Goal: Task Accomplishment & Management: Manage account settings

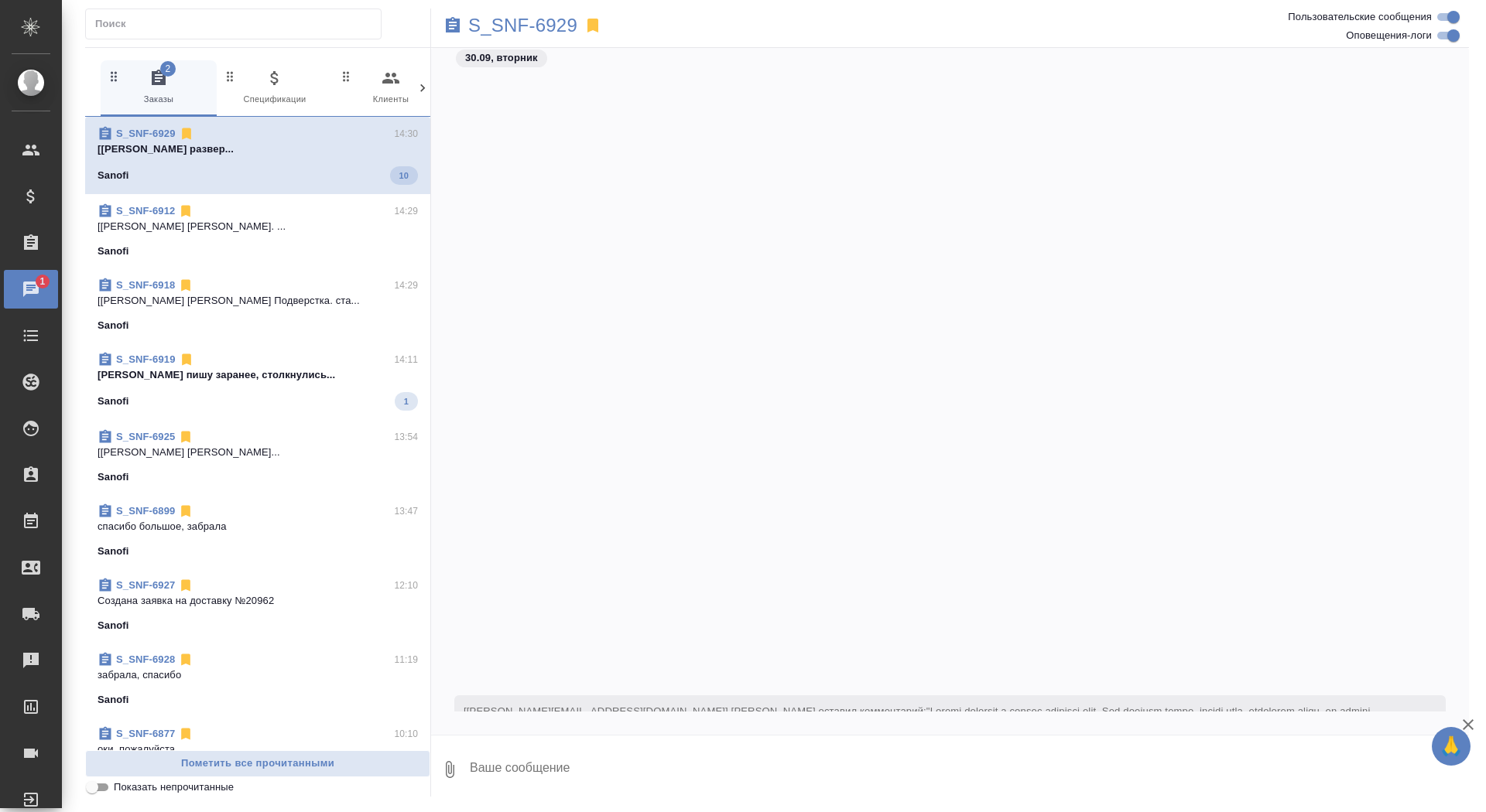
scroll to position [37689, 0]
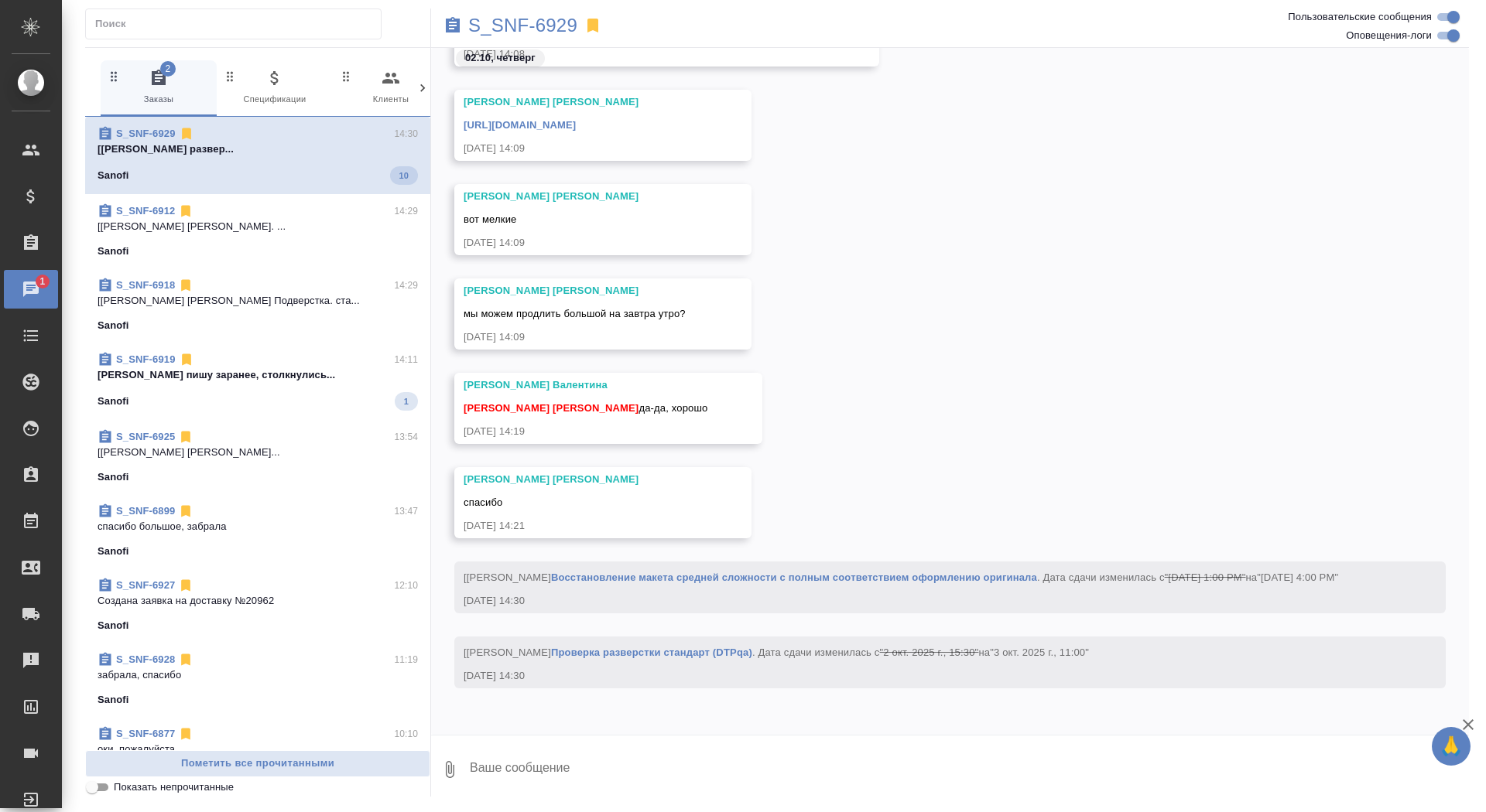
click at [251, 388] on span "S_SNF-6919 14:11 [PERSON_NAME] Вера пишу заранее, столкнулись... Sanofi 1" at bounding box center [258, 381] width 321 height 59
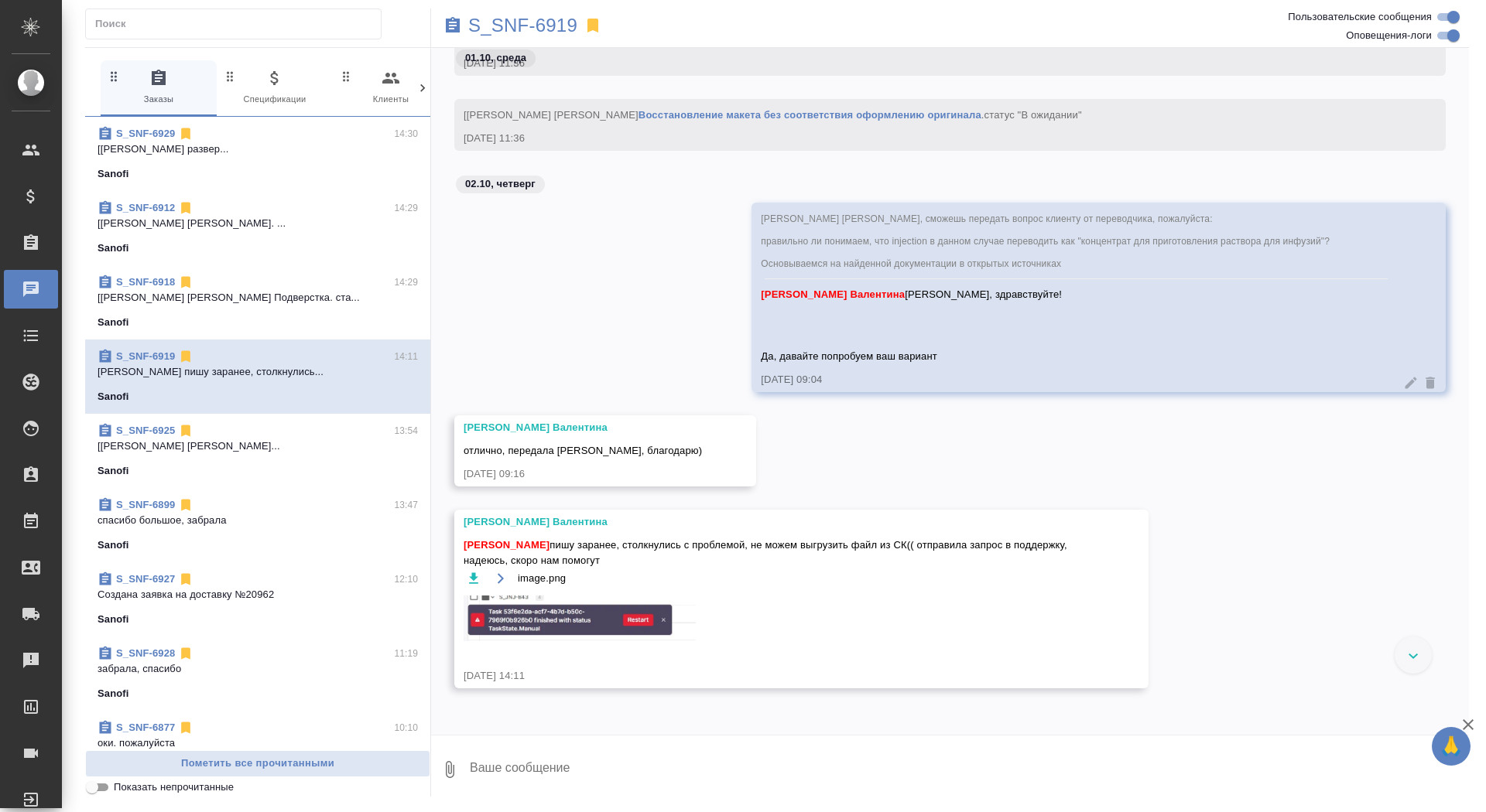
scroll to position [46094, 0]
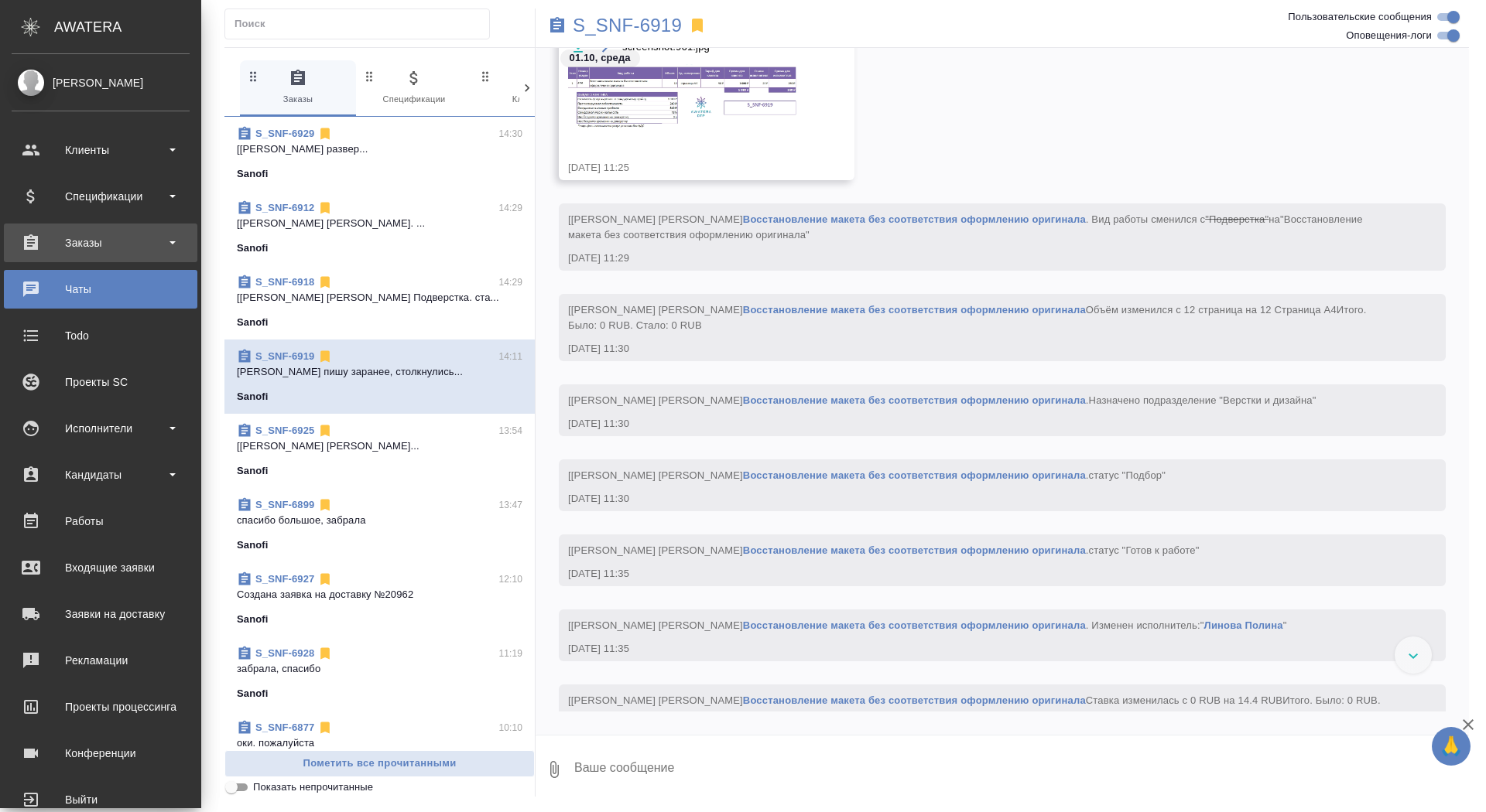
click at [46, 247] on div "Заказы" at bounding box center [101, 243] width 178 height 23
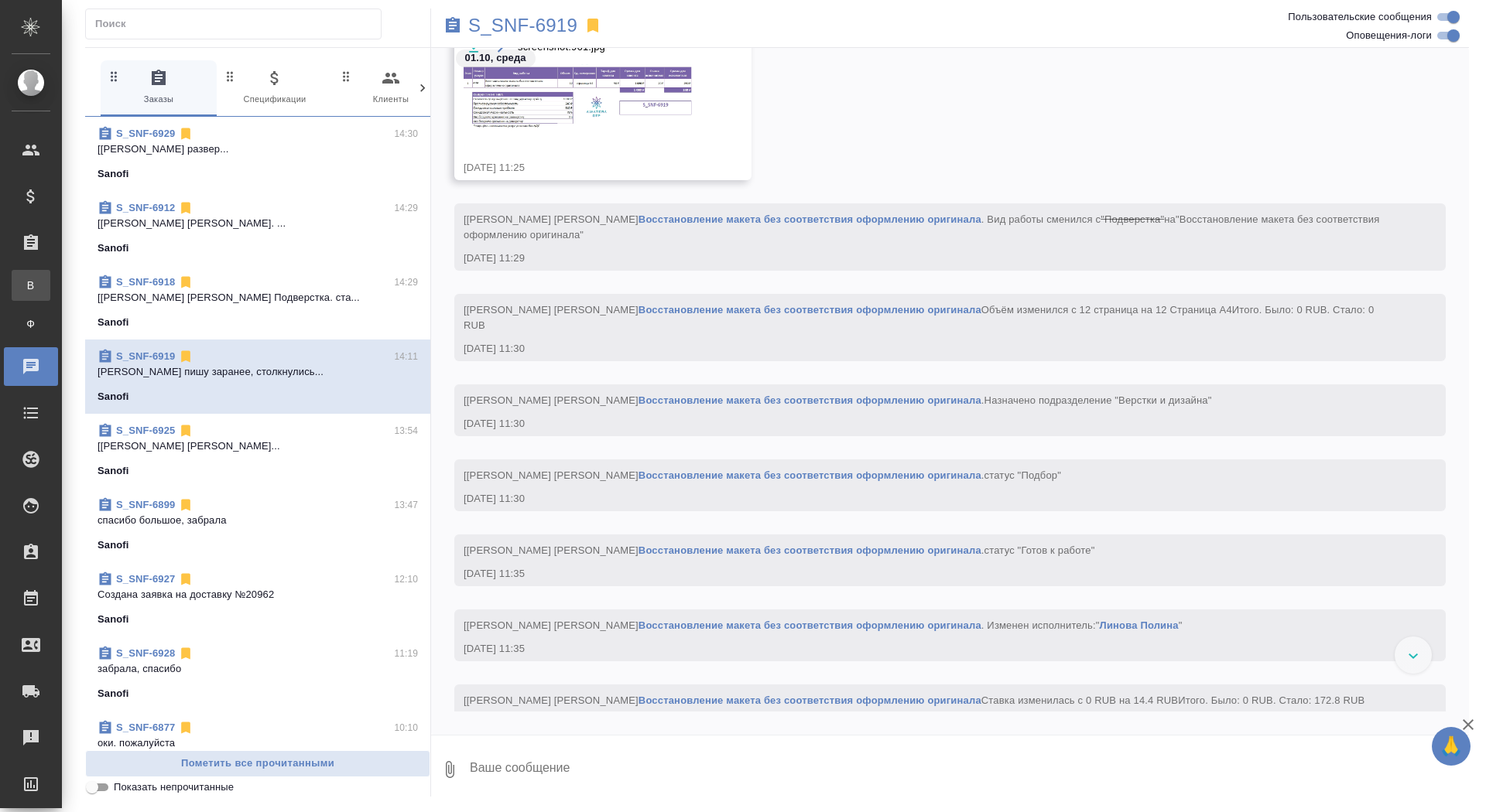
click at [47, 276] on link "В Все заказы" at bounding box center [31, 285] width 39 height 31
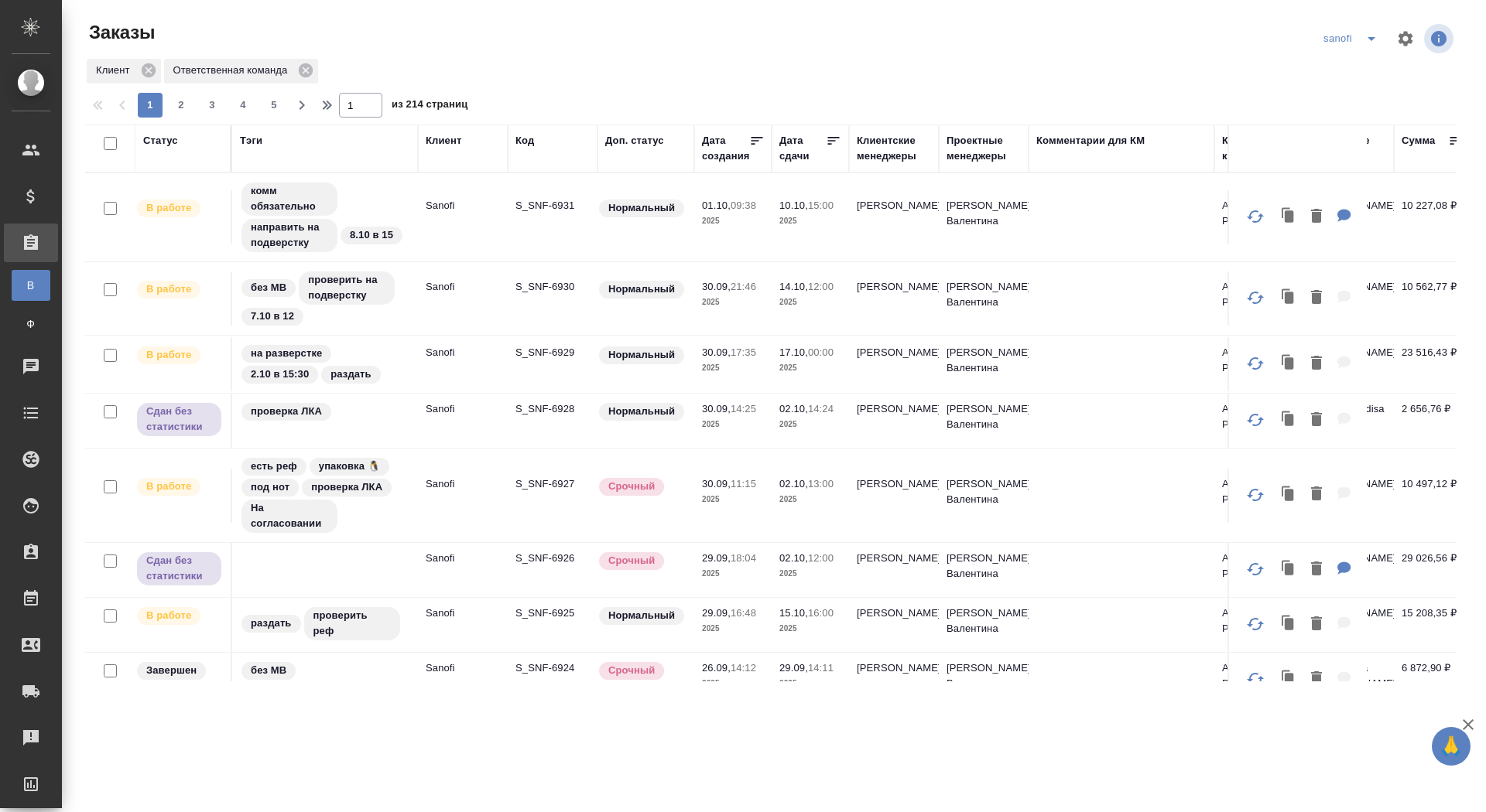
scroll to position [913, 0]
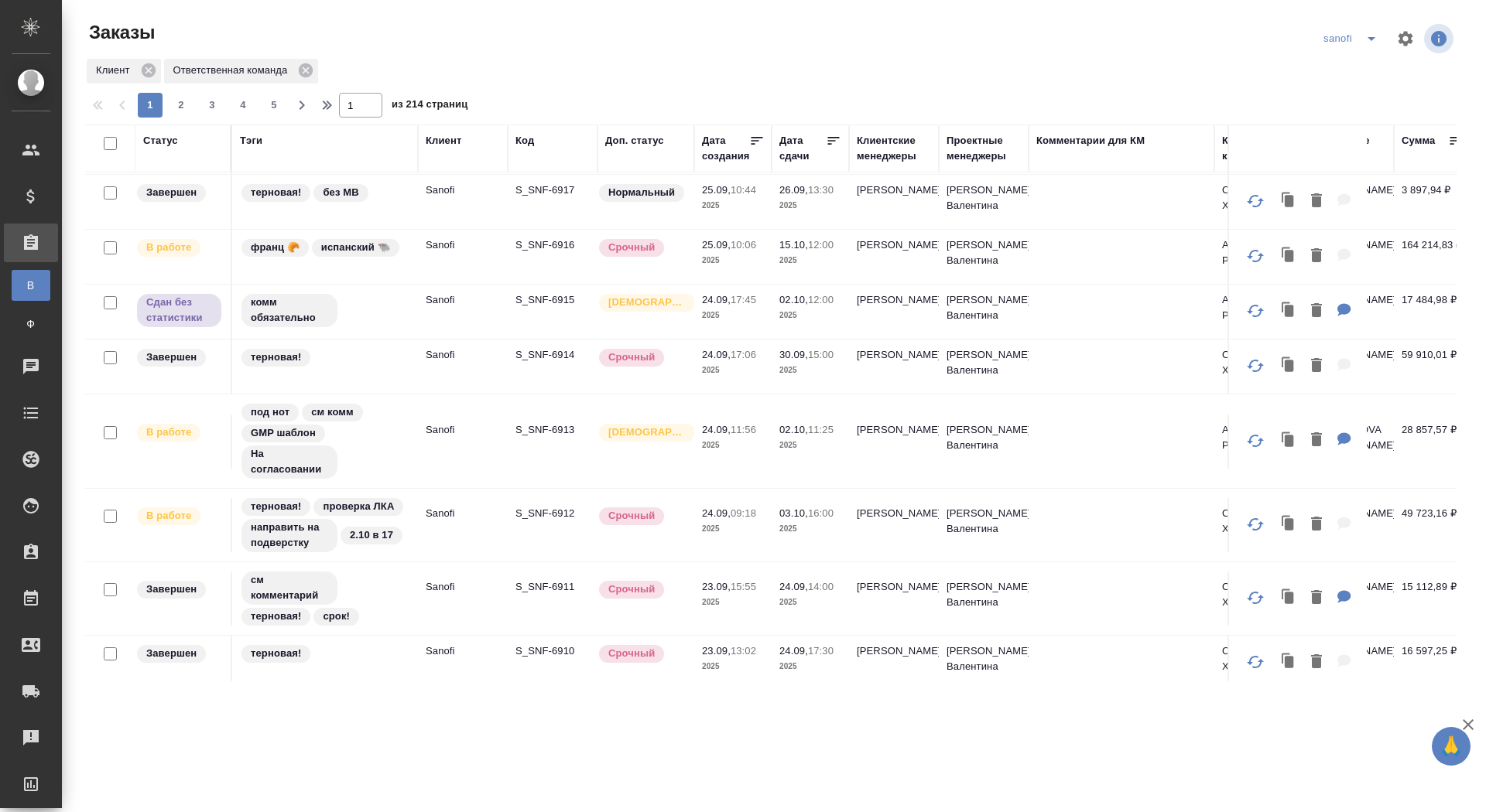
click at [544, 422] on p "S_SNF-6913" at bounding box center [552, 430] width 74 height 16
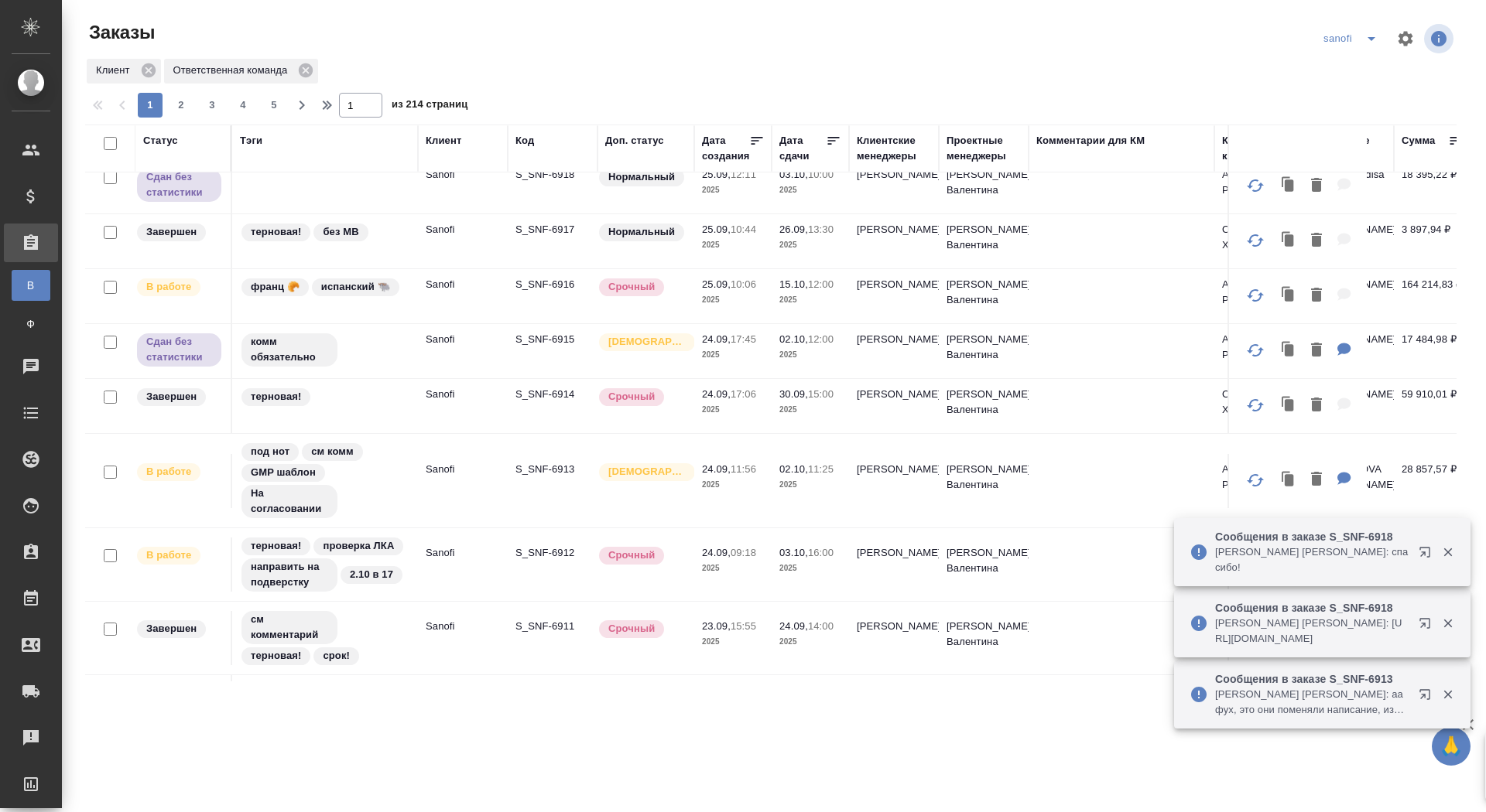
scroll to position [0, 0]
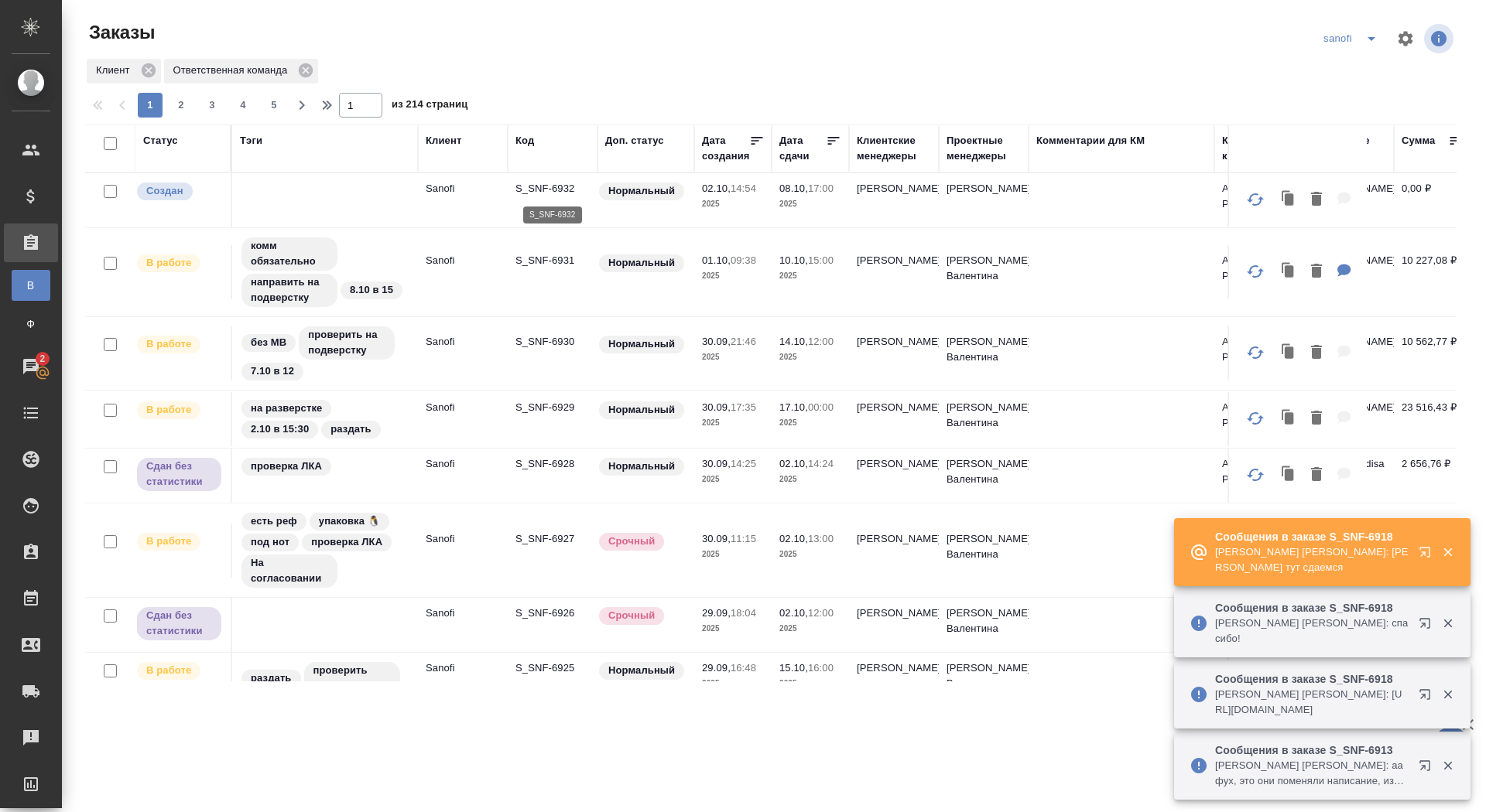
click at [563, 185] on p "S_SNF-6932" at bounding box center [552, 189] width 74 height 16
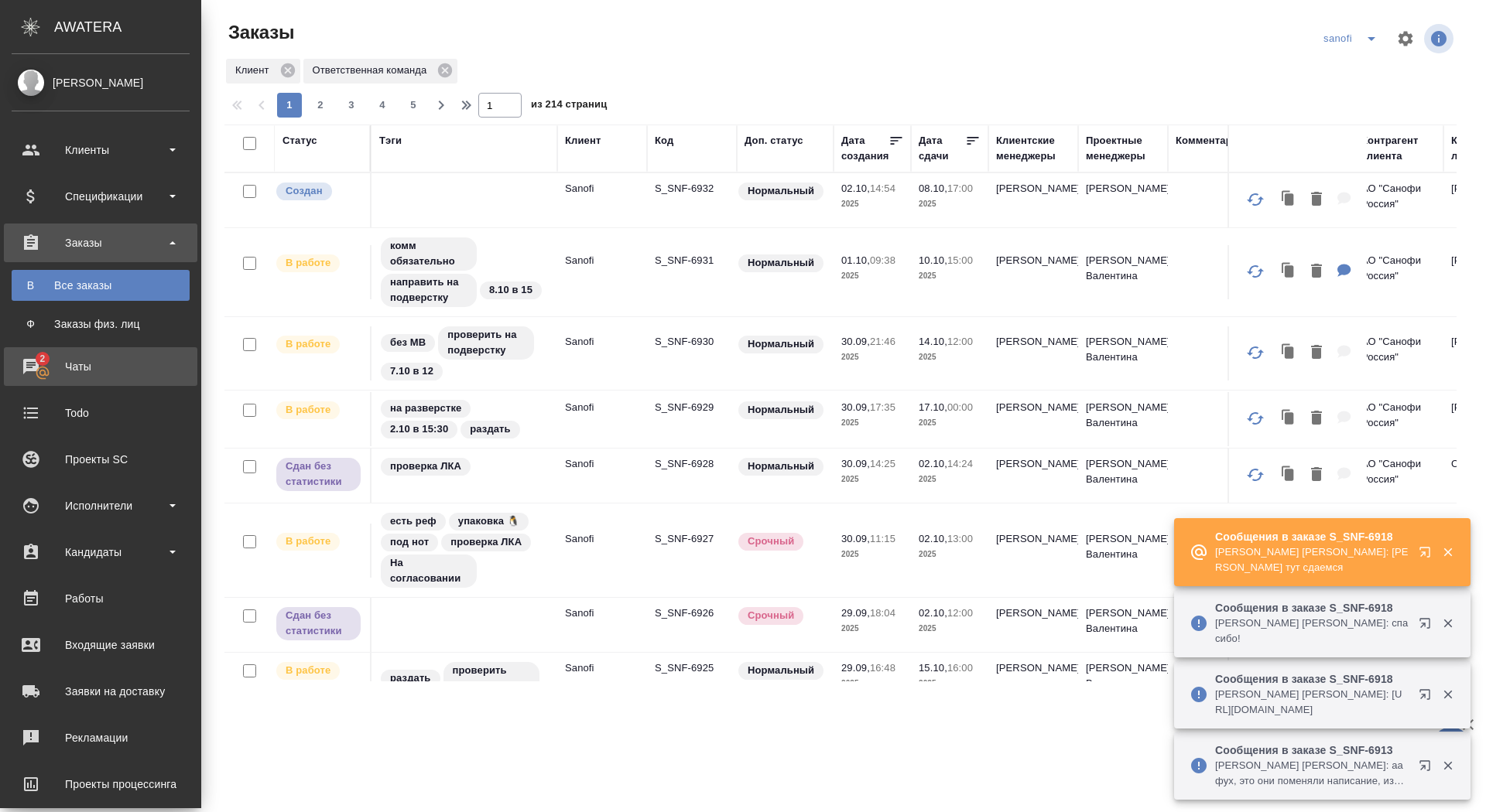
click at [27, 373] on div "Чаты" at bounding box center [101, 366] width 178 height 23
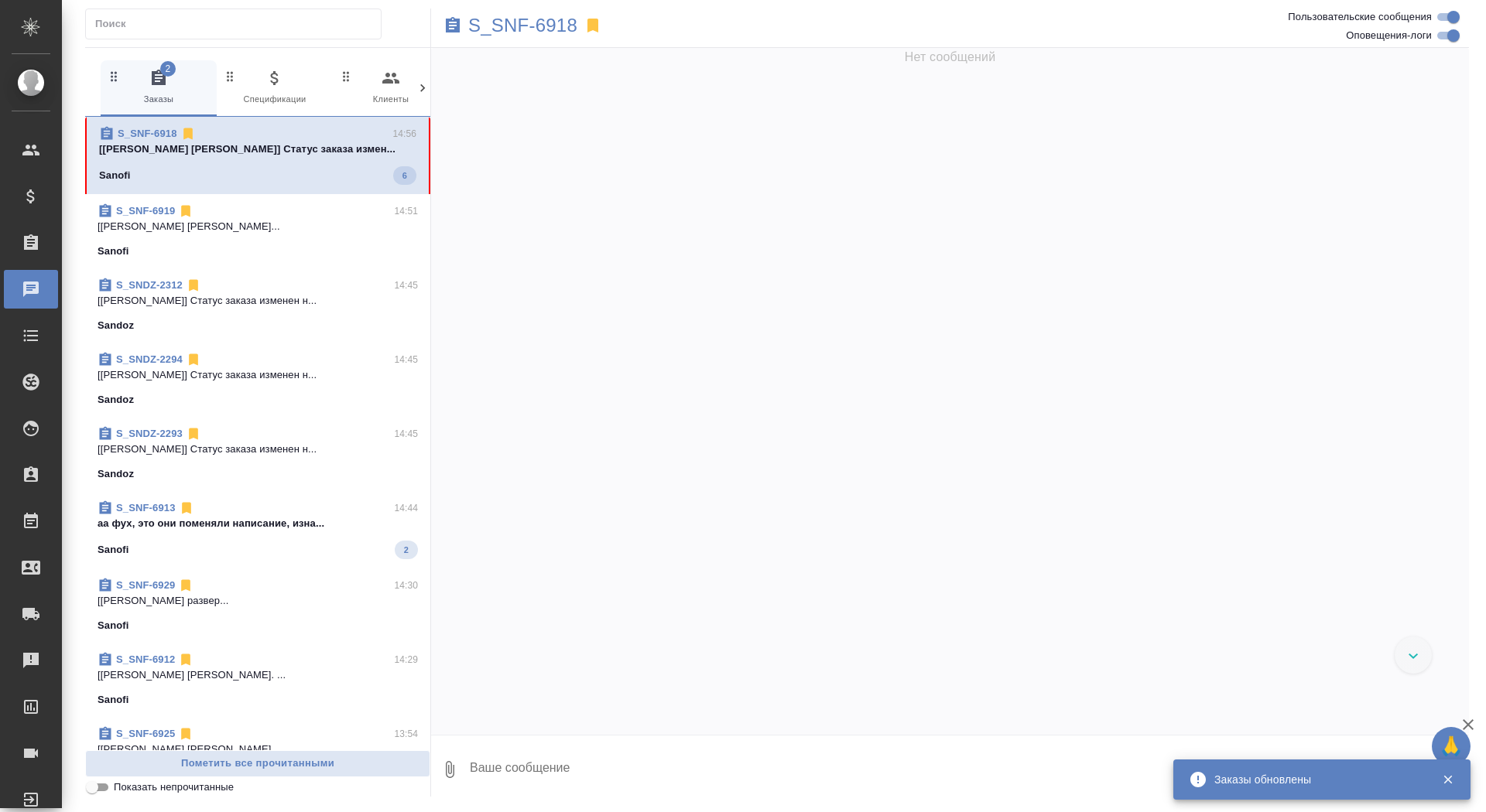
scroll to position [42222, 0]
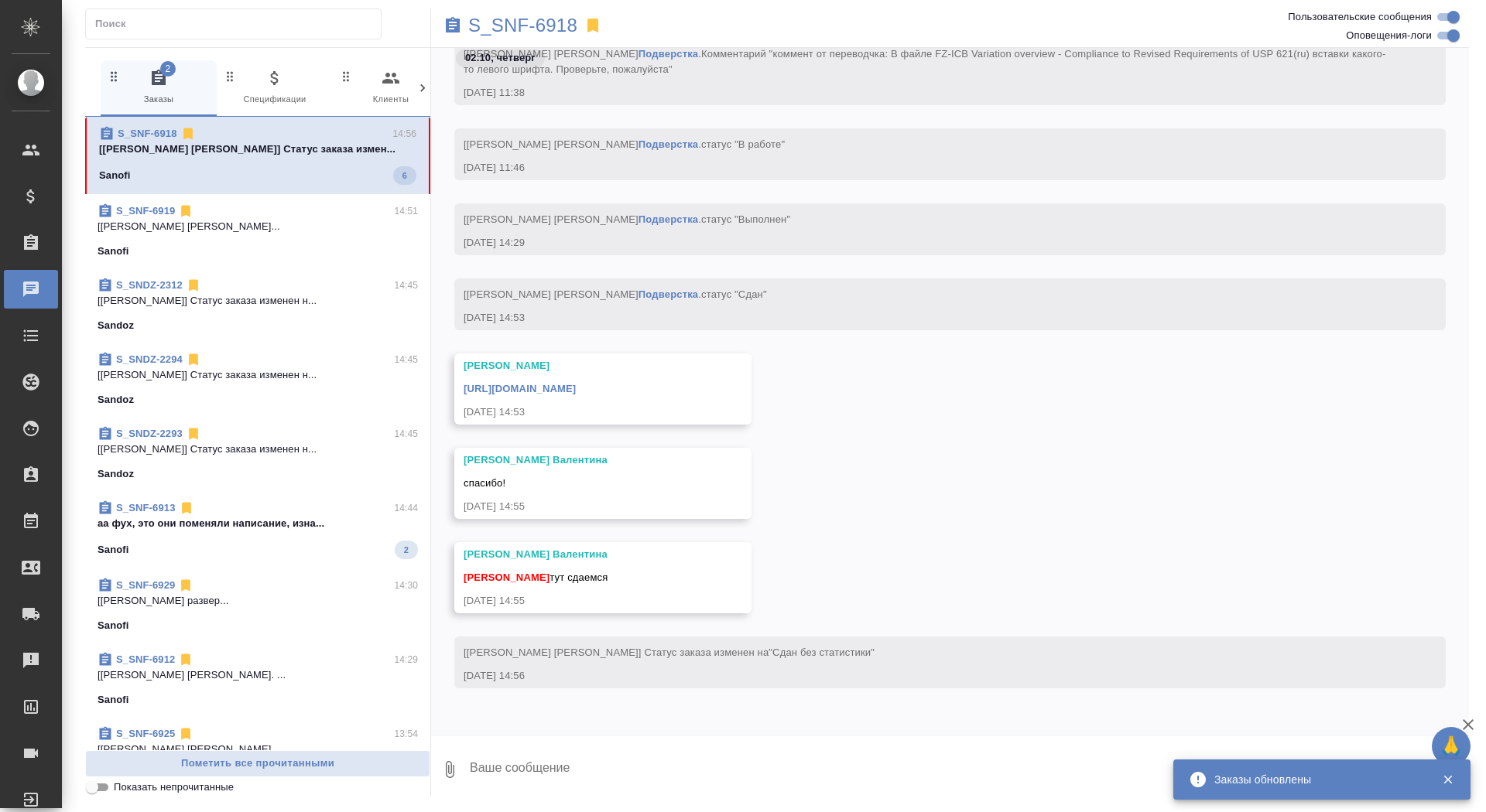
click at [561, 768] on textarea at bounding box center [969, 770] width 1001 height 53
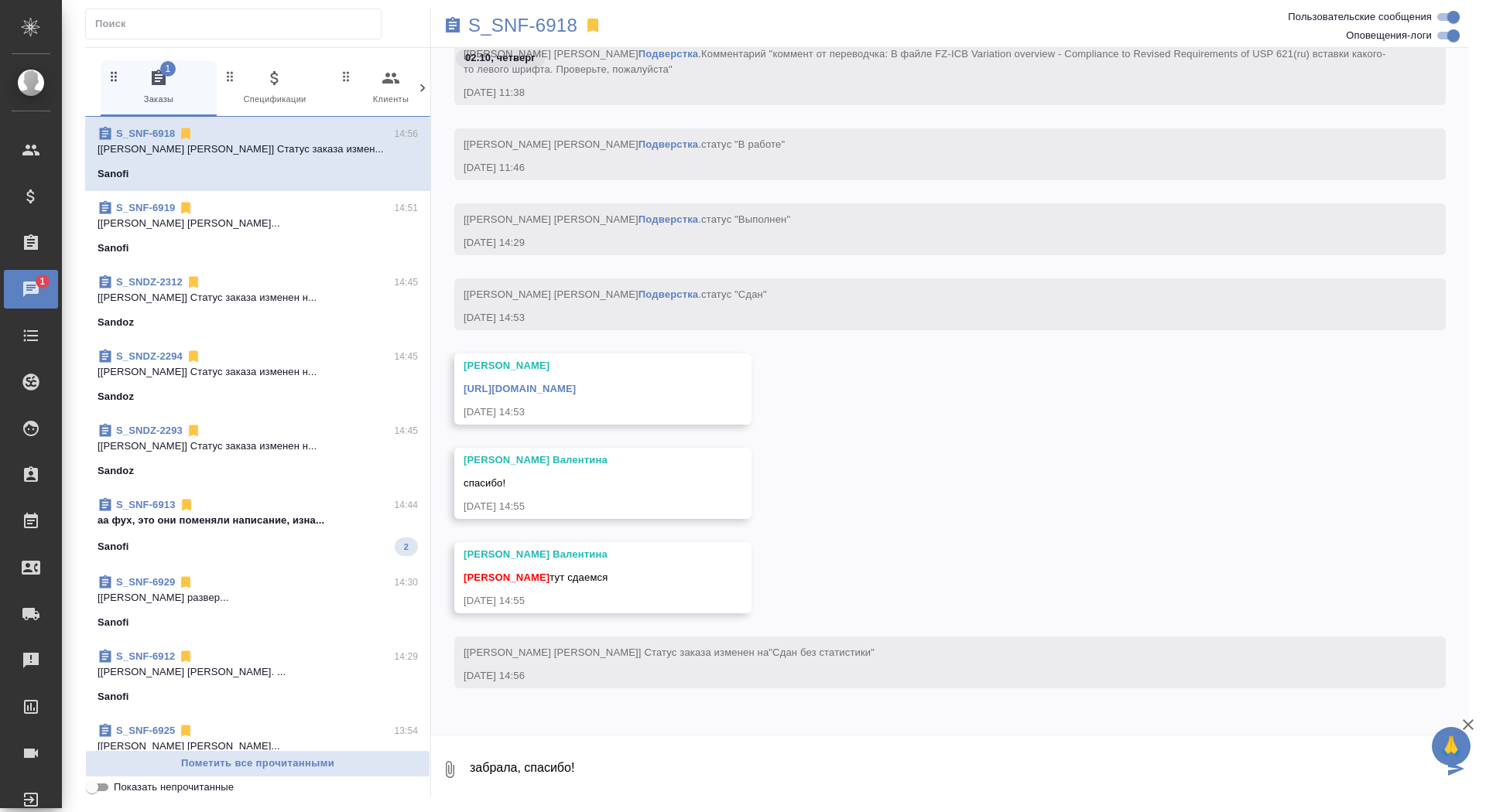
type textarea "забрала, спасибо!"
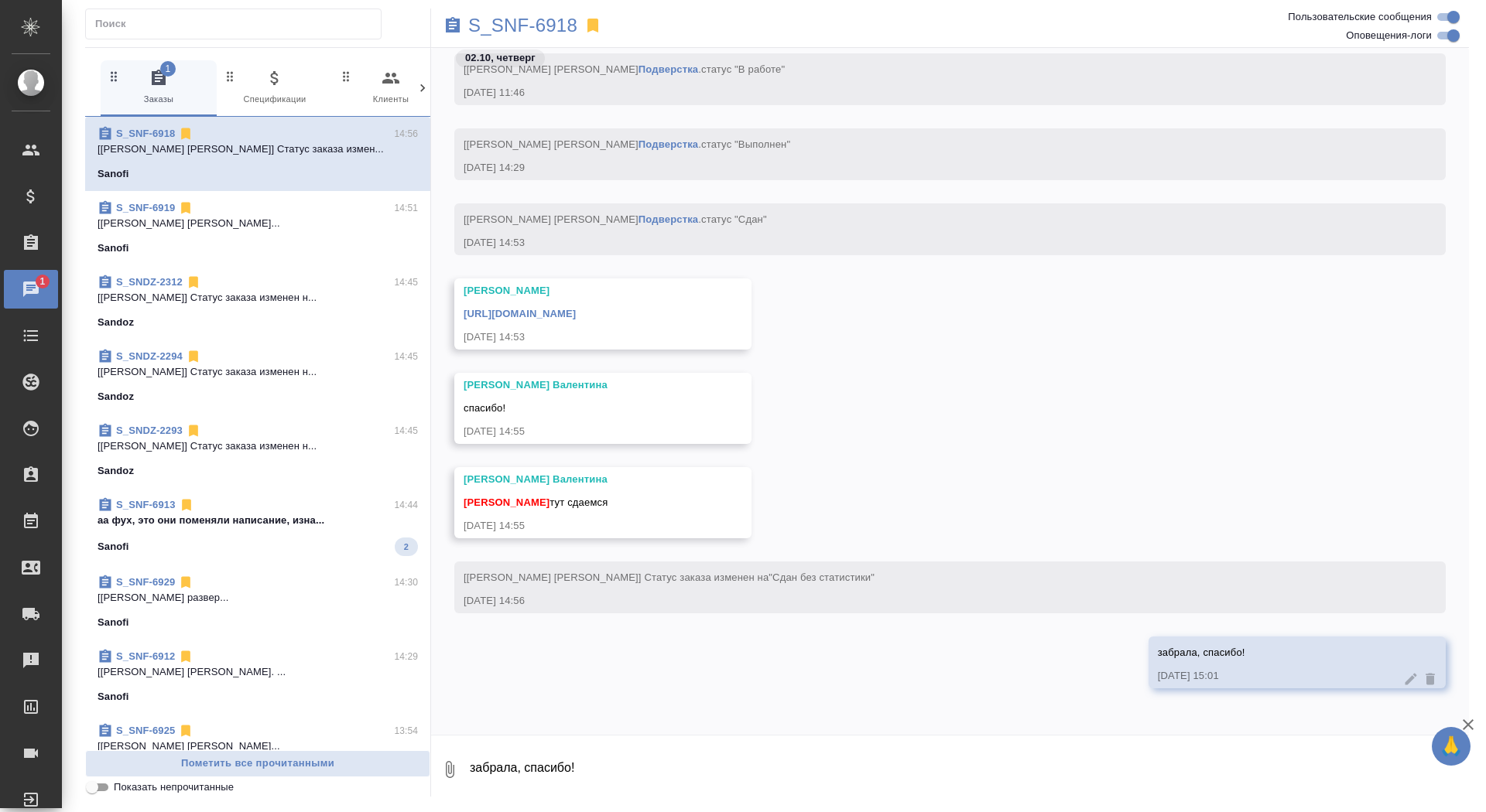
click at [576, 308] on link "https://drive.awatera.com/apps/files/files/10501355?dir=/Shares/Sanofi/Orders/S…" at bounding box center [519, 314] width 112 height 12
click at [501, 27] on p "S_SNF-6918" at bounding box center [523, 25] width 109 height 16
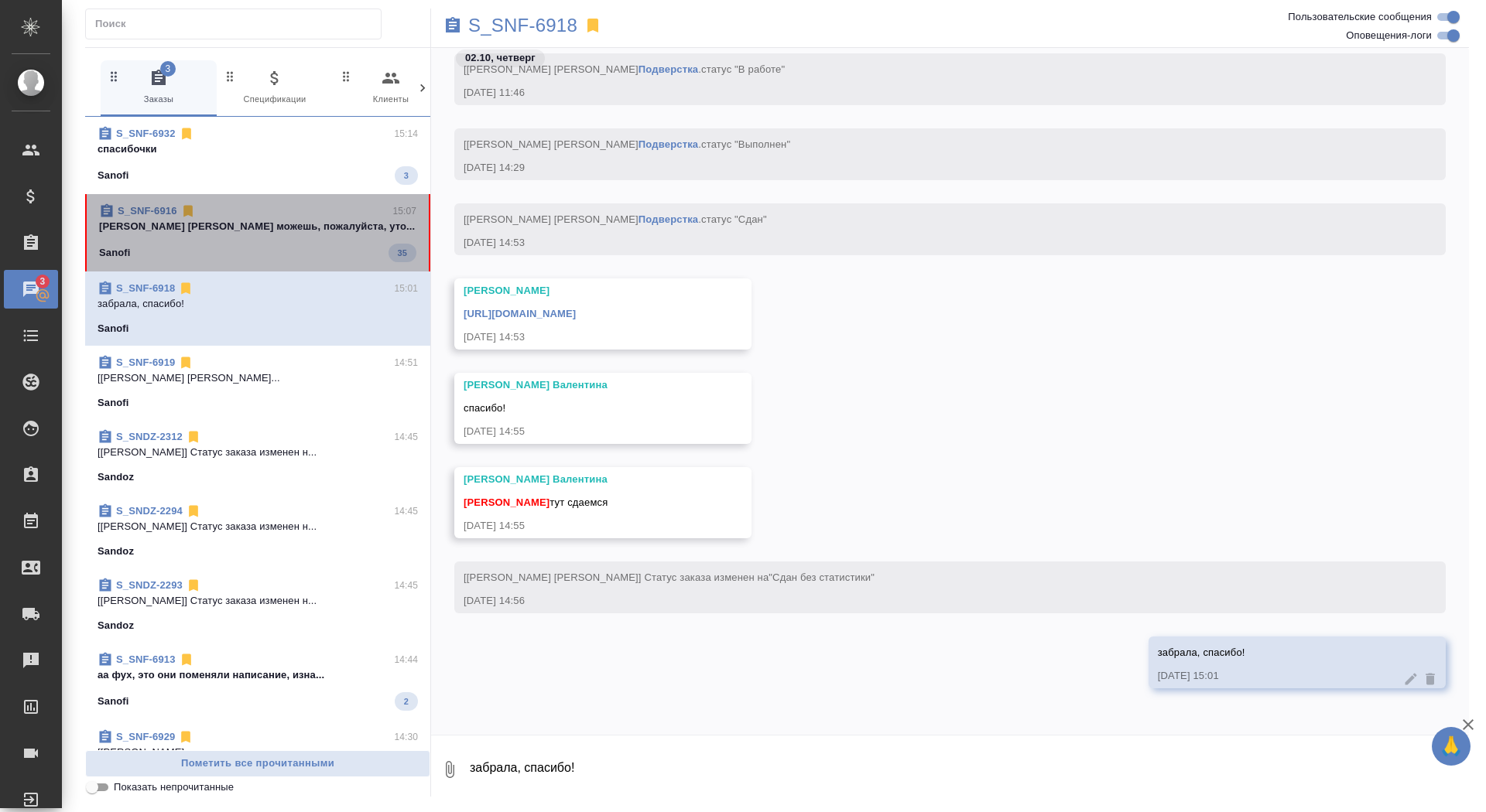
click at [241, 226] on p "Сайдашева Диляра можешь, пожалуйста, уто..." at bounding box center [257, 227] width 318 height 16
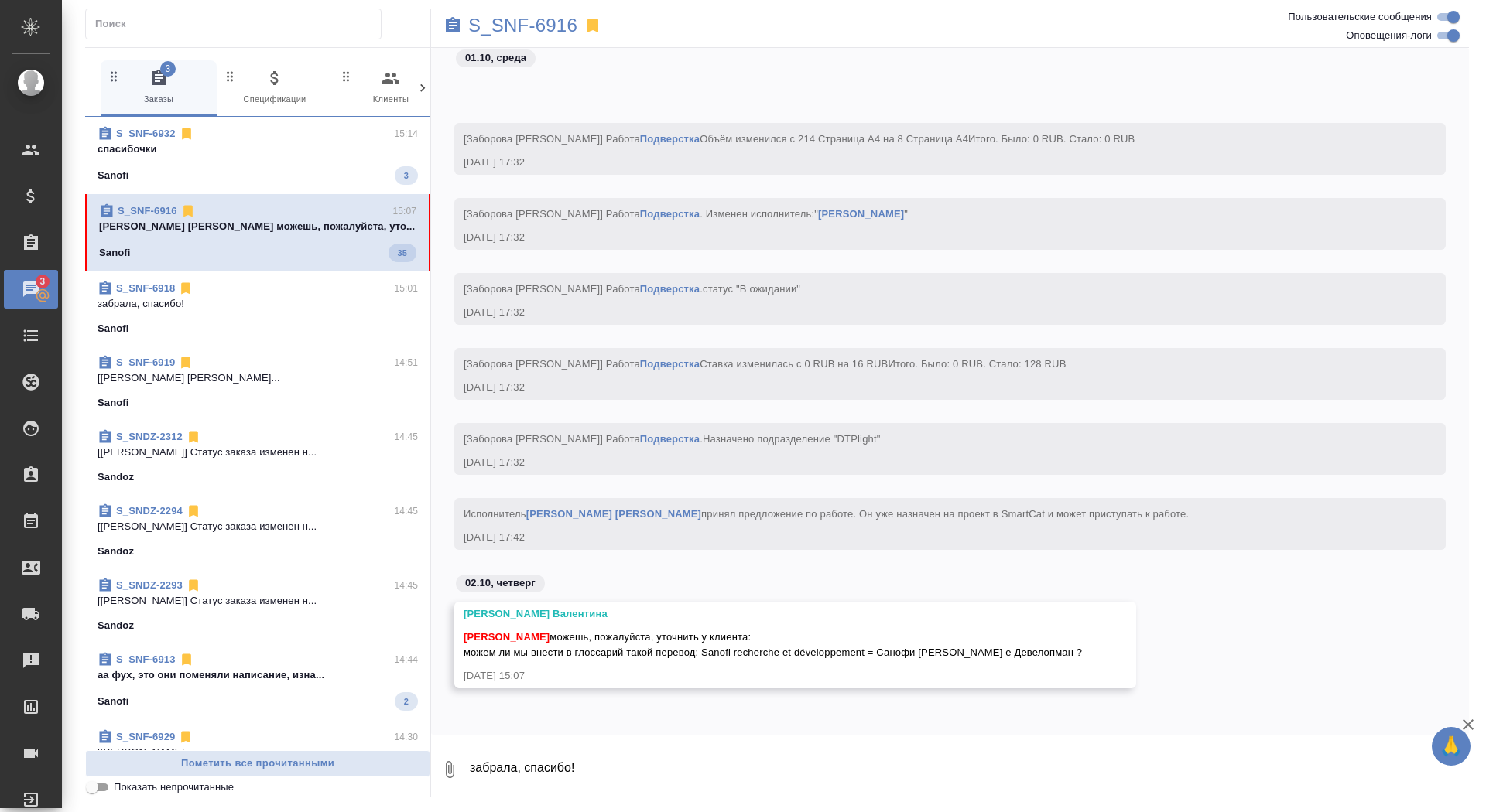
scroll to position [75863, 0]
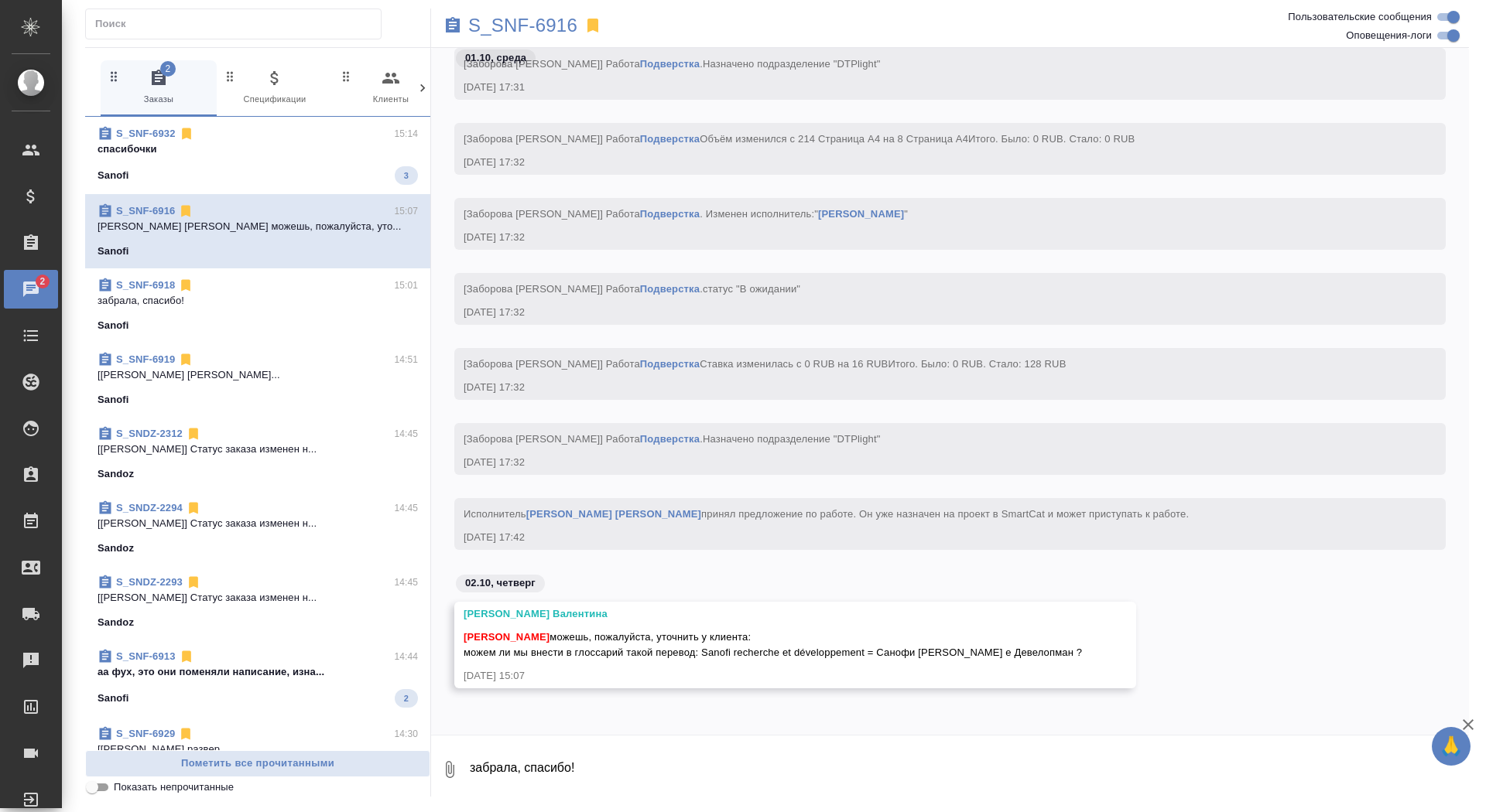
click at [586, 761] on textarea "забрала, спасибо!" at bounding box center [969, 770] width 1001 height 53
type textarea "а мы же вносили уже..."
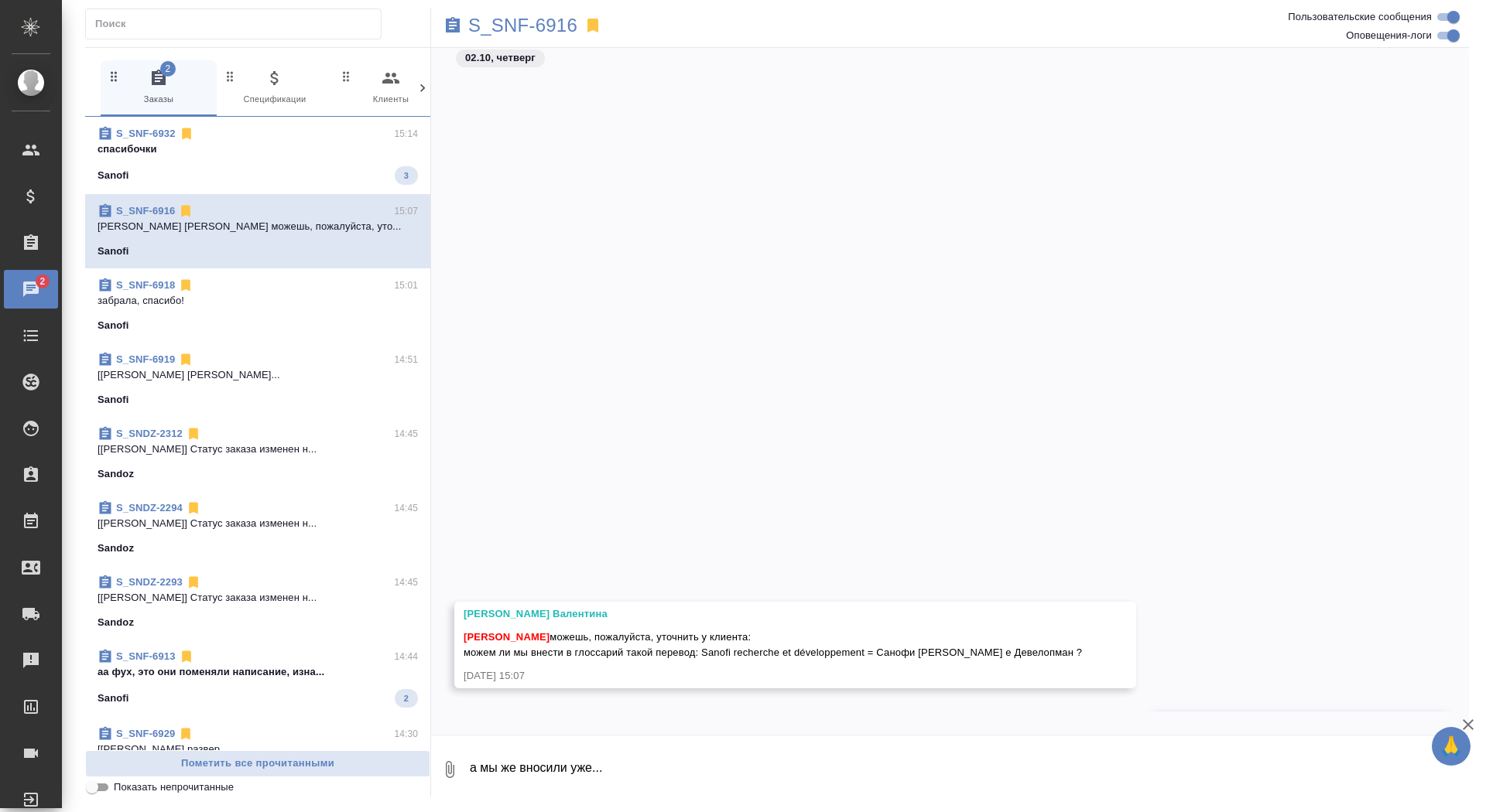
scroll to position [75937, 0]
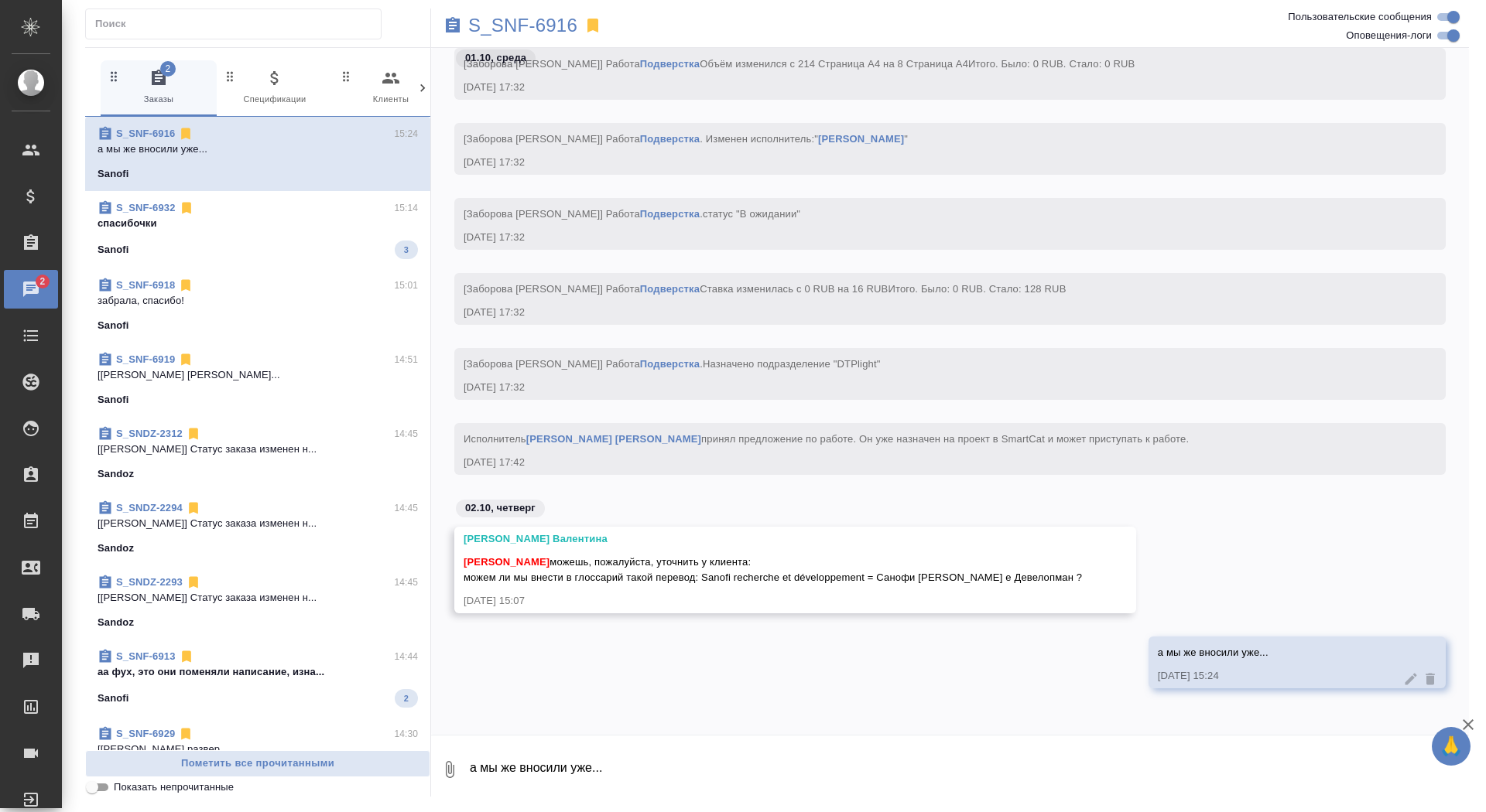
click at [364, 674] on p "аа фух, это они поменяли написание, изна..." at bounding box center [258, 672] width 321 height 16
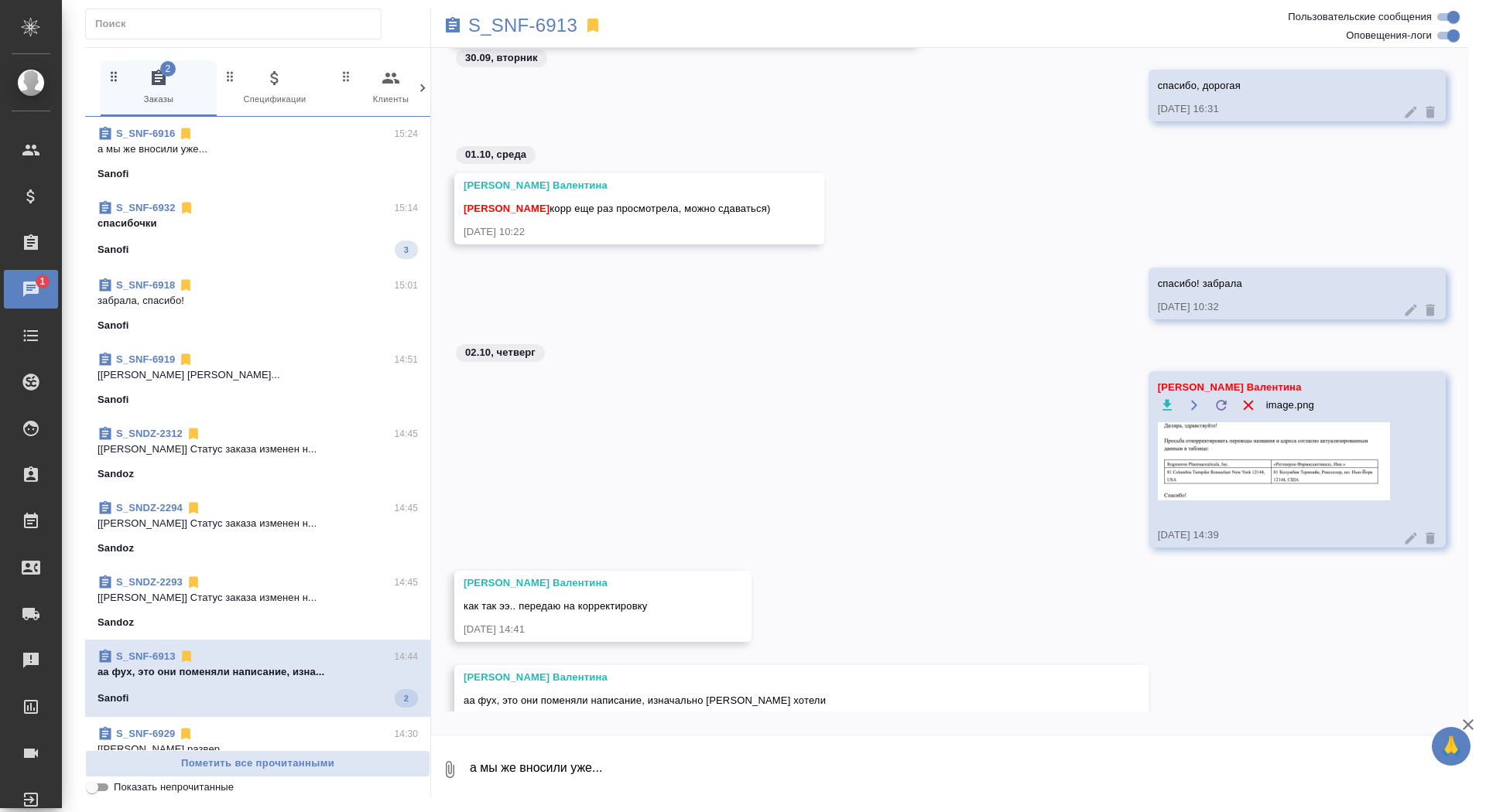
scroll to position [51372, 0]
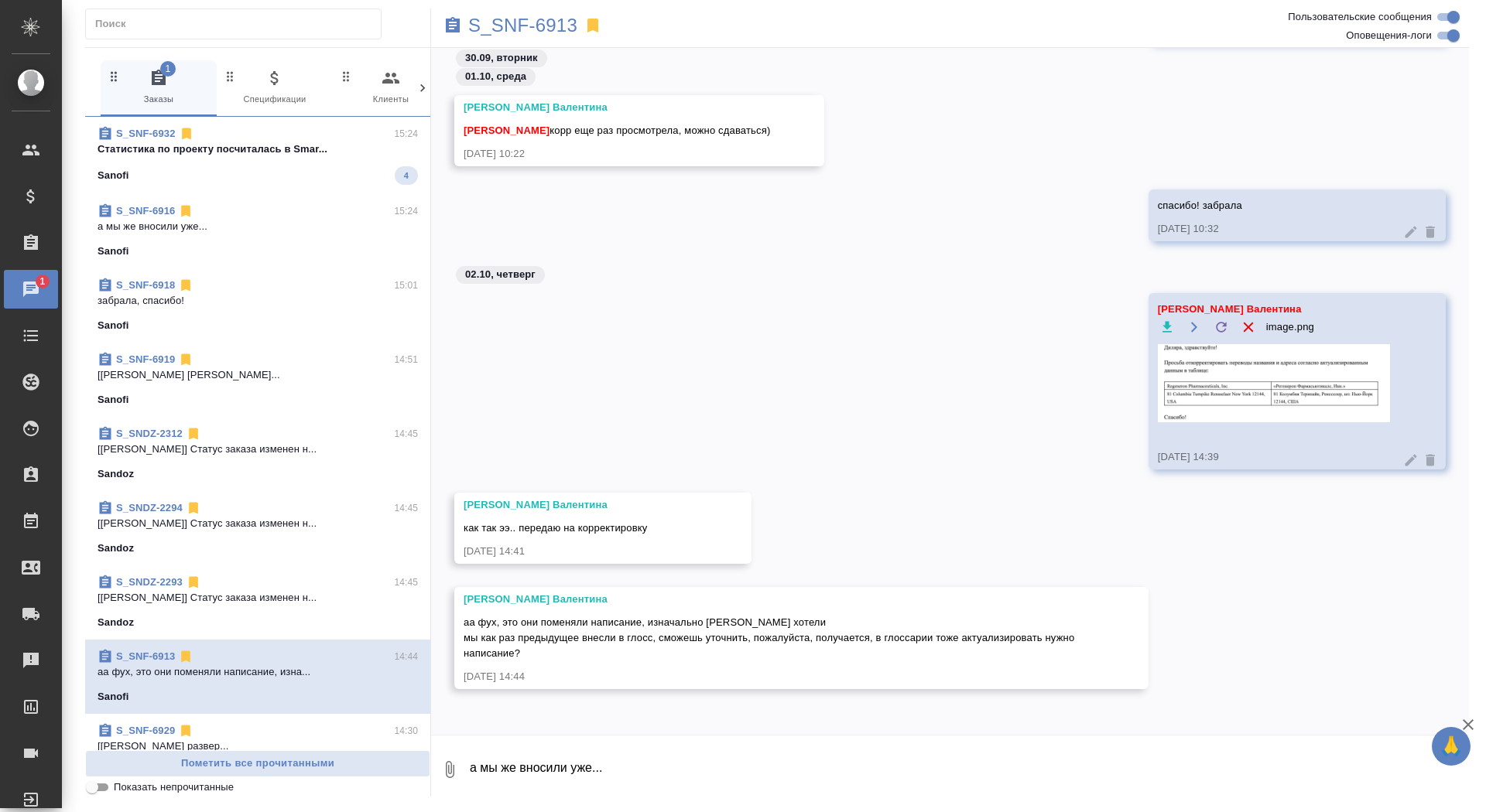
click at [226, 149] on p "Cтатистика по проекту посчиталась в Smar..." at bounding box center [258, 150] width 321 height 16
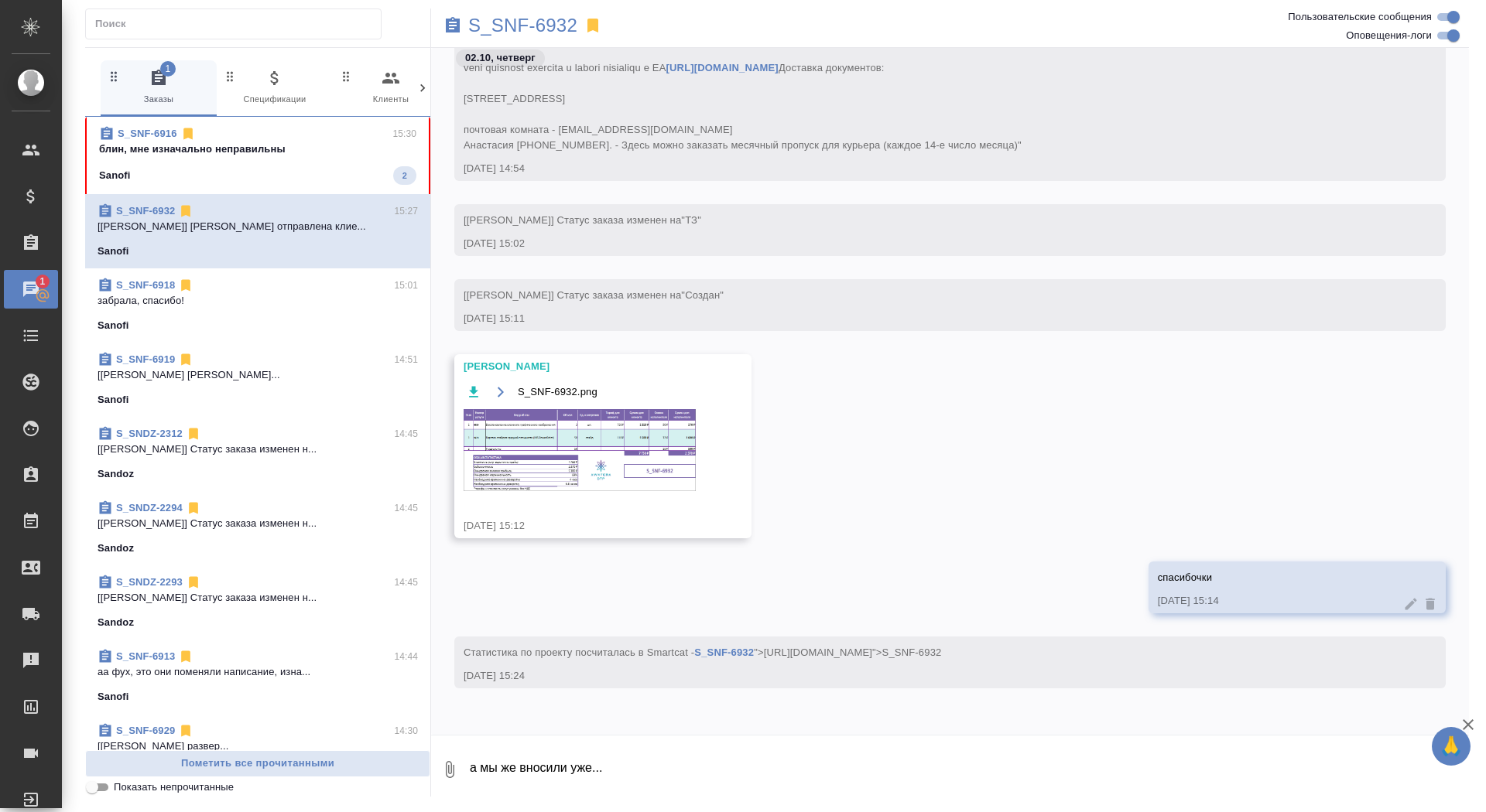
scroll to position [670, 0]
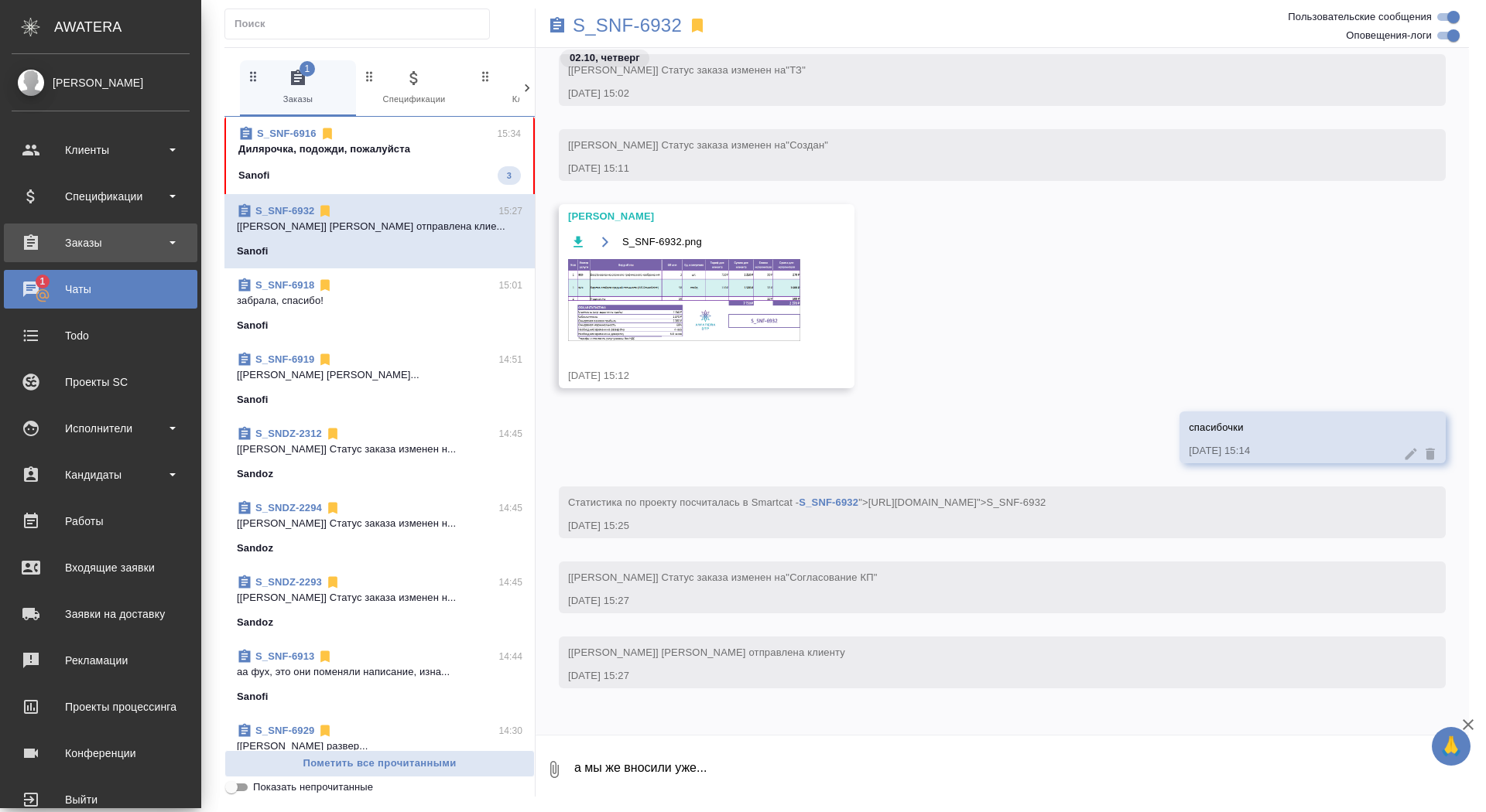
click at [91, 249] on div "Заказы" at bounding box center [101, 243] width 178 height 23
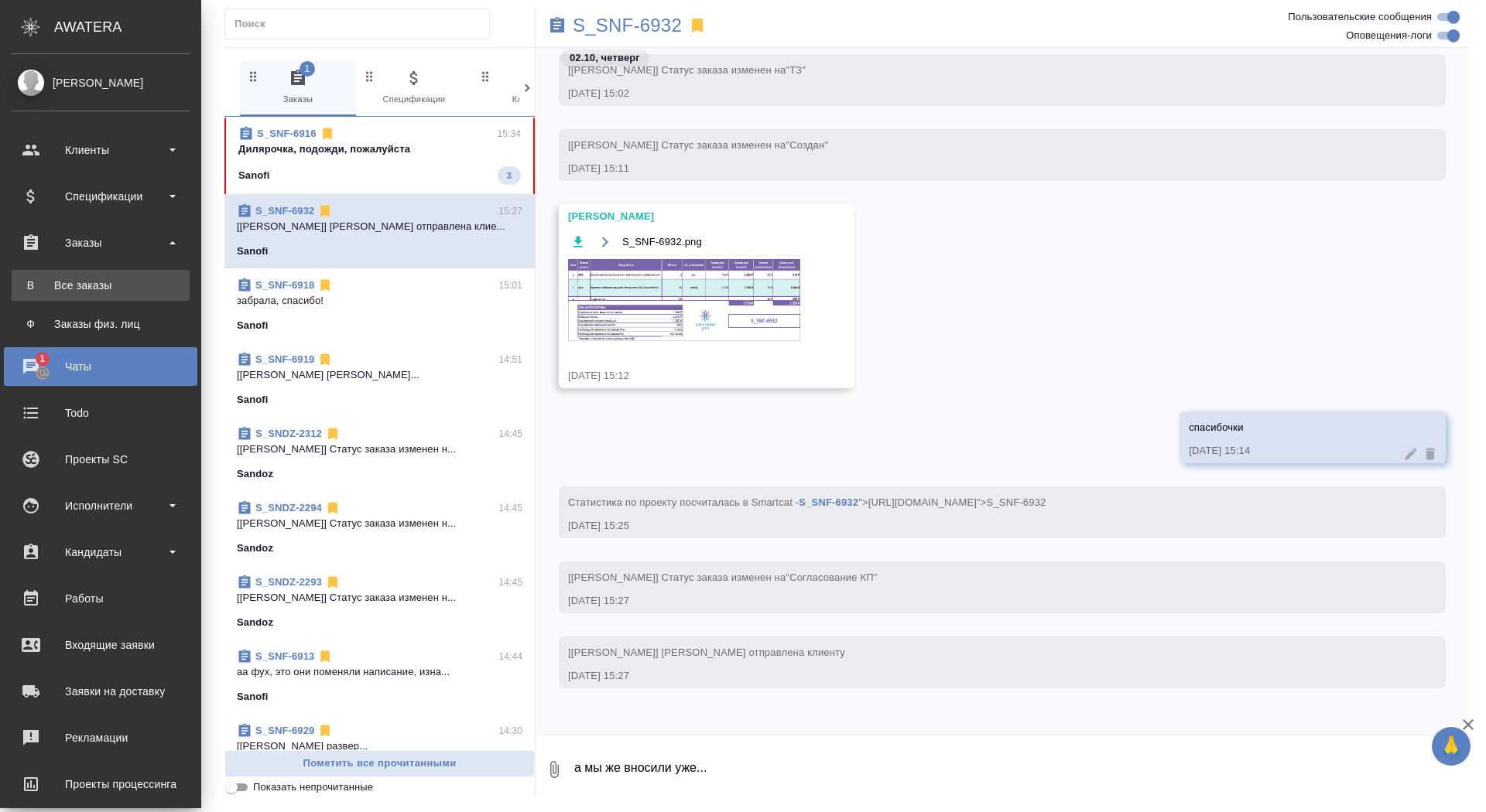
click at [87, 274] on link "В Все заказы" at bounding box center [101, 285] width 178 height 31
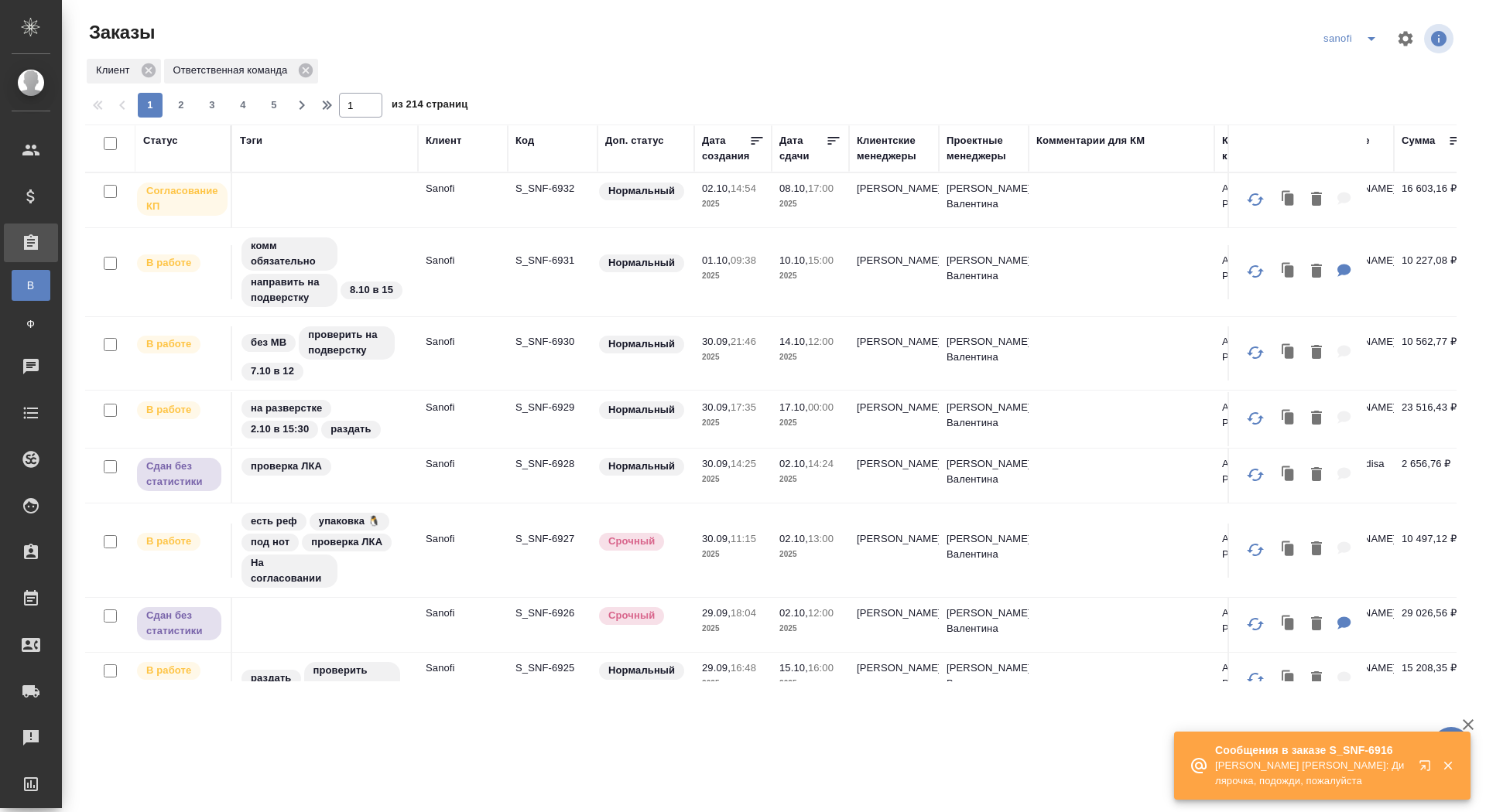
click at [1375, 31] on icon "split button" at bounding box center [1372, 38] width 19 height 19
click at [1339, 215] on li "ГСК🥰" at bounding box center [1352, 218] width 81 height 24
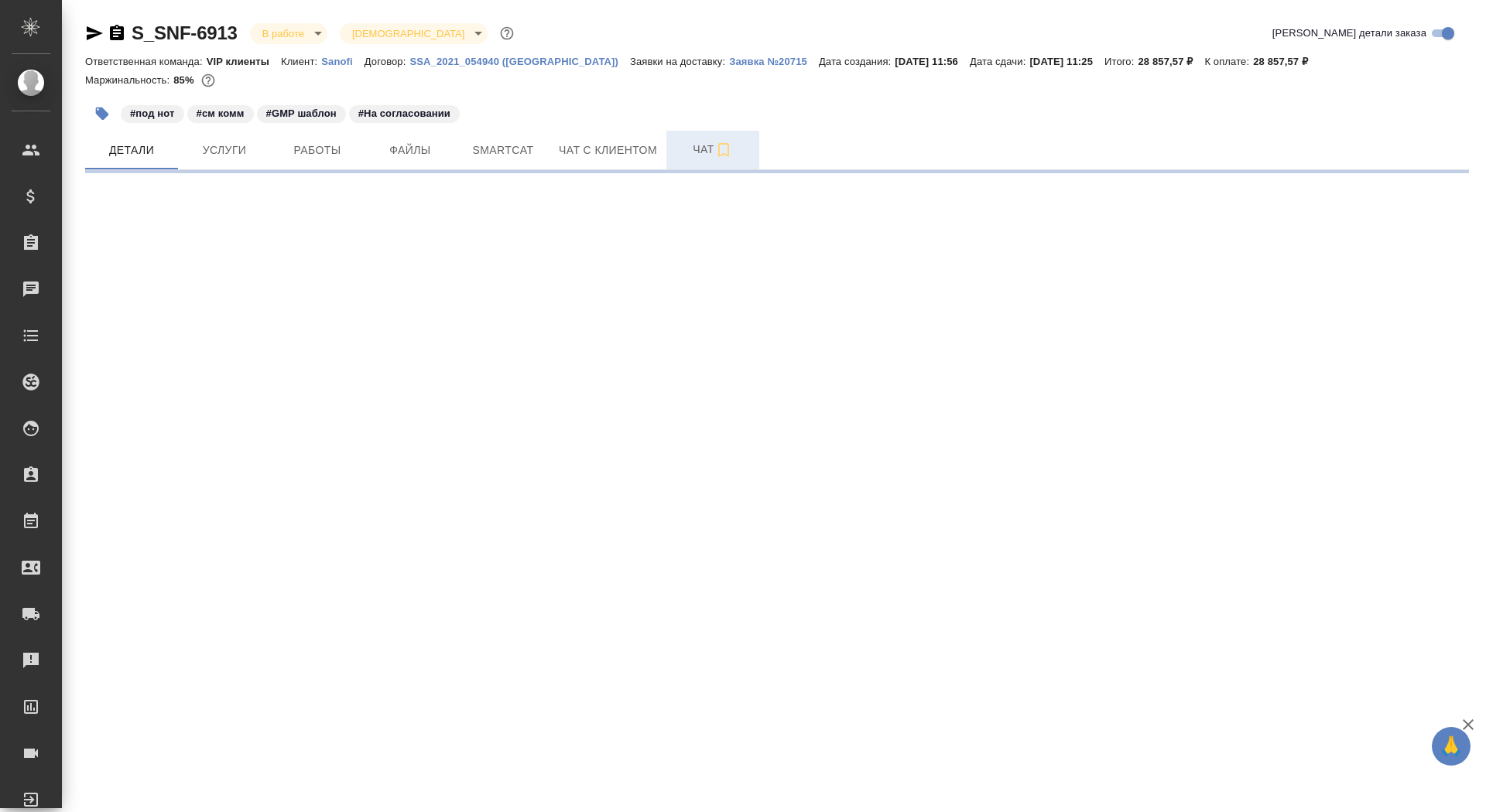
select select "RU"
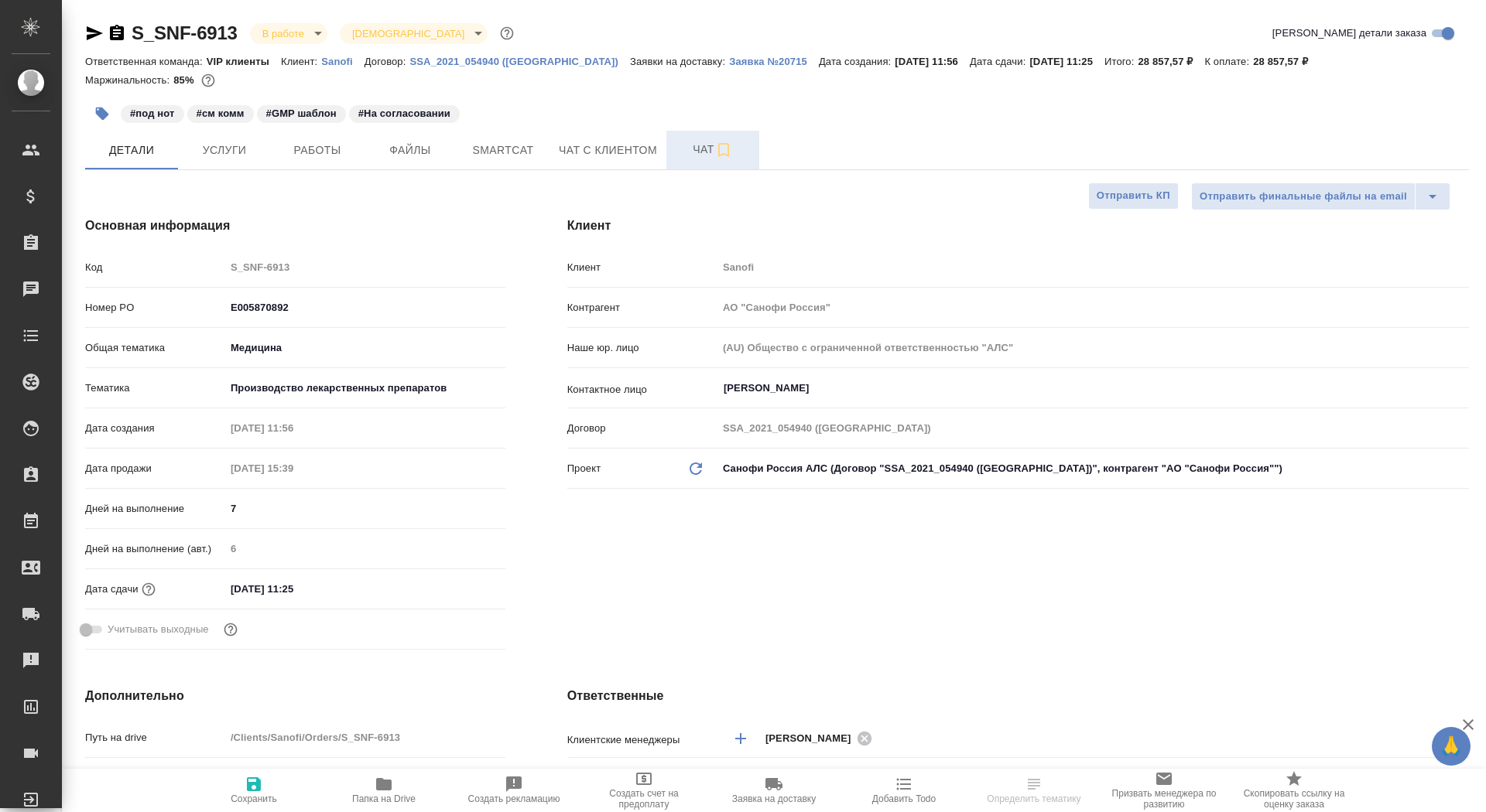
type textarea "x"
click at [689, 143] on span "Чат" at bounding box center [713, 150] width 74 height 20
type textarea "x"
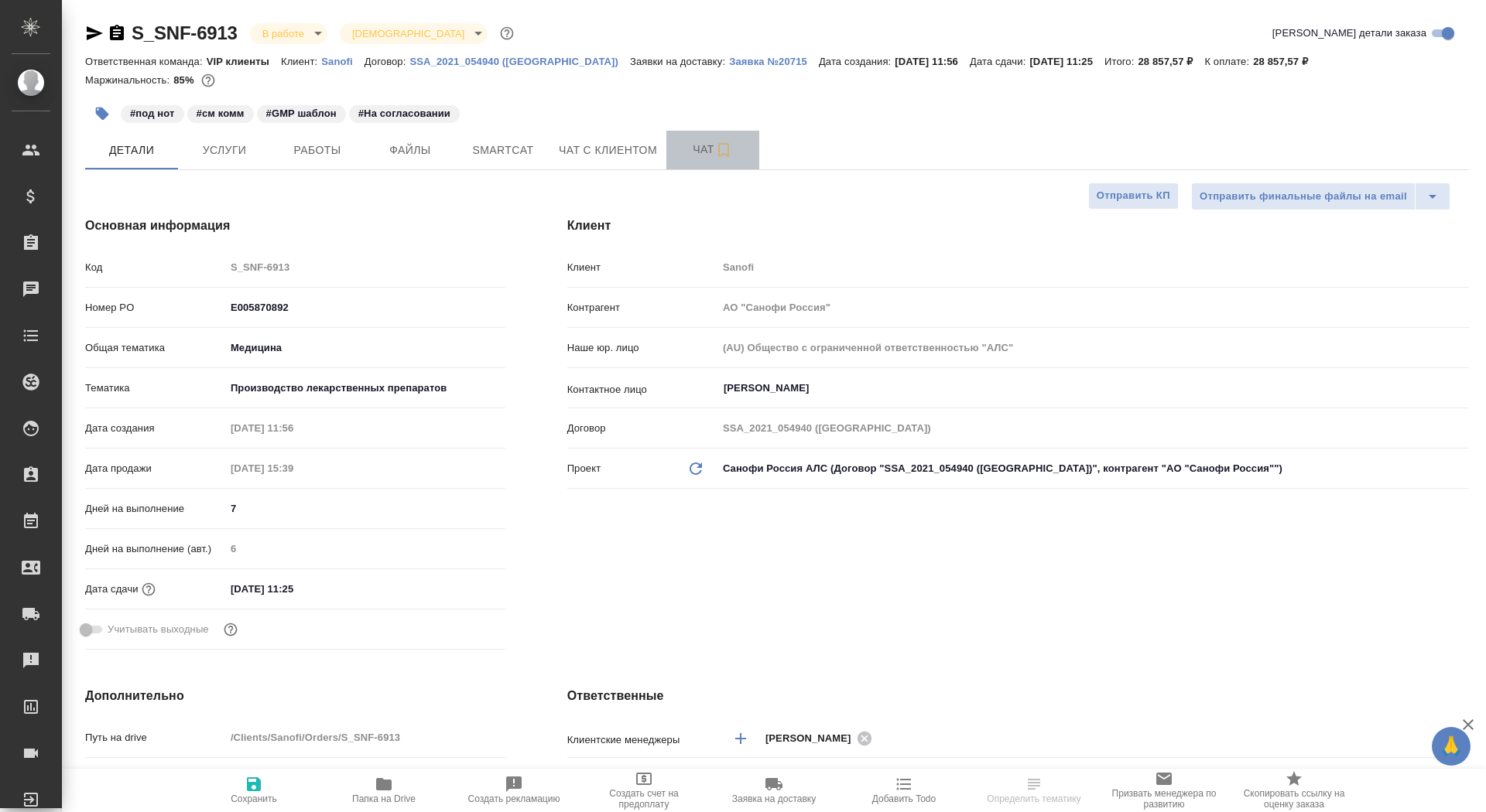
type textarea "x"
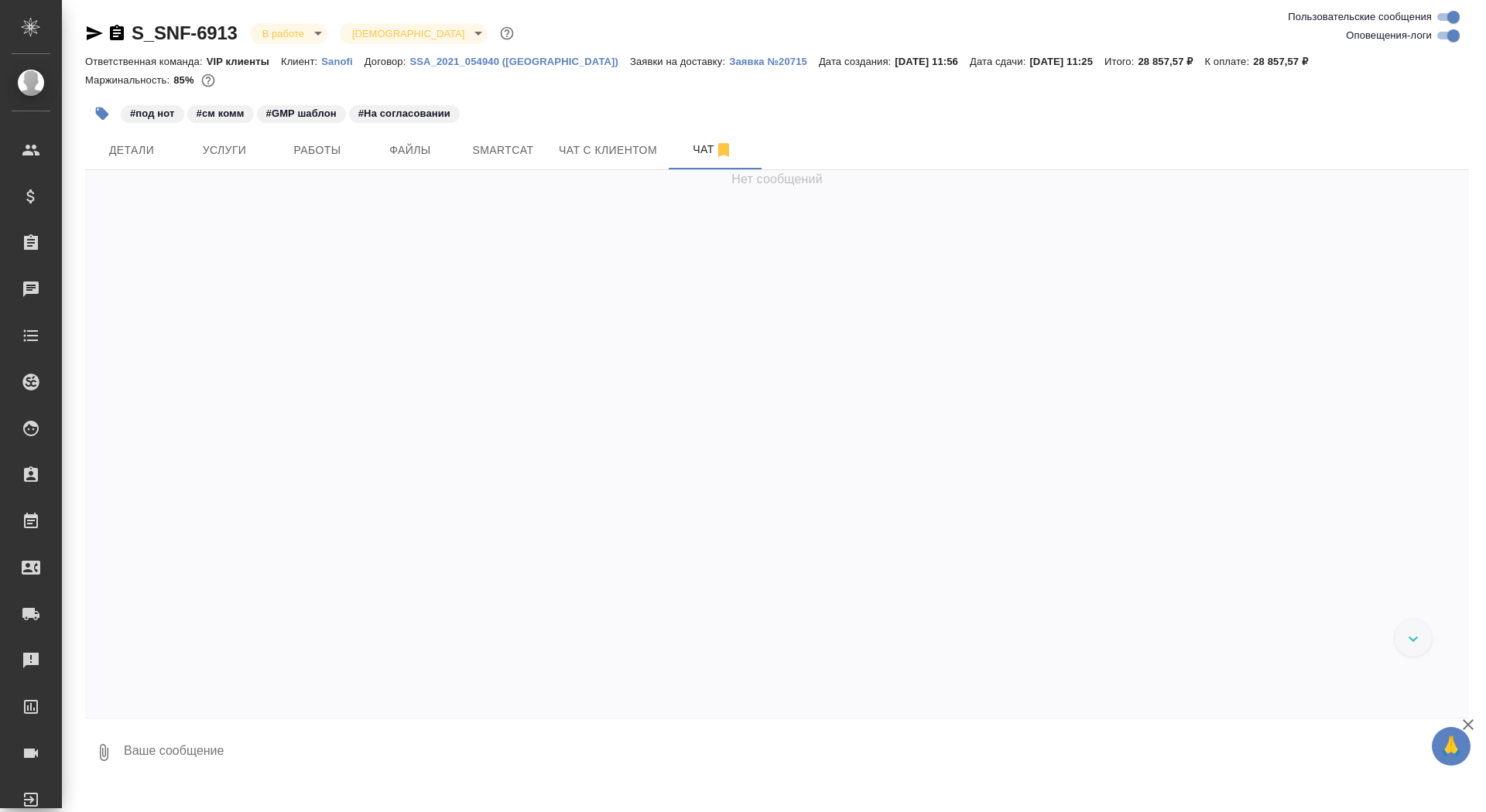
click at [288, 760] on textarea at bounding box center [796, 753] width 1347 height 53
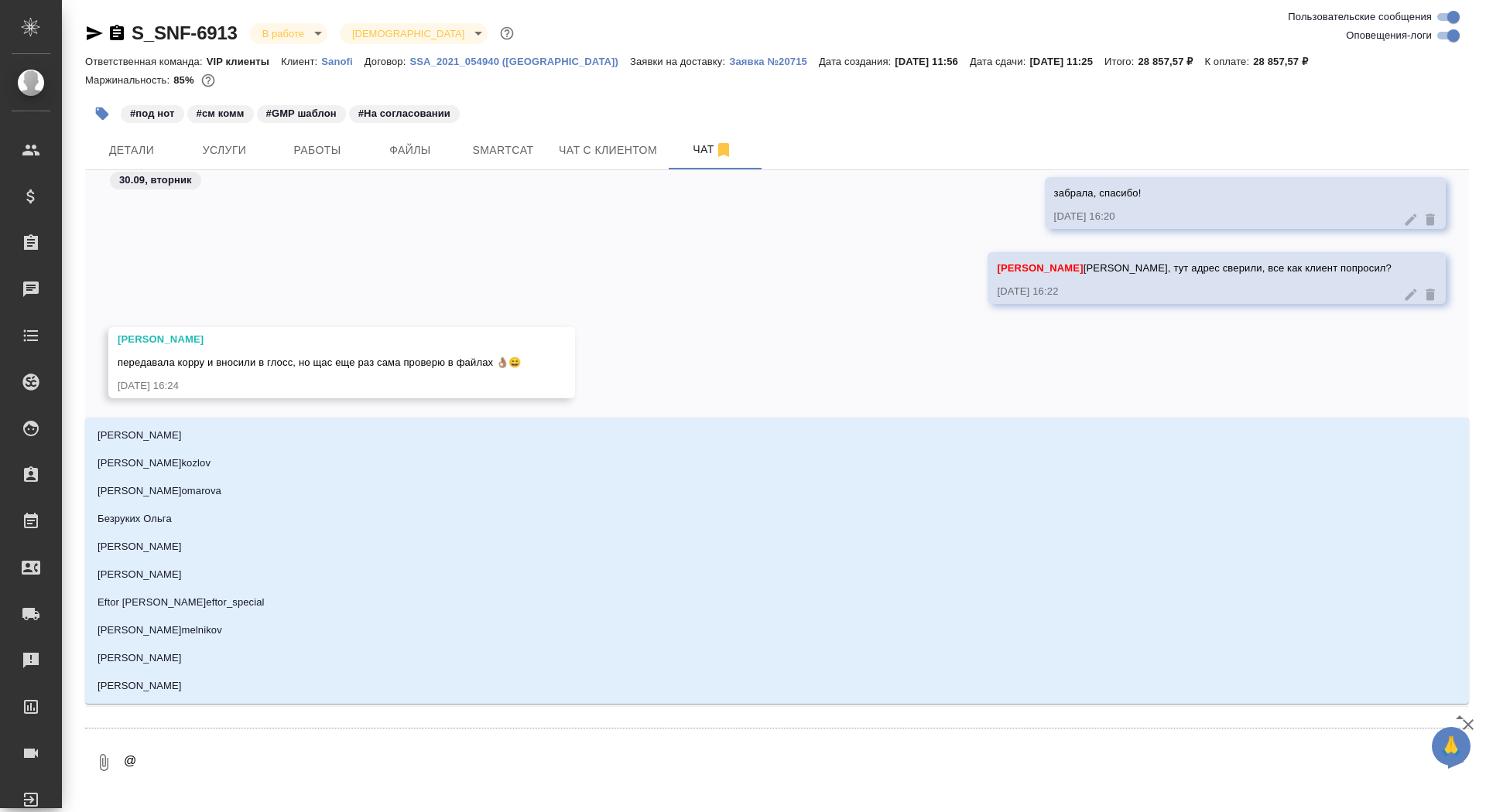
type textarea "@г"
type input "г"
type textarea "@го"
type input "го"
type textarea "@гор"
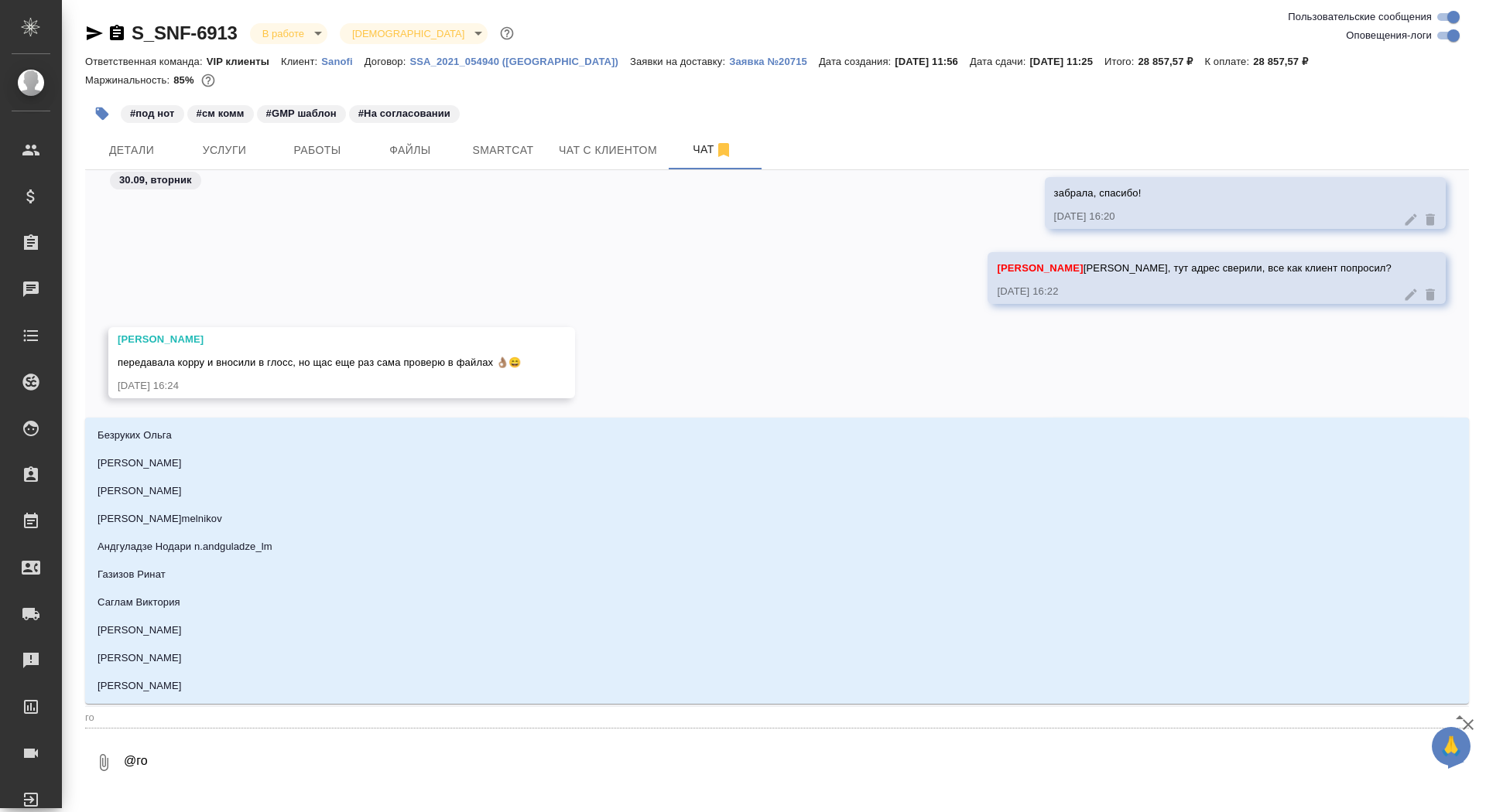
type input "гор"
type textarea "@горш"
type input "горш"
type textarea "@горшк"
type input "горшк"
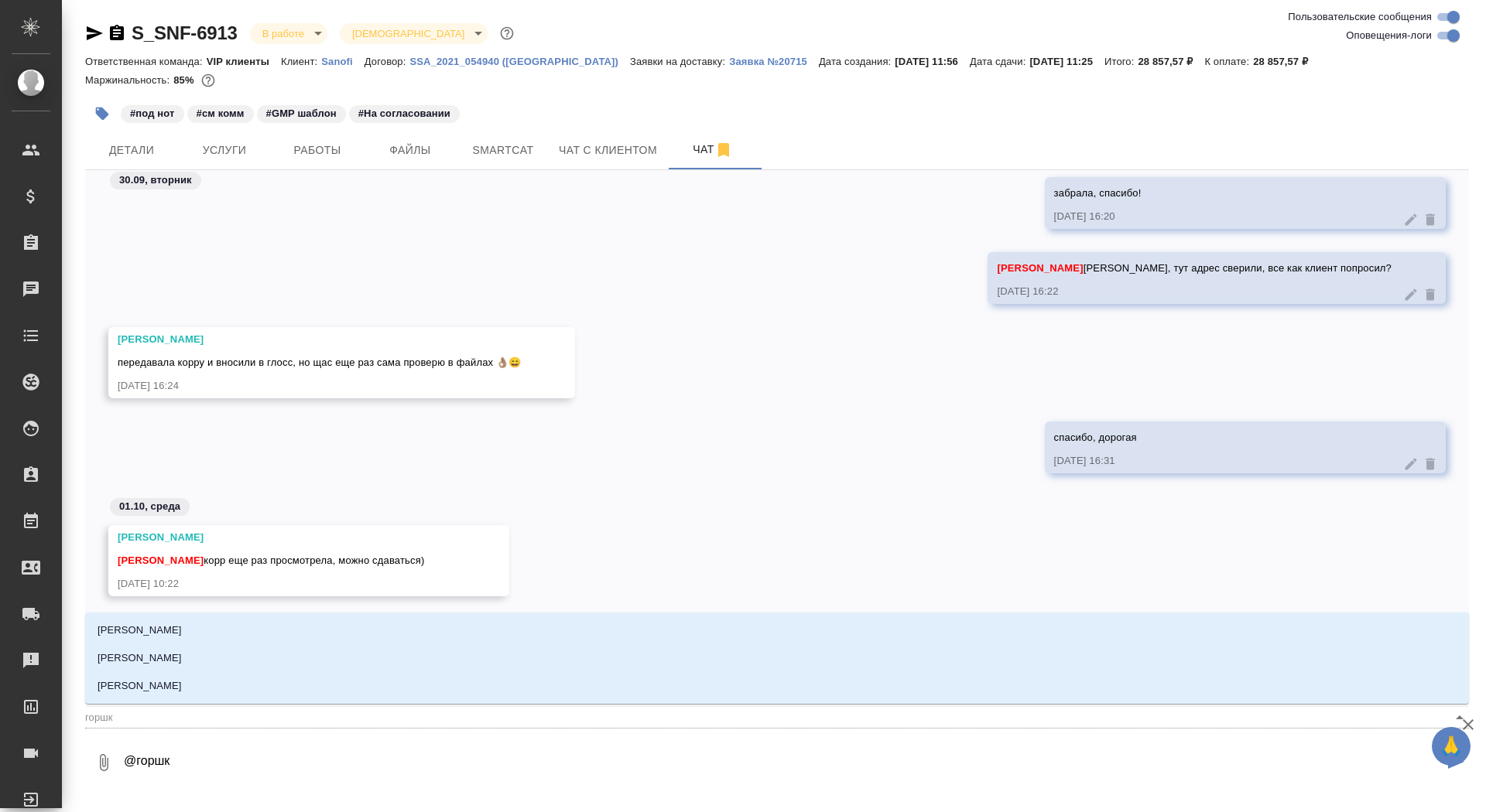
type textarea "@горшко"
type input "горшко"
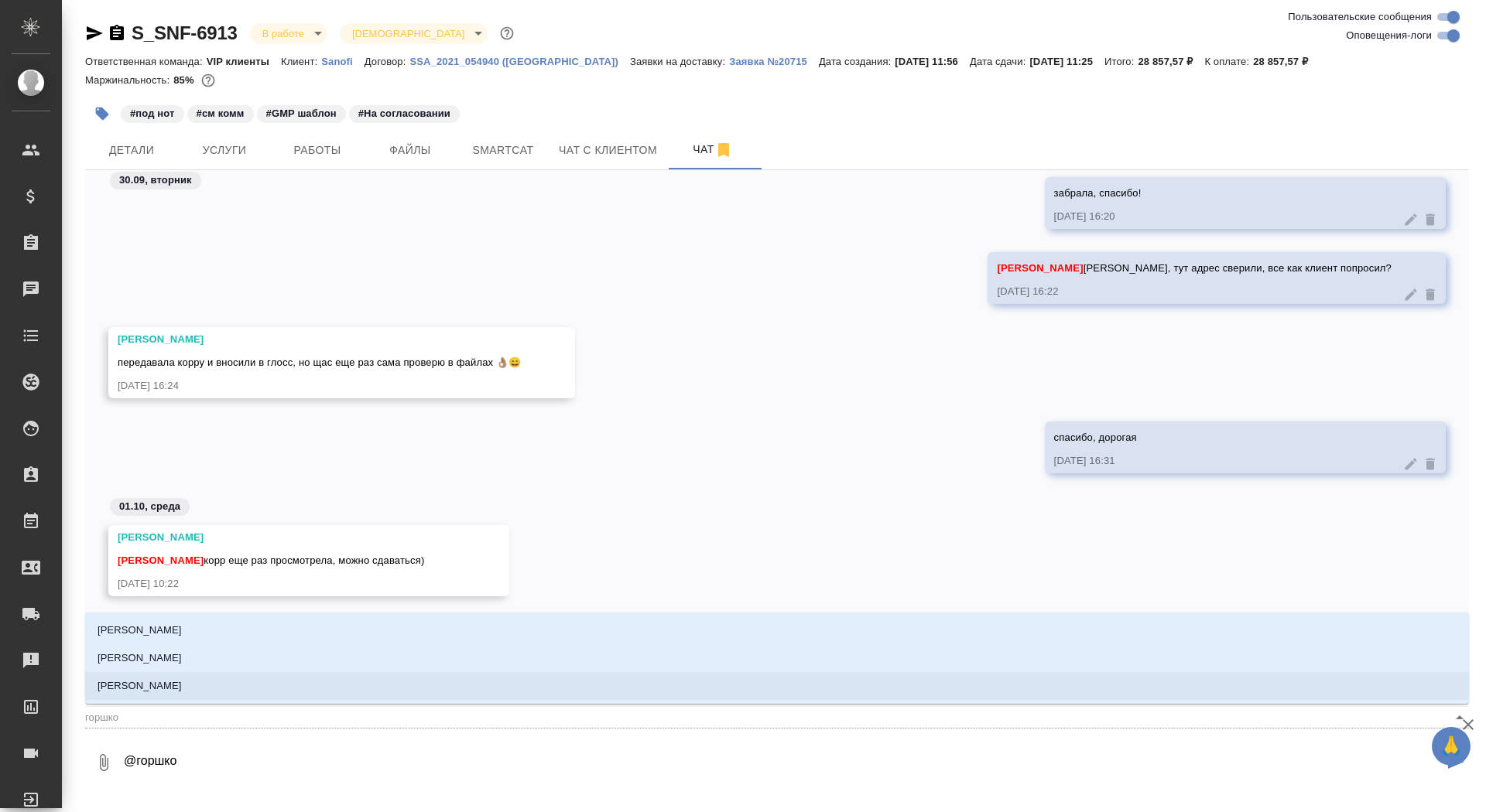
click at [286, 682] on li "[PERSON_NAME] Валентина" at bounding box center [777, 686] width 1384 height 28
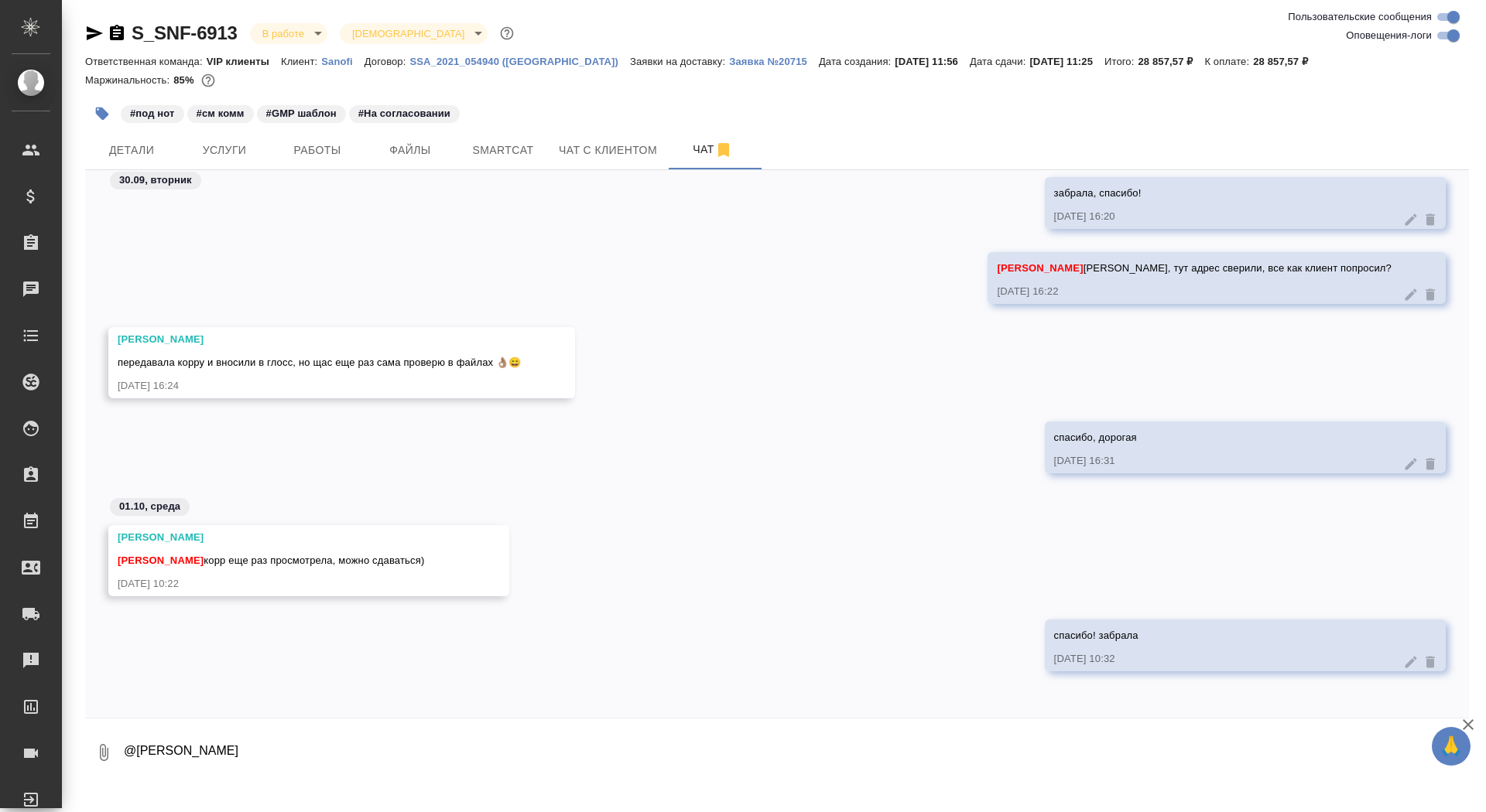
paste textarea
type textarea "@Горшкова Валентина"
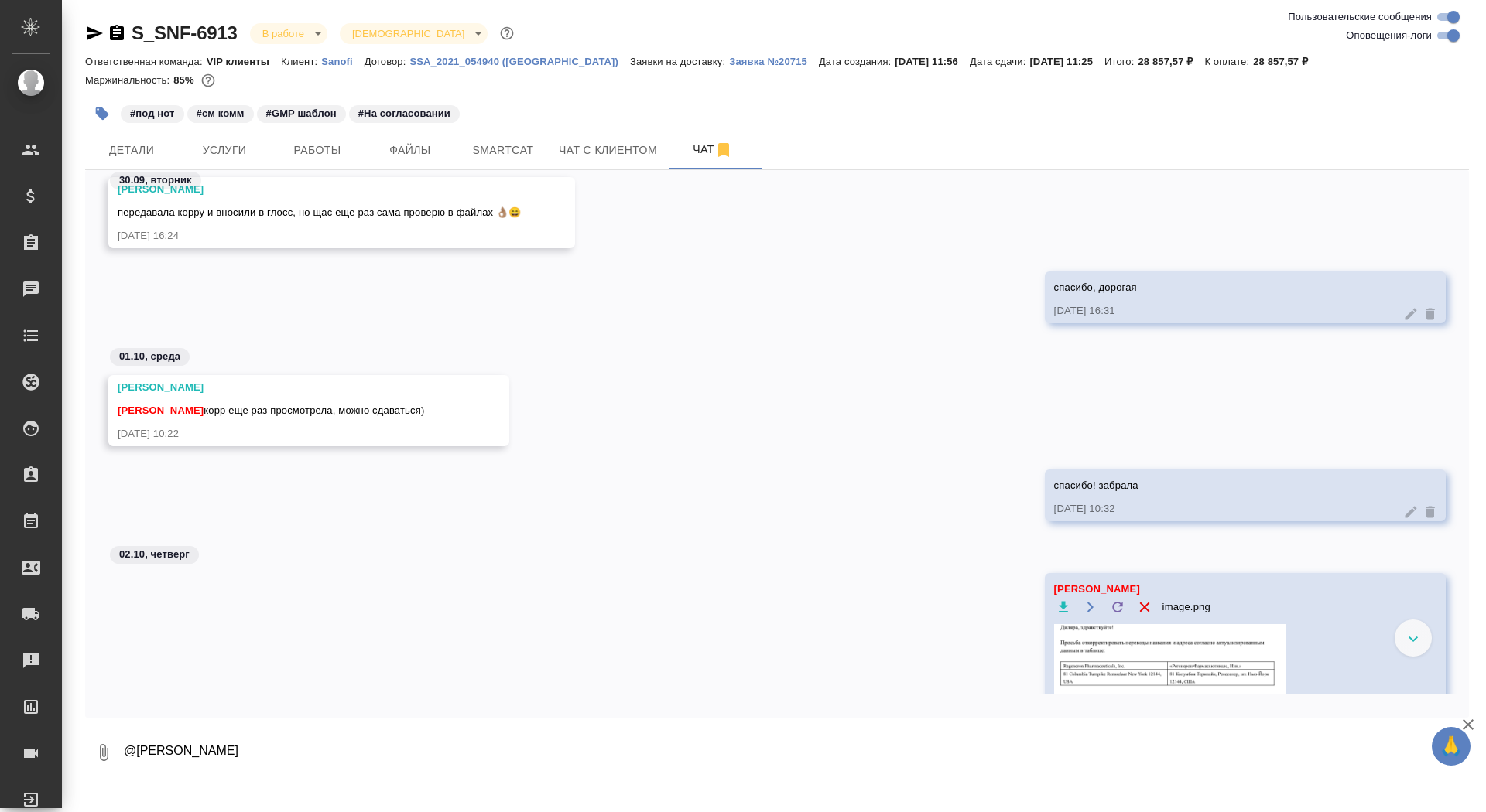
scroll to position [44920, 0]
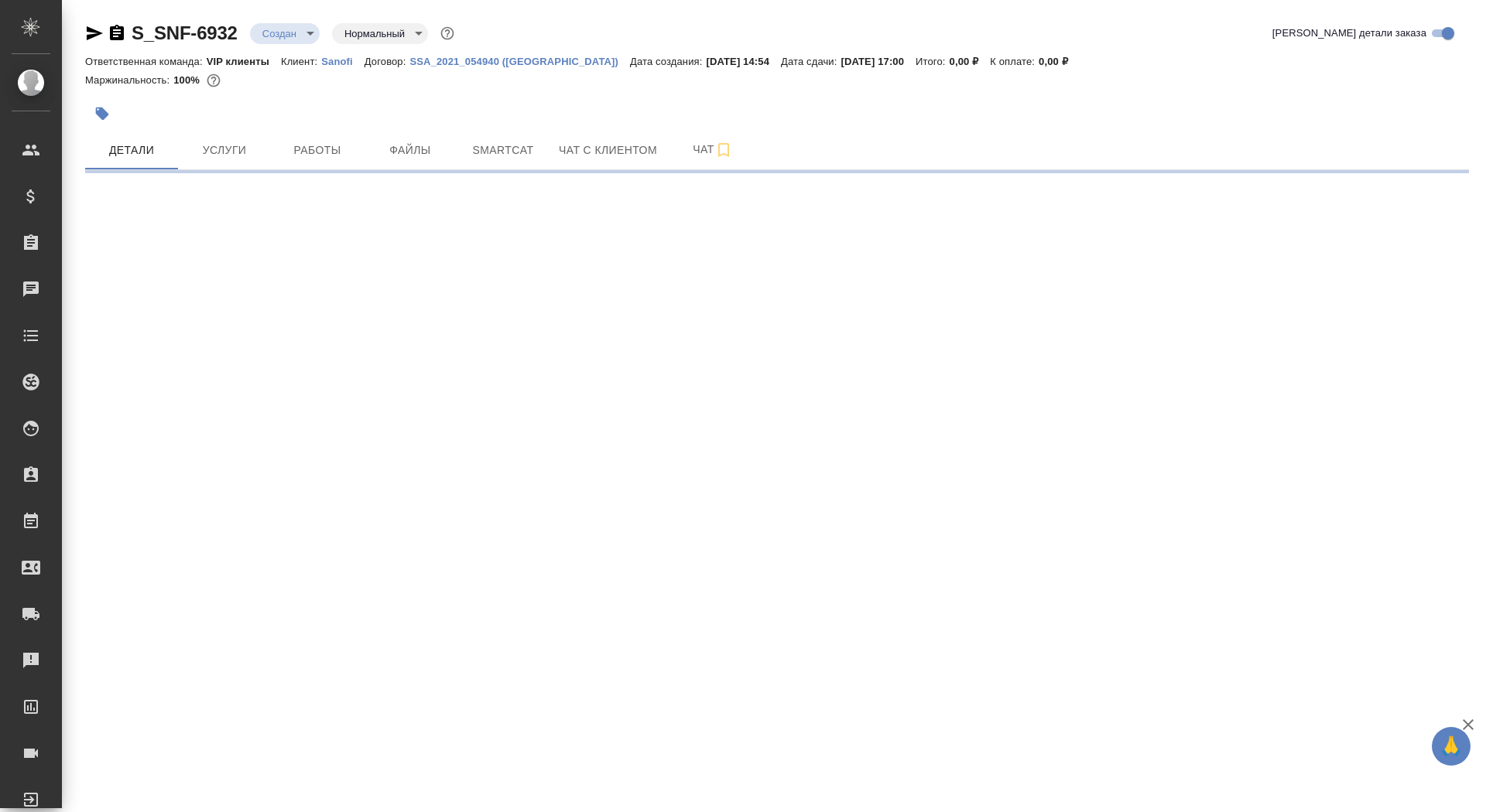
select select "RU"
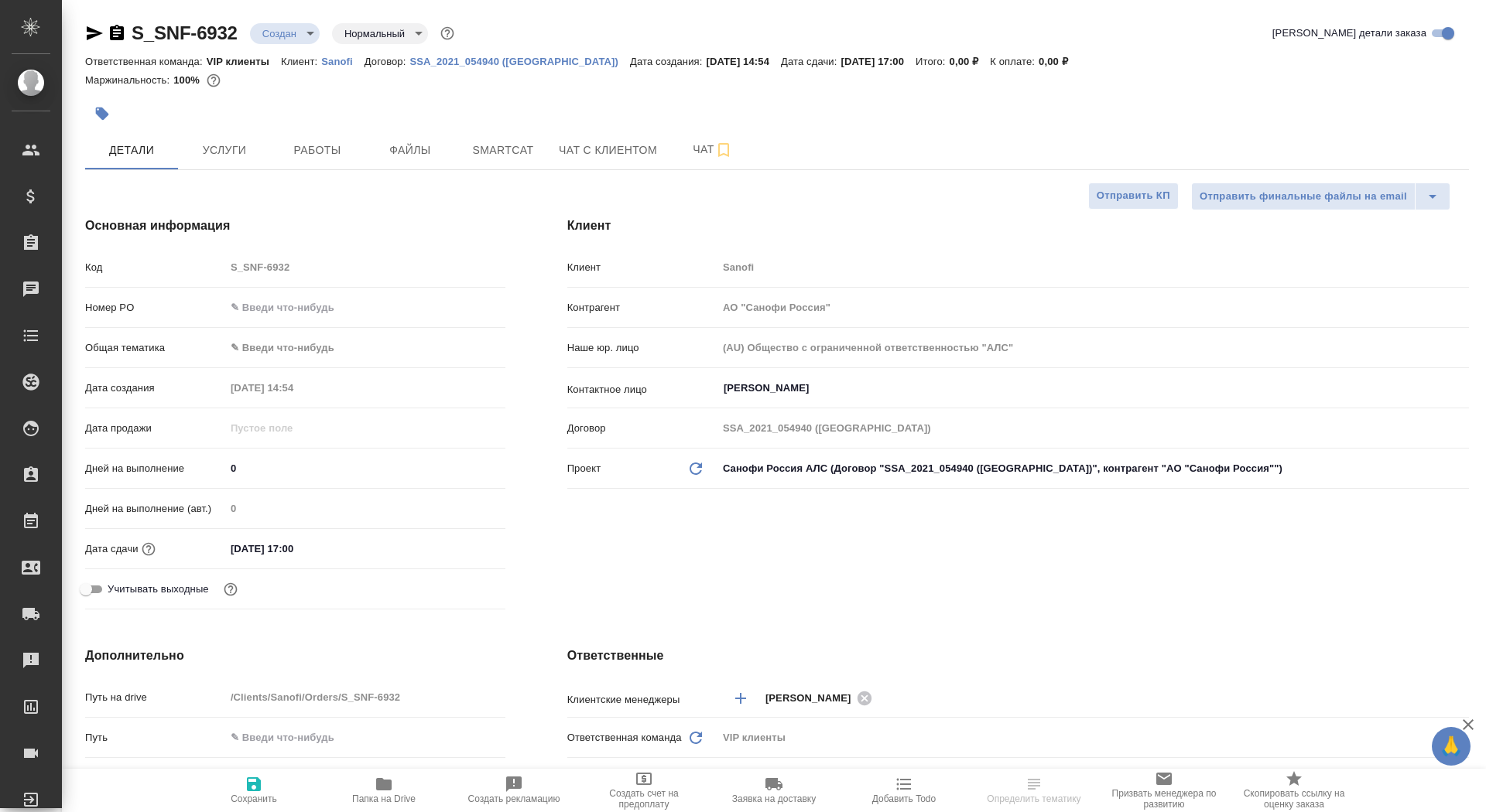
type textarea "x"
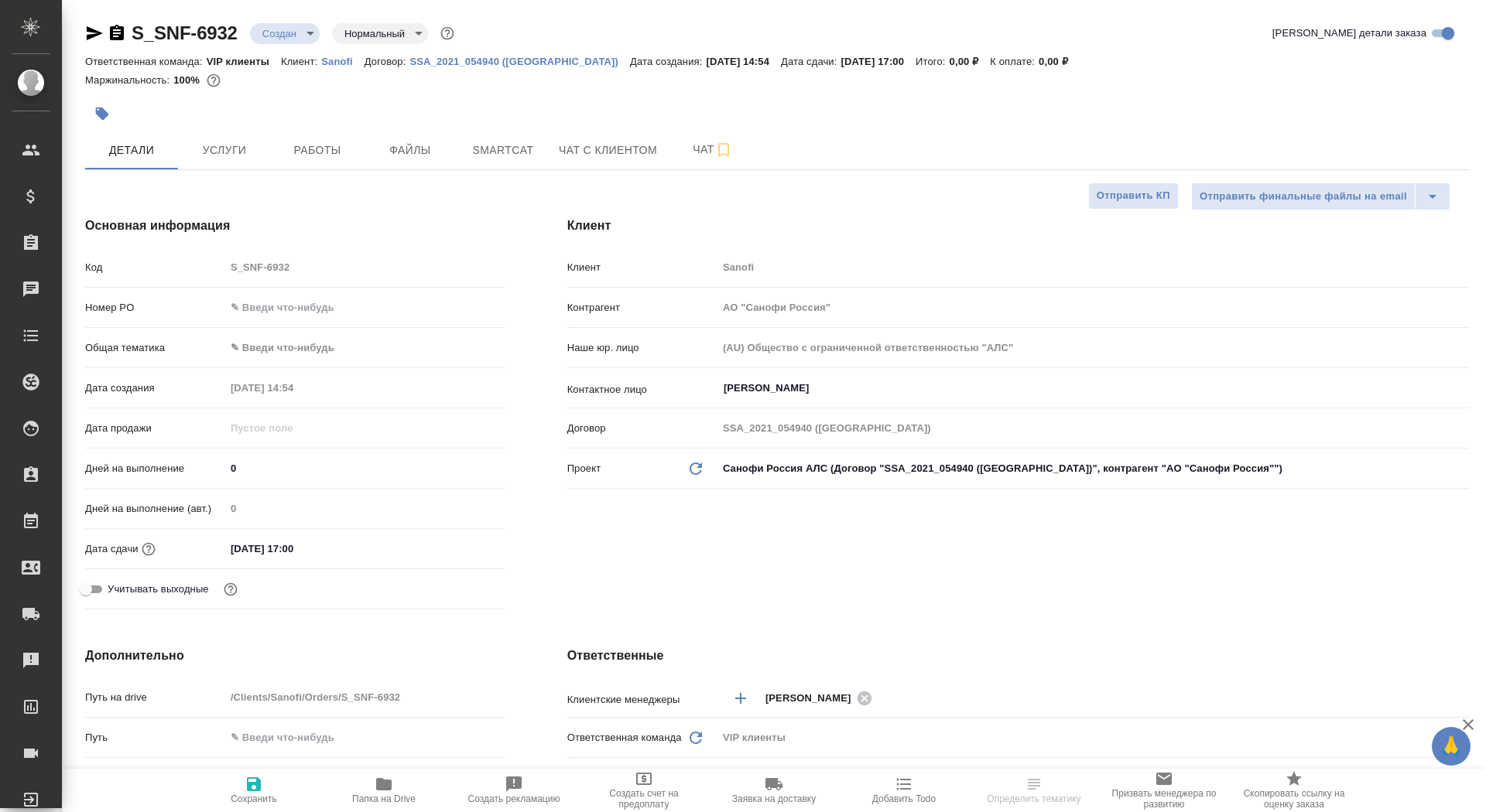
type textarea "x"
select select "RU"
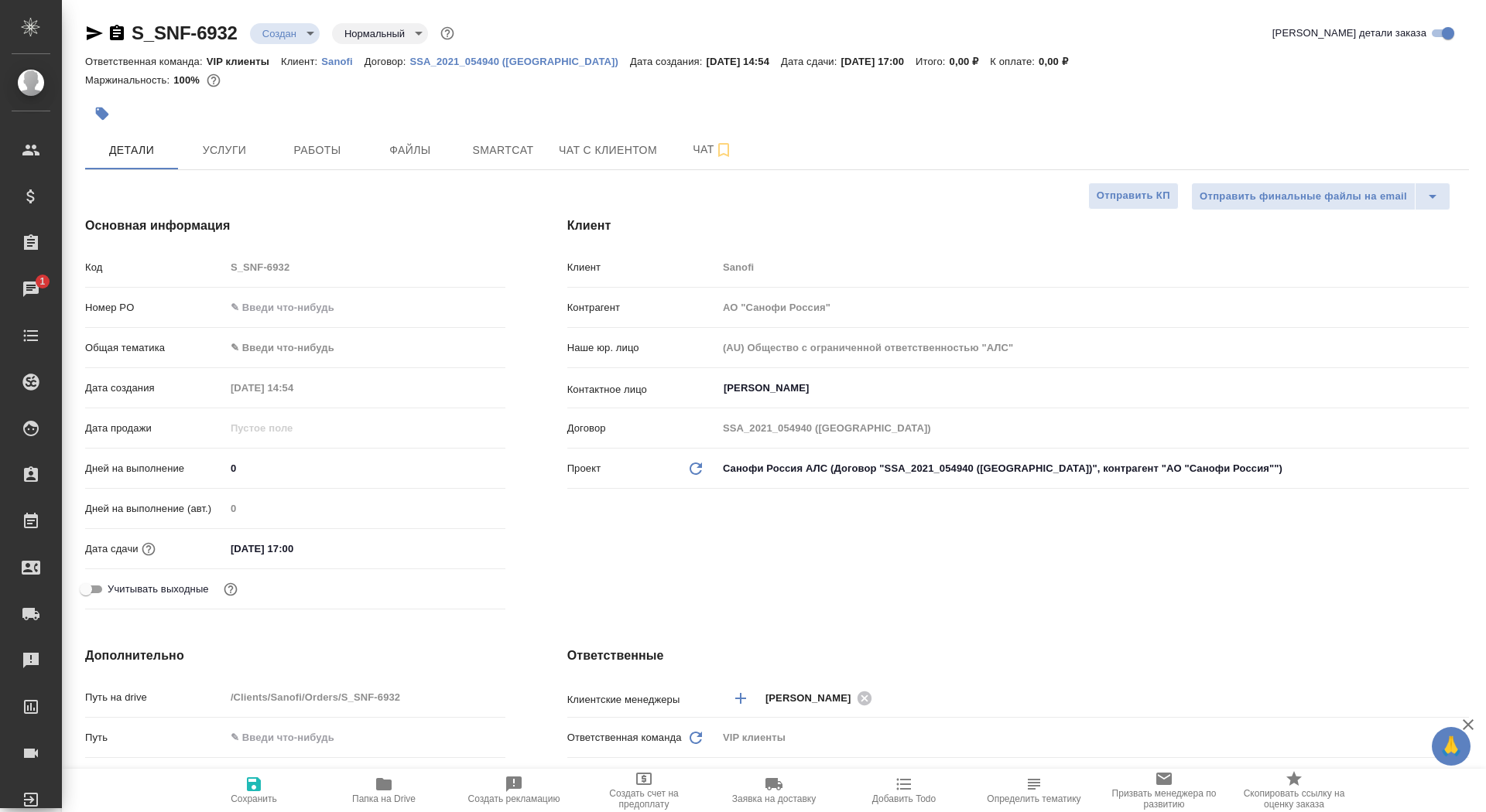
type textarea "x"
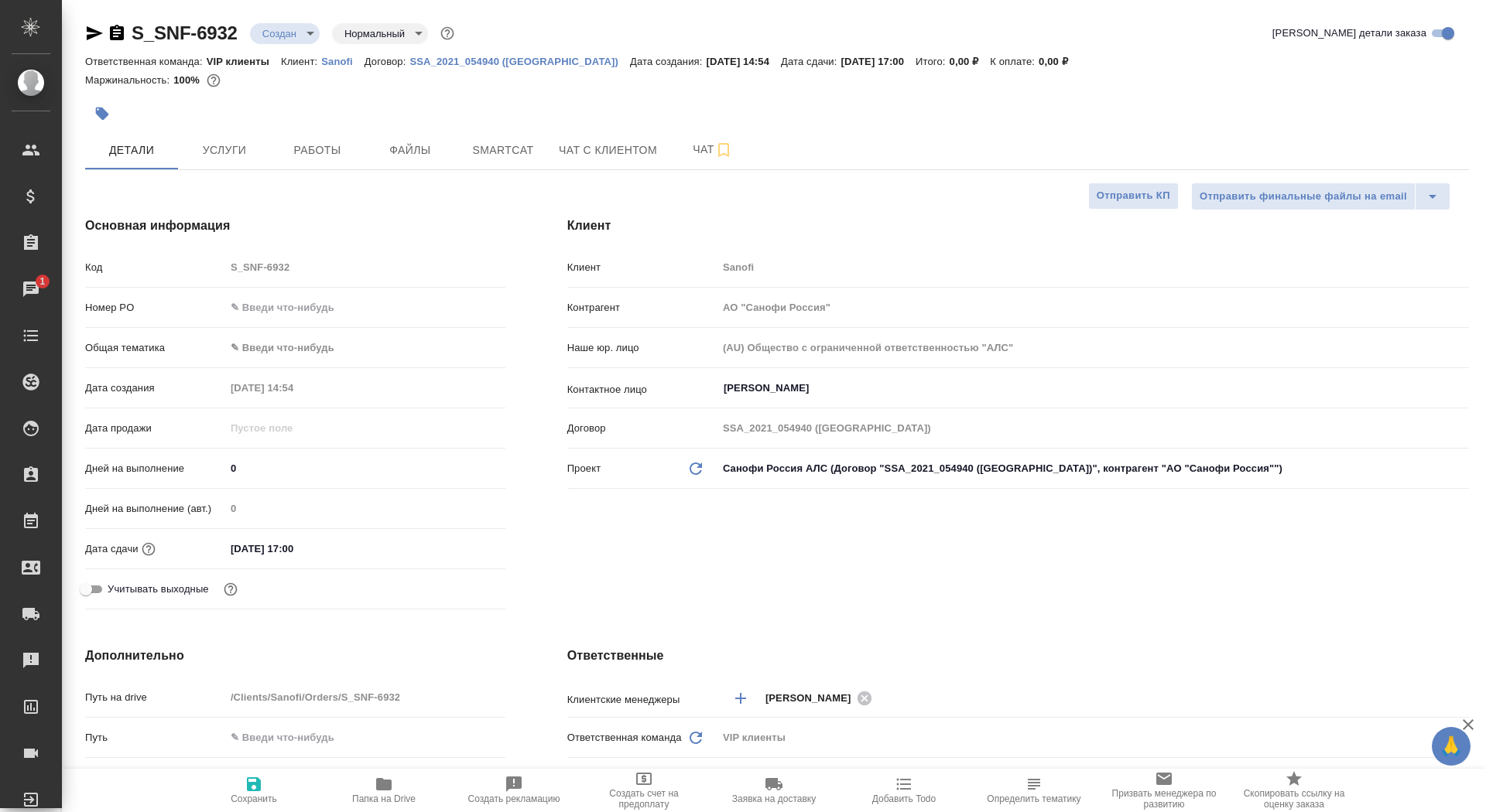
type textarea "x"
drag, startPoint x: 249, startPoint y: 473, endPoint x: 209, endPoint y: 466, distance: 40.6
click at [209, 468] on div "Дней на выполнение 0" at bounding box center [295, 469] width 420 height 27
type input "6"
type textarea "x"
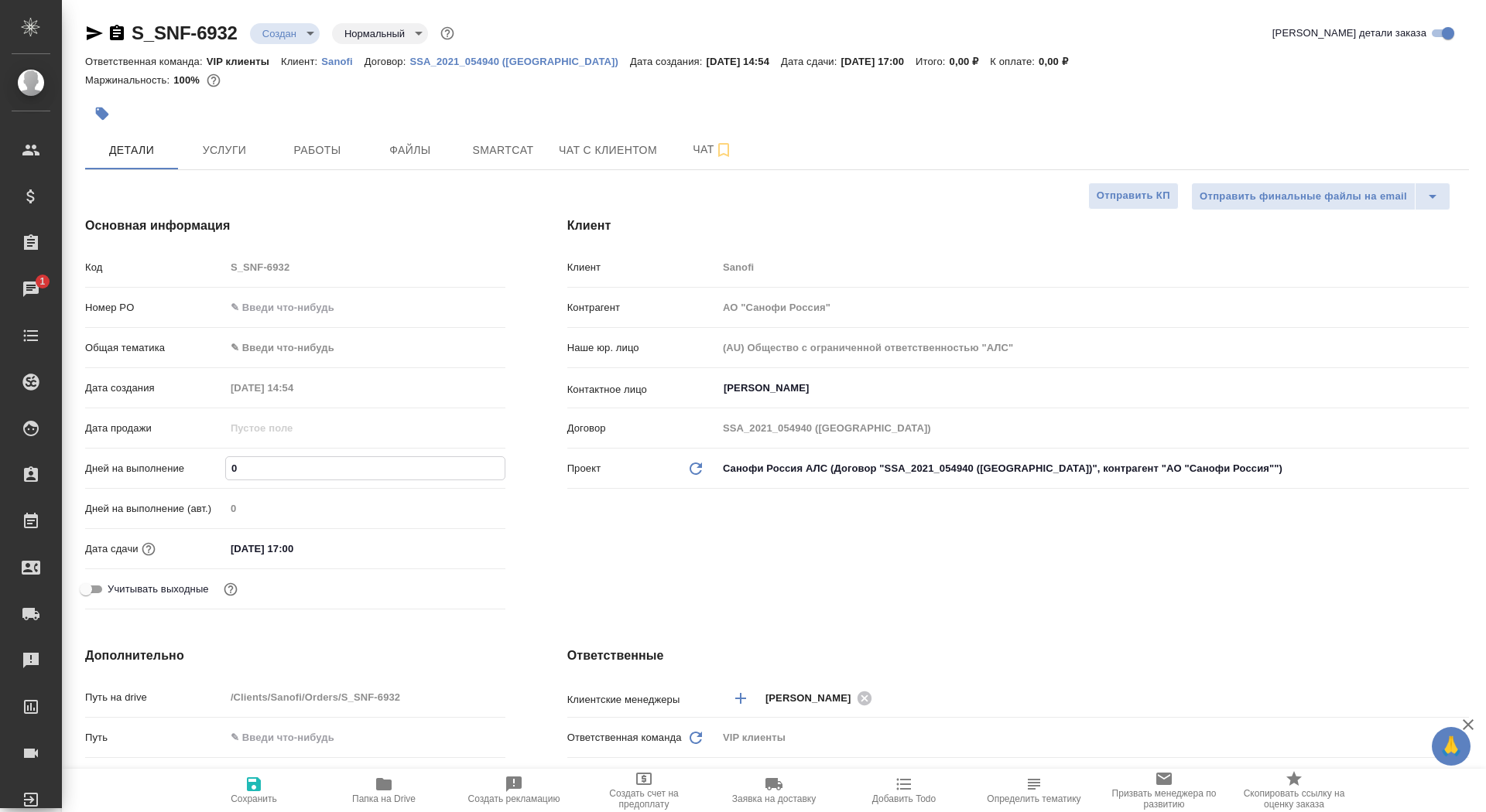
type textarea "x"
type input "6"
click at [283, 794] on span "Сохранить" at bounding box center [254, 790] width 111 height 29
type textarea "x"
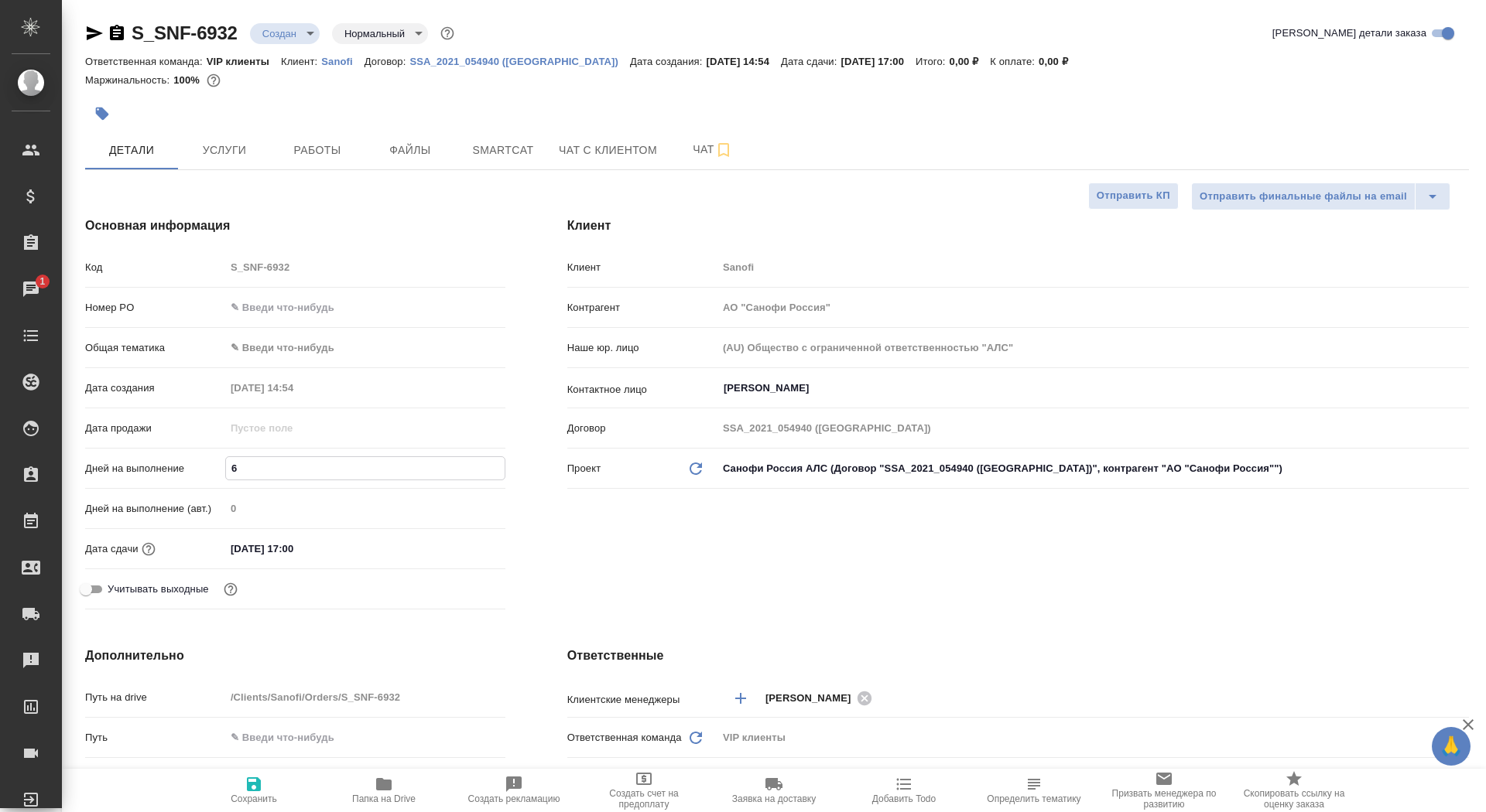
type textarea "x"
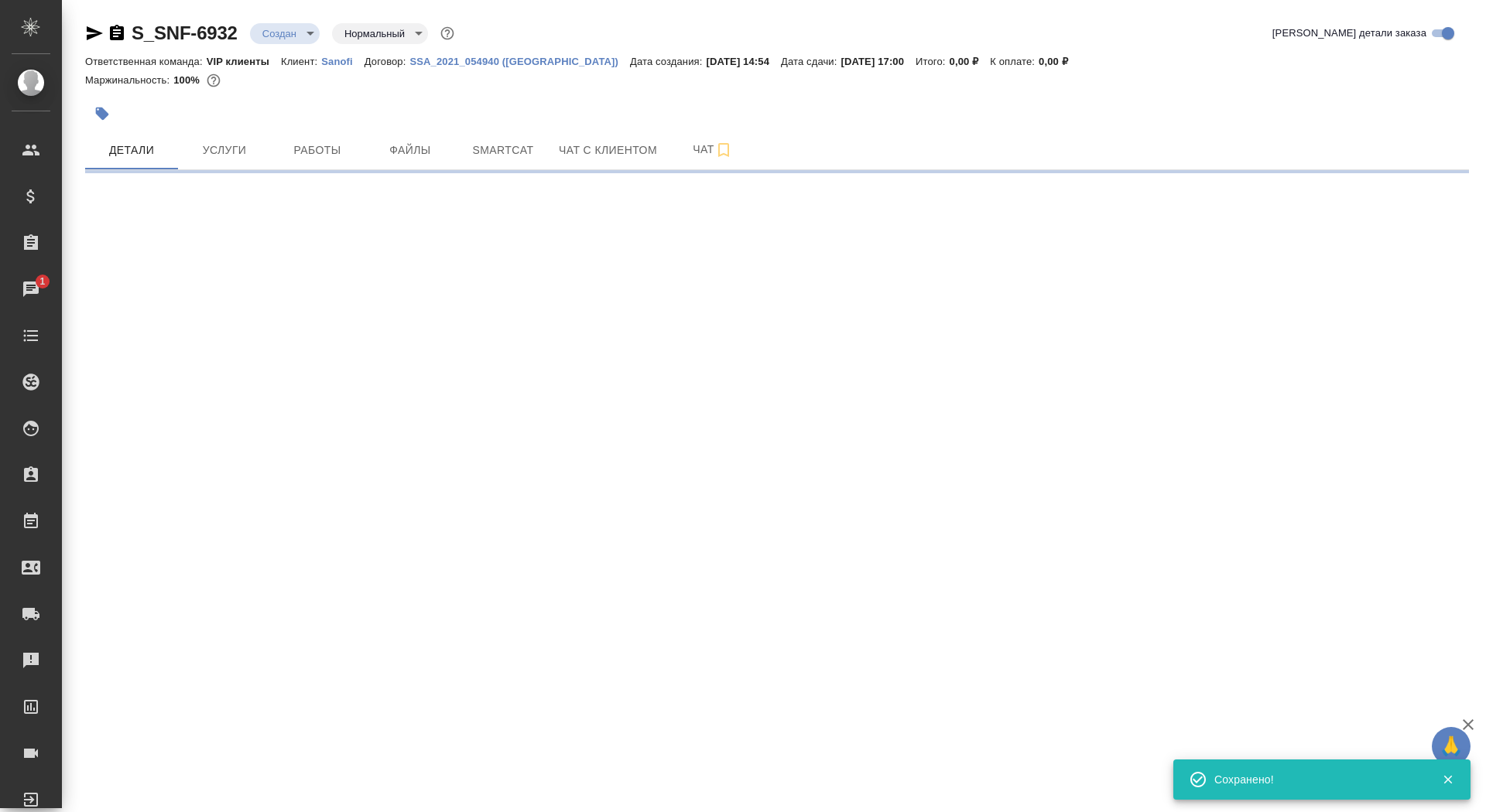
select select "RU"
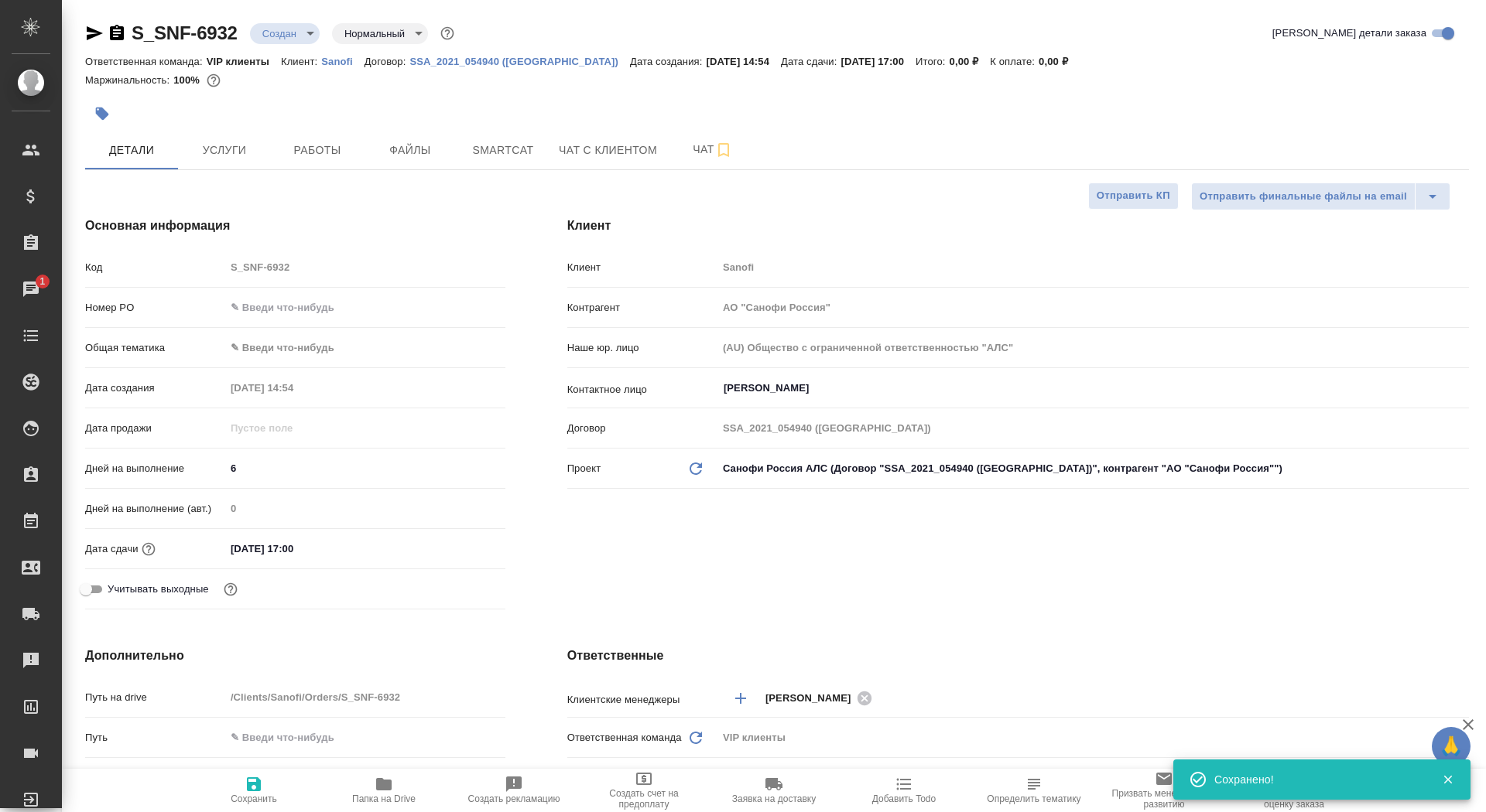
type textarea "x"
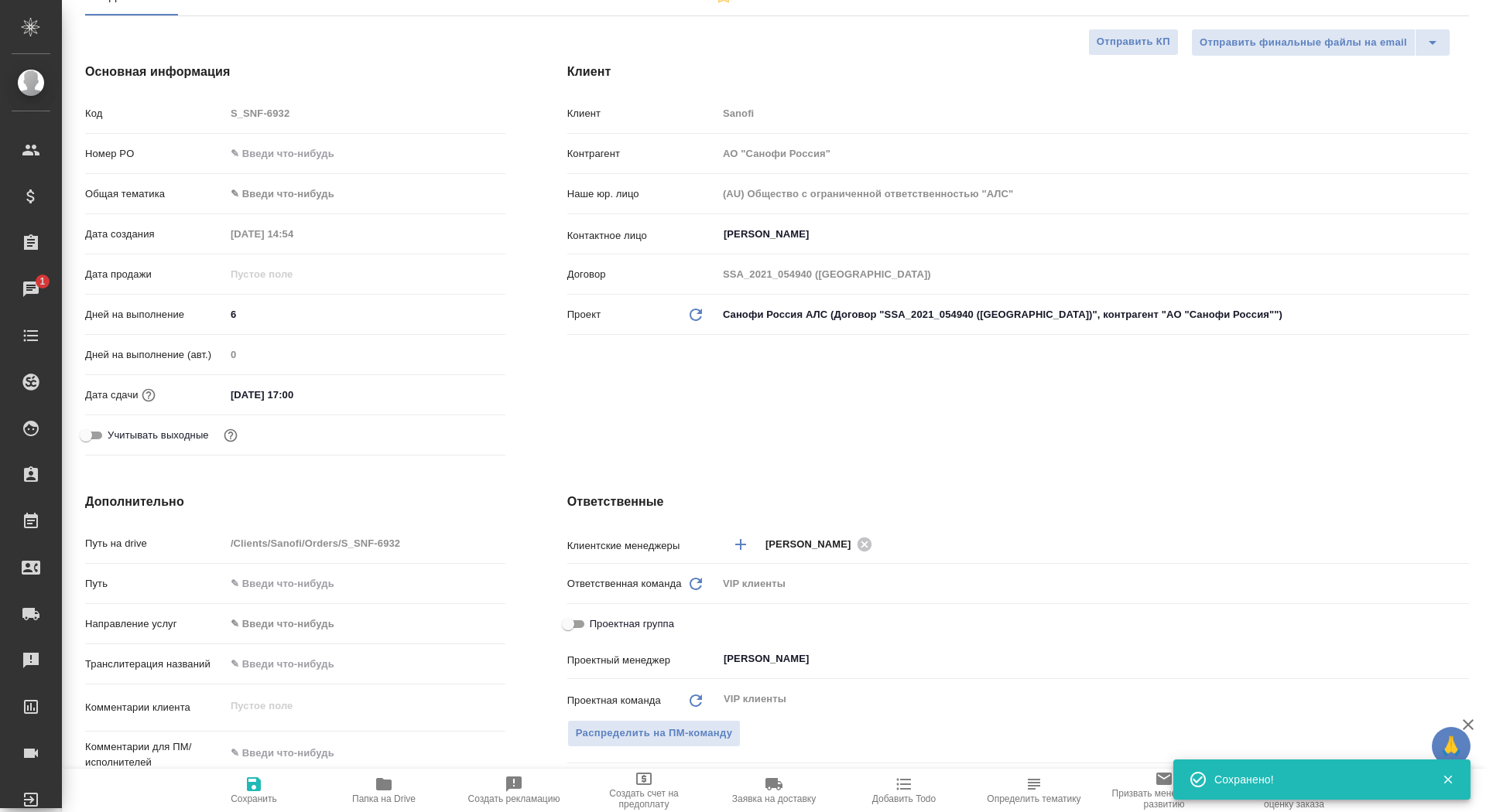
scroll to position [187, 0]
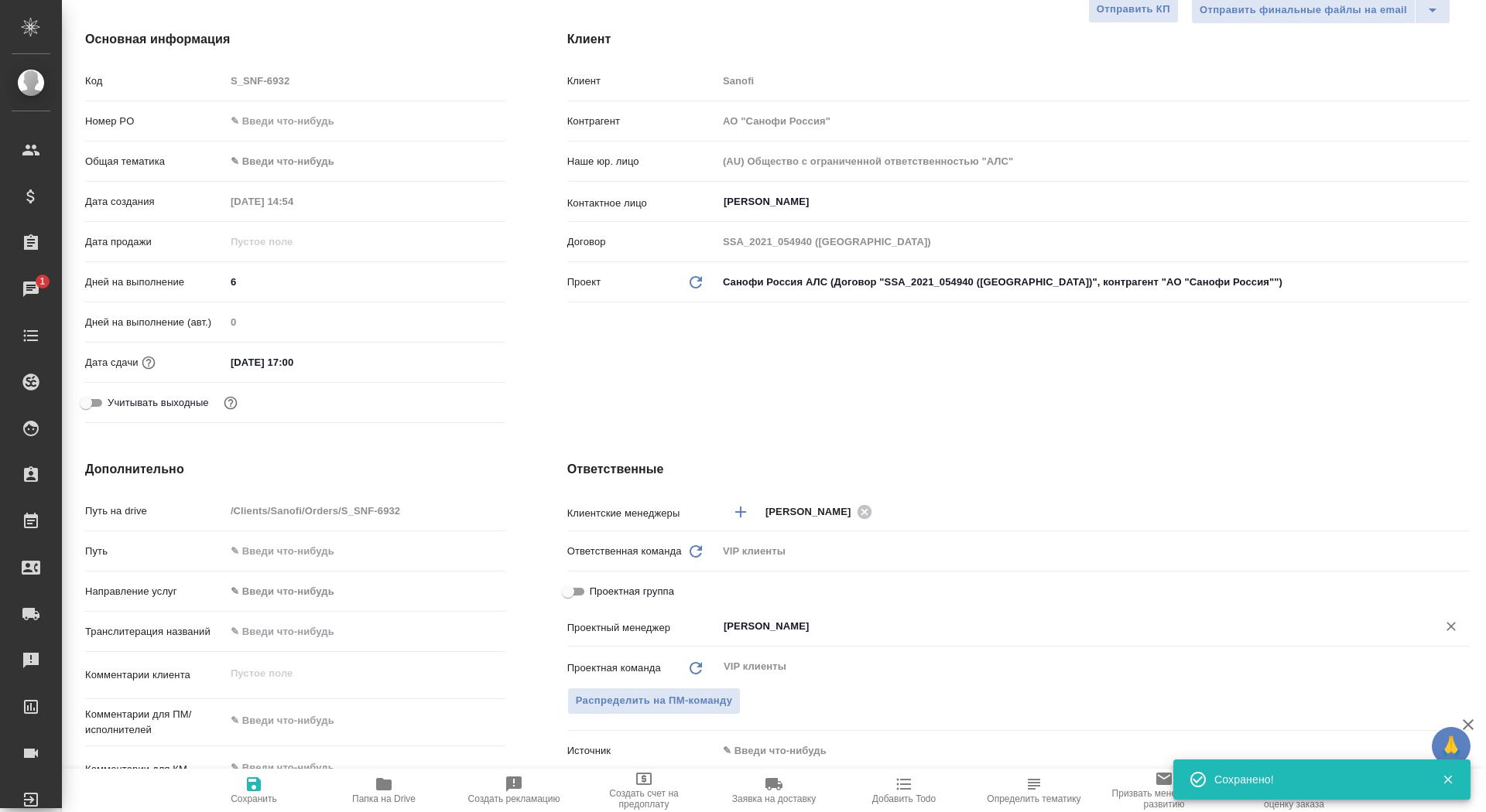
click at [779, 623] on input "[PERSON_NAME]" at bounding box center [1068, 626] width 690 height 19
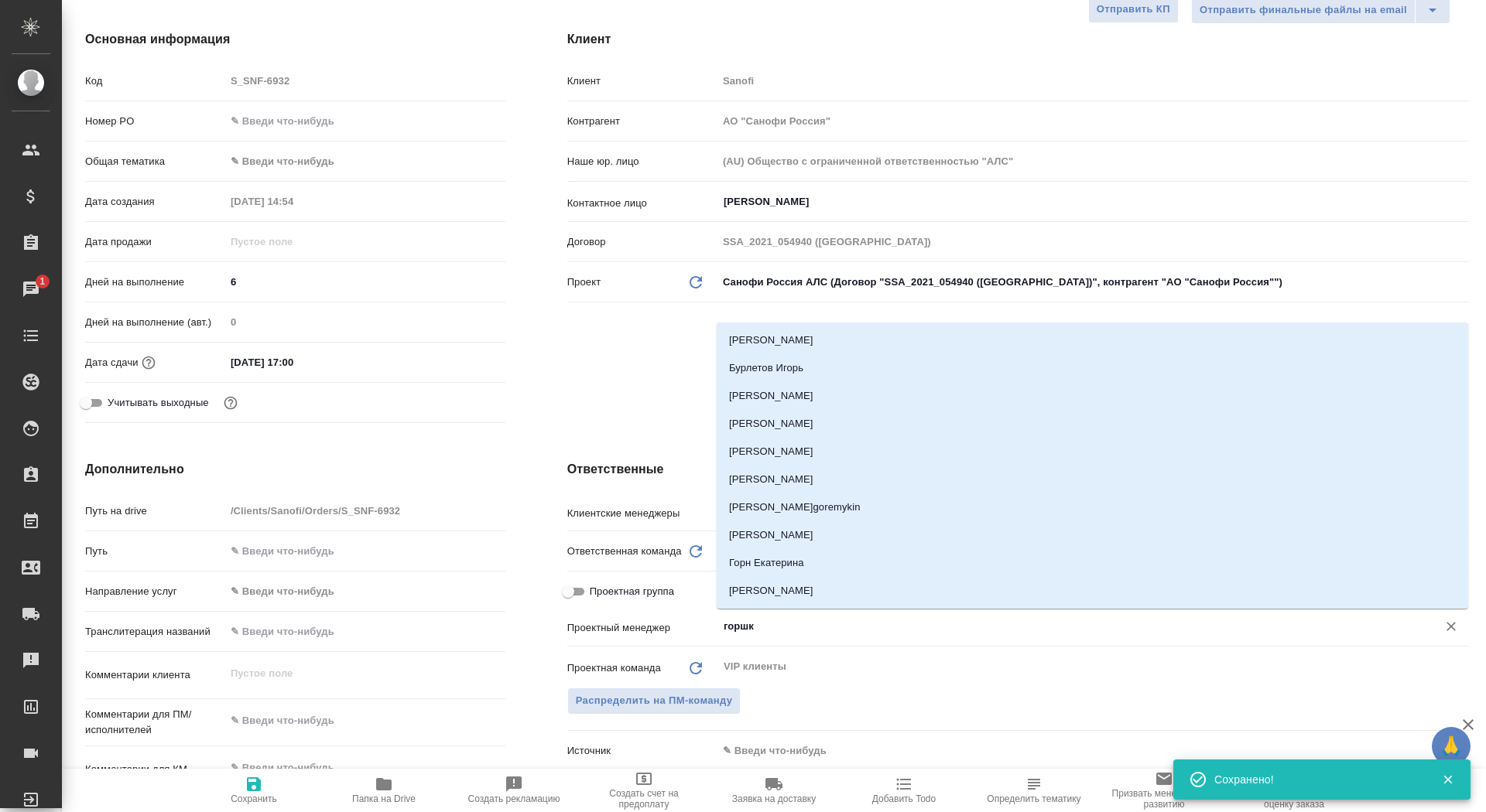
type input "горшко"
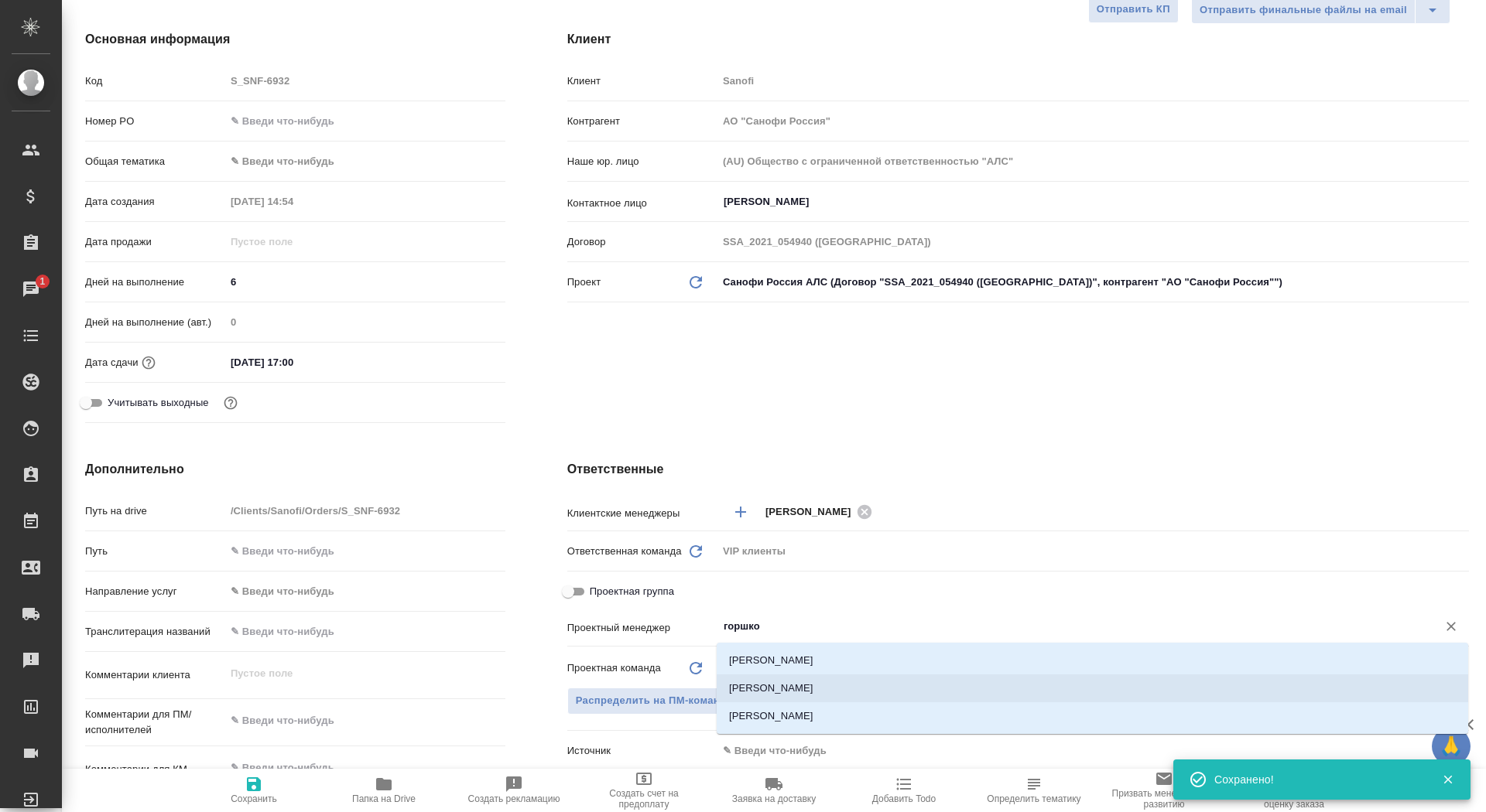
click at [780, 694] on li "Горшкова Валентина" at bounding box center [1092, 689] width 752 height 28
type textarea "x"
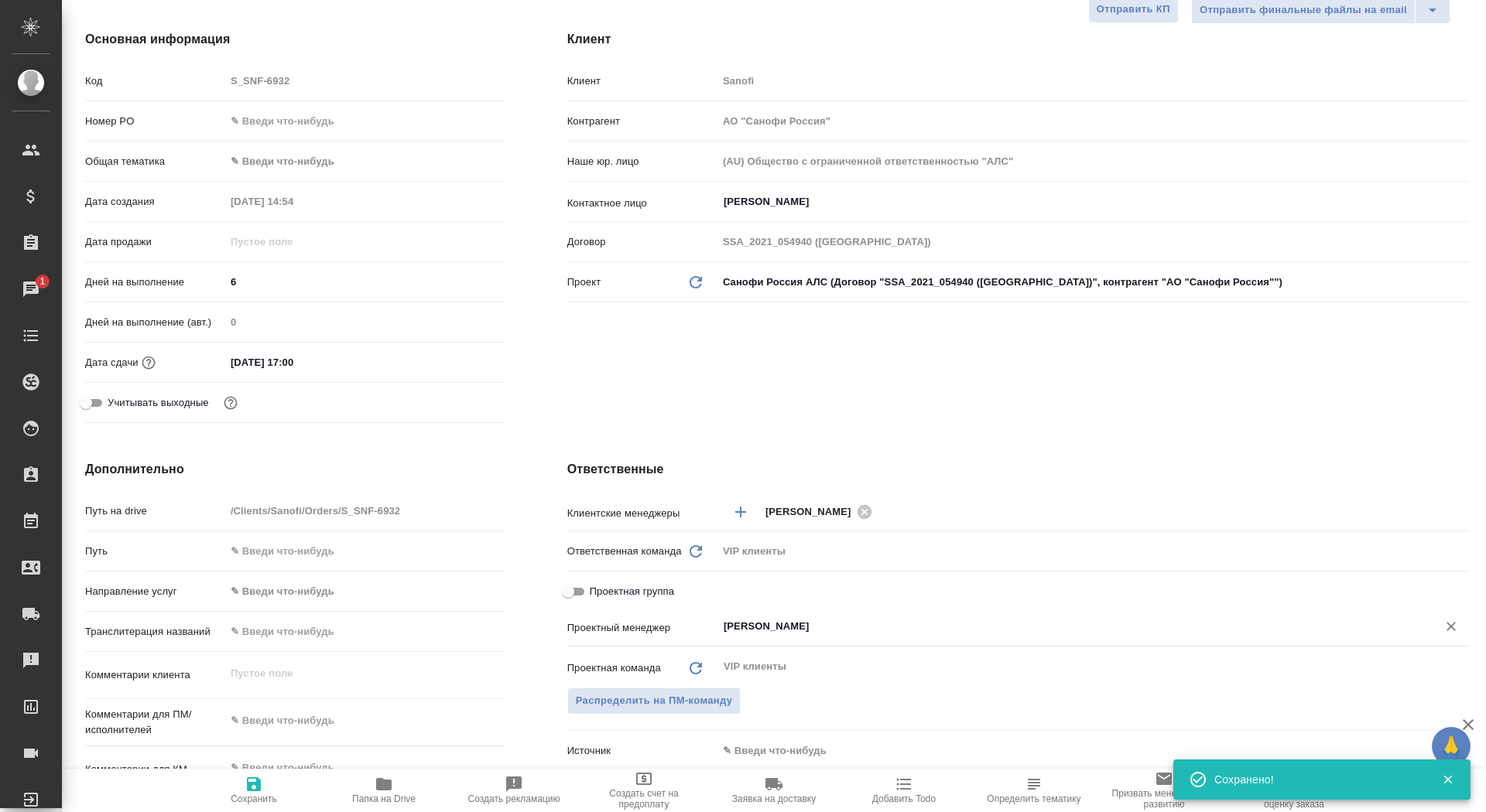
type input "[PERSON_NAME]"
click at [258, 791] on icon "button" at bounding box center [254, 785] width 14 height 14
type textarea "x"
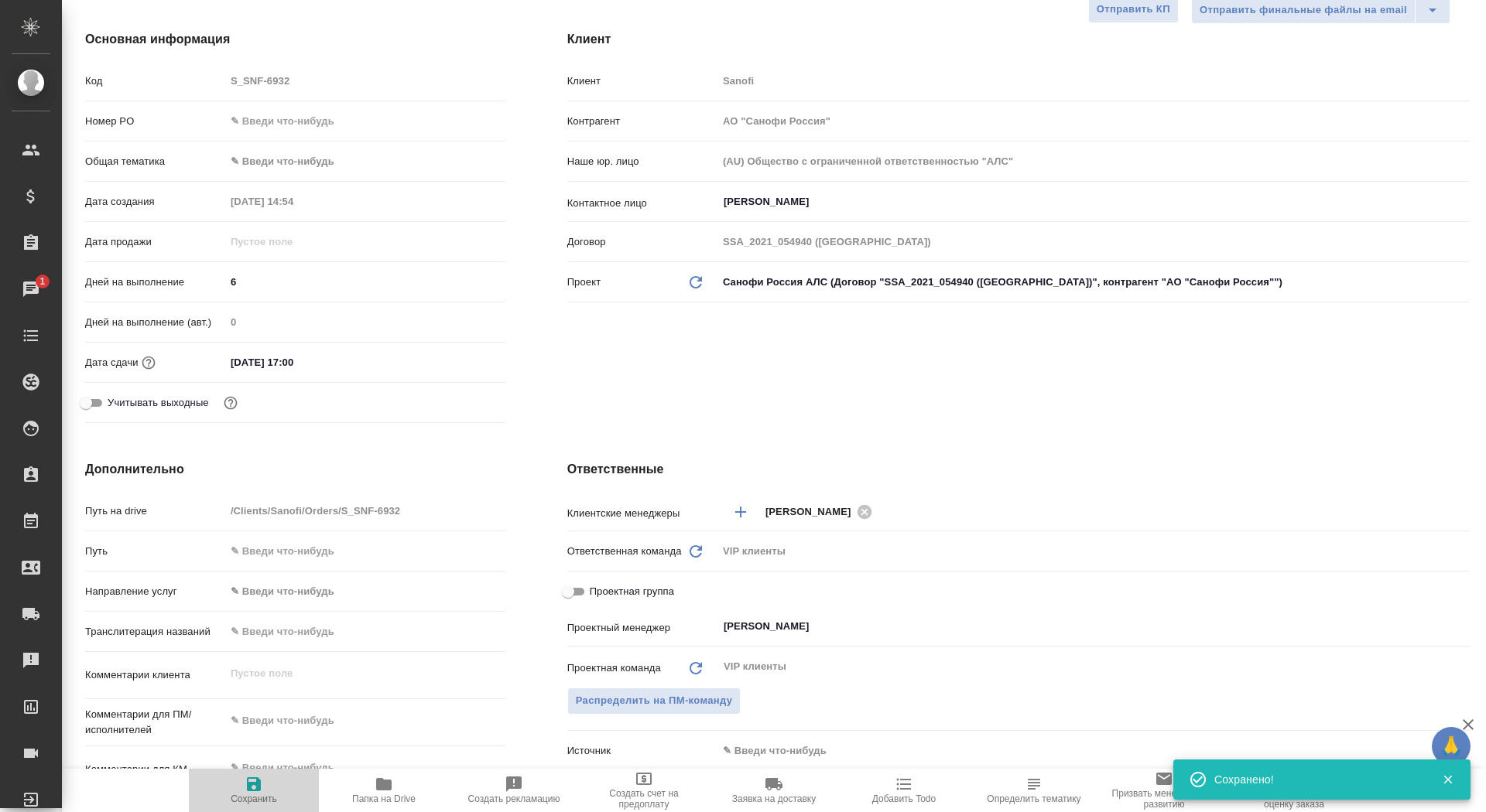
type textarea "x"
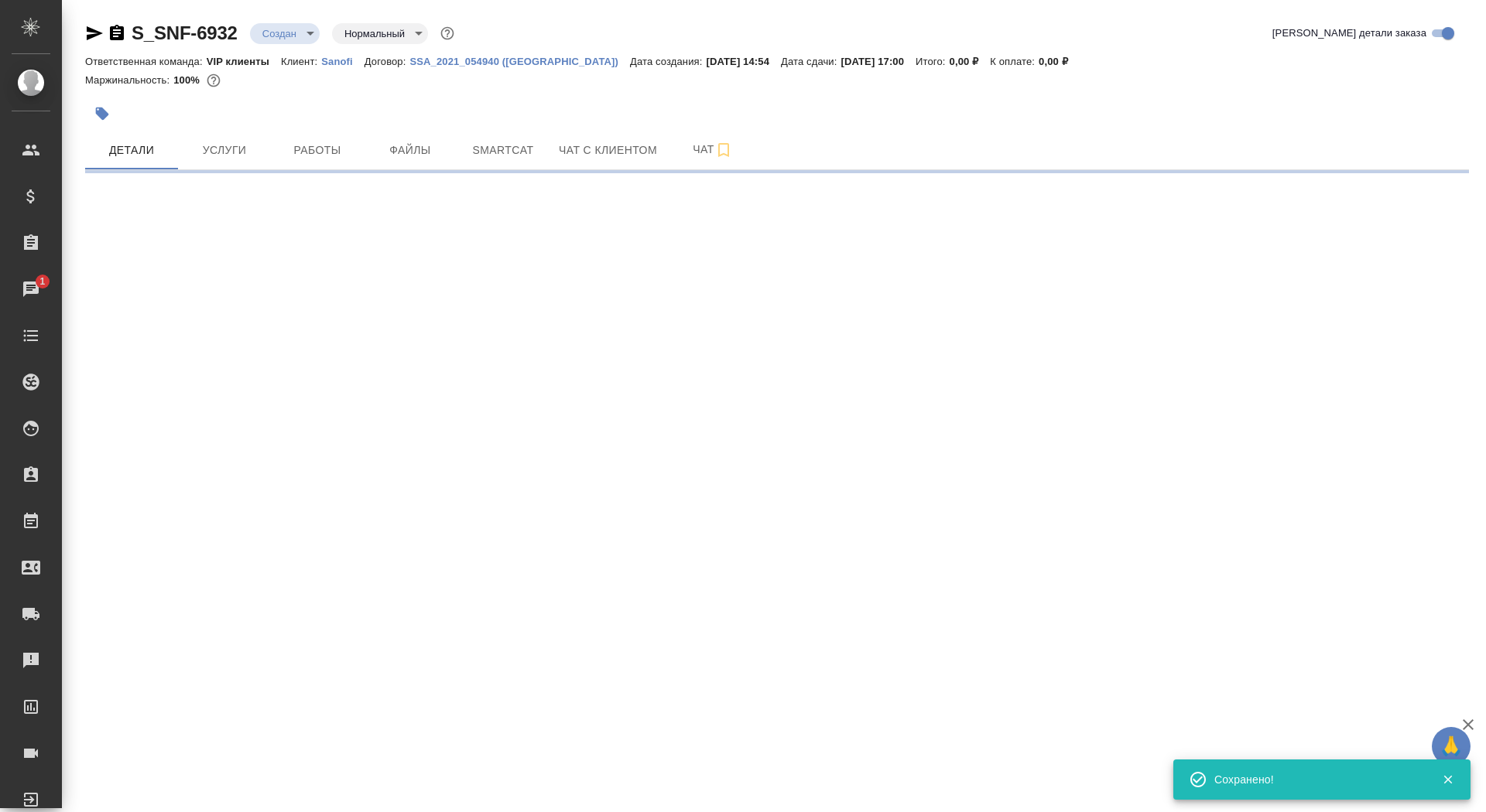
scroll to position [0, 0]
select select "RU"
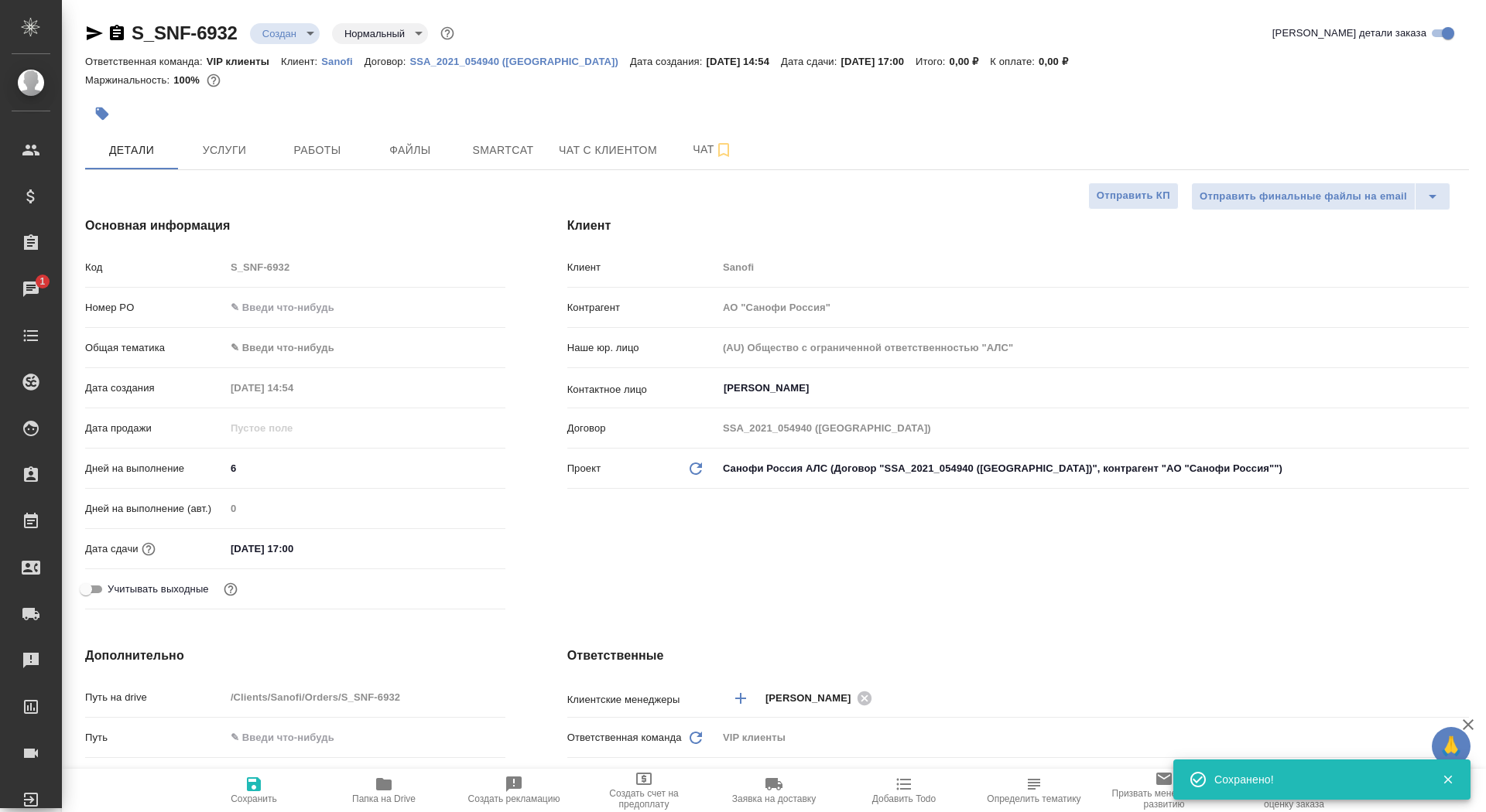
type textarea "x"
click at [400, 786] on span "Папка на Drive" at bounding box center [384, 790] width 111 height 29
type textarea "x"
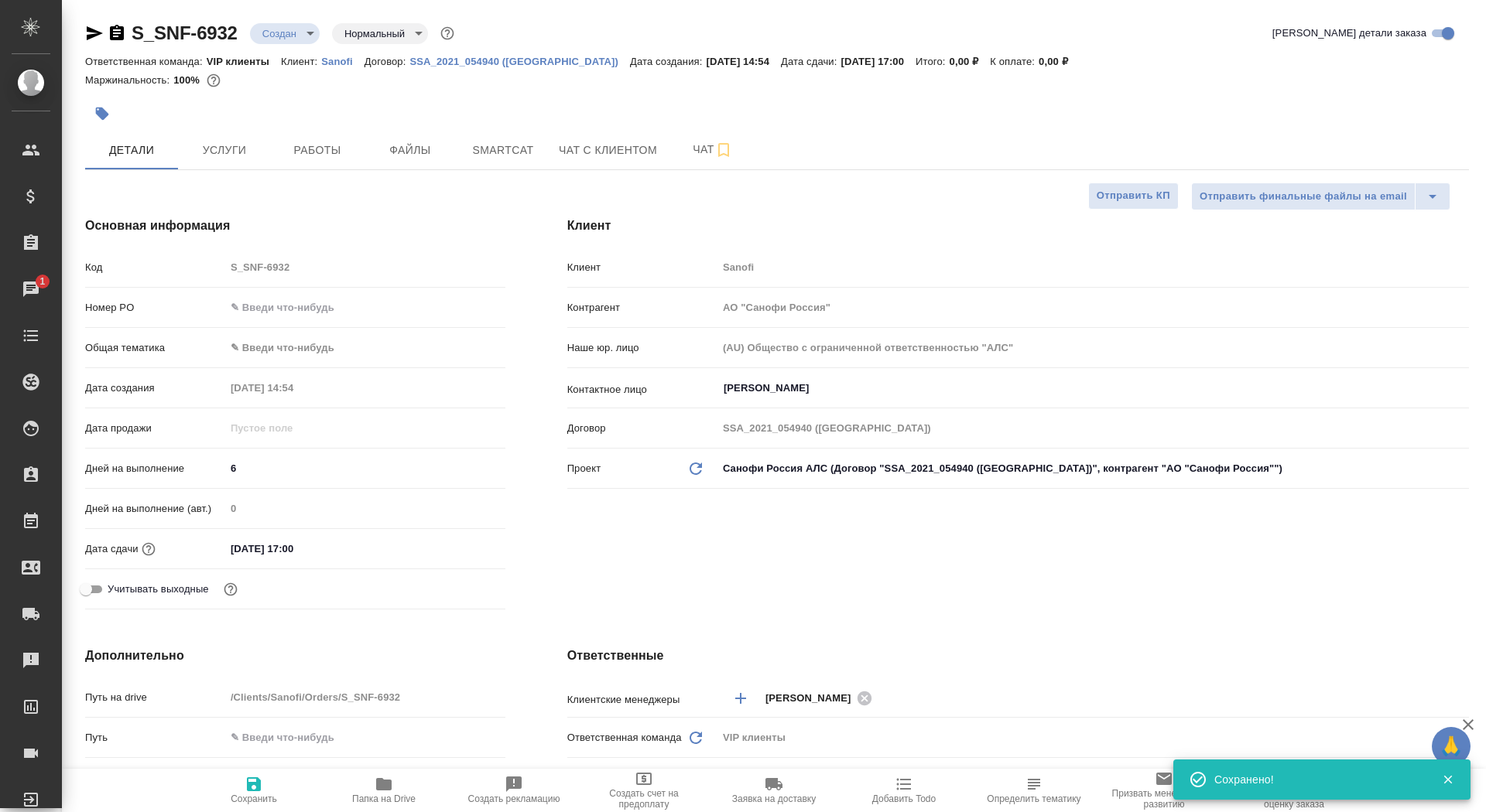
type textarea "x"
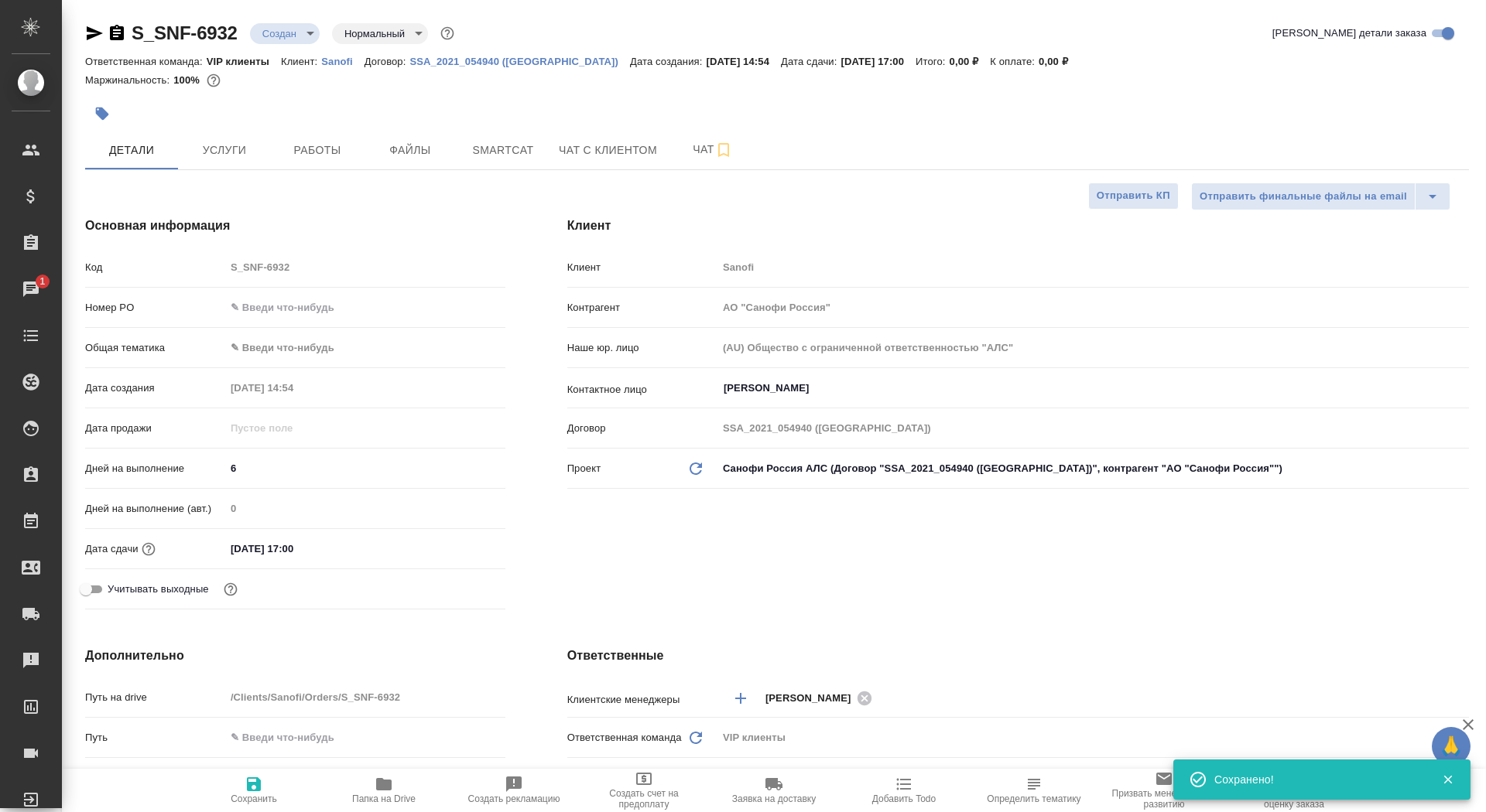
click at [301, 29] on body "🙏 .cls-1 fill:#fff; AWATERA Saydasheva Dilyara Клиенты Спецификации Заказы 1 Ча…" at bounding box center [743, 406] width 1486 height 812
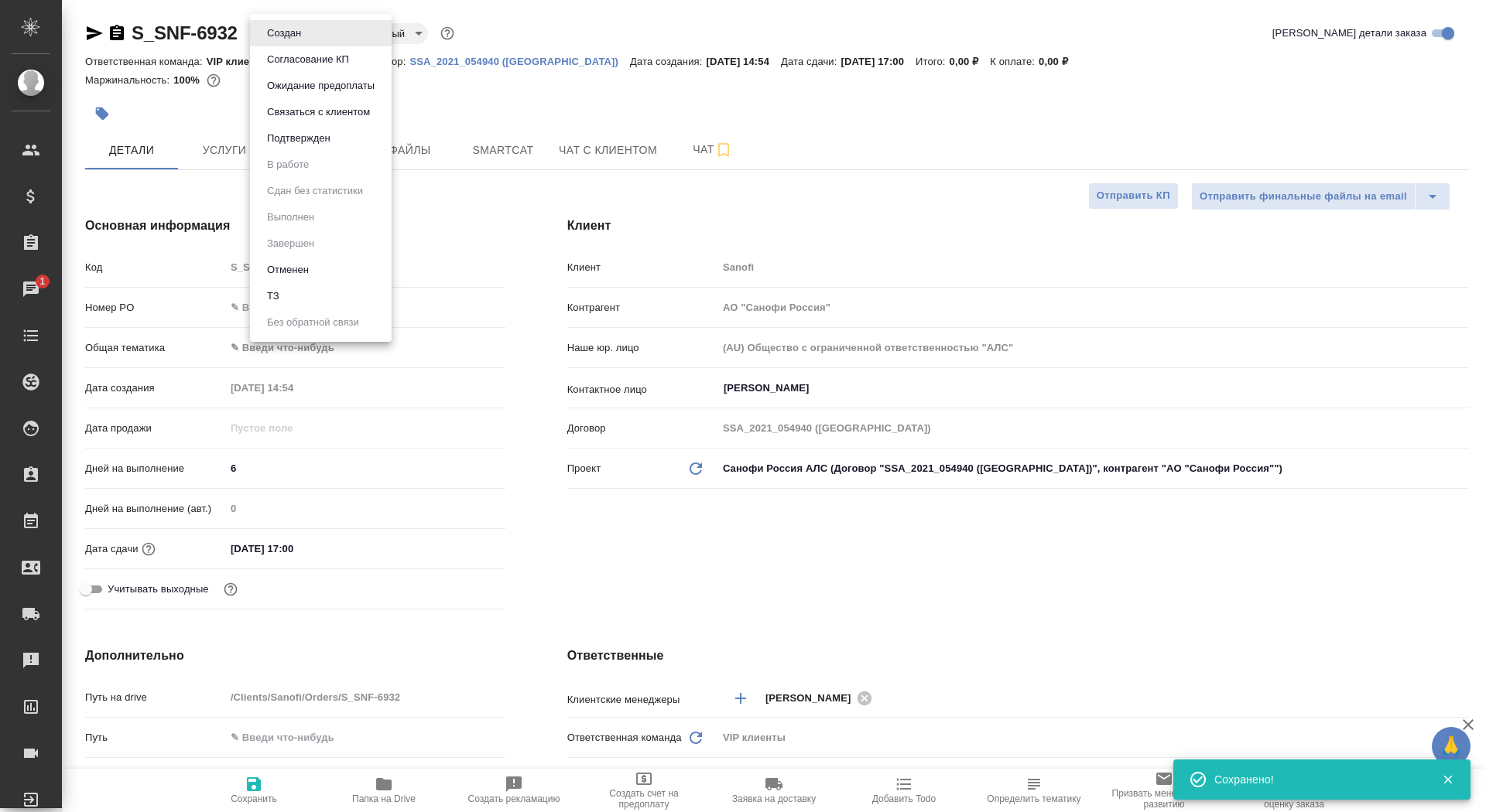
click at [322, 312] on ul "Создан Согласование КП Ожидание предоплаты Связаться с клиентом Подтвержден В р…" at bounding box center [321, 178] width 142 height 328
click at [323, 297] on li "ТЗ" at bounding box center [321, 296] width 142 height 26
type textarea "x"
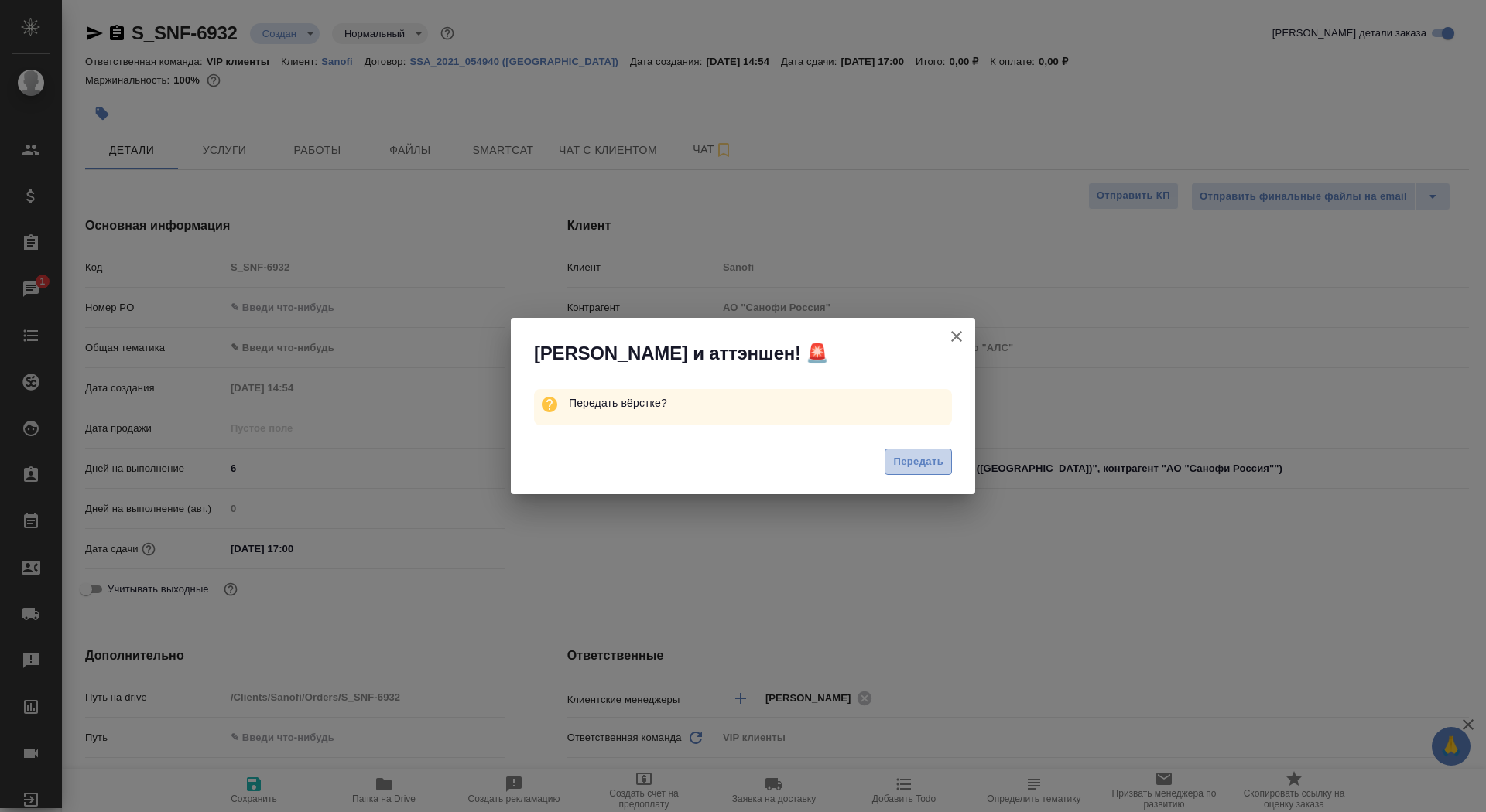
click at [924, 463] on span "Передать" at bounding box center [918, 462] width 50 height 18
type textarea "x"
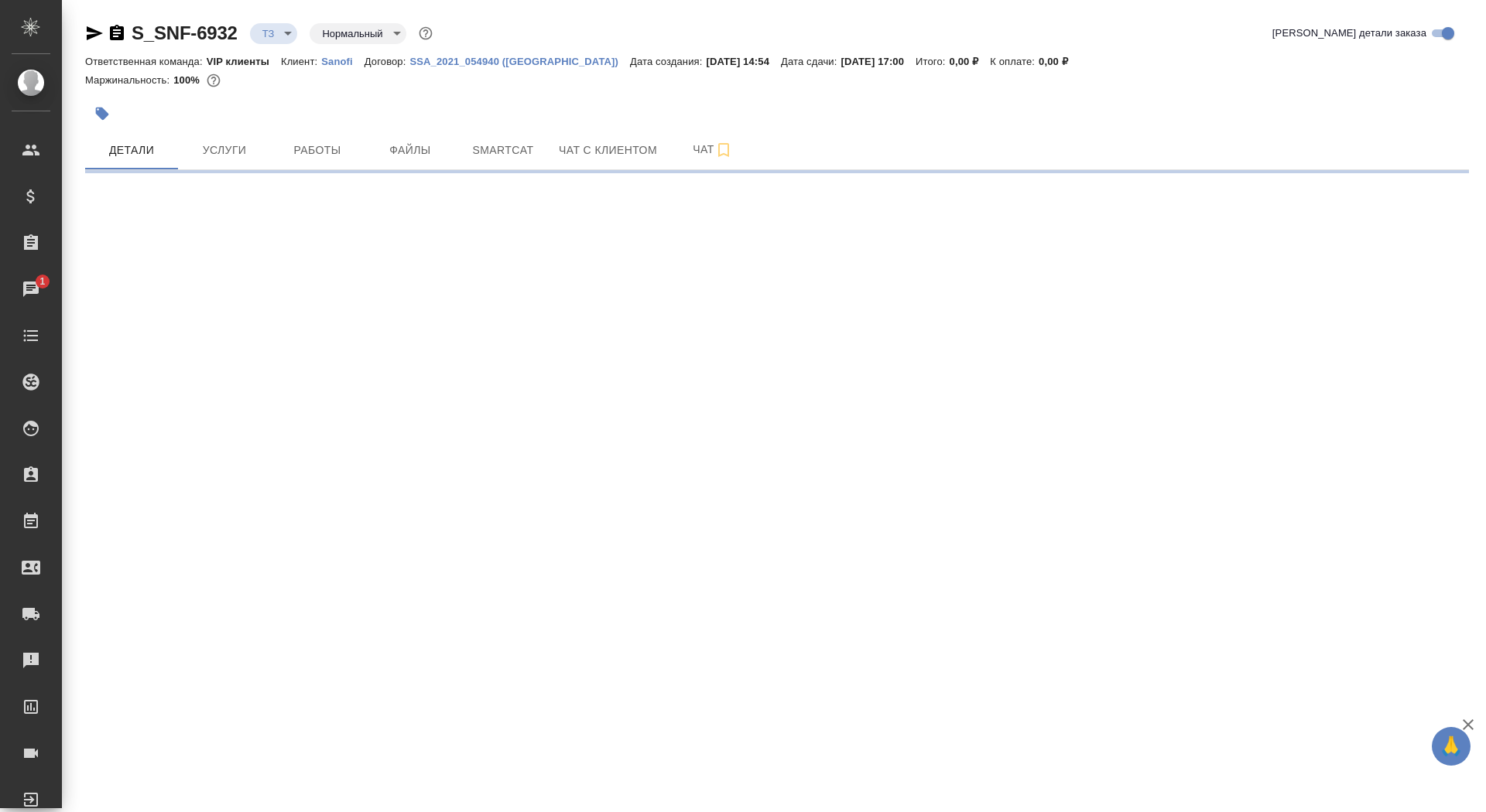
select select "RU"
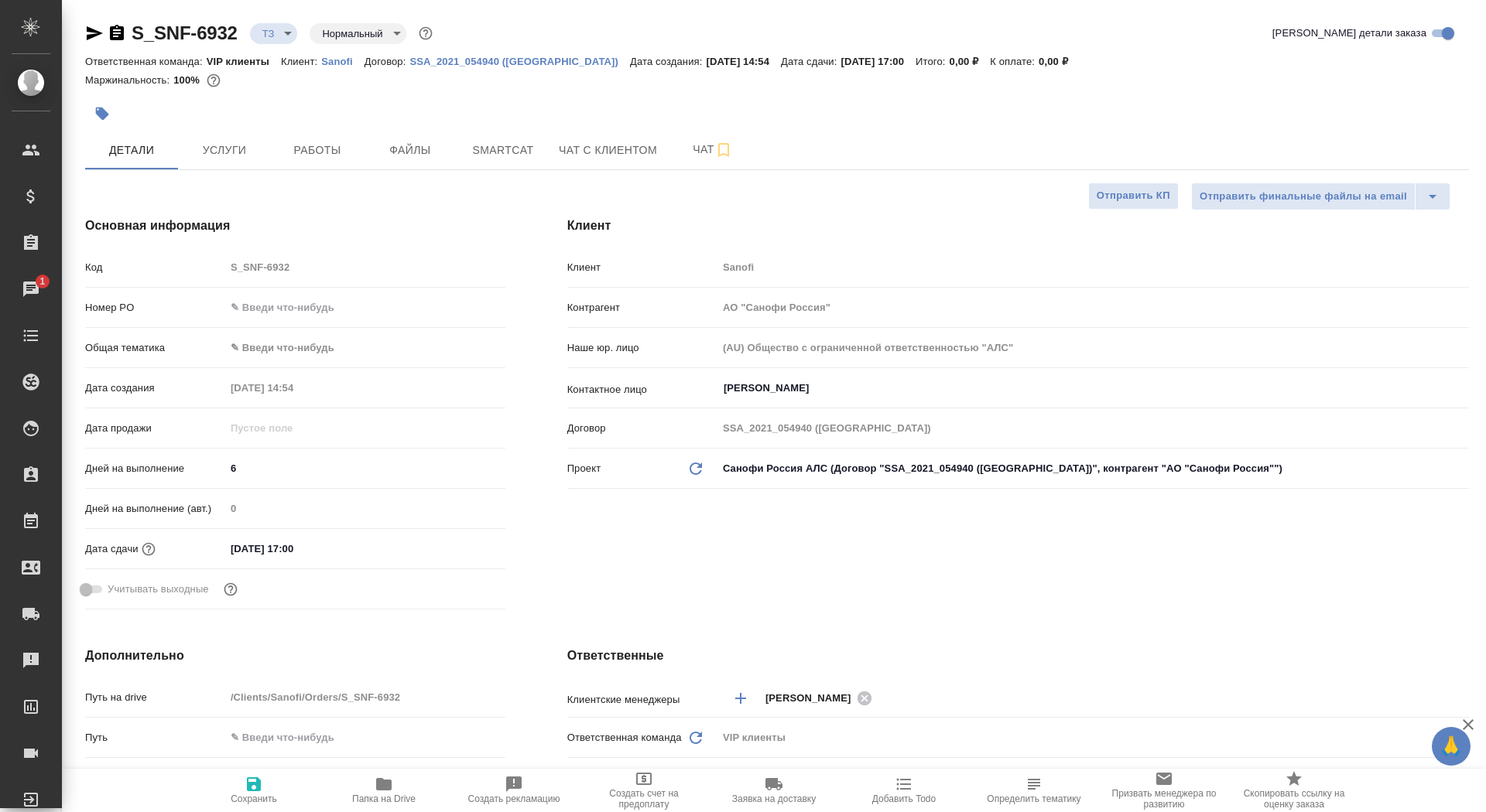
type textarea "x"
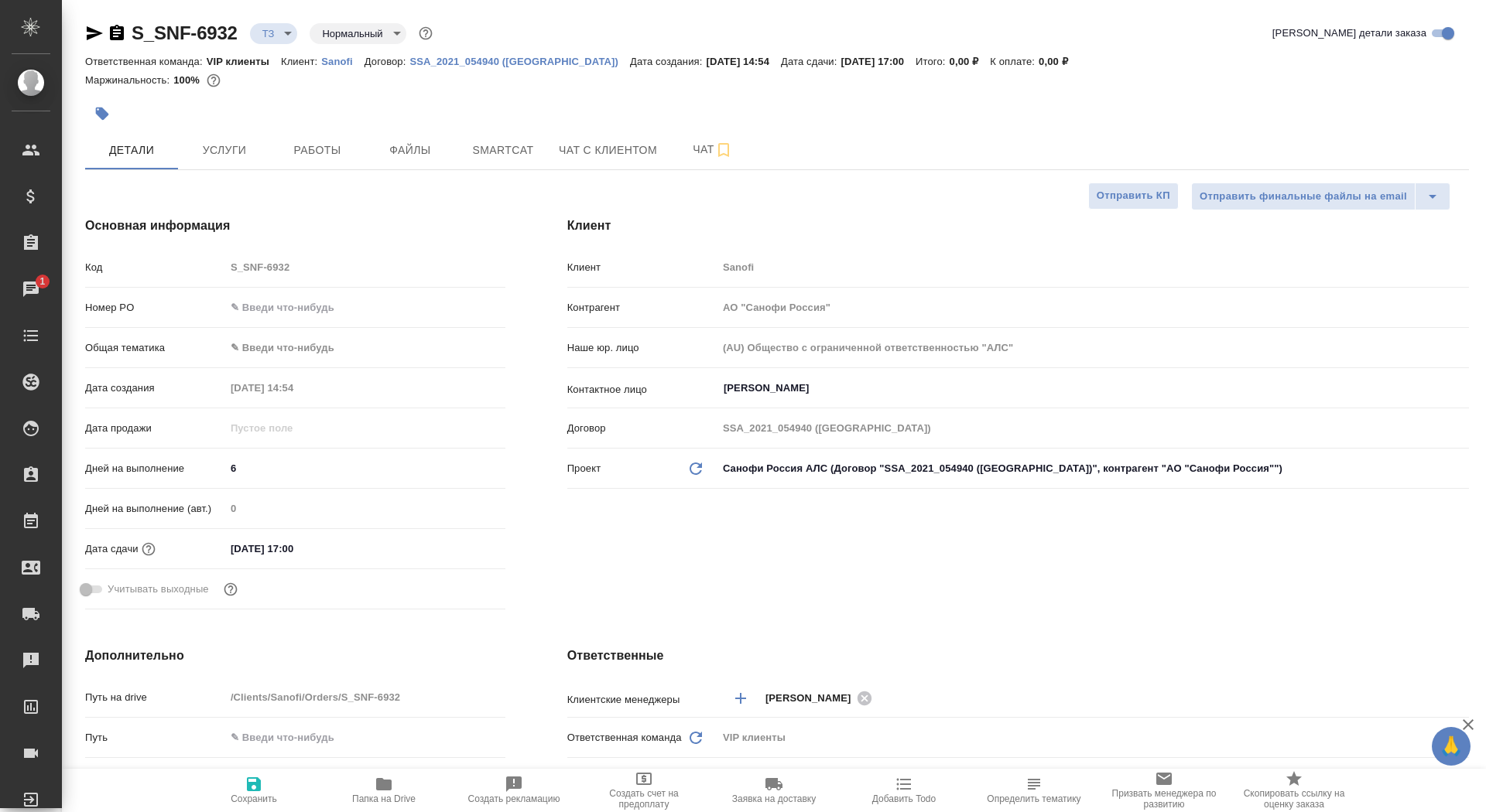
type textarea "x"
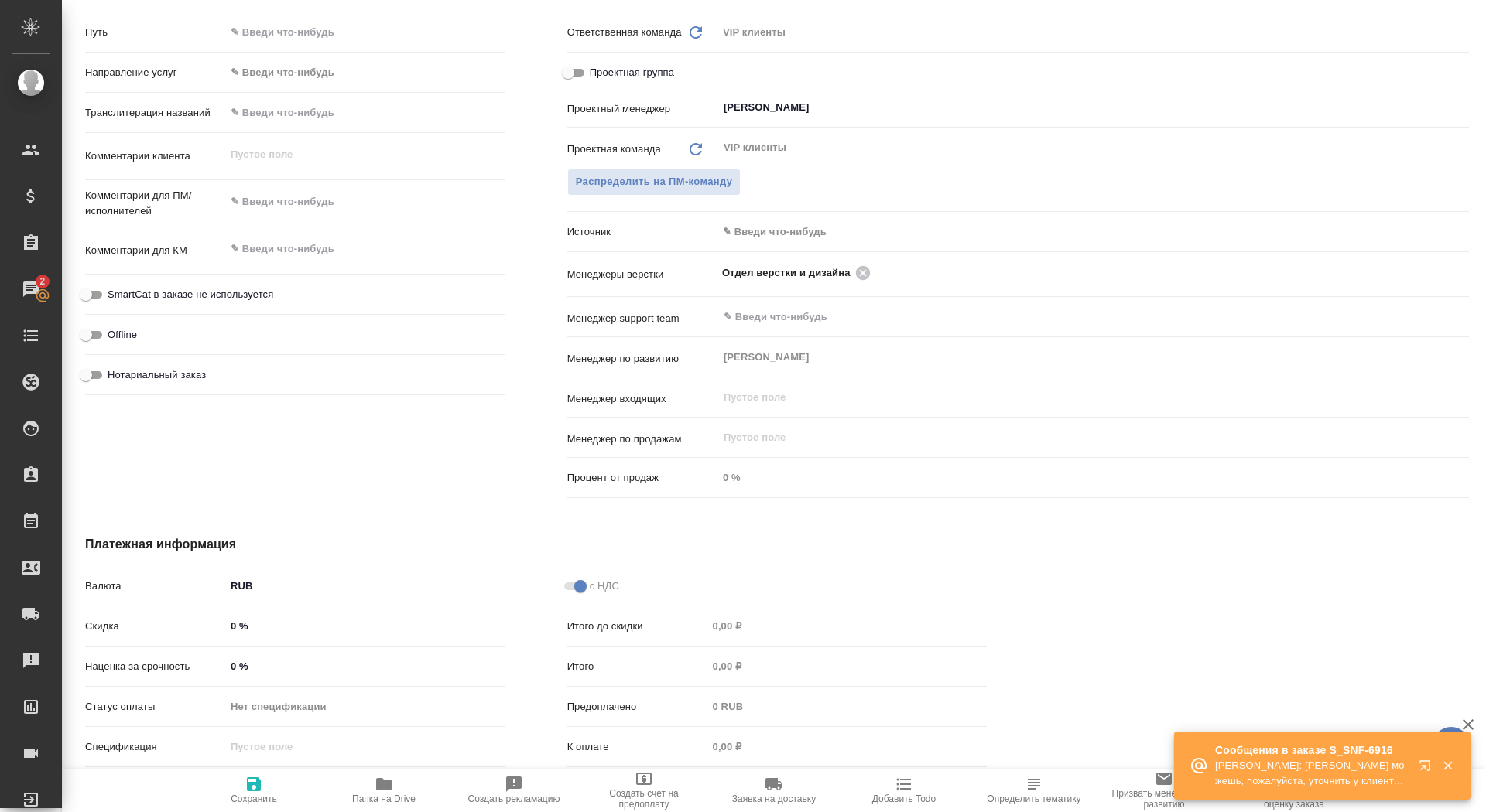
scroll to position [686, 0]
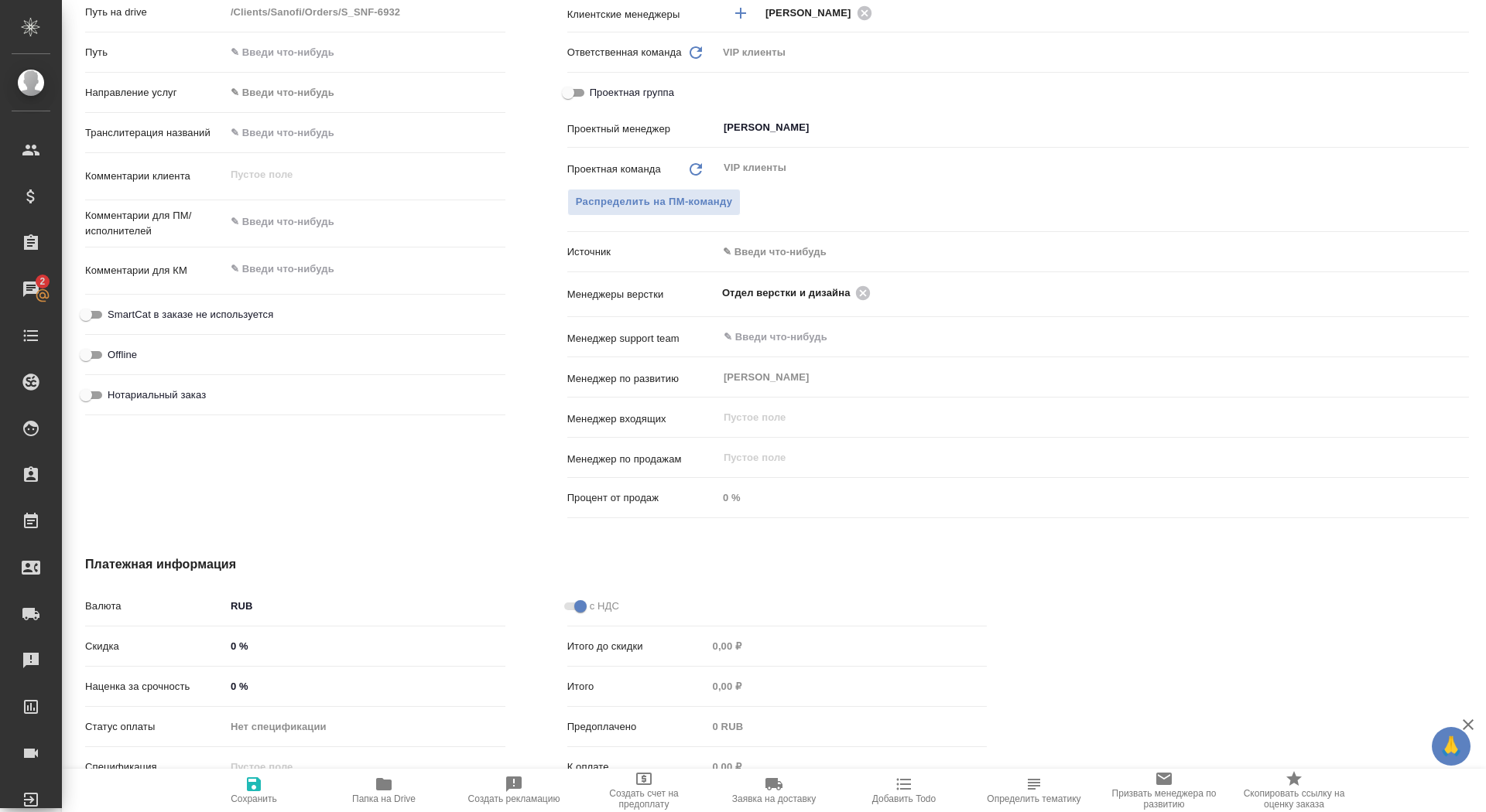
type textarea "x"
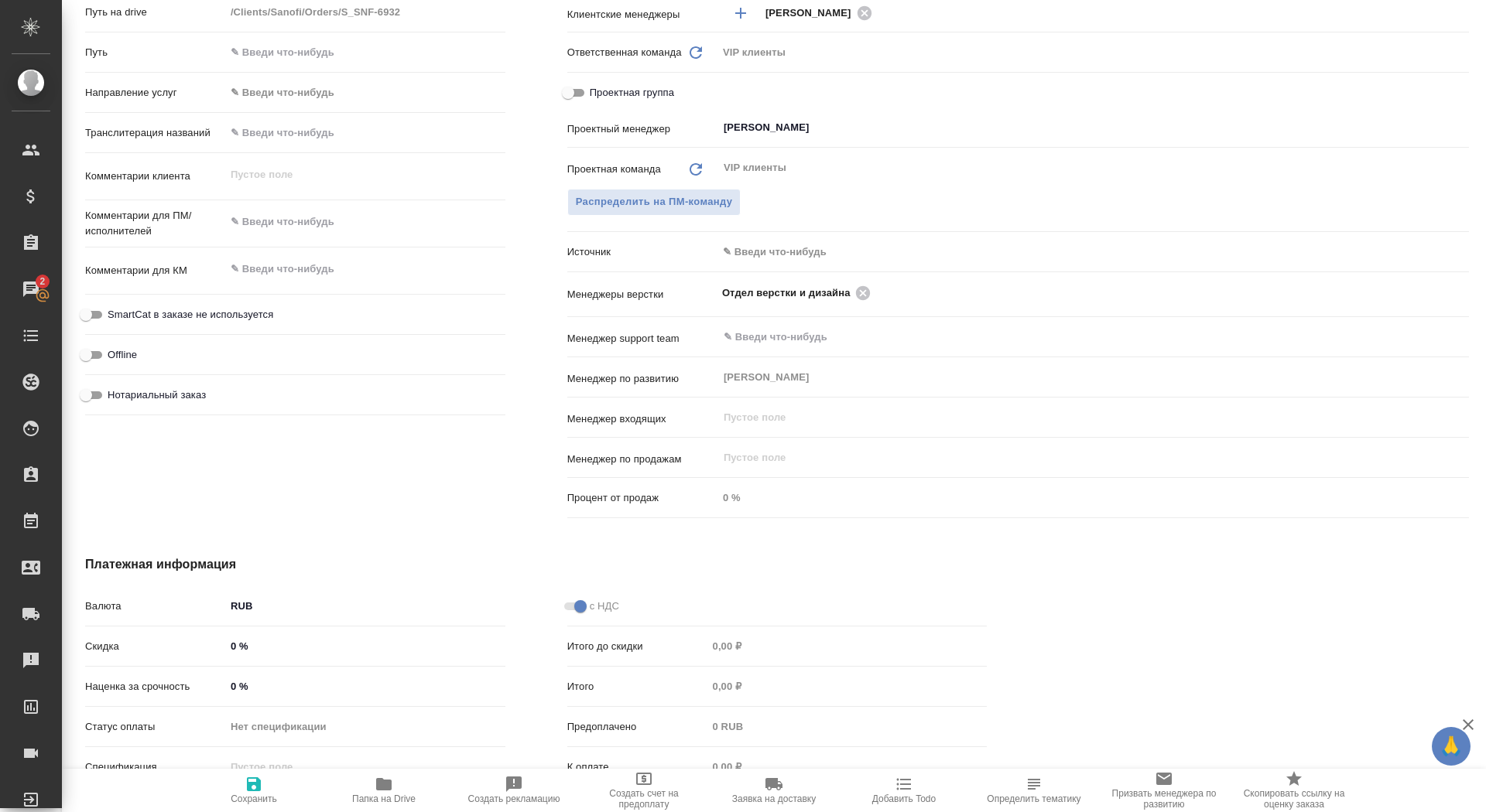
type textarea "x"
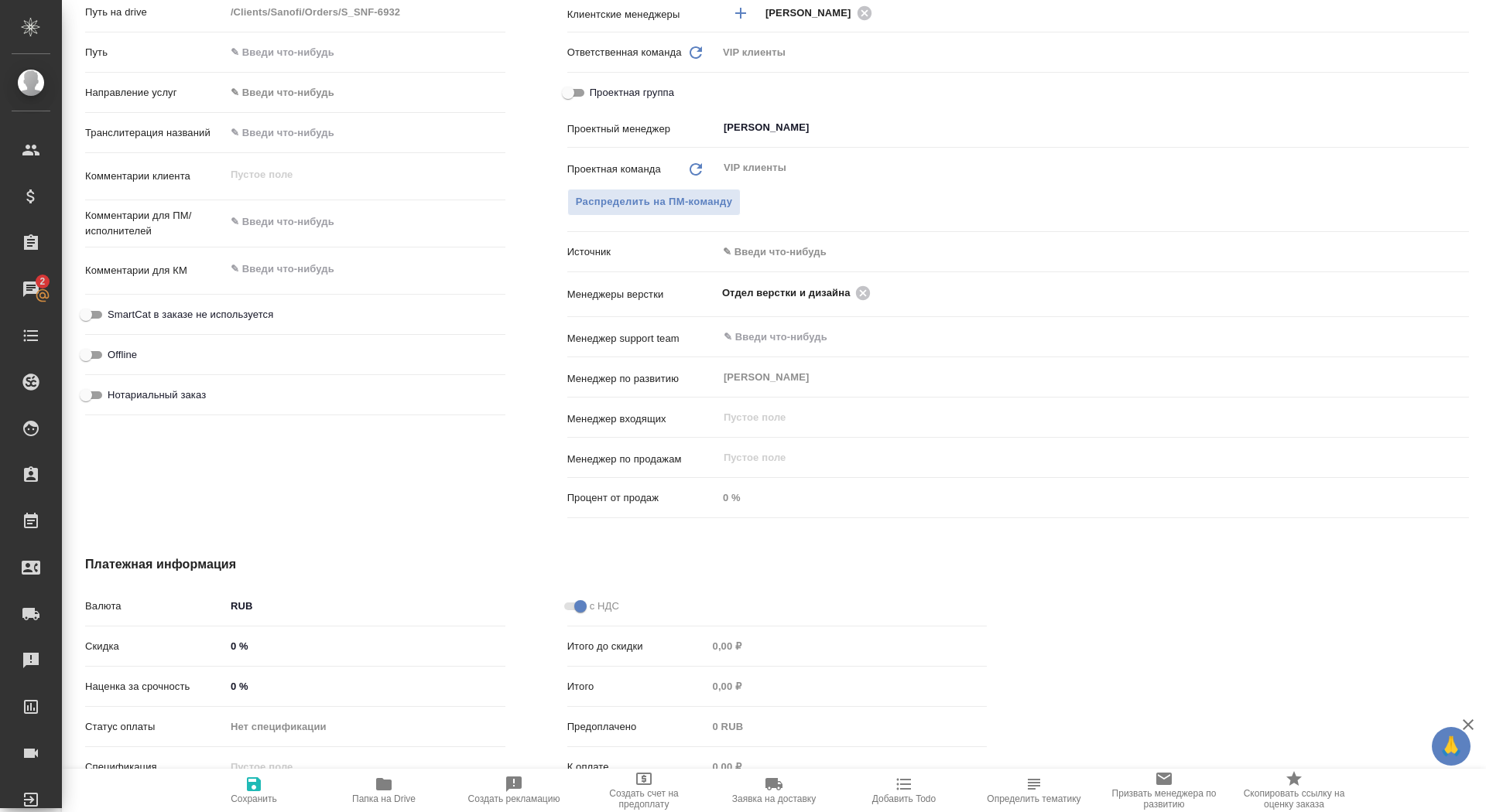
type textarea "x"
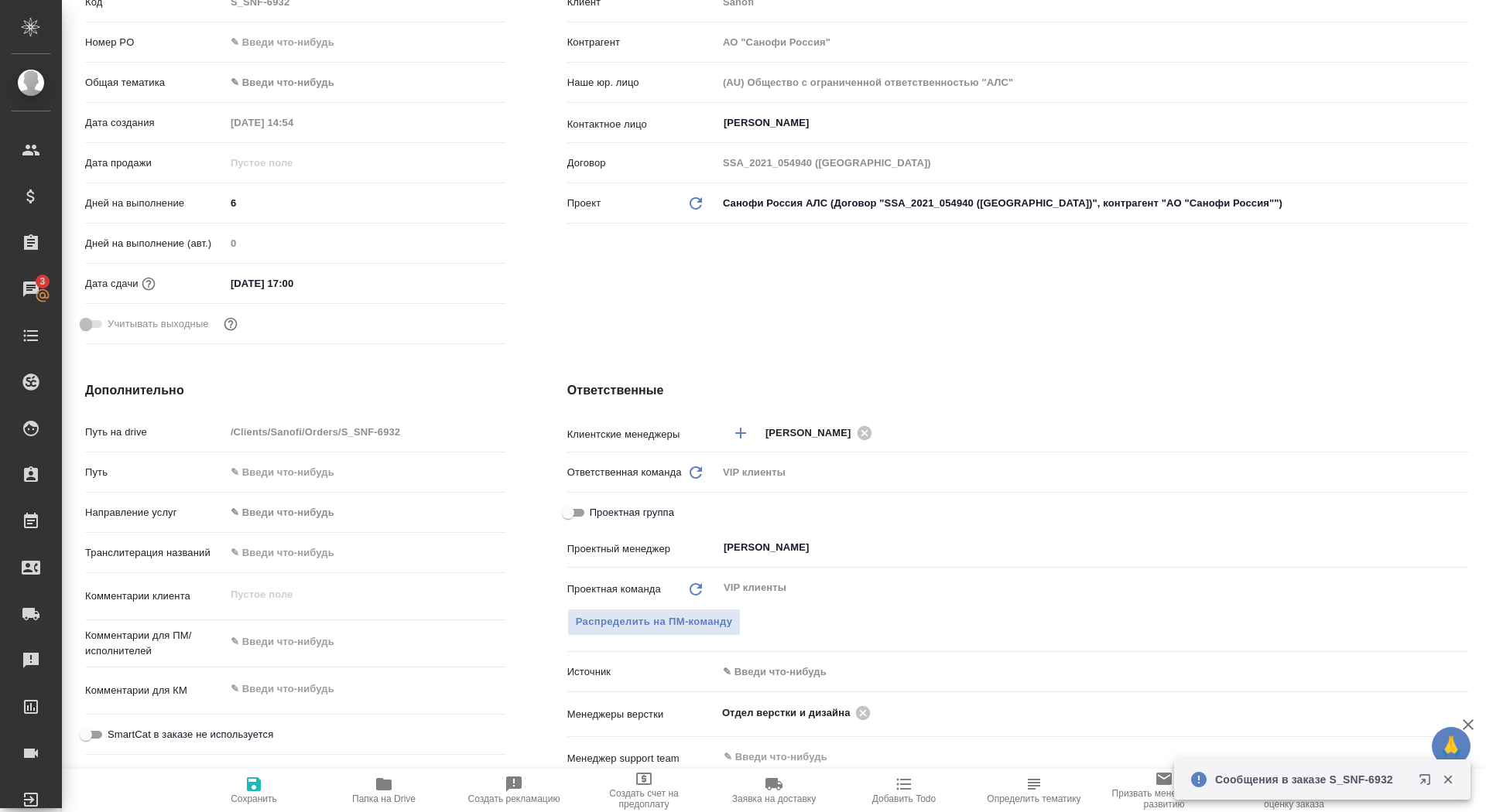
scroll to position [0, 0]
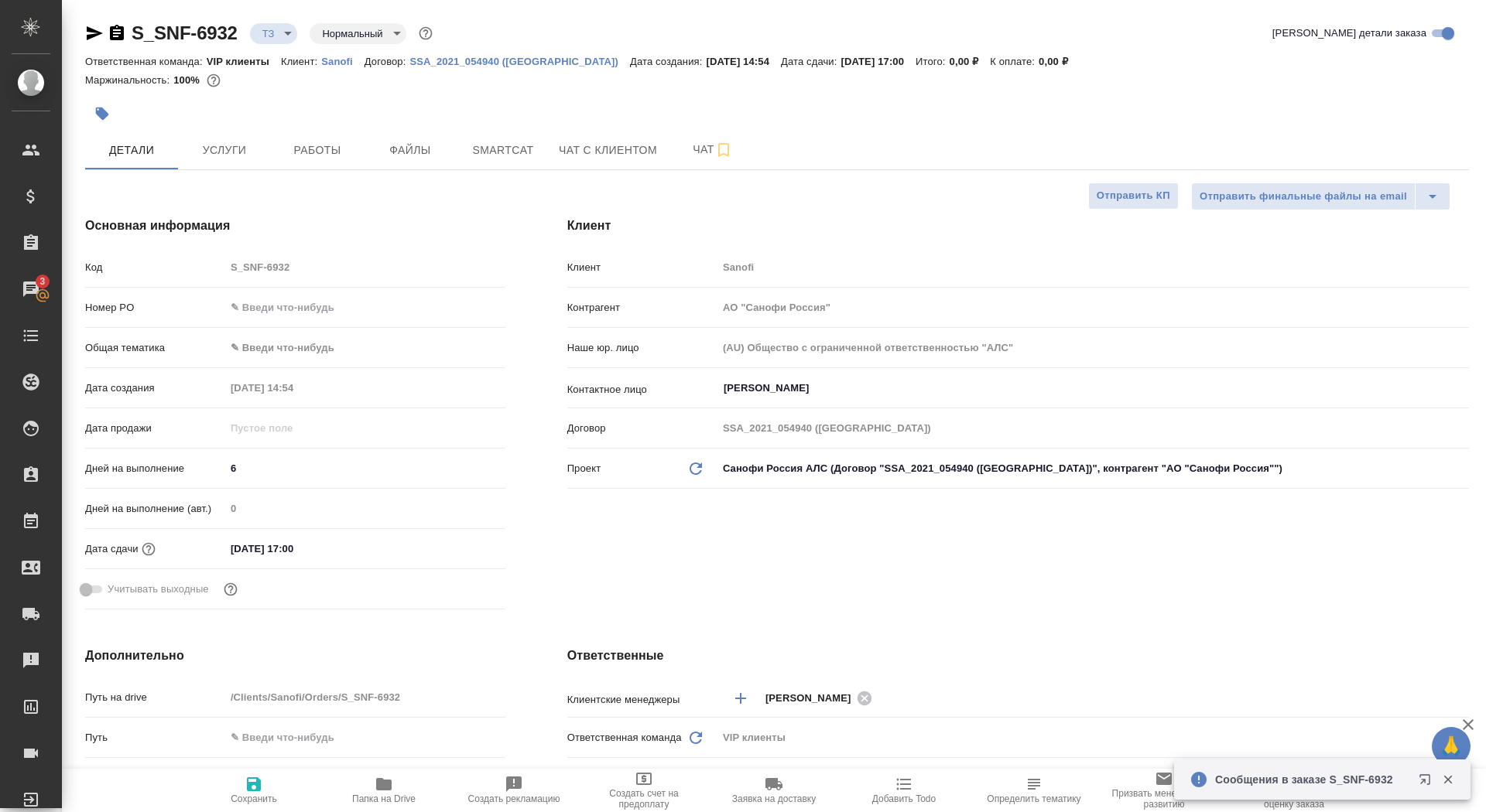
click at [701, 127] on div at bounding box center [546, 113] width 923 height 34
click at [699, 152] on span "Чат" at bounding box center [713, 150] width 74 height 20
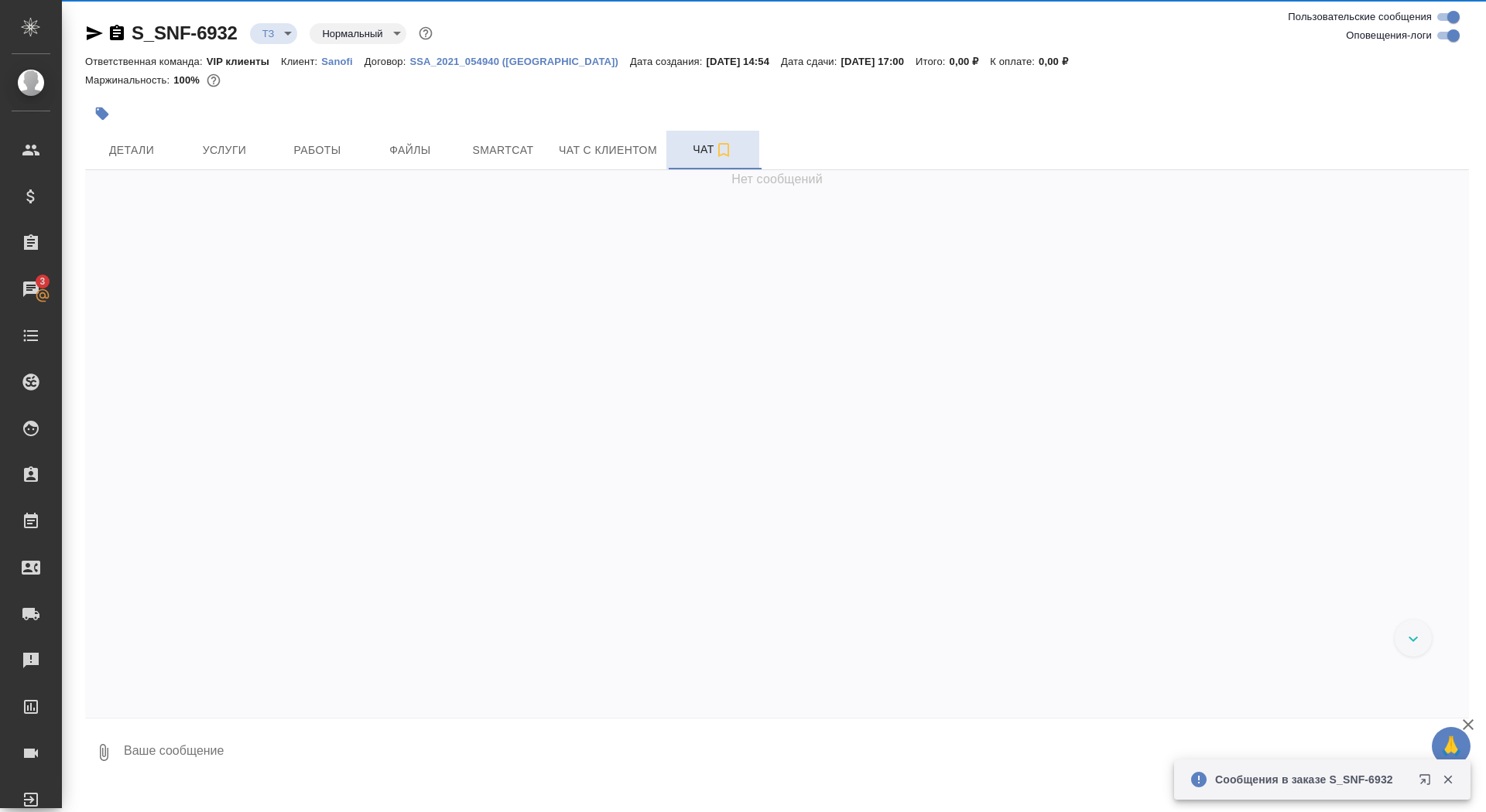
scroll to position [381, 0]
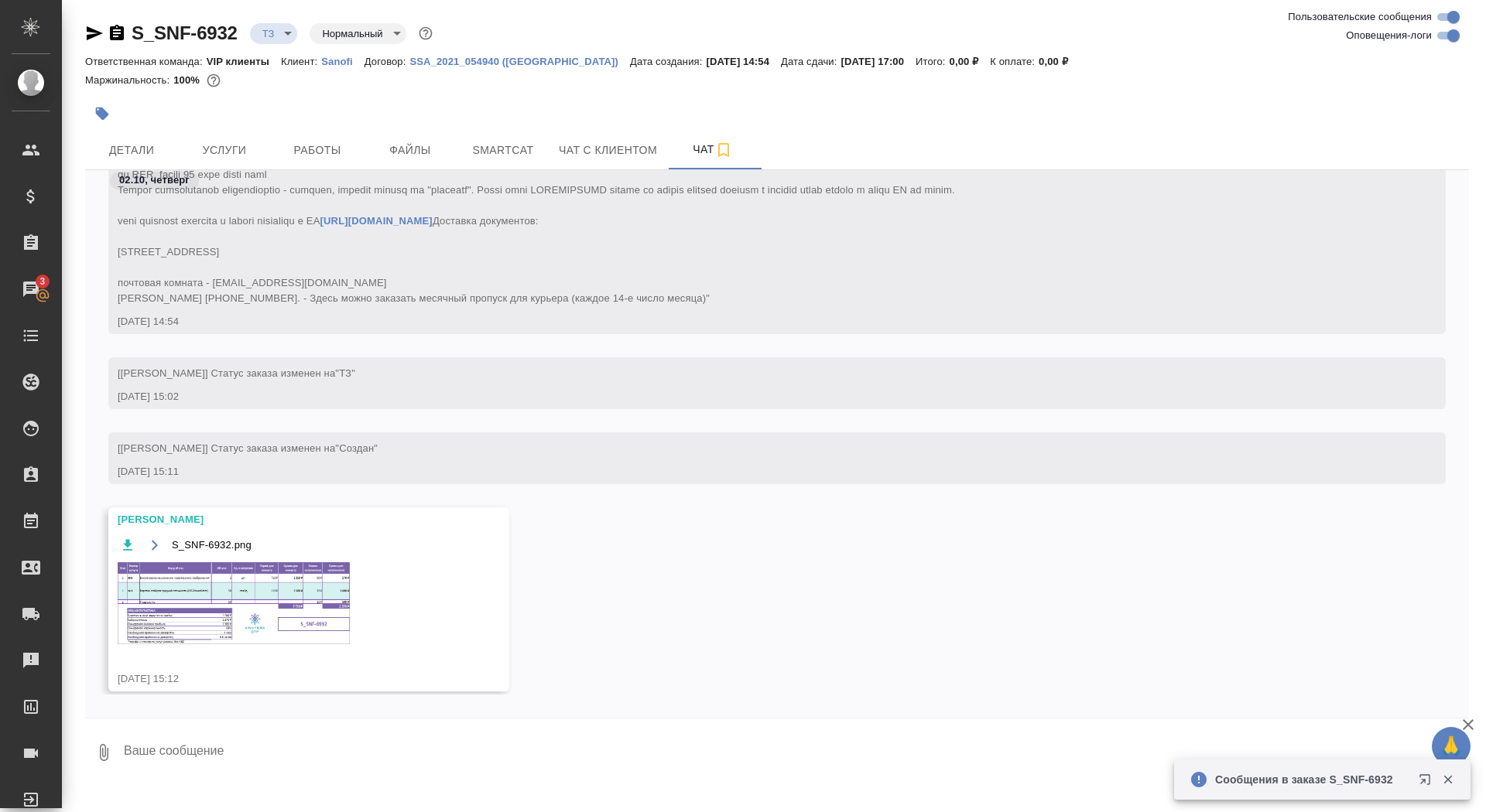
click at [313, 759] on textarea at bounding box center [796, 753] width 1347 height 53
type textarea "спасибочки"
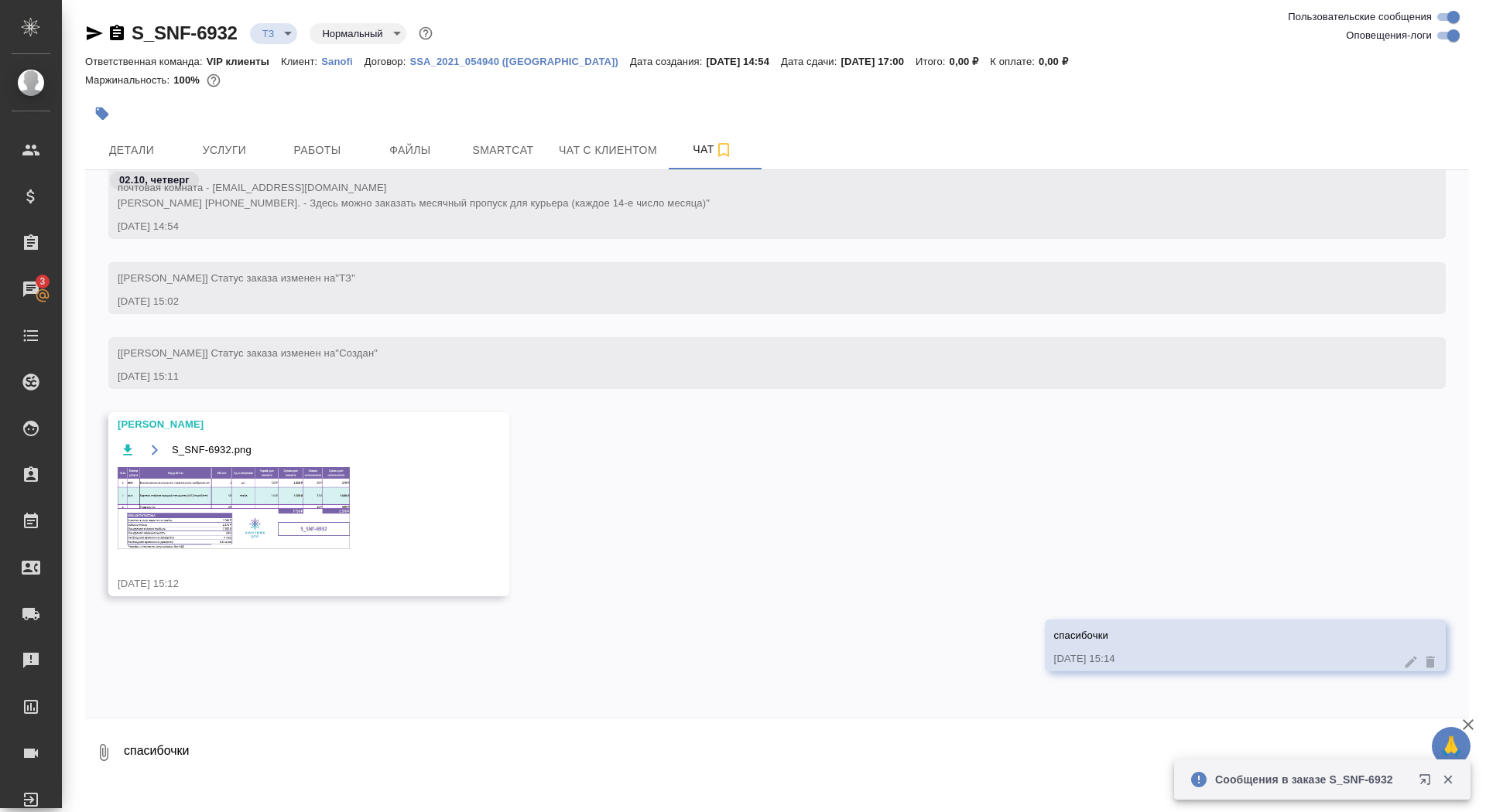
click at [270, 507] on img at bounding box center [234, 508] width 233 height 82
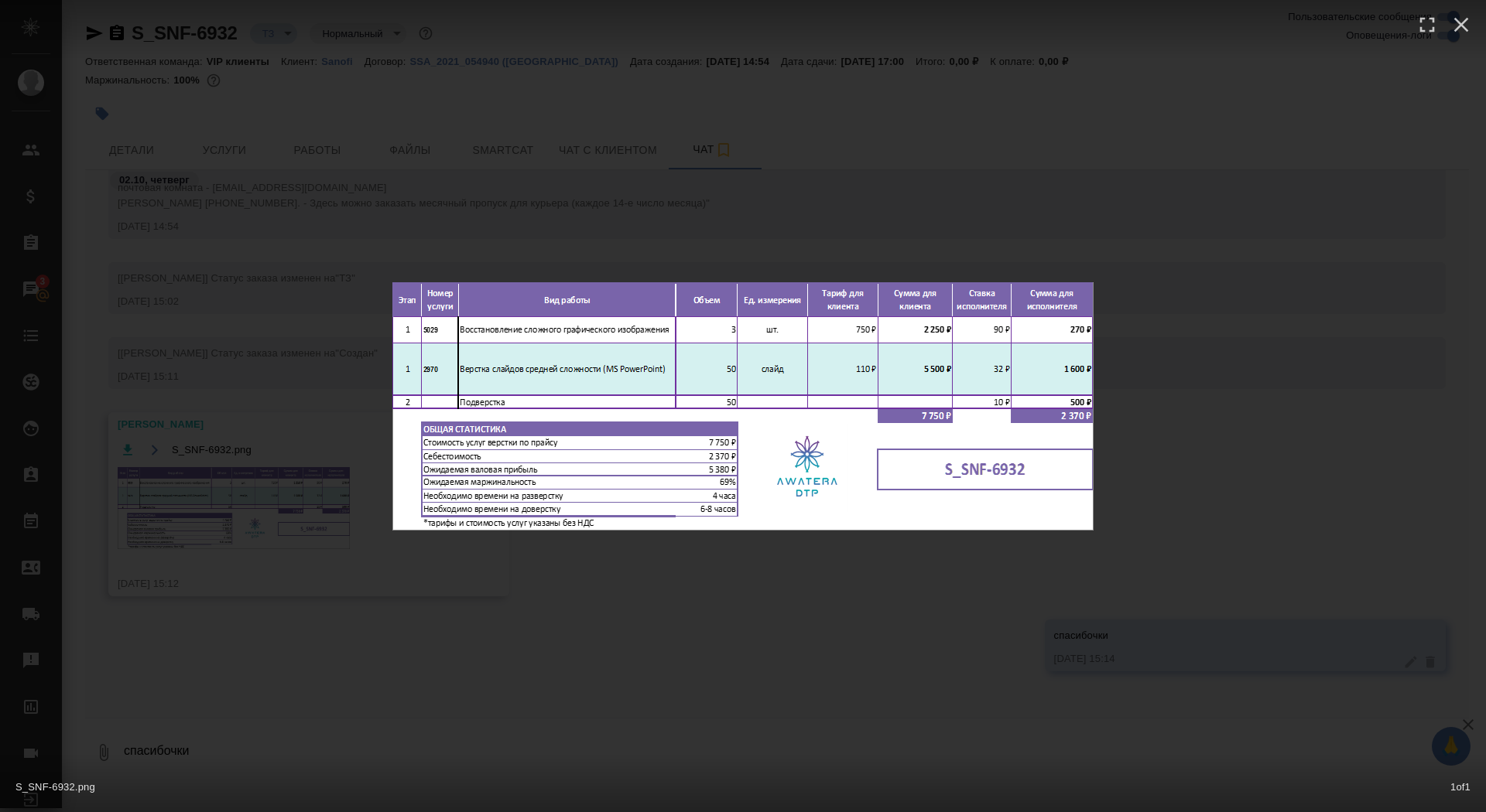
click at [270, 507] on div "S_SNF-6932.png 1 of 1" at bounding box center [743, 406] width 1486 height 812
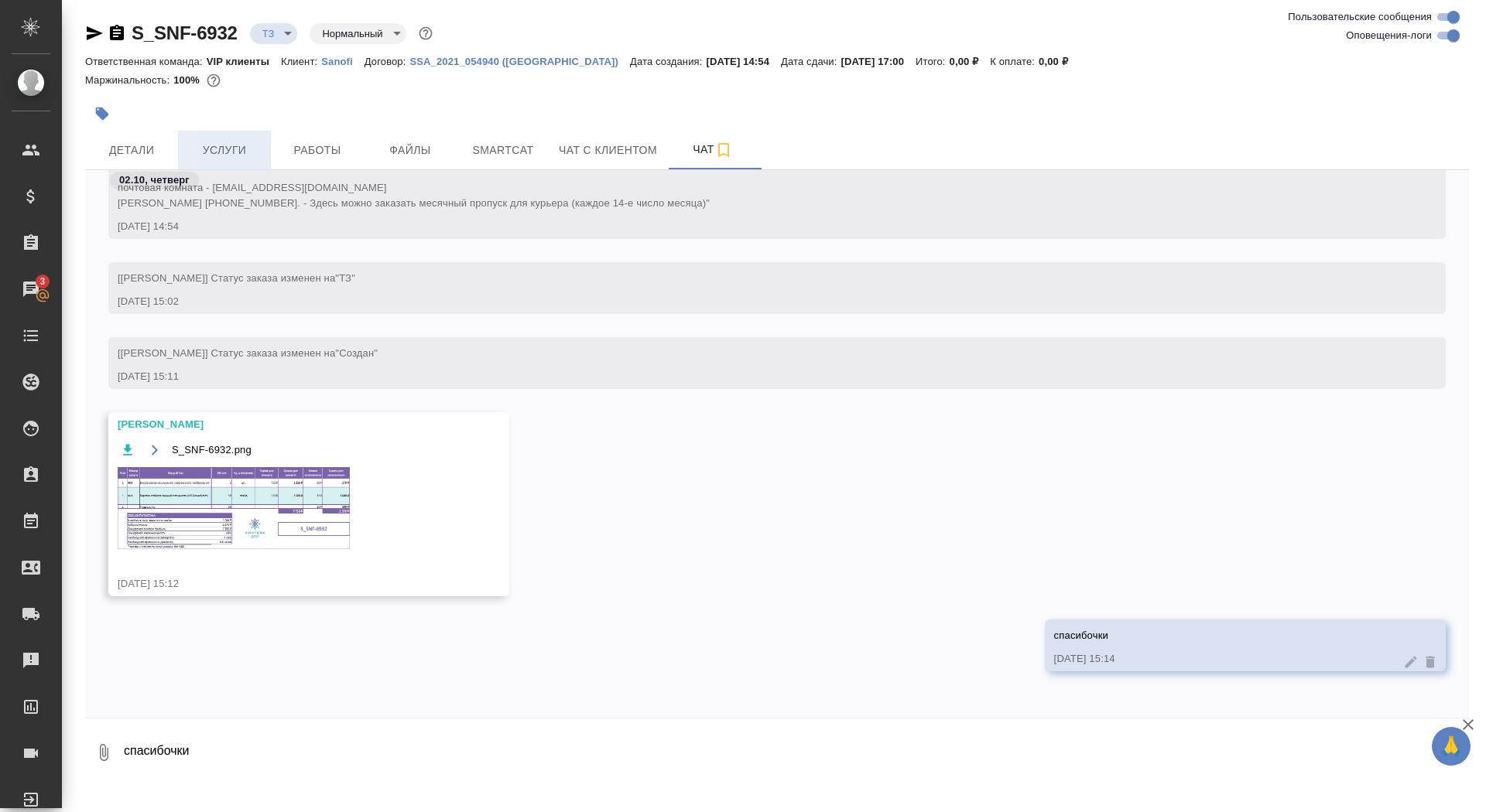
click at [221, 159] on span "Услуги" at bounding box center [225, 150] width 74 height 20
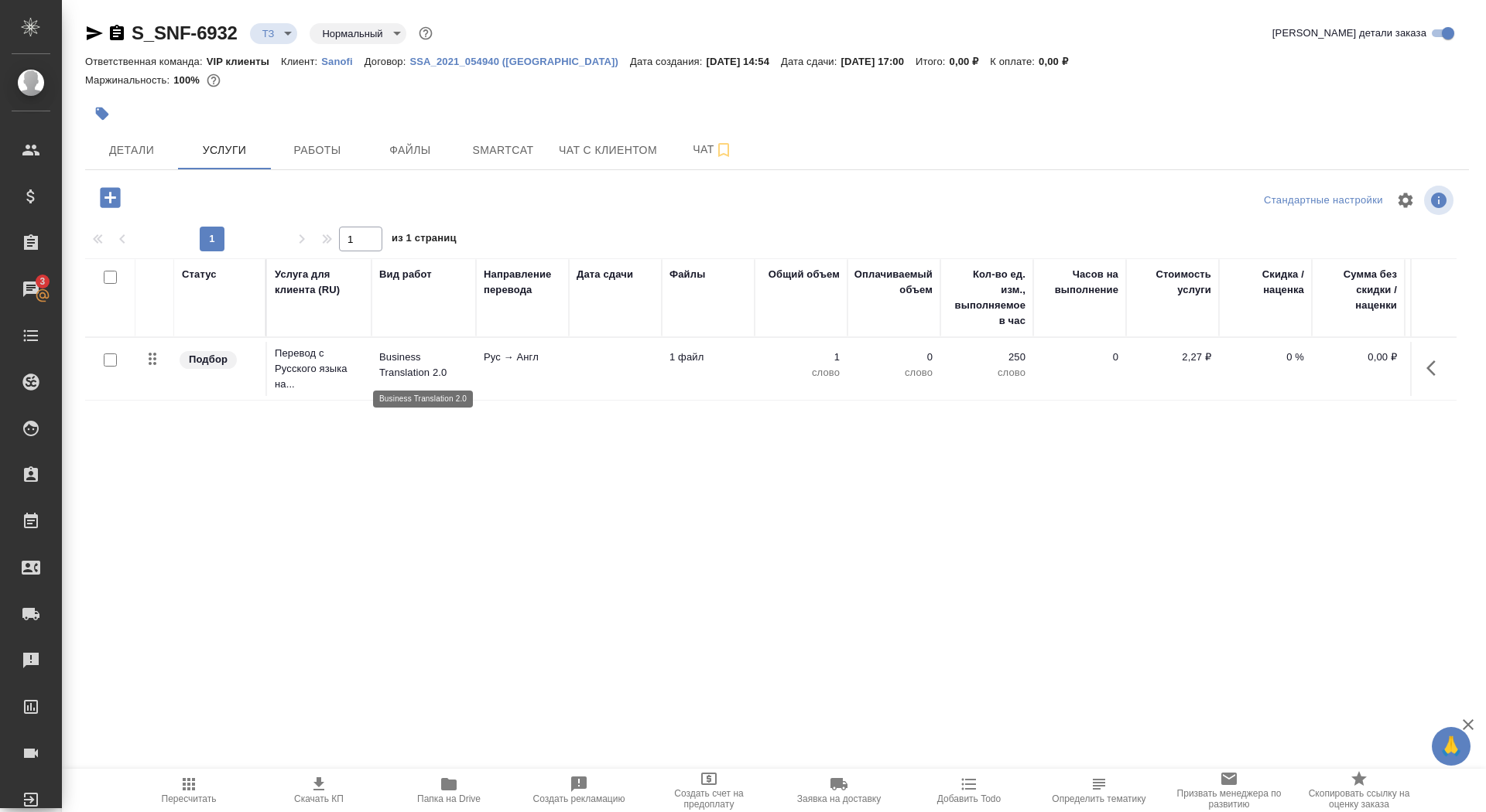
click at [461, 372] on p "Business Translation 2.0" at bounding box center [423, 365] width 89 height 31
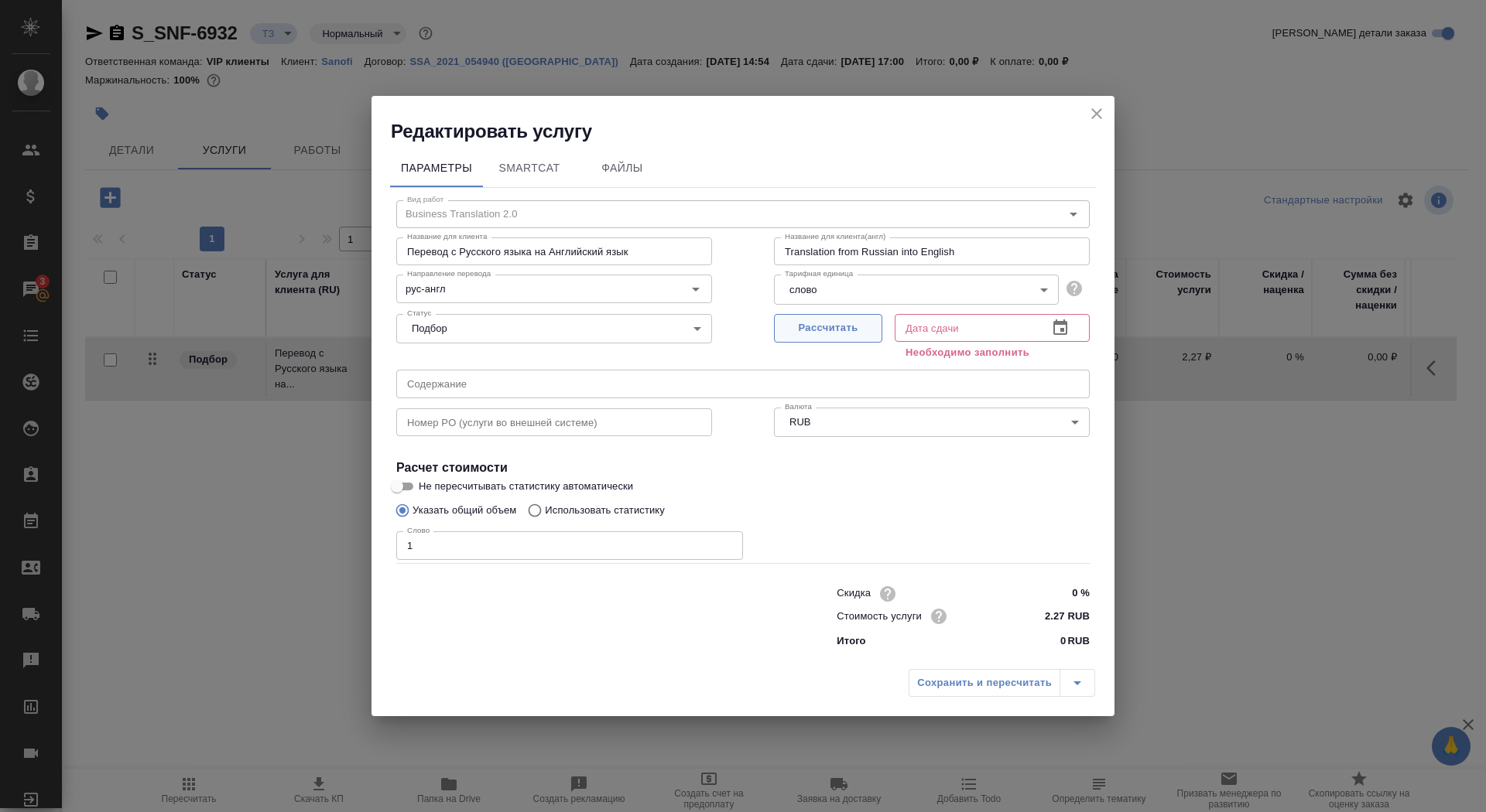
click at [816, 325] on span "Рассчитать" at bounding box center [828, 328] width 91 height 18
type input "08.10.2025 17:00"
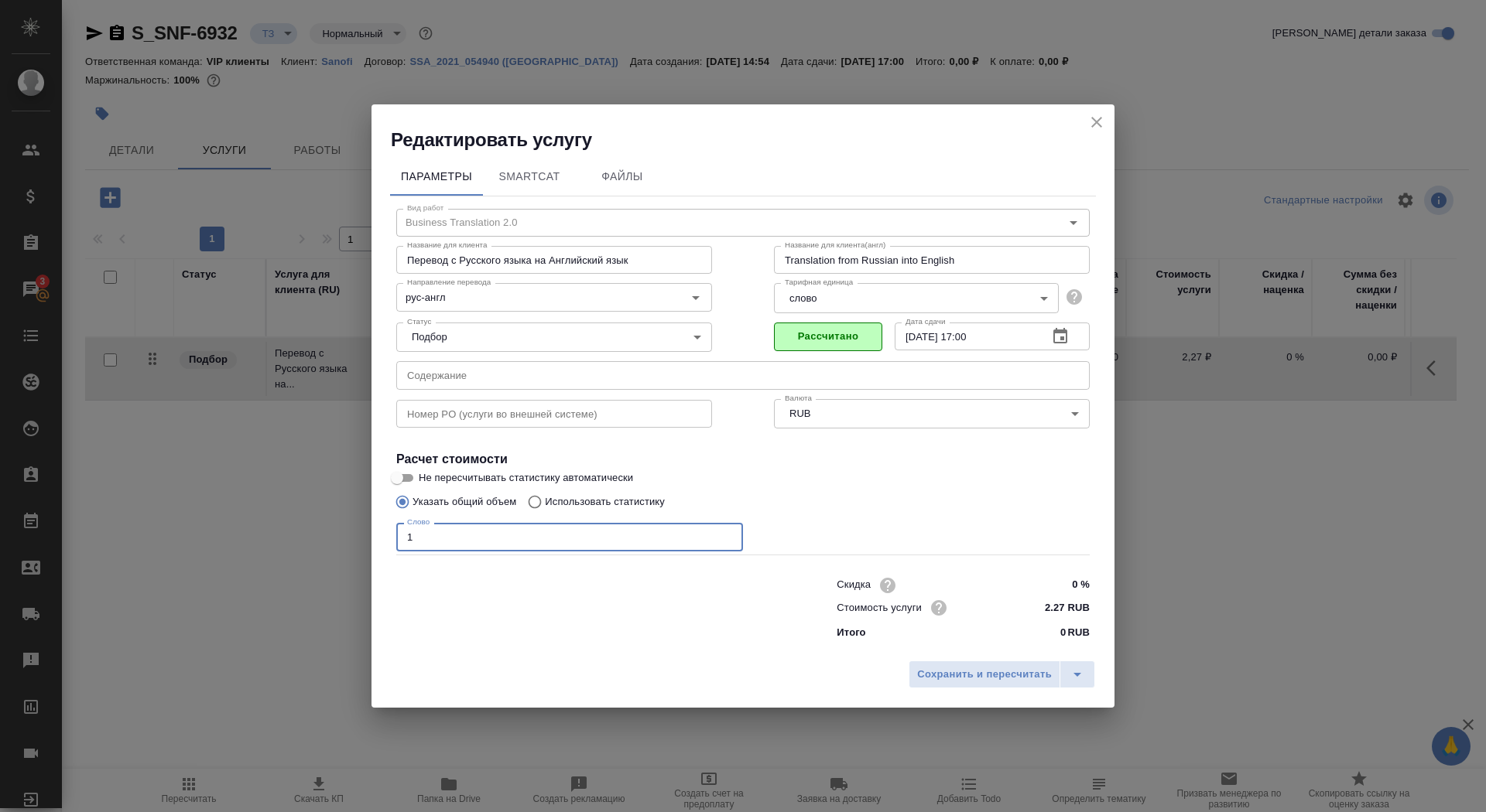
click at [467, 536] on input "1" at bounding box center [569, 536] width 347 height 28
click at [406, 471] on input "Не пересчитывать статистику автоматически" at bounding box center [397, 478] width 56 height 19
checkbox input "true"
click at [959, 681] on span "Сохранить и пересчитать" at bounding box center [984, 675] width 135 height 18
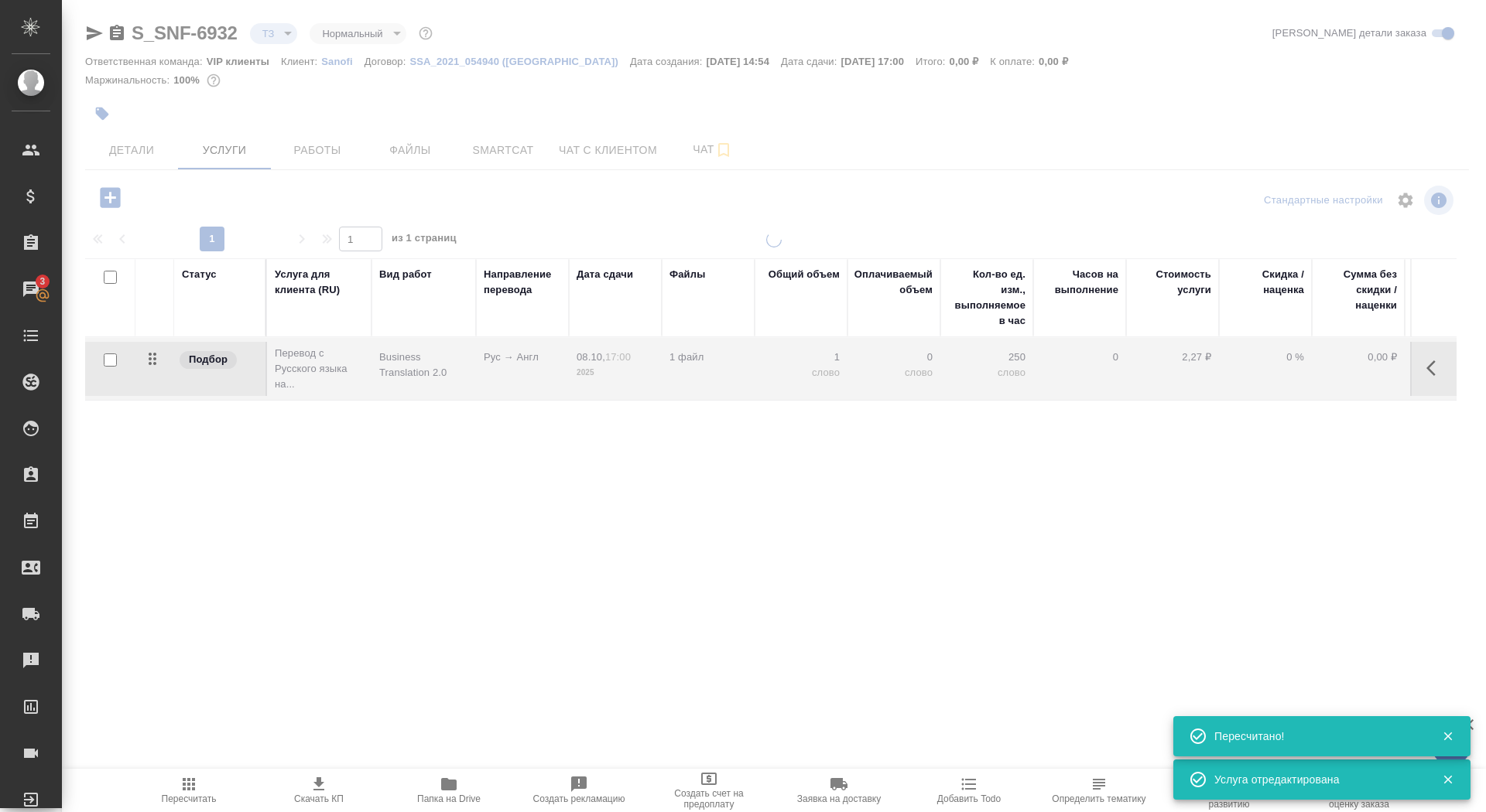
type input "new"
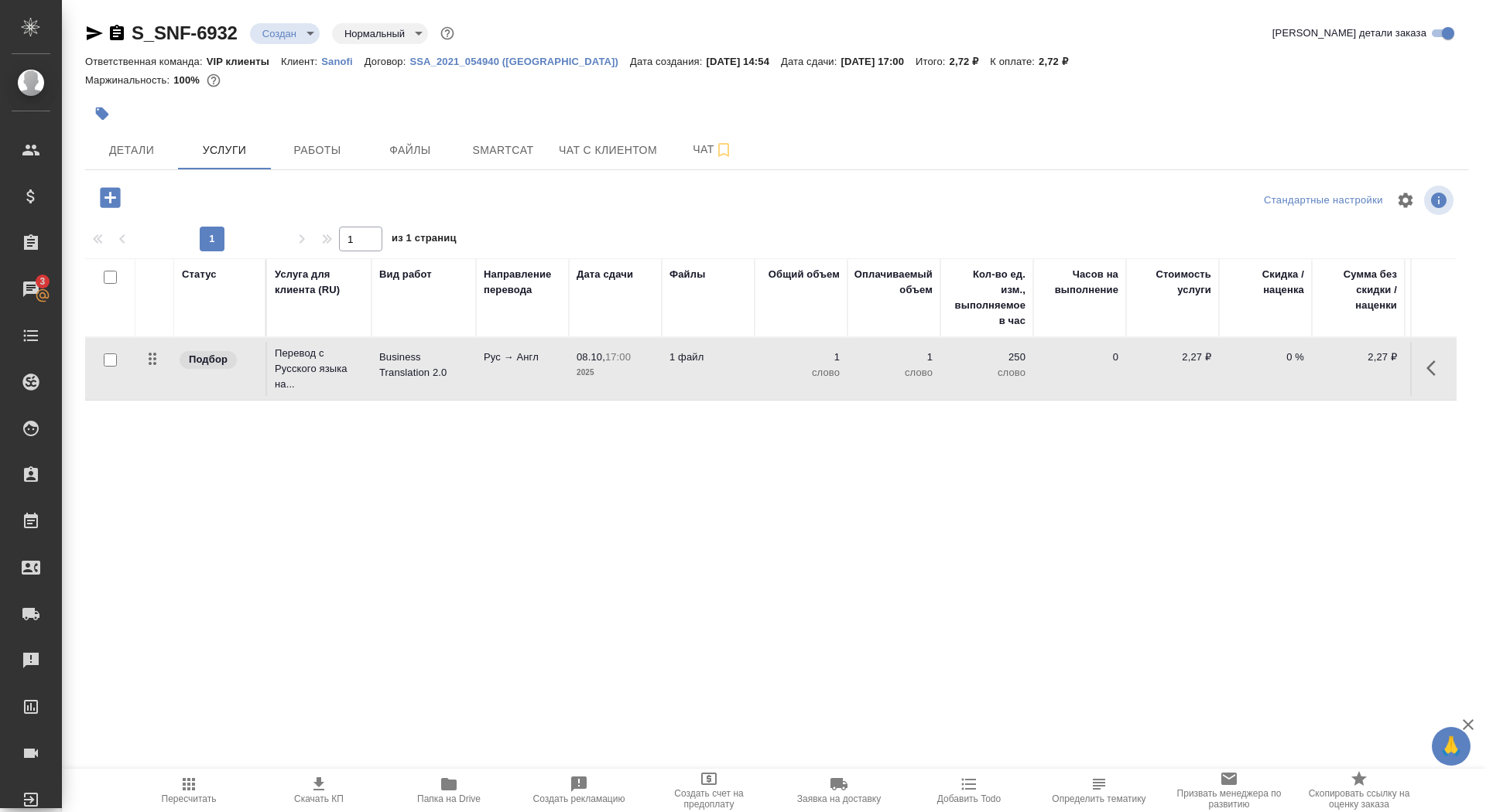
click at [115, 365] on input "checkbox" at bounding box center [109, 360] width 13 height 13
checkbox input "true"
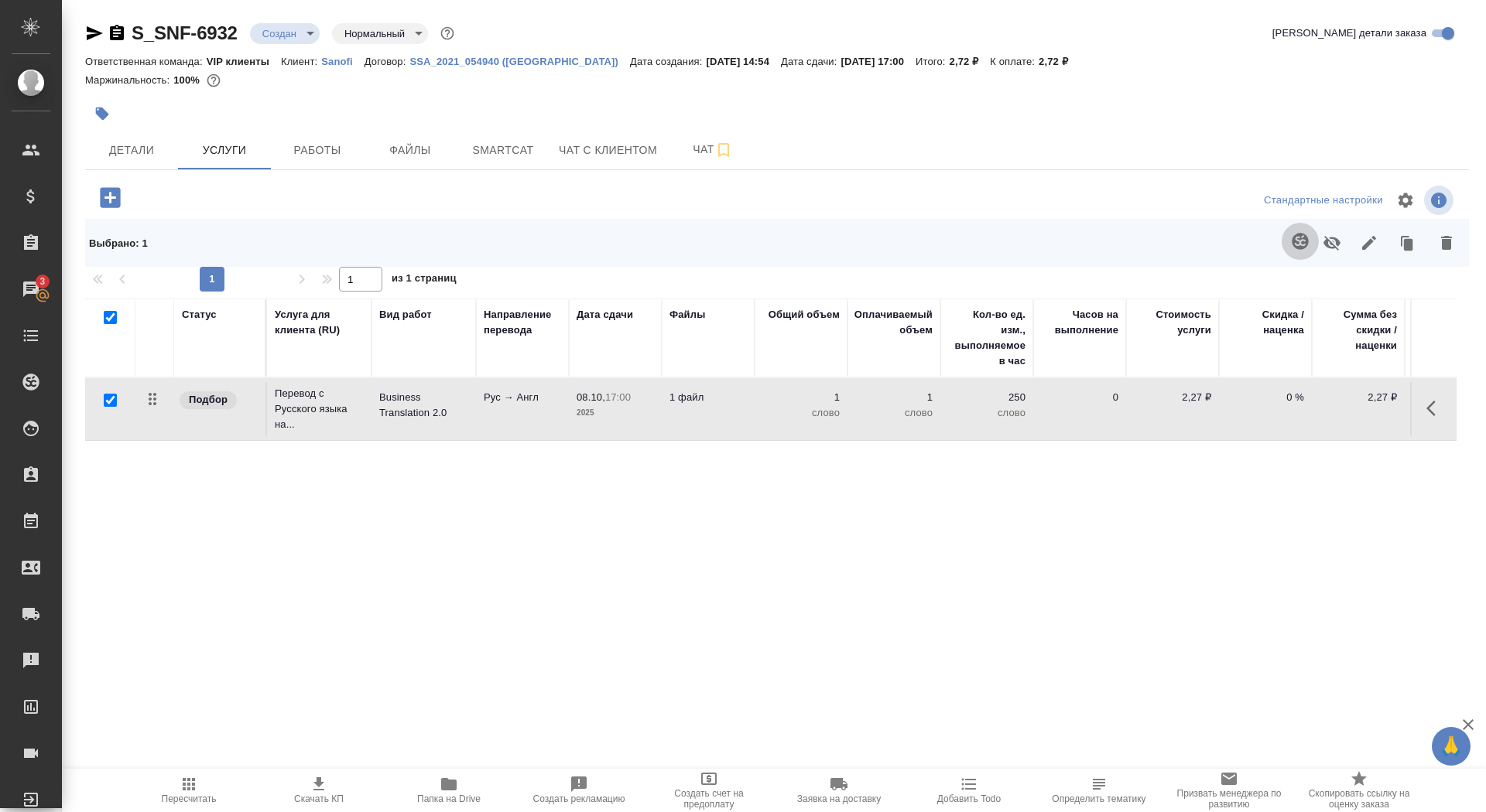
click at [1302, 239] on icon "button" at bounding box center [1300, 241] width 19 height 19
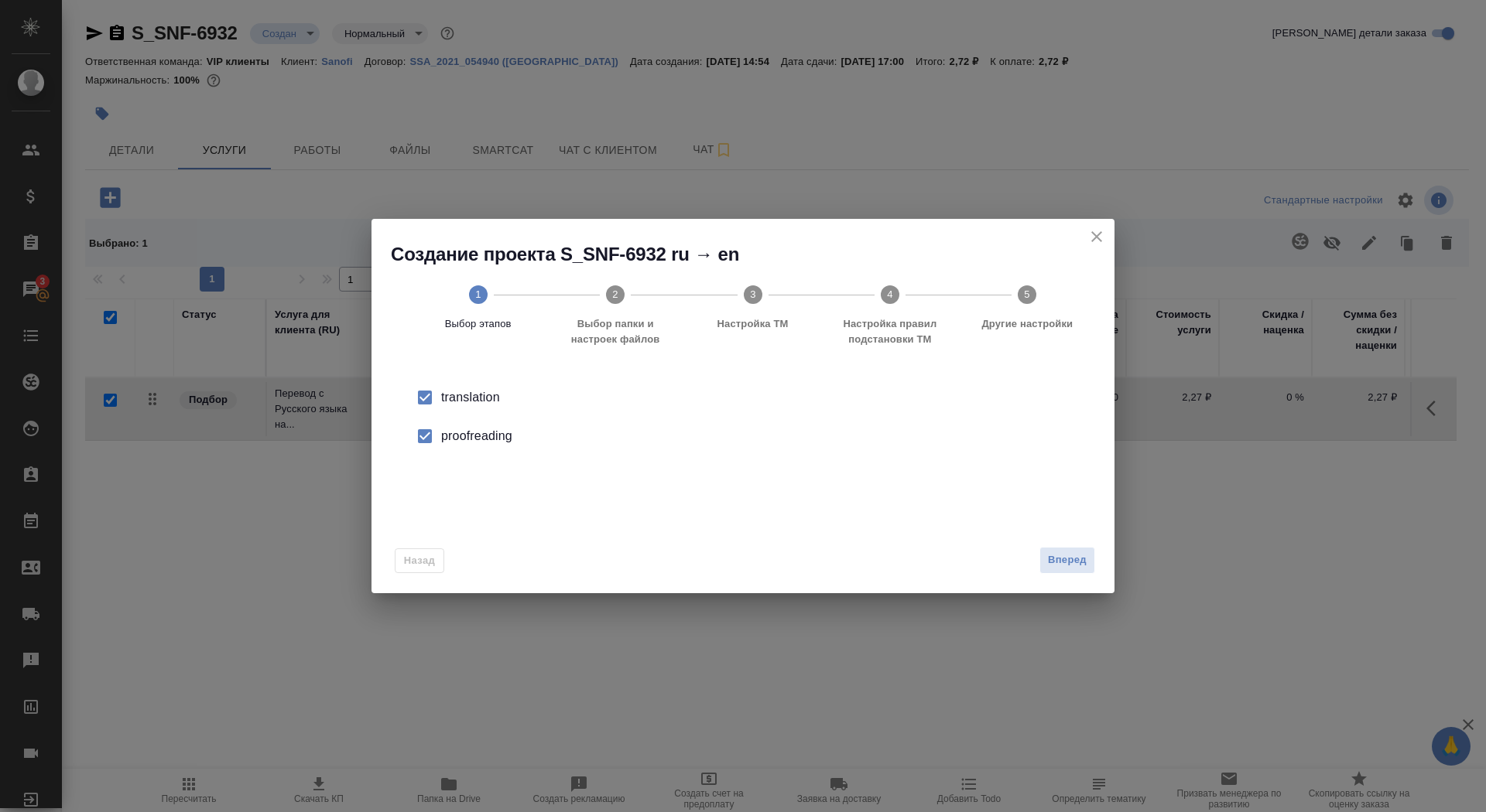
click at [1036, 572] on div "Вперед" at bounding box center [1064, 561] width 62 height 27
click at [1055, 566] on span "Вперед" at bounding box center [1068, 561] width 39 height 18
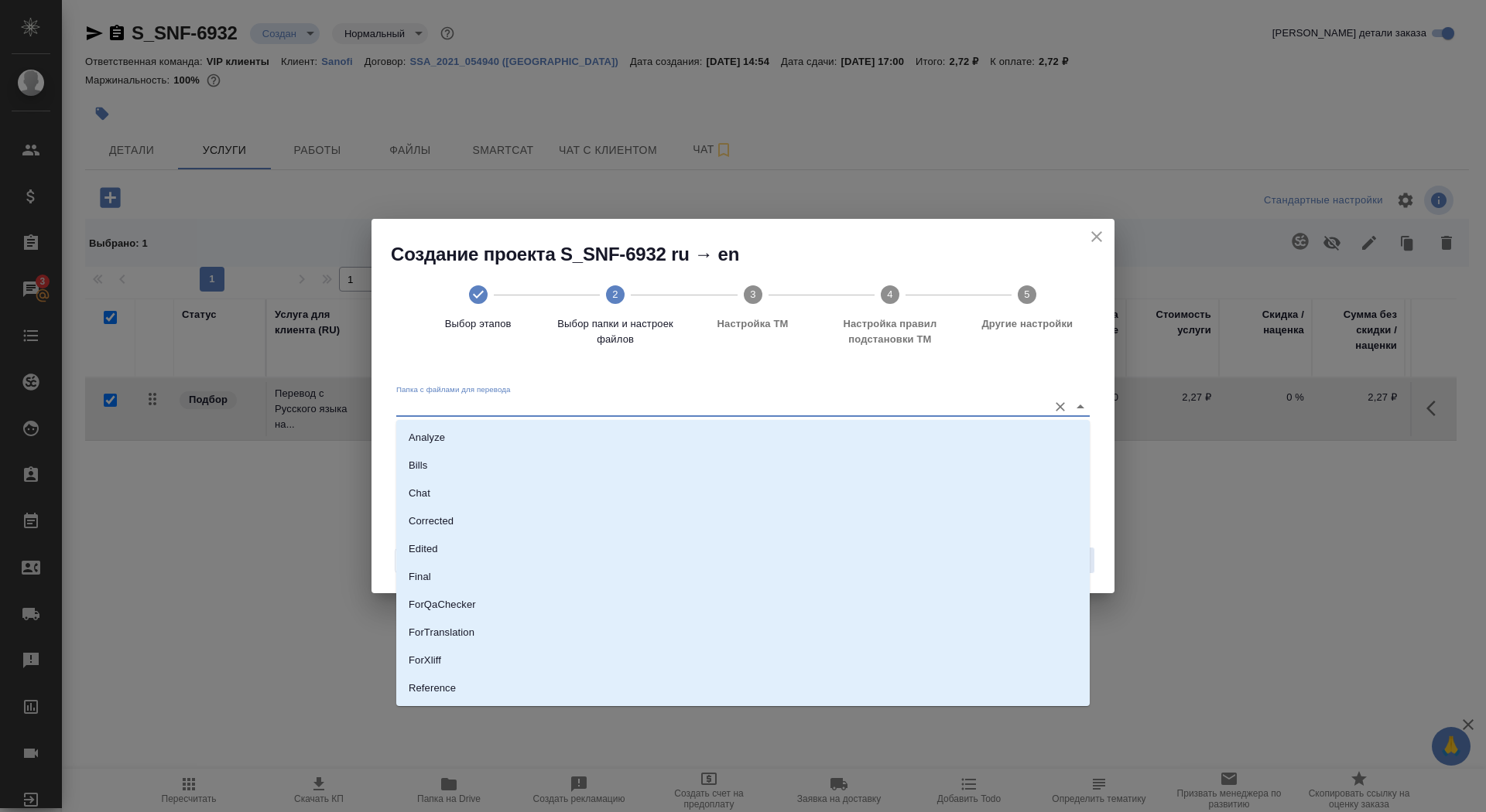
click at [991, 410] on input "Папка с файлами для перевода" at bounding box center [718, 406] width 644 height 19
click at [934, 646] on li "Source" at bounding box center [743, 636] width 694 height 28
type input "Source"
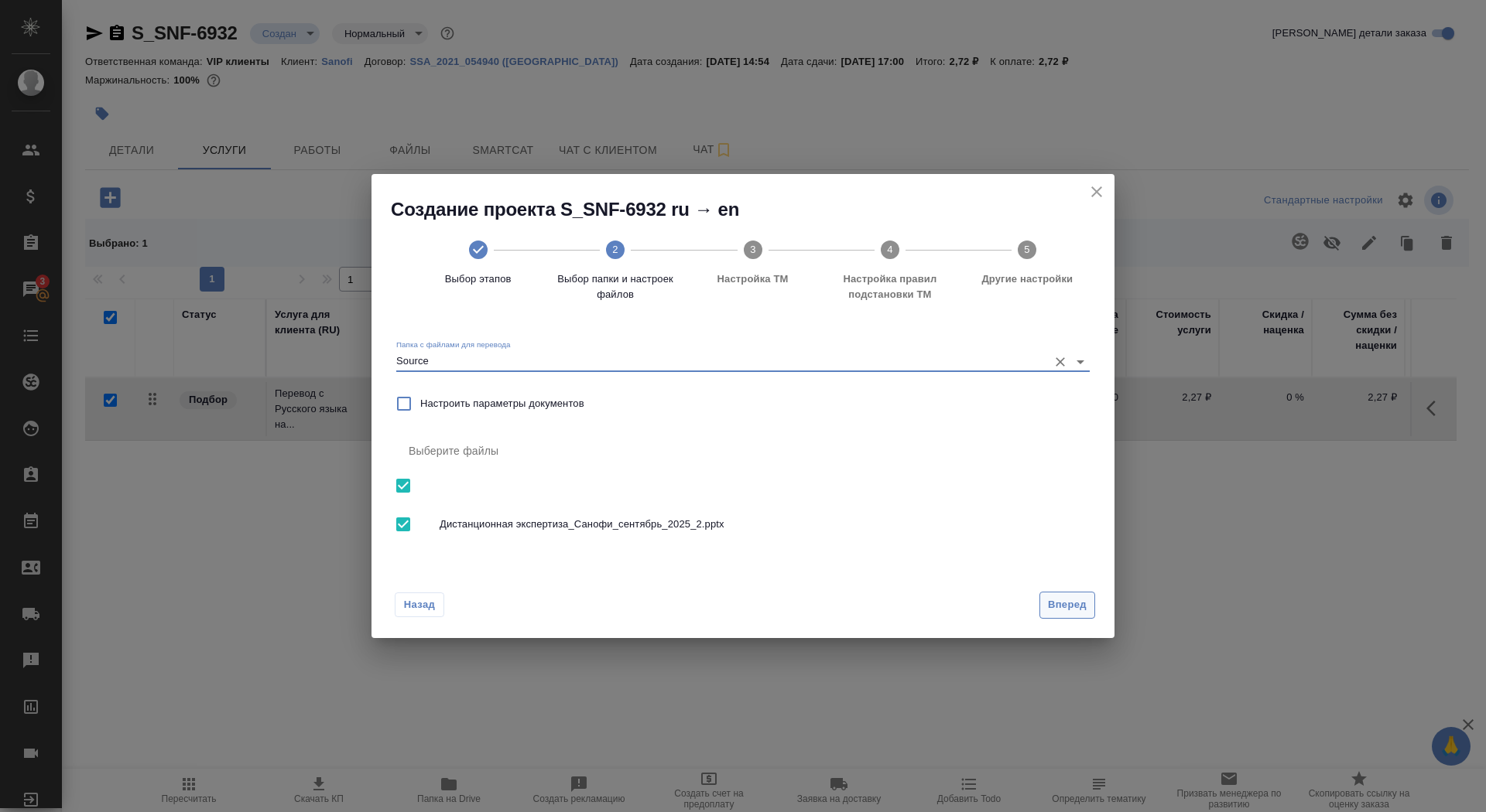
click at [1060, 597] on span "Вперед" at bounding box center [1068, 606] width 39 height 18
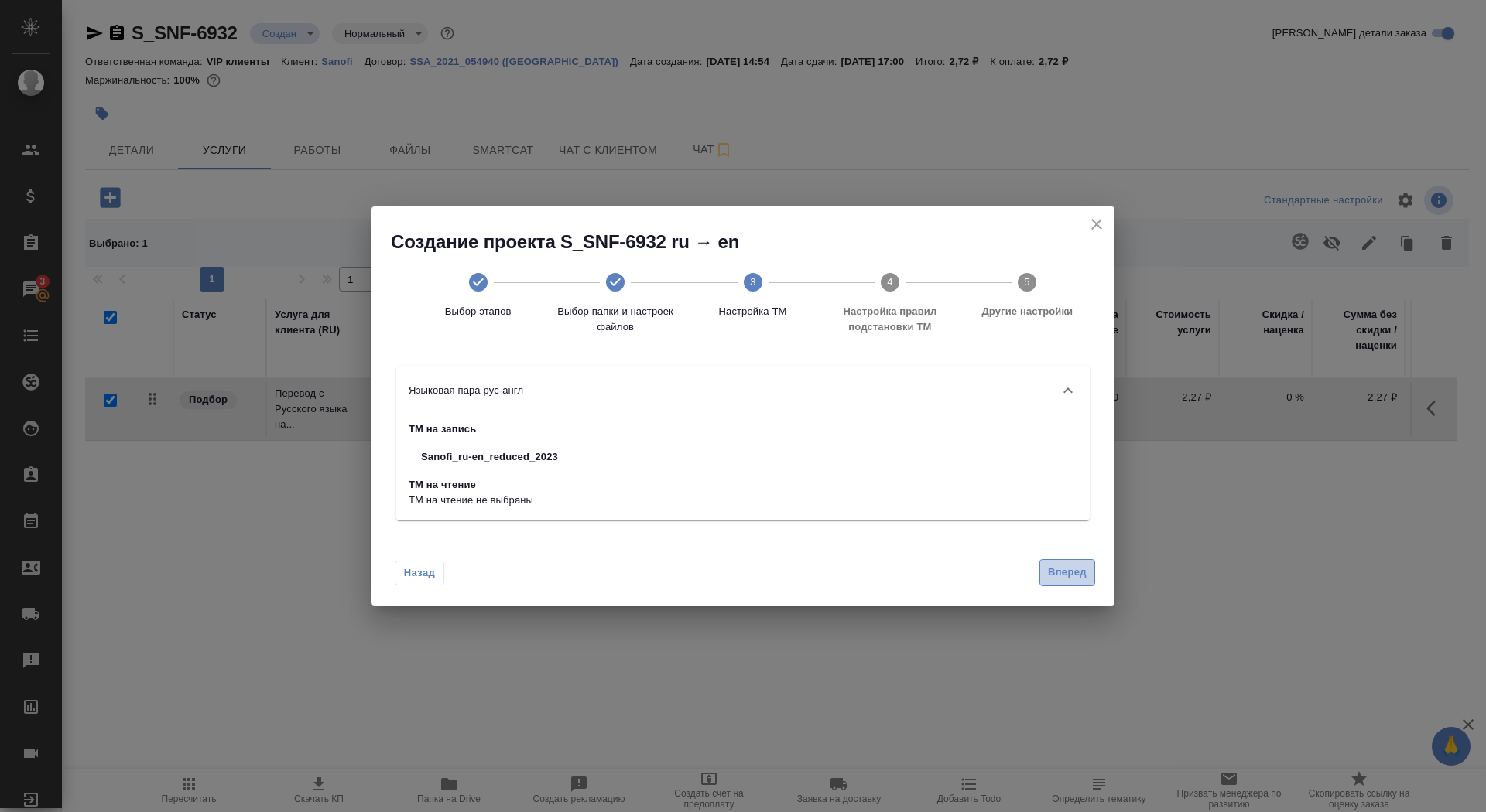
click at [1065, 579] on span "Вперед" at bounding box center [1068, 573] width 39 height 18
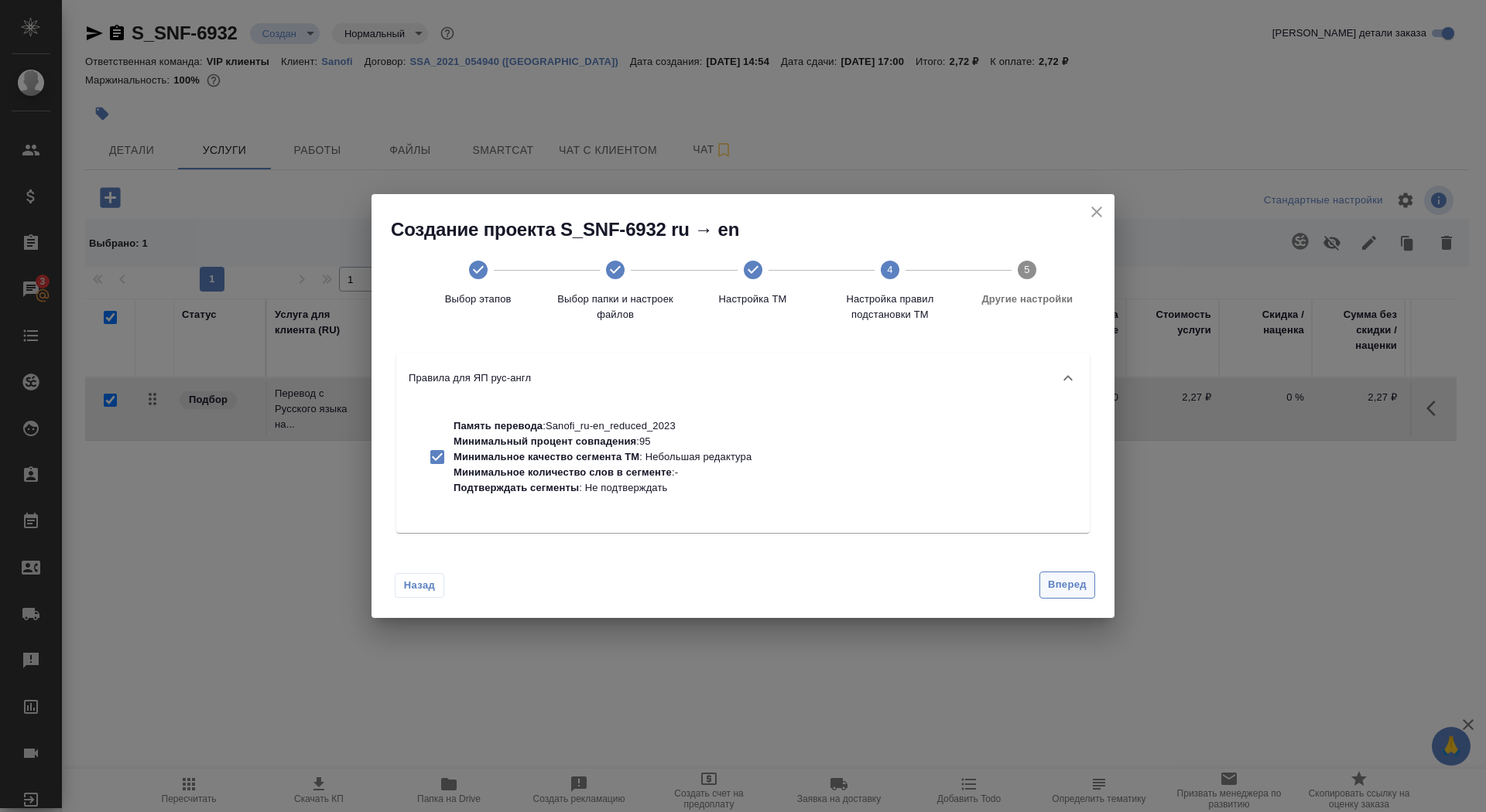
click at [1062, 574] on button "Вперед" at bounding box center [1067, 585] width 56 height 27
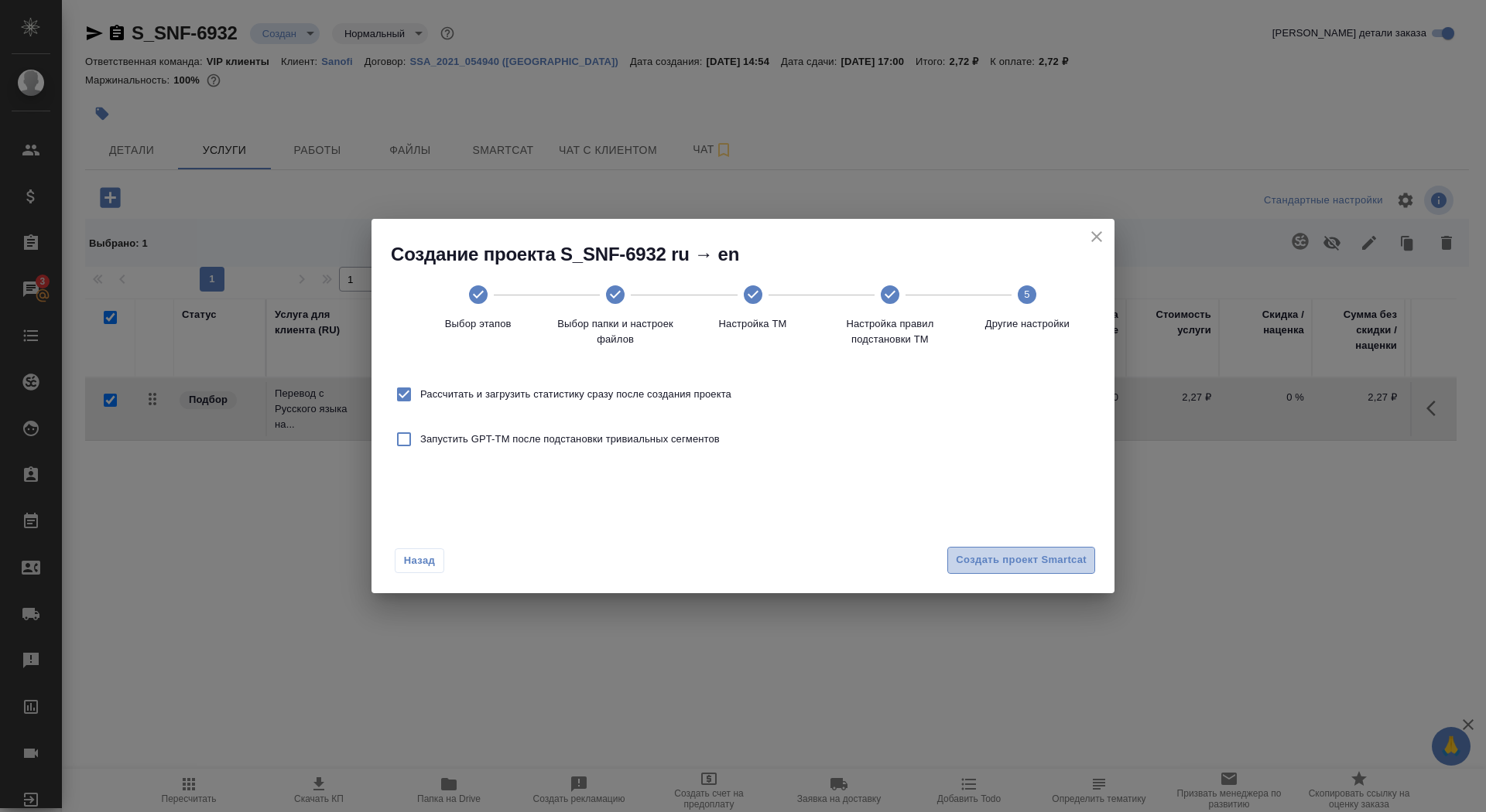
click at [1054, 551] on button "Создать проект Smartcat" at bounding box center [1021, 561] width 148 height 27
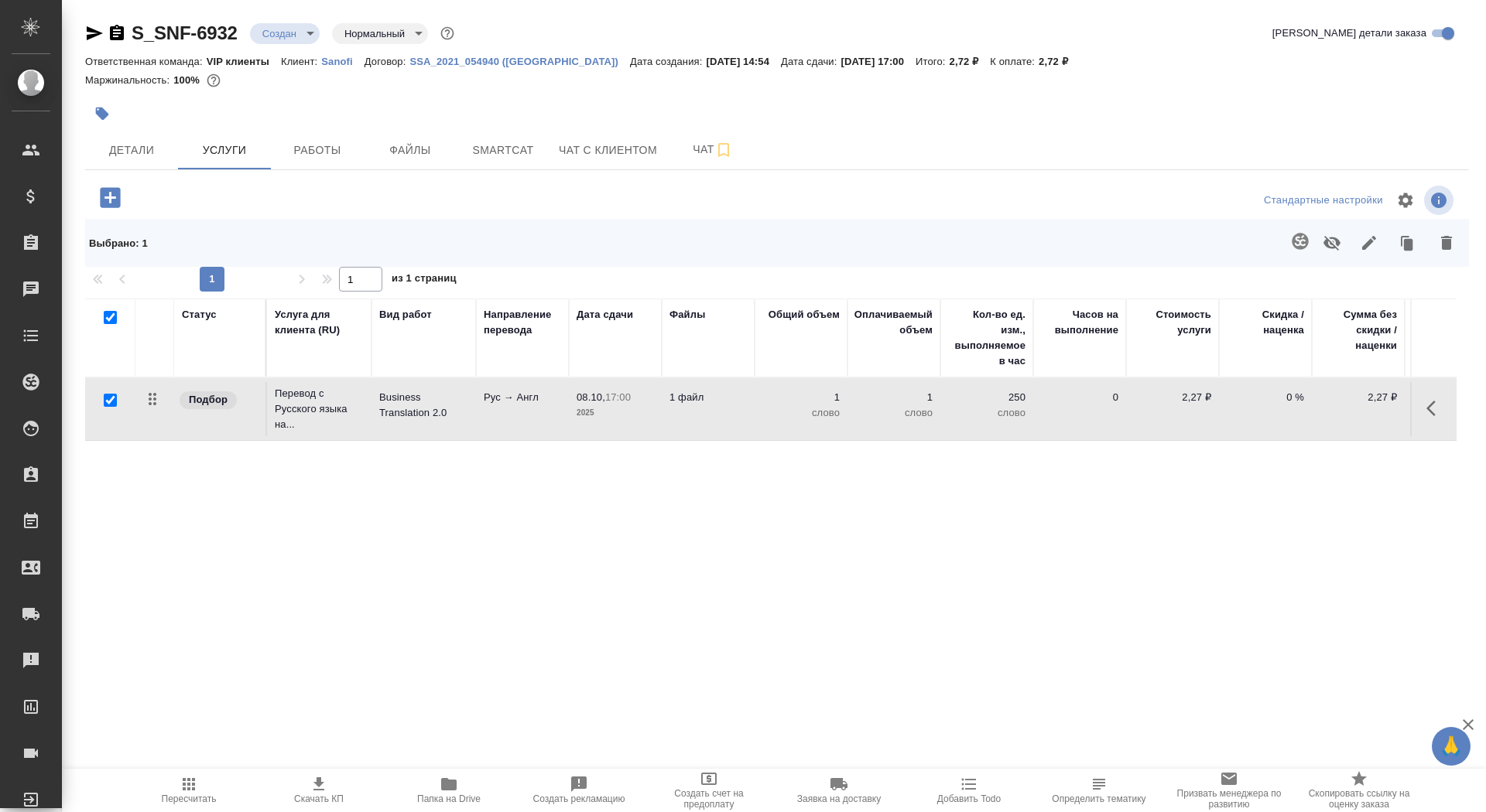
click at [391, 422] on td "Business Translation 2.0" at bounding box center [423, 408] width 105 height 54
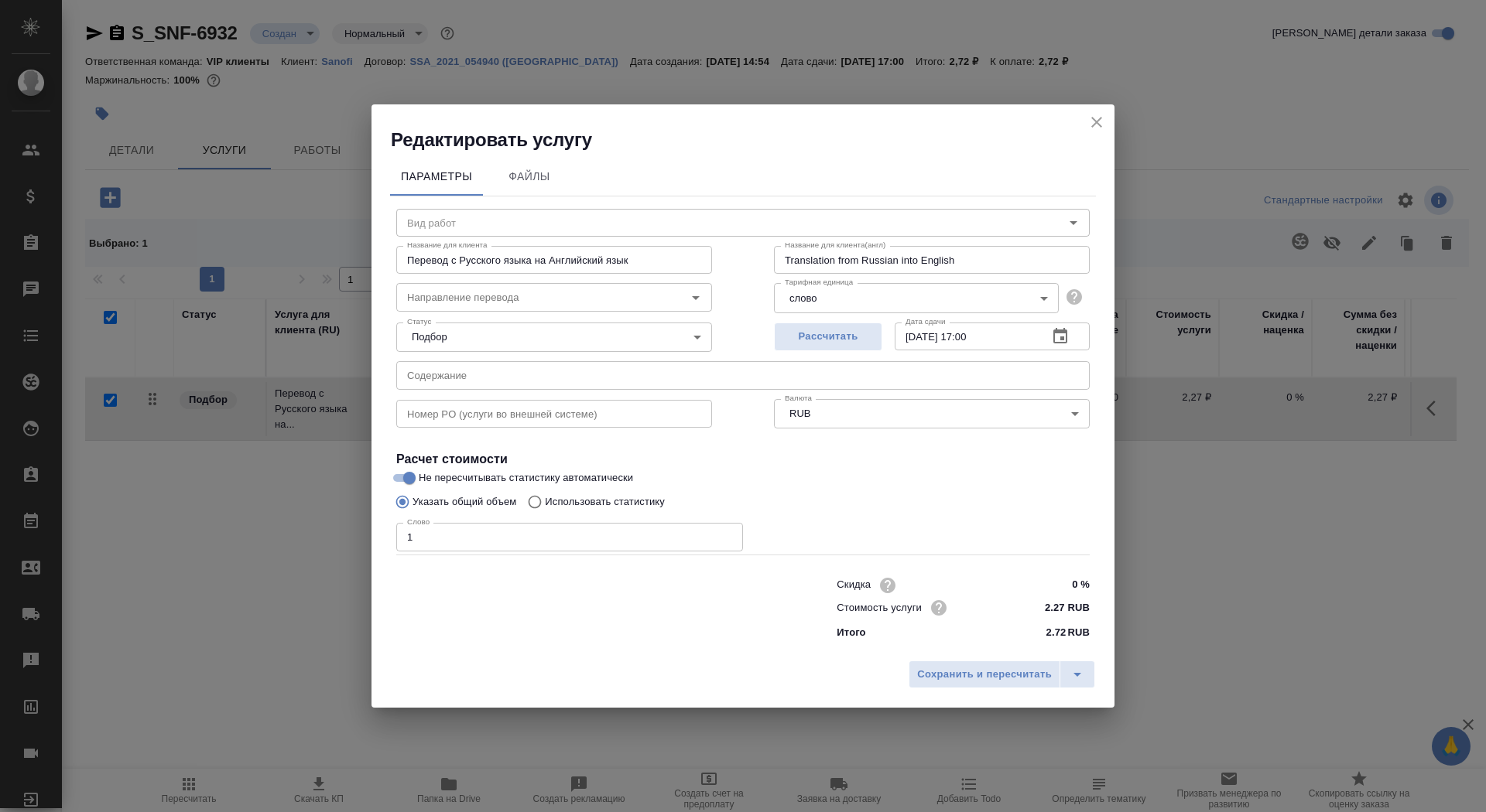
type input "Business Translation 2.0"
type input "рус-англ"
click at [623, 504] on p "Использовать статистику" at bounding box center [604, 502] width 120 height 16
click at [545, 504] on input "Использовать статистику" at bounding box center [532, 502] width 24 height 29
radio input "true"
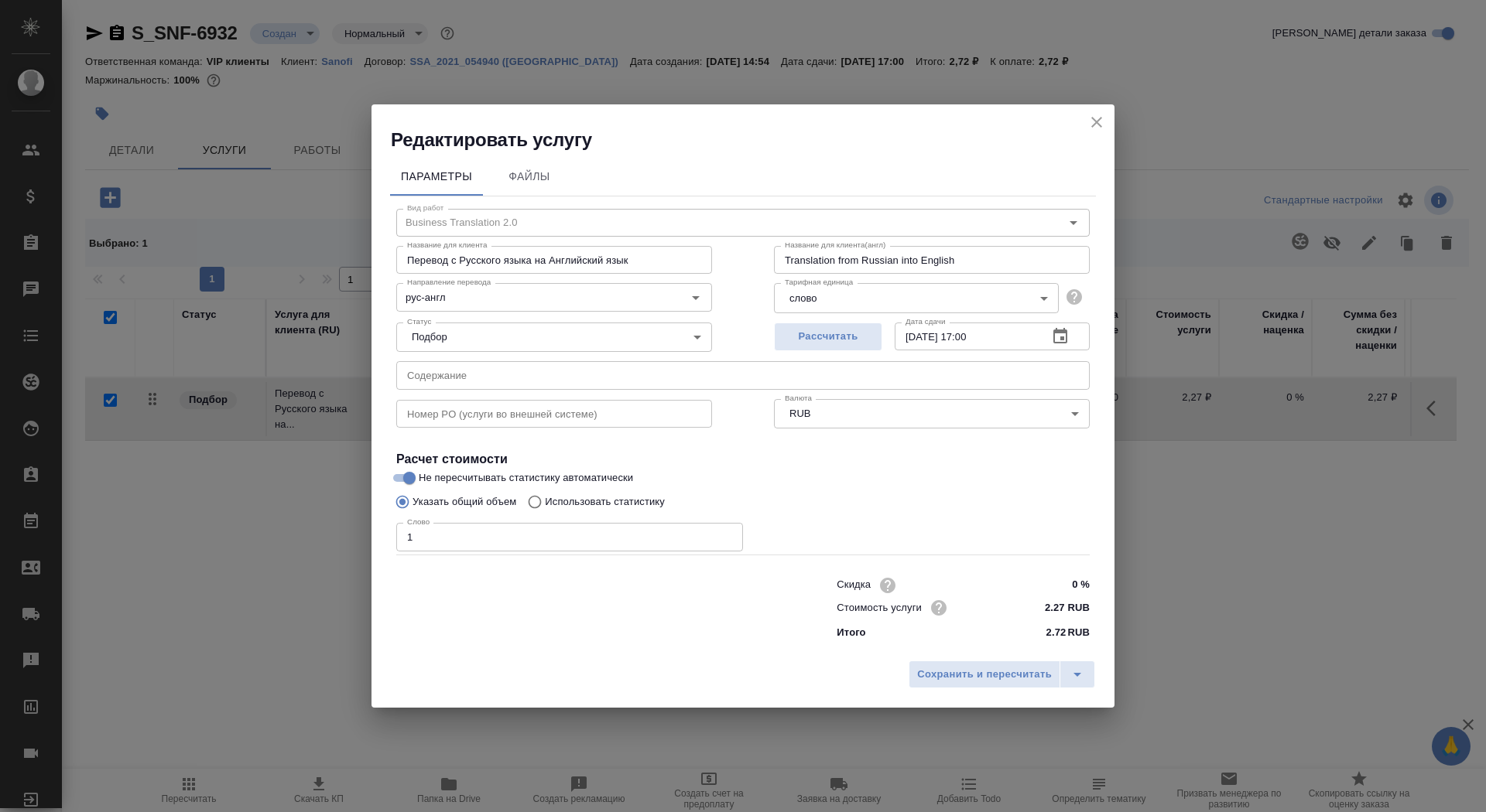
radio input "false"
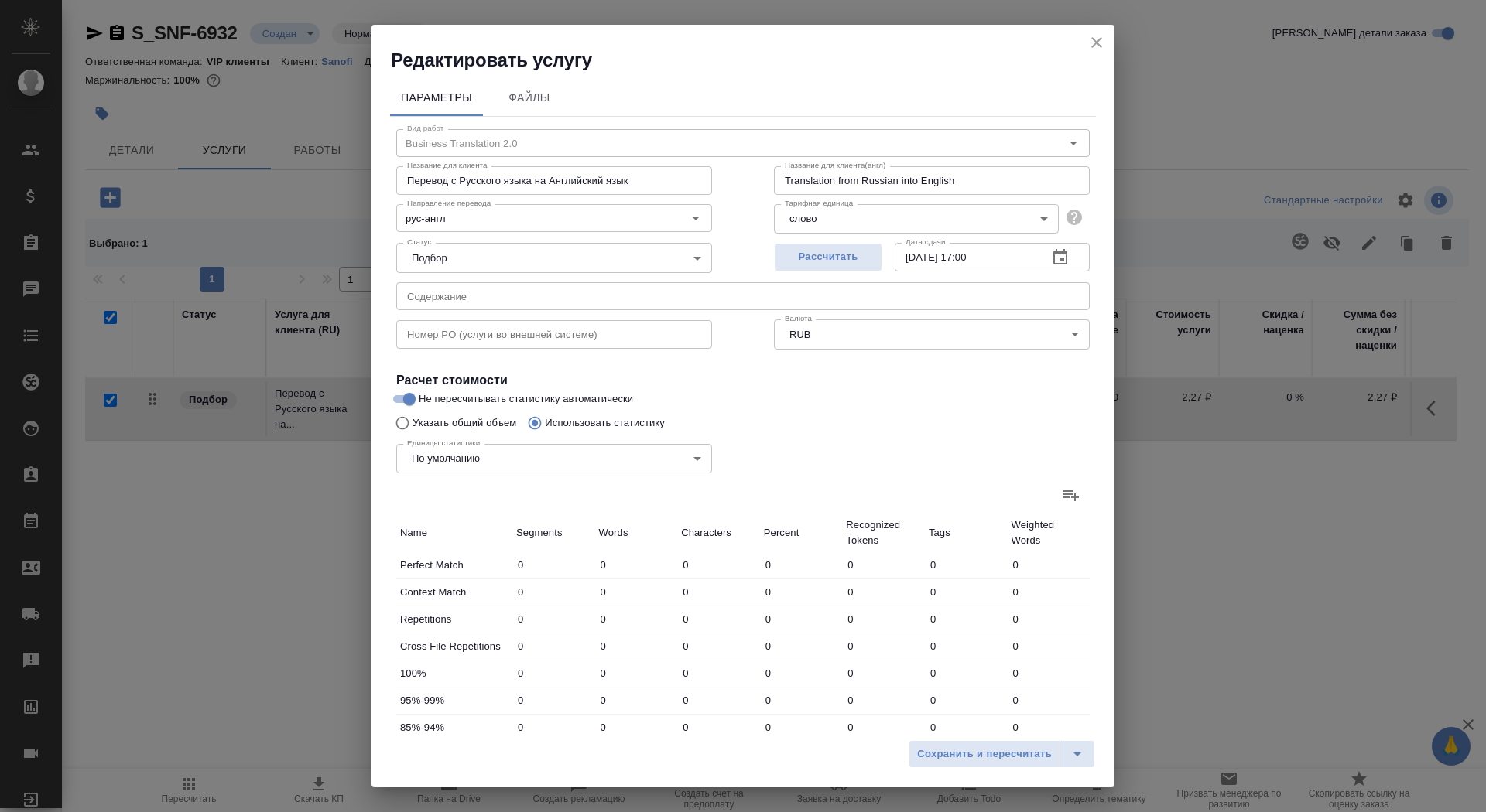
click at [1086, 492] on label at bounding box center [1071, 495] width 37 height 37
click at [0, 0] on input "file" at bounding box center [0, 0] width 0 height 0
type input "2"
type input "5"
type input "54"
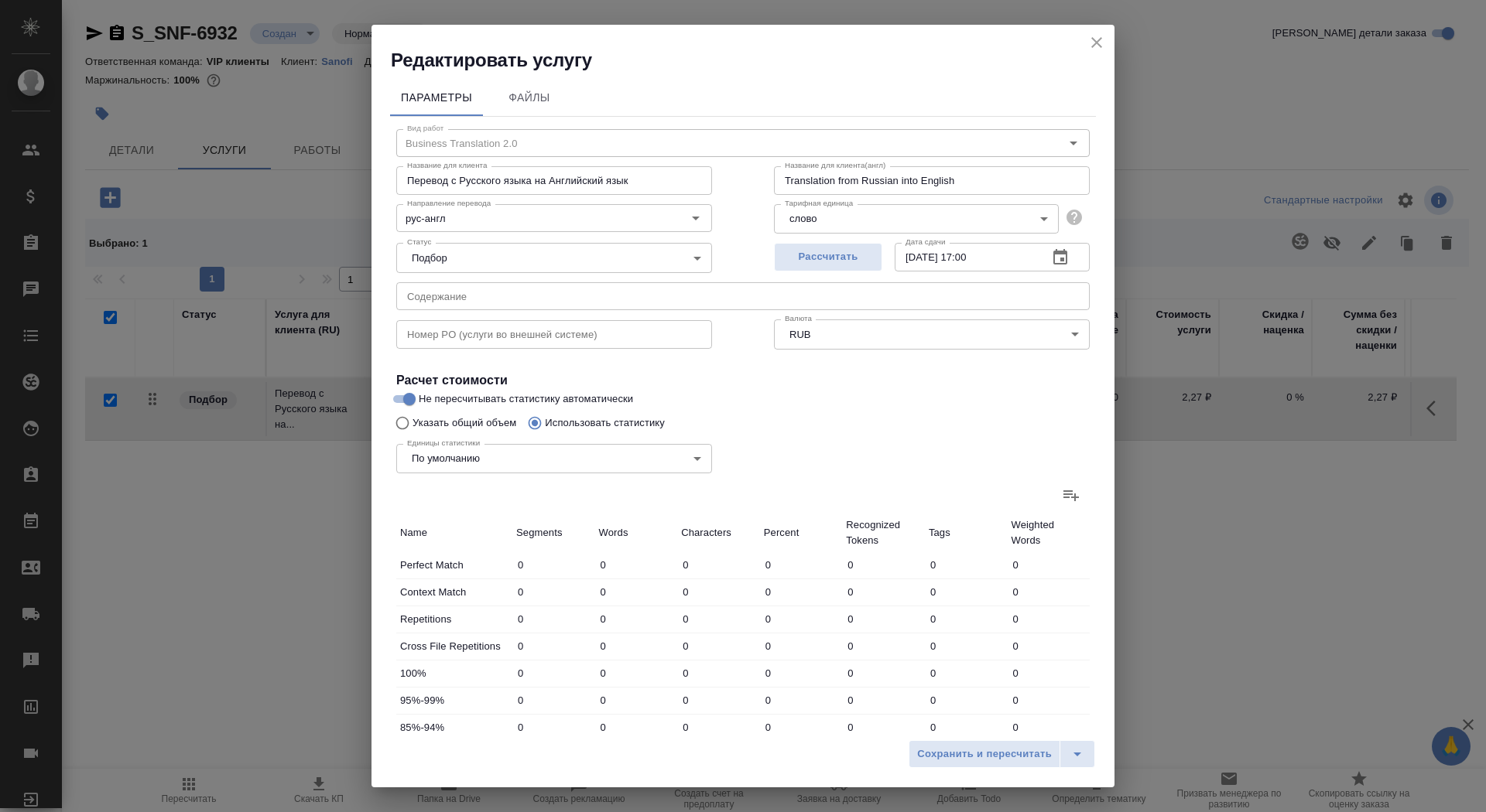
type input "57"
type input "220"
type input "2149"
type input "6"
type input "9"
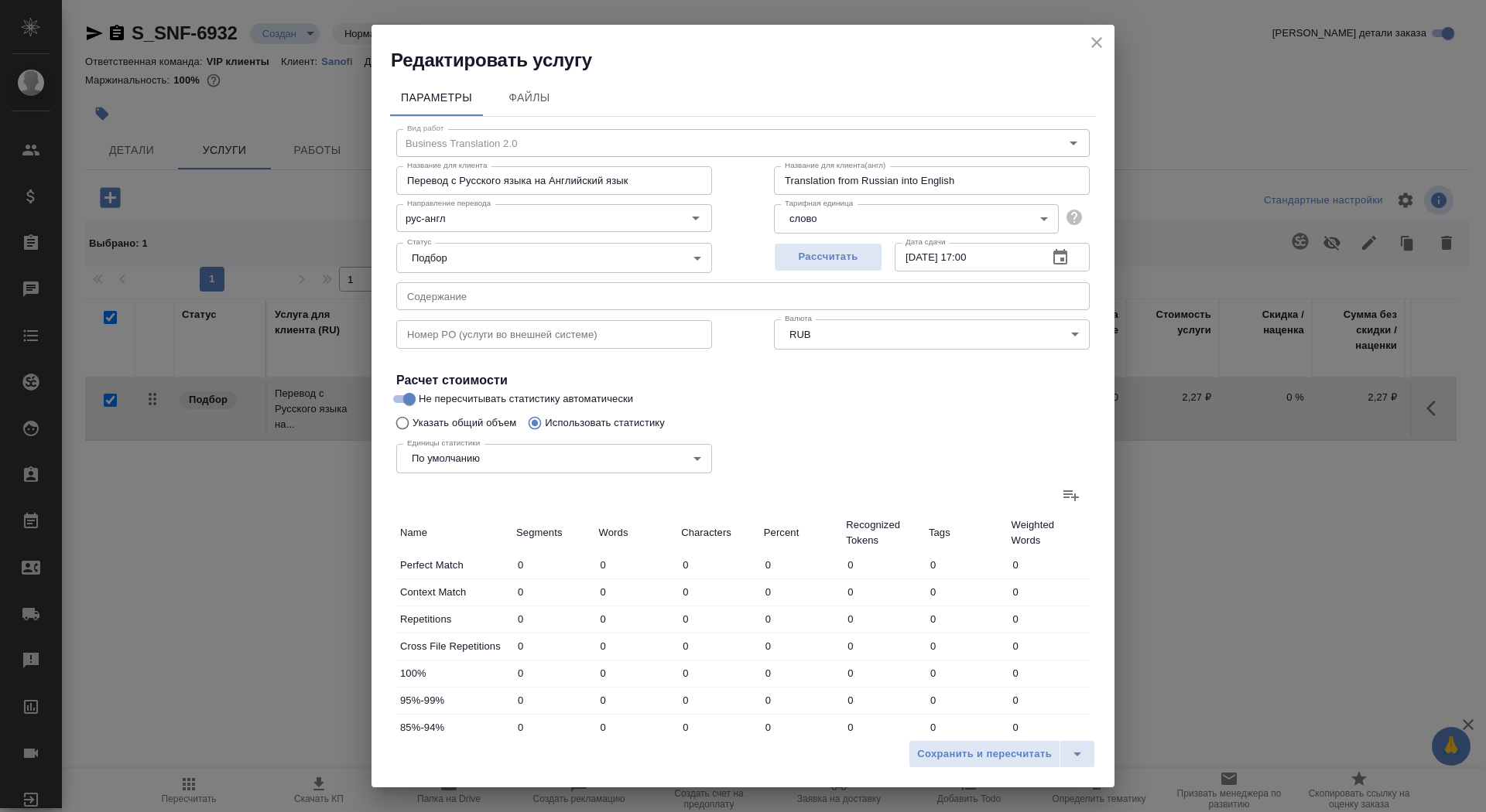
type input "35"
type input "5"
type input "15"
type input "138"
type input "3"
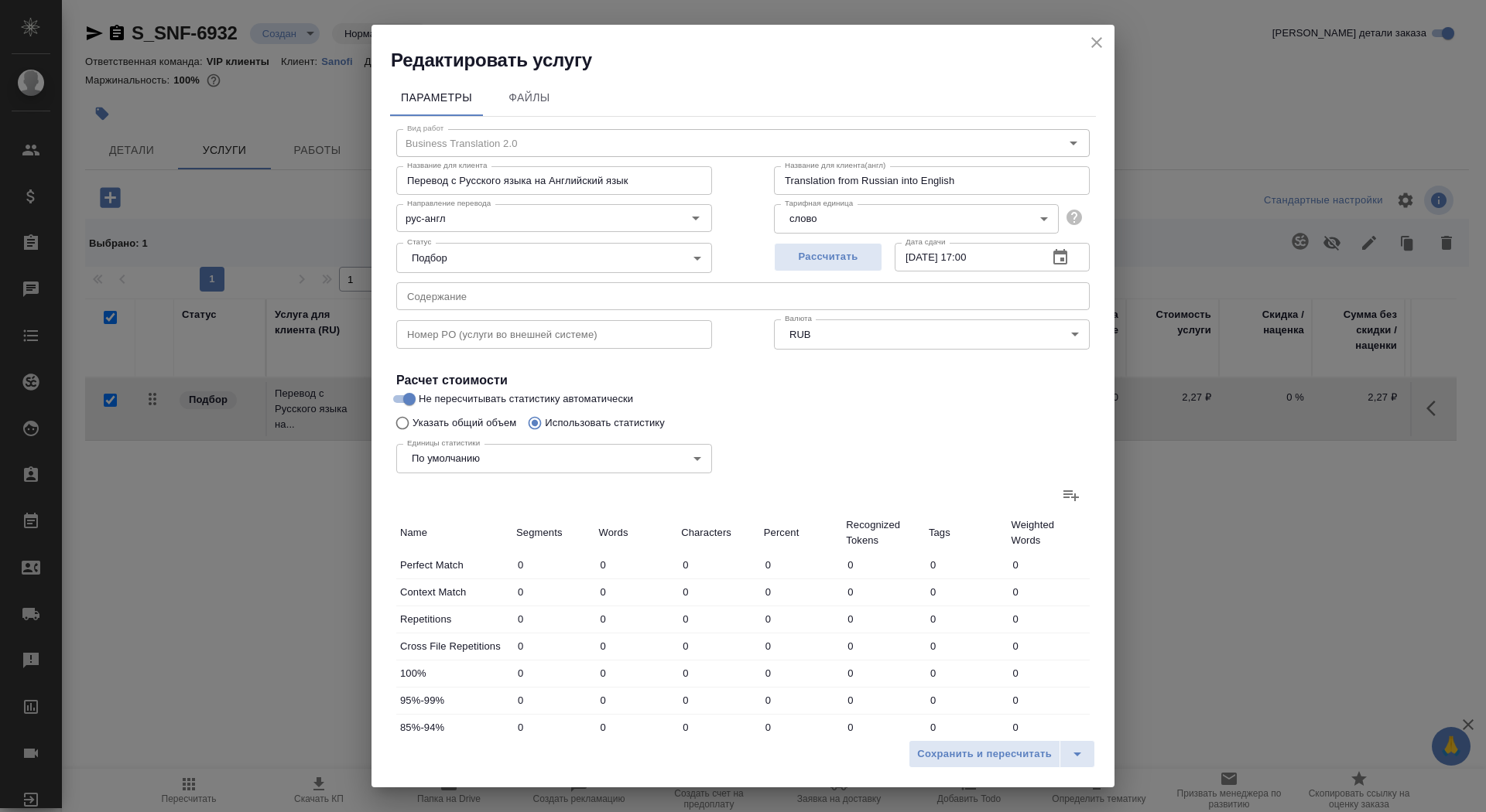
type input "7"
type input "59"
type input "354"
type input "3481"
type input "28199"
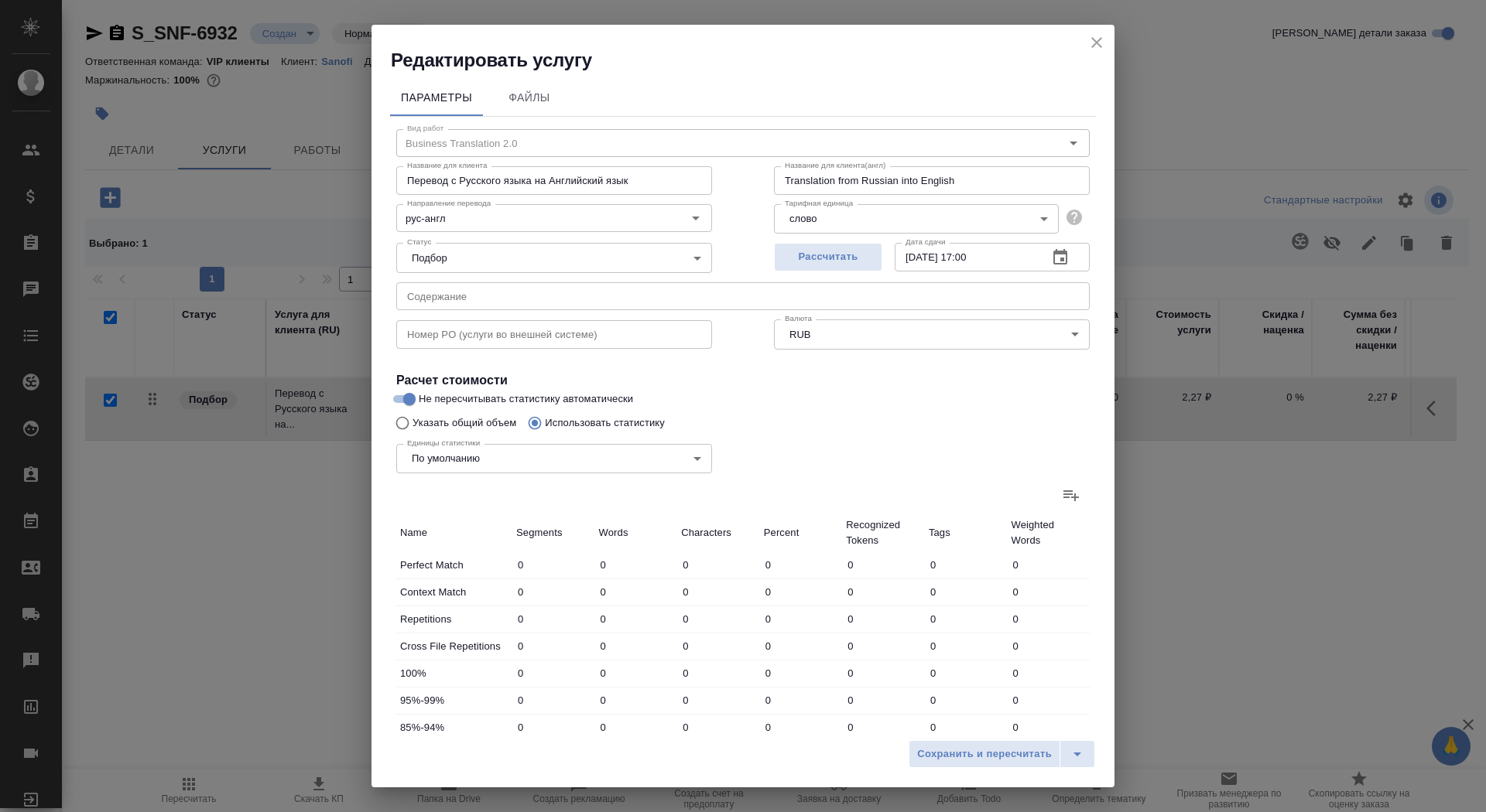
type input "366"
type input "3515"
type input "28482"
type input "423"
type input "3735"
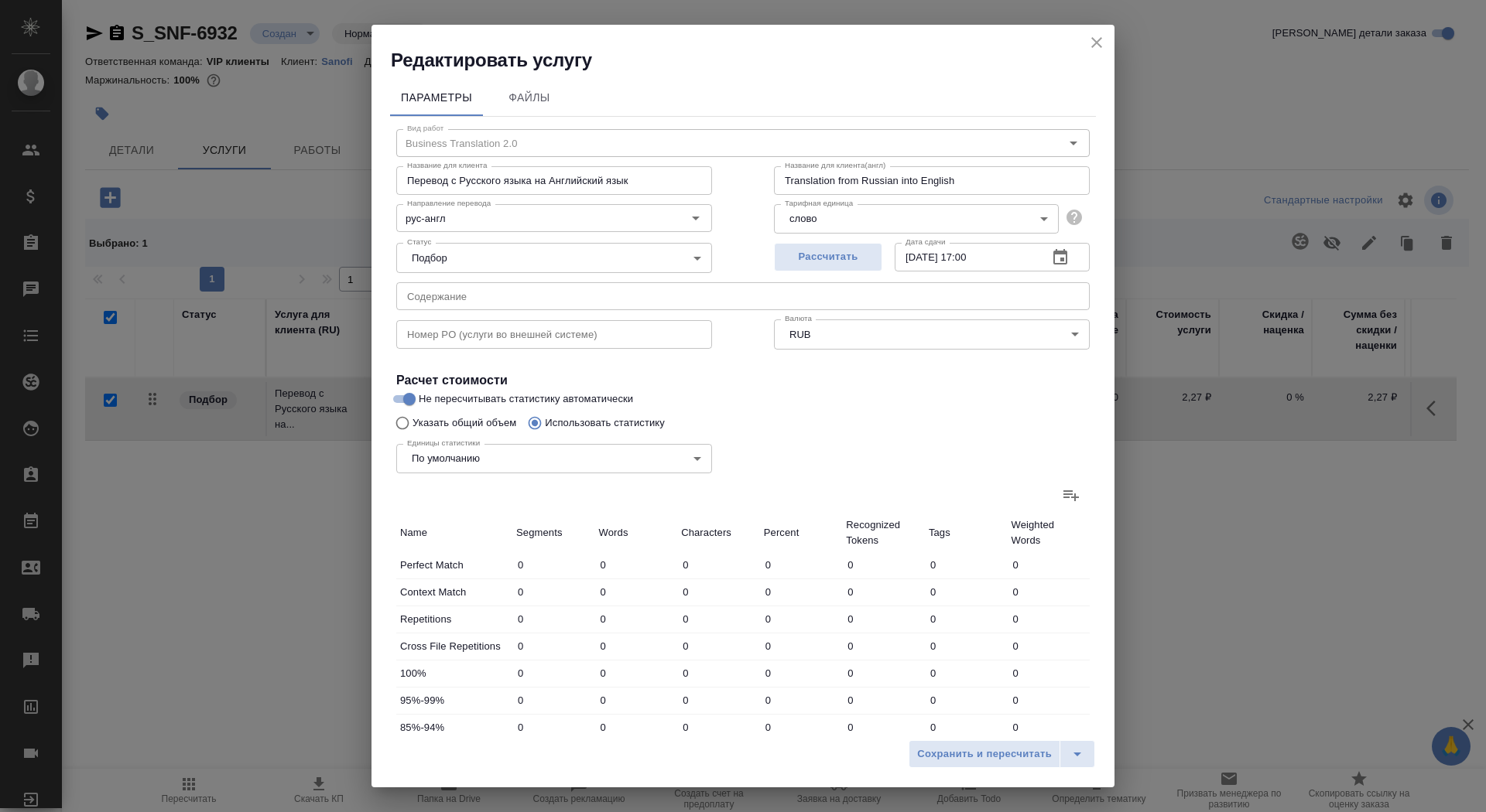
type input "30631"
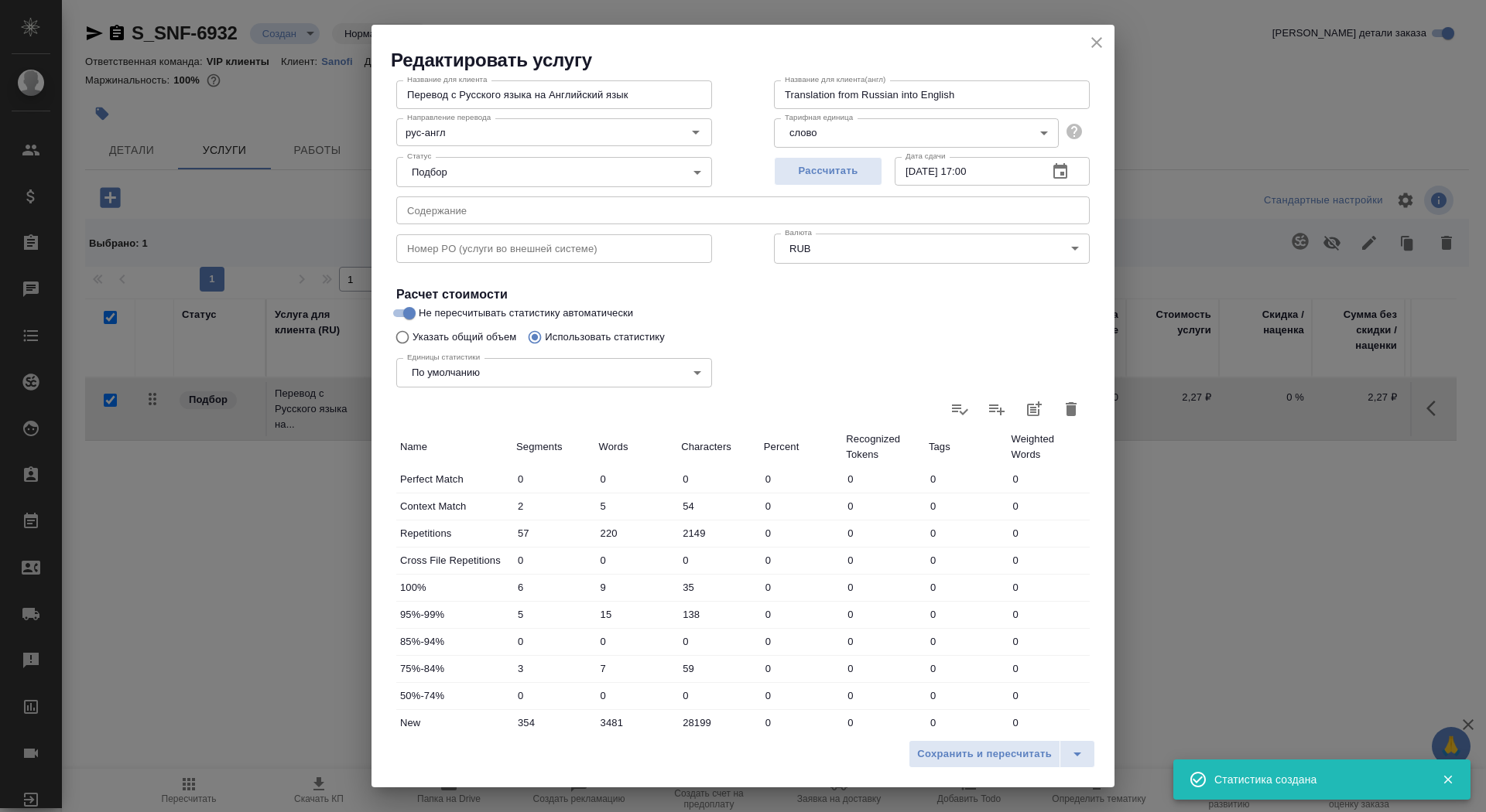
scroll to position [239, 0]
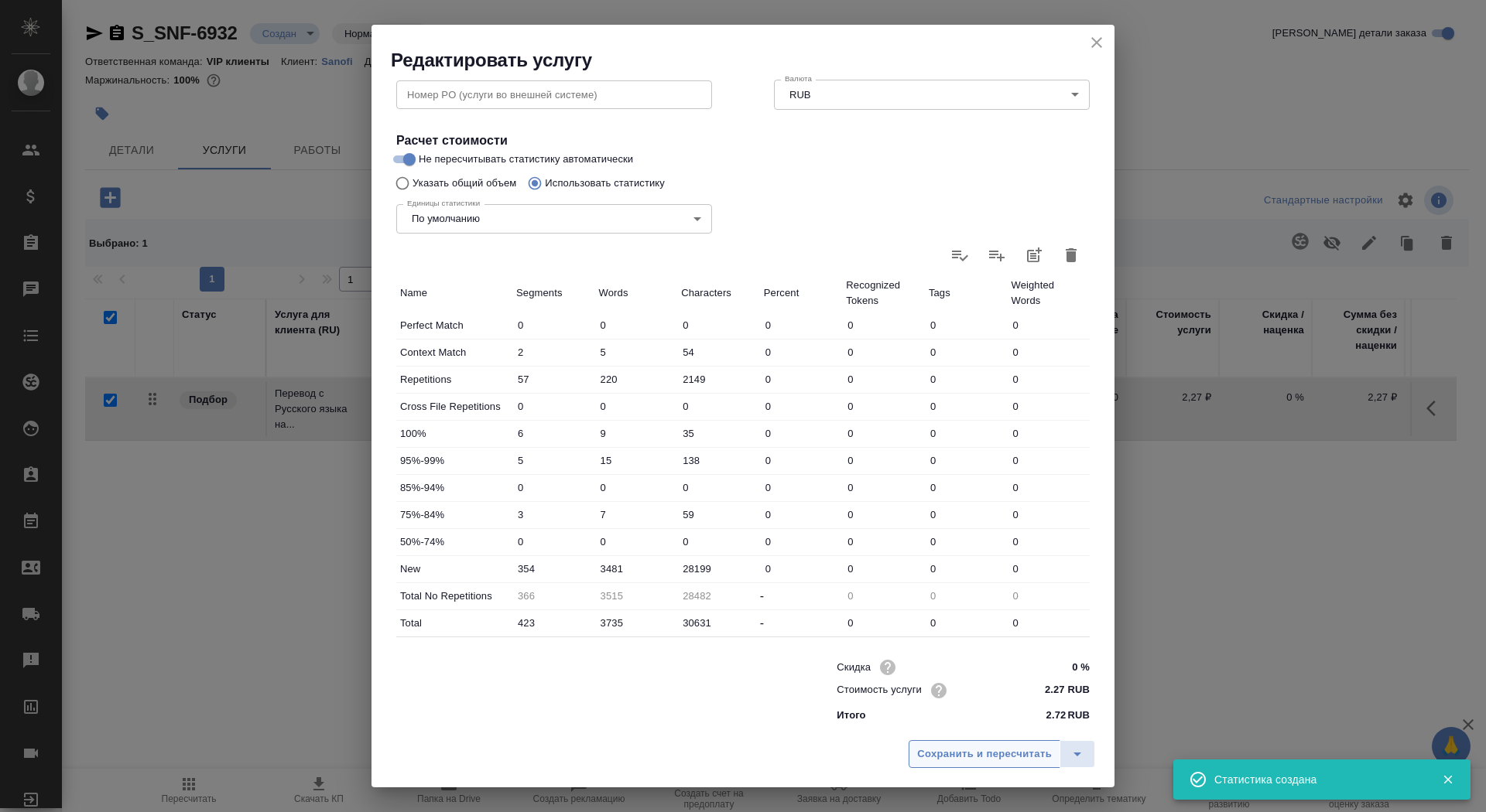
click at [965, 748] on span "Сохранить и пересчитать" at bounding box center [984, 754] width 135 height 18
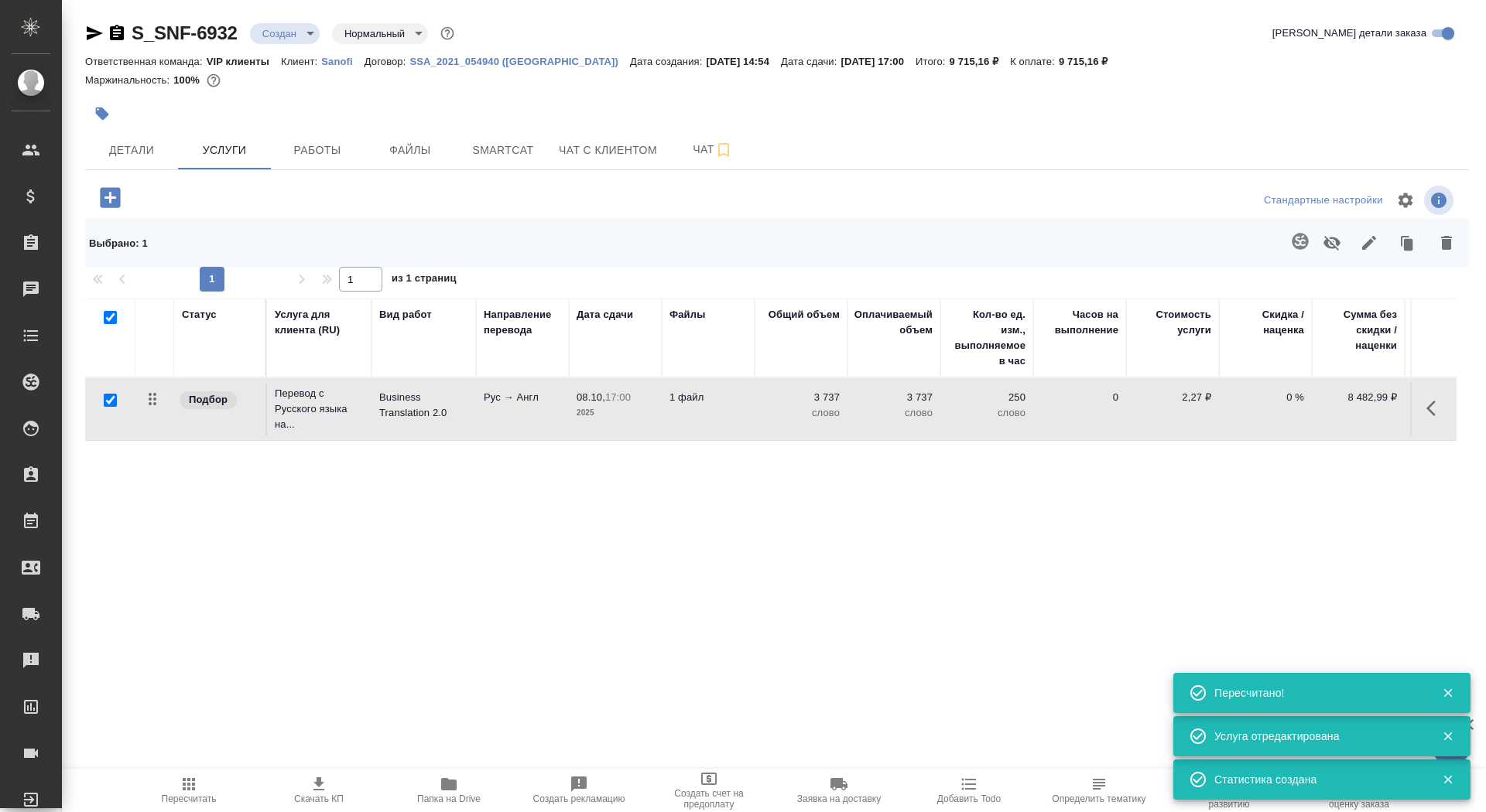
click at [538, 390] on p "Рус → Англ" at bounding box center [522, 398] width 77 height 16
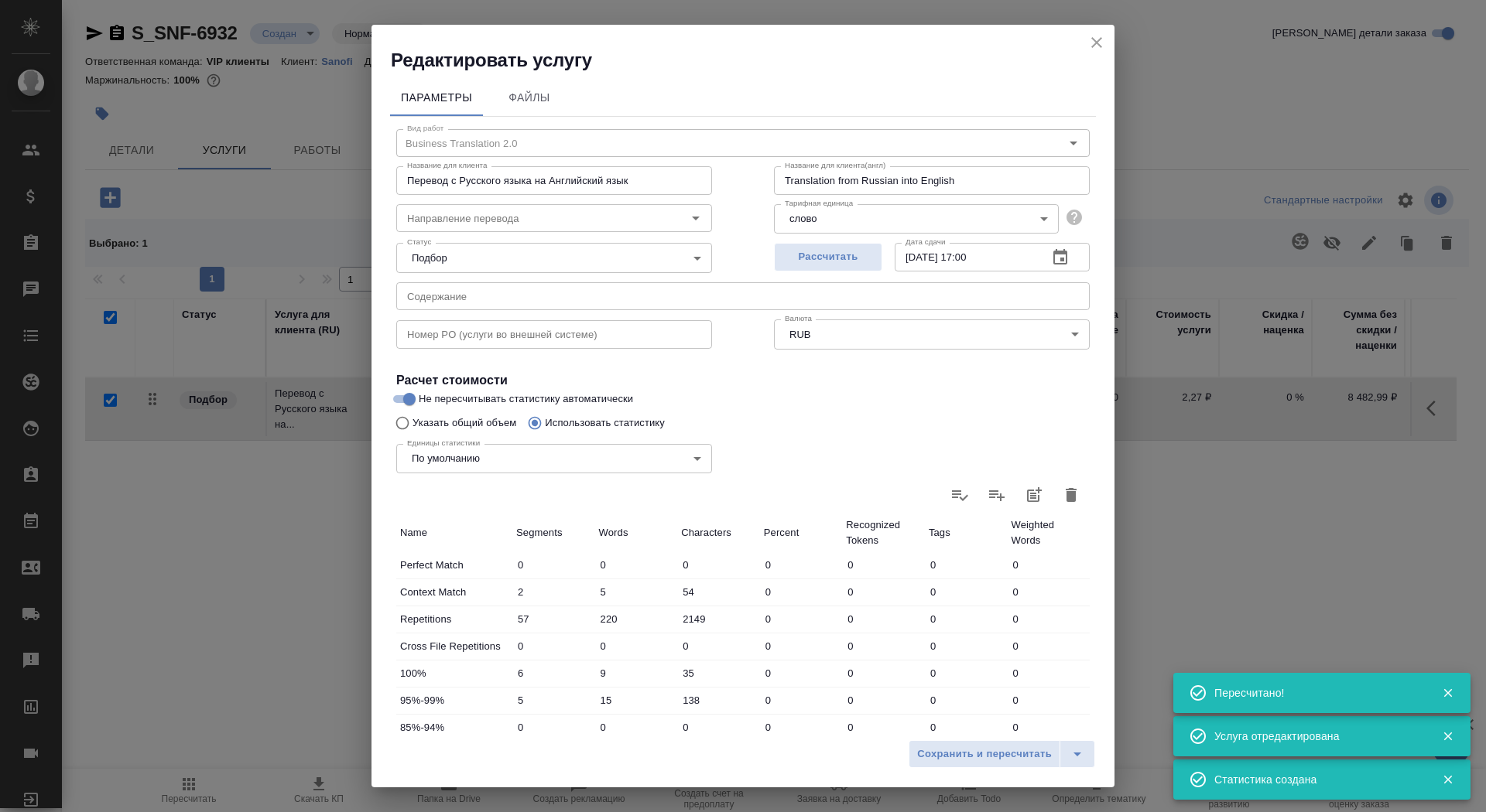
type input "Business Translation 2.0"
type input "рус-англ"
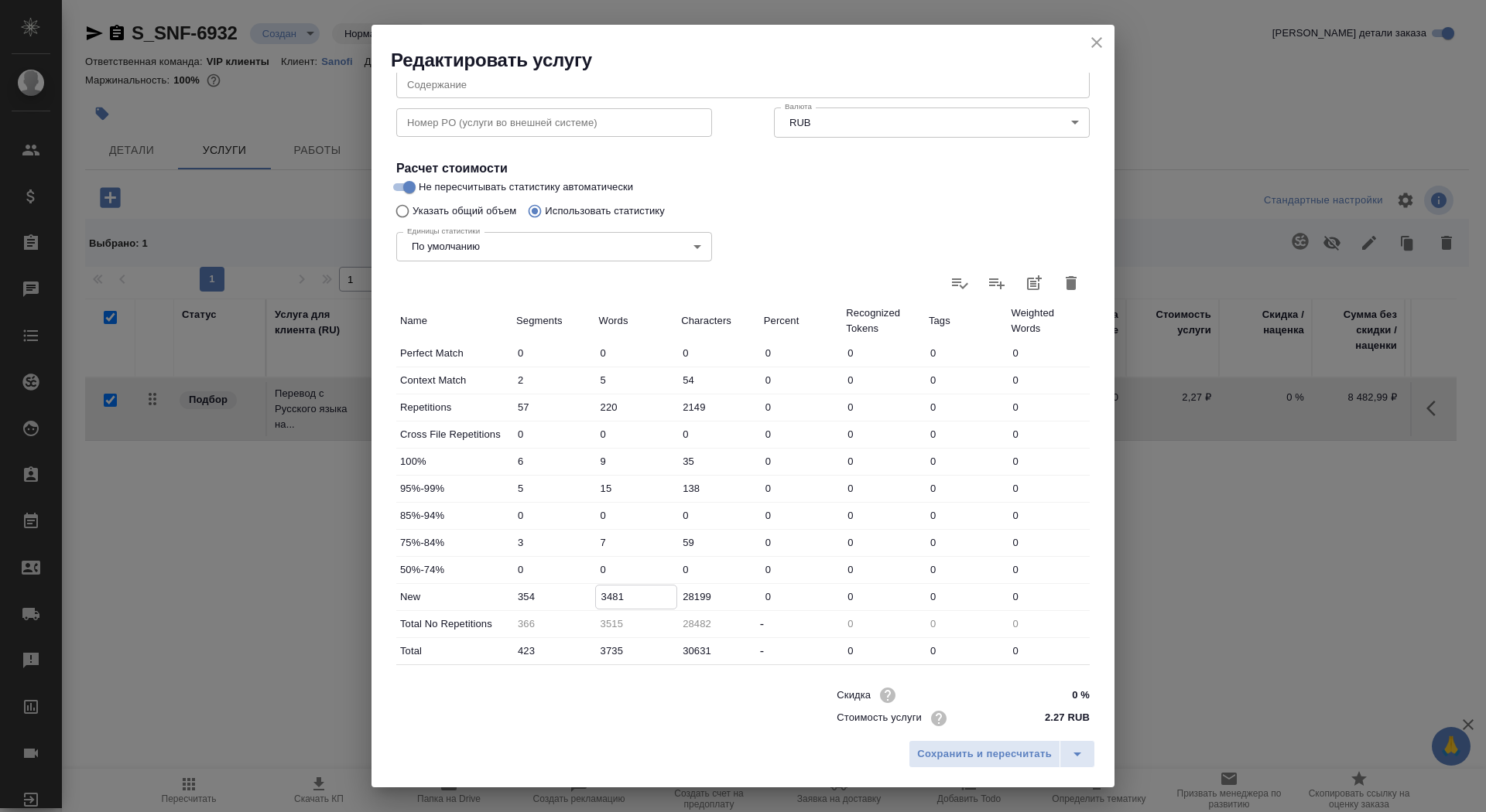
click at [602, 598] on input "3481" at bounding box center [636, 596] width 81 height 22
type input "4481"
click at [967, 766] on button "Сохранить и пересчитать" at bounding box center [984, 754] width 152 height 28
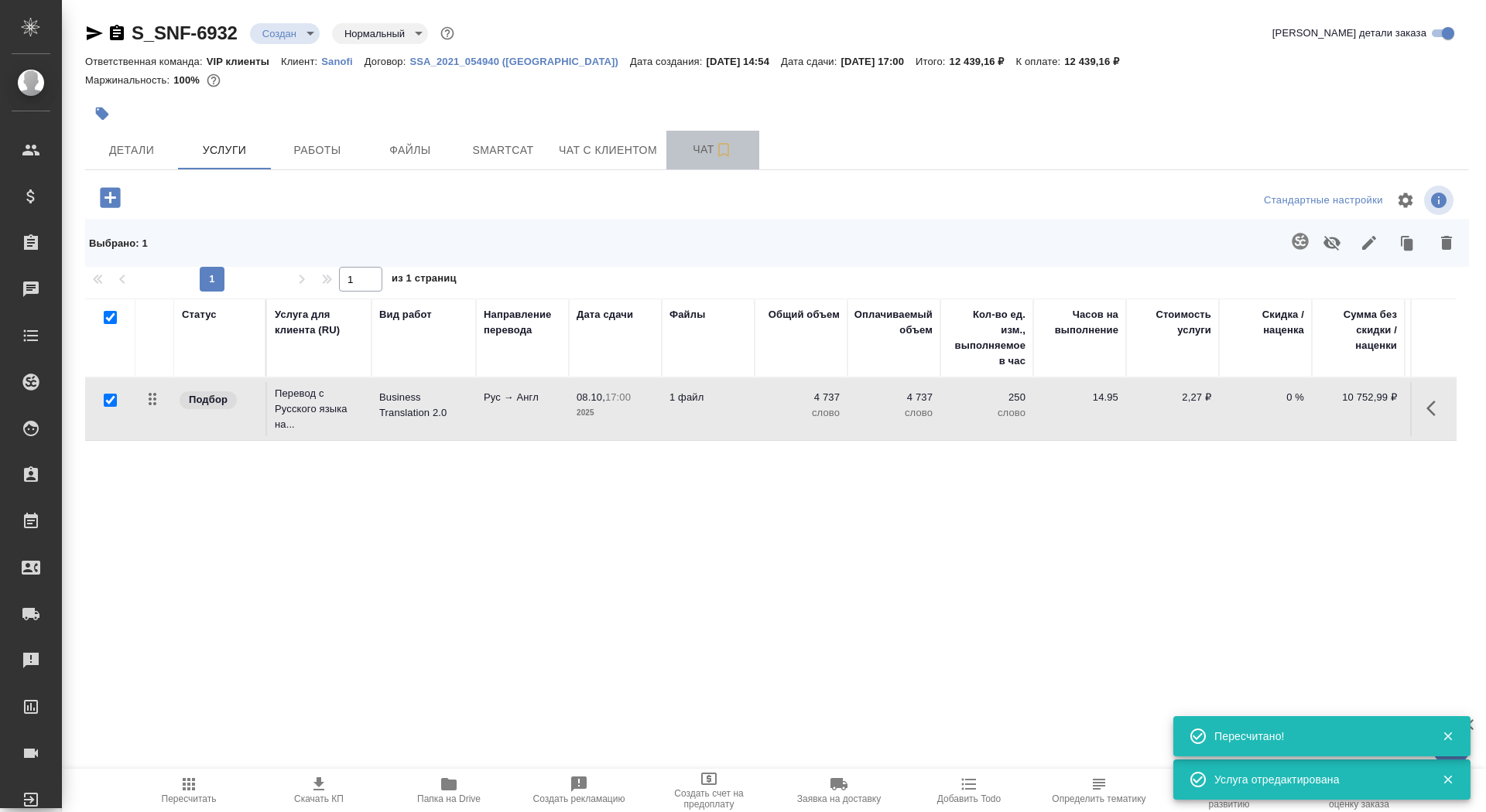
click at [686, 145] on span "Чат" at bounding box center [713, 150] width 74 height 20
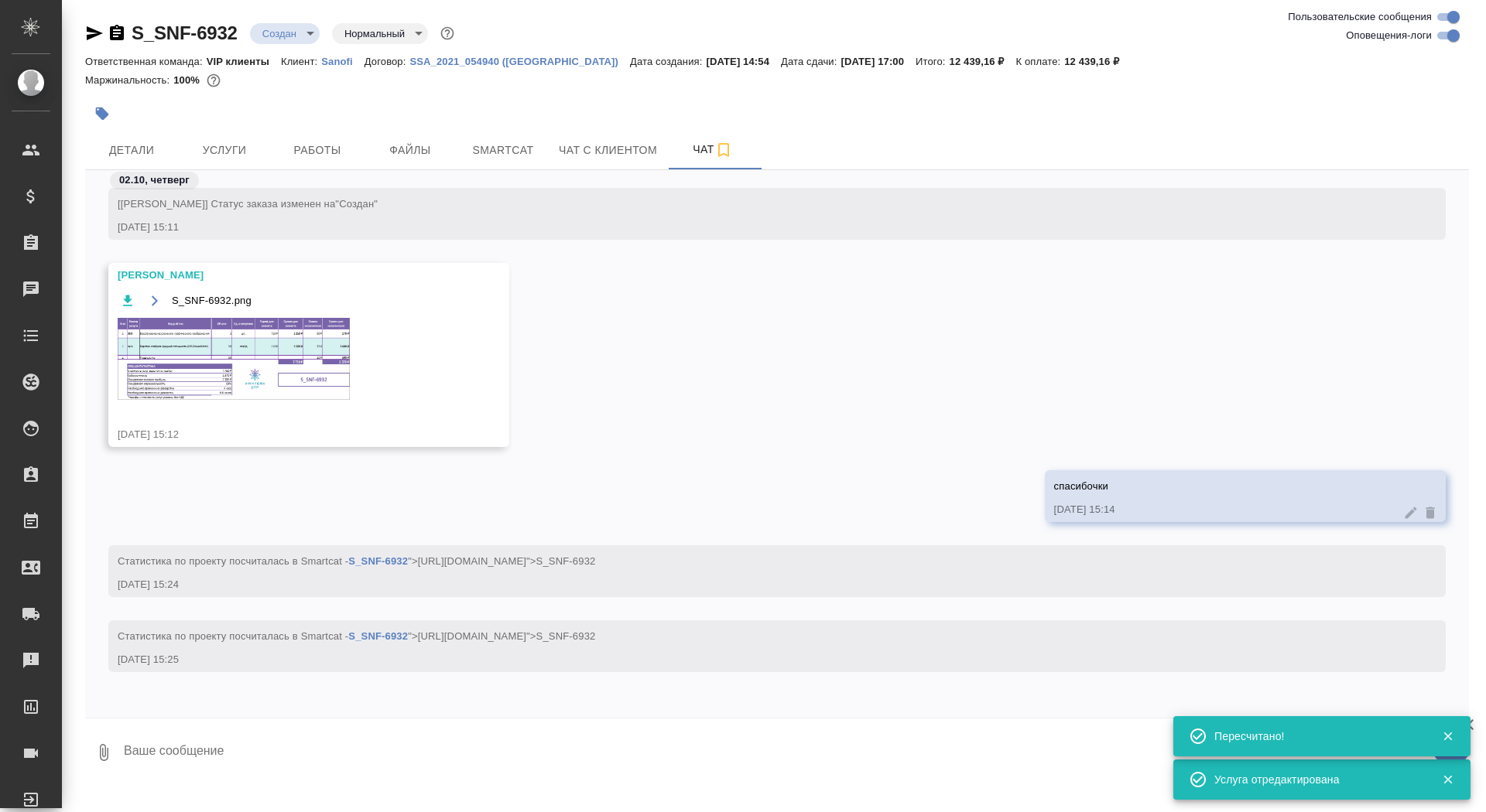
scroll to position [688, 0]
click at [258, 341] on img at bounding box center [234, 359] width 233 height 82
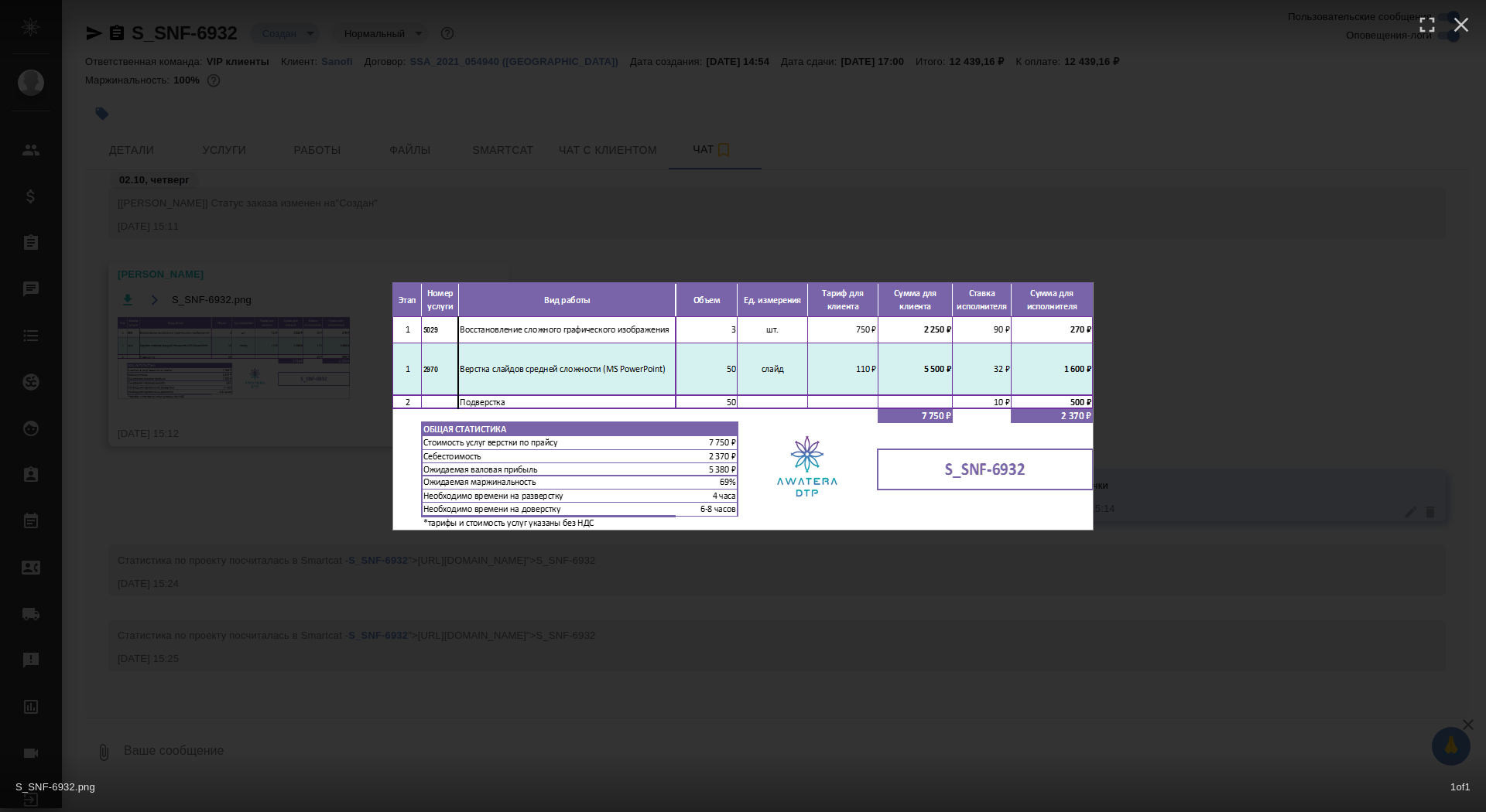
click at [258, 342] on div "S_SNF-6932.png 1 of 1" at bounding box center [743, 406] width 1486 height 812
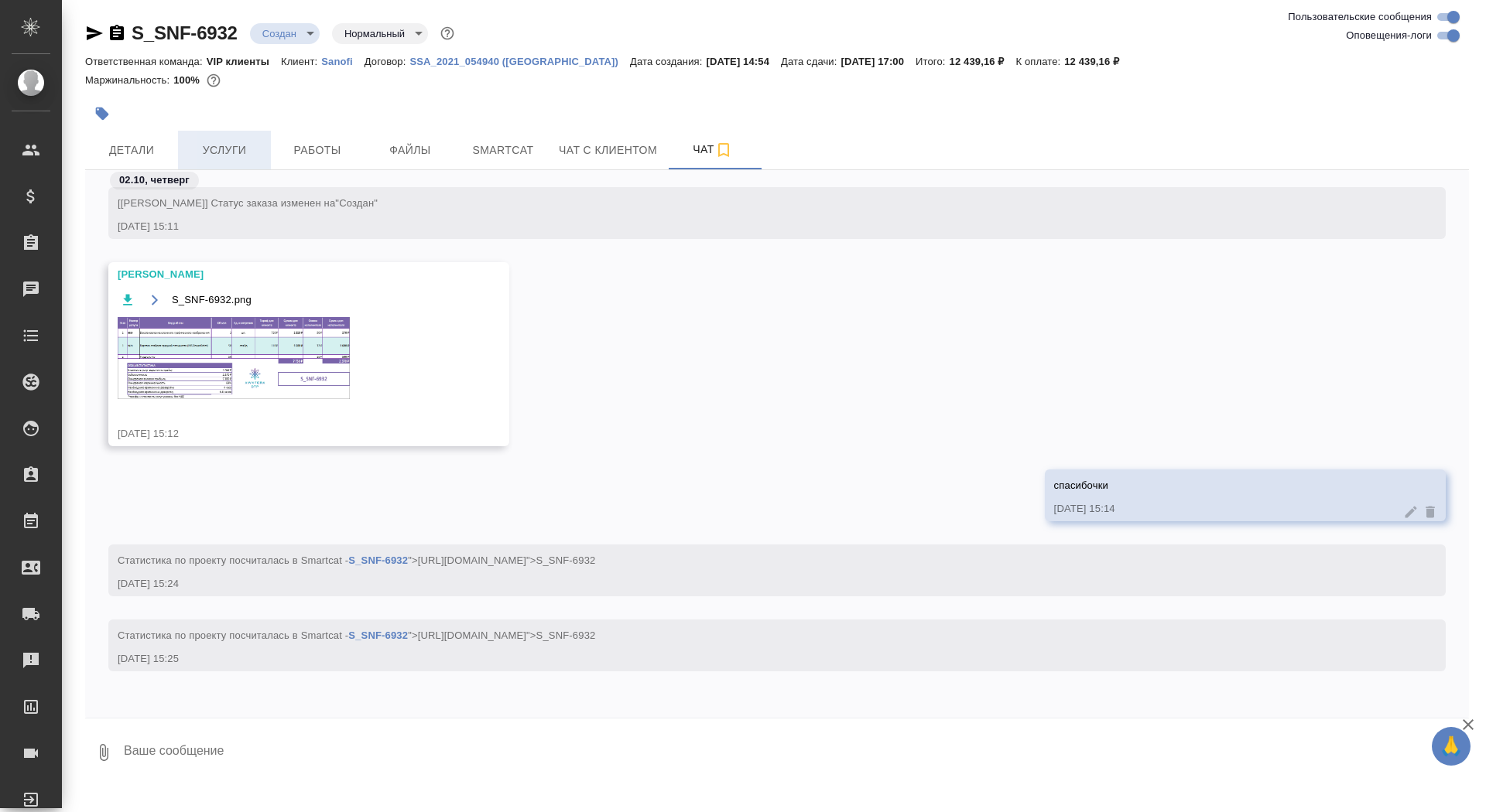
click at [240, 144] on span "Услуги" at bounding box center [225, 150] width 74 height 20
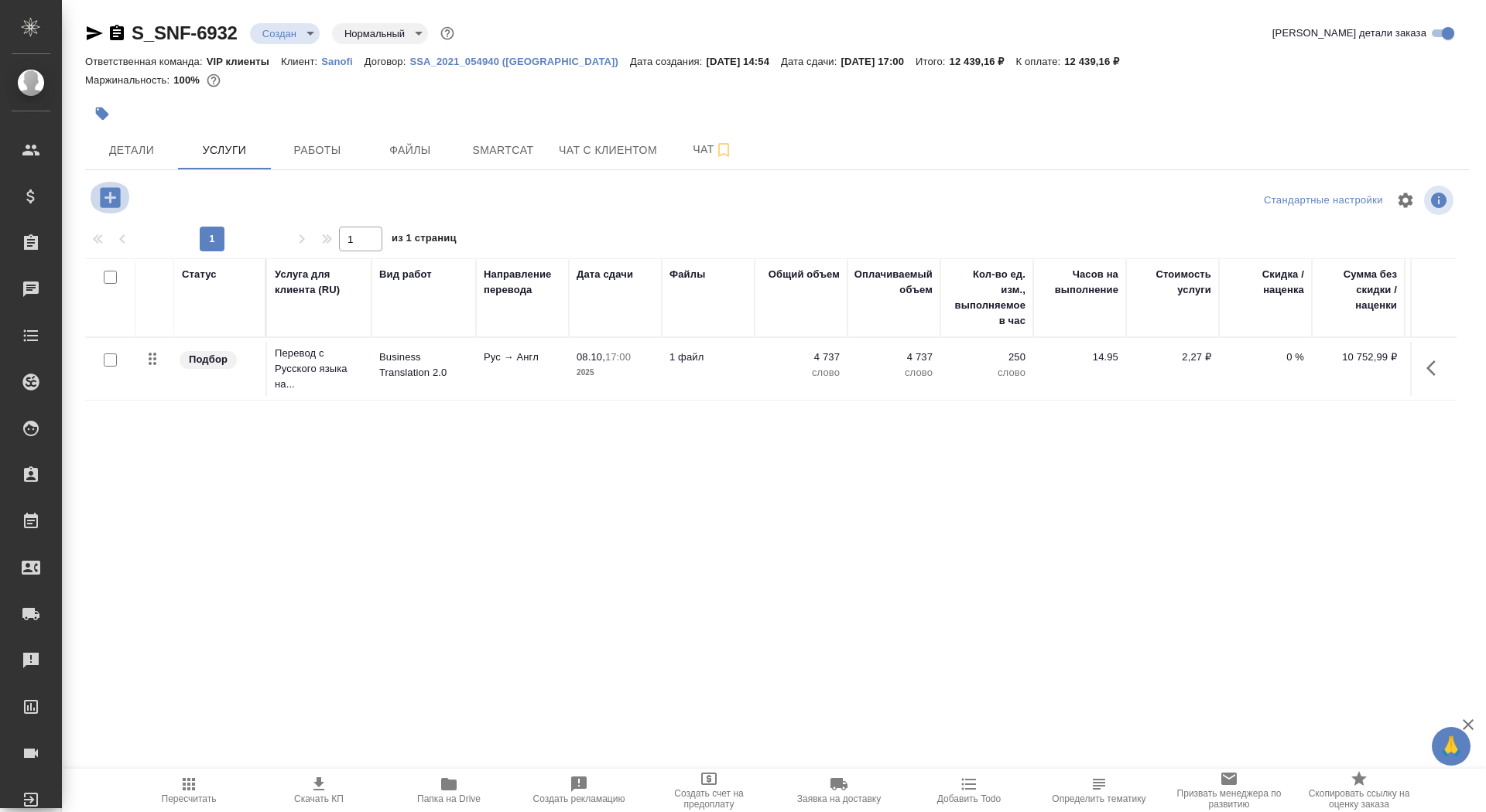
click at [124, 199] on button "button" at bounding box center [110, 197] width 43 height 31
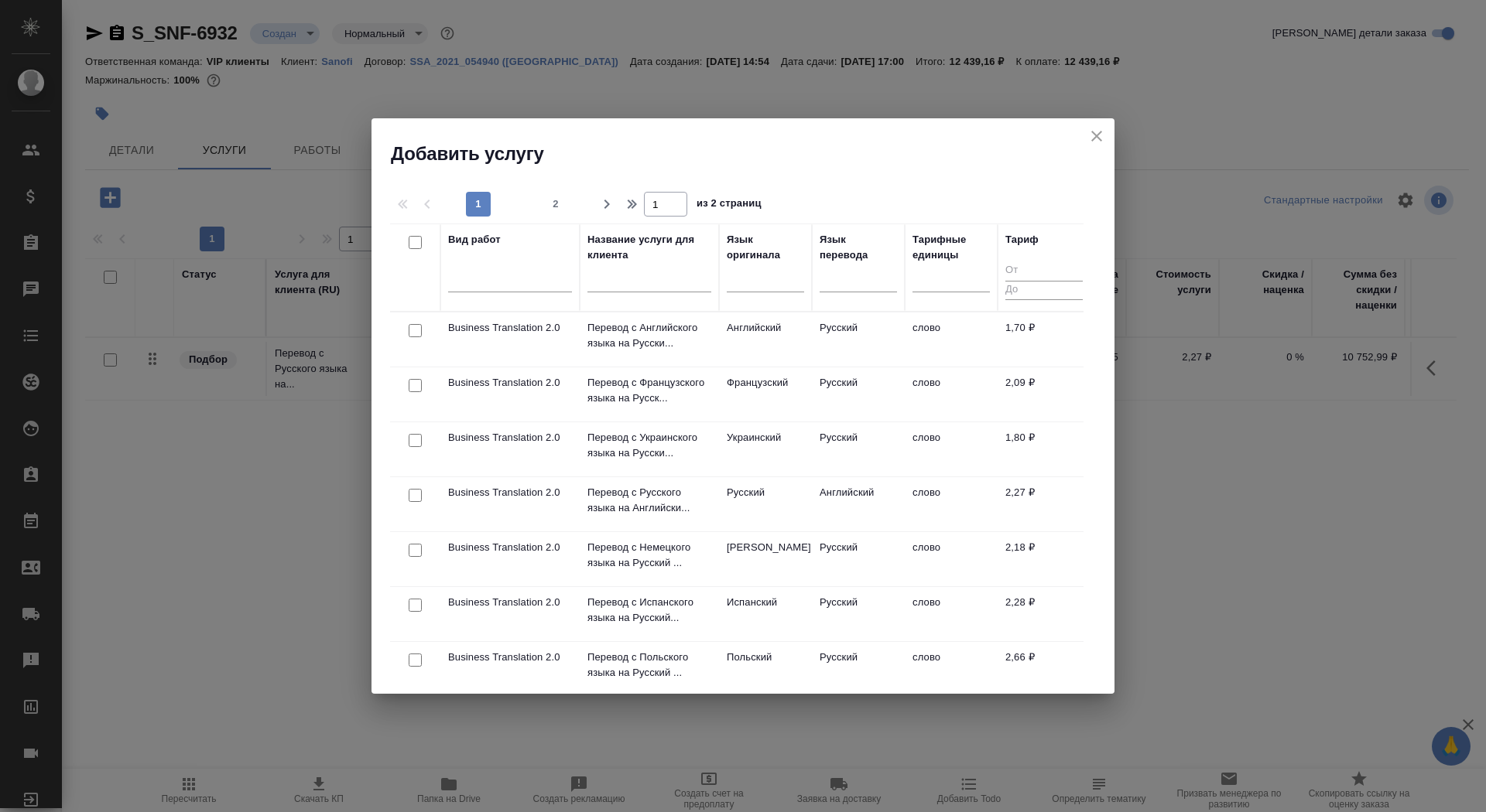
click at [676, 281] on input "text" at bounding box center [649, 283] width 124 height 20
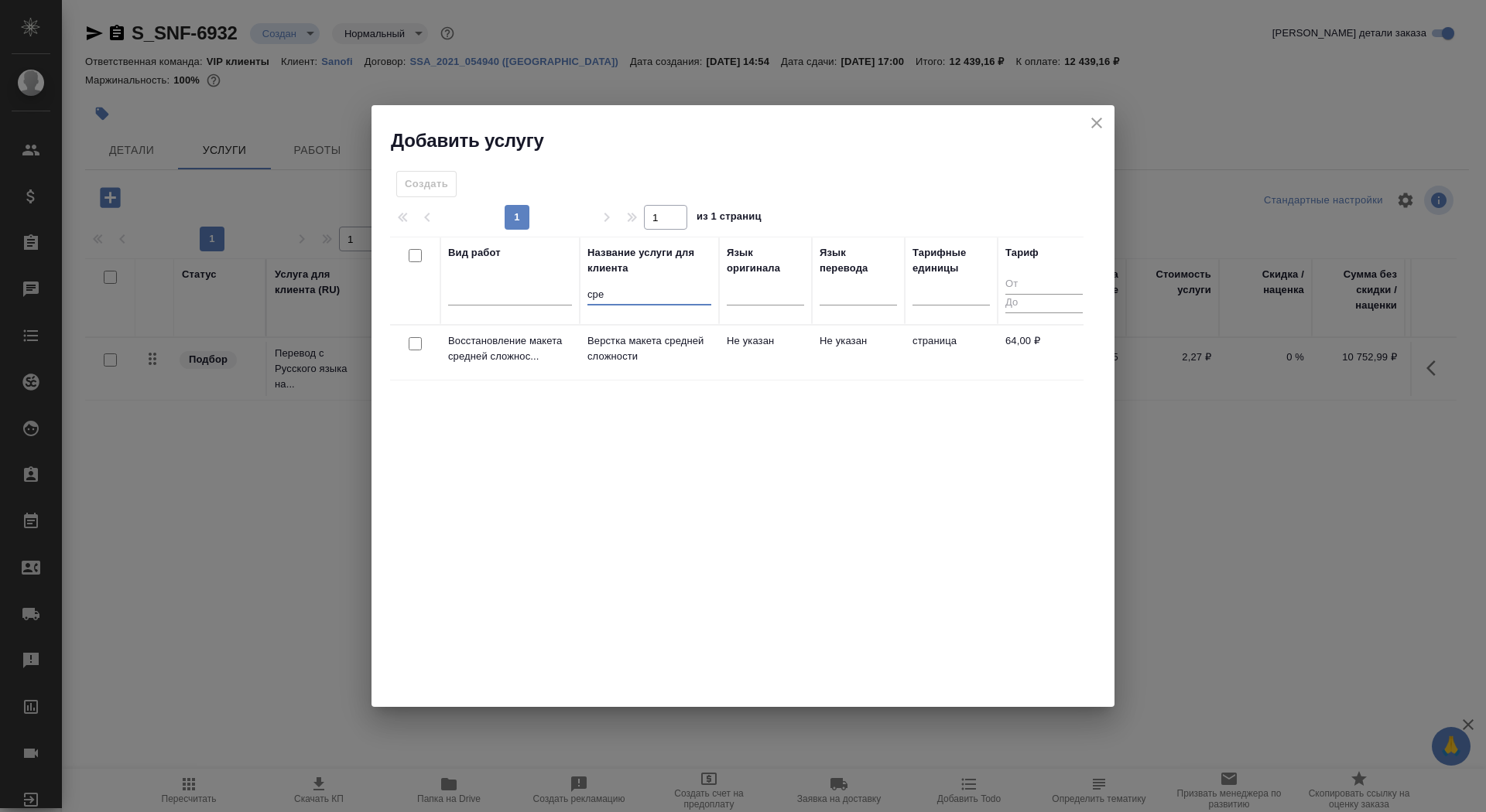
type input "сре"
click at [649, 348] on p "Верстка макета средней сложности" at bounding box center [649, 349] width 124 height 31
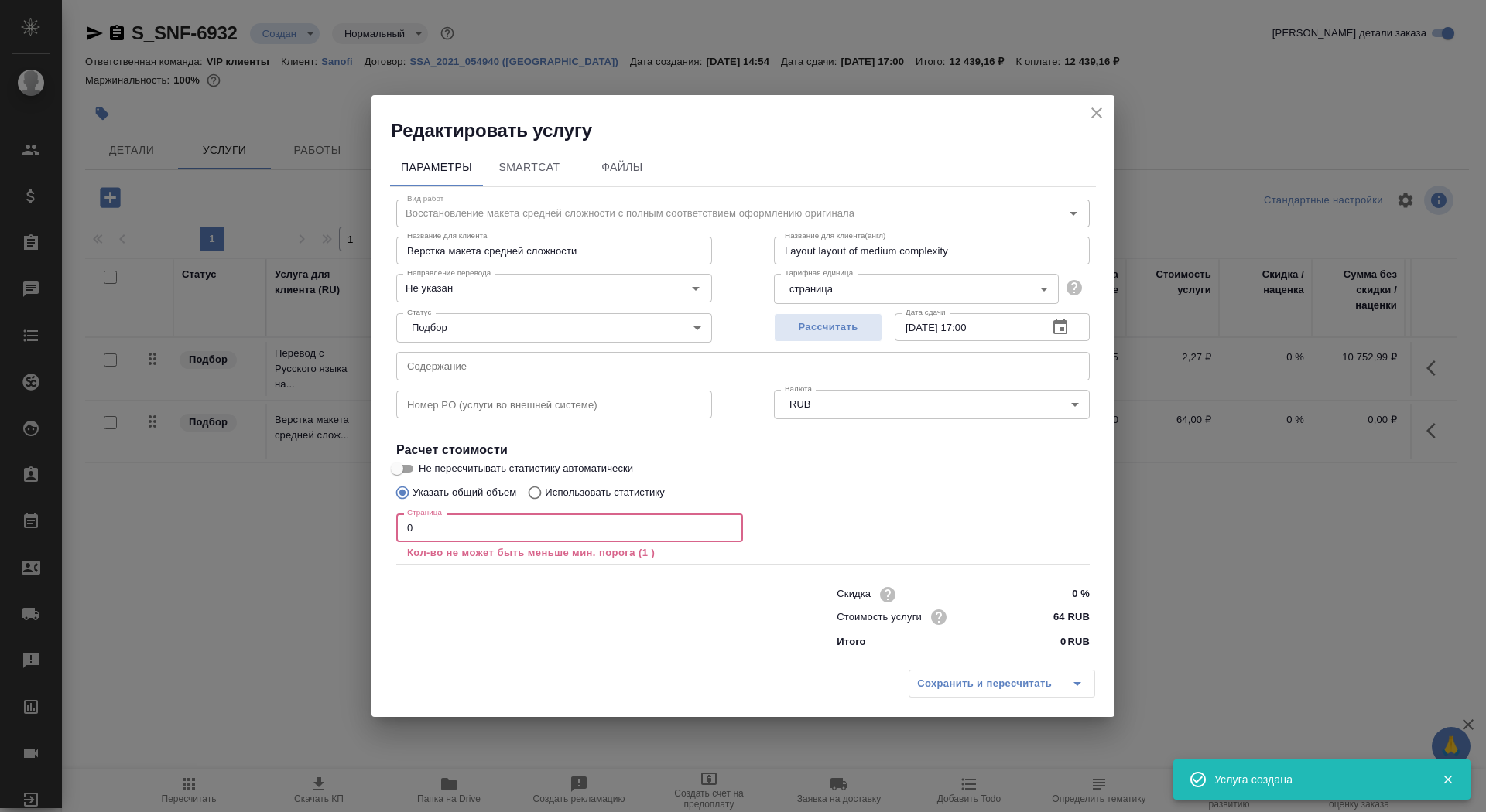
click at [499, 536] on input "0" at bounding box center [569, 528] width 347 height 28
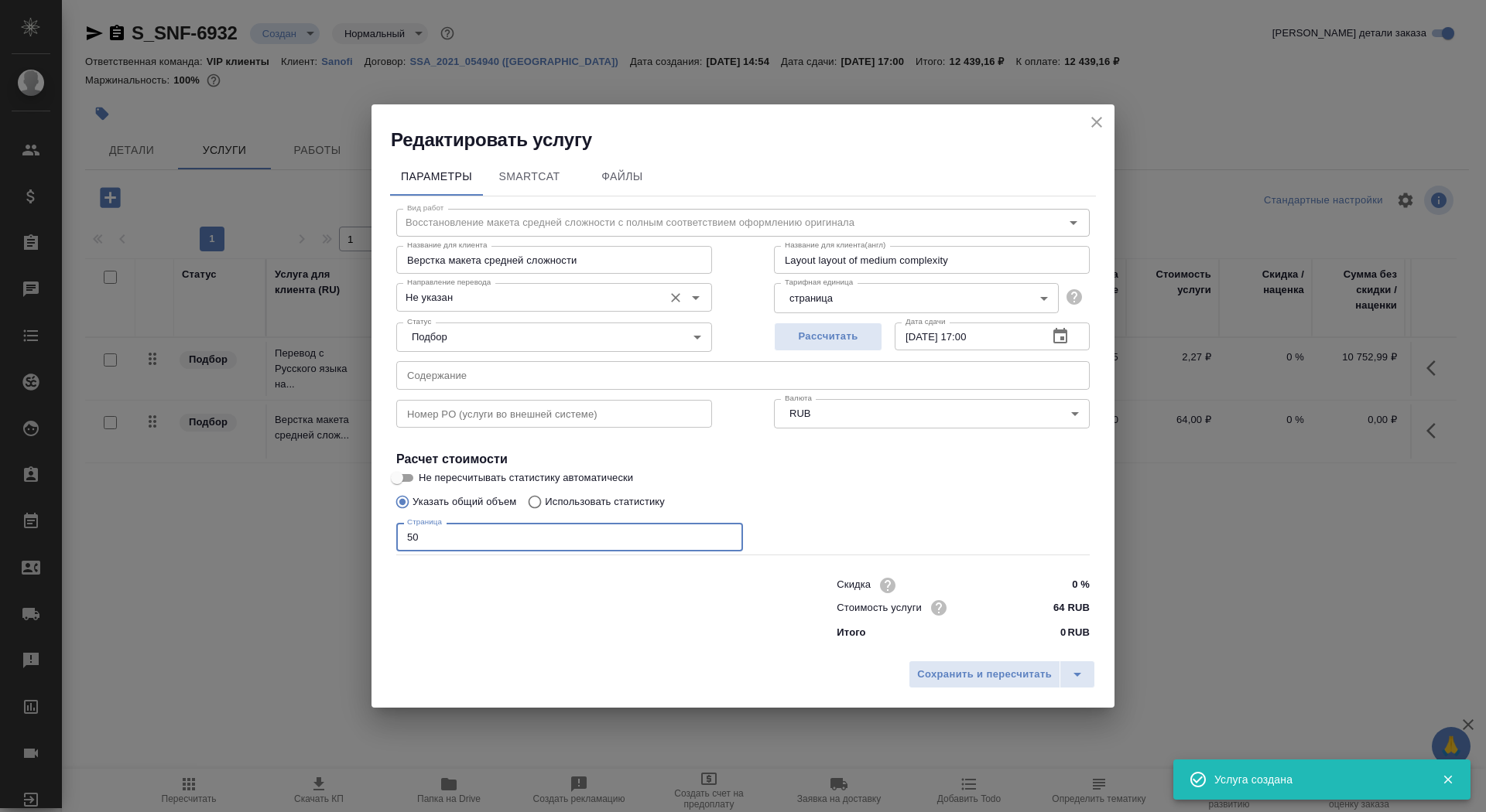
type input "50"
click at [482, 304] on input "Не указан" at bounding box center [528, 297] width 255 height 19
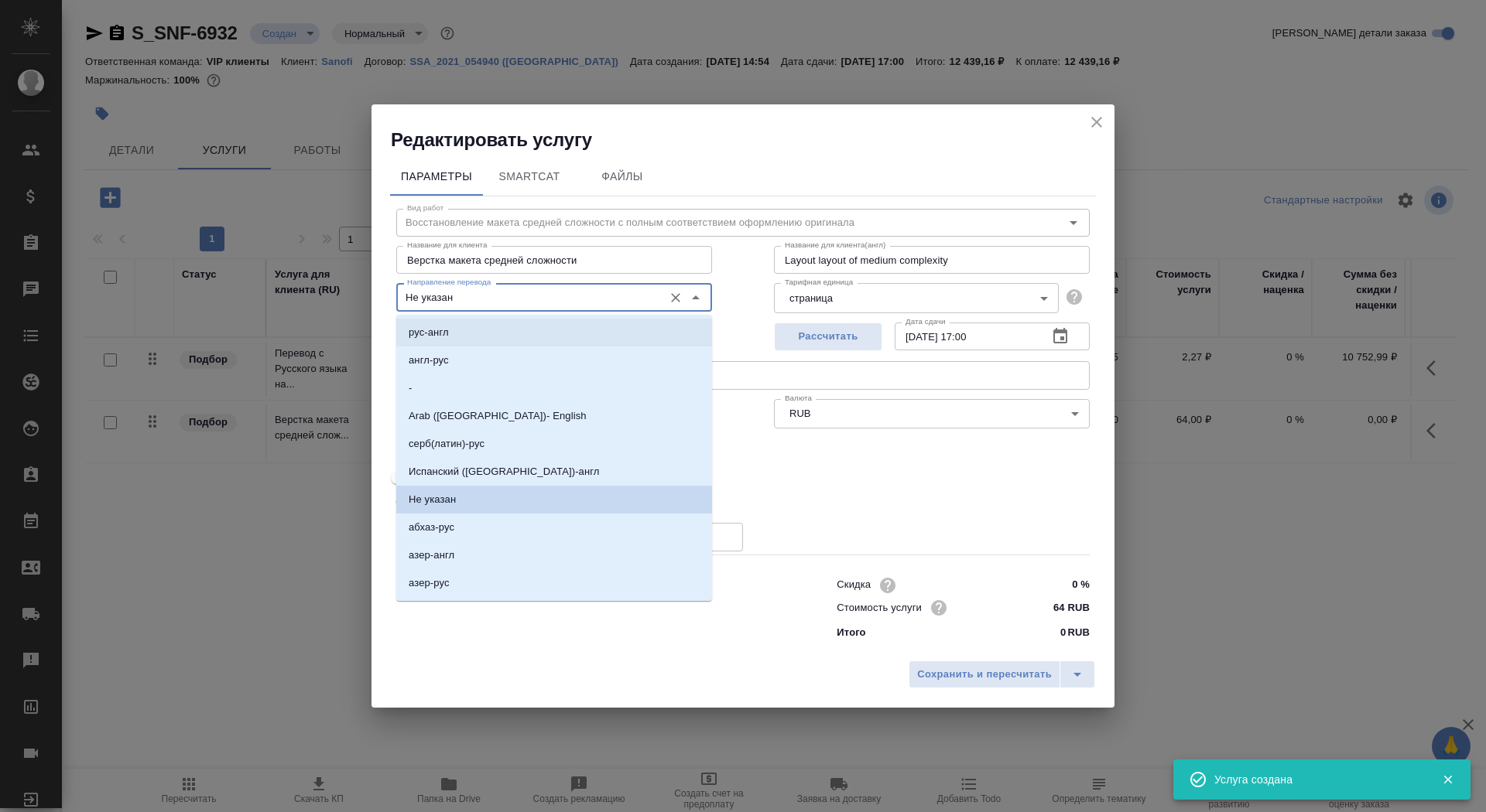
click at [478, 330] on li "рус-англ" at bounding box center [553, 332] width 316 height 28
type input "рус-англ"
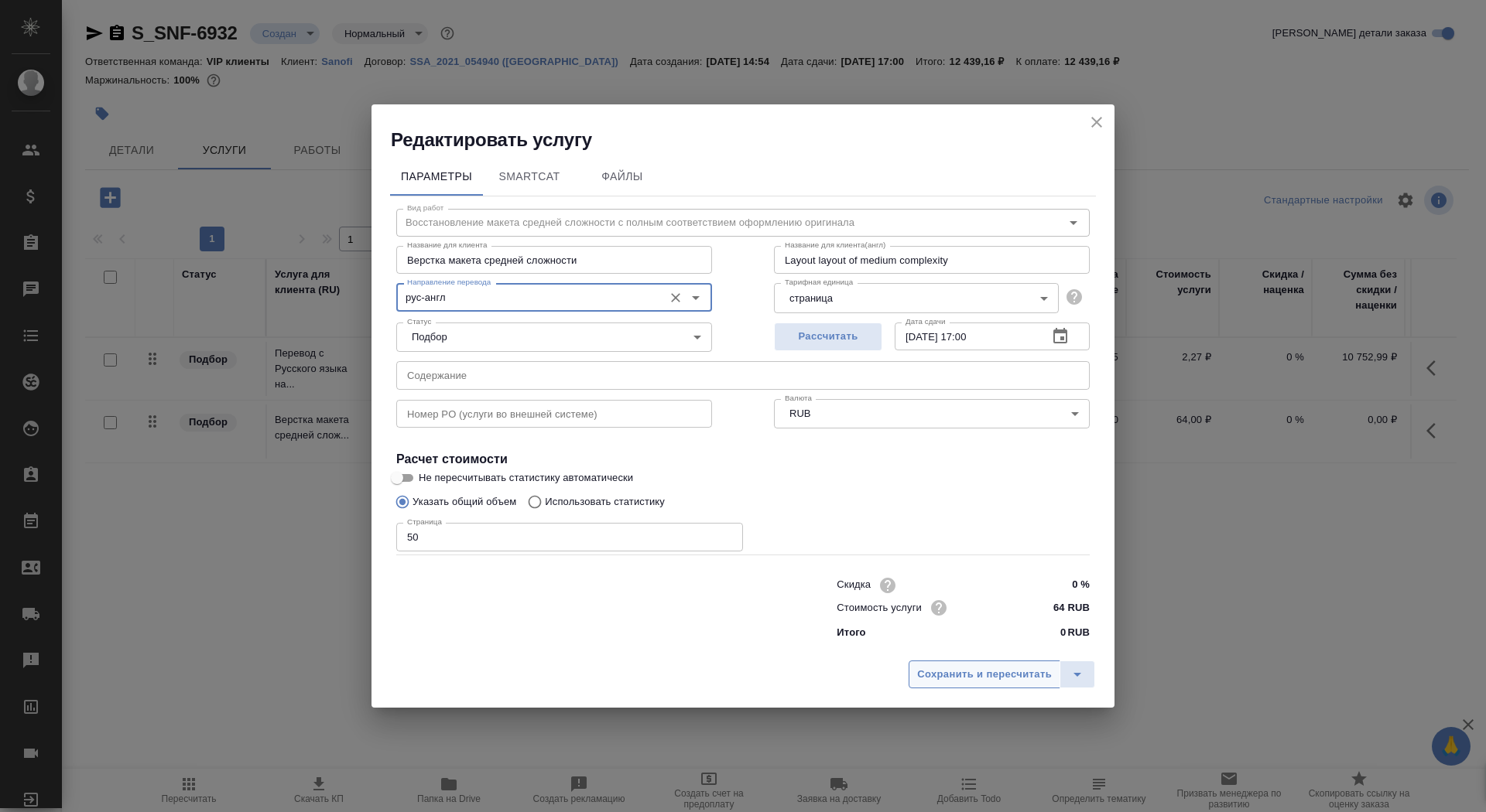
click at [991, 686] on button "Сохранить и пересчитать" at bounding box center [984, 674] width 152 height 28
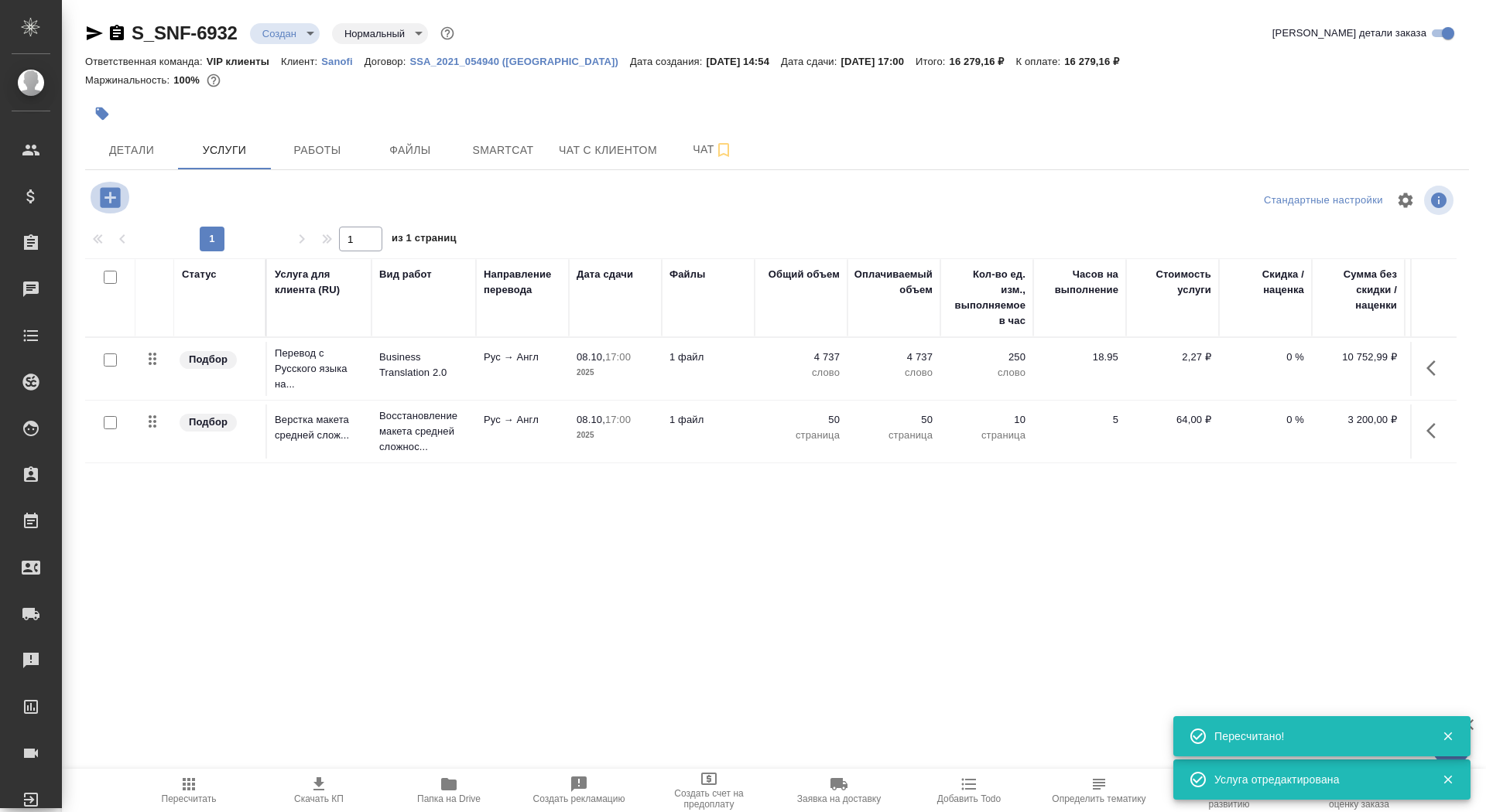
click at [113, 207] on icon "button" at bounding box center [110, 197] width 27 height 27
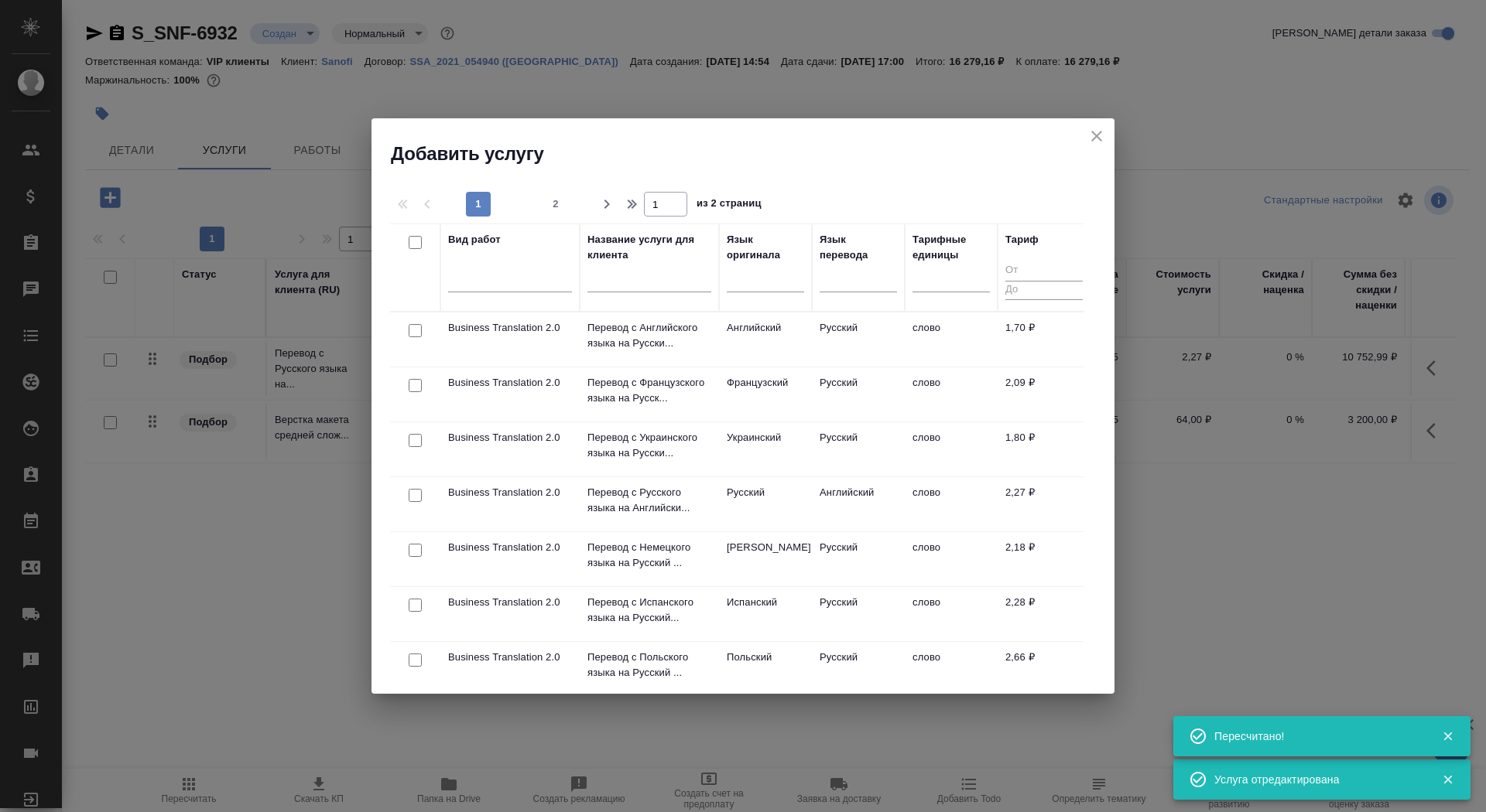
click at [627, 278] on input "text" at bounding box center [649, 283] width 124 height 20
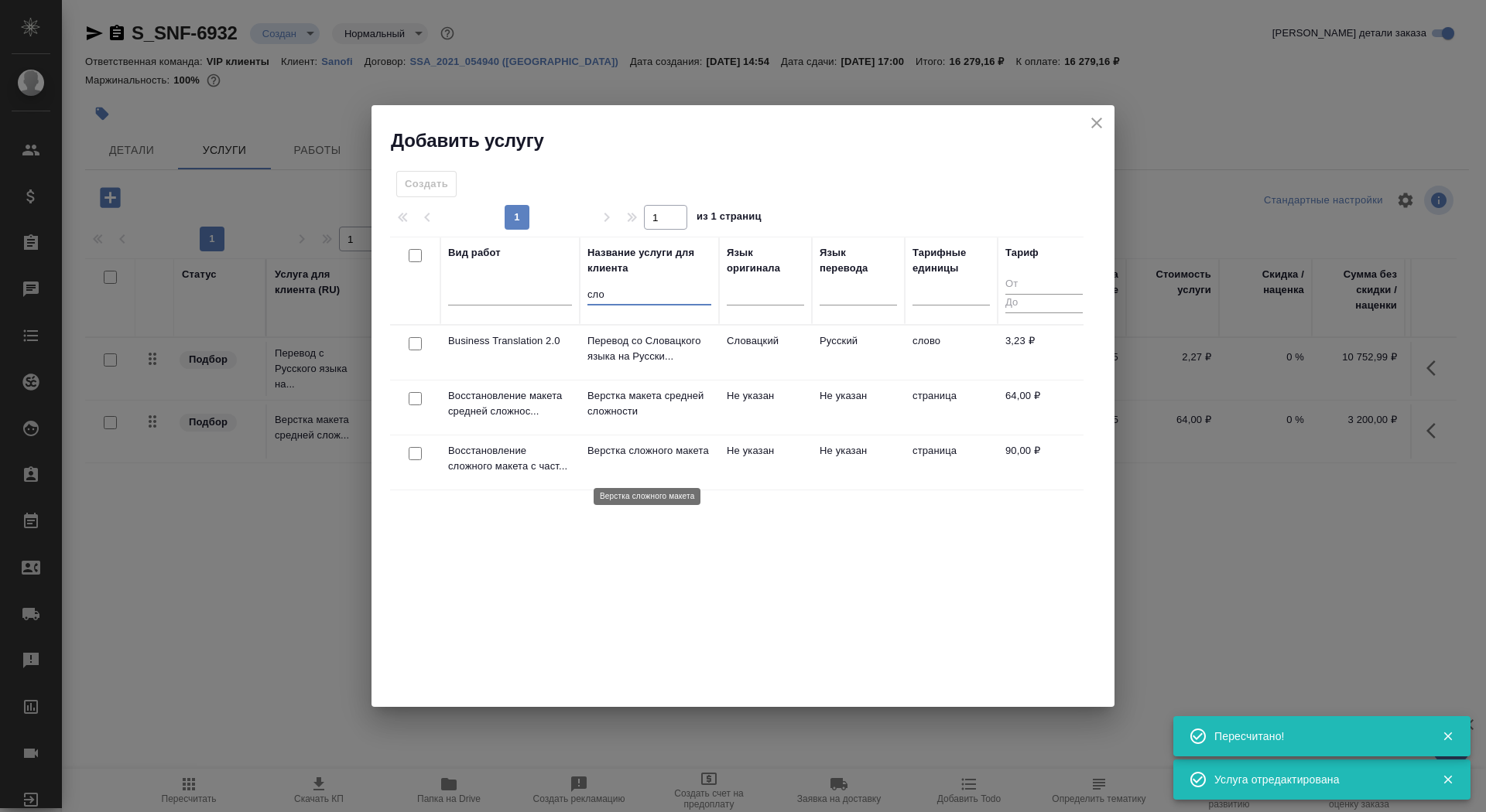
type input "сло"
click at [604, 459] on p "Верстка сложного макета" at bounding box center [649, 451] width 124 height 16
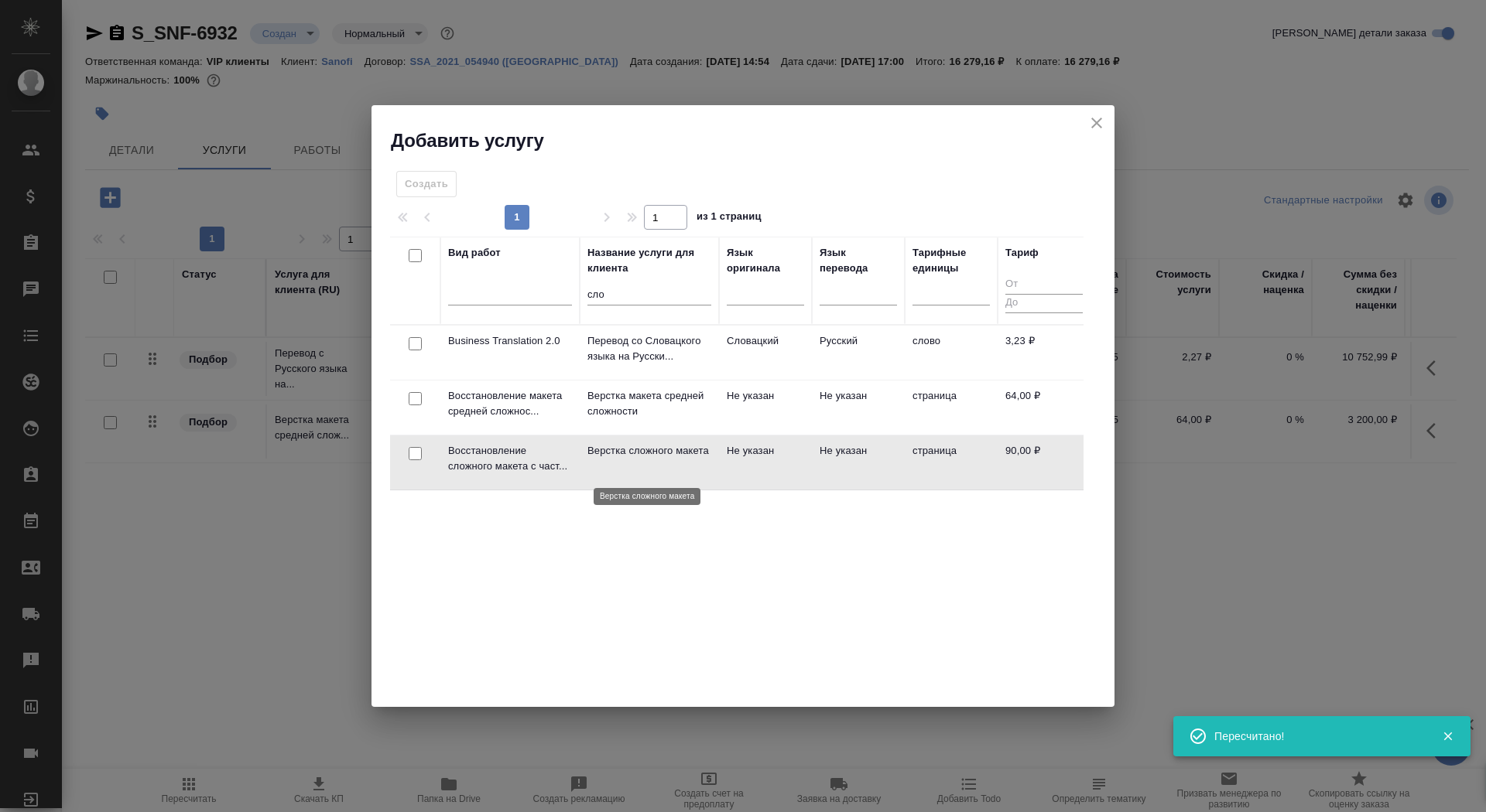
click at [604, 459] on p "Верстка сложного макета" at bounding box center [649, 451] width 124 height 16
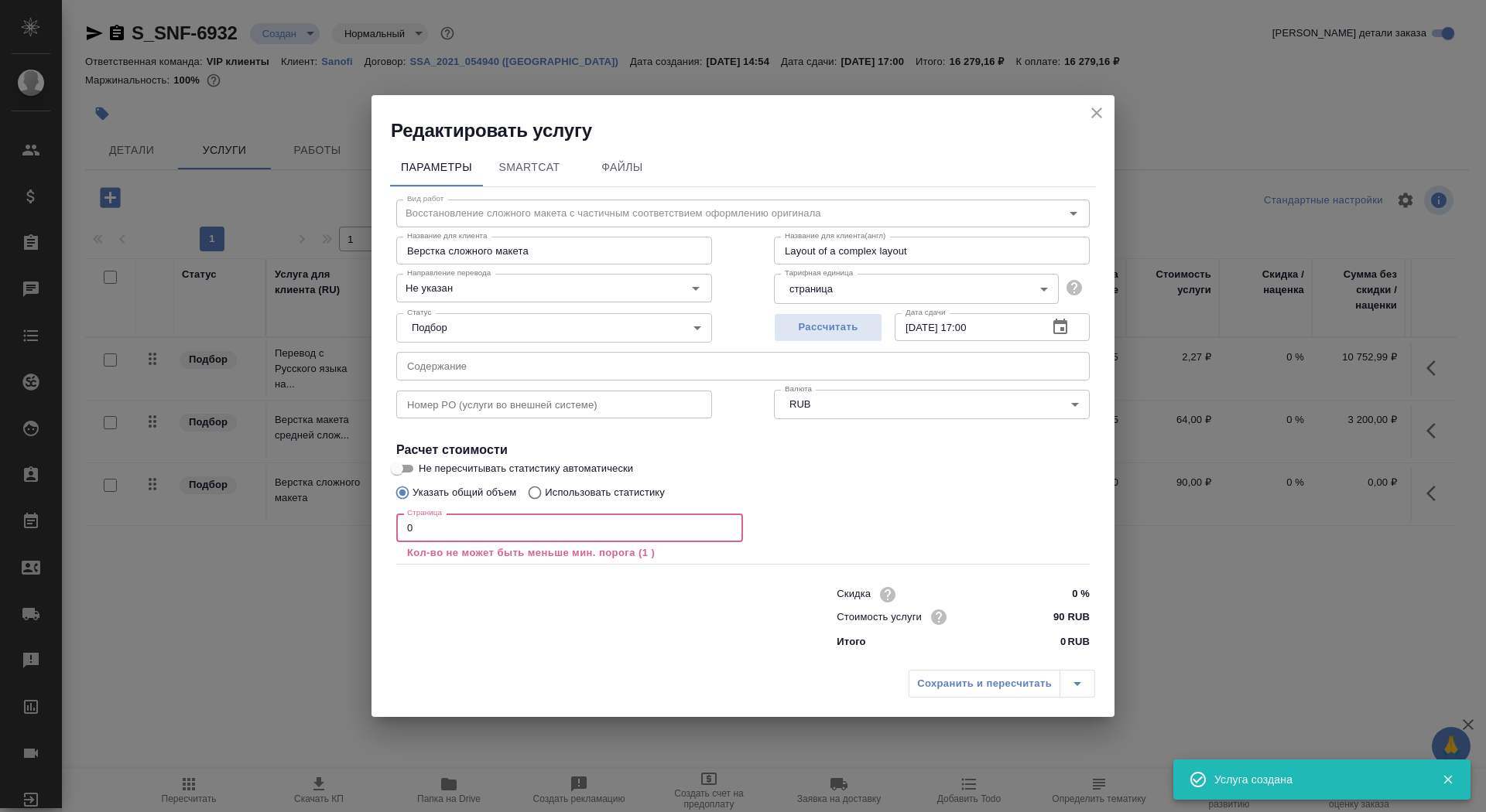
drag, startPoint x: 422, startPoint y: 535, endPoint x: 398, endPoint y: 528, distance: 25.0
click at [398, 528] on input "0" at bounding box center [569, 528] width 347 height 28
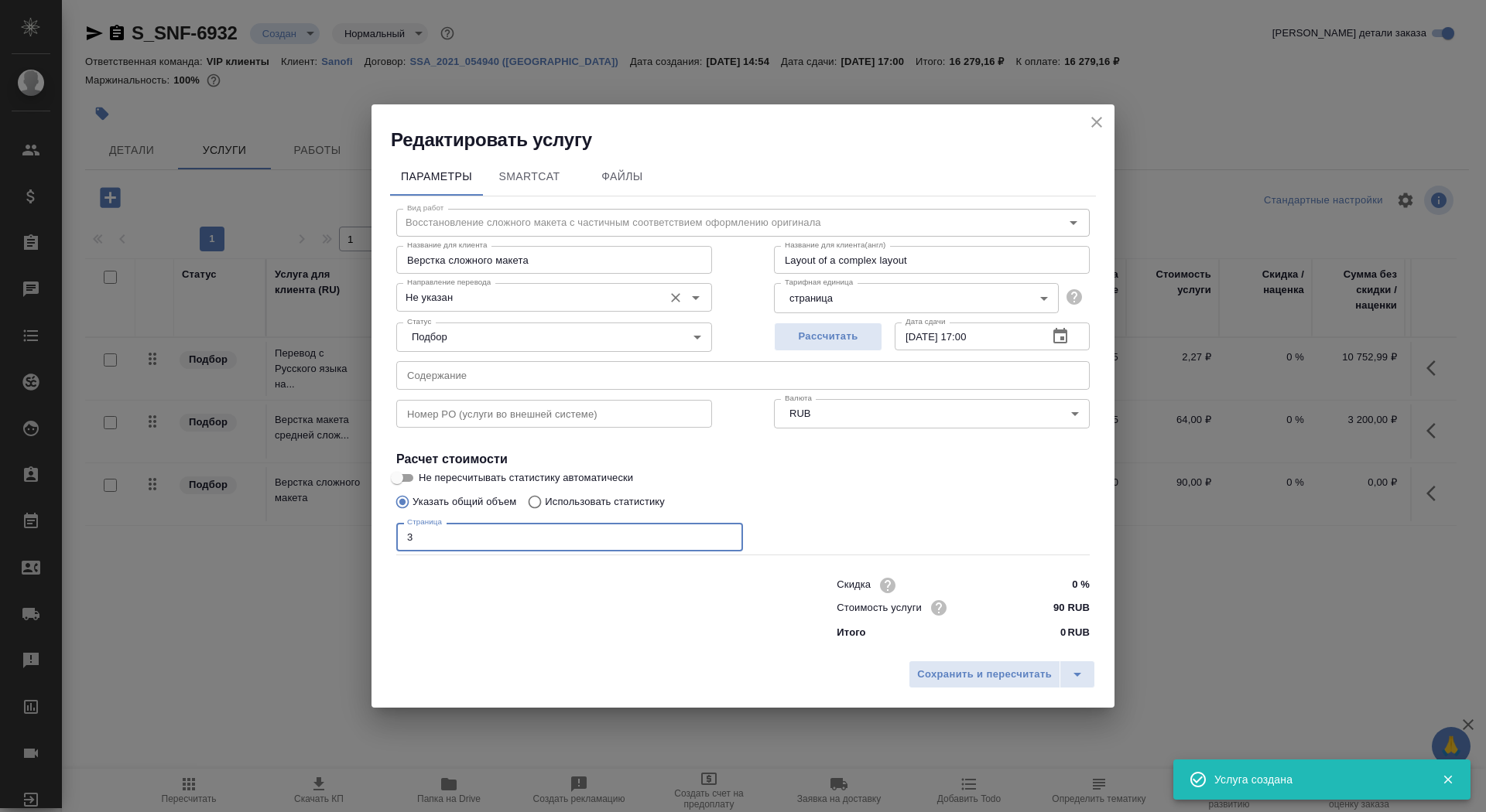
type input "3"
click at [502, 292] on input "Не указан" at bounding box center [528, 297] width 255 height 19
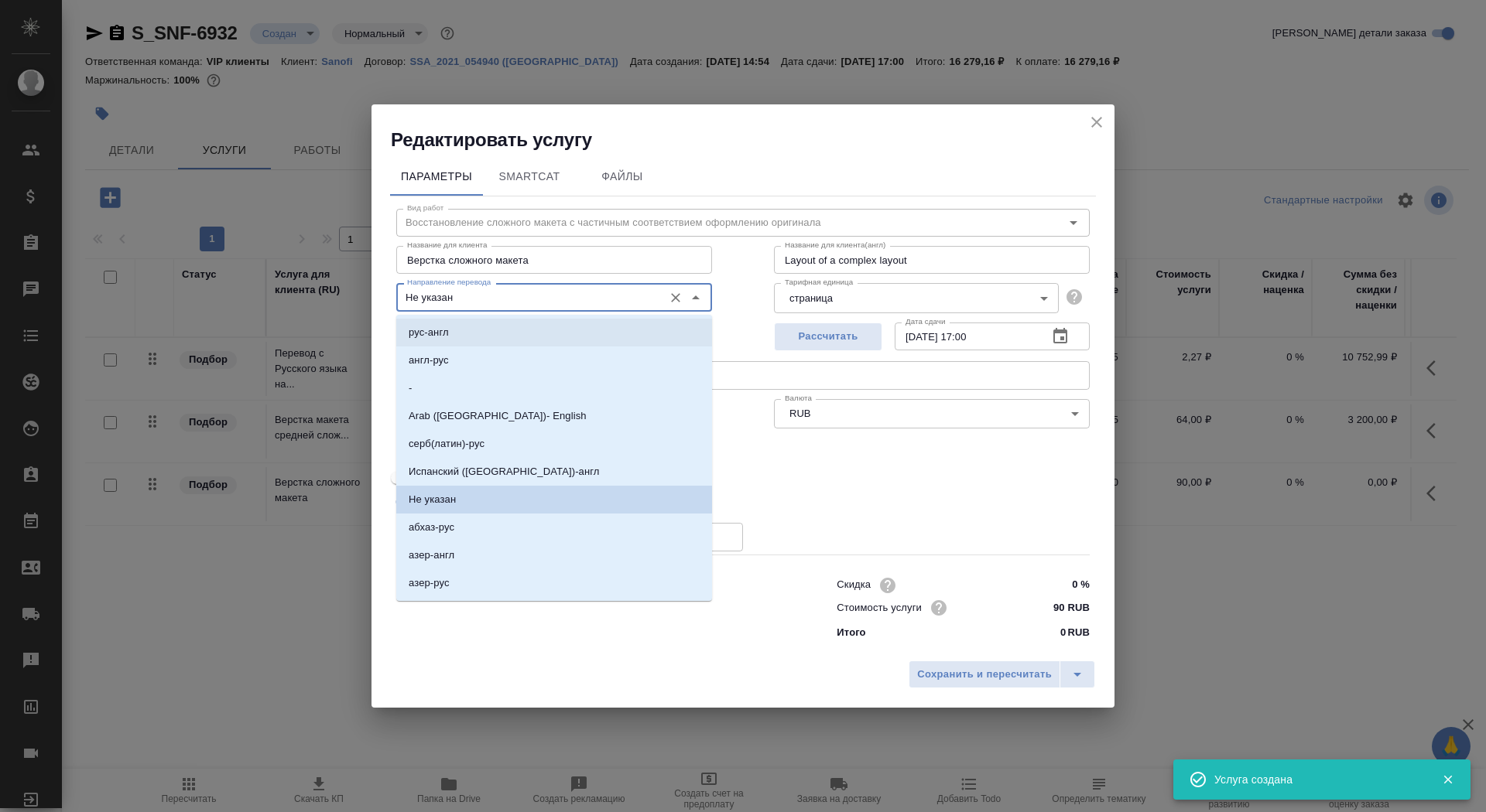
click at [500, 332] on li "рус-англ" at bounding box center [553, 332] width 316 height 28
type input "рус-англ"
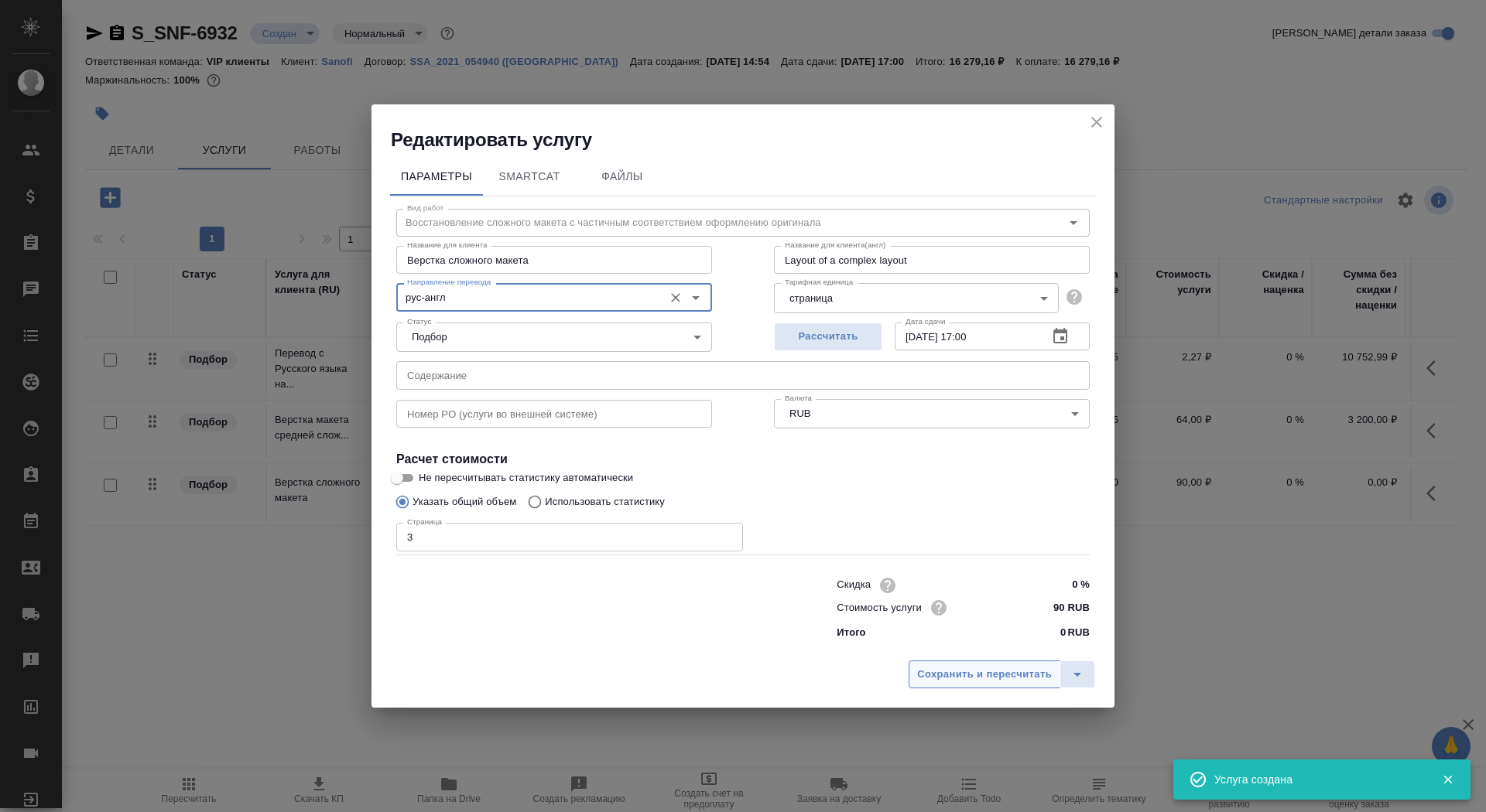
click at [968, 673] on span "Сохранить и пересчитать" at bounding box center [984, 675] width 135 height 18
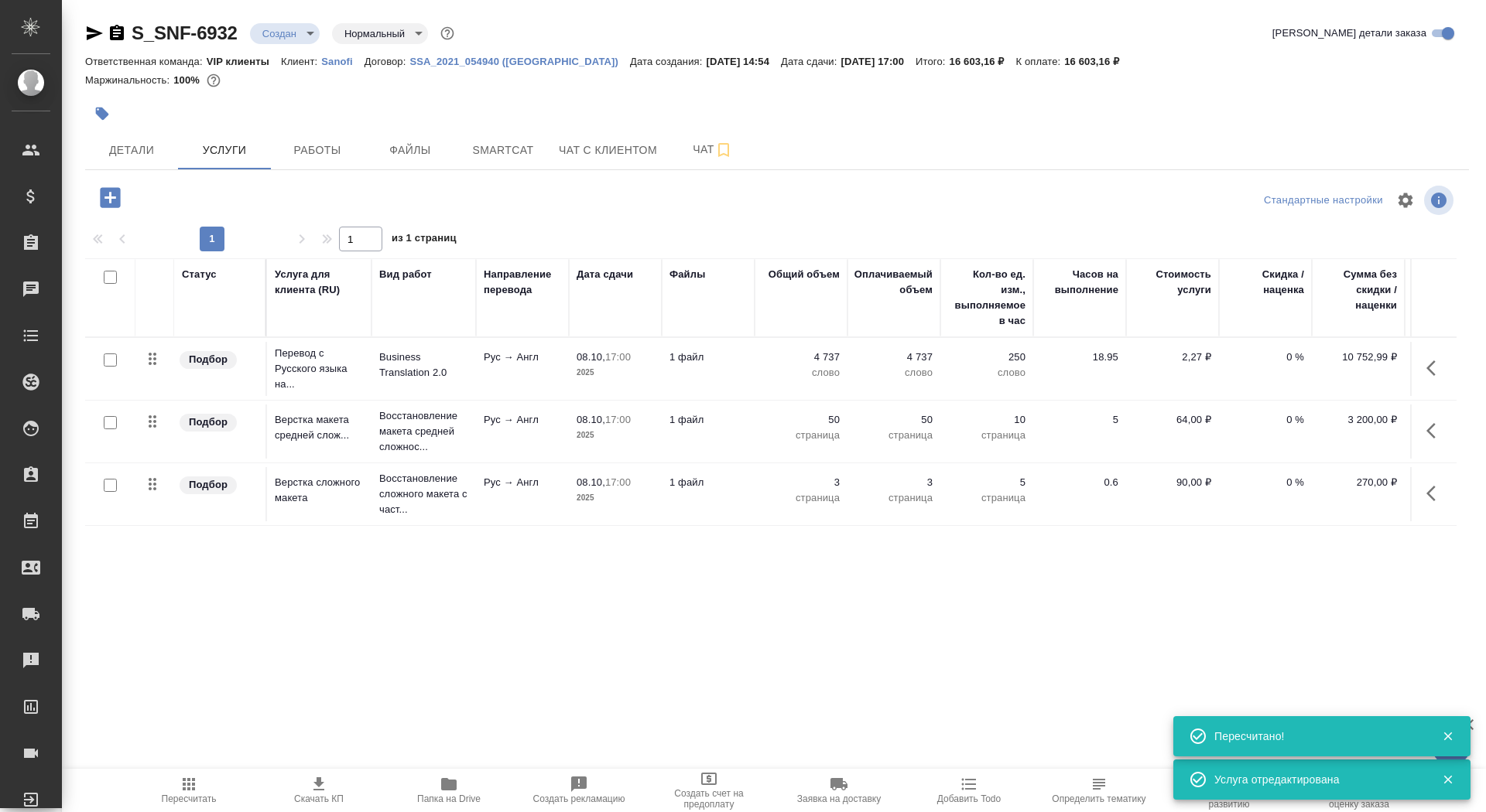
click at [316, 788] on icon "button" at bounding box center [319, 784] width 19 height 19
click at [126, 146] on span "Детали" at bounding box center [132, 150] width 74 height 20
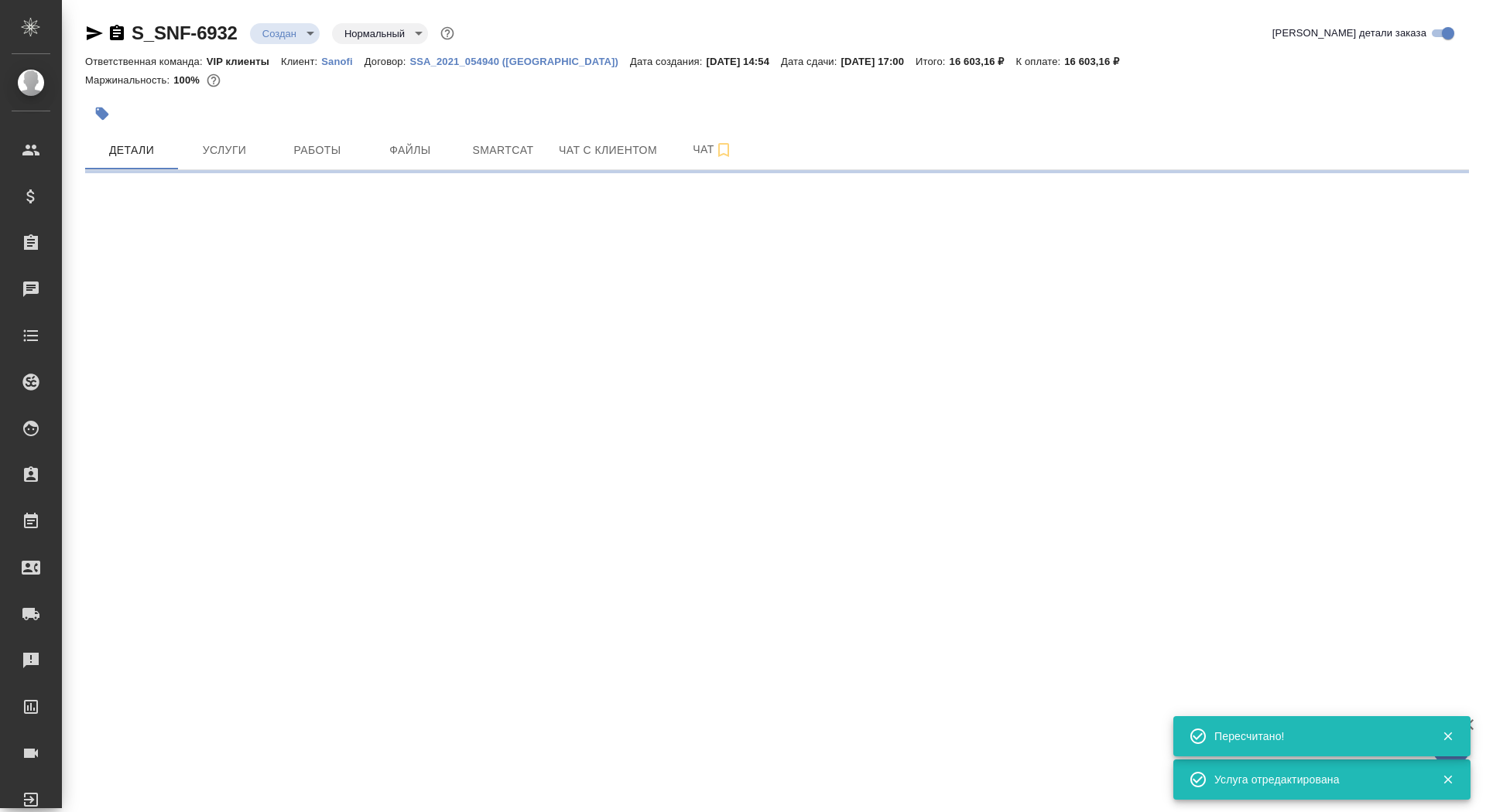
select select "RU"
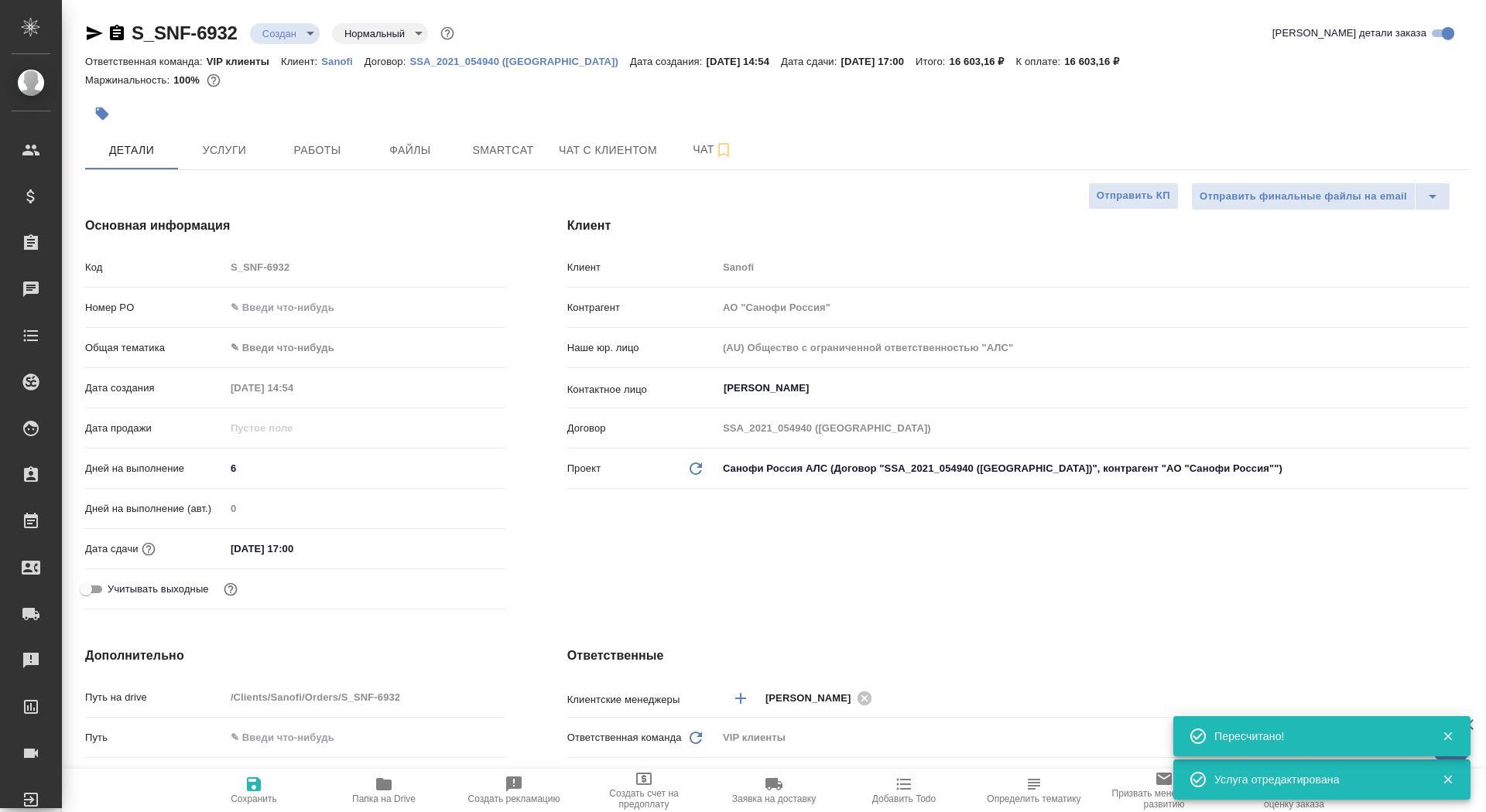
type textarea "x"
click at [255, 795] on span "Сохранить" at bounding box center [254, 798] width 47 height 11
type textarea "x"
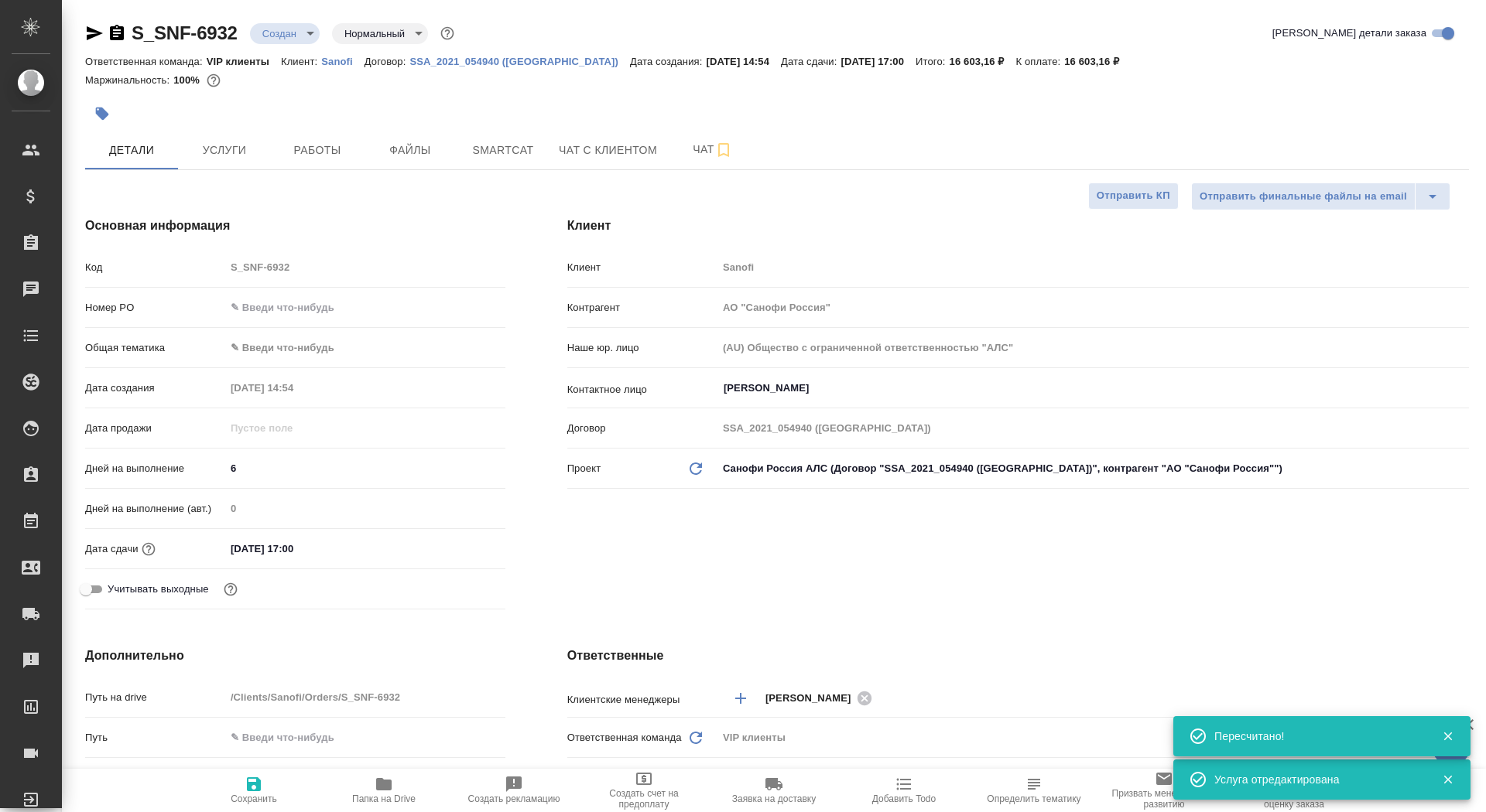
type textarea "x"
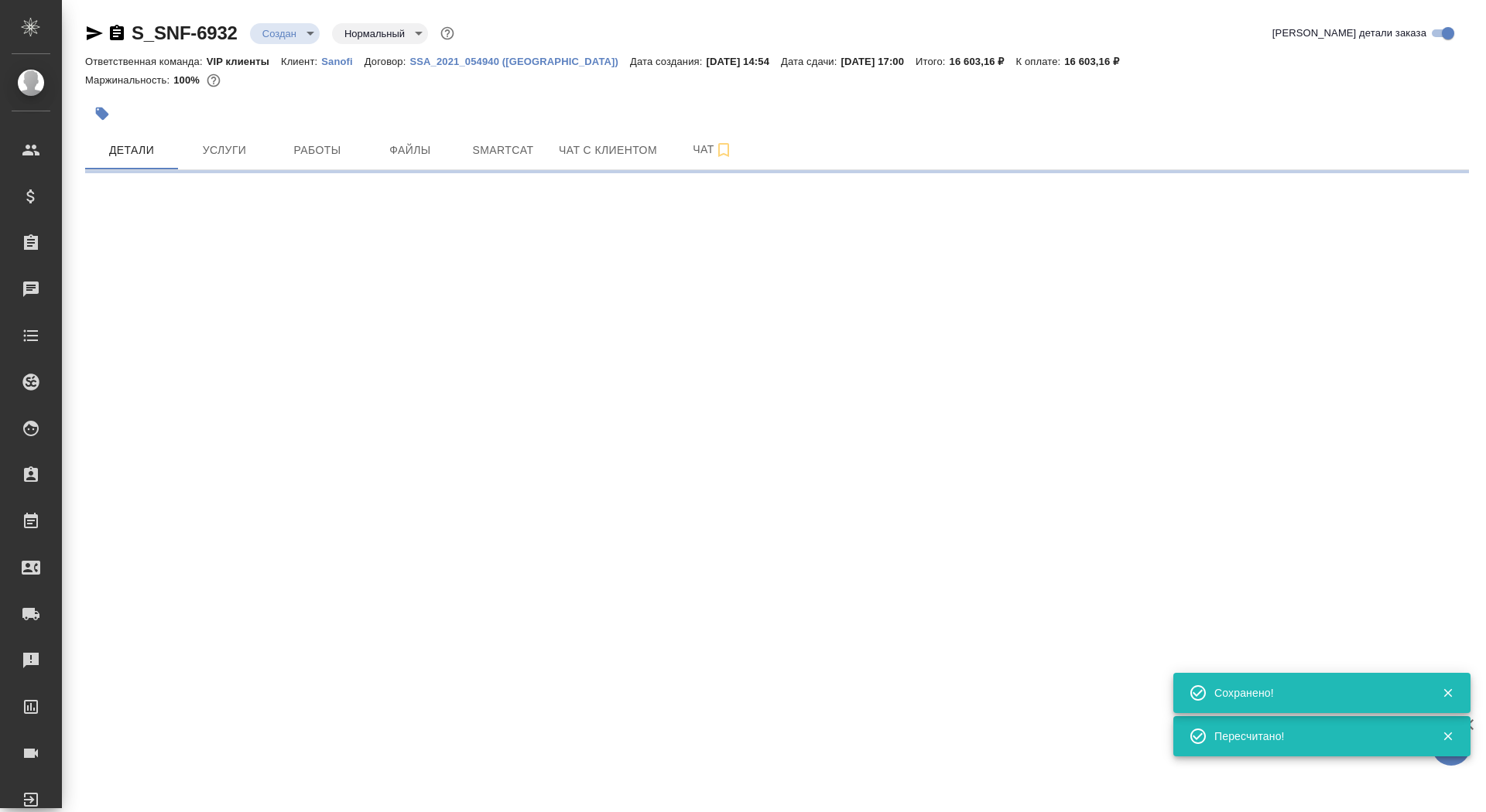
select select "RU"
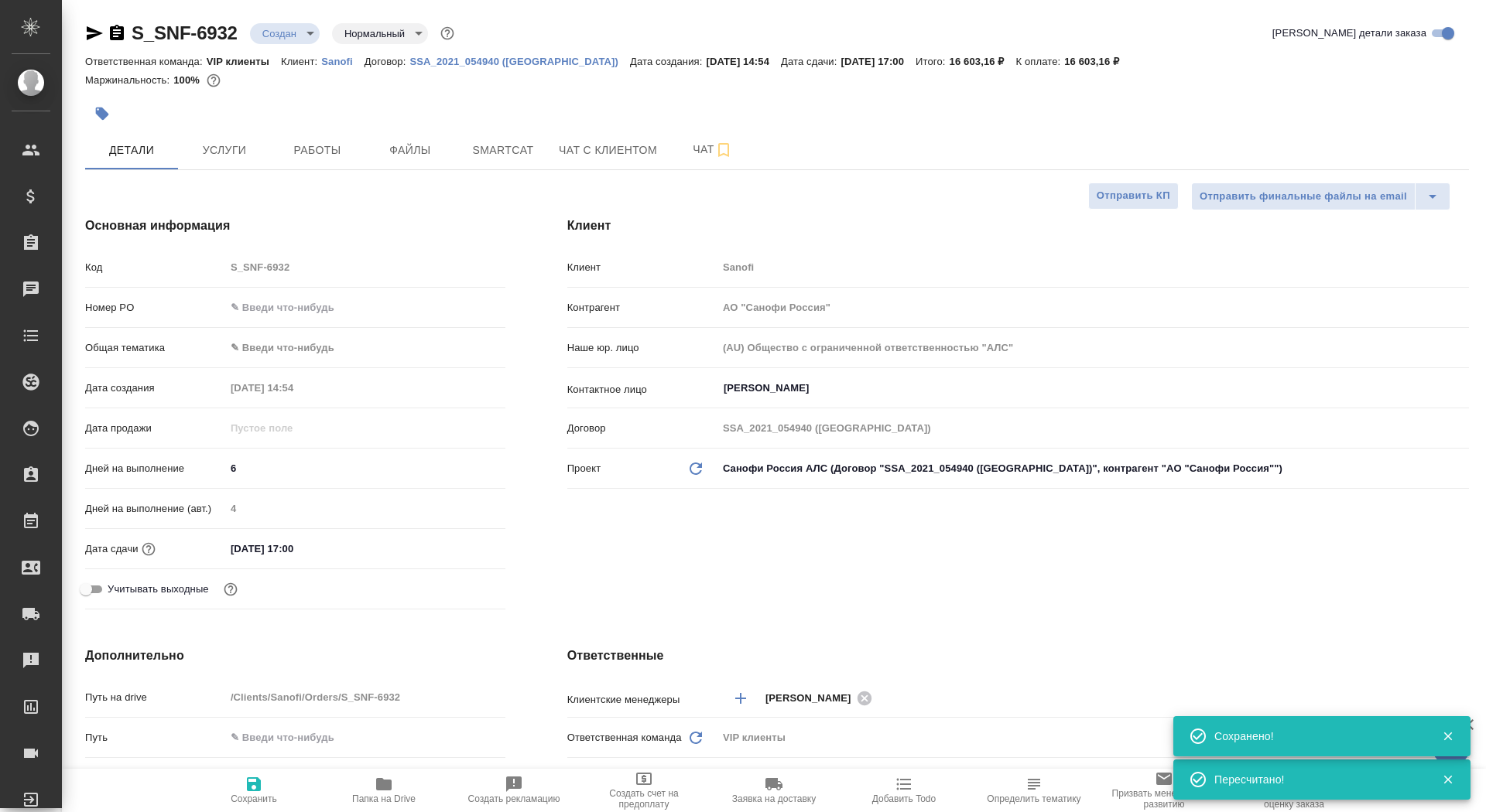
type textarea "x"
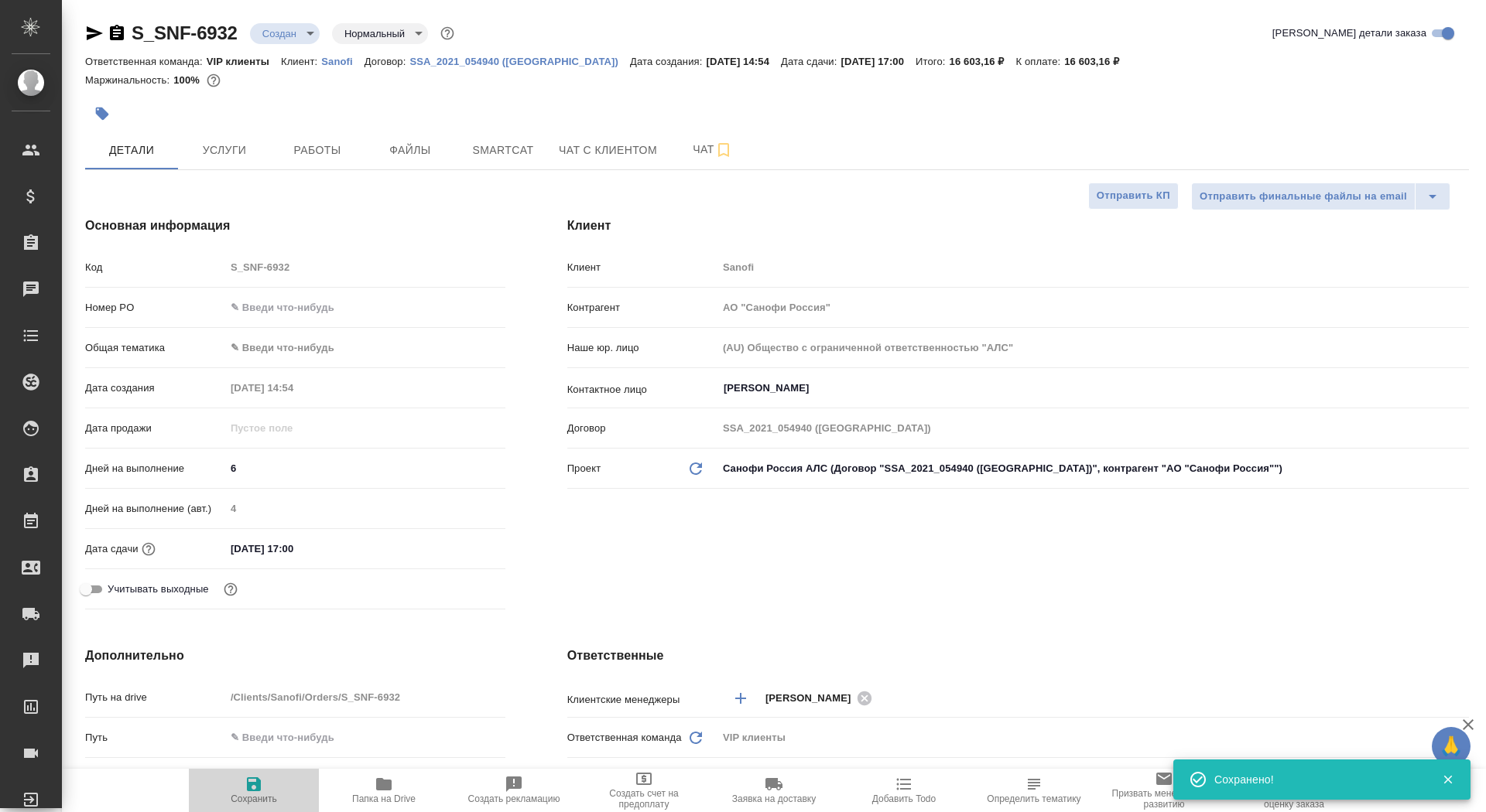
click at [257, 796] on span "Сохранить" at bounding box center [254, 798] width 47 height 11
type textarea "x"
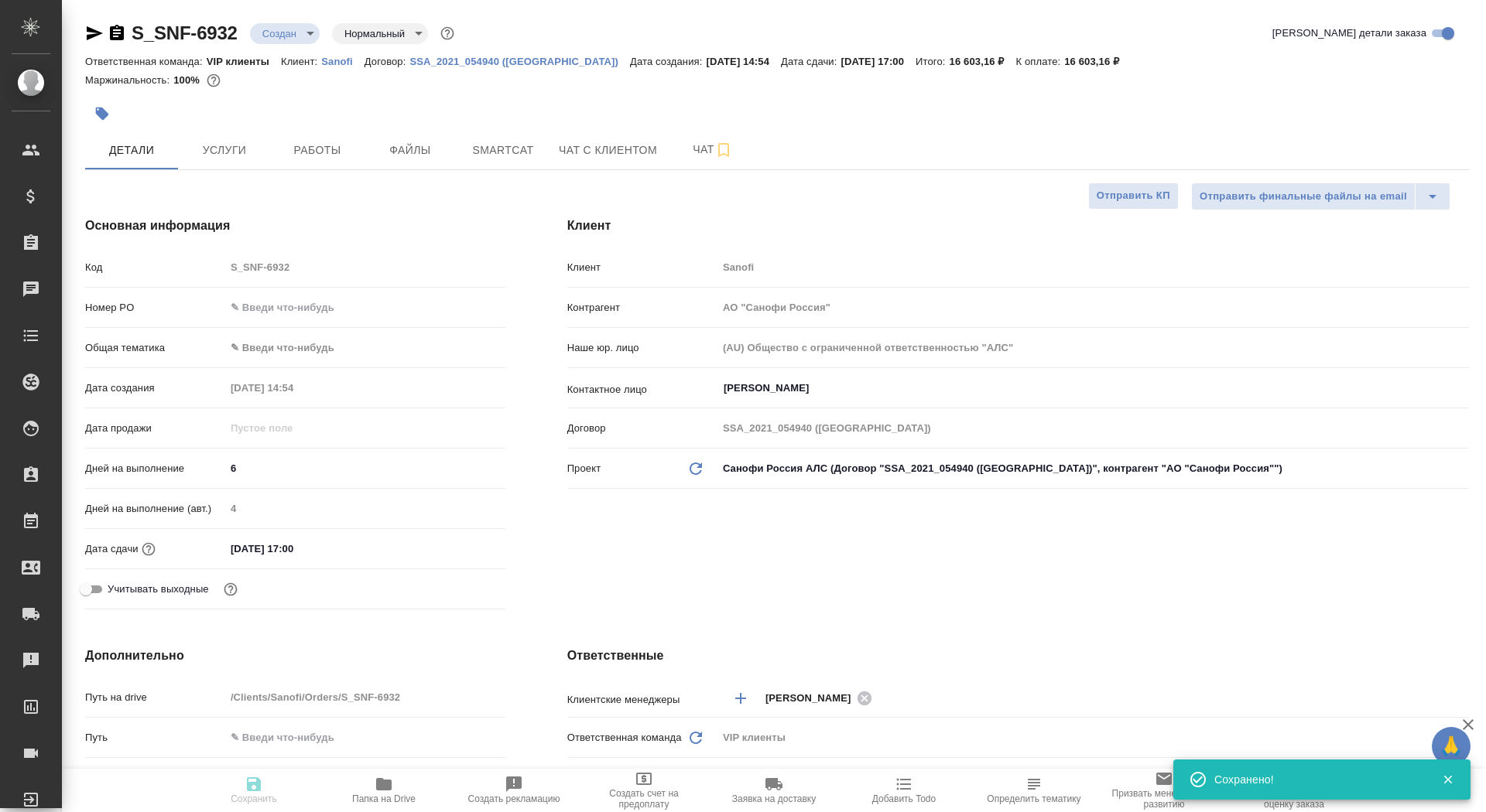
type textarea "x"
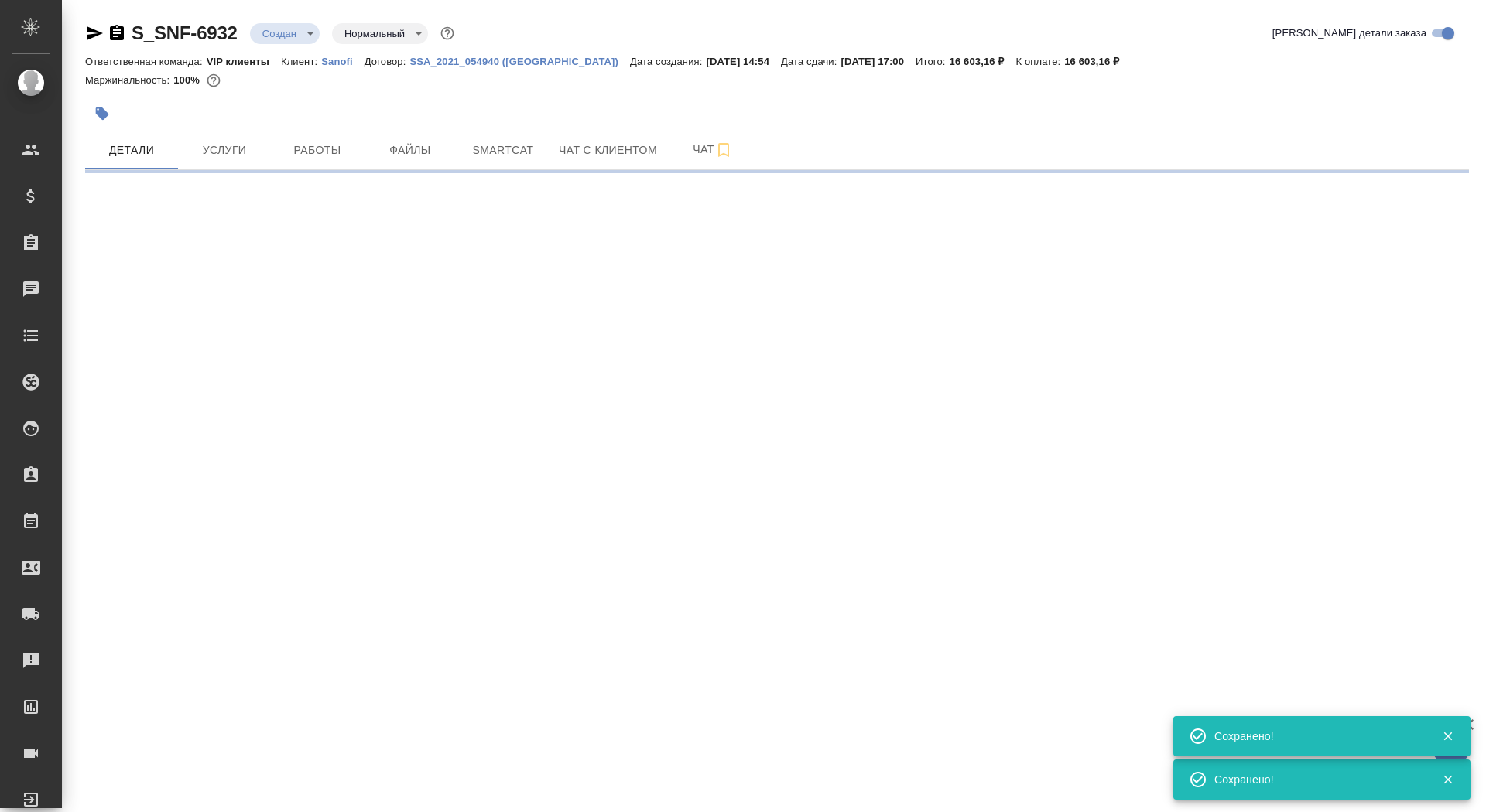
select select "RU"
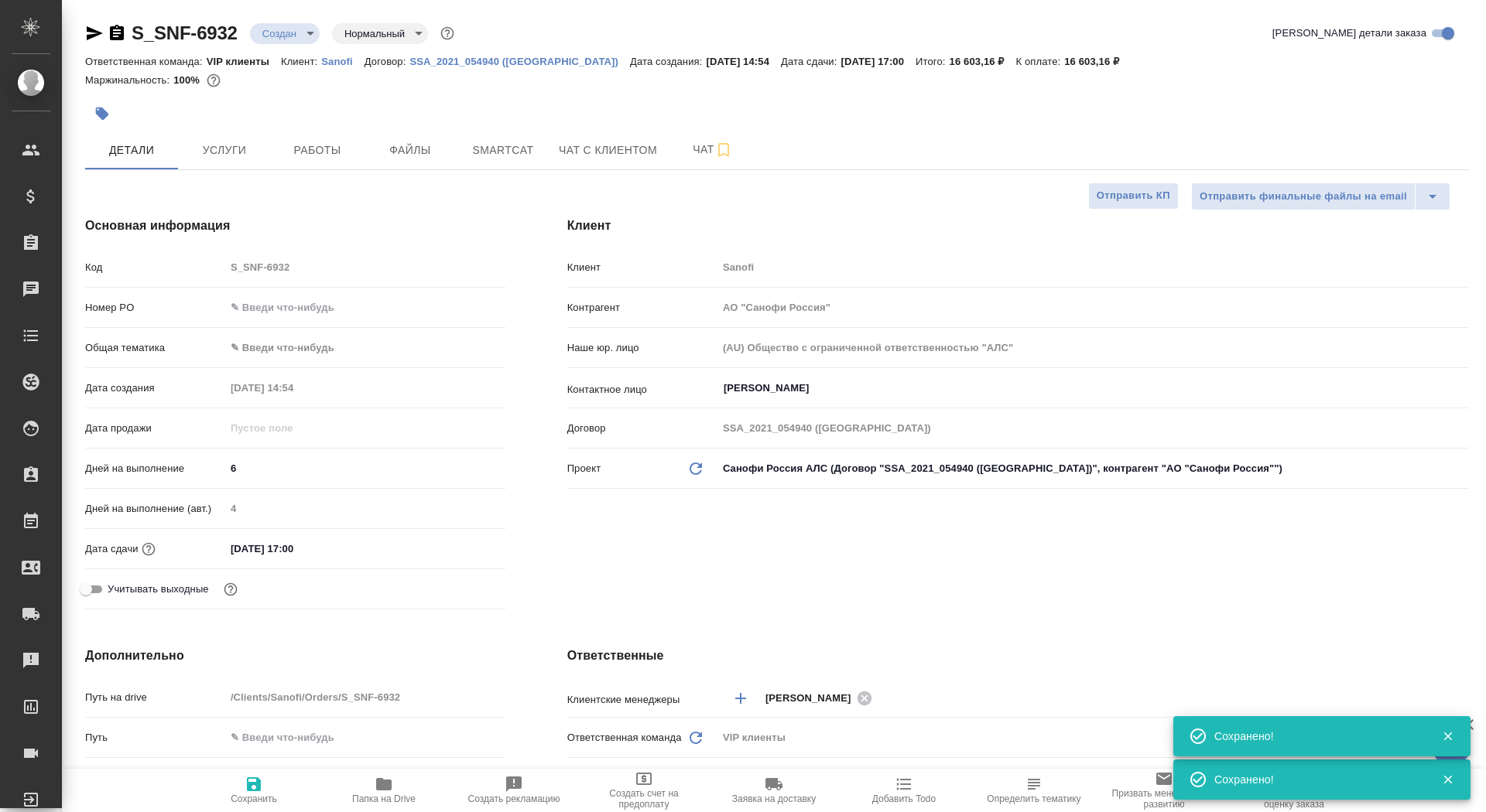
type textarea "x"
click at [1093, 195] on button "Отправить КП" at bounding box center [1133, 196] width 91 height 27
type textarea "x"
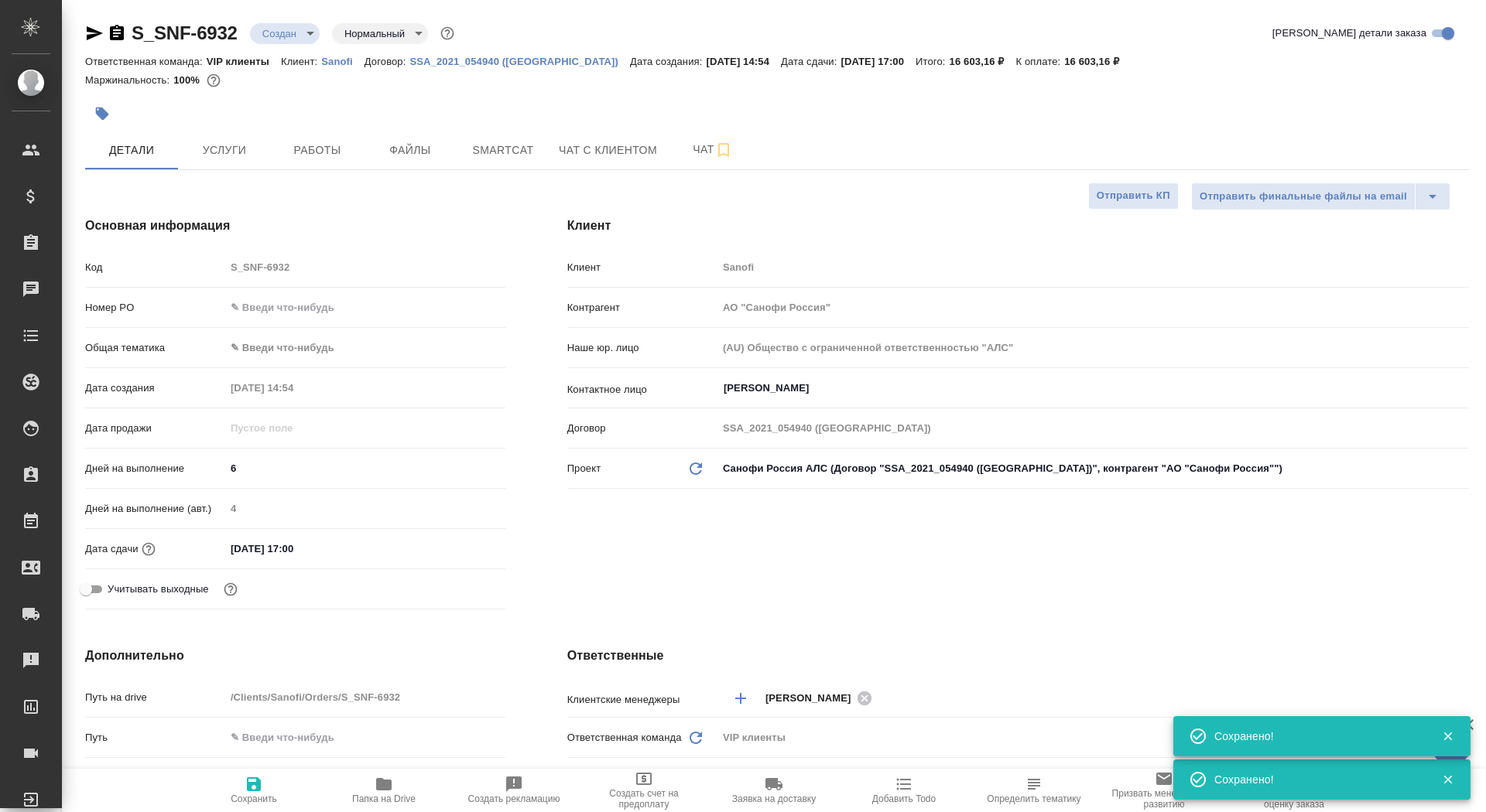
type textarea "x"
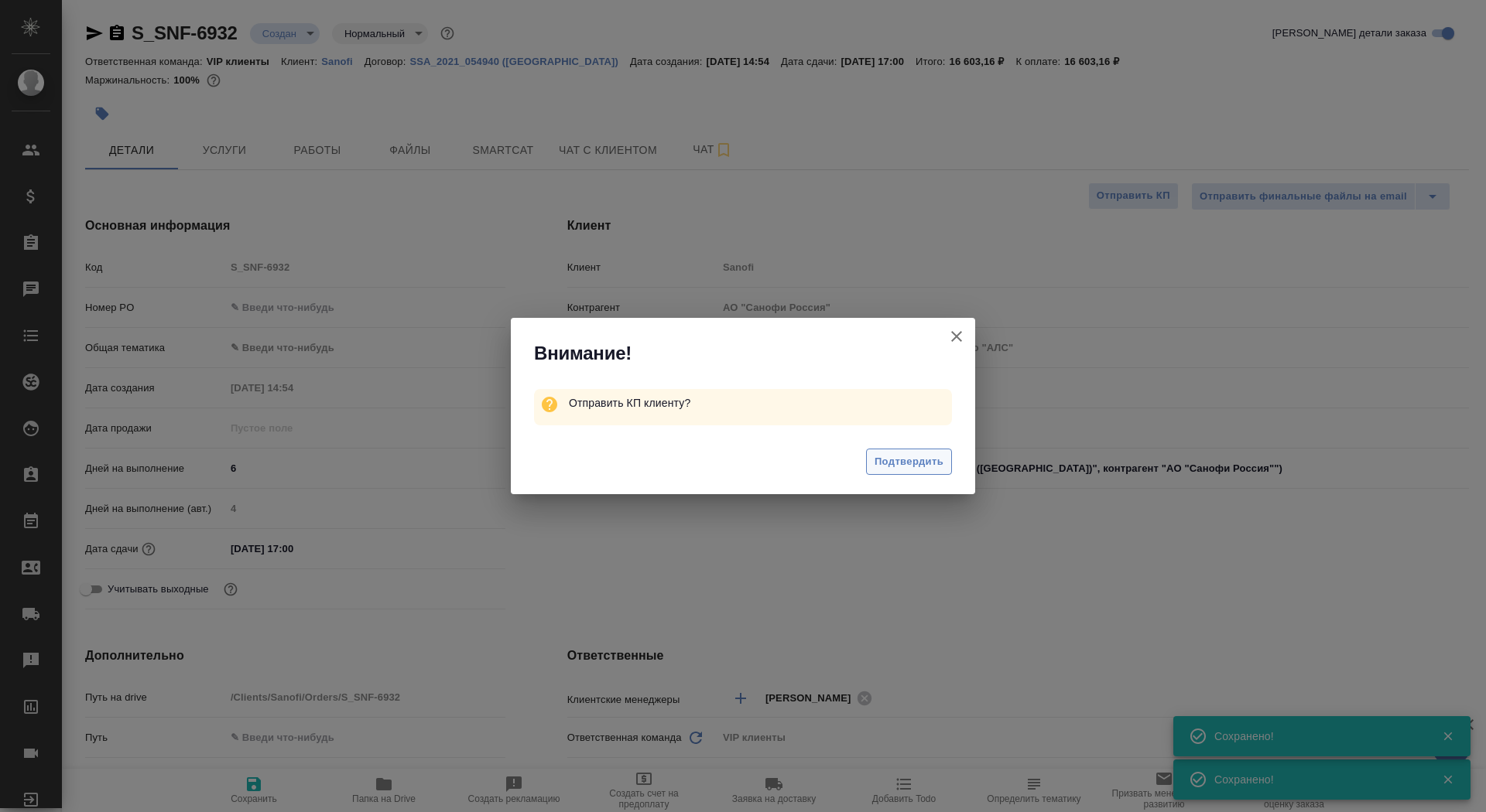
click at [890, 470] on span "Подтвердить" at bounding box center [909, 462] width 68 height 18
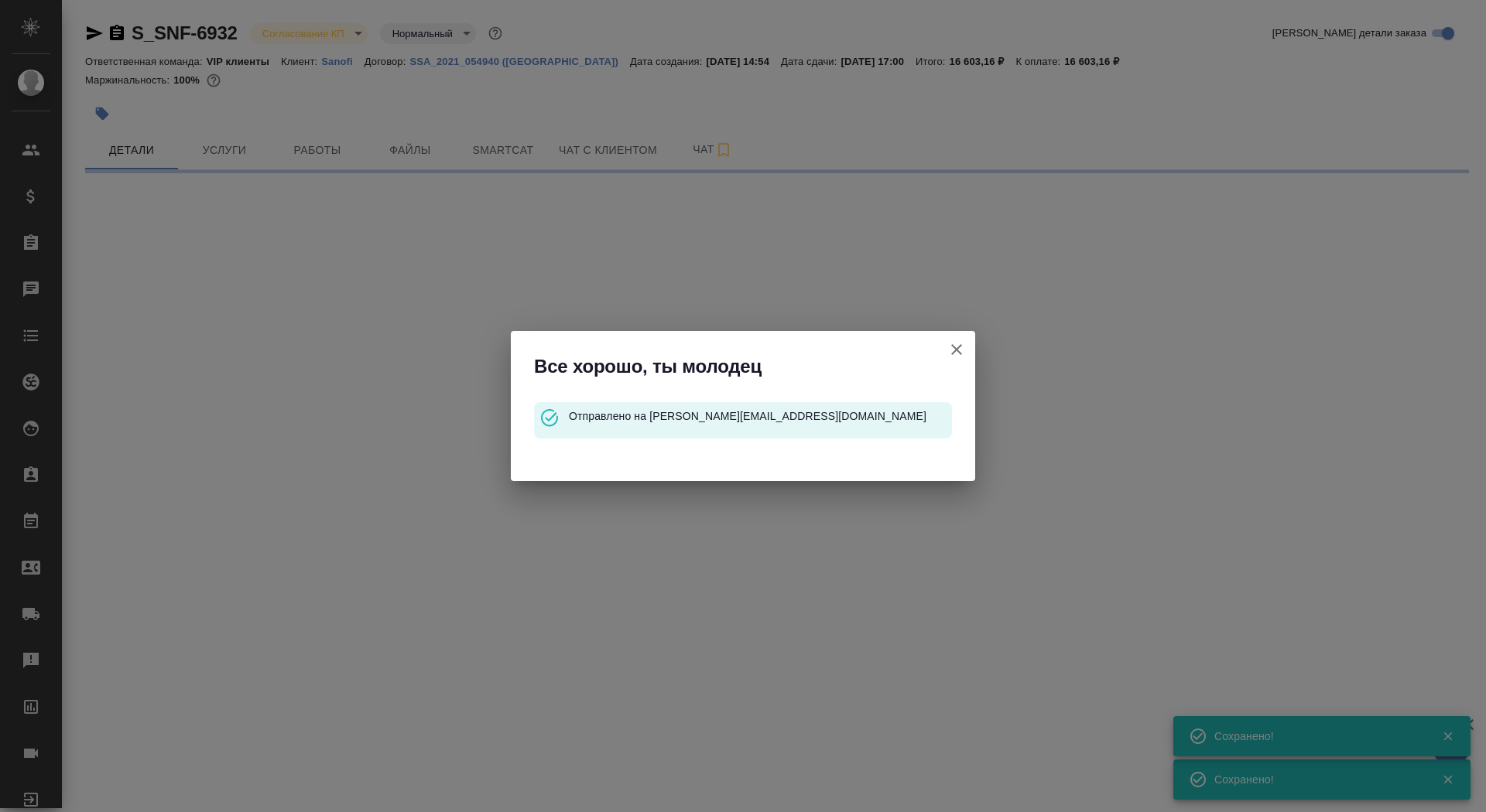
select select "RU"
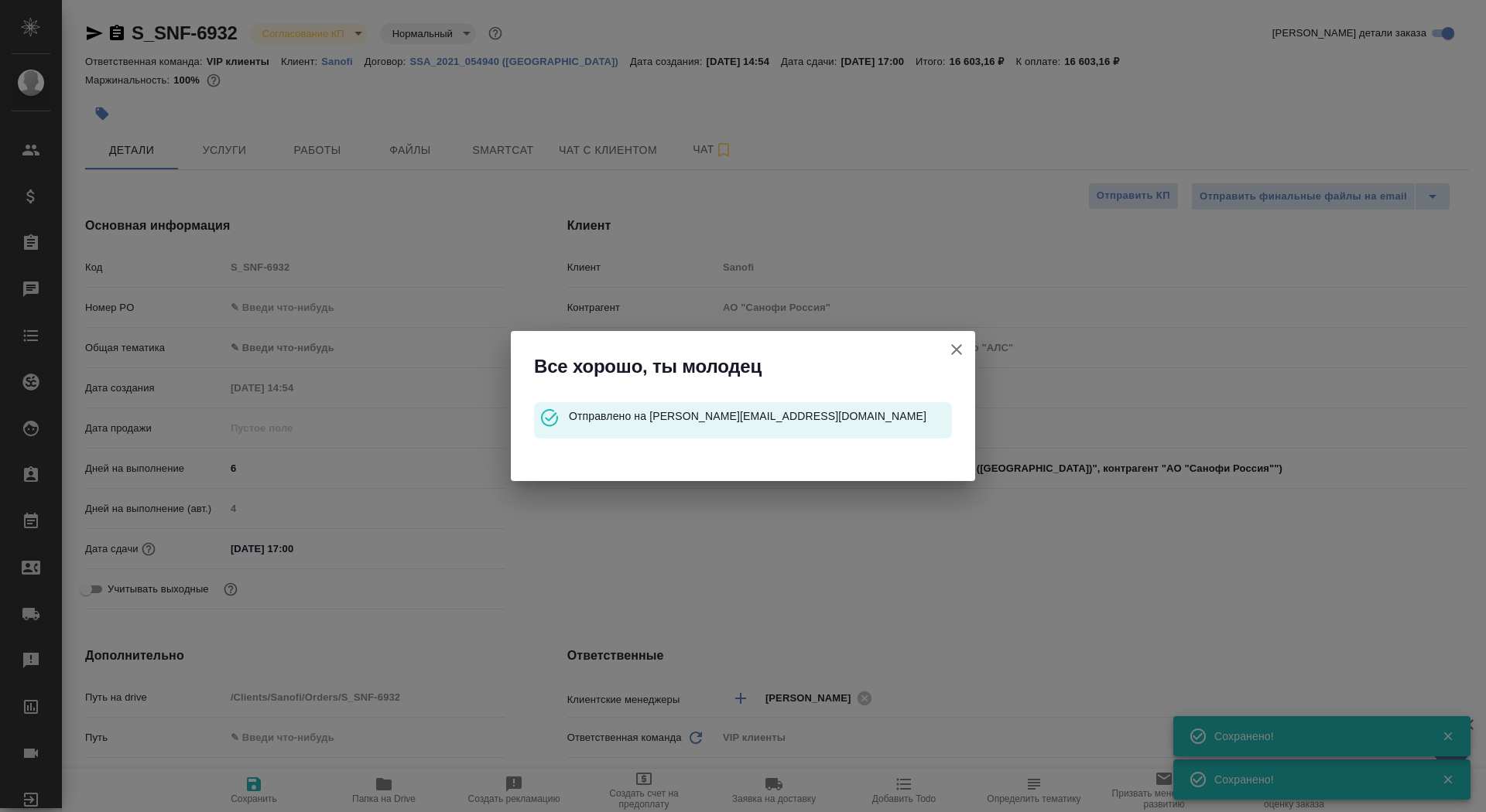
type textarea "x"
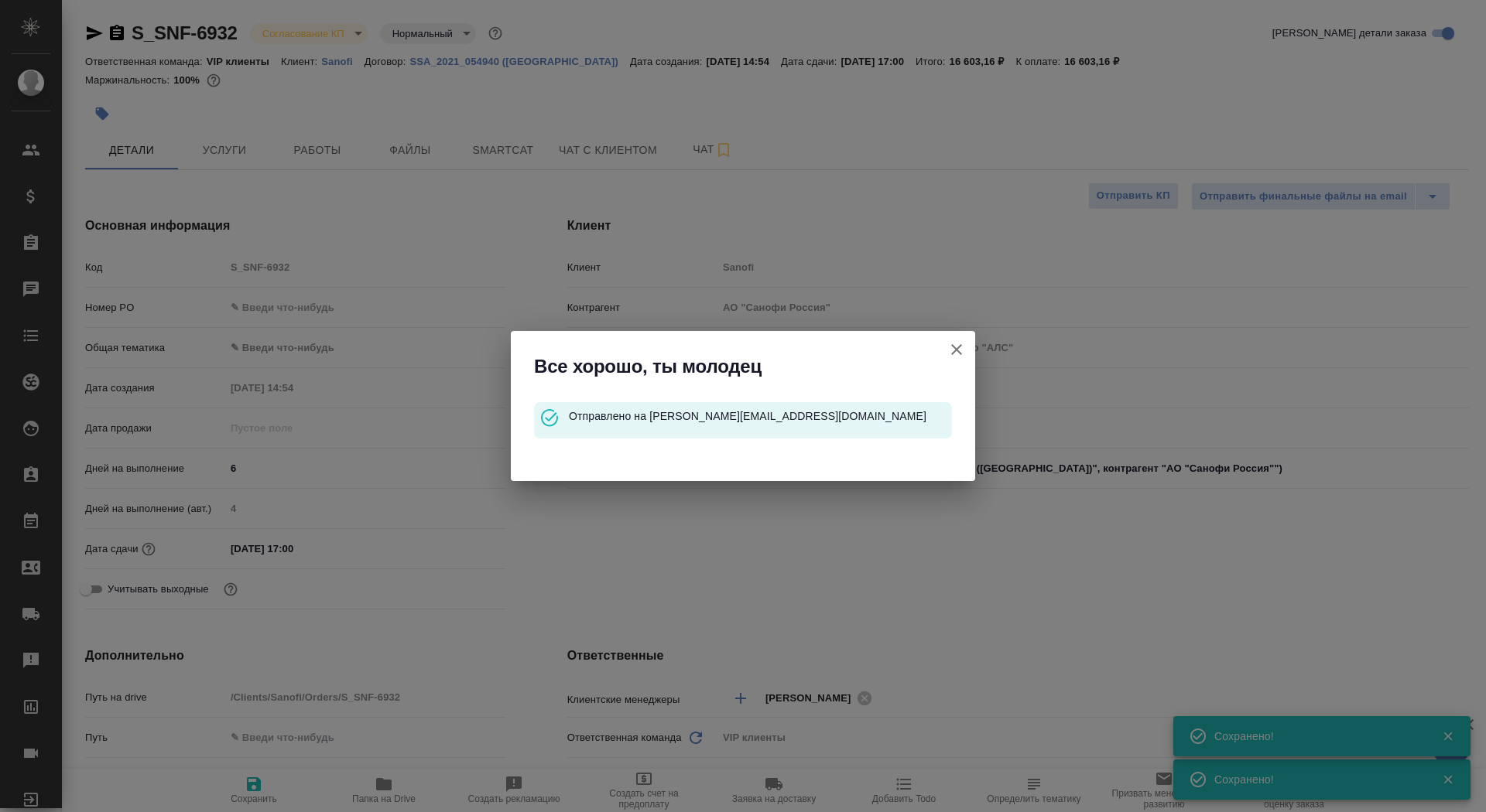
type textarea "x"
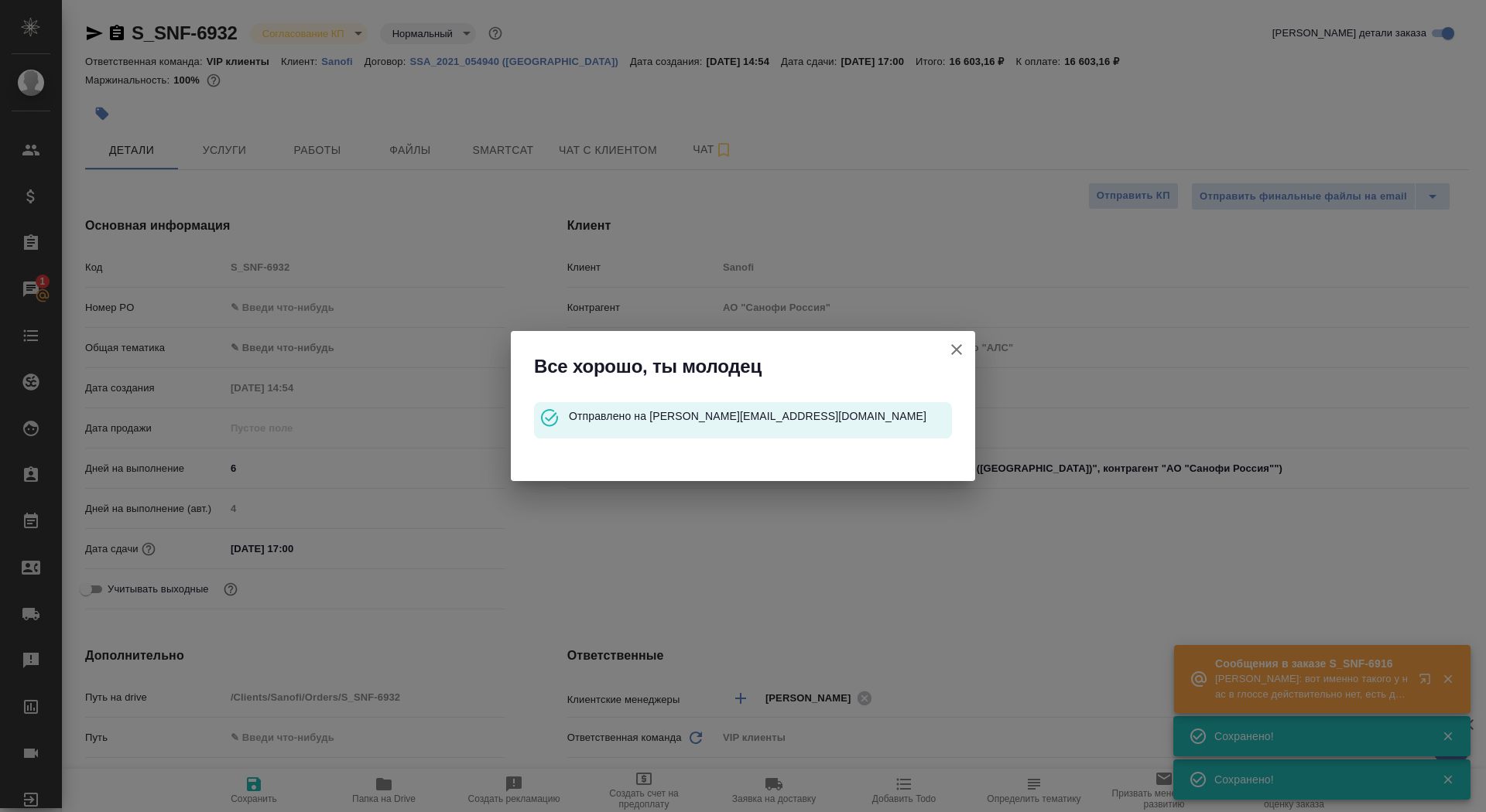
click at [959, 358] on icon "button" at bounding box center [956, 349] width 19 height 19
type textarea "x"
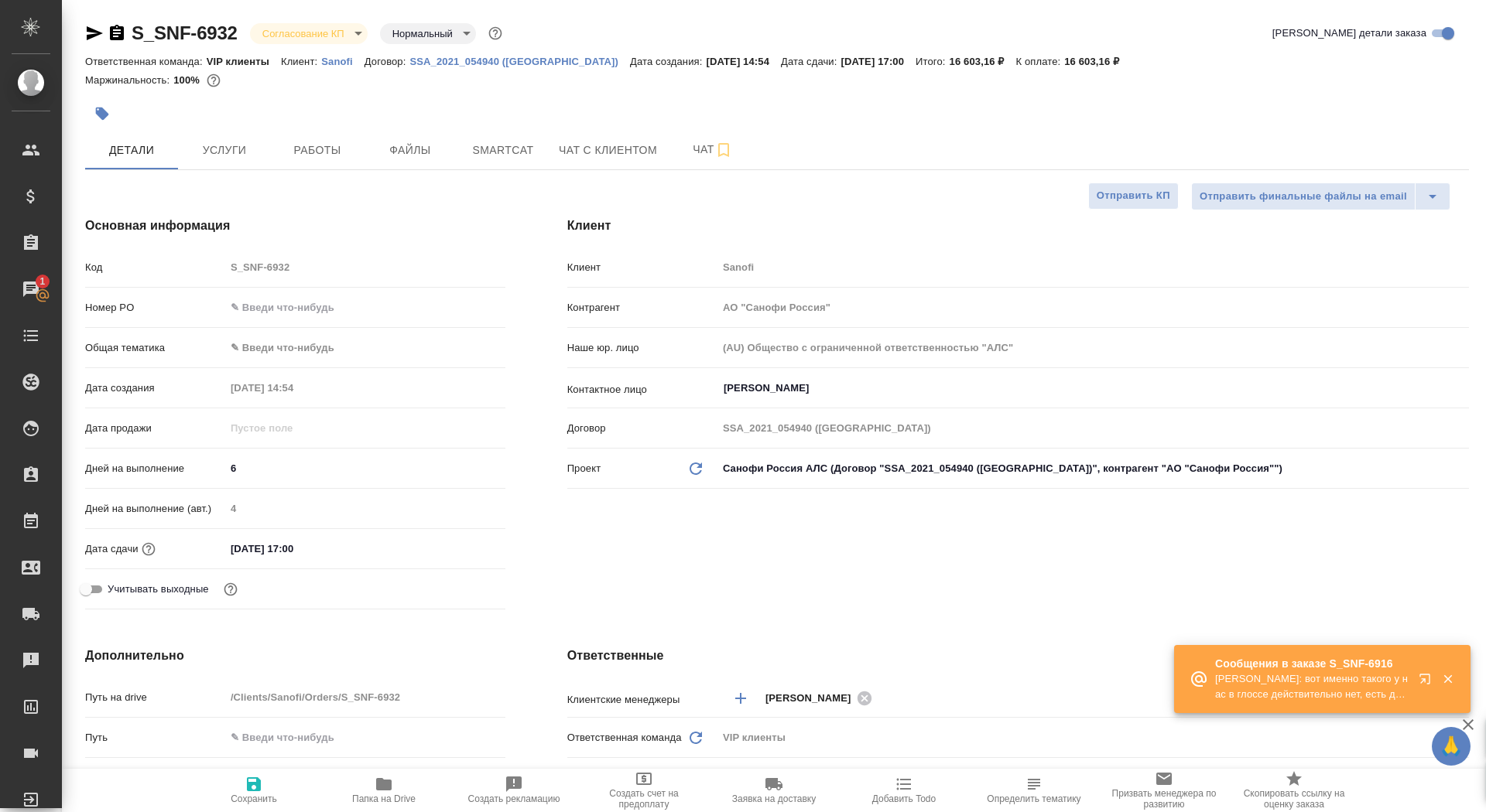
click at [107, 36] on div at bounding box center [106, 33] width 41 height 19
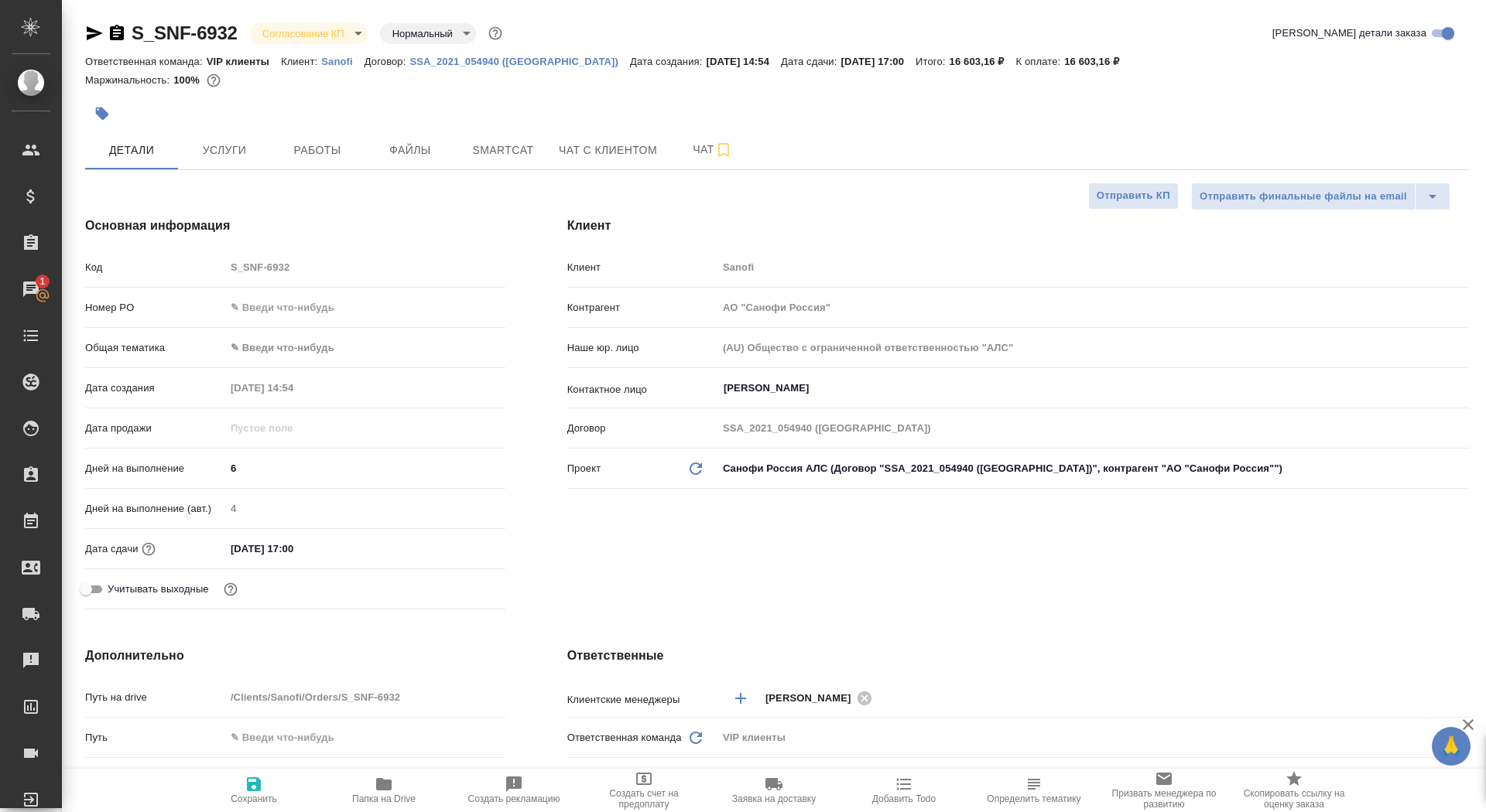
click at [127, 28] on div "S_SNF-6932 Согласование КП kpNegotiation Нормальный normal" at bounding box center [295, 32] width 420 height 24
click at [111, 37] on icon "button" at bounding box center [116, 32] width 14 height 16
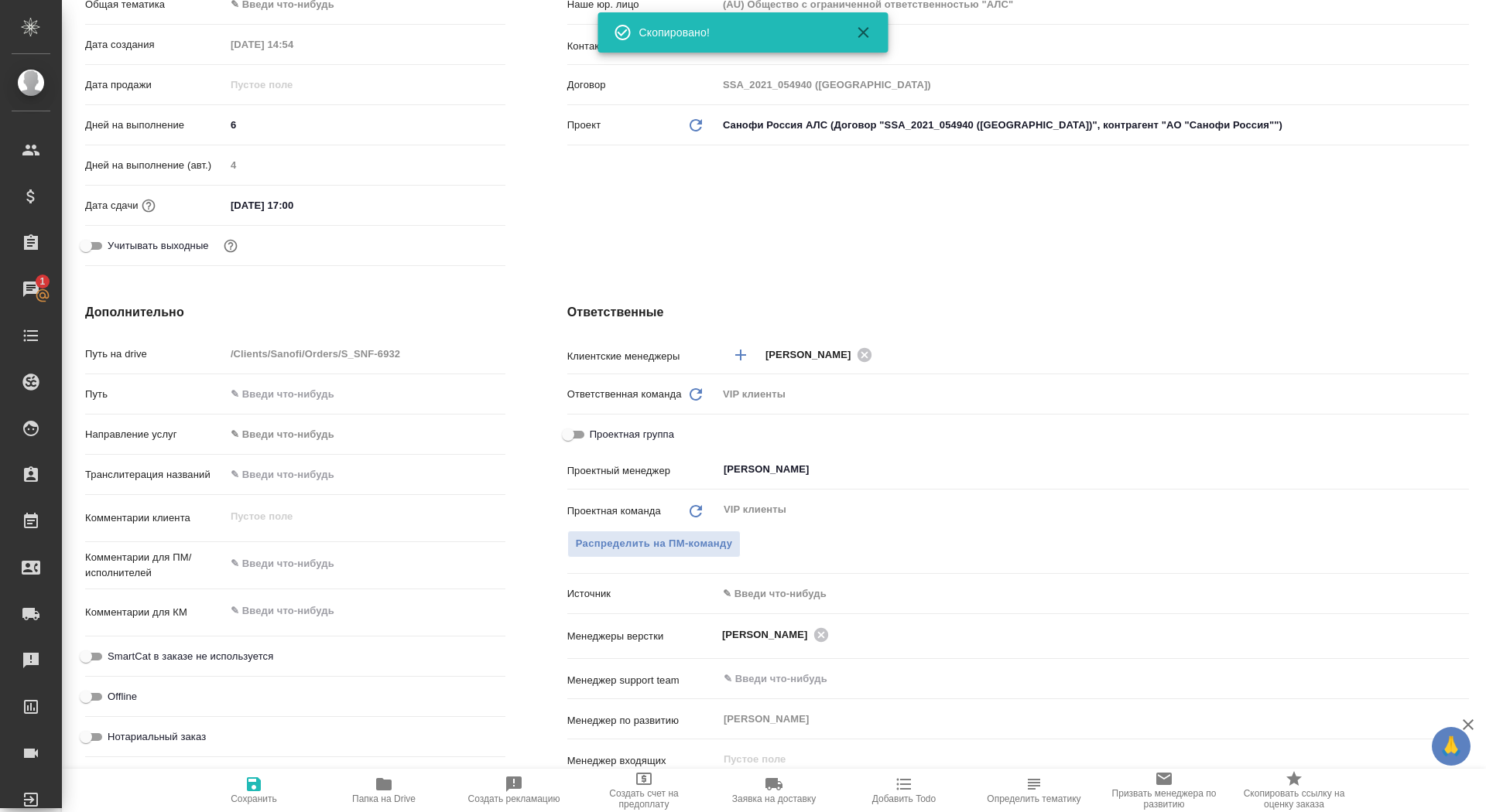
scroll to position [381, 0]
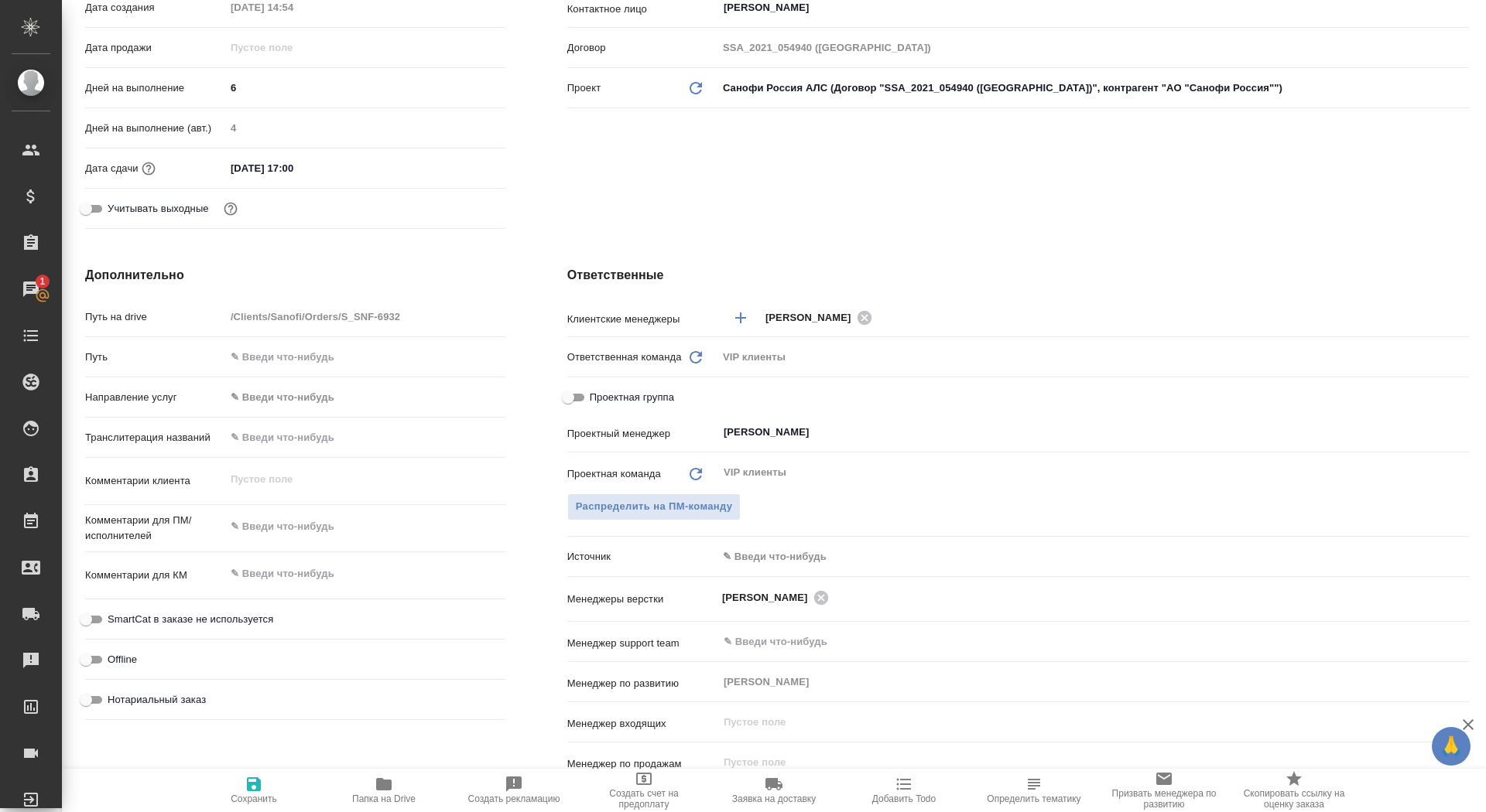
type textarea "x"
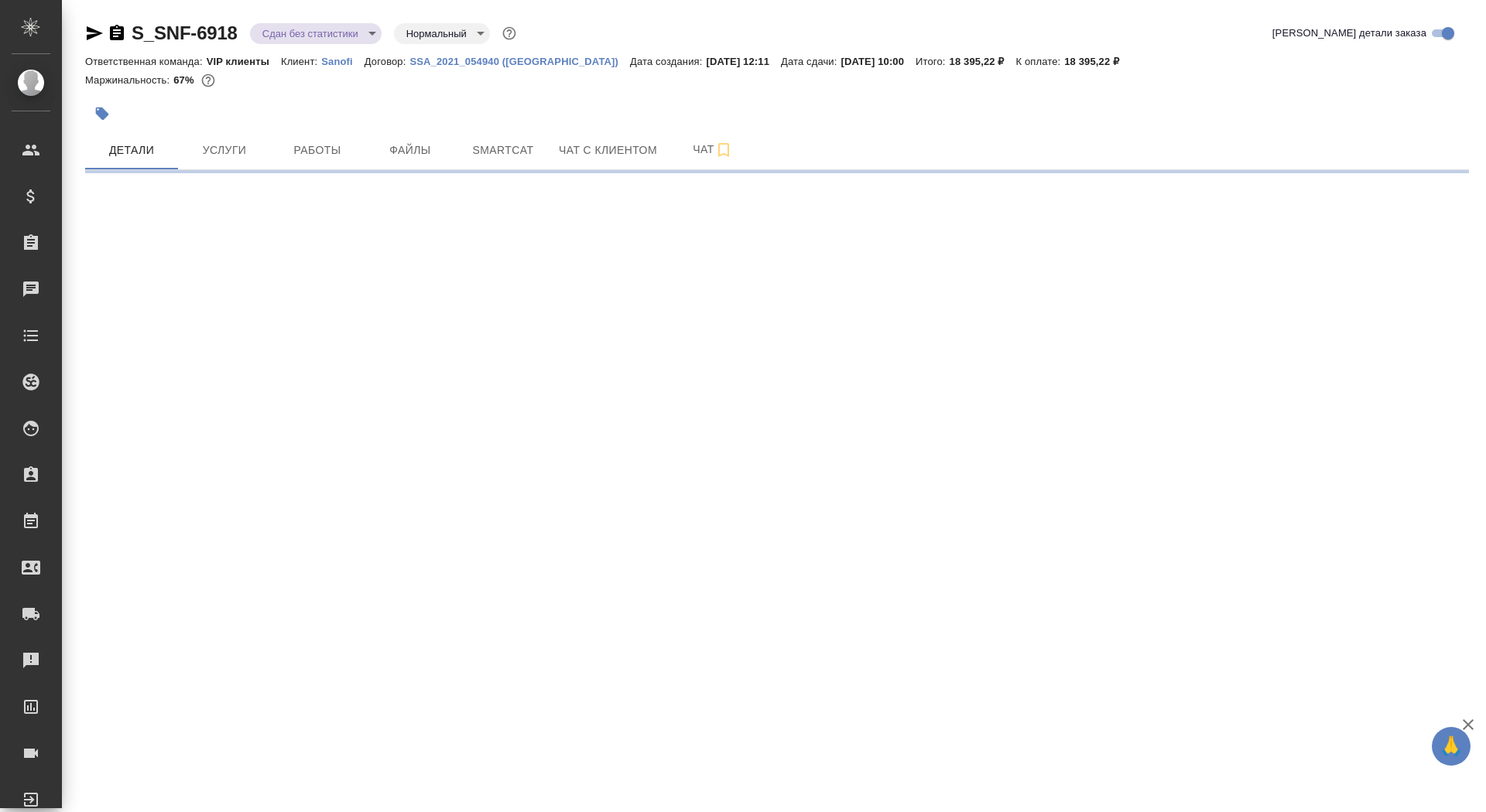
select select "RU"
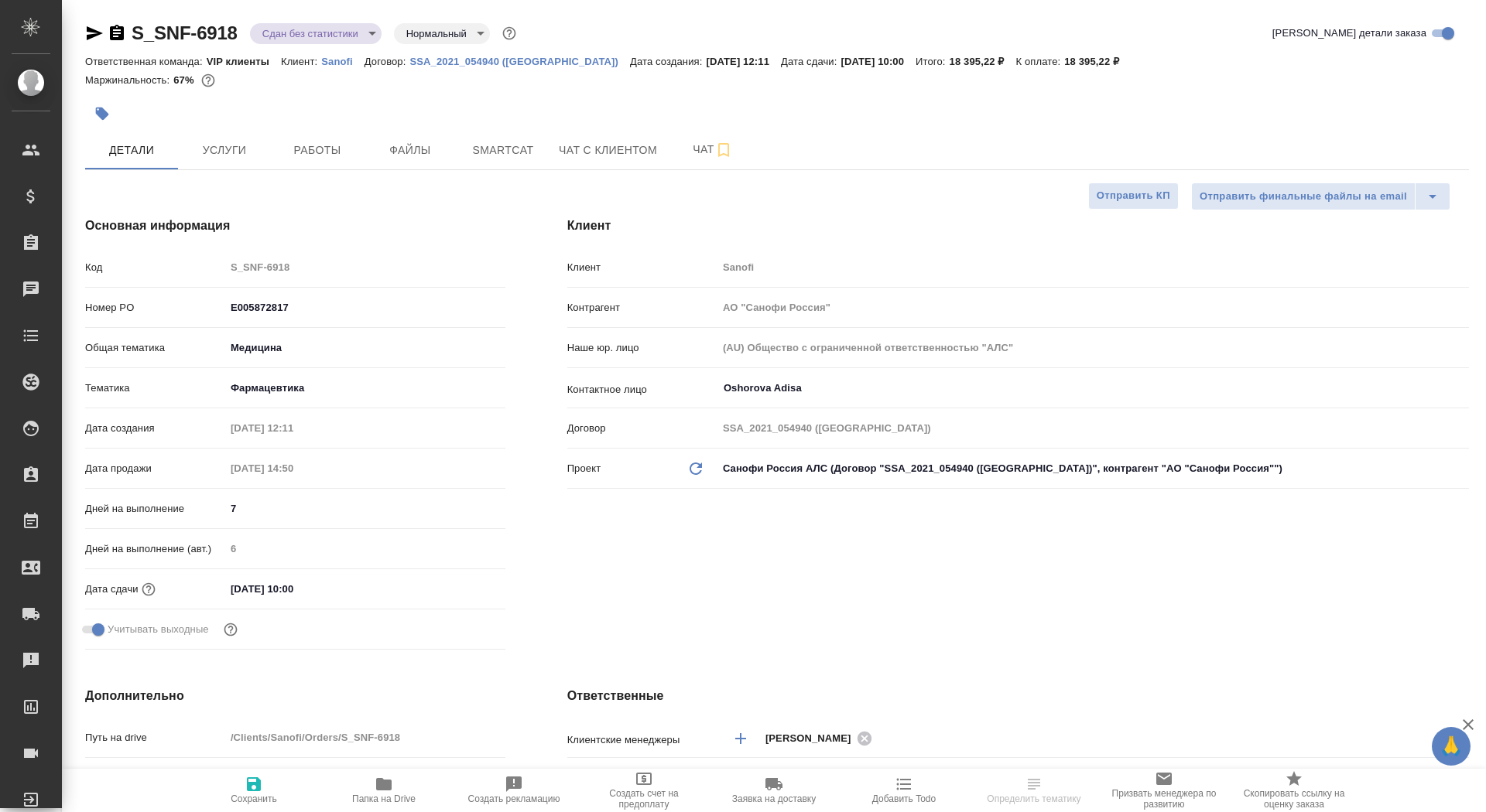
type textarea "x"
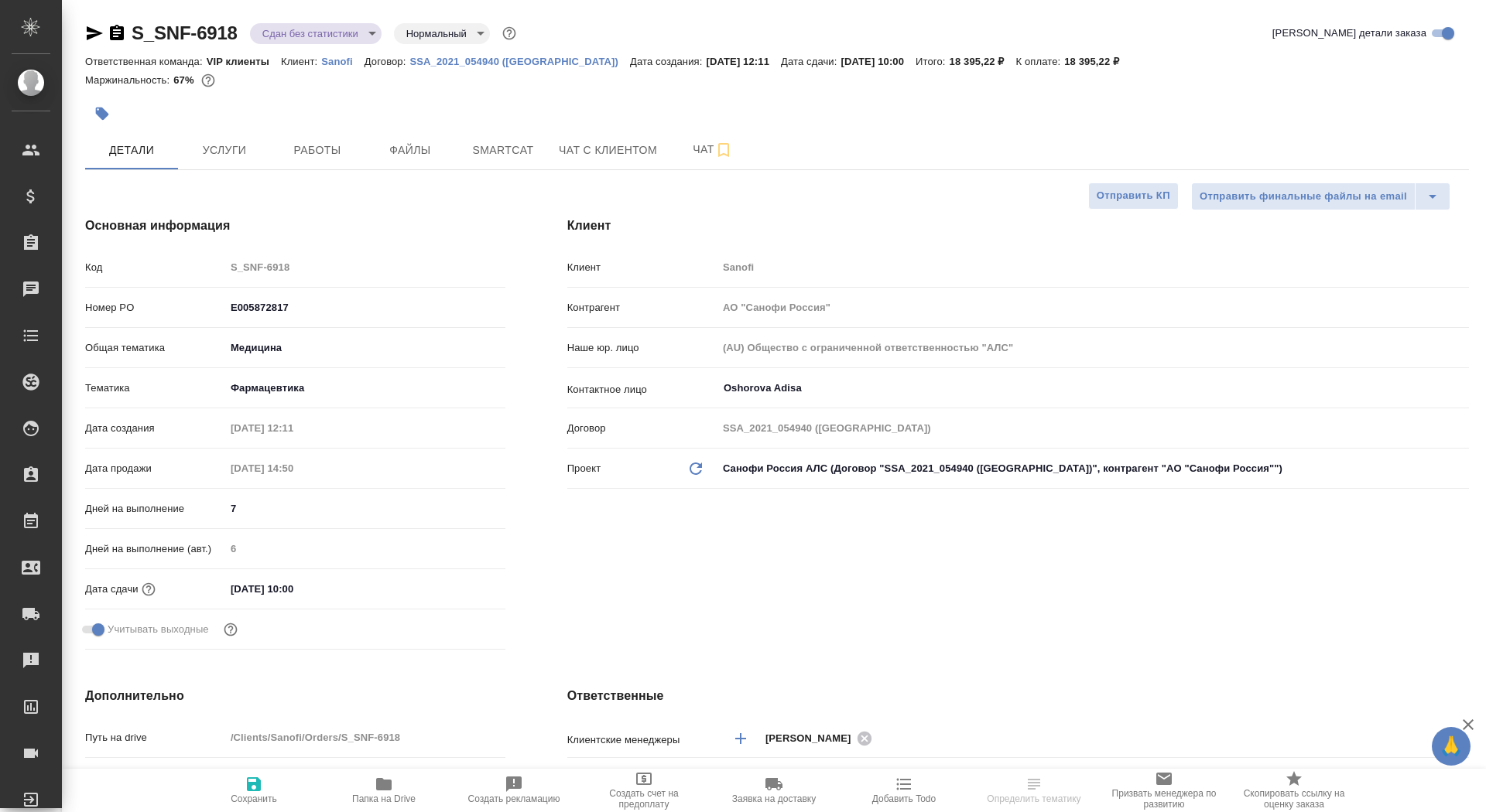
type textarea "x"
click at [116, 33] on icon "button" at bounding box center [116, 33] width 19 height 19
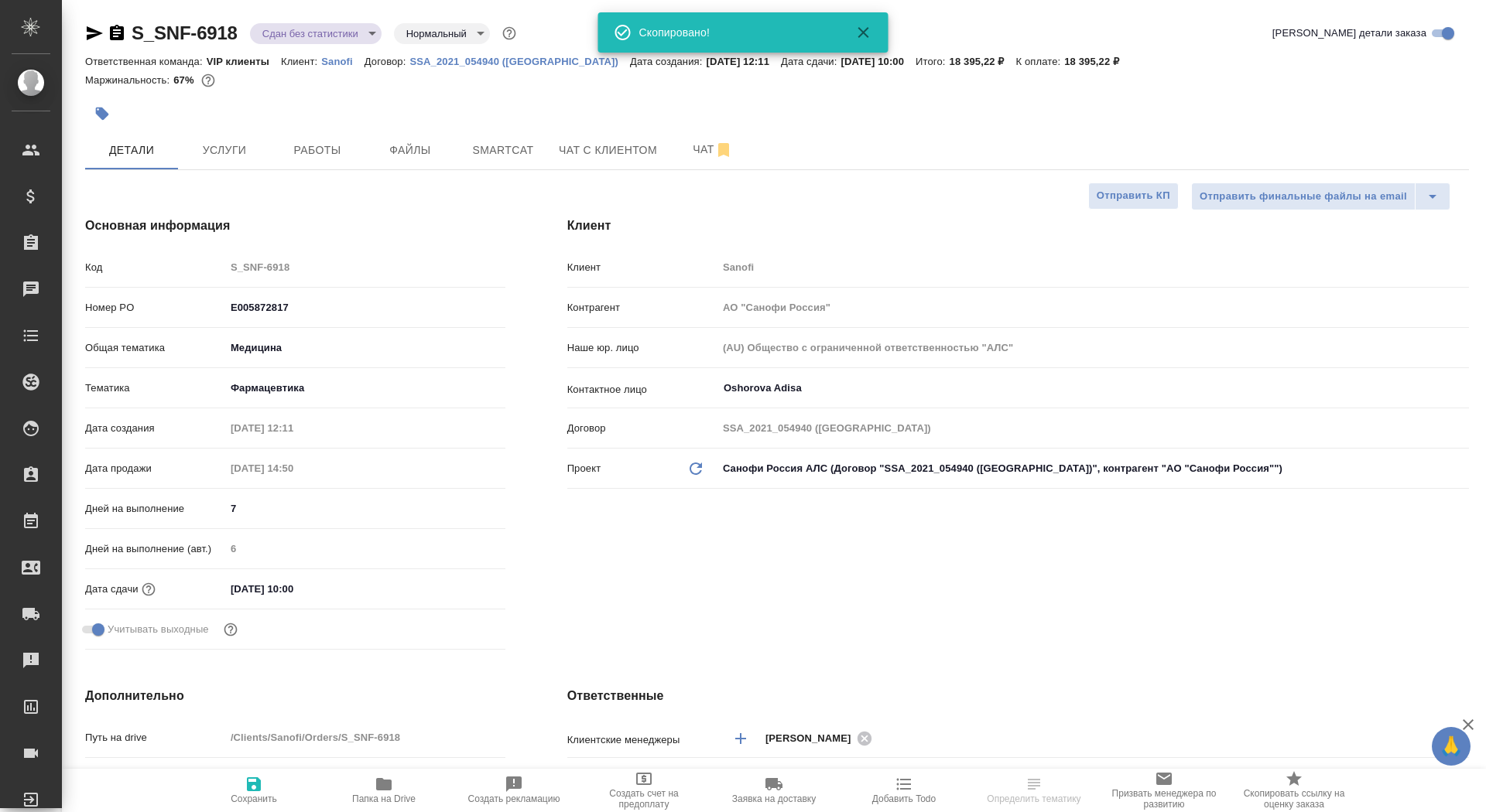
type textarea "x"
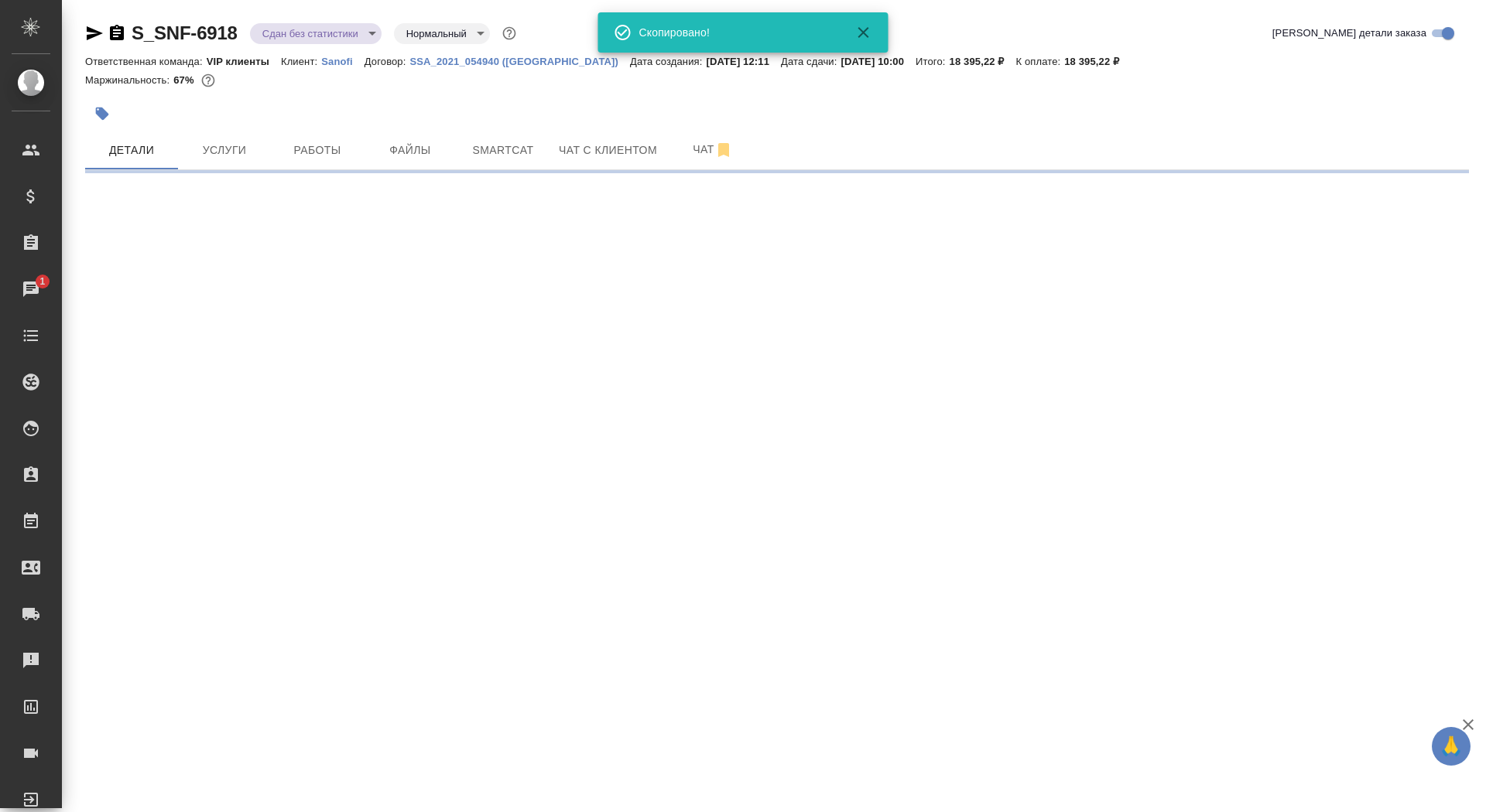
select select "RU"
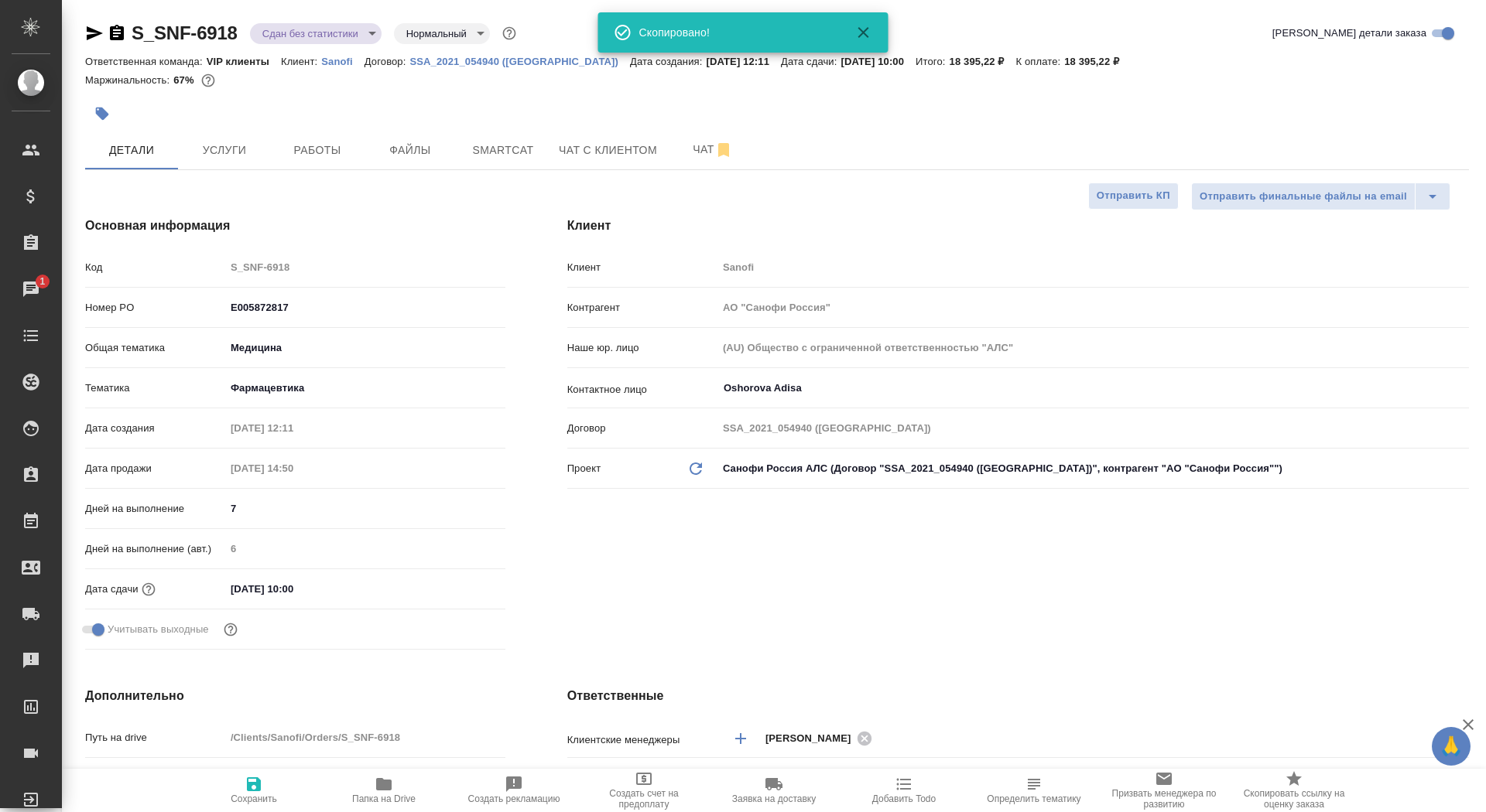
type textarea "x"
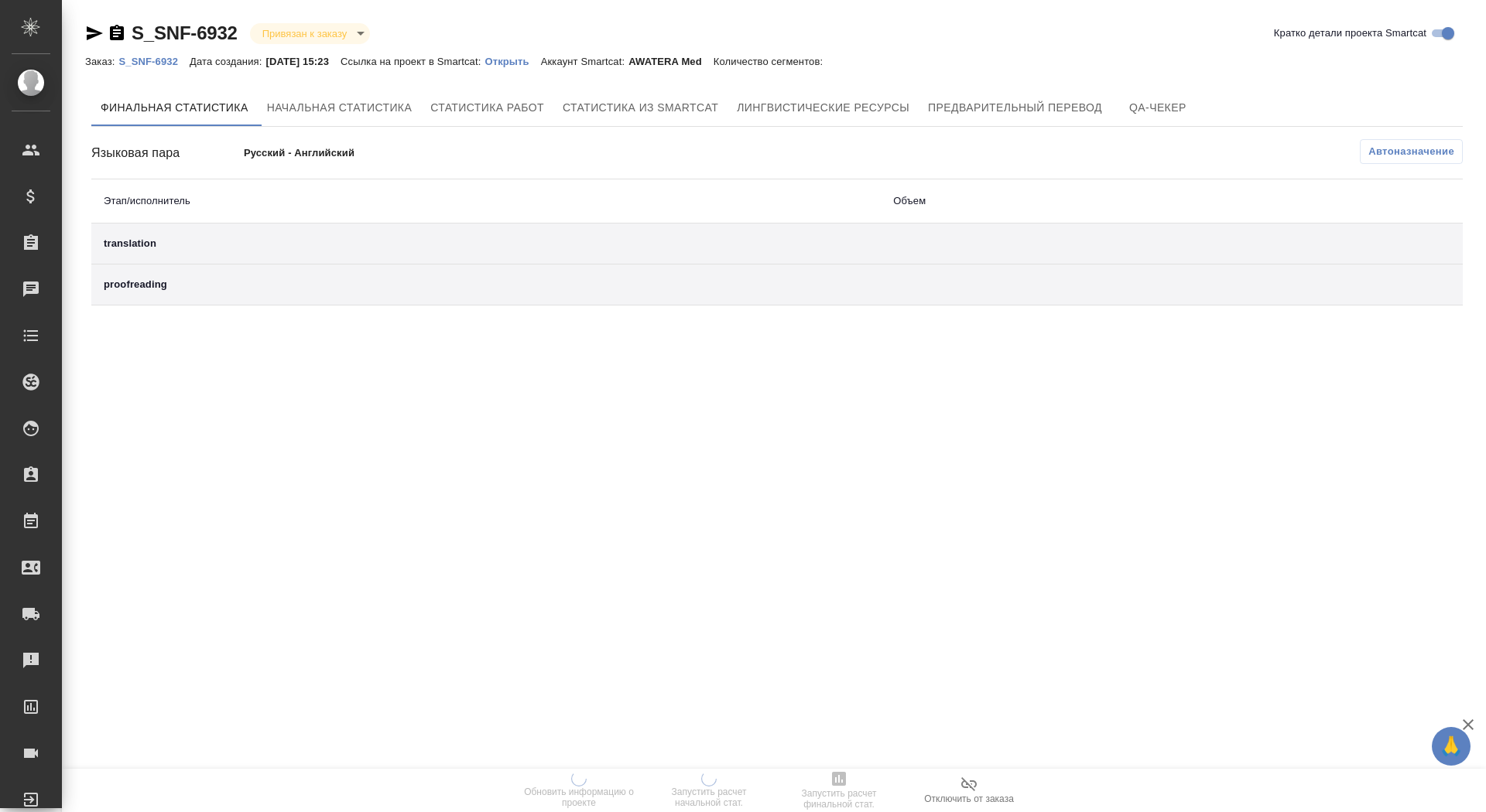
click at [526, 58] on p "Открыть" at bounding box center [512, 62] width 56 height 12
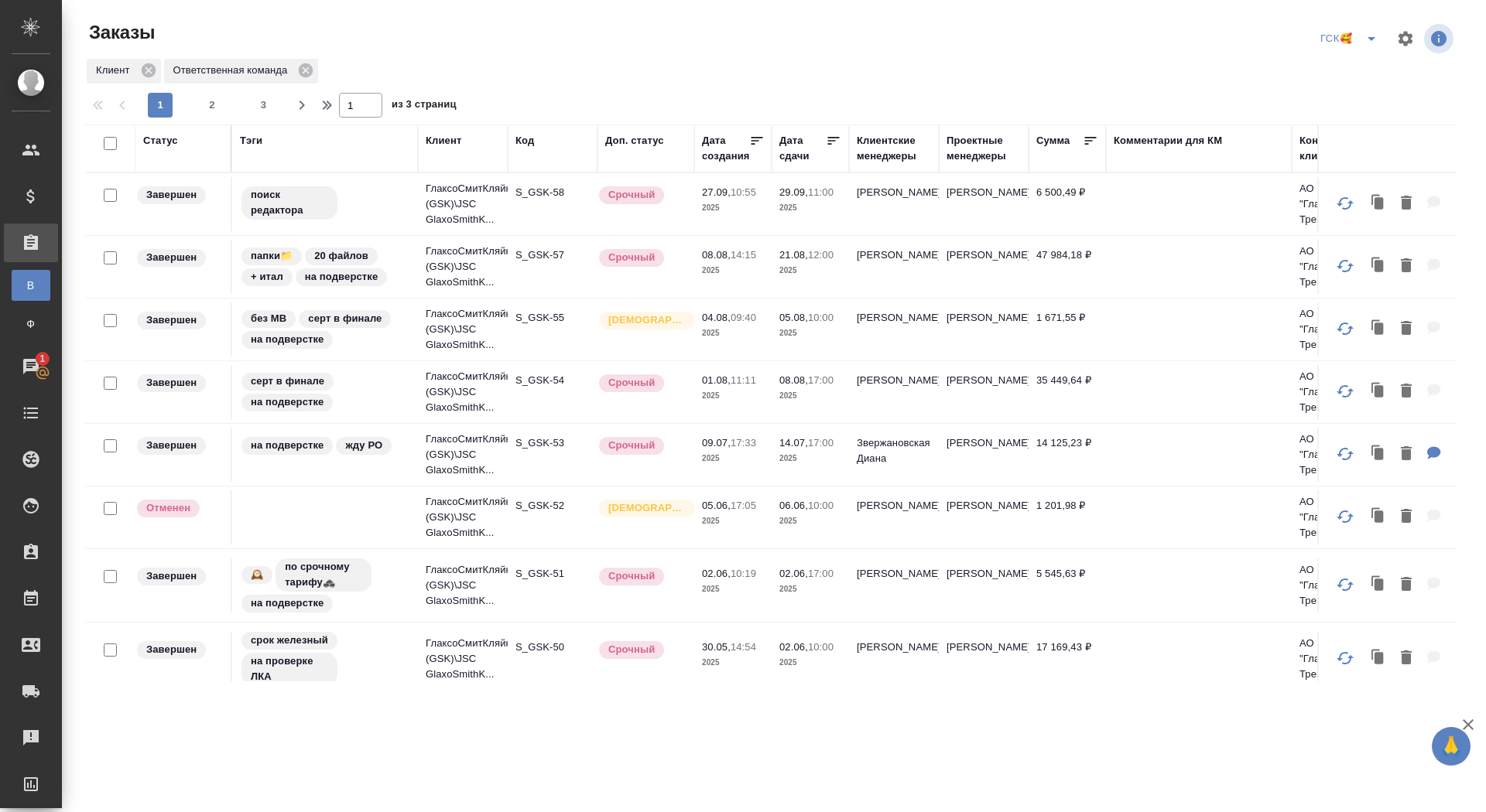
click at [551, 381] on p "S_GSK-54" at bounding box center [552, 381] width 74 height 16
click at [28, 374] on div "Чаты" at bounding box center [12, 366] width 39 height 23
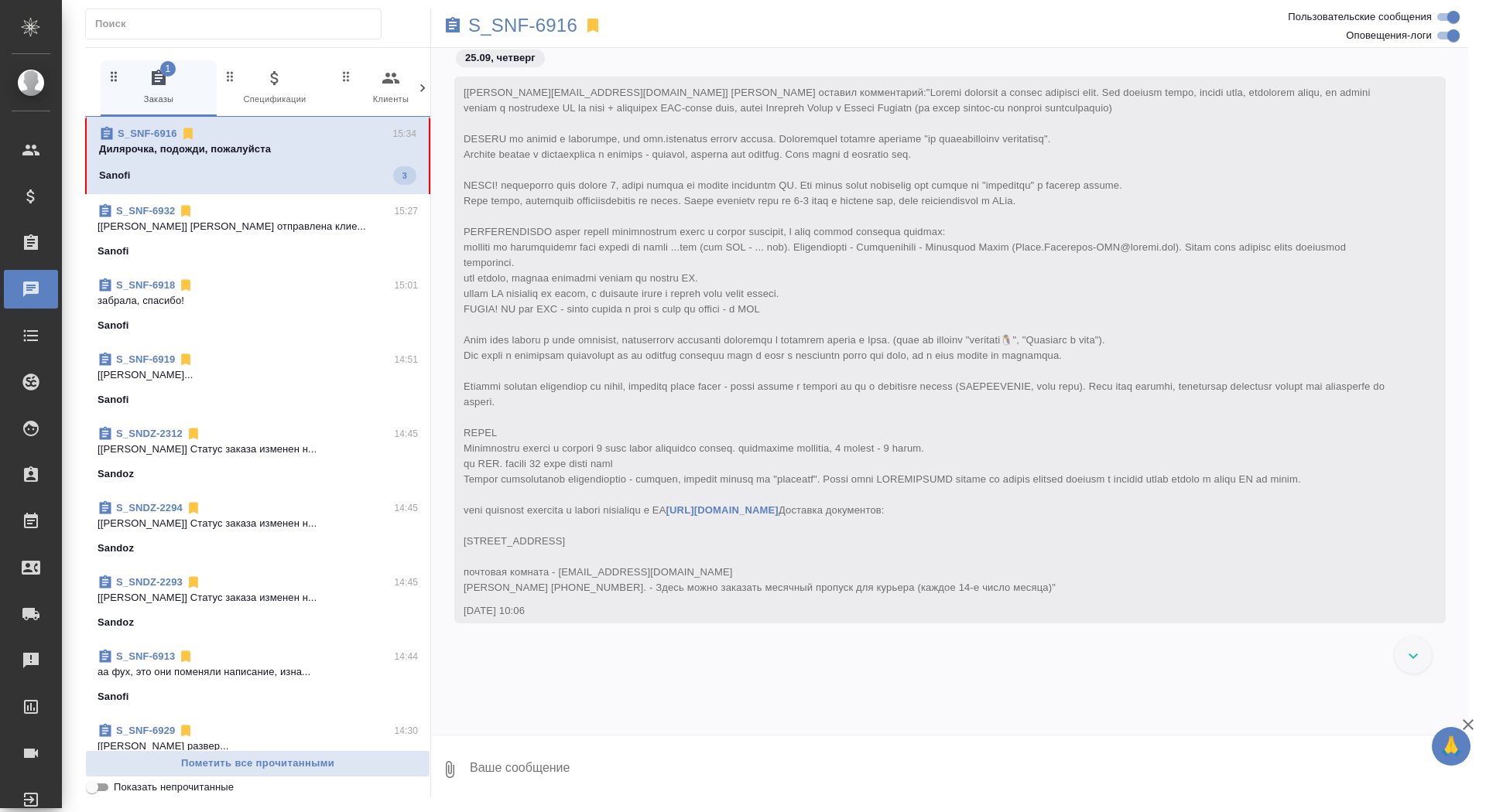
scroll to position [77226, 0]
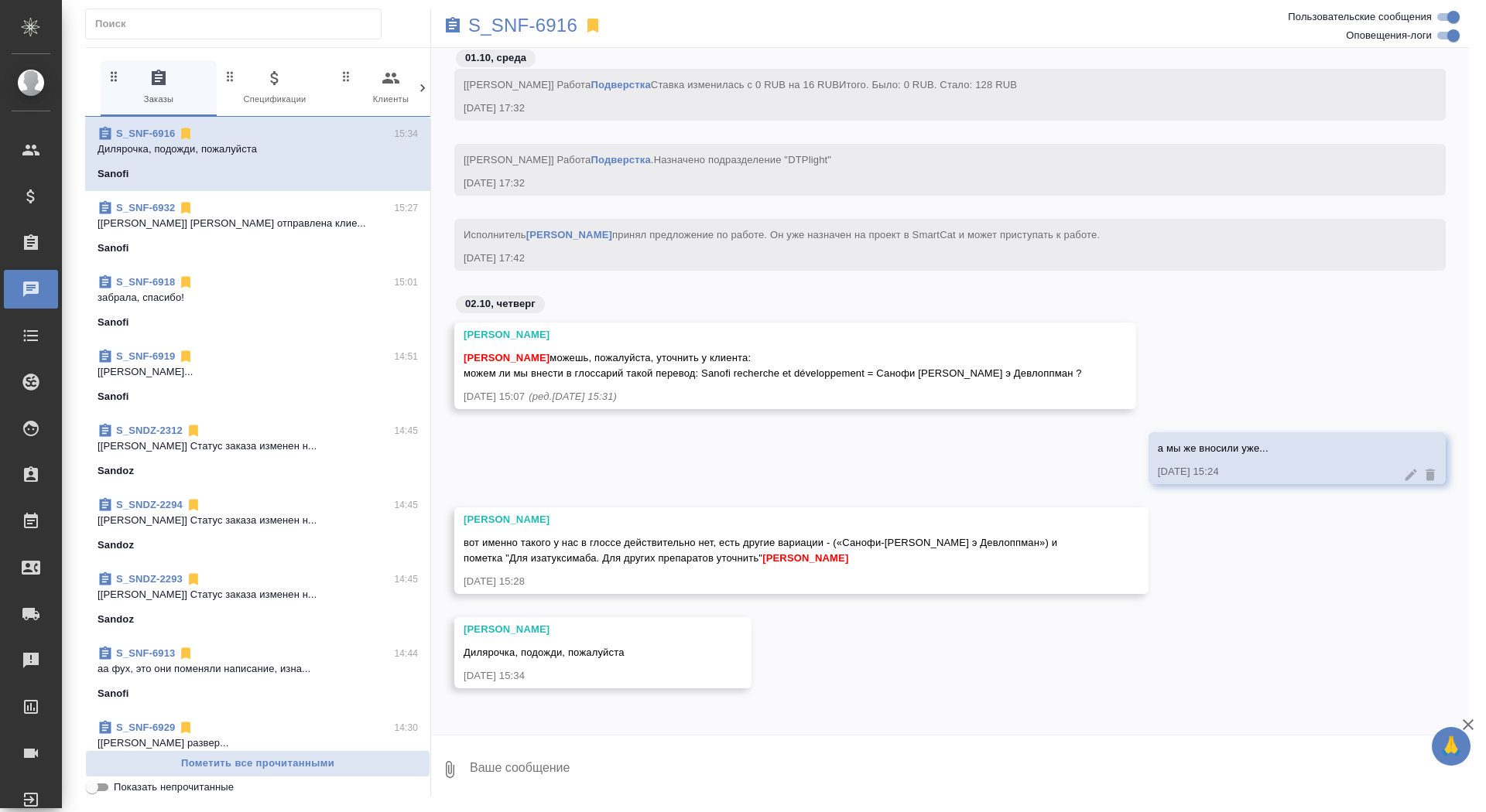
click at [598, 773] on textarea at bounding box center [969, 770] width 1001 height 53
type textarea "жду"
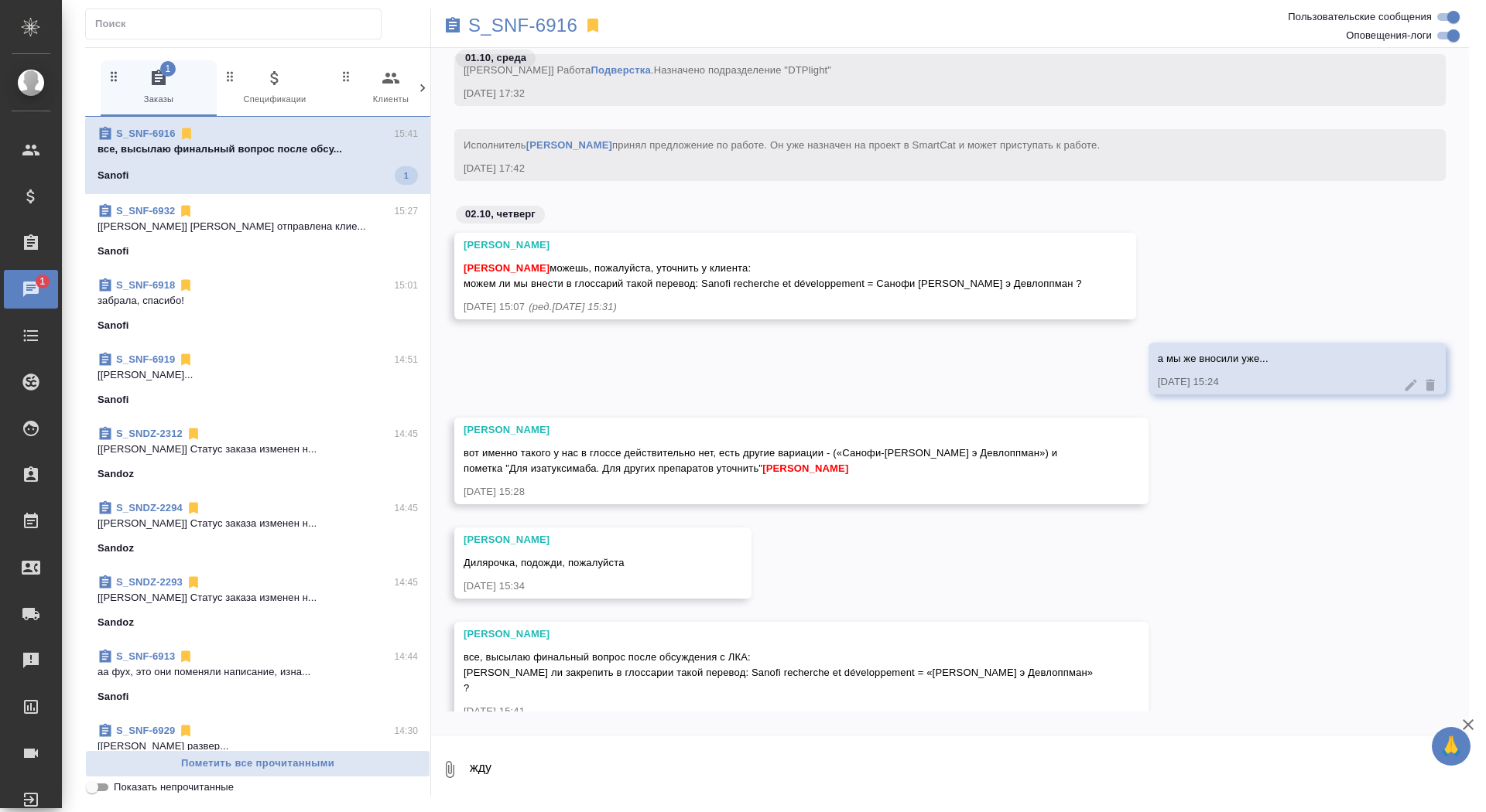
scroll to position [77334, 0]
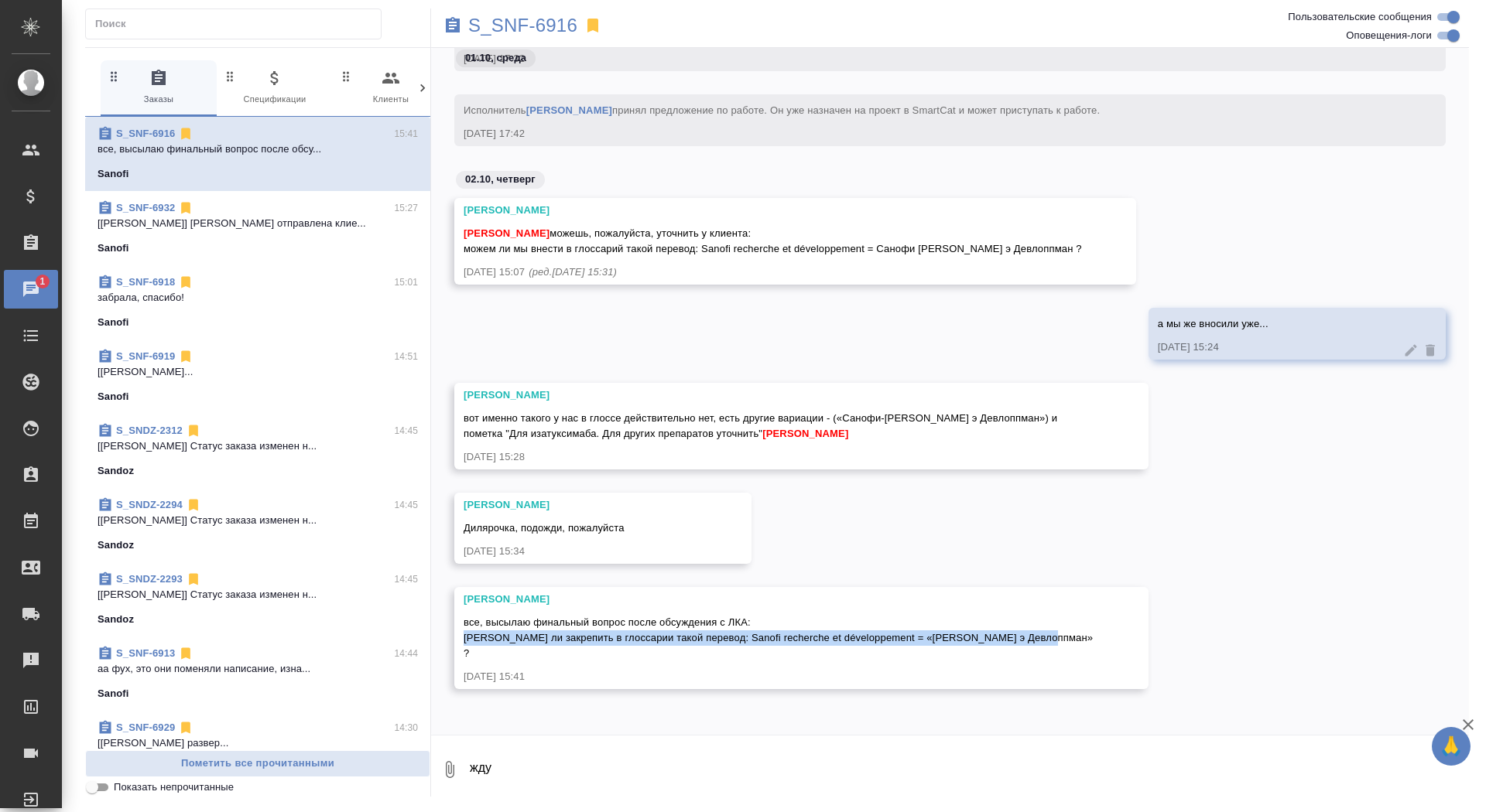
drag, startPoint x: 464, startPoint y: 651, endPoint x: 1058, endPoint y: 647, distance: 594.0
click at [1059, 648] on div "Горшкова Валентина все, высылаю финальный вопрос после обсуждения с ЛКА: Можем …" at bounding box center [802, 638] width 694 height 103
copy span "Можем ли закрепить в глоссарии такой перевод: Sanofi recherche et développement…"
click at [799, 769] on textarea "жду" at bounding box center [969, 770] width 1001 height 53
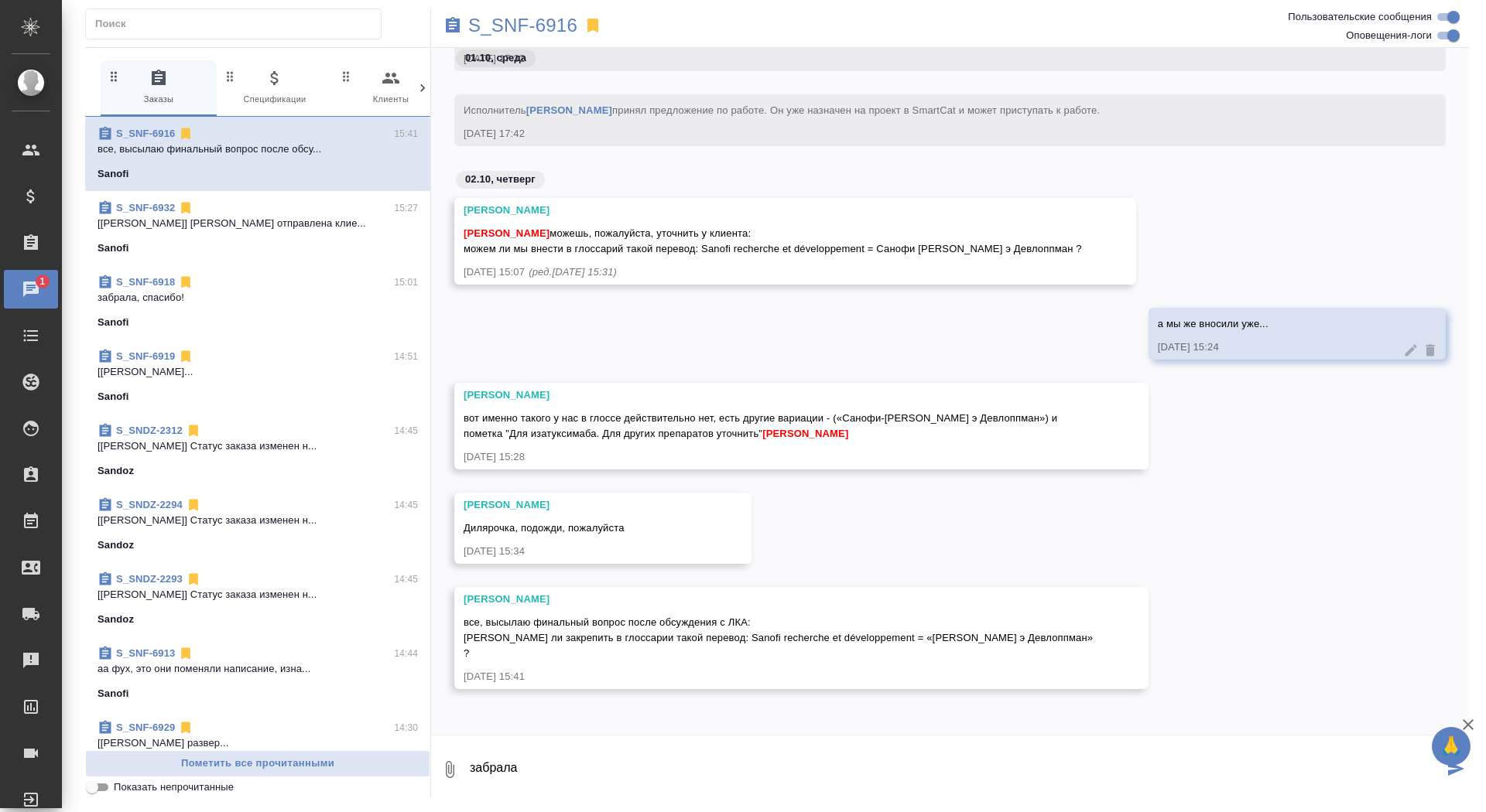
type textarea "забрала"
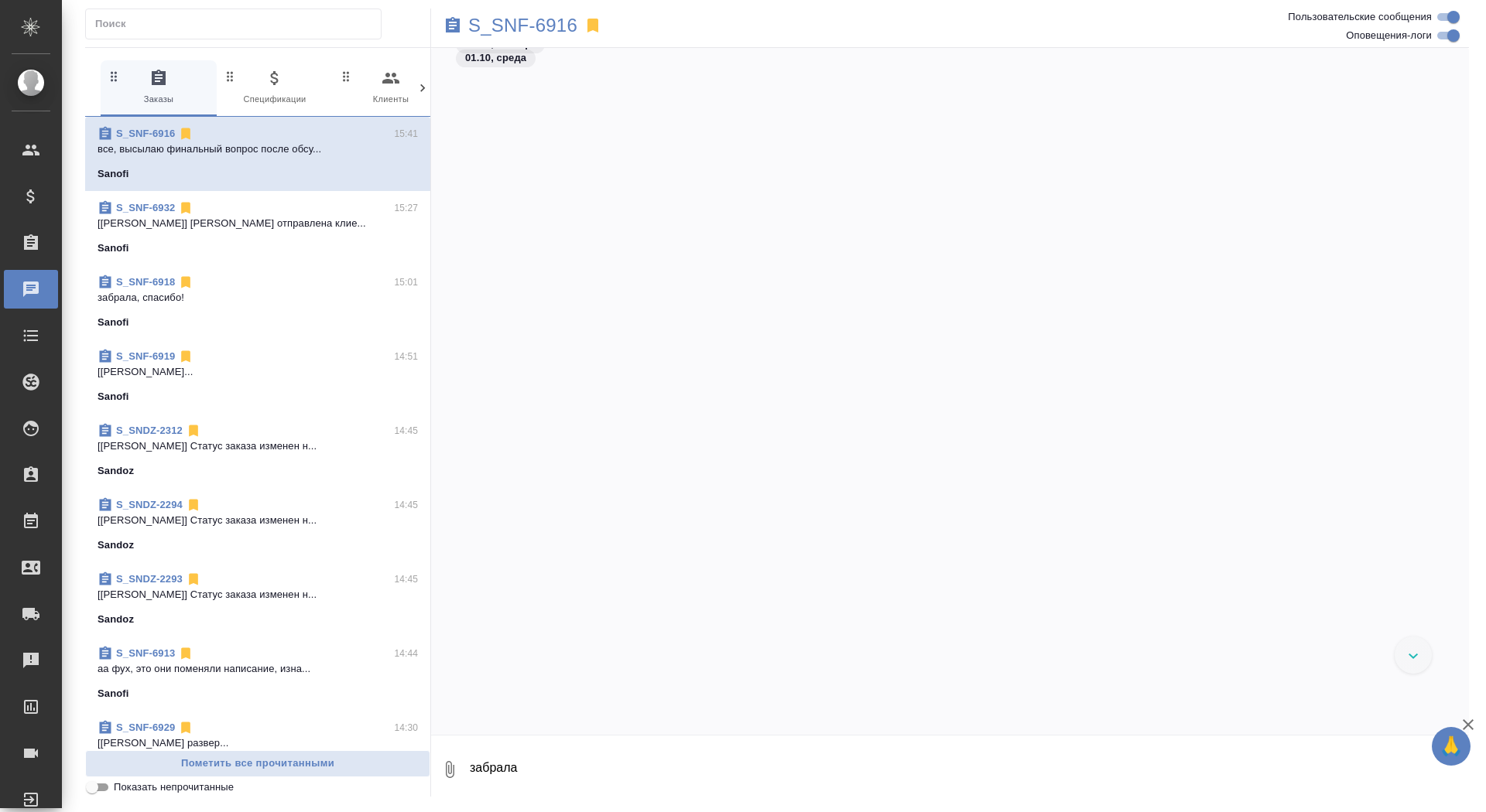
scroll to position [73981, 0]
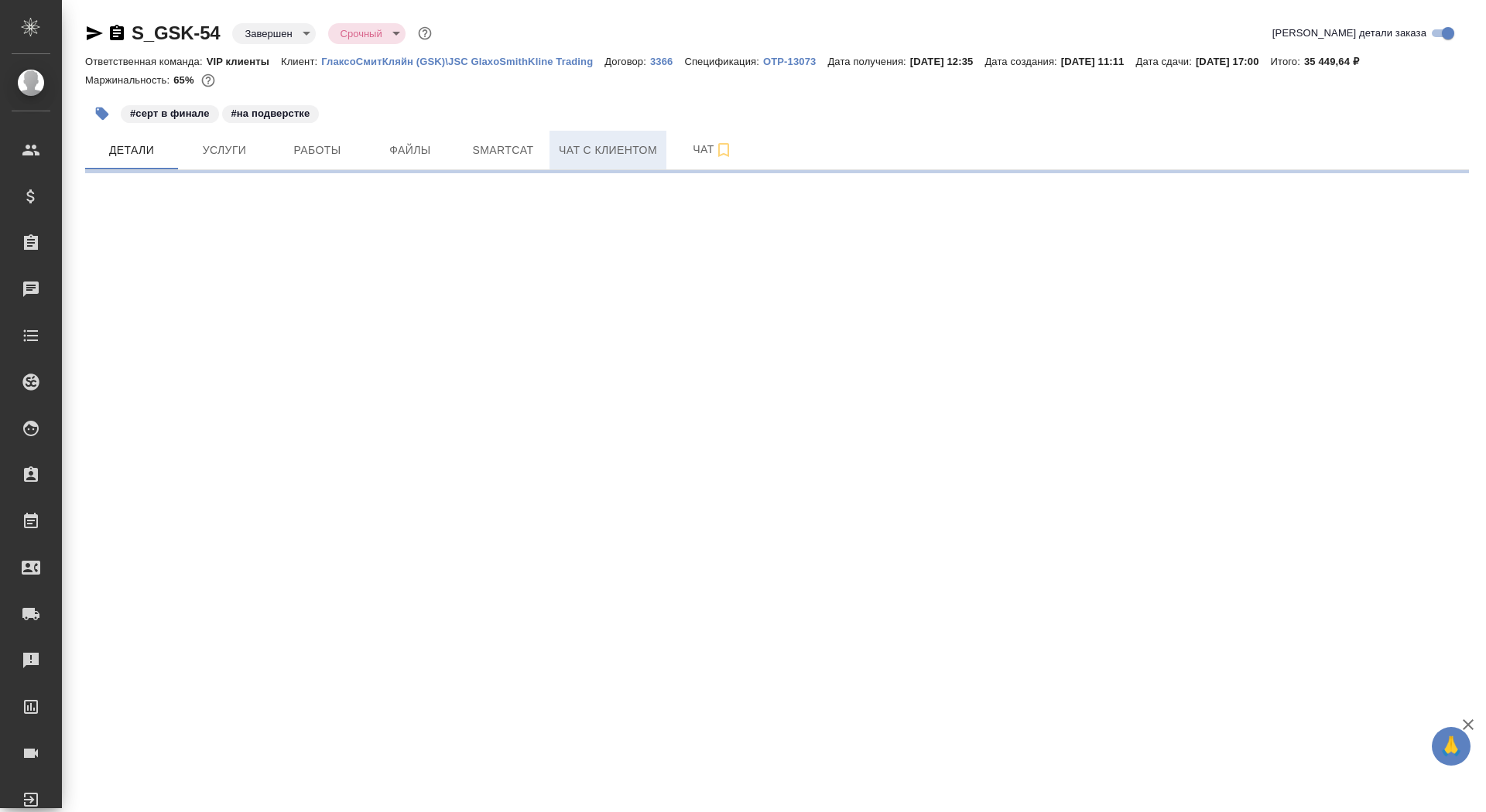
select select "RU"
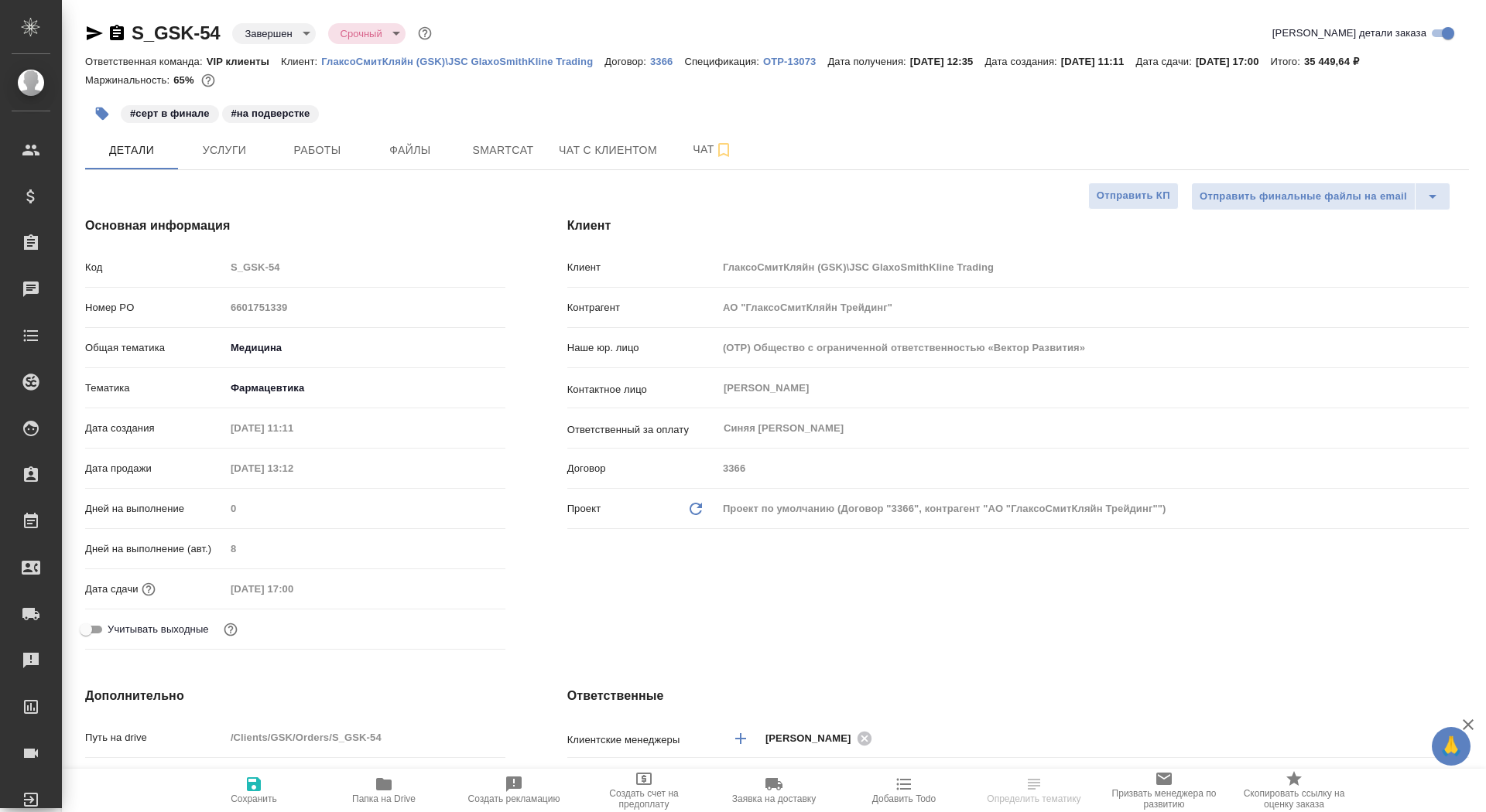
type textarea "x"
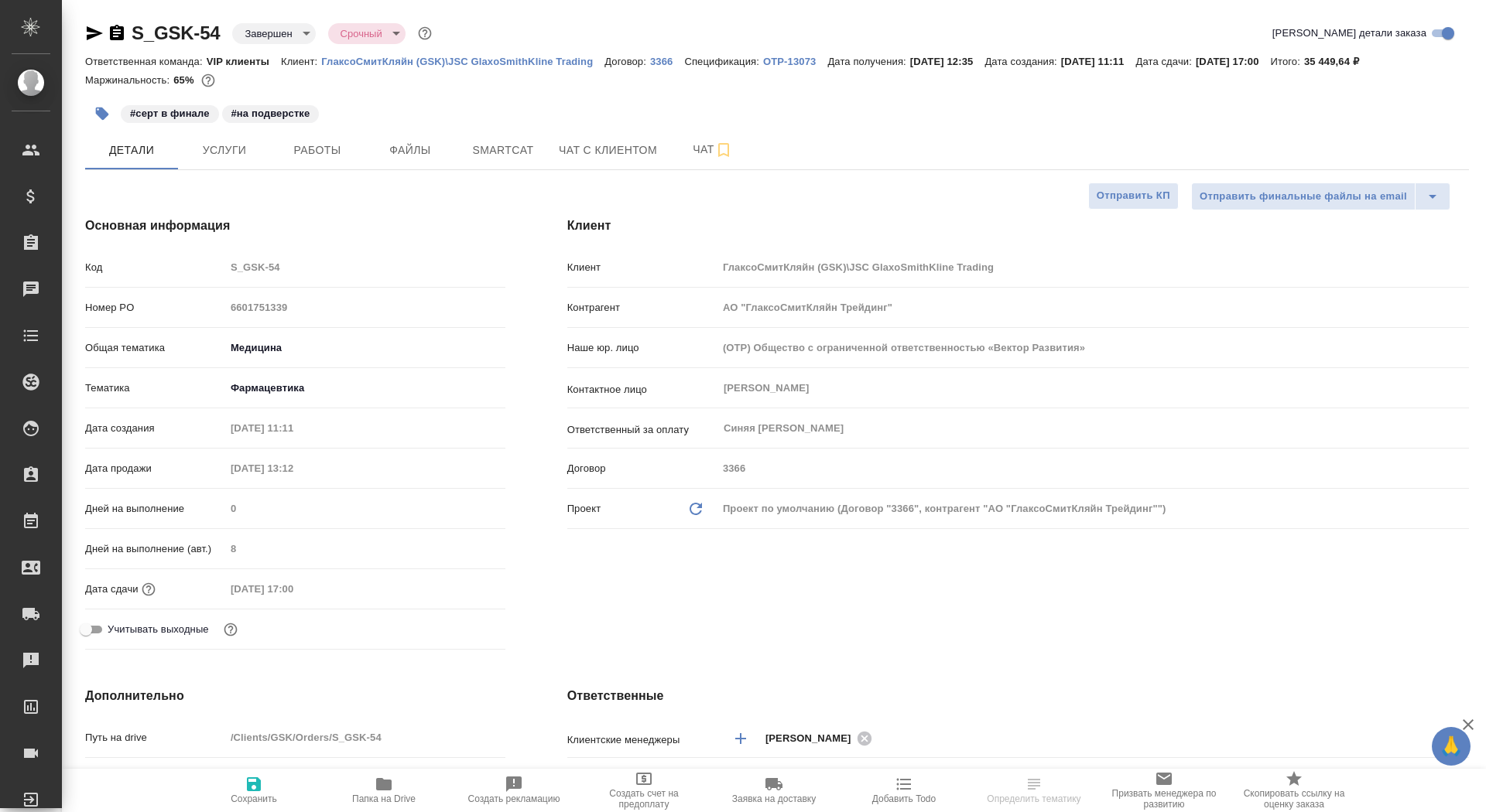
type textarea "x"
click at [803, 56] on p "OTP-13073" at bounding box center [796, 62] width 65 height 12
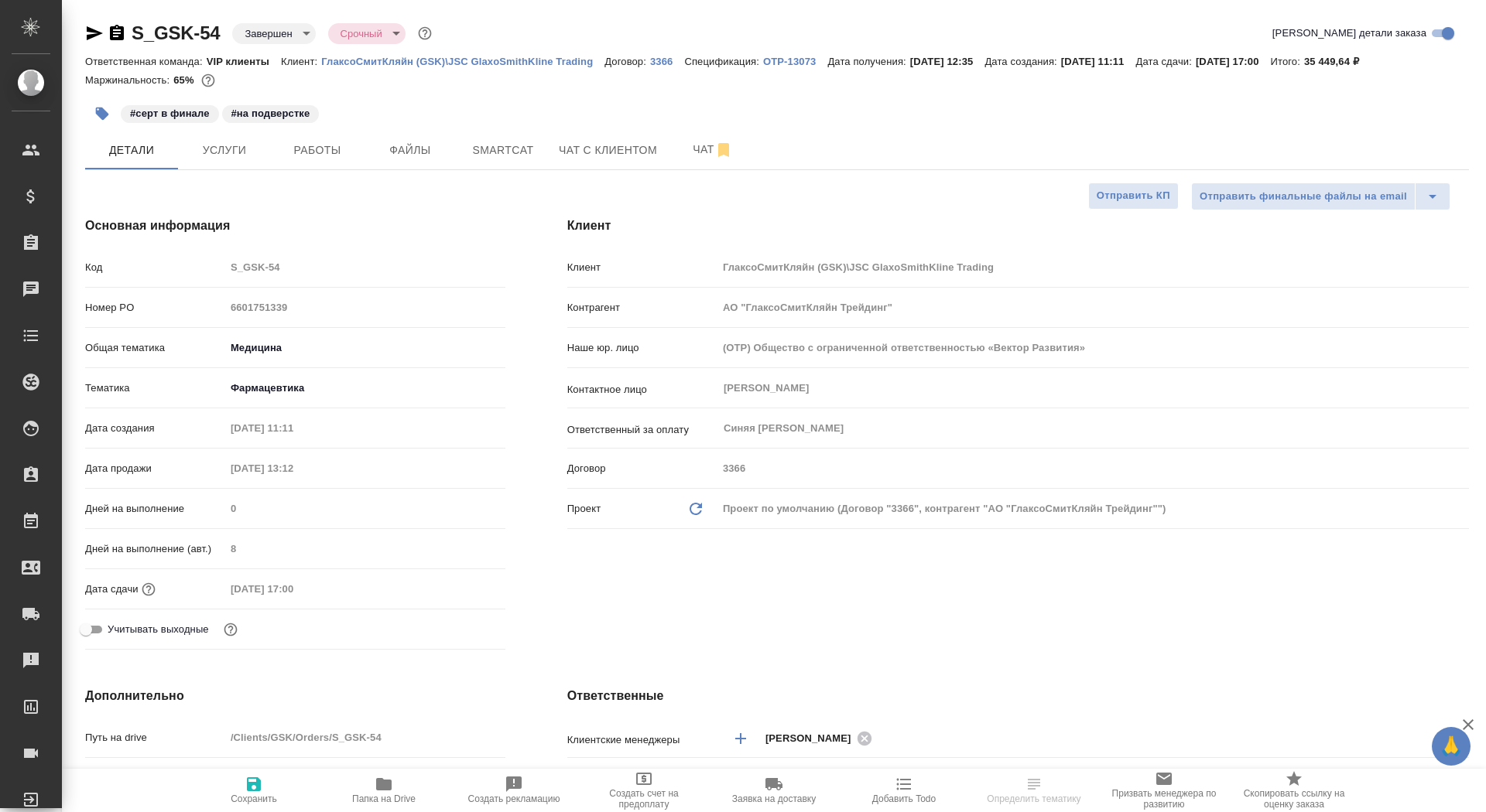
type textarea "x"
select select "RU"
type textarea "x"
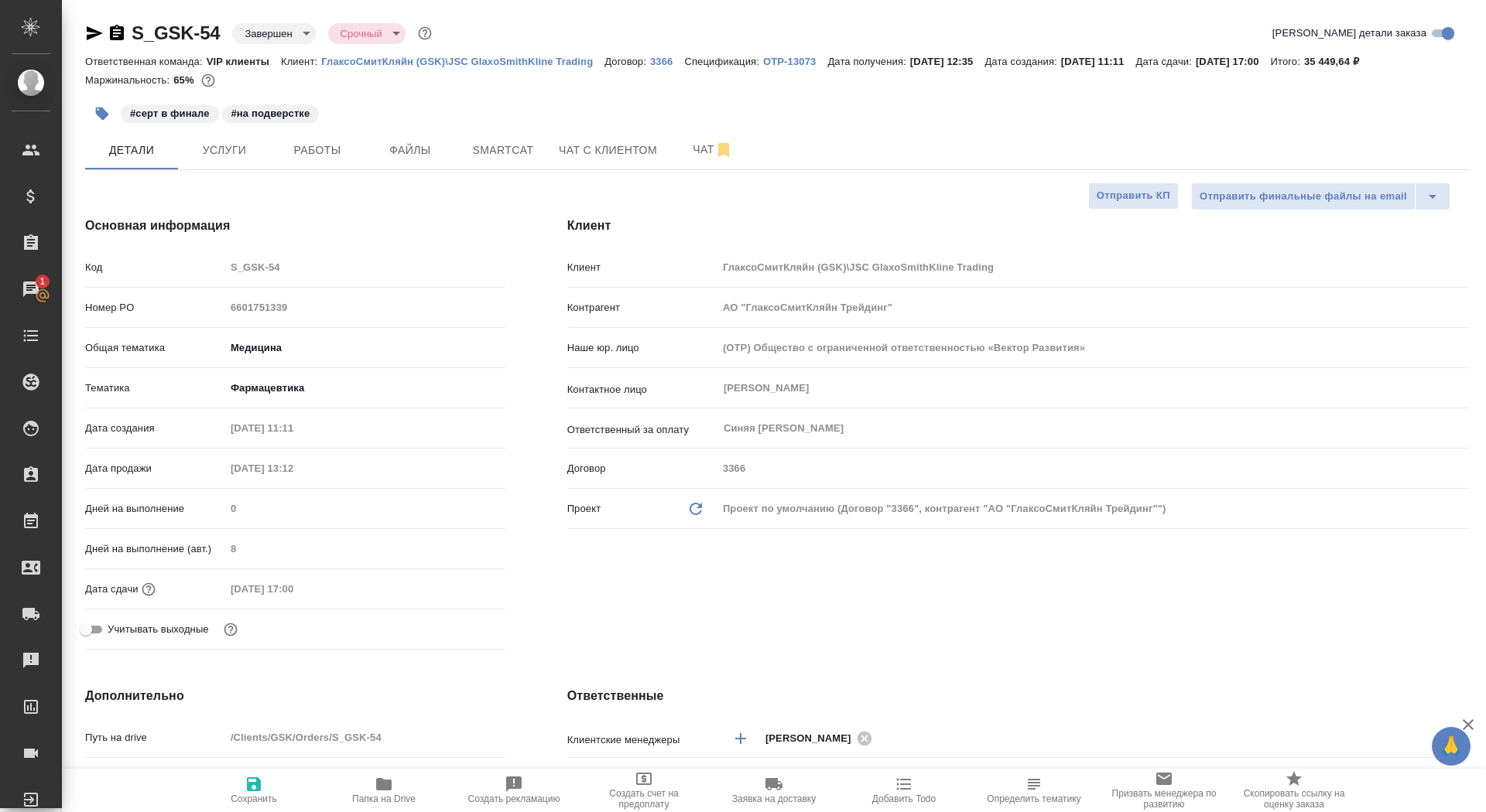
type textarea "x"
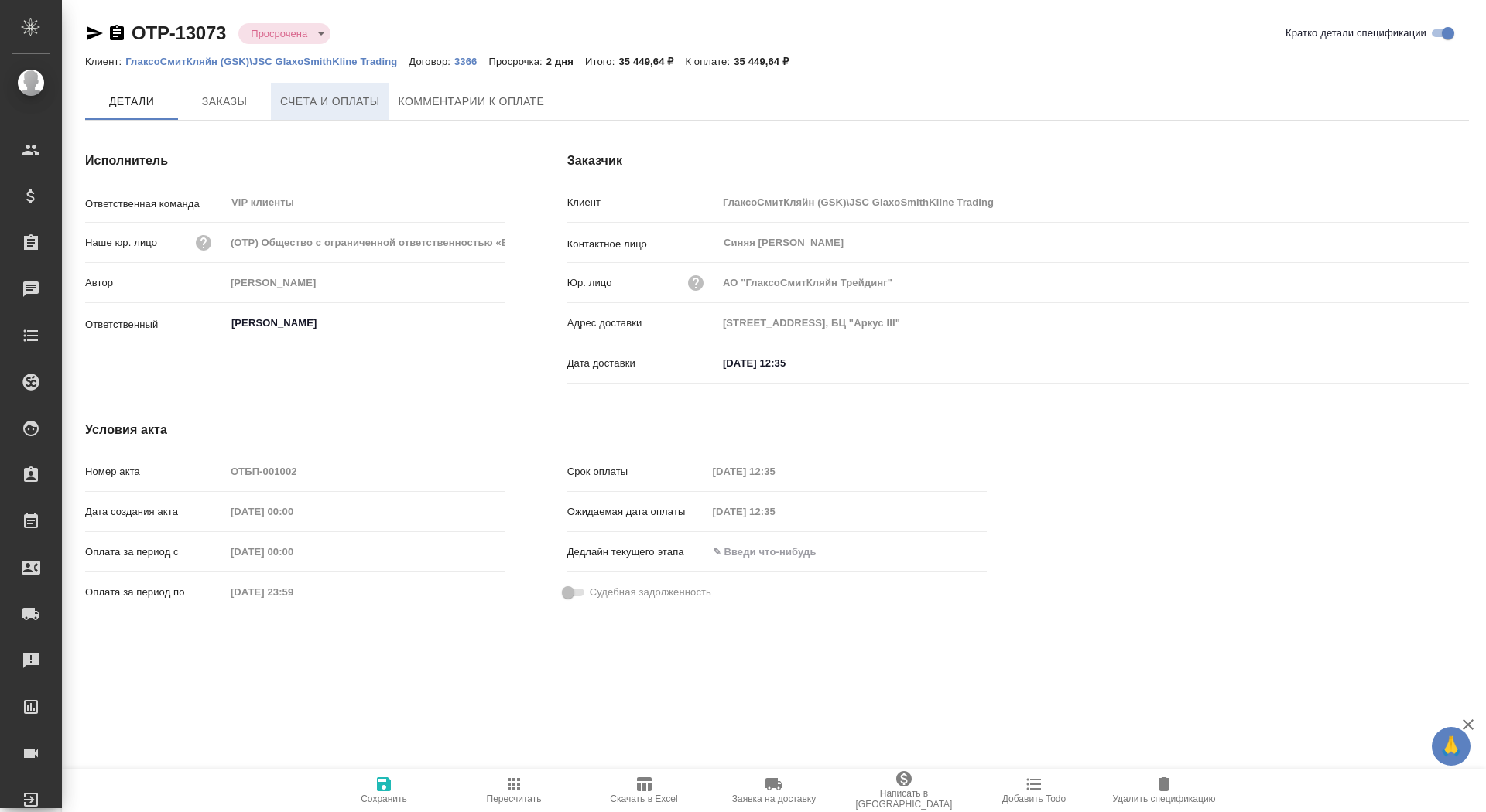
click at [308, 106] on span "Счета и оплаты" at bounding box center [330, 102] width 100 height 20
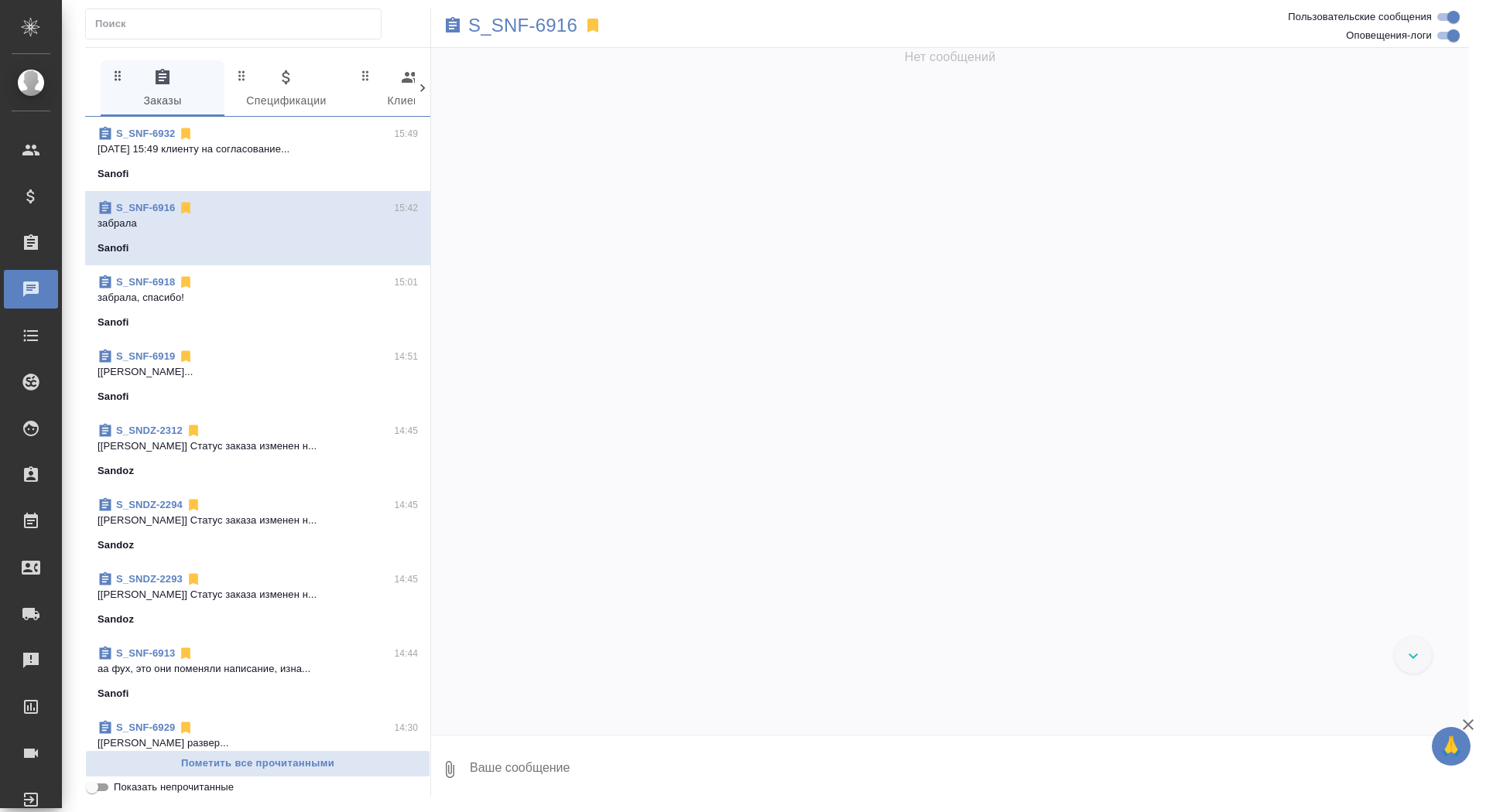
scroll to position [79761, 0]
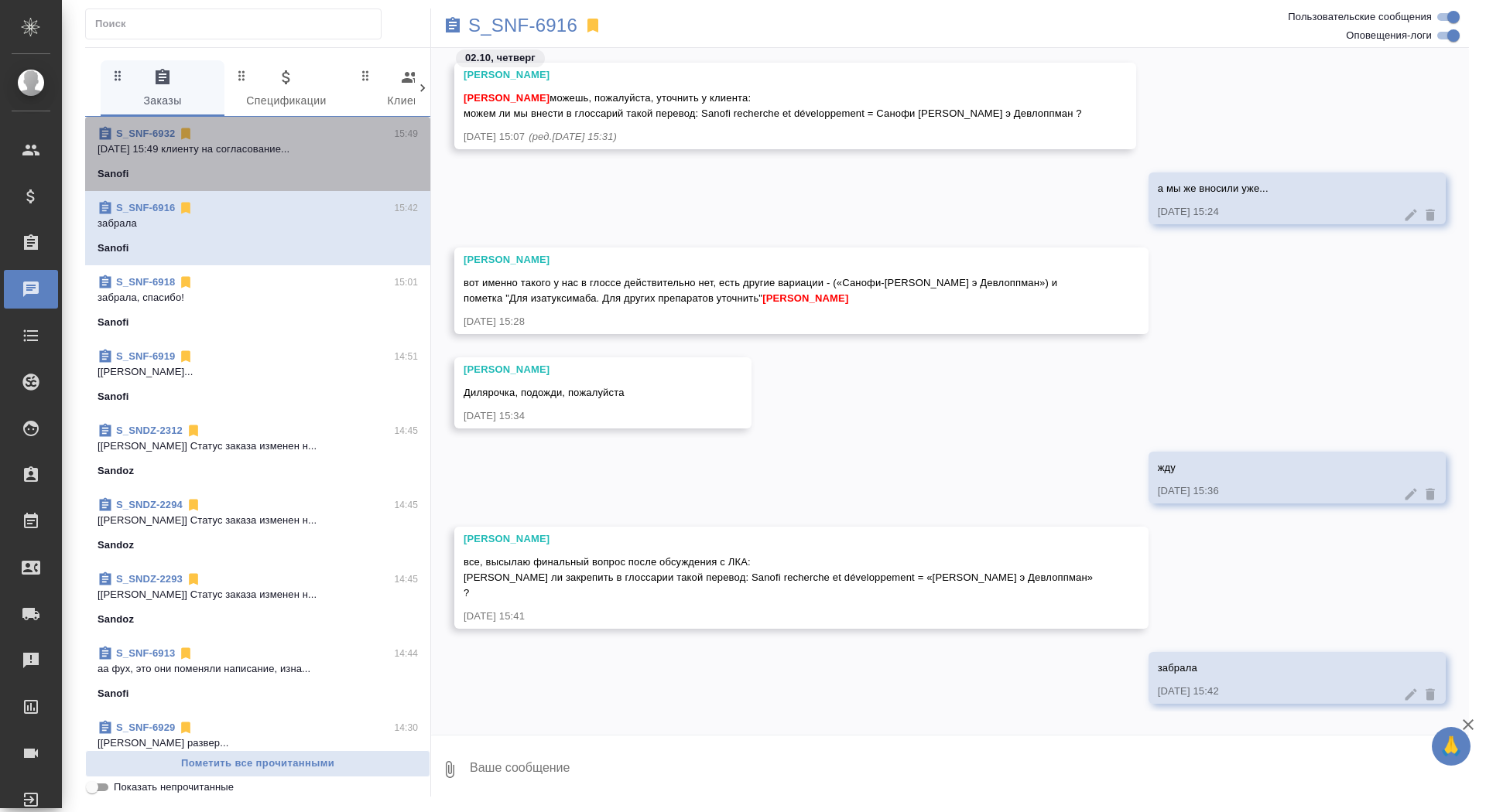
click at [240, 150] on p "02.10.2025 15:49 клиенту на согласование..." at bounding box center [258, 150] width 321 height 16
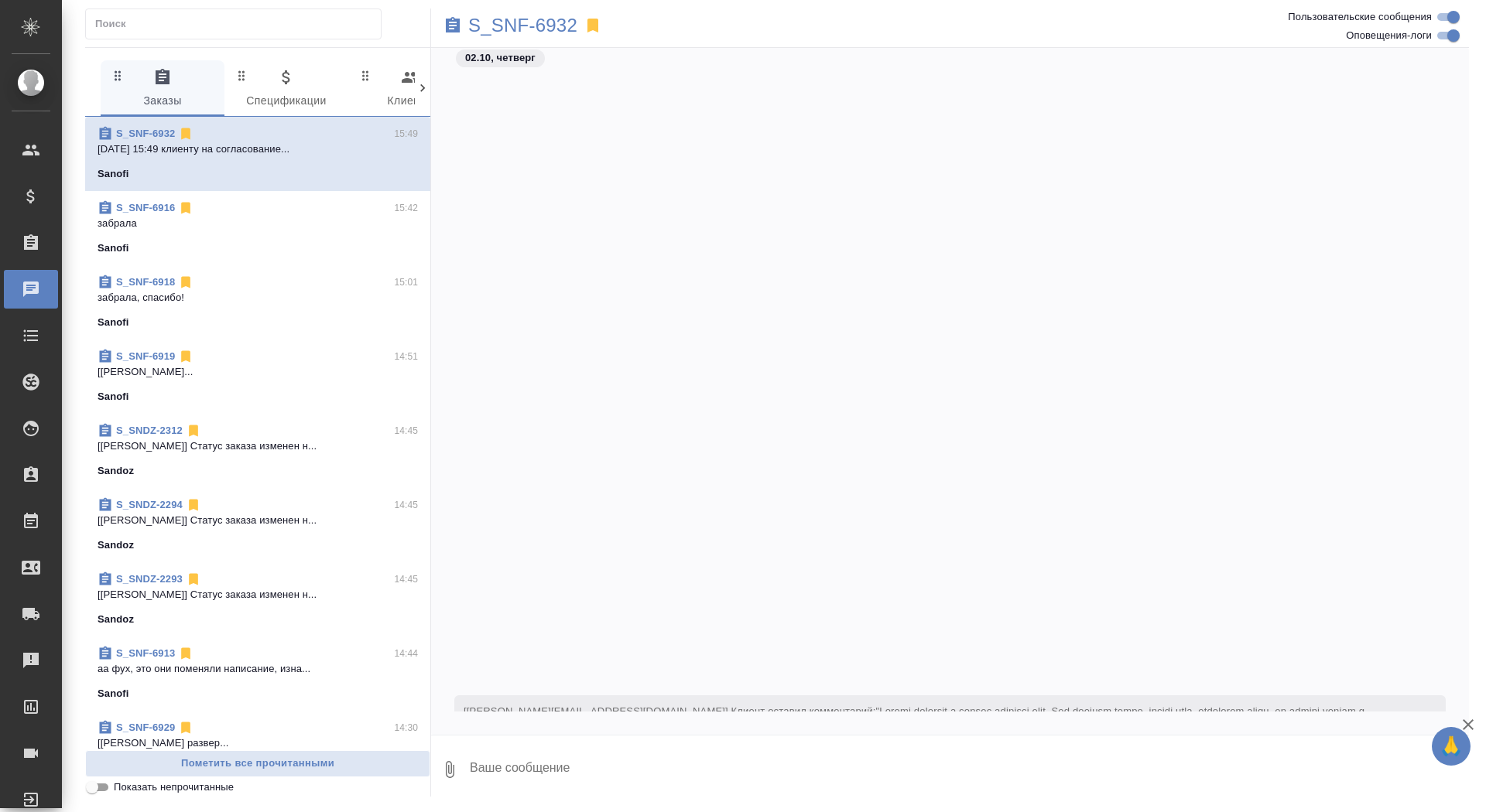
scroll to position [738, 0]
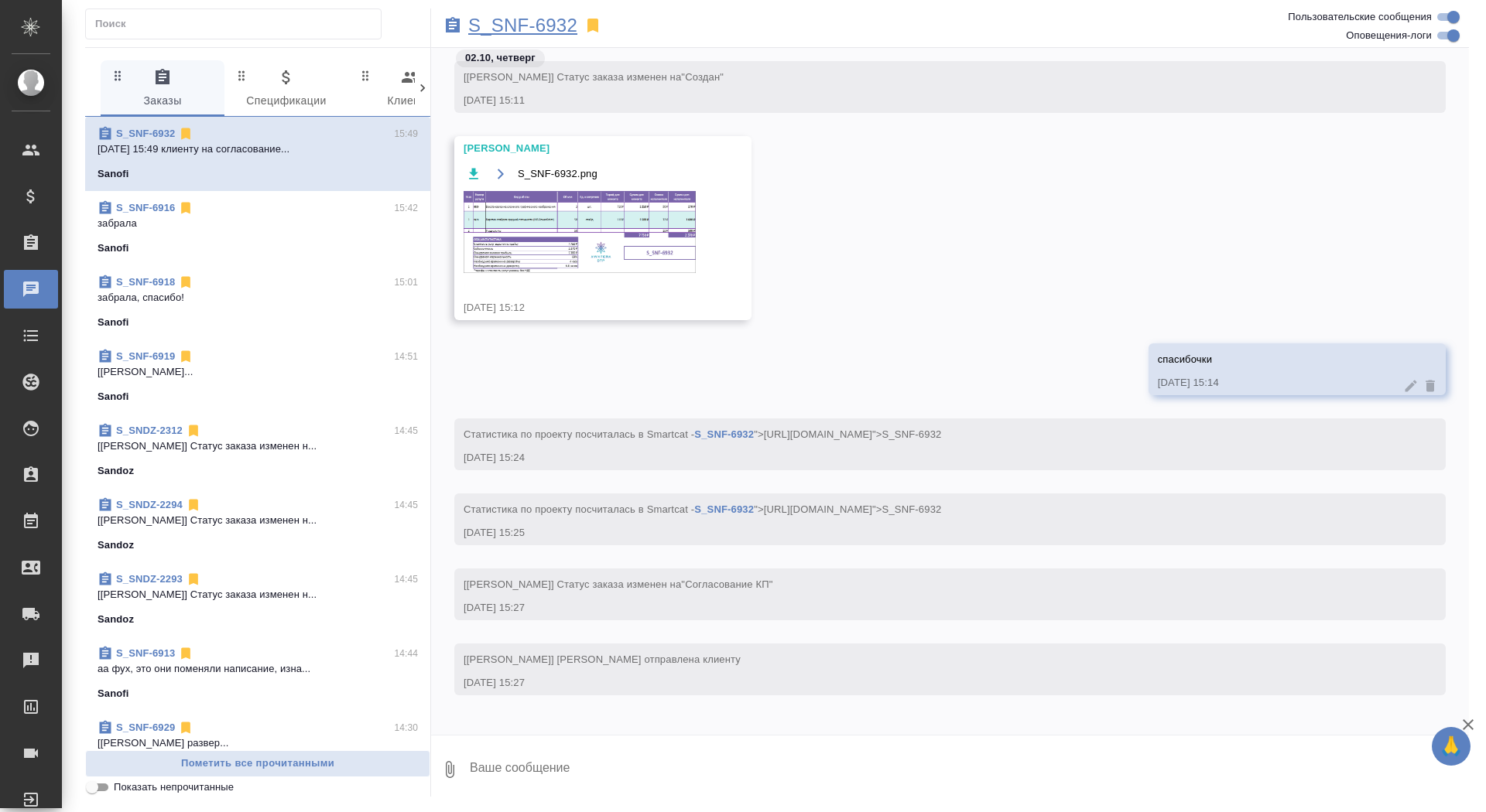
click at [541, 27] on p "S_SNF-6932" at bounding box center [523, 25] width 109 height 16
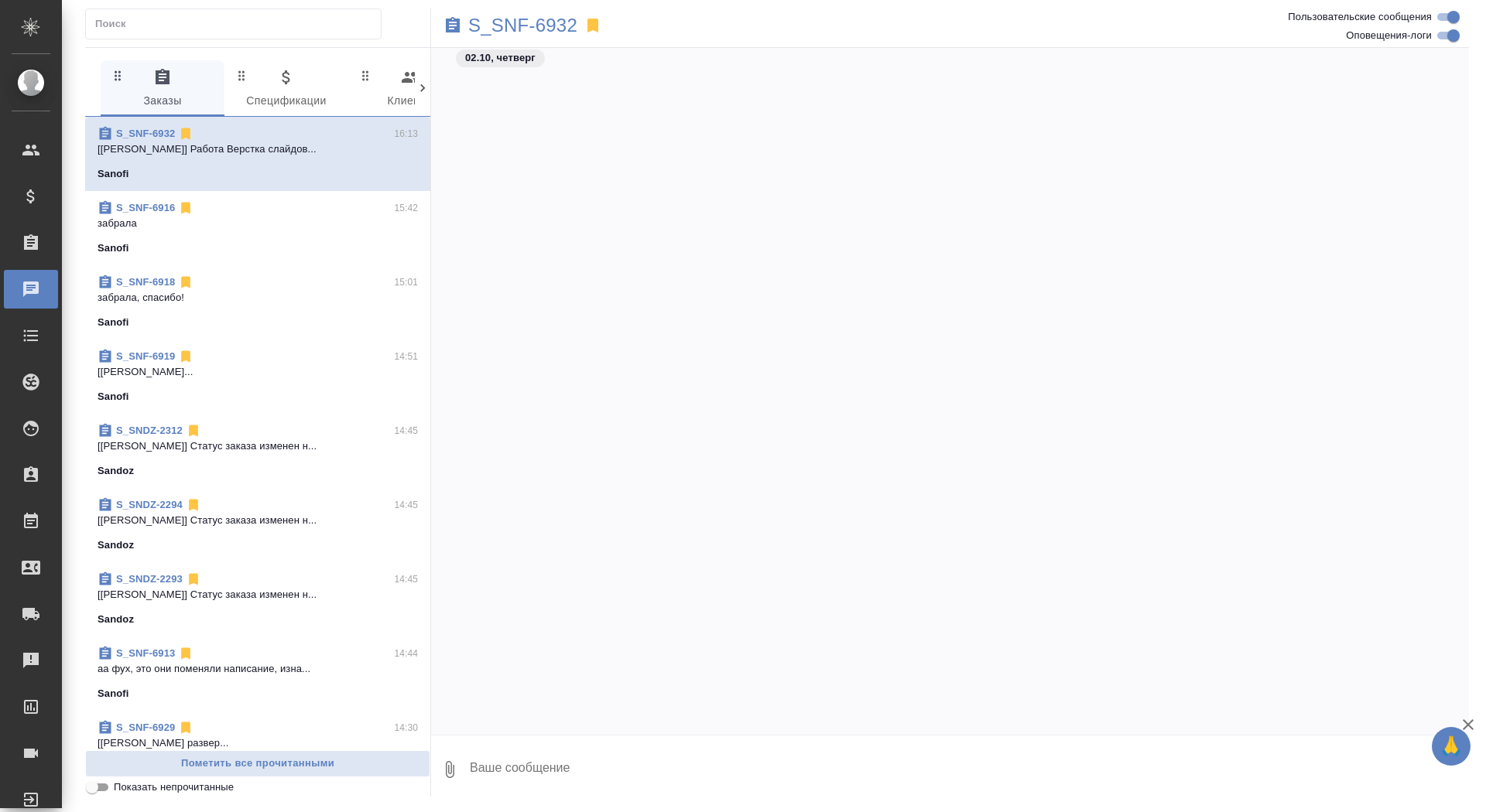
scroll to position [11377, 0]
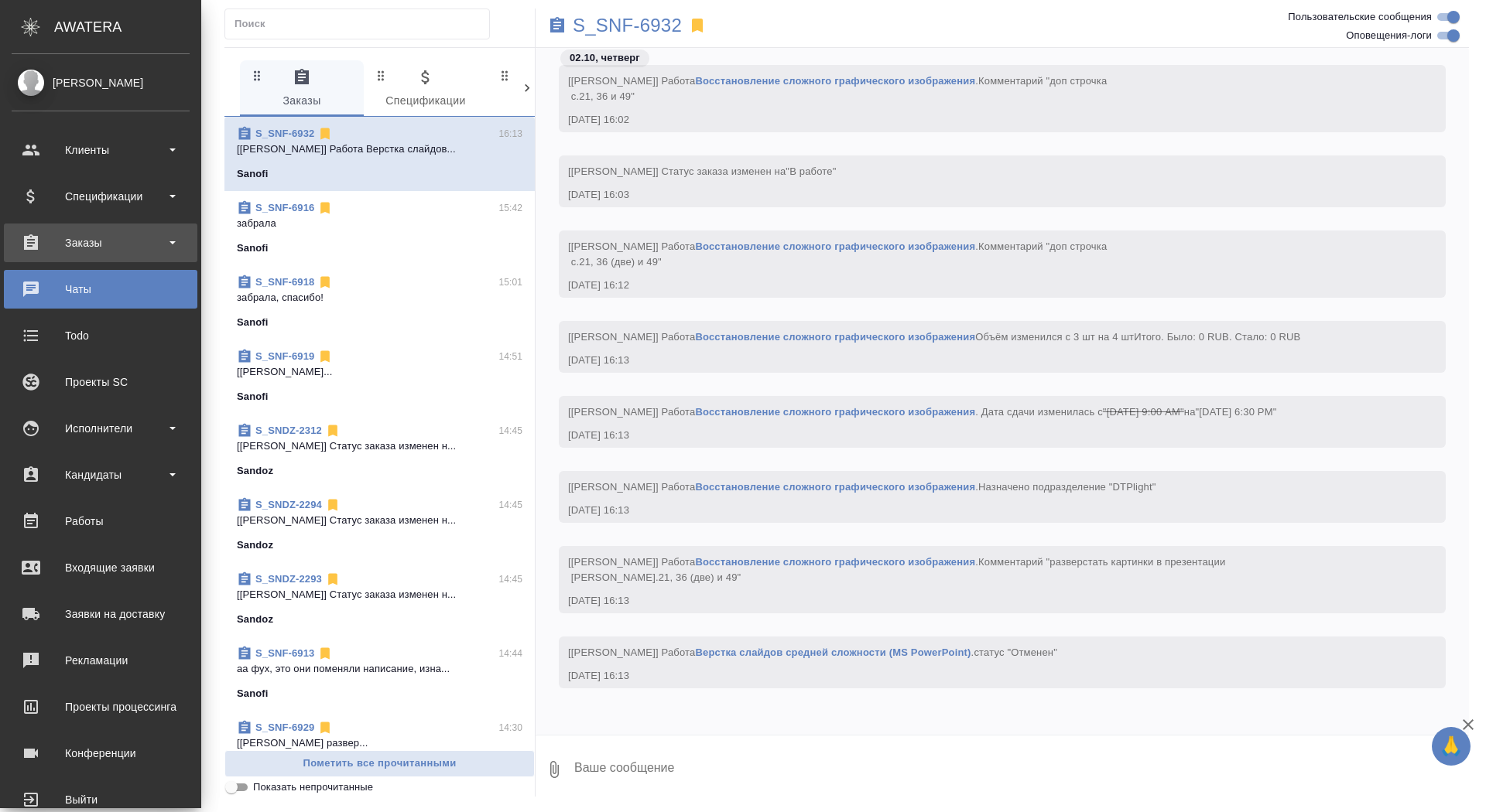
click at [72, 249] on div "Заказы" at bounding box center [101, 243] width 178 height 23
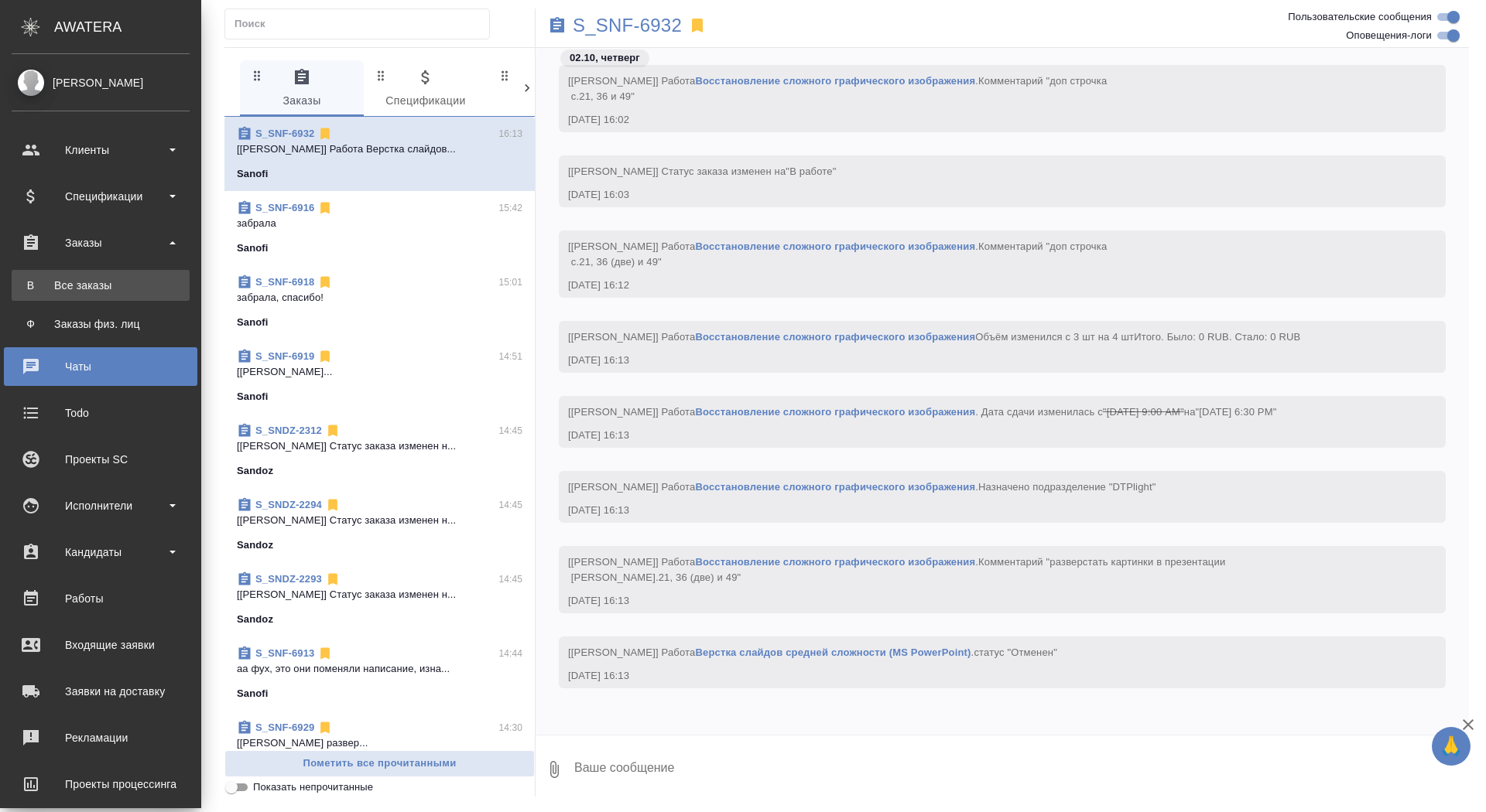
click at [125, 278] on div "Все заказы" at bounding box center [101, 285] width 162 height 16
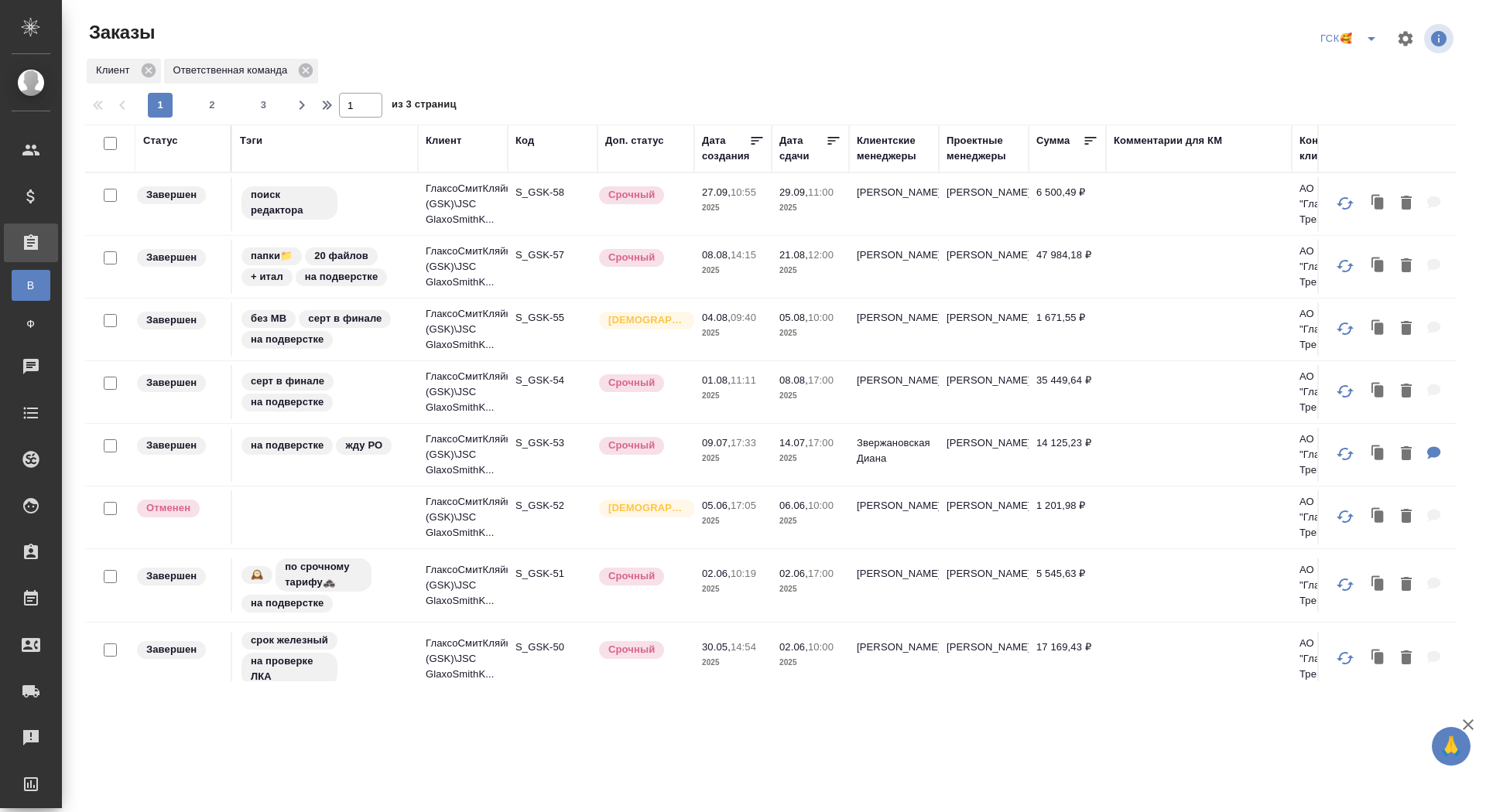
click at [990, 36] on icon "split button" at bounding box center [1372, 38] width 19 height 19
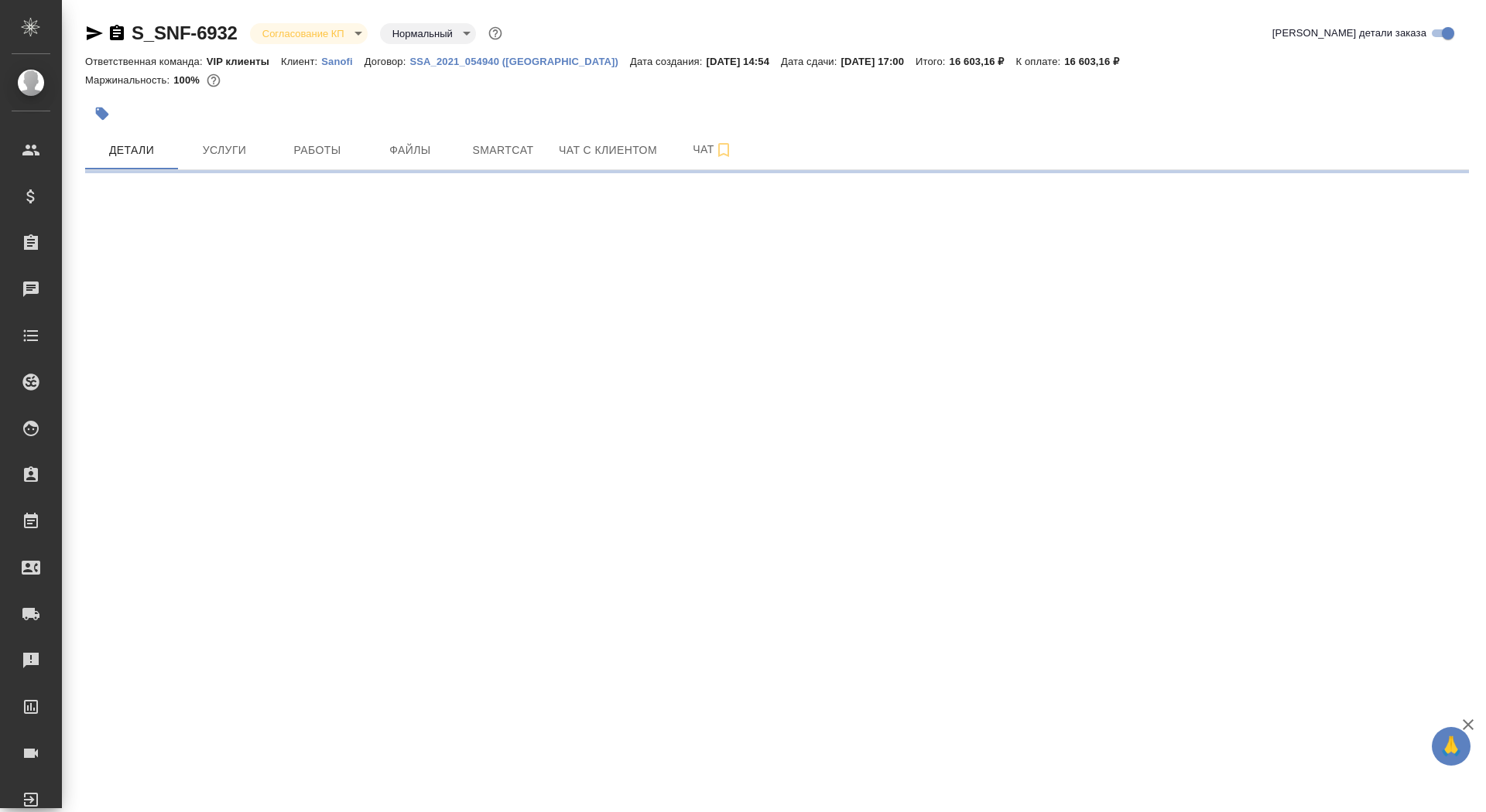
select select "RU"
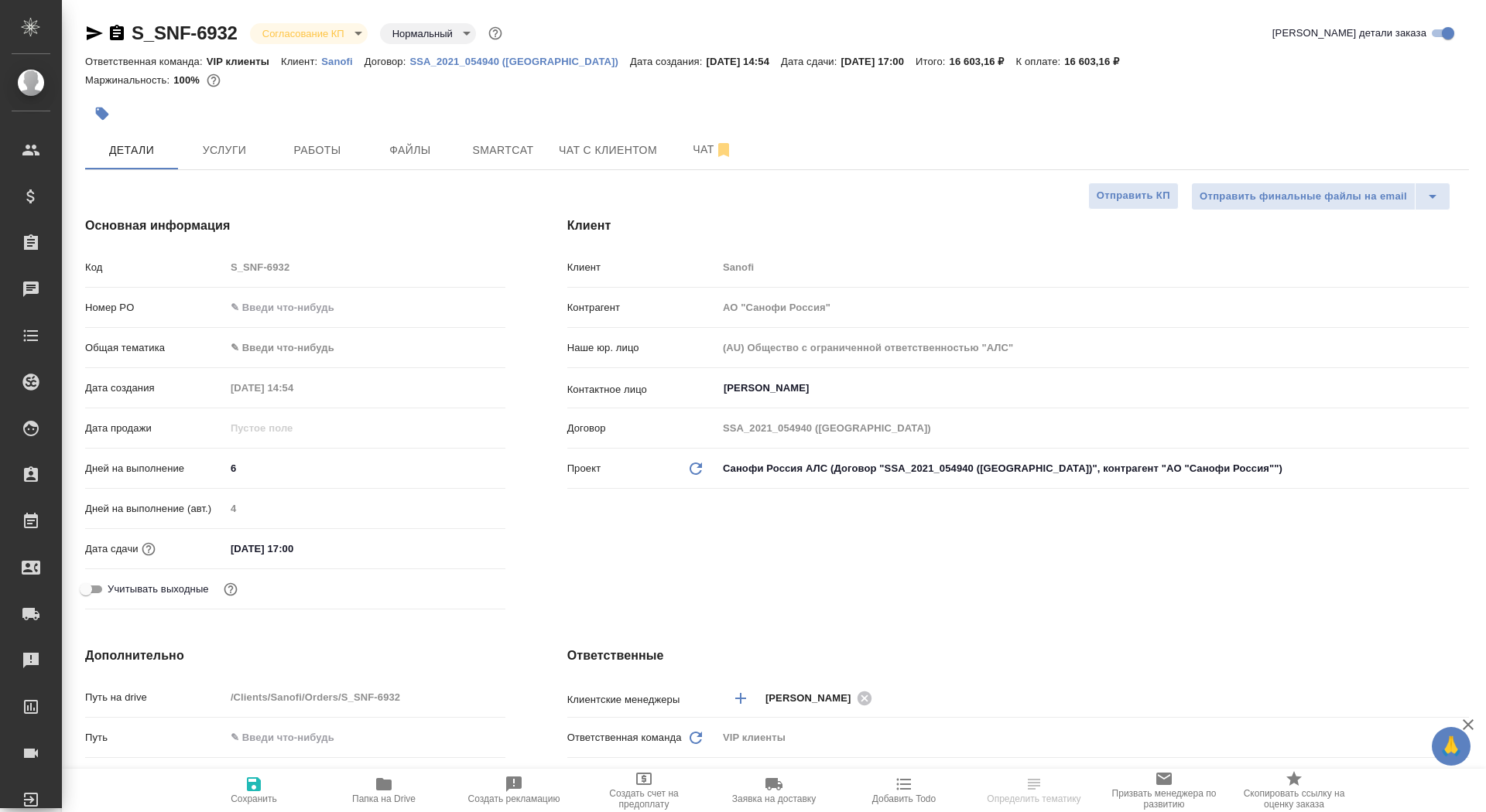
type textarea "x"
click at [270, 313] on input "text" at bounding box center [365, 307] width 281 height 22
paste input "E005883897"
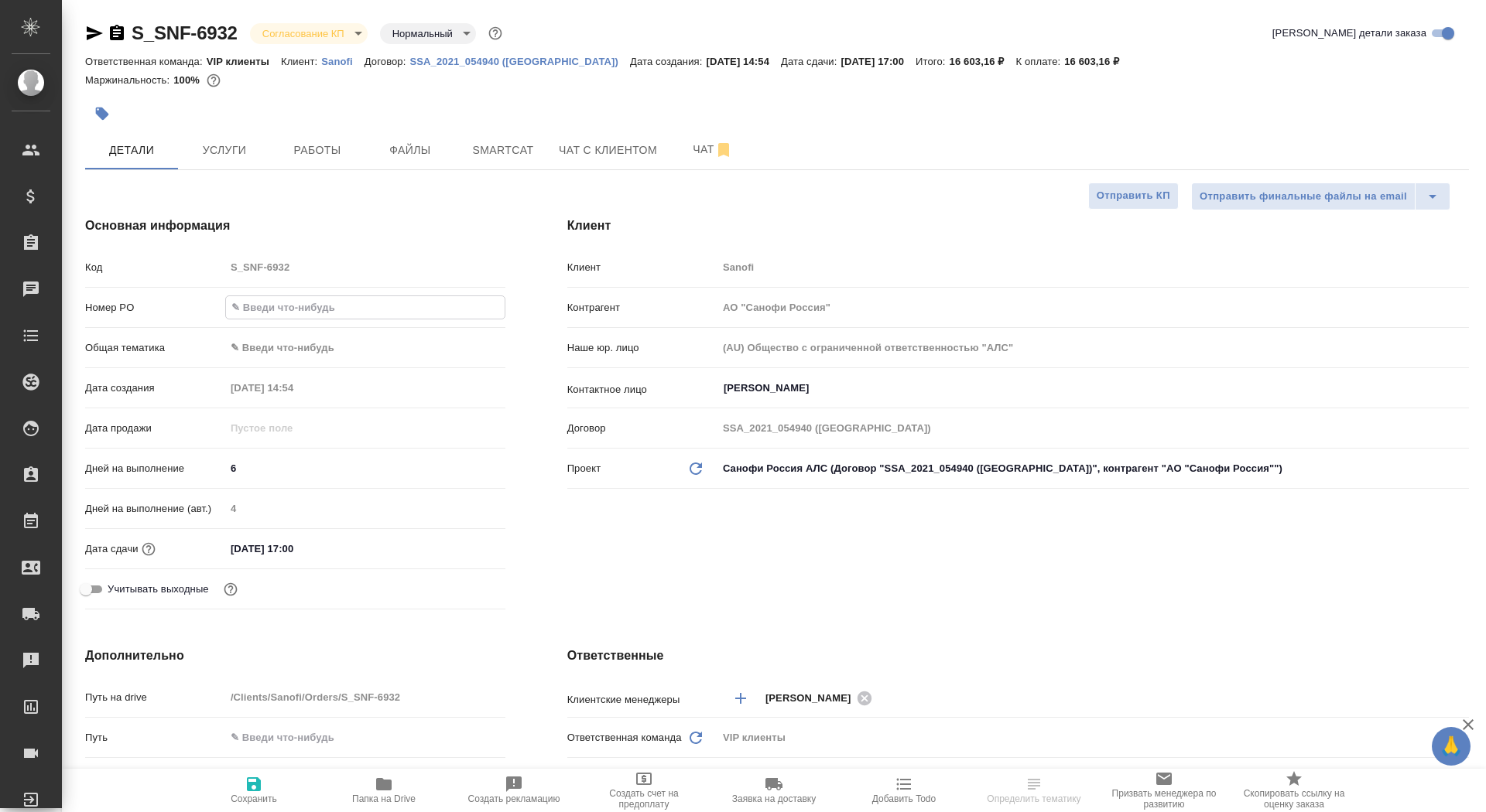
type input "E005883897"
type textarea "x"
type input "E005883897"
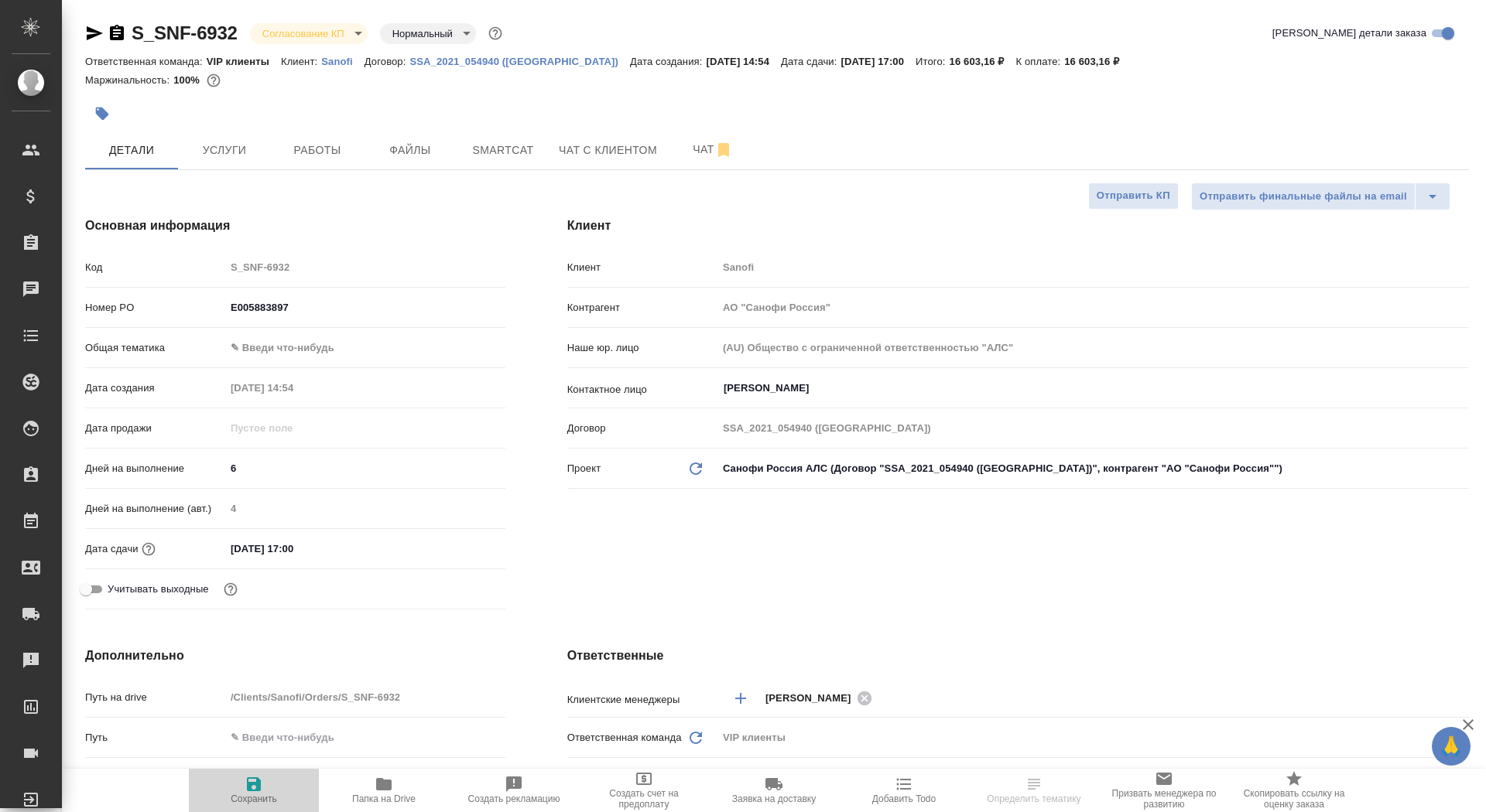
click at [267, 801] on span "Сохранить" at bounding box center [254, 798] width 47 height 11
type textarea "x"
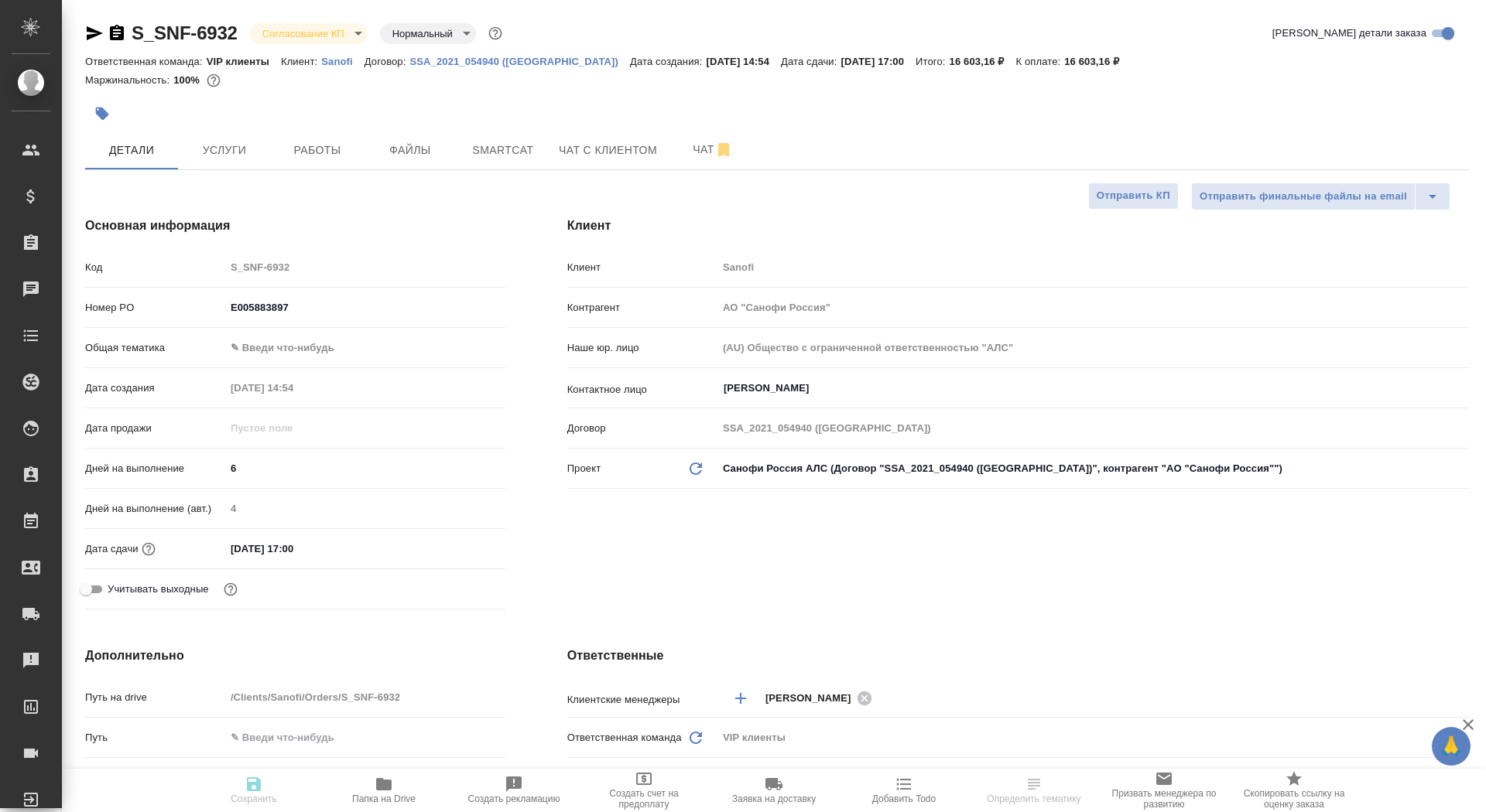
type textarea "x"
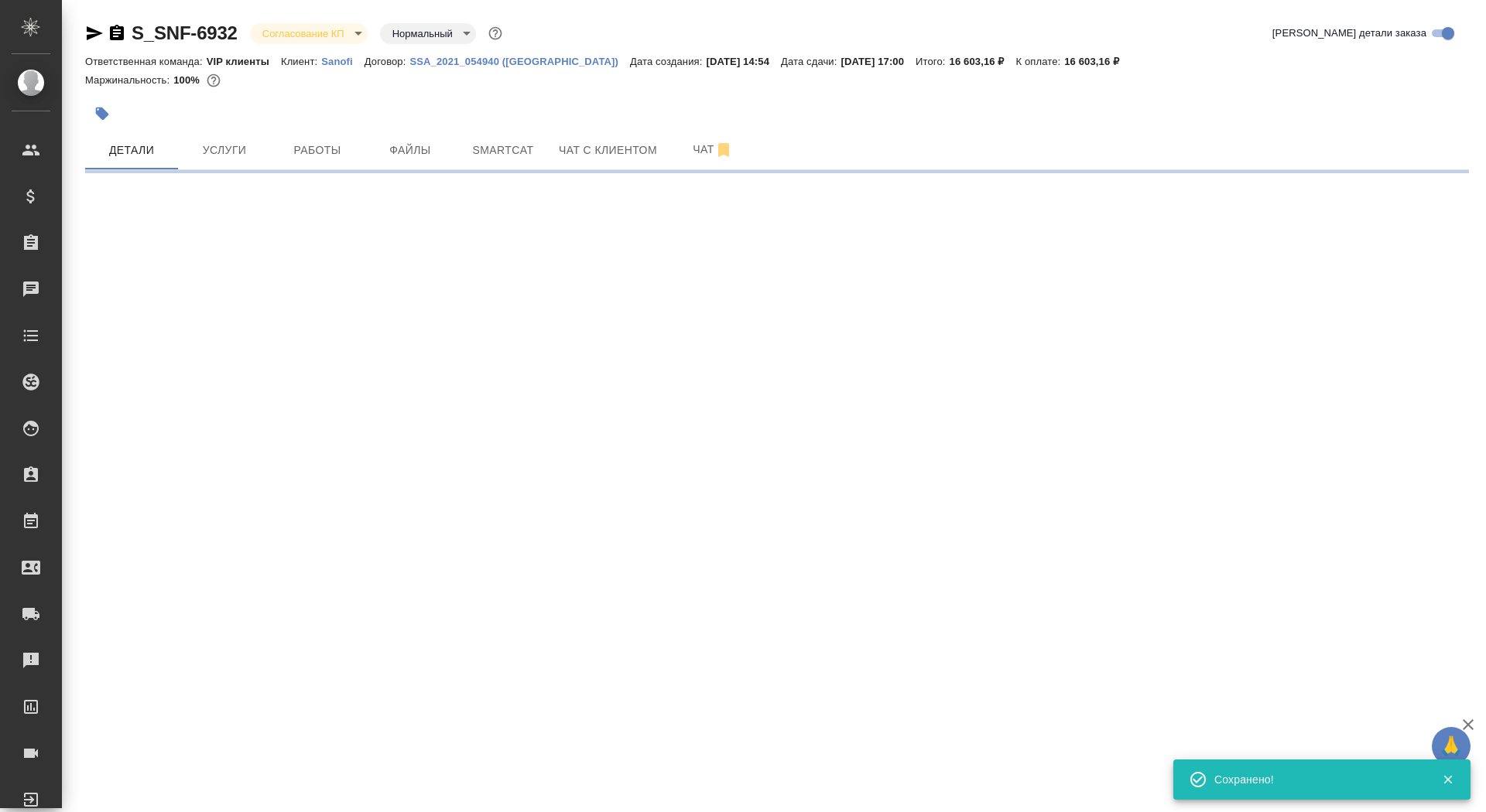
select select "RU"
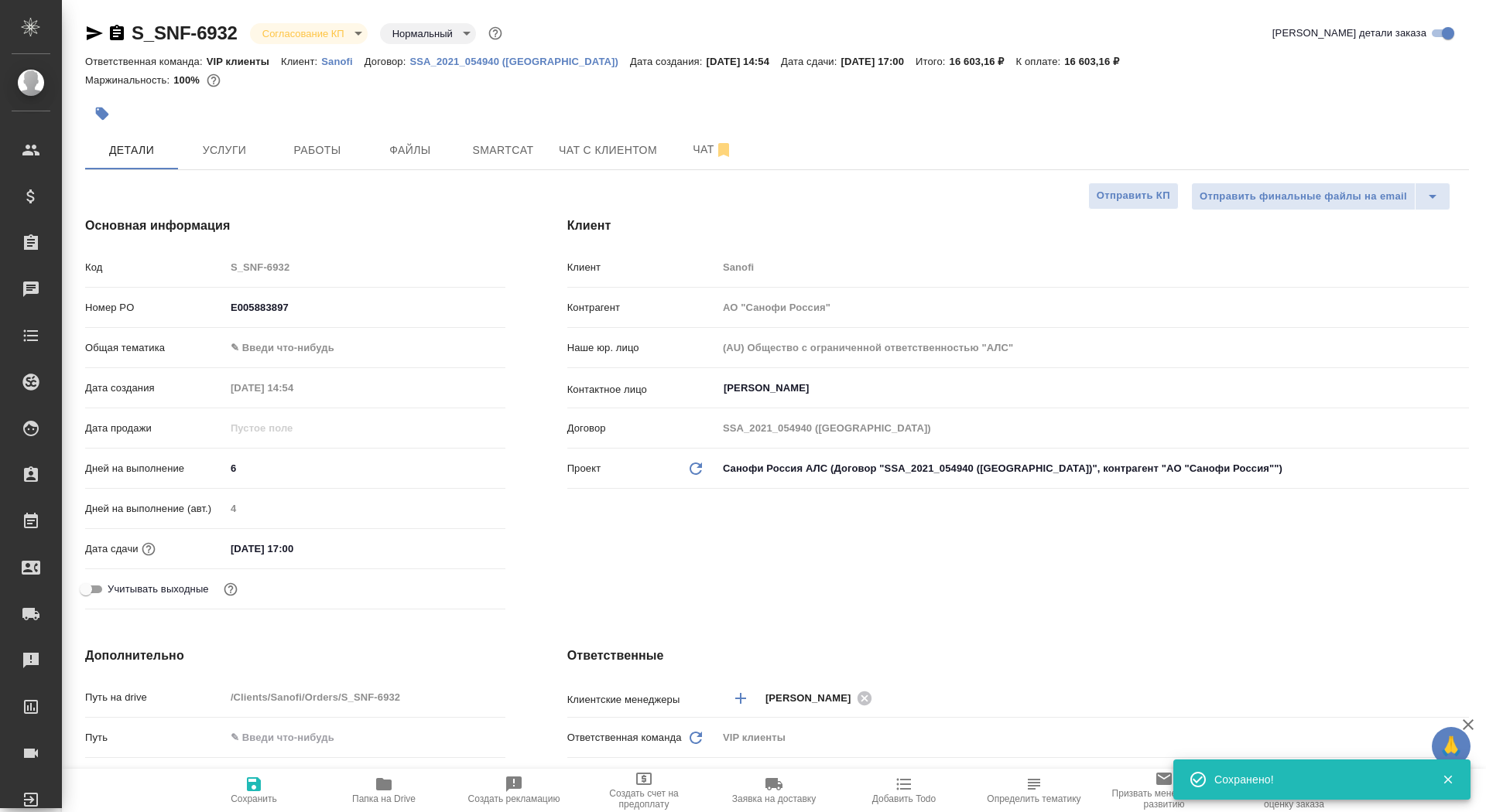
type textarea "x"
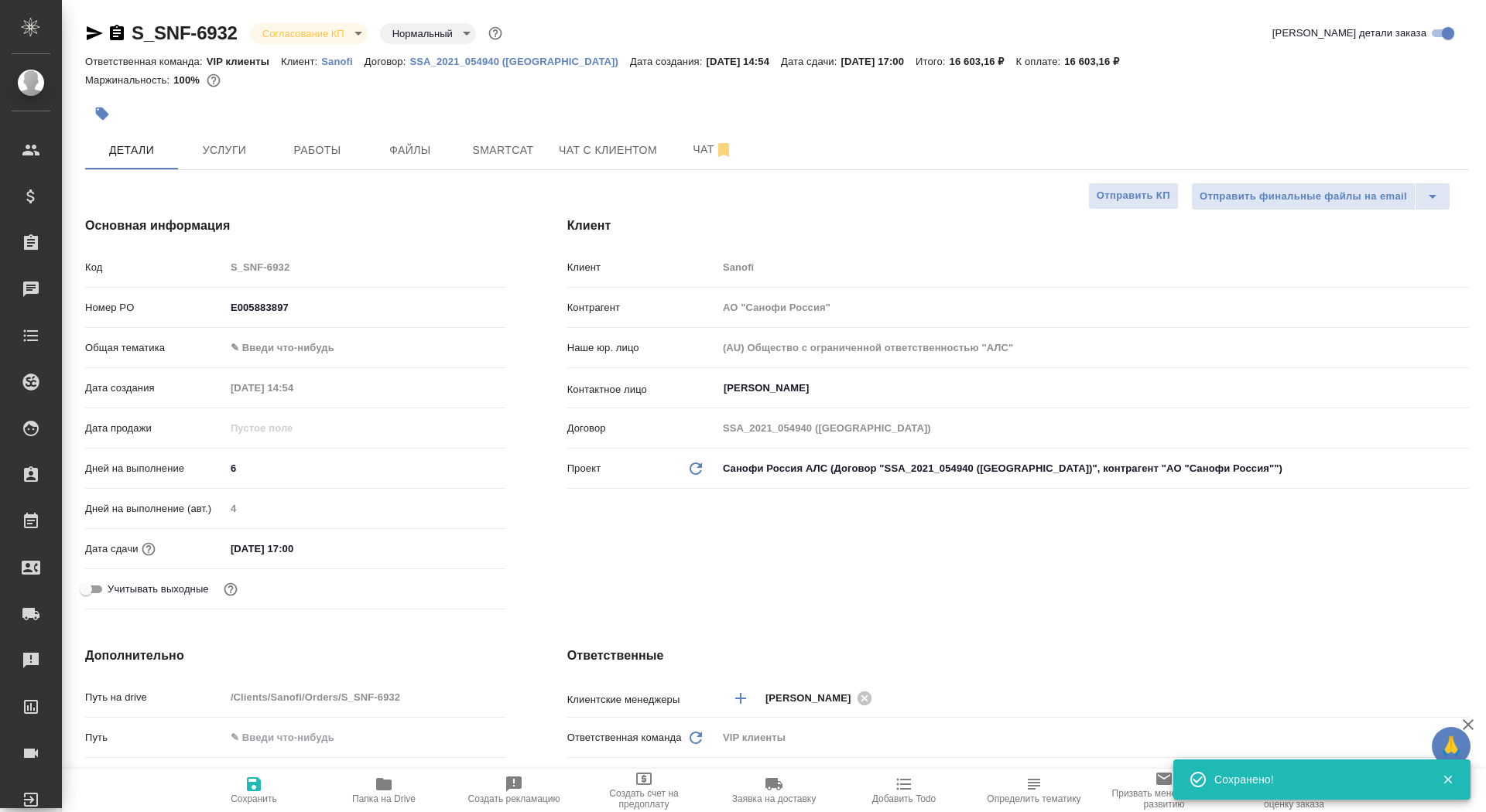
type textarea "x"
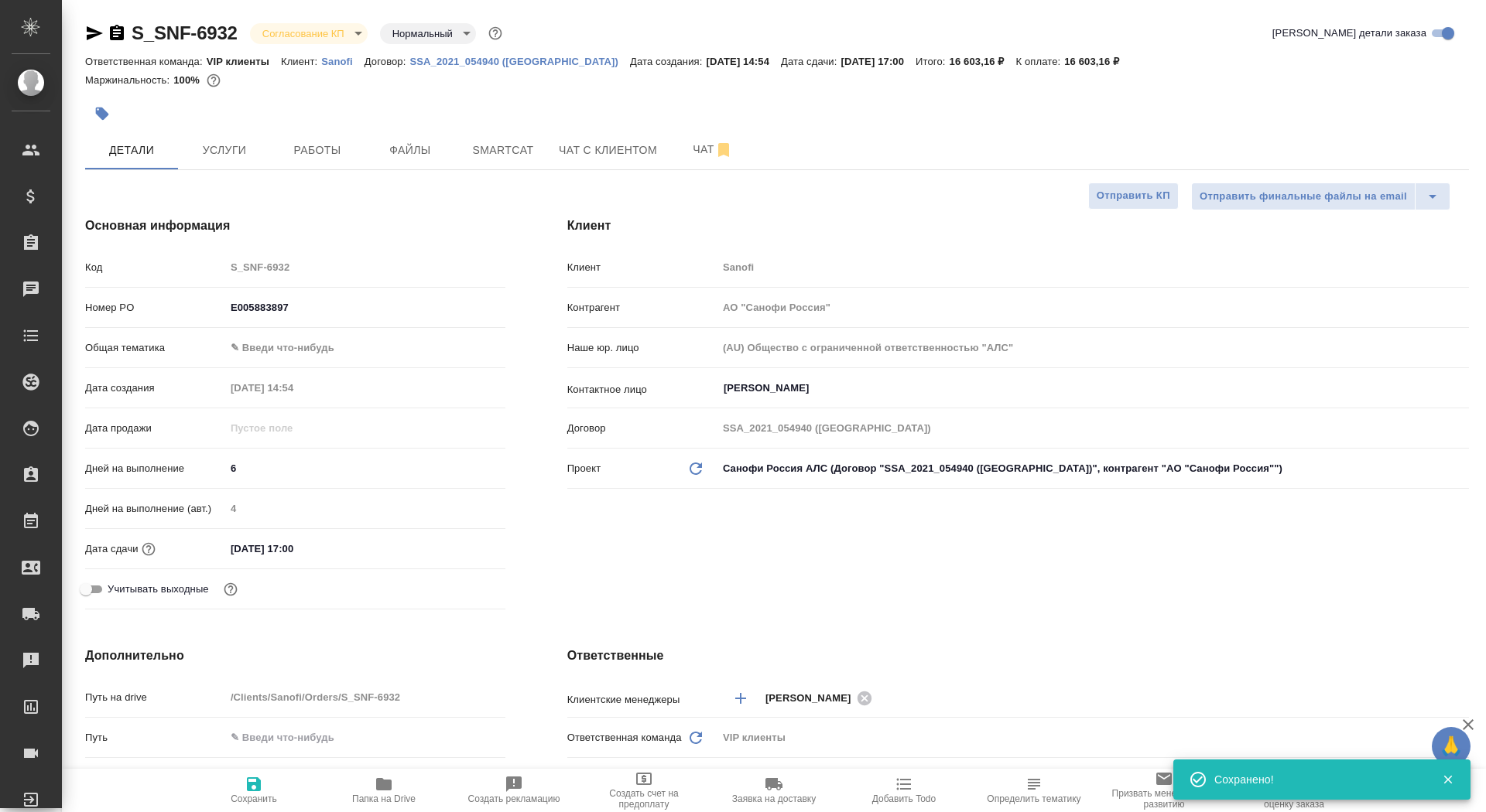
type textarea "x"
click at [349, 40] on body "🙏 .cls-1 fill:#fff; AWATERA Saydasheva Dilyara Клиенты Спецификации Заказы 0 Ча…" at bounding box center [743, 406] width 1486 height 812
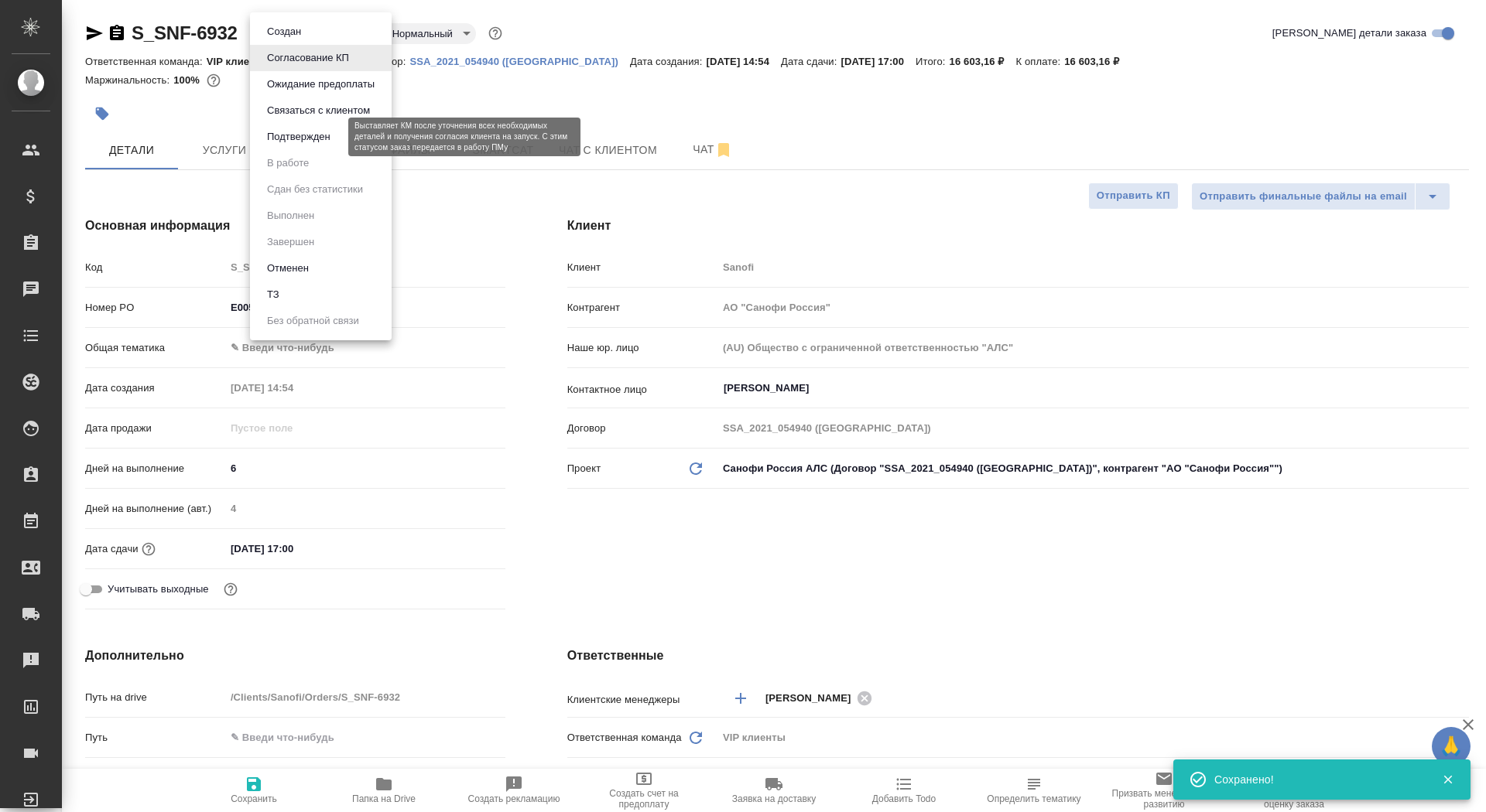
click at [333, 143] on button "Подтвержден" at bounding box center [298, 136] width 72 height 17
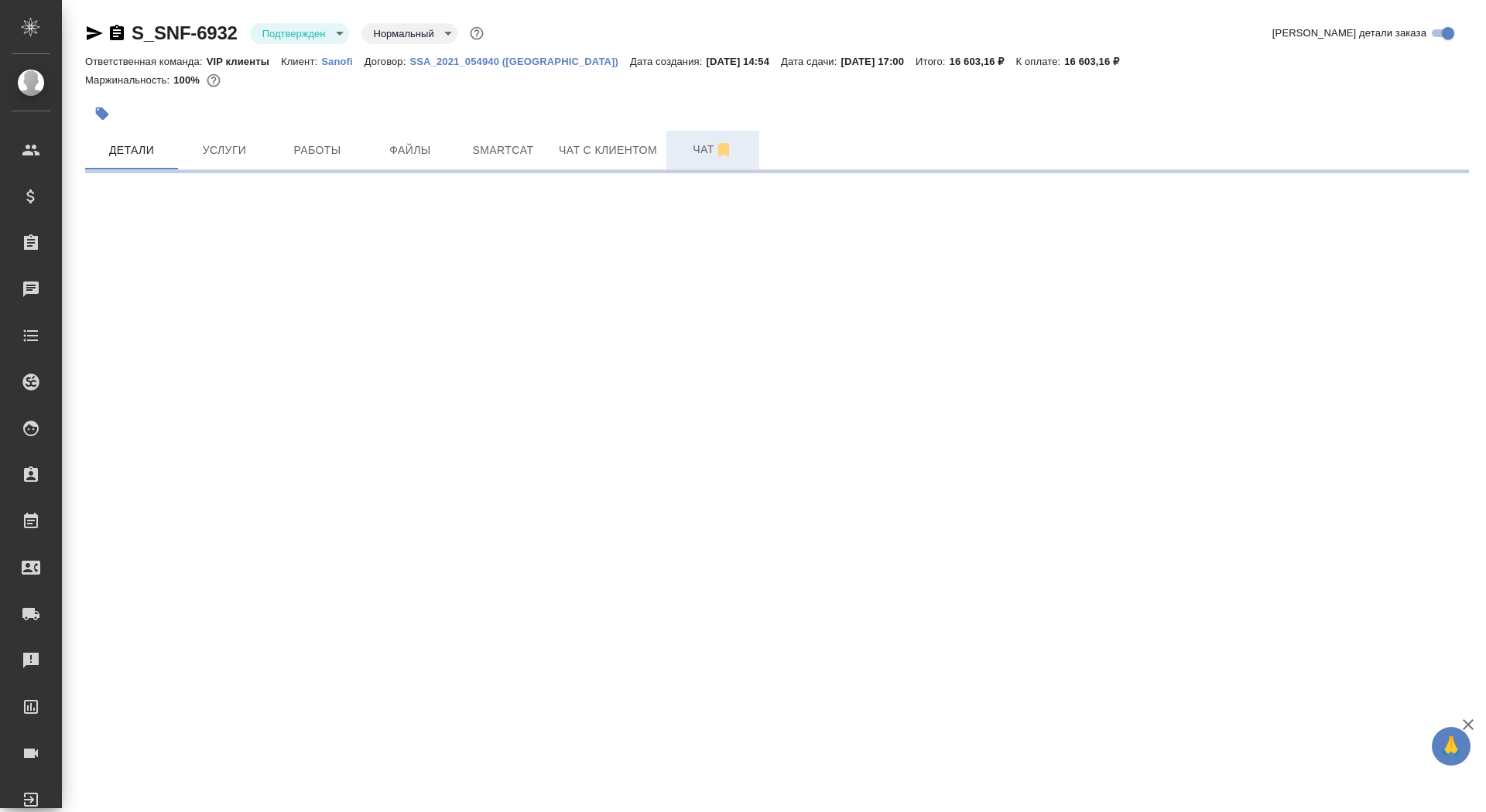
select select "RU"
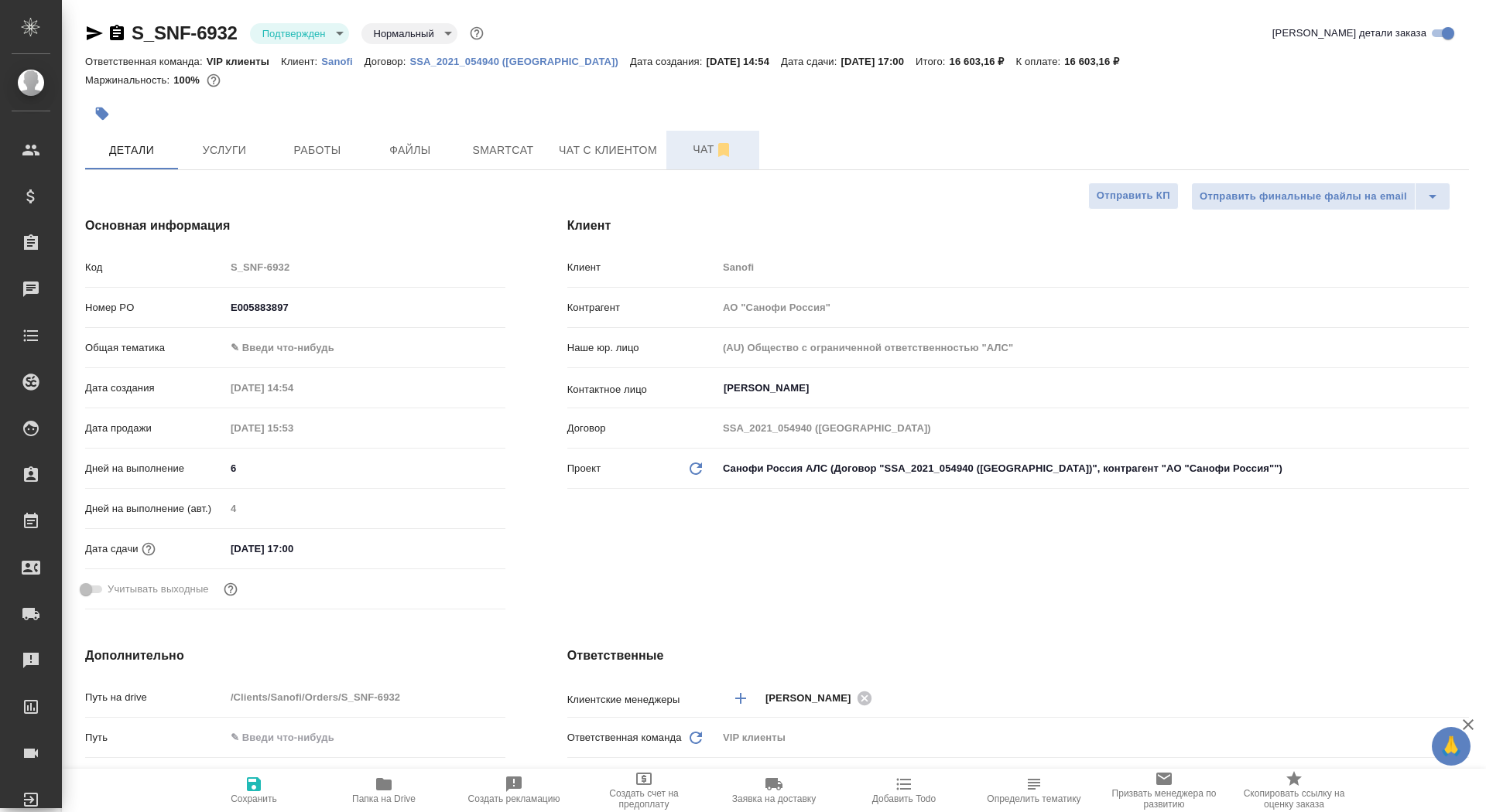
type textarea "x"
click at [694, 158] on span "Чат" at bounding box center [713, 150] width 74 height 20
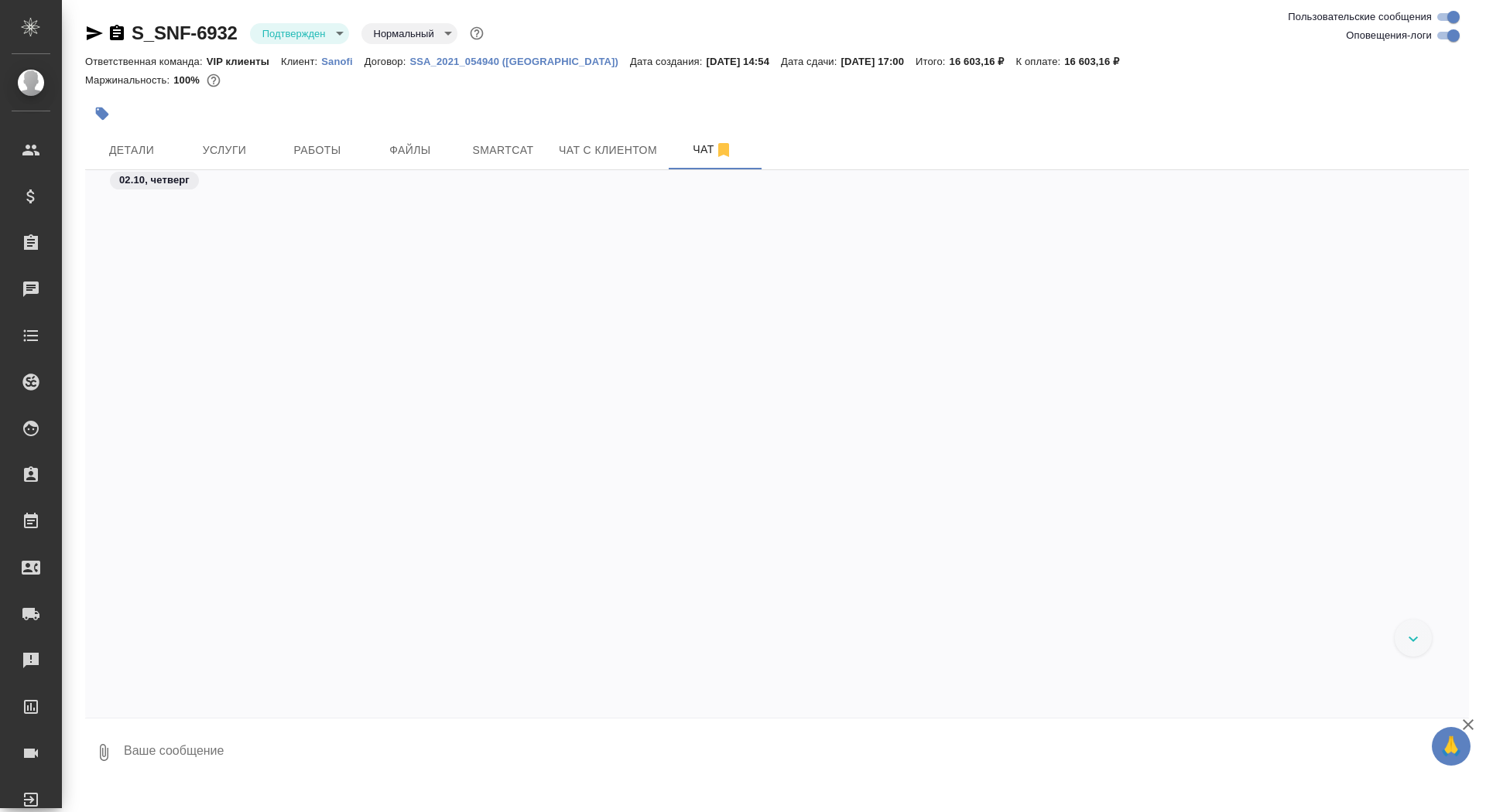
scroll to position [531, 0]
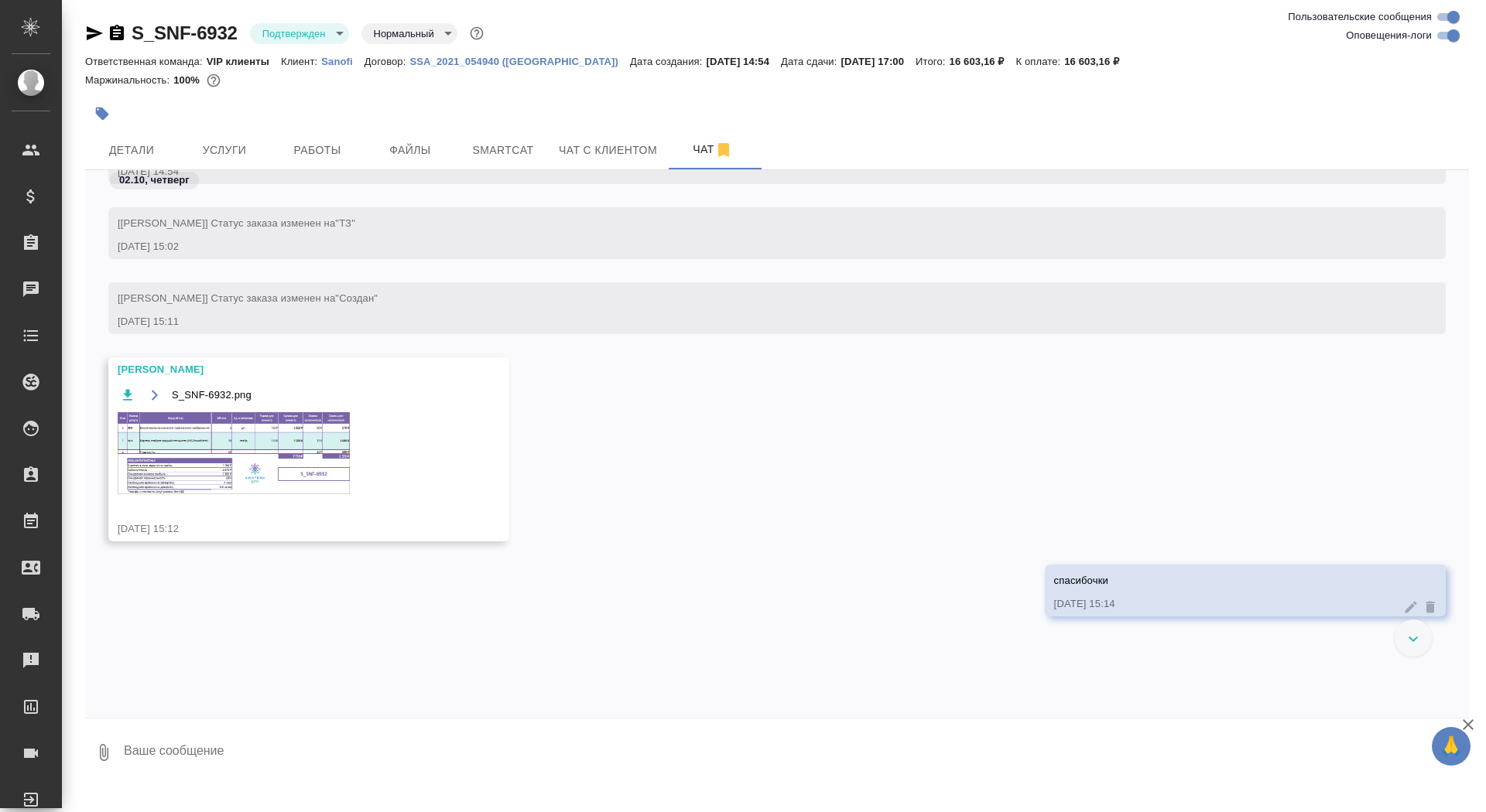
click at [209, 494] on img at bounding box center [234, 453] width 233 height 82
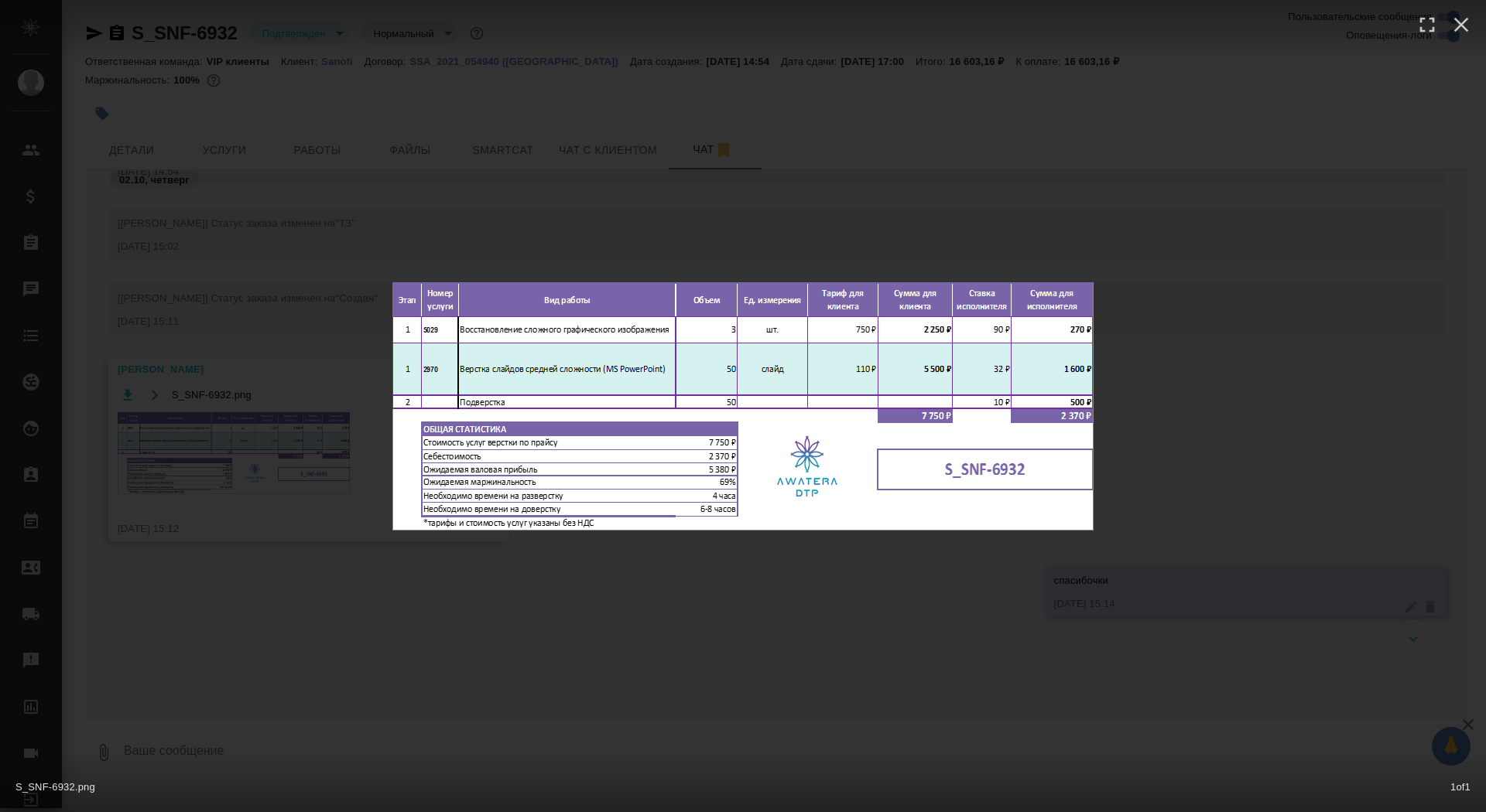
click at [209, 504] on div "S_SNF-6932.png 1 of 1" at bounding box center [743, 406] width 1486 height 812
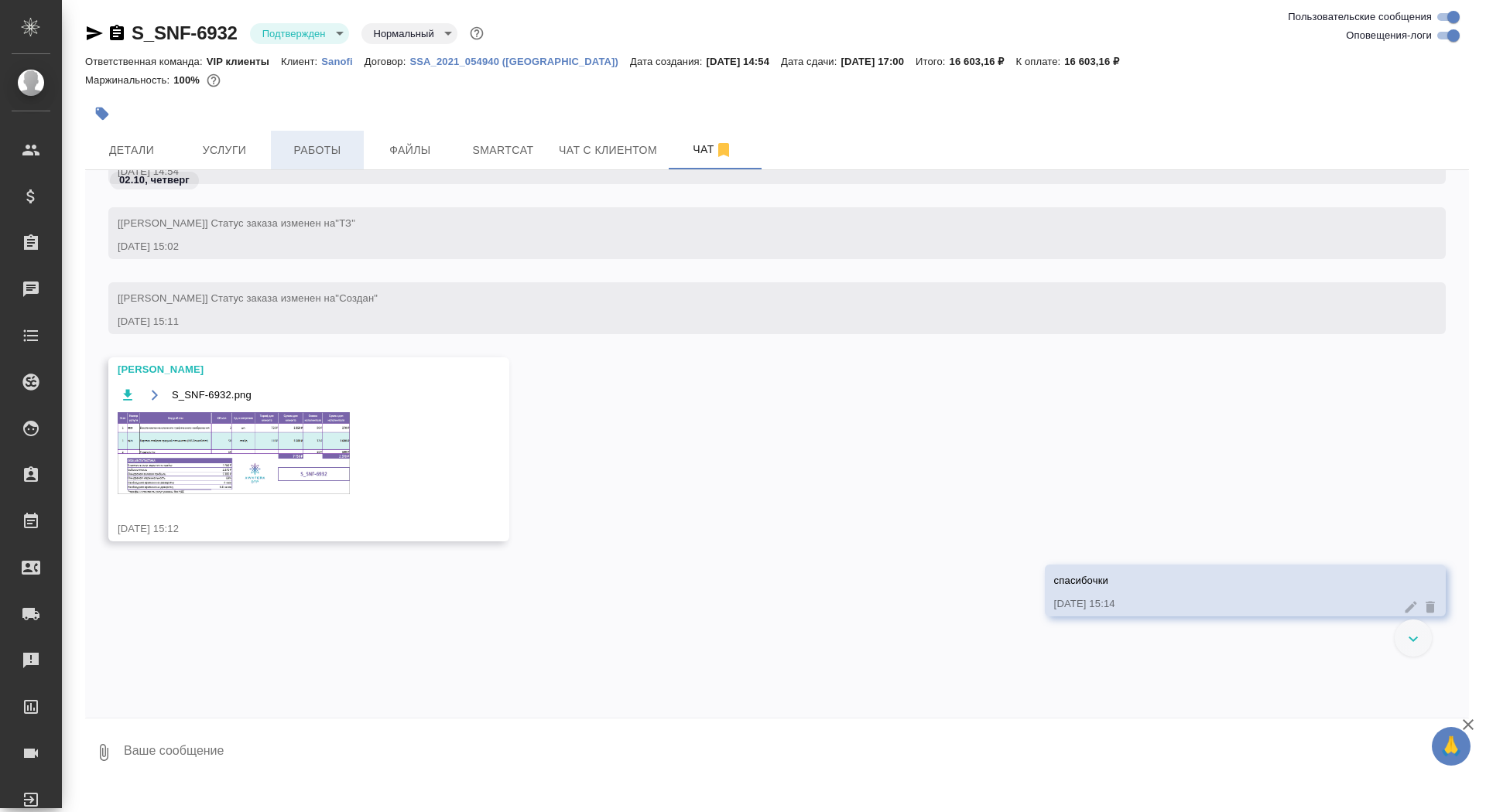
click at [295, 155] on span "Работы" at bounding box center [318, 150] width 74 height 20
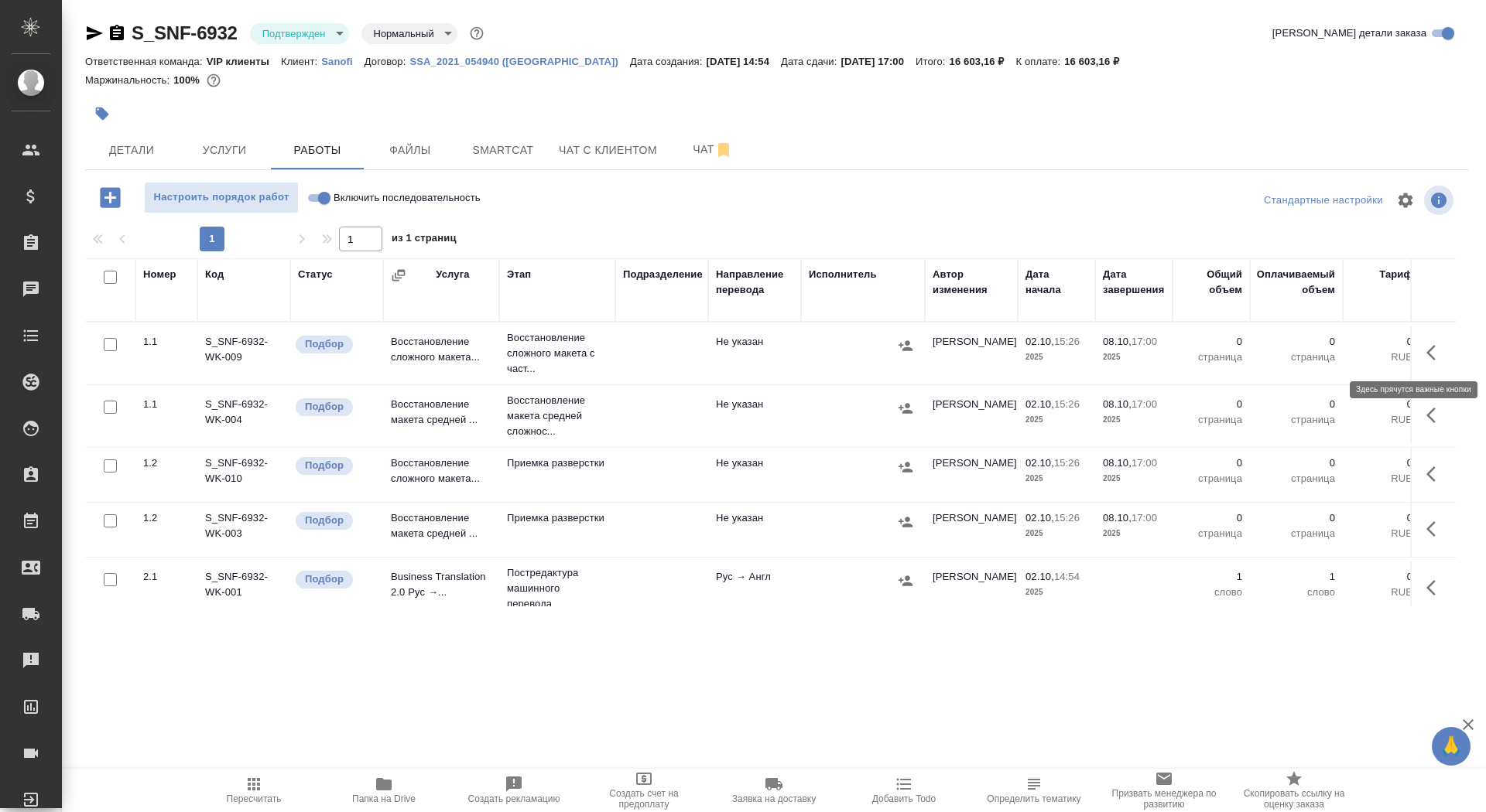
click at [1434, 347] on icon "button" at bounding box center [1431, 353] width 10 height 16
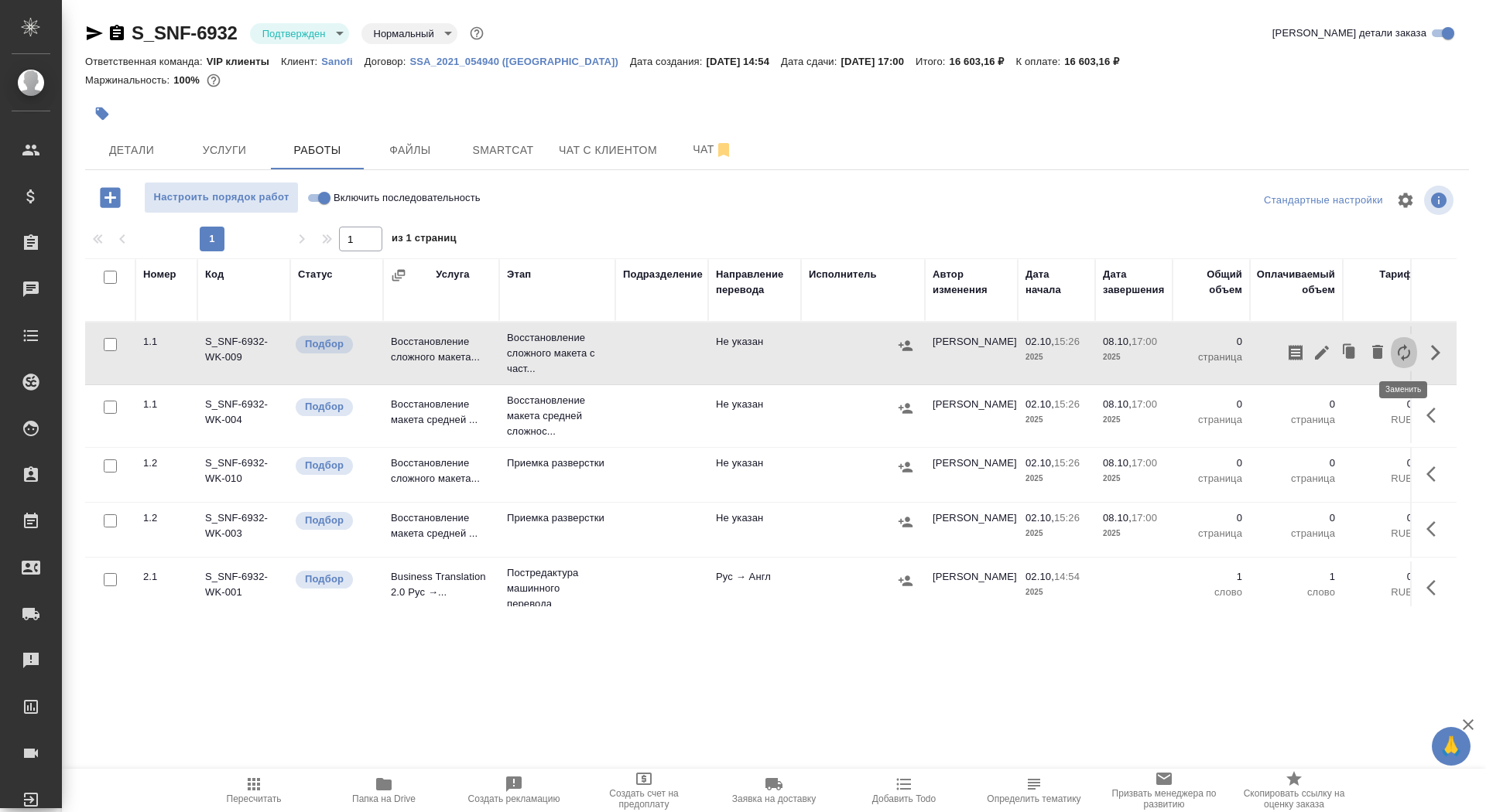
click at [1397, 346] on icon "button" at bounding box center [1404, 353] width 19 height 19
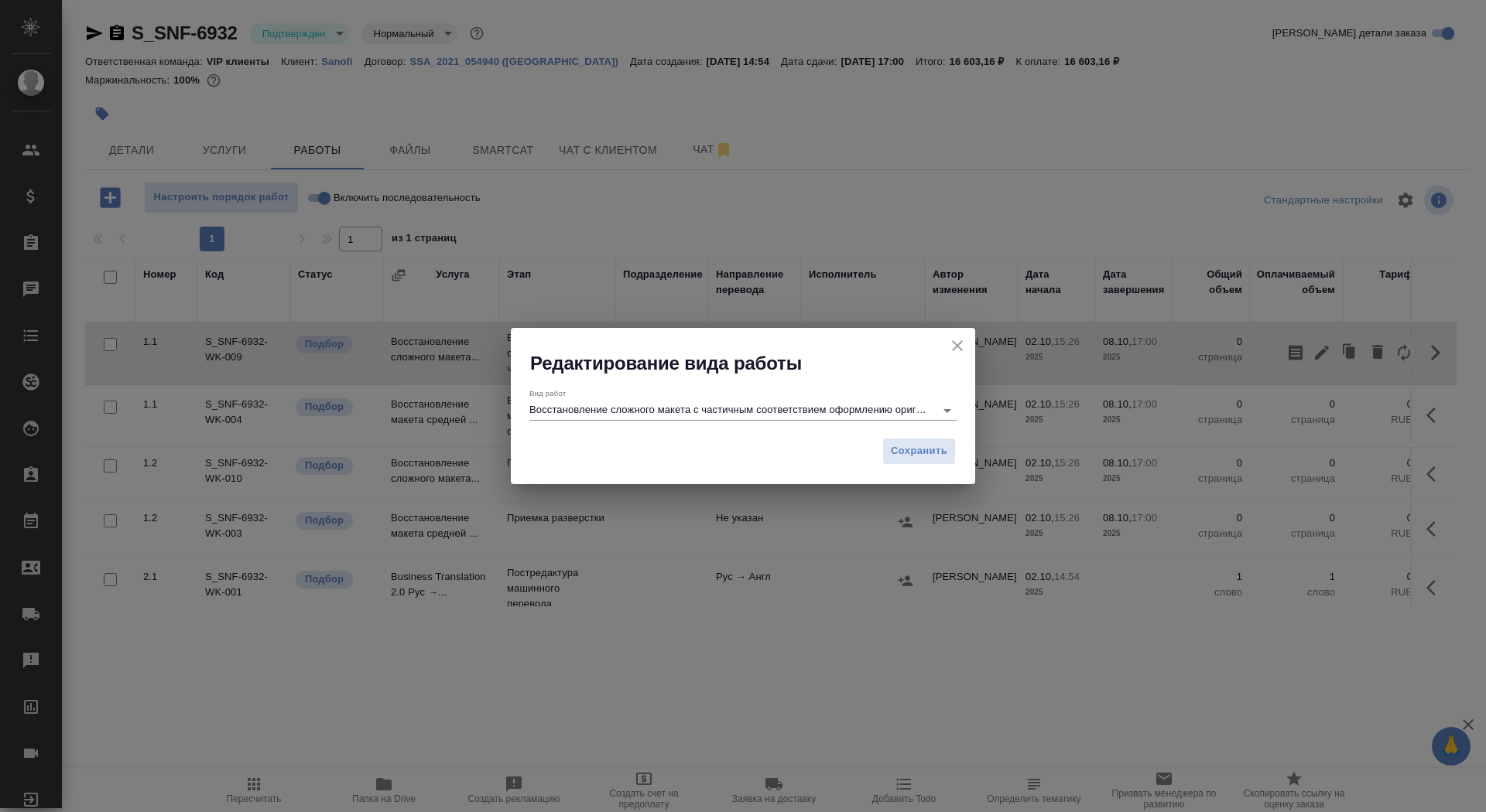
click at [677, 404] on input "Восстановление сложного макета с частичным соответствием оформлению оригинала" at bounding box center [728, 409] width 398 height 19
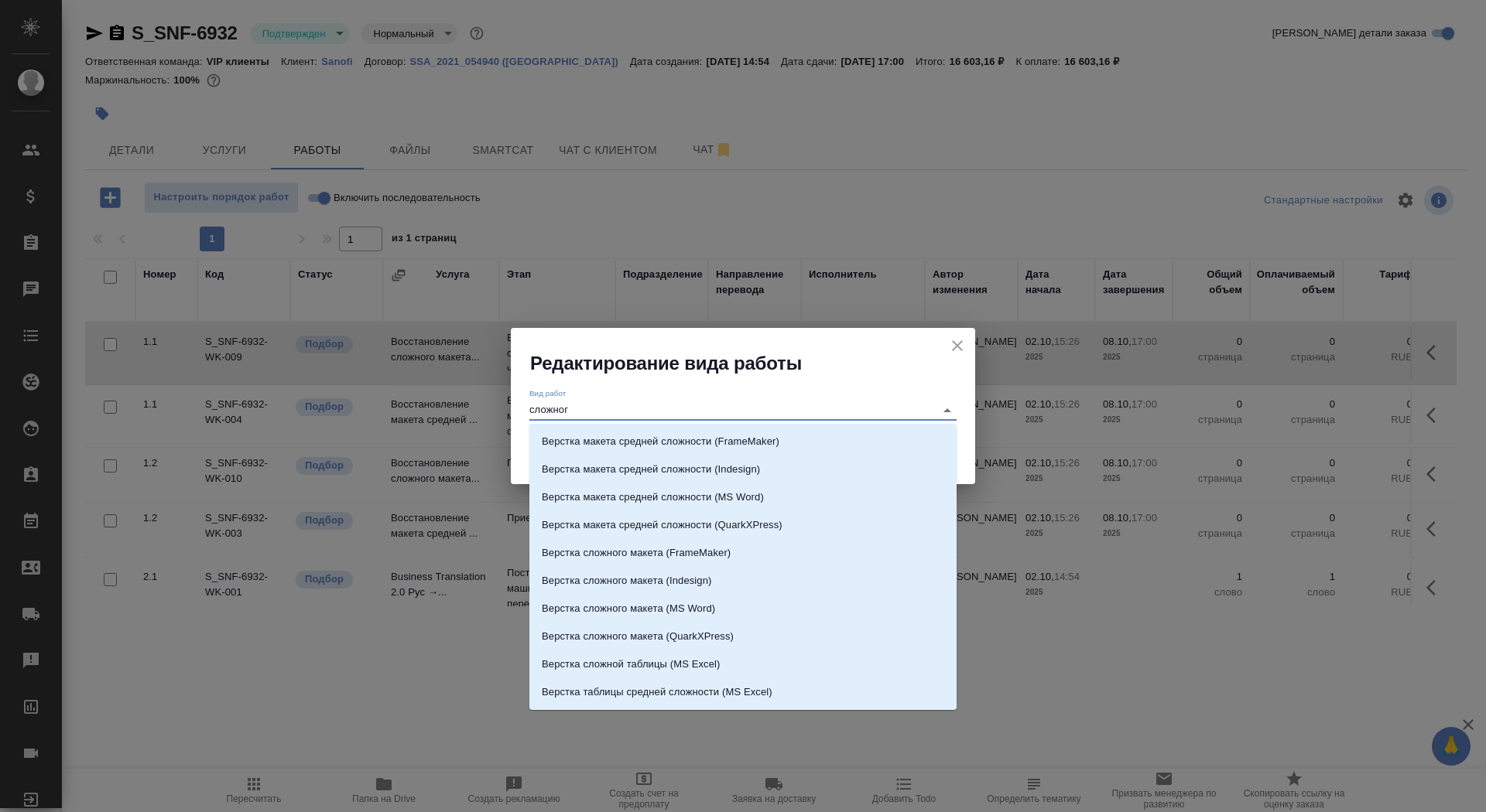
scroll to position [24, 0]
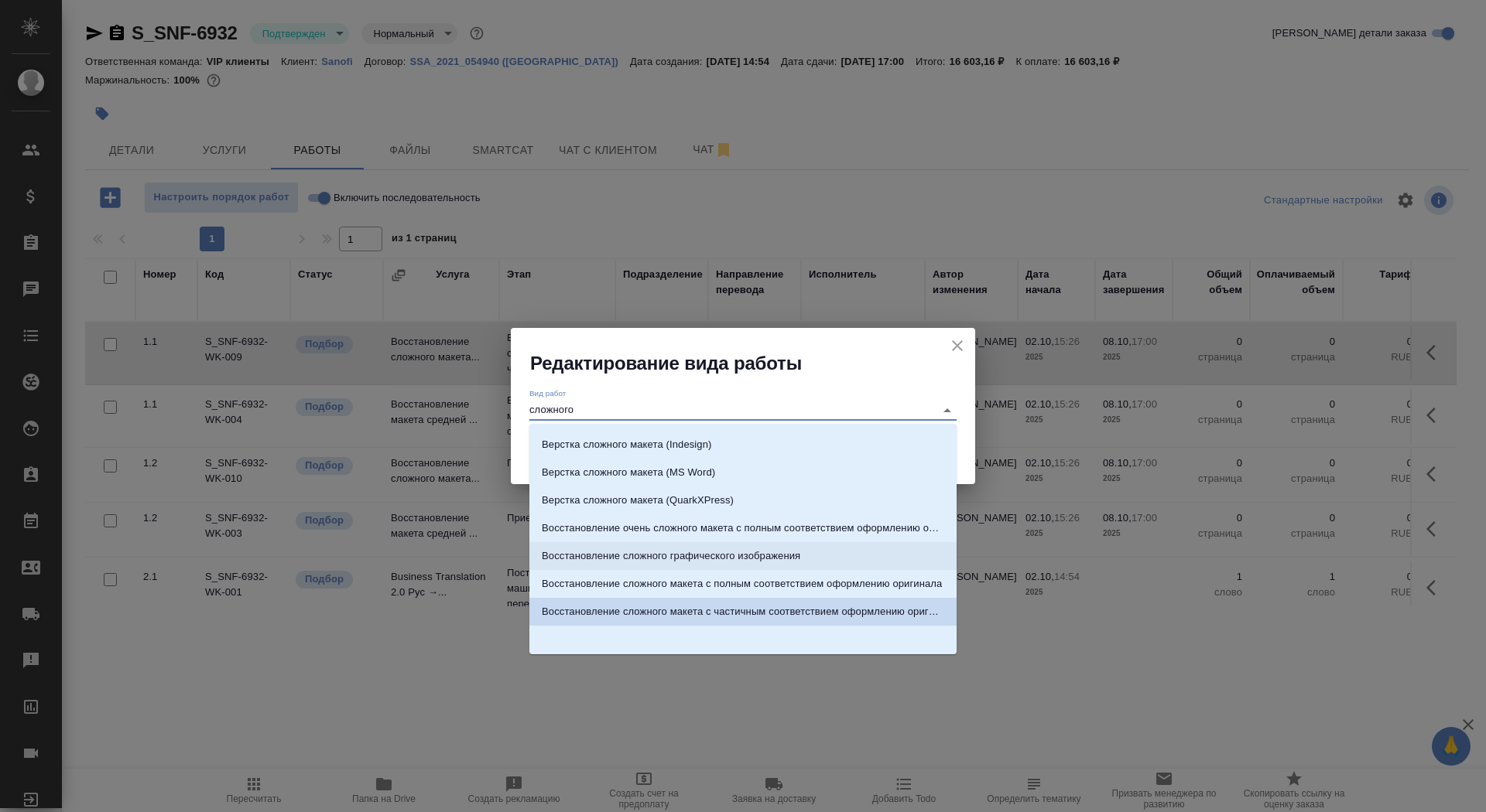
click at [738, 552] on p "Восстановление сложного графического изображения" at bounding box center [671, 556] width 258 height 16
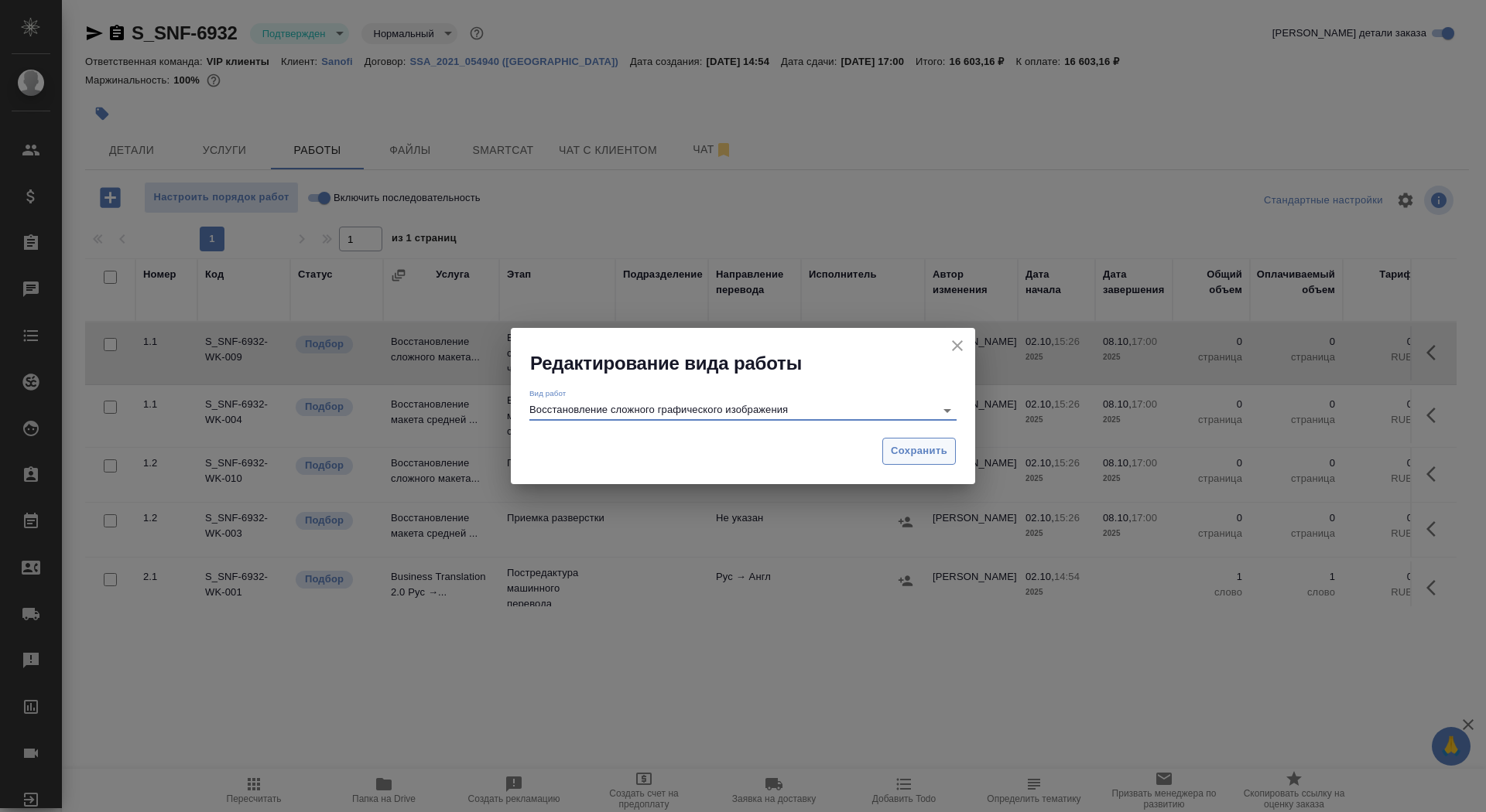
type input "Восстановление сложного графического изображения"
click at [915, 452] on span "Сохранить" at bounding box center [919, 451] width 57 height 18
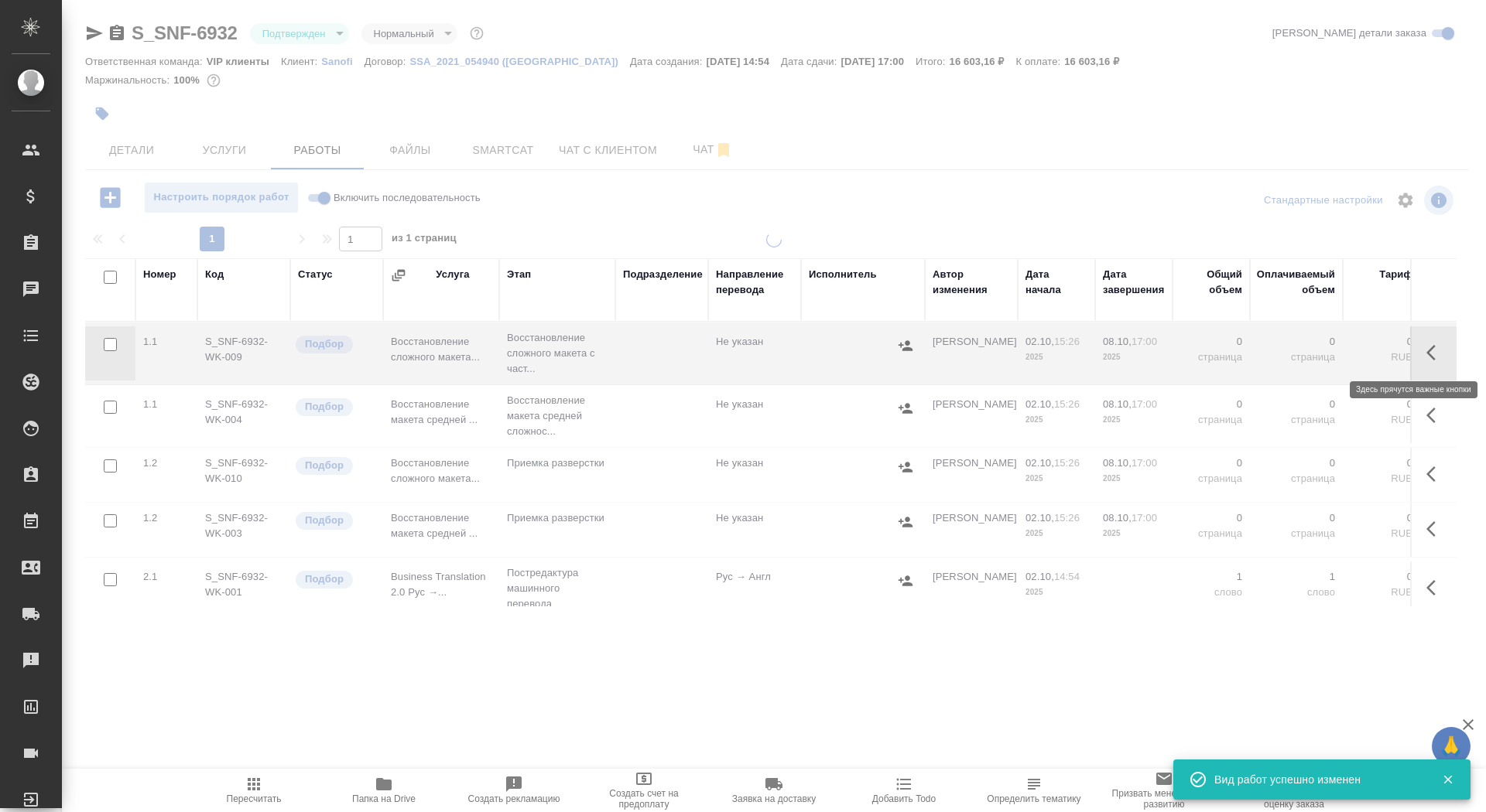
click at [1429, 359] on icon "button" at bounding box center [1435, 353] width 19 height 19
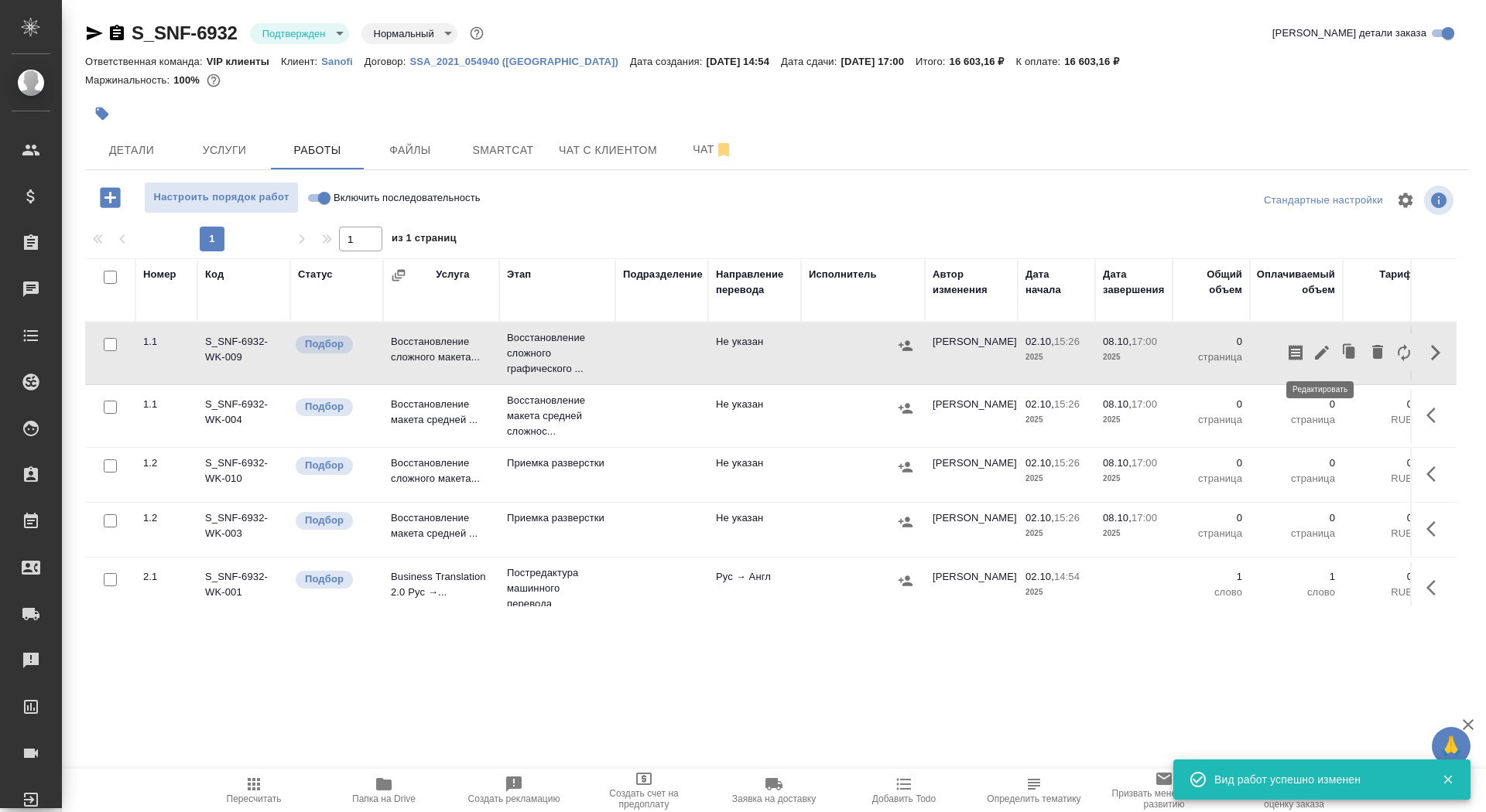
click at [1330, 349] on icon "button" at bounding box center [1322, 353] width 19 height 19
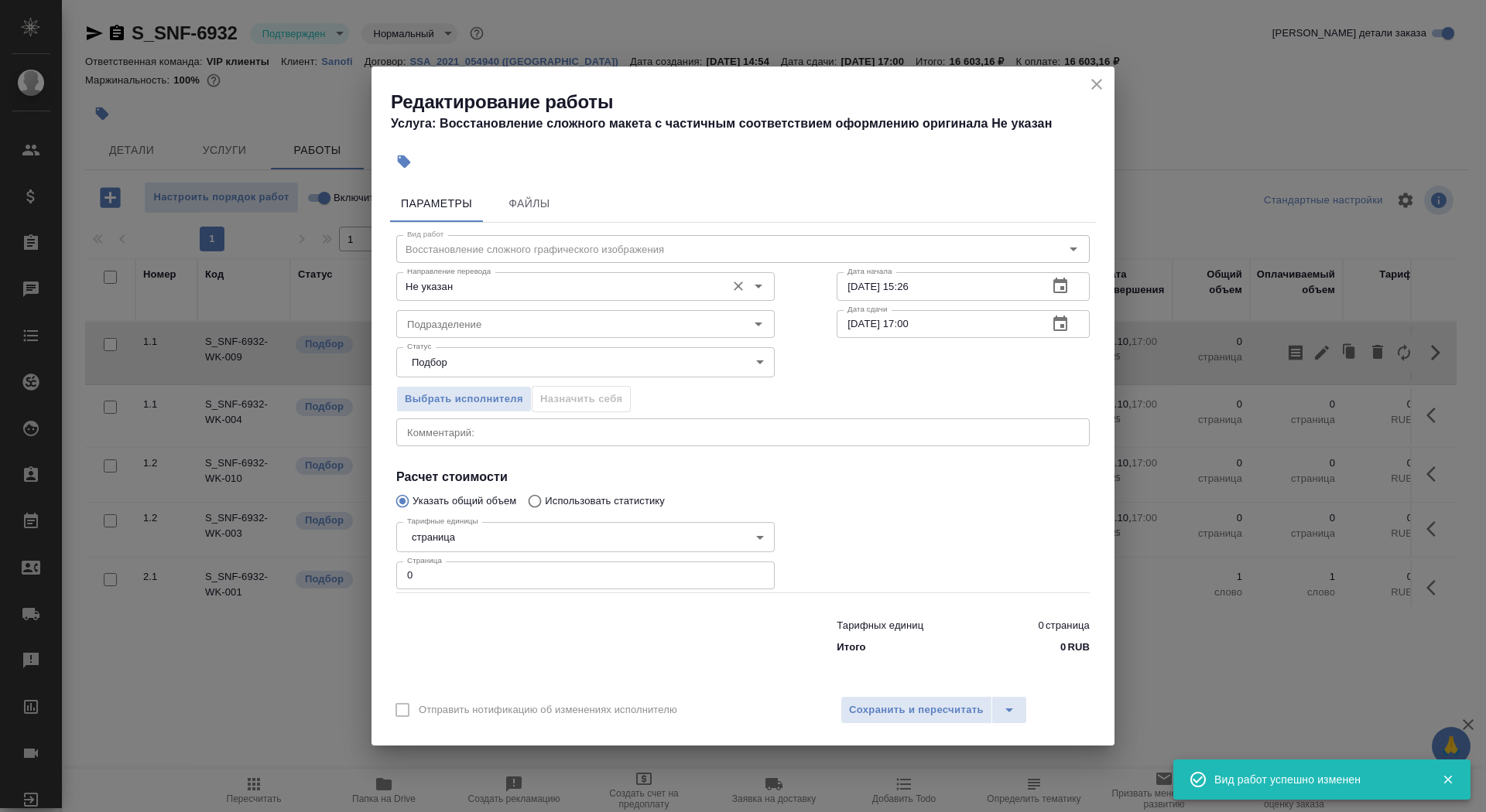
click at [540, 280] on input "Не указан" at bounding box center [559, 285] width 318 height 19
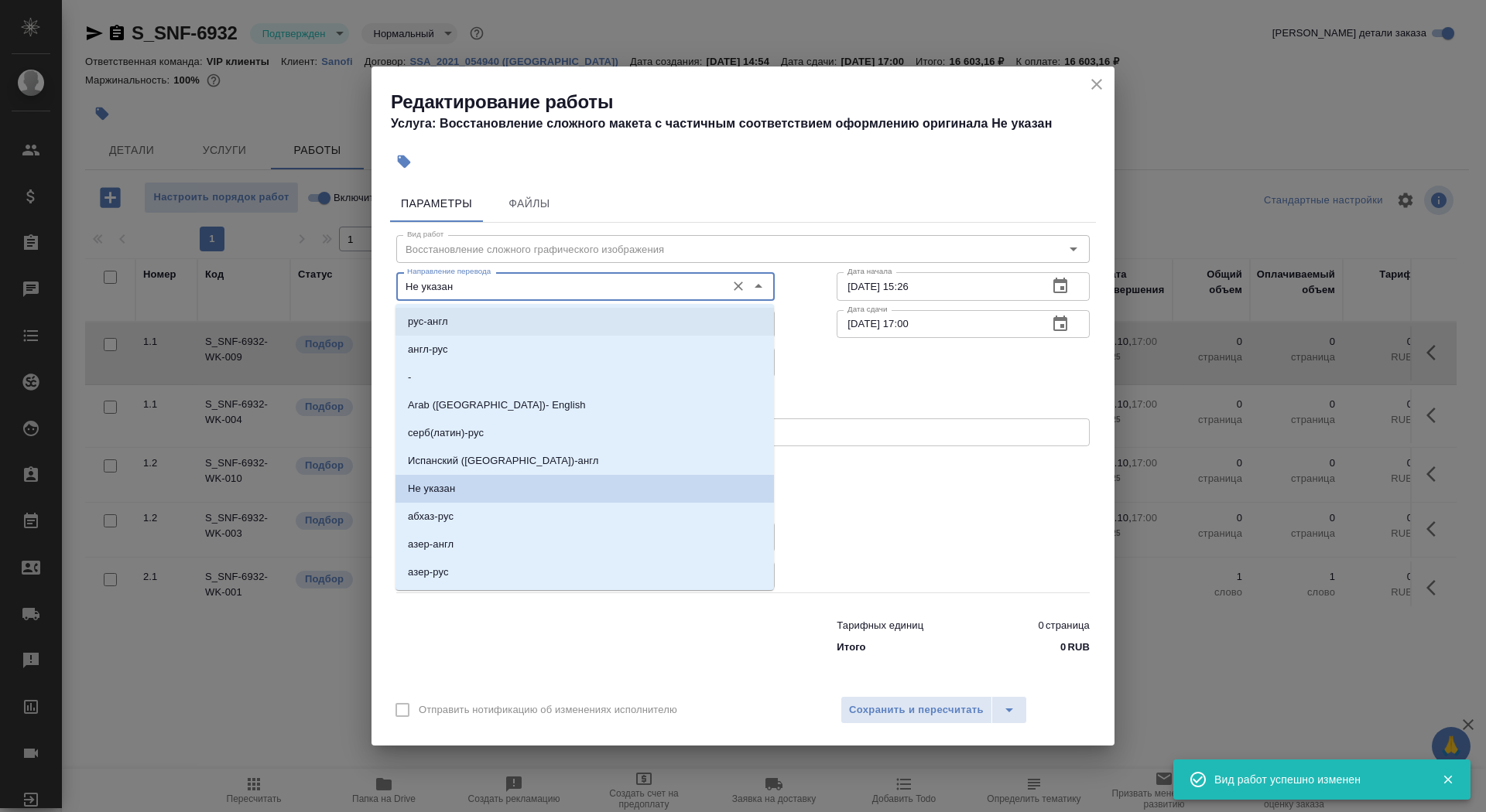
click at [516, 323] on li "рус-англ" at bounding box center [585, 321] width 378 height 28
type input "рус-англ"
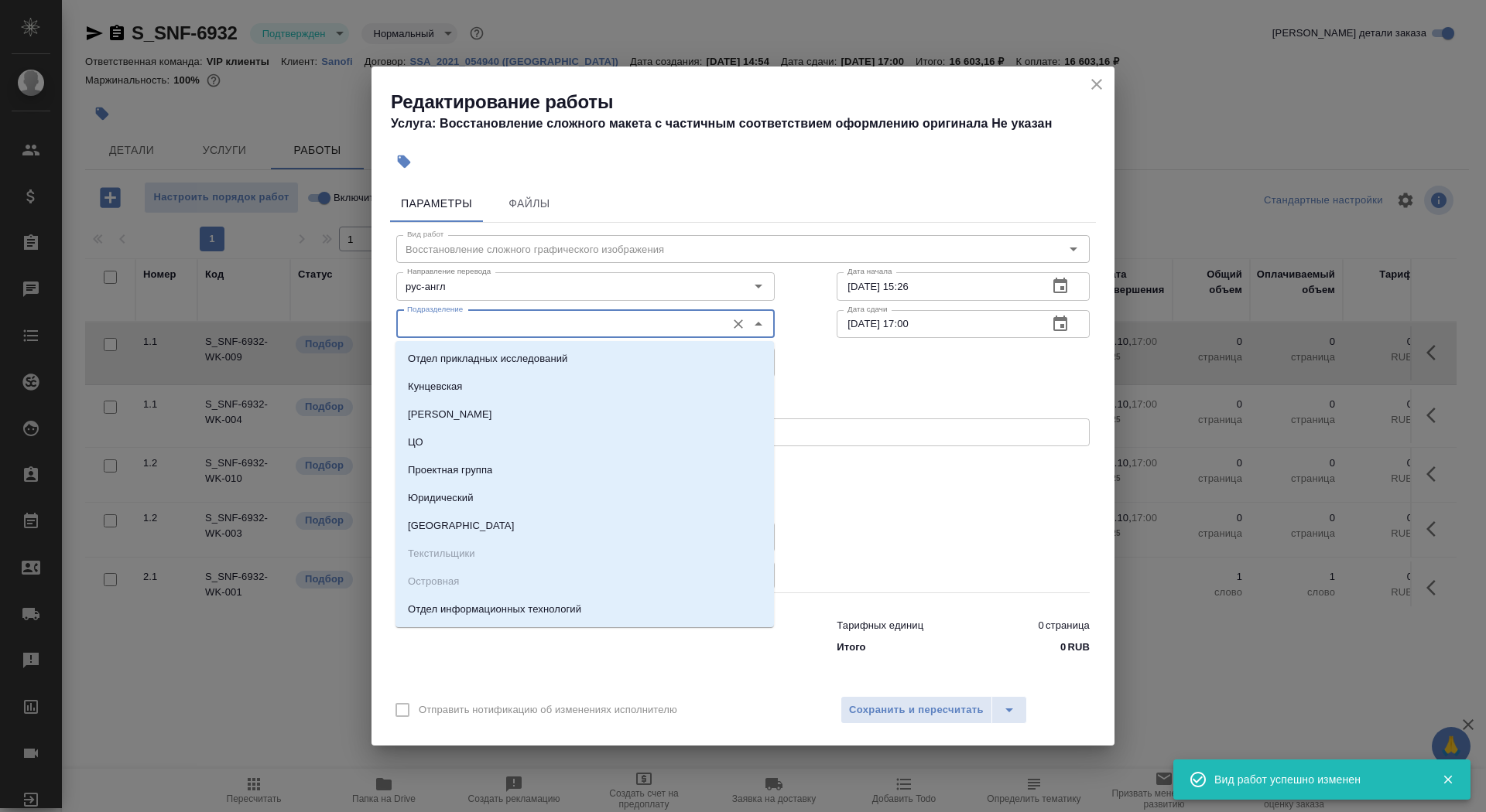
click at [514, 321] on input "Подразделение" at bounding box center [559, 323] width 318 height 19
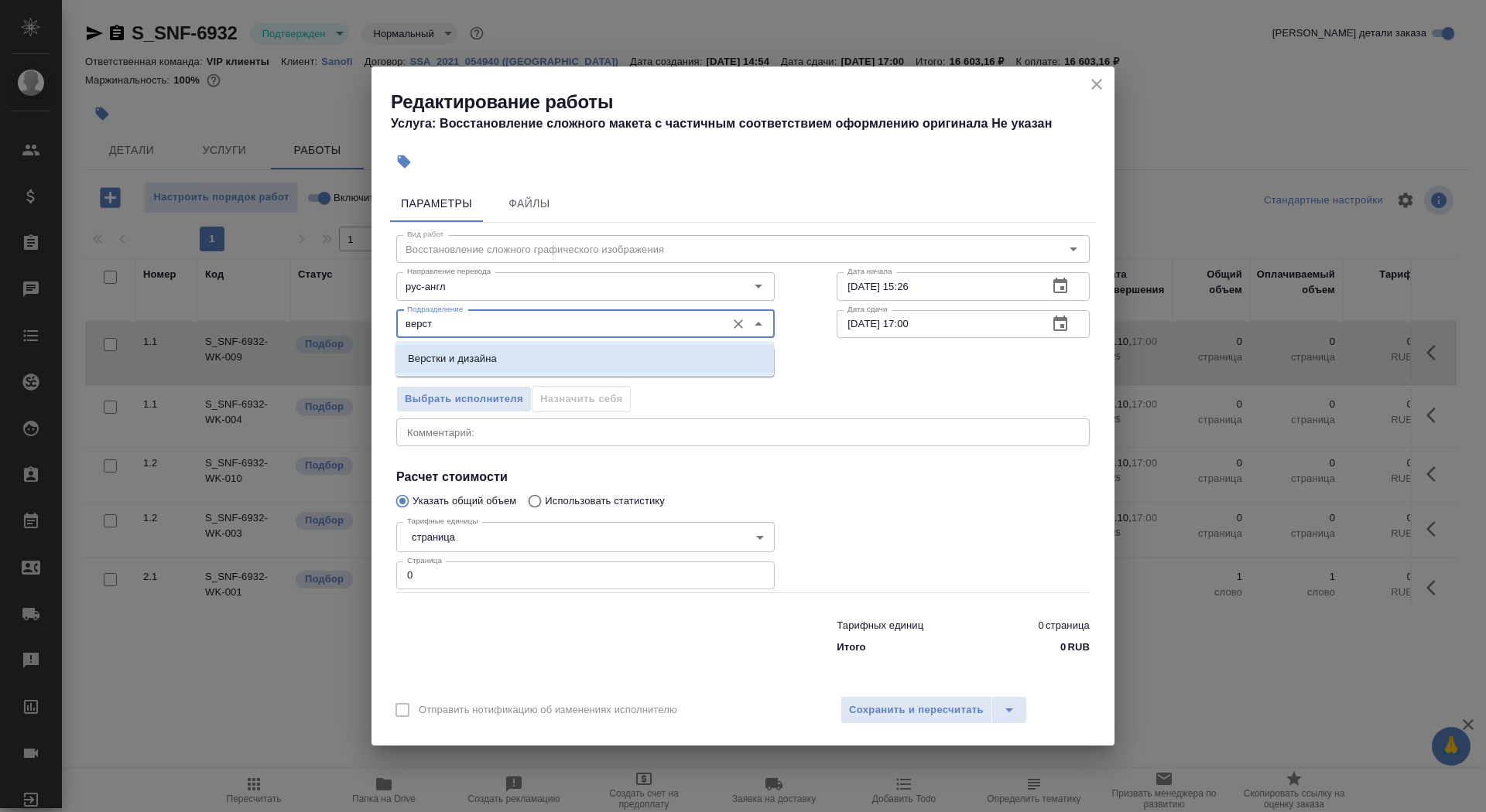
click at [522, 361] on li "Верстки и дизайна" at bounding box center [585, 359] width 378 height 28
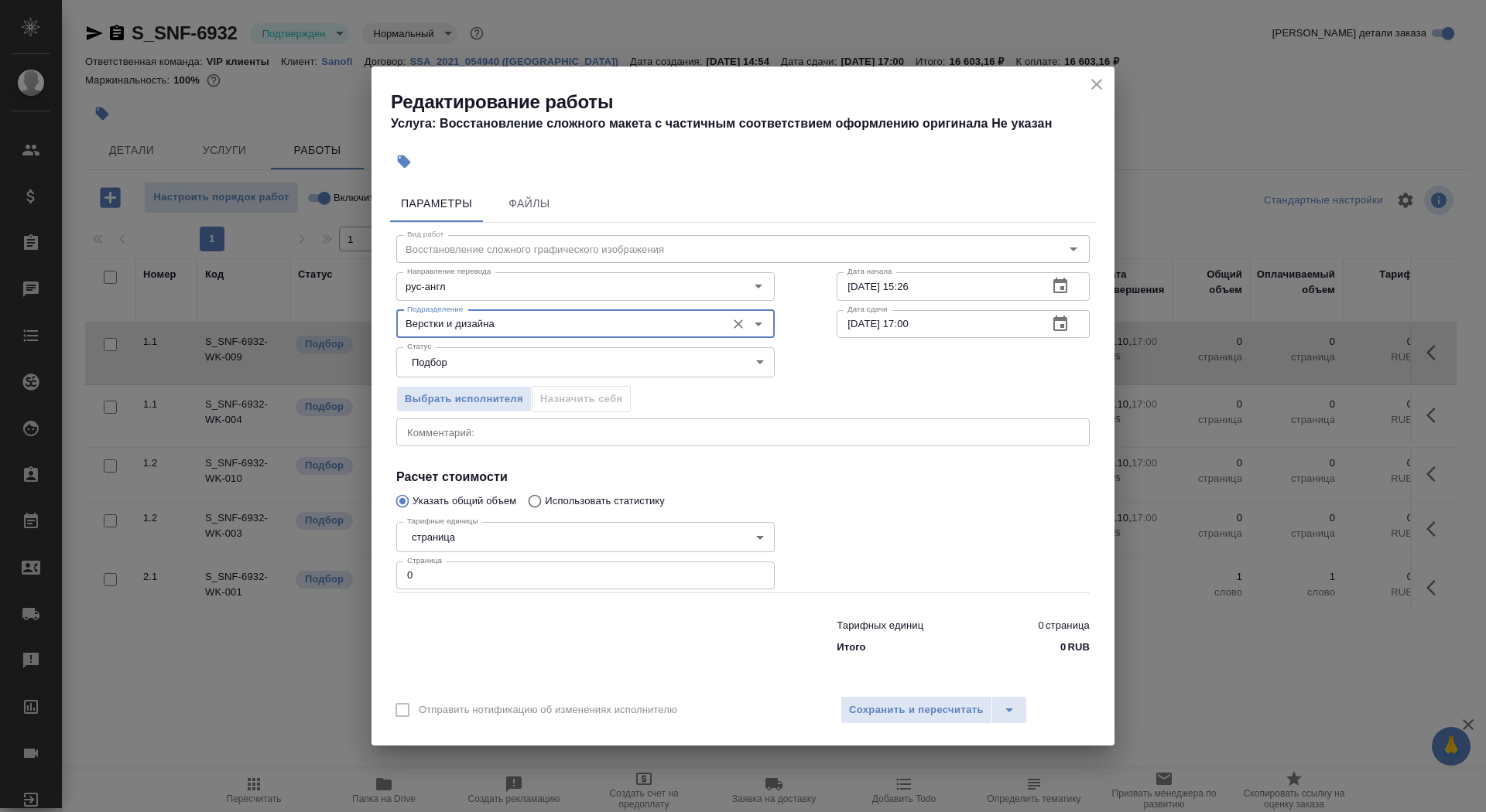
type input "Верстки и дизайна"
click at [519, 553] on div "Тарифные единицы страница 5a8b1489cc6b4906c91bfdb2 Тарифные единицы Страница 0 …" at bounding box center [585, 554] width 378 height 76
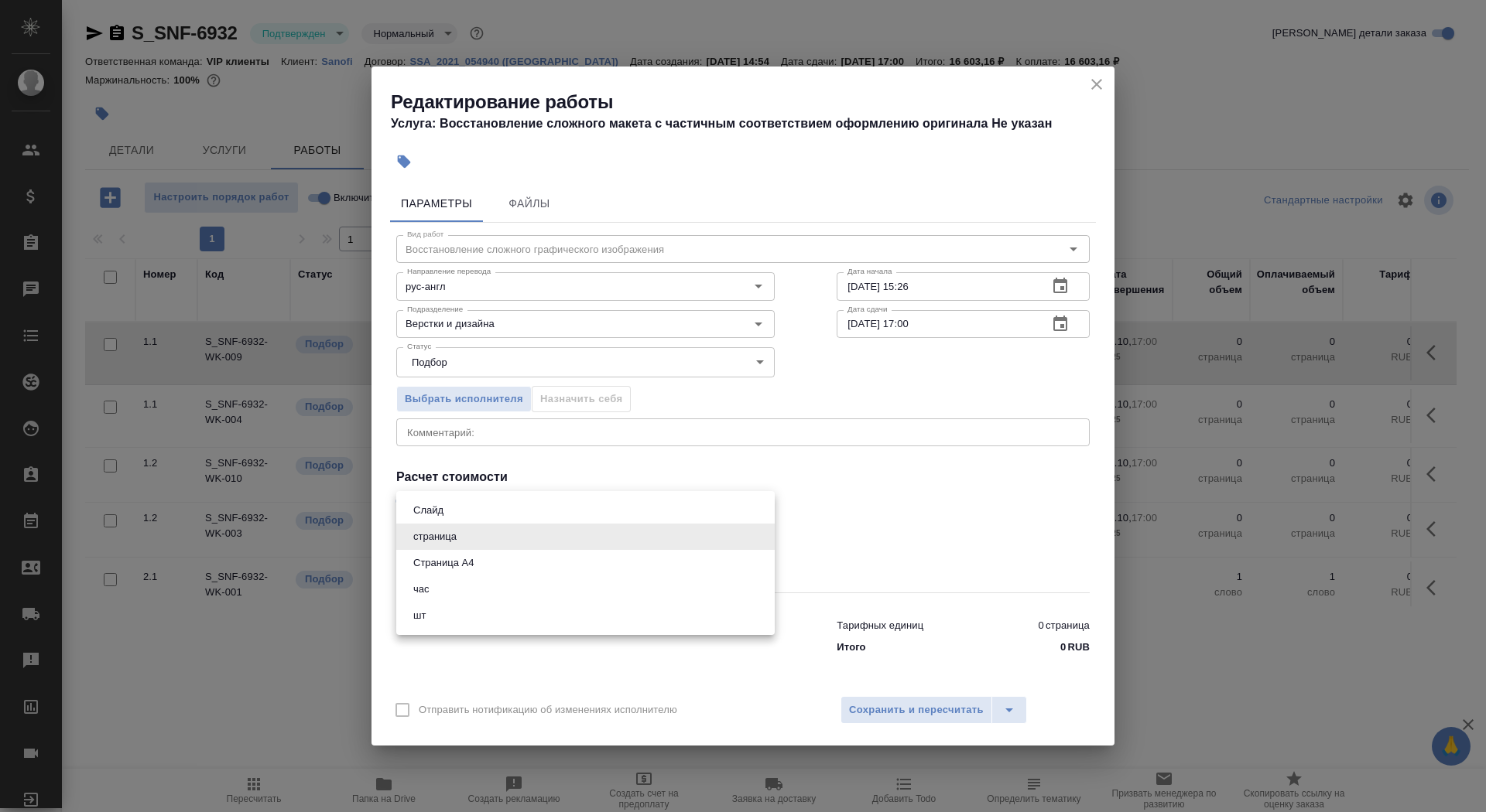
click at [519, 544] on body "🙏 .cls-1 fill:#fff; AWATERA Saydasheva Dilyara Клиенты Спецификации Заказы 0 Ча…" at bounding box center [743, 406] width 1486 height 812
click at [523, 553] on li "Страница А4" at bounding box center [585, 563] width 378 height 26
type input "5f036ec4e16dec2d6b59c8ff"
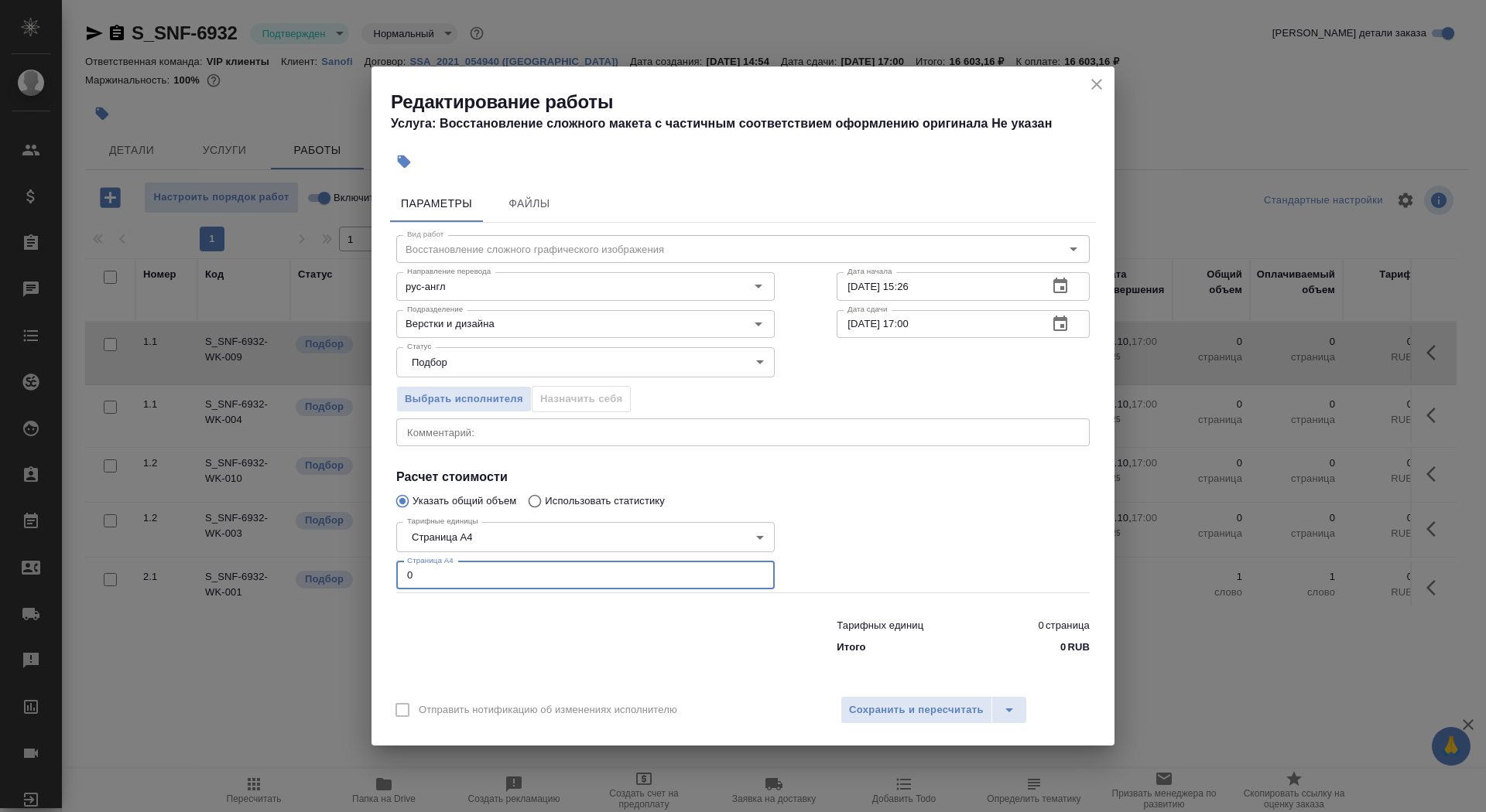
click at [515, 584] on input "0" at bounding box center [585, 576] width 378 height 28
type input "3"
click at [676, 543] on body "🙏 .cls-1 fill:#fff; AWATERA Saydasheva Dilyara Клиенты Спецификации Заказы 0 Ча…" at bounding box center [743, 406] width 1486 height 812
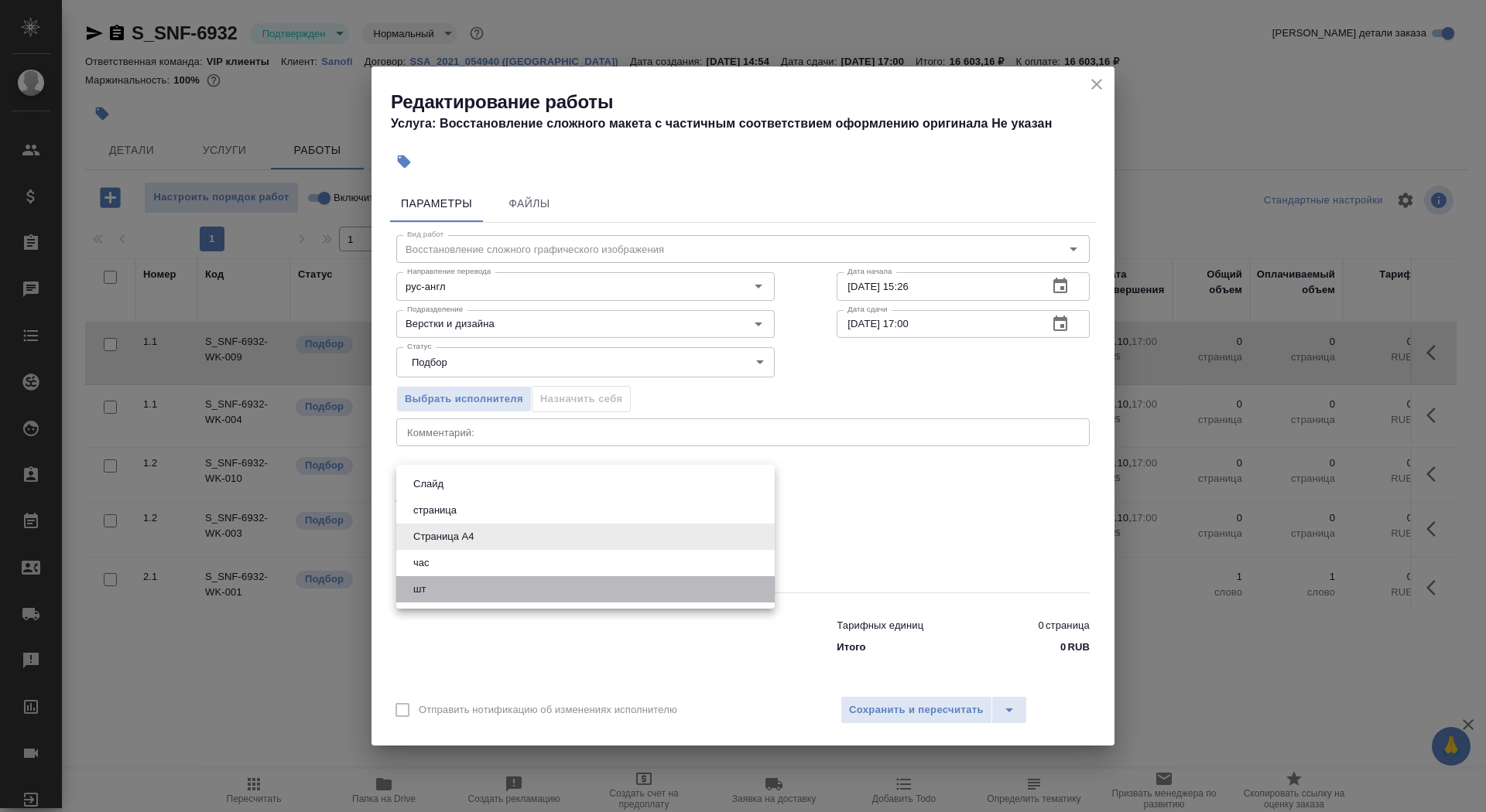
click at [595, 592] on li "шт" at bounding box center [585, 589] width 378 height 26
type input "5a8b1489cc6b4906c91bfdc1"
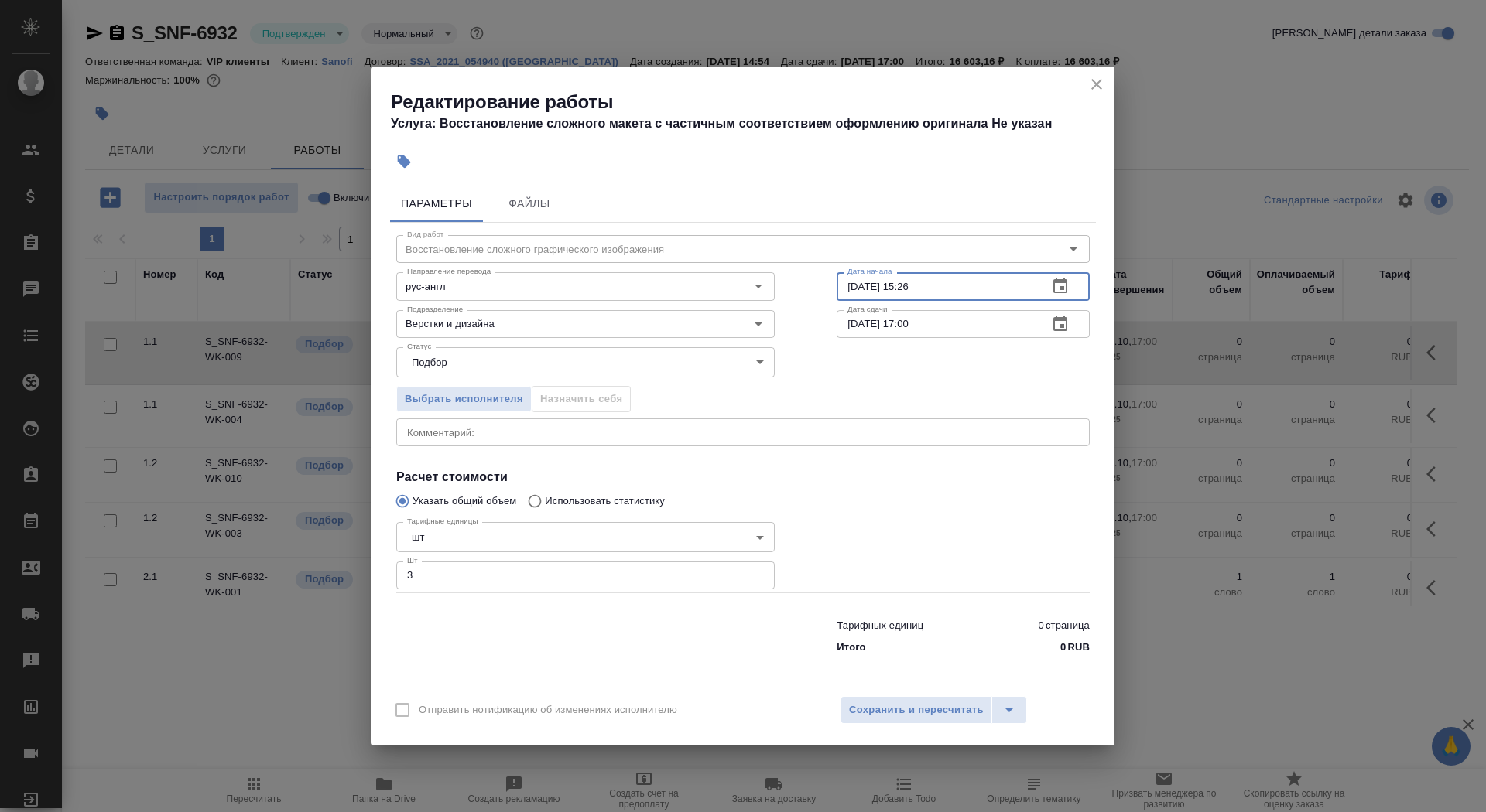
click at [928, 285] on input "02.10.2025 15:26" at bounding box center [937, 286] width 199 height 28
type input "02.10.2025 16:00"
click at [1061, 326] on icon "button" at bounding box center [1061, 323] width 14 height 16
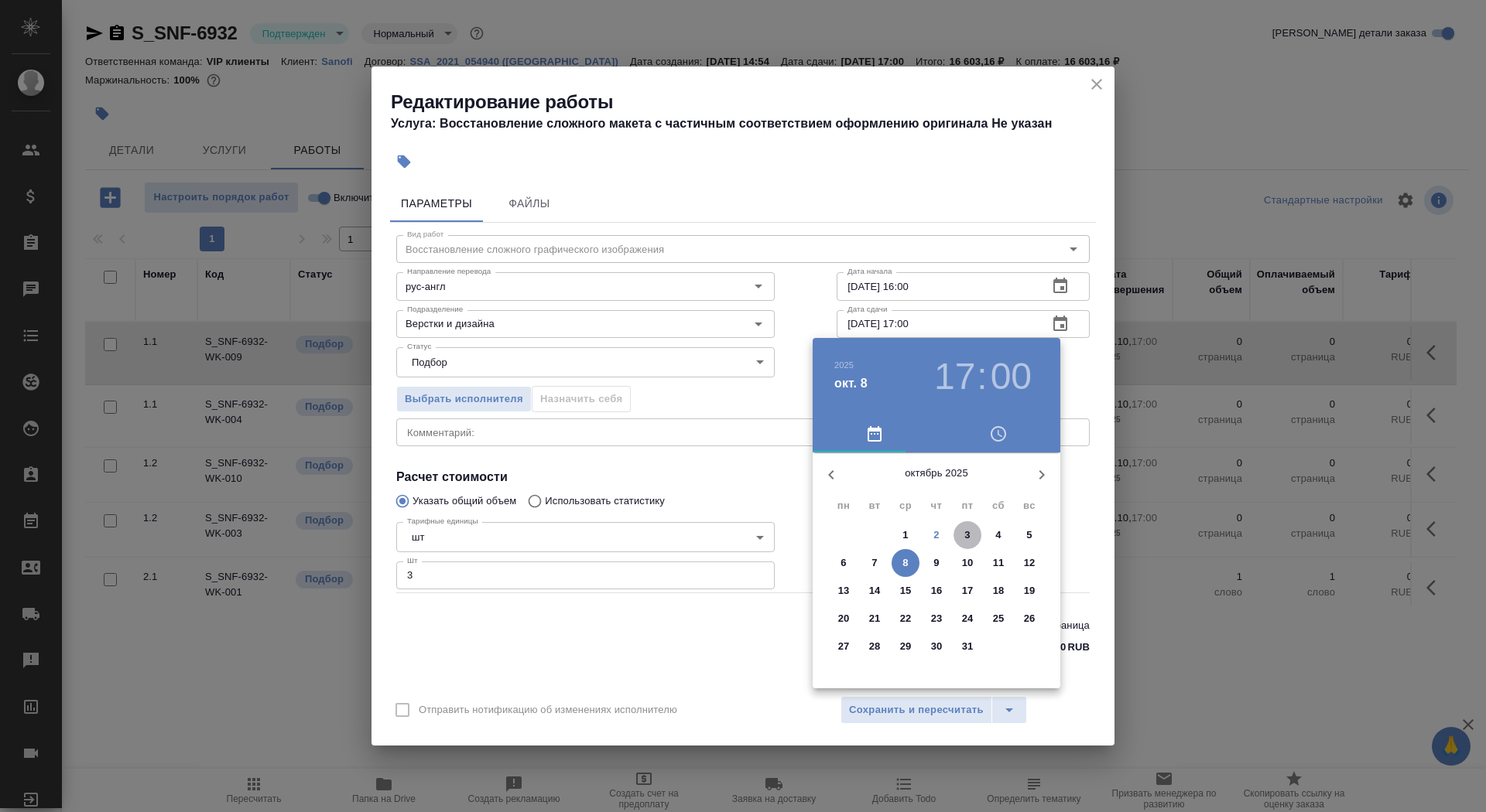
click at [970, 534] on span "3" at bounding box center [968, 535] width 28 height 16
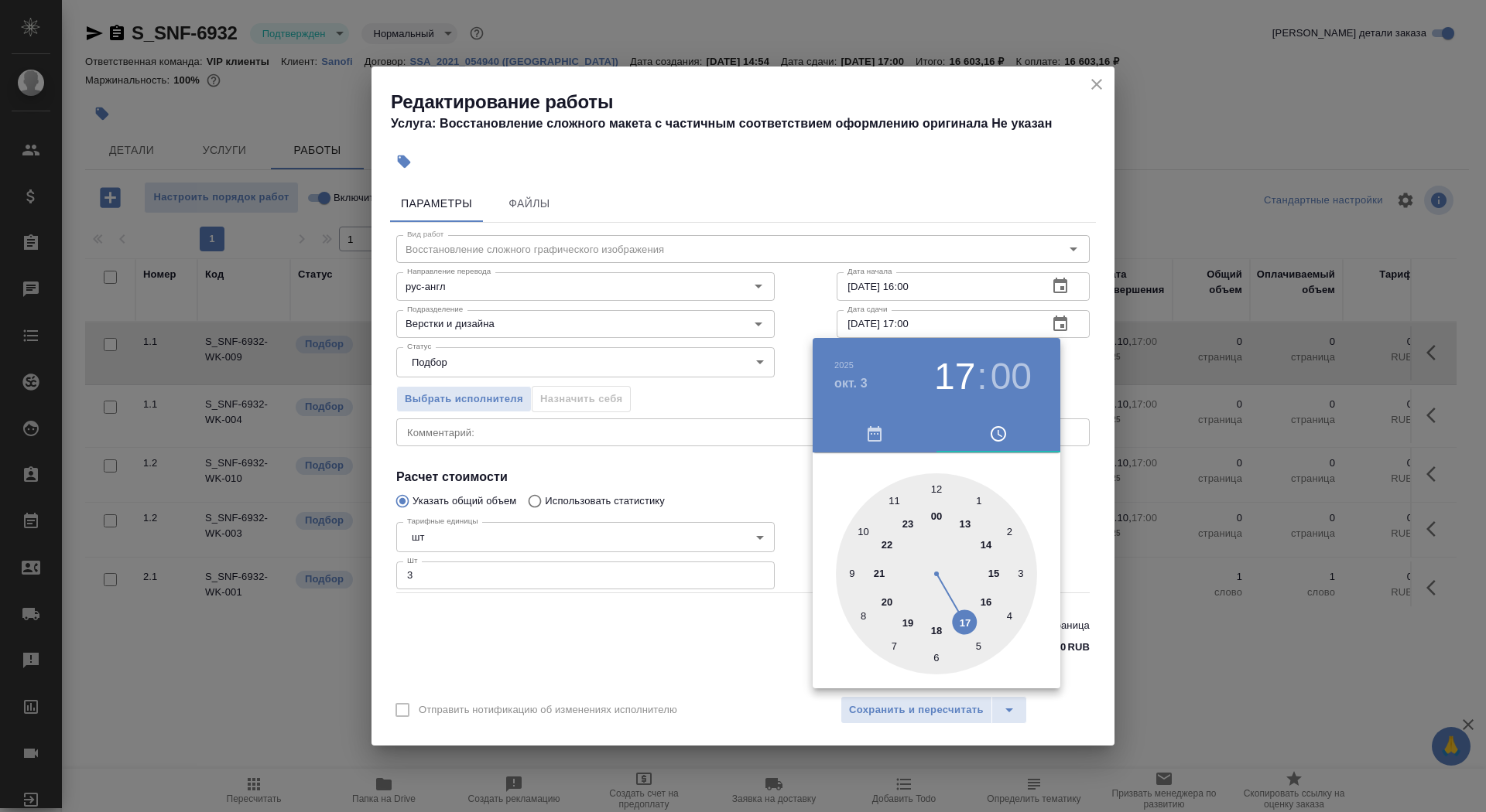
type input "03.10.2025 09:00"
click at [849, 571] on div at bounding box center [937, 575] width 201 height 201
click at [746, 485] on div at bounding box center [743, 406] width 1486 height 812
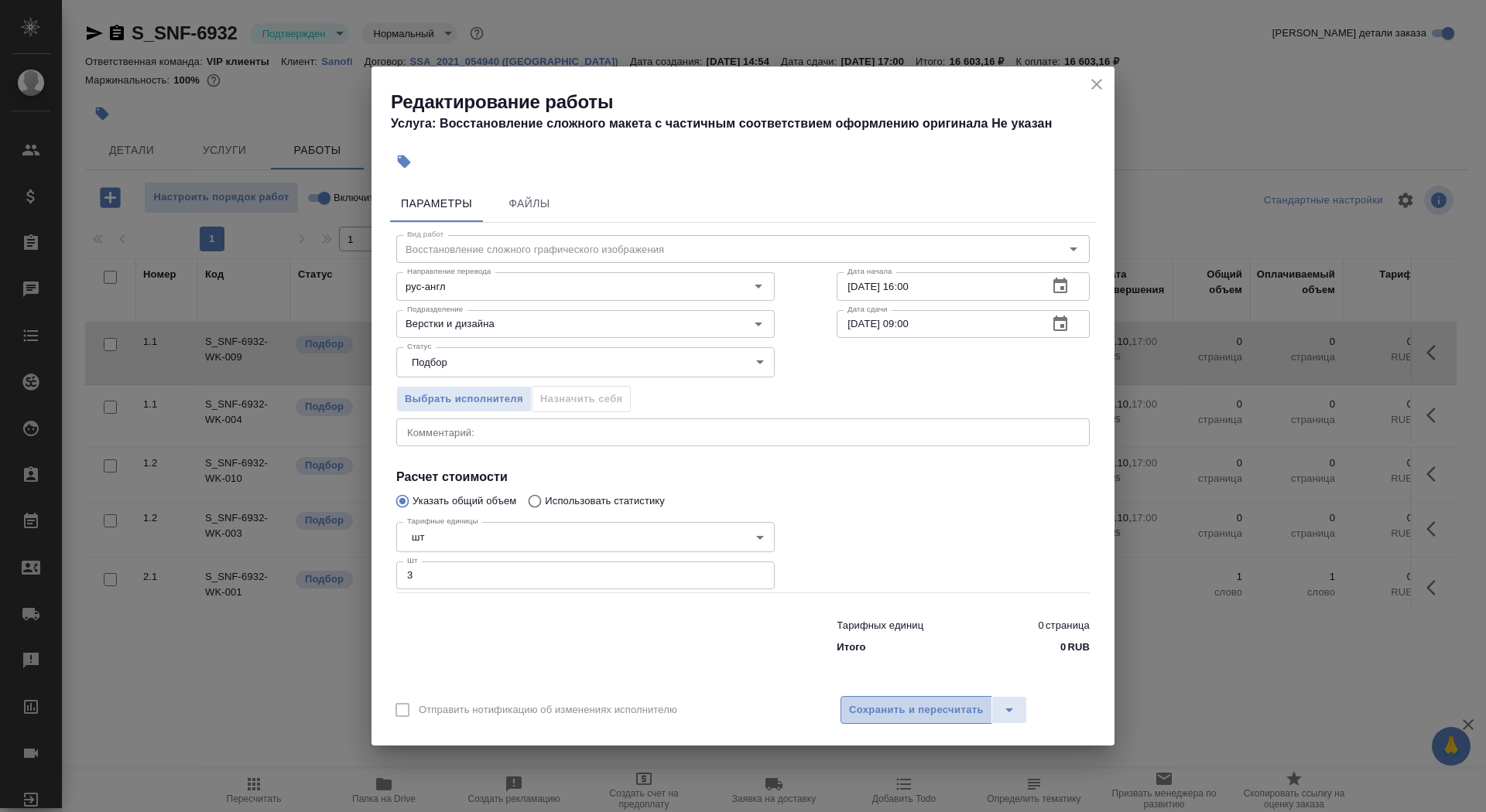
click at [885, 715] on span "Сохранить и пересчитать" at bounding box center [917, 710] width 135 height 18
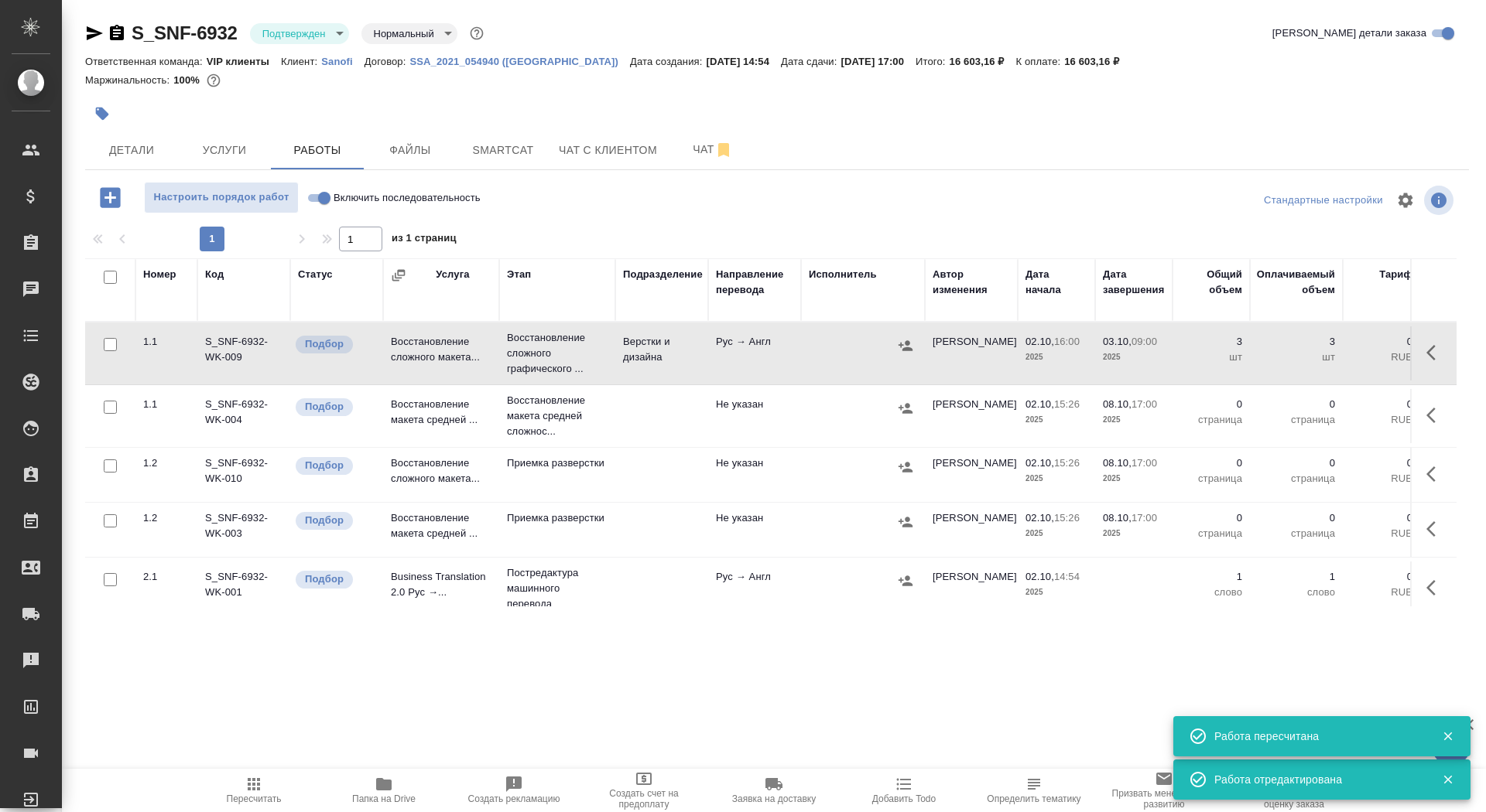
click at [1441, 408] on icon "button" at bounding box center [1435, 415] width 19 height 19
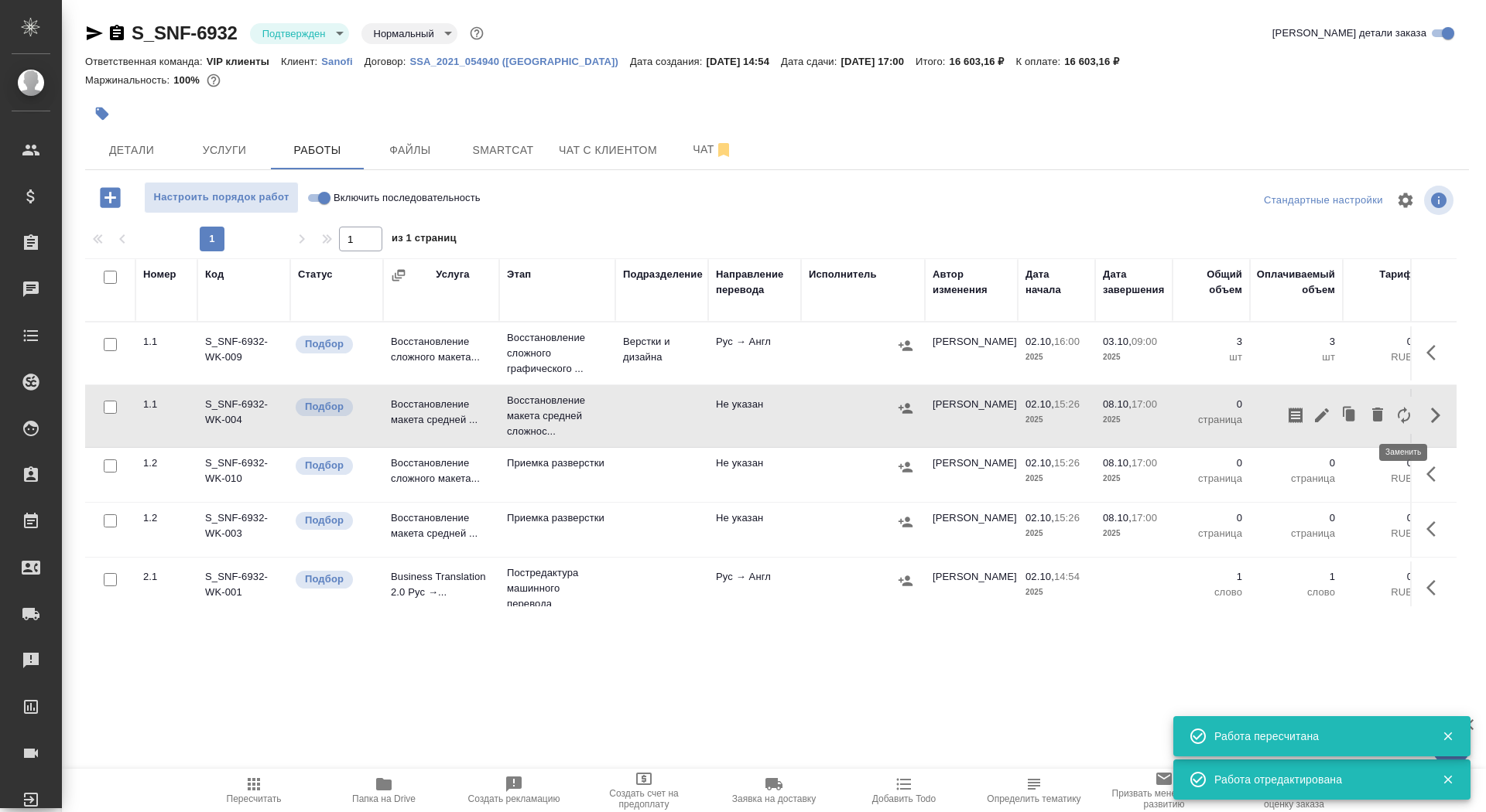
click at [1397, 419] on icon "button" at bounding box center [1404, 415] width 19 height 19
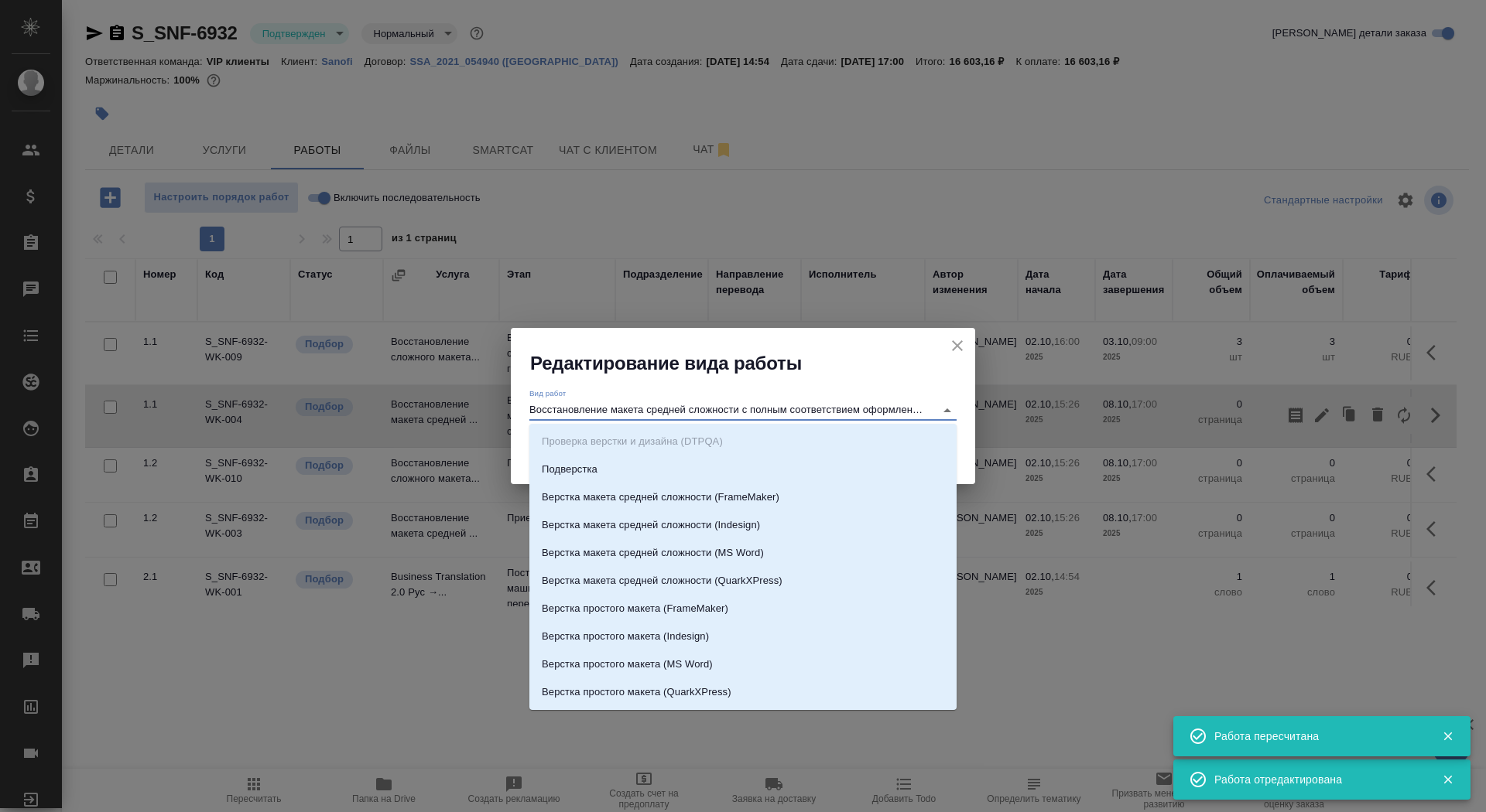
click at [715, 408] on input "Восстановление макета средней сложности с полным соответствием оформлению ориги…" at bounding box center [728, 409] width 398 height 19
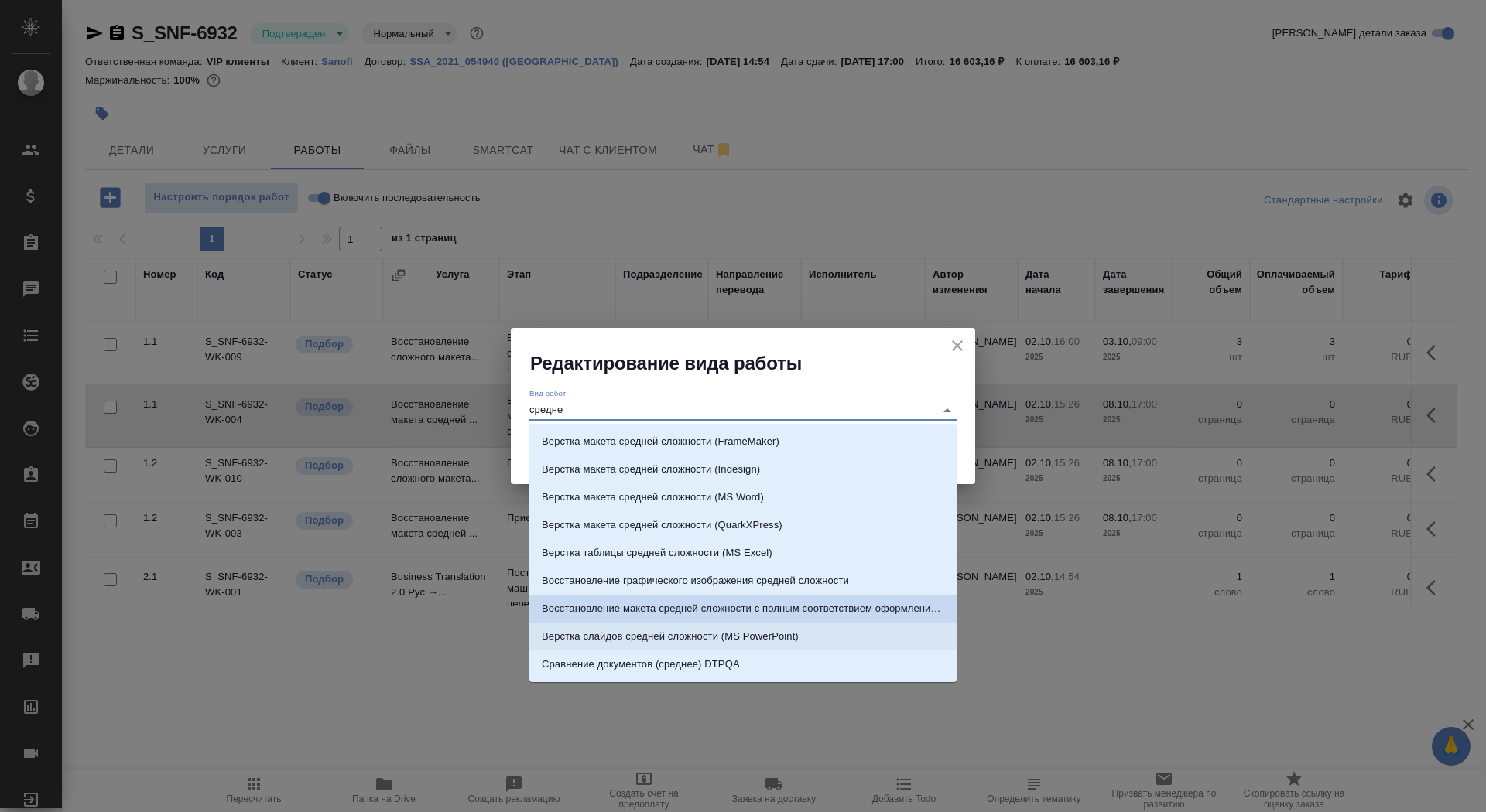
click at [808, 641] on li "Верстка слайдов средней сложности (MS PowerPoint)" at bounding box center [743, 636] width 427 height 28
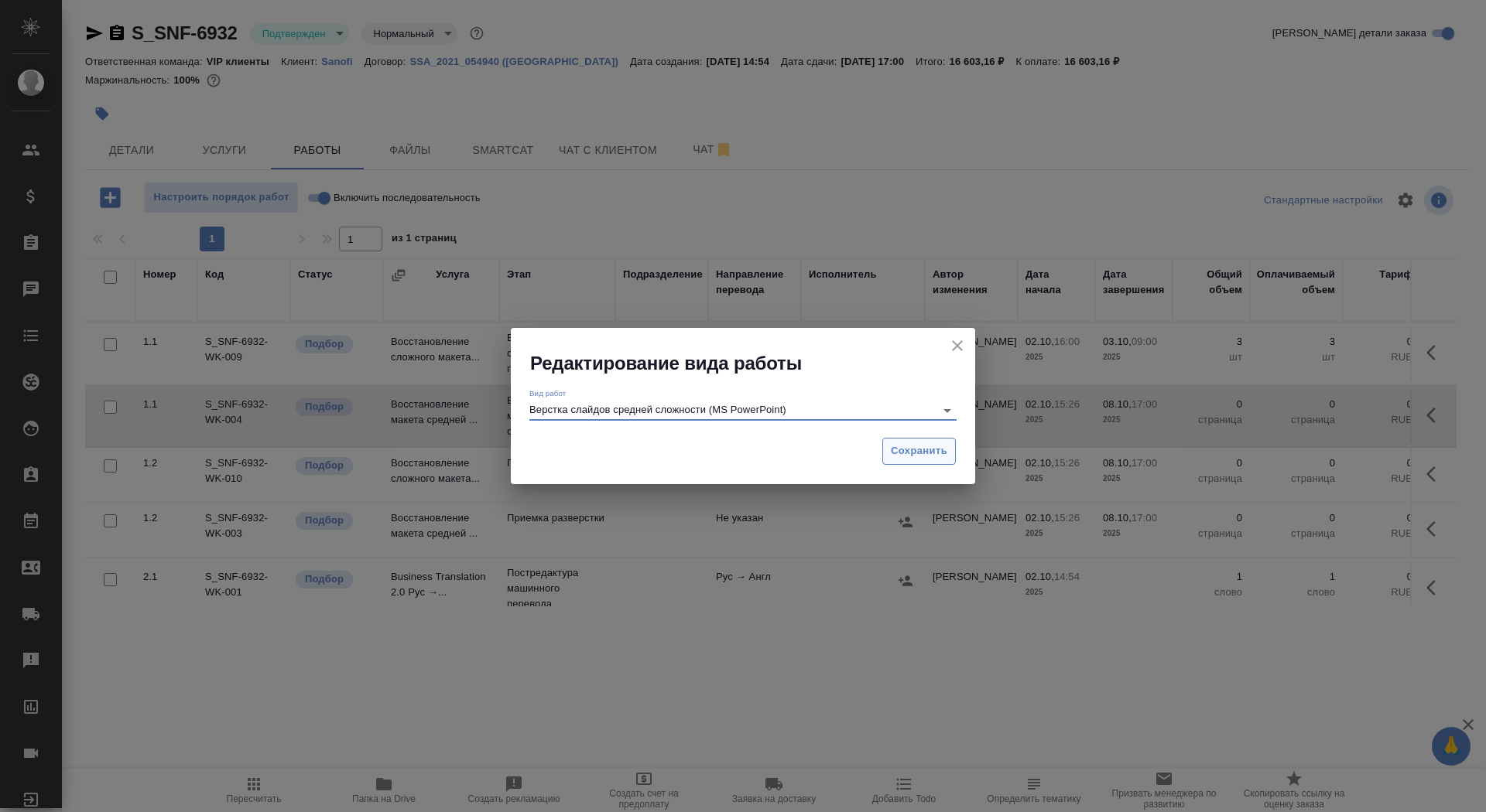
type input "Верстка слайдов средней сложности (MS PowerPoint)"
click at [907, 444] on span "Сохранить" at bounding box center [919, 451] width 57 height 18
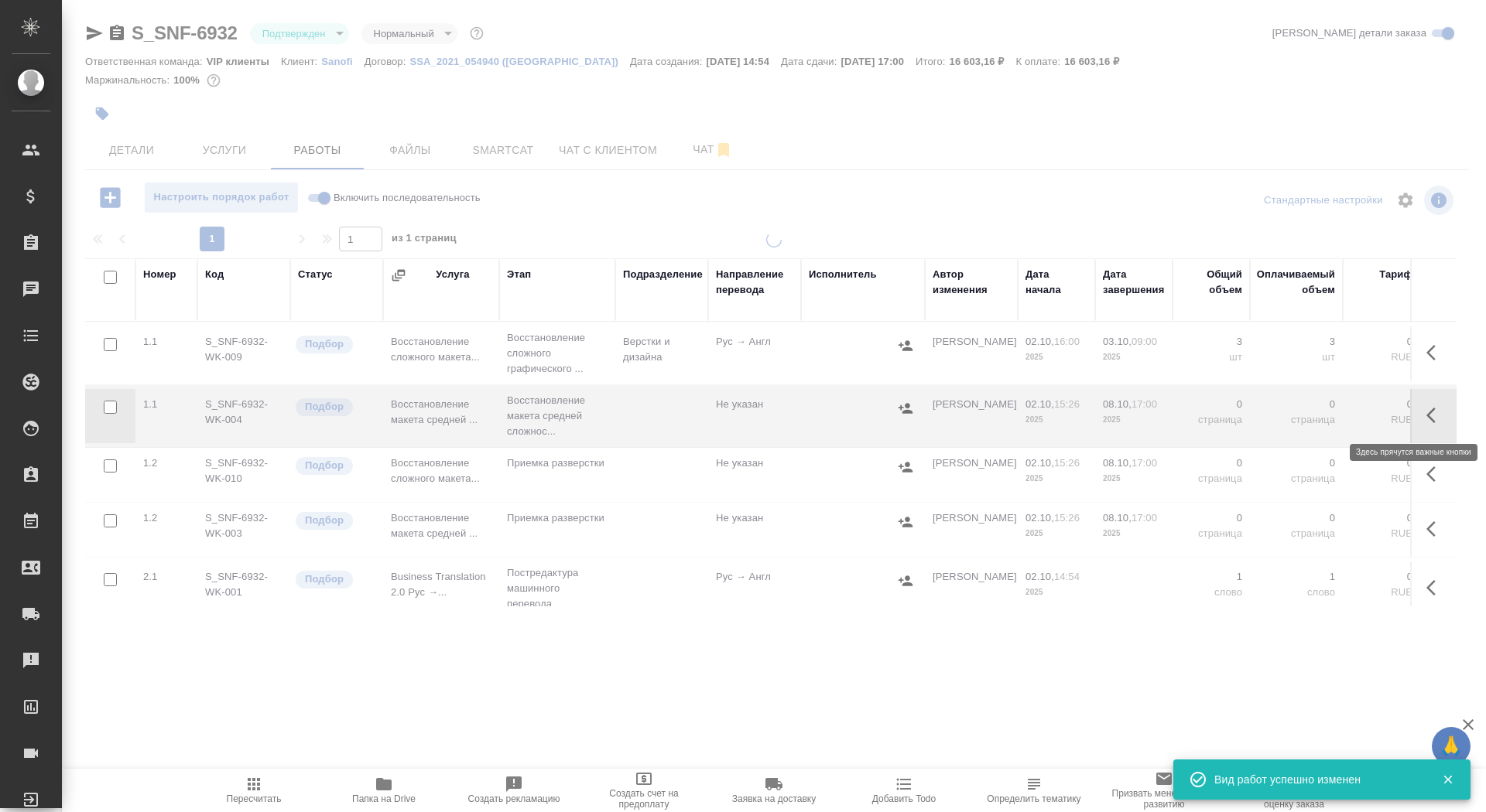
click at [1430, 413] on icon "button" at bounding box center [1435, 415] width 19 height 19
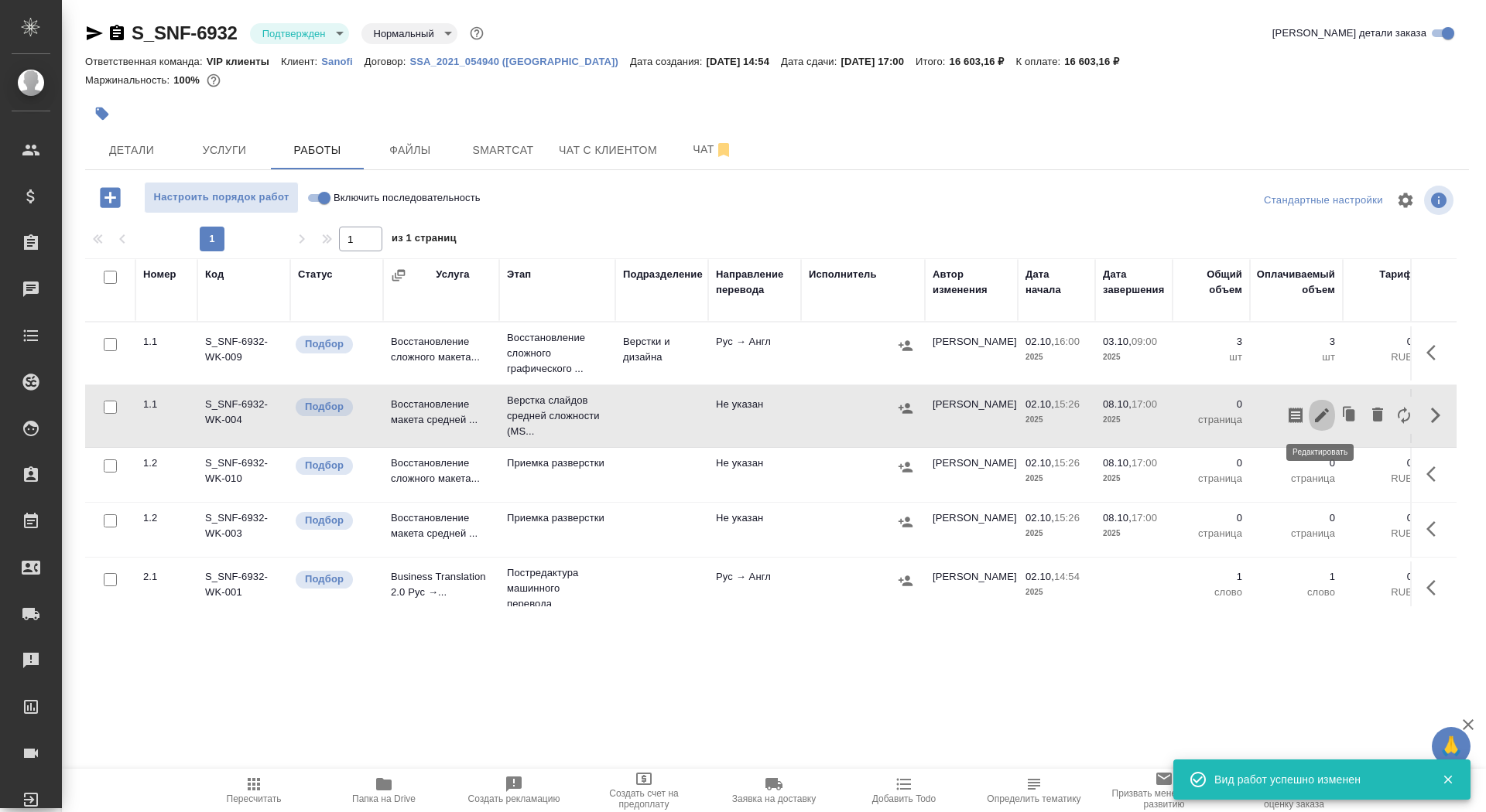
click at [1318, 414] on icon "button" at bounding box center [1322, 415] width 19 height 19
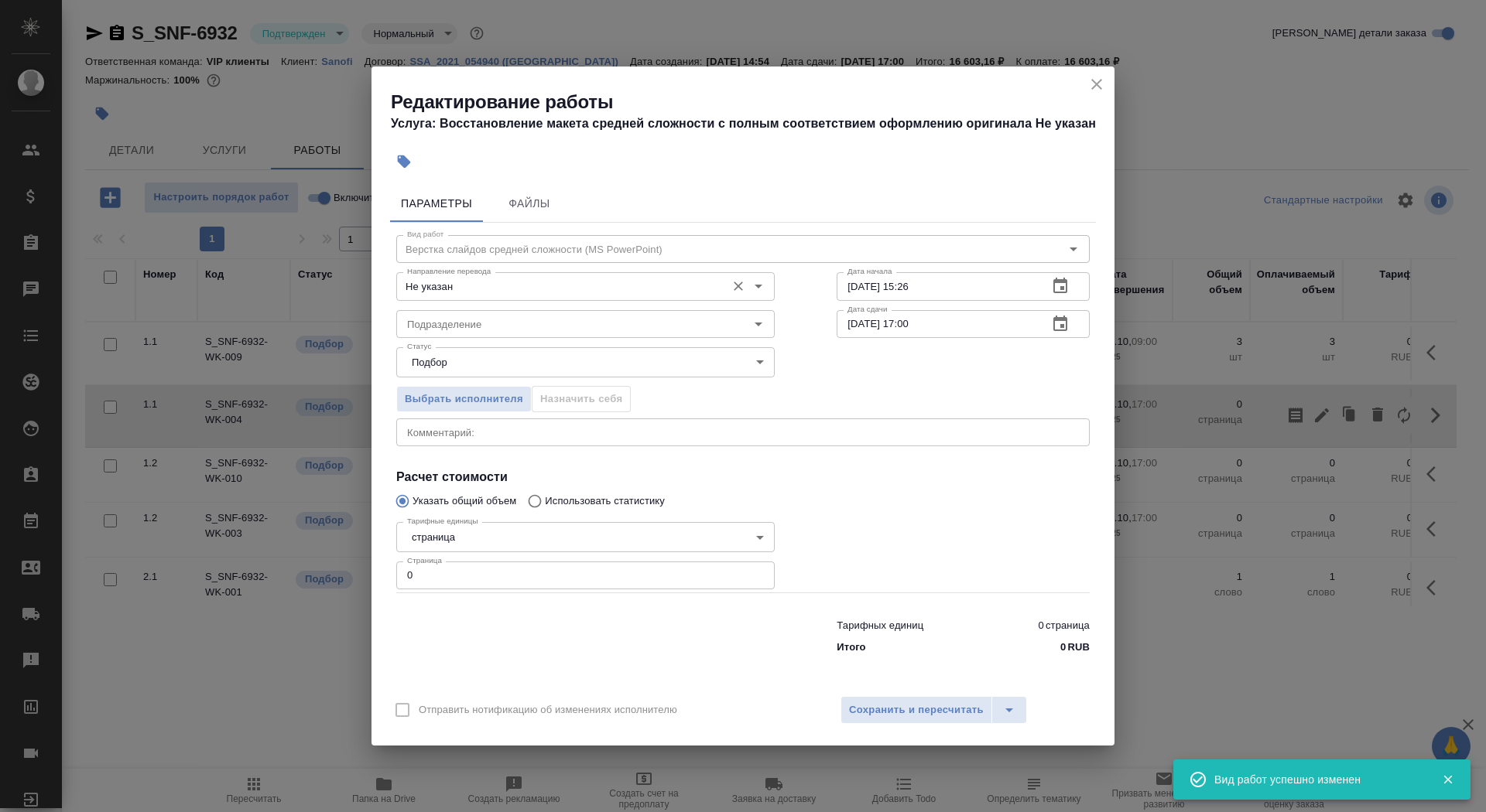
click at [461, 291] on input "Не указан" at bounding box center [559, 285] width 318 height 19
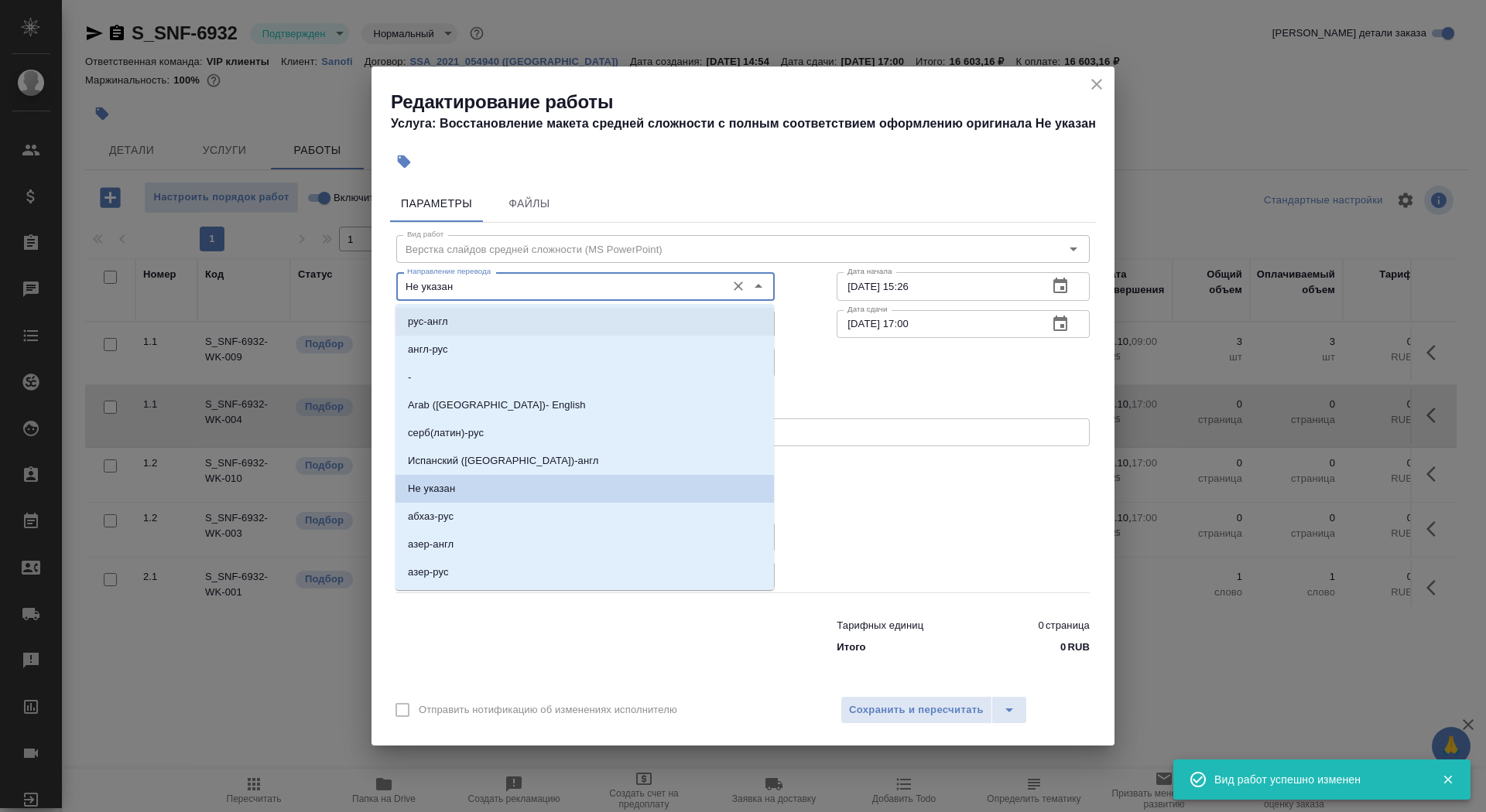
click at [459, 321] on li "рус-англ" at bounding box center [585, 321] width 378 height 28
type input "рус-англ"
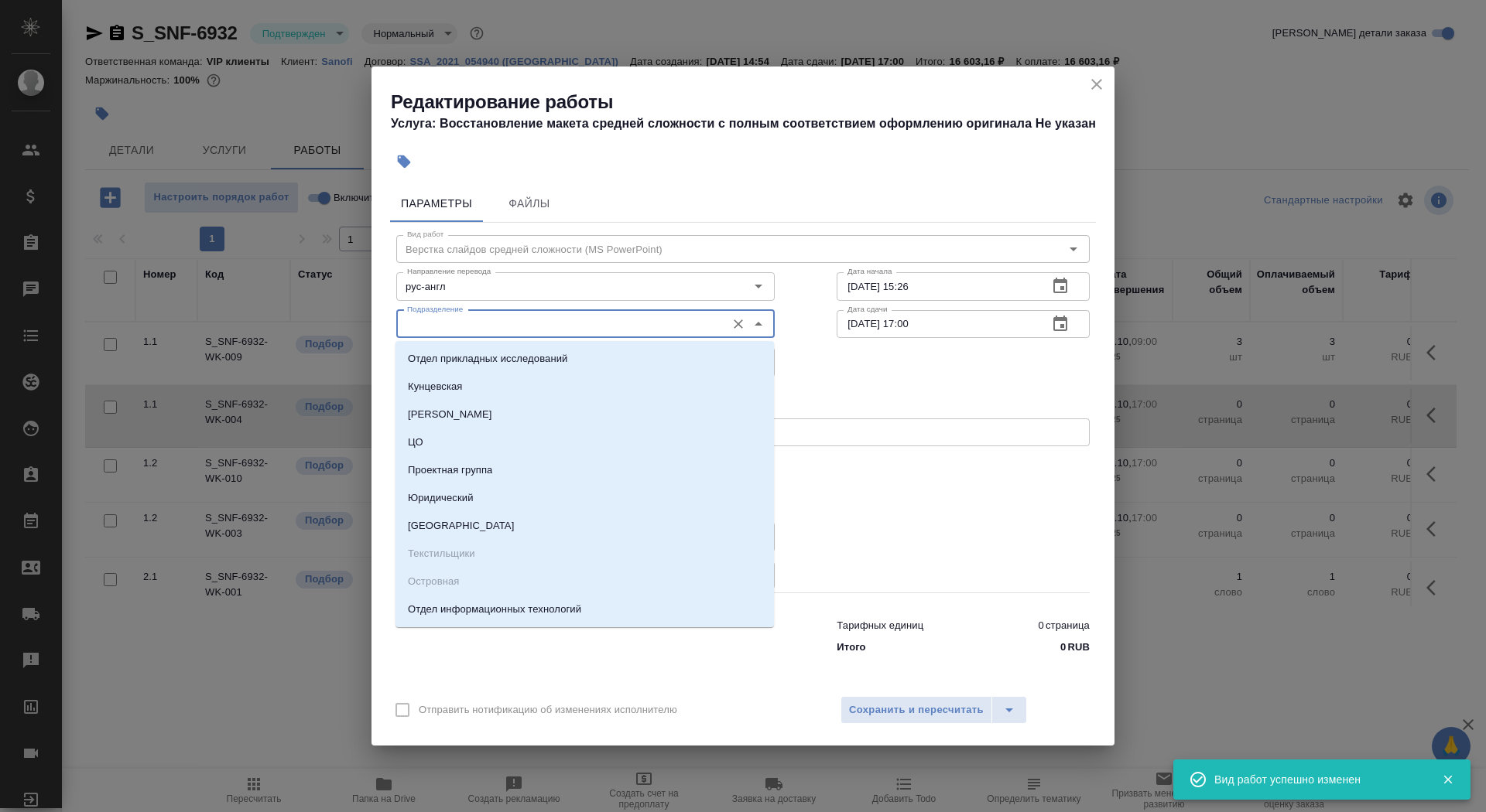
click at [459, 316] on input "Подразделение" at bounding box center [559, 323] width 318 height 19
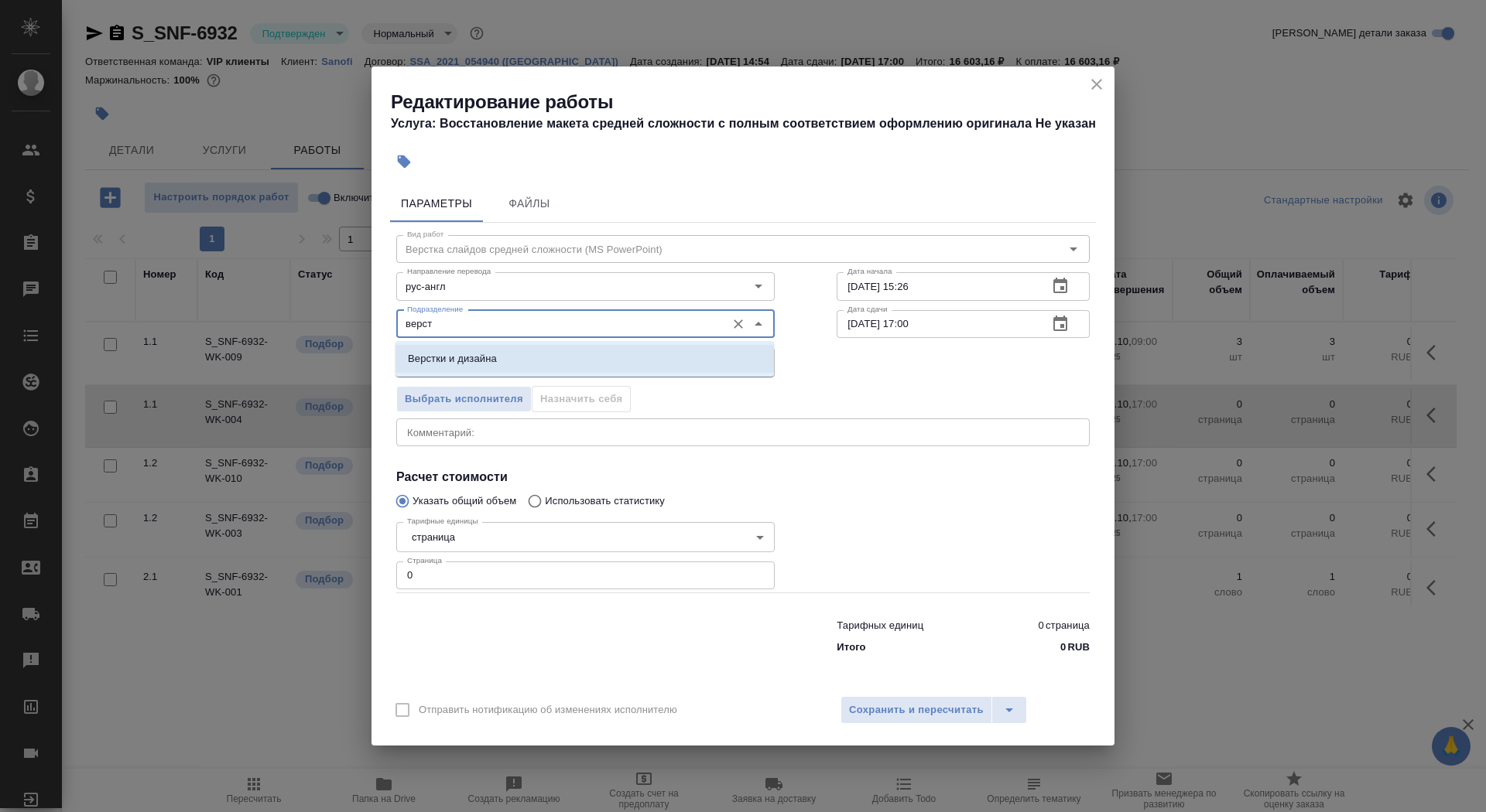
click at [496, 366] on li "Верстки и дизайна" at bounding box center [585, 359] width 378 height 28
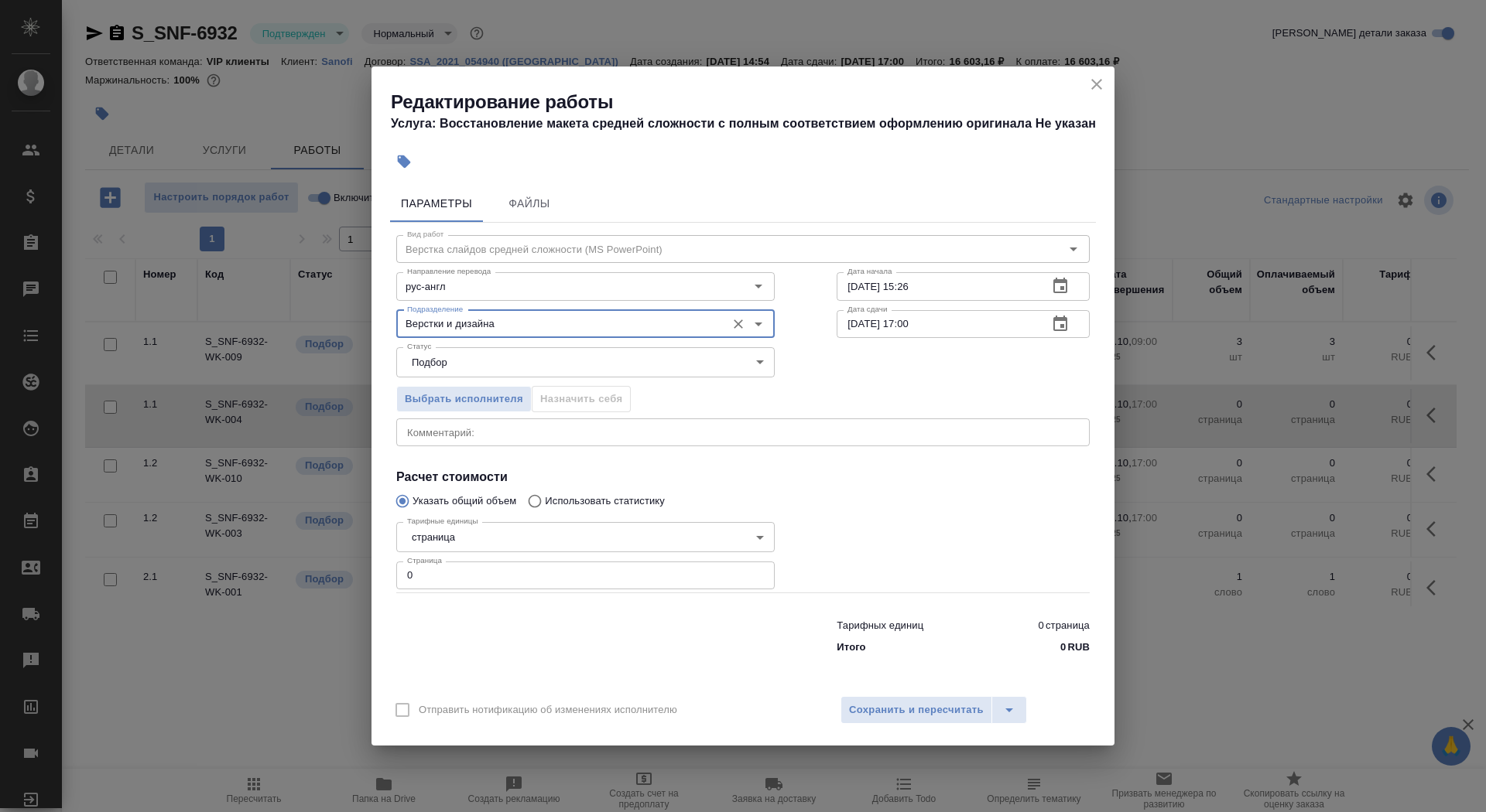
type input "Верстки и дизайна"
click at [479, 541] on body "🙏 .cls-1 fill:#fff; AWATERA Saydasheva Dilyara Клиенты Спецификации Заказы 0 Ча…" at bounding box center [743, 406] width 1486 height 812
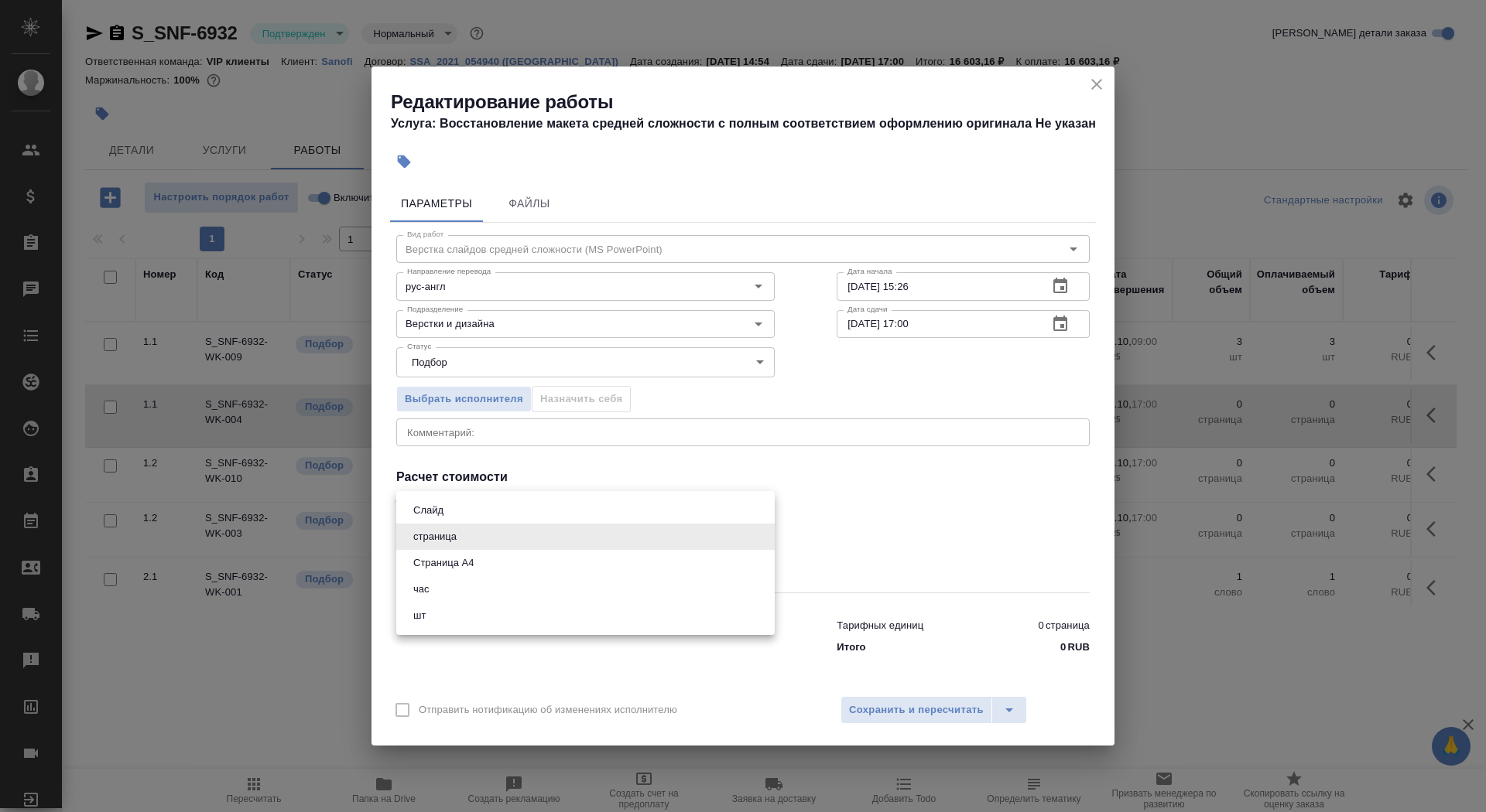
click at [470, 513] on li "Слайд" at bounding box center [585, 510] width 378 height 26
type input "5ca1acf853b22f58dad1d151"
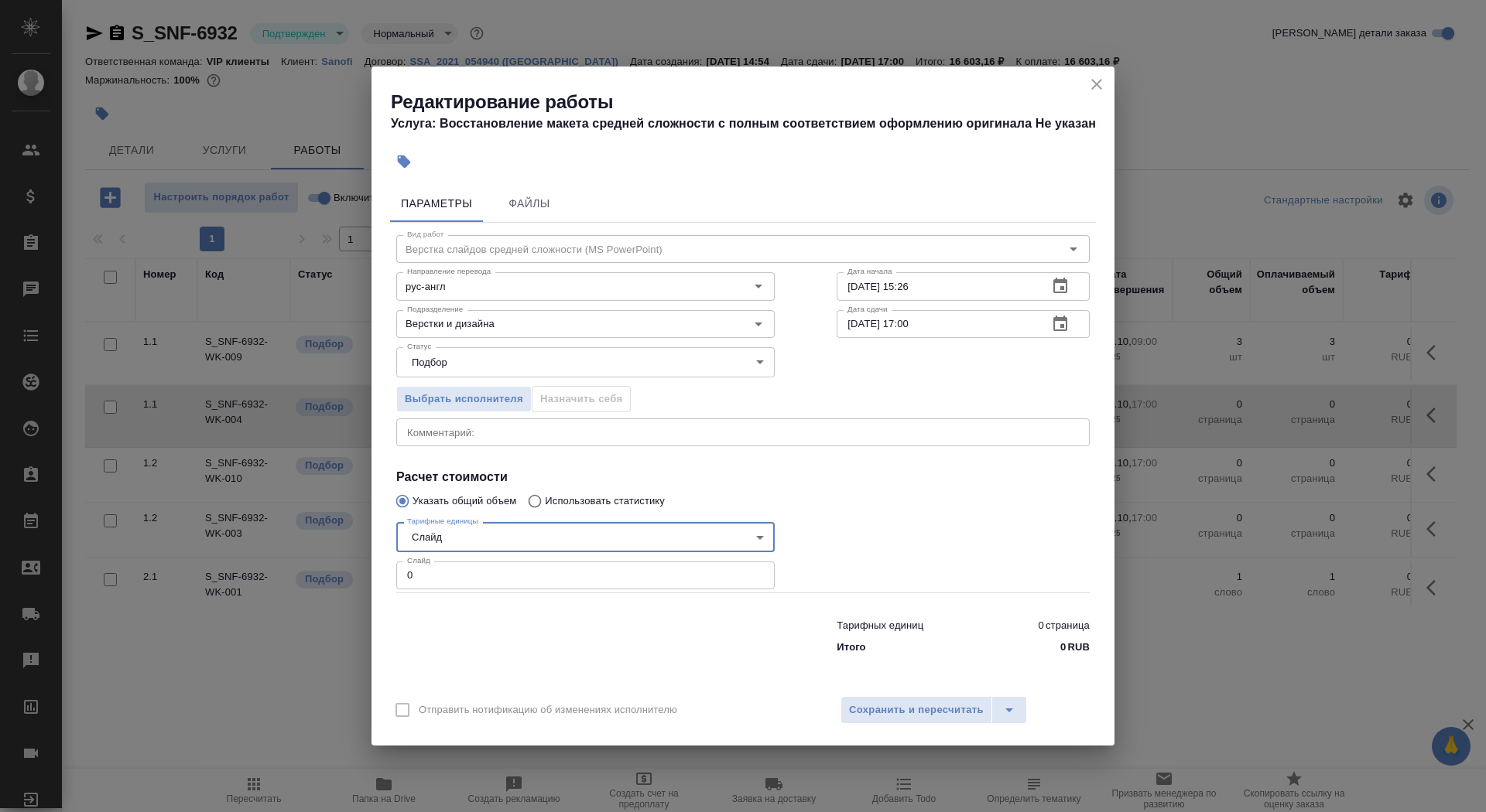
click at [467, 575] on input "0" at bounding box center [585, 576] width 378 height 28
type input "50"
click at [991, 295] on input "02.10.2025 15:26" at bounding box center [937, 286] width 199 height 28
type input "02.10.2025 16:00"
click at [1062, 336] on button "button" at bounding box center [1061, 324] width 37 height 37
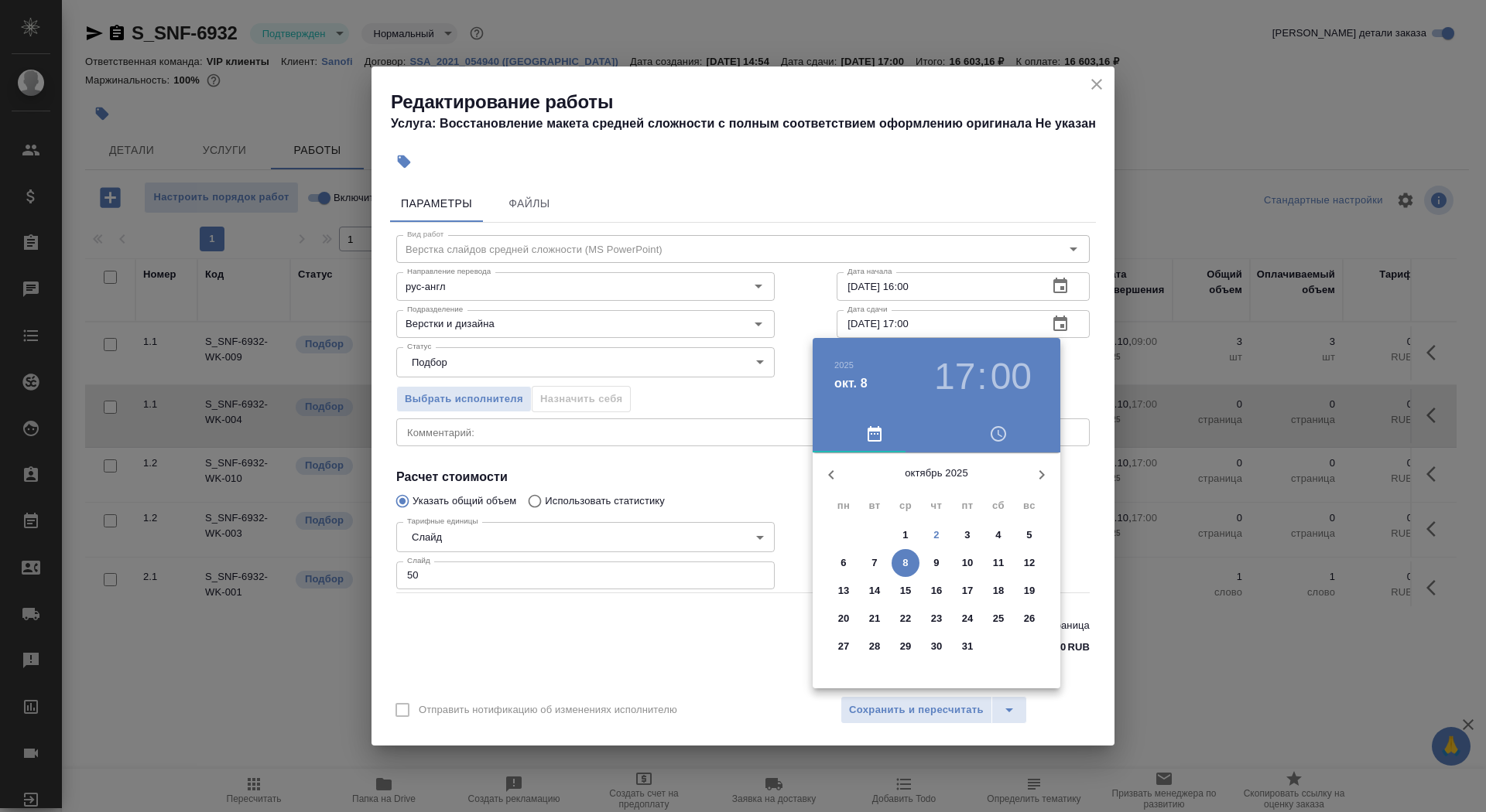
click at [968, 534] on p "3" at bounding box center [968, 535] width 6 height 16
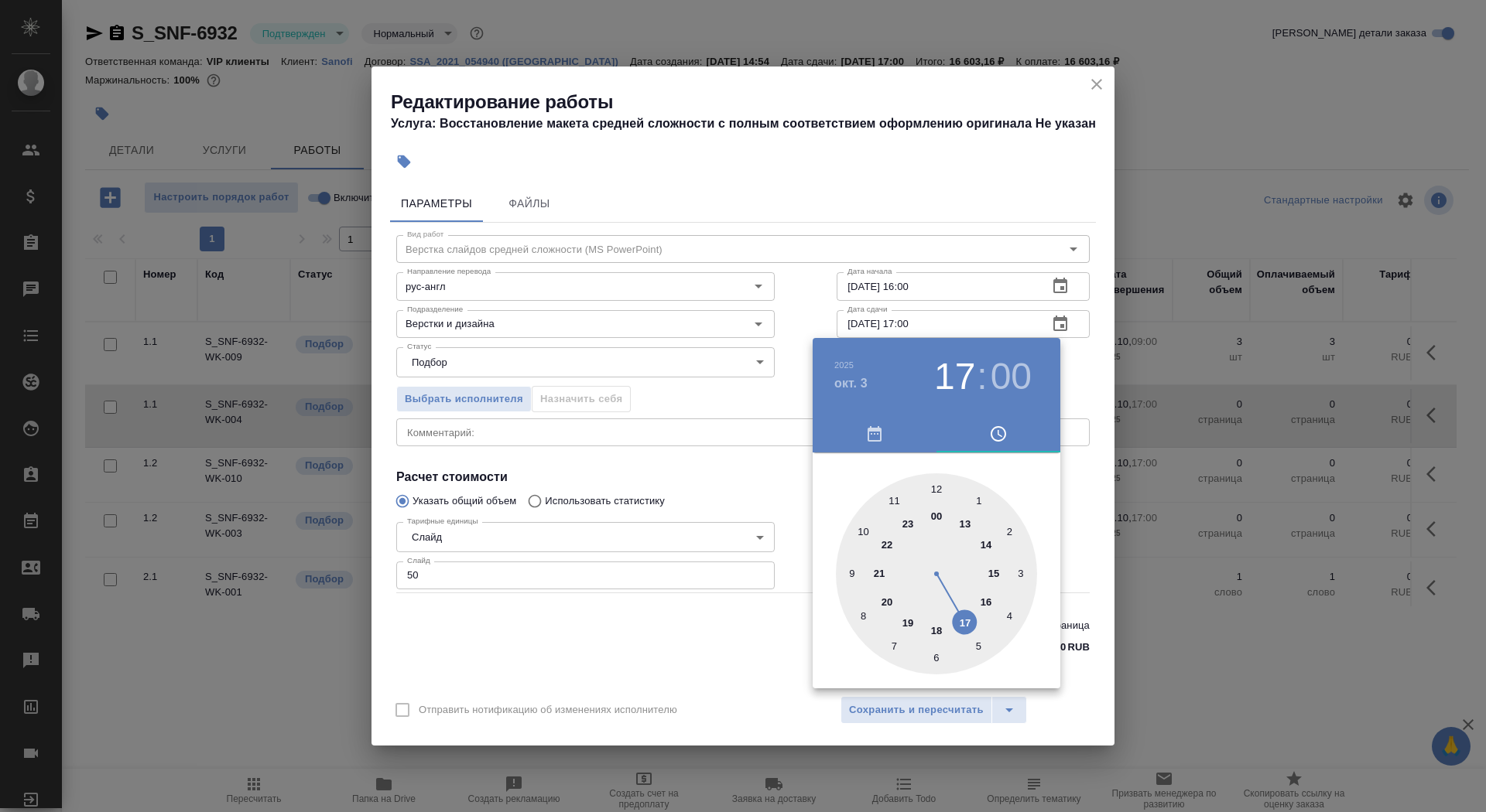
click at [851, 576] on div at bounding box center [937, 575] width 201 height 201
type input "03.10.2025 09:00"
click at [723, 632] on div at bounding box center [743, 406] width 1486 height 812
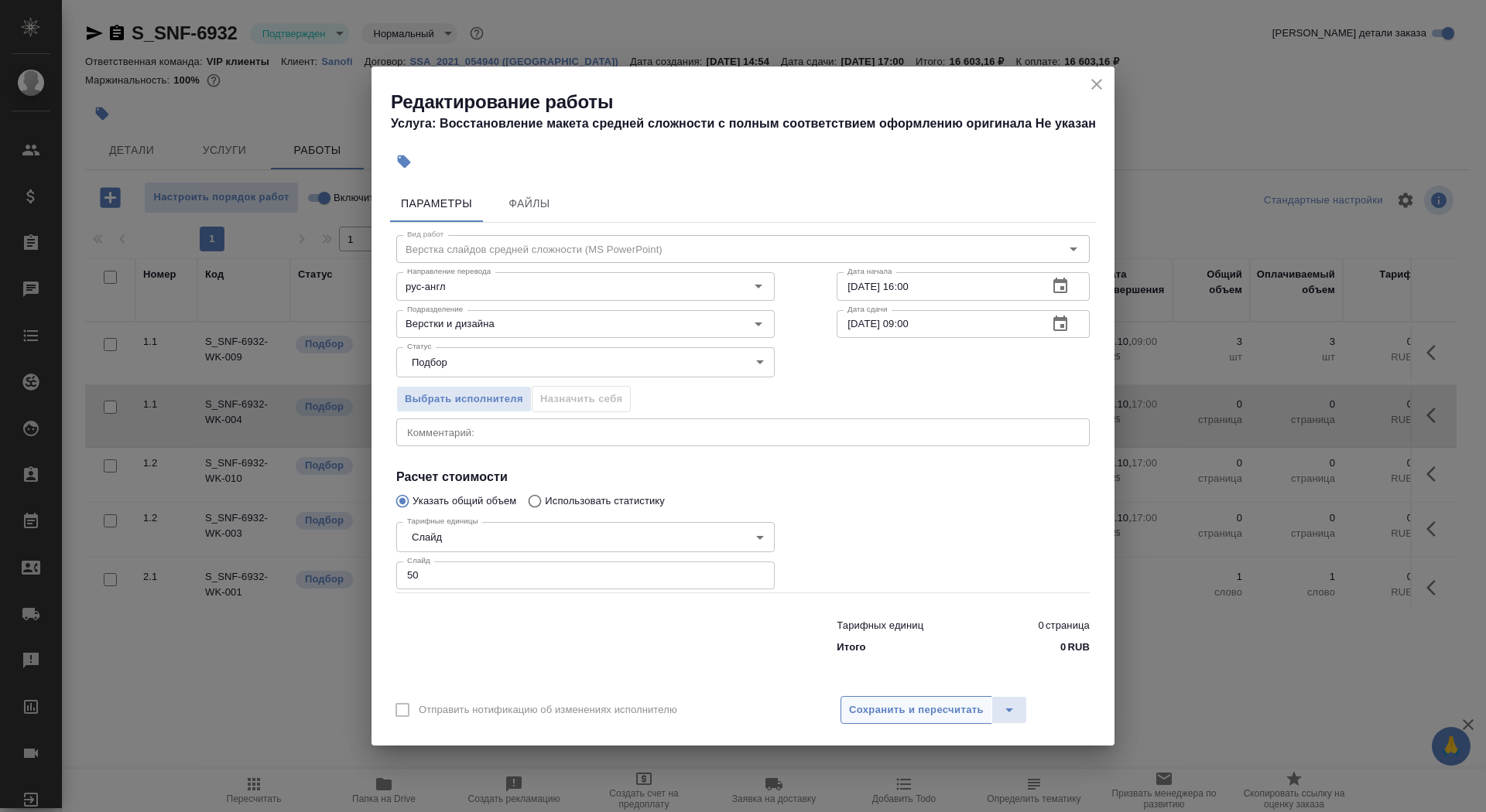
click at [858, 700] on button "Сохранить и пересчитать" at bounding box center [916, 710] width 152 height 28
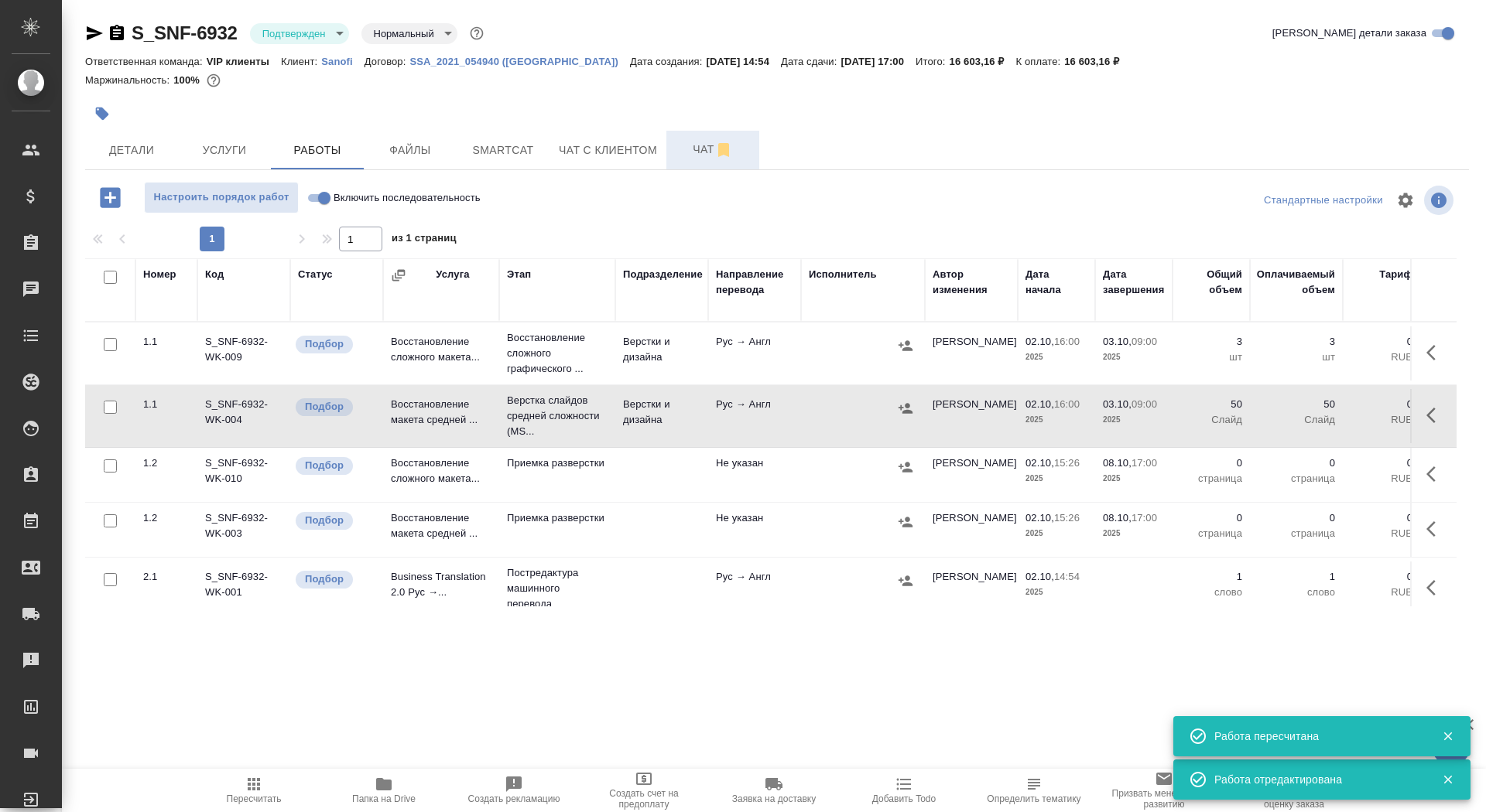
click at [682, 147] on span "Чат" at bounding box center [713, 150] width 74 height 20
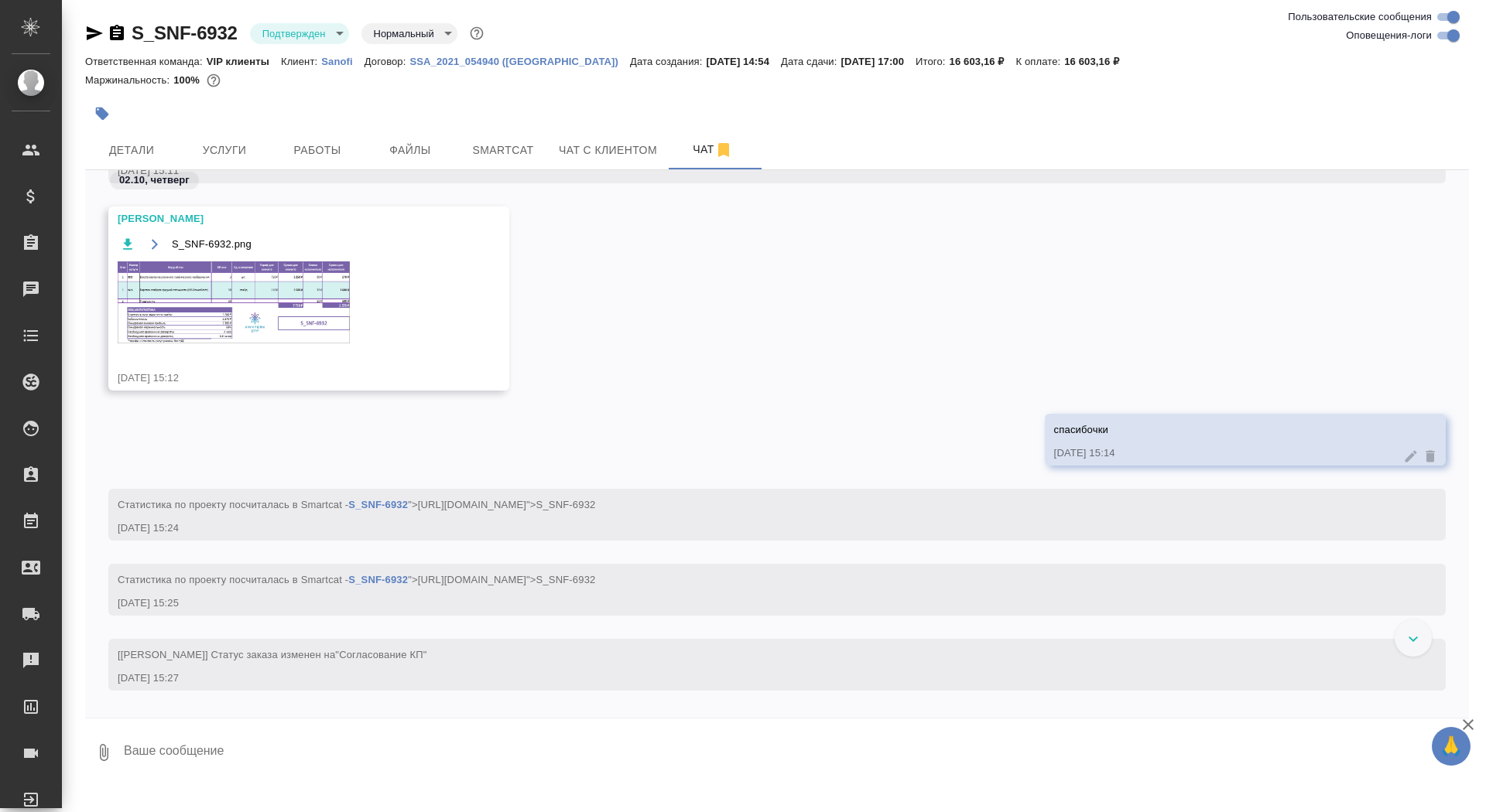
scroll to position [1259, 0]
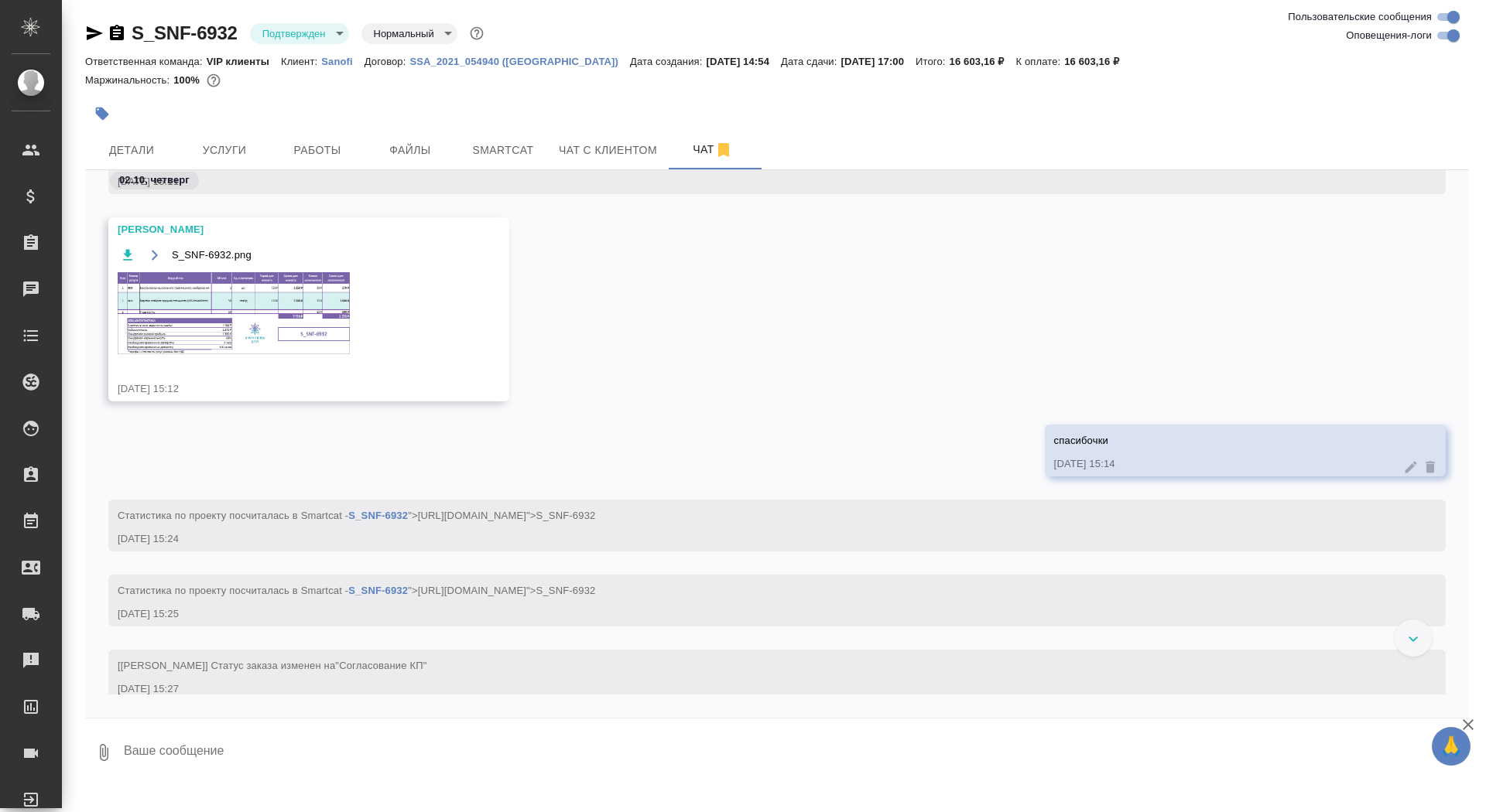
click at [263, 291] on img at bounding box center [234, 314] width 233 height 82
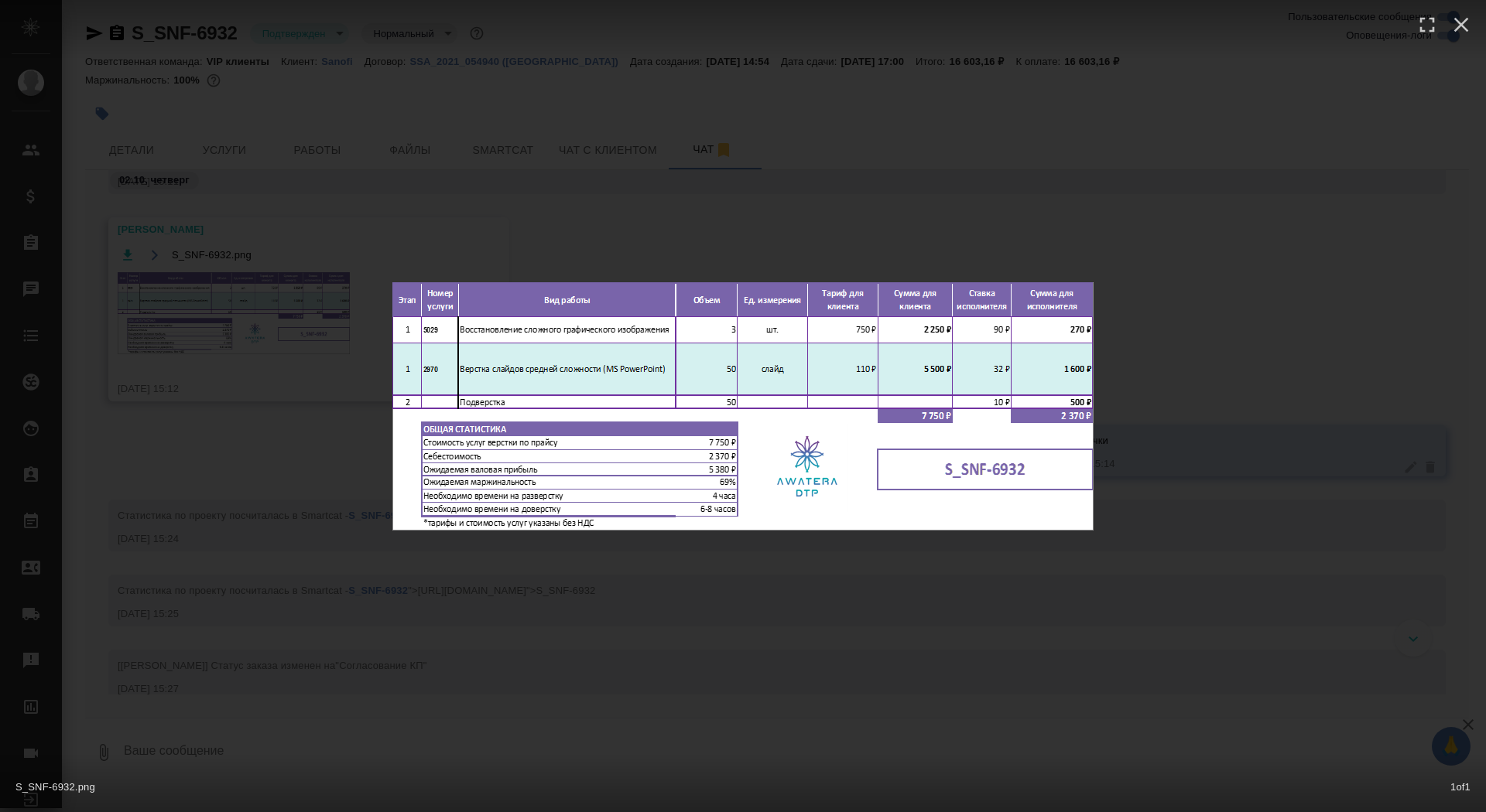
click at [264, 294] on div "S_SNF-6932.png 1 of 1" at bounding box center [743, 406] width 1486 height 812
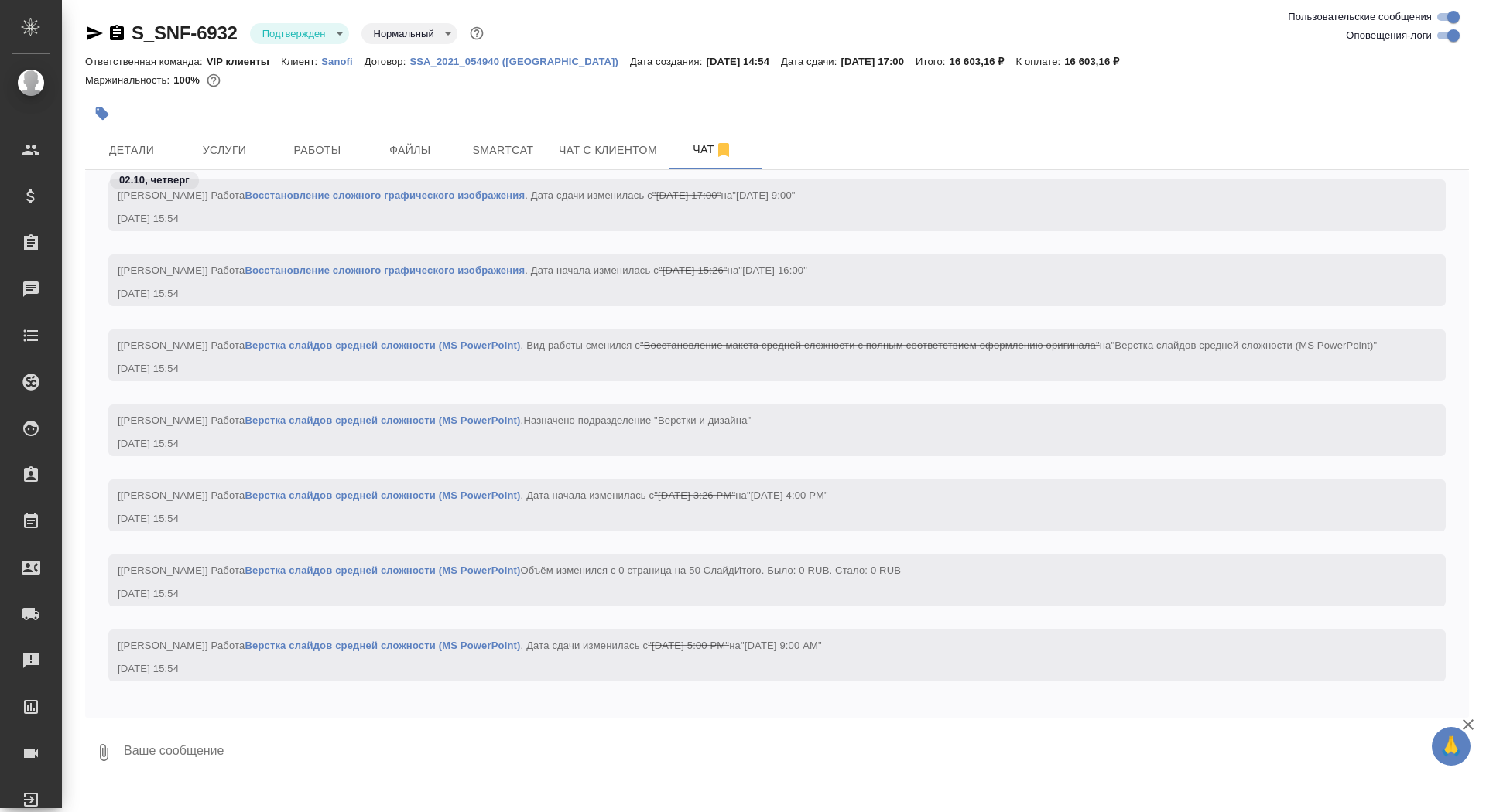
scroll to position [3077, 0]
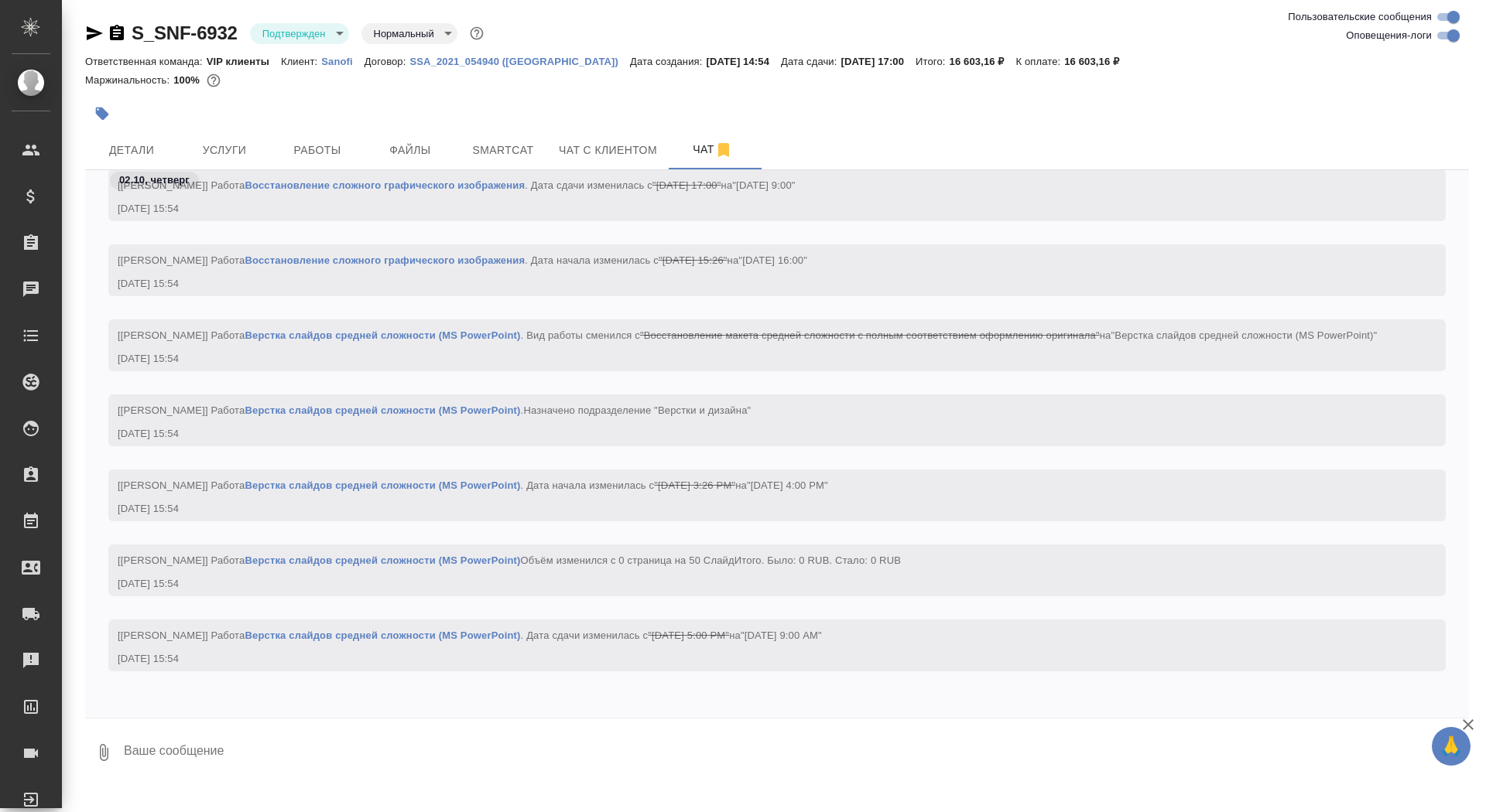
click at [106, 124] on button "button" at bounding box center [102, 113] width 34 height 34
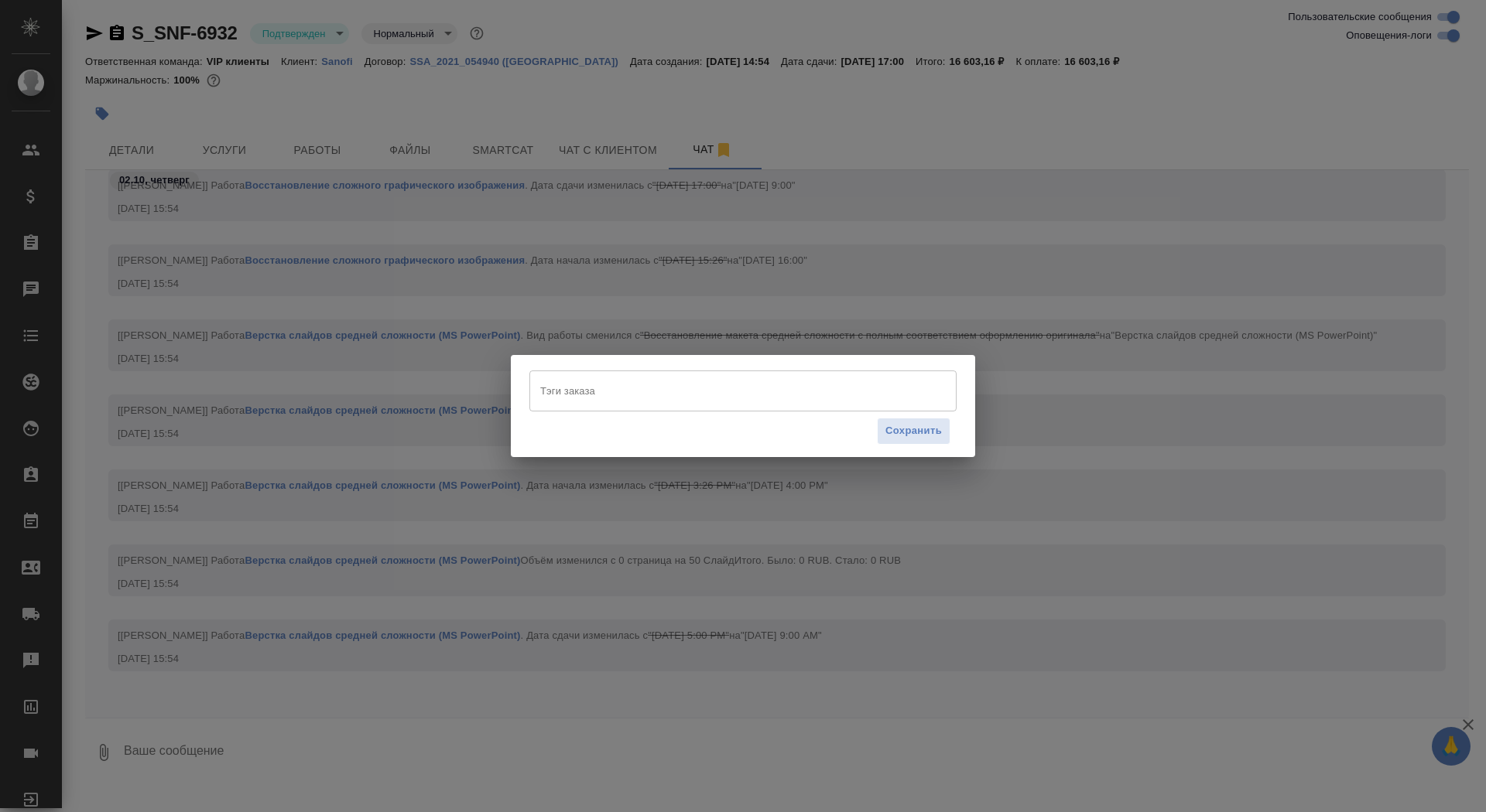
click at [587, 402] on input "Тэги заказа" at bounding box center [728, 390] width 384 height 26
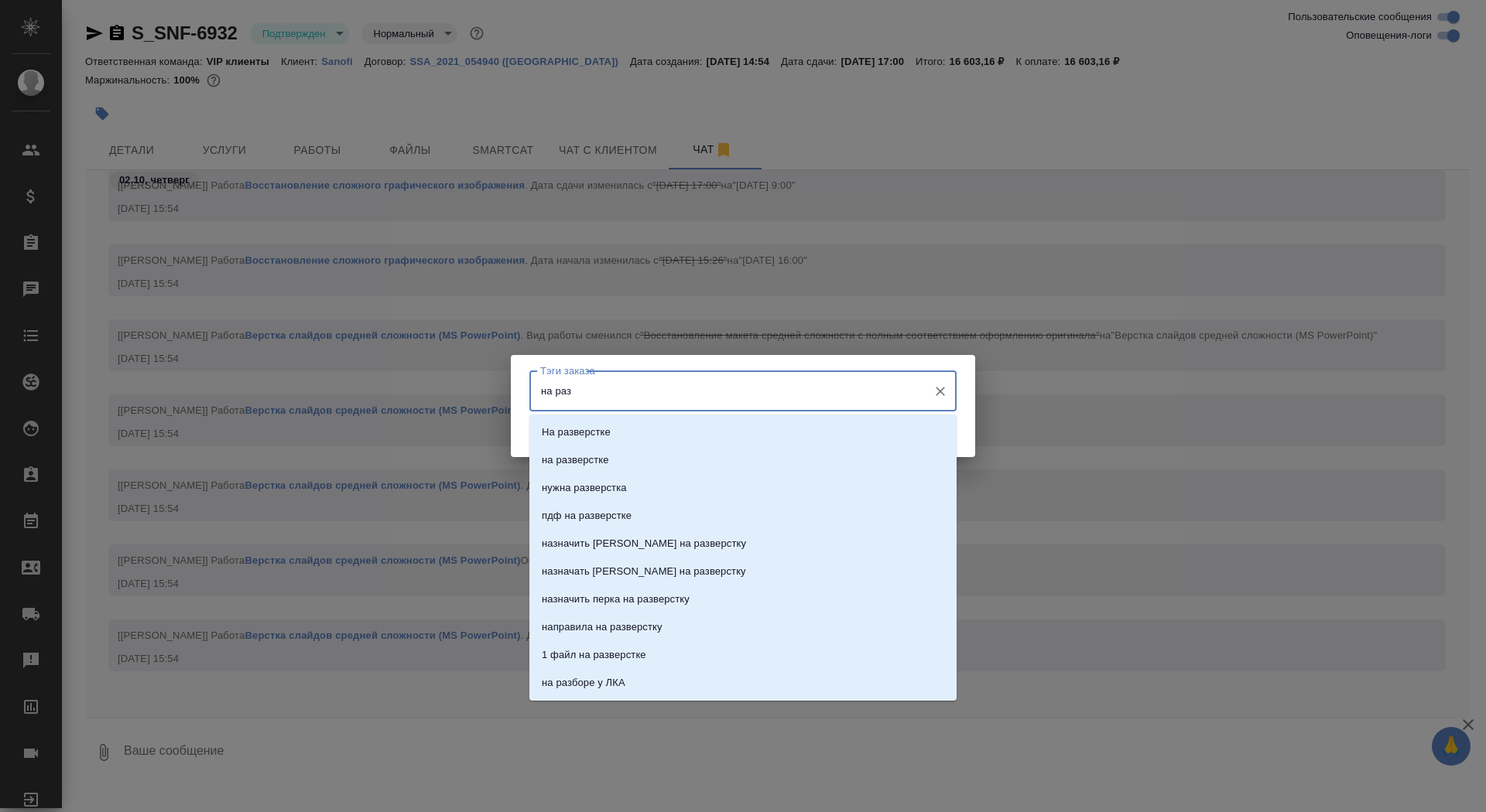
type input "на разв"
click at [657, 459] on li "на разверстке" at bounding box center [743, 460] width 427 height 28
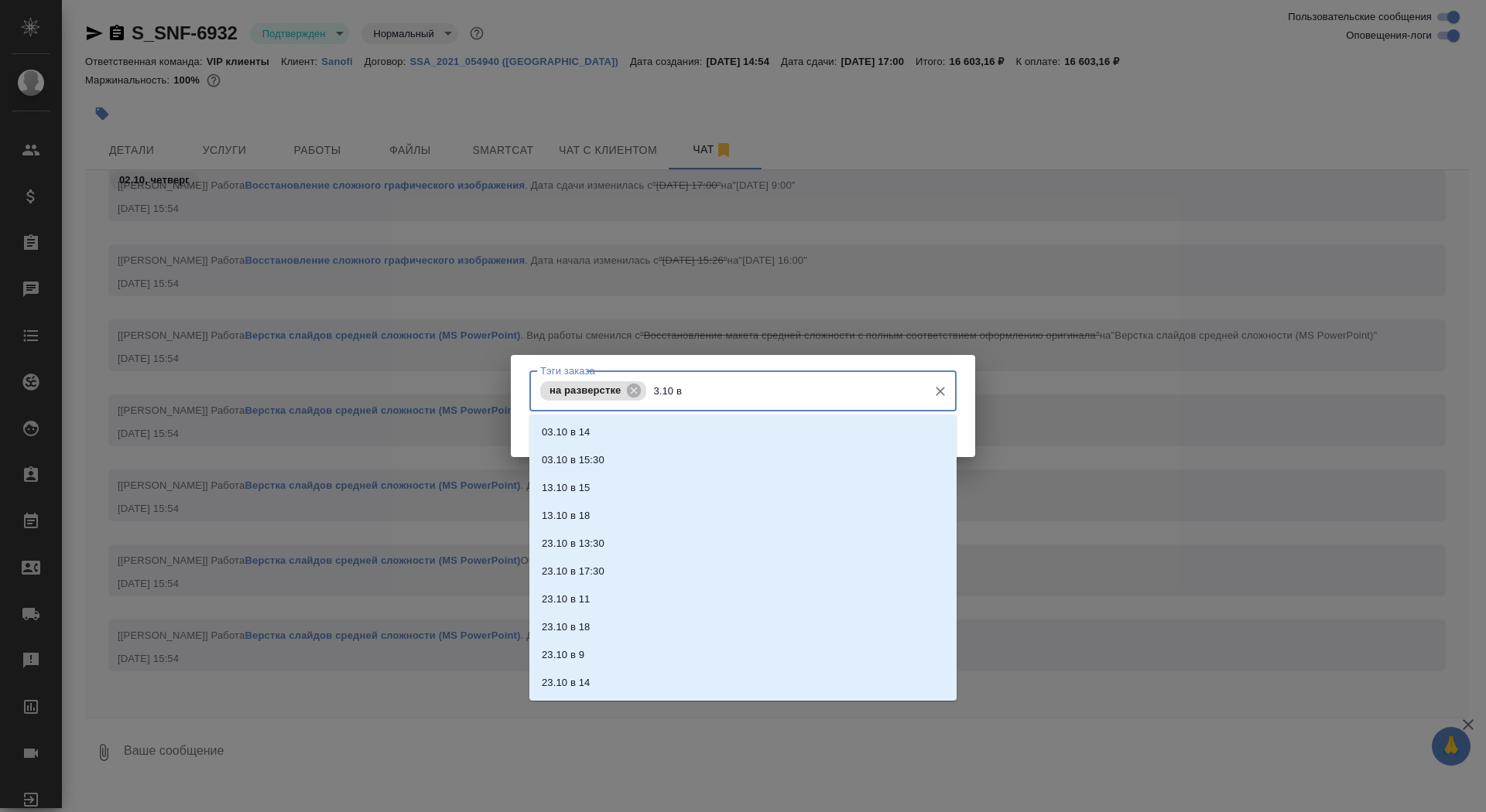
type input "3.10 в 9"
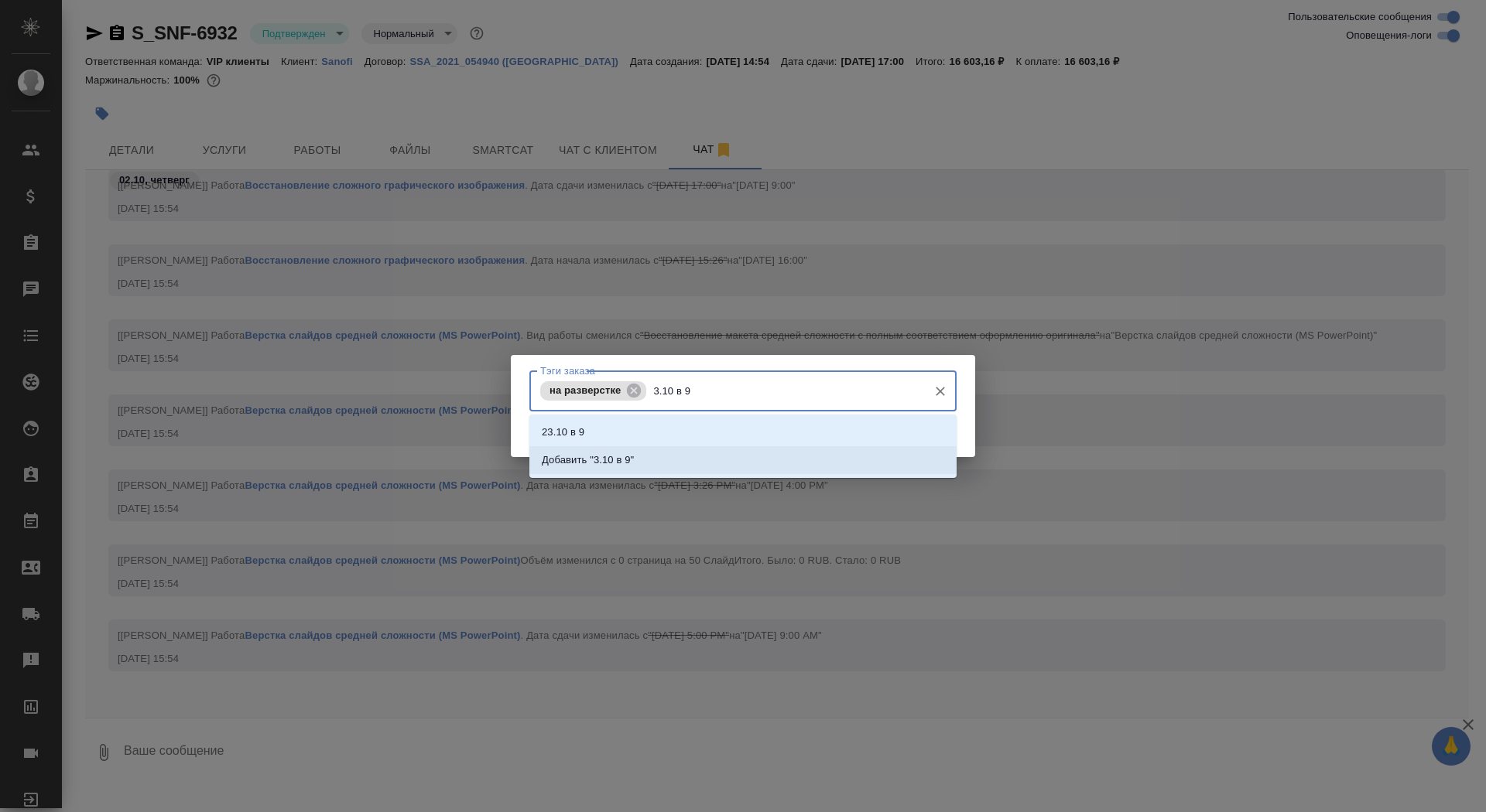
click at [706, 455] on li "Добавить "3.10 в 9"" at bounding box center [743, 460] width 427 height 28
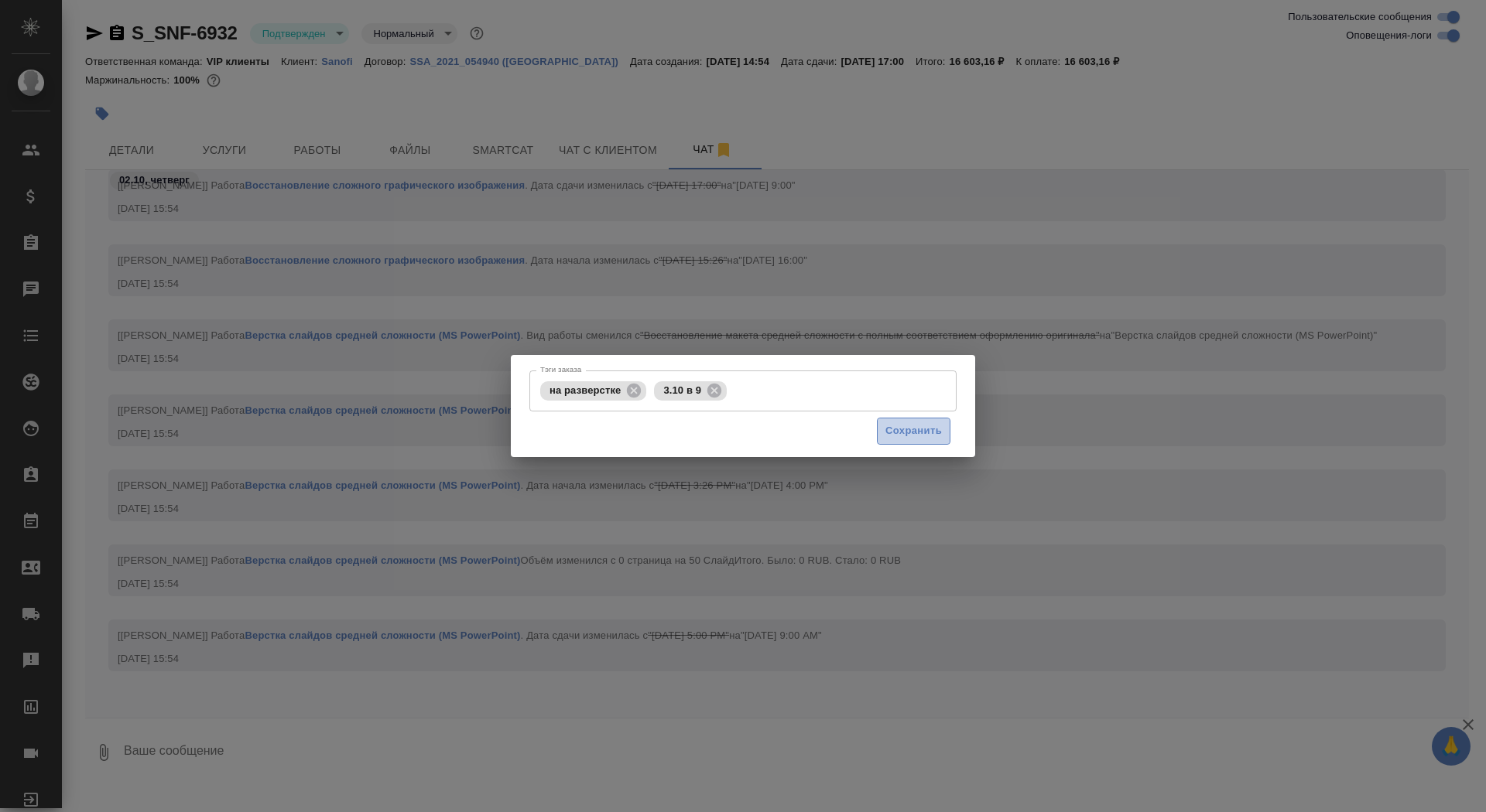
click at [910, 431] on span "Сохранить" at bounding box center [914, 431] width 57 height 18
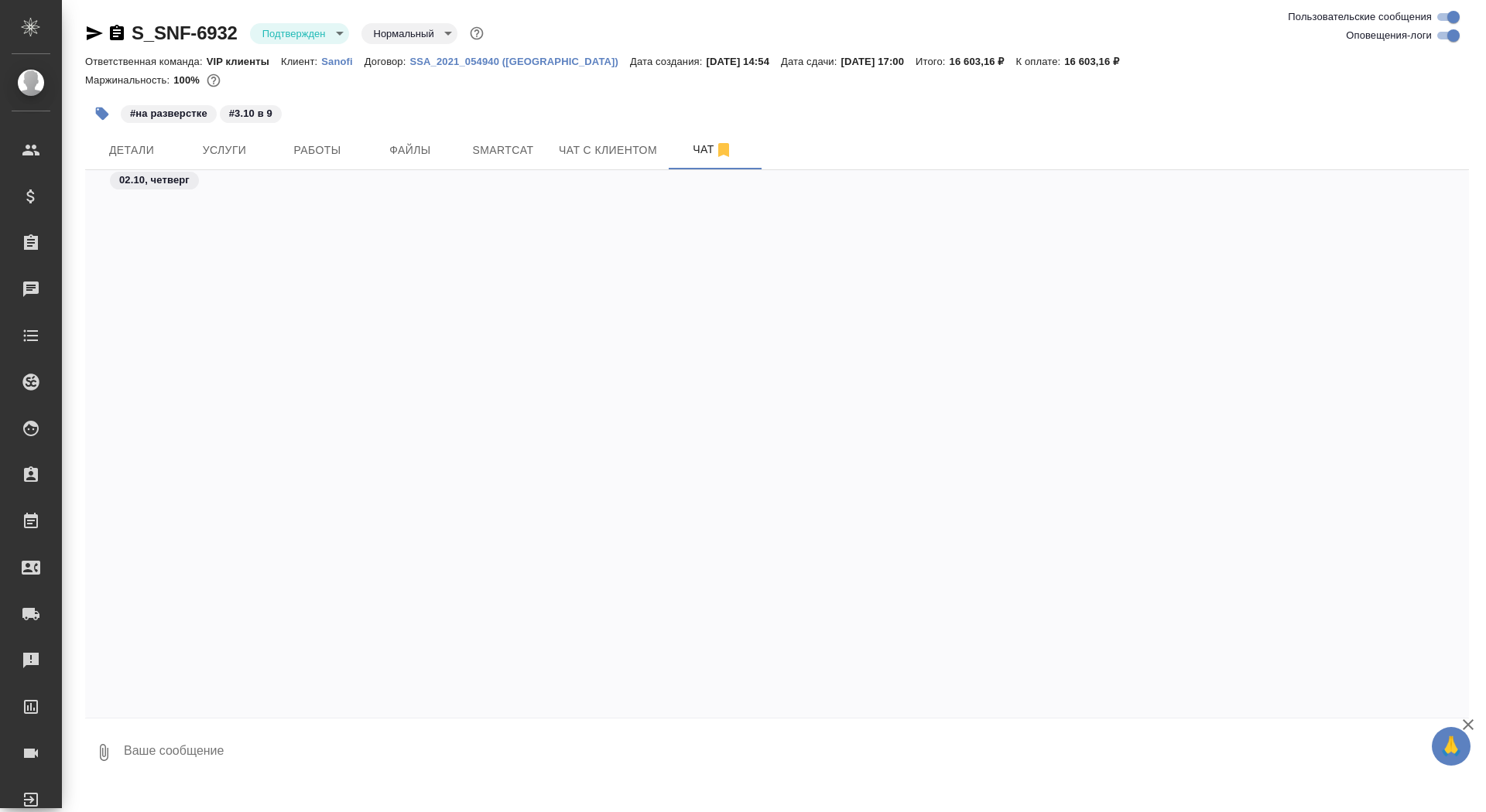
scroll to position [18067, 0]
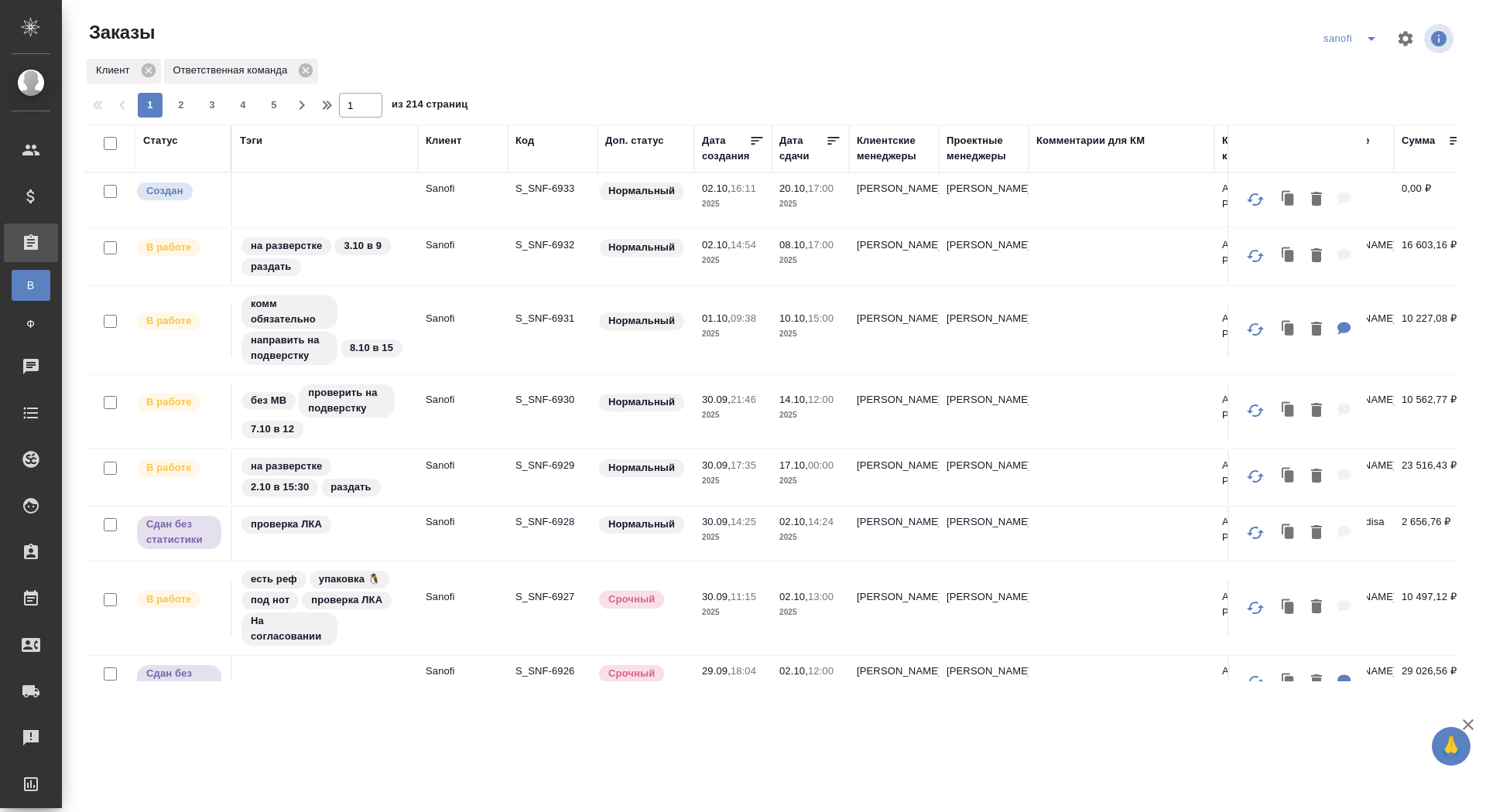
click at [570, 185] on p "S_SNF-6933" at bounding box center [552, 189] width 74 height 16
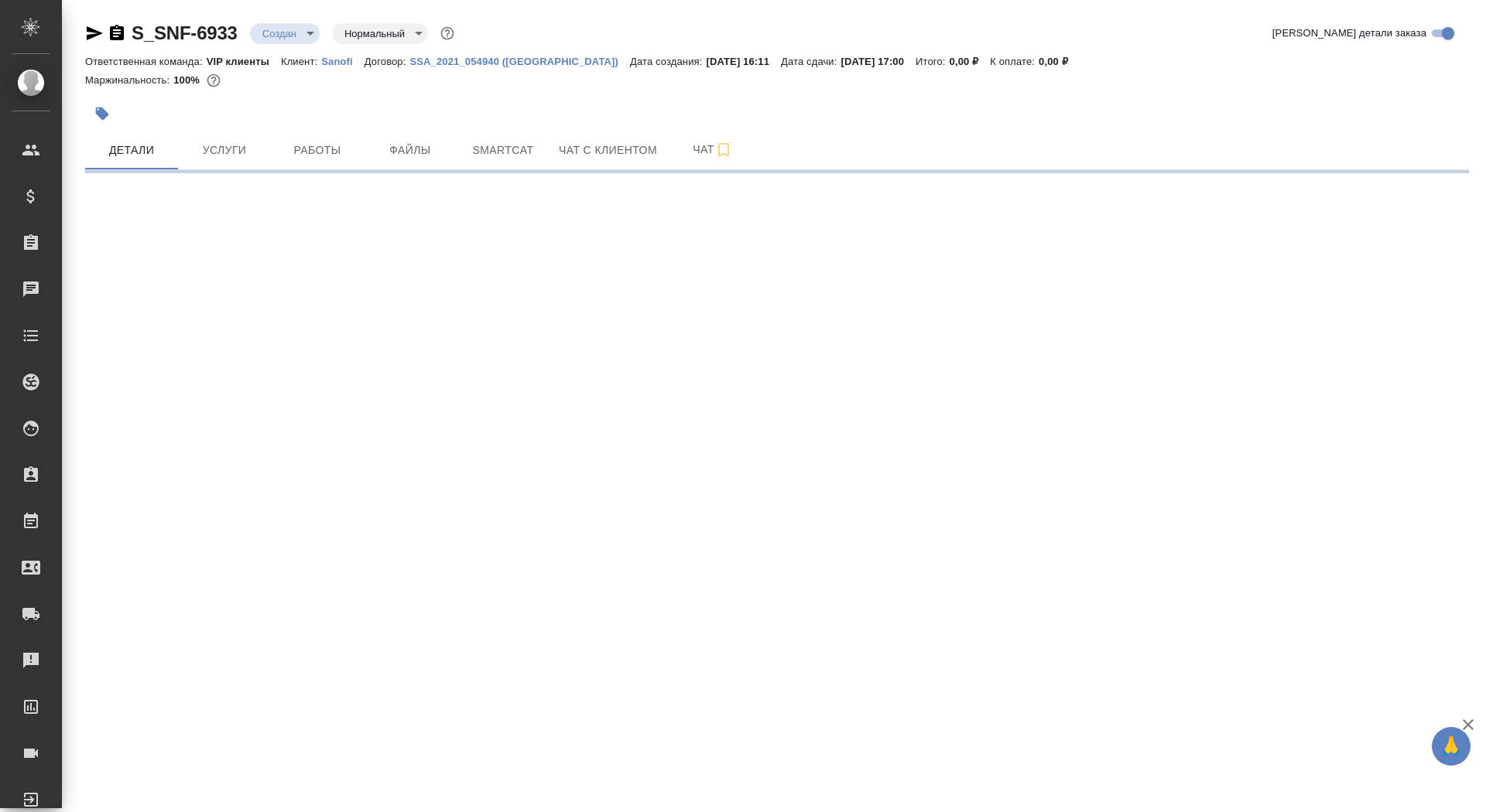
select select "RU"
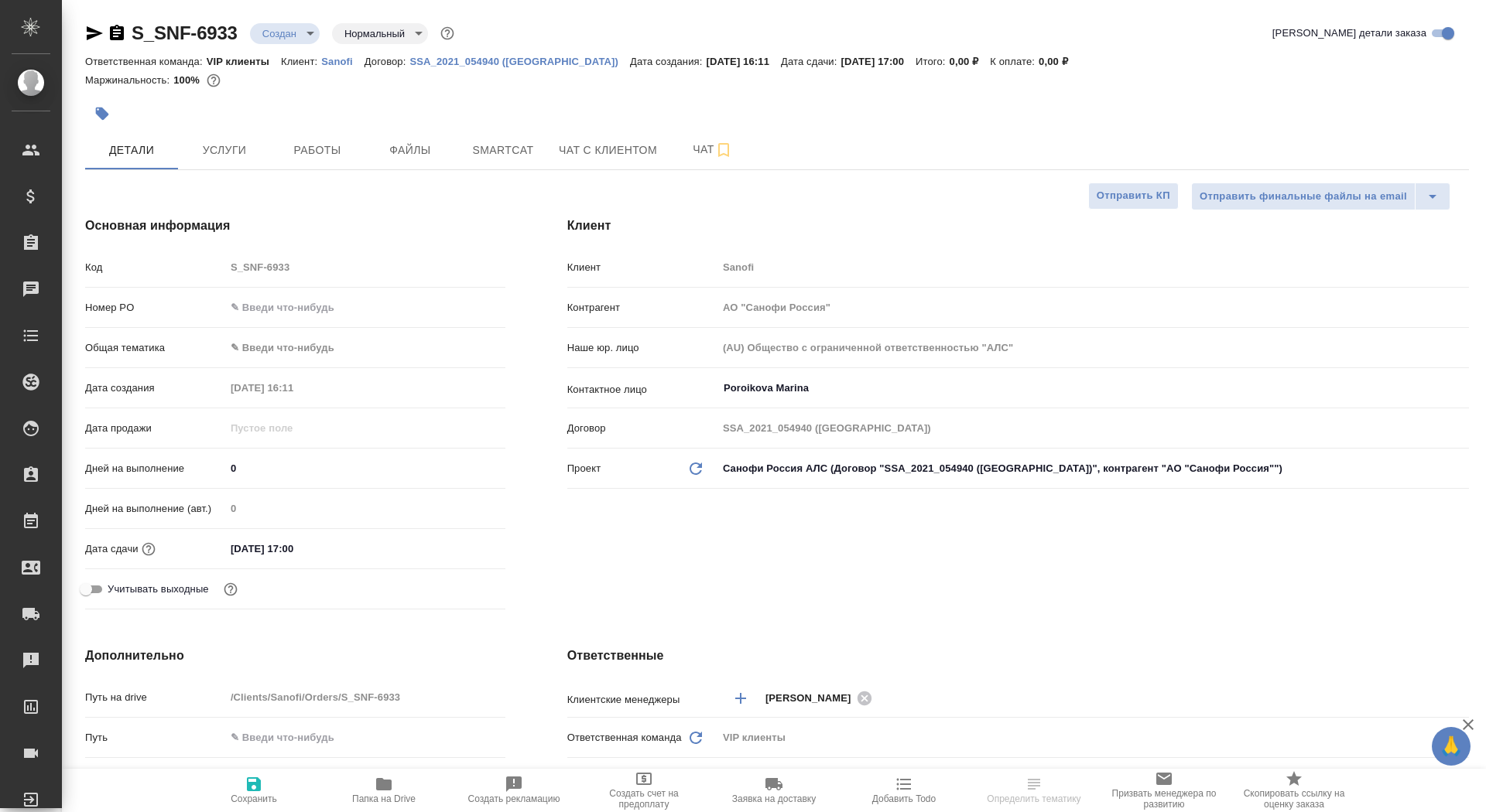
type textarea "x"
drag, startPoint x: 237, startPoint y: 476, endPoint x: 206, endPoint y: 476, distance: 31.0
click at [205, 476] on div "Дней на выполнение 0" at bounding box center [295, 469] width 420 height 27
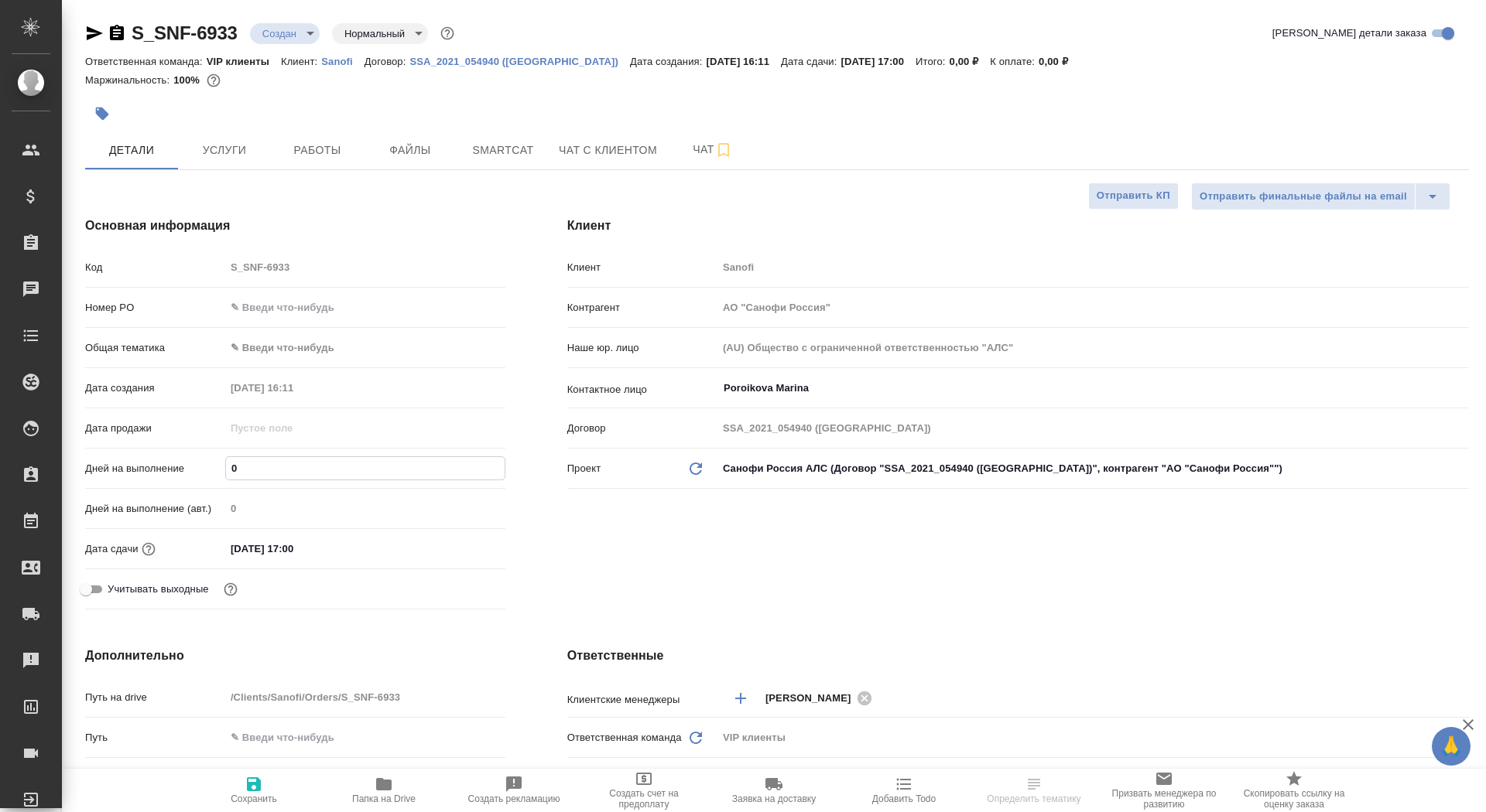
type textarea "x"
type input "1"
type textarea "x"
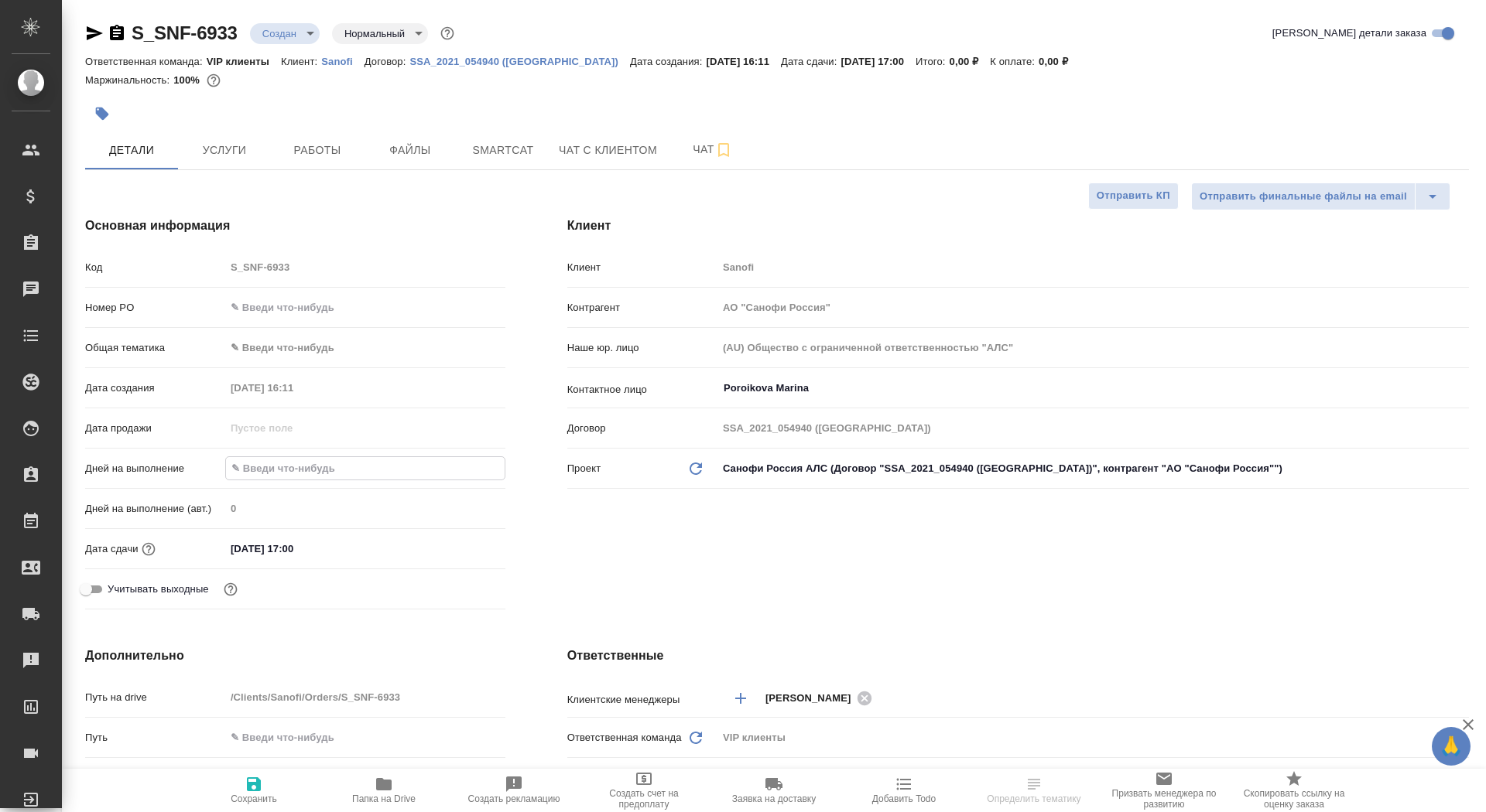
type textarea "x"
type input "18"
type textarea "x"
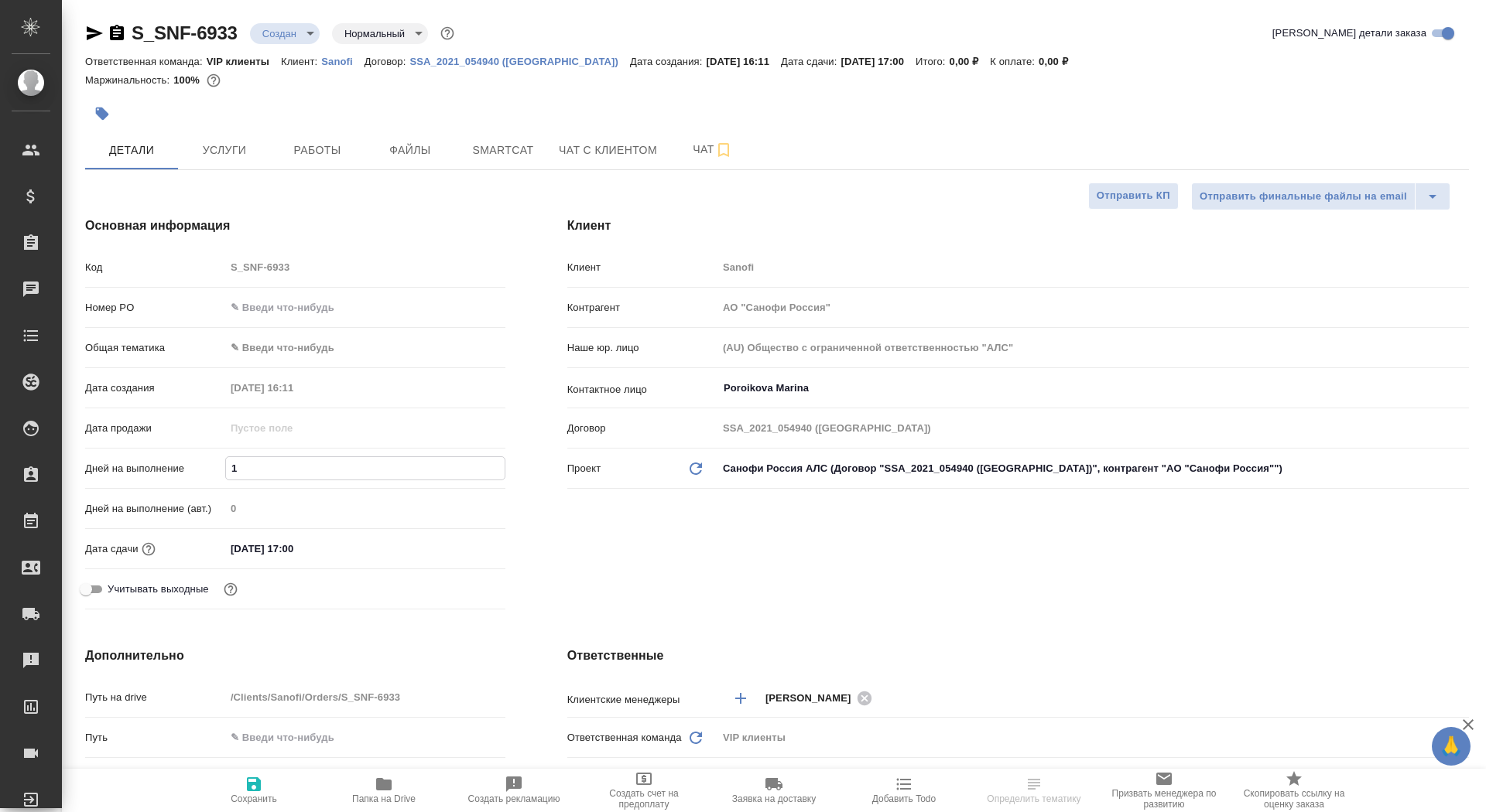
type textarea "x"
type input "18"
click at [258, 803] on span "Сохранить" at bounding box center [254, 798] width 47 height 11
type textarea "x"
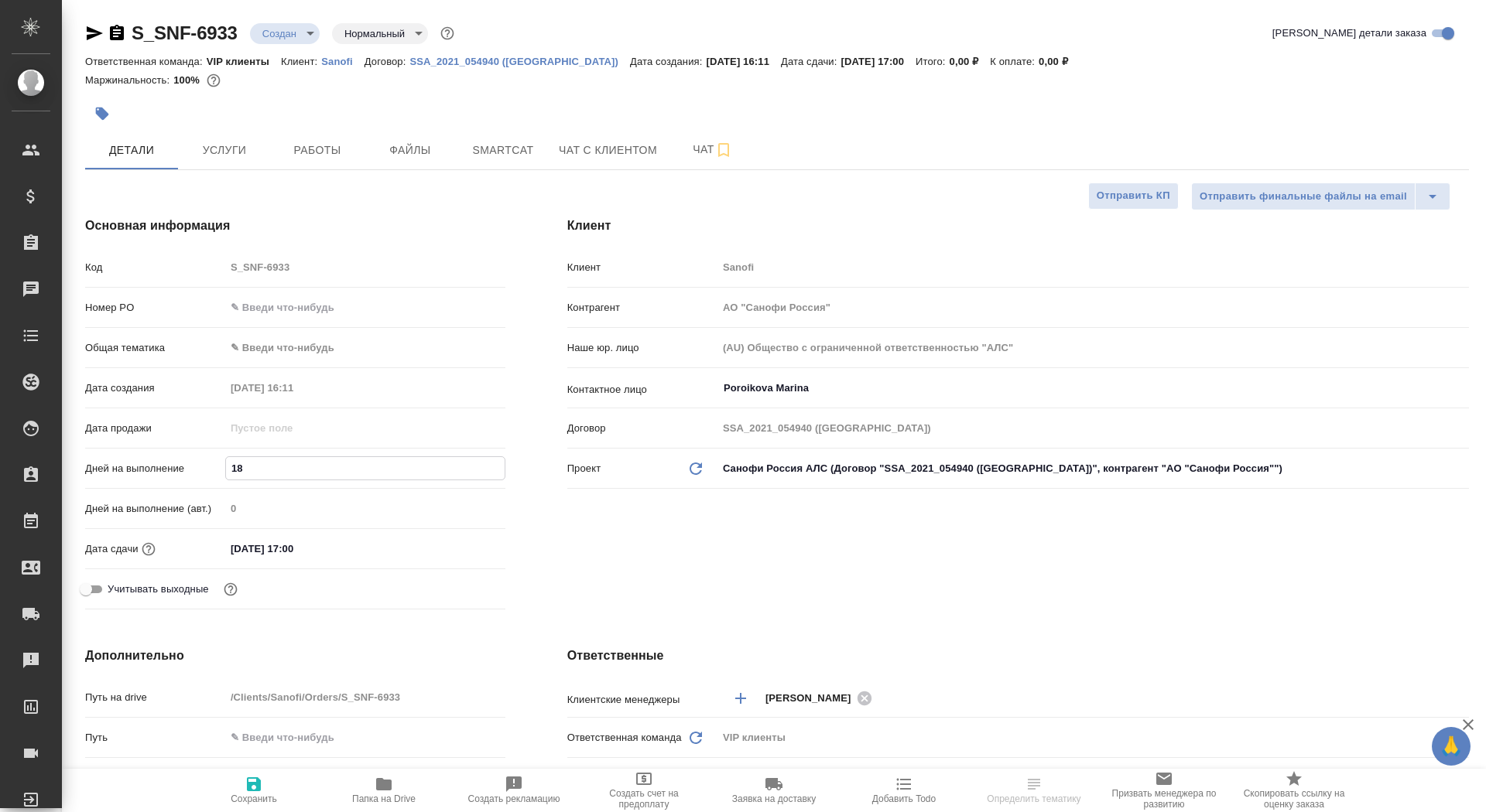
type textarea "x"
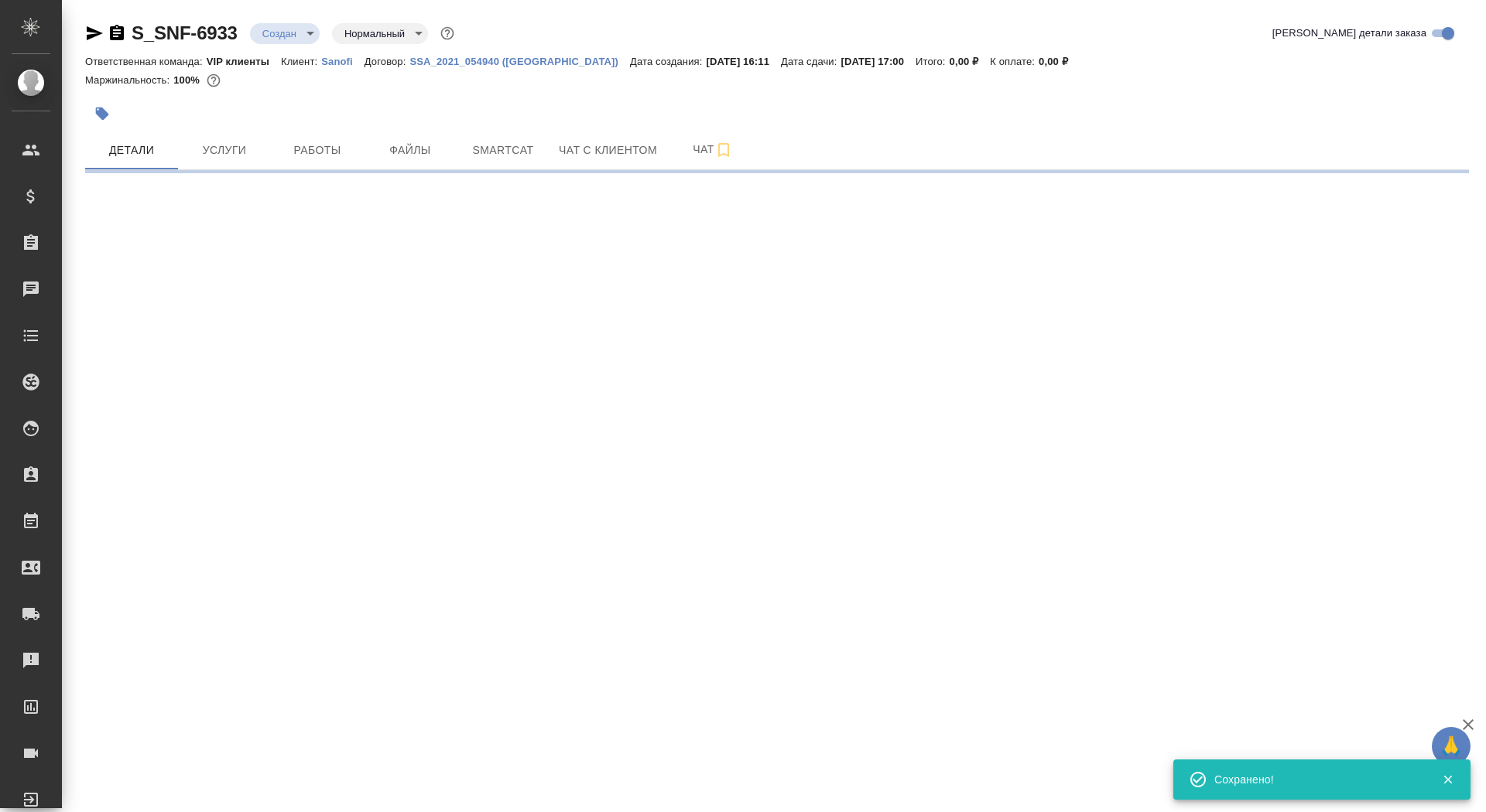
select select "RU"
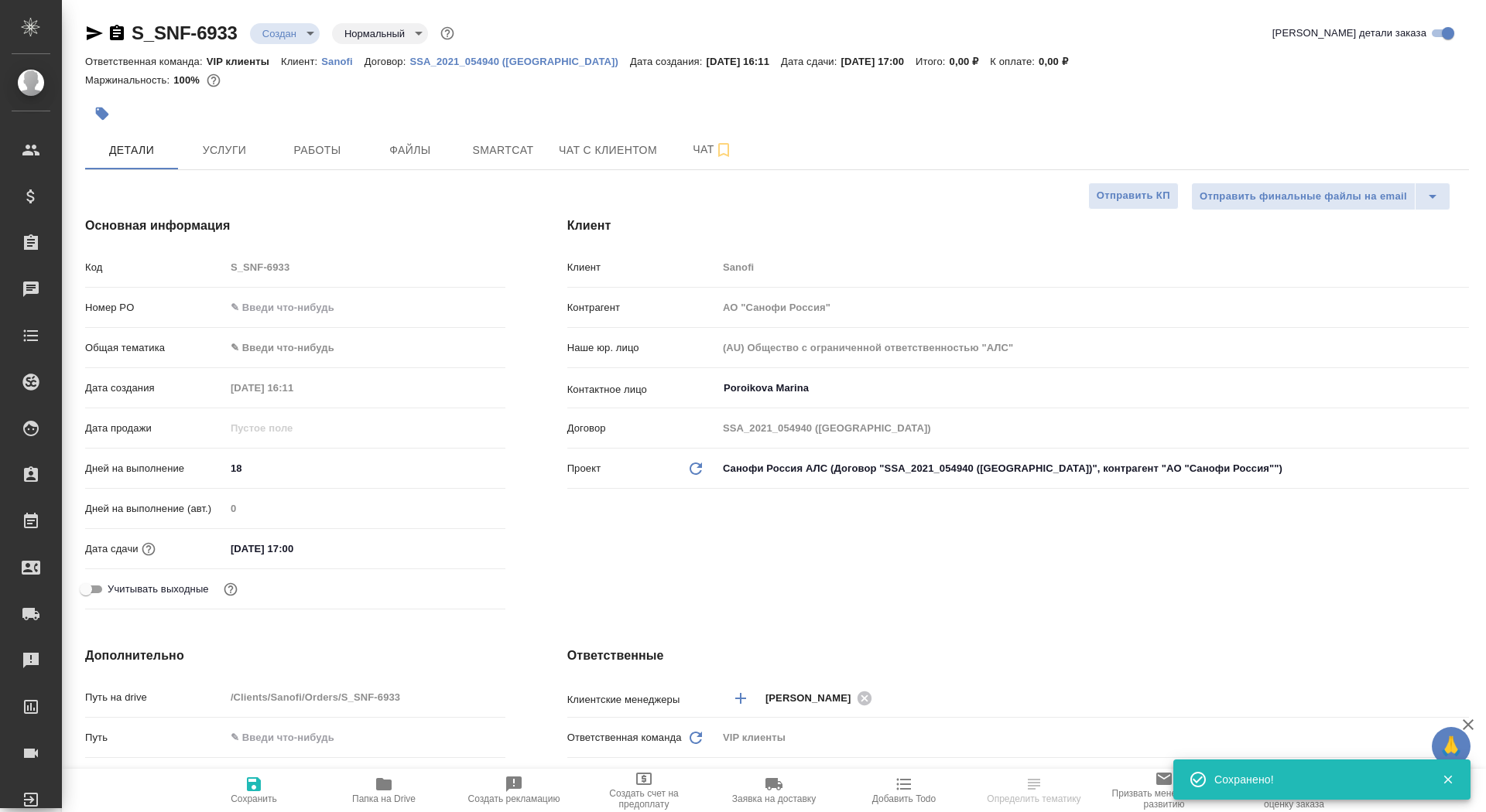
type textarea "x"
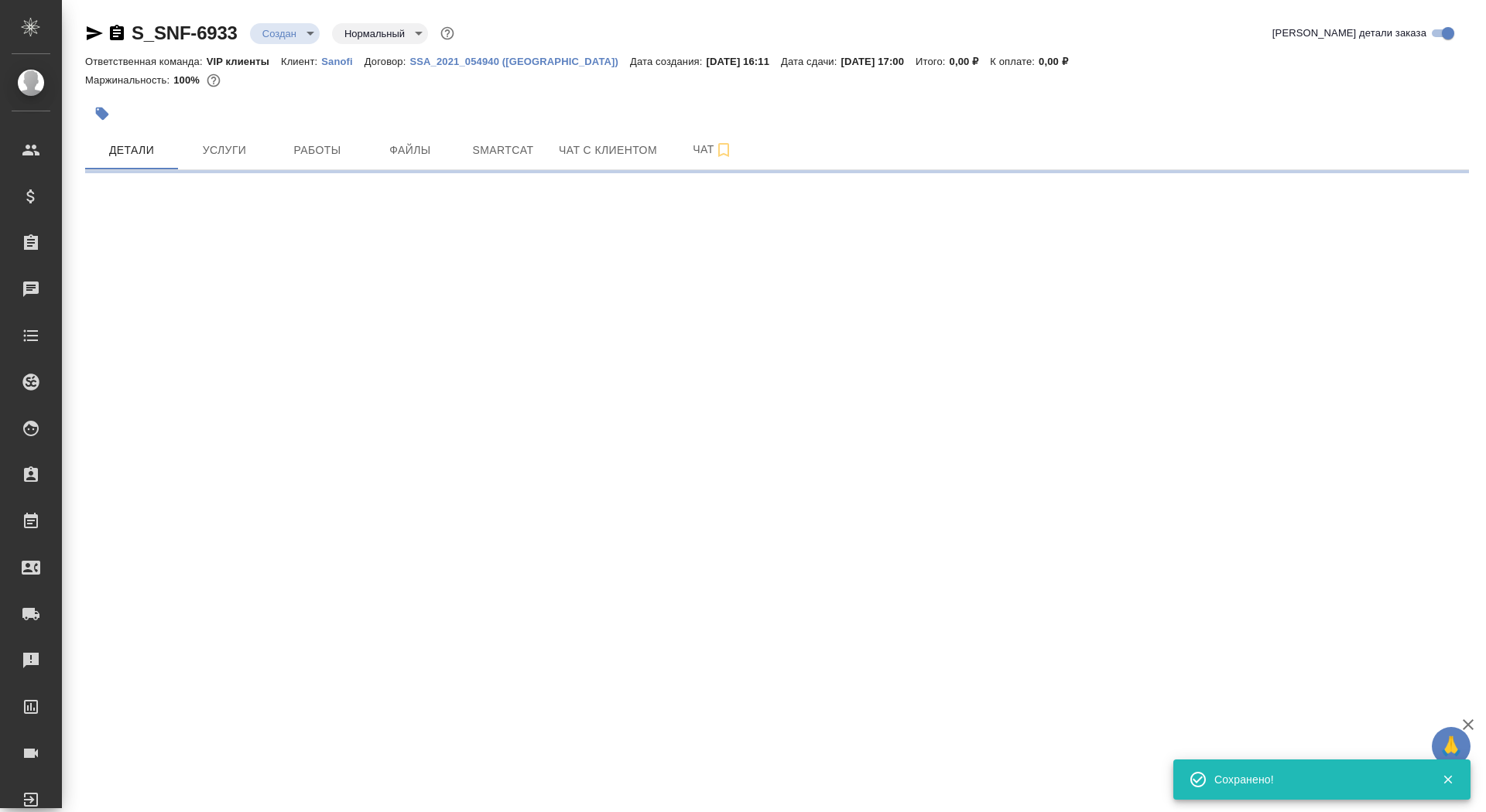
click at [765, 619] on div ".cls-1 fill:#fff; AWATERA Saydasheva Dilyara Клиенты Спецификации Заказы 0 Чаты…" at bounding box center [743, 406] width 1486 height 812
select select "RU"
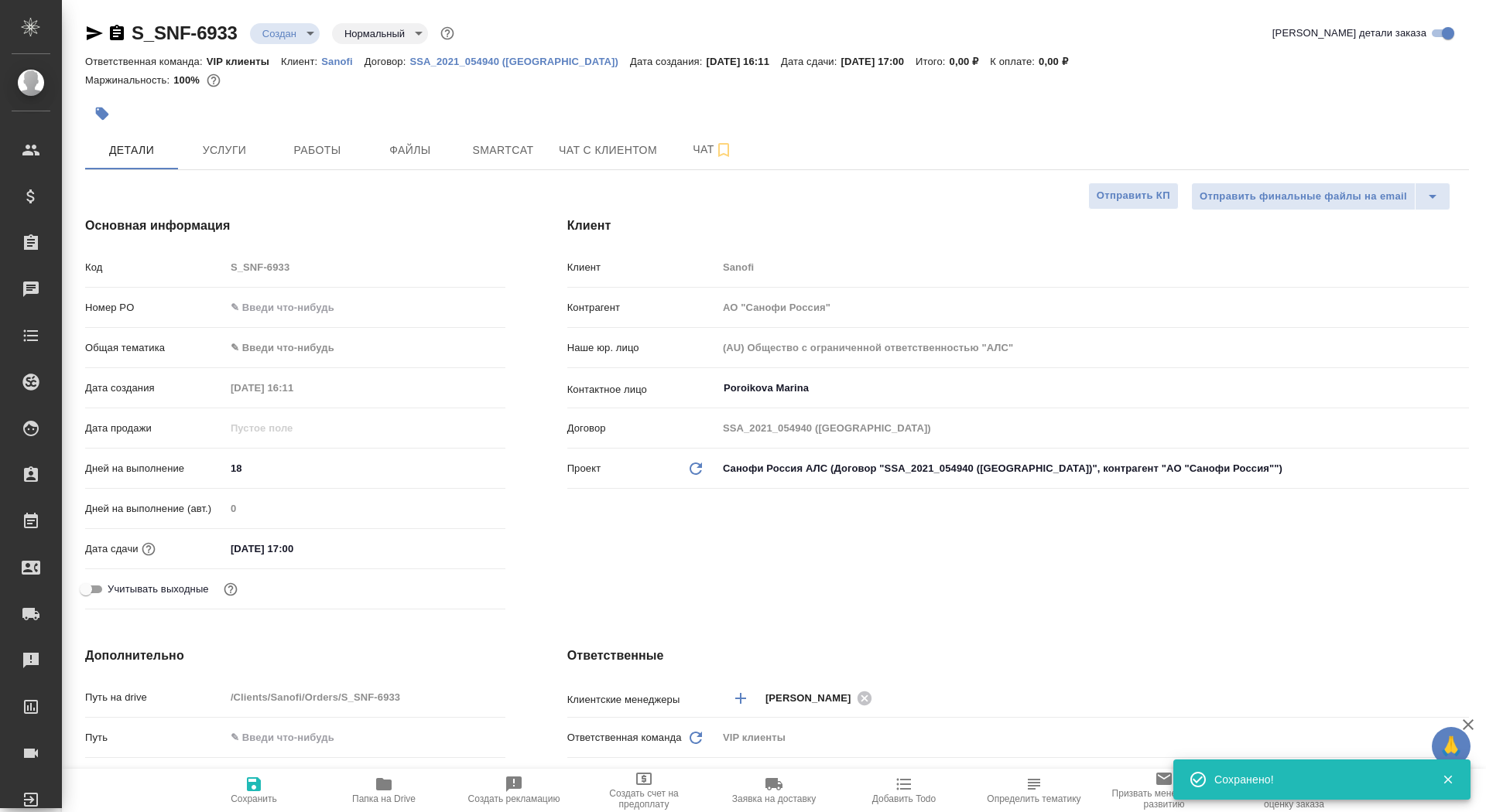
type textarea "x"
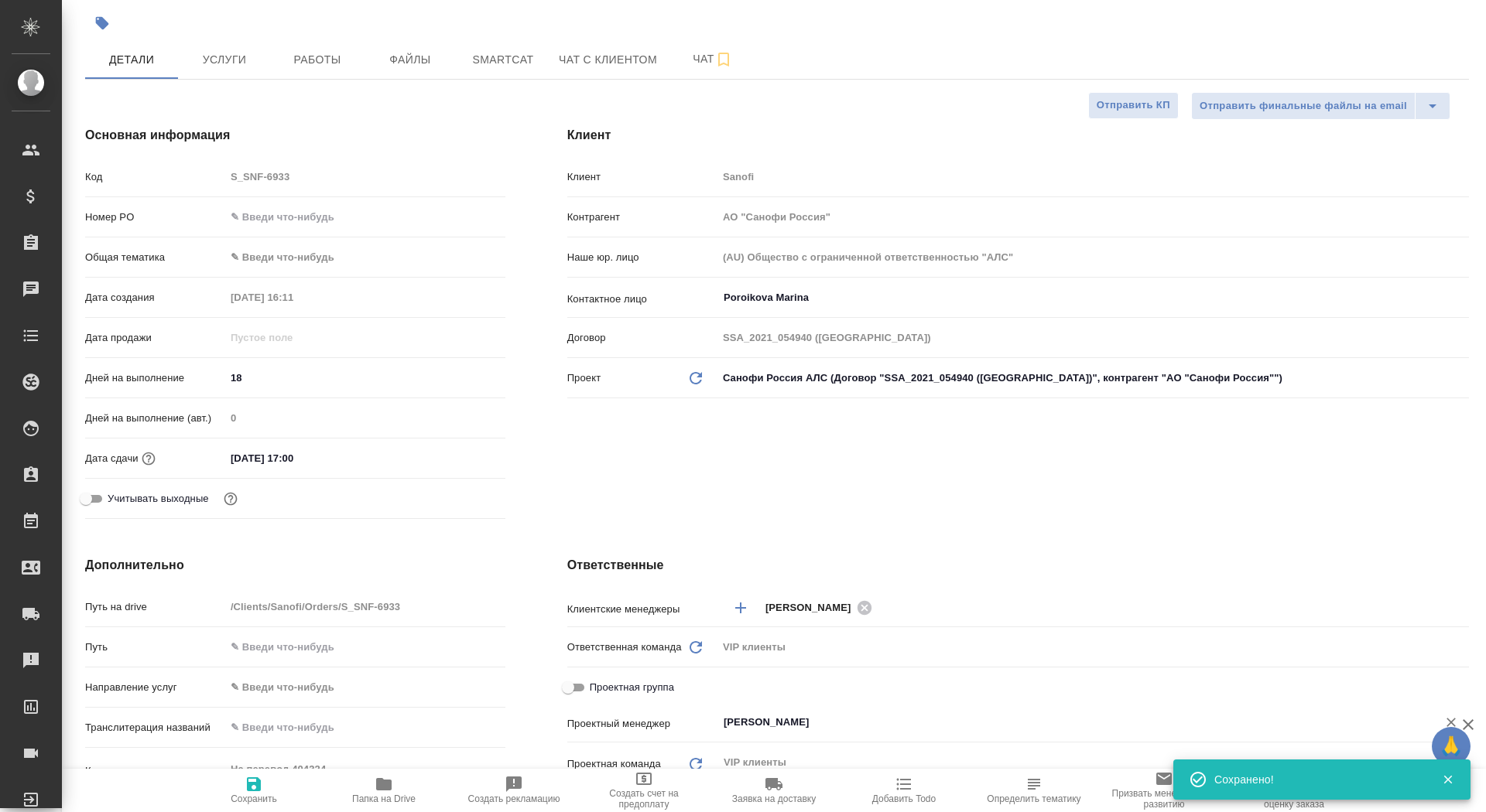
click at [787, 715] on input "[PERSON_NAME]" at bounding box center [1068, 722] width 690 height 19
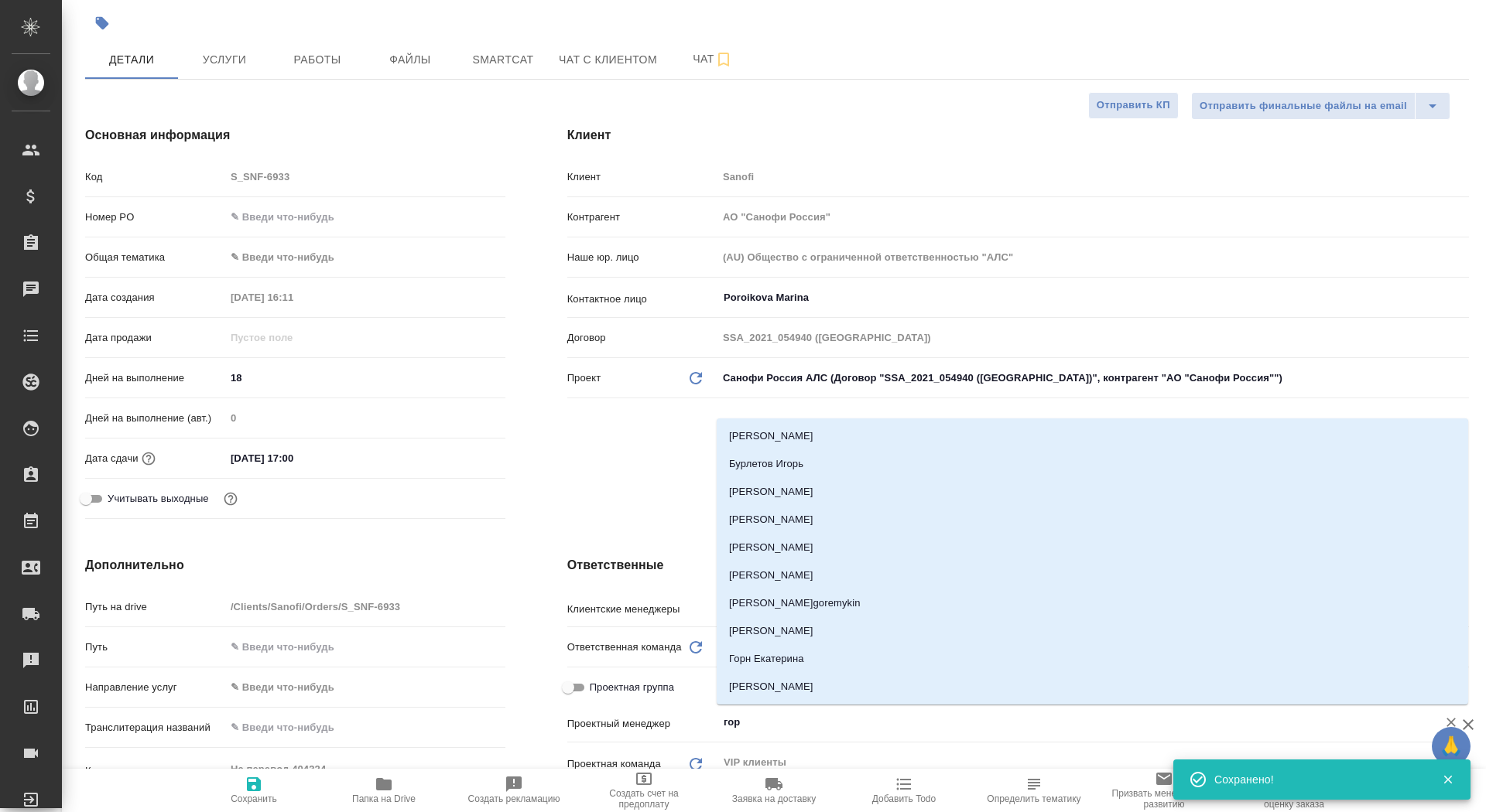
type input "горш"
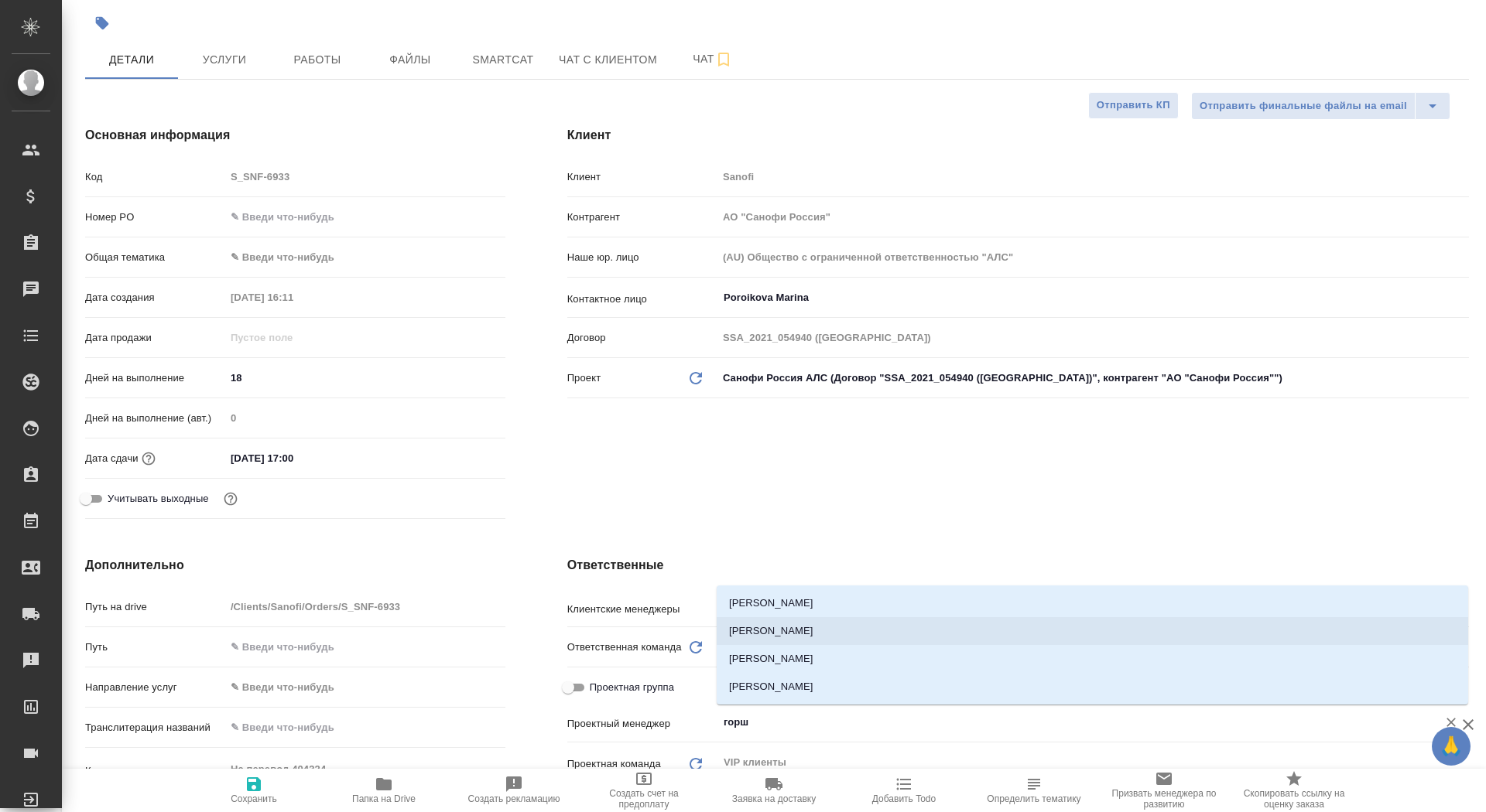
click at [824, 634] on li "[PERSON_NAME]" at bounding box center [1092, 631] width 752 height 28
type textarea "x"
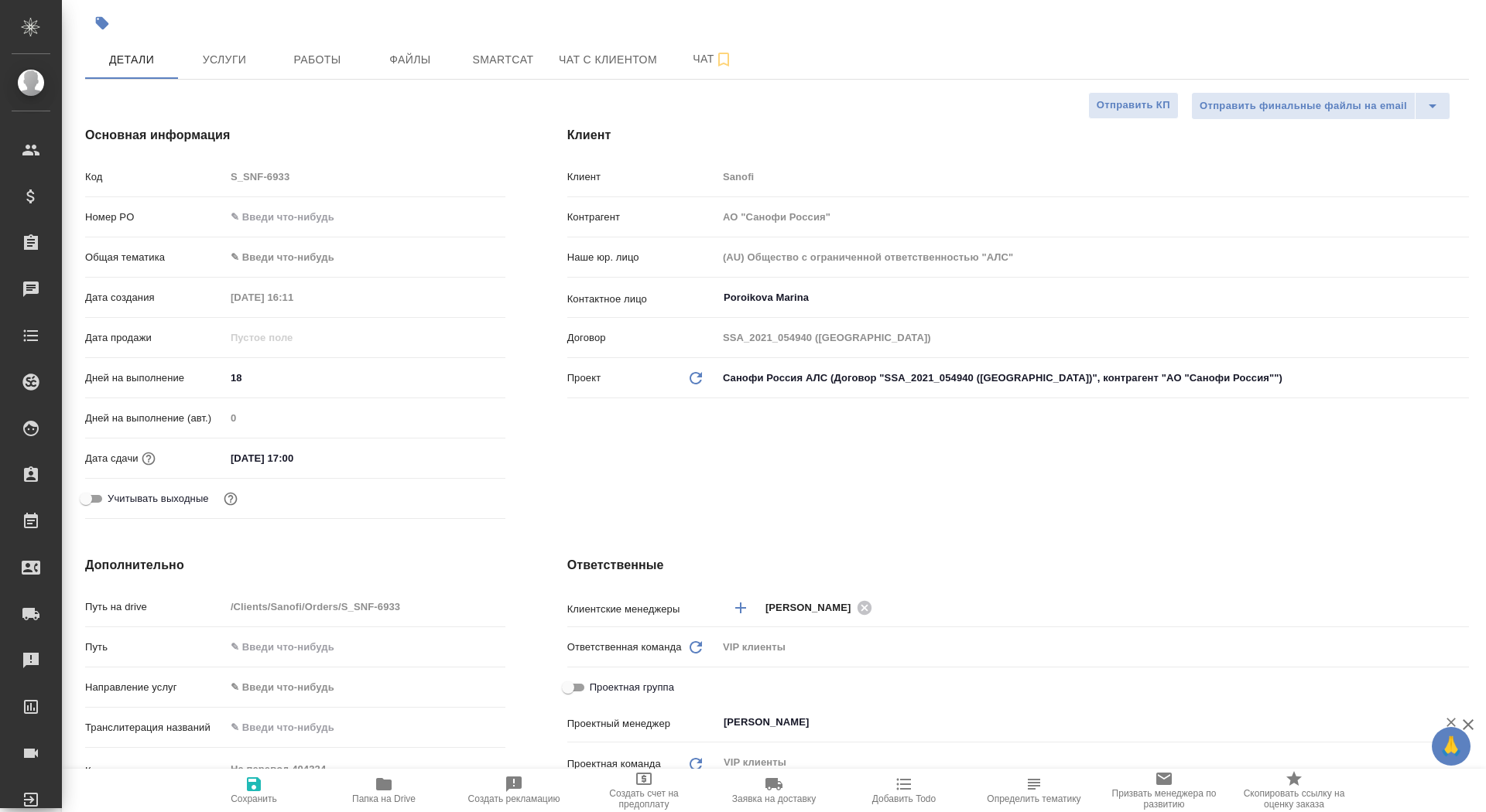
type input "[PERSON_NAME]"
click at [267, 802] on span "Сохранить" at bounding box center [254, 798] width 47 height 11
type textarea "x"
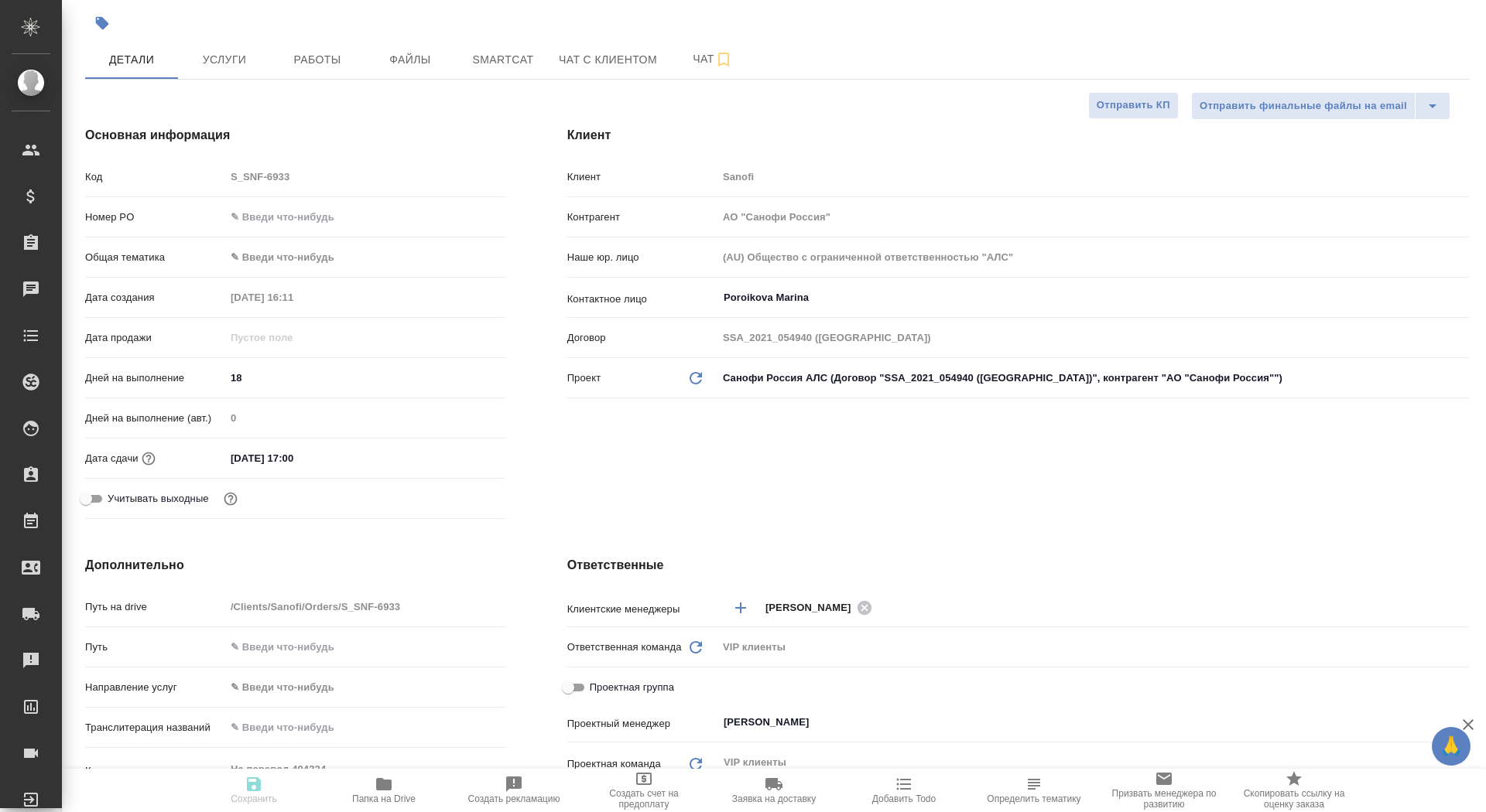
type textarea "x"
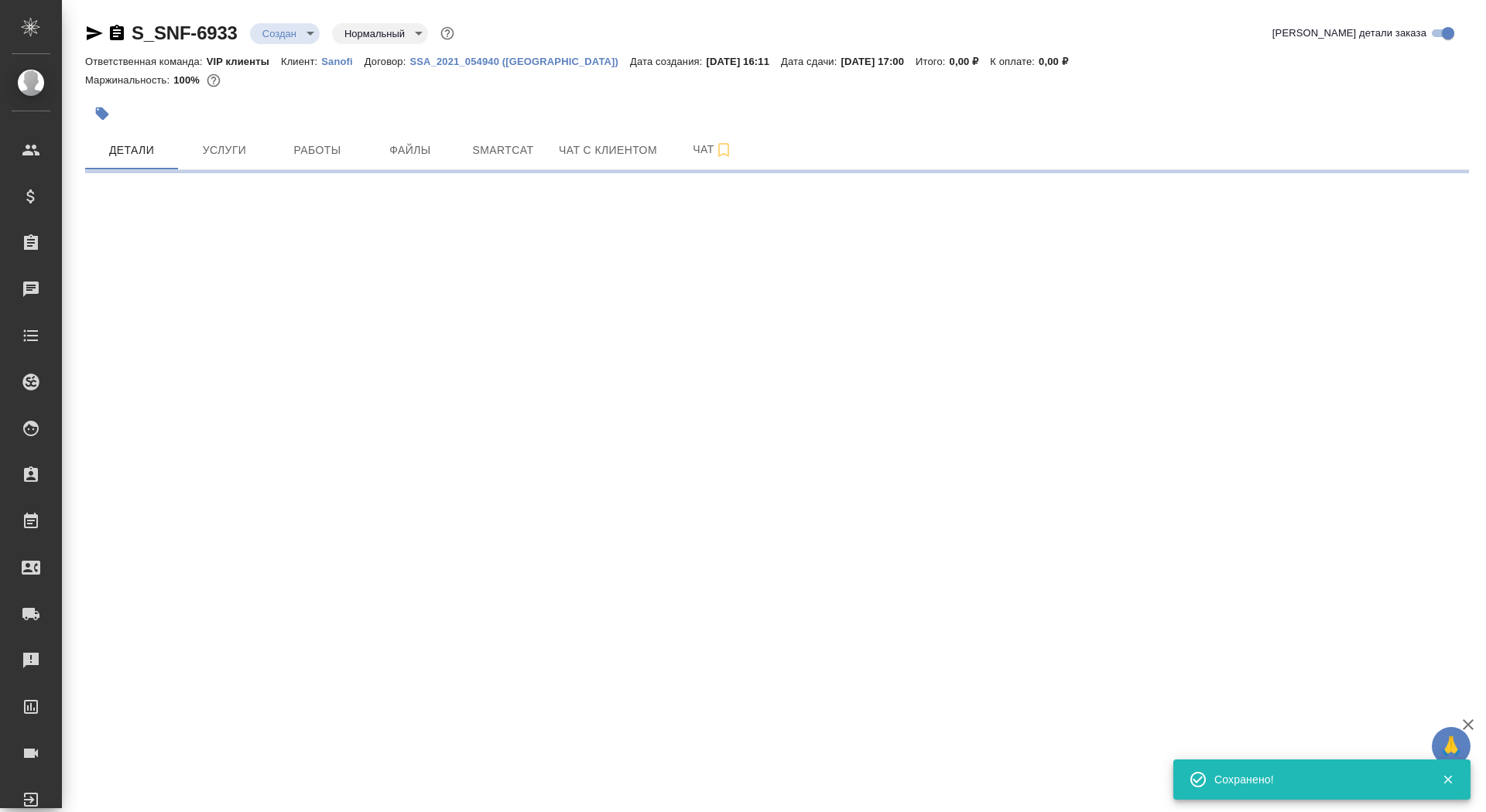
scroll to position [0, 0]
select select "RU"
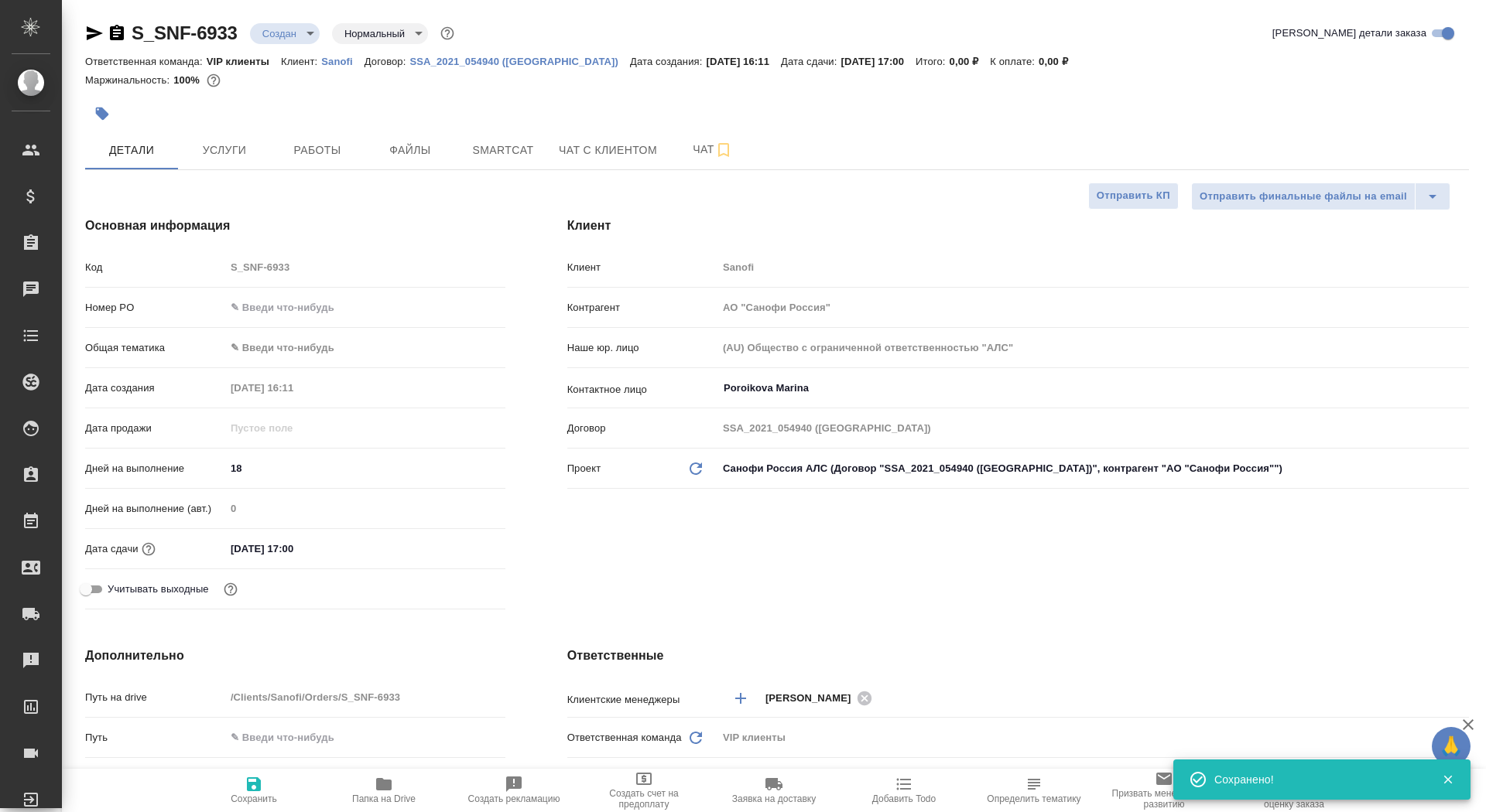
type textarea "x"
click at [377, 795] on span "Папка на Drive" at bounding box center [383, 798] width 64 height 11
type textarea "x"
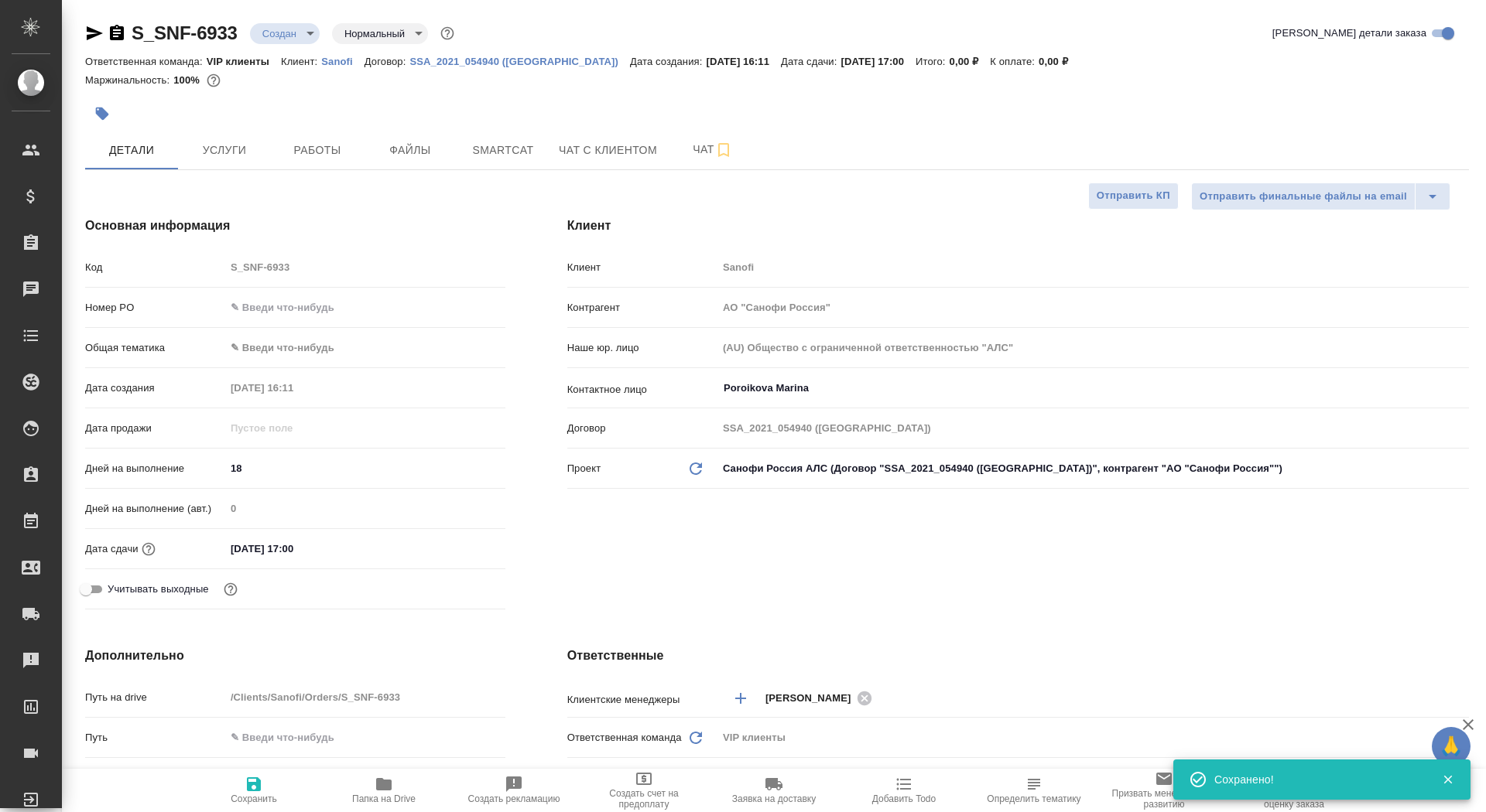
type textarea "x"
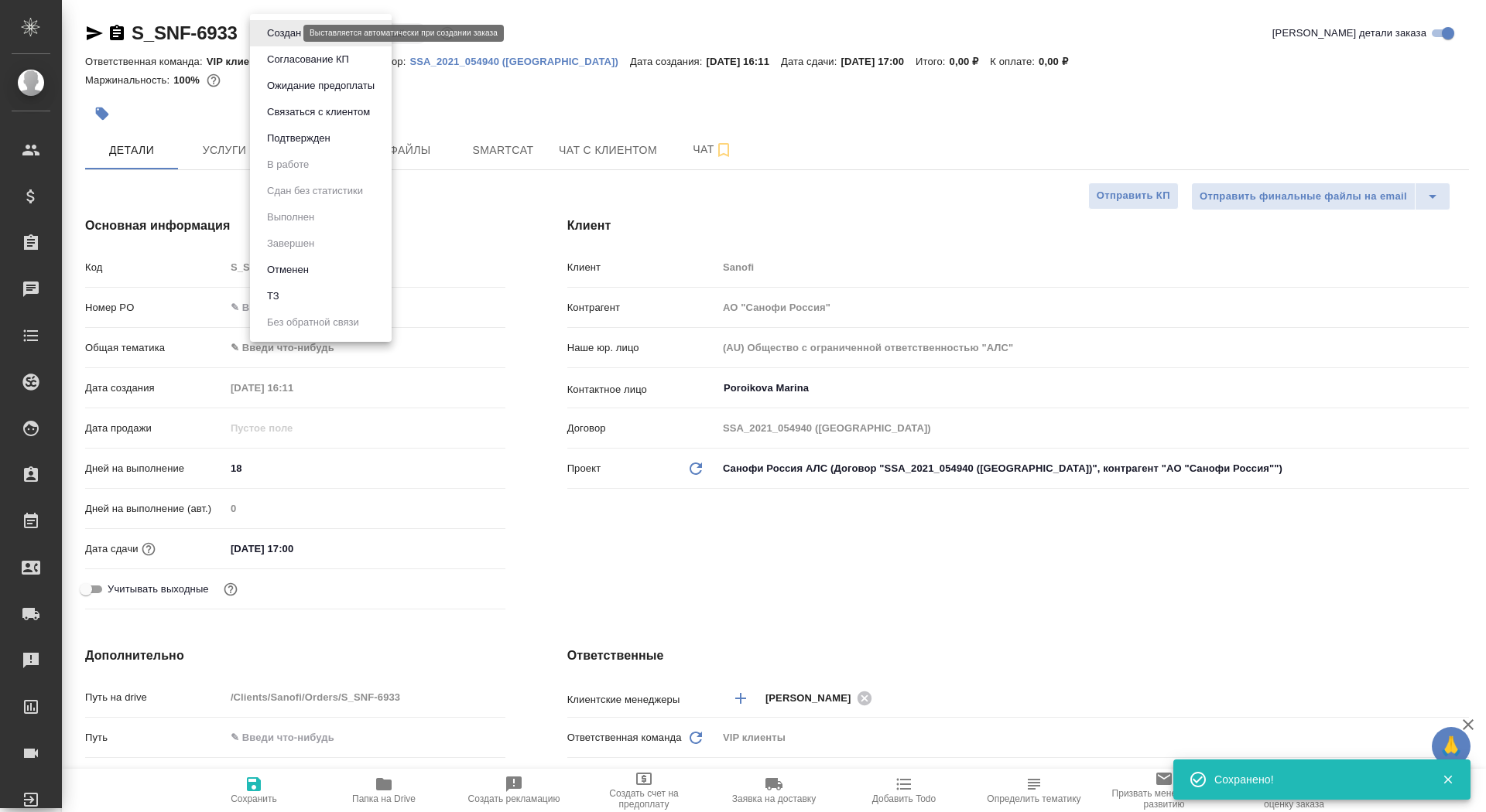
click at [270, 37] on body "🙏 .cls-1 fill:#fff; AWATERA Saydasheva Dilyara Клиенты Спецификации Заказы 0 Ча…" at bounding box center [743, 406] width 1486 height 812
click at [295, 292] on li "ТЗ" at bounding box center [321, 296] width 142 height 26
type textarea "x"
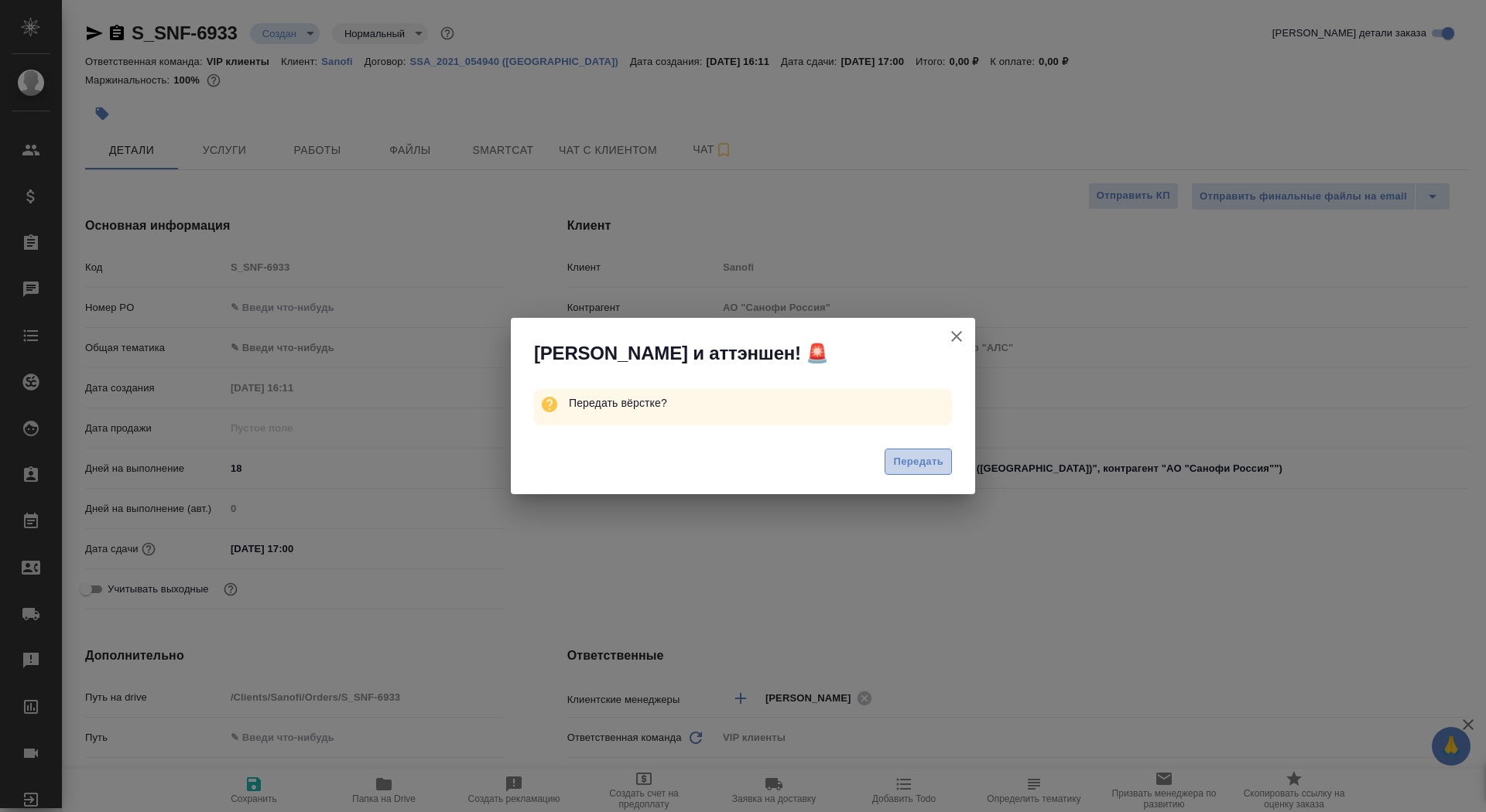
click at [893, 455] on button "Передать" at bounding box center [918, 462] width 67 height 27
type textarea "x"
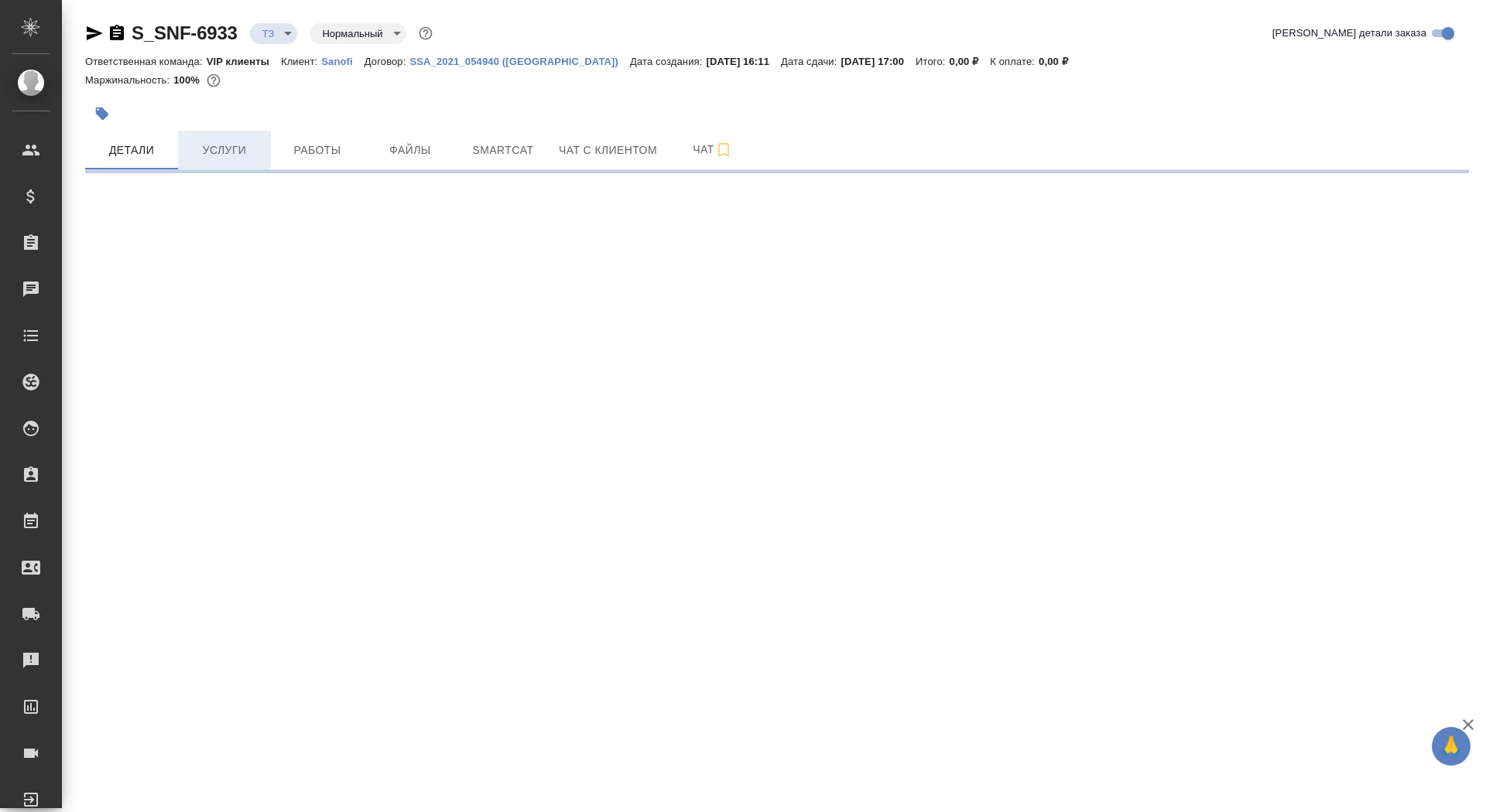
select select "RU"
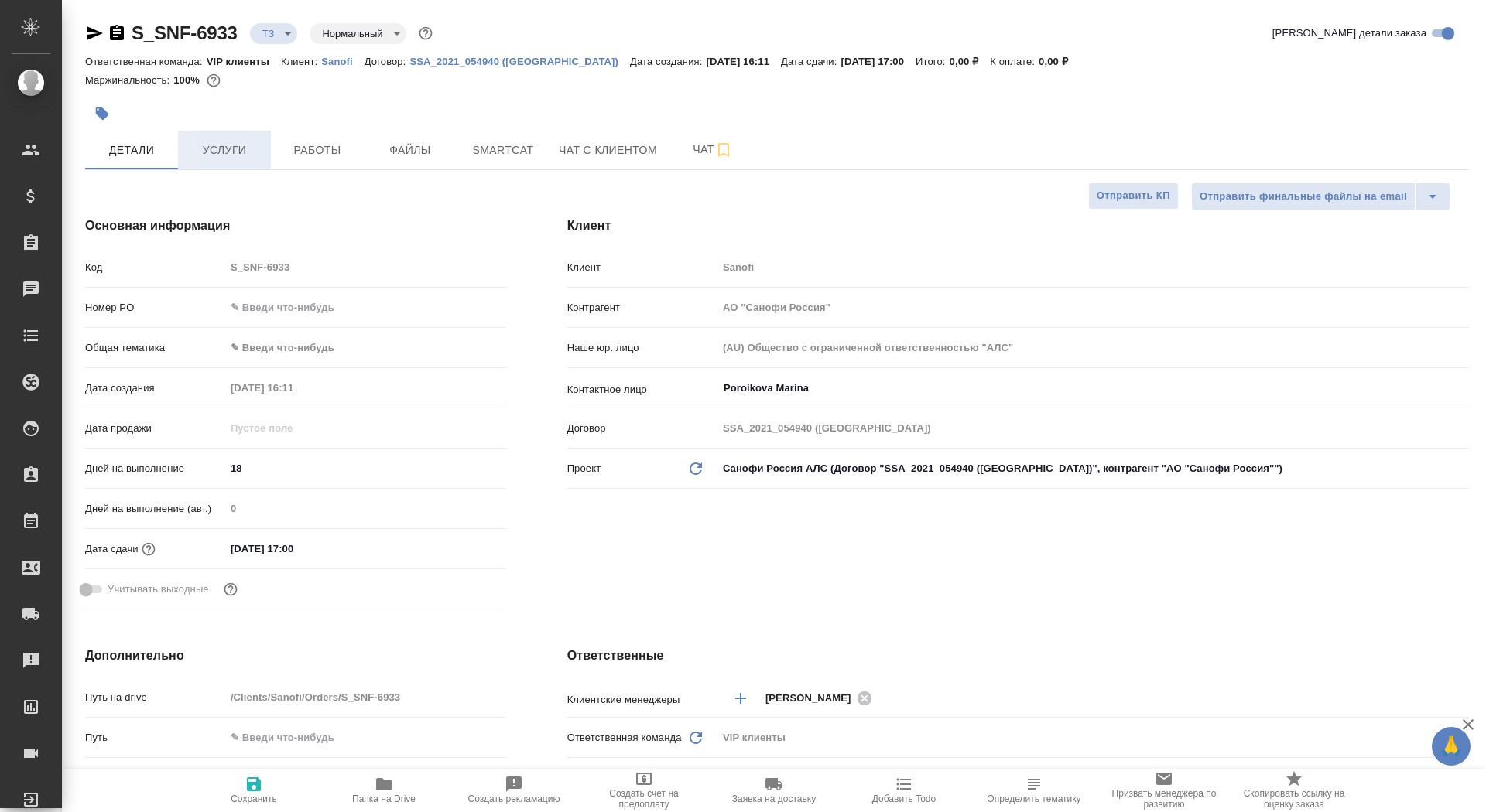
type textarea "x"
click at [218, 132] on button "Услуги" at bounding box center [224, 150] width 93 height 39
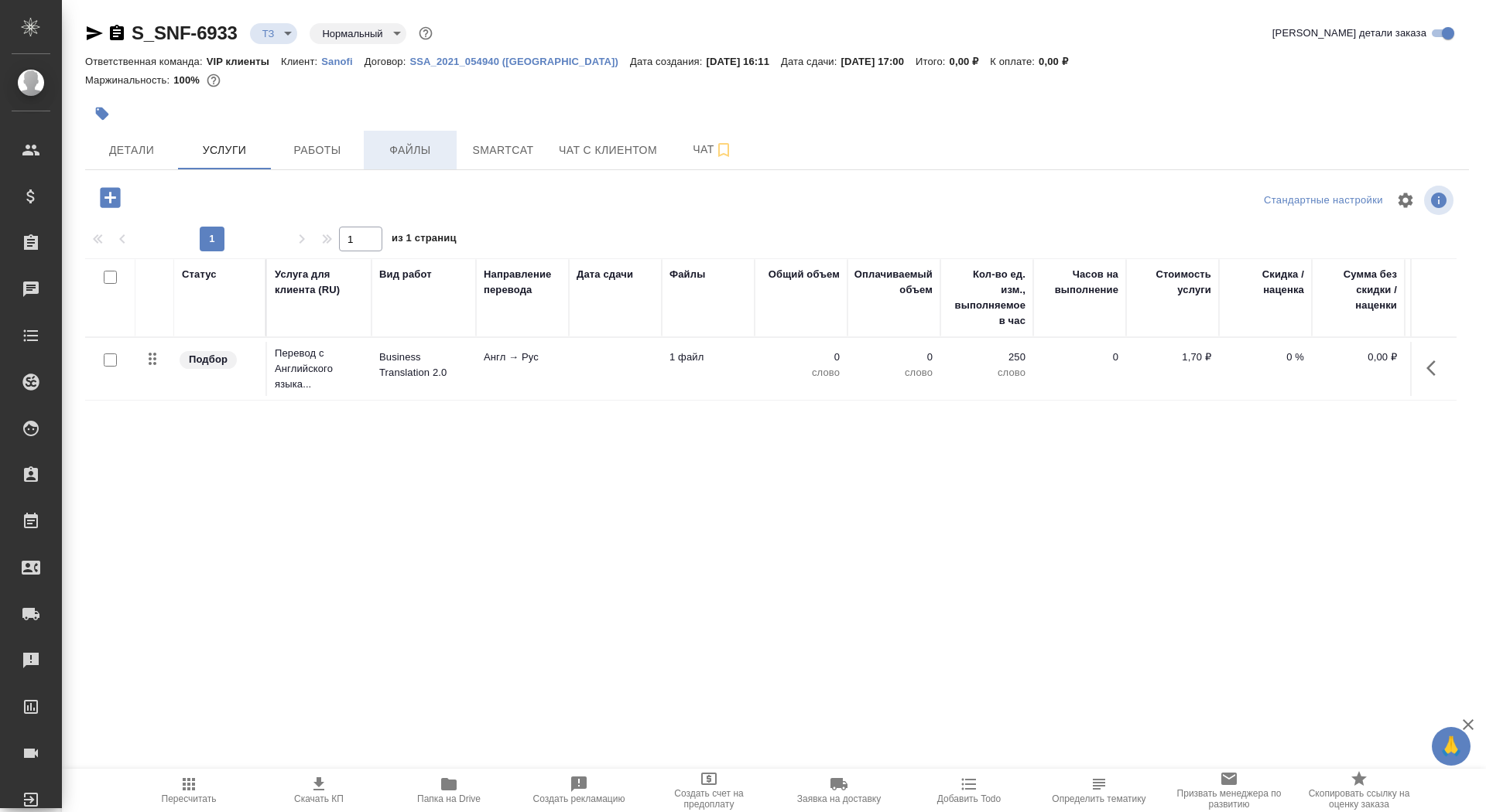
click at [407, 154] on span "Файлы" at bounding box center [411, 150] width 74 height 20
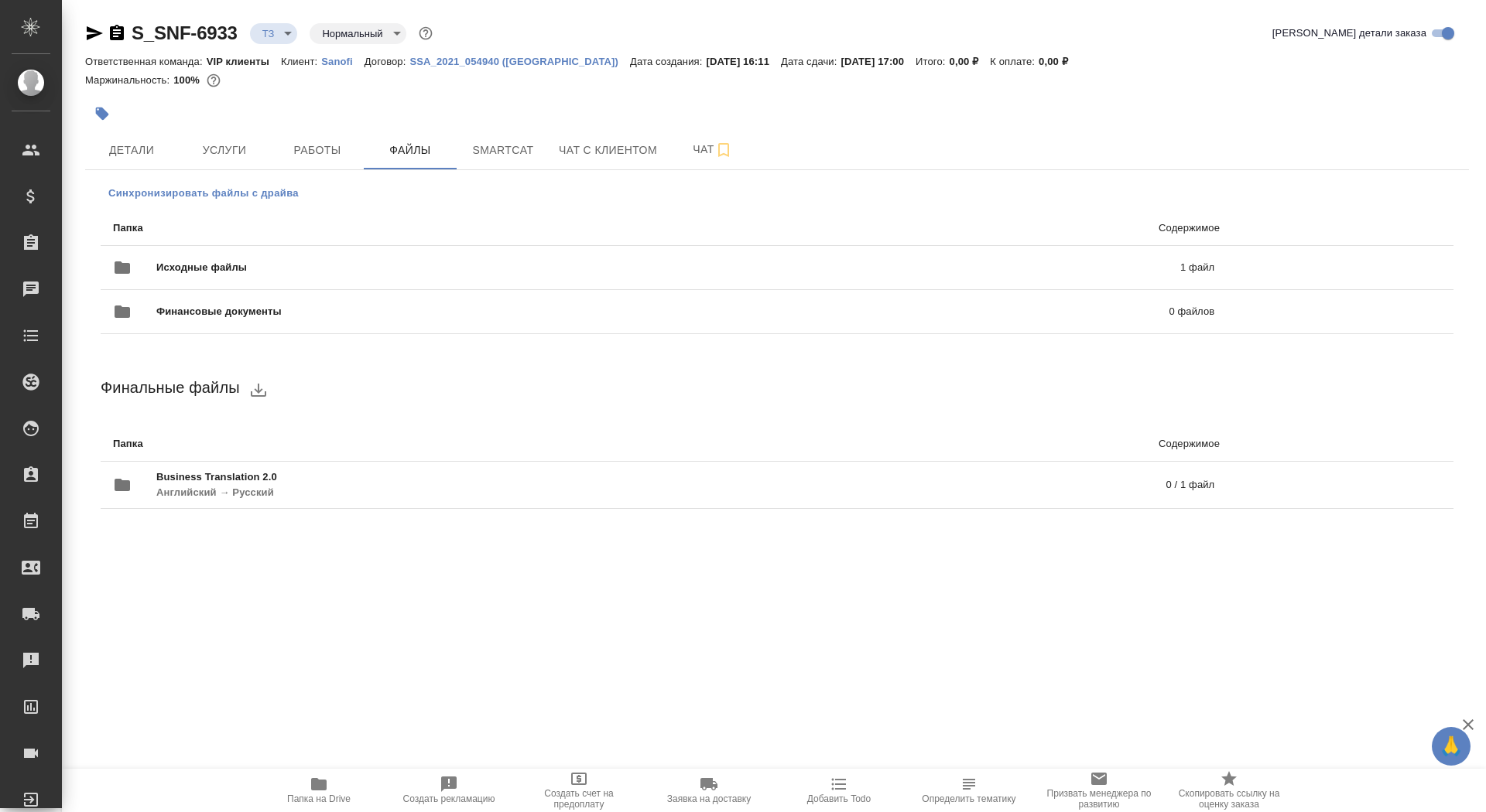
click at [213, 192] on span "Синхронизировать файлы с драйва" at bounding box center [203, 193] width 191 height 16
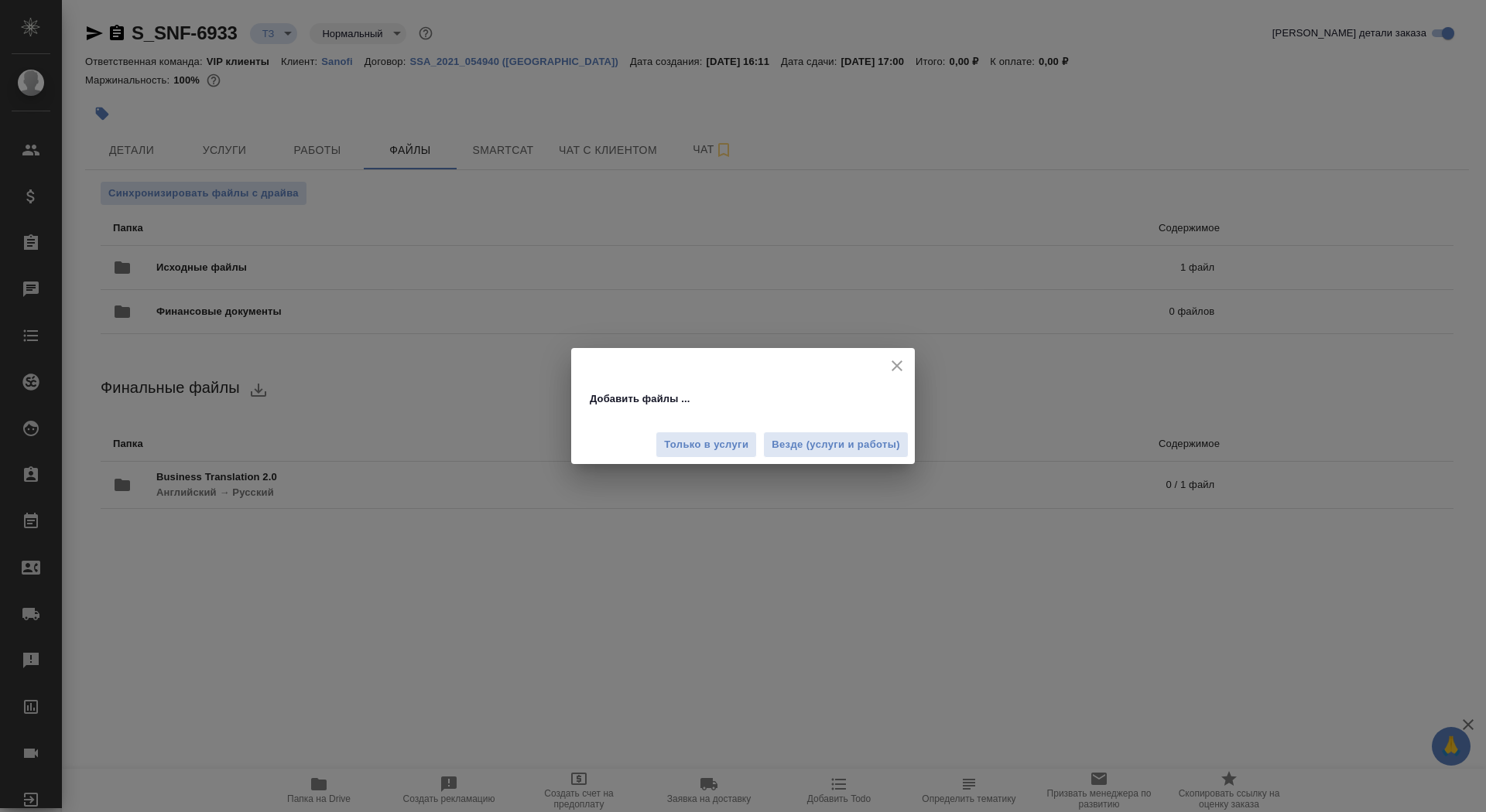
click at [772, 430] on div "Только в услуги Везде (услуги и работы)" at bounding box center [743, 439] width 344 height 52
click at [772, 433] on button "Везде (услуги и работы)" at bounding box center [836, 446] width 146 height 27
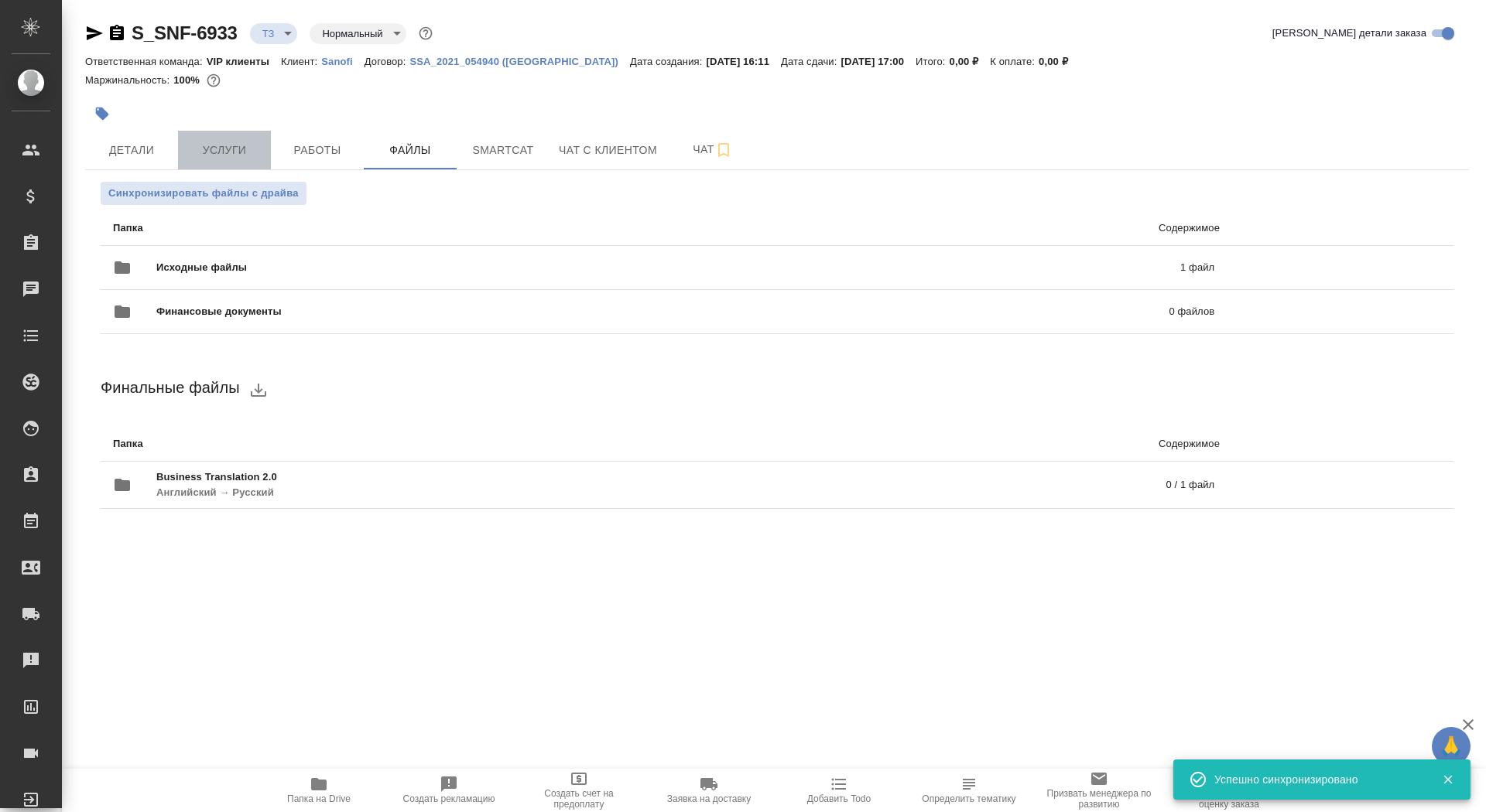
click at [247, 154] on span "Услуги" at bounding box center [225, 150] width 74 height 20
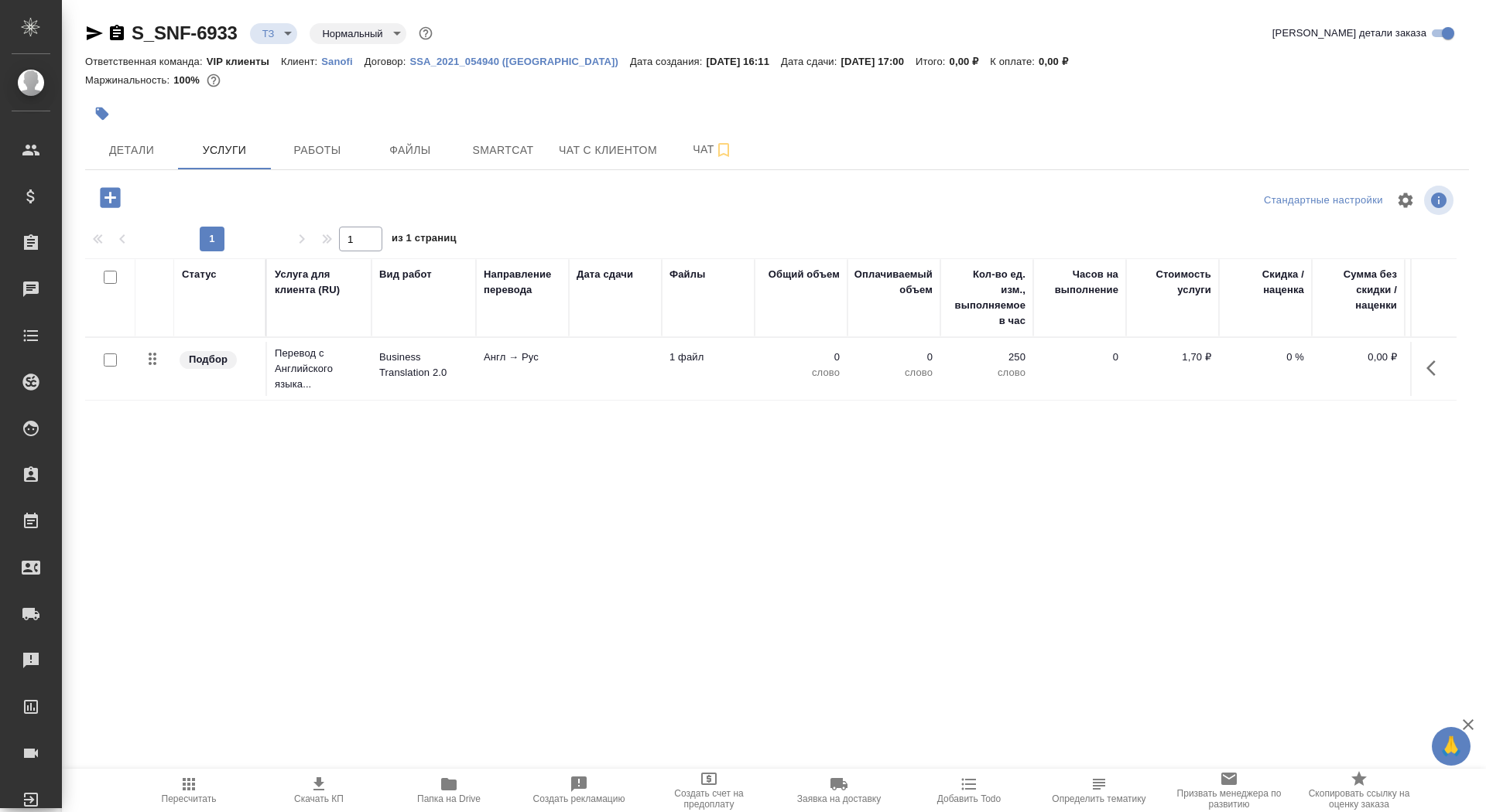
click at [637, 374] on td at bounding box center [615, 368] width 93 height 54
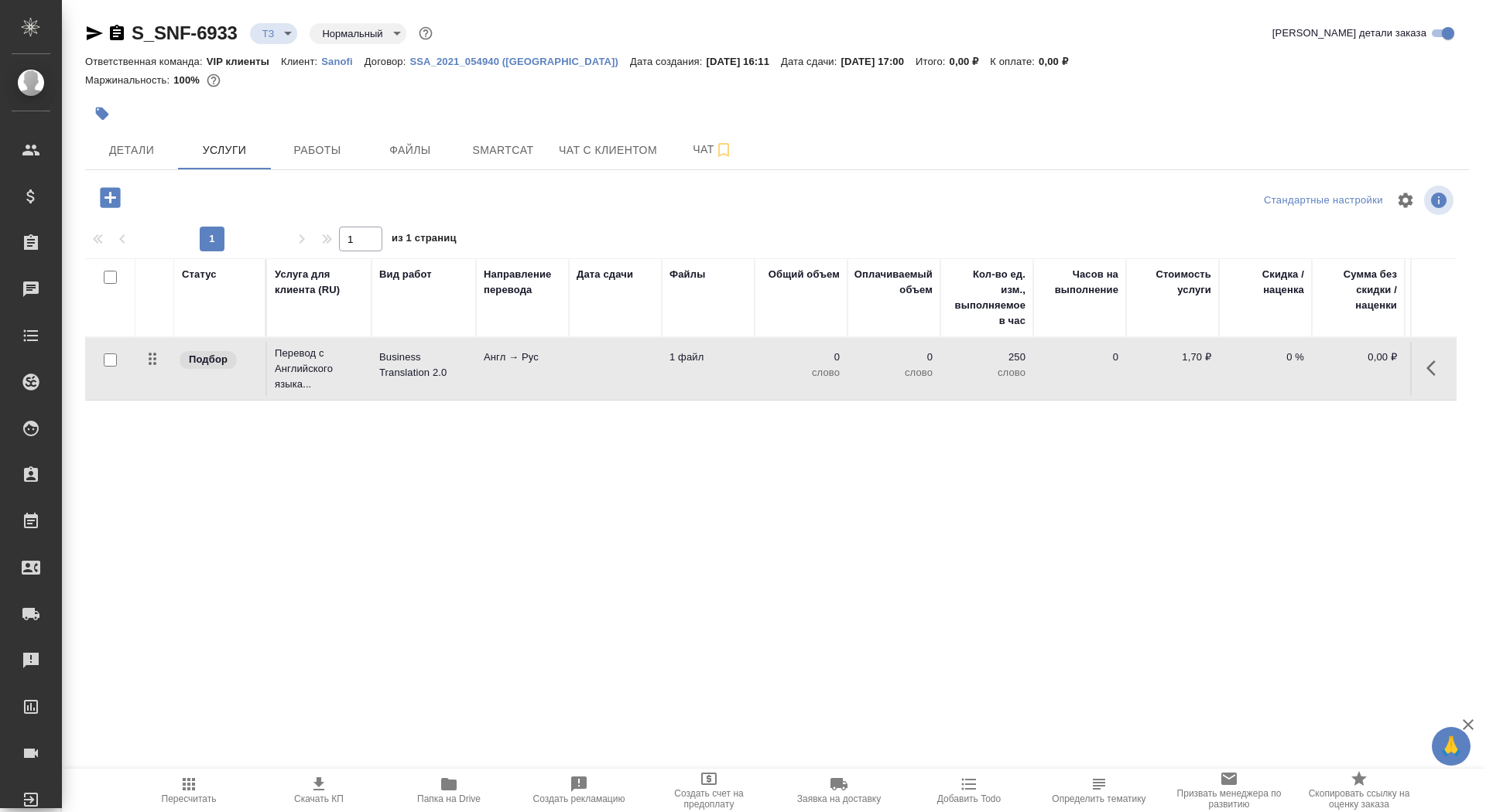
click at [637, 374] on td at bounding box center [615, 368] width 93 height 54
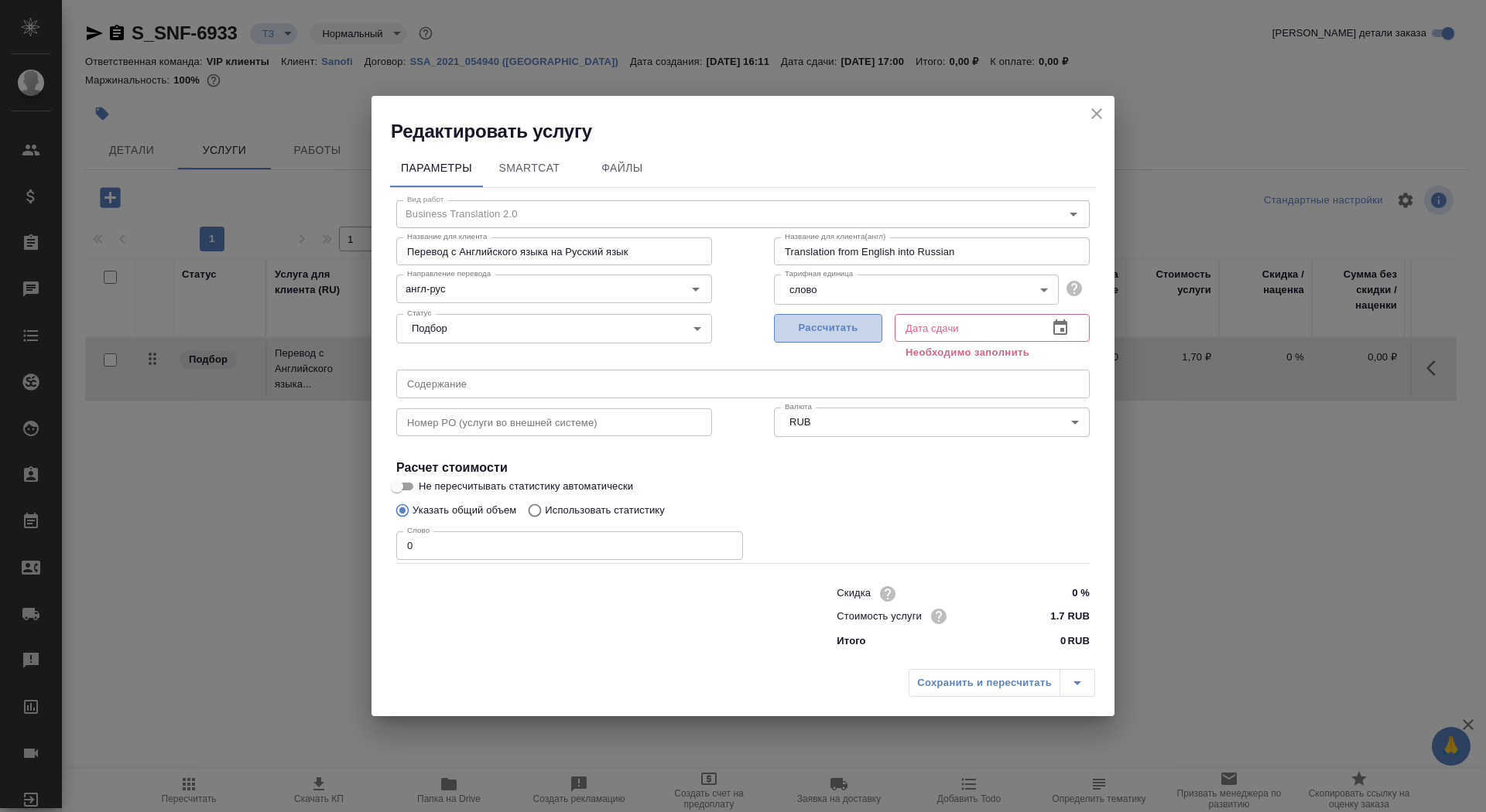
click at [839, 319] on button "Рассчитать" at bounding box center [828, 328] width 109 height 28
type input "20.10.2025 17:00"
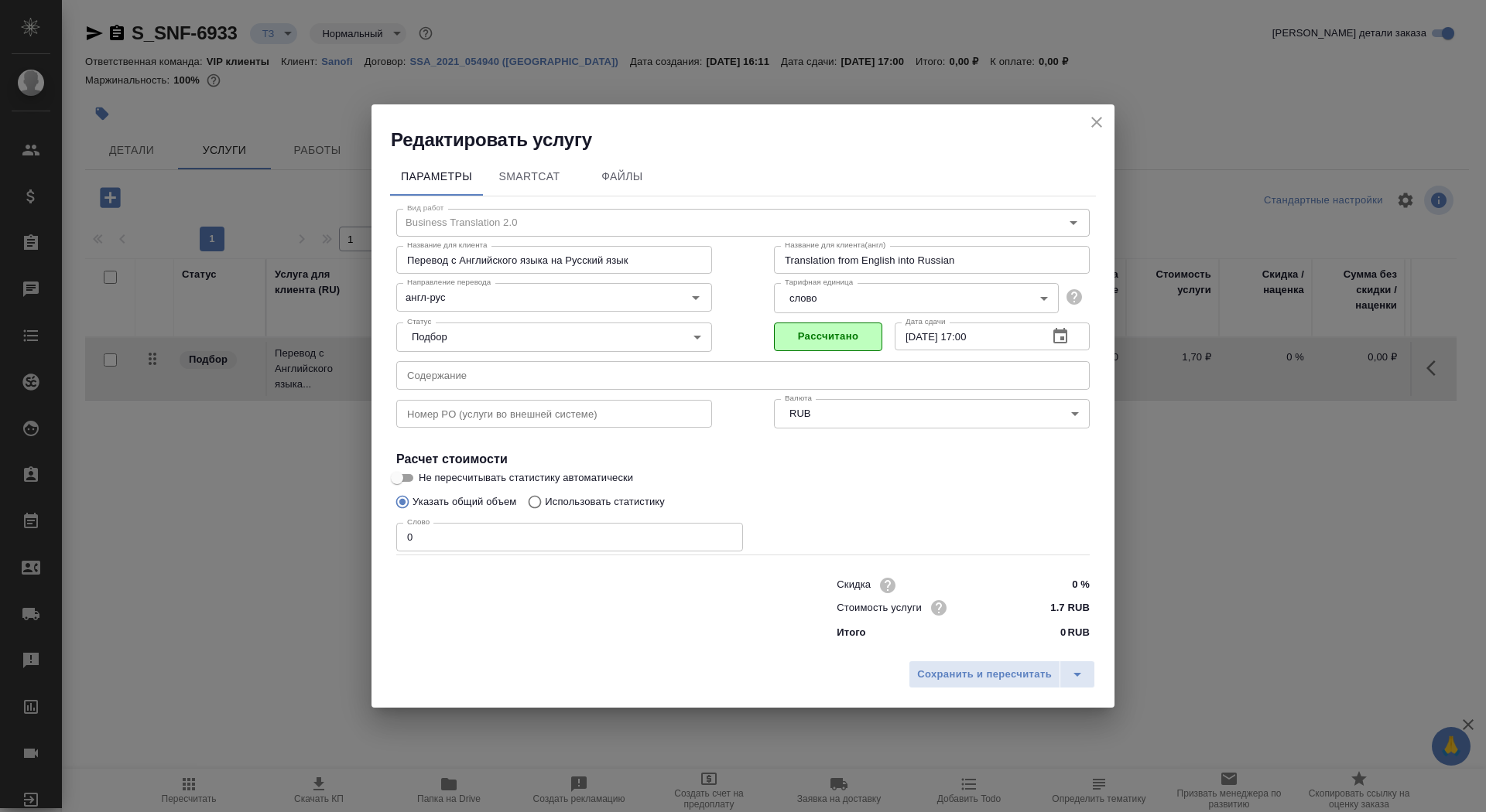
click at [476, 538] on input "0" at bounding box center [569, 536] width 347 height 28
type input "01"
click at [399, 476] on input "Не пересчитывать статистику автоматически" at bounding box center [397, 478] width 56 height 19
checkbox input "true"
click at [948, 677] on span "Сохранить и пересчитать" at bounding box center [984, 675] width 135 height 18
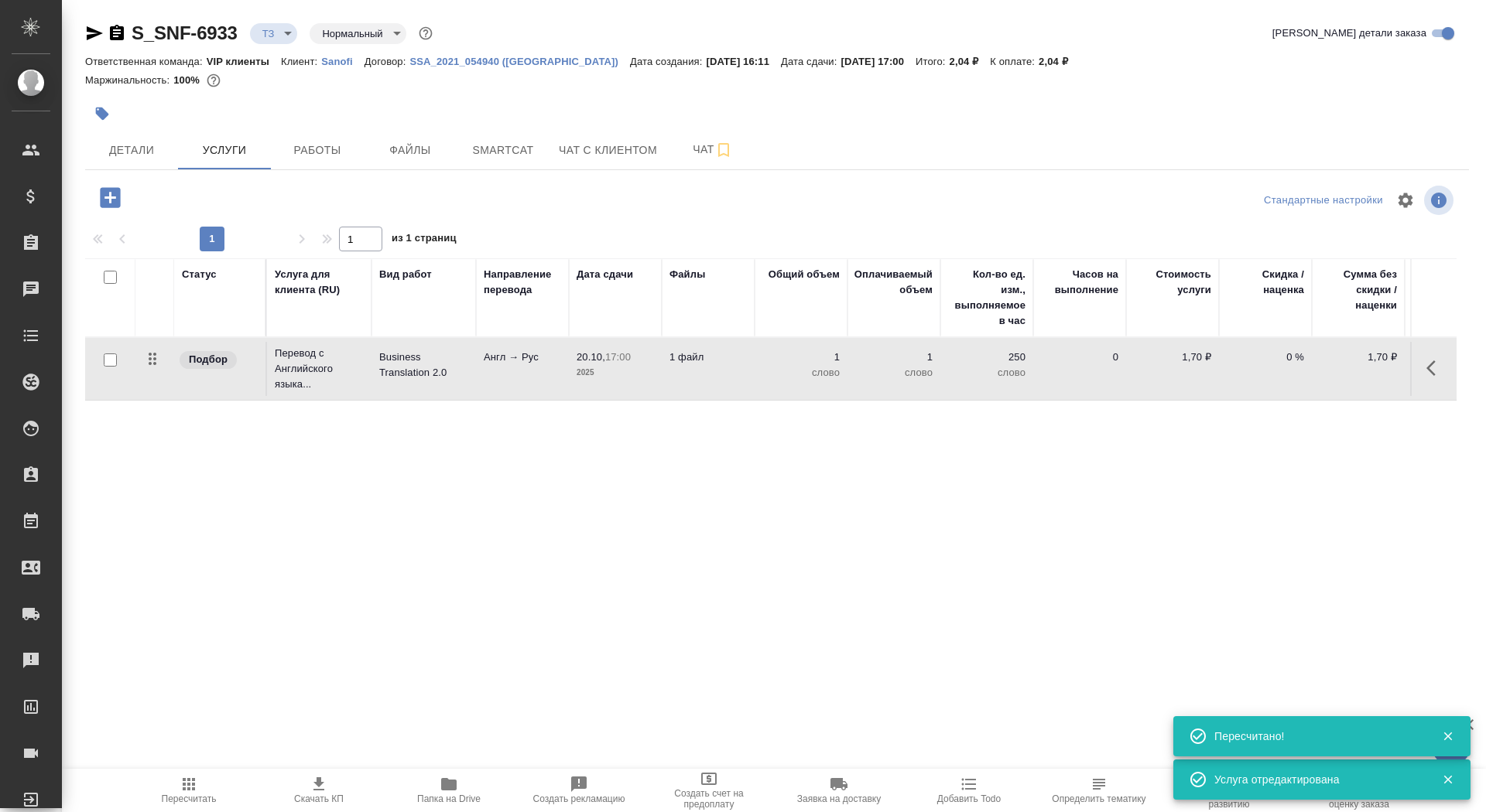
click at [104, 363] on input "checkbox" at bounding box center [109, 360] width 13 height 13
checkbox input "true"
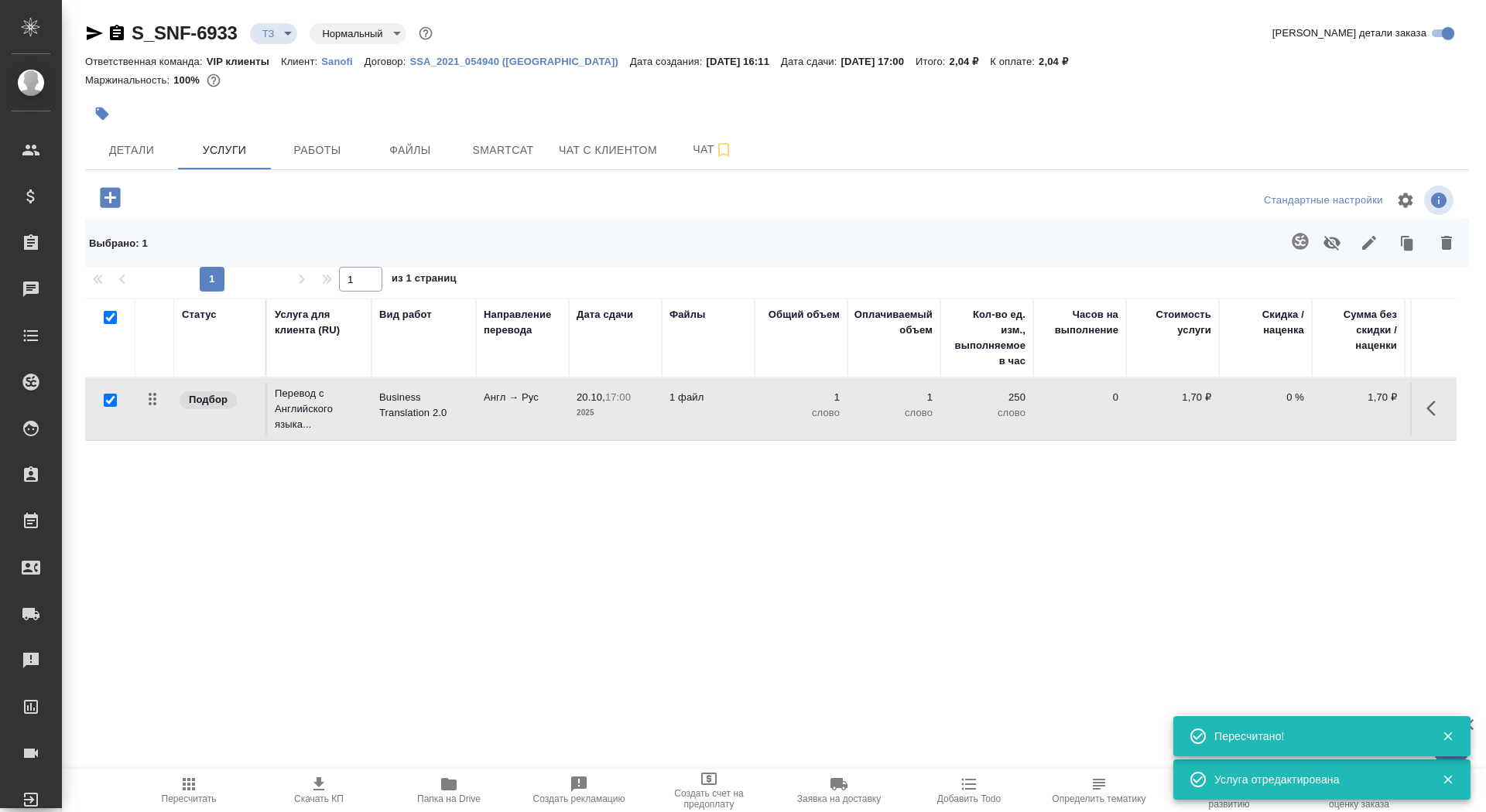
click at [761, 420] on td "1 слово" at bounding box center [801, 408] width 93 height 54
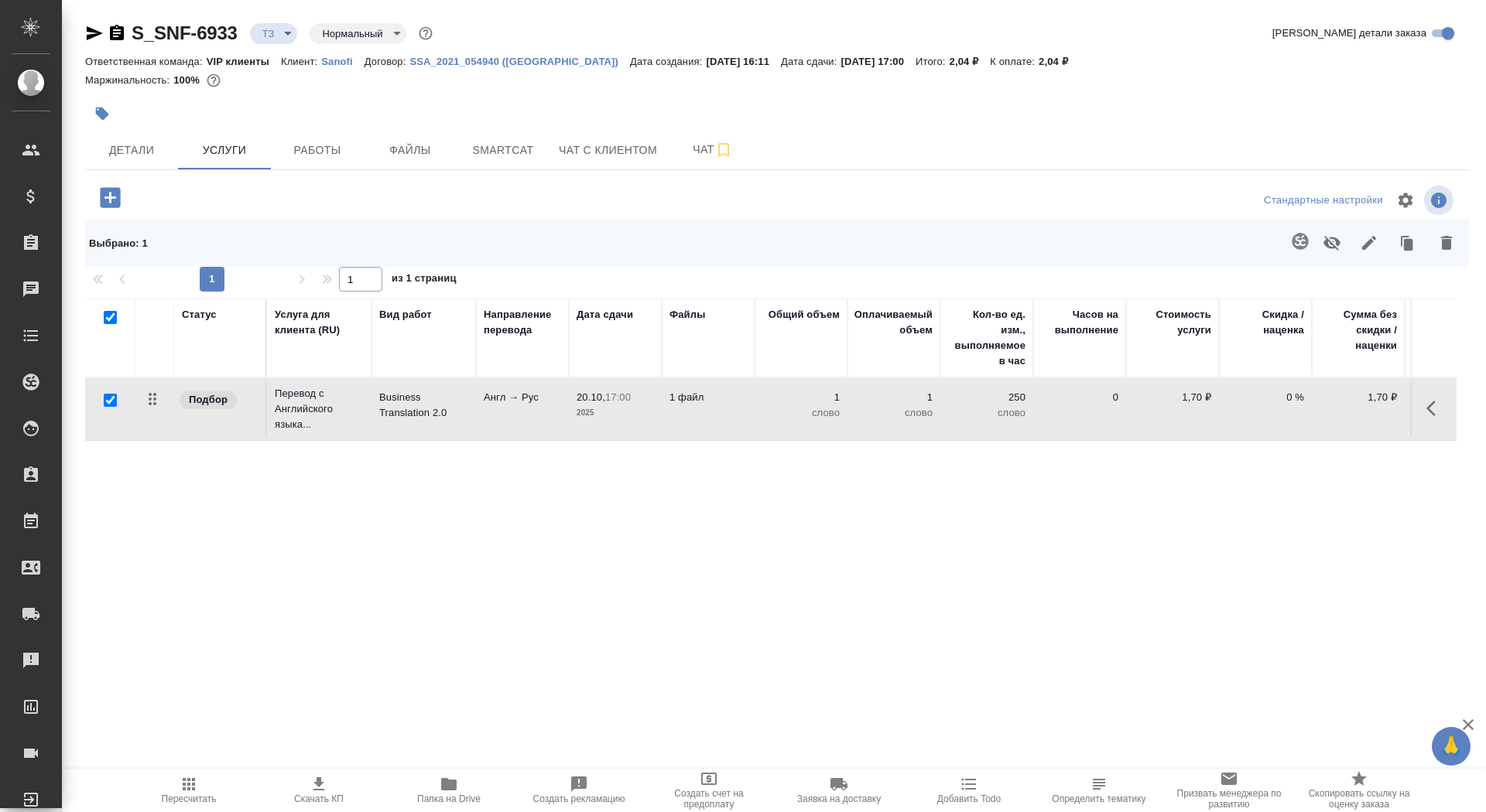
click at [761, 420] on td "1 слово" at bounding box center [801, 408] width 93 height 54
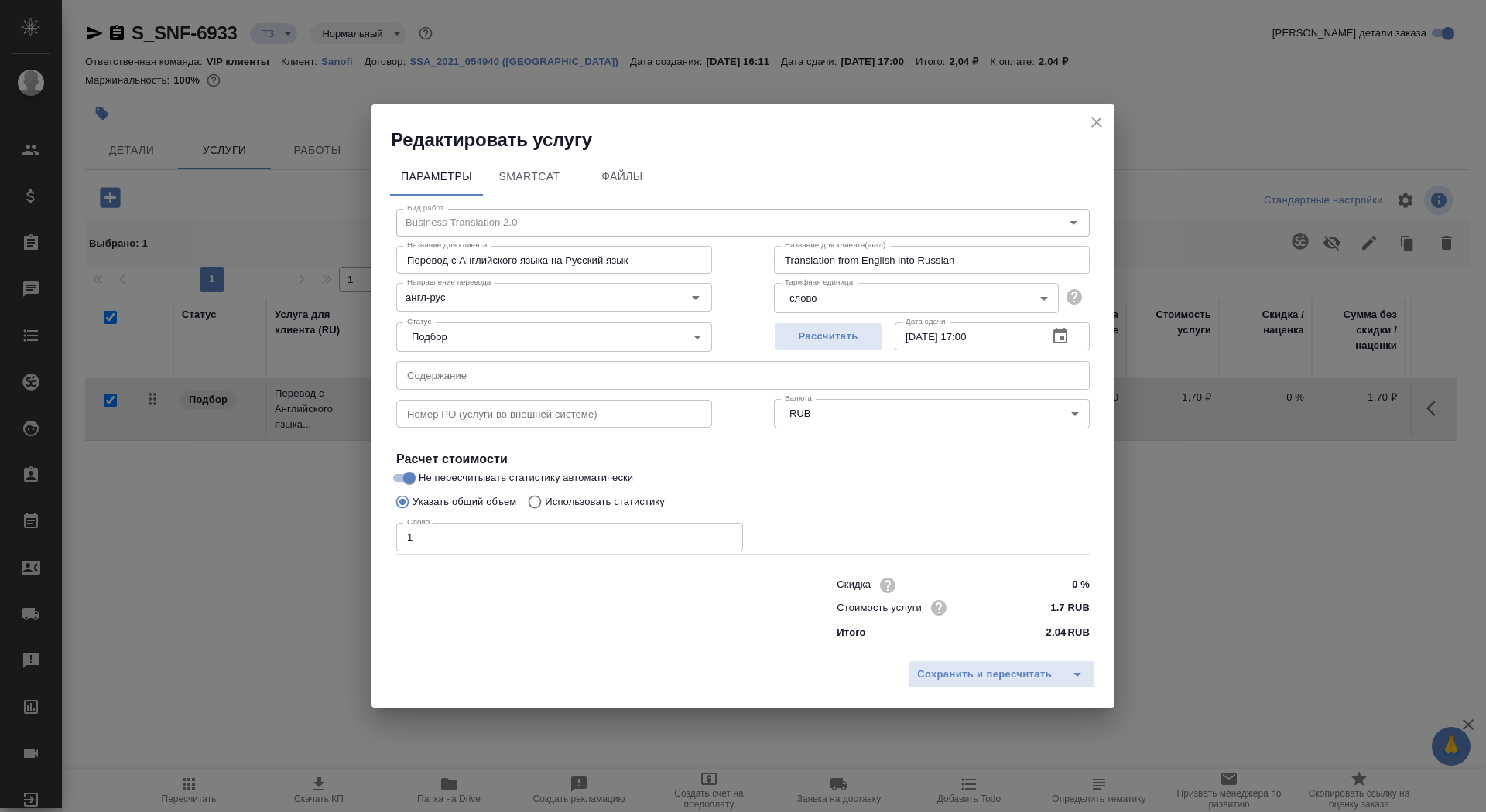
click at [1089, 127] on icon "close" at bounding box center [1097, 122] width 19 height 19
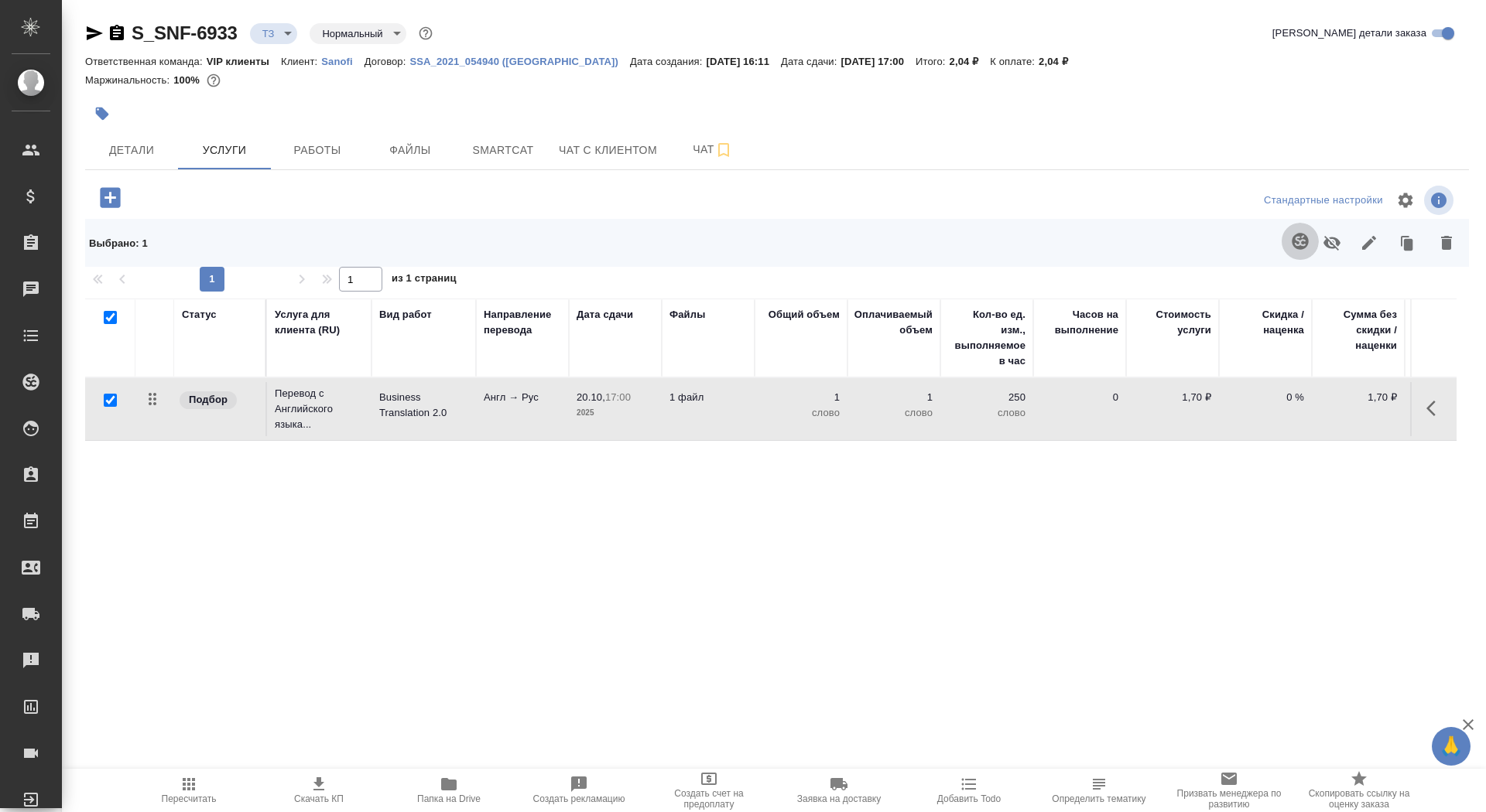
click at [1300, 243] on icon "button" at bounding box center [1300, 241] width 19 height 19
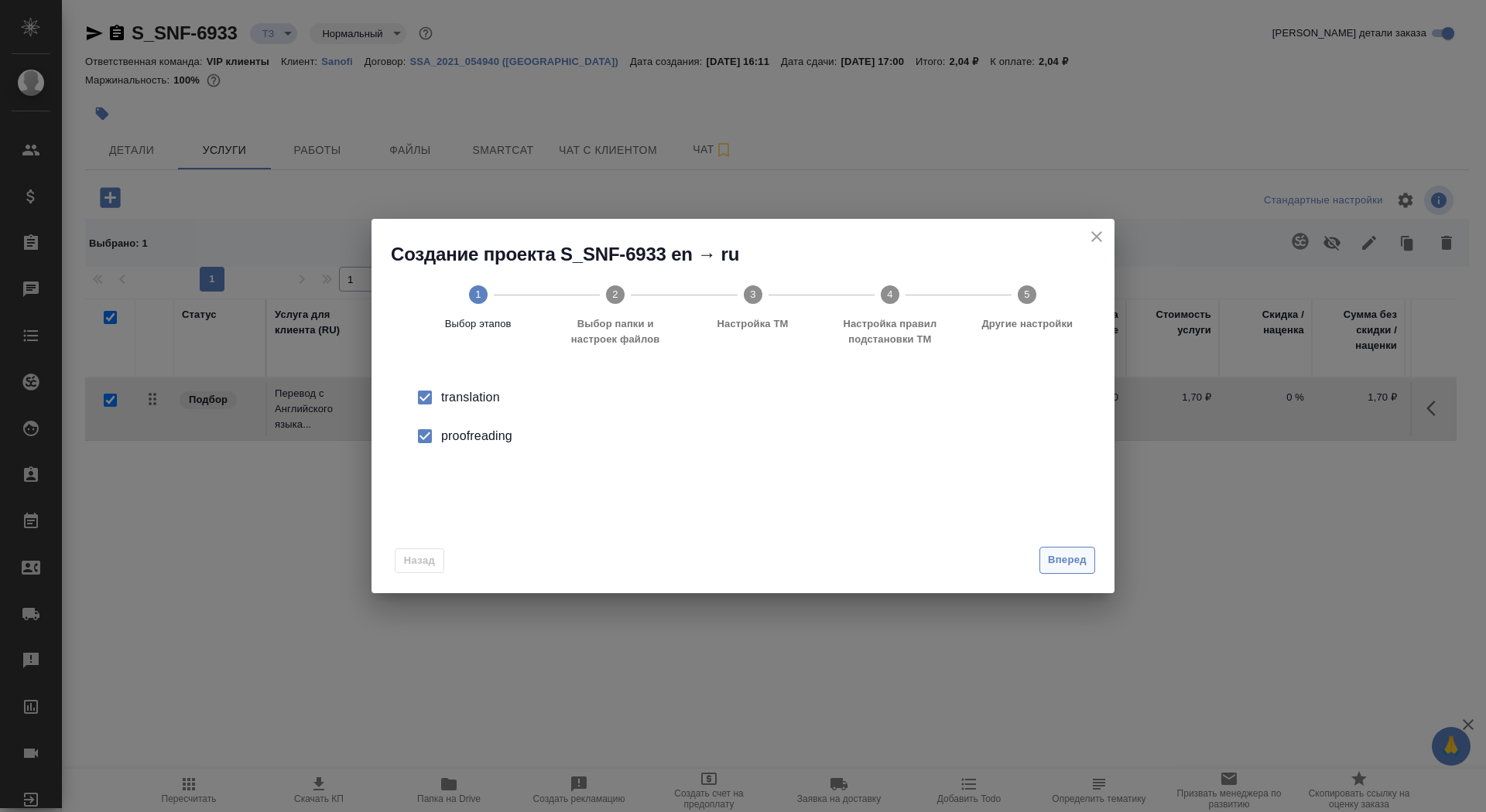
click at [1080, 556] on span "Вперед" at bounding box center [1068, 561] width 39 height 18
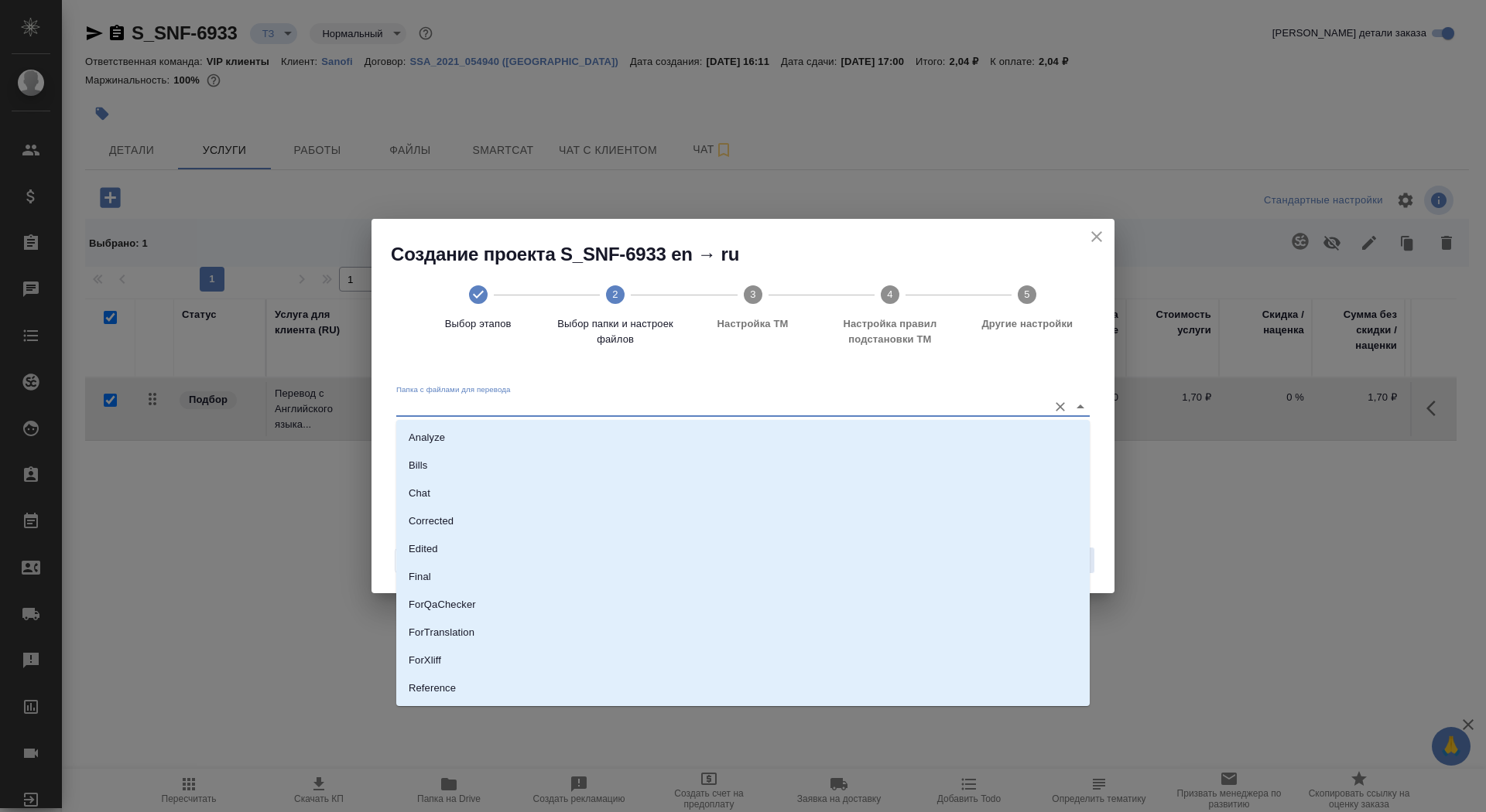
click at [935, 409] on input "Папка с файлами для перевода" at bounding box center [718, 406] width 644 height 19
click at [884, 619] on li "Reference" at bounding box center [743, 608] width 694 height 28
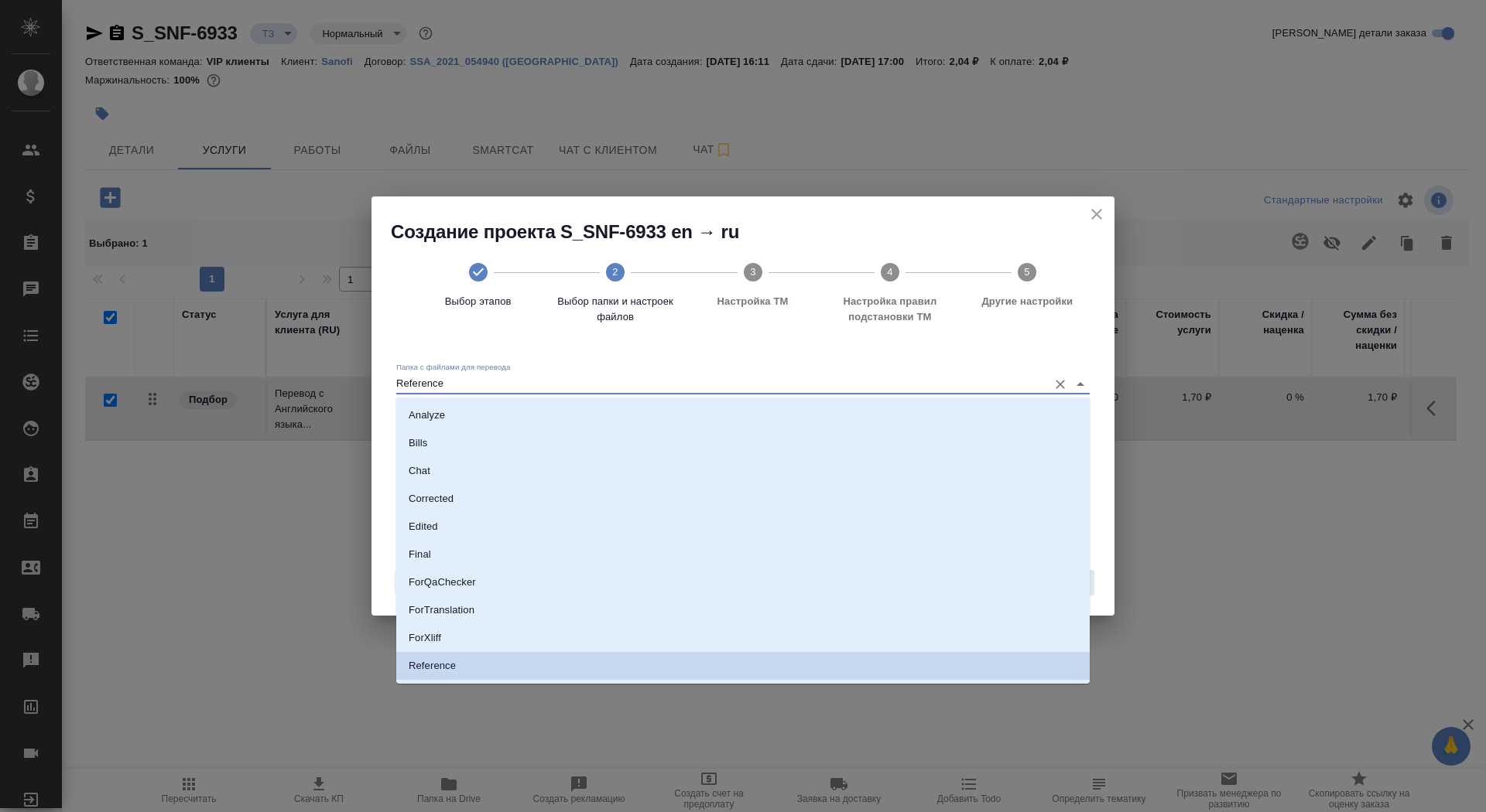
click at [944, 385] on input "Reference" at bounding box center [718, 383] width 644 height 19
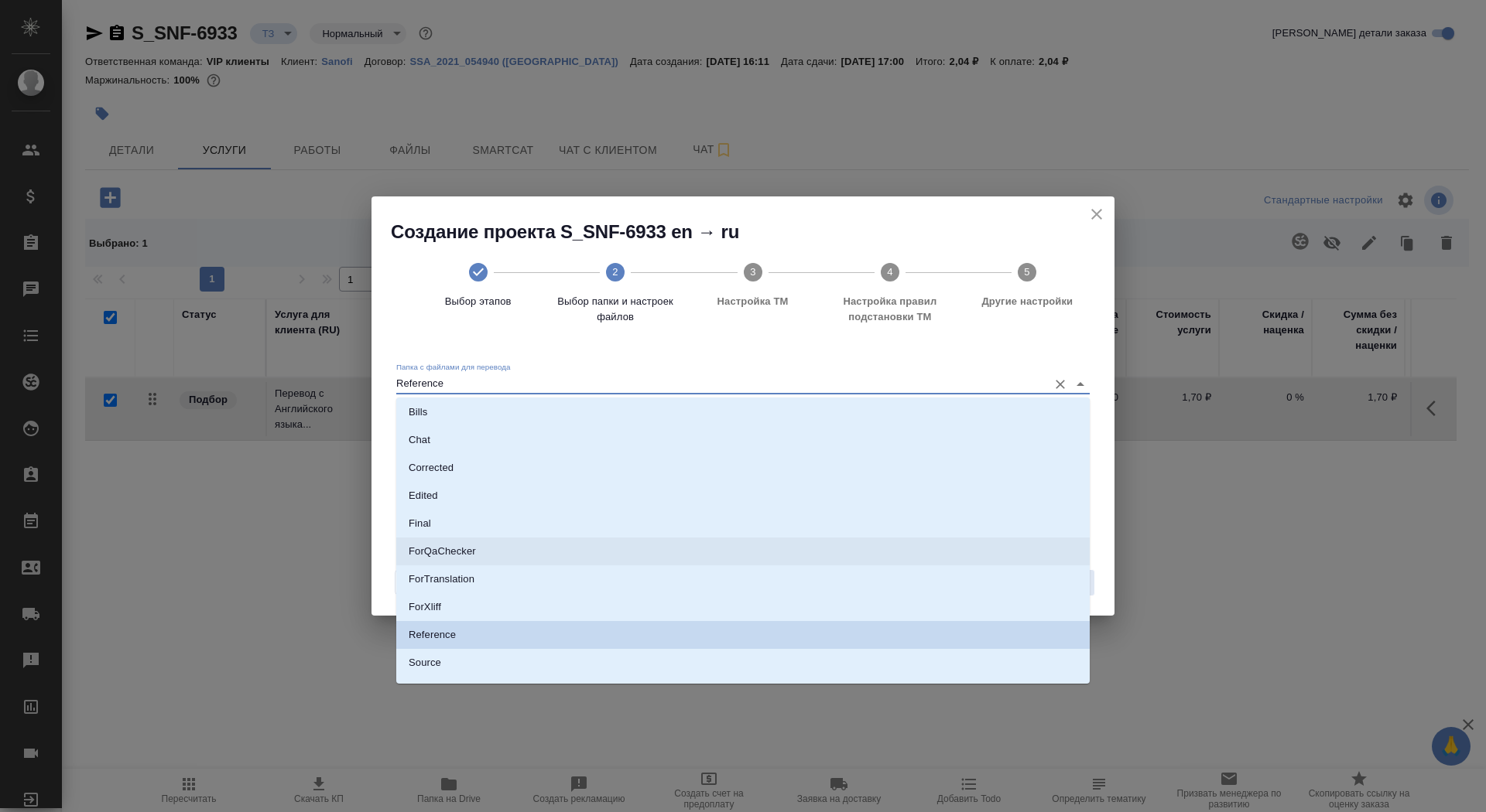
scroll to position [40, 0]
click at [857, 653] on li "Source" at bounding box center [743, 654] width 694 height 28
type input "Source"
checkbox input "true"
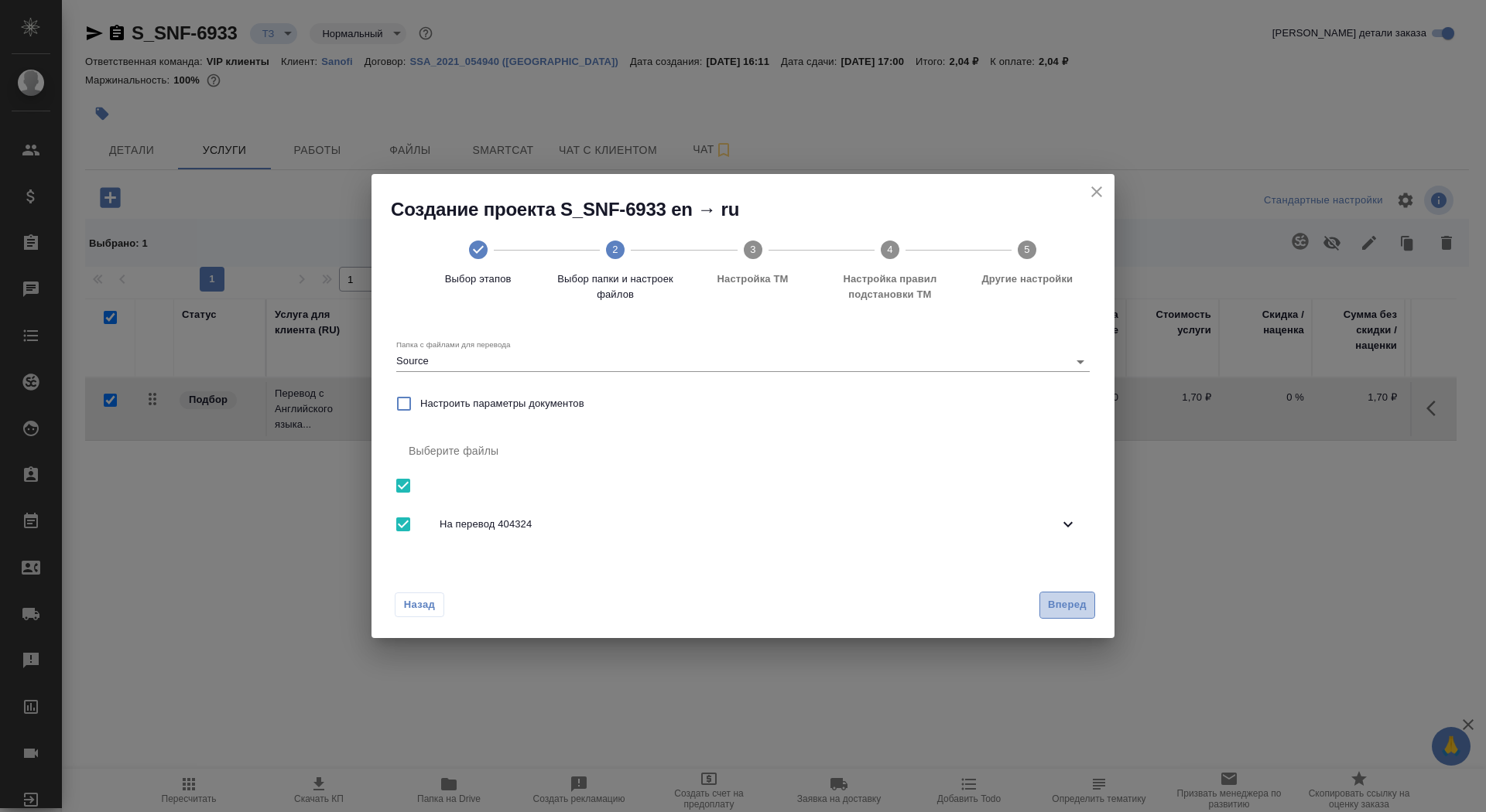
click at [1072, 606] on span "Вперед" at bounding box center [1068, 606] width 39 height 18
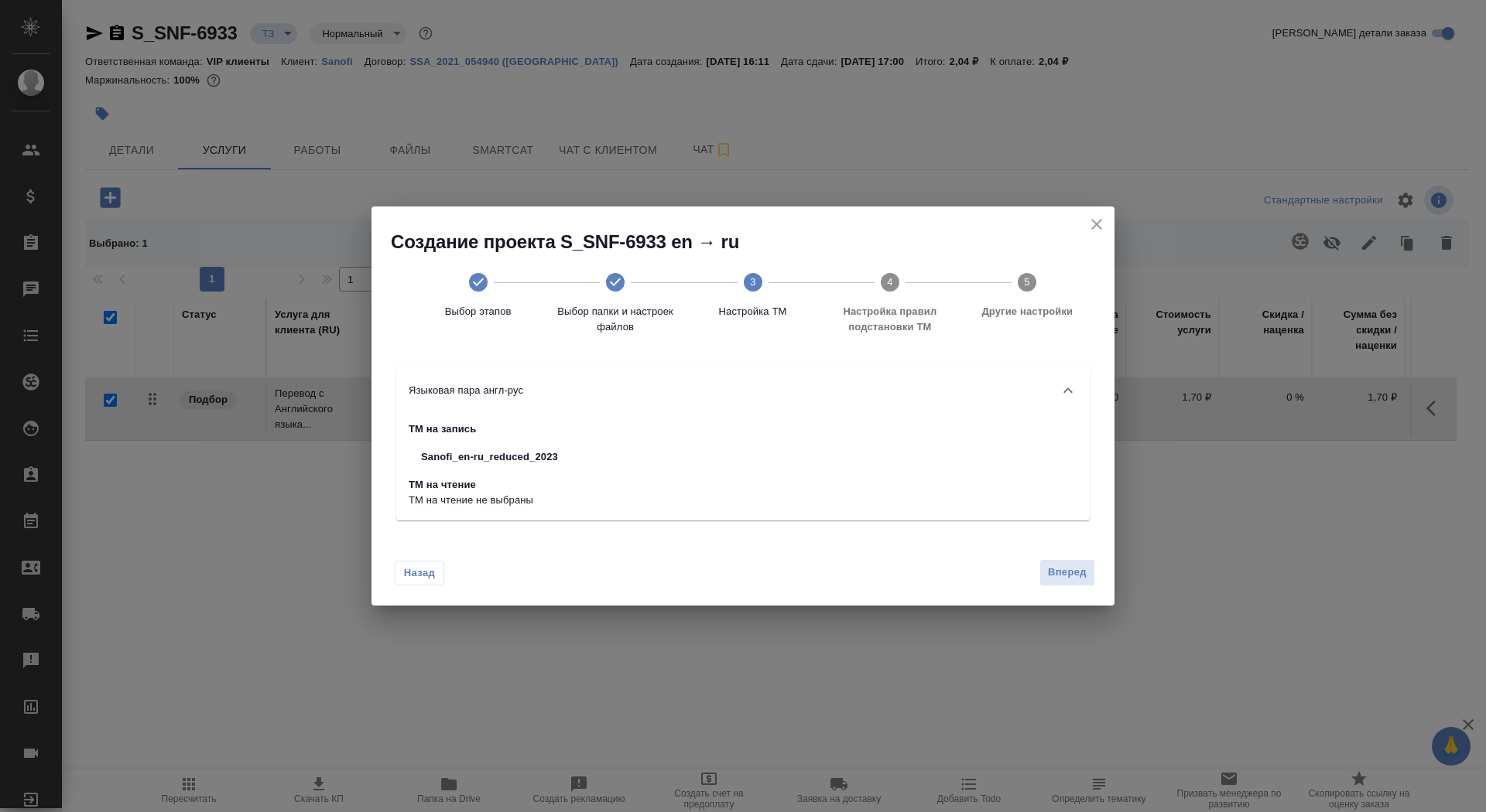
click at [1068, 586] on div "Назад Вперед" at bounding box center [743, 570] width 743 height 72
click at [1068, 588] on div "Назад Вперед" at bounding box center [743, 570] width 743 height 72
click at [1068, 570] on span "Вперед" at bounding box center [1068, 573] width 39 height 18
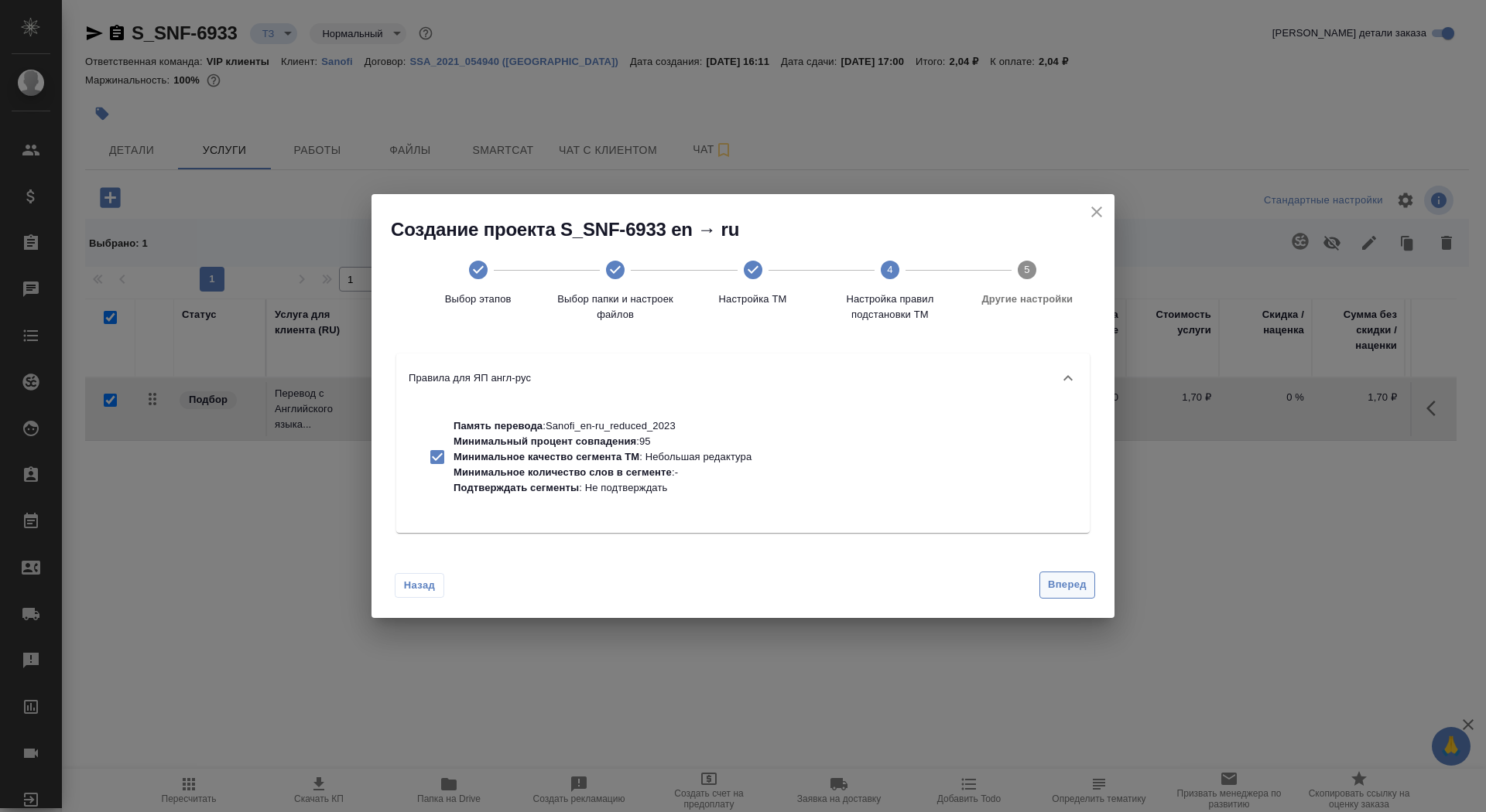
click at [1071, 585] on span "Вперед" at bounding box center [1068, 585] width 39 height 18
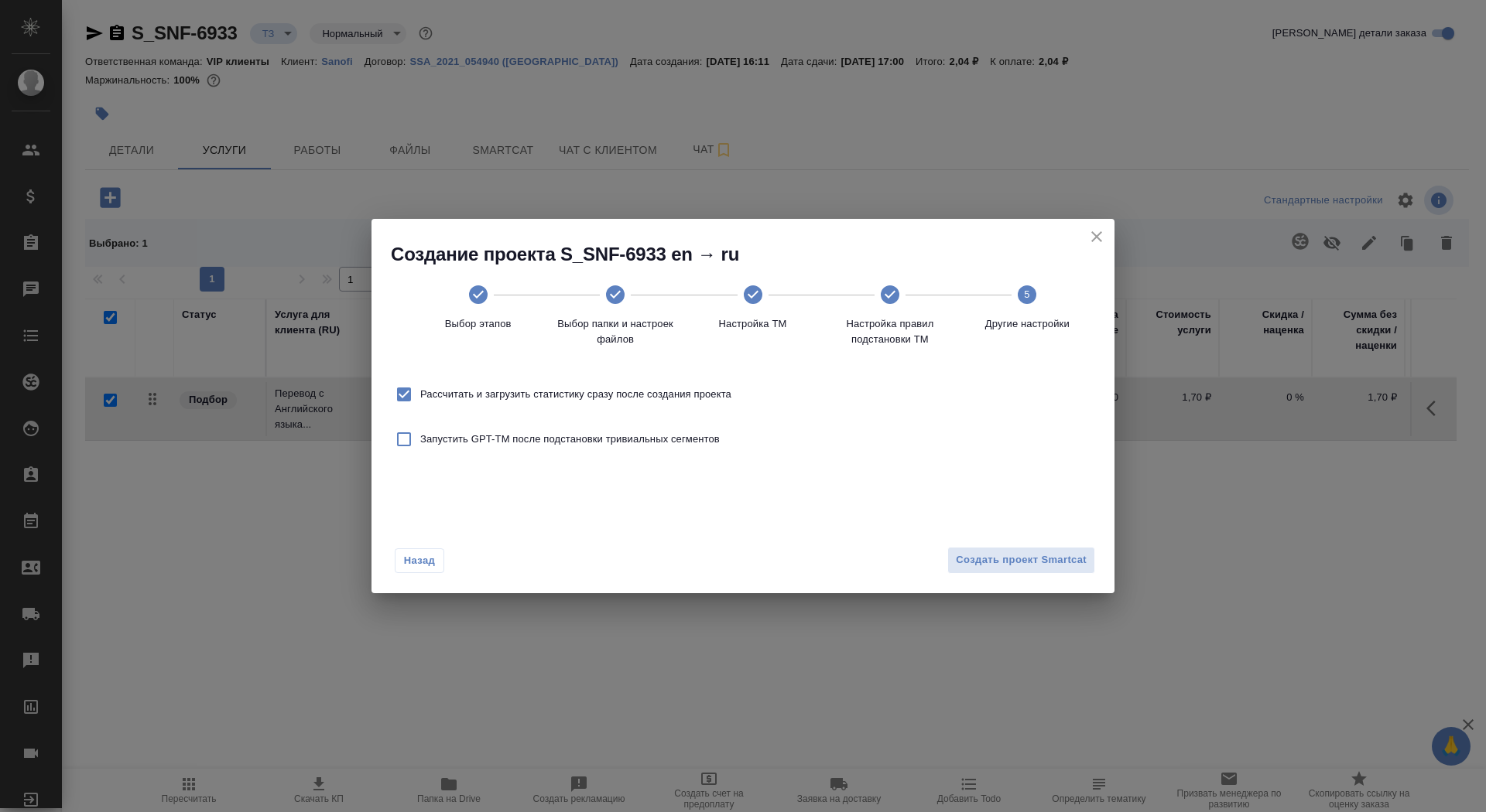
click at [1071, 582] on div "Назад Создать проект Smartcat" at bounding box center [743, 557] width 743 height 72
click at [1071, 567] on span "Создать проект Smartcat" at bounding box center [1022, 561] width 131 height 18
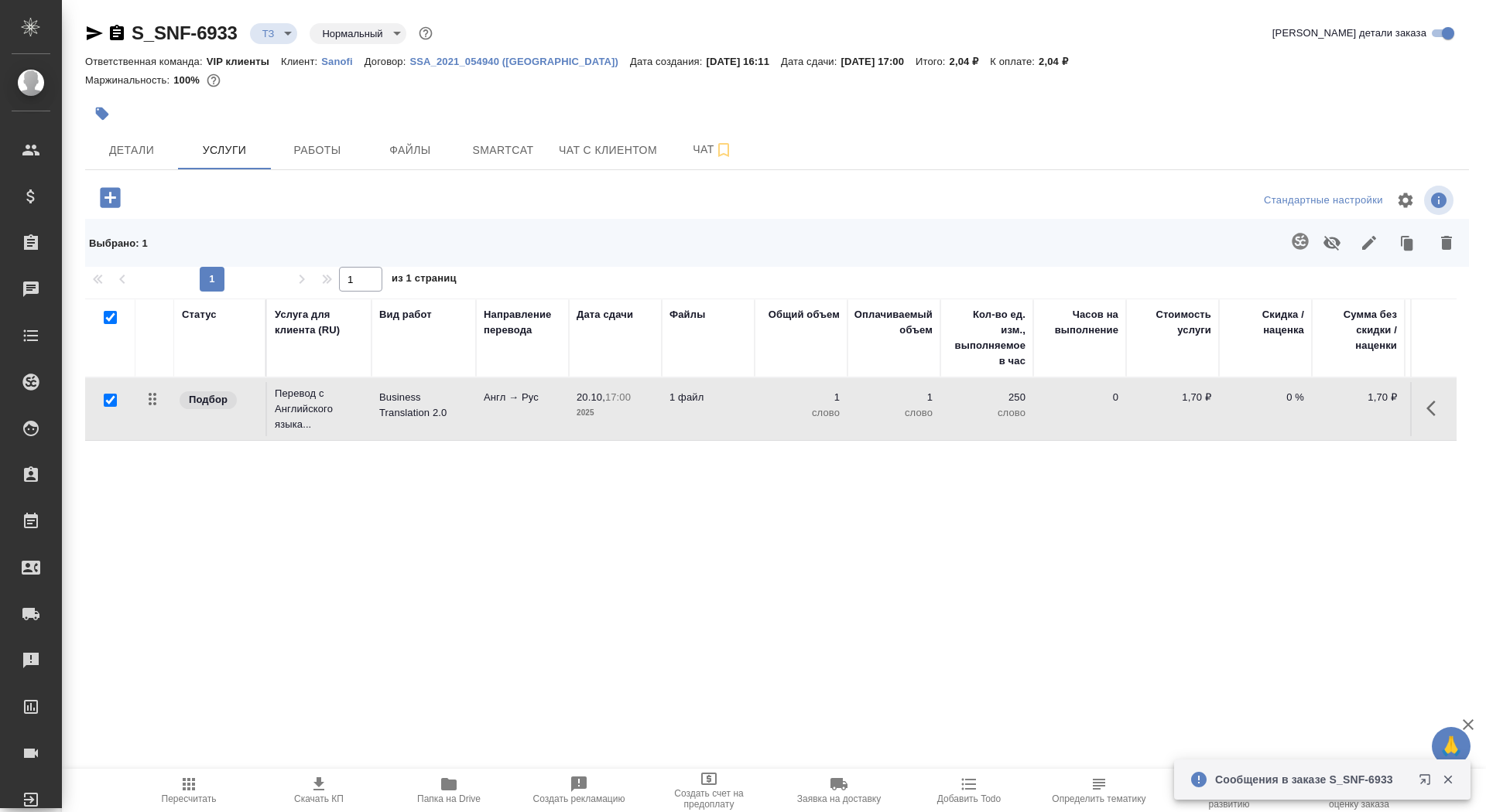
click at [483, 389] on td "Англ → Рус" at bounding box center [522, 408] width 93 height 54
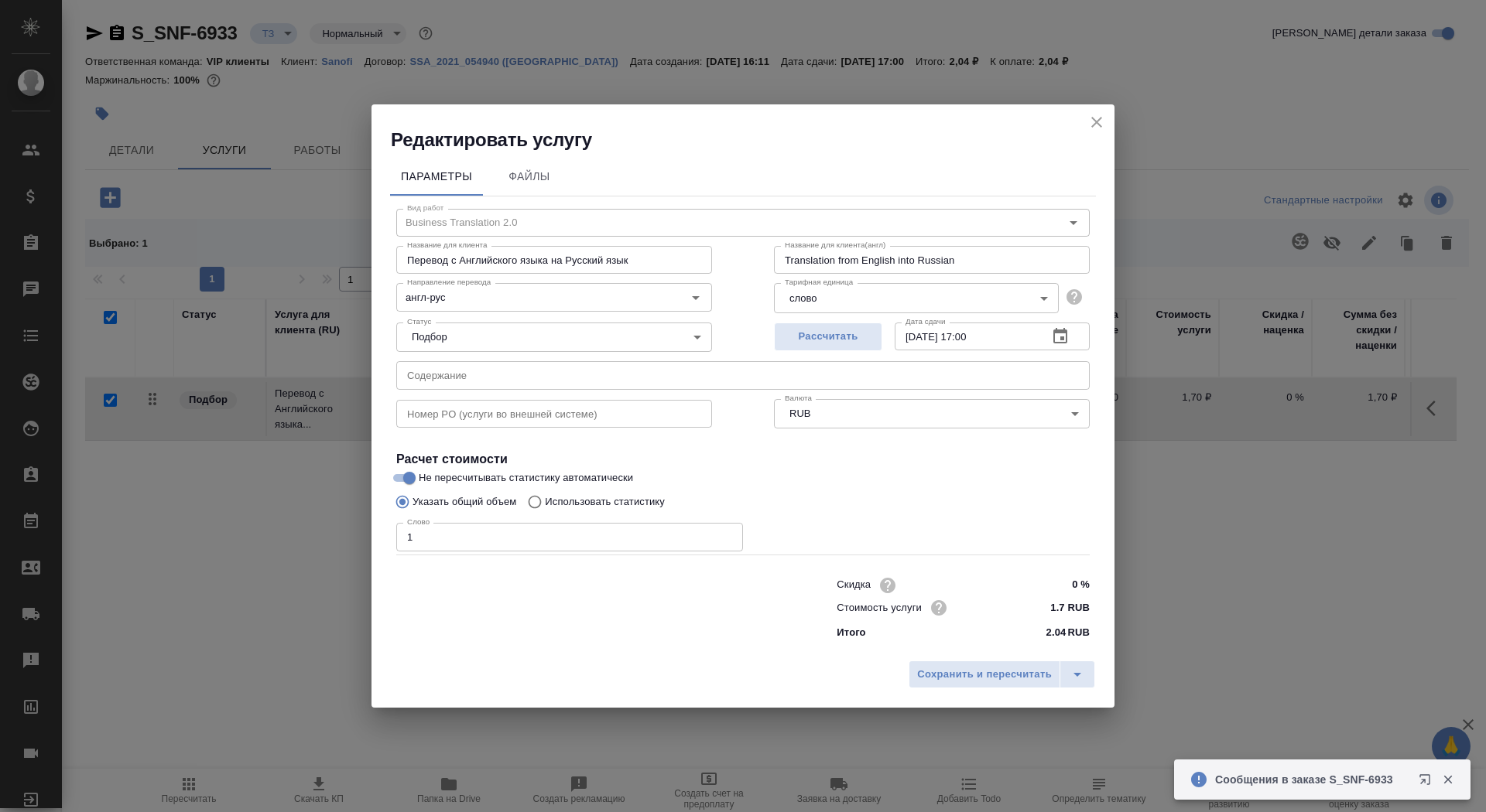
click at [651, 484] on label "Не пересчитывать статистику автоматически" at bounding box center [733, 478] width 690 height 19
click at [437, 484] on input "Не пересчитывать статистику автоматически" at bounding box center [409, 478] width 56 height 19
checkbox input "false"
click at [645, 504] on p "Использовать статистику" at bounding box center [604, 502] width 120 height 16
click at [545, 504] on input "Использовать статистику" at bounding box center [532, 502] width 24 height 29
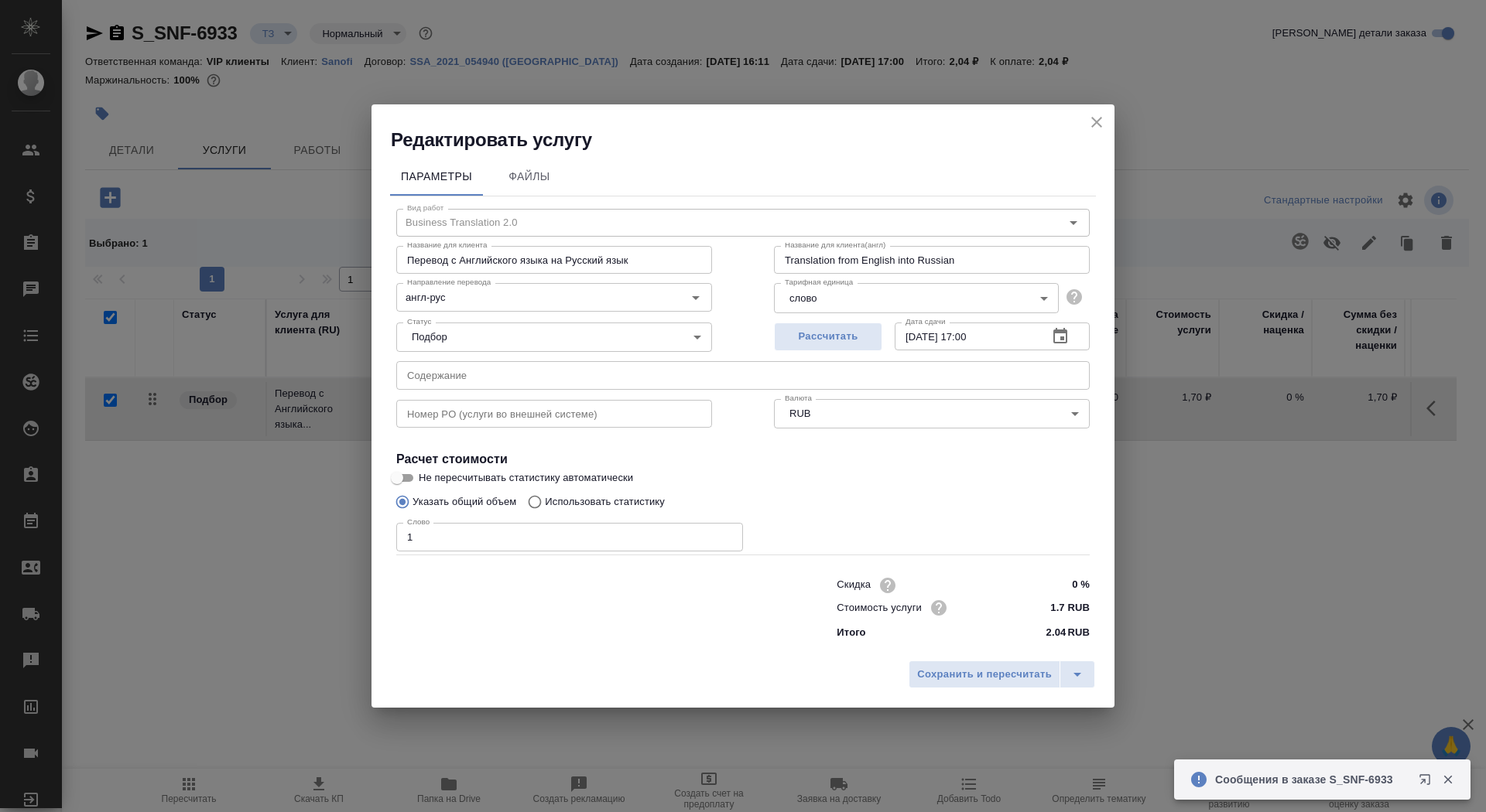
radio input "true"
radio input "false"
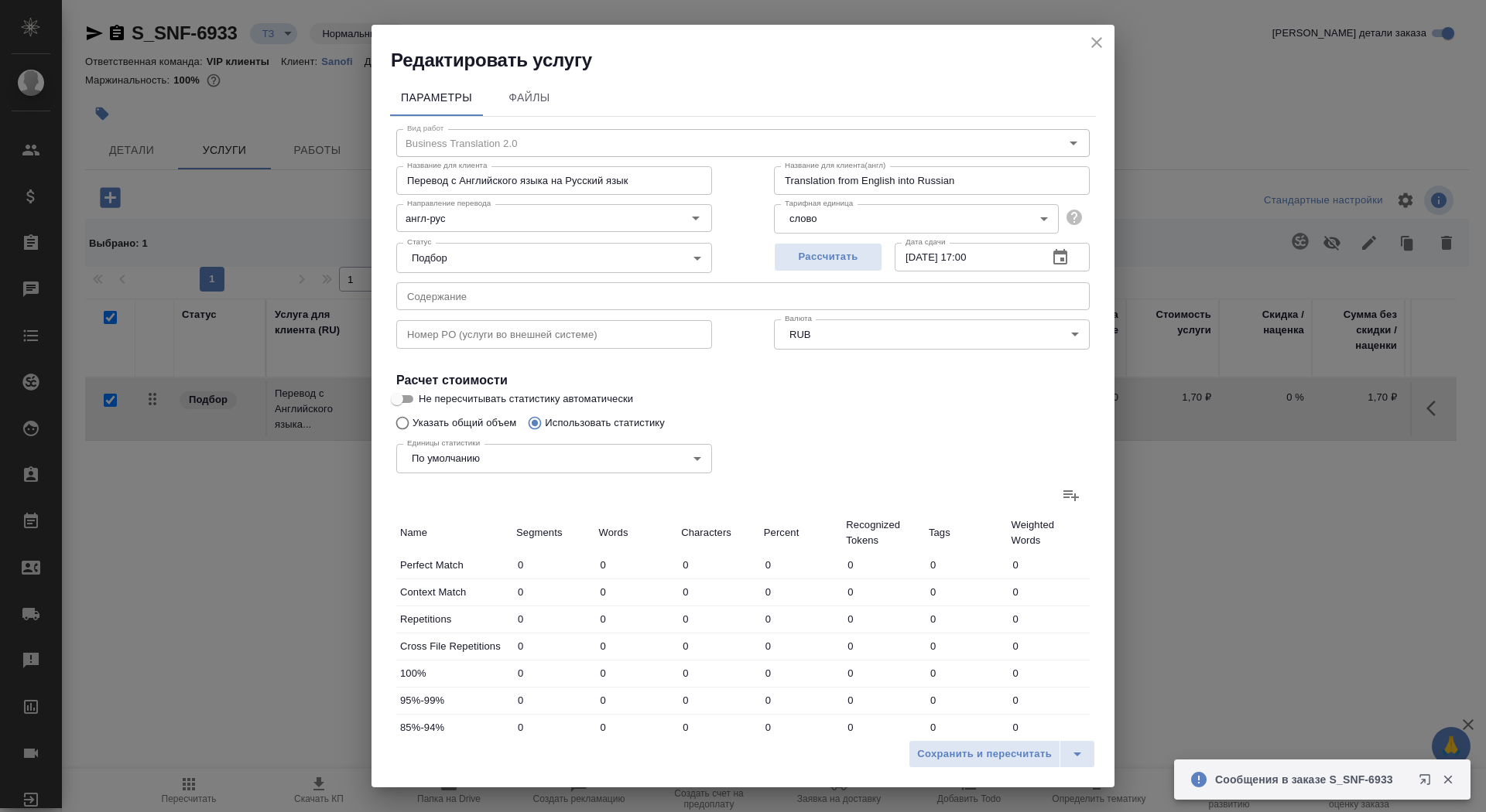
click at [532, 390] on label "Не пересчитывать статистику автоматически" at bounding box center [733, 399] width 690 height 19
click at [425, 390] on input "Не пересчитывать статистику автоматически" at bounding box center [397, 399] width 56 height 19
checkbox input "true"
click at [1073, 497] on icon at bounding box center [1071, 495] width 16 height 11
click at [0, 0] on input "file" at bounding box center [0, 0] width 0 height 0
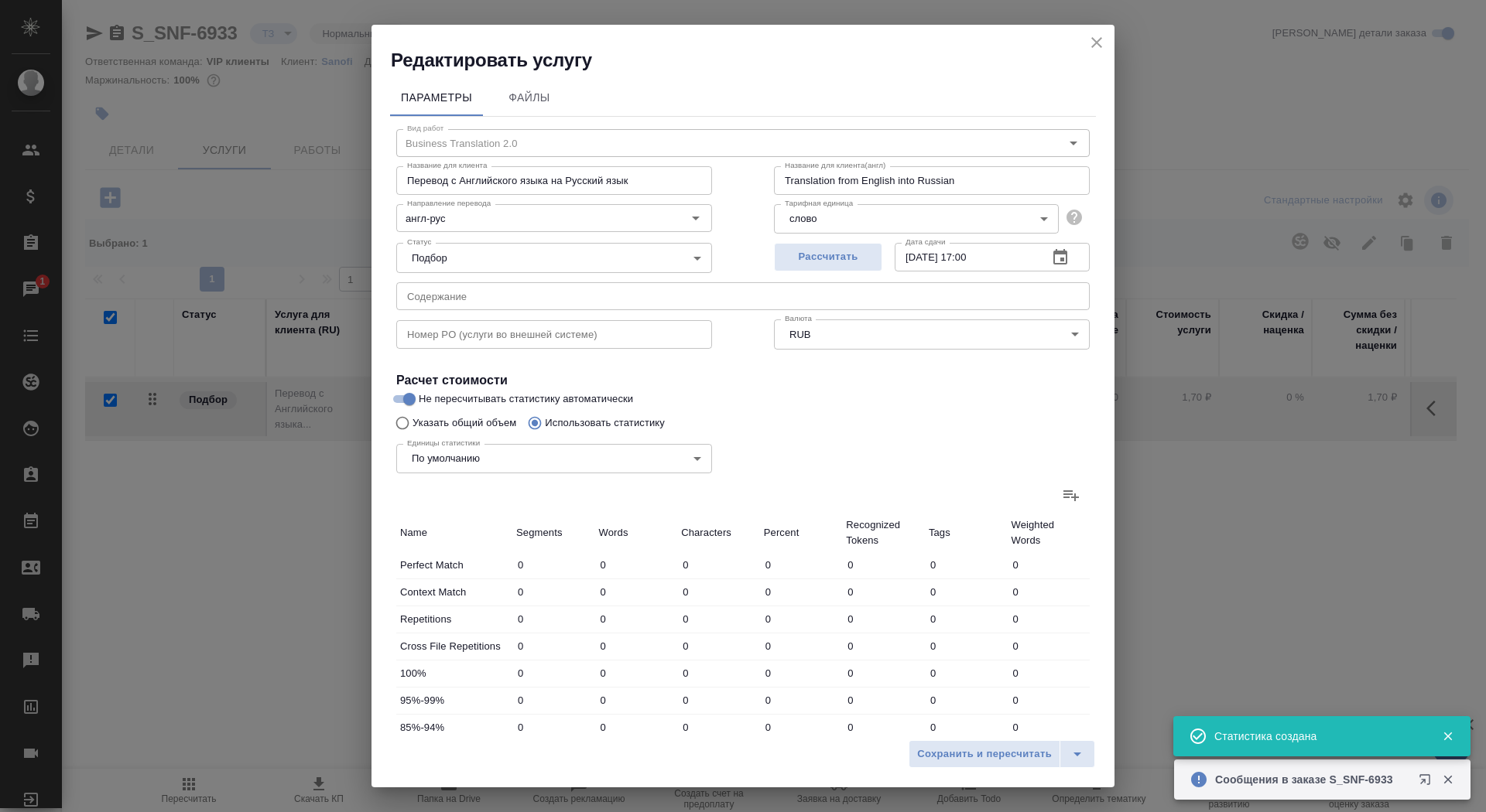
type input "52"
type input "511"
type input "3262"
type input "28"
type input "114"
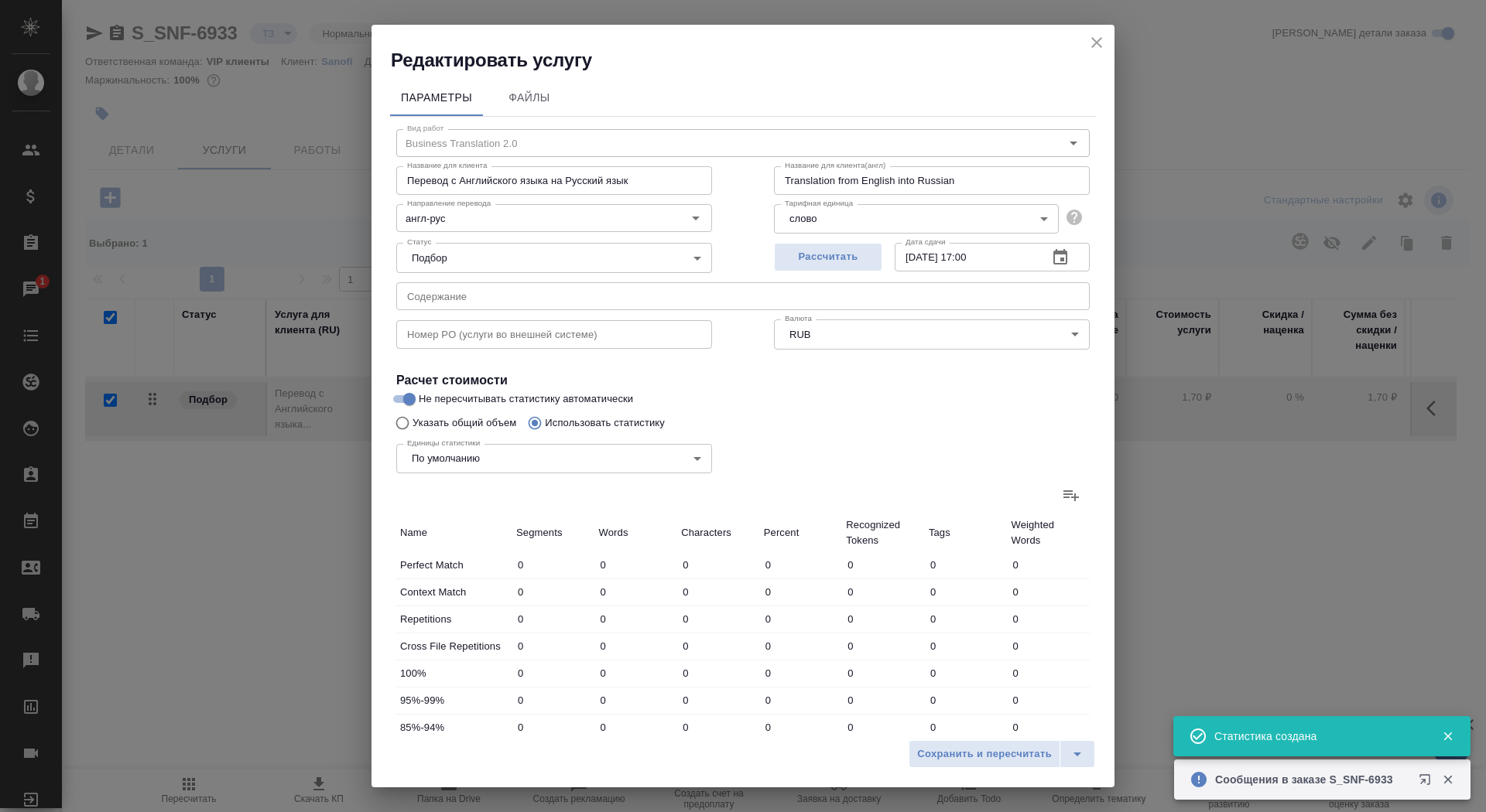
type input "592"
type input "88"
type input "326"
type input "2335"
type input "20"
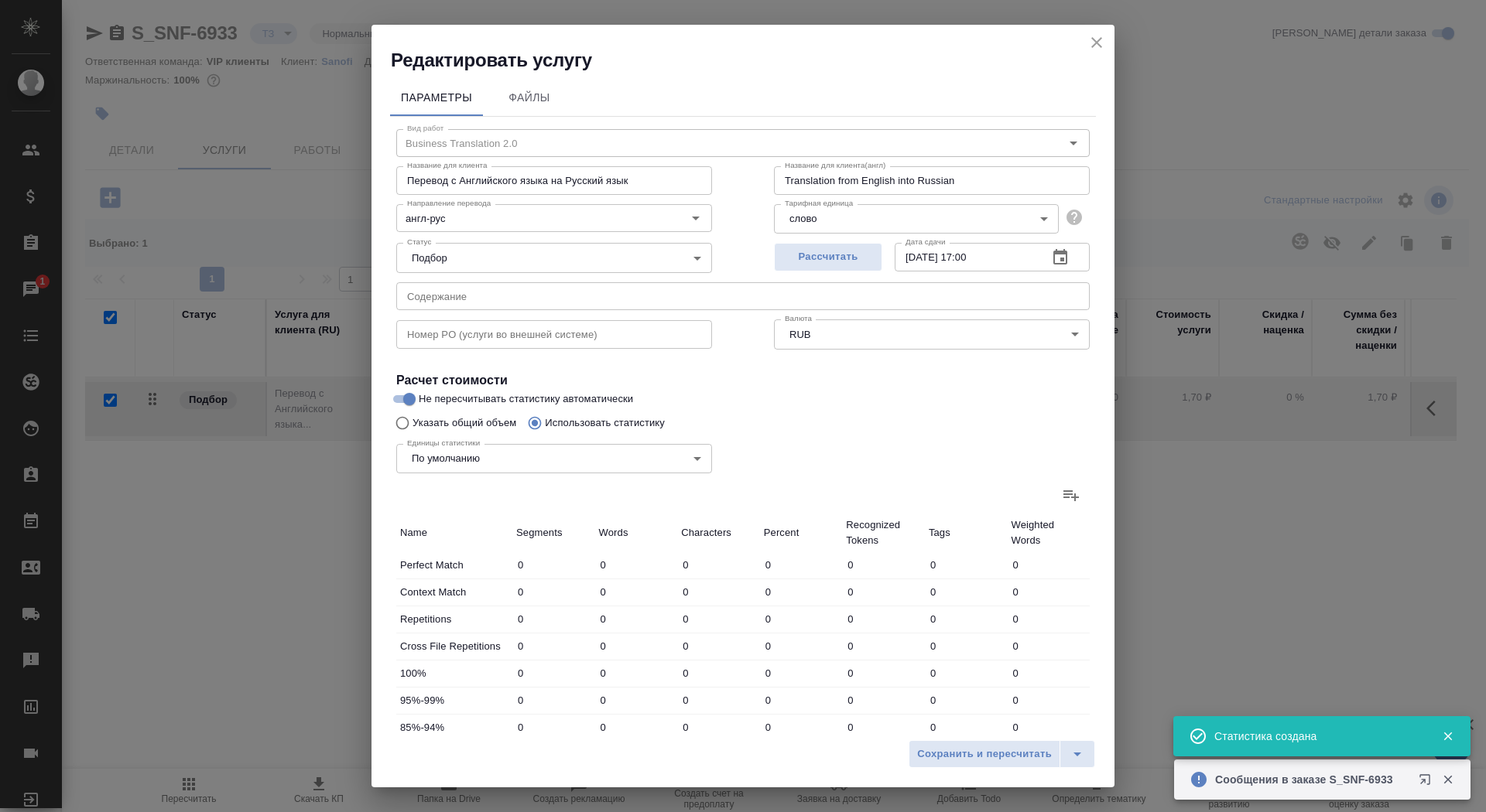
type input "245"
type input "1526"
type input "30"
type input "468"
type input "3146"
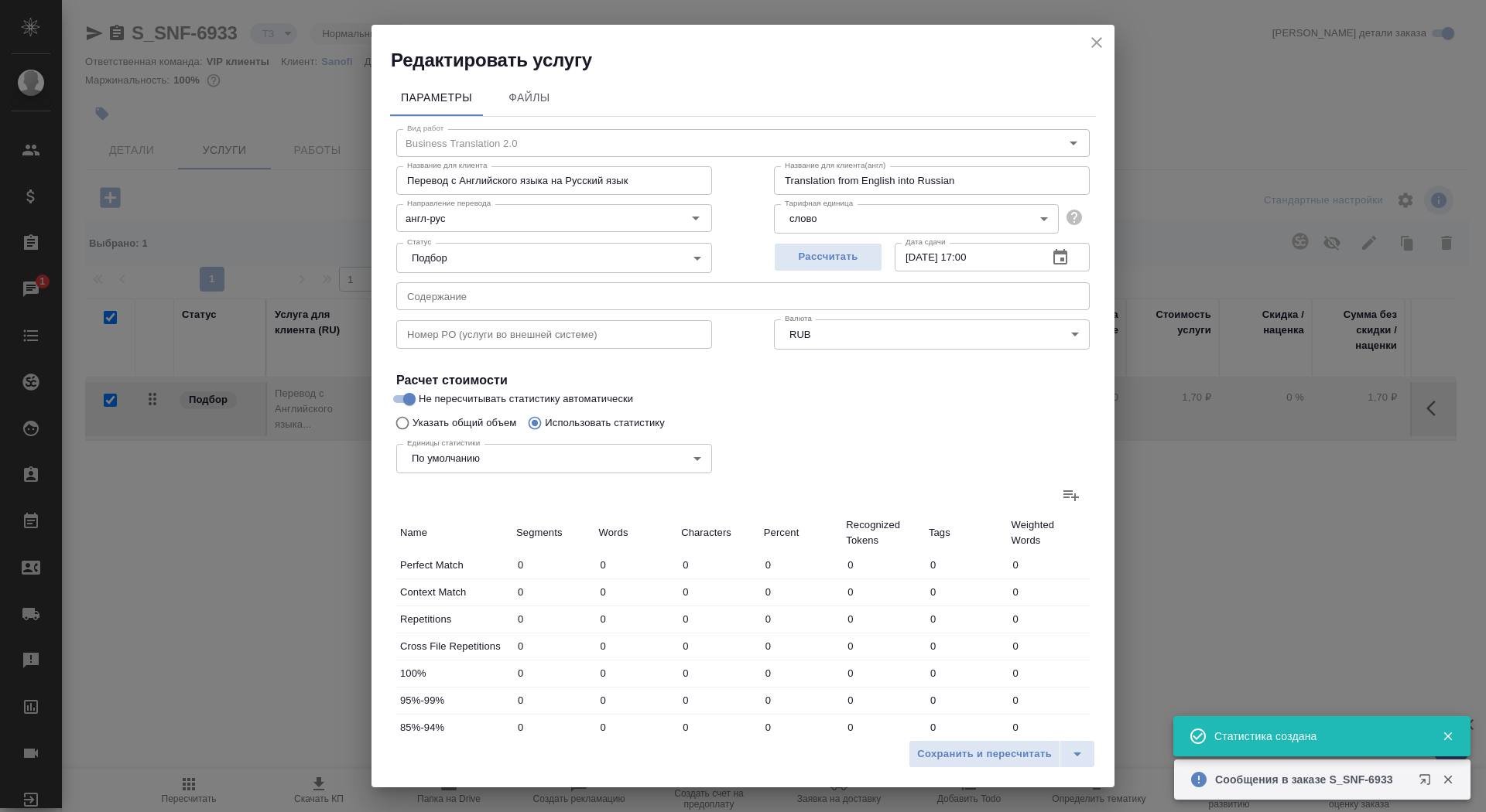
type input "38"
type input "329"
type input "2183"
type input "29"
type input "436"
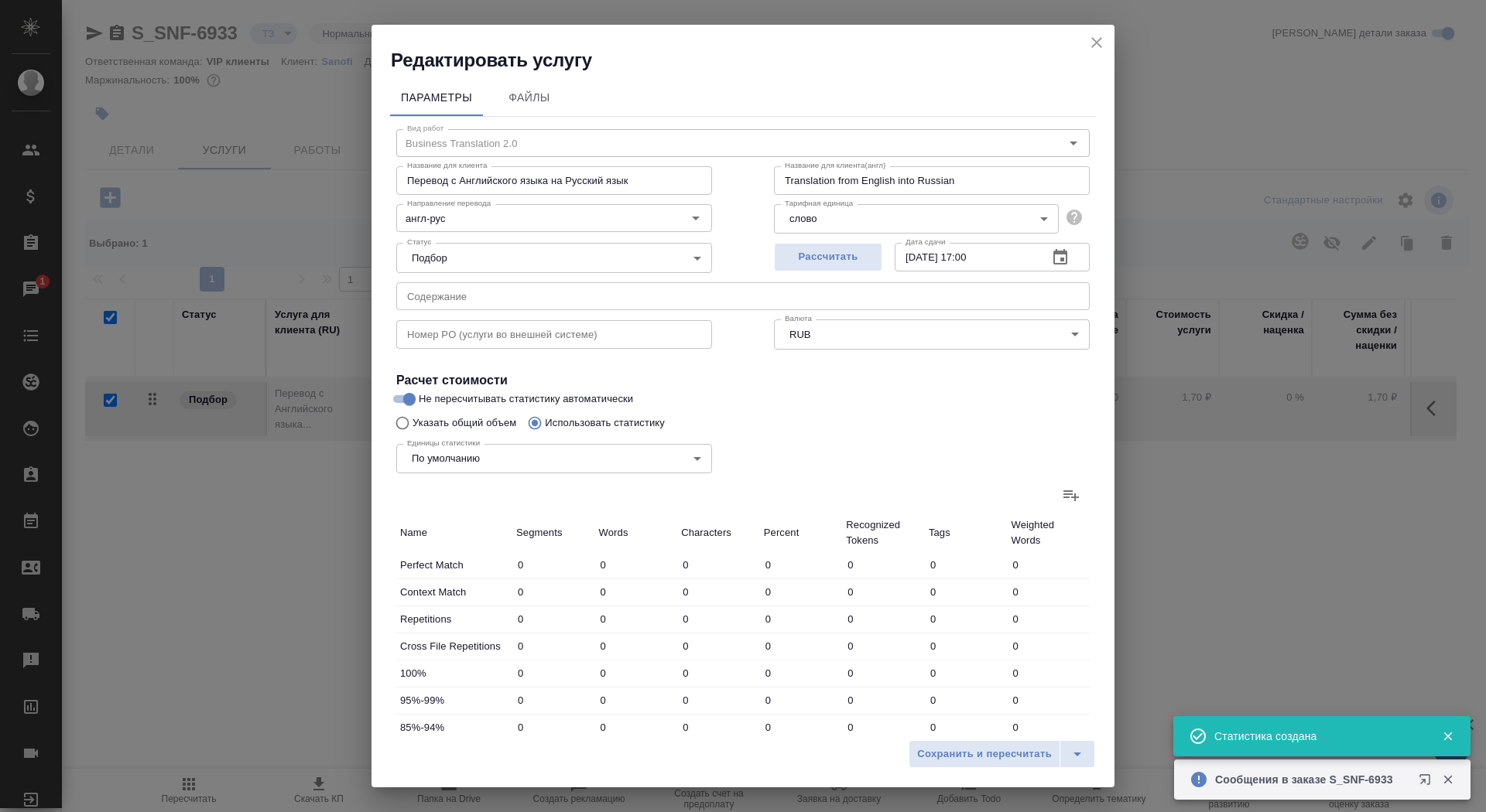
type input "2811"
type input "255"
type input "2312"
type input "15261"
type input "283"
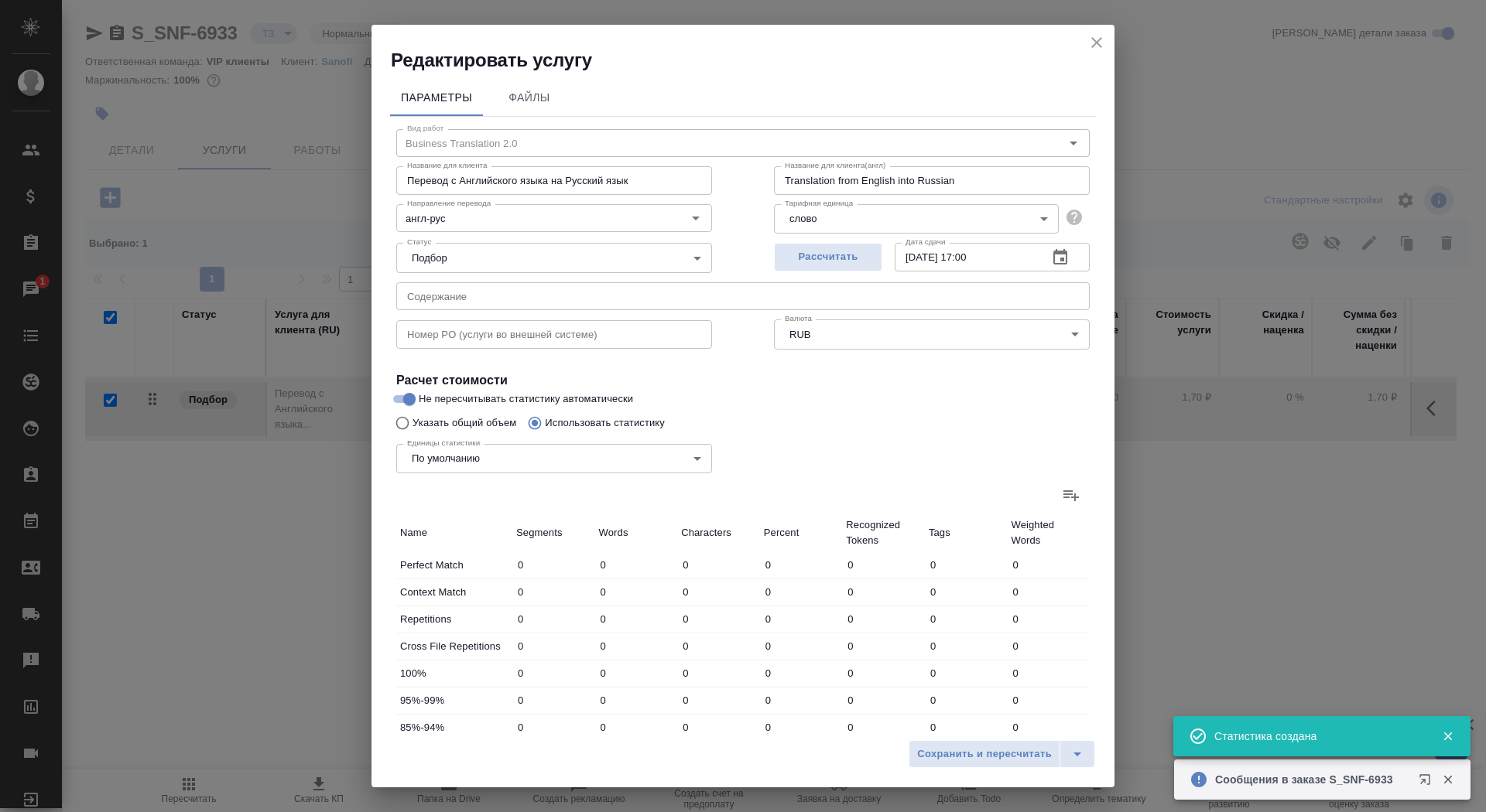
type input "2426"
type input "15853"
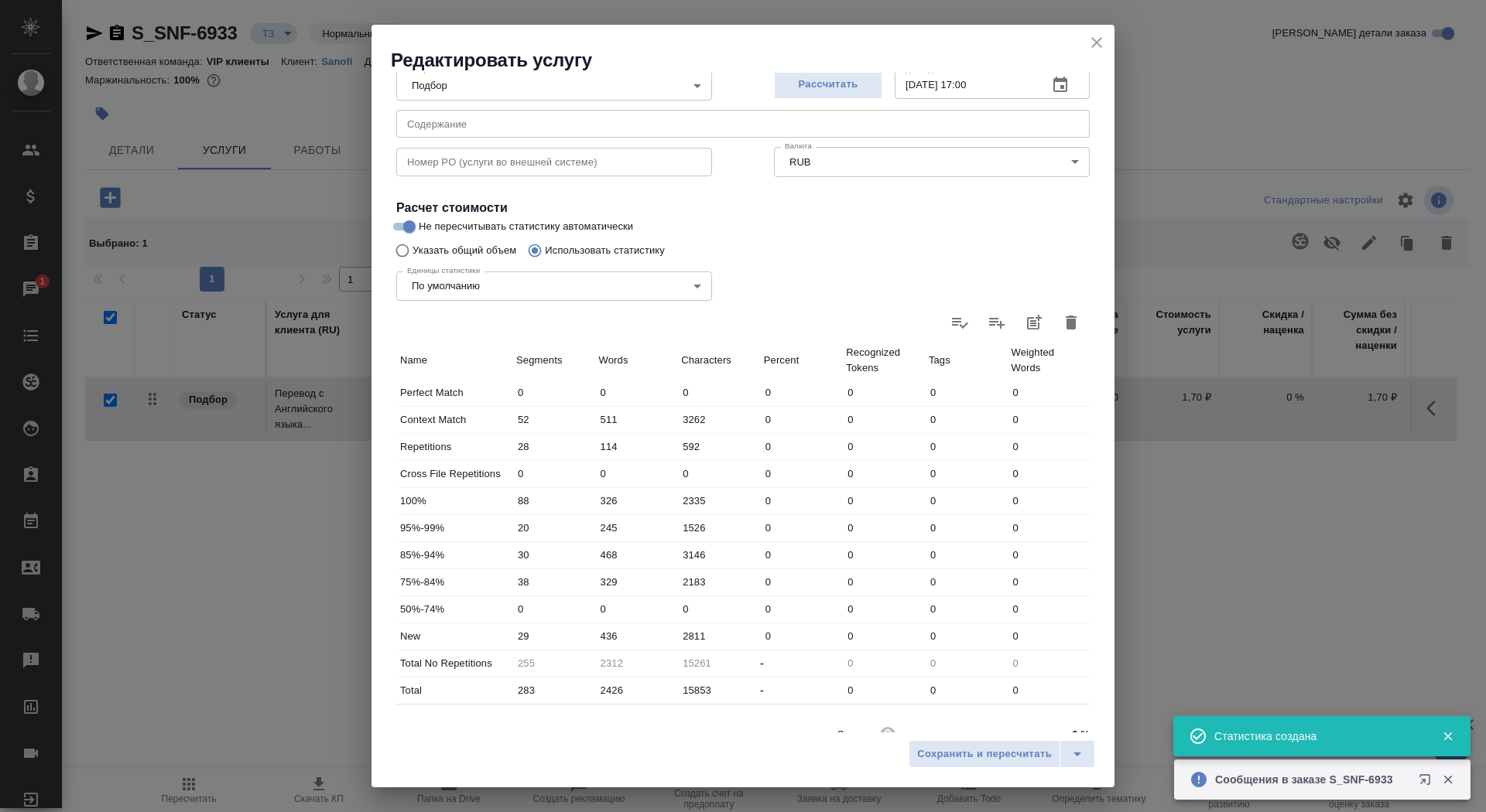
scroll to position [239, 0]
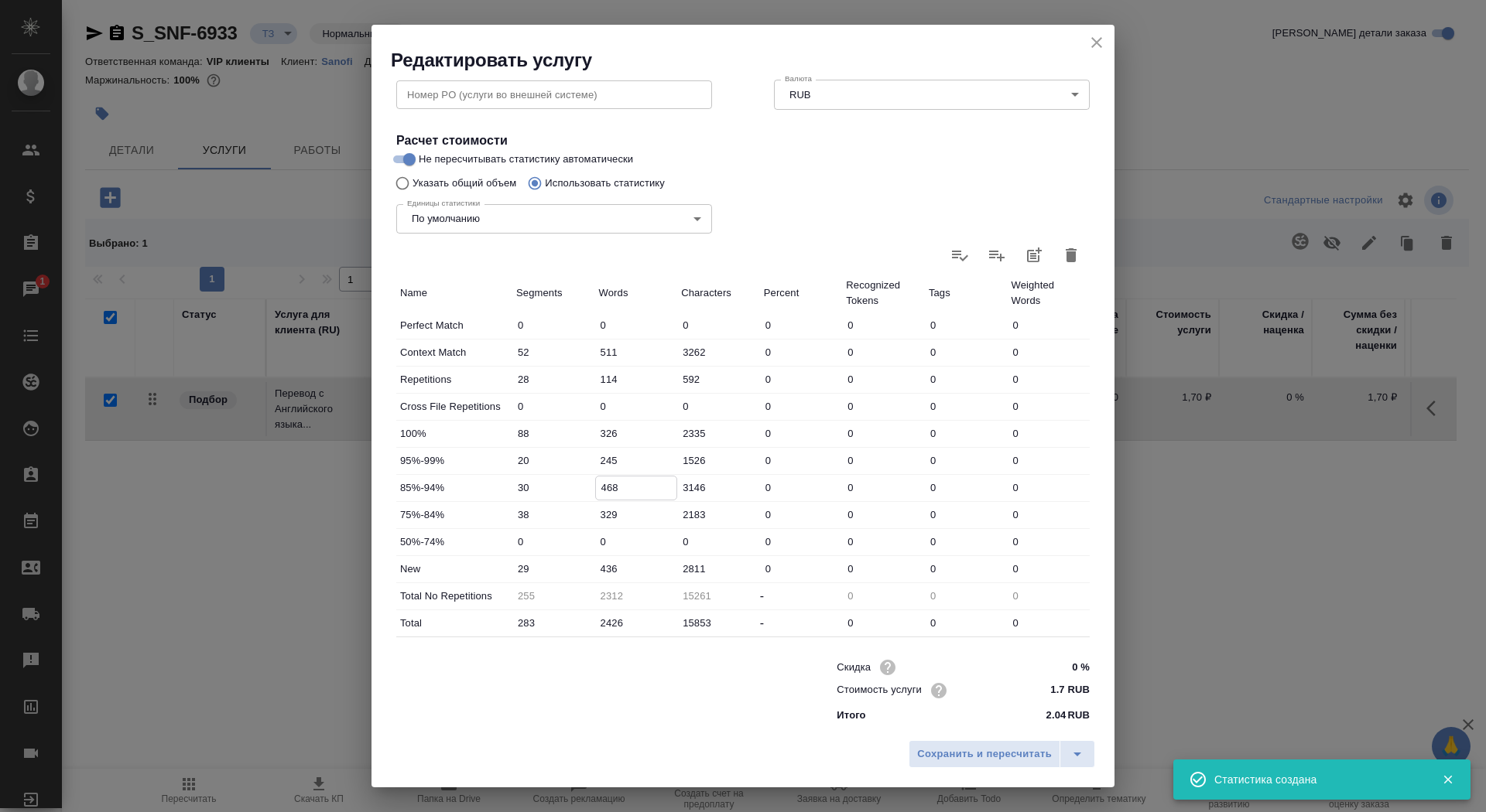
drag, startPoint x: 606, startPoint y: 489, endPoint x: 590, endPoint y: 489, distance: 16.0
click at [590, 489] on div "85%-94% 30 468 3146 0 0 0 0" at bounding box center [743, 488] width 694 height 26
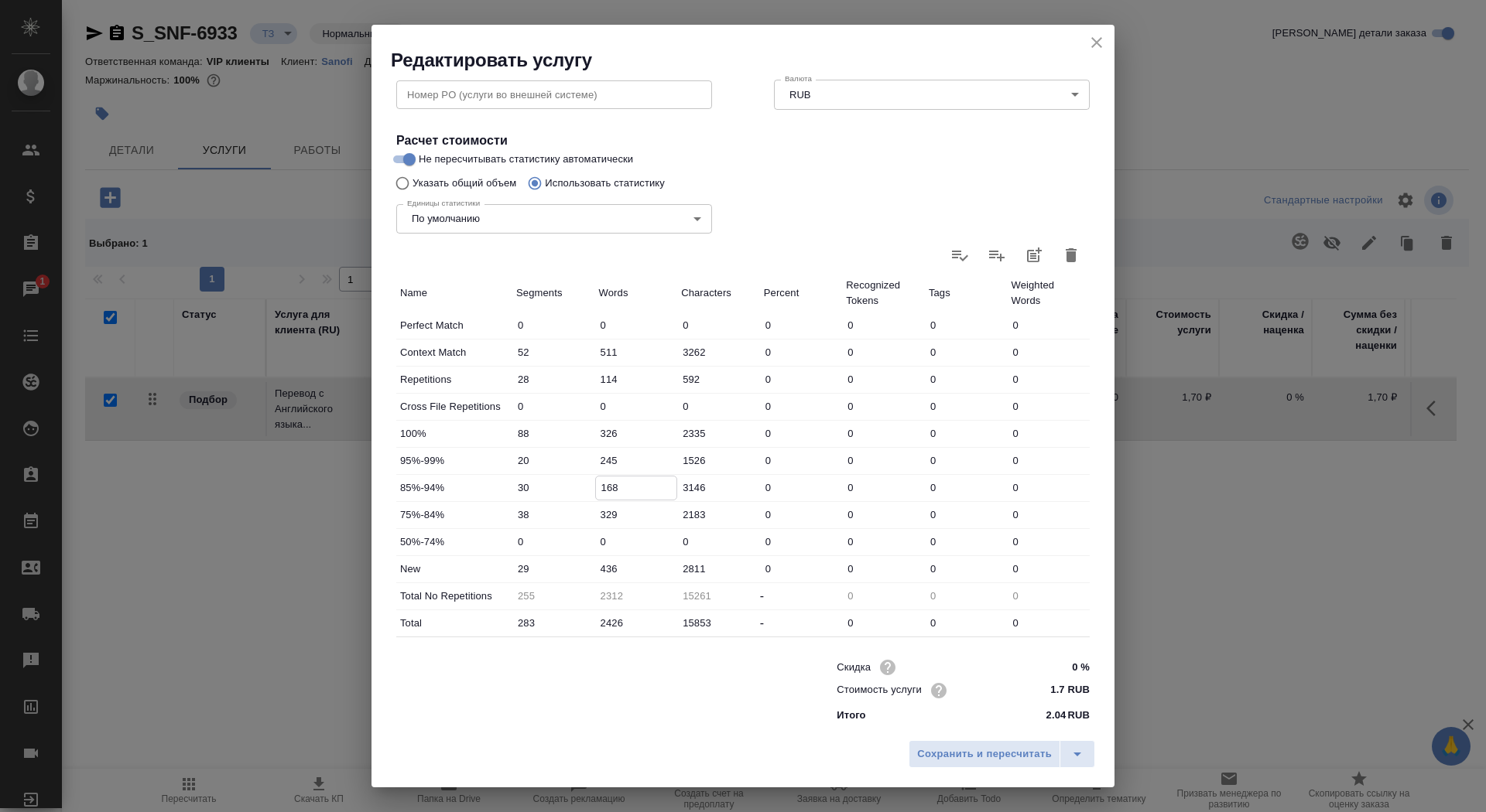
type input "168"
click at [603, 564] on input "436" at bounding box center [636, 569] width 81 height 22
type input "1136"
click at [973, 755] on span "Сохранить и пересчитать" at bounding box center [984, 754] width 135 height 18
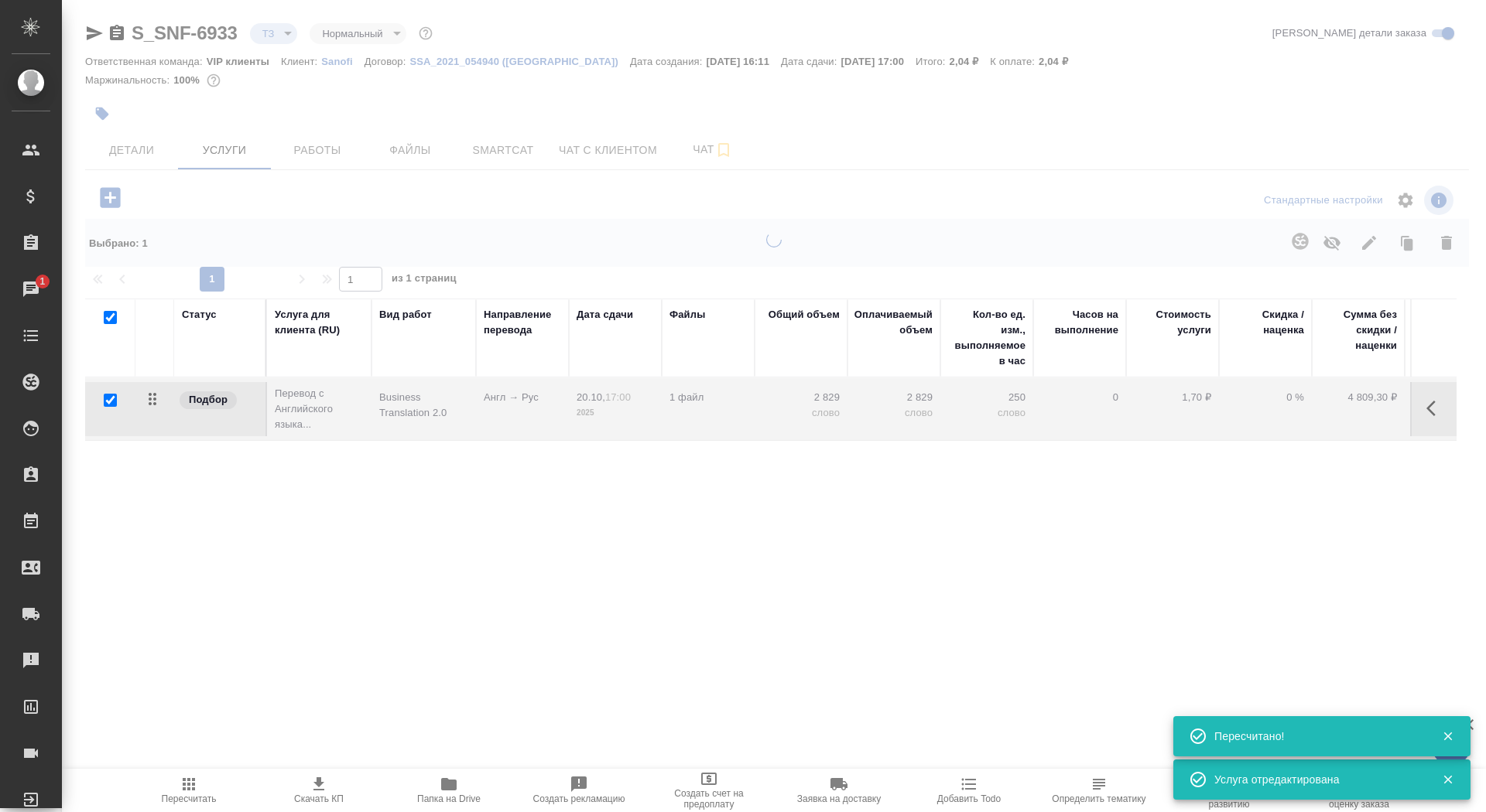
type input "new"
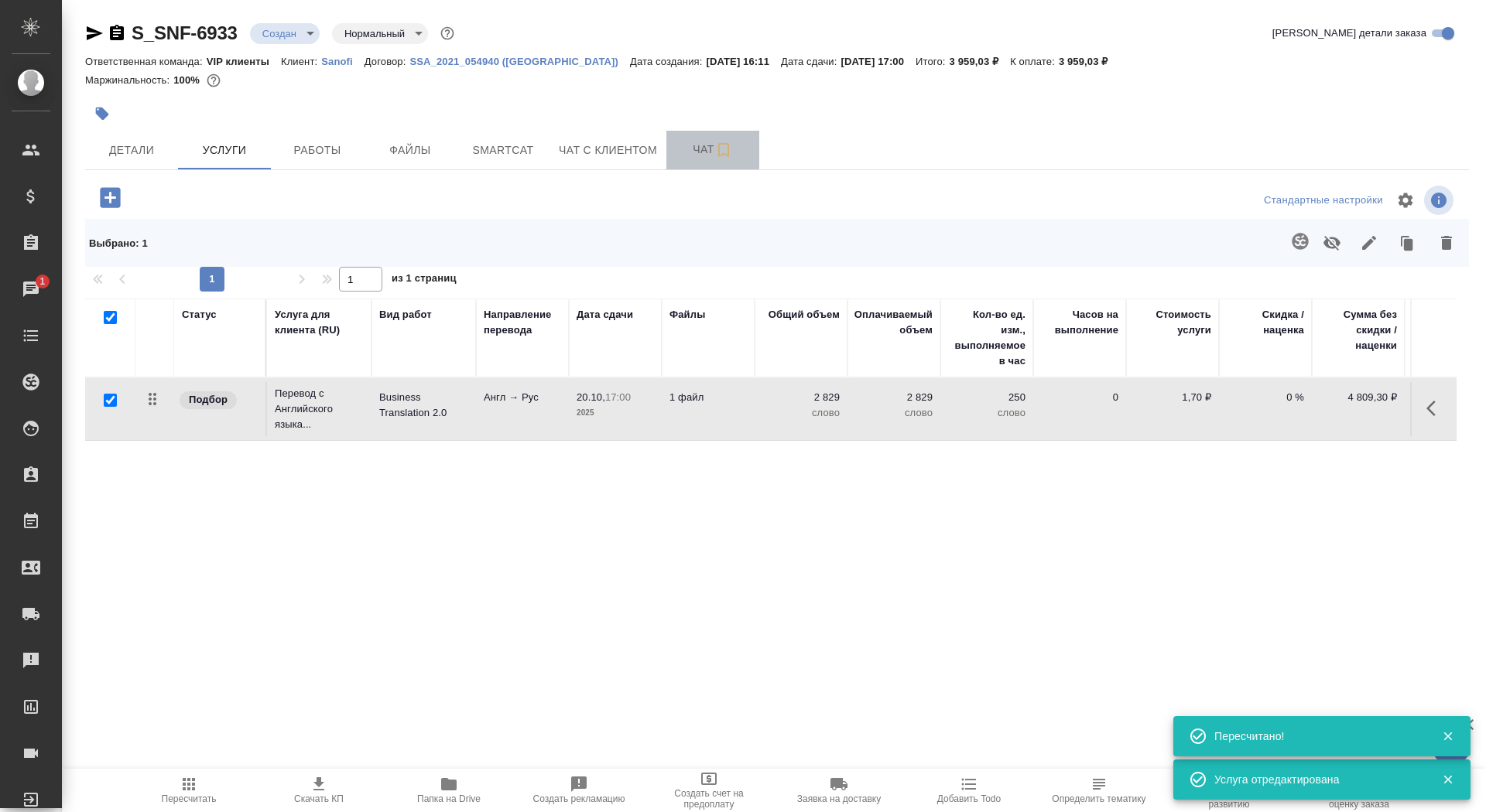
click at [690, 143] on span "Чат" at bounding box center [713, 150] width 74 height 20
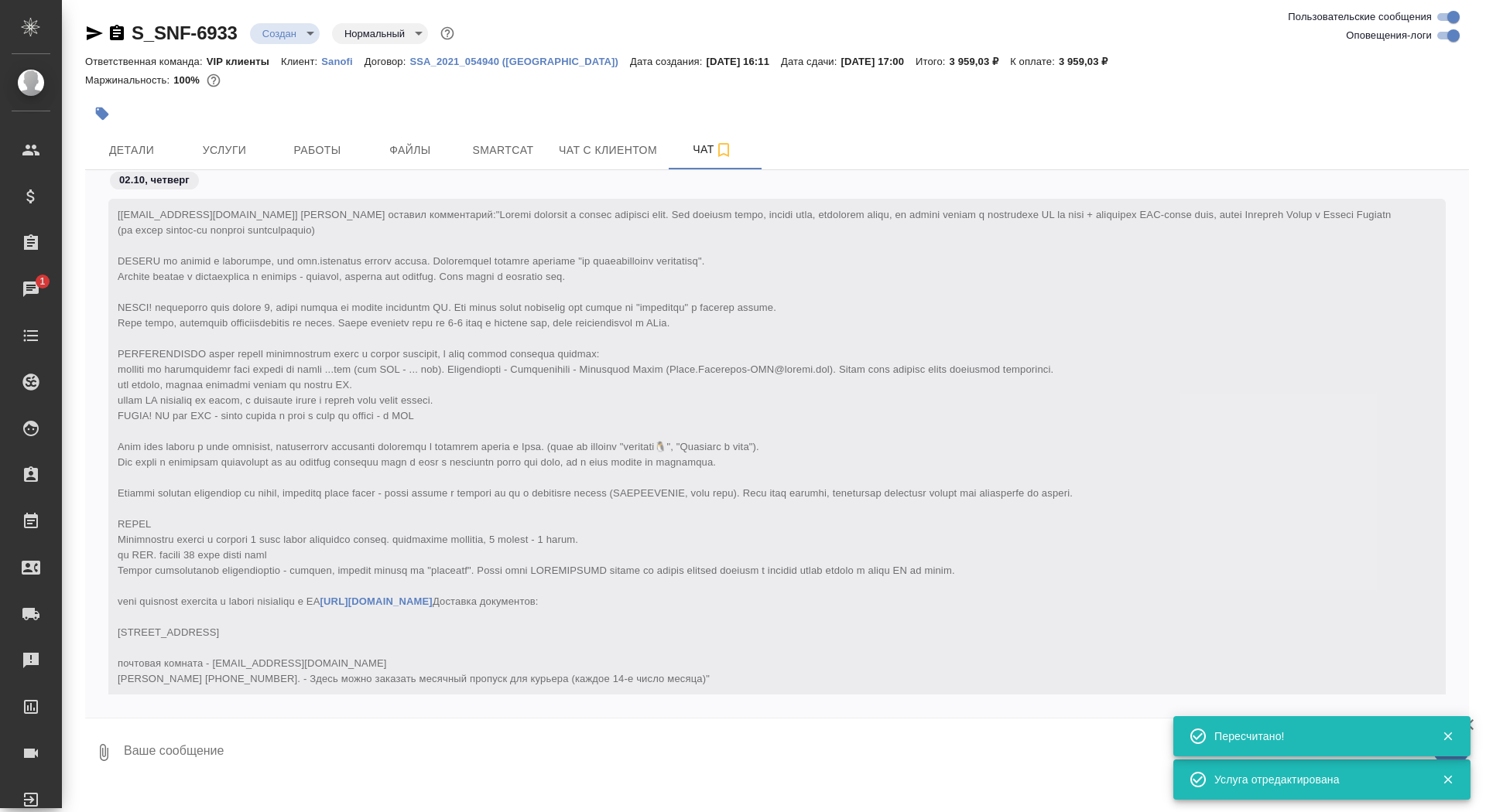
scroll to position [455, 0]
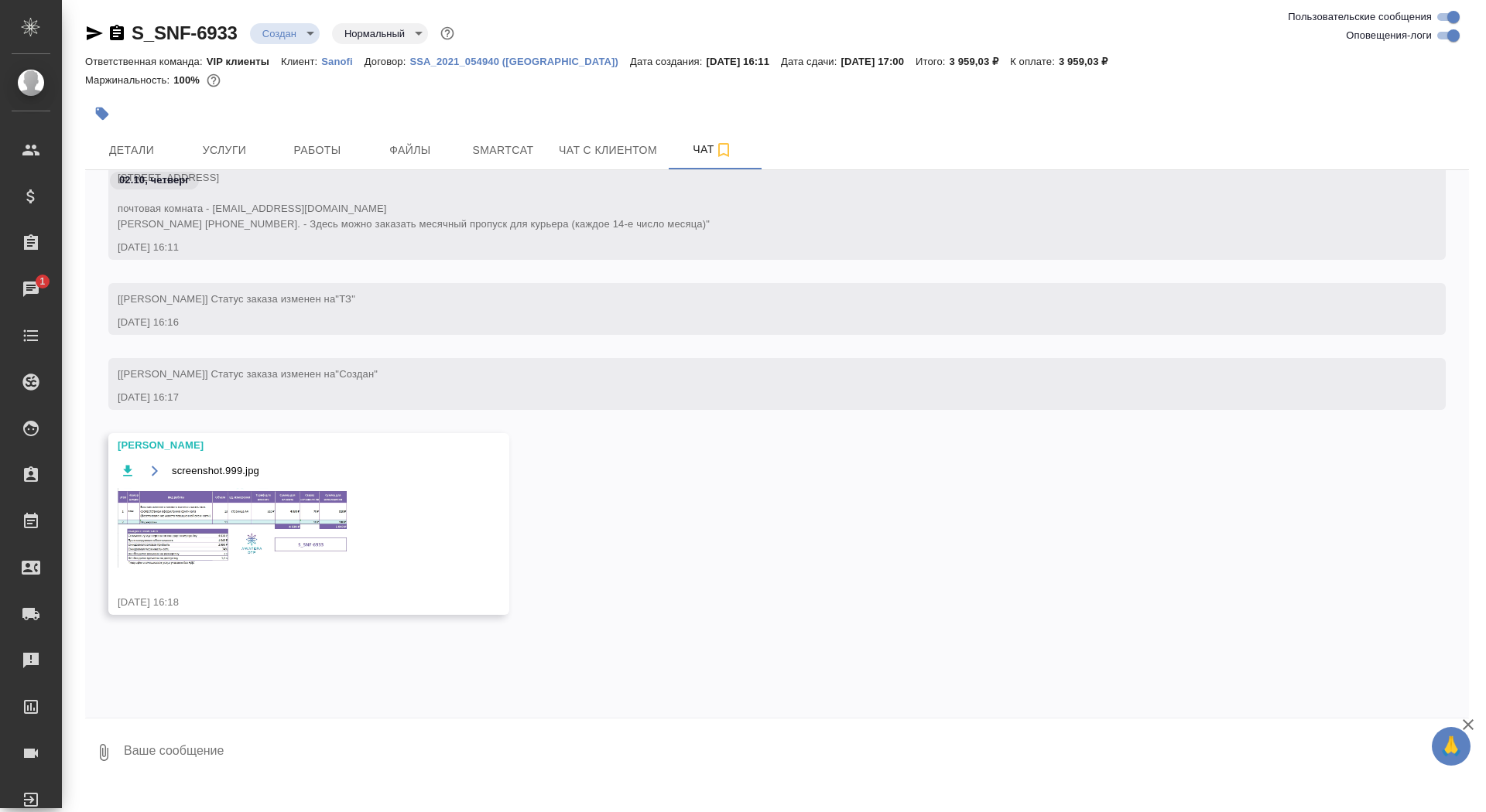
click at [225, 568] on img at bounding box center [234, 529] width 233 height 80
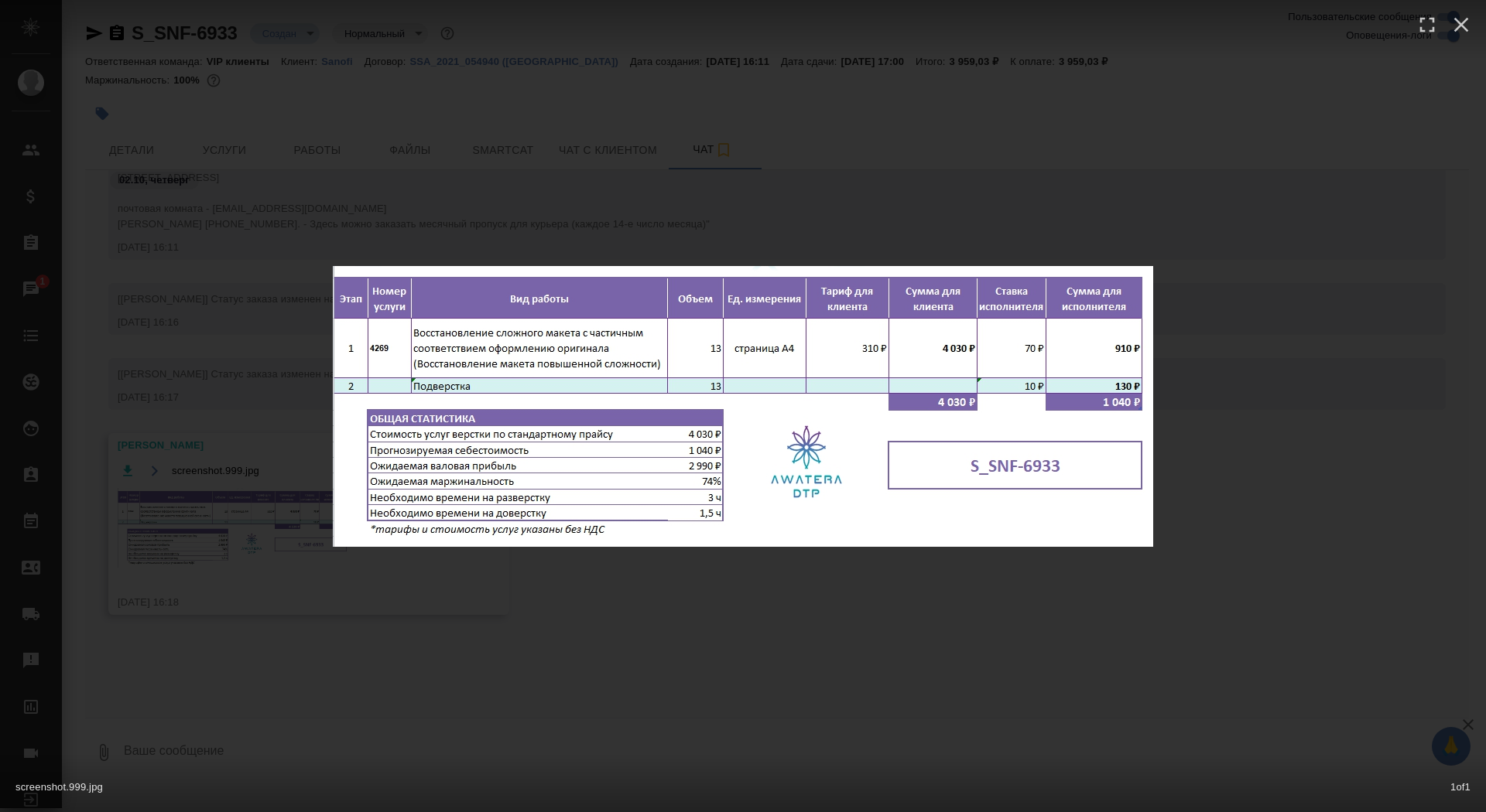
click at [227, 589] on div "screenshot.999.jpg 1 of 1" at bounding box center [743, 406] width 1486 height 812
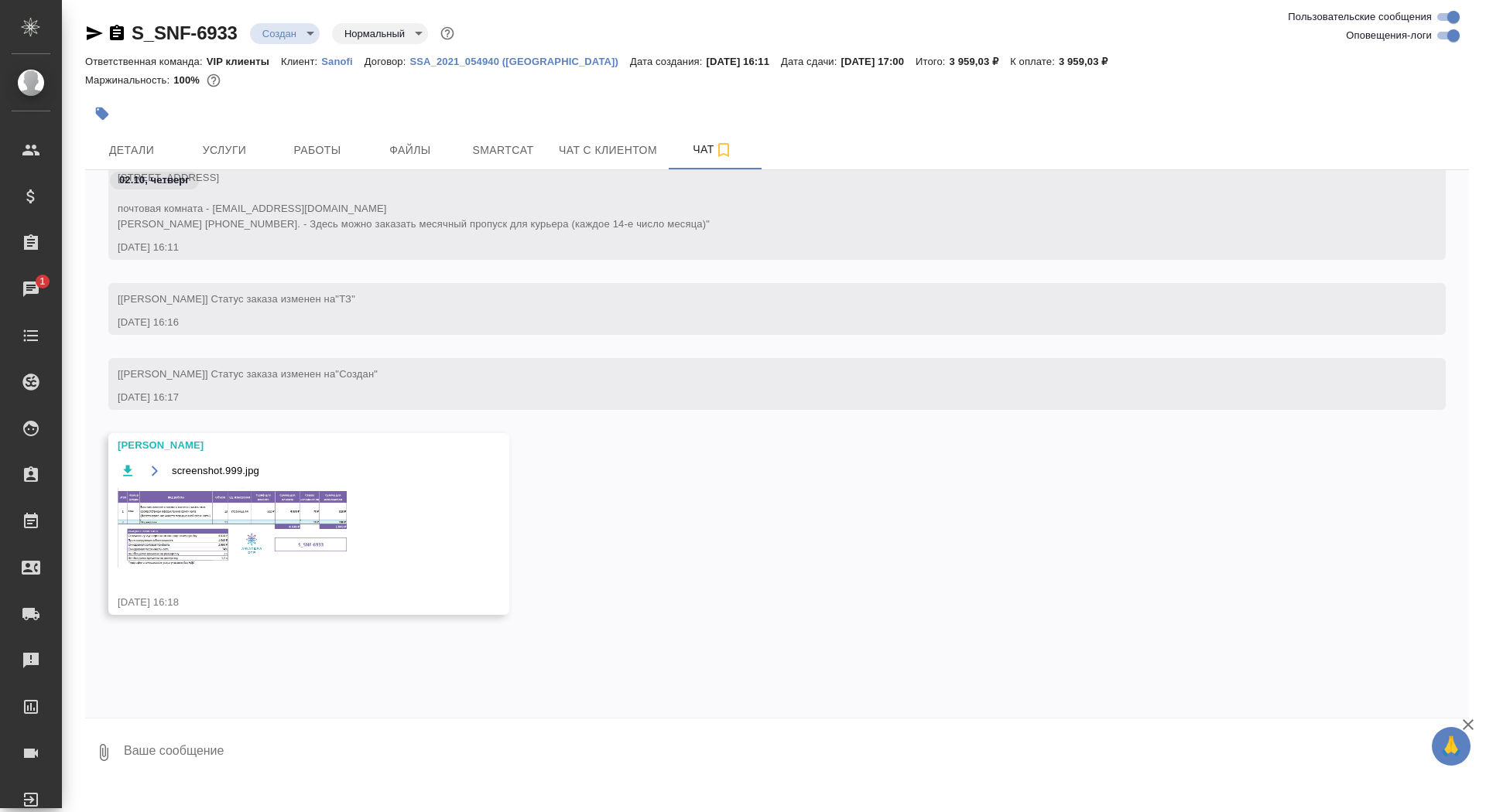
click at [255, 765] on textarea at bounding box center [796, 753] width 1347 height 53
type textarea "спасибо"
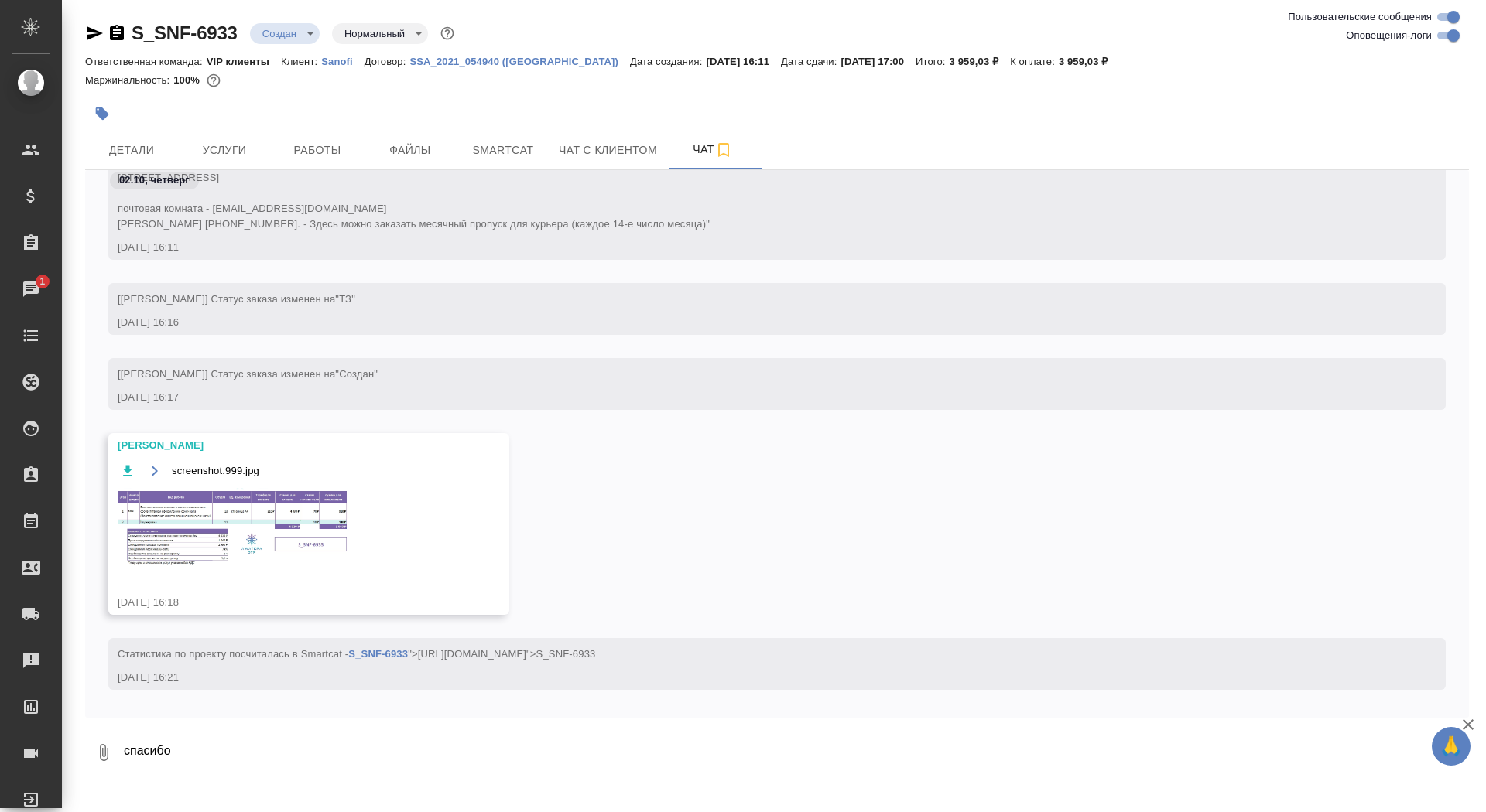
scroll to position [611, 0]
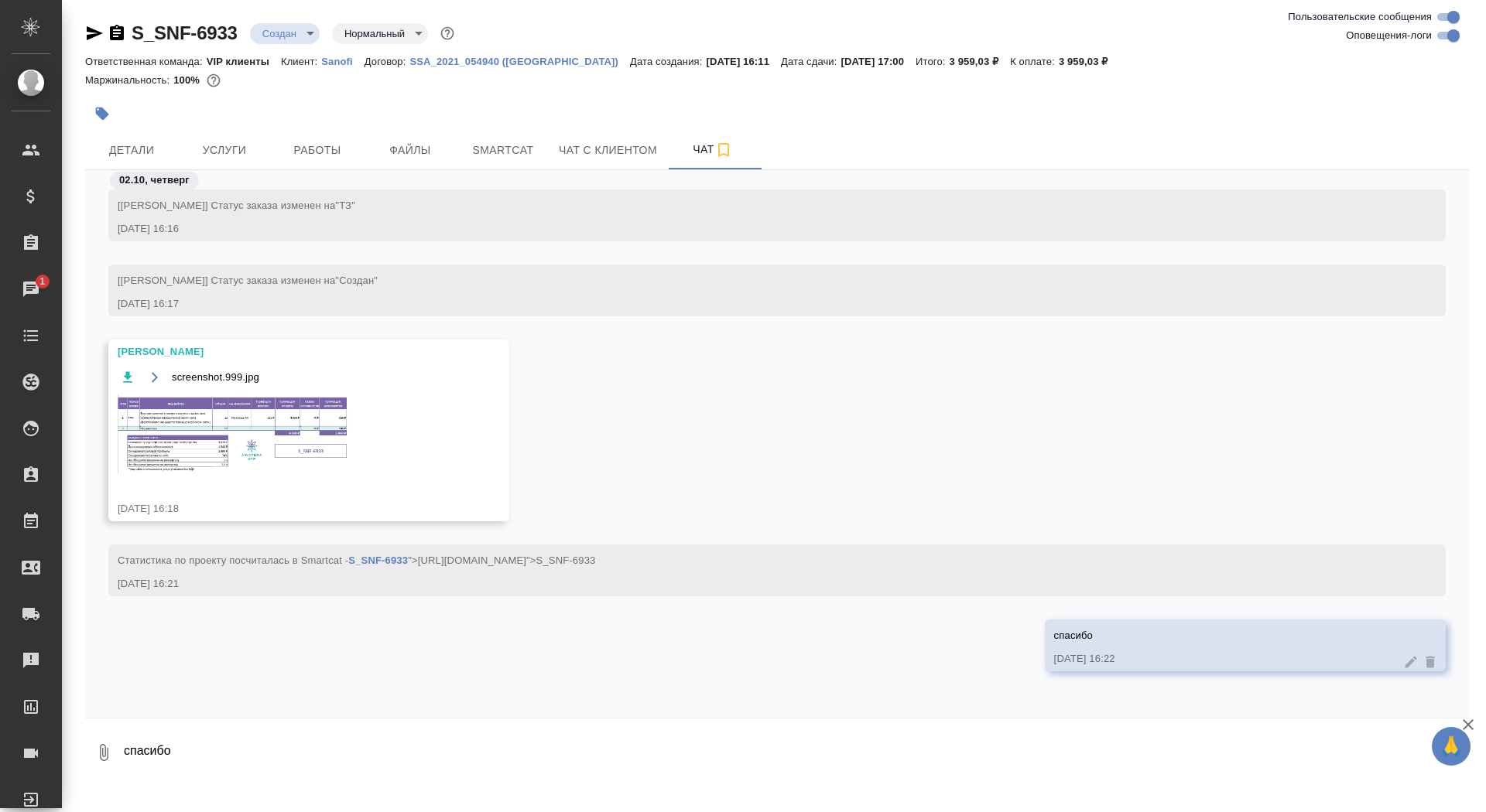
click at [218, 115] on div at bounding box center [546, 113] width 923 height 34
click at [220, 147] on span "Услуги" at bounding box center [225, 150] width 74 height 20
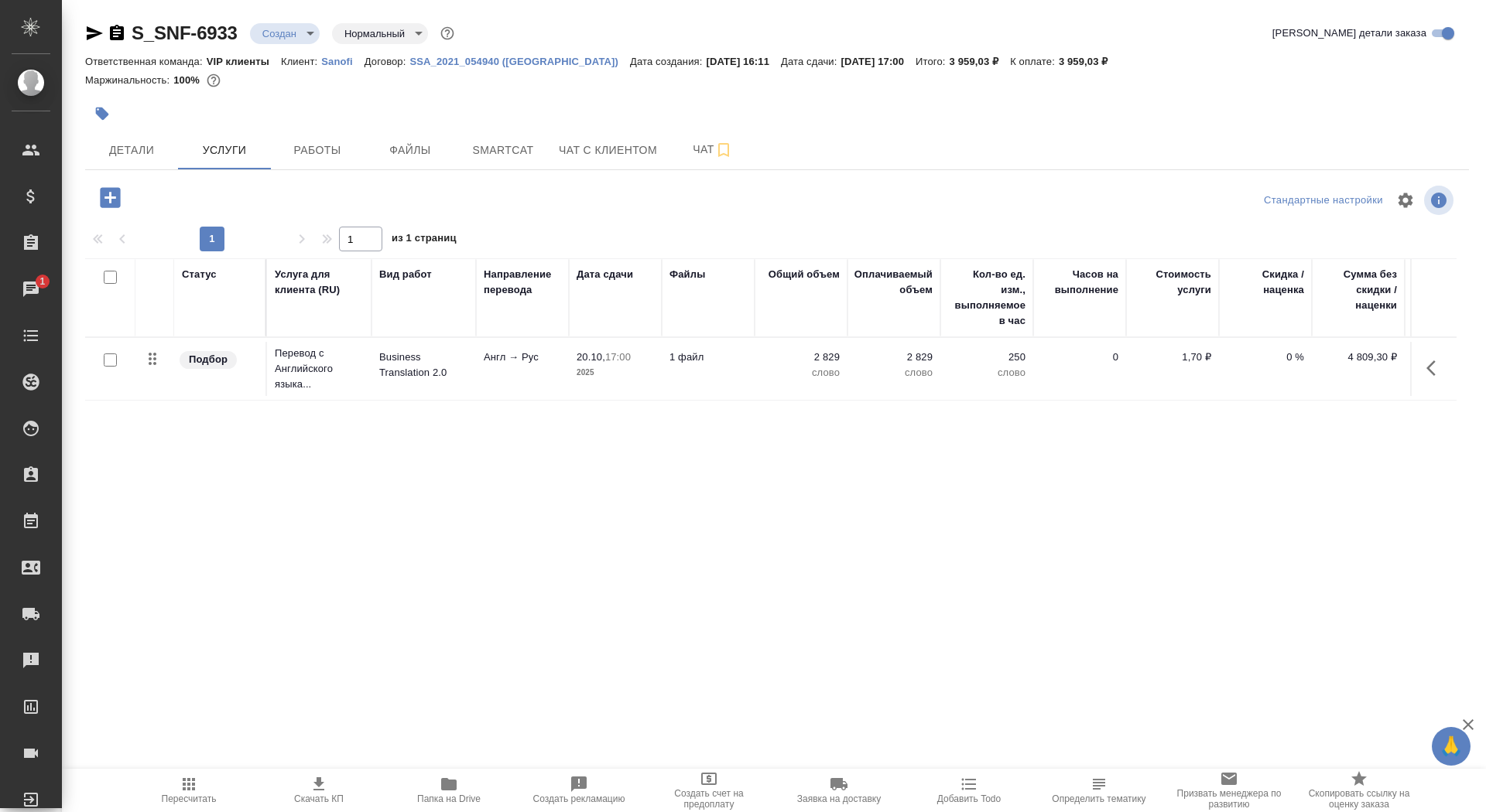
click at [117, 196] on icon "button" at bounding box center [109, 197] width 21 height 21
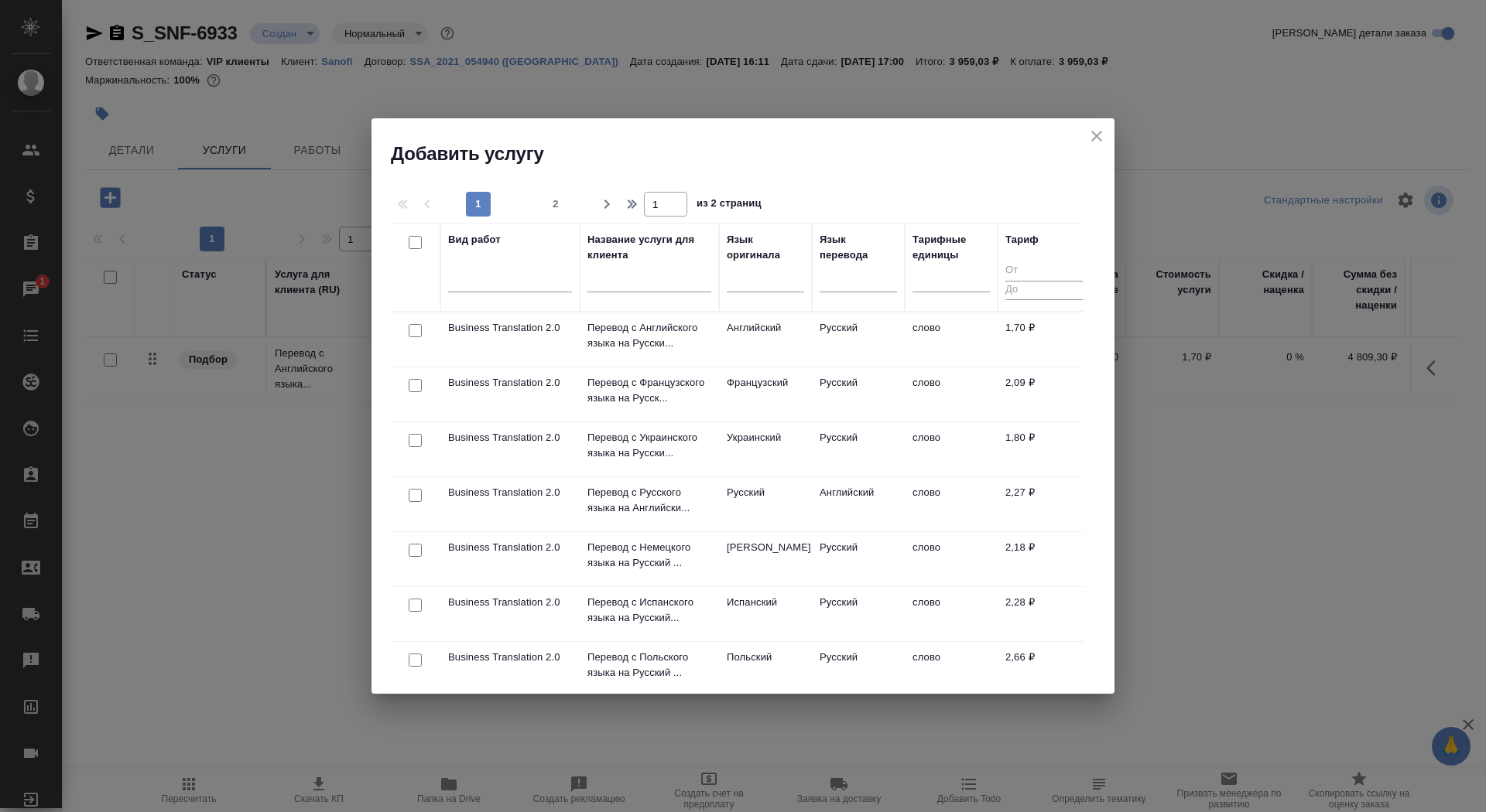
click at [600, 288] on input "text" at bounding box center [649, 283] width 124 height 20
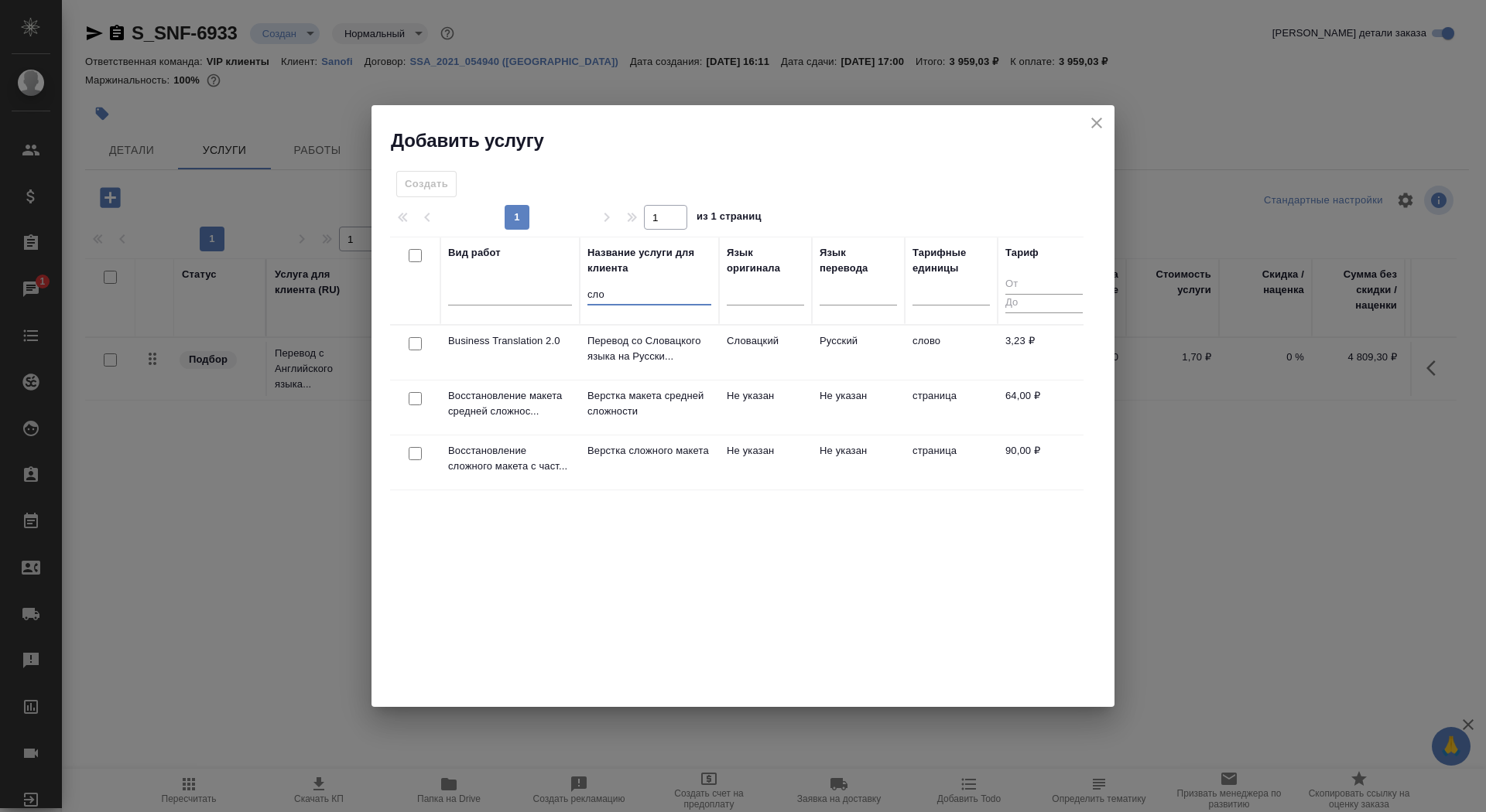
type input "сло"
click at [646, 480] on td "Верстка сложного макета" at bounding box center [649, 462] width 140 height 54
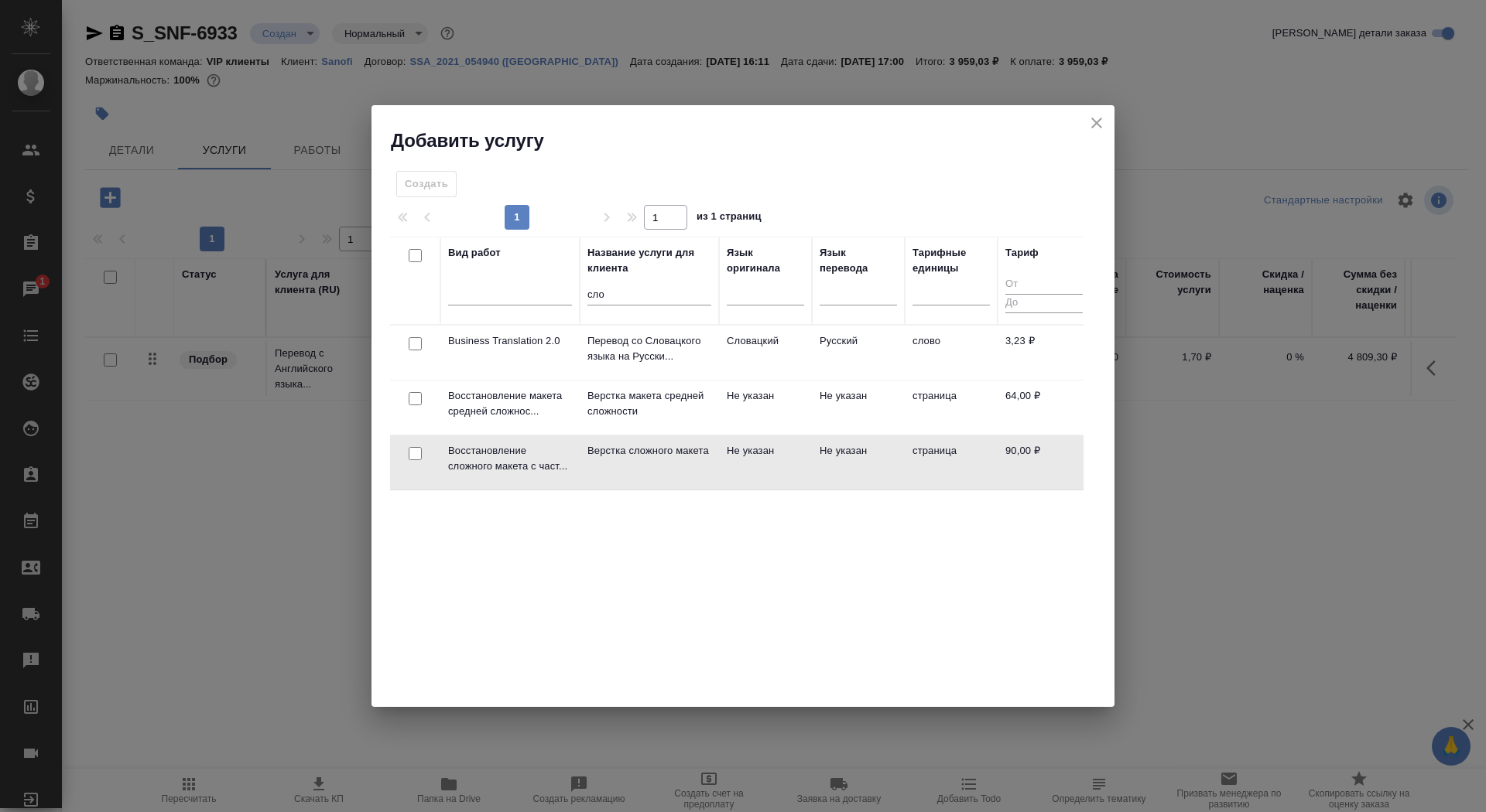
click at [646, 480] on td "Верстка сложного макета" at bounding box center [649, 462] width 140 height 54
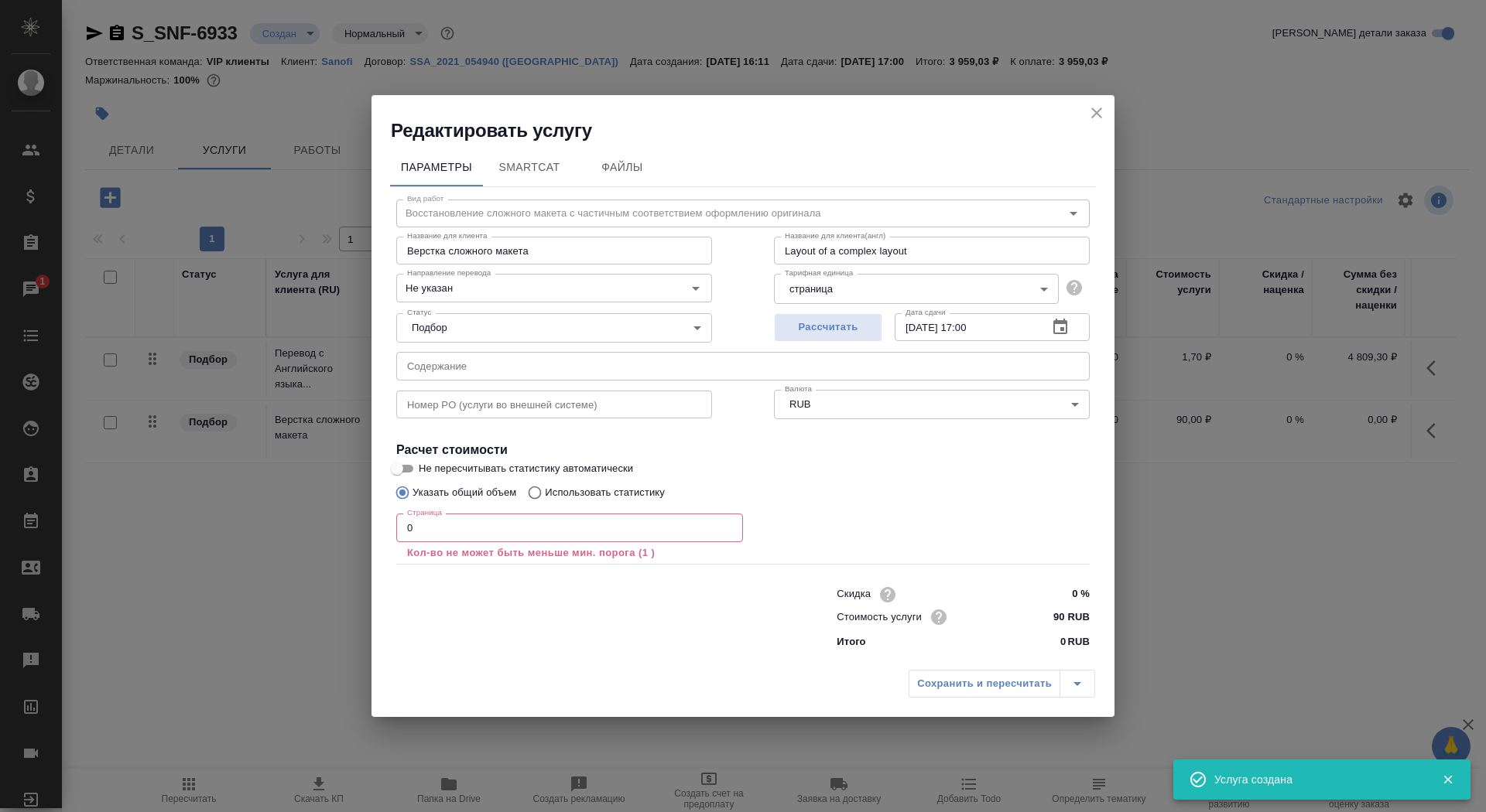
click at [461, 530] on input "0" at bounding box center [569, 528] width 347 height 28
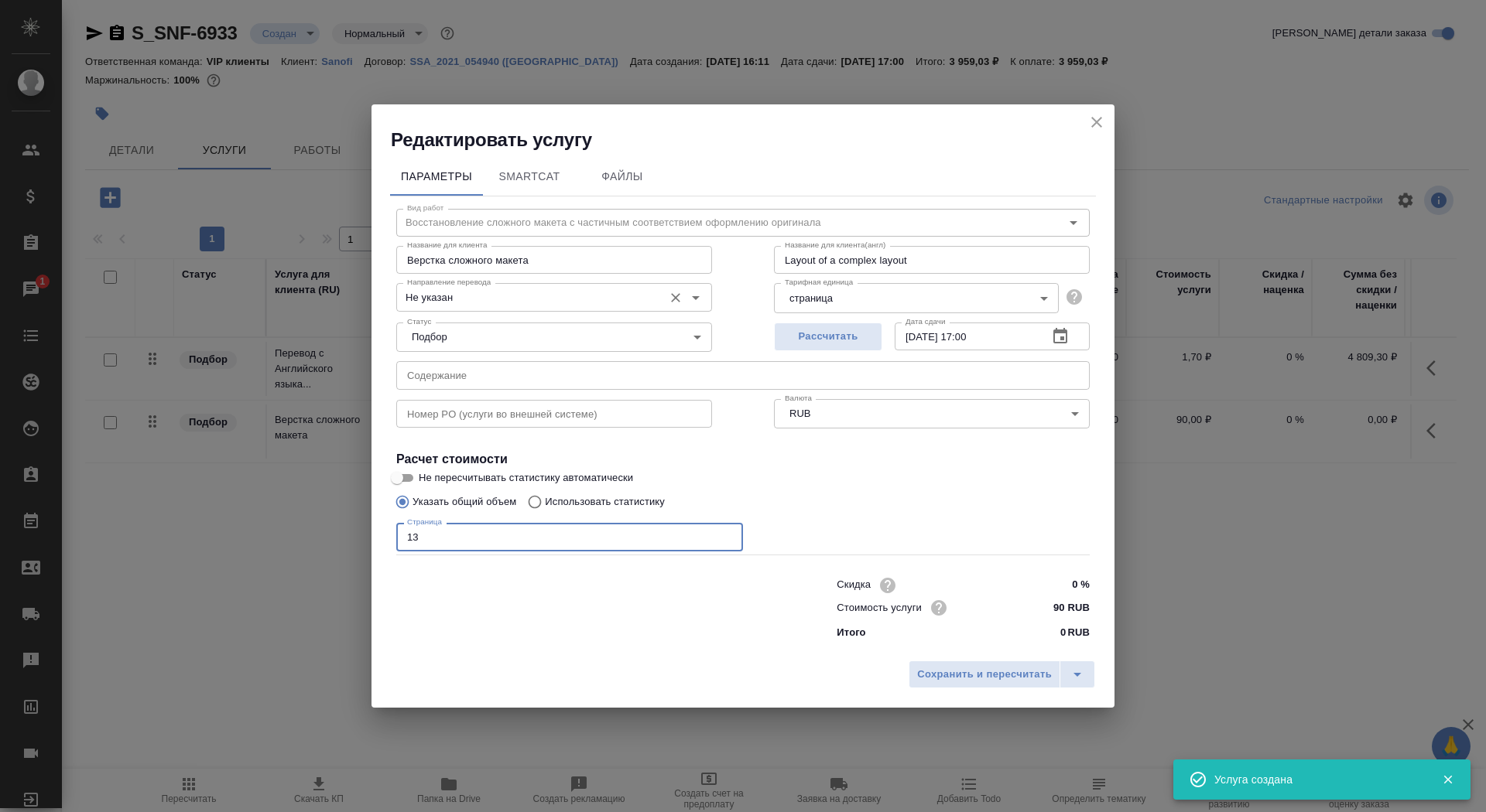
click at [522, 310] on div "Не указан Направление перевода" at bounding box center [553, 297] width 316 height 28
type input "13"
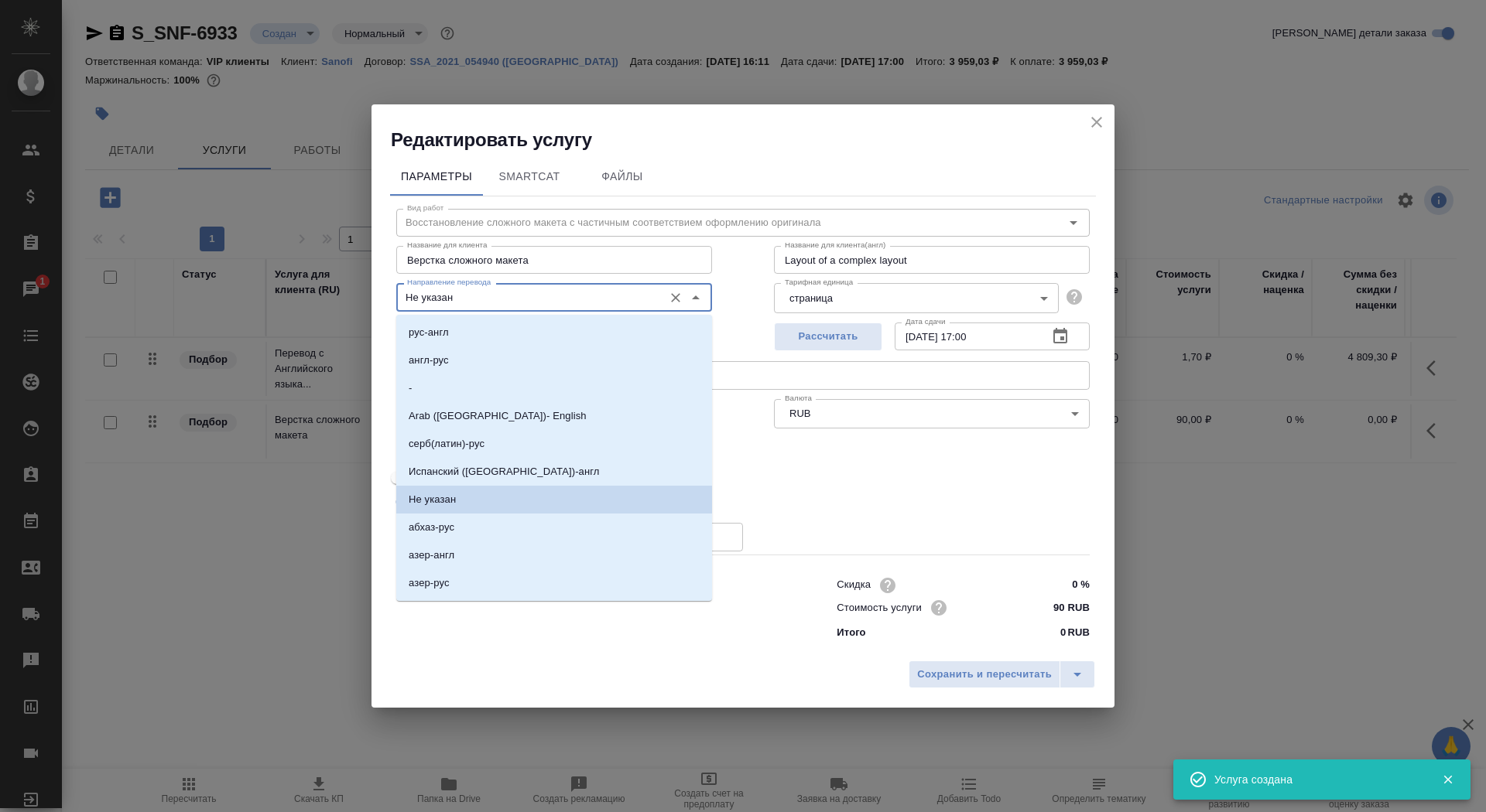
click at [520, 295] on input "Не указан" at bounding box center [528, 297] width 255 height 19
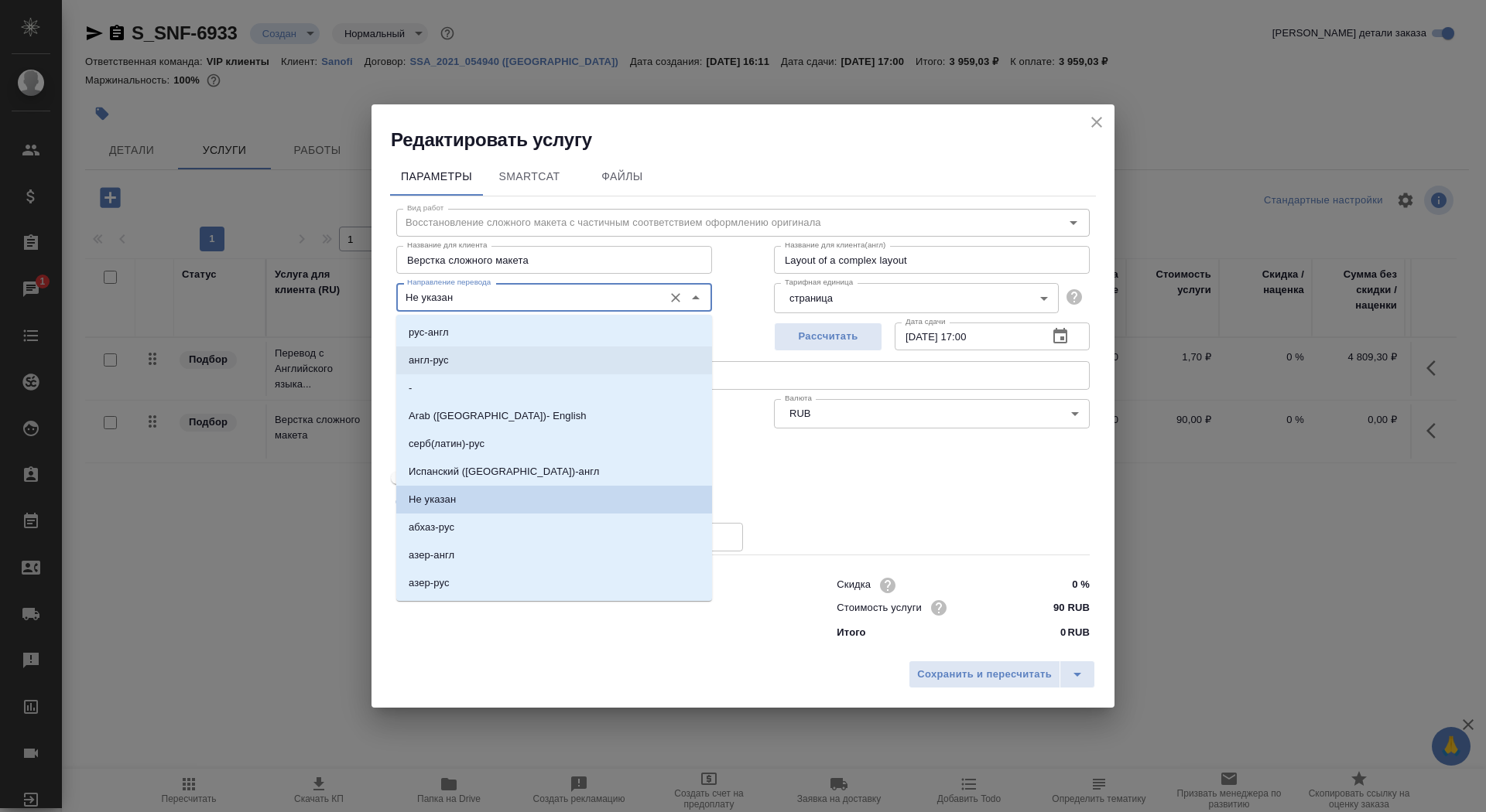
click at [489, 357] on li "англ-рус" at bounding box center [553, 361] width 316 height 28
type input "англ-рус"
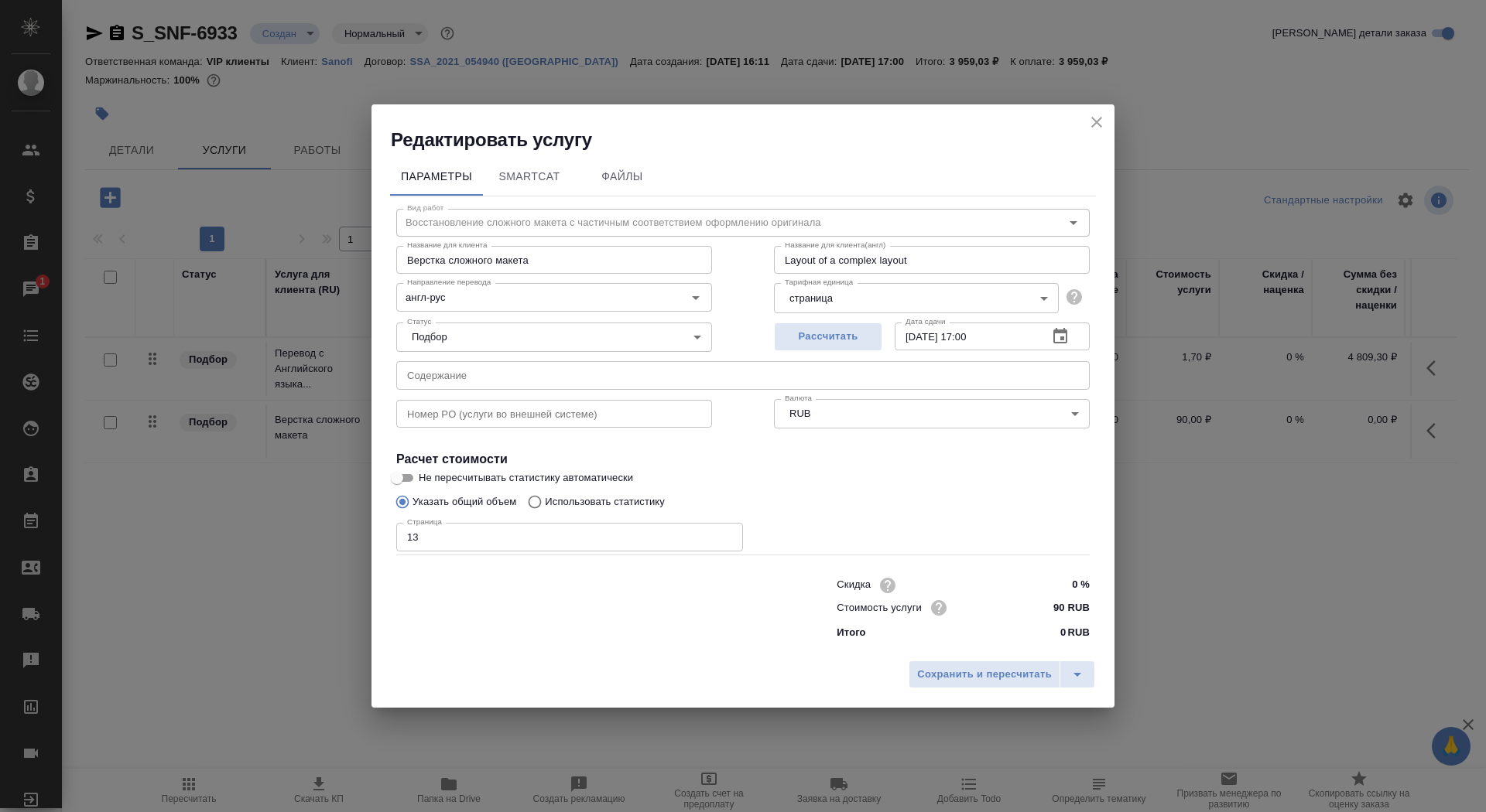
click at [946, 695] on div "Сохранить и пересчитать" at bounding box center [743, 680] width 743 height 55
click at [946, 675] on span "Сохранить и пересчитать" at bounding box center [984, 675] width 135 height 18
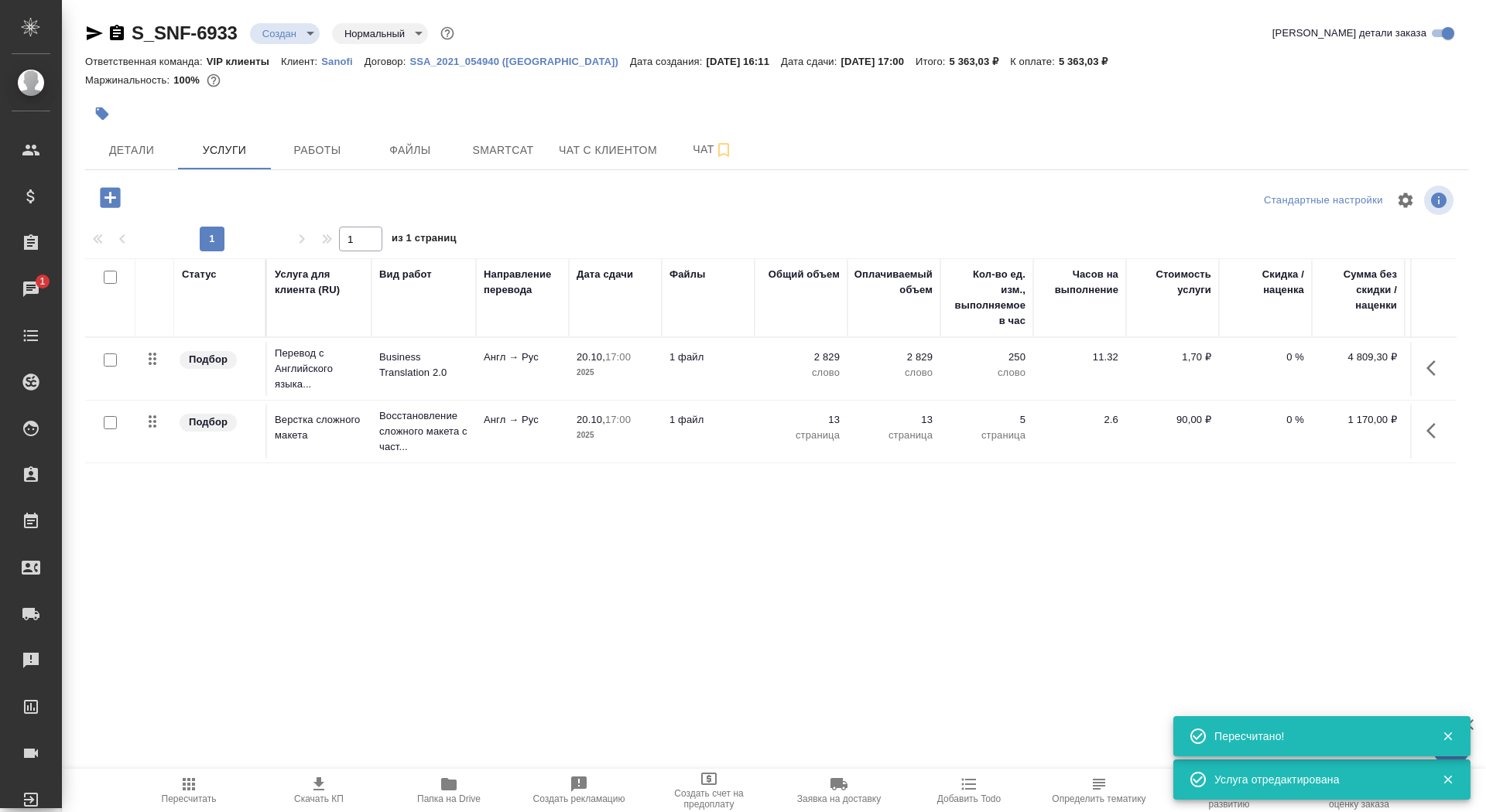
click at [497, 362] on p "Англ → Рус" at bounding box center [522, 358] width 77 height 16
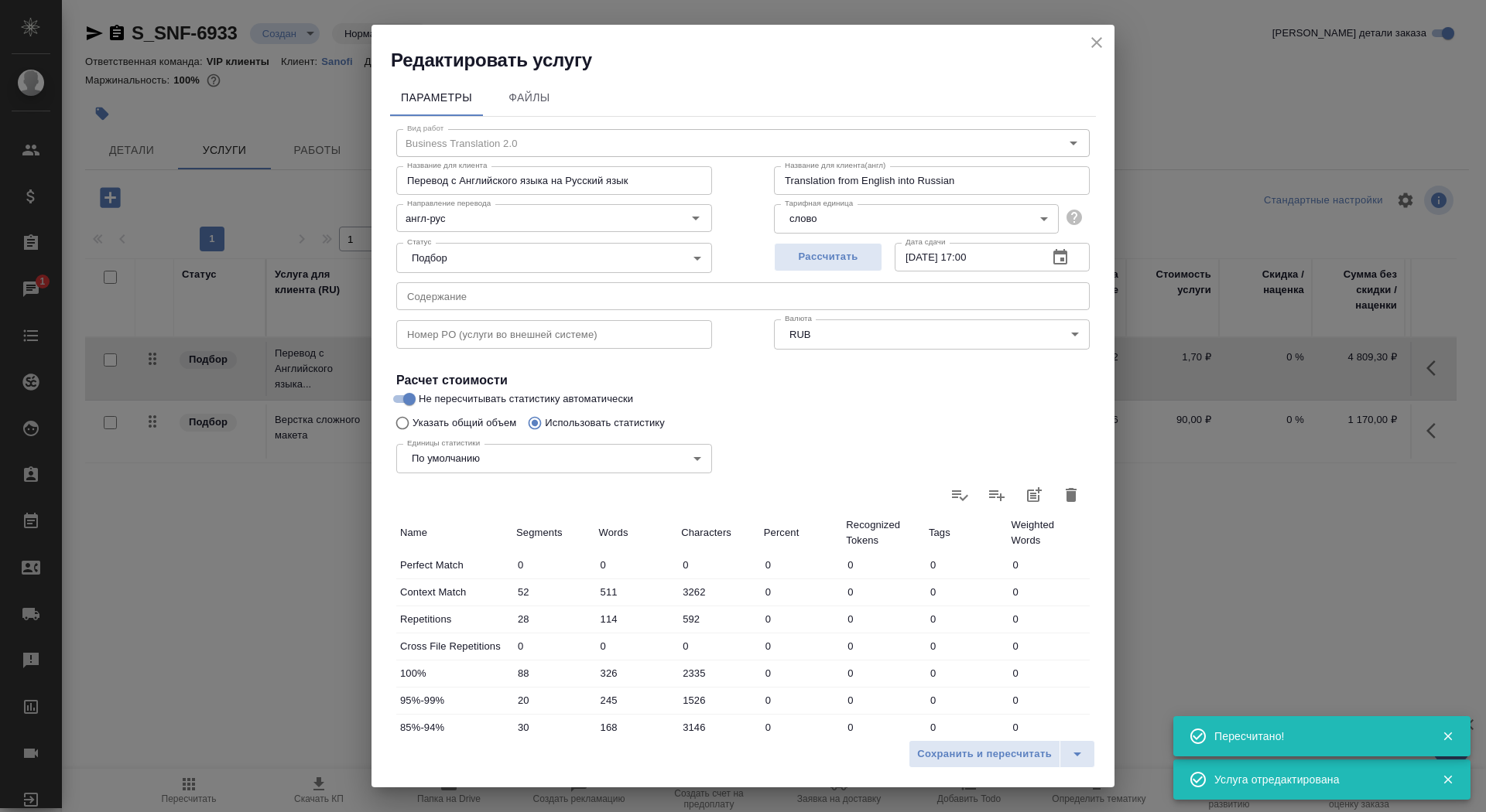
scroll to position [239, 0]
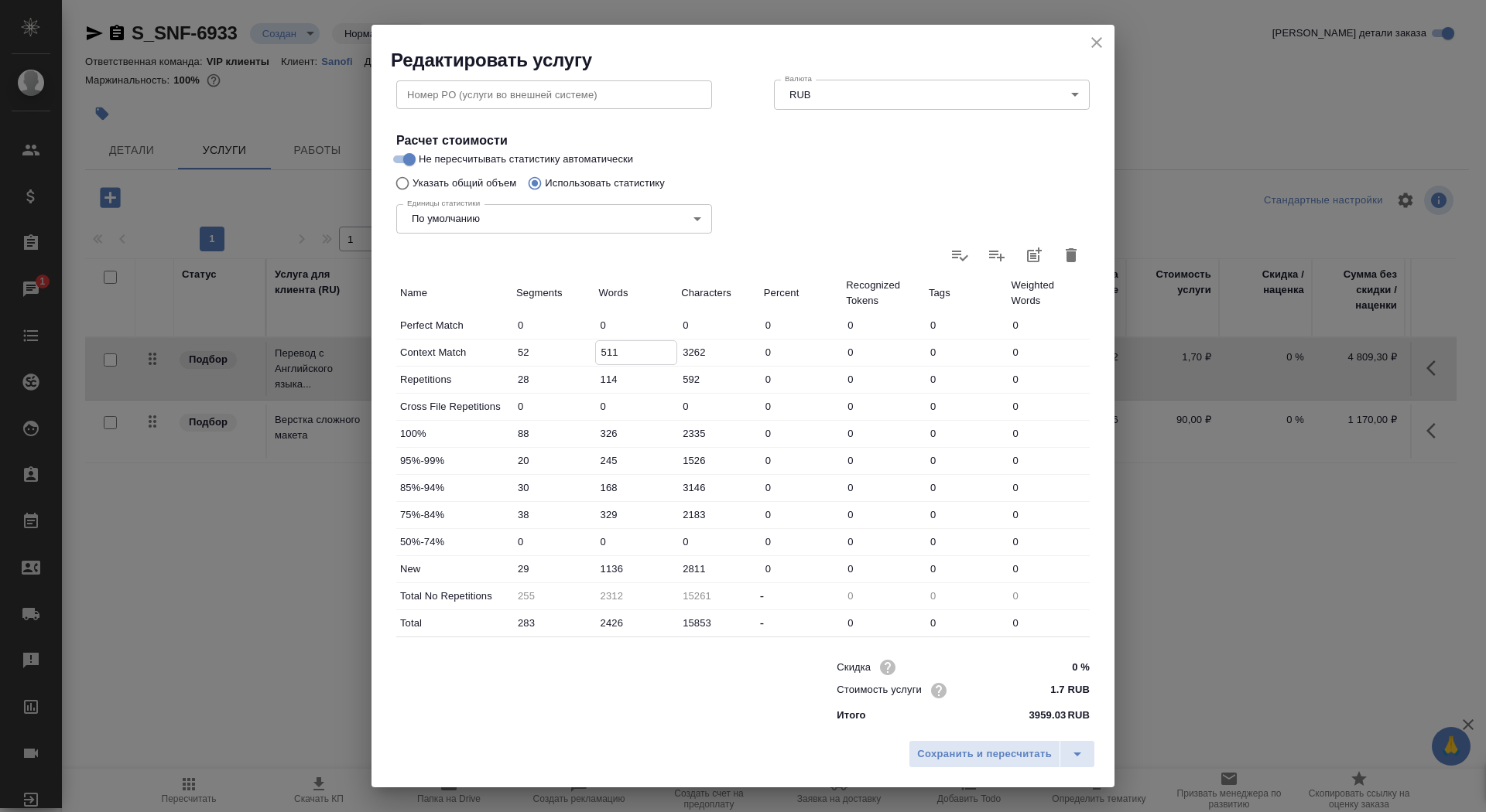
click at [601, 348] on input "511" at bounding box center [636, 352] width 81 height 22
type input "211"
click at [607, 558] on input "1136" at bounding box center [636, 569] width 81 height 22
type input "1436"
click at [1011, 747] on span "Сохранить и пересчитать" at bounding box center [984, 754] width 135 height 18
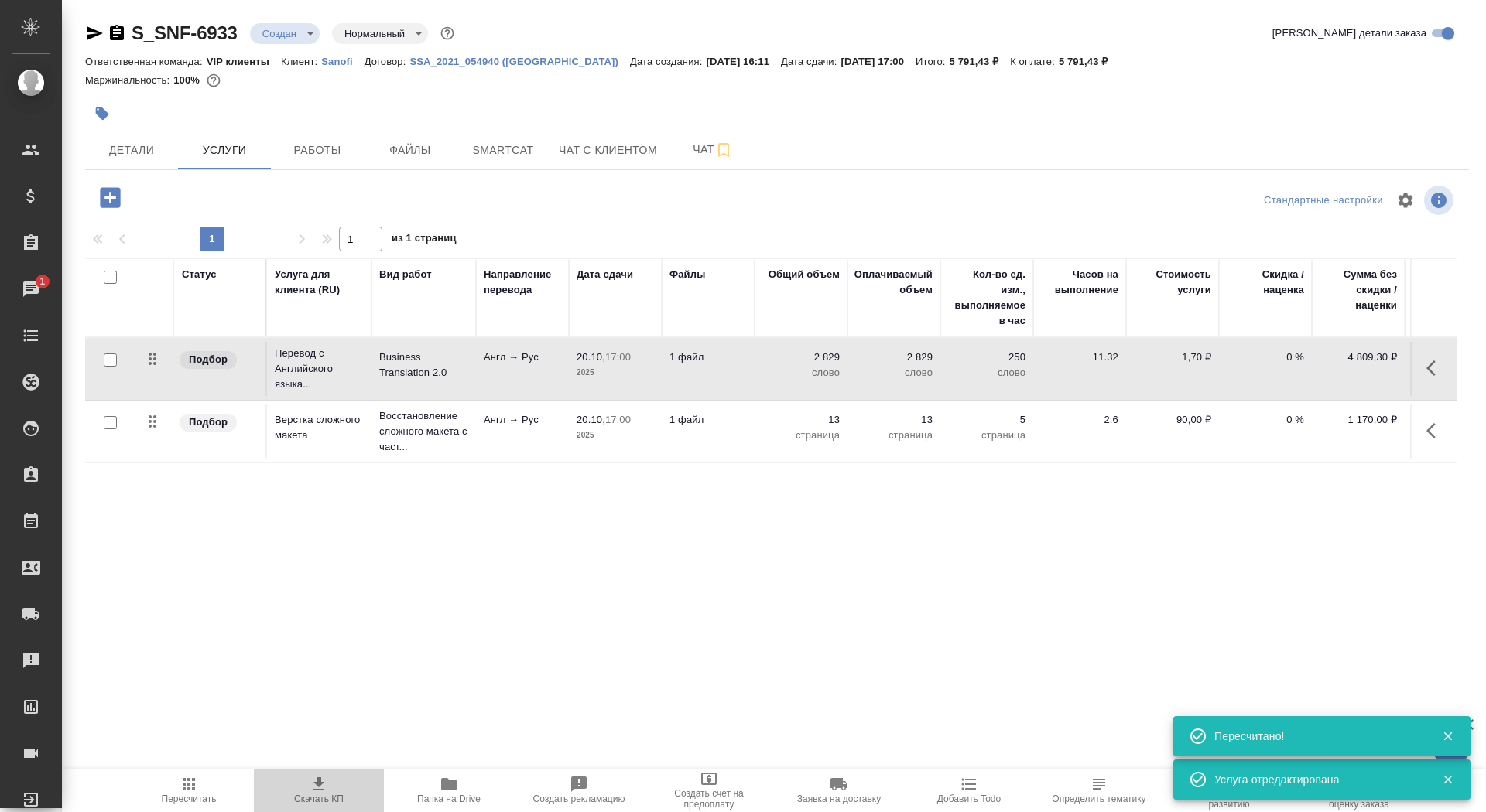
click at [311, 784] on icon "button" at bounding box center [319, 784] width 19 height 19
click at [141, 140] on button "Детали" at bounding box center [131, 150] width 93 height 39
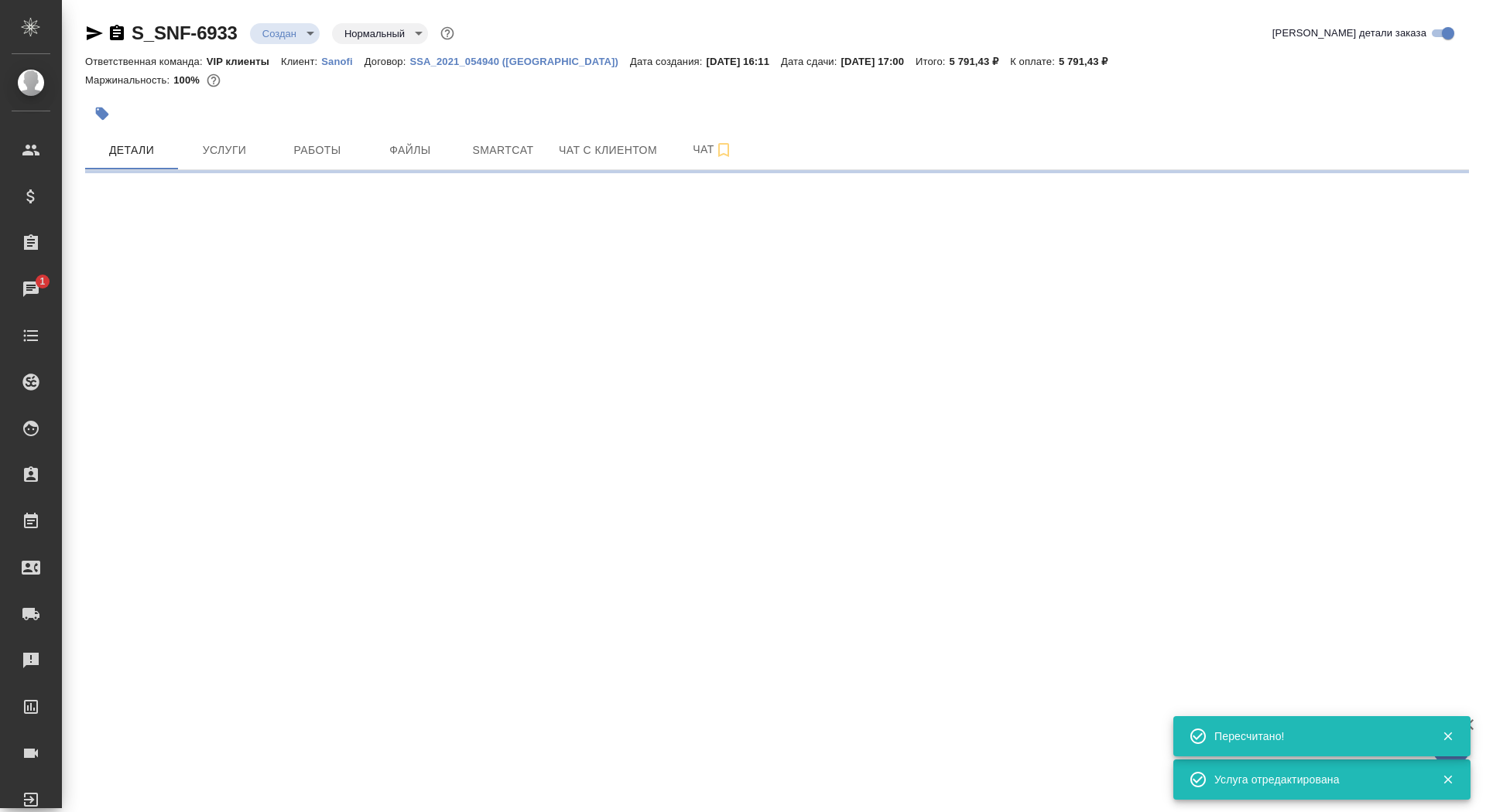
select select "RU"
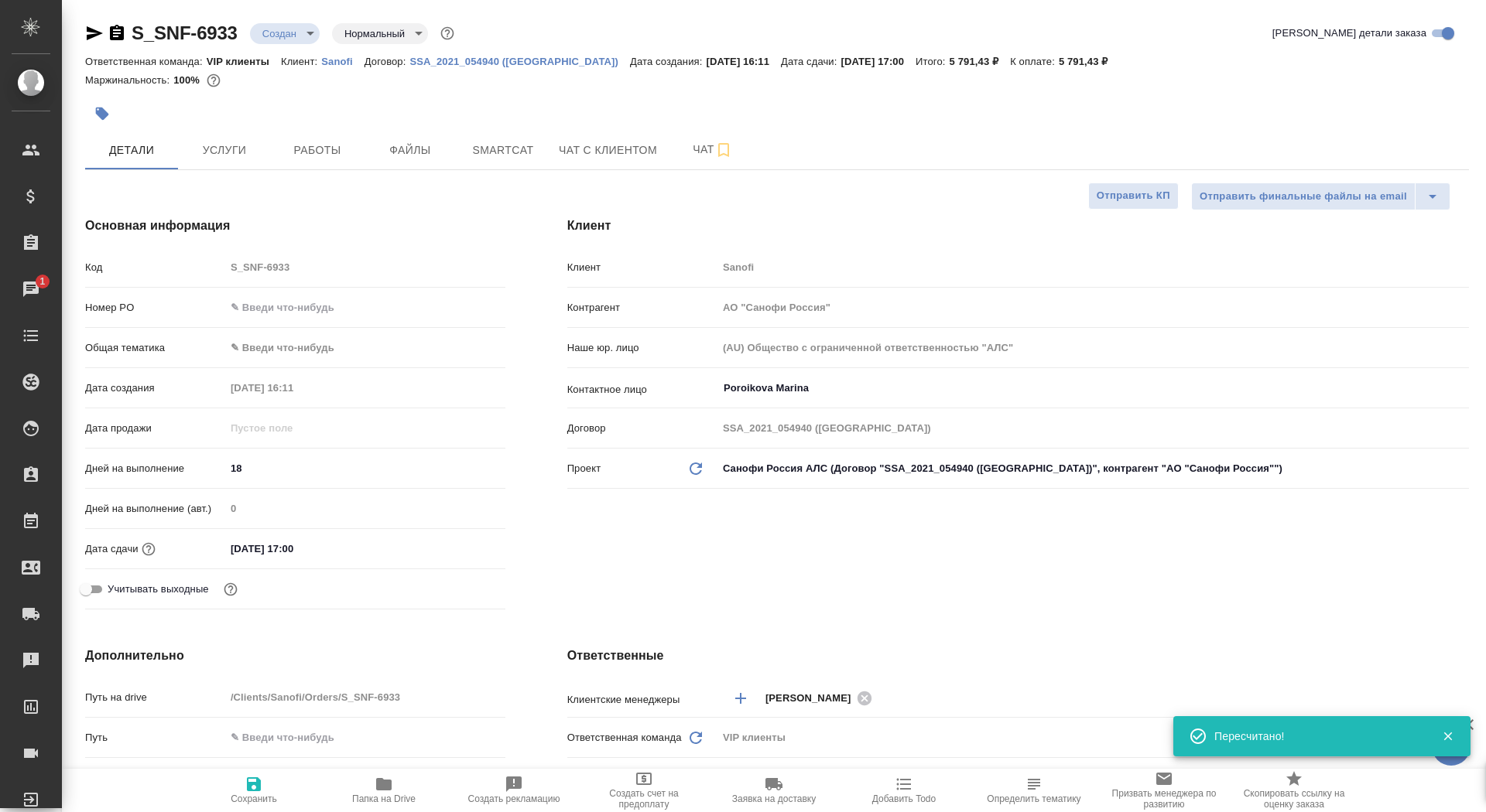
type textarea "x"
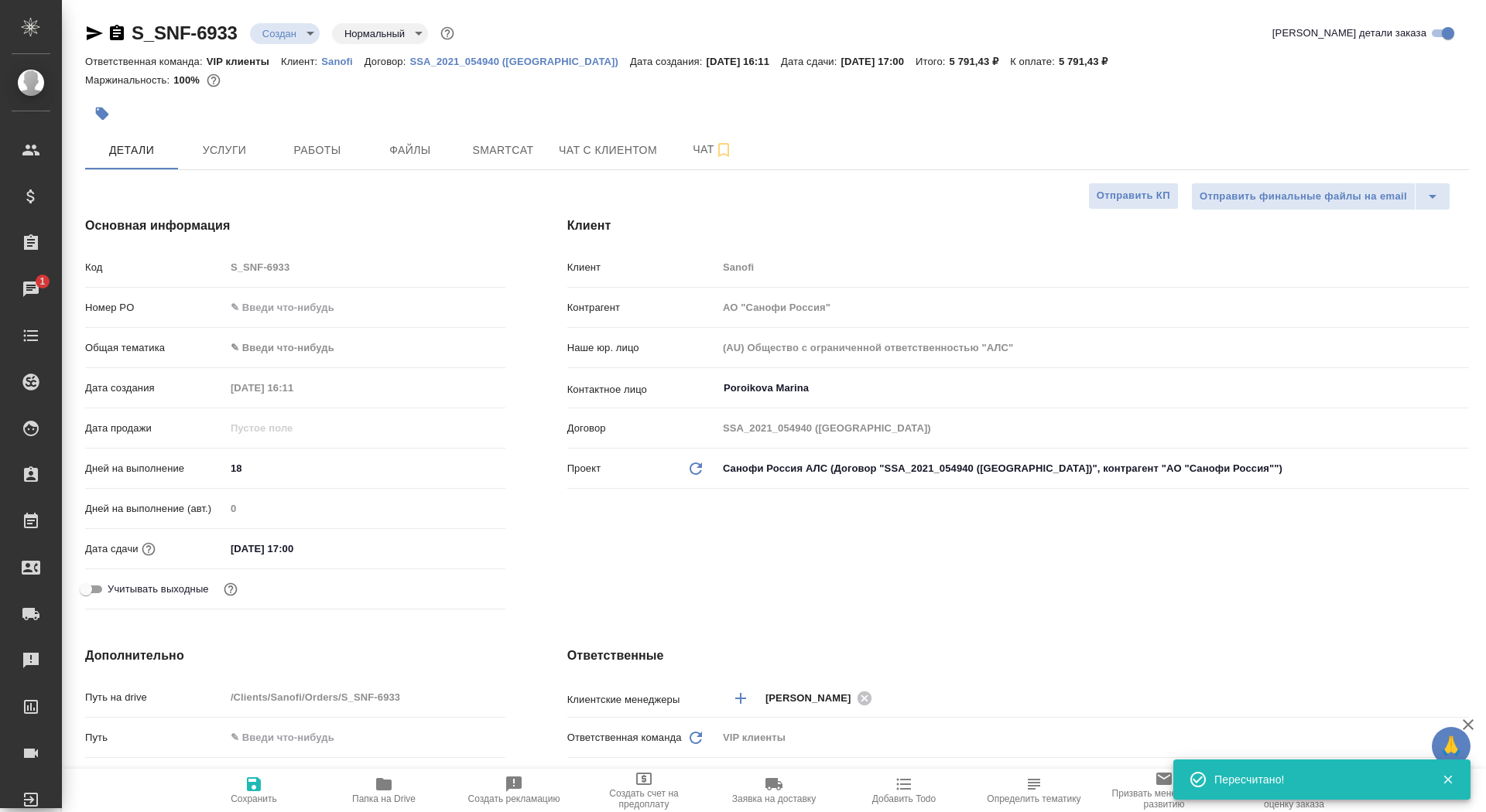
click at [250, 812] on button "Сохранить" at bounding box center [253, 791] width 130 height 43
type textarea "x"
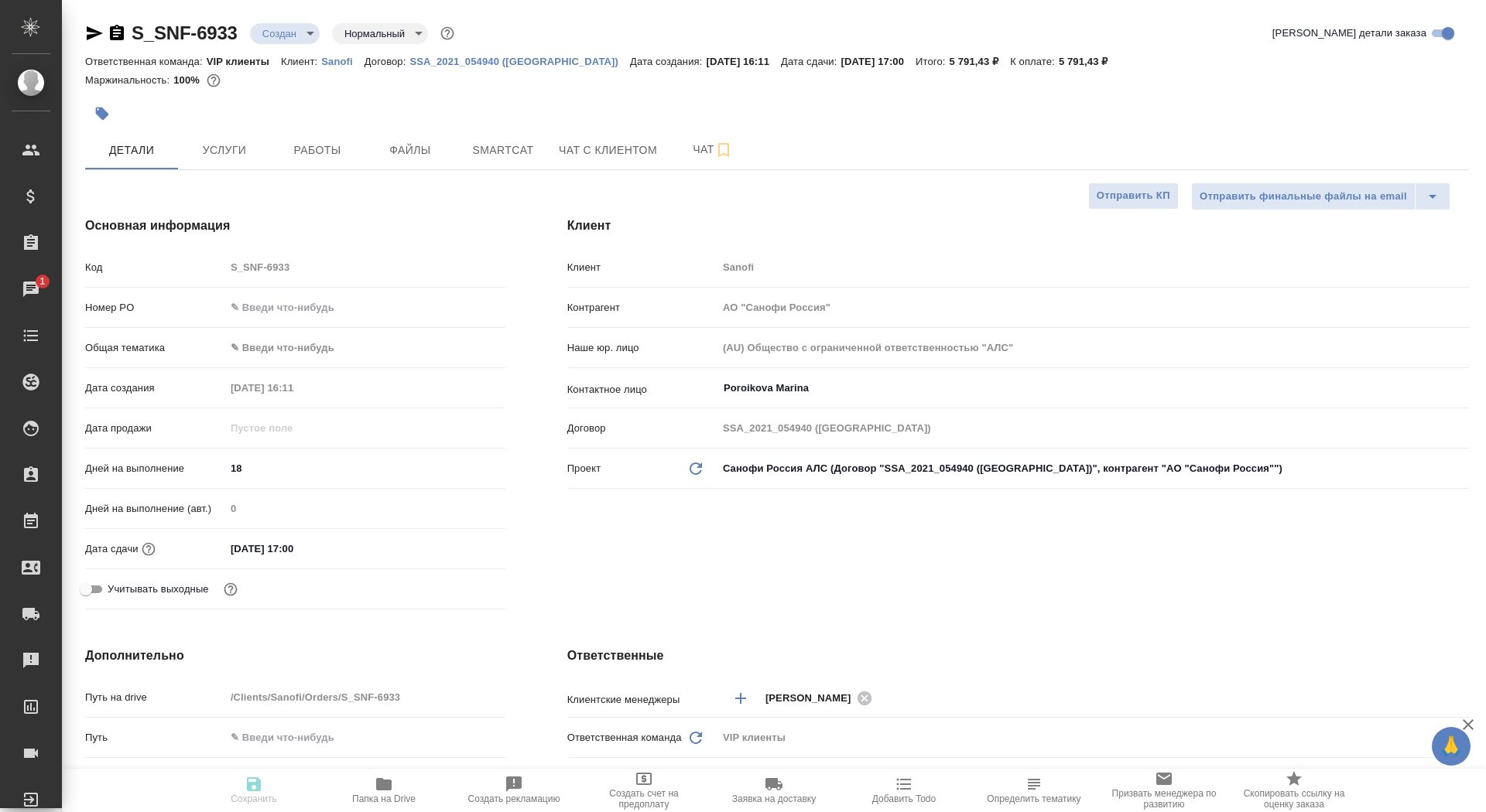
type textarea "x"
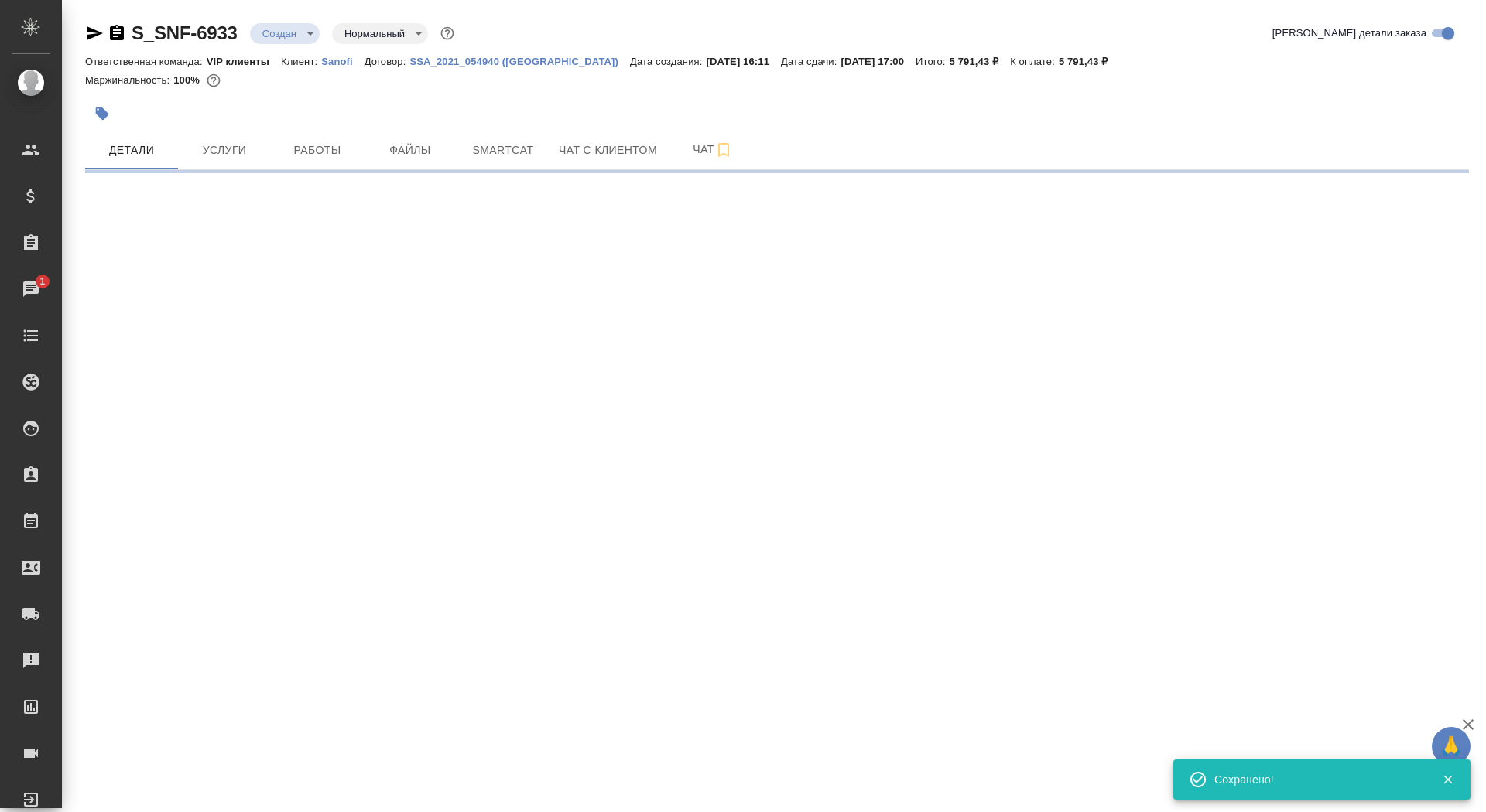
select select "RU"
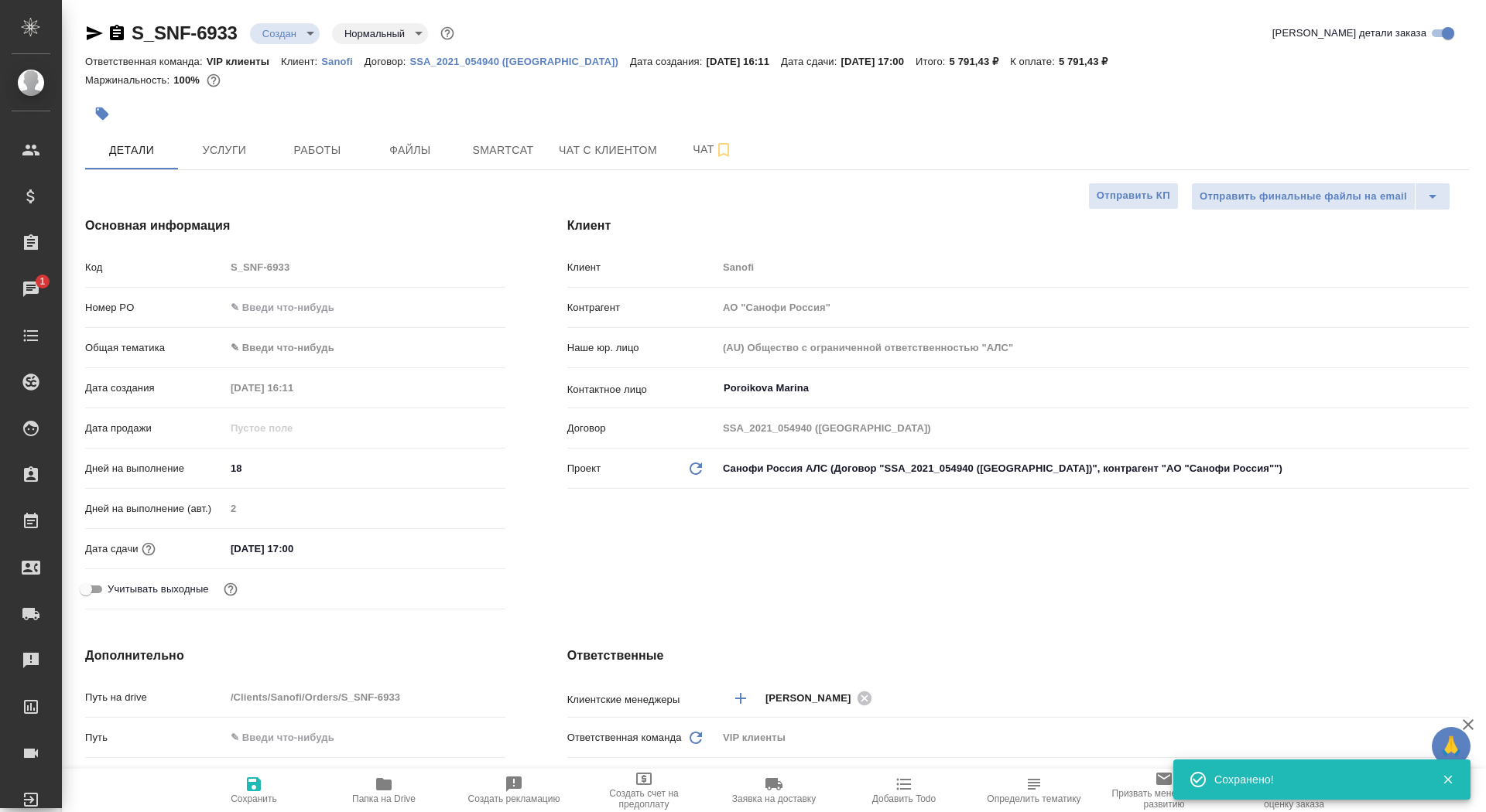
type textarea "x"
click at [1129, 208] on button "Отправить КП" at bounding box center [1133, 196] width 91 height 27
type textarea "x"
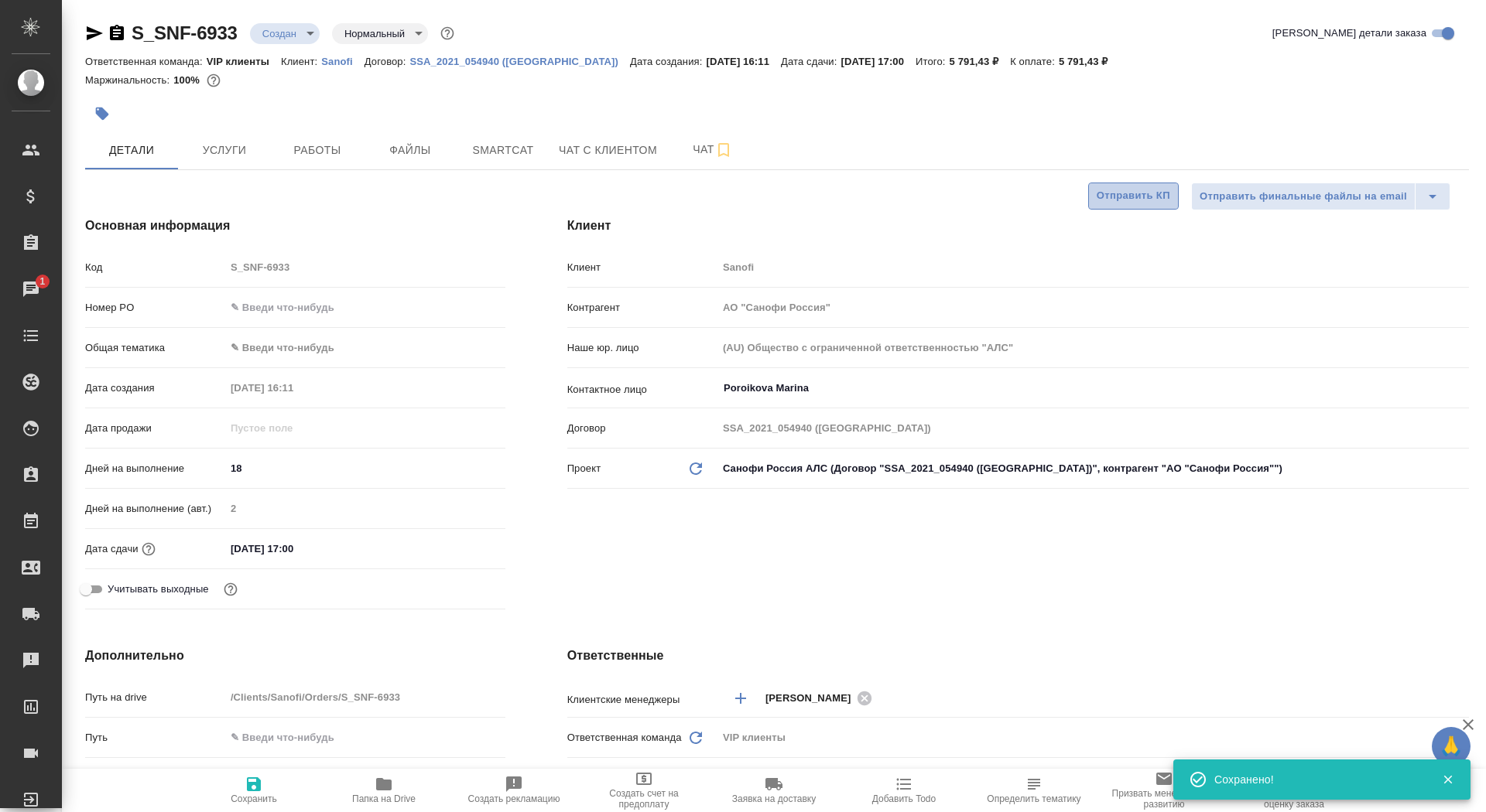
type textarea "x"
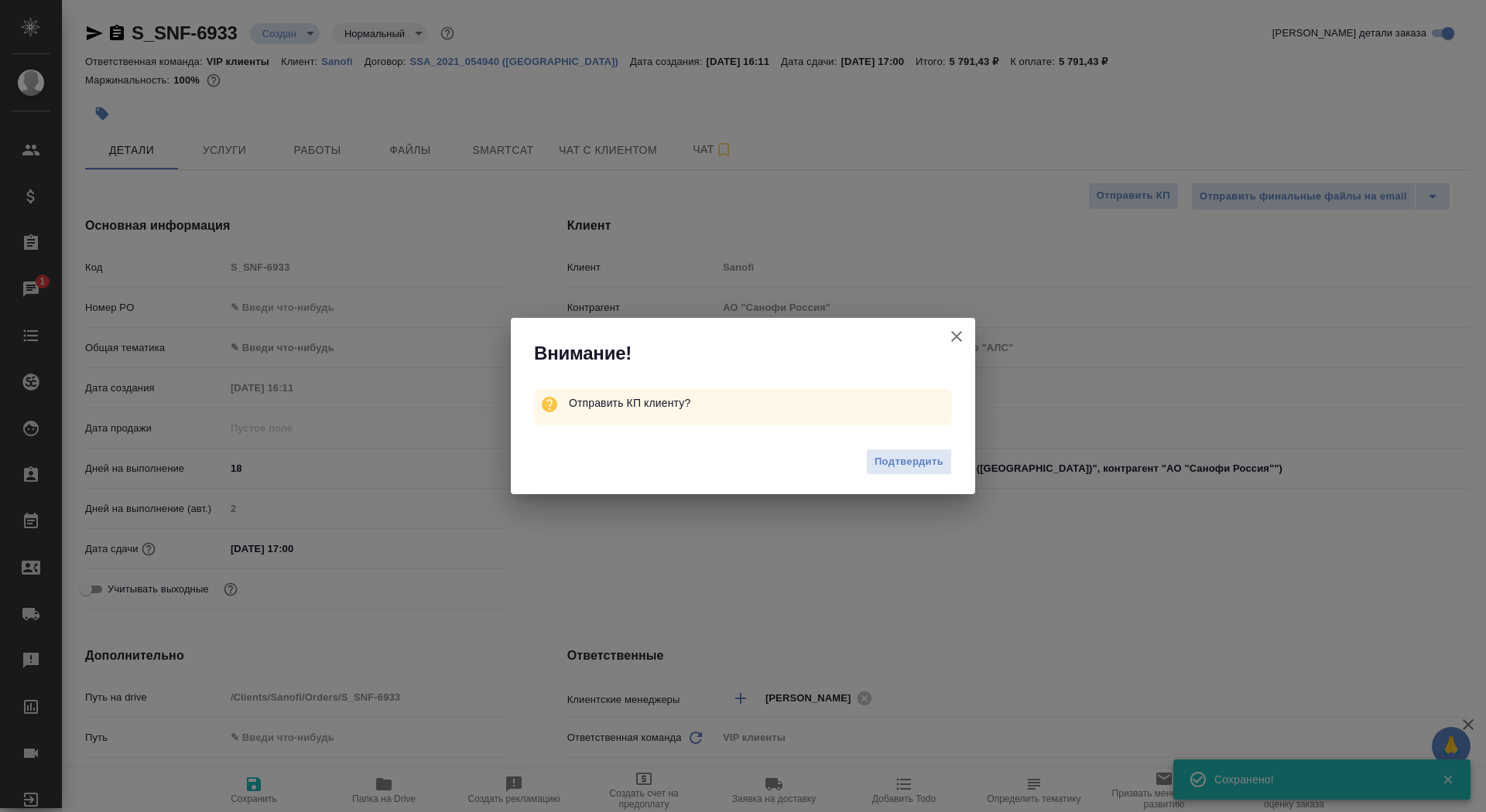
click at [921, 448] on div "Подтвердить" at bounding box center [743, 463] width 464 height 62
click at [922, 462] on span "Подтвердить" at bounding box center [909, 462] width 68 height 18
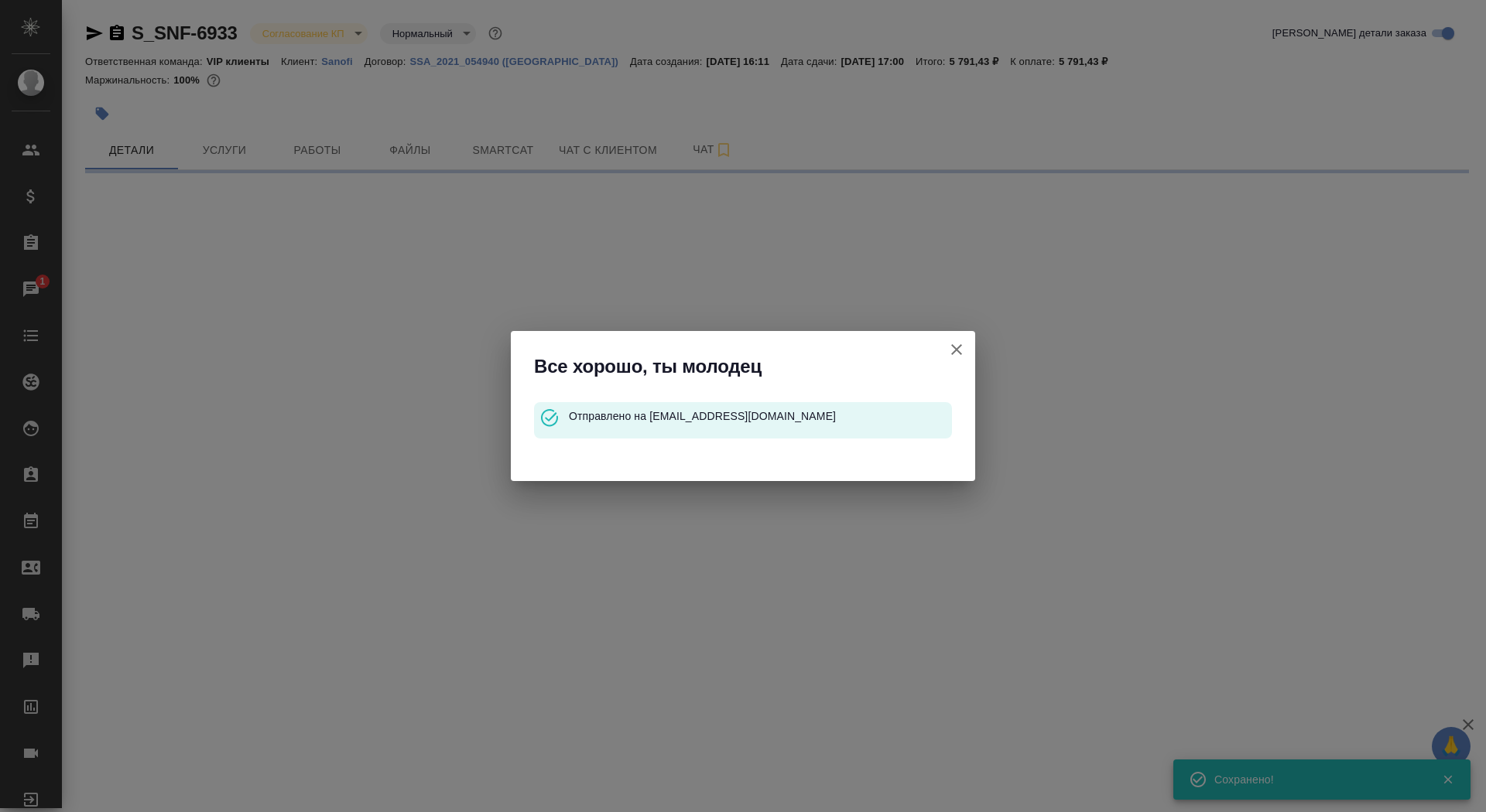
select select "RU"
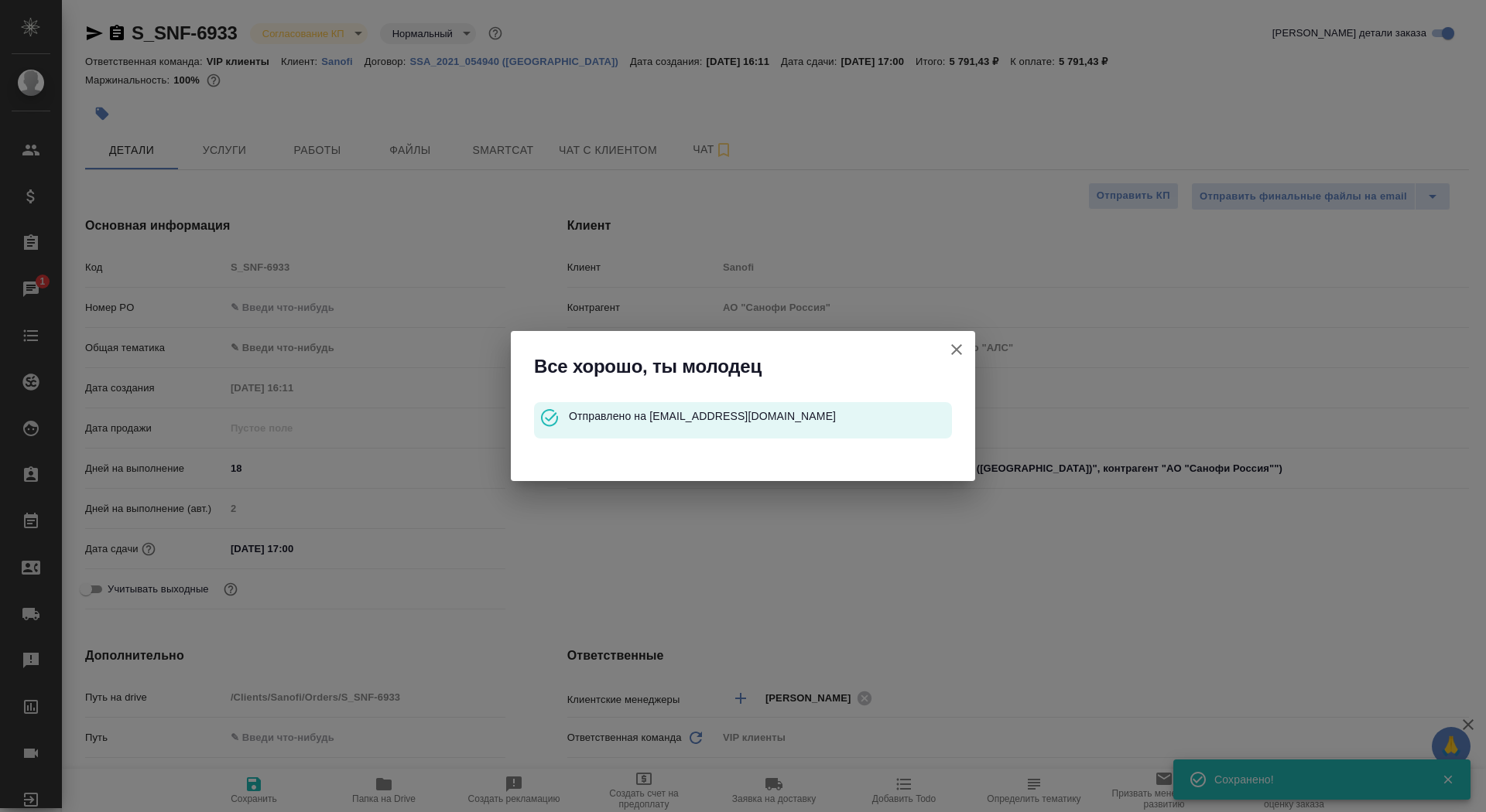
type textarea "x"
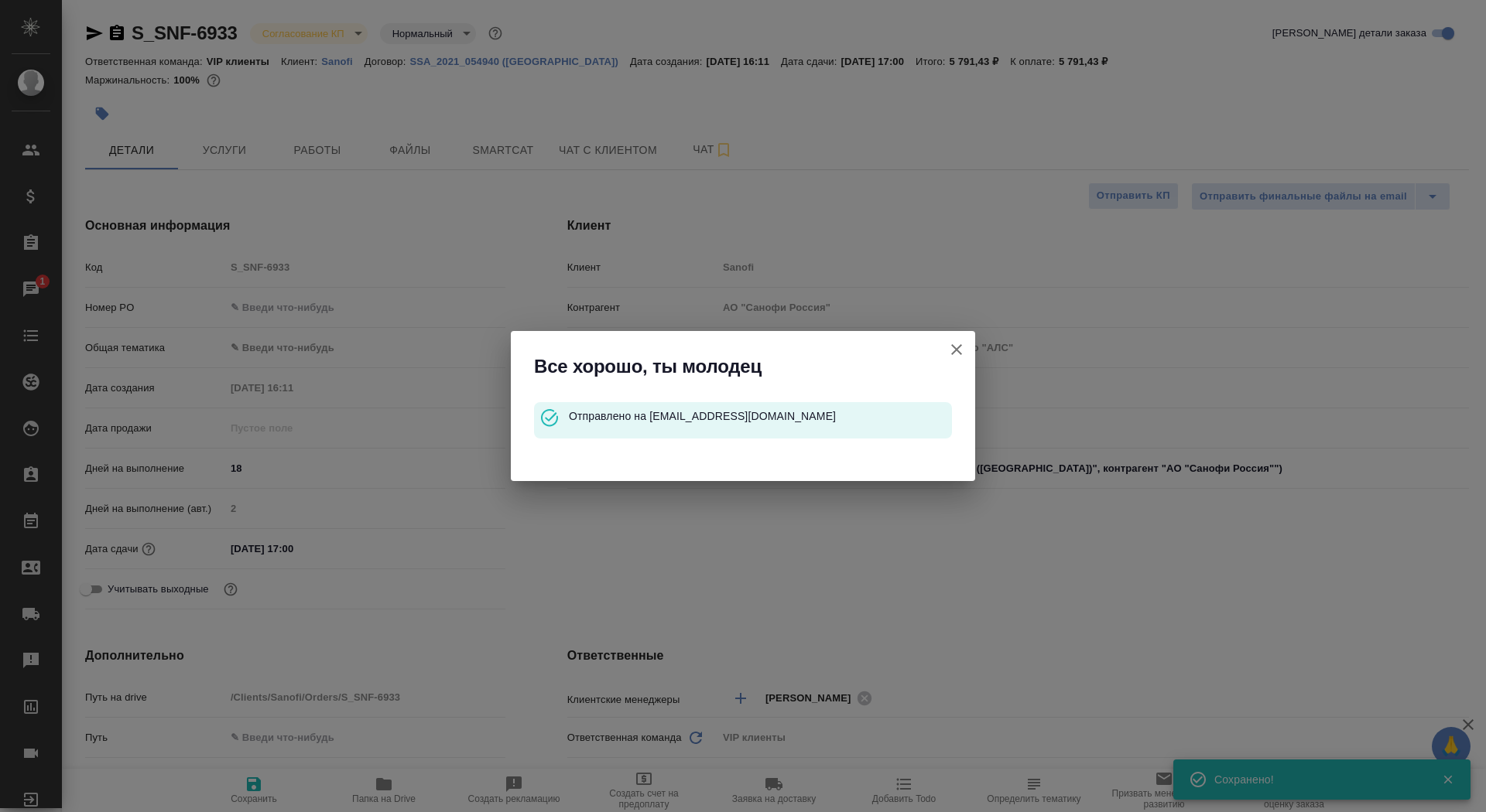
type textarea "x"
click at [973, 348] on button "Клиент не указал номер" at bounding box center [957, 350] width 37 height 37
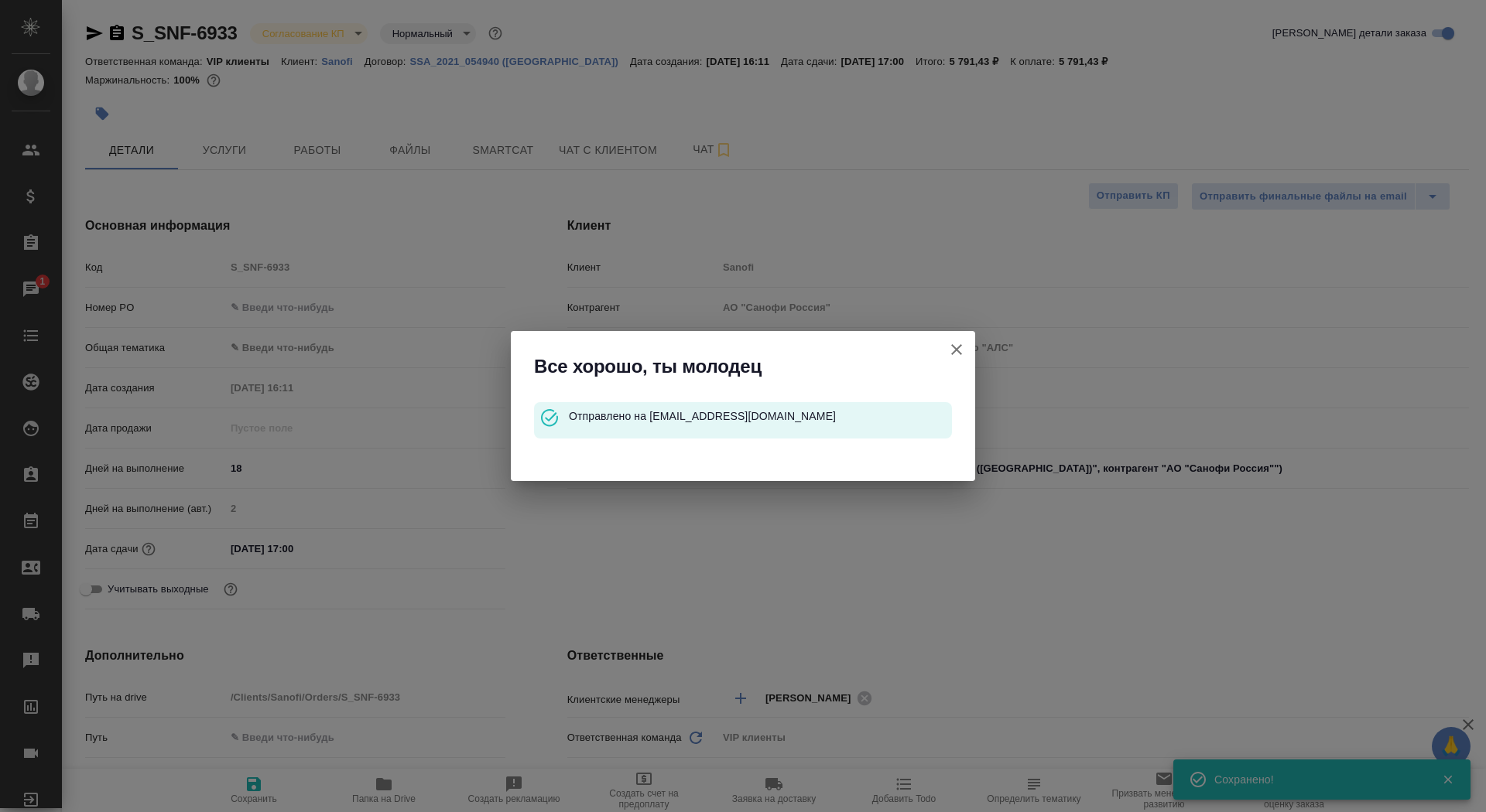
type textarea "x"
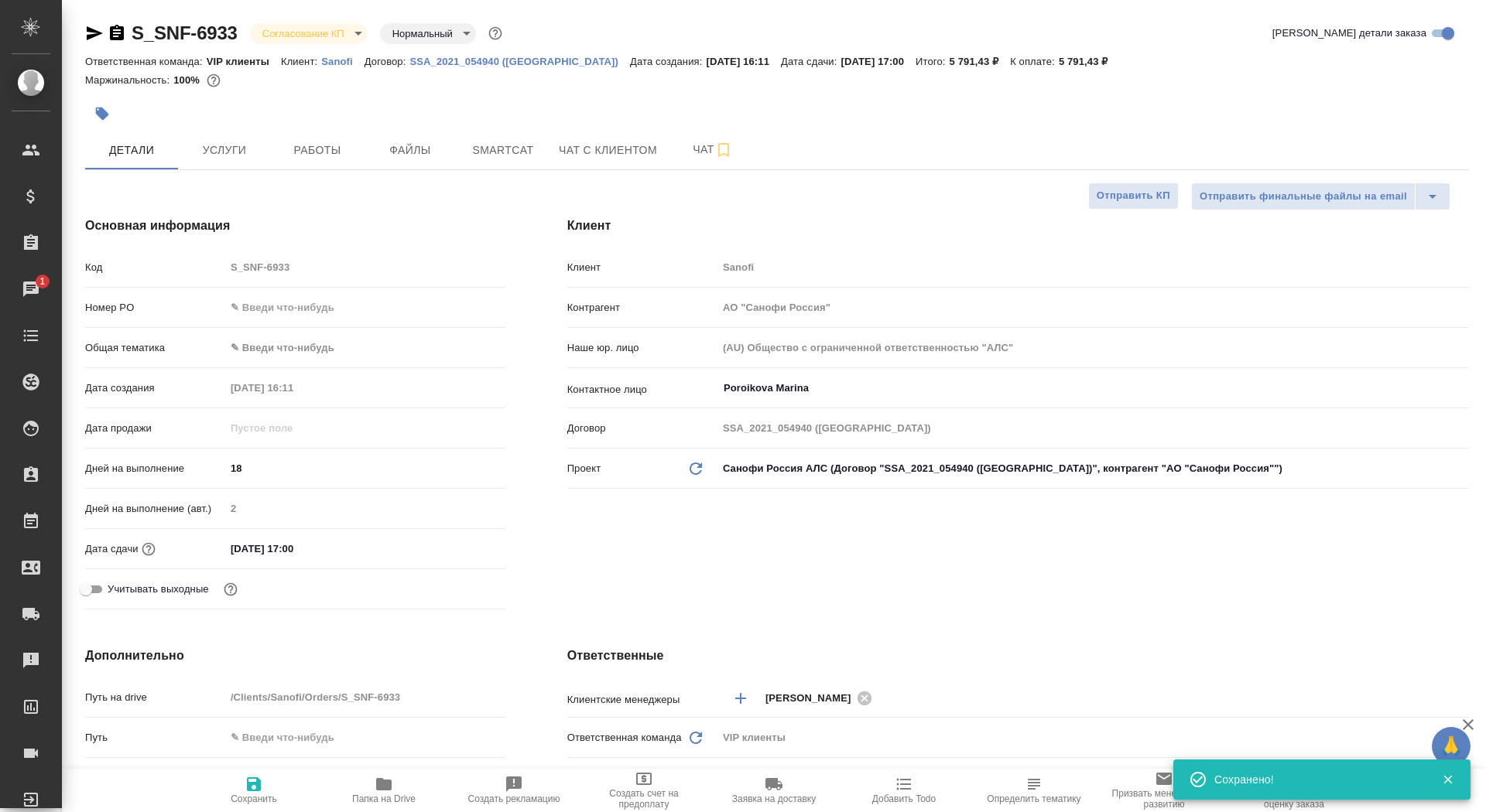
click at [113, 25] on icon "button" at bounding box center [116, 33] width 19 height 19
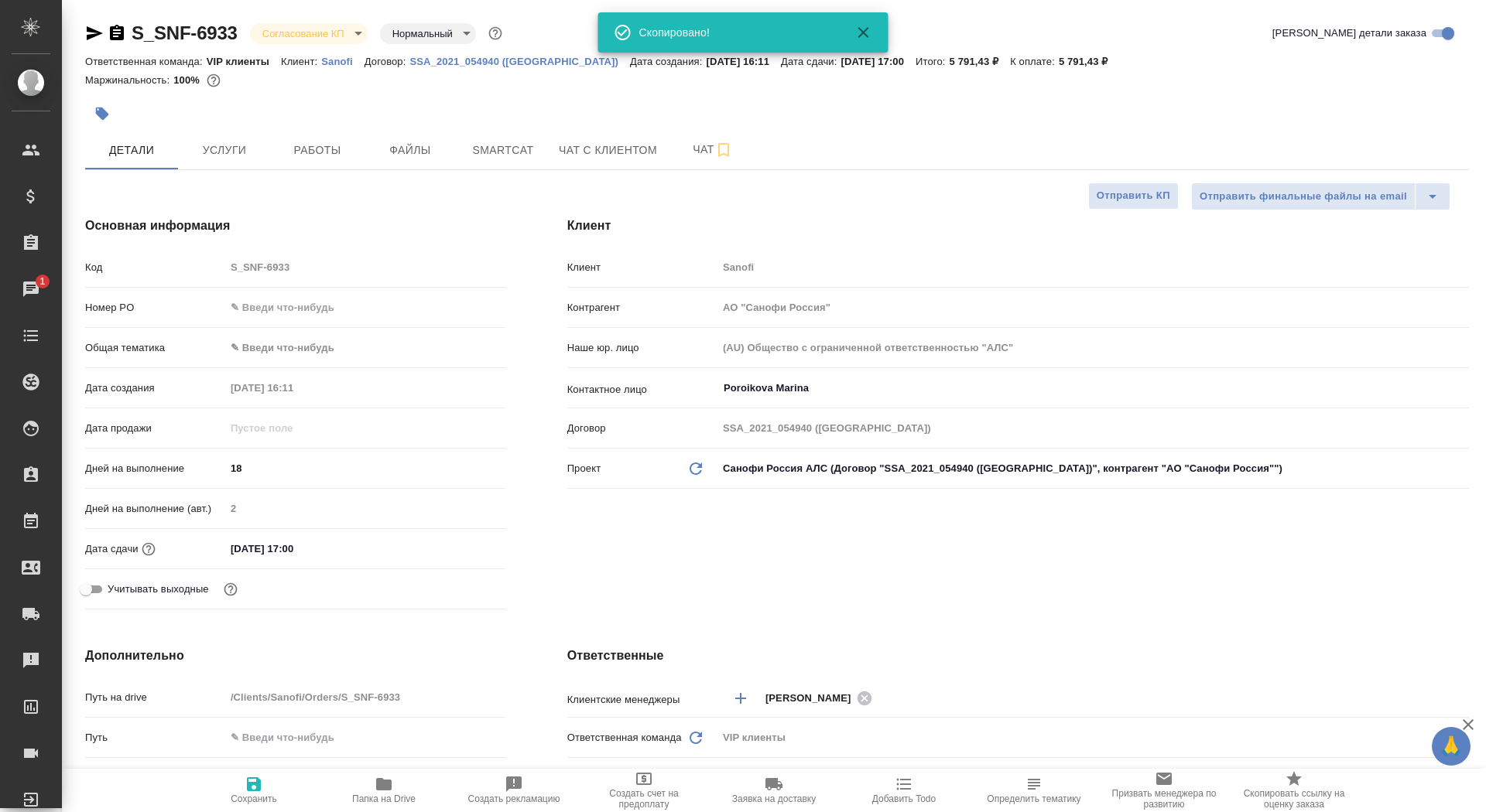
type textarea "x"
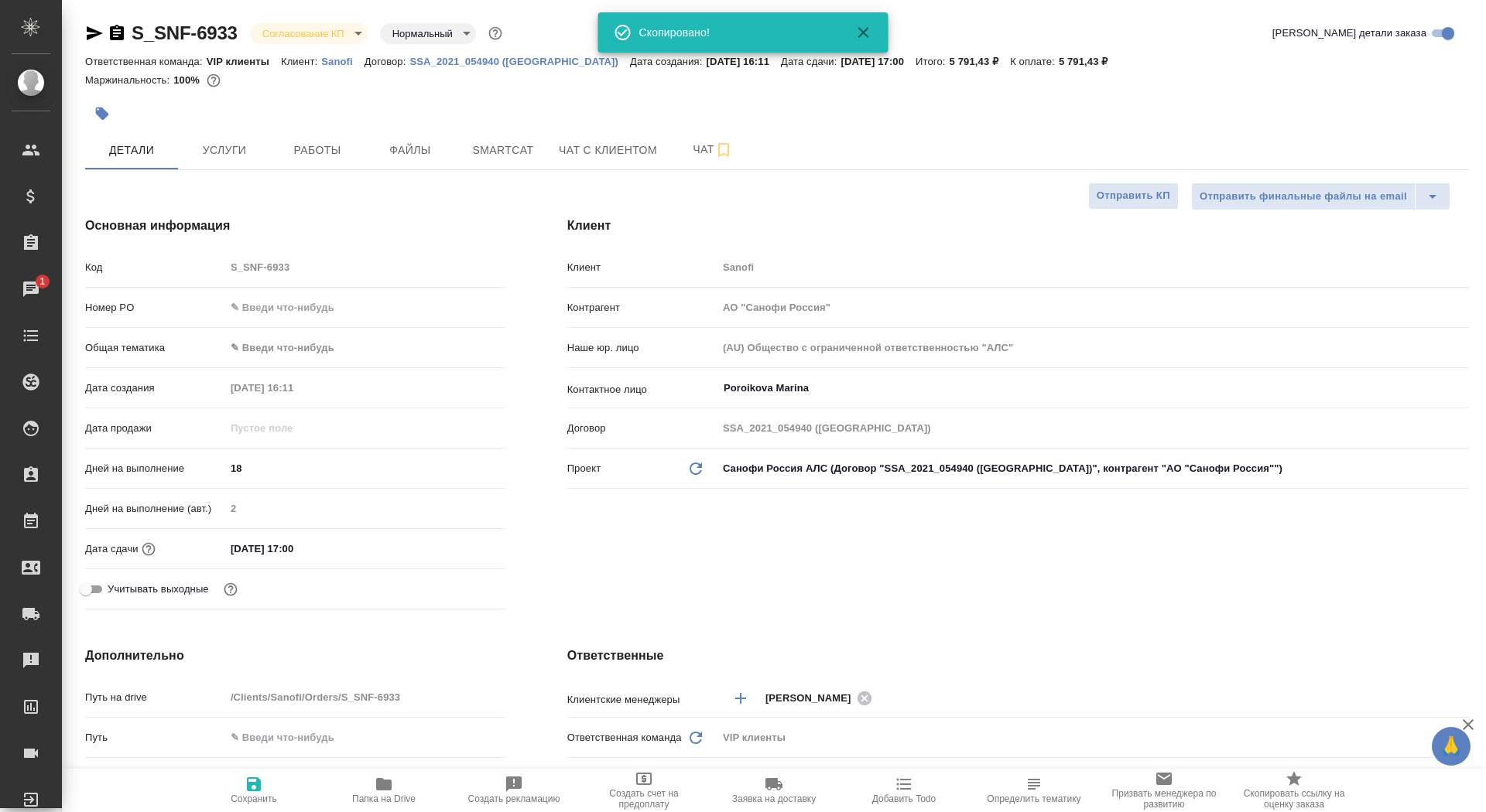
type textarea "x"
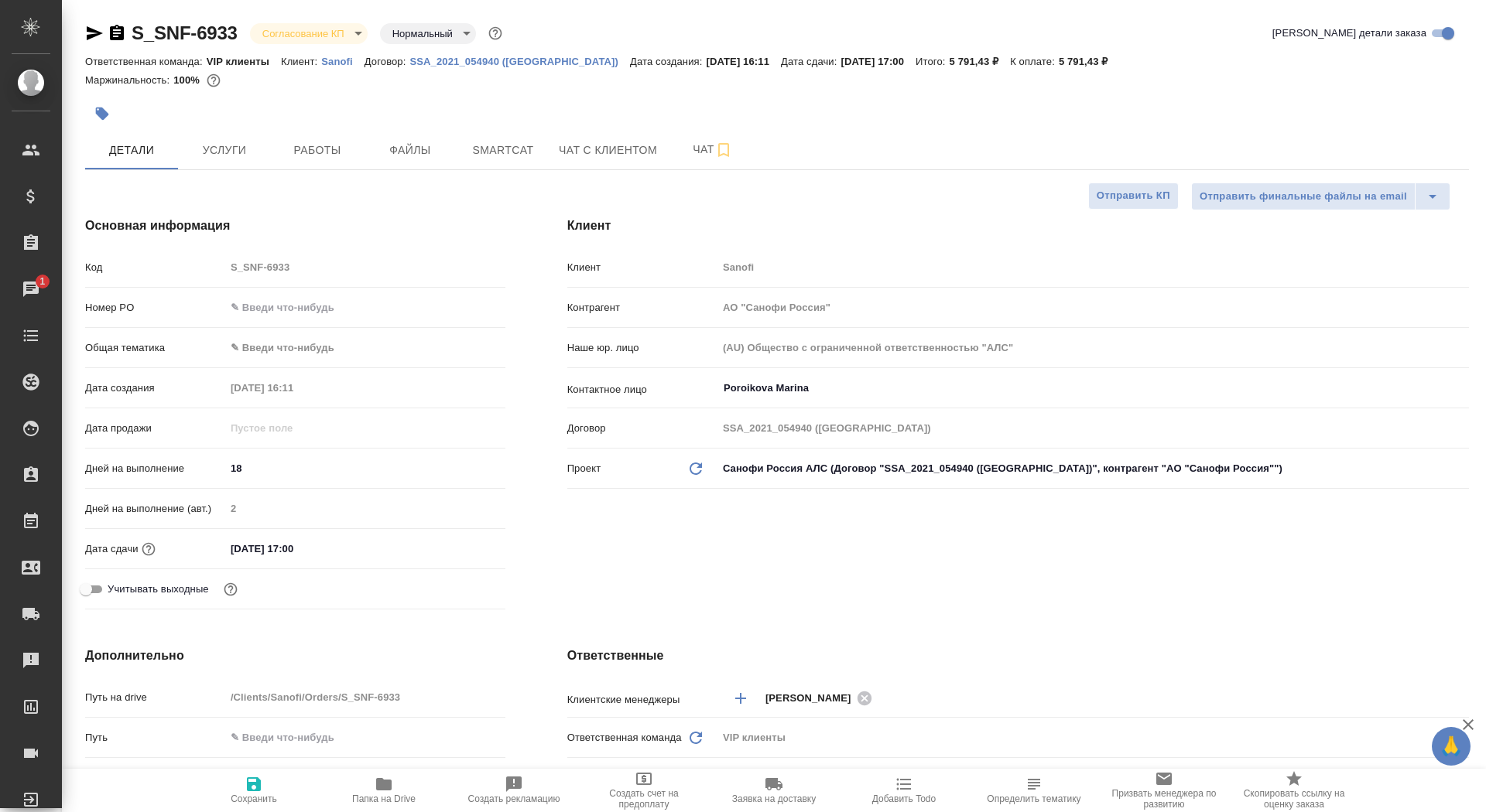
scroll to position [477, 0]
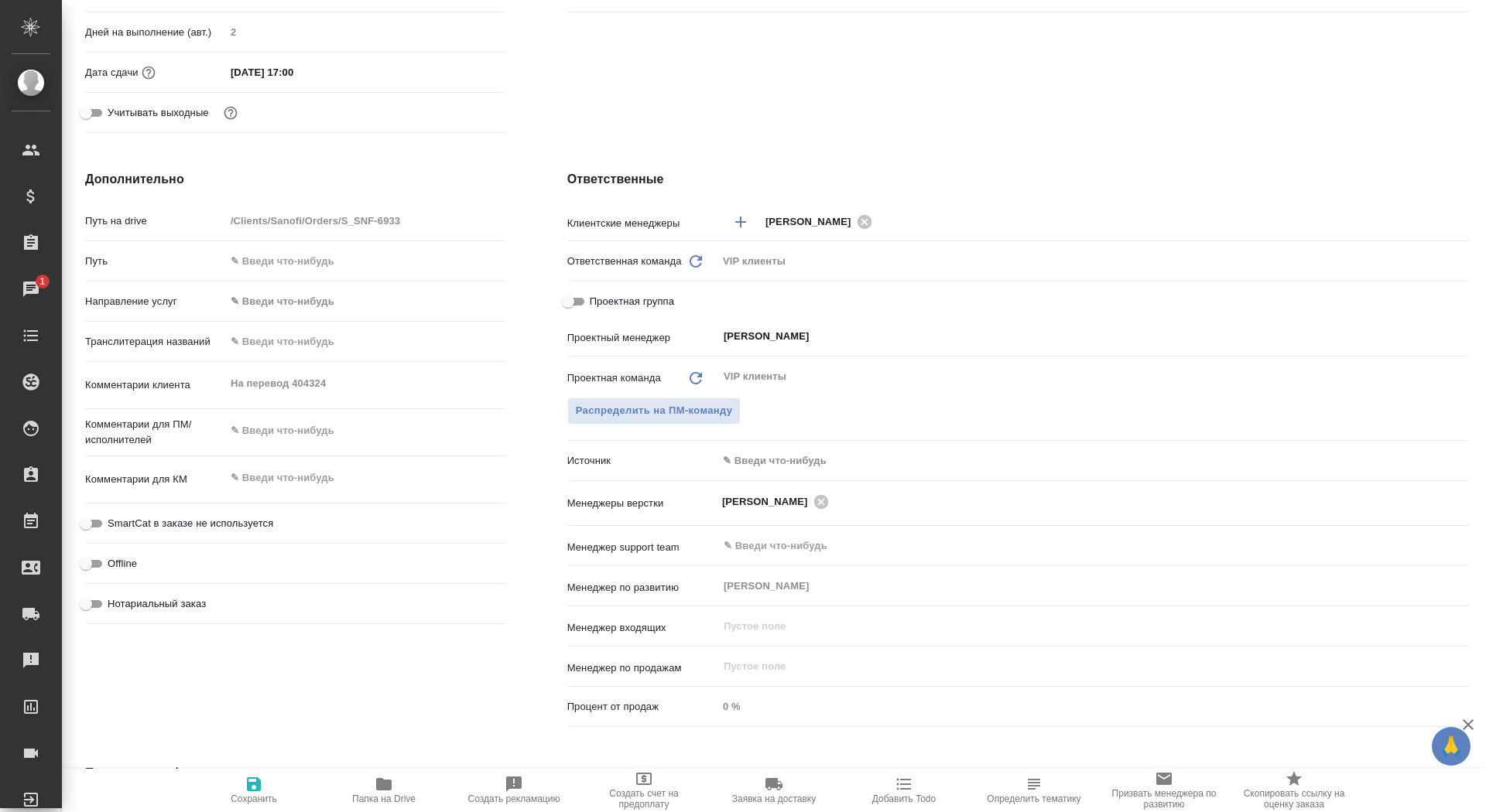
click at [120, 380] on div "Комментарии клиента На перевод 404324 x" at bounding box center [295, 385] width 420 height 34
type textarea "x"
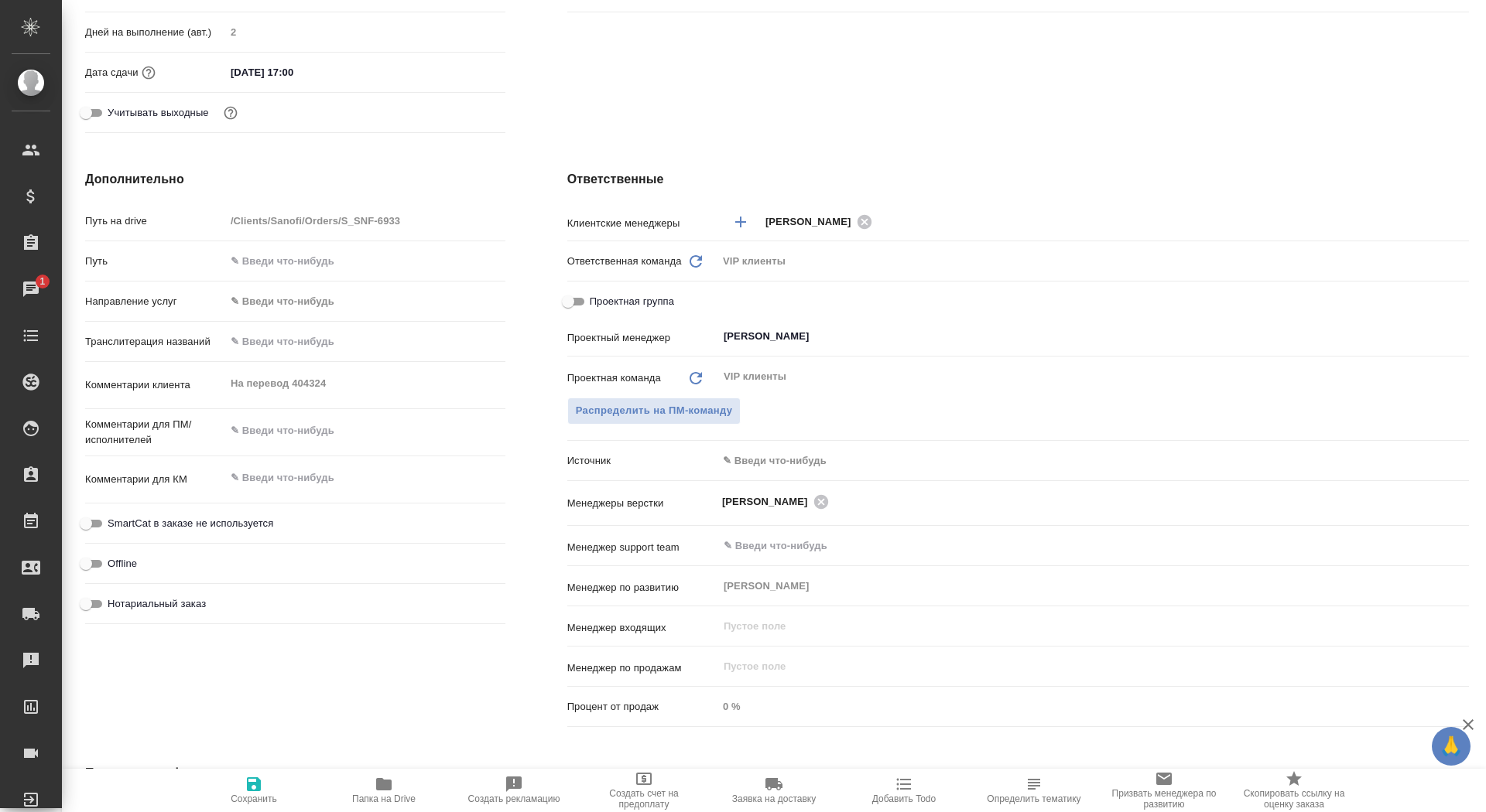
type textarea "x"
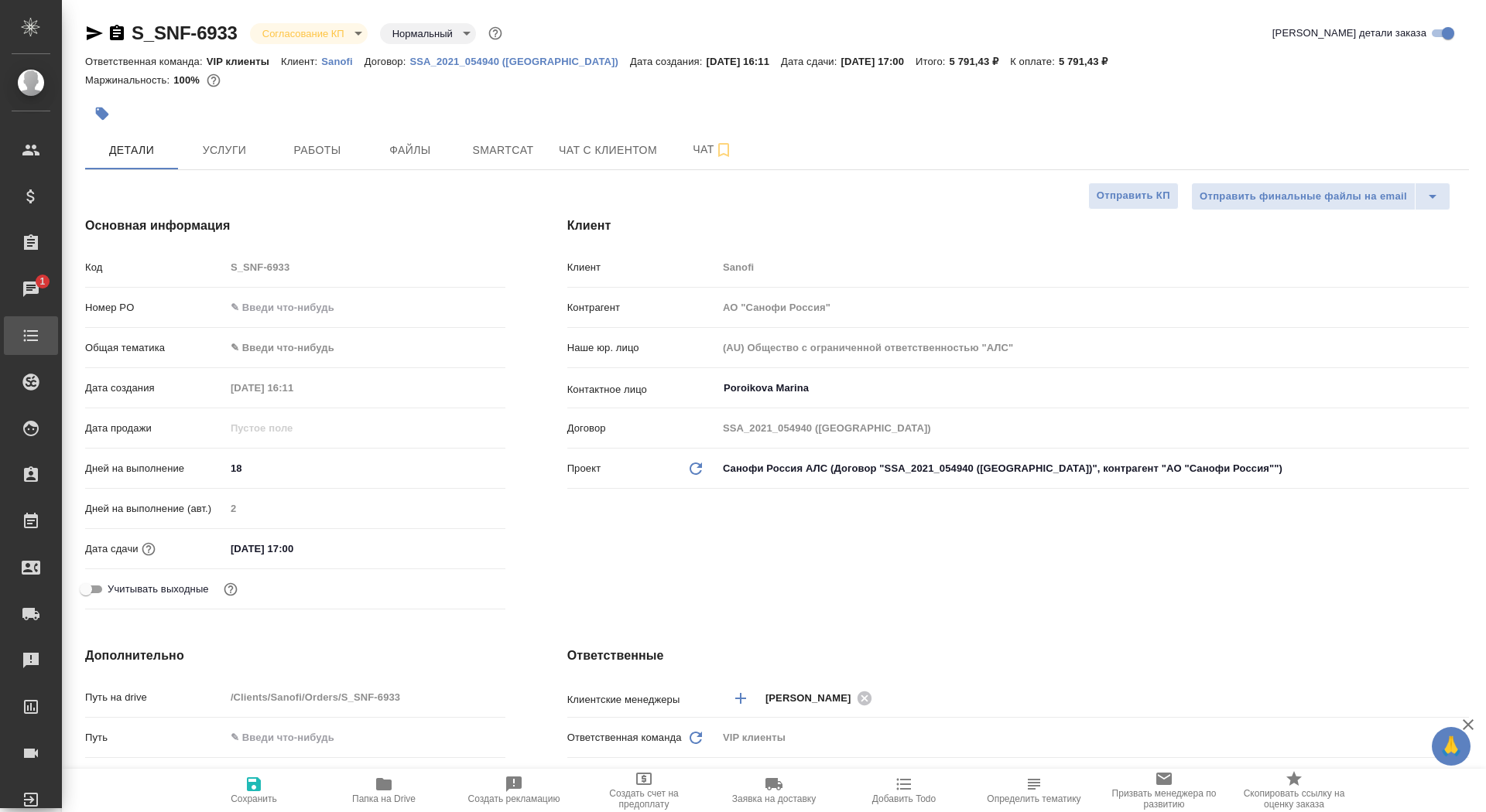
type textarea "x"
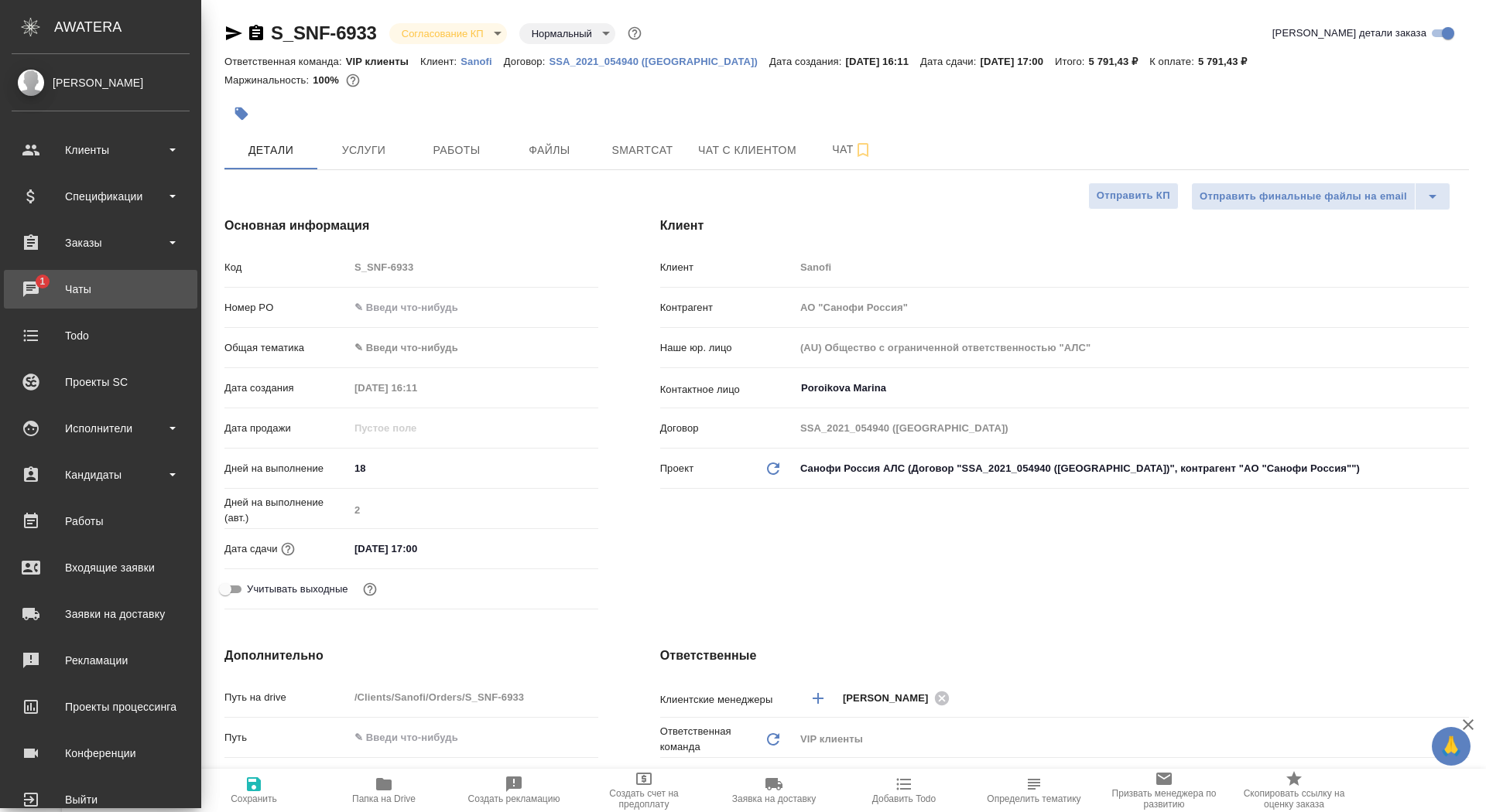
type textarea "x"
click at [26, 303] on link "1 Чаты" at bounding box center [101, 289] width 194 height 39
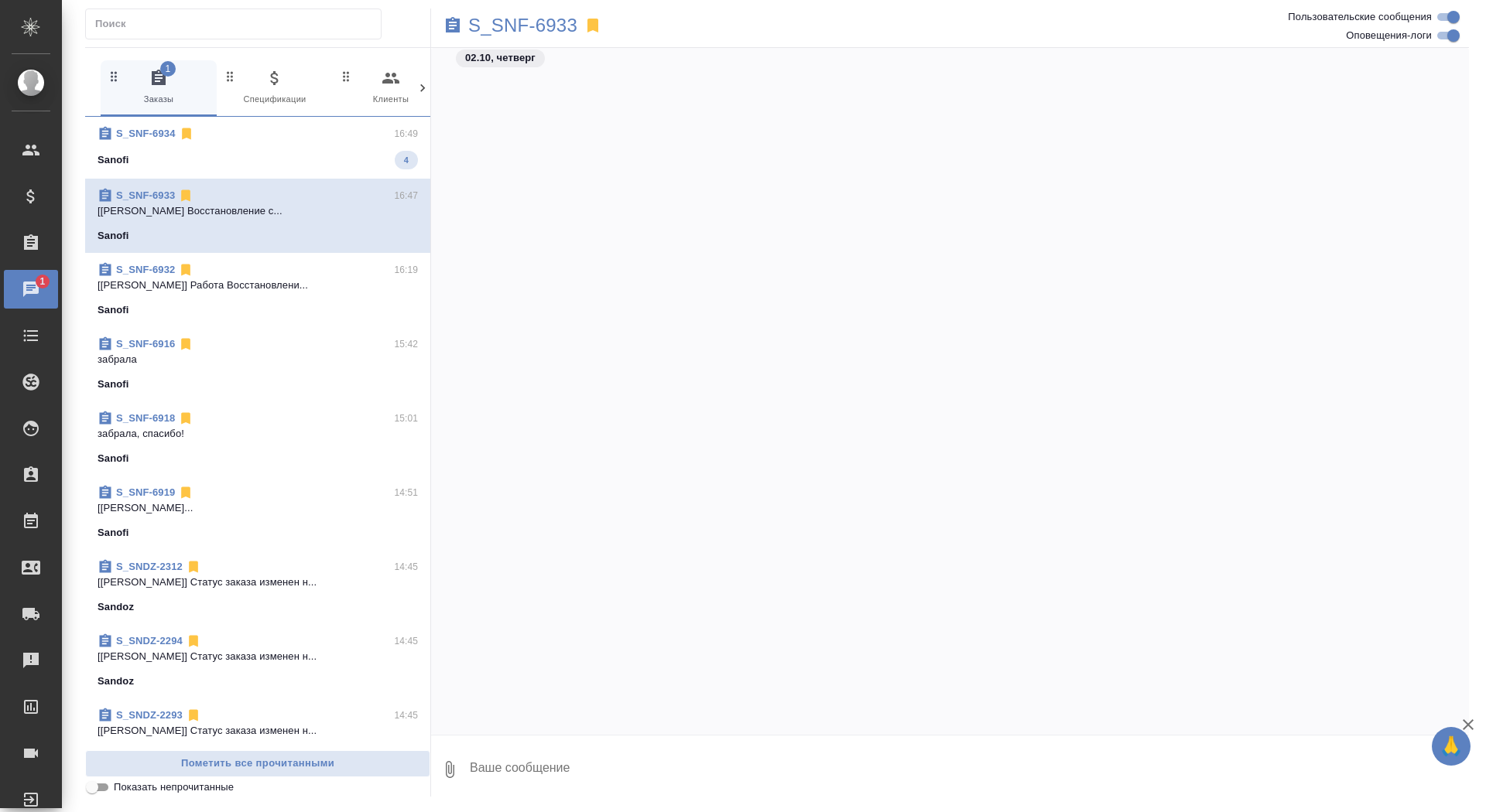
scroll to position [2835, 0]
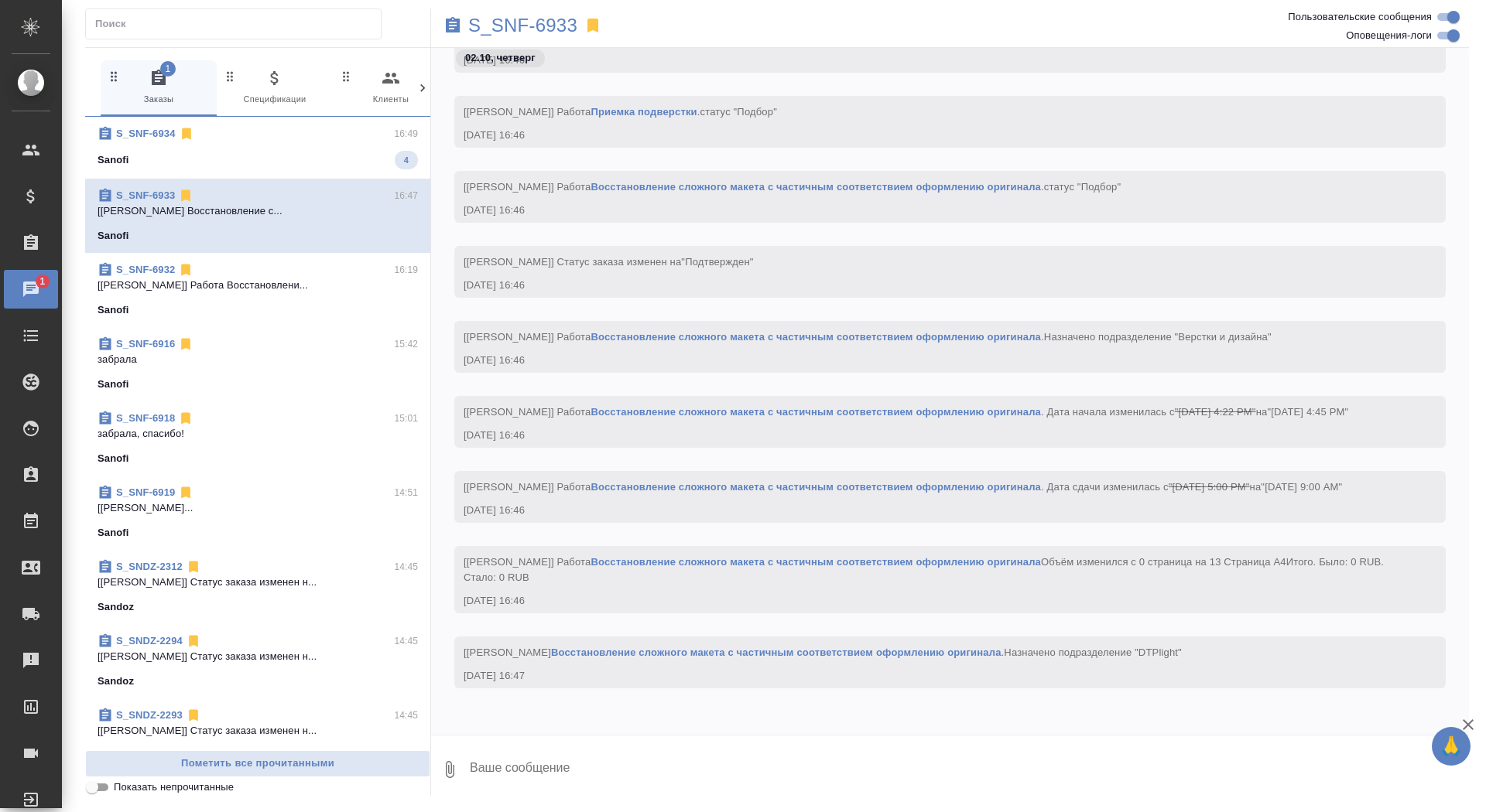
click at [372, 159] on div "Sanofi 4" at bounding box center [258, 159] width 321 height 19
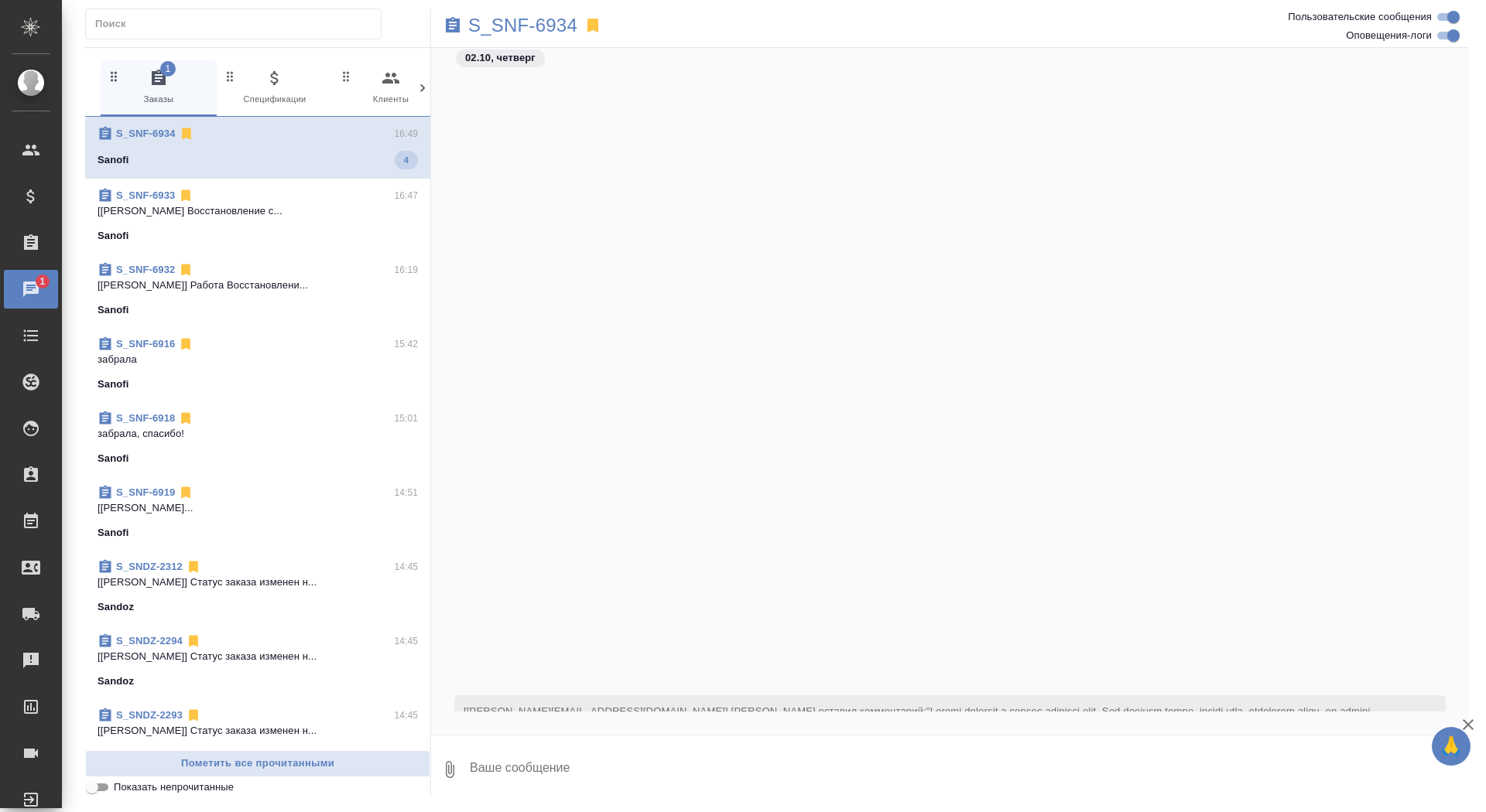
scroll to position [363, 0]
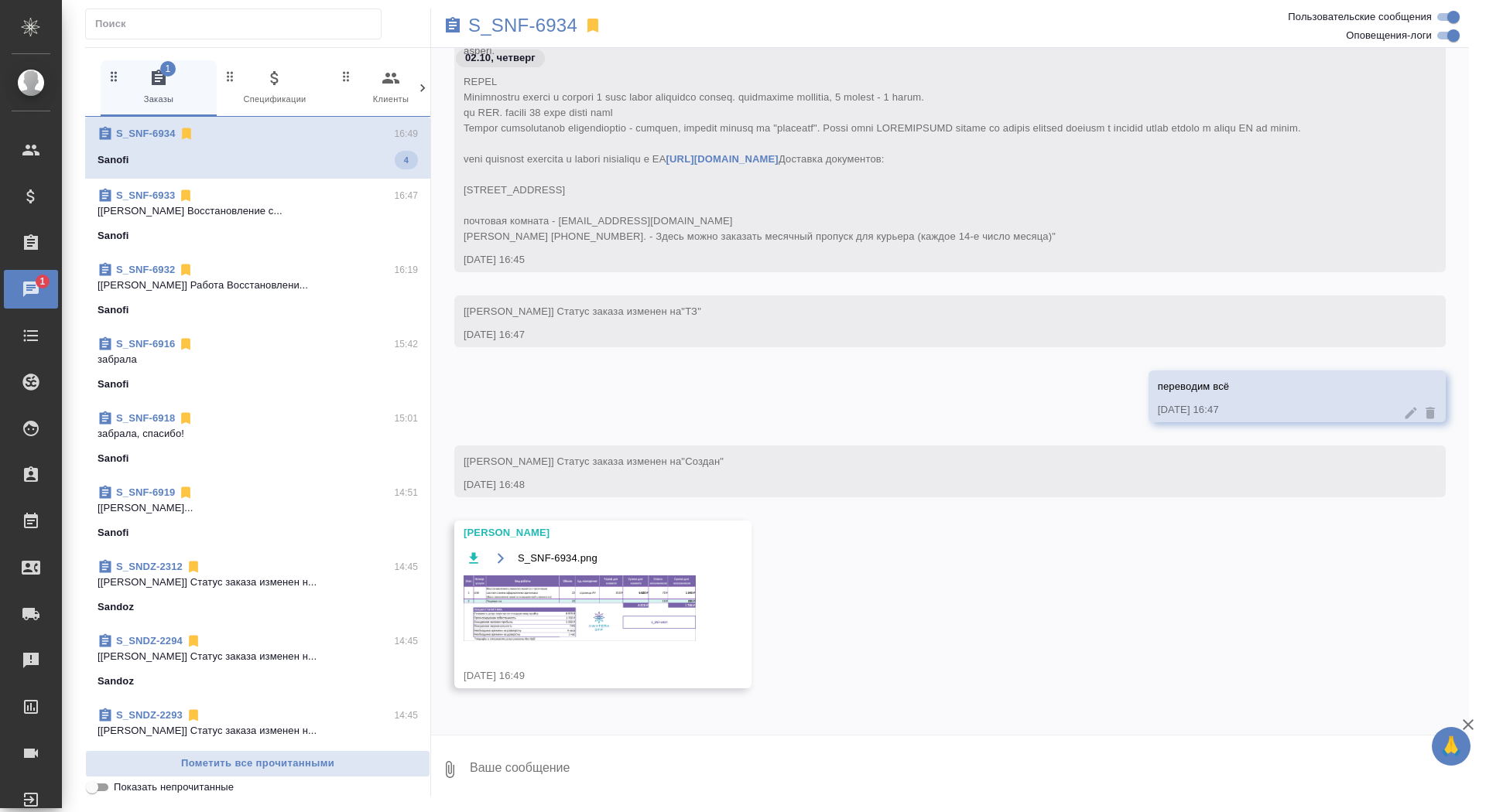
click at [697, 760] on textarea at bounding box center [969, 770] width 1001 height 53
type textarea "спасибочки"
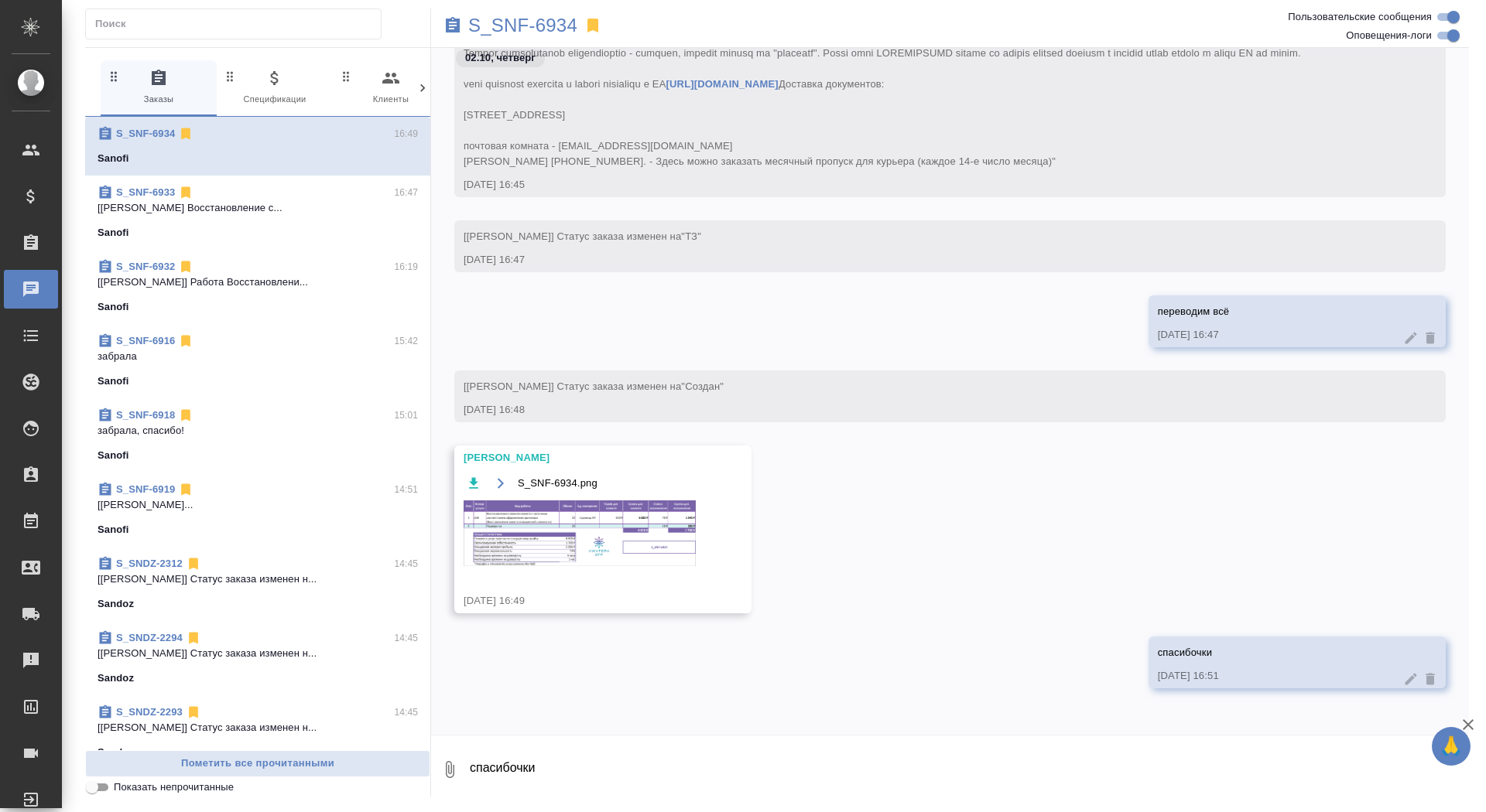
click at [601, 535] on img at bounding box center [580, 533] width 233 height 65
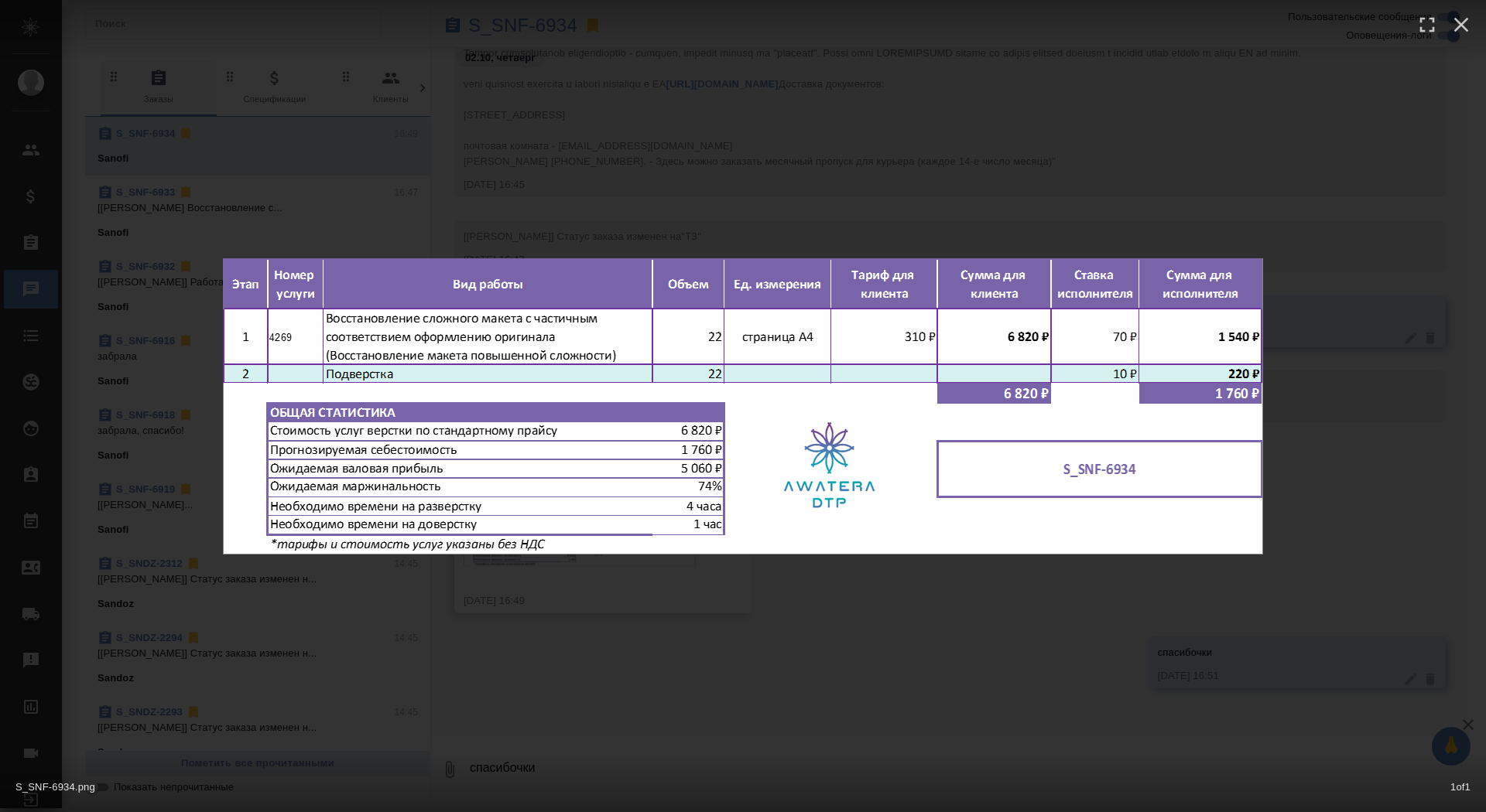
click at [582, 652] on div "S_SNF-6934.png 1 of 1" at bounding box center [743, 406] width 1486 height 812
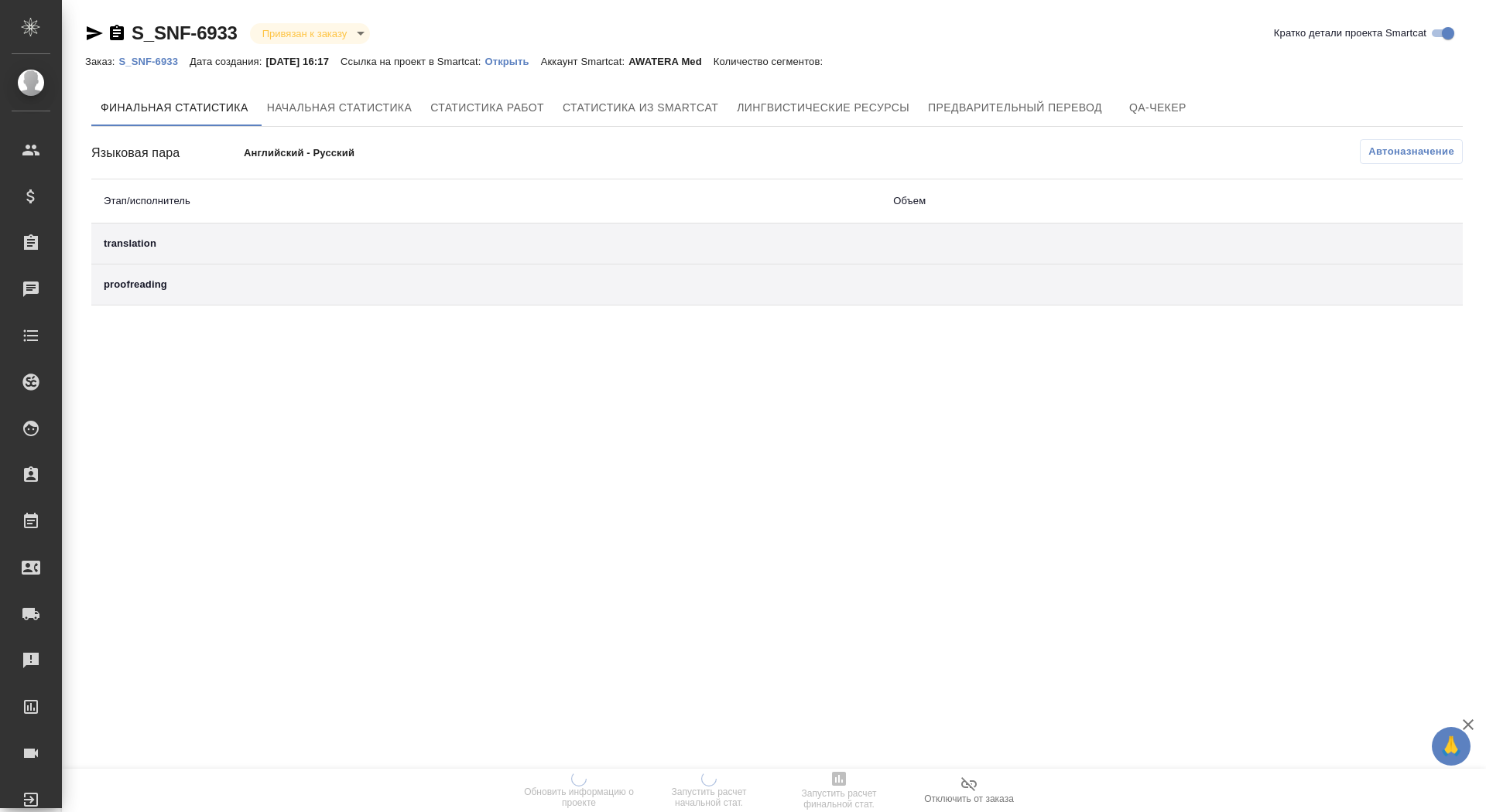
click at [535, 59] on p "Открыть" at bounding box center [512, 62] width 56 height 12
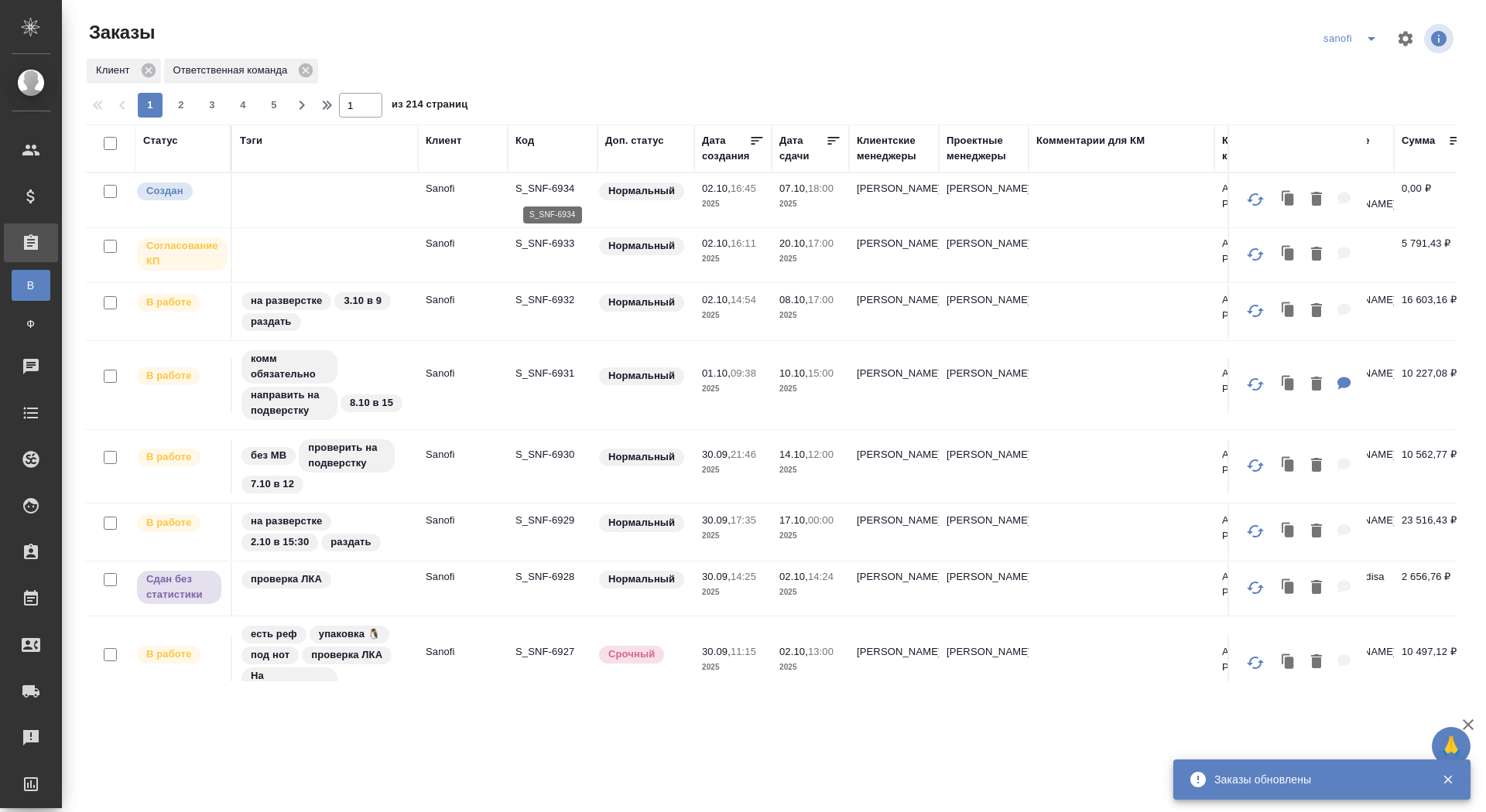
click at [532, 186] on p "S_SNF-6934" at bounding box center [552, 189] width 74 height 16
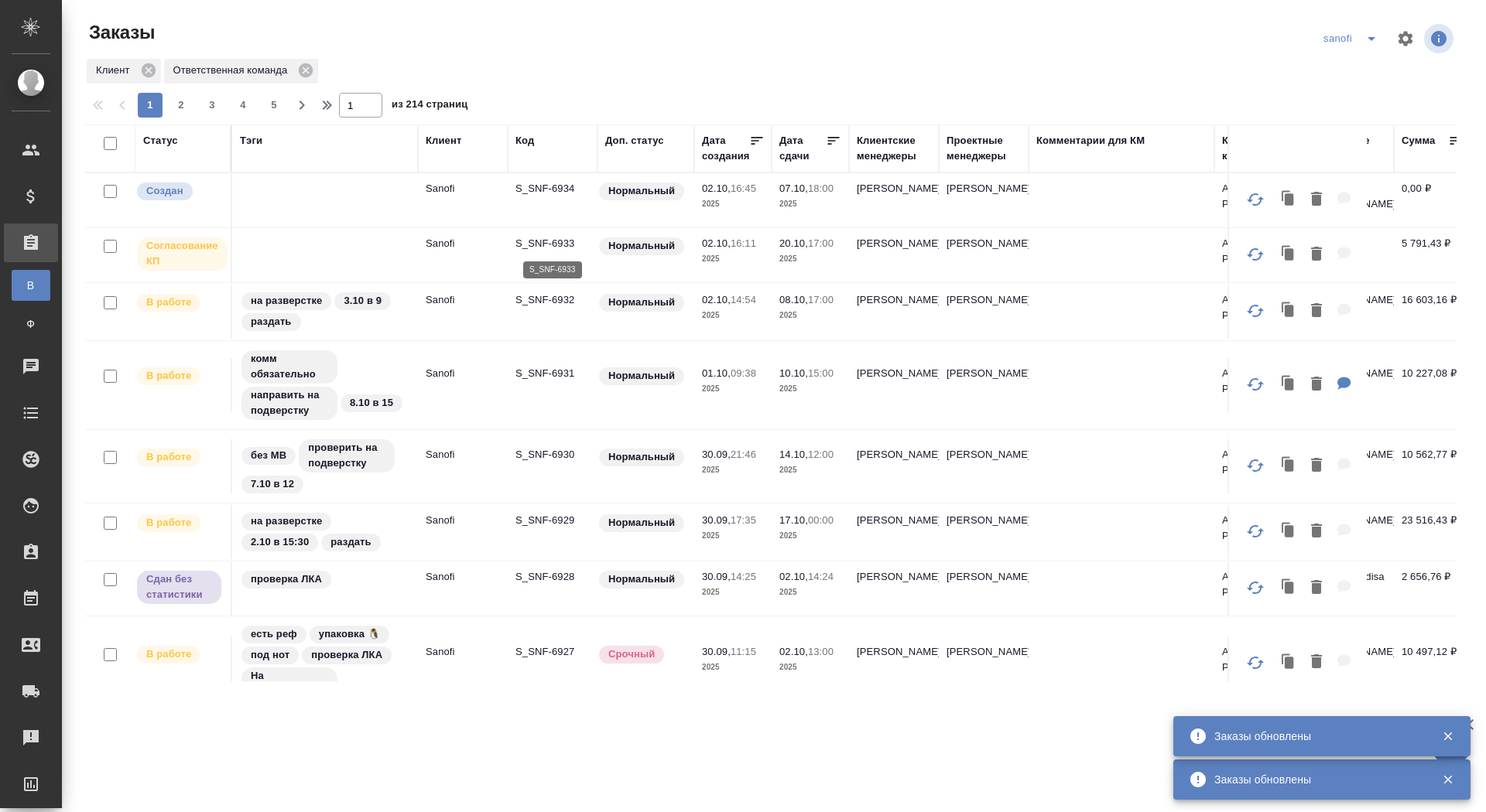
click at [556, 243] on p "S_SNF-6933" at bounding box center [552, 244] width 74 height 16
click at [1375, 36] on icon "split button" at bounding box center [1372, 38] width 19 height 19
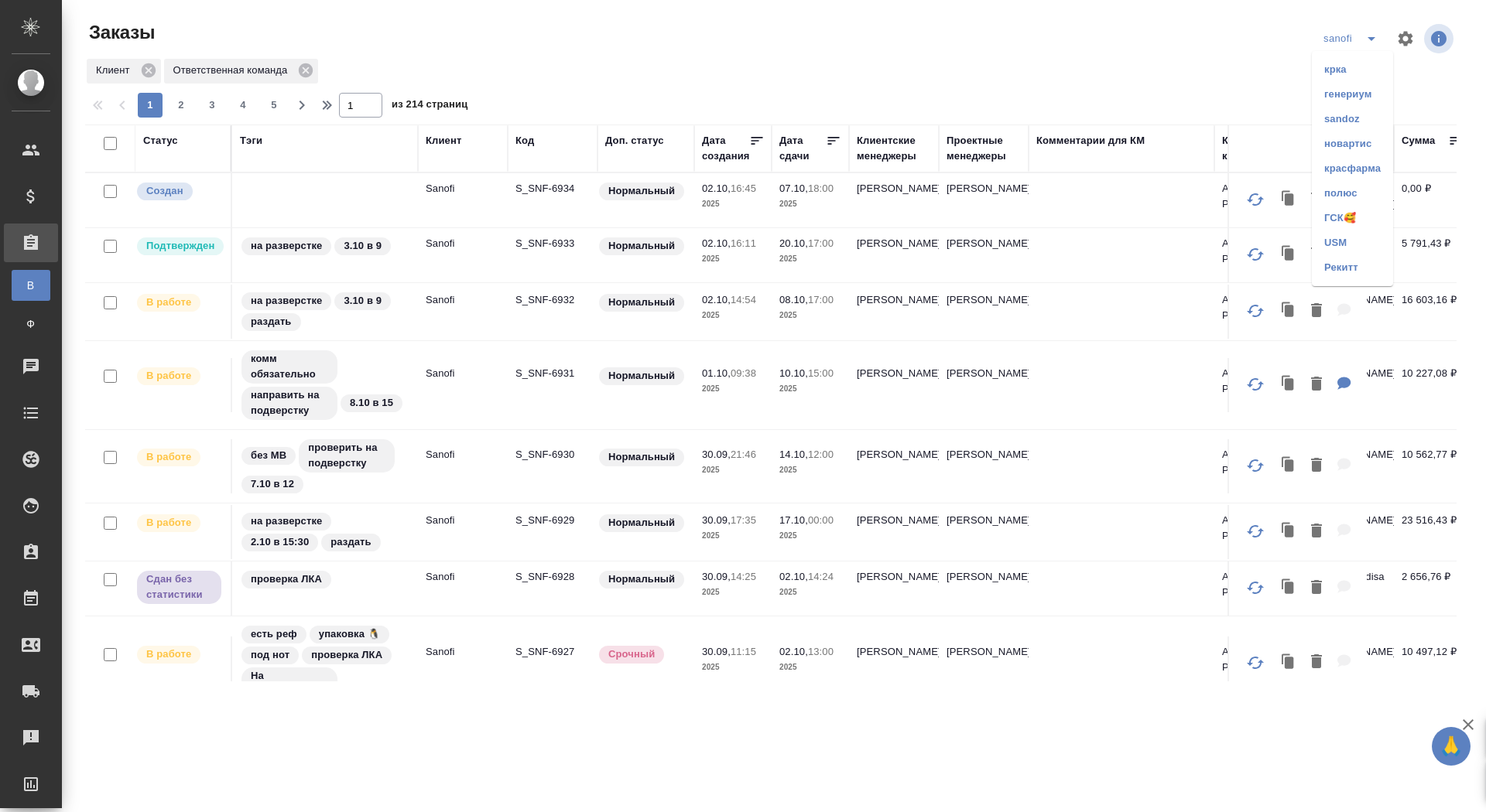
click at [1343, 219] on li "ГСК🥰" at bounding box center [1352, 218] width 81 height 24
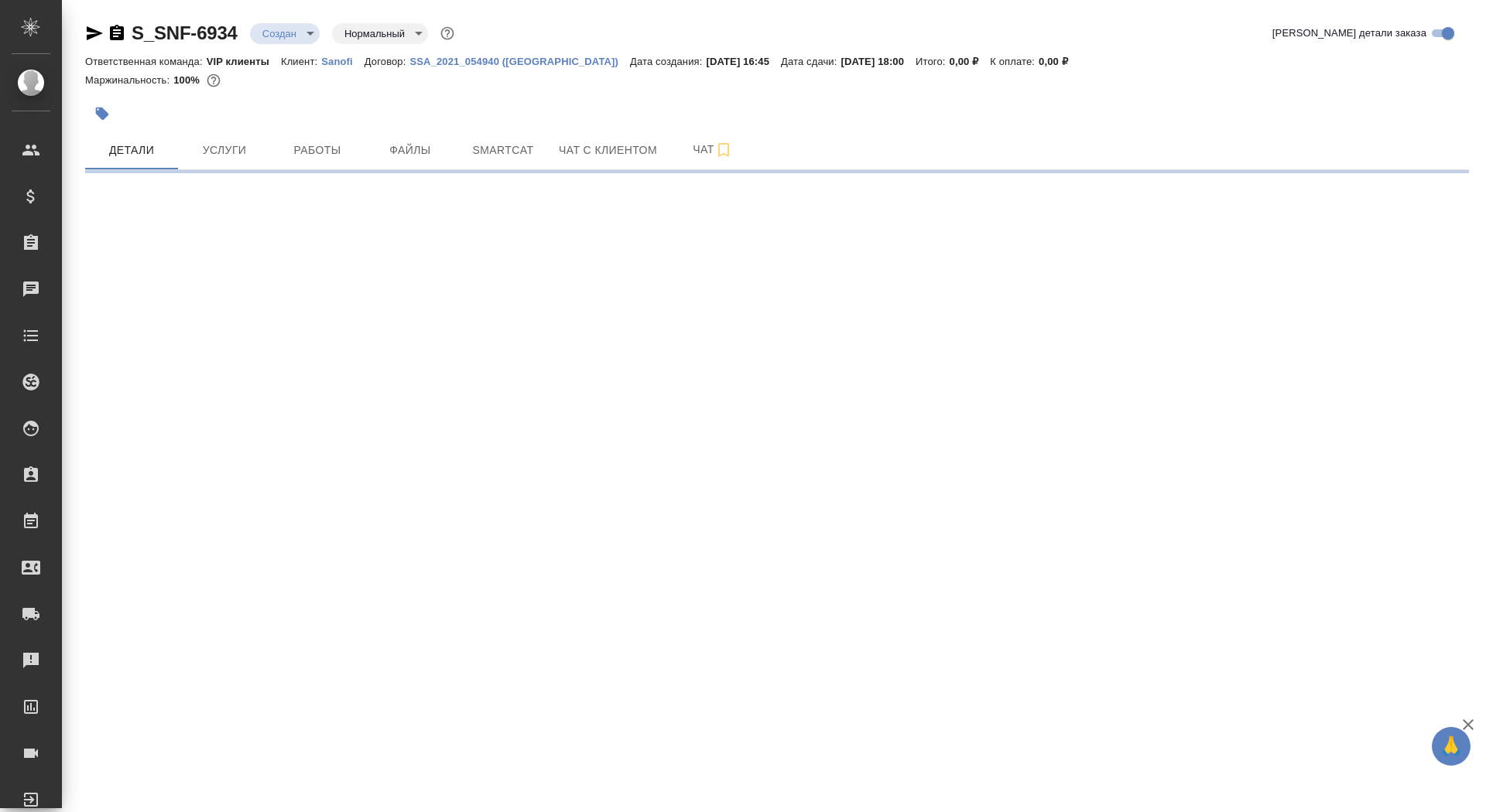
select select "RU"
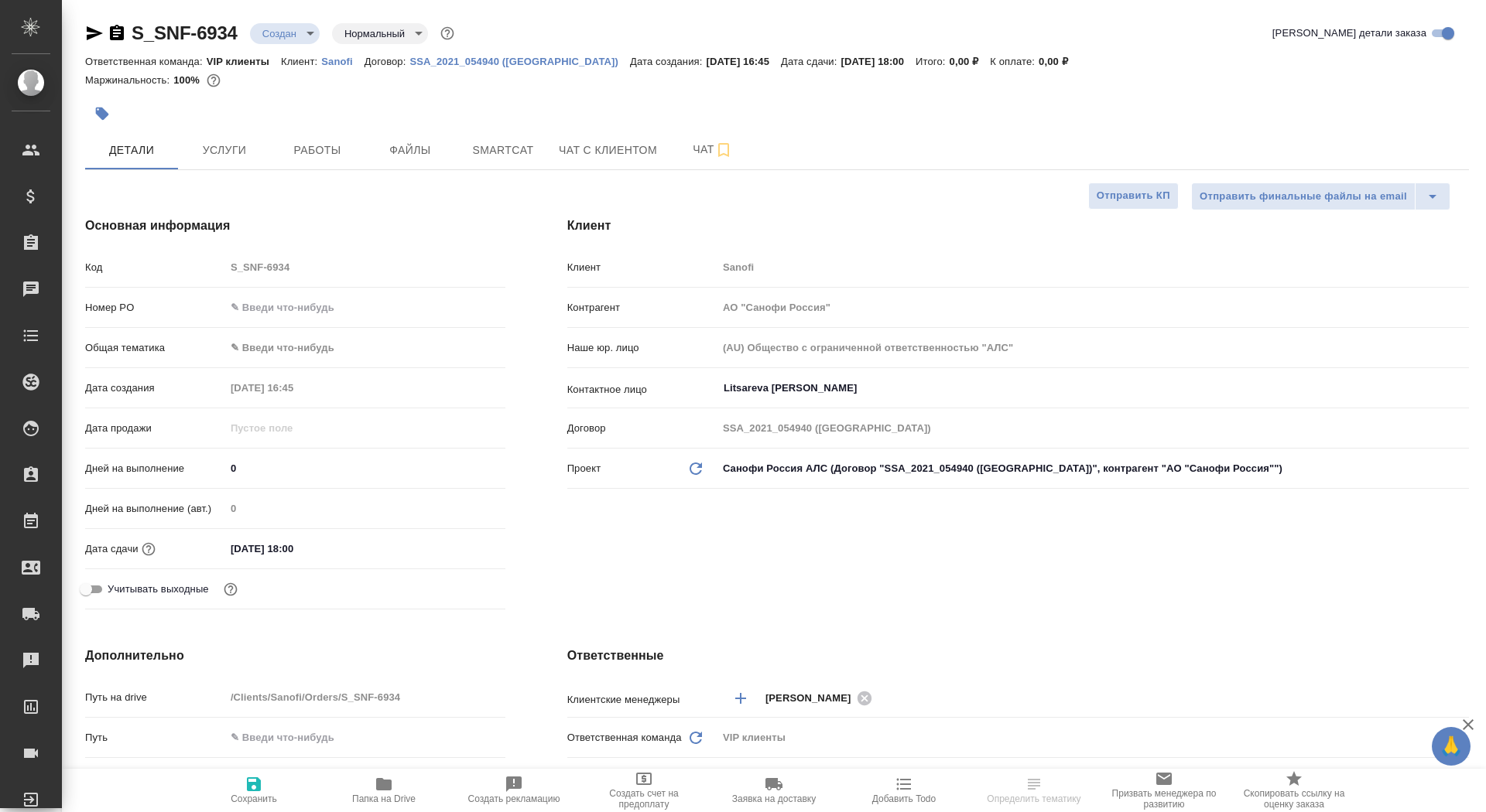
type textarea "x"
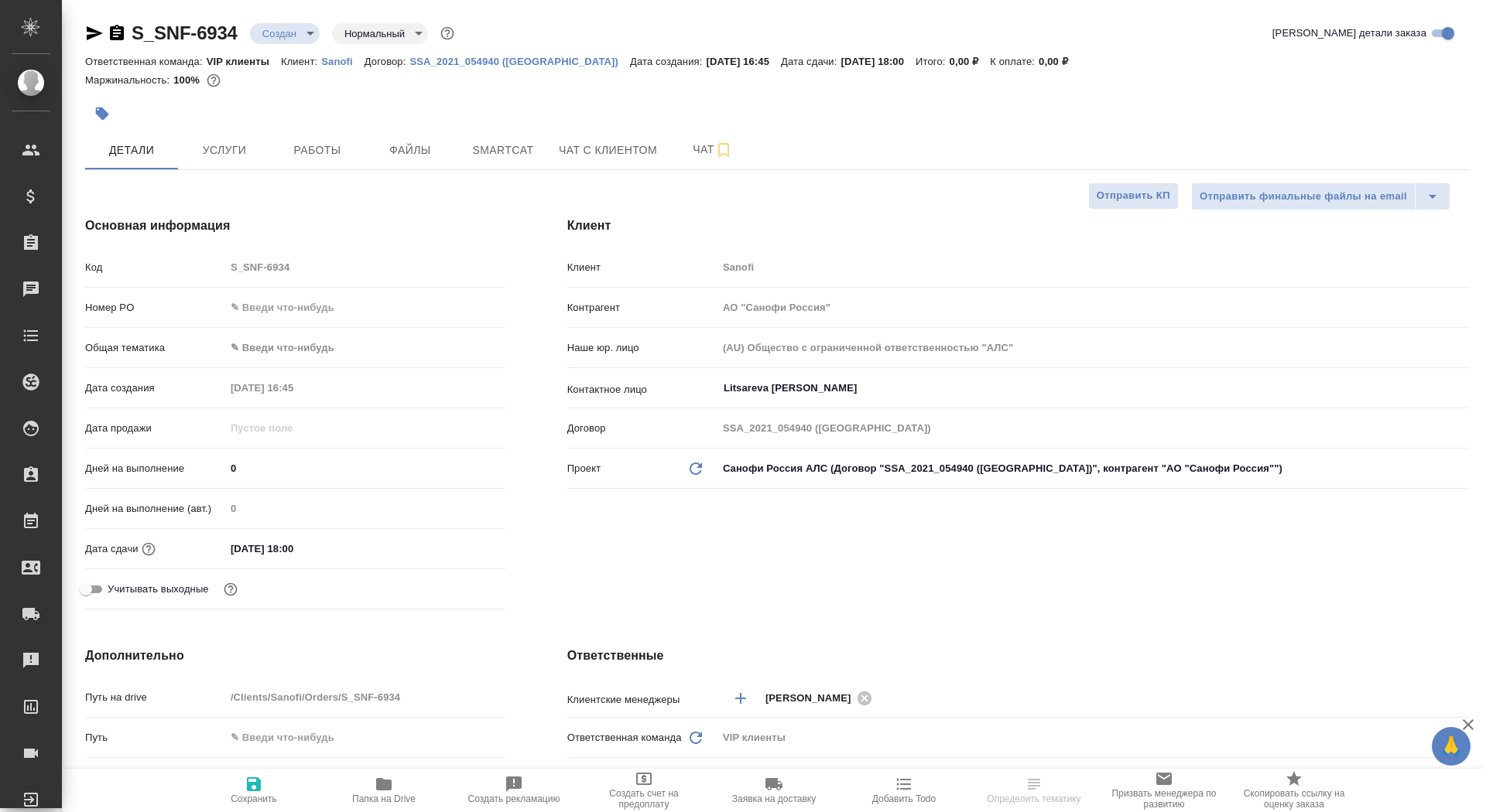
type textarea "x"
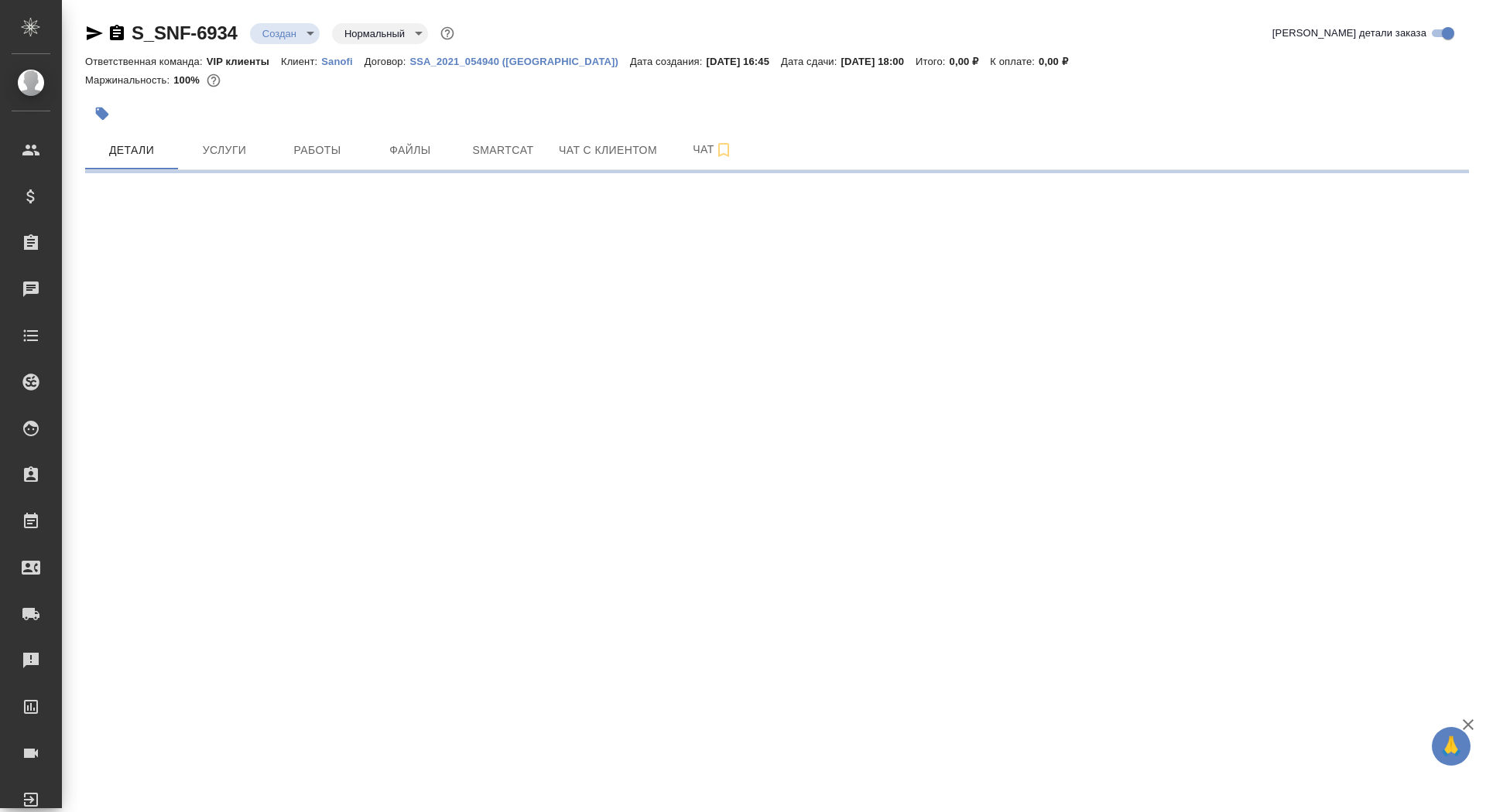
select select "RU"
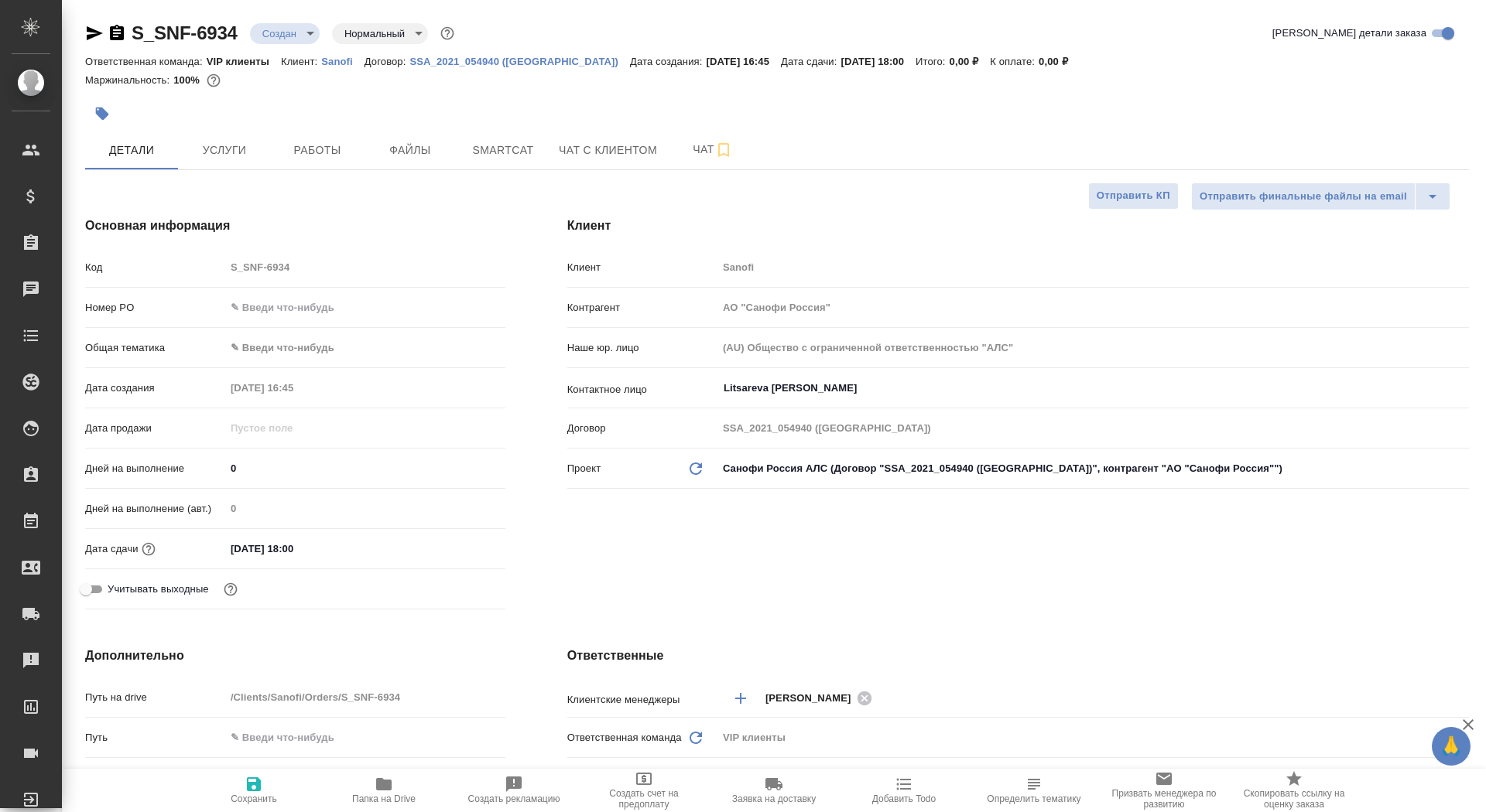
type textarea "x"
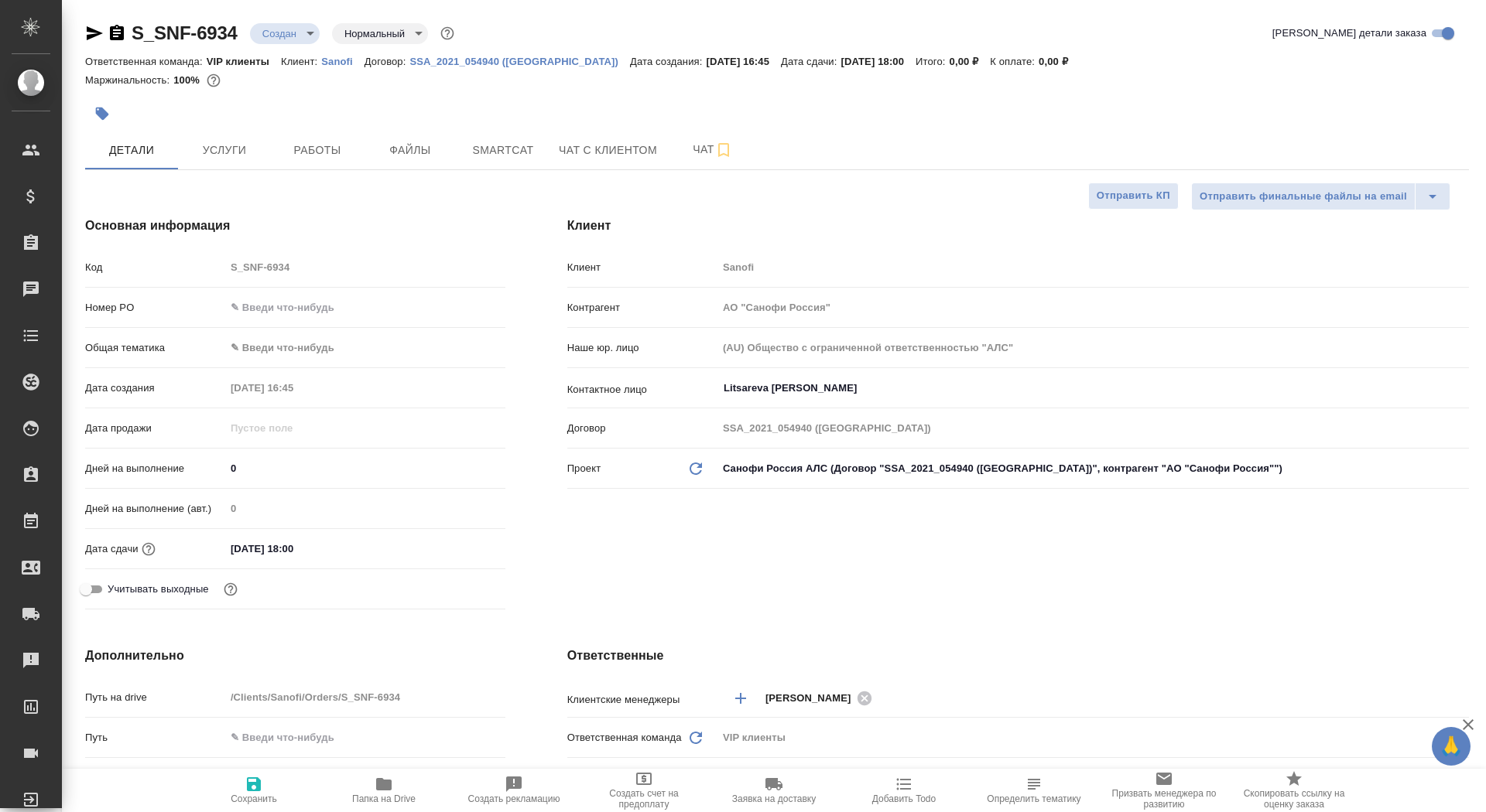
type textarea "x"
drag, startPoint x: 238, startPoint y: 476, endPoint x: 189, endPoint y: 470, distance: 49.4
click at [189, 472] on div "Дней на выполнение 0" at bounding box center [295, 469] width 420 height 27
type input "5"
type textarea "x"
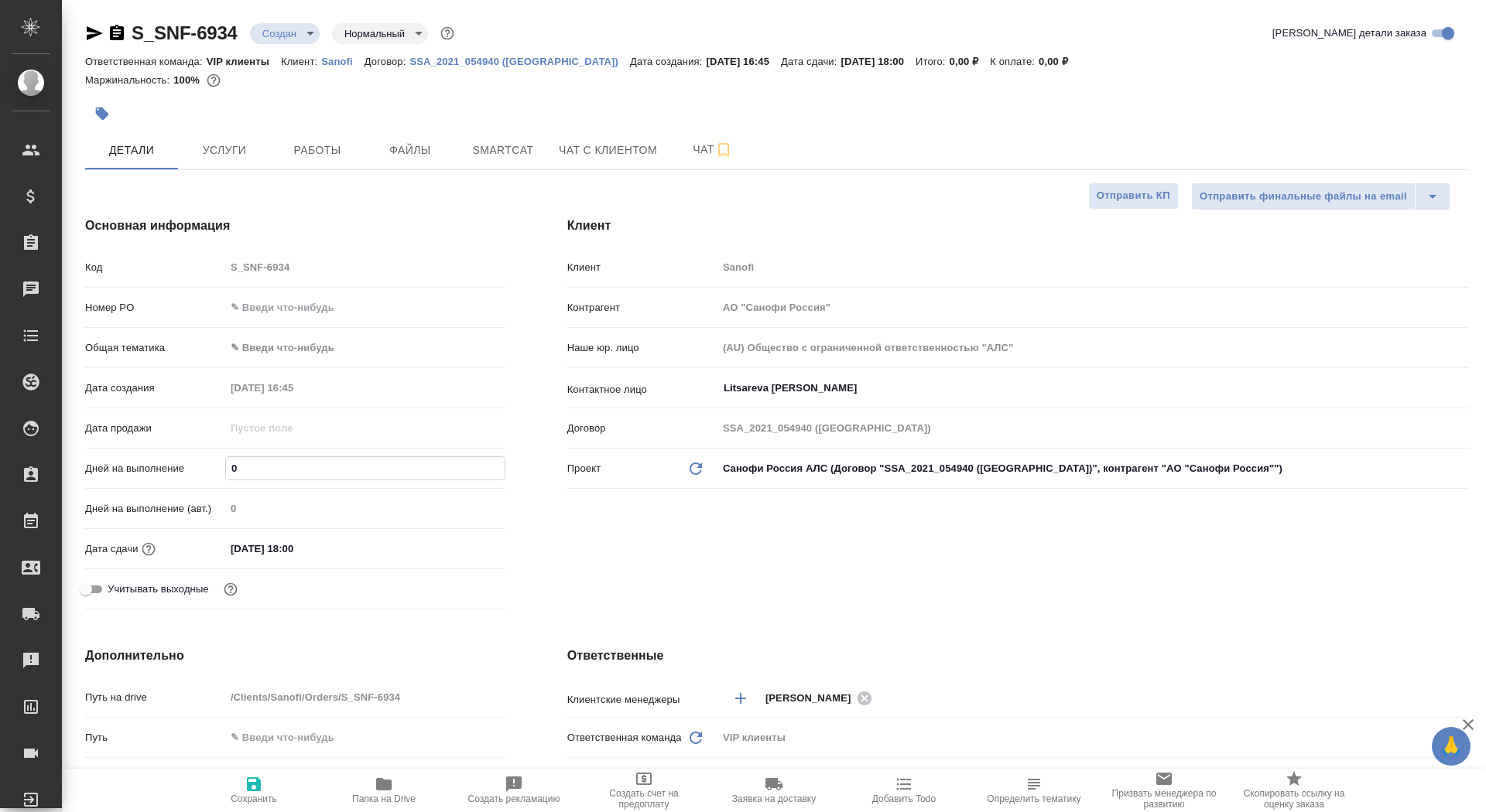
type textarea "x"
type input "5"
click at [259, 793] on span "Сохранить" at bounding box center [254, 798] width 47 height 11
type textarea "x"
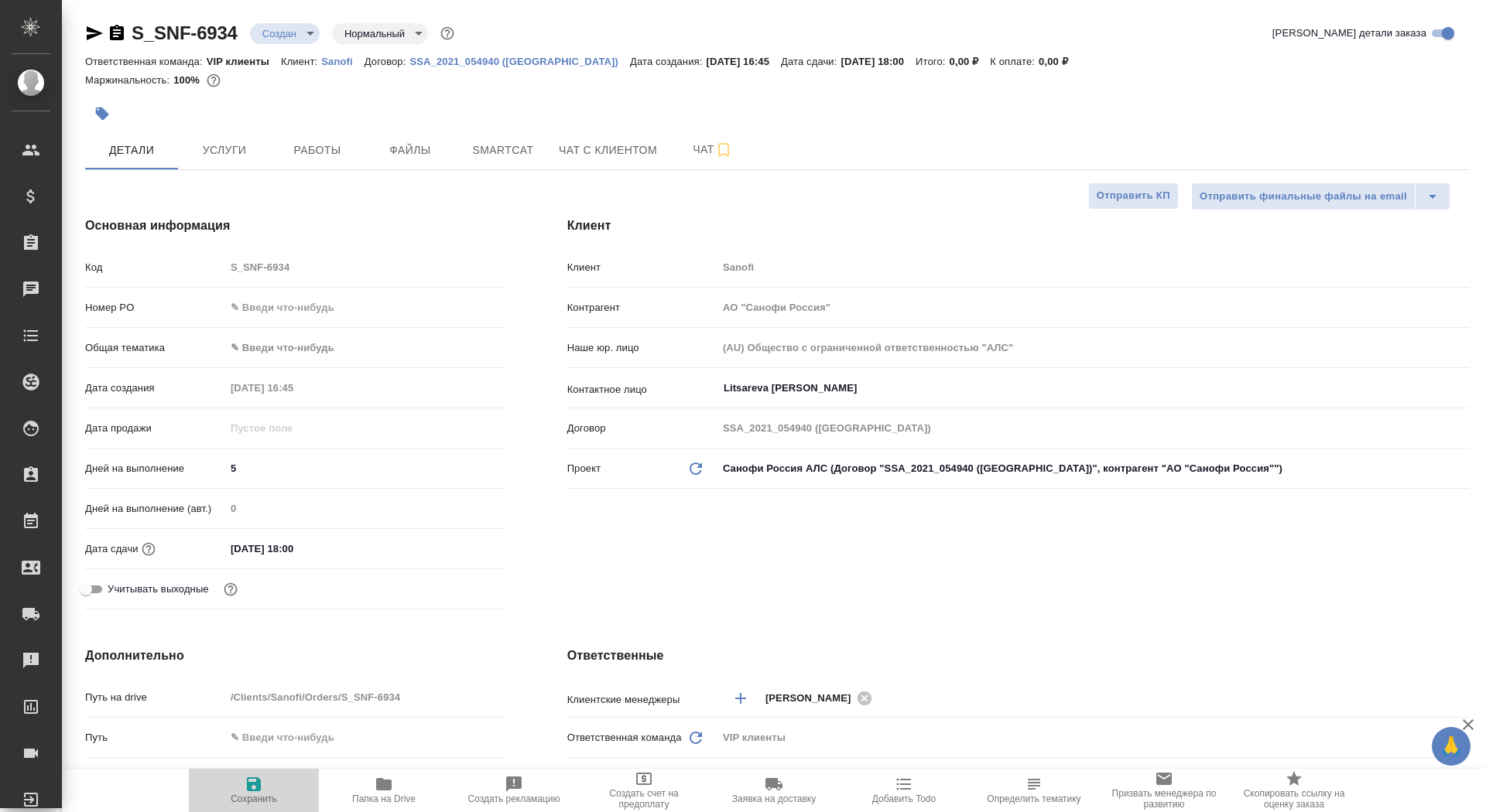
type textarea "x"
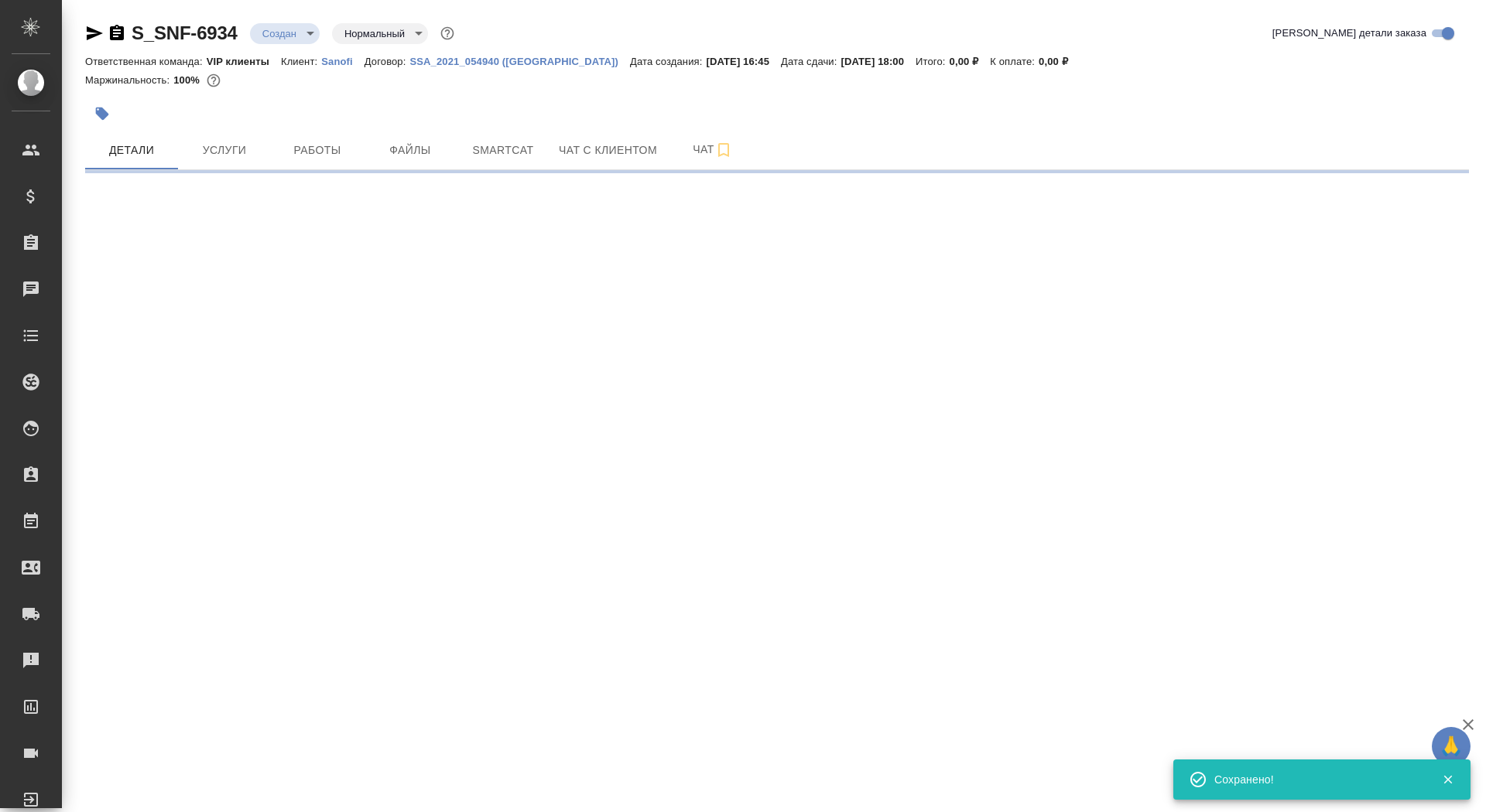
select select "RU"
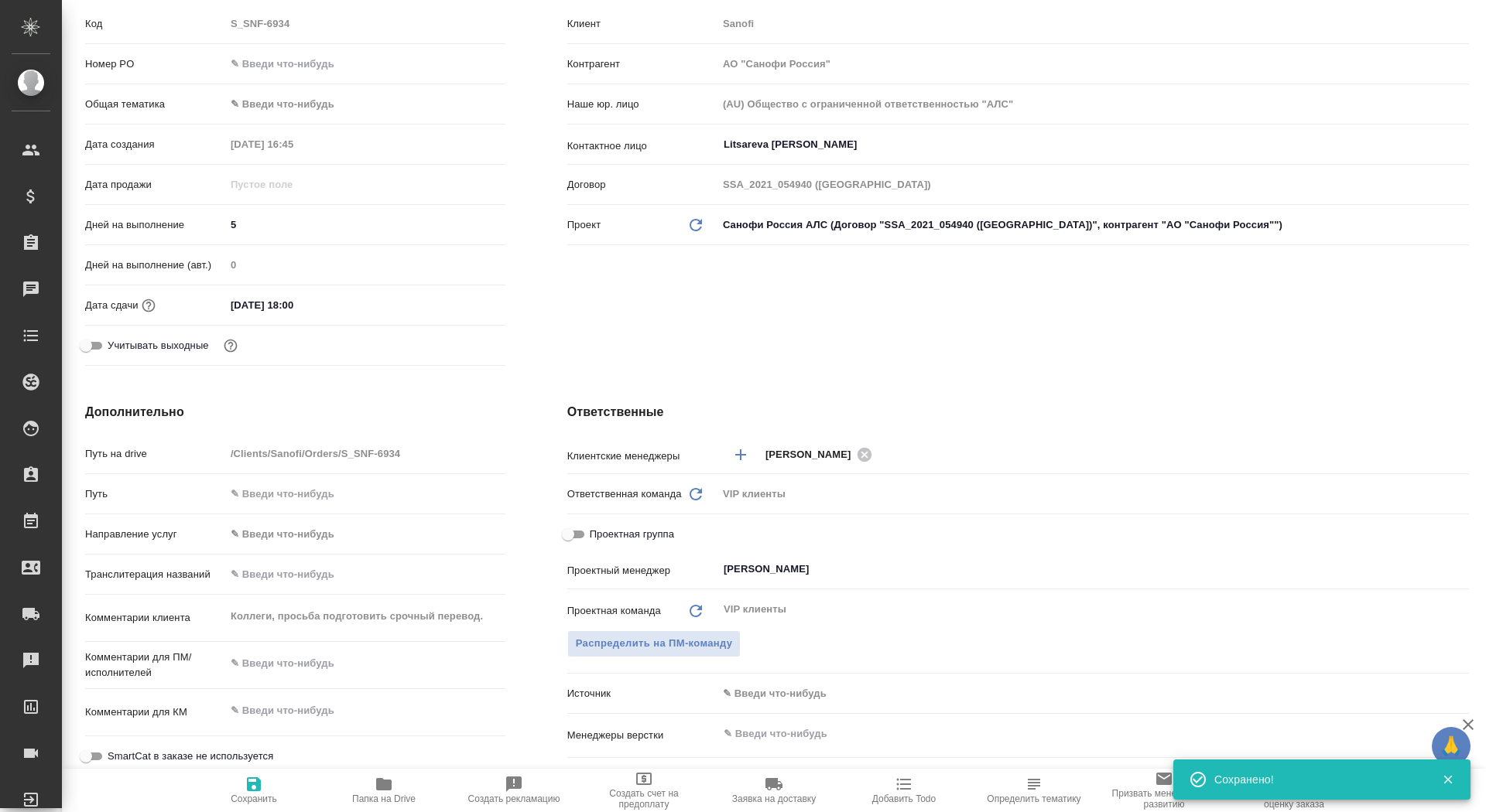
type textarea "x"
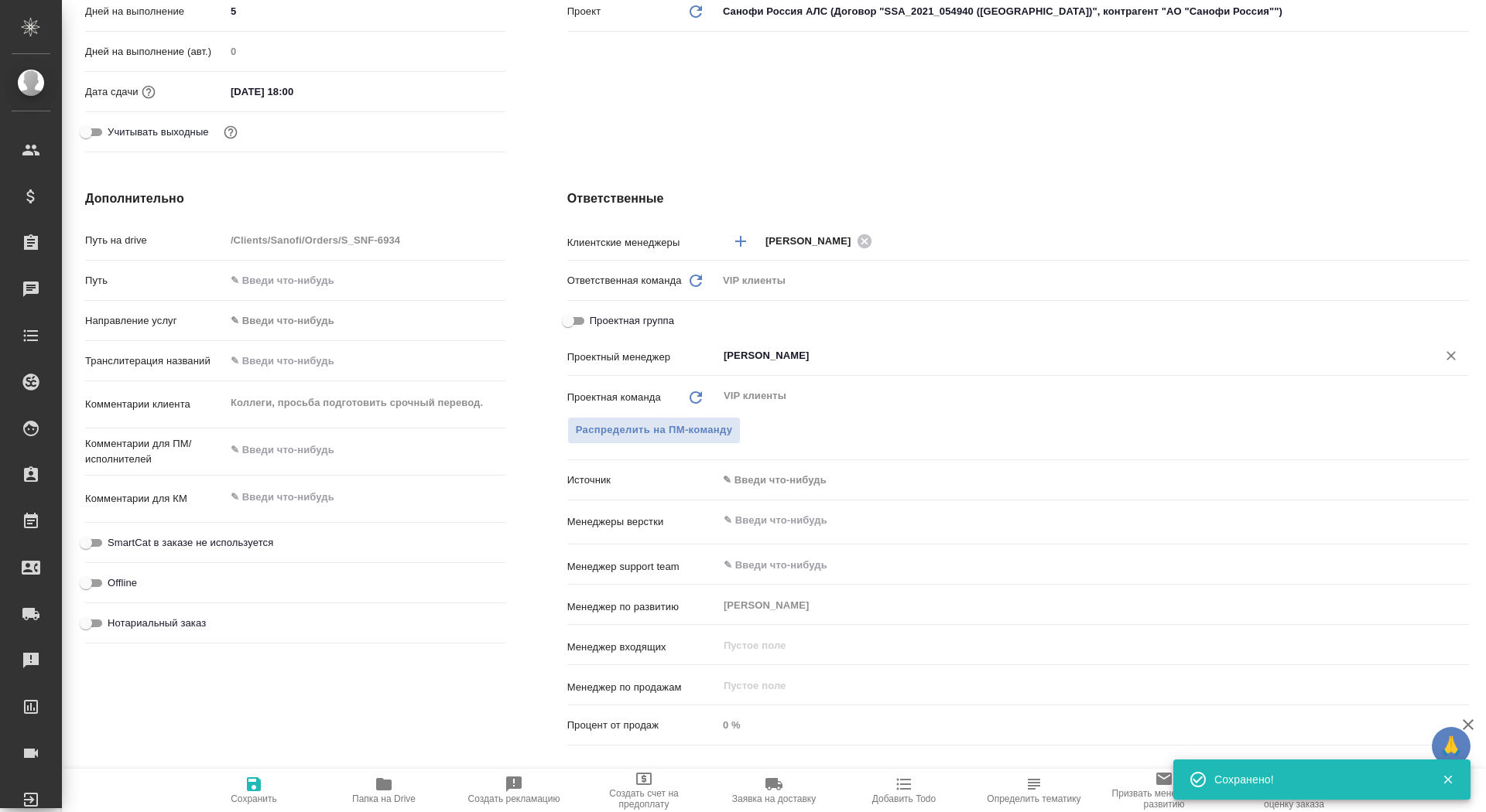
click at [819, 349] on input "[PERSON_NAME]" at bounding box center [1068, 356] width 690 height 19
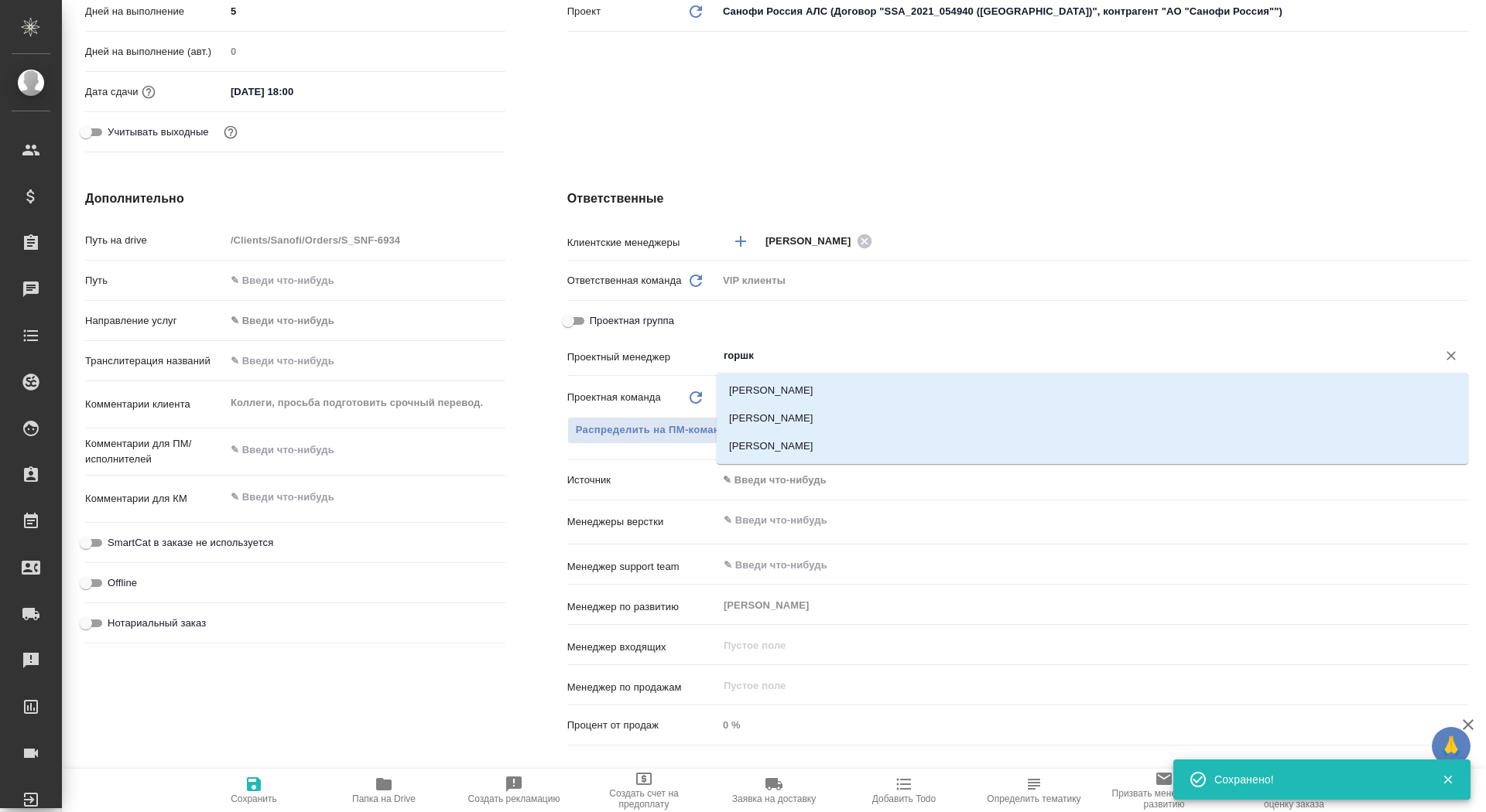
type input "горшко"
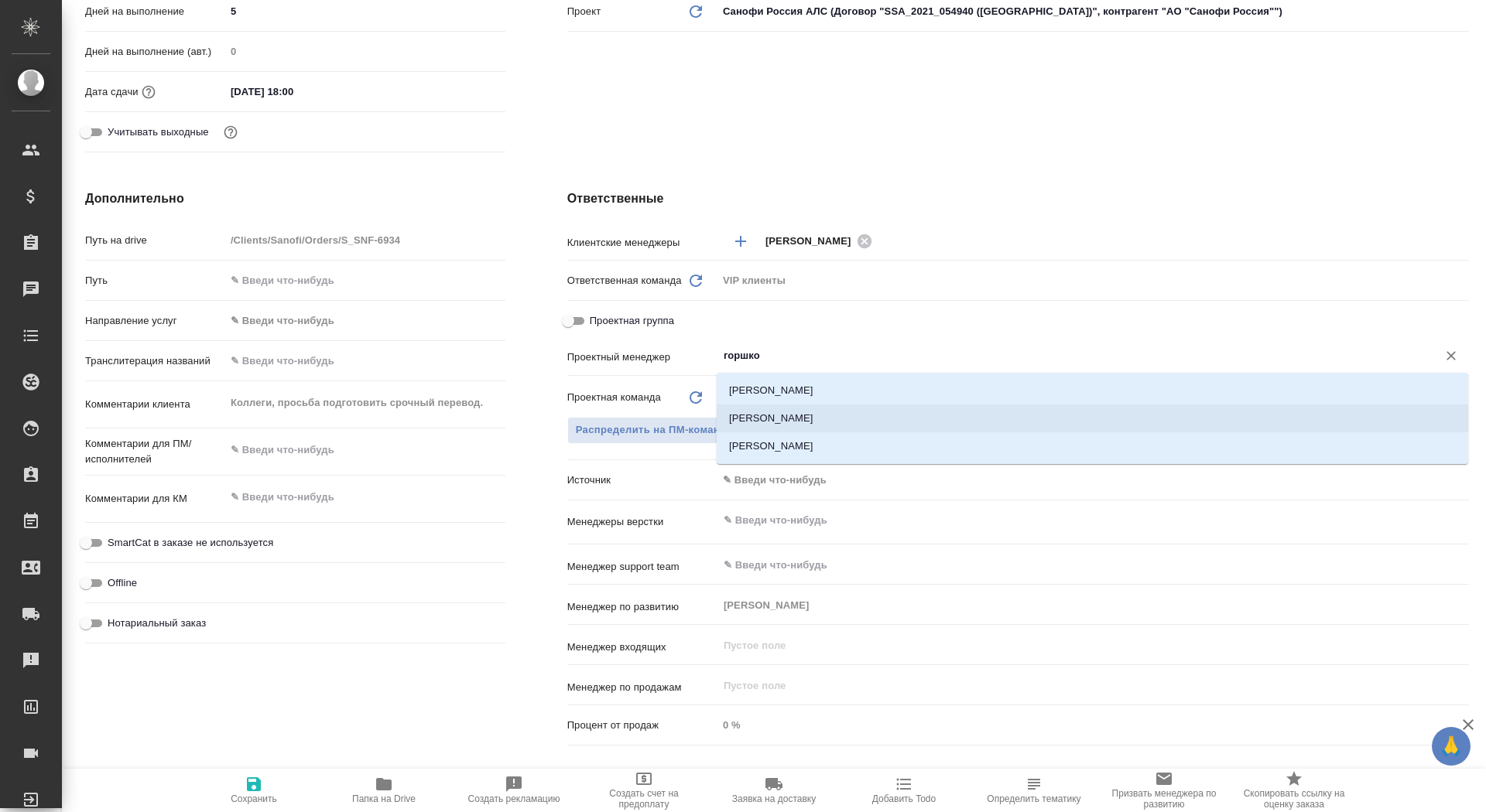
click at [818, 415] on li "[PERSON_NAME]" at bounding box center [1092, 418] width 752 height 28
type textarea "x"
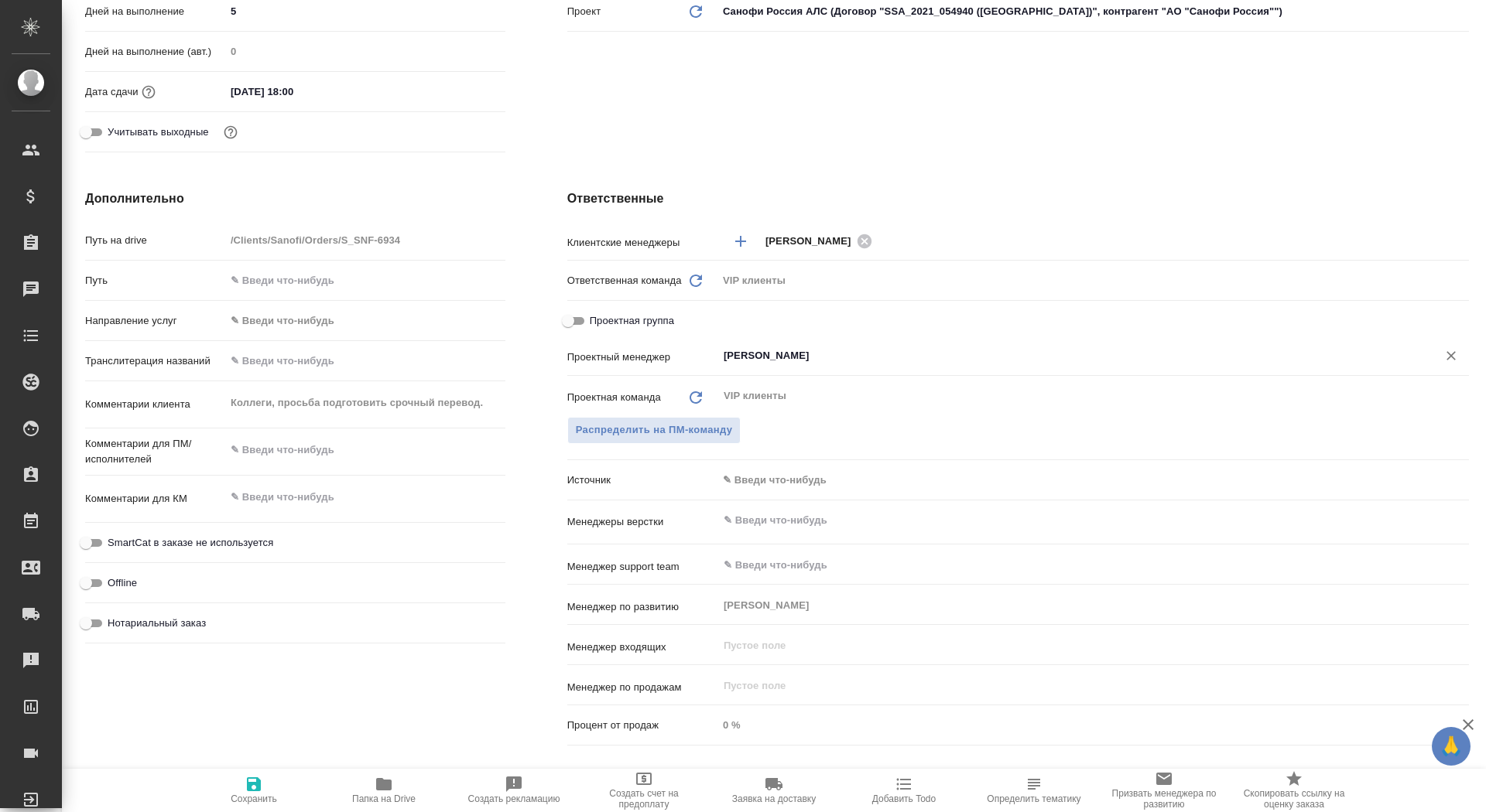
type input "[PERSON_NAME]"
click at [258, 790] on icon "button" at bounding box center [254, 785] width 14 height 14
type textarea "x"
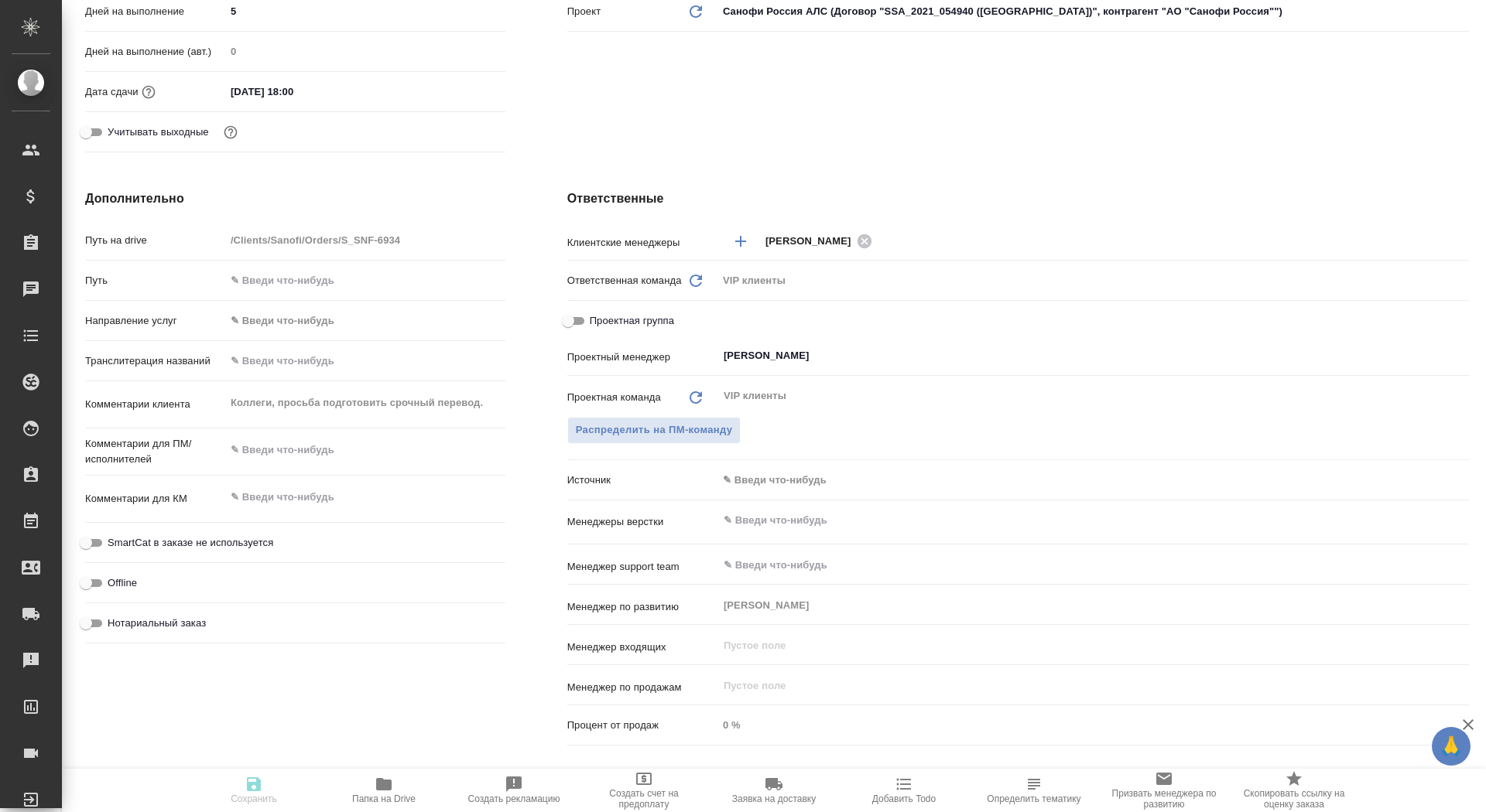
type textarea "x"
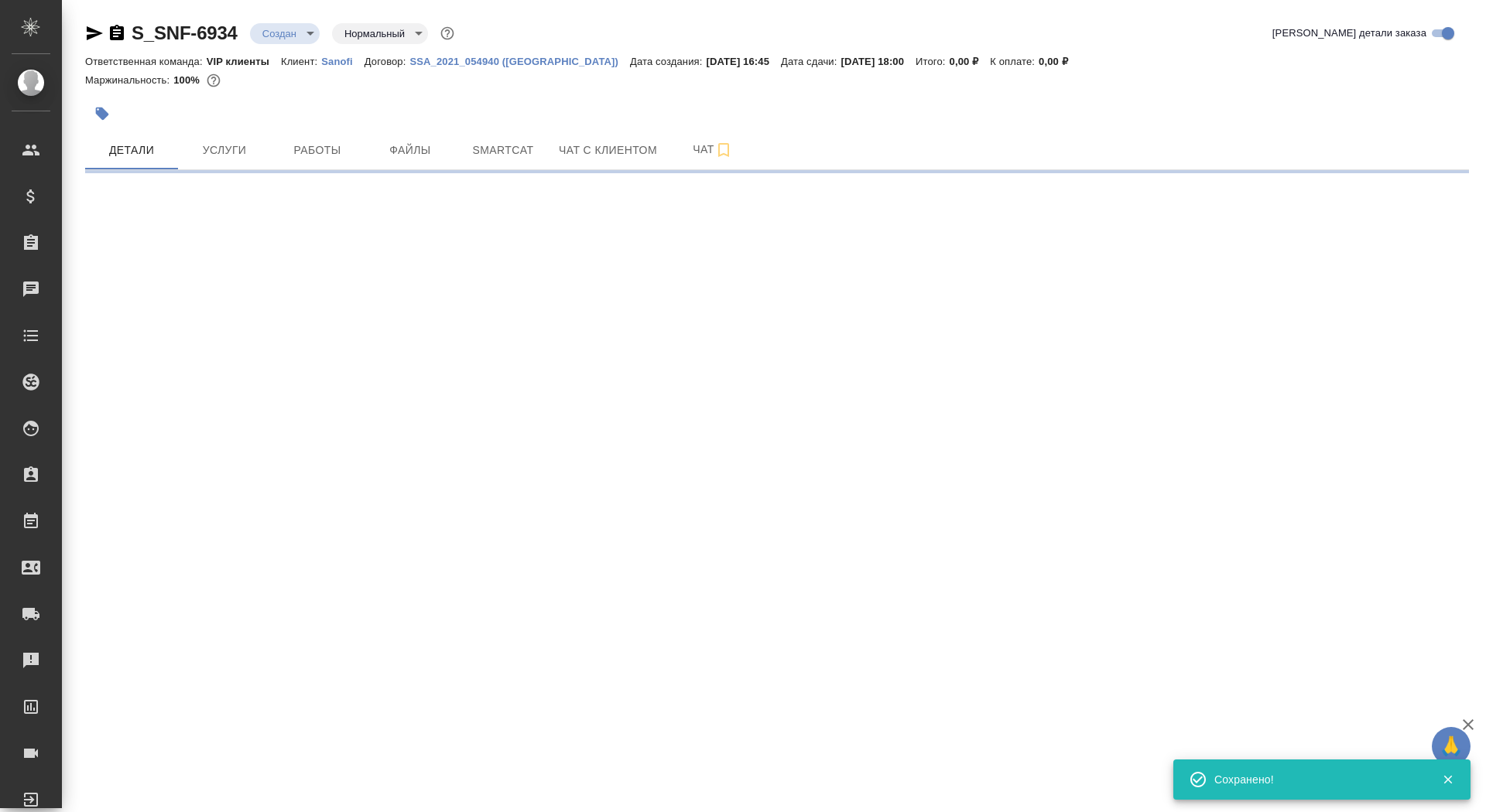
scroll to position [0, 0]
select select "RU"
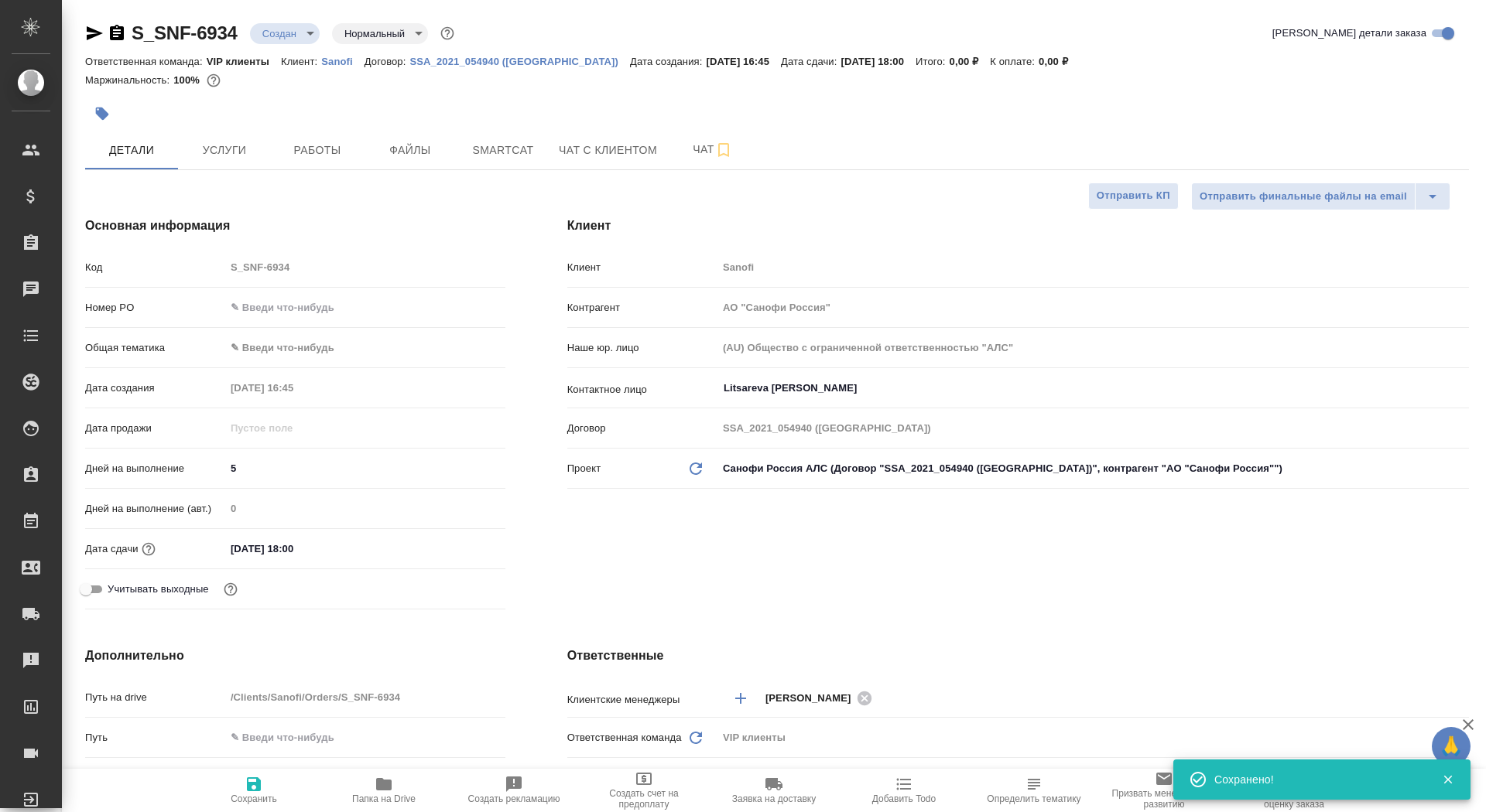
type textarea "x"
click at [390, 785] on icon "button" at bounding box center [384, 785] width 16 height 13
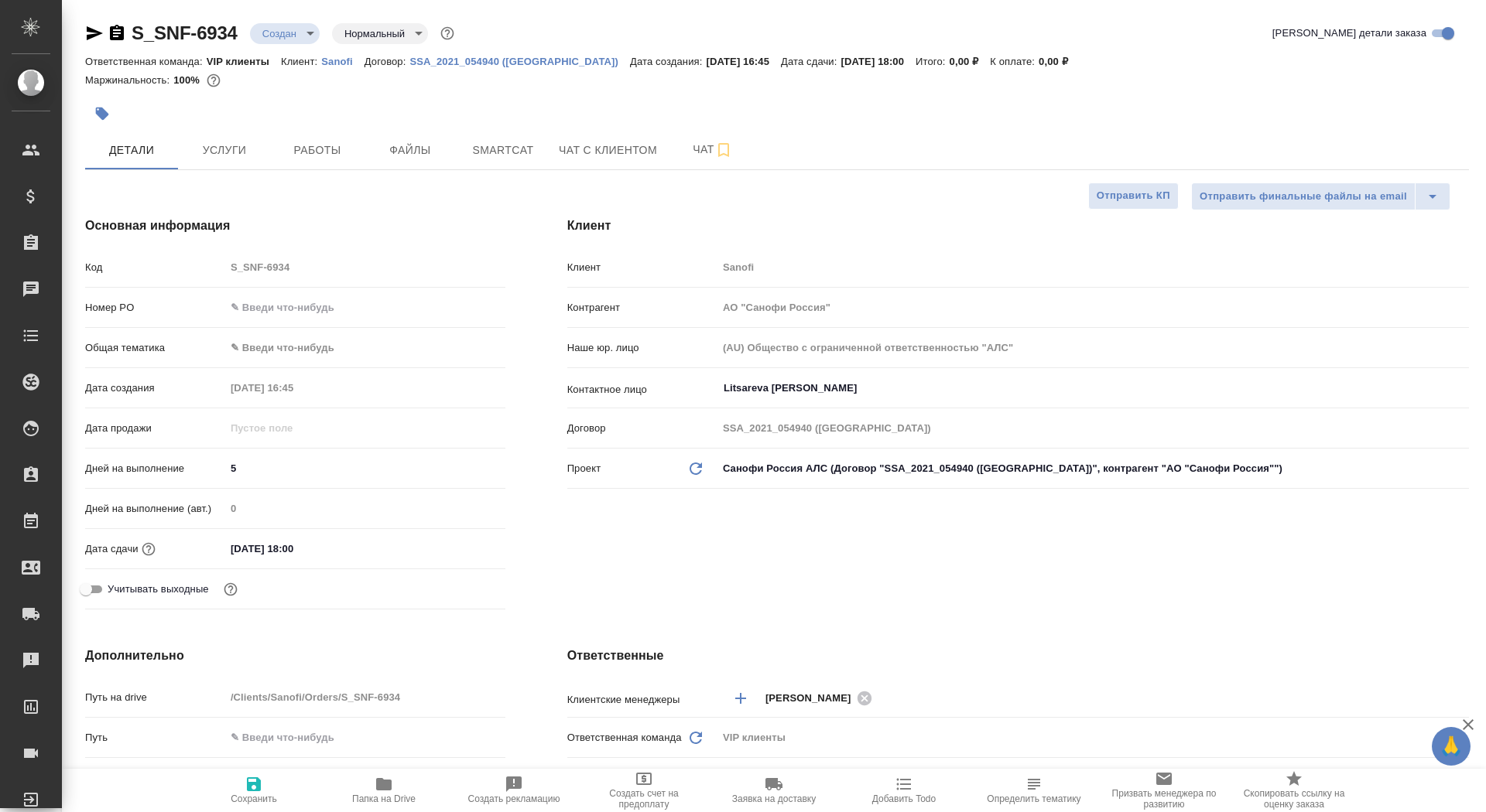
type textarea "x"
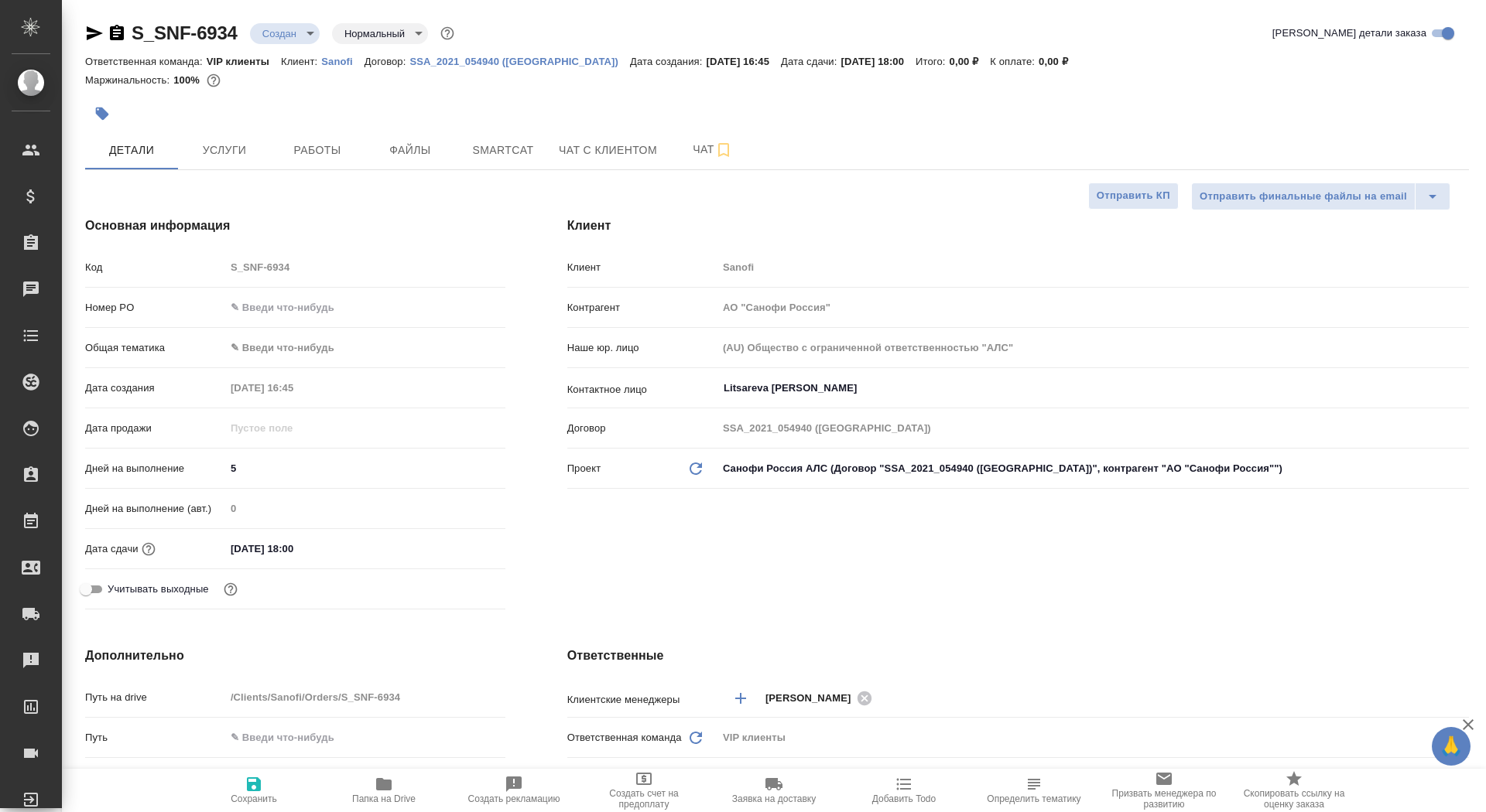
type textarea "x"
click at [268, 36] on body "🙏 .cls-1 fill:#fff; AWATERA Saydasheva Dilyara Клиенты Спецификации Заказы 0 Ча…" at bounding box center [743, 406] width 1486 height 812
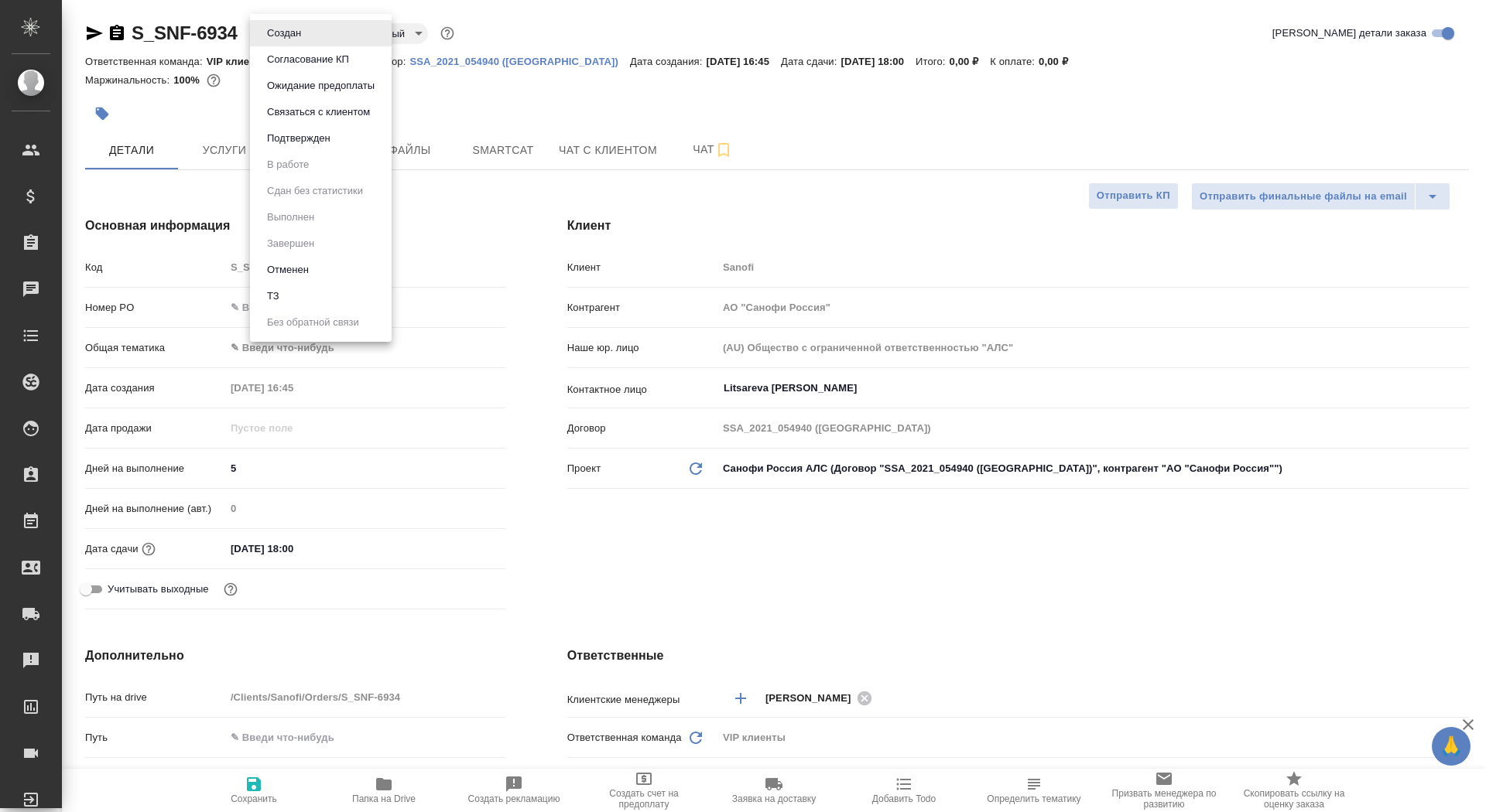
click at [331, 300] on li "ТЗ" at bounding box center [321, 296] width 142 height 26
type textarea "x"
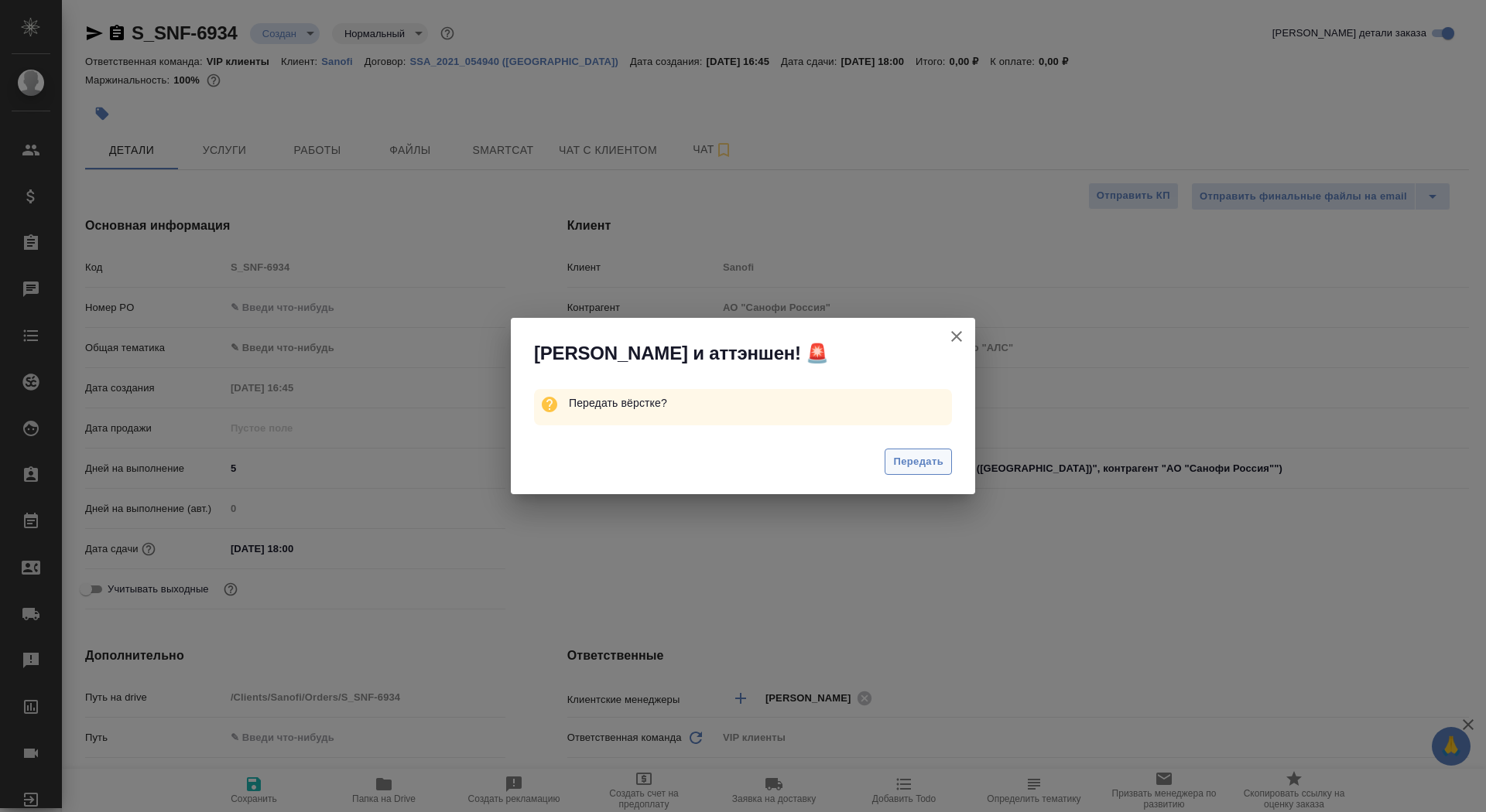
click at [940, 457] on span "Передать" at bounding box center [918, 462] width 50 height 18
type textarea "x"
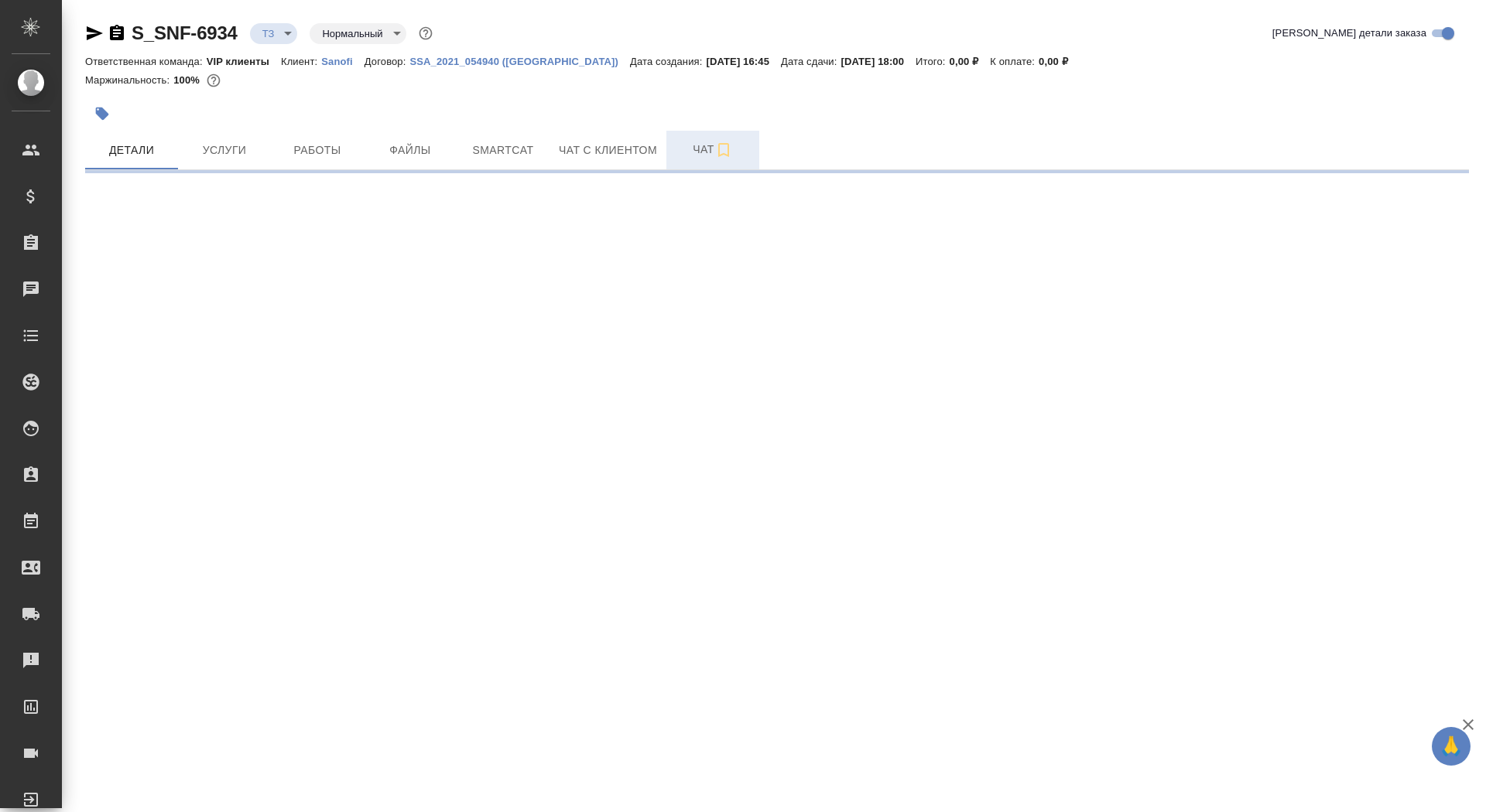
click at [696, 152] on span "Чат" at bounding box center [713, 150] width 74 height 20
select select "RU"
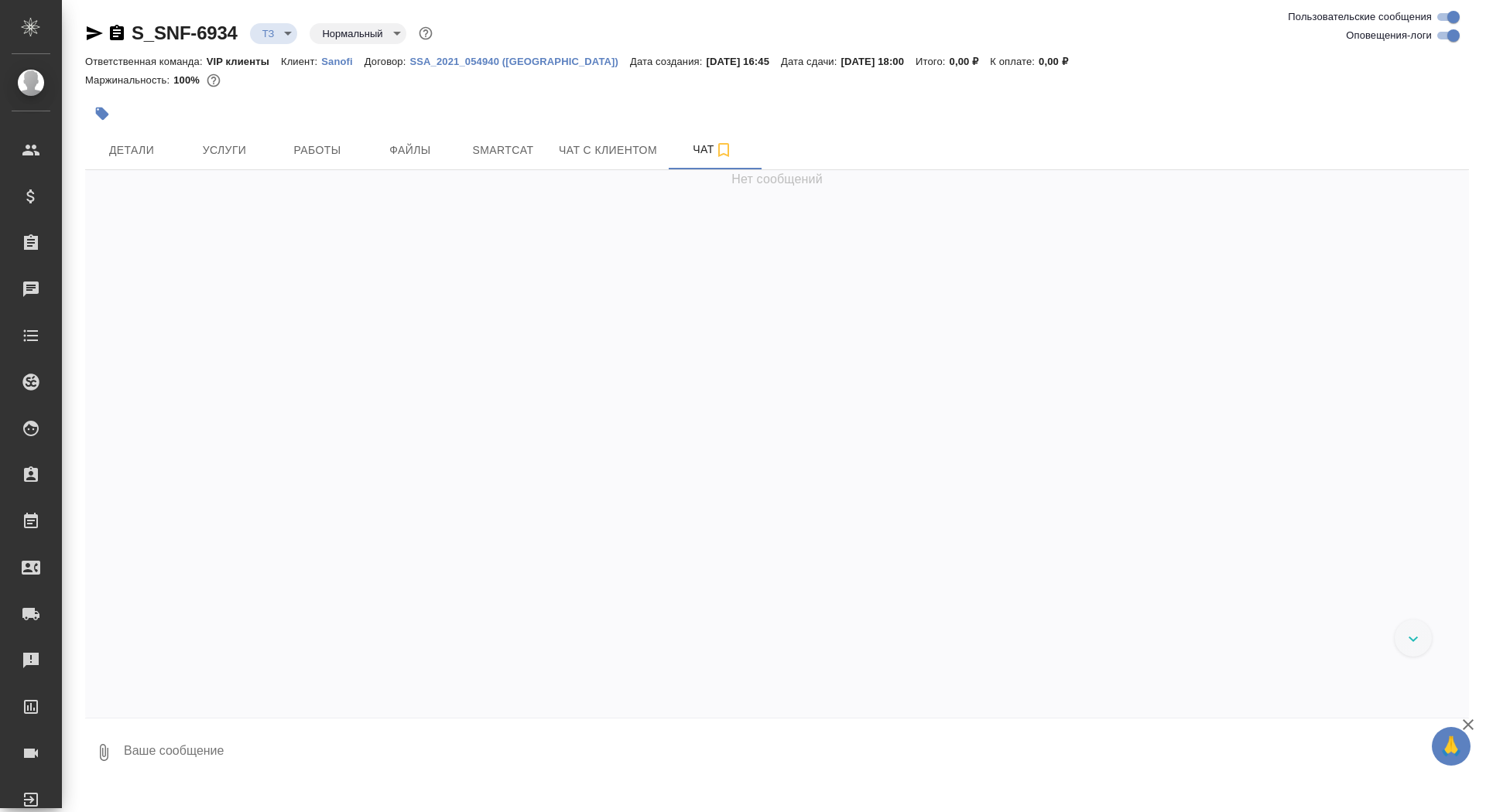
click at [380, 752] on textarea at bounding box center [796, 753] width 1347 height 53
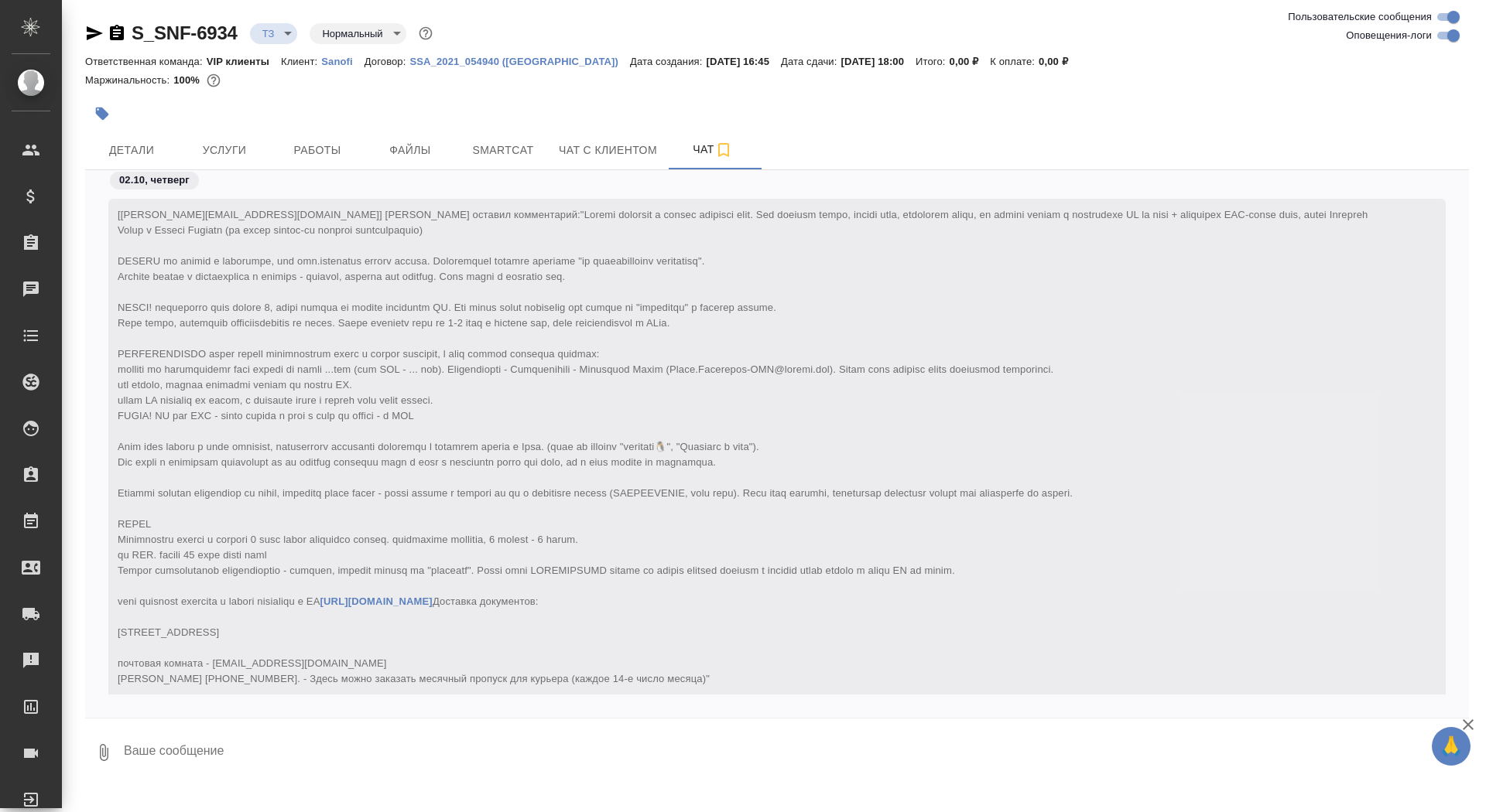
scroll to position [181, 0]
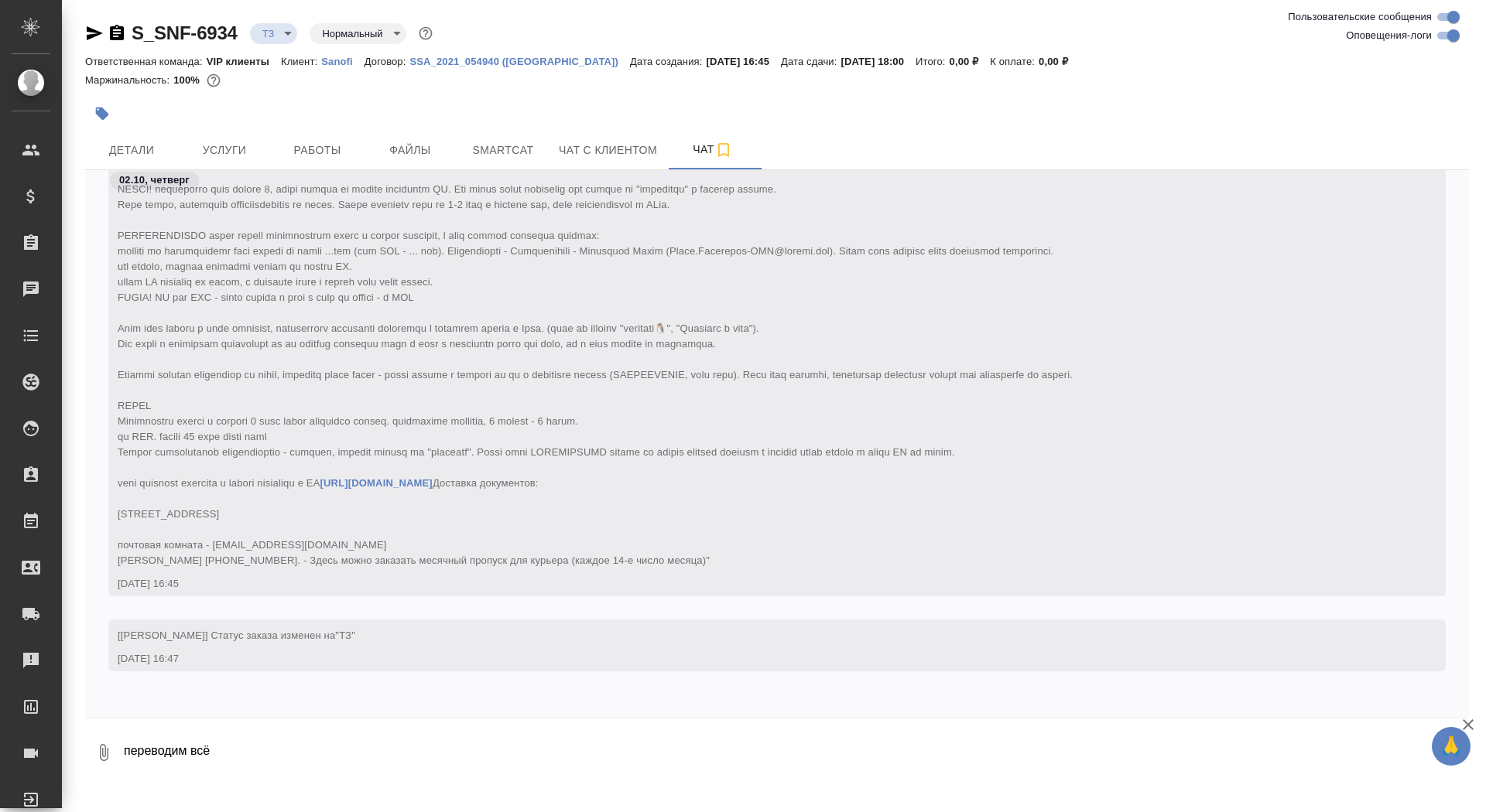
type textarea "переводим всё"
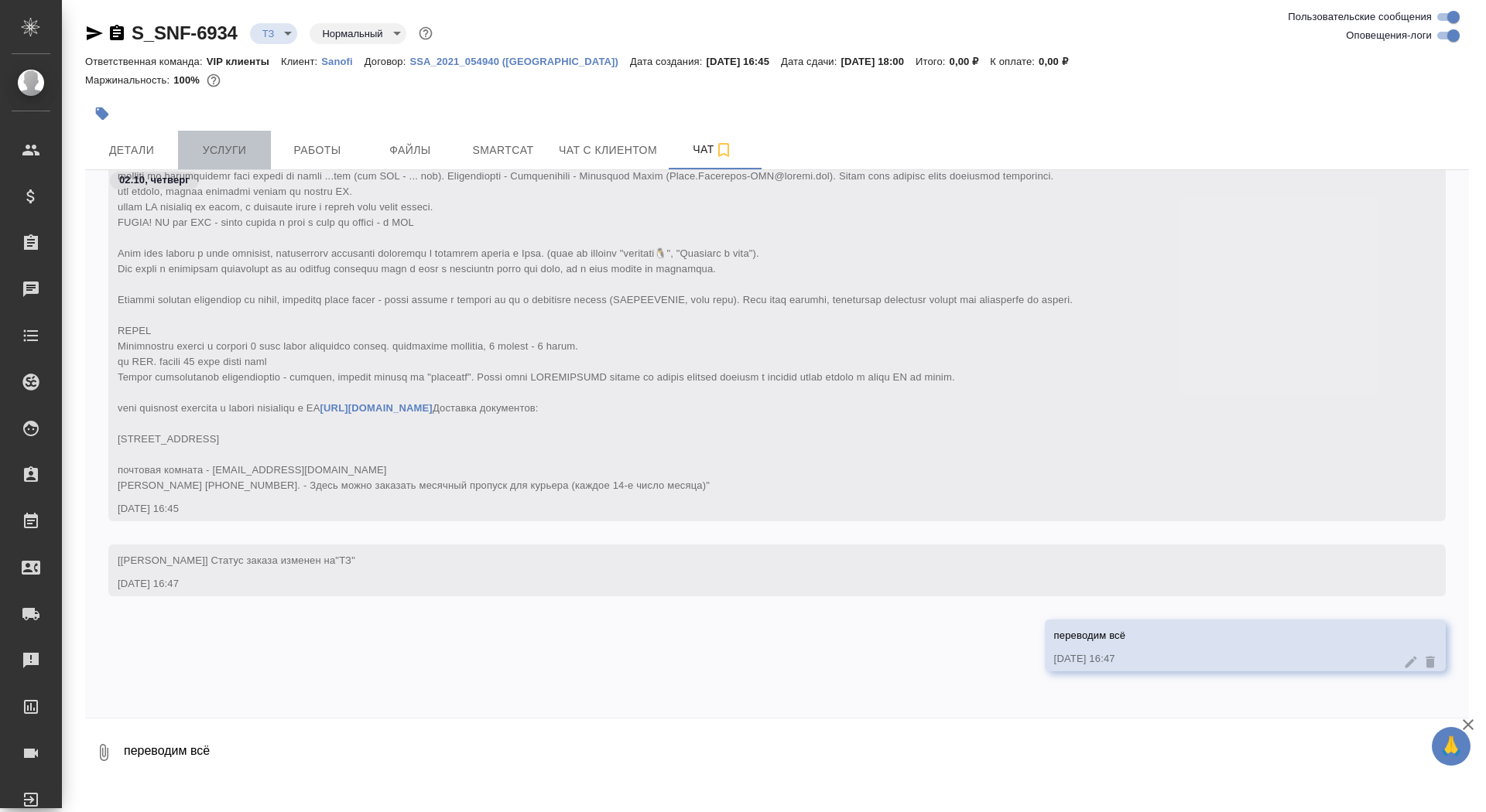
click at [228, 158] on span "Услуги" at bounding box center [225, 150] width 74 height 20
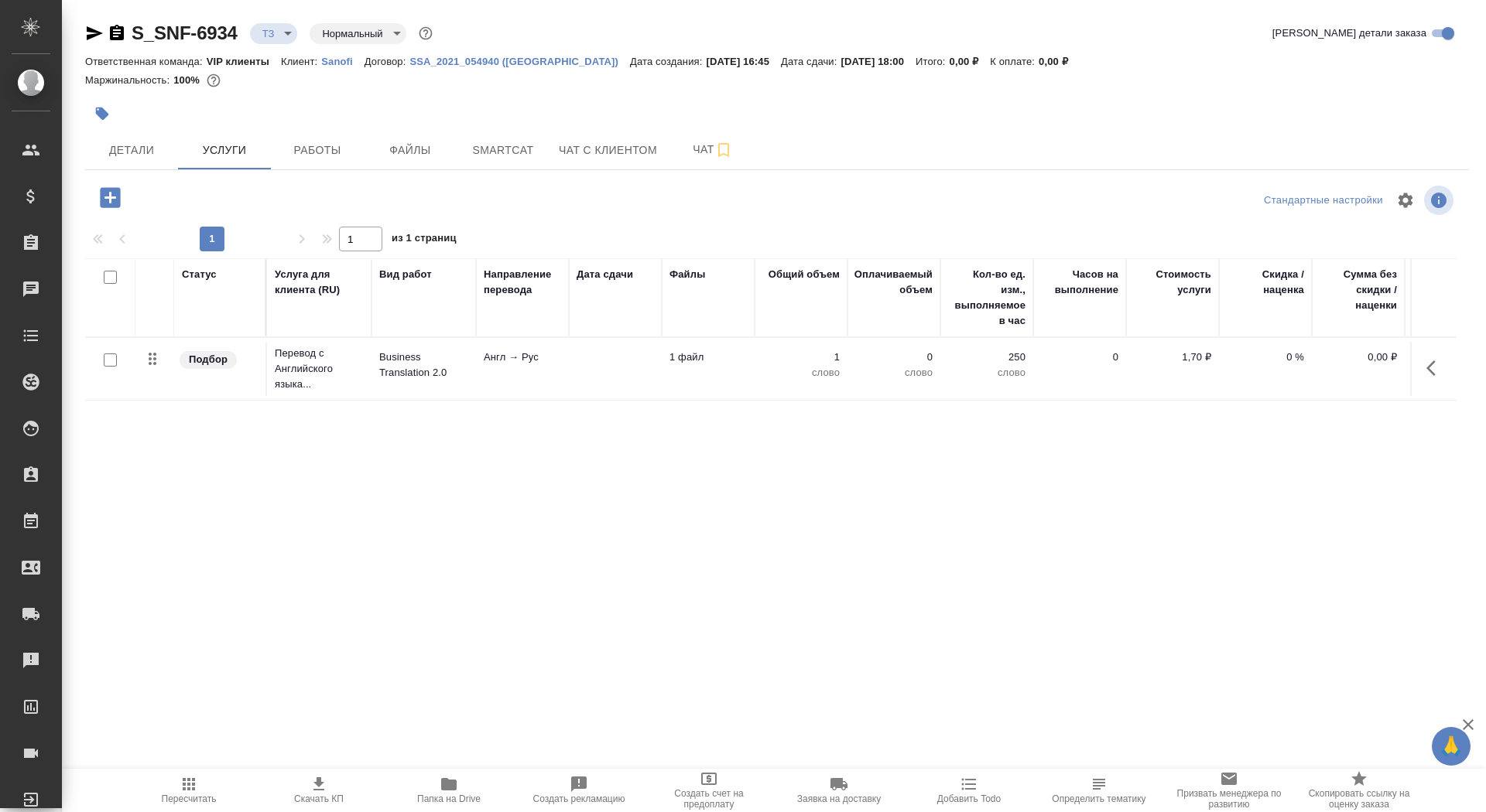
click at [575, 373] on td at bounding box center [615, 368] width 93 height 54
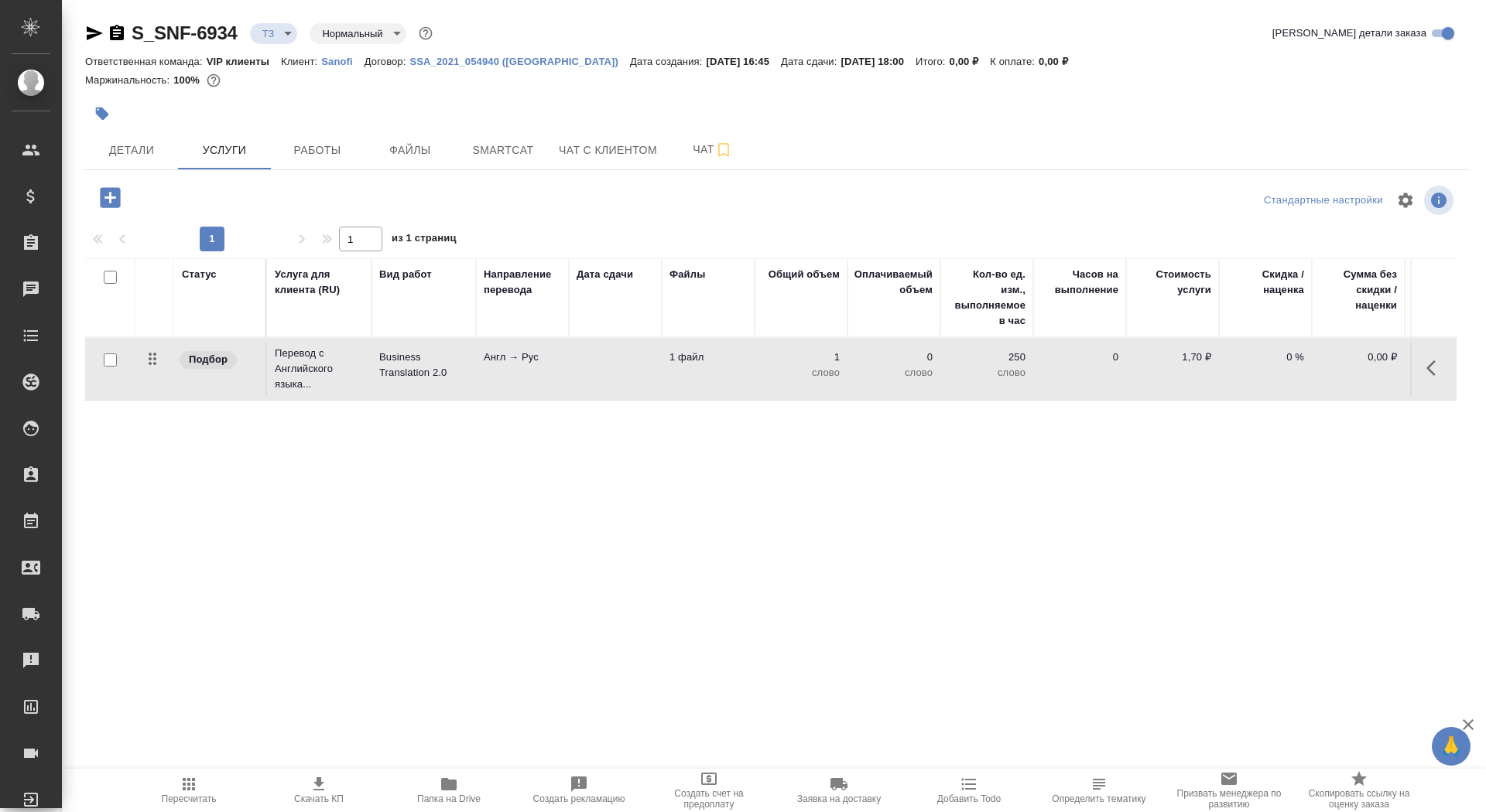
click at [575, 373] on td at bounding box center [615, 368] width 93 height 54
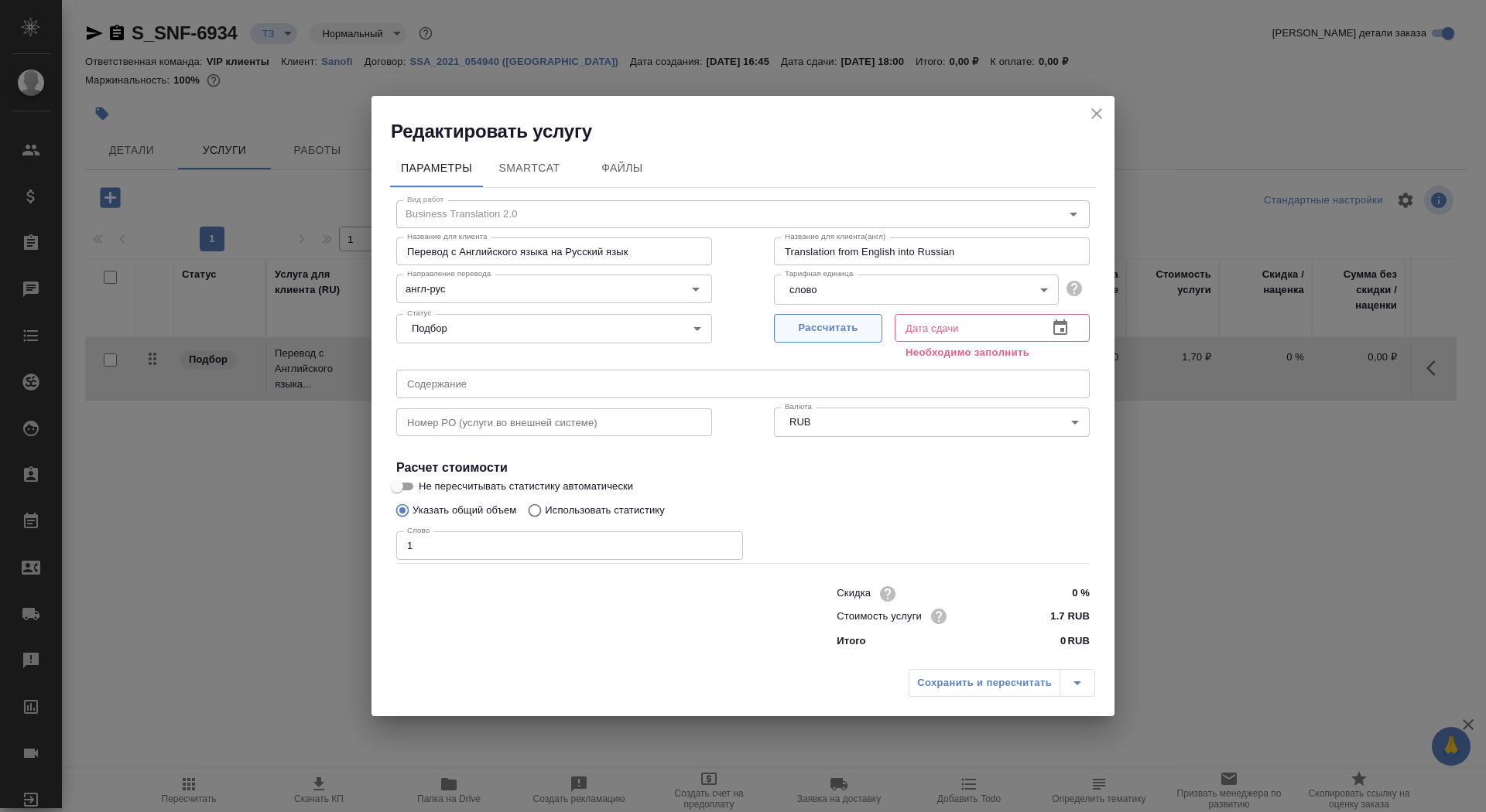
click at [839, 322] on span "Рассчитать" at bounding box center [828, 328] width 91 height 18
type input "[DATE] 18:00"
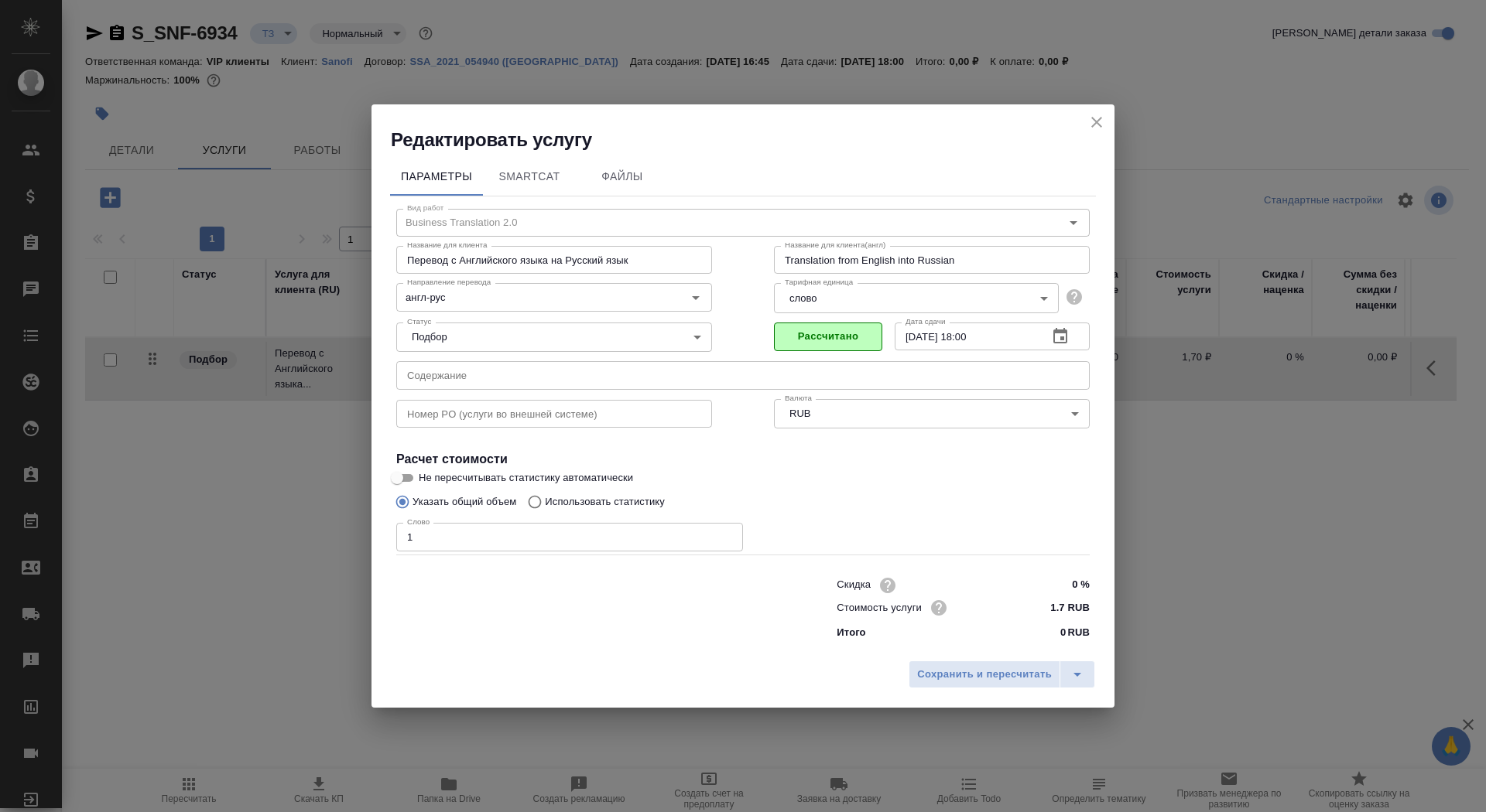
click at [410, 475] on input "Не пересчитывать статистику автоматически" at bounding box center [397, 478] width 56 height 19
checkbox input "true"
click at [963, 695] on div "Сохранить и пересчитать" at bounding box center [743, 680] width 743 height 55
click at [962, 680] on span "Сохранить и пересчитать" at bounding box center [984, 675] width 135 height 18
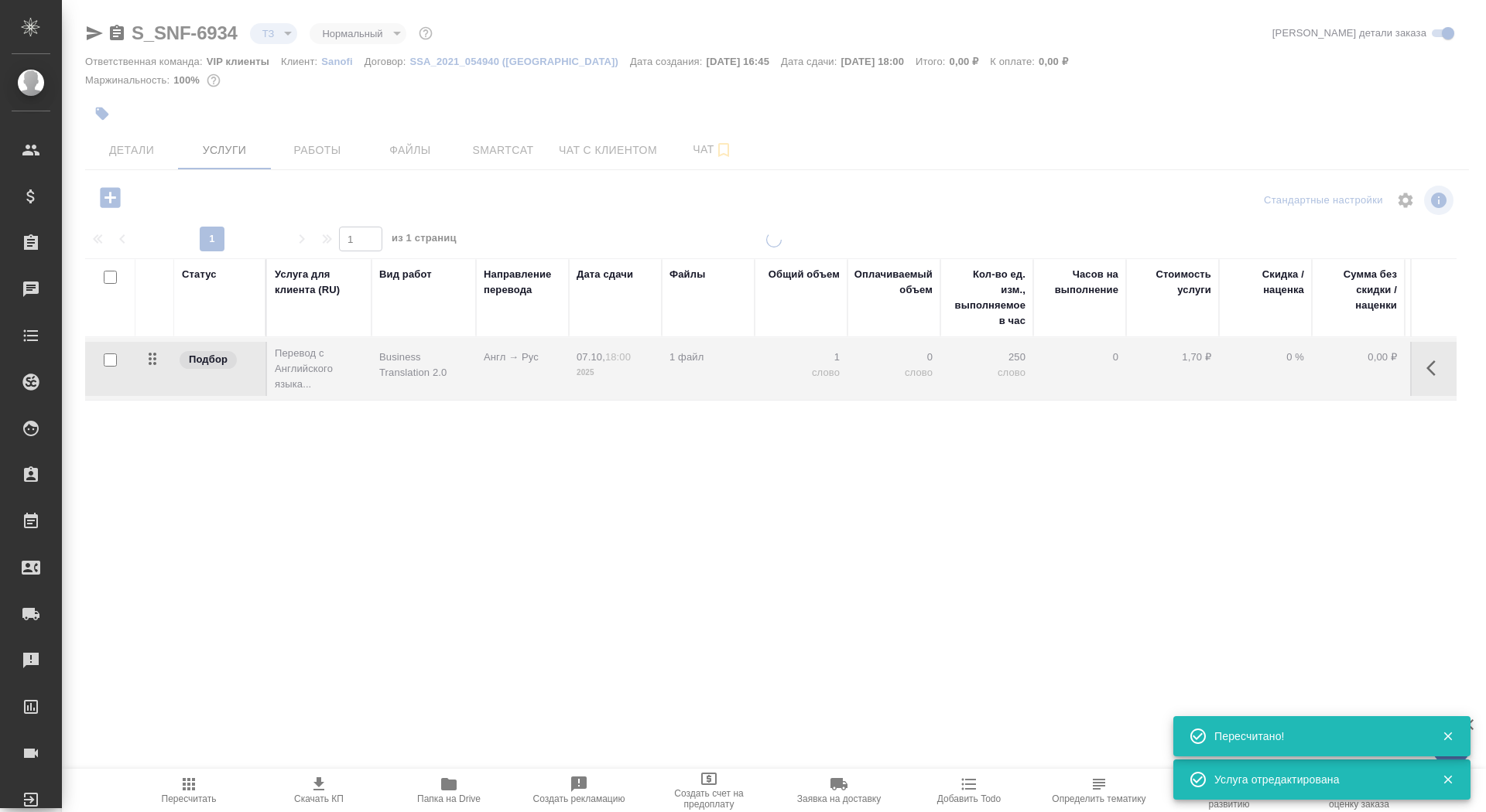
click at [109, 360] on input "checkbox" at bounding box center [109, 360] width 13 height 13
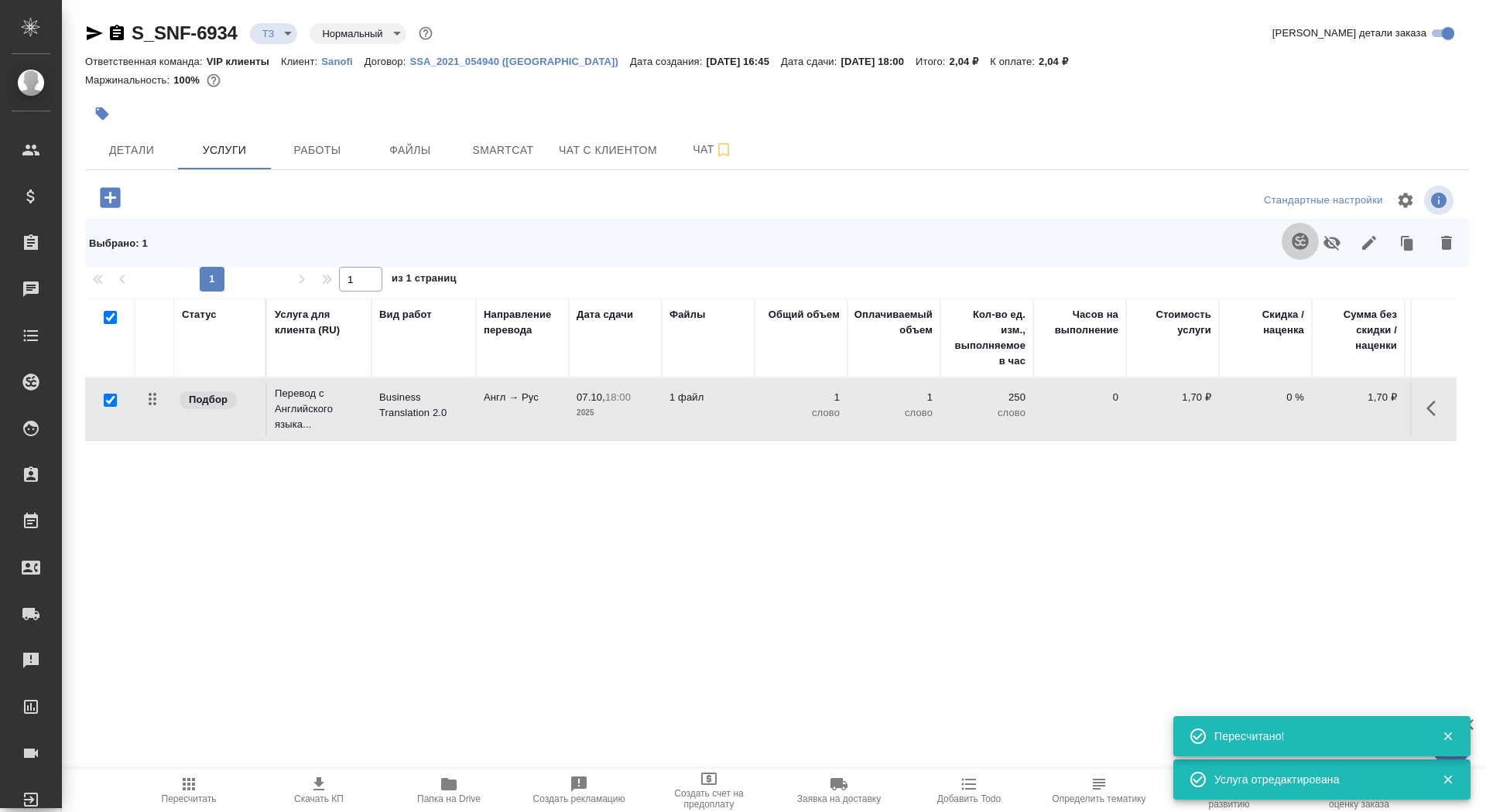
click at [1292, 235] on icon "button" at bounding box center [1300, 241] width 19 height 19
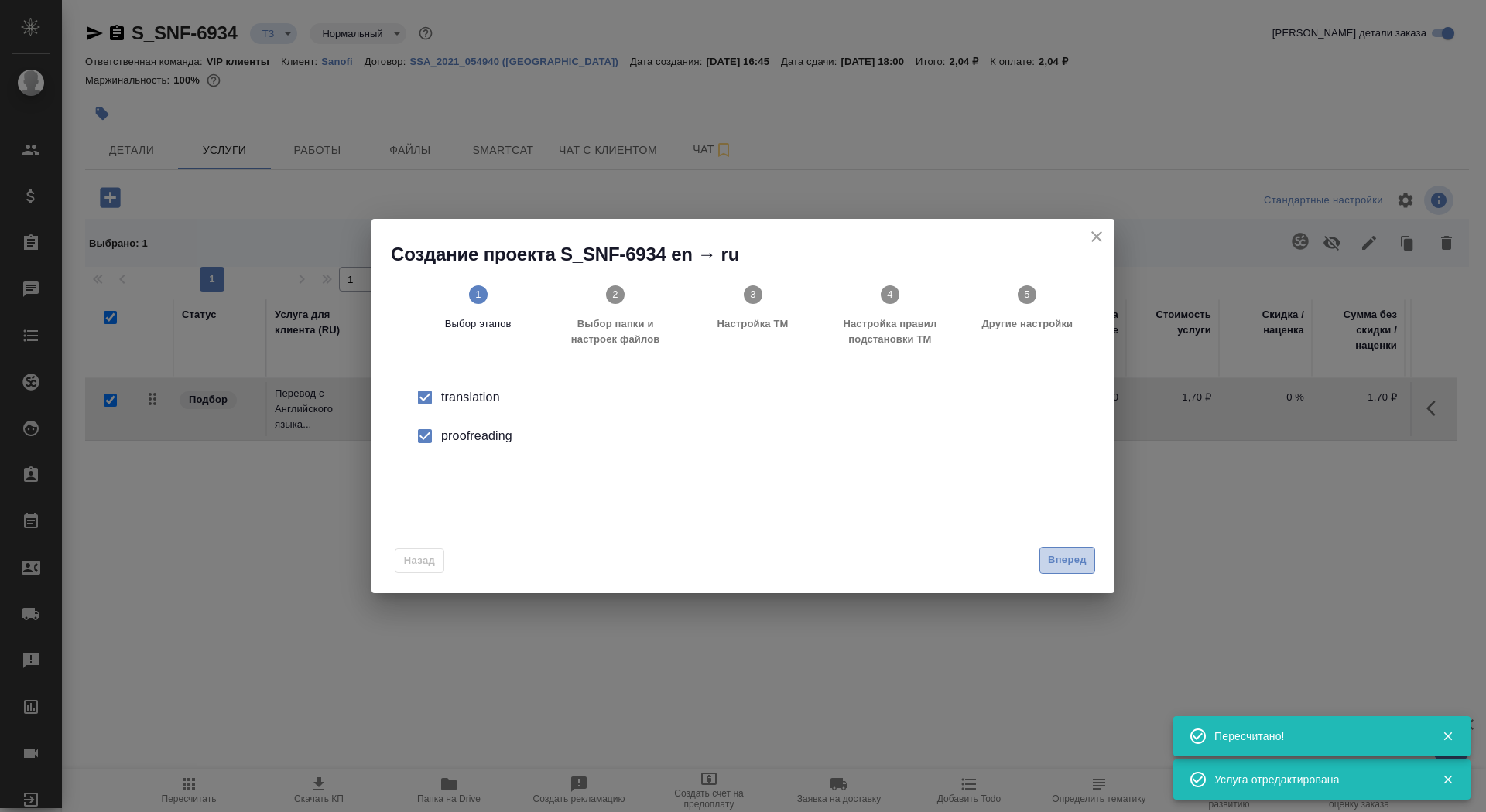
click at [1078, 548] on button "Вперед" at bounding box center [1067, 561] width 56 height 27
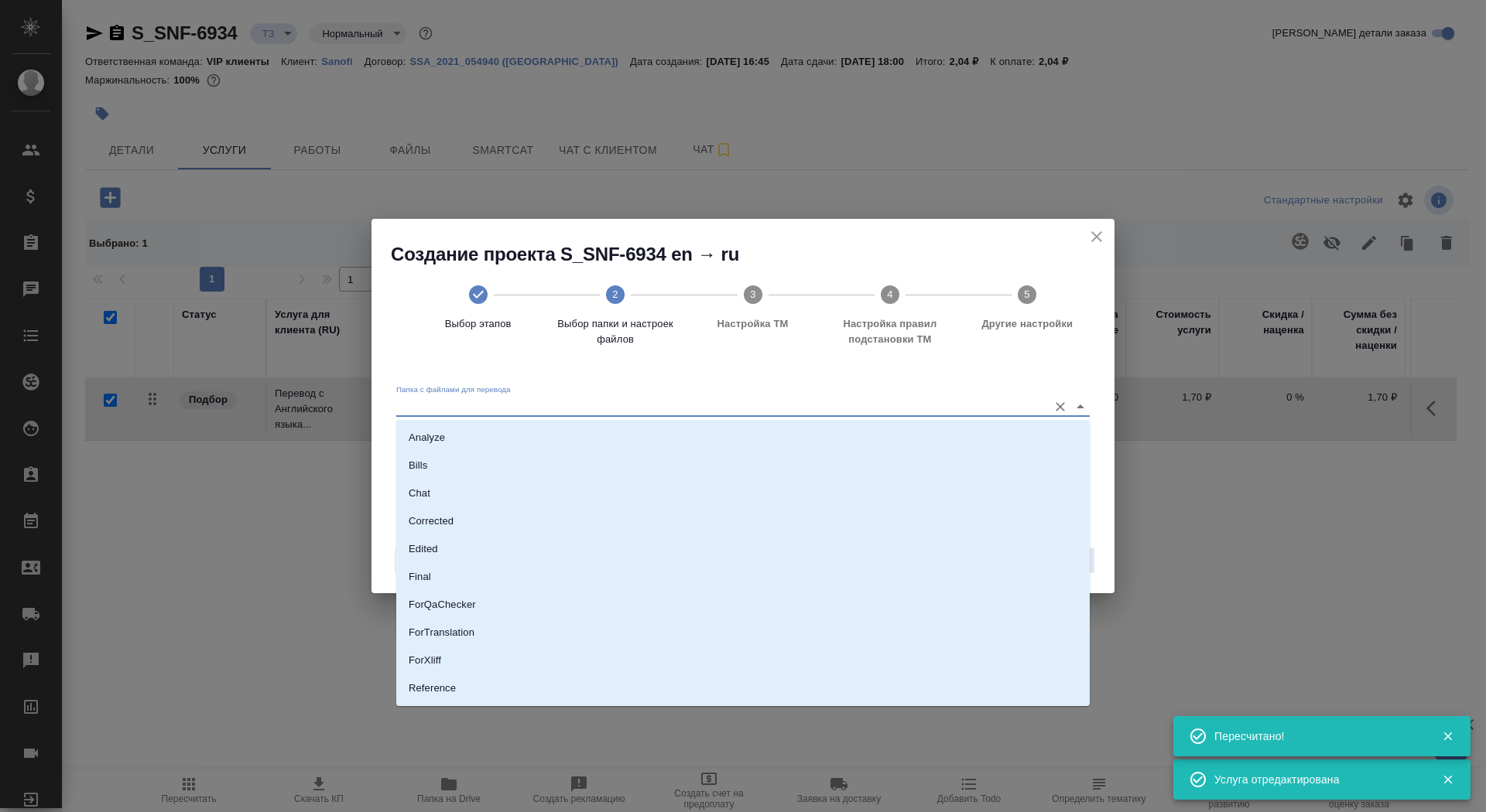
click at [988, 408] on input "Папка с файлами для перевода" at bounding box center [718, 406] width 644 height 19
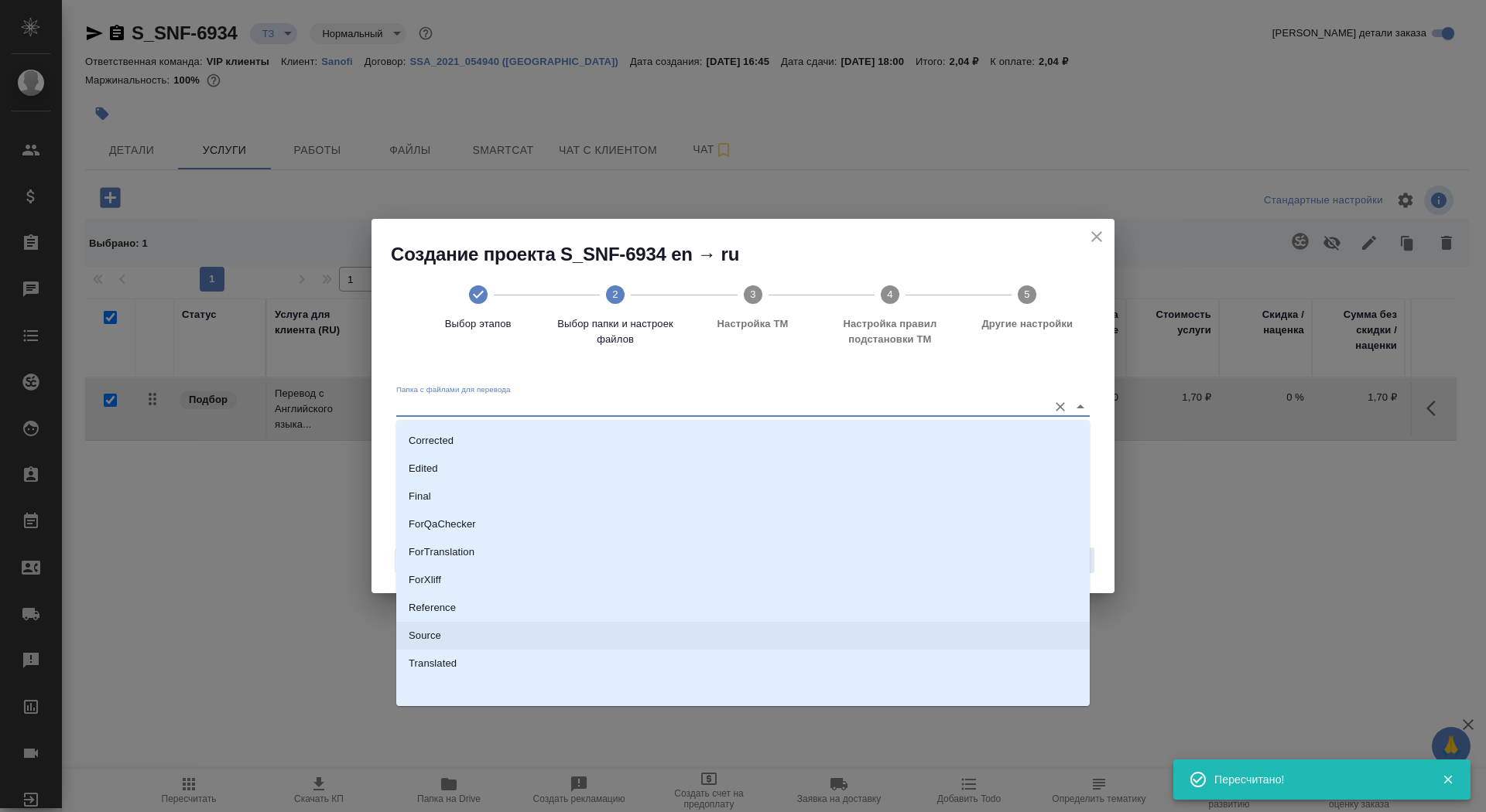
click at [922, 633] on li "Source" at bounding box center [743, 636] width 694 height 28
type input "Source"
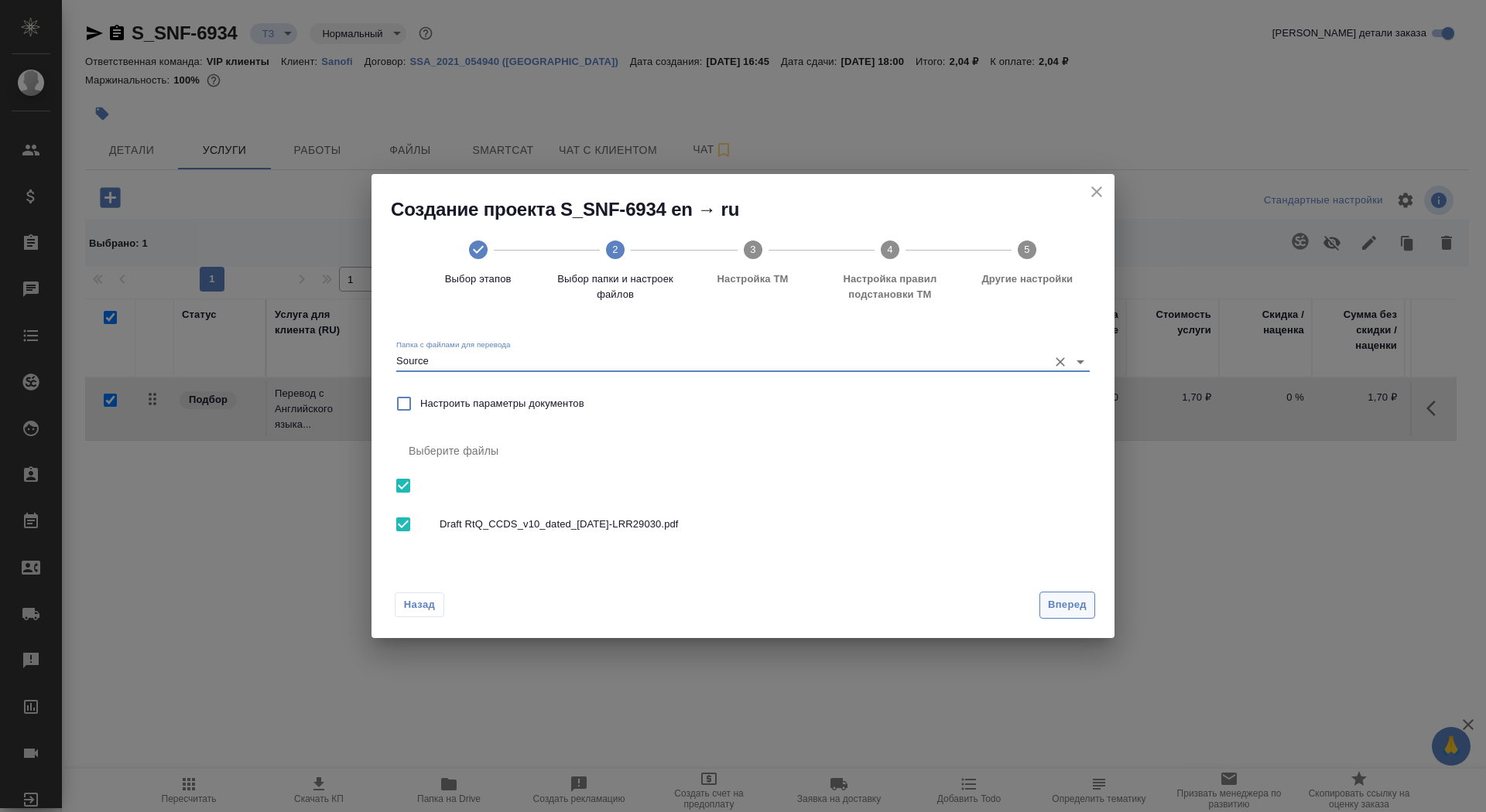
click at [1061, 593] on button "Вперед" at bounding box center [1067, 606] width 56 height 27
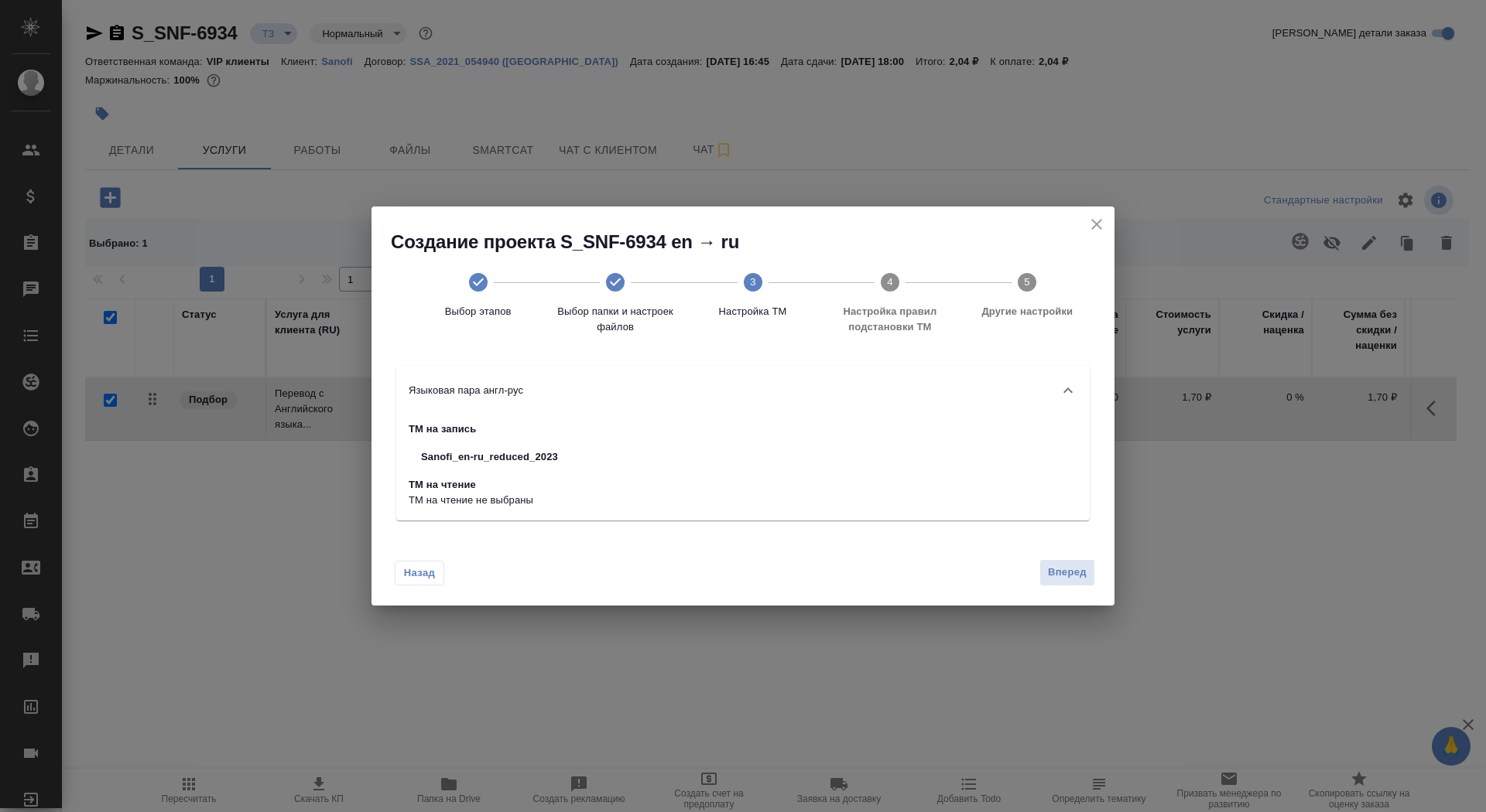
click at [1067, 586] on div "Назад Вперед" at bounding box center [743, 570] width 743 height 72
click at [1061, 572] on span "Вперед" at bounding box center [1068, 573] width 39 height 18
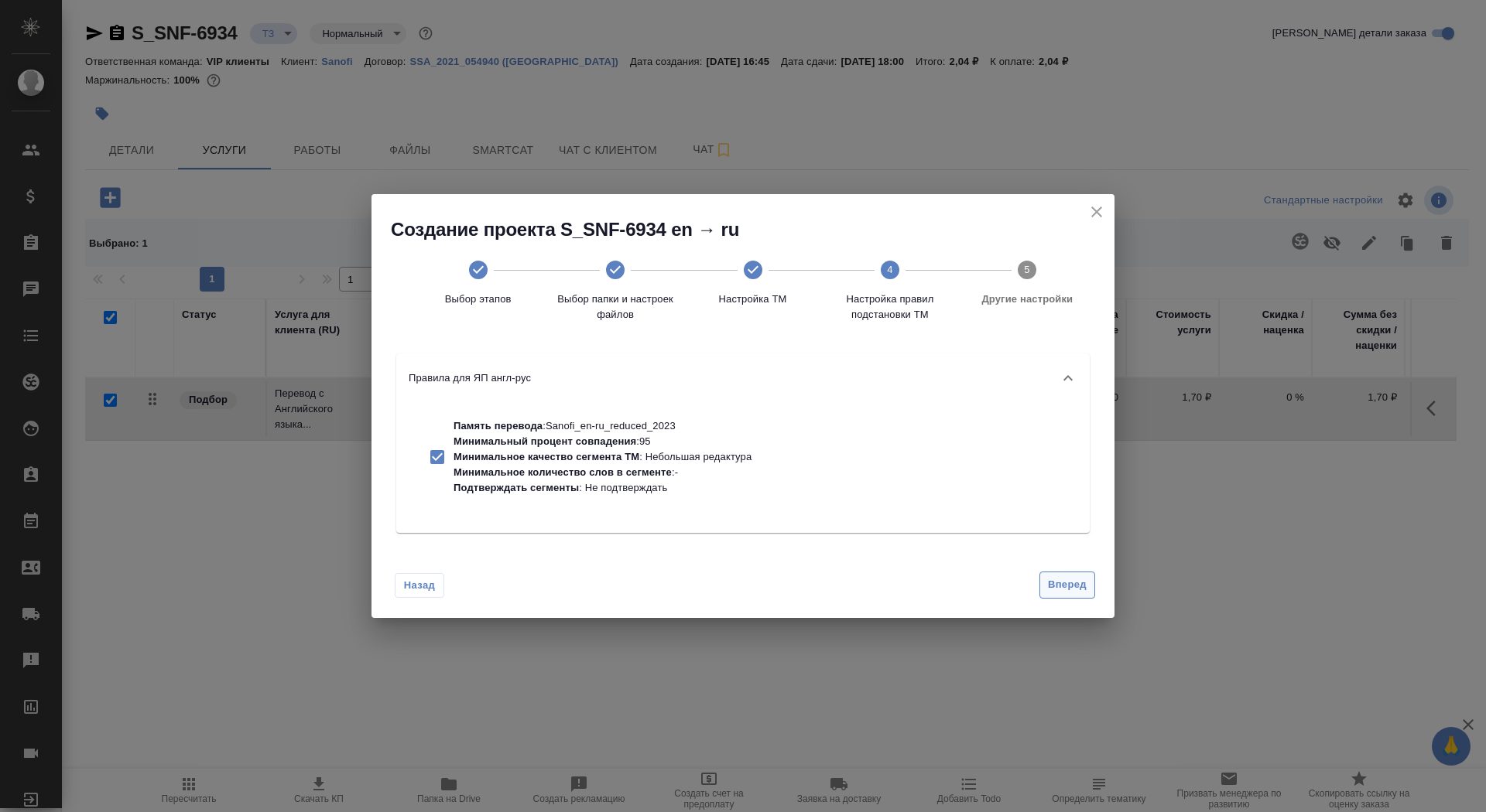
click at [1073, 595] on button "Вперед" at bounding box center [1067, 585] width 56 height 27
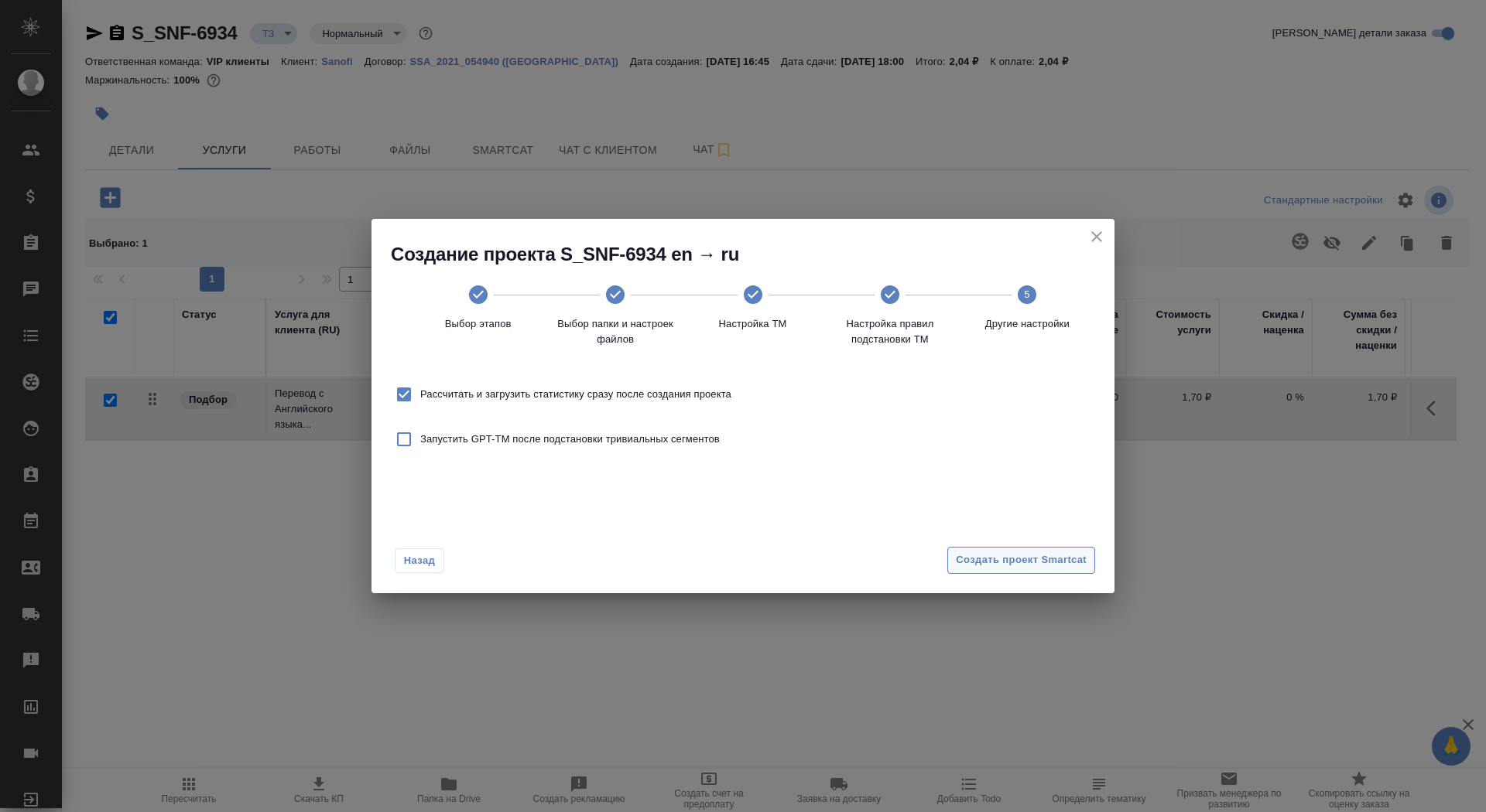
click at [1066, 571] on button "Создать проект Smartcat" at bounding box center [1021, 561] width 148 height 27
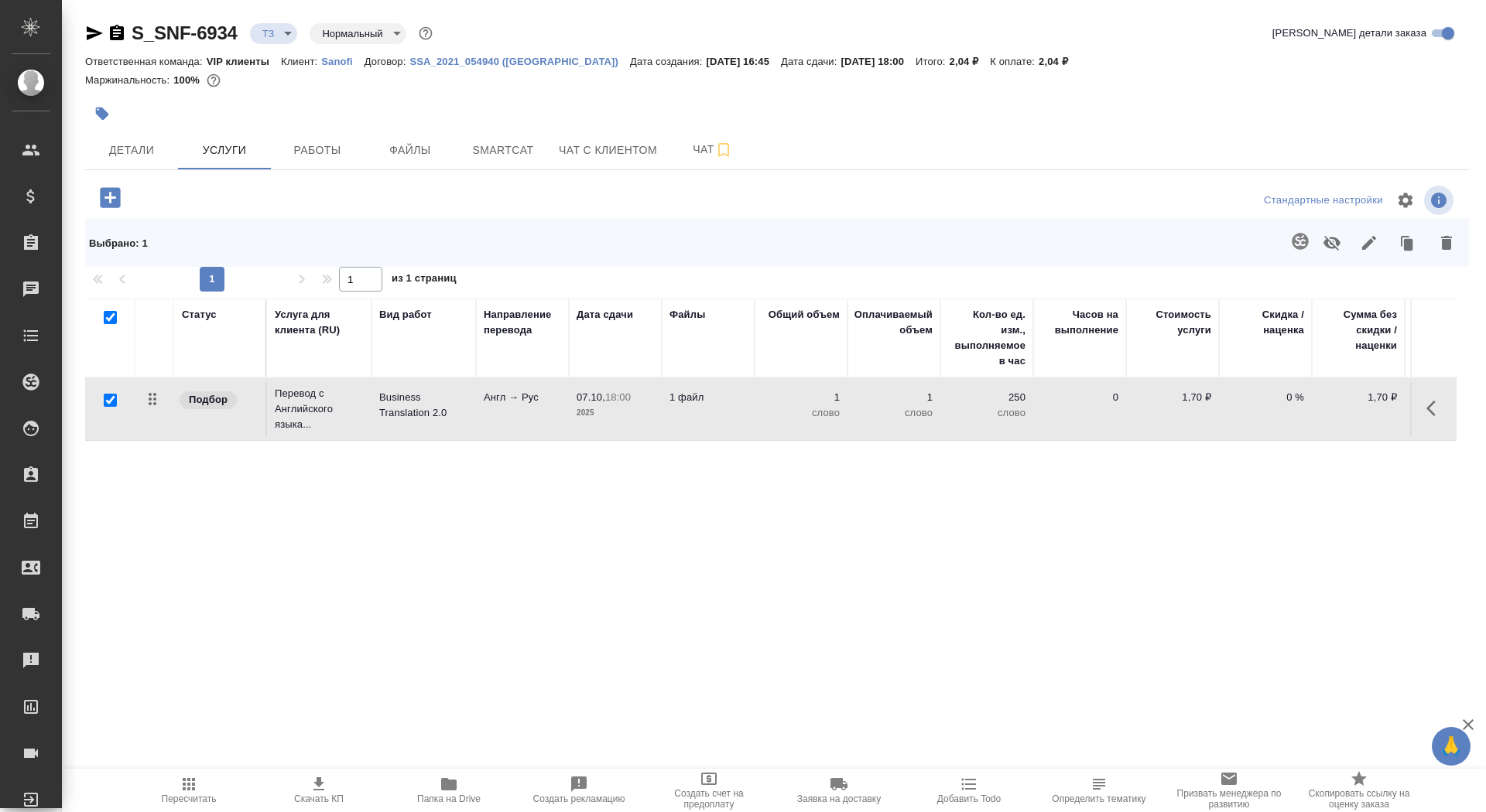
click at [367, 415] on td "Перевод с Английского языка..." at bounding box center [319, 408] width 105 height 62
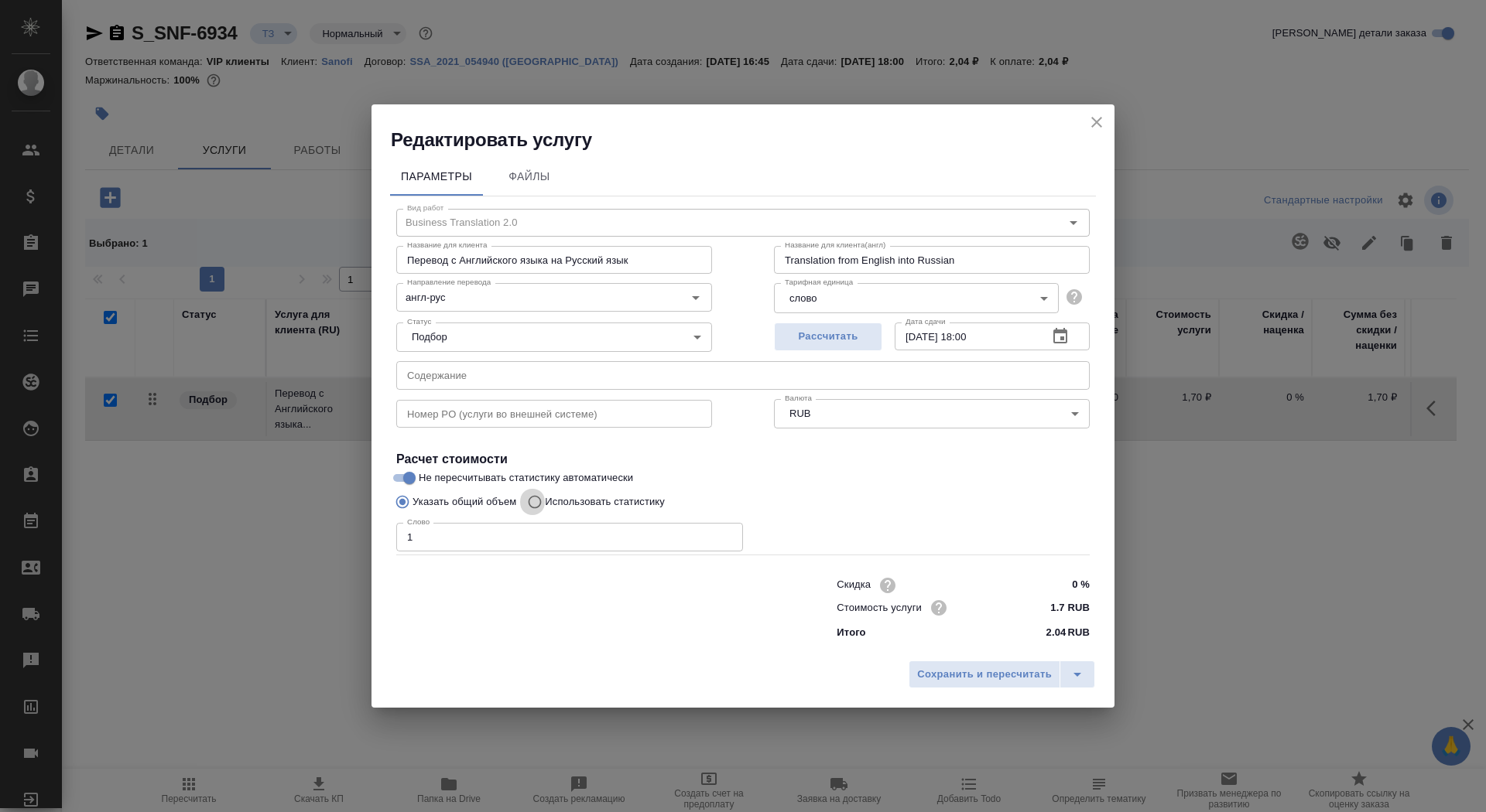
click at [533, 501] on input "Использовать статистику" at bounding box center [532, 502] width 24 height 29
radio input "true"
radio input "false"
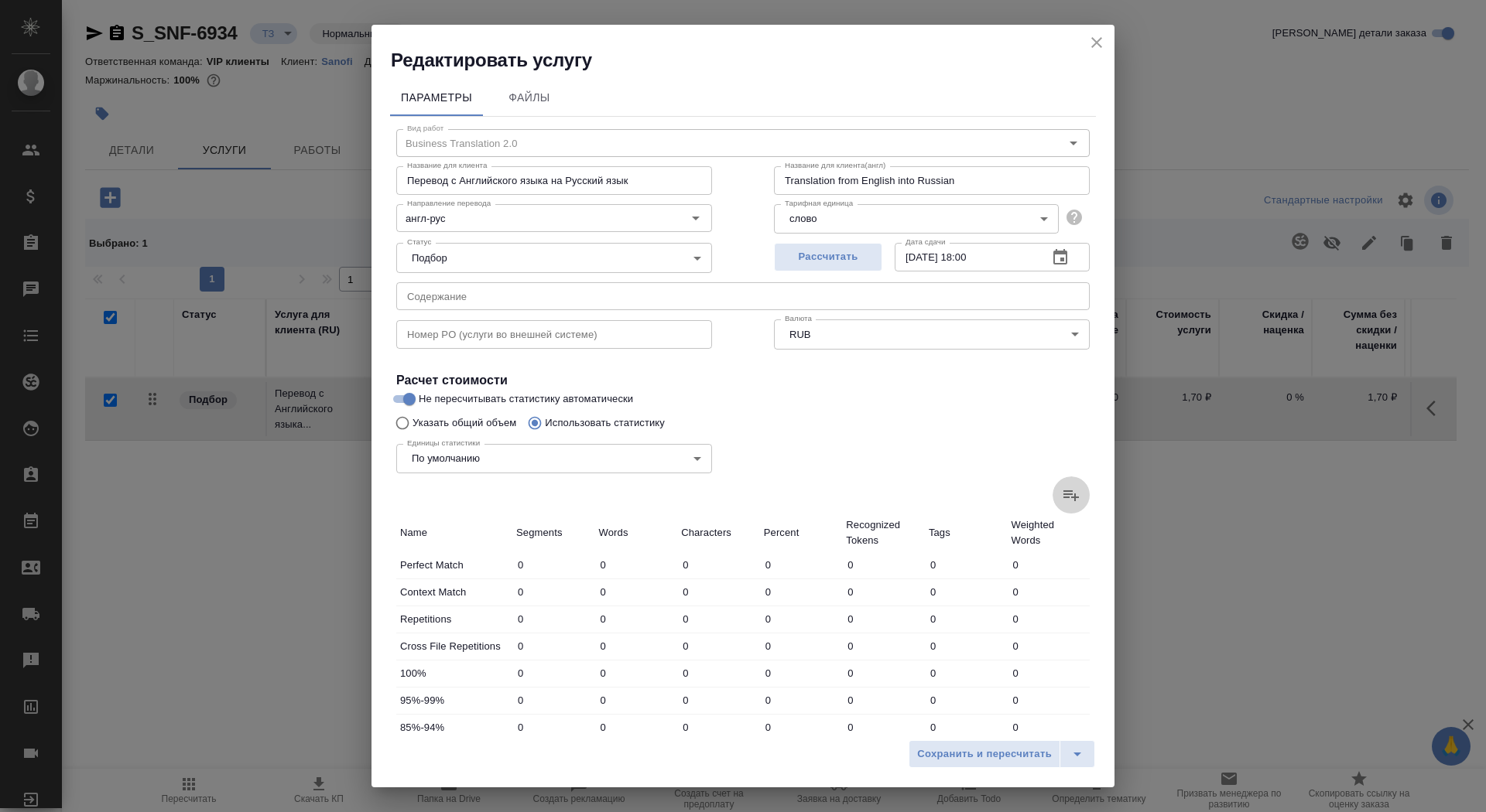
click at [1081, 491] on label at bounding box center [1071, 495] width 37 height 37
click at [0, 0] on input "file" at bounding box center [0, 0] width 0 height 0
click at [1099, 41] on icon "close" at bounding box center [1097, 42] width 19 height 19
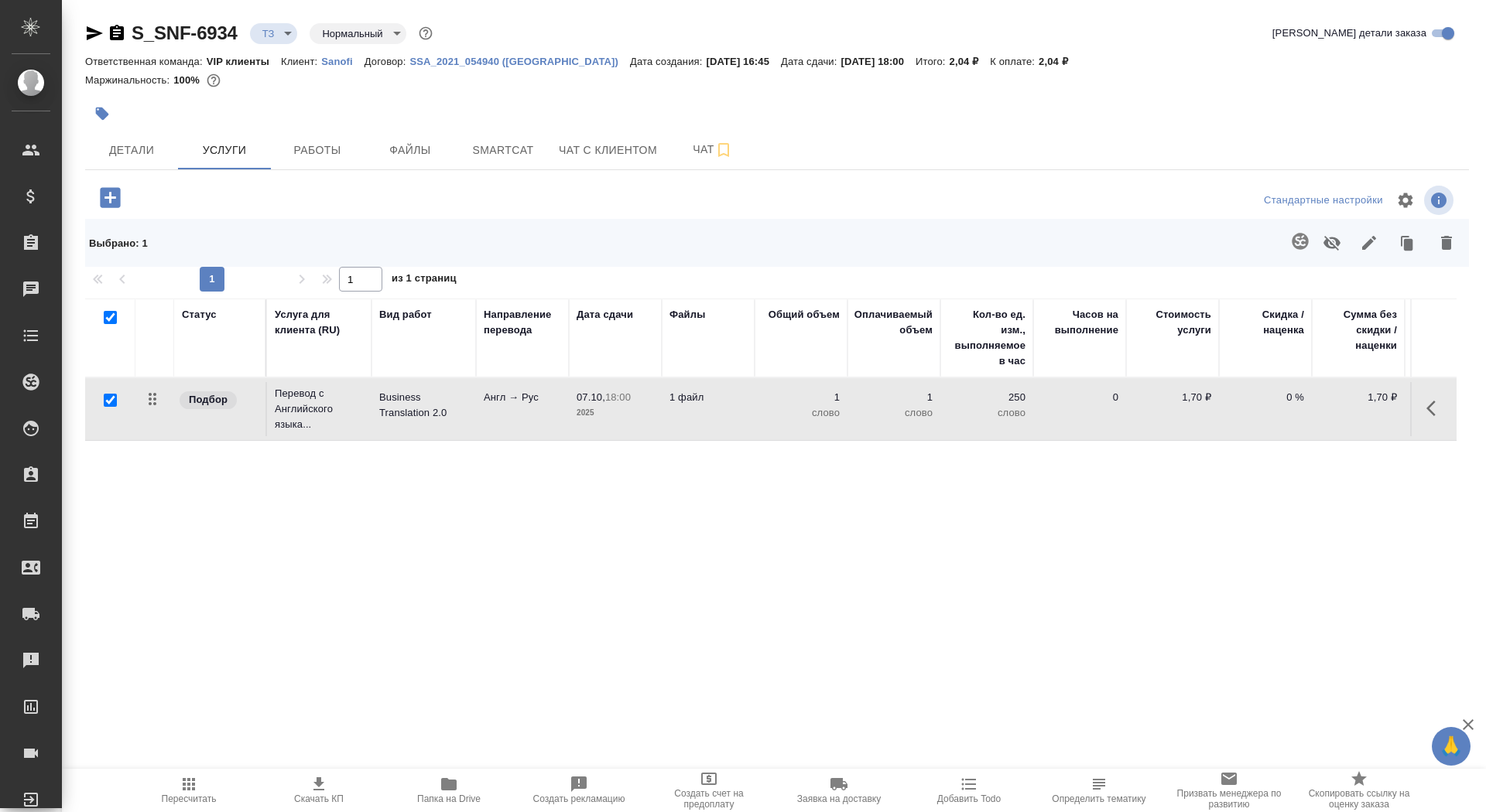
click at [123, 181] on div "S_SNF-6934 ТЗ tz Нормальный normal Кратко детали заказа Ответственная команда: …" at bounding box center [776, 335] width 1401 height 671
click at [105, 188] on icon "button" at bounding box center [109, 197] width 21 height 21
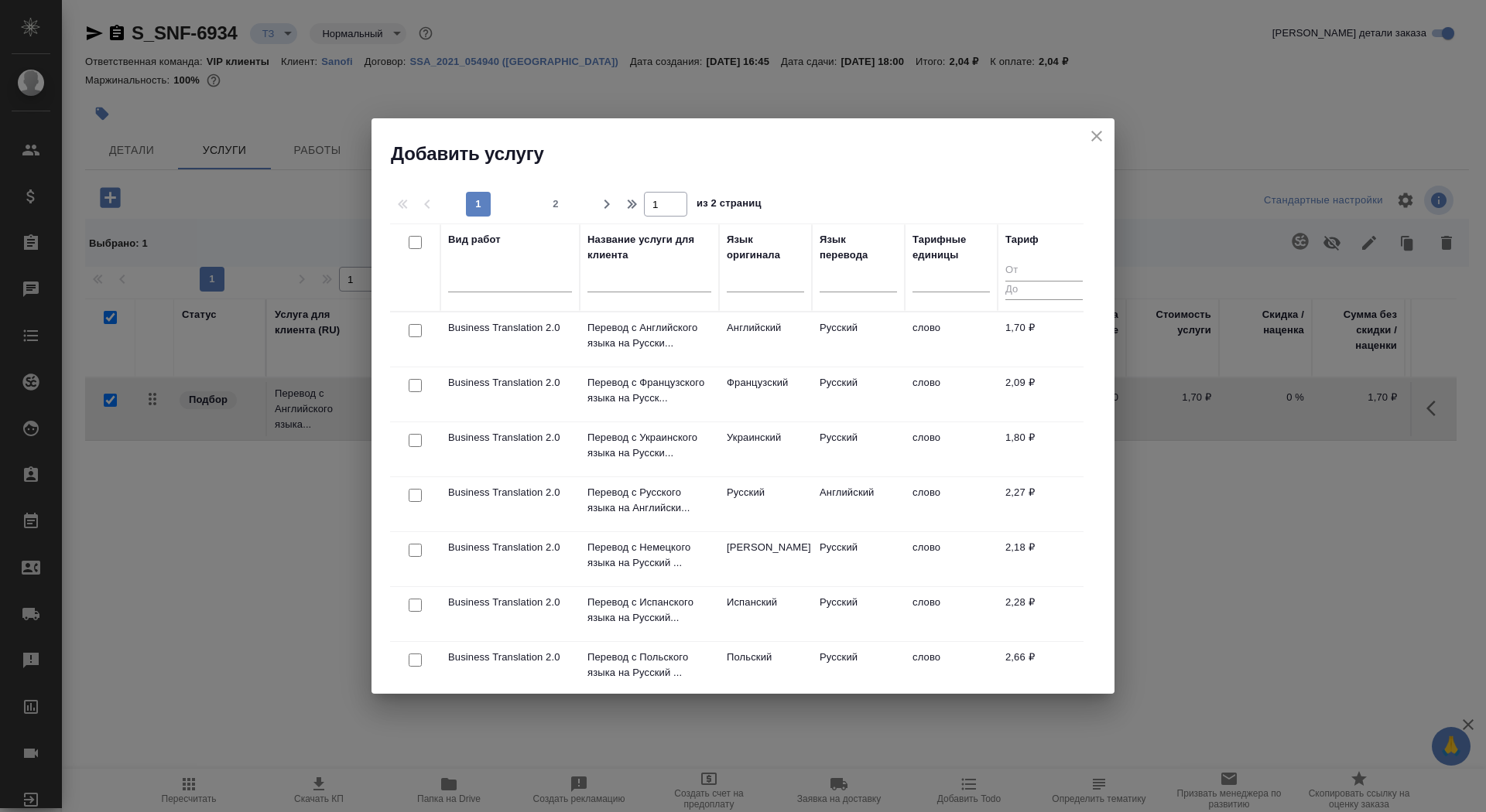
click at [622, 288] on input "text" at bounding box center [649, 283] width 124 height 20
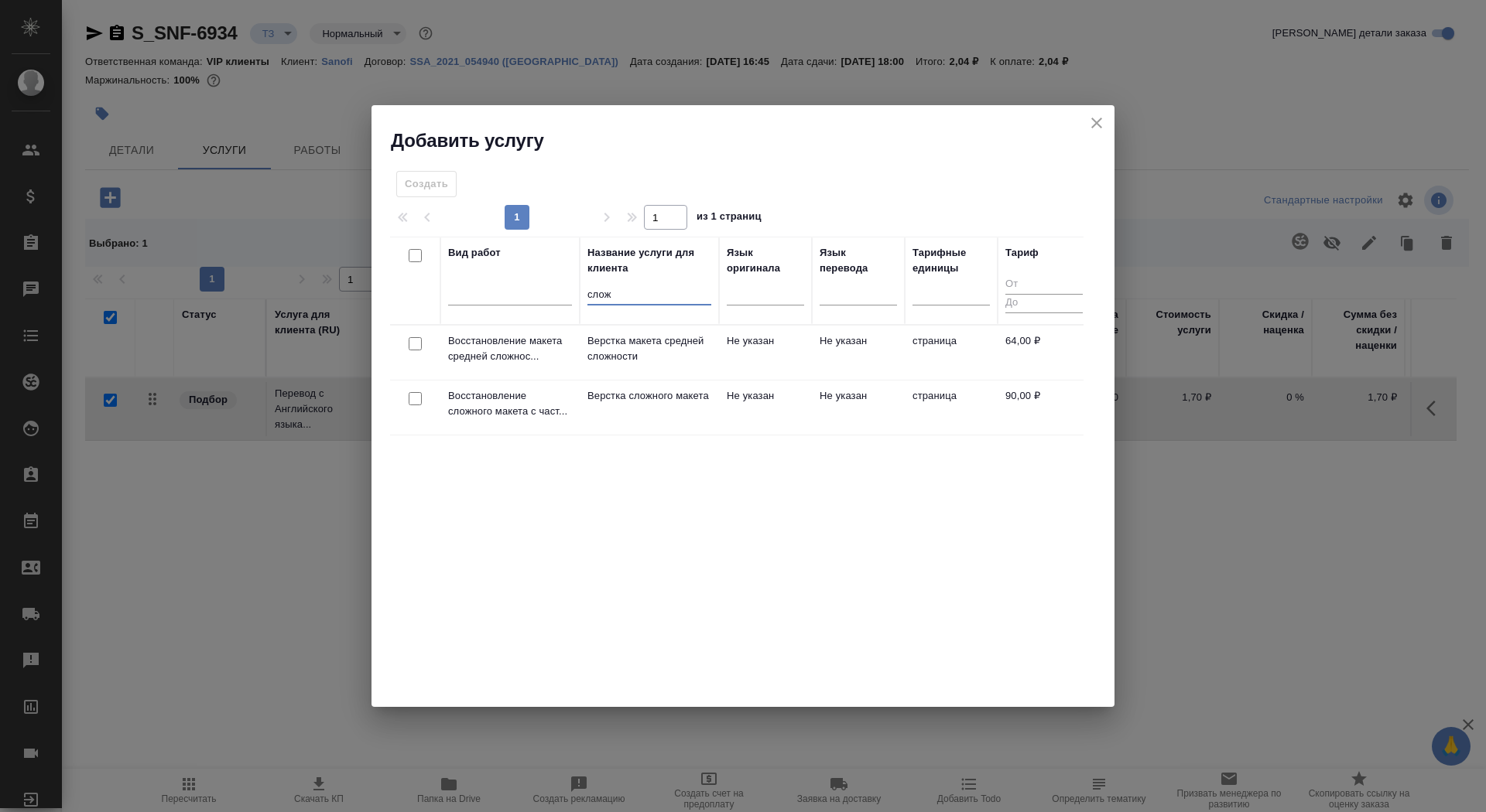
type input "слож"
click at [632, 404] on p "Верстка сложного макета" at bounding box center [649, 397] width 124 height 16
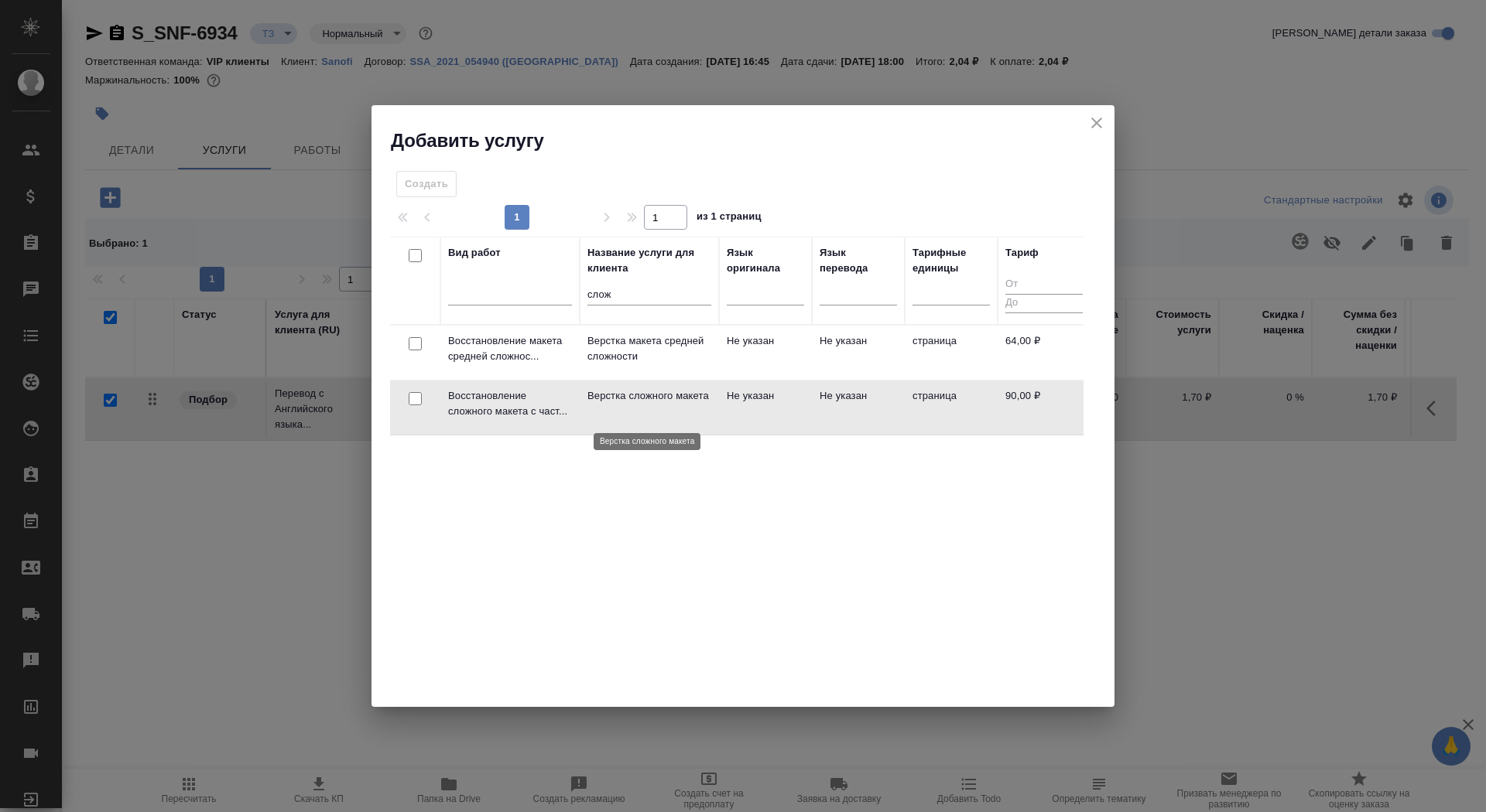
click at [632, 404] on p "Верстка сложного макета" at bounding box center [649, 397] width 124 height 16
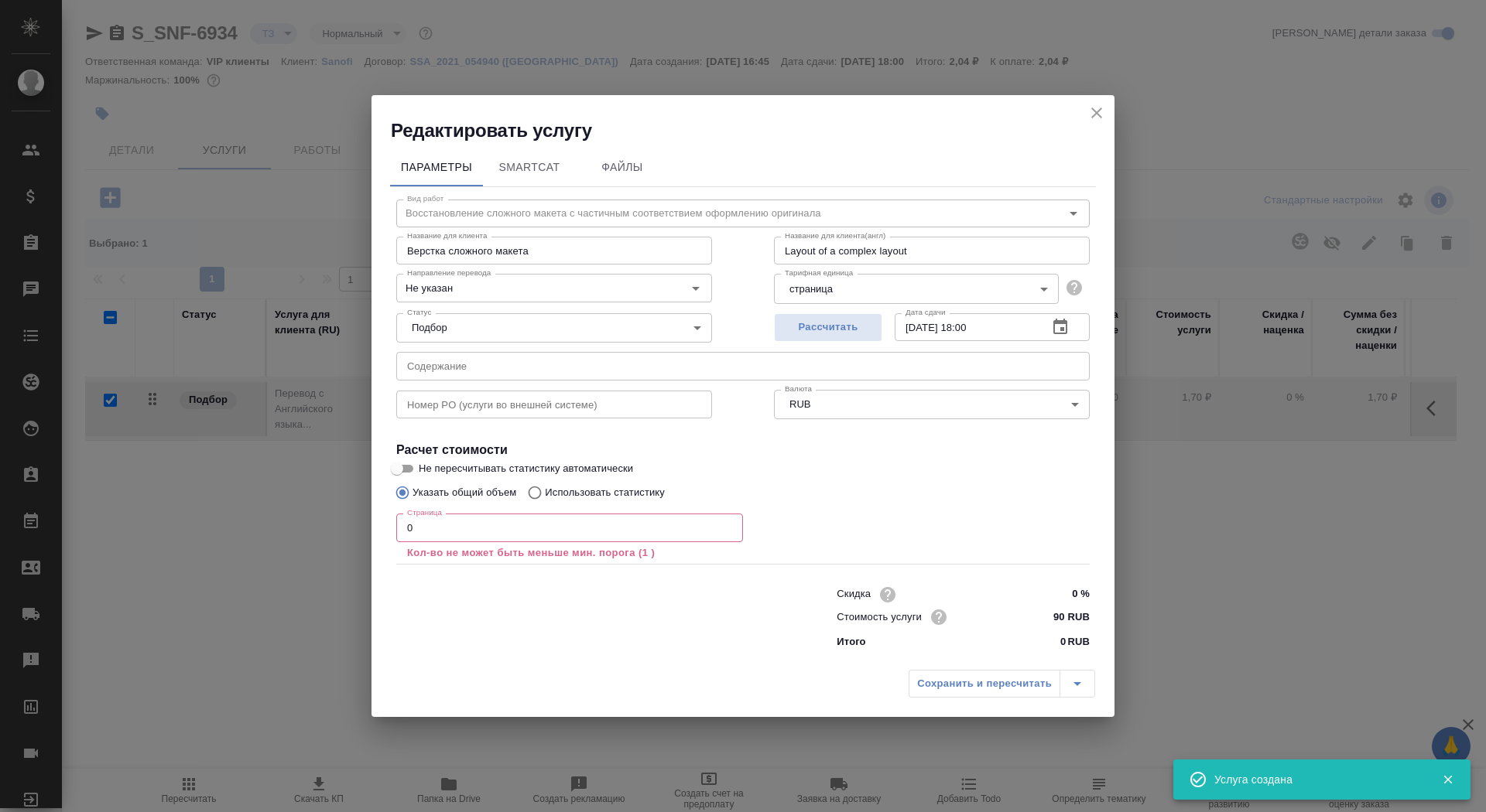
checkbox input "false"
click at [449, 534] on input "0" at bounding box center [569, 528] width 347 height 28
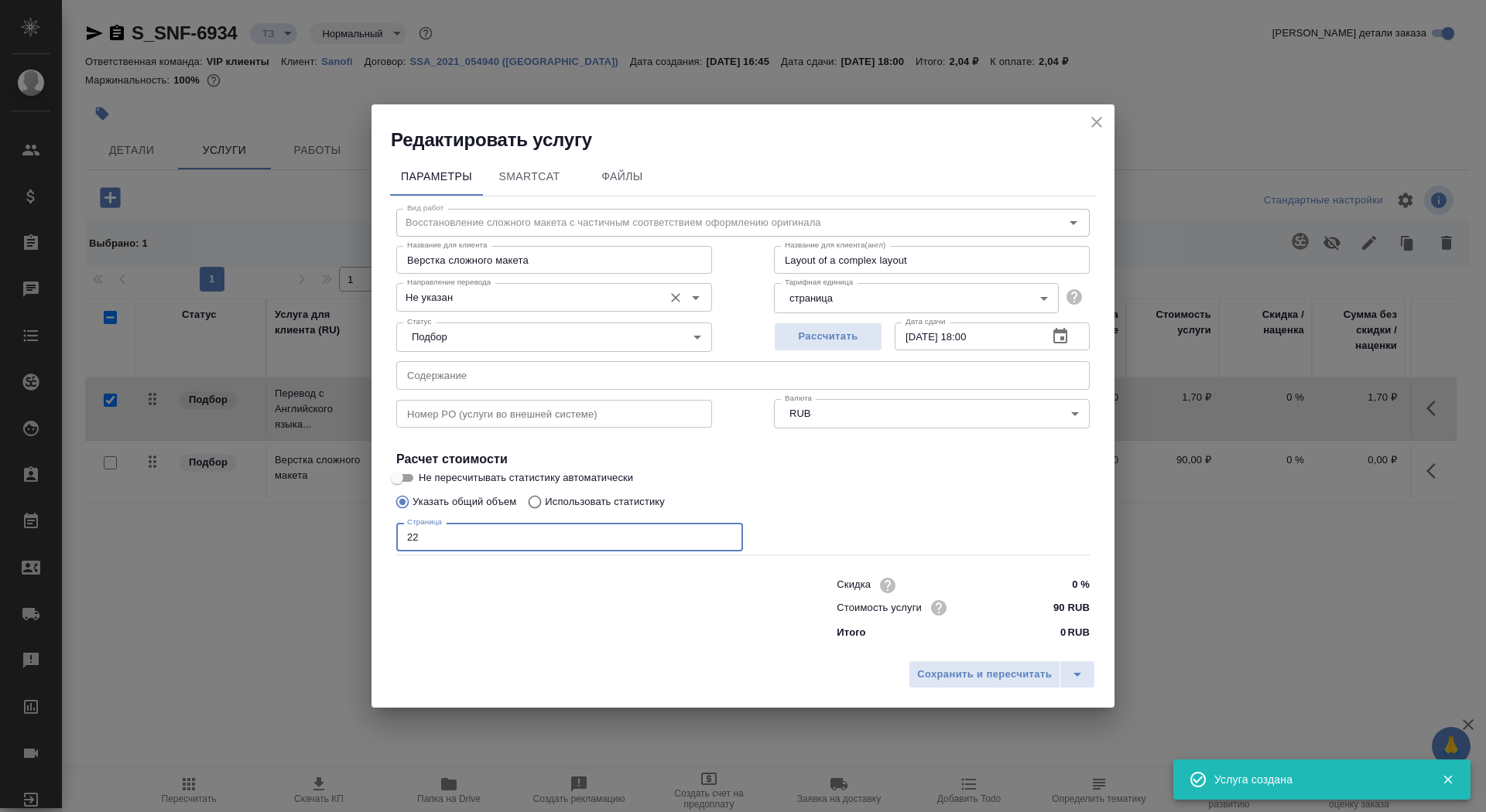
type input "22"
click at [453, 290] on input "Не указан" at bounding box center [528, 297] width 255 height 19
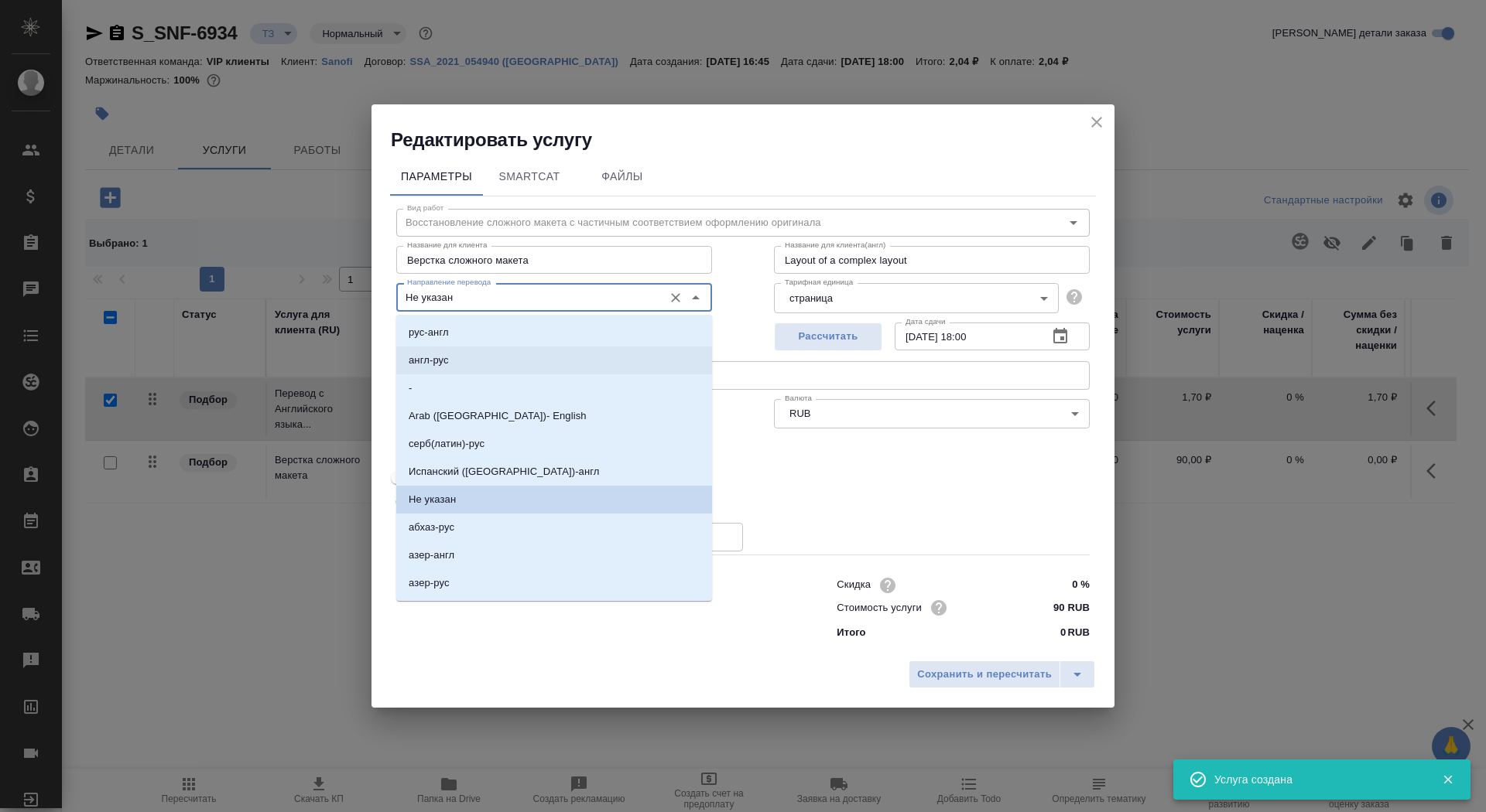
click at [465, 359] on li "англ-рус" at bounding box center [553, 361] width 316 height 28
type input "англ-рус"
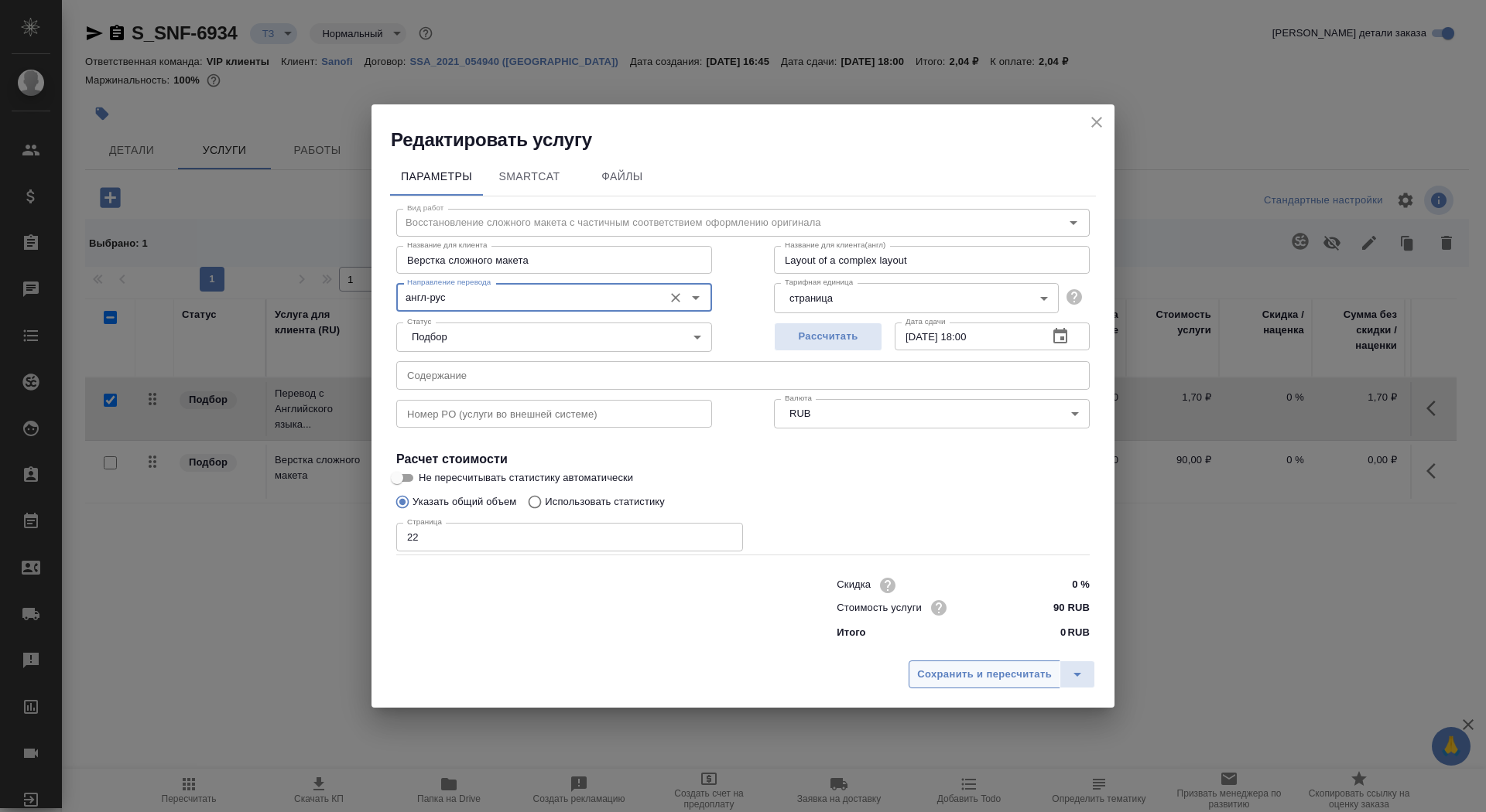
click at [947, 684] on button "Сохранить и пересчитать" at bounding box center [984, 674] width 152 height 28
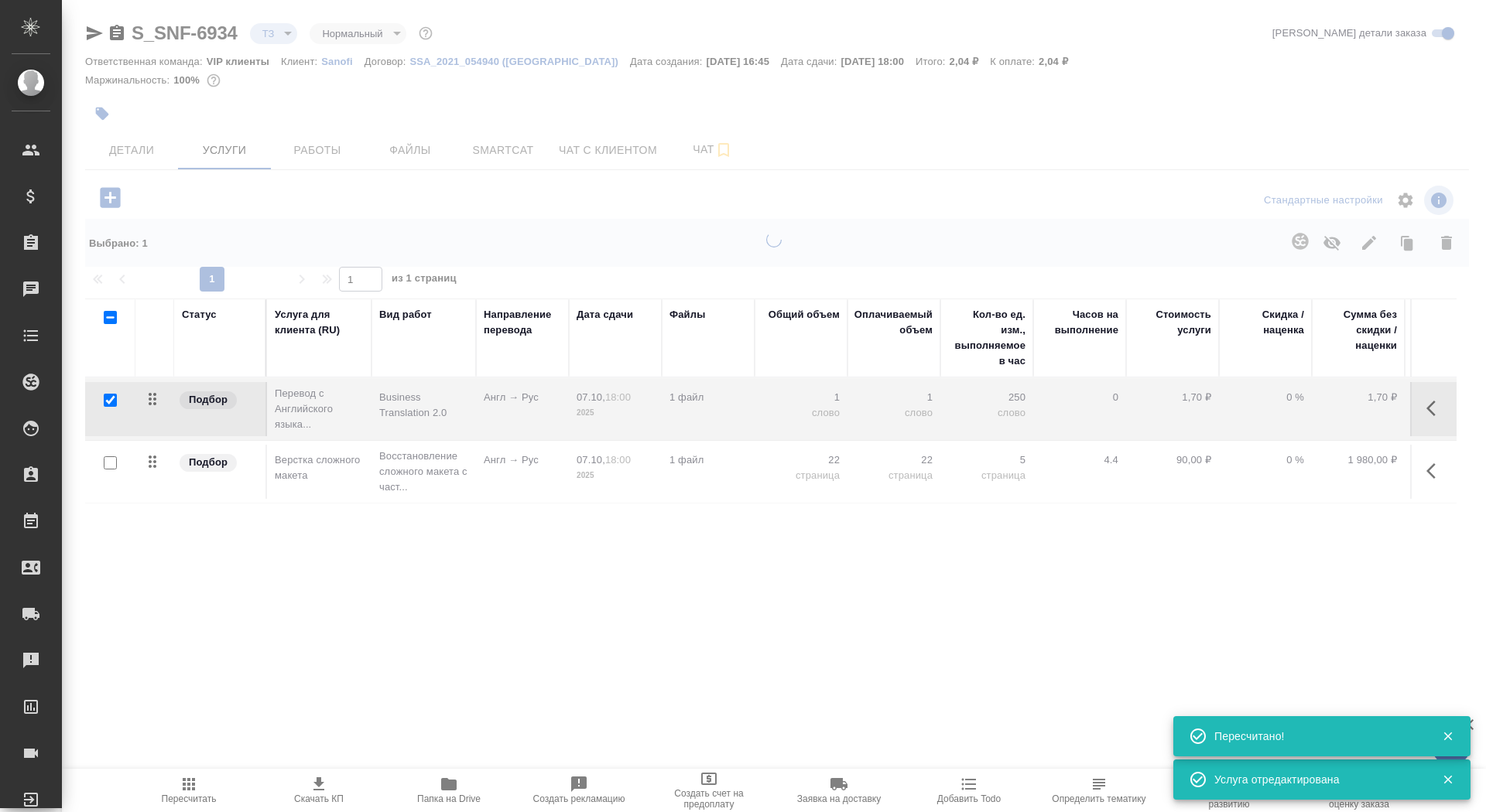
type input "new"
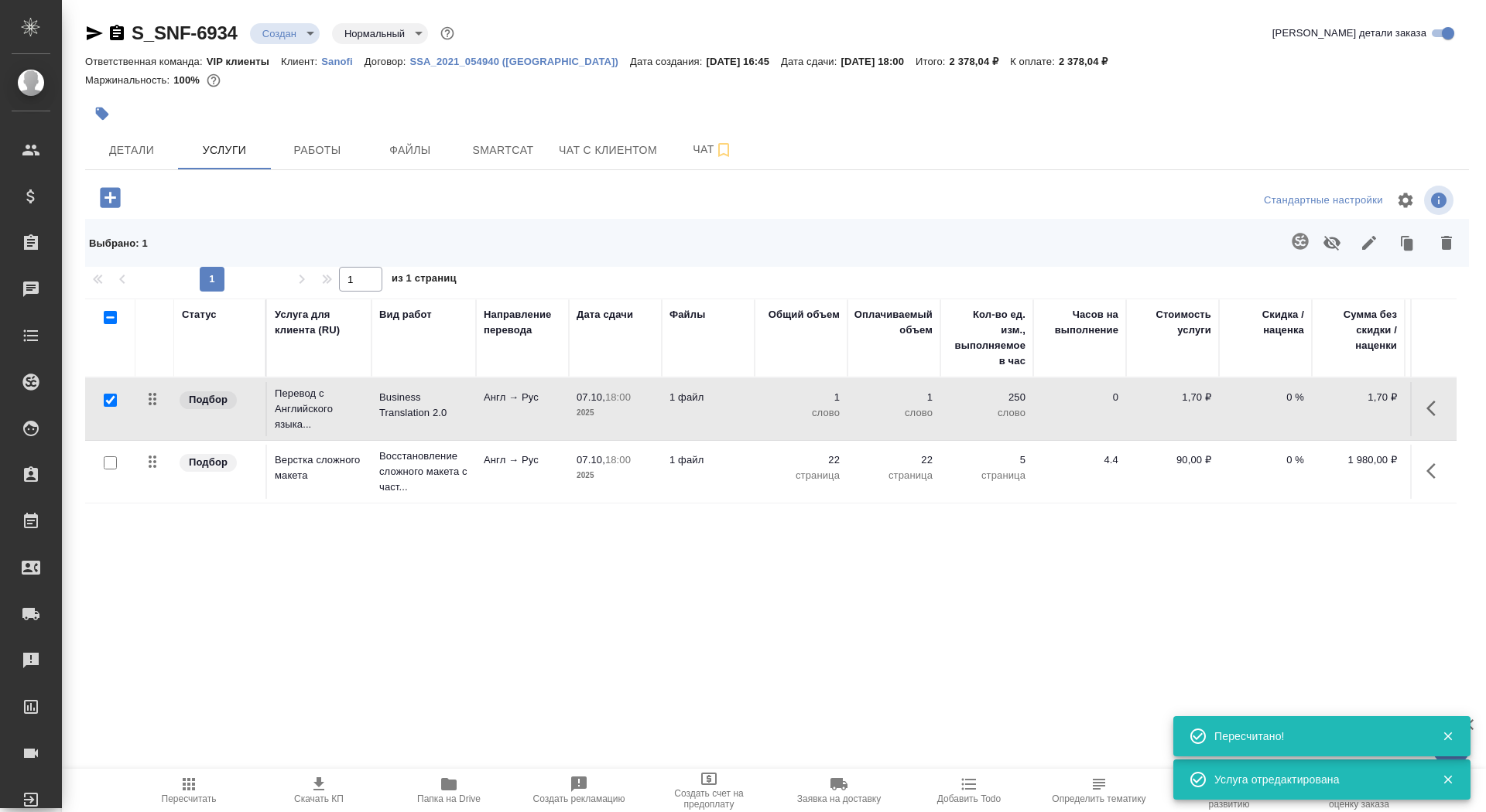
click at [593, 392] on p "07.10," at bounding box center [590, 398] width 28 height 12
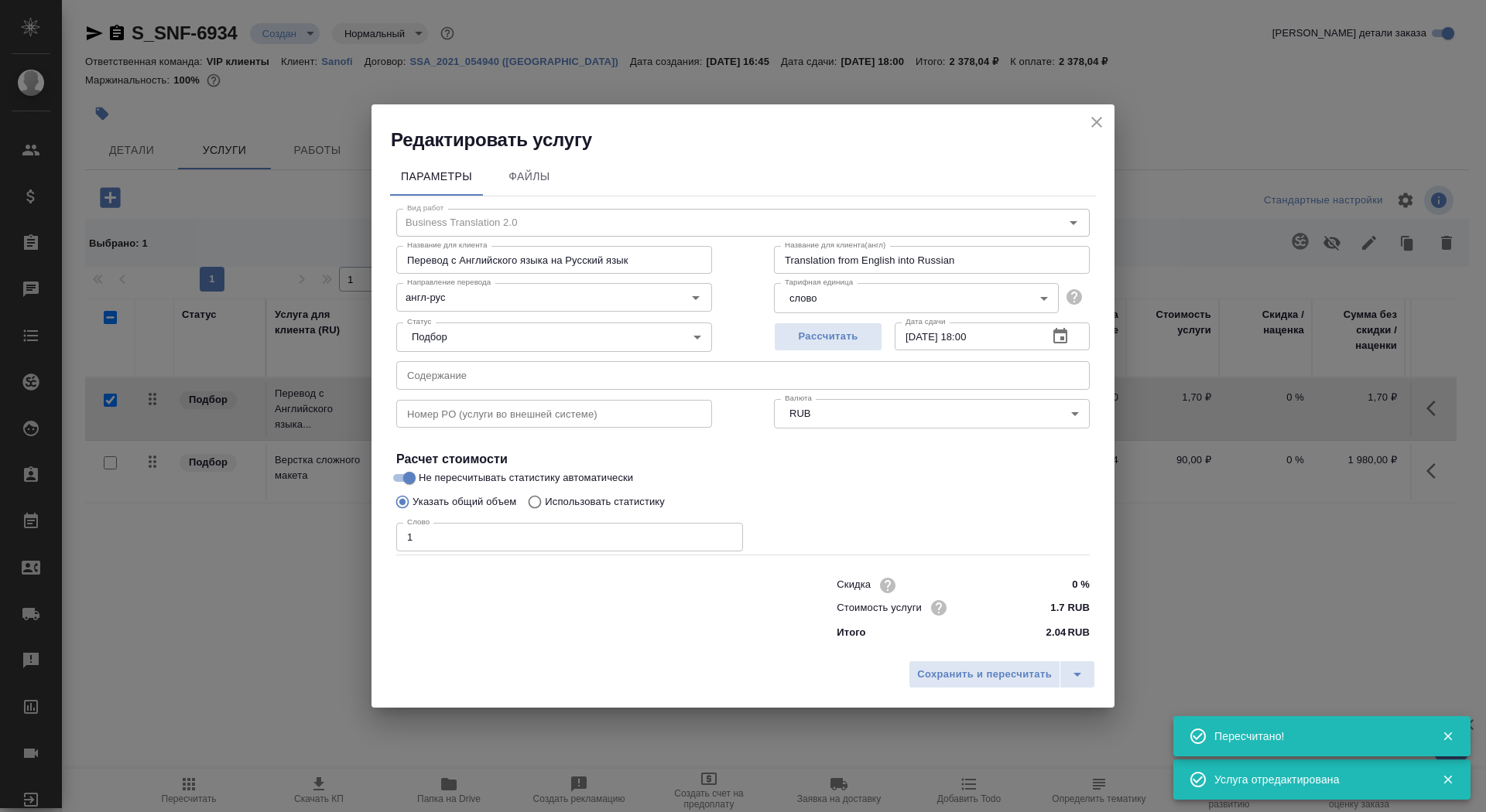
click at [597, 491] on label "Использовать статистику" at bounding box center [592, 502] width 145 height 29
click at [545, 491] on input "Использовать статистику" at bounding box center [532, 502] width 24 height 29
radio input "true"
radio input "false"
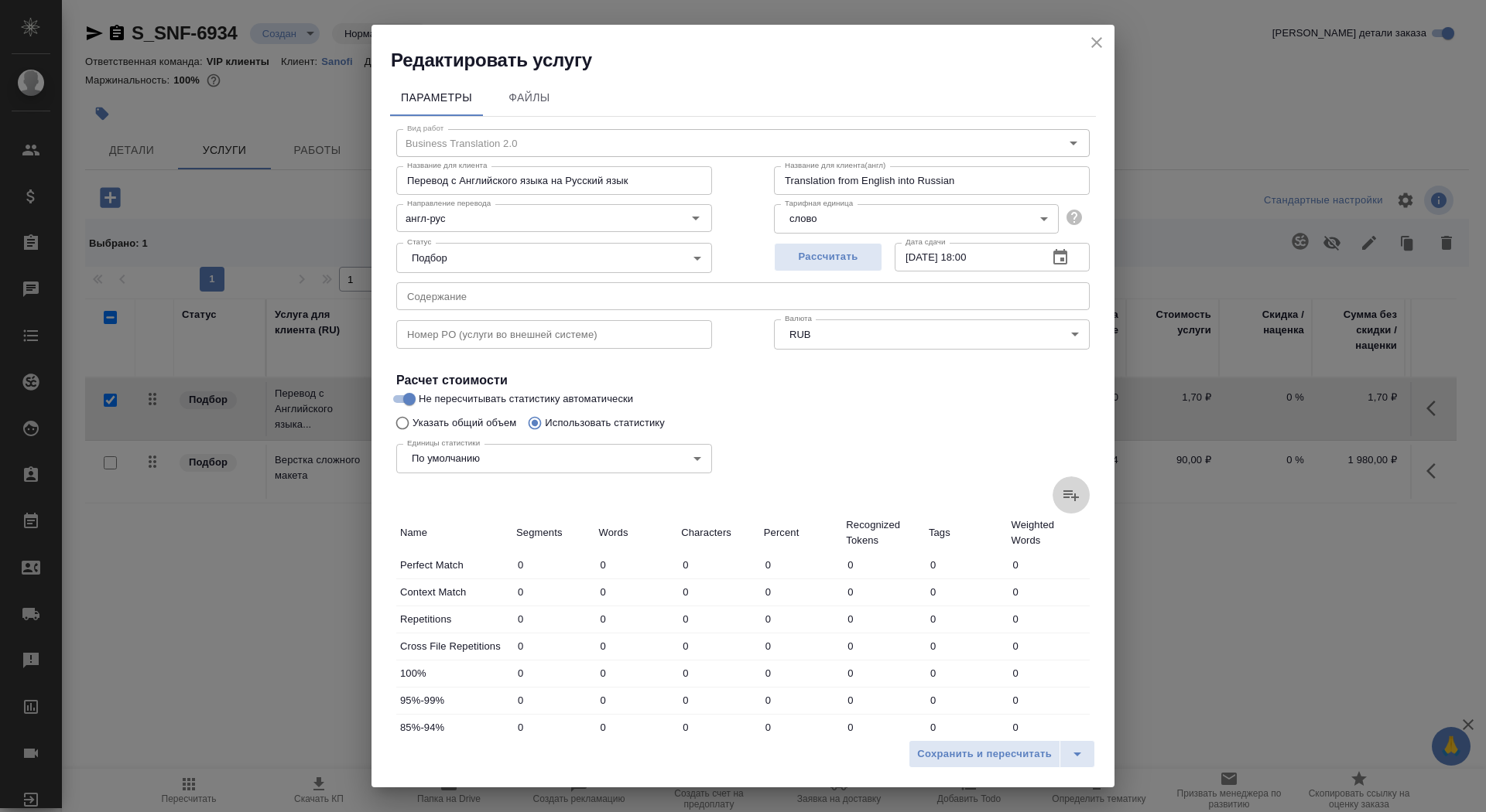
click at [1080, 493] on label at bounding box center [1071, 495] width 37 height 37
click at [0, 0] on input "file" at bounding box center [0, 0] width 0 height 0
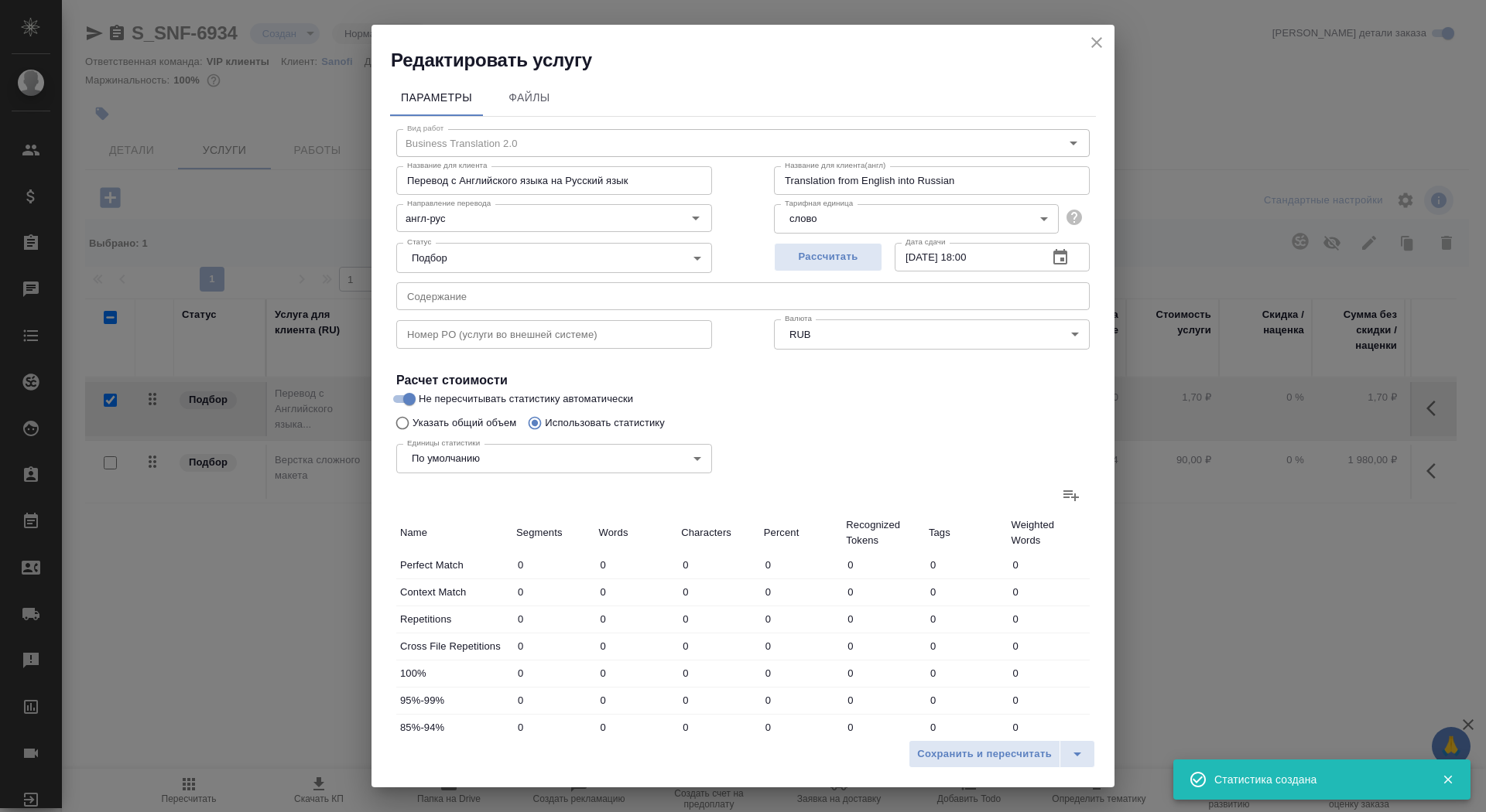
type input "55"
type input "191"
type input "1172"
type input "33"
type input "267"
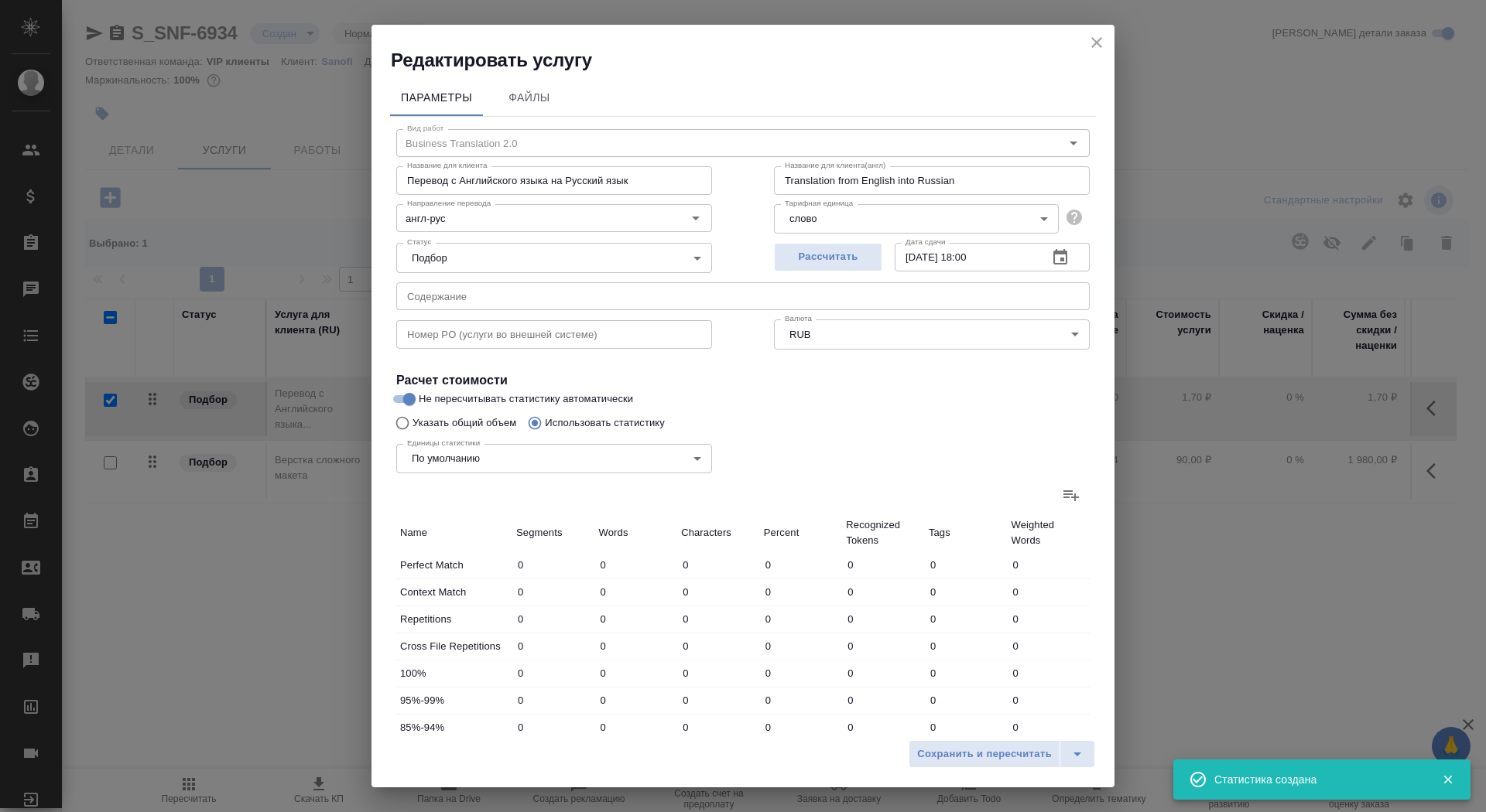
type input "1626"
type input "164"
type input "515"
type input "2864"
type input "22"
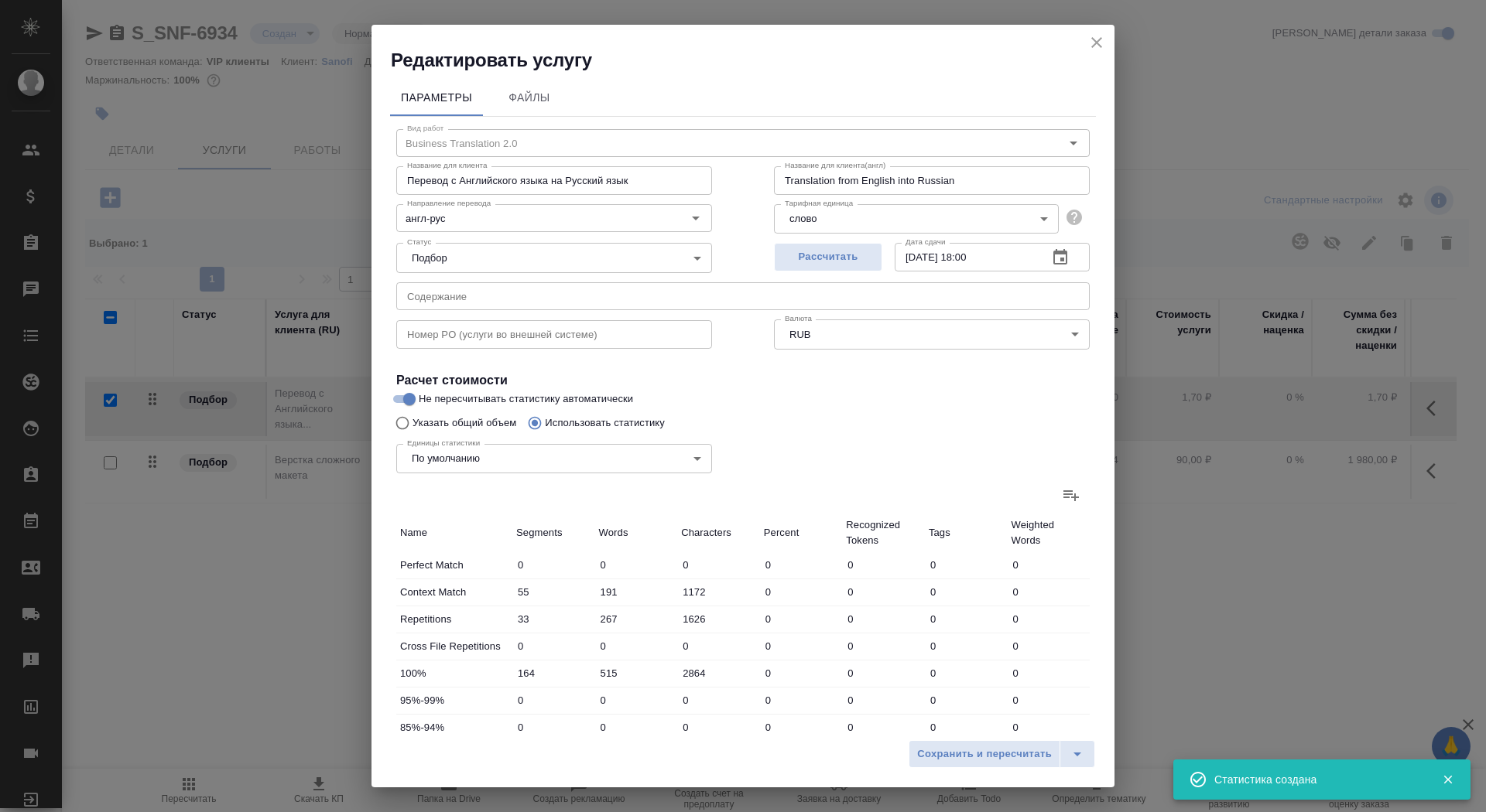
type input "216"
type input "1378"
type input "21"
type input "218"
type input "1447"
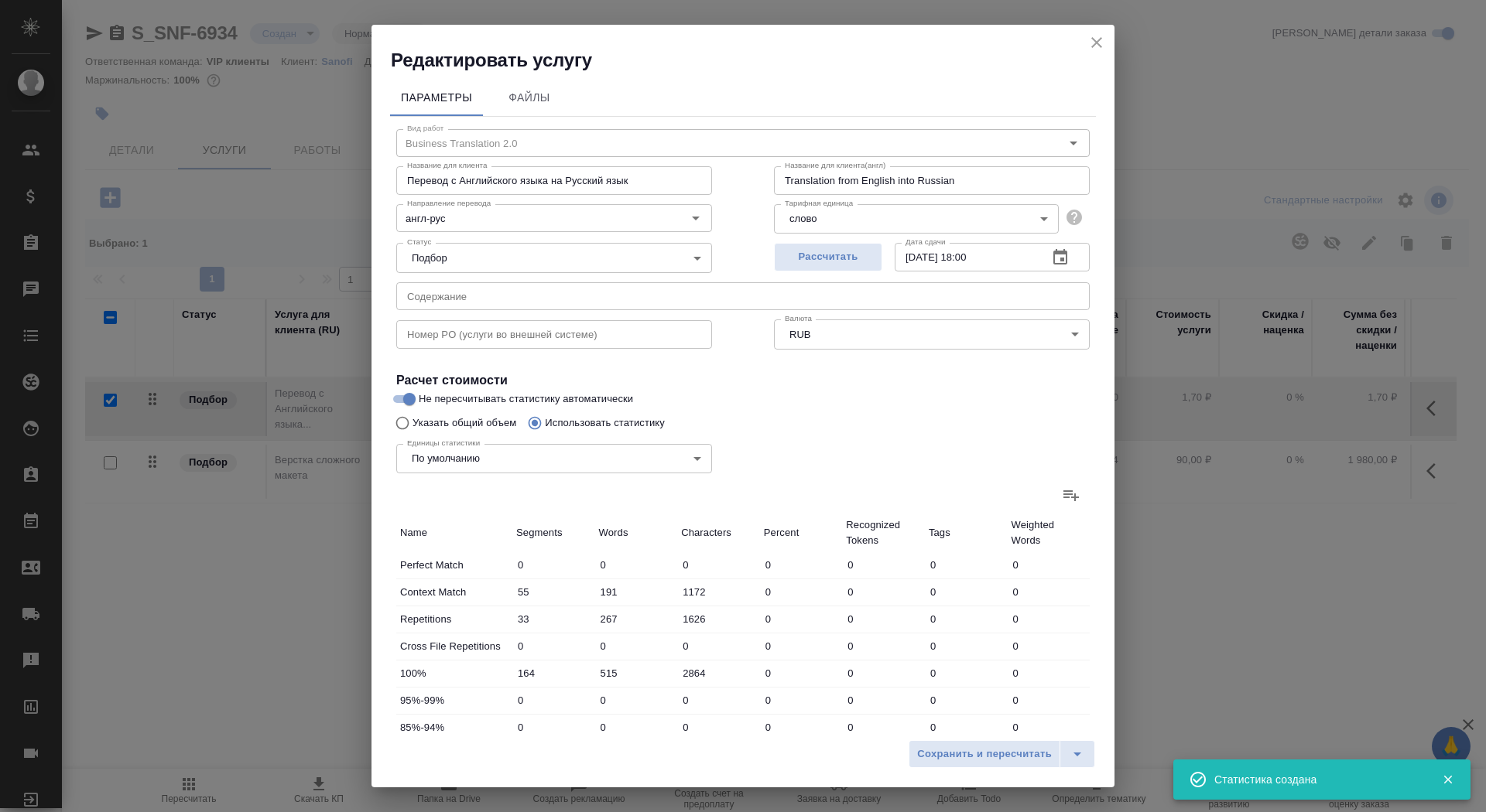
type input "33"
type input "422"
type input "2769"
type input "270"
type input "5163"
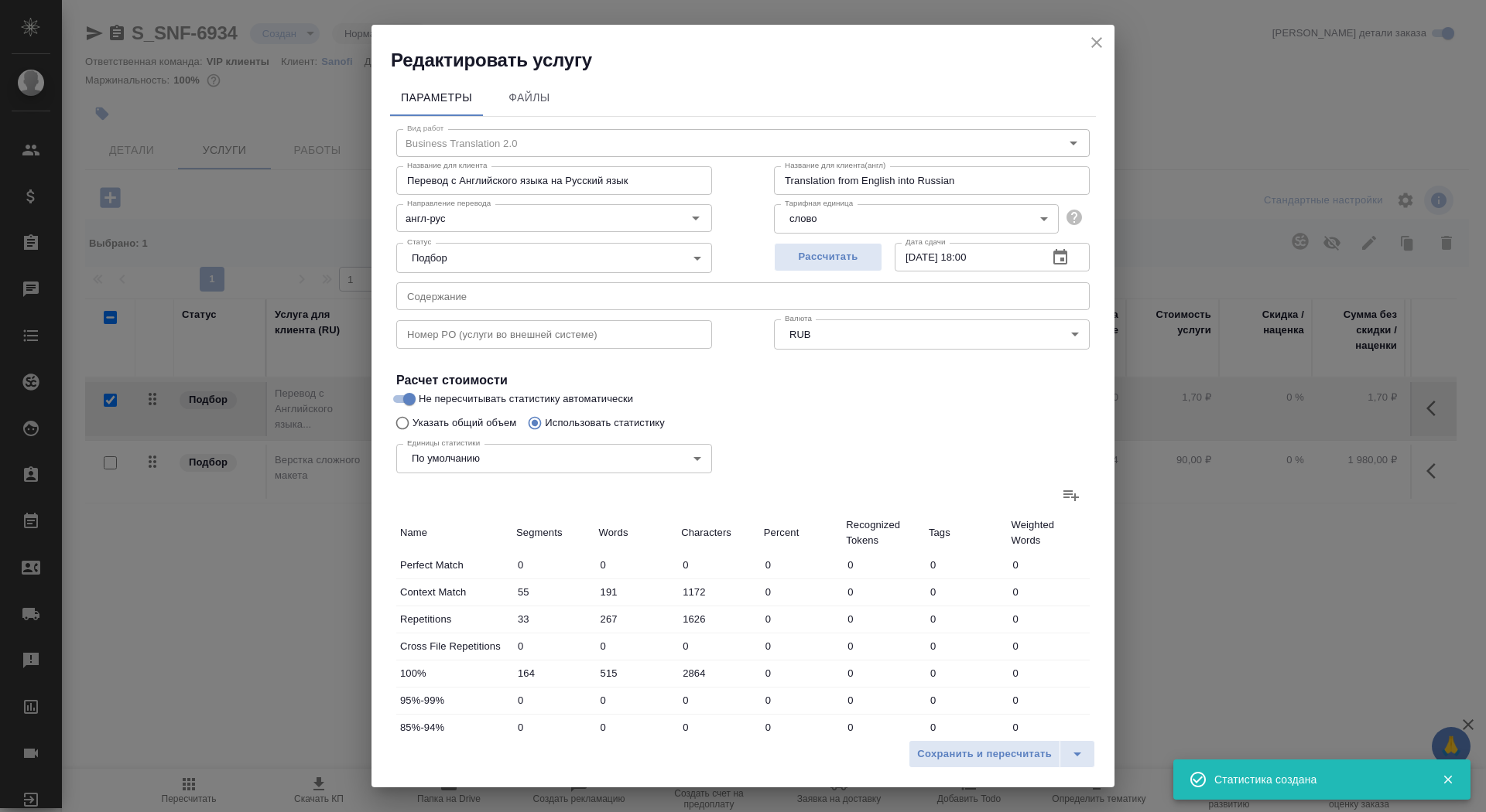
type input "33322"
type input "565"
type input "6722"
type input "42949"
type input "598"
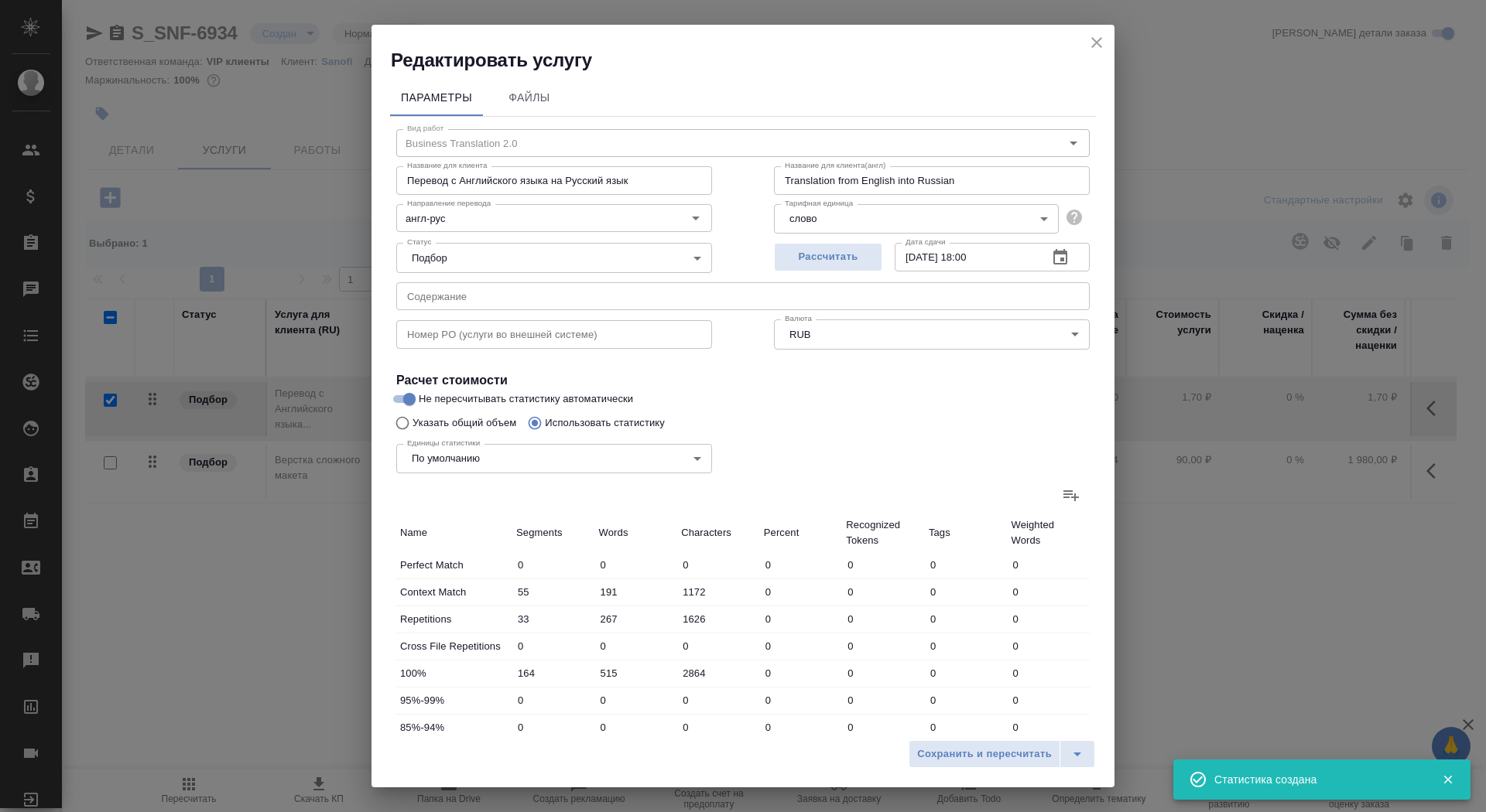
type input "6989"
type input "44575"
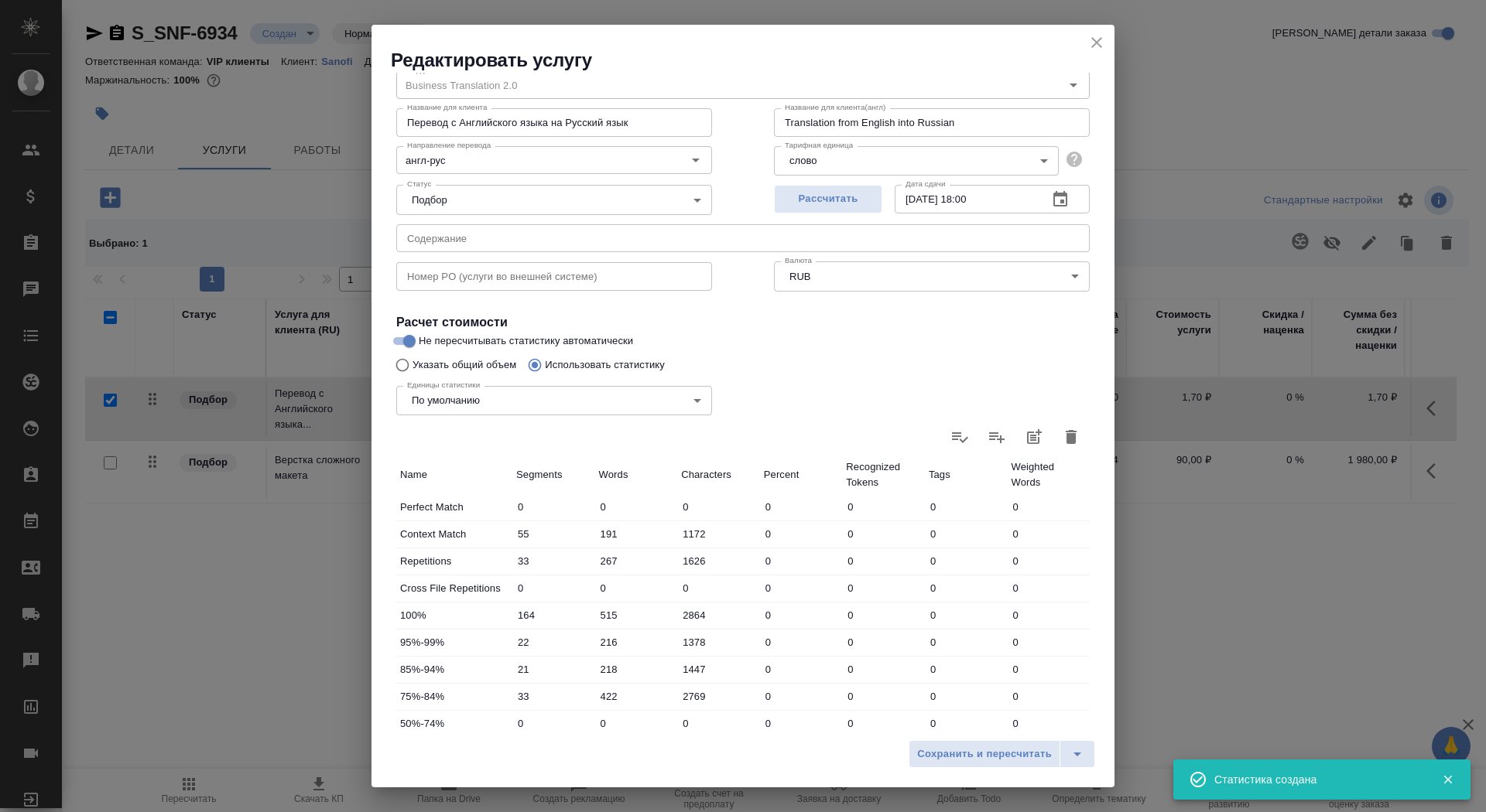
scroll to position [239, 0]
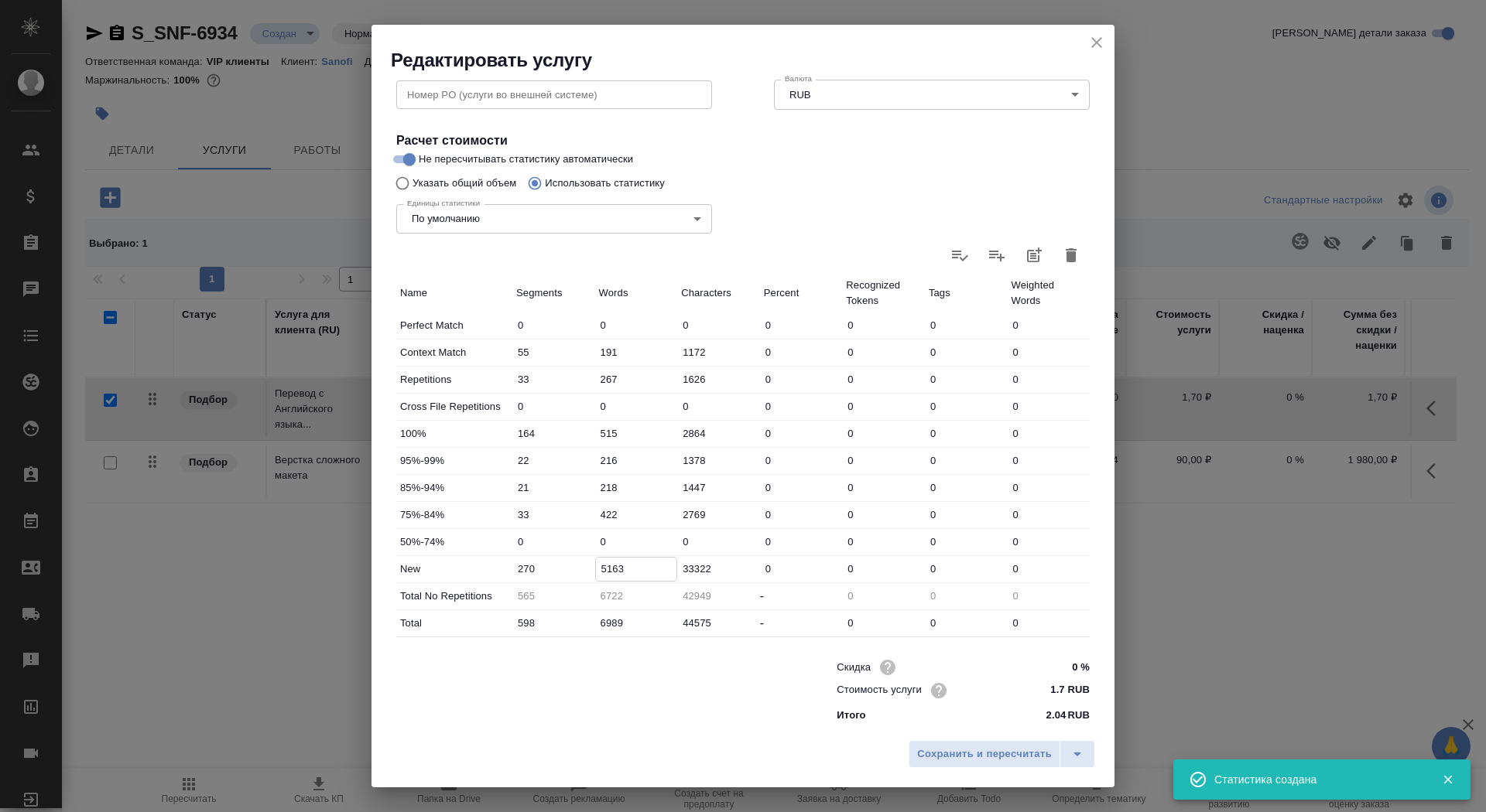
click at [607, 567] on input "5163" at bounding box center [636, 569] width 81 height 22
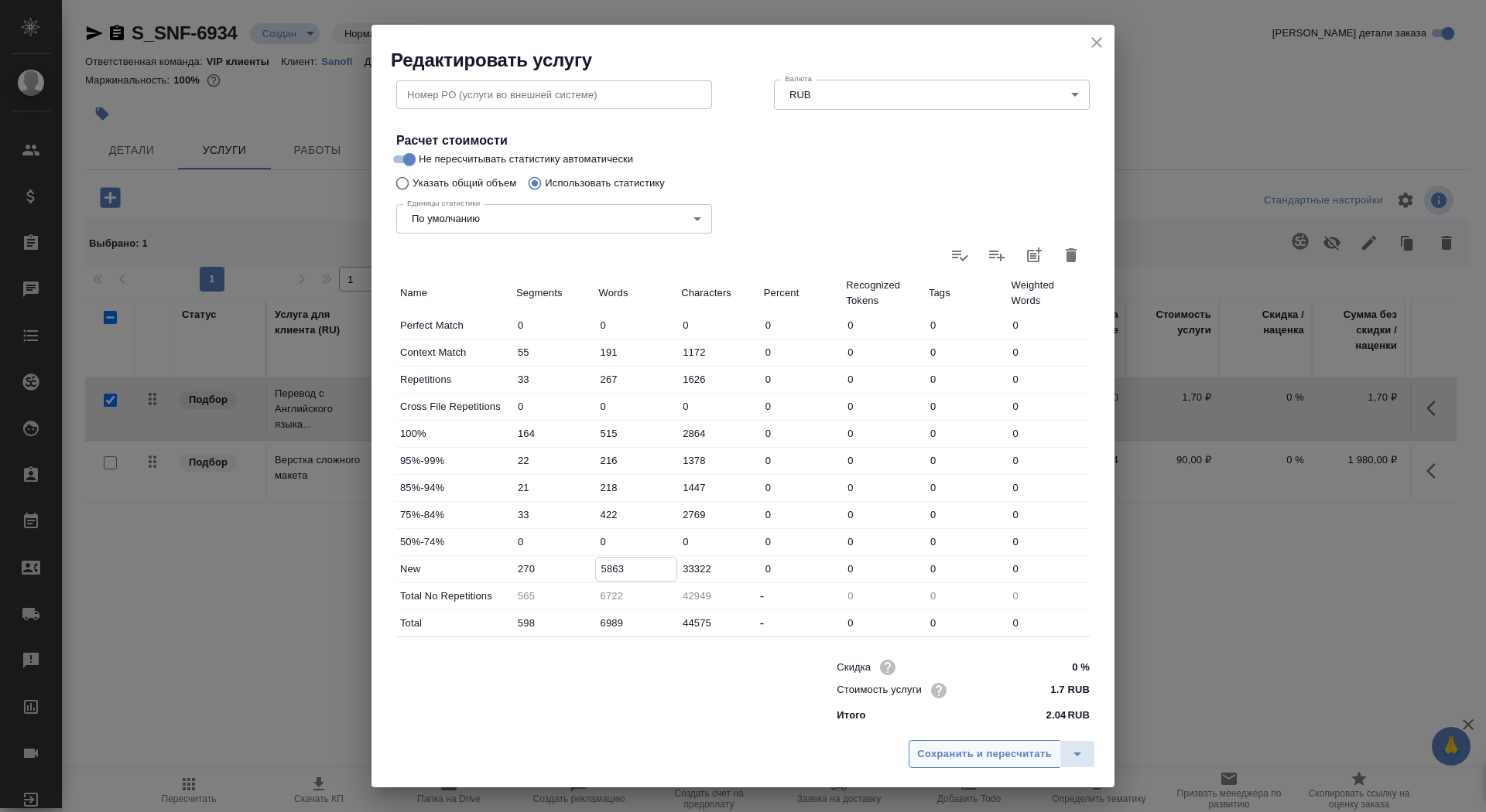
type input "5863"
click at [983, 750] on span "Сохранить и пересчитать" at bounding box center [984, 754] width 135 height 18
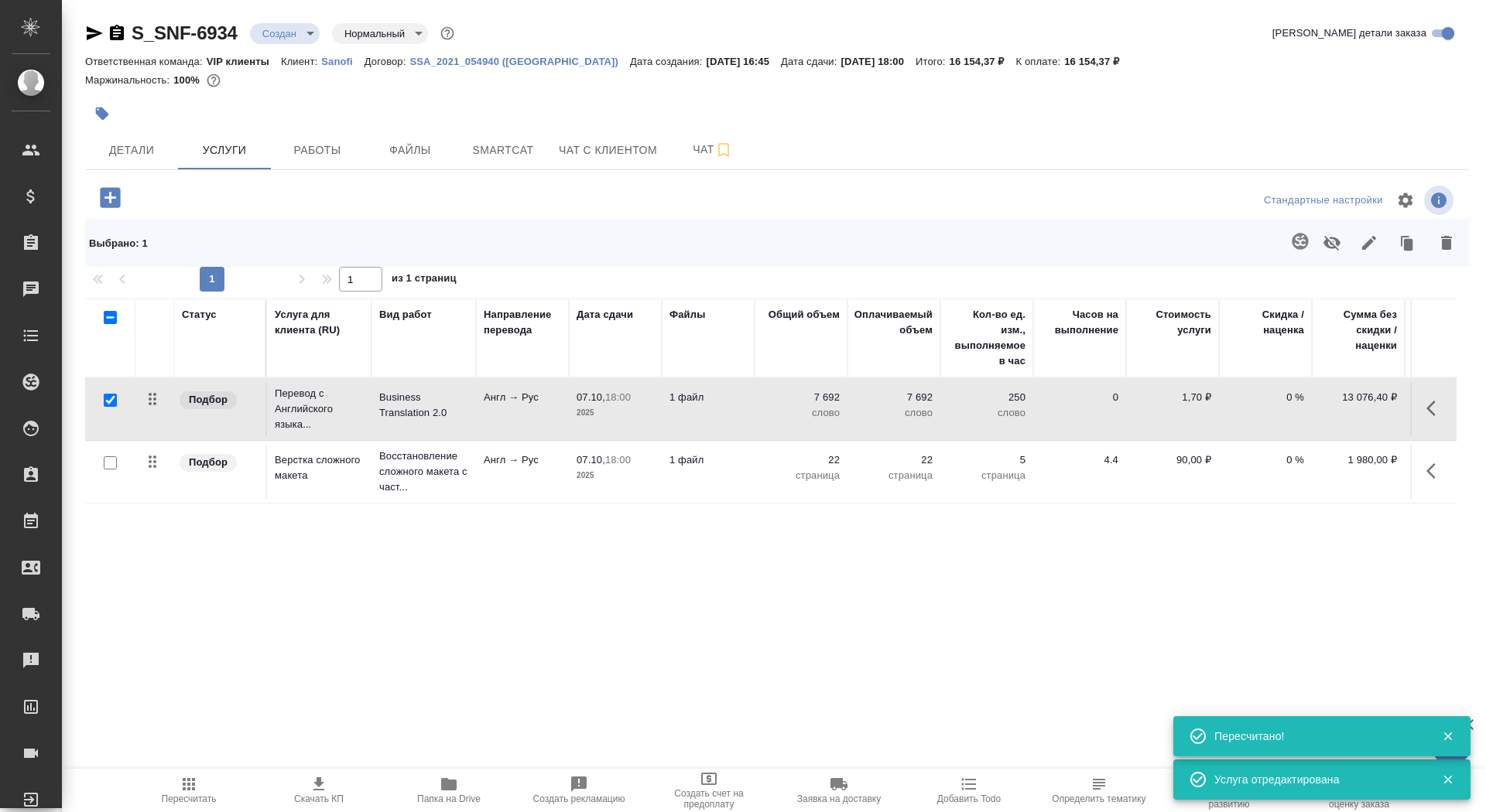
click at [308, 794] on span "Скачать КП" at bounding box center [319, 798] width 50 height 11
click at [132, 150] on span "Детали" at bounding box center [132, 150] width 74 height 20
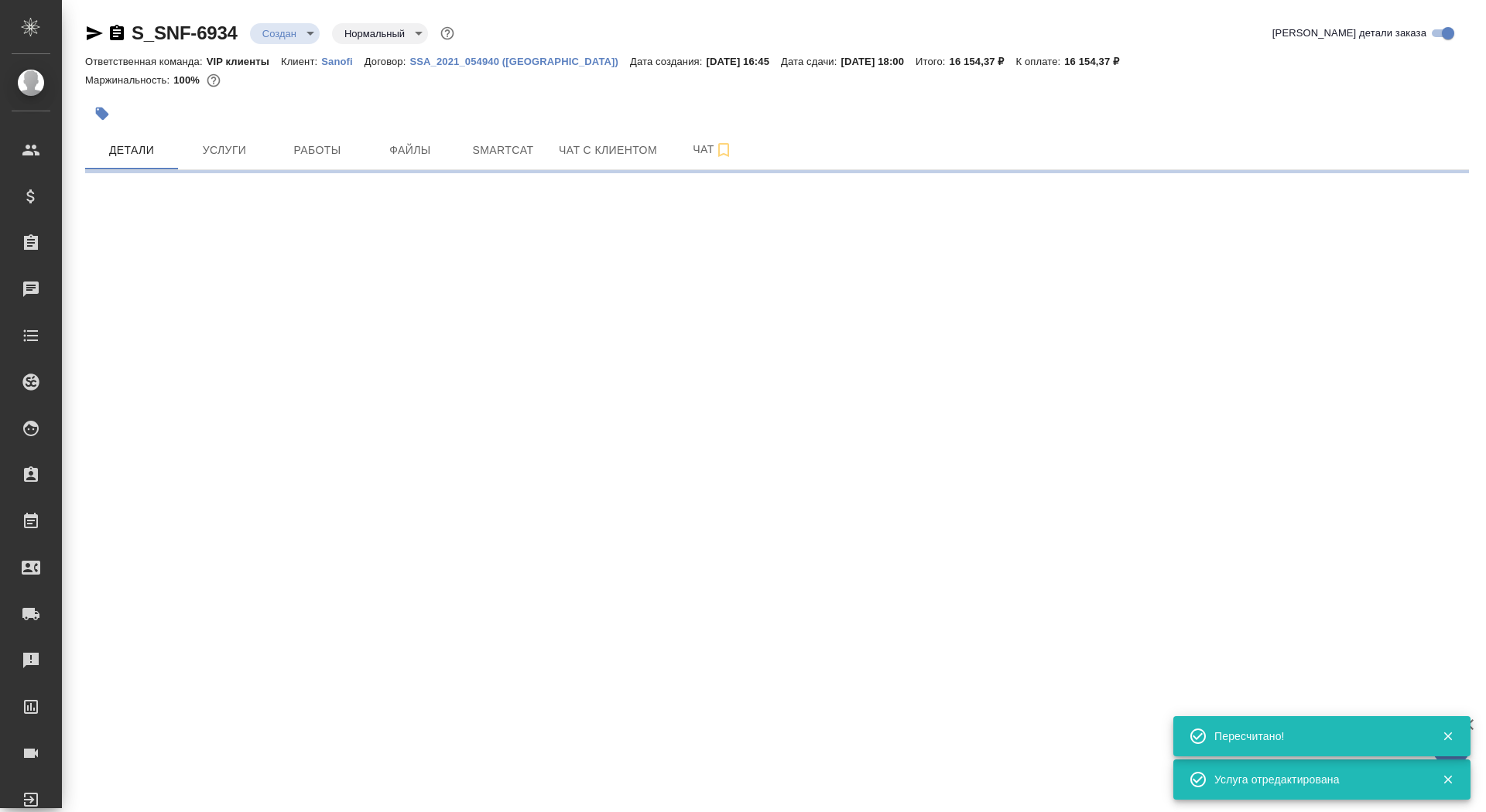
select select "RU"
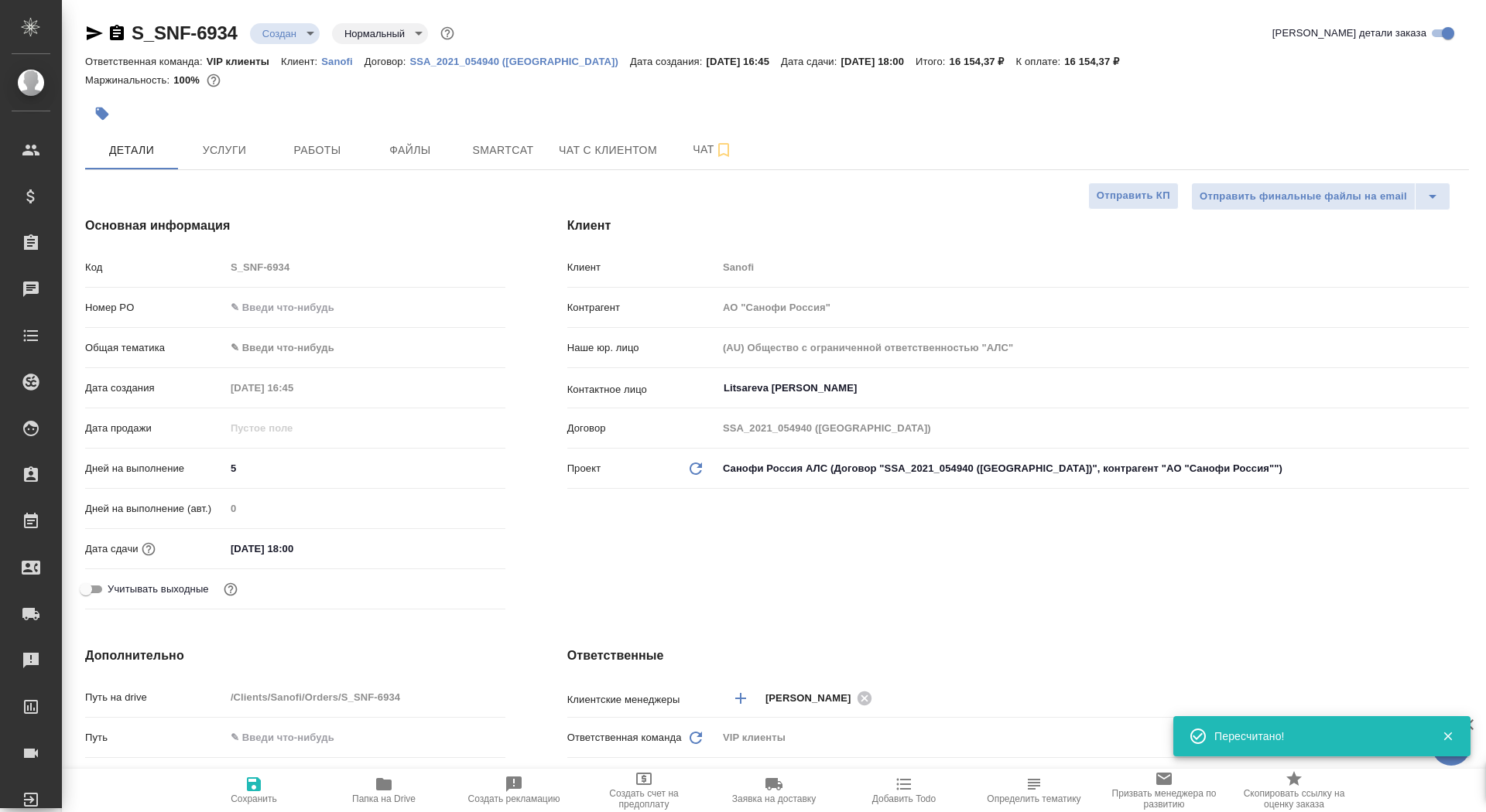
type textarea "x"
click at [257, 797] on span "Сохранить" at bounding box center [254, 798] width 47 height 11
type textarea "x"
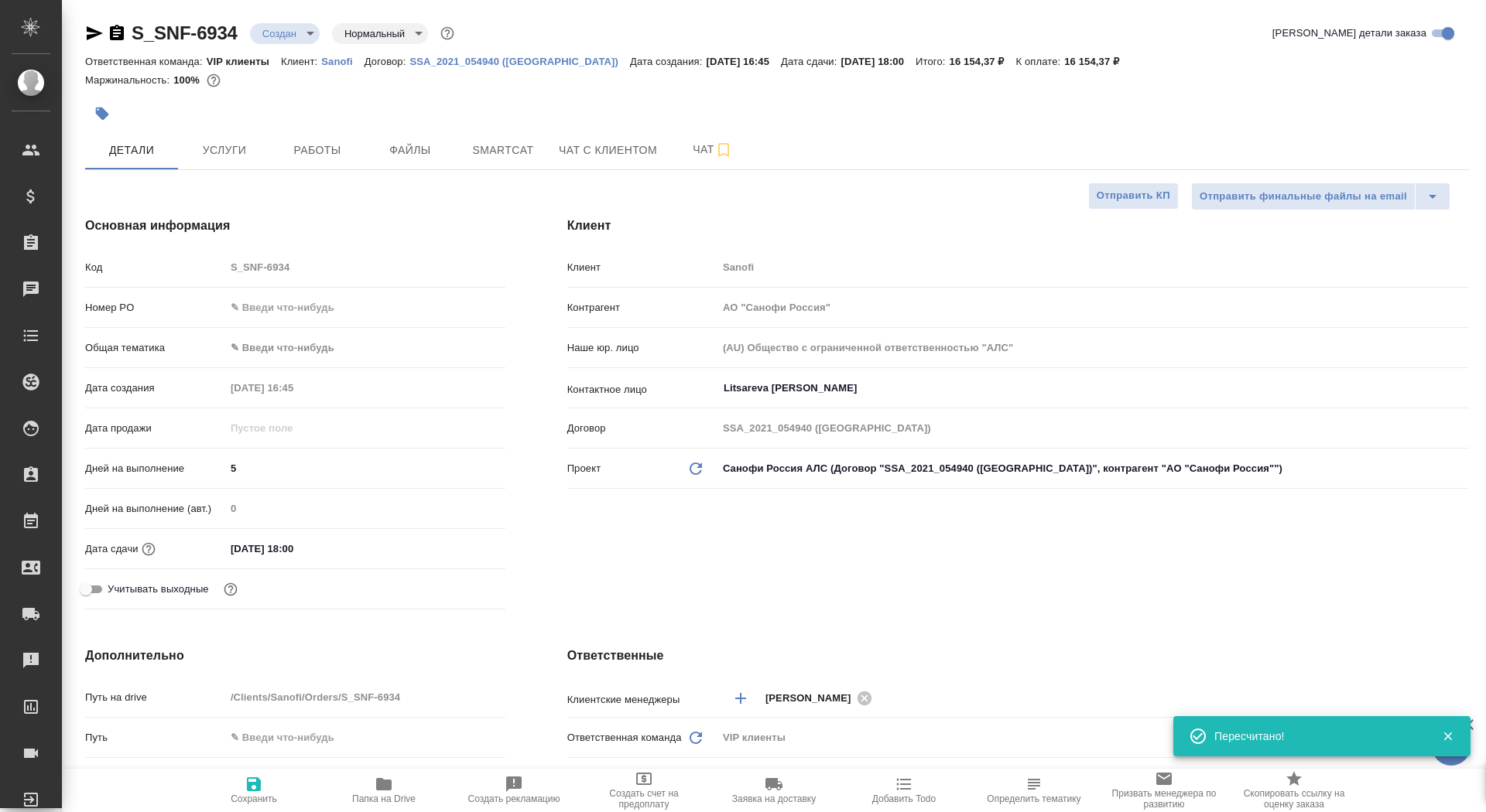
type textarea "x"
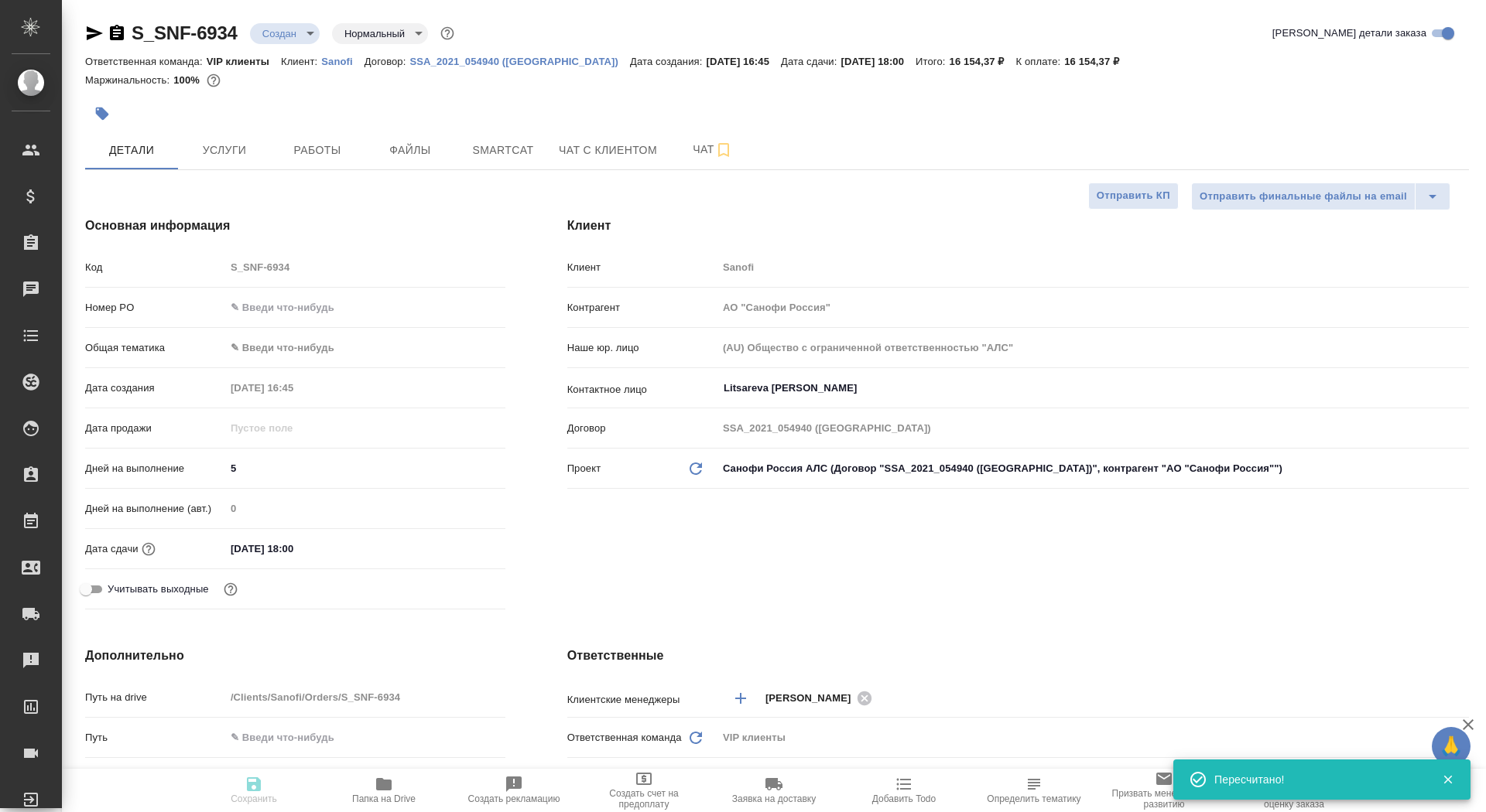
type textarea "x"
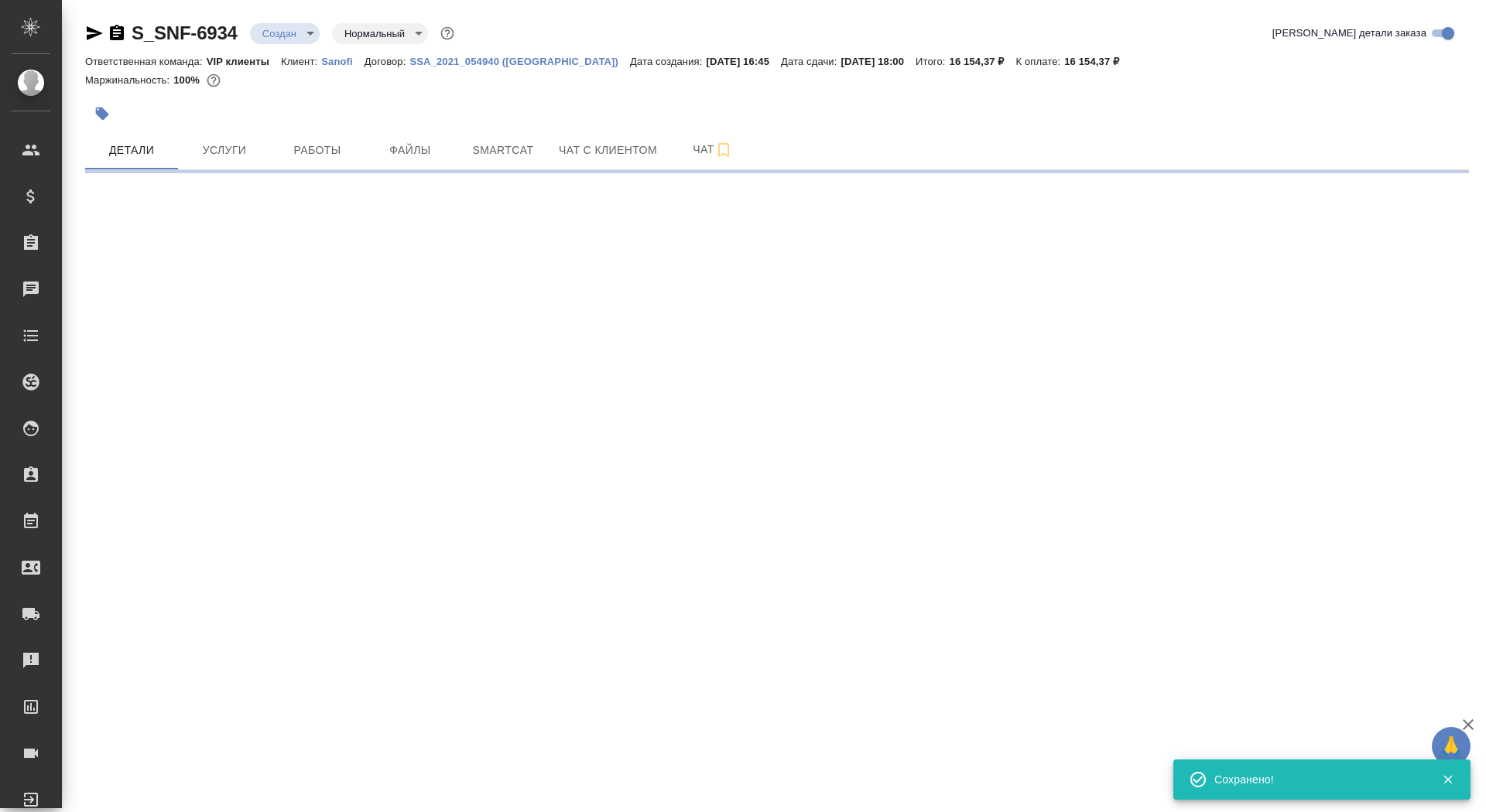
select select "RU"
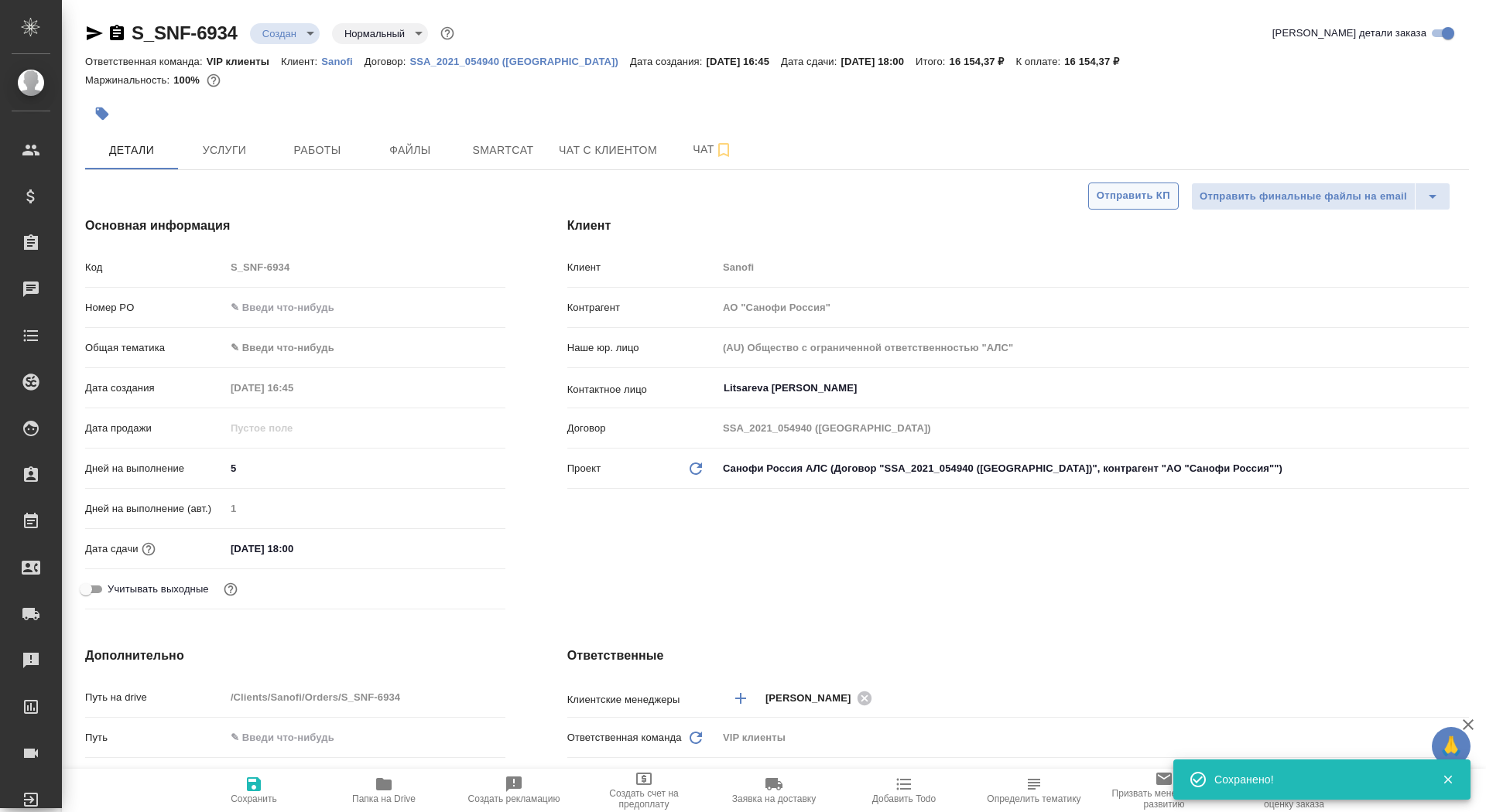
type textarea "x"
click at [1111, 195] on span "Отправить КП" at bounding box center [1133, 196] width 73 height 18
type textarea "x"
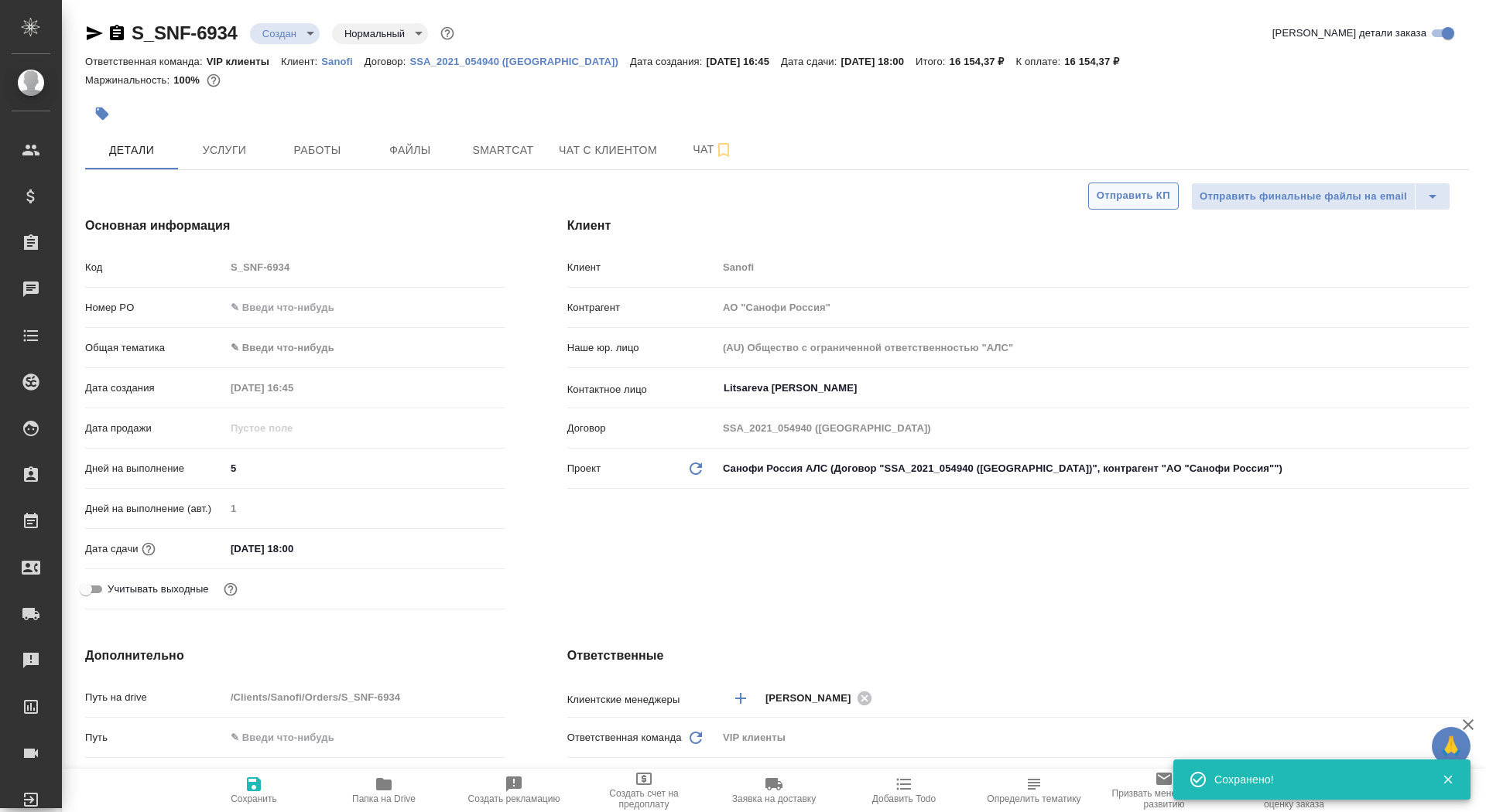
type textarea "x"
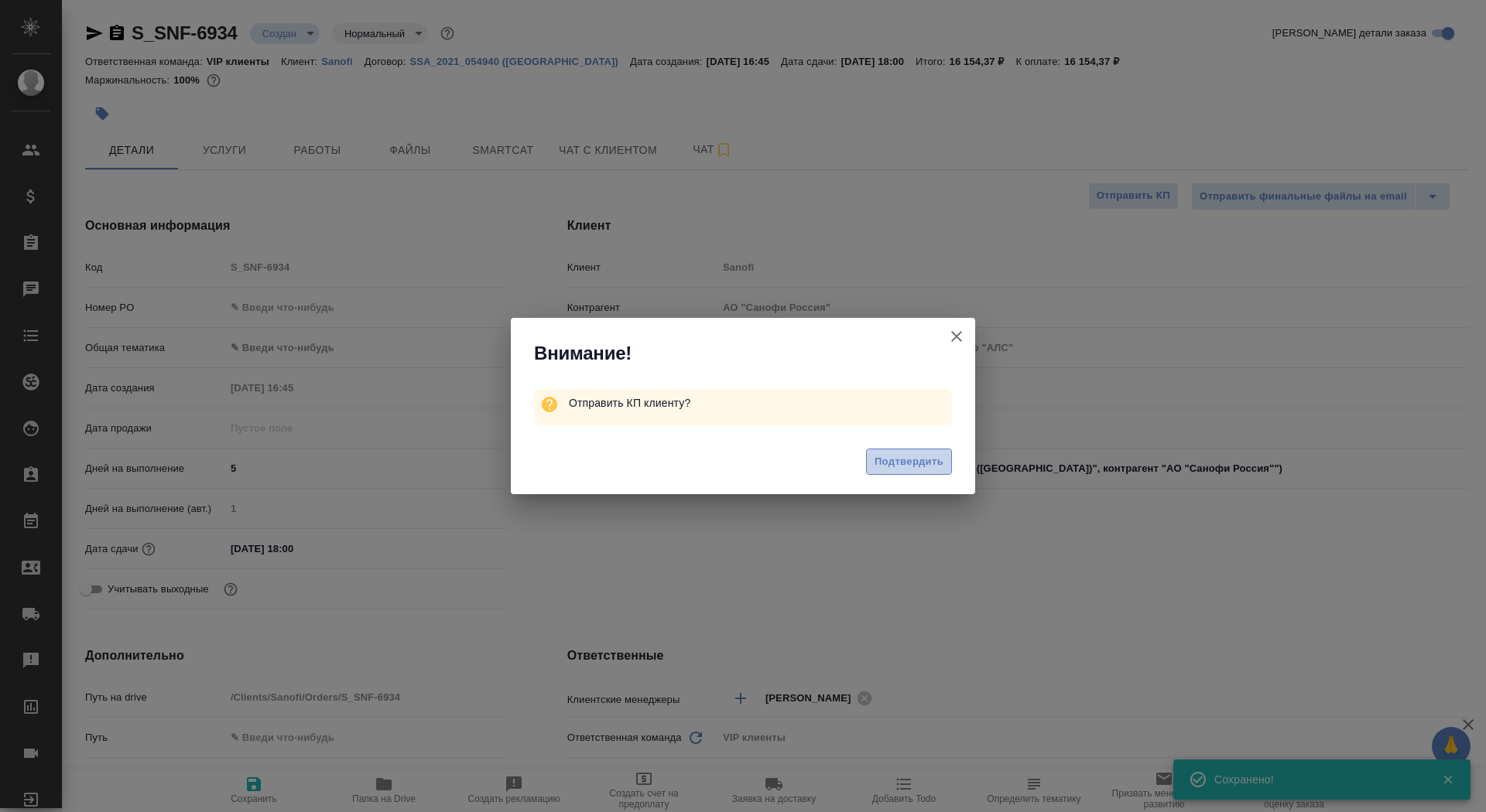
click at [922, 473] on button "Подтвердить" at bounding box center [909, 462] width 86 height 27
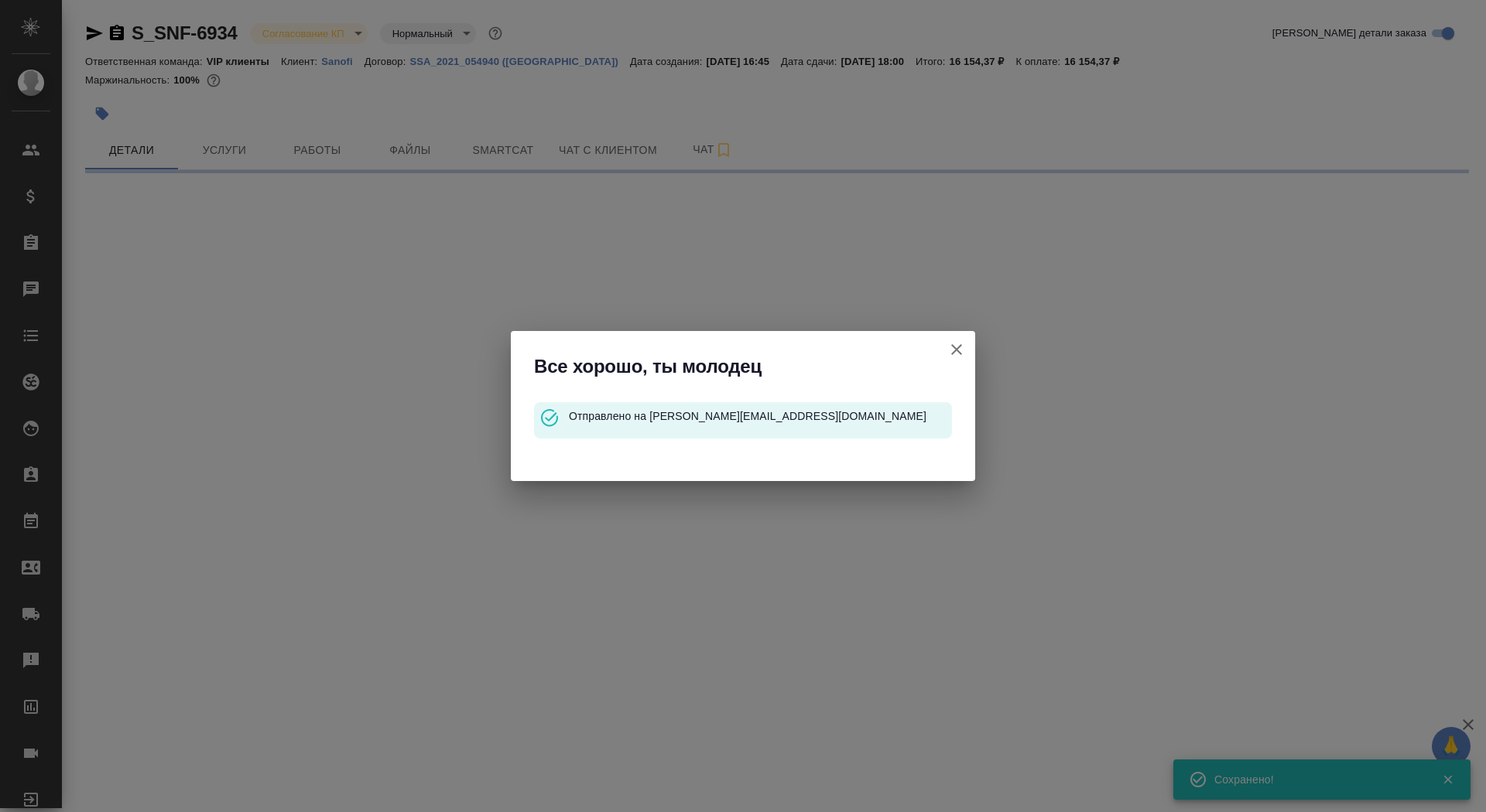
select select "RU"
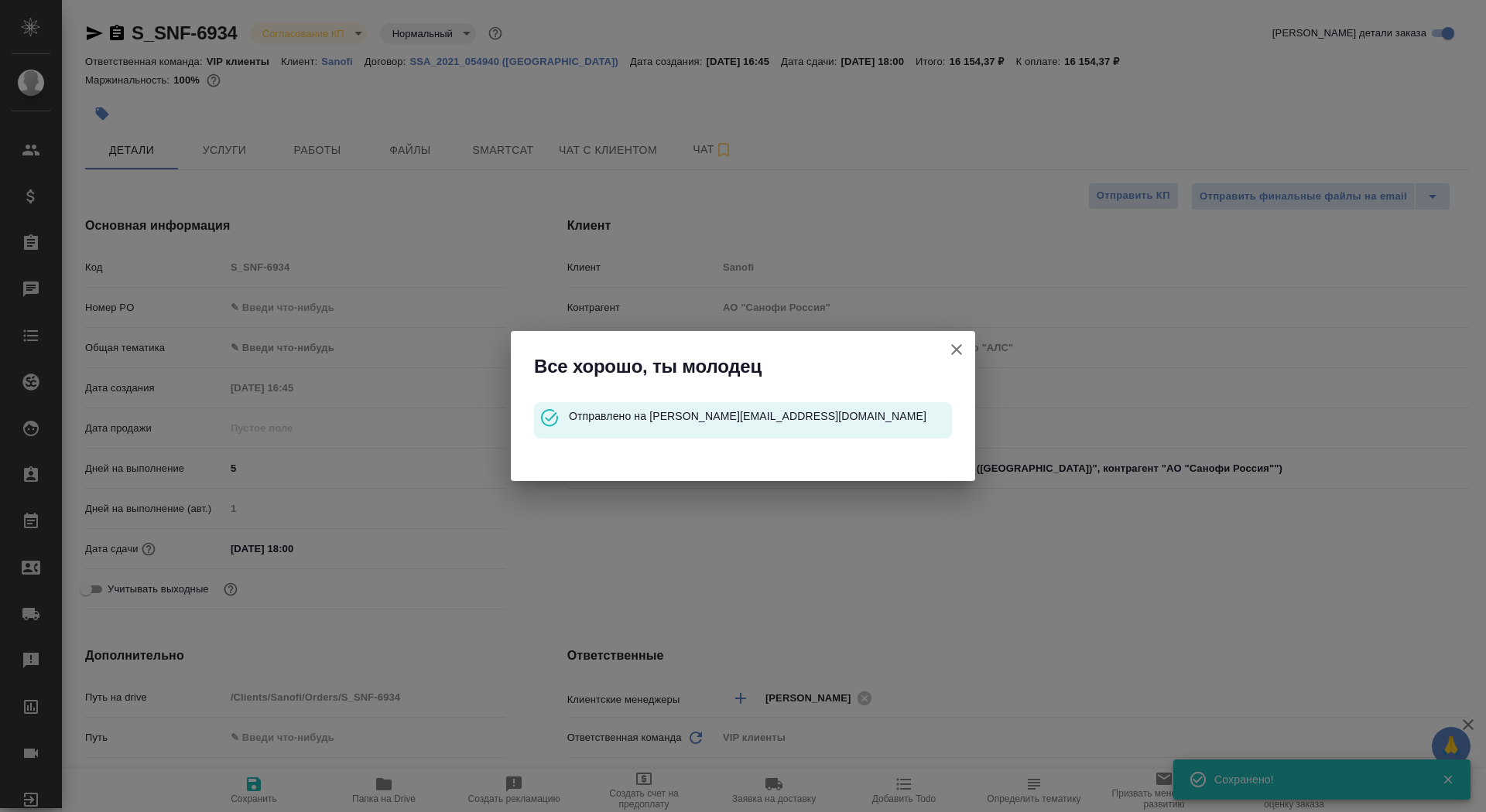
type textarea "x"
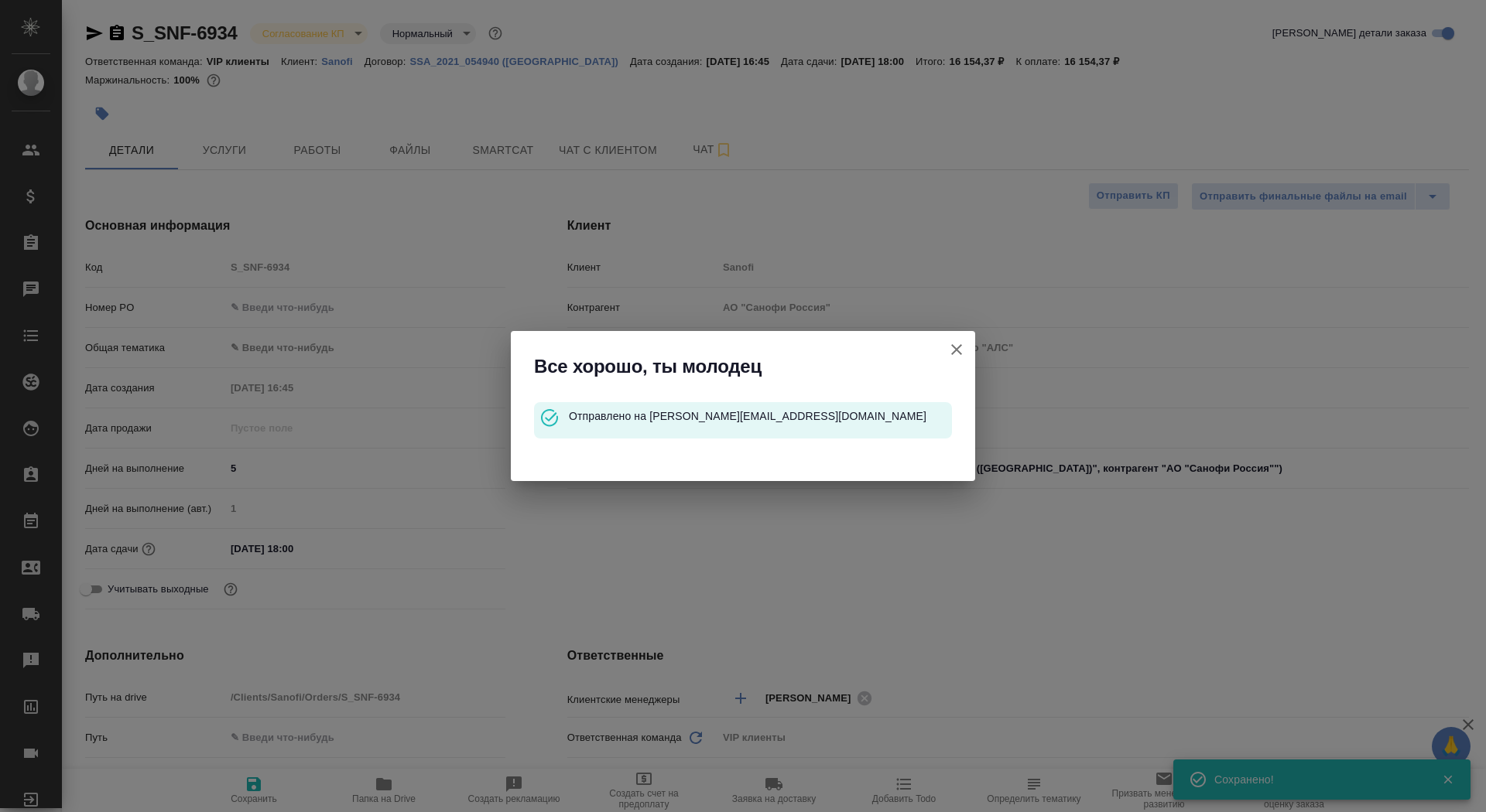
type textarea "x"
click at [958, 355] on icon "button" at bounding box center [956, 349] width 19 height 19
type textarea "x"
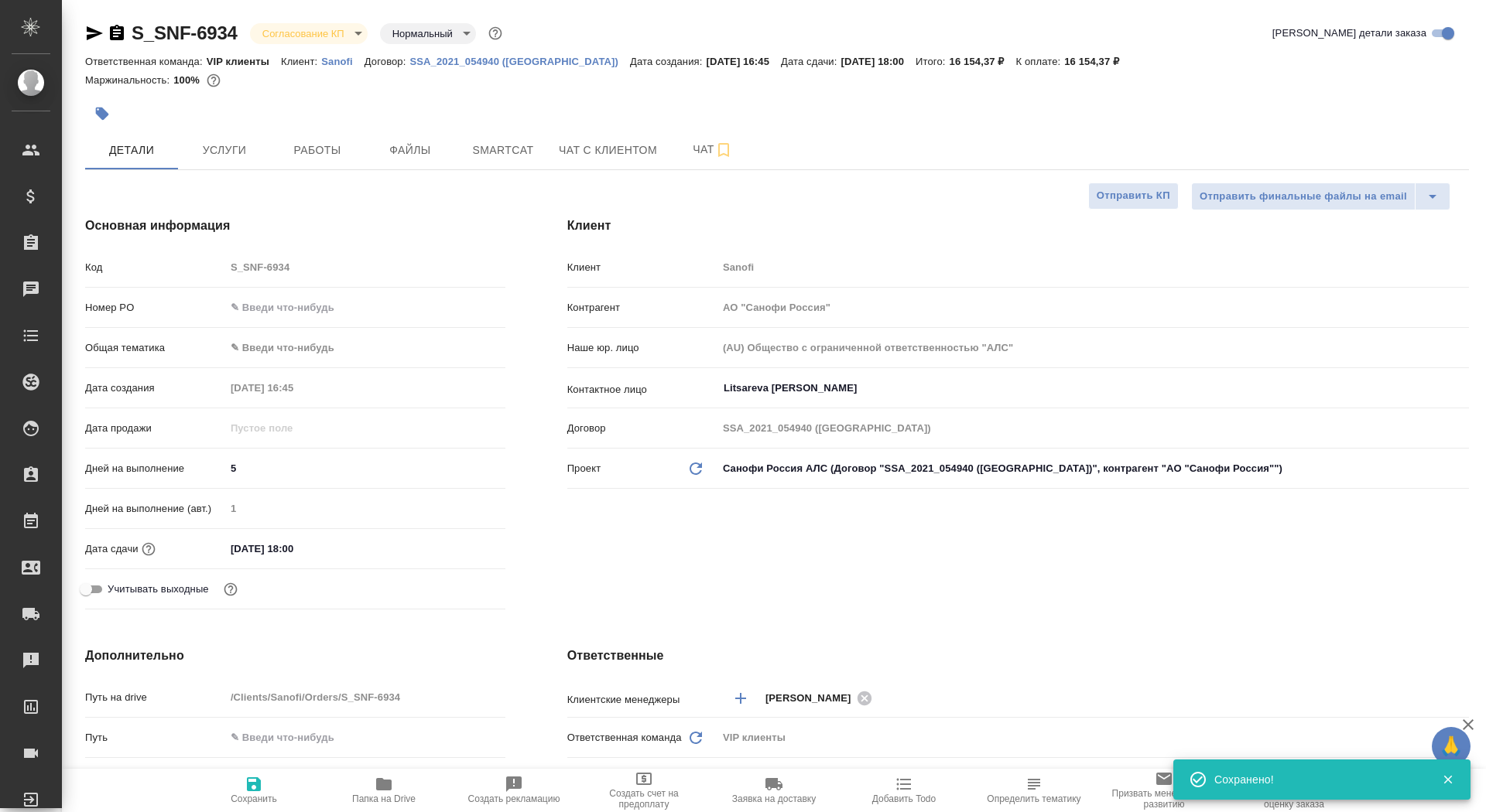
type textarea "x"
click at [115, 27] on icon "button" at bounding box center [116, 32] width 14 height 16
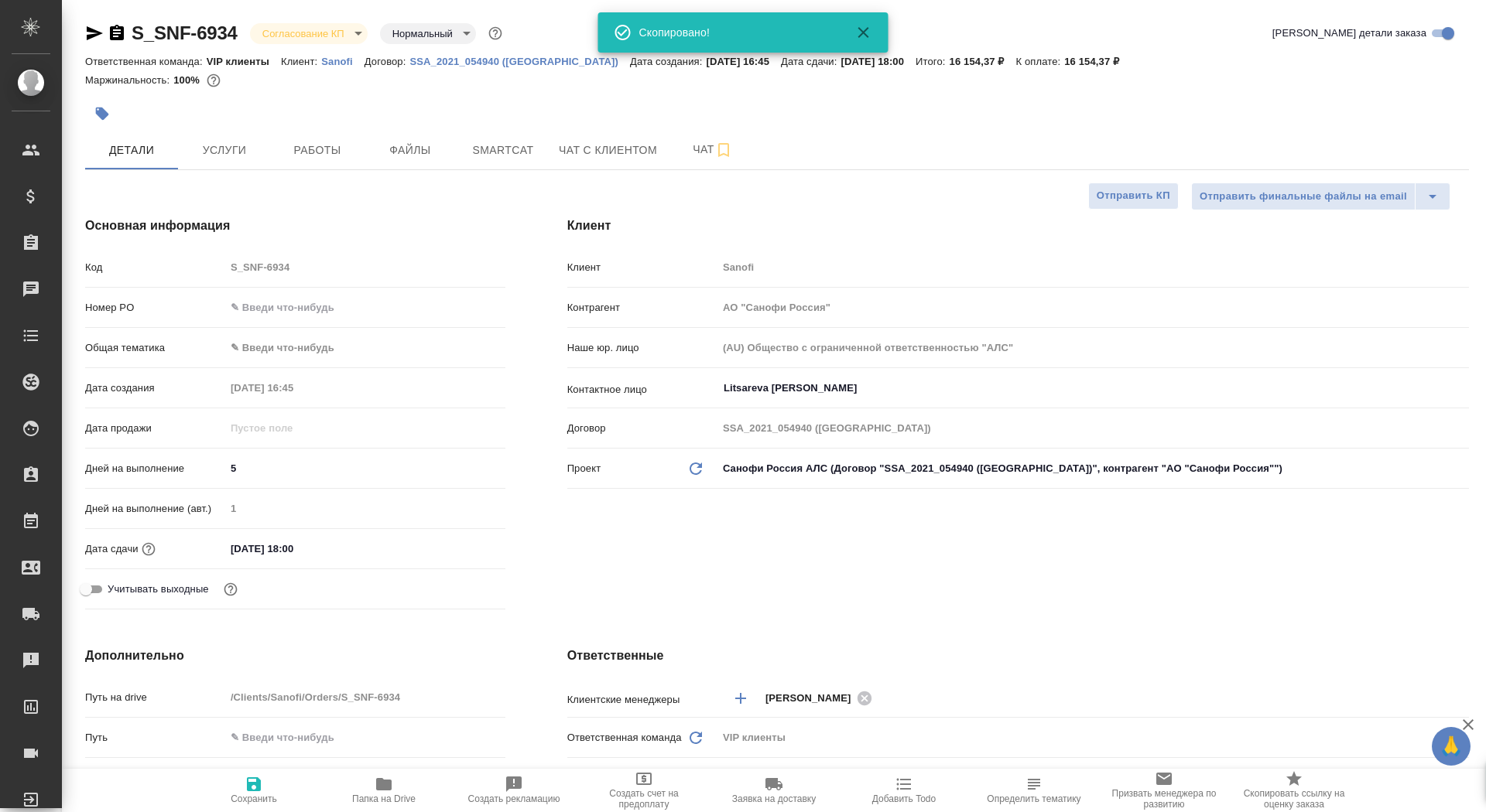
type textarea "x"
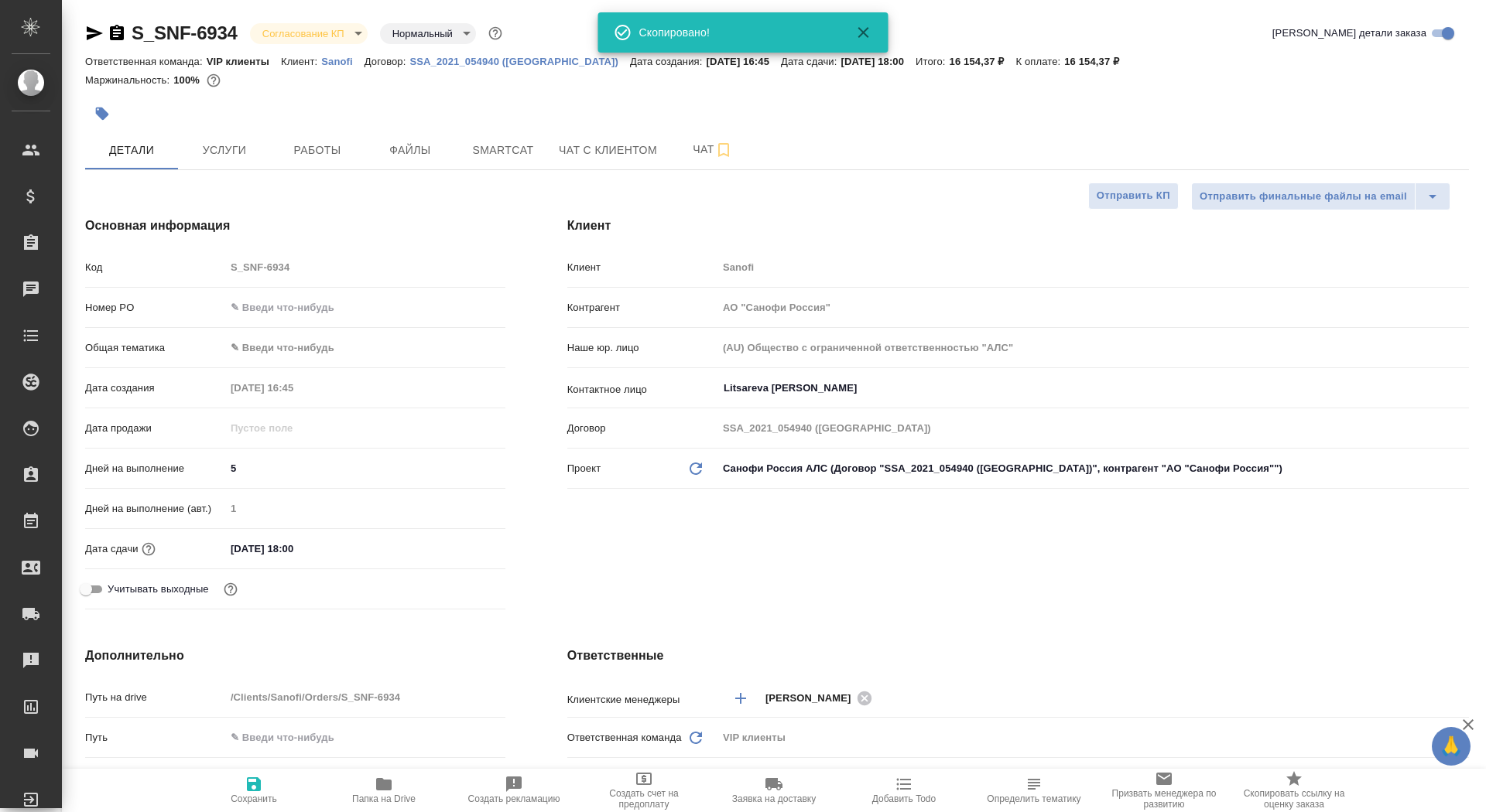
type textarea "x"
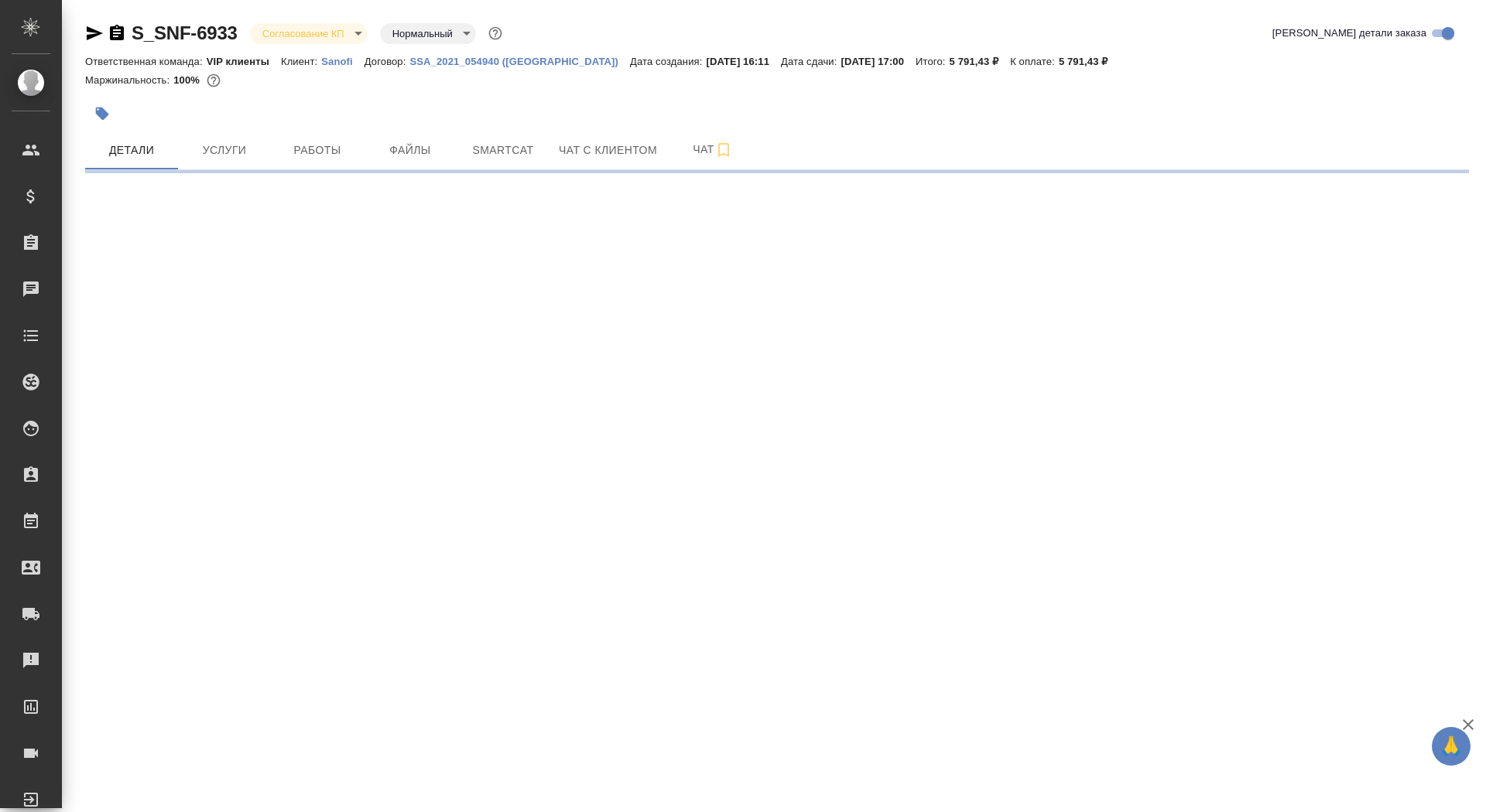
select select "RU"
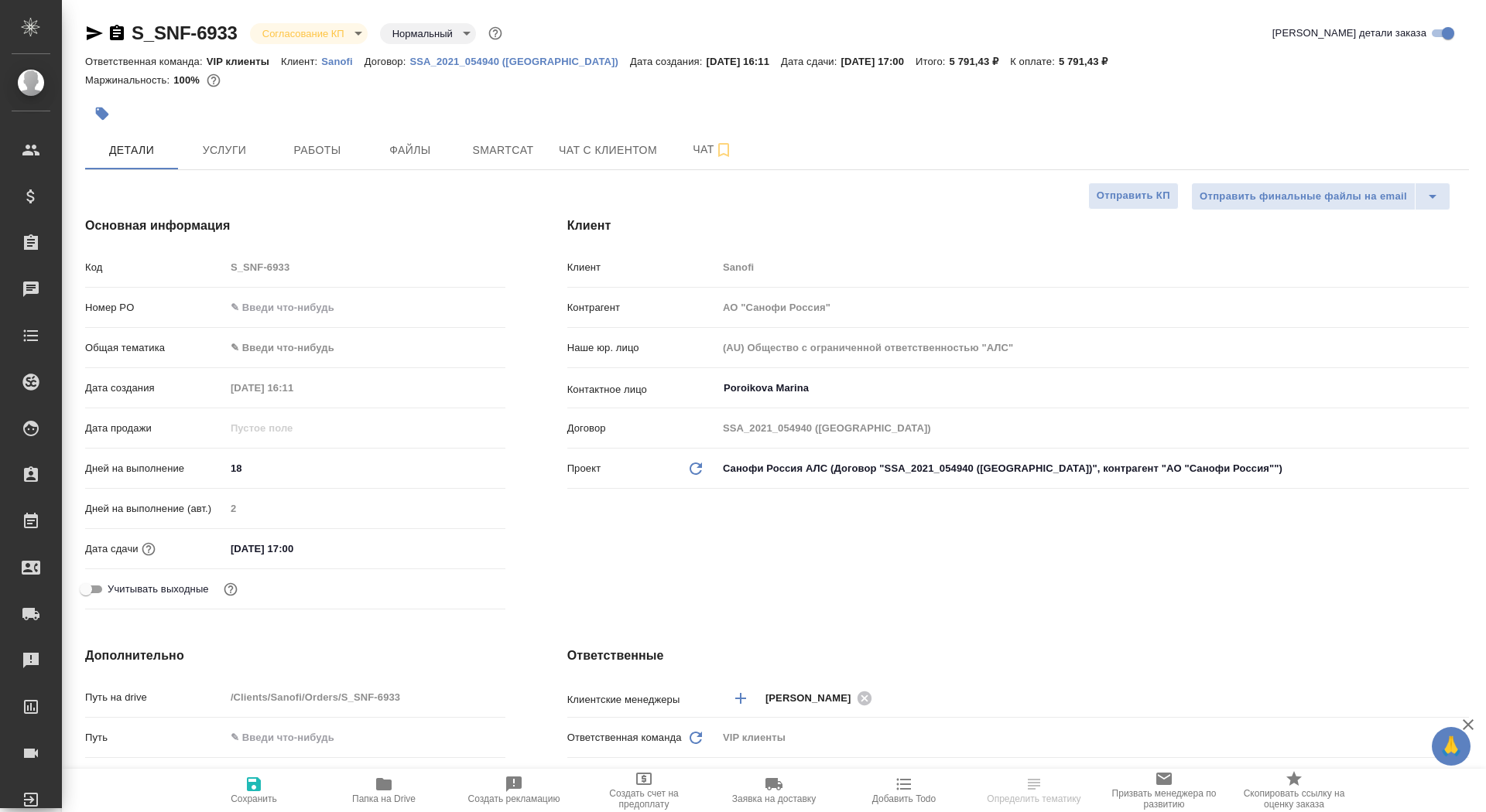
type textarea "x"
click at [284, 306] on input "text" at bounding box center [365, 307] width 279 height 22
paste input "E005884032"
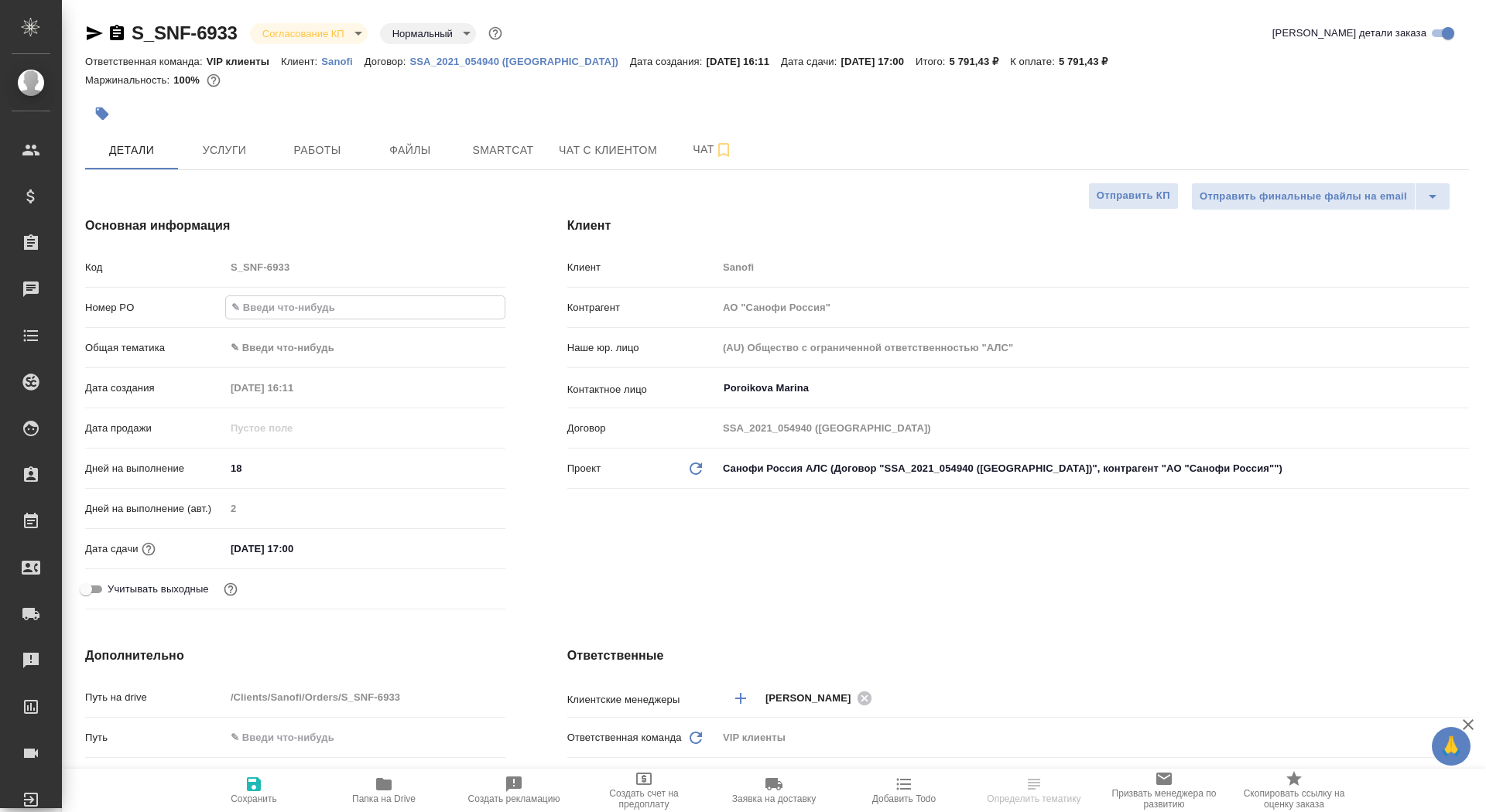
type input "E005884032"
type textarea "x"
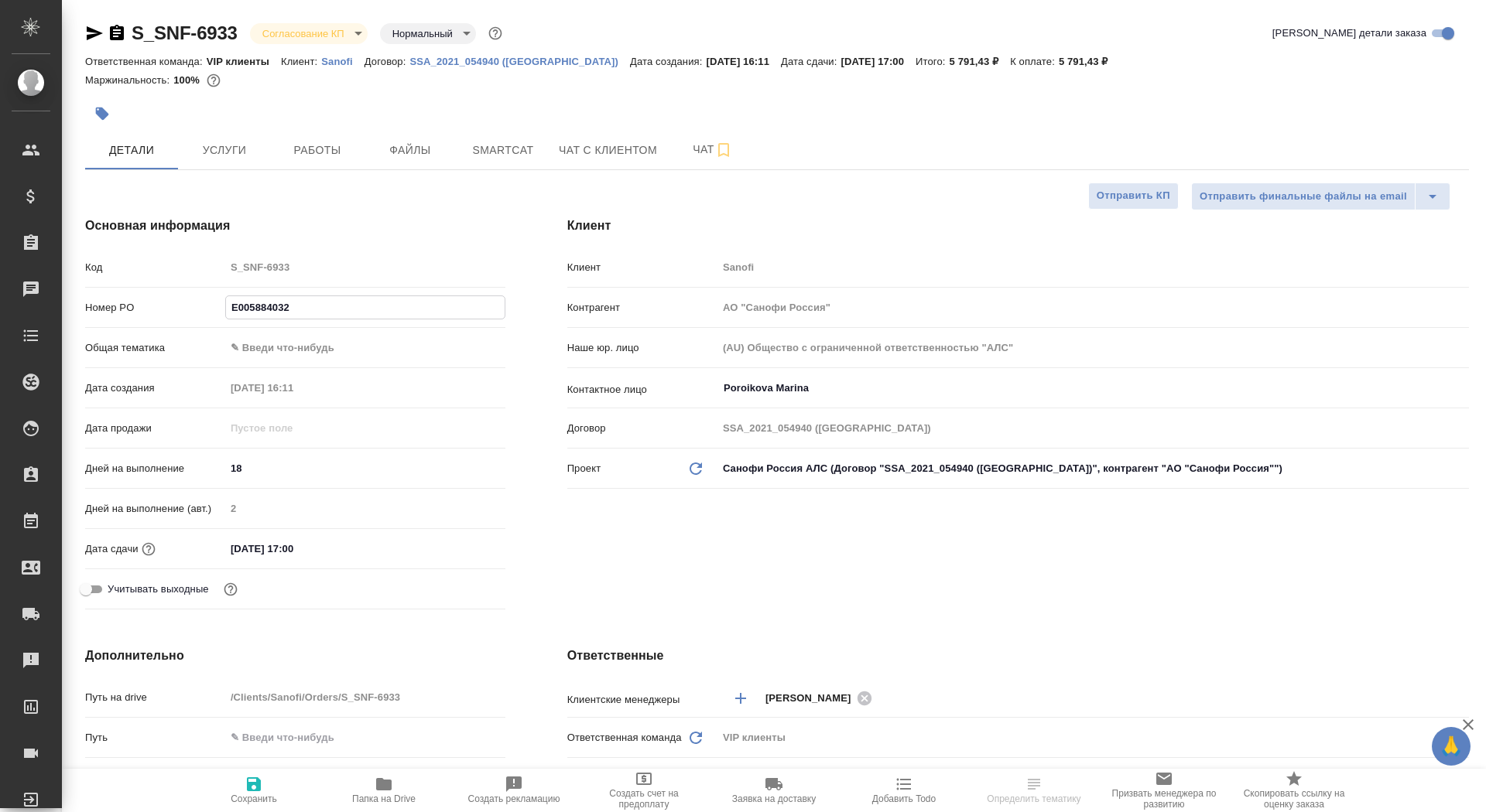
type textarea "x"
type input "E005884032"
click at [271, 804] on span "Сохранить" at bounding box center [254, 798] width 47 height 11
type textarea "x"
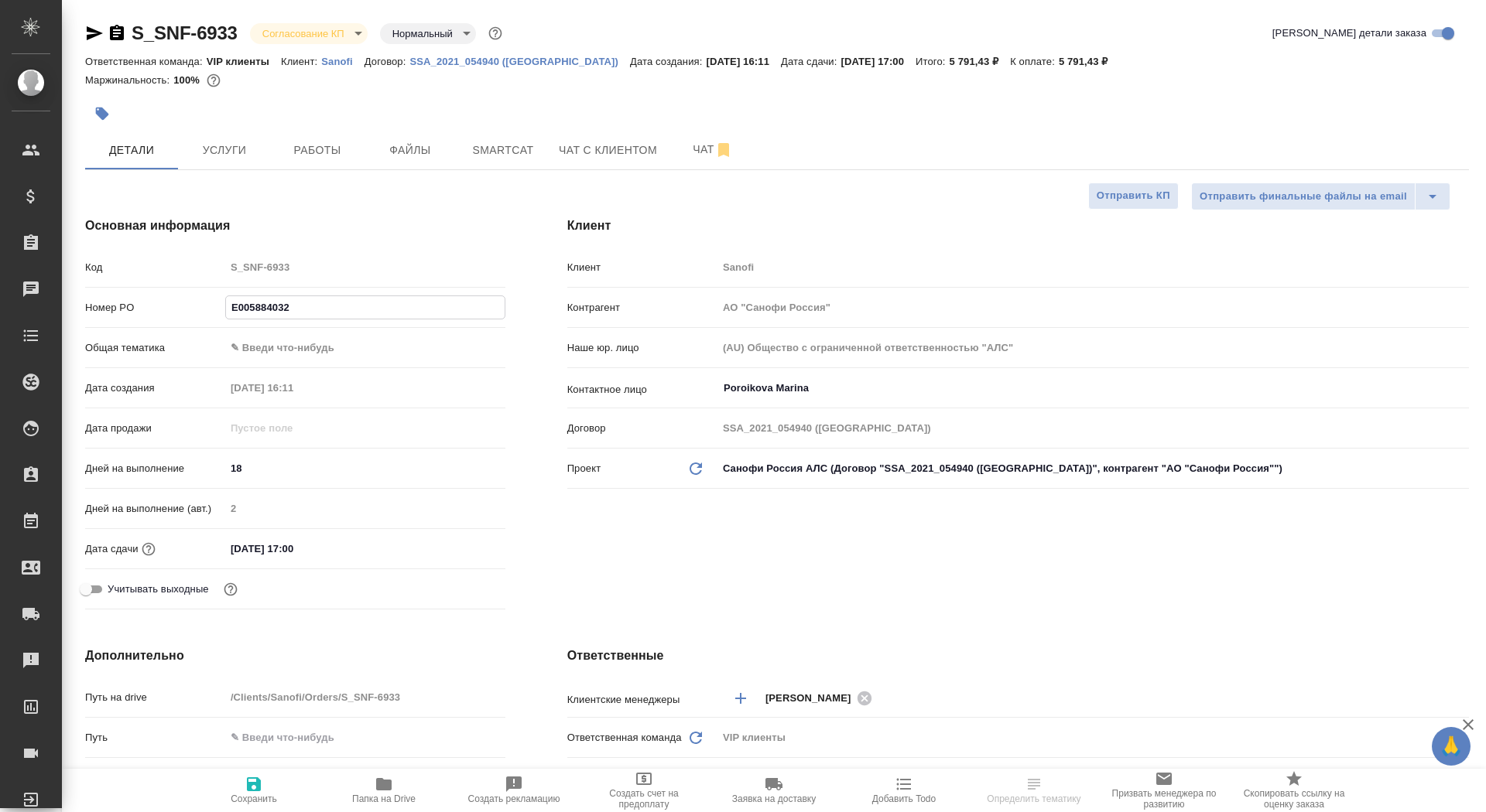
type textarea "x"
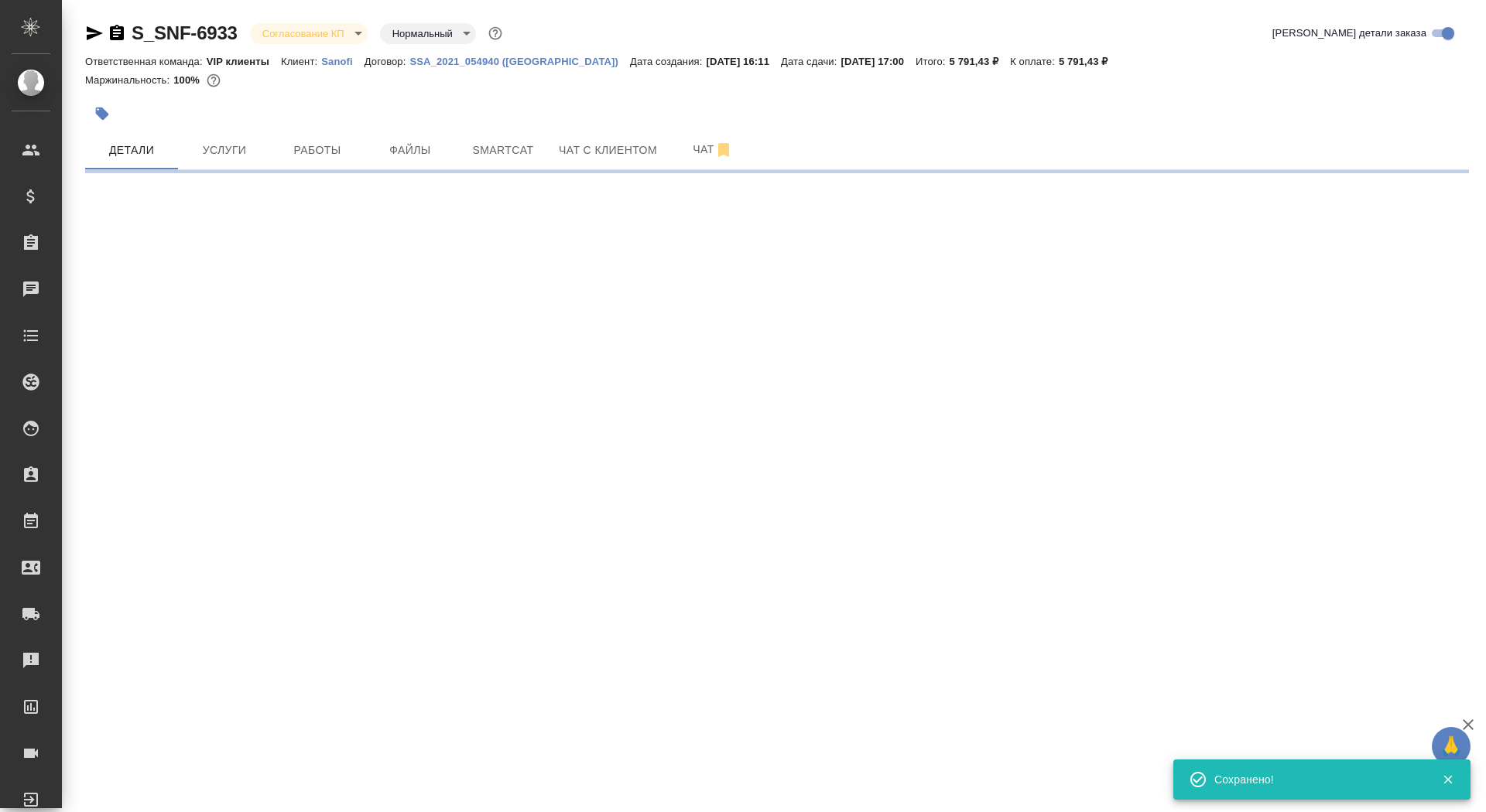
select select "RU"
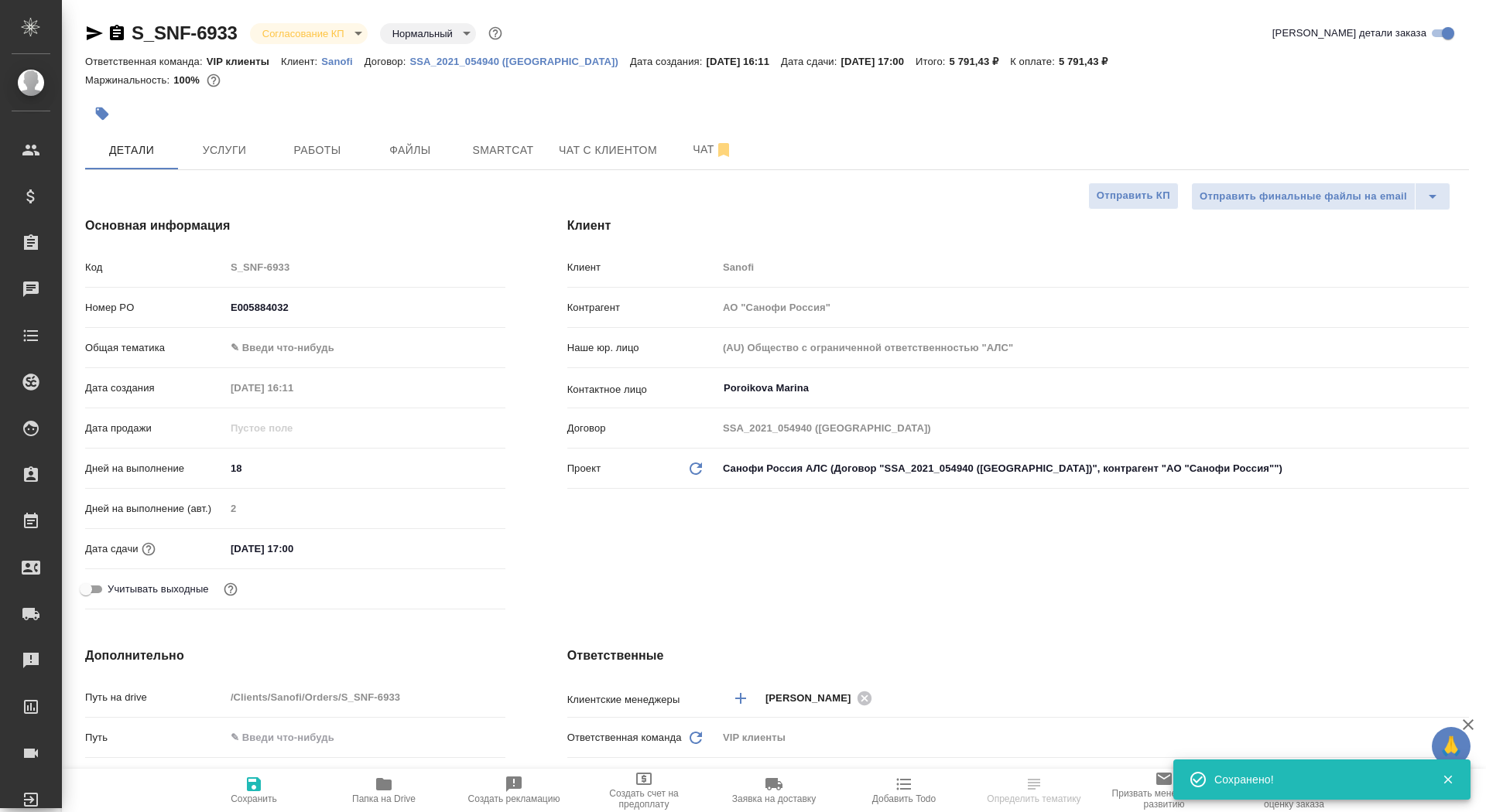
type textarea "x"
click at [340, 21] on div "S_SNF-6933 Согласование КП kpNegotiation Нормальный normal" at bounding box center [295, 32] width 420 height 24
click at [340, 21] on div "S_SNF-6933 Согласование КП kpNegotiation Нормальный normal" at bounding box center [295, 32] width 420 height 24
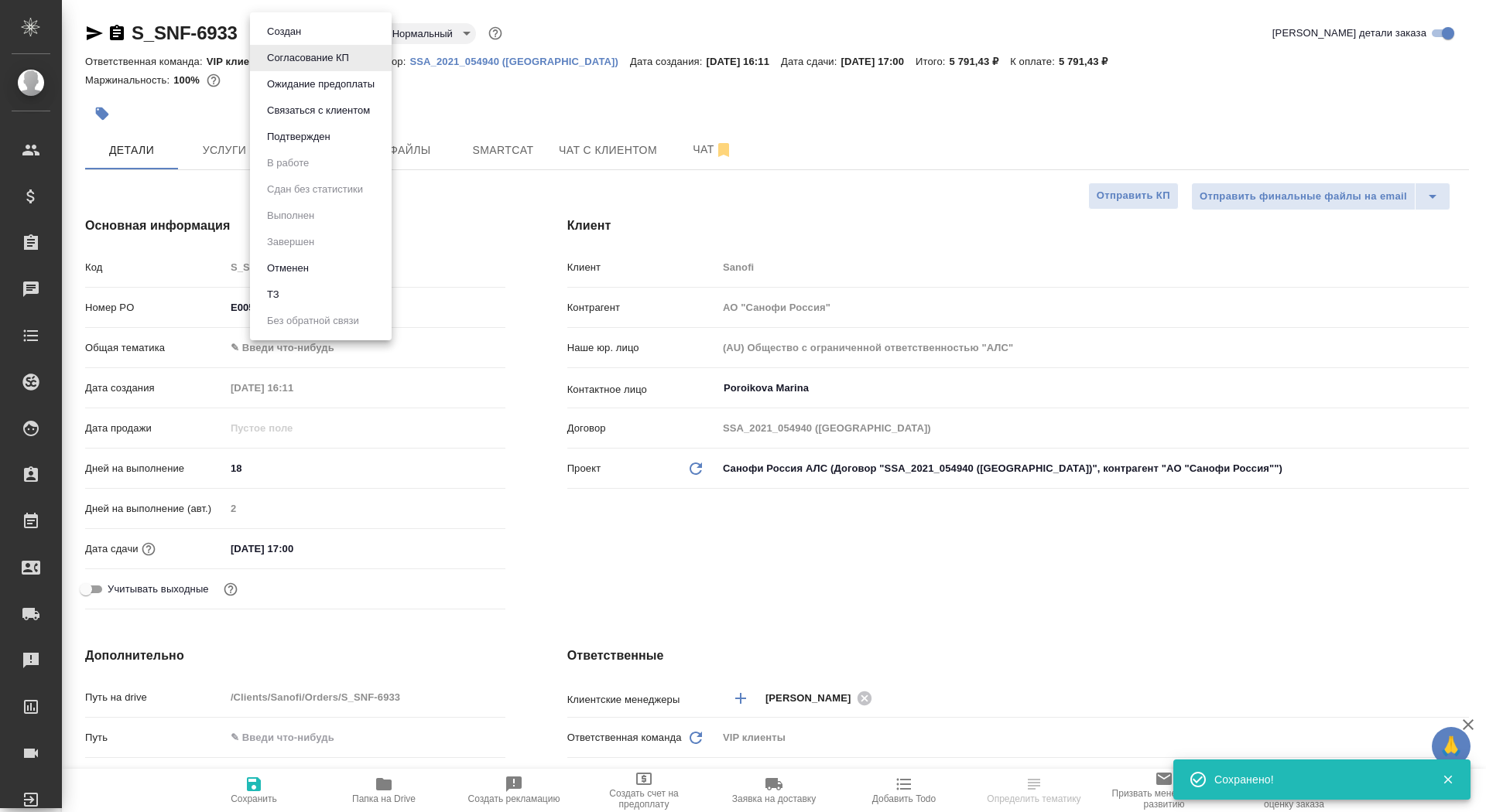
click at [337, 34] on body "🙏 .cls-1 fill:#fff; AWATERA Saydasheva Dilyara Клиенты Спецификации Заказы 0 Ча…" at bounding box center [743, 406] width 1486 height 812
click at [330, 132] on button "Подтвержден" at bounding box center [298, 136] width 72 height 17
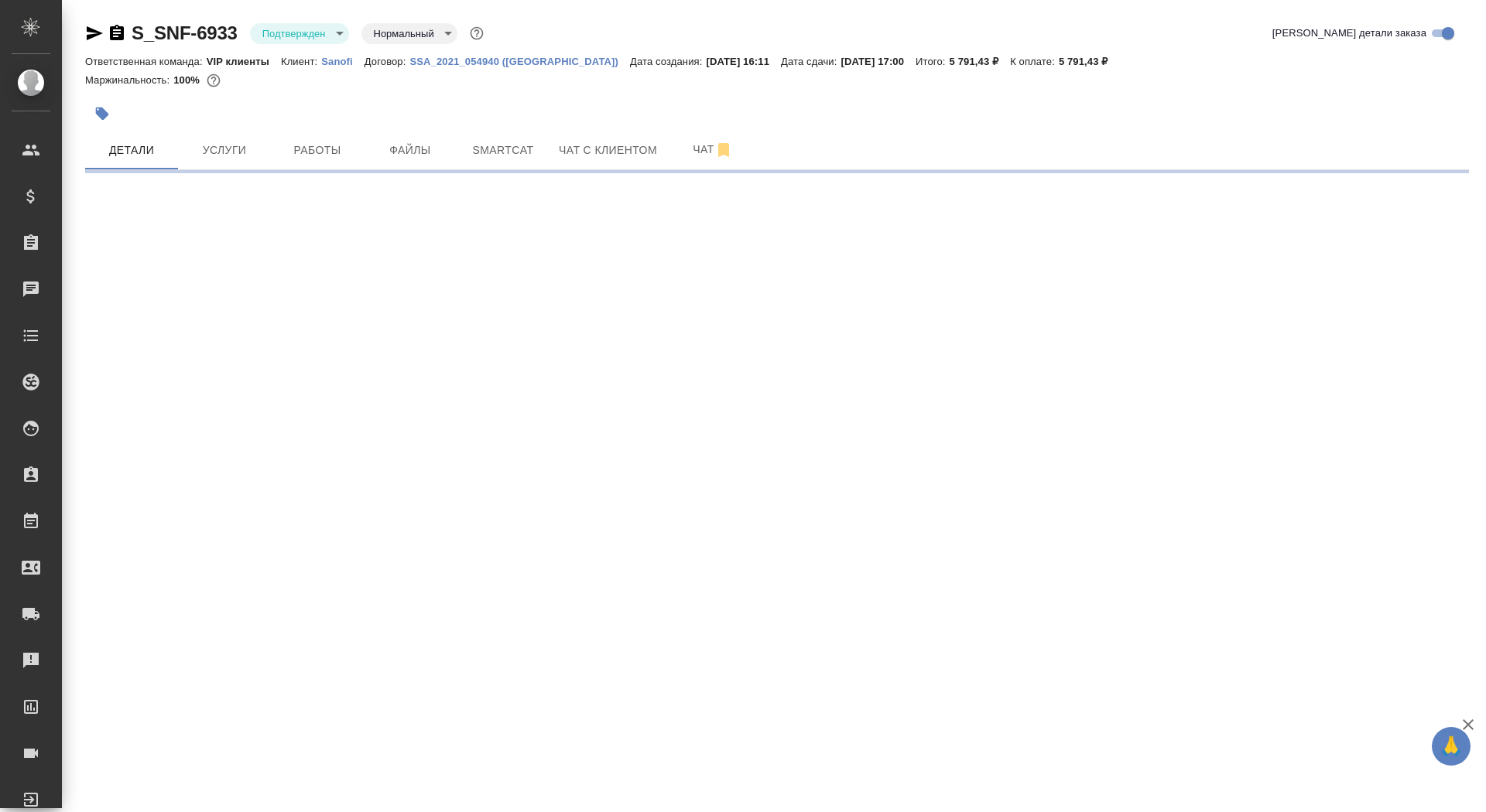
click at [681, 157] on span "Чат" at bounding box center [713, 150] width 74 height 20
select select "RU"
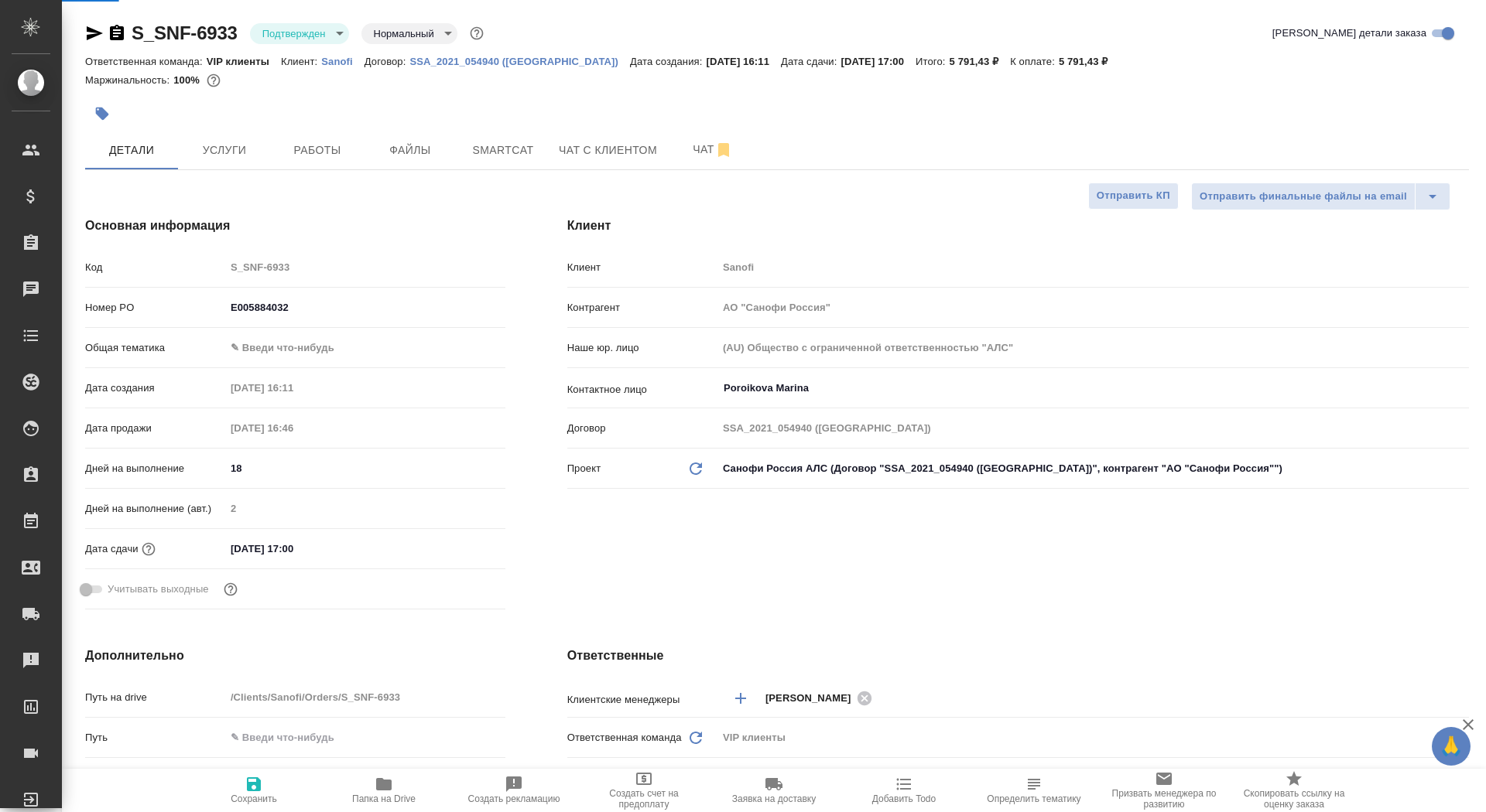
type textarea "x"
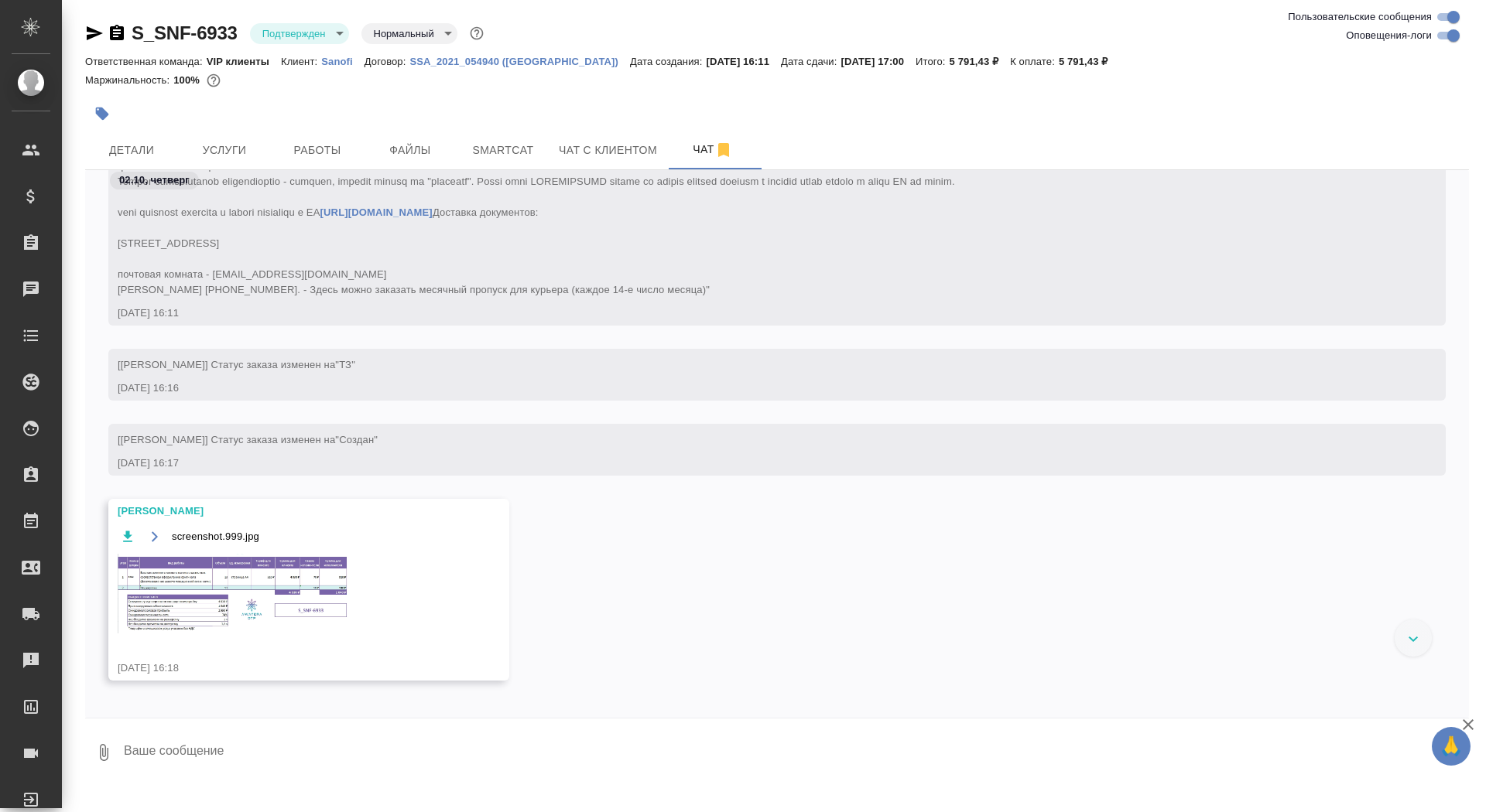
scroll to position [445, 0]
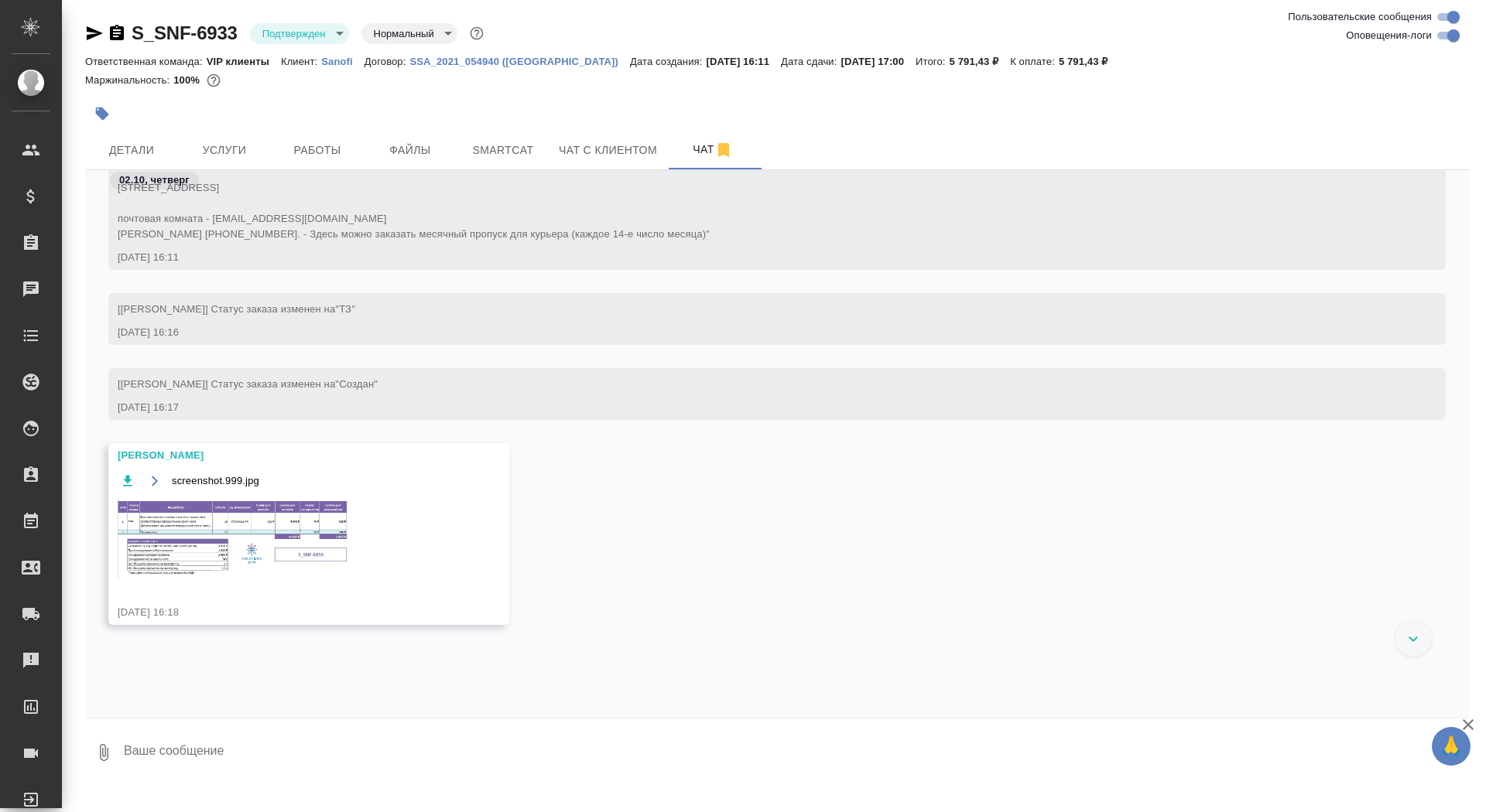
click at [242, 571] on img at bounding box center [234, 538] width 233 height 80
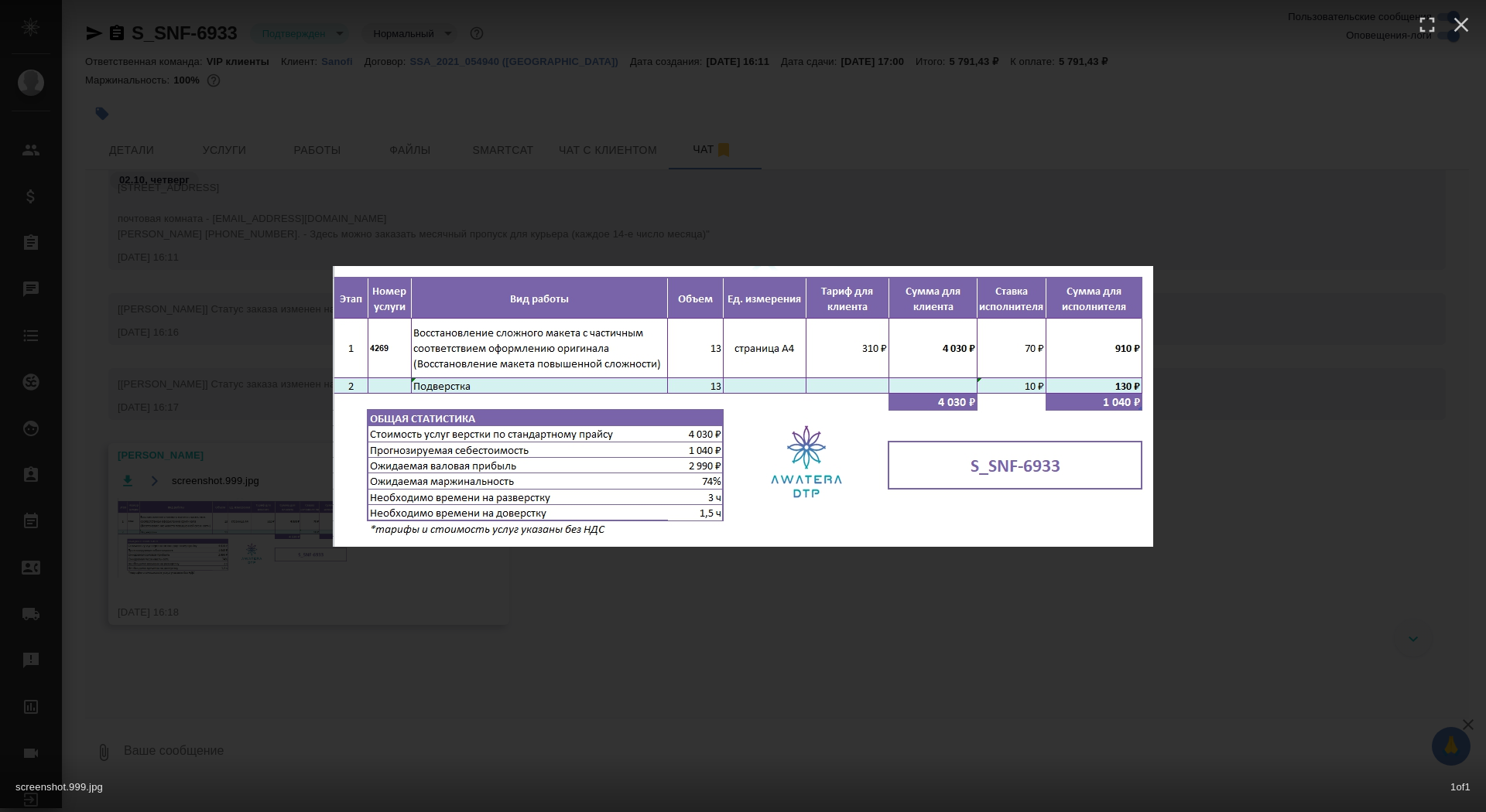
click at [243, 571] on div "screenshot.999.jpg 1 of 1" at bounding box center [743, 406] width 1486 height 812
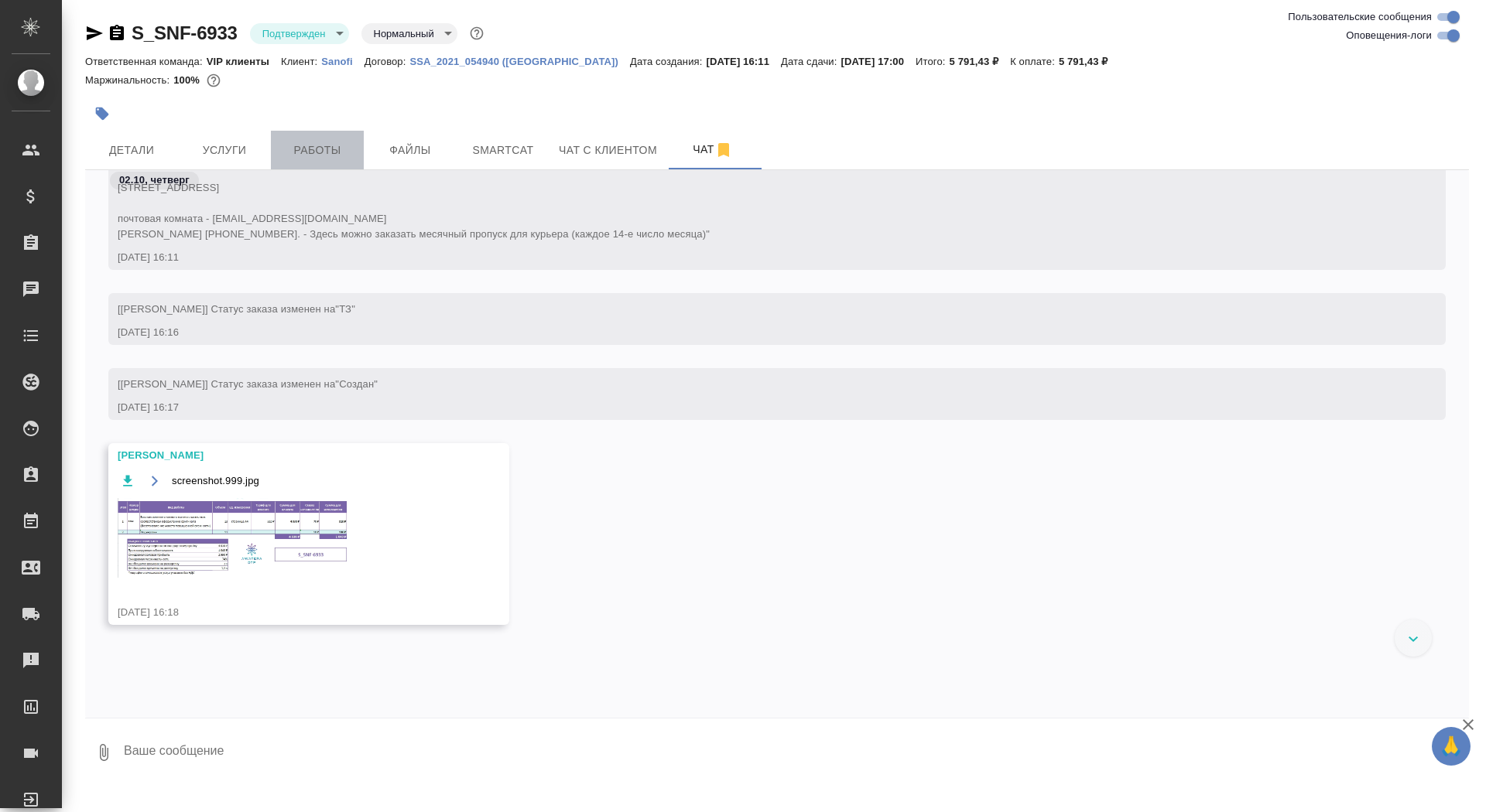
click at [297, 165] on button "Работы" at bounding box center [317, 150] width 93 height 39
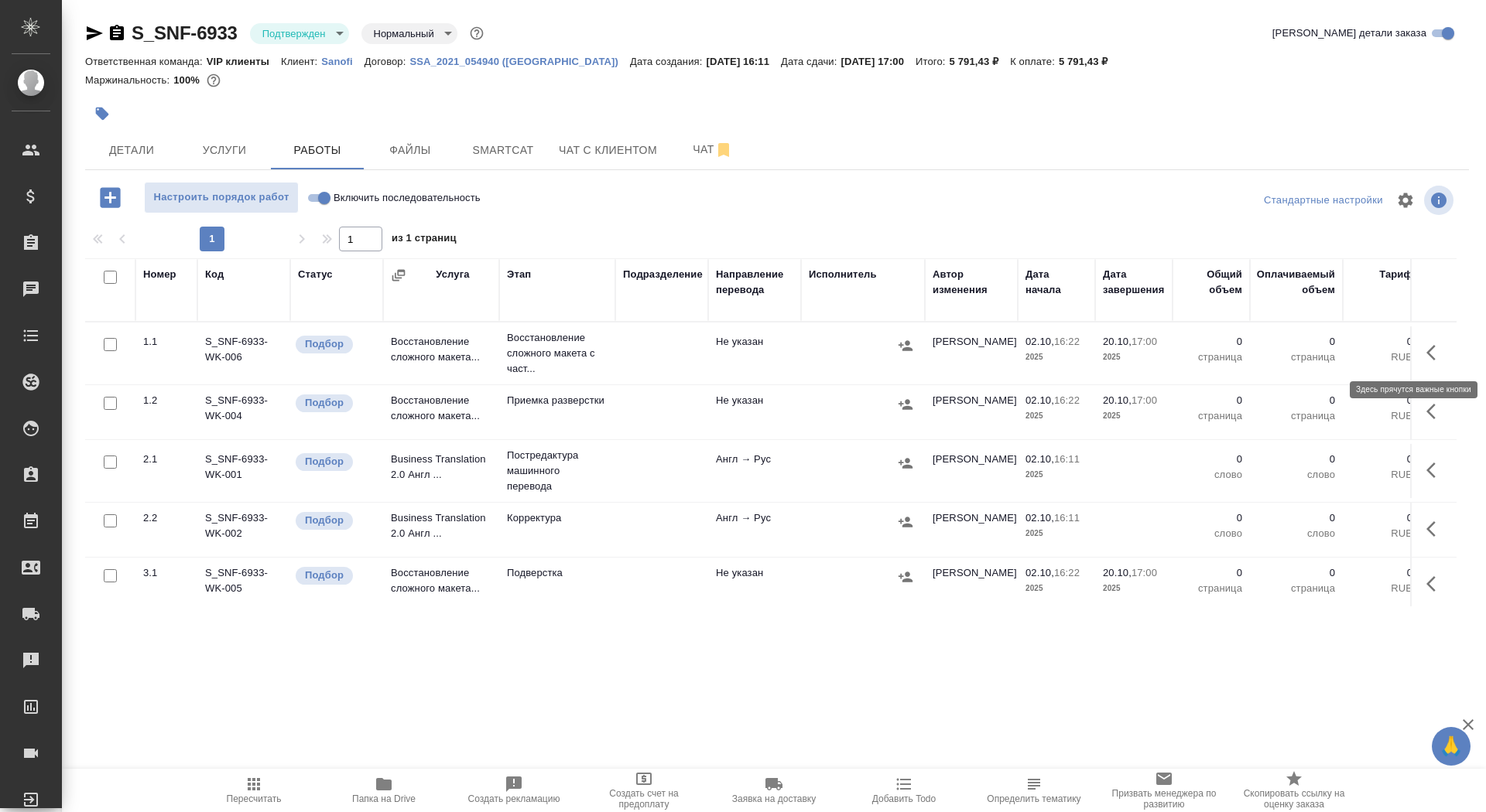
click at [1449, 355] on button "button" at bounding box center [1436, 353] width 37 height 37
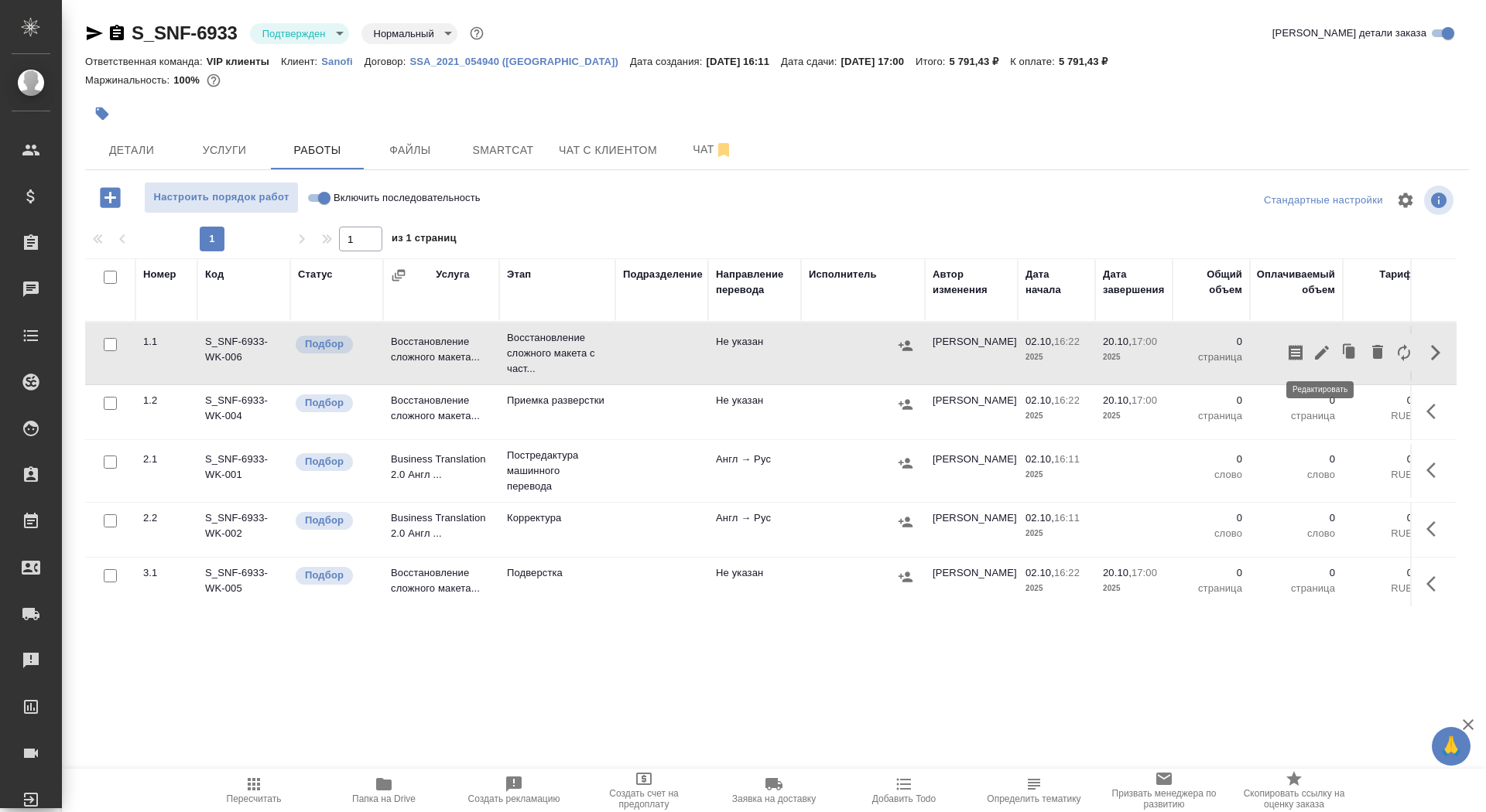
click at [1326, 351] on icon "button" at bounding box center [1322, 353] width 14 height 14
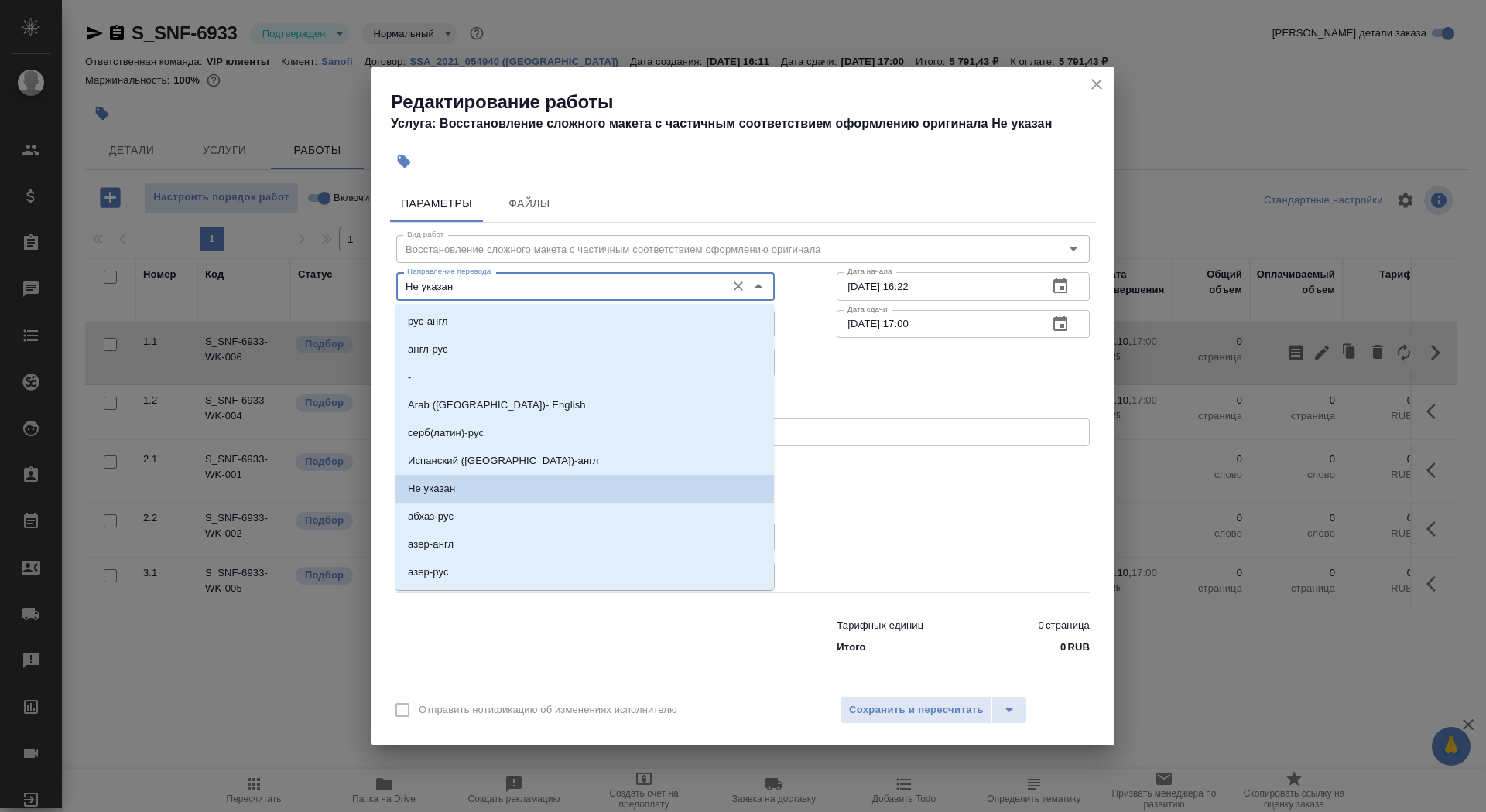
click at [455, 291] on input "Не указан" at bounding box center [559, 285] width 318 height 19
click at [479, 349] on li "англ-рус" at bounding box center [585, 350] width 378 height 28
type input "англ-рус"
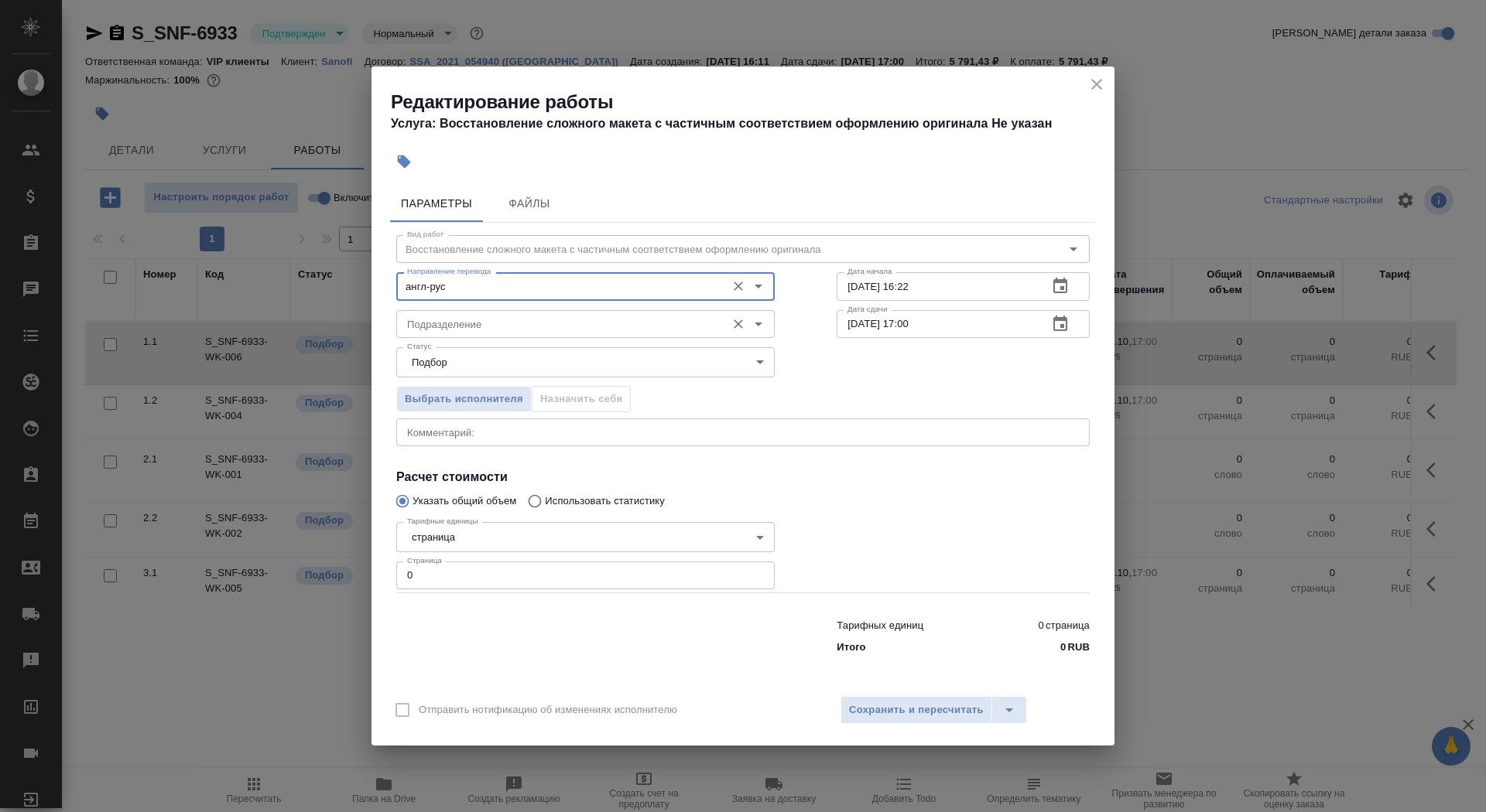
click at [470, 322] on input "Подразделение" at bounding box center [559, 323] width 318 height 19
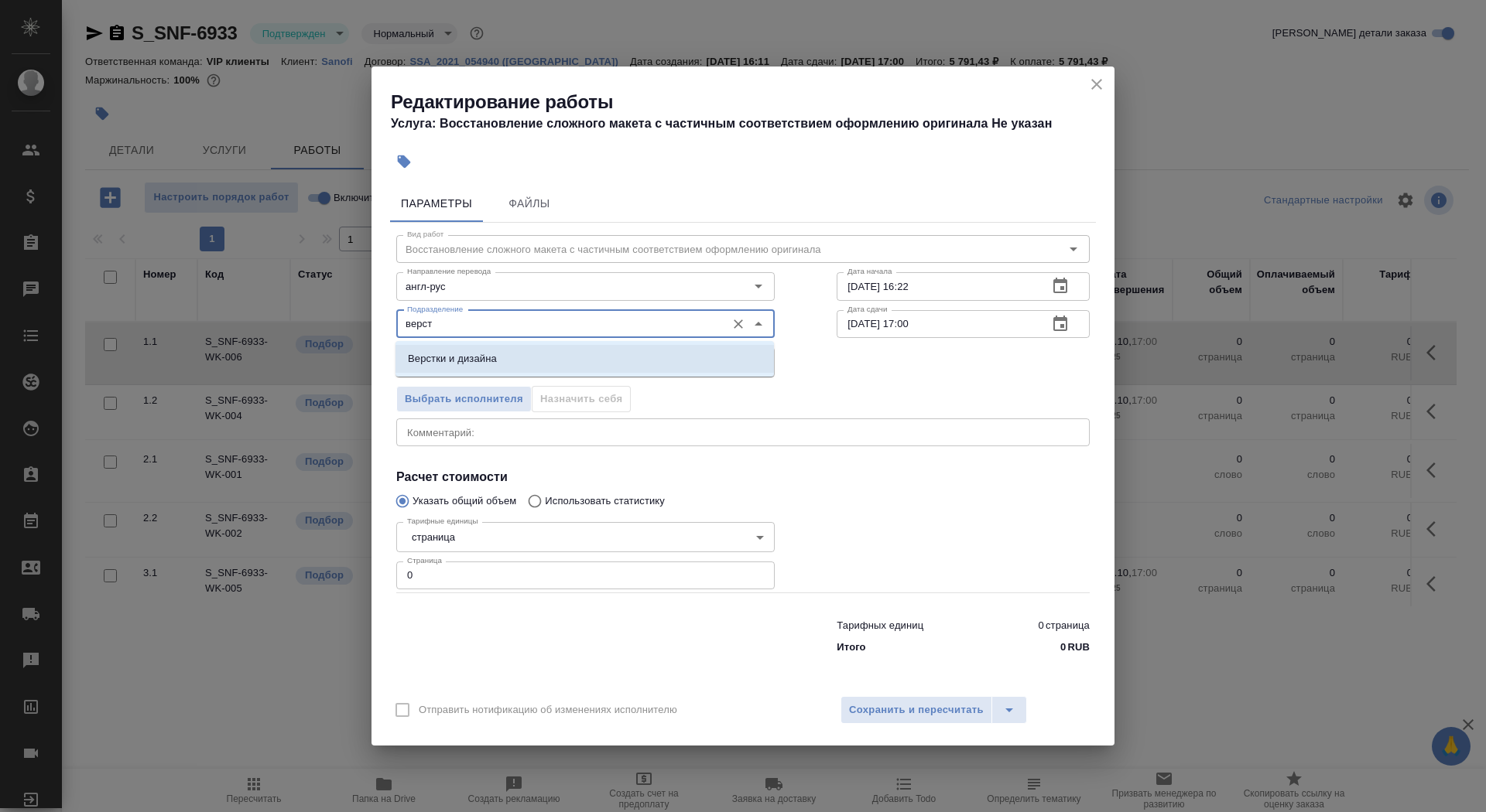
click at [497, 356] on p "Верстки и дизайна" at bounding box center [452, 360] width 89 height 16
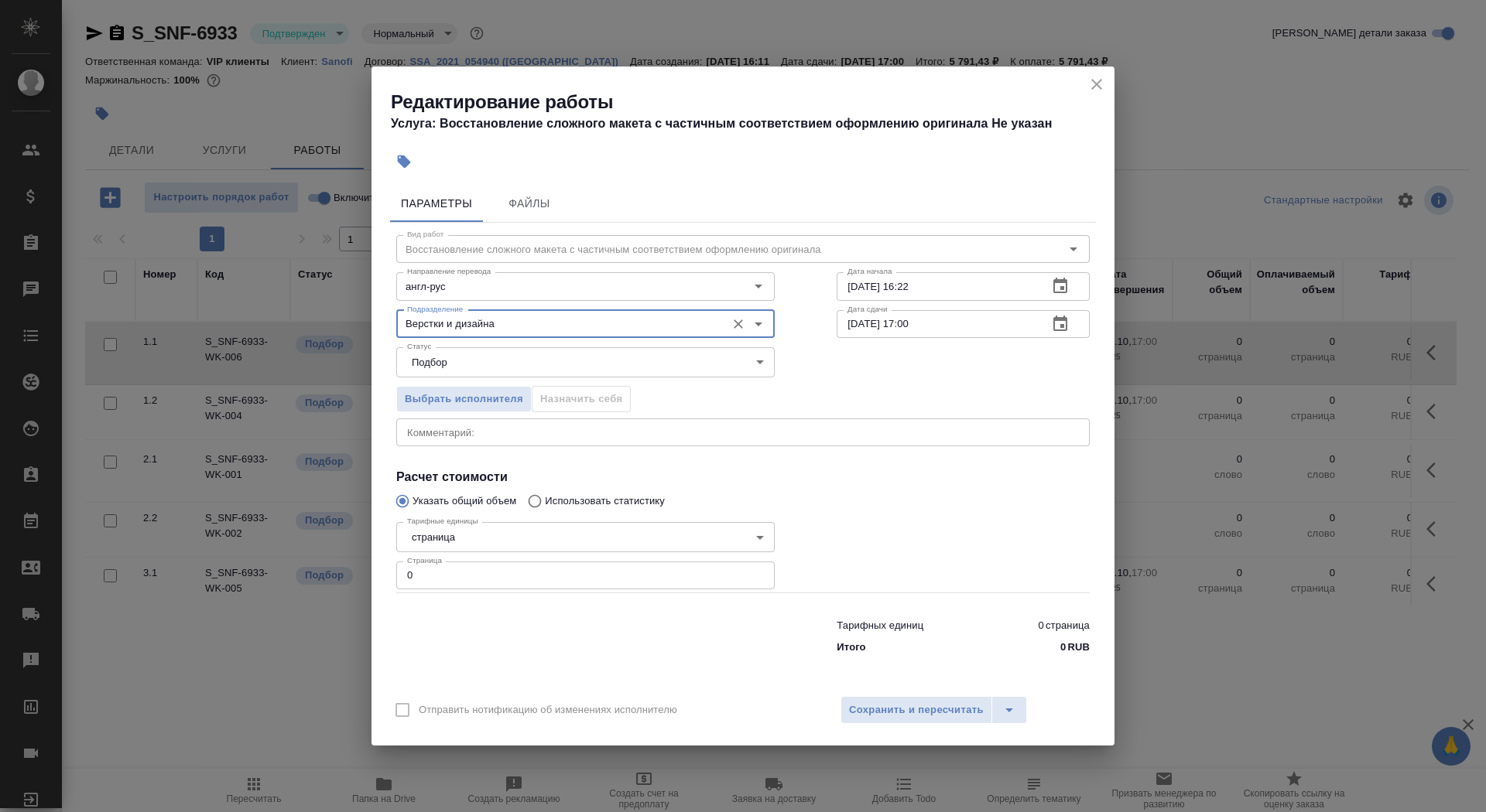
type input "Верстки и дизайна"
click at [496, 515] on div "Тарифные единицы страница 5a8b1489cc6b4906c91bfdb2 Тарифные единицы Страница 0 …" at bounding box center [586, 555] width 441 height 139
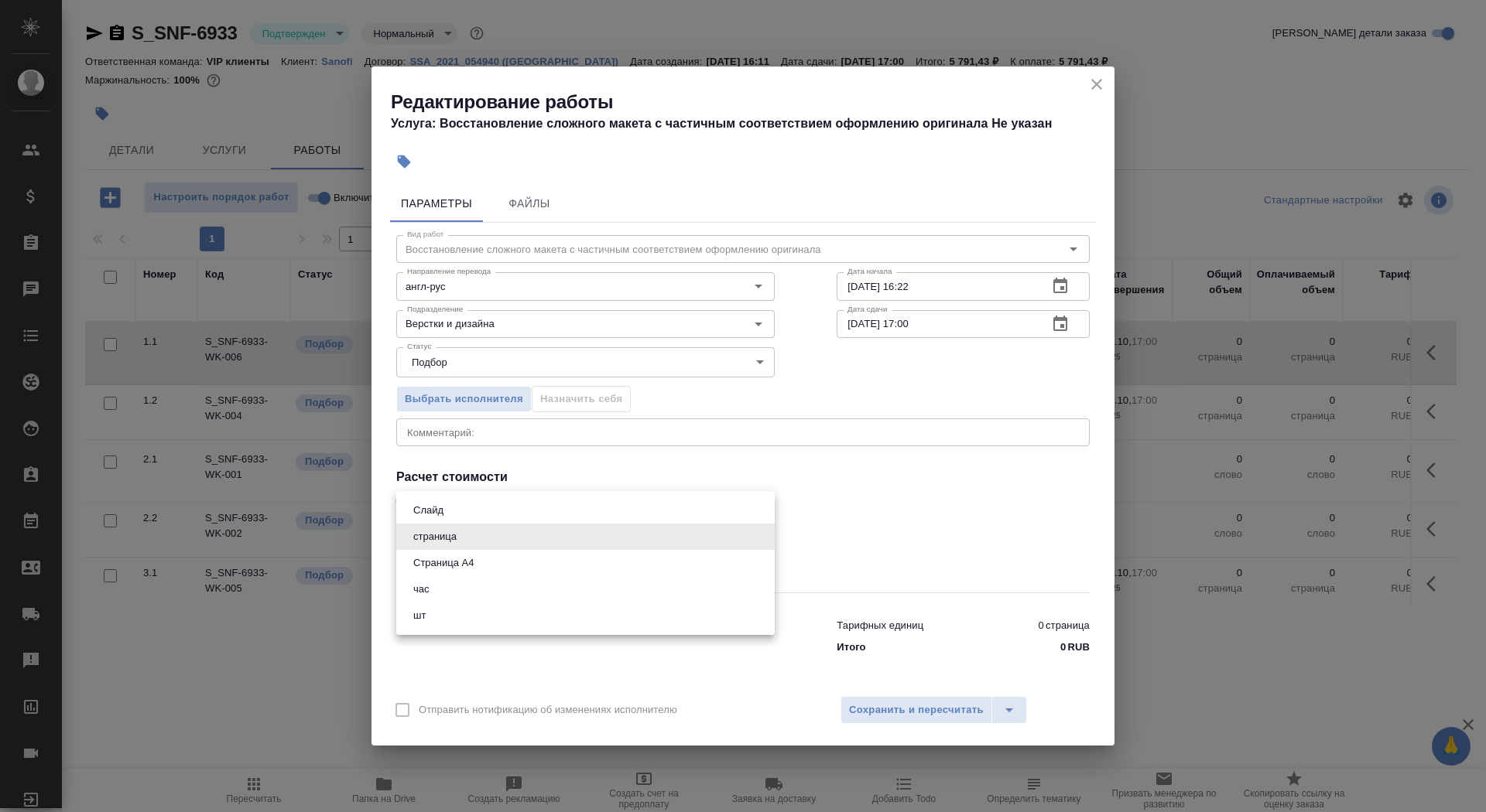
click at [500, 541] on body "🙏 .cls-1 fill:#fff; AWATERA Saydasheva Dilyara Клиенты Спецификации Заказы 0 Ча…" at bounding box center [743, 406] width 1486 height 812
click at [502, 556] on li "Страница А4" at bounding box center [585, 563] width 378 height 26
type input "5f036ec4e16dec2d6b59c8ff"
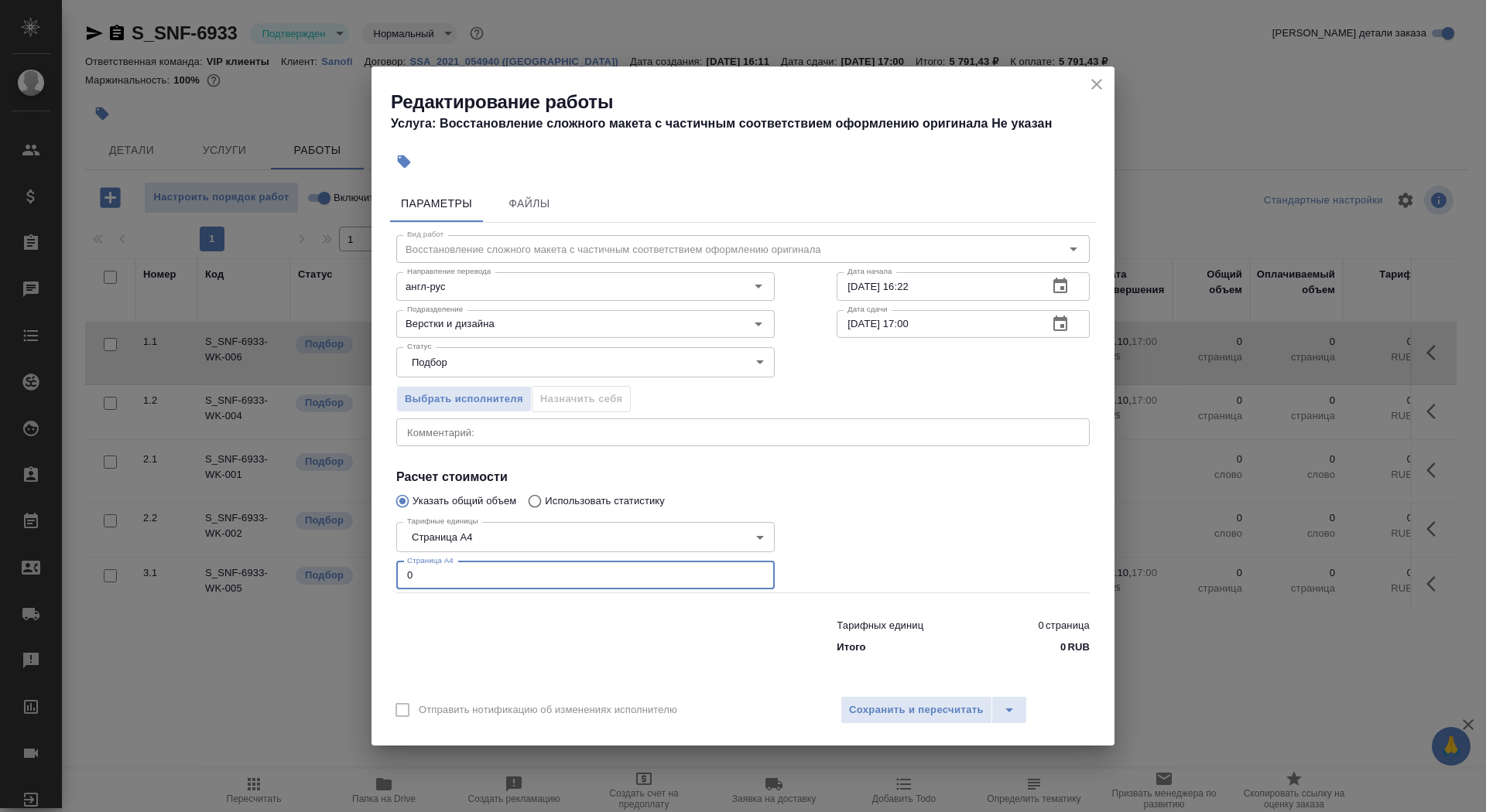
click at [493, 571] on input "0" at bounding box center [585, 576] width 378 height 28
type input "13"
click at [943, 278] on input "02.10.2025 16:22" at bounding box center [937, 286] width 199 height 28
click at [949, 292] on input "02.10.2025 16:22" at bounding box center [937, 286] width 199 height 28
type input "02.10.2025 16:45"
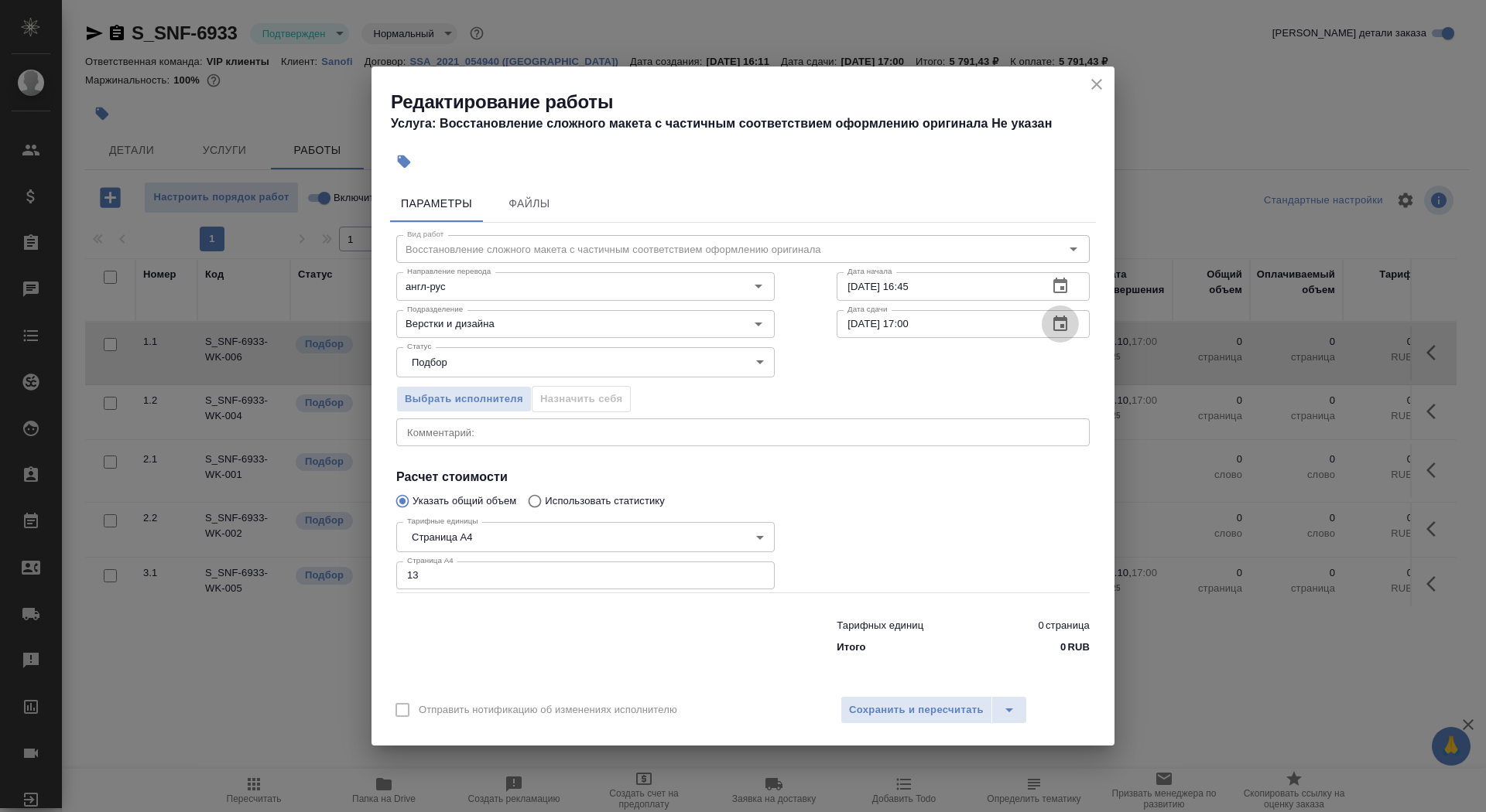
click at [1067, 322] on icon "button" at bounding box center [1061, 323] width 14 height 16
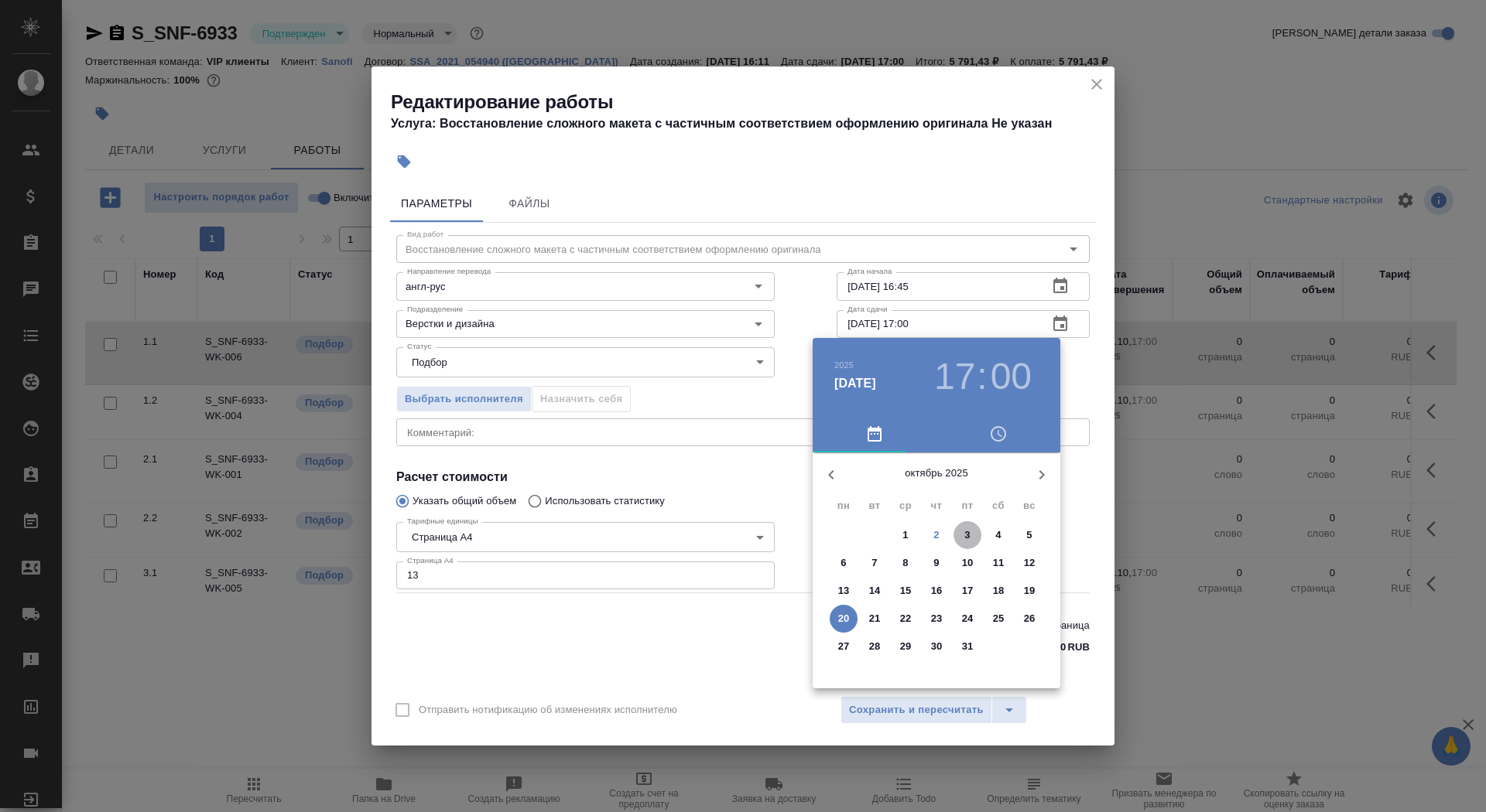
click at [965, 534] on p "3" at bounding box center [968, 535] width 6 height 16
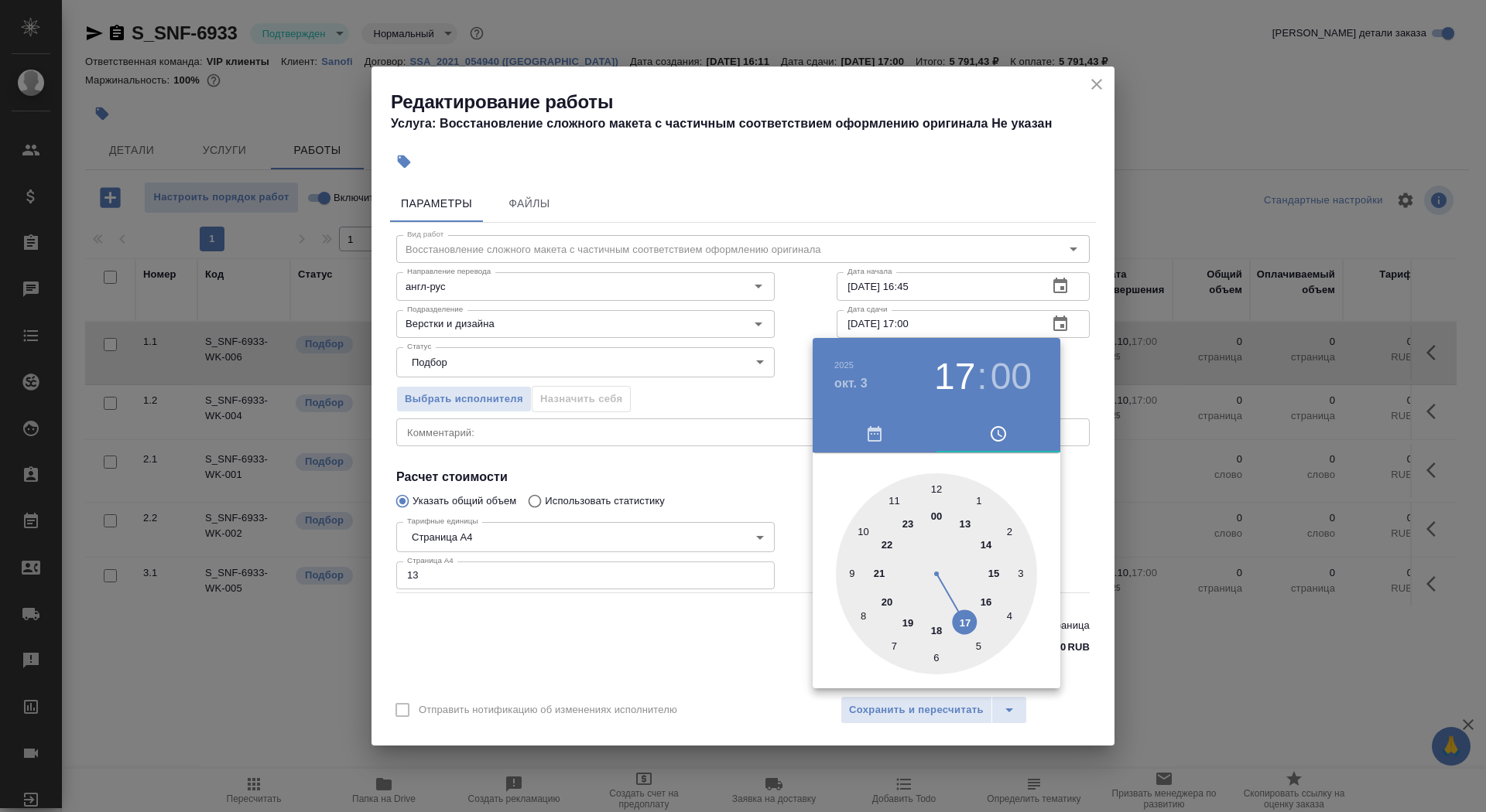
type input "03.10.2025 09:00"
click at [853, 575] on div at bounding box center [937, 575] width 201 height 201
click at [738, 511] on div at bounding box center [743, 406] width 1486 height 812
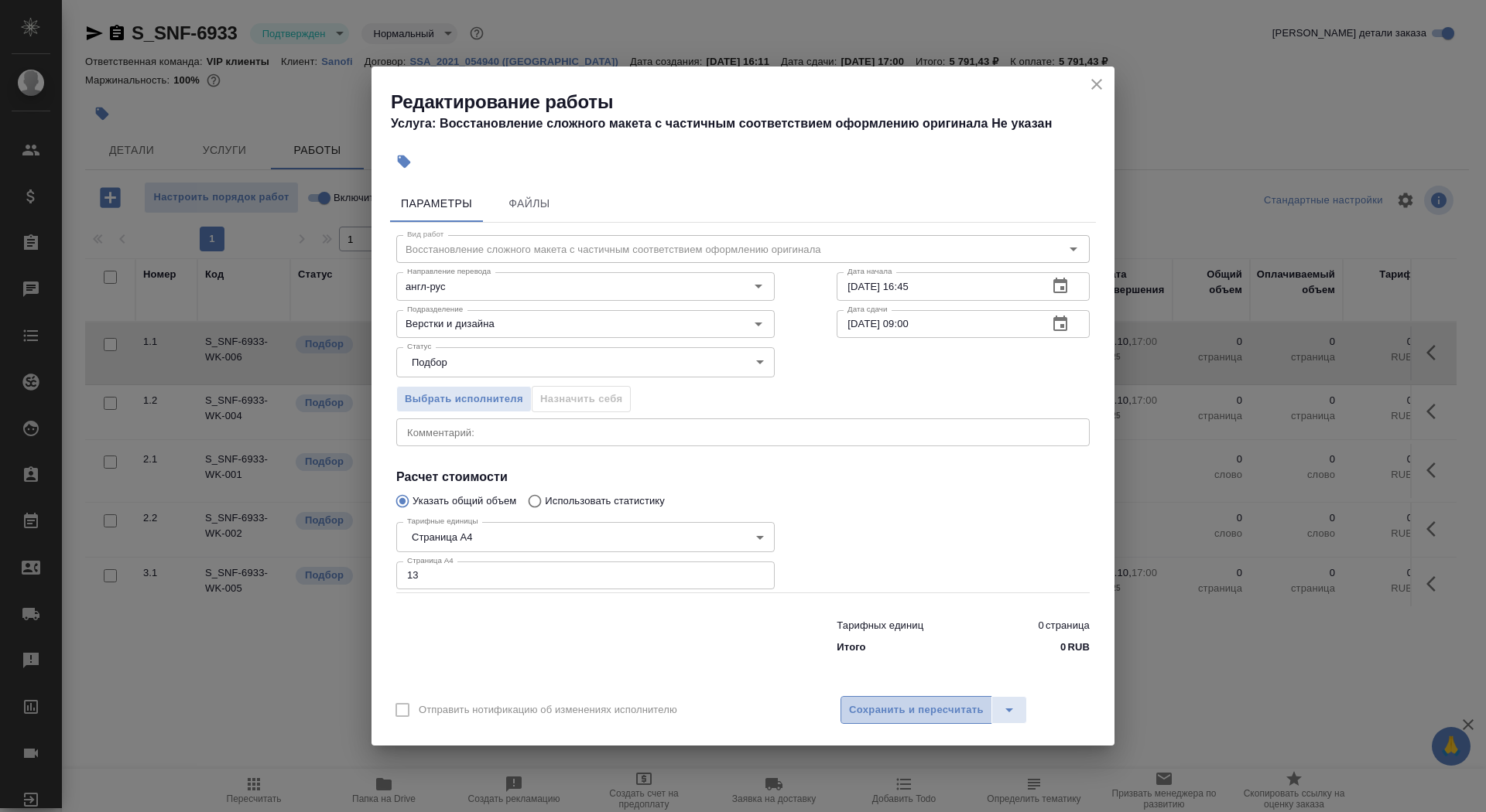
click at [895, 714] on span "Сохранить и пересчитать" at bounding box center [917, 710] width 135 height 18
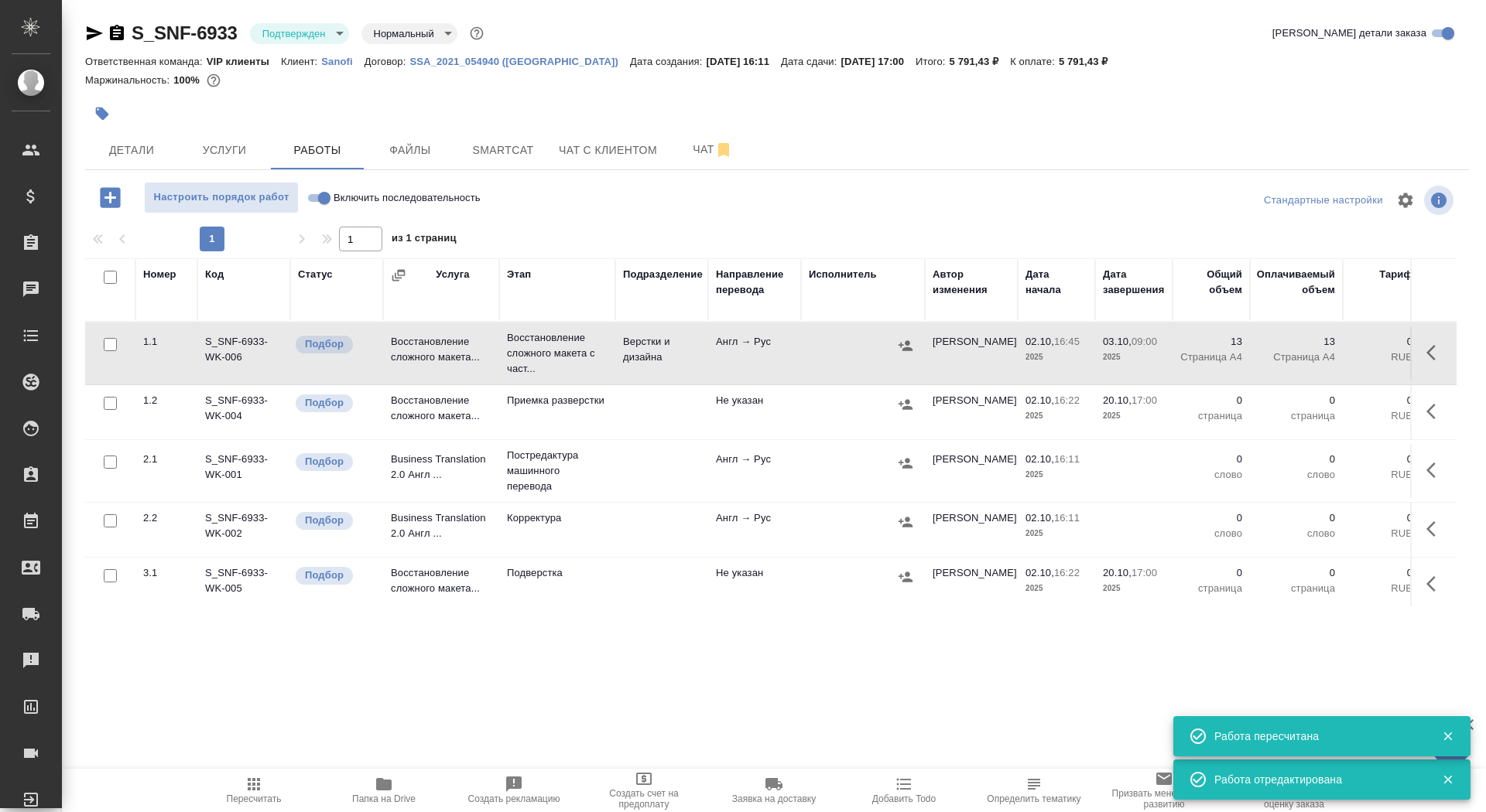
click at [100, 117] on icon "button" at bounding box center [103, 113] width 16 height 16
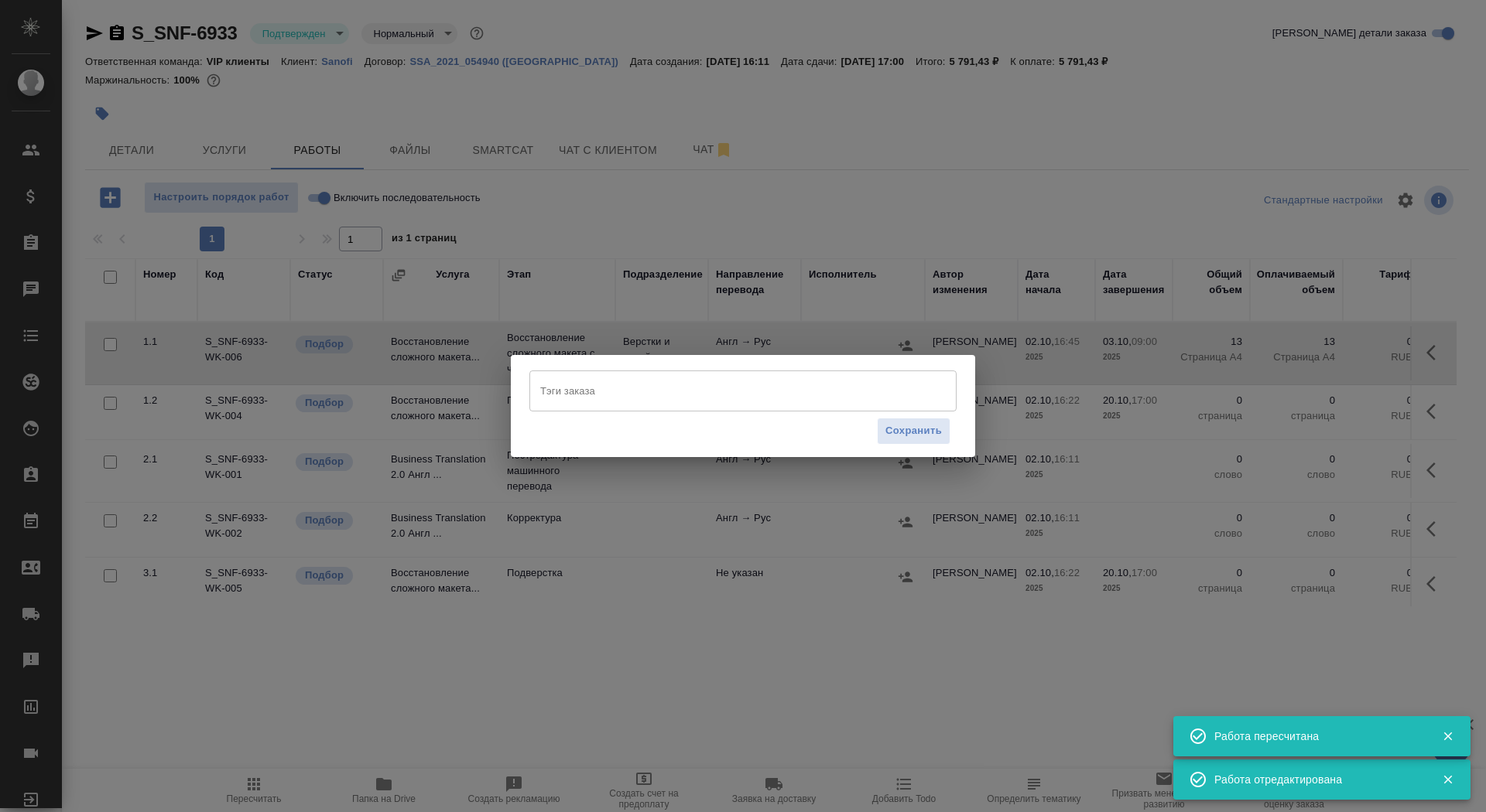
click at [617, 406] on div "Тэги заказа" at bounding box center [743, 390] width 427 height 40
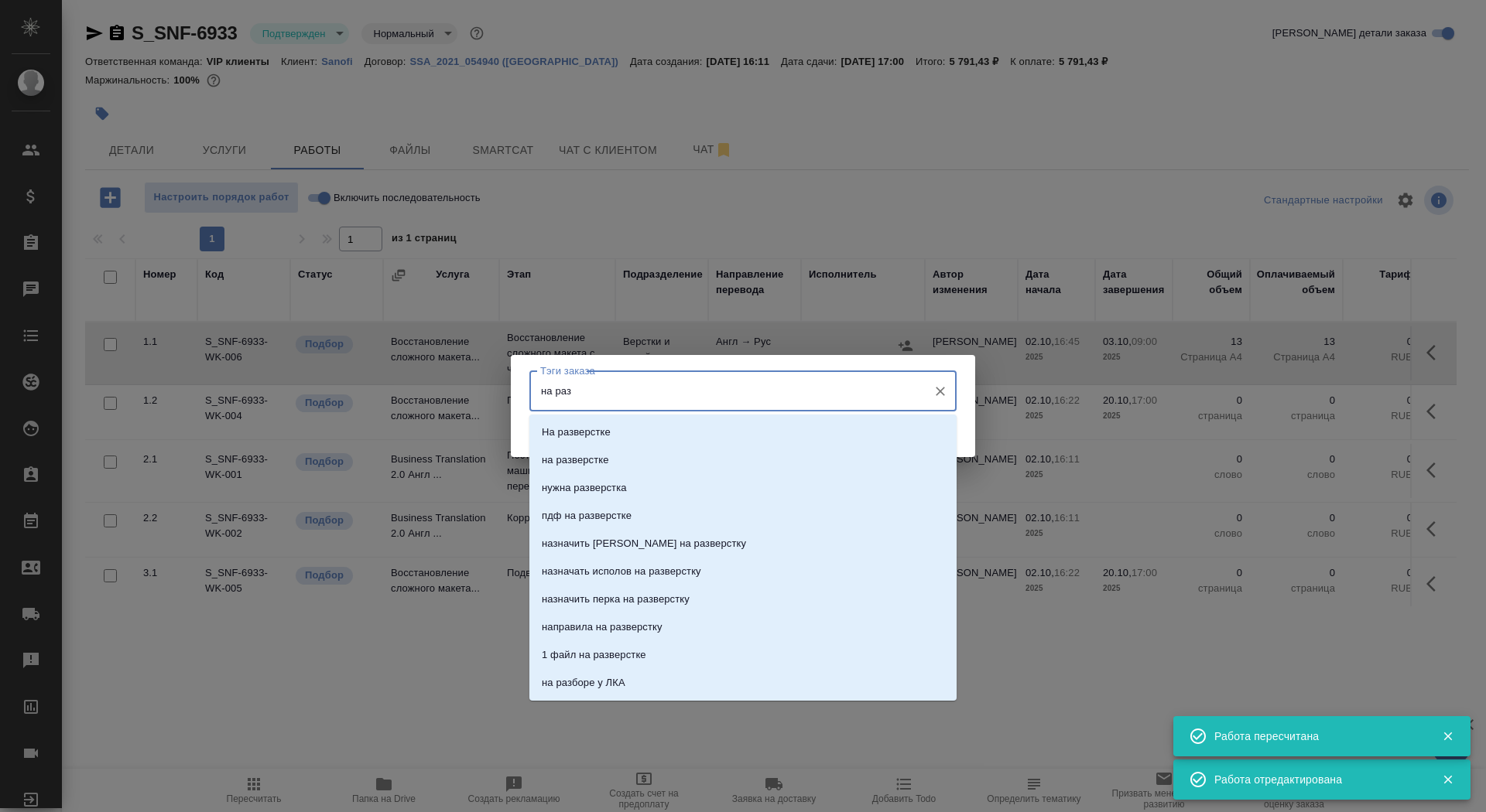
type input "на разв"
click at [652, 459] on li "на разверстке" at bounding box center [743, 460] width 427 height 28
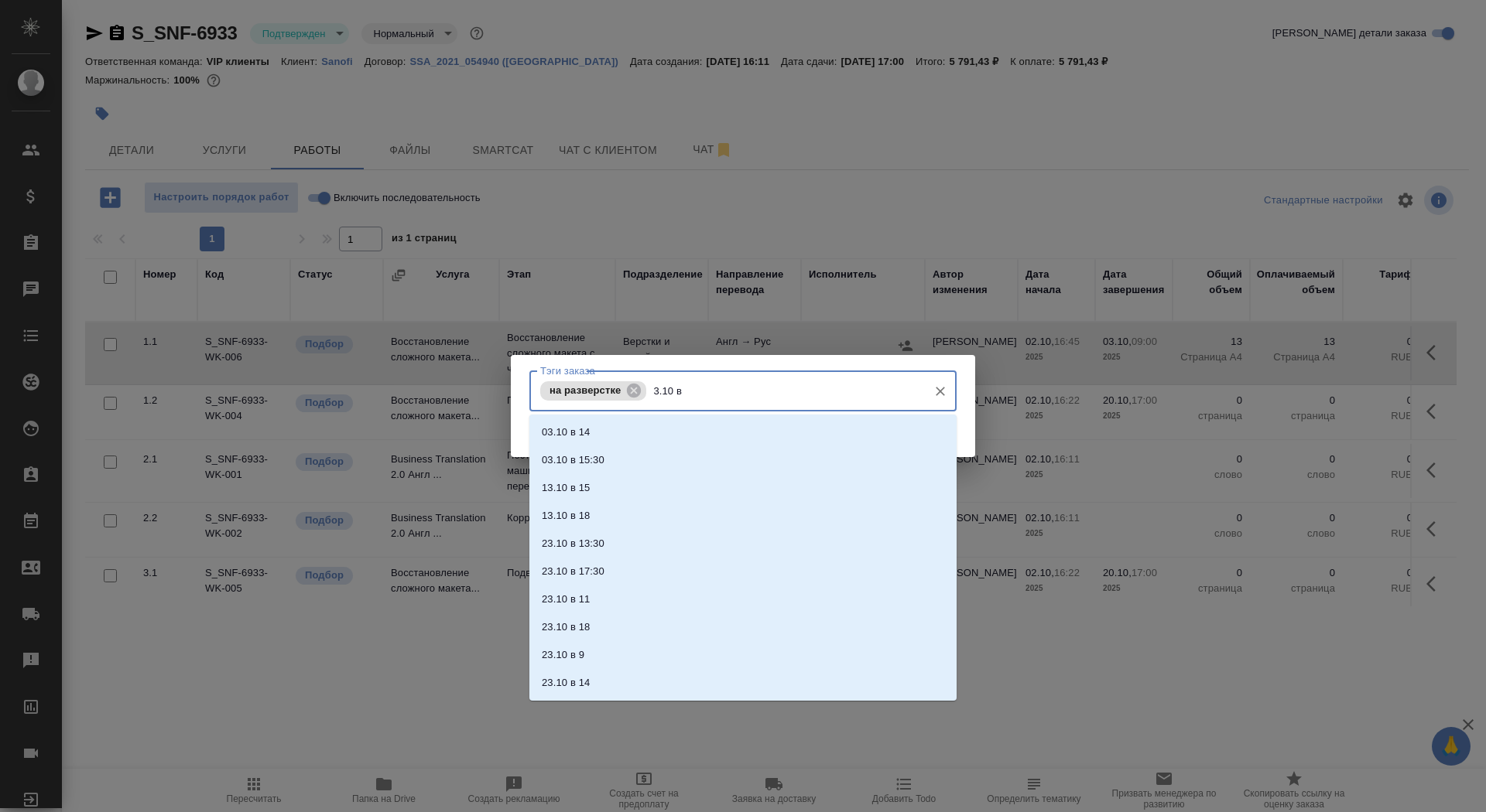
type input "3.10 в 9"
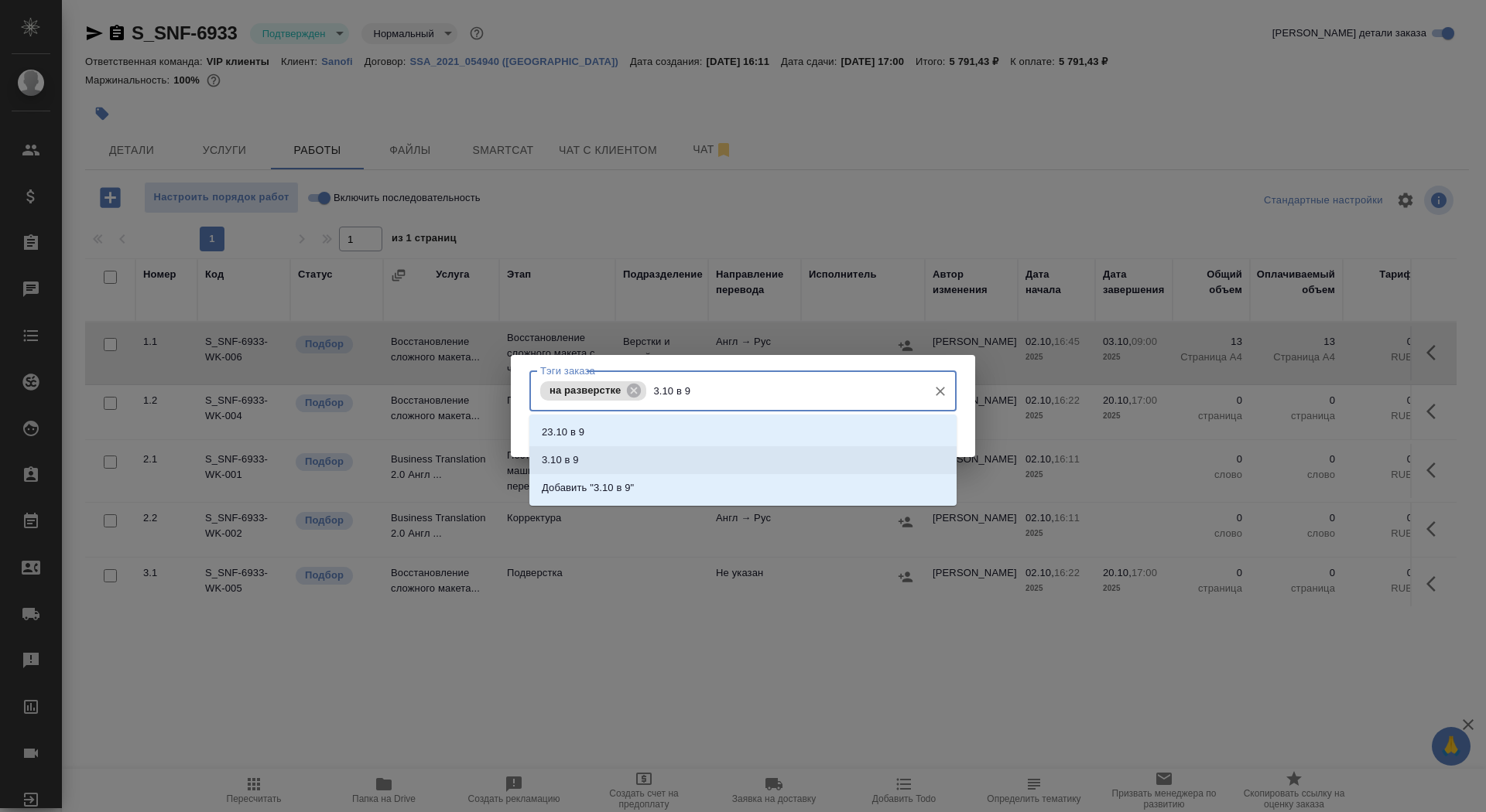
click at [646, 467] on li "3.10 в 9" at bounding box center [743, 460] width 427 height 28
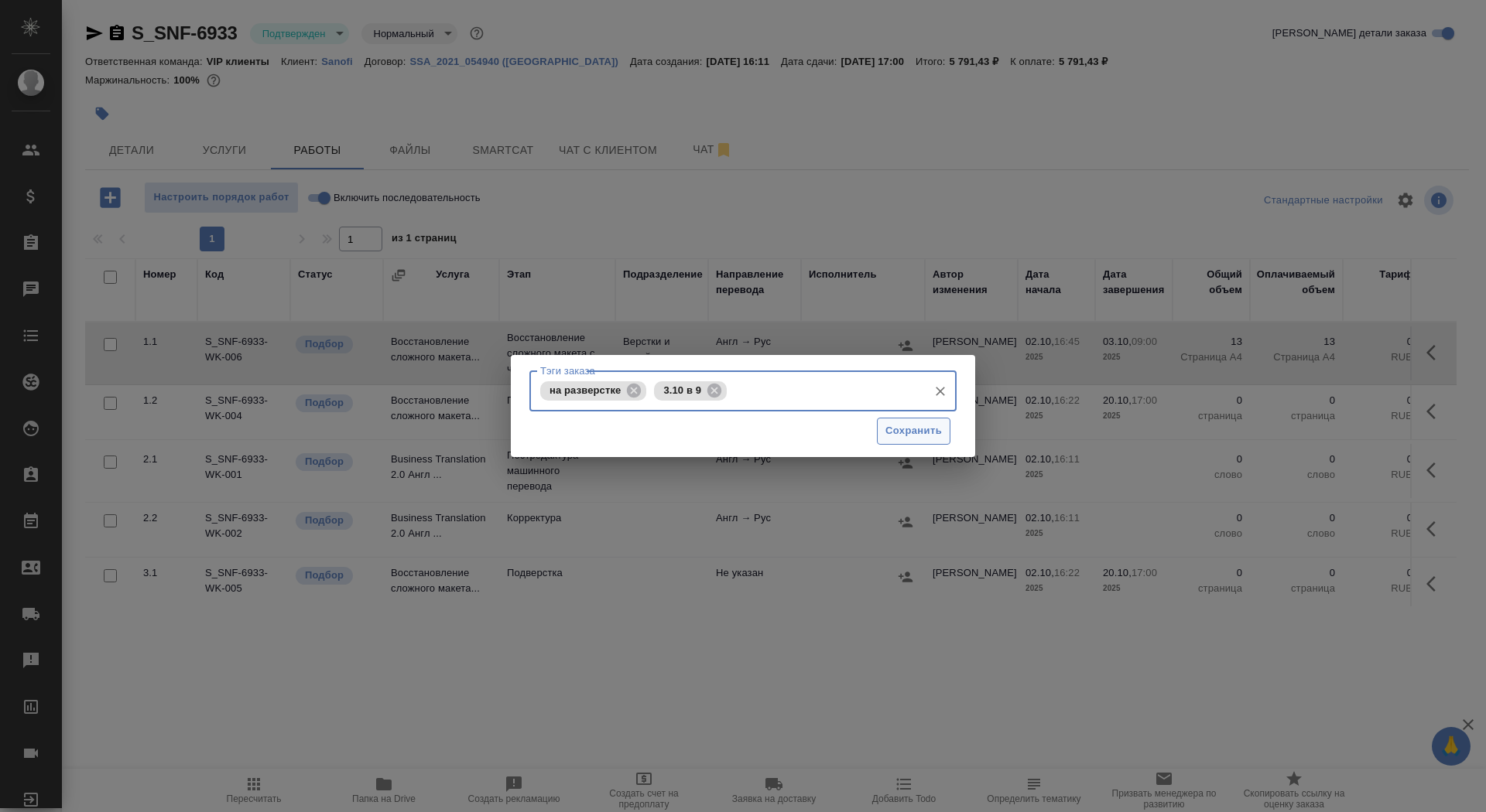
click at [909, 429] on span "Сохранить" at bounding box center [914, 431] width 57 height 18
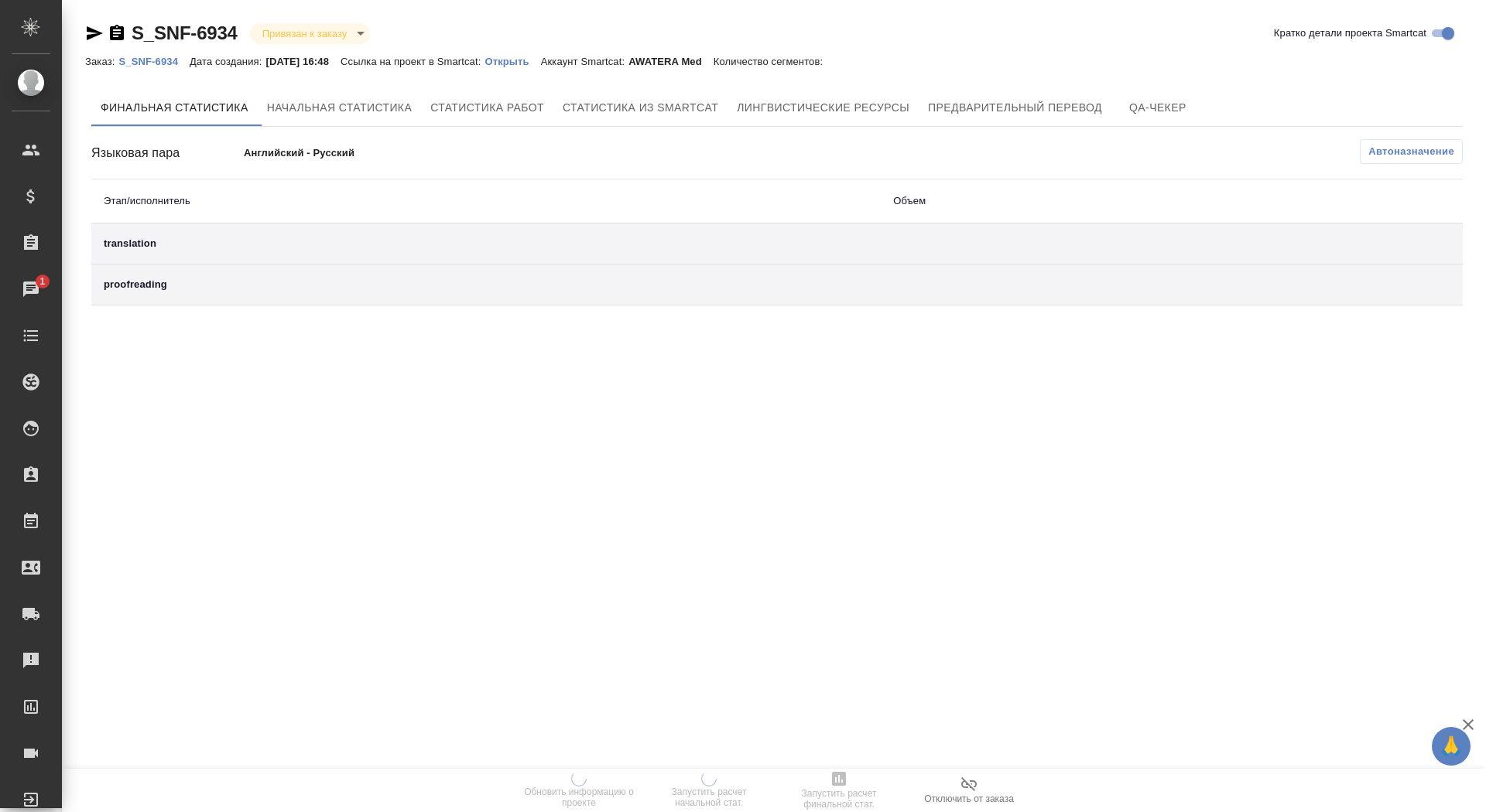
click at [533, 60] on p "Открыть" at bounding box center [512, 62] width 56 height 12
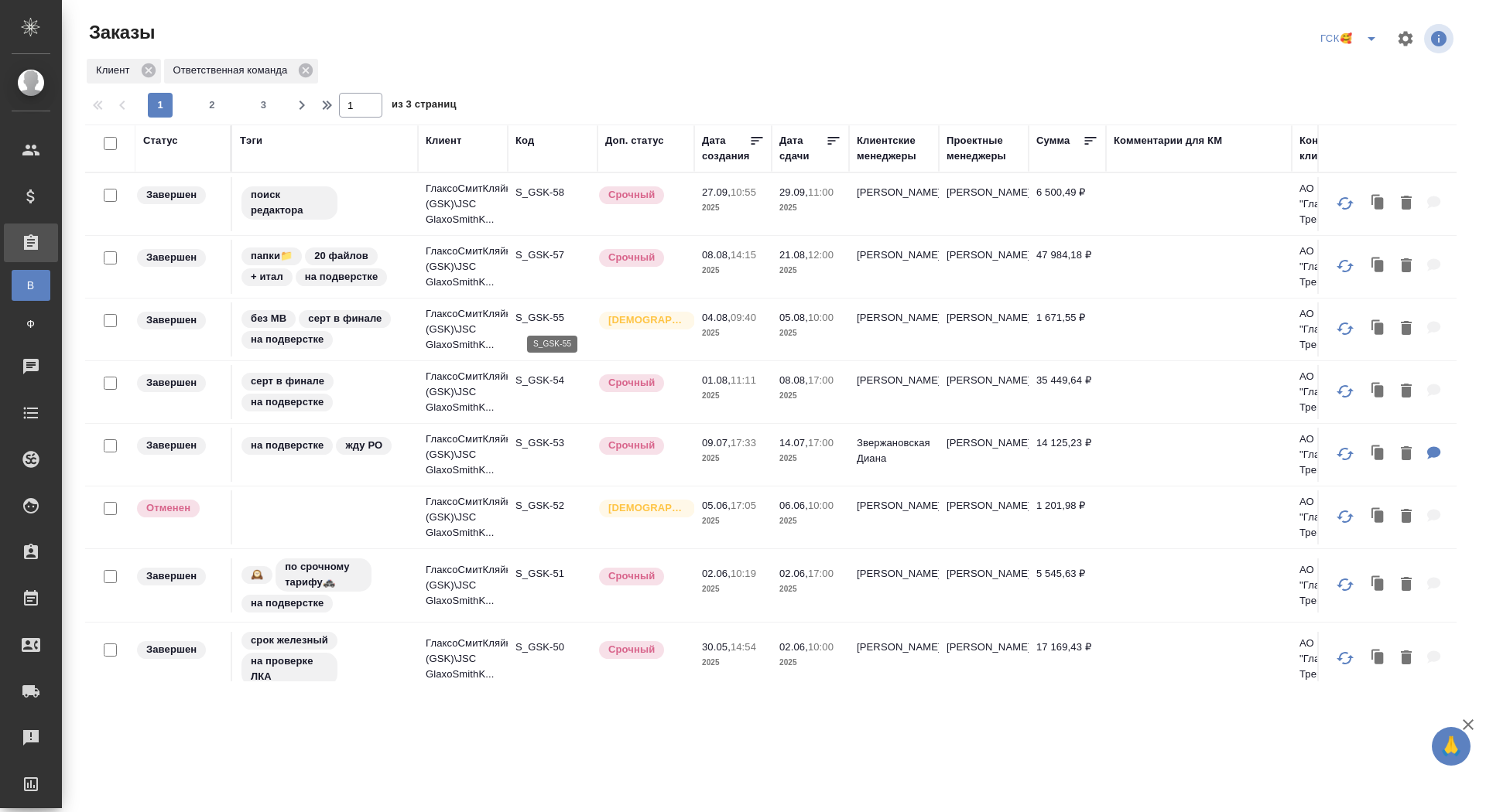
click at [545, 319] on p "S_GSK-55" at bounding box center [552, 319] width 74 height 16
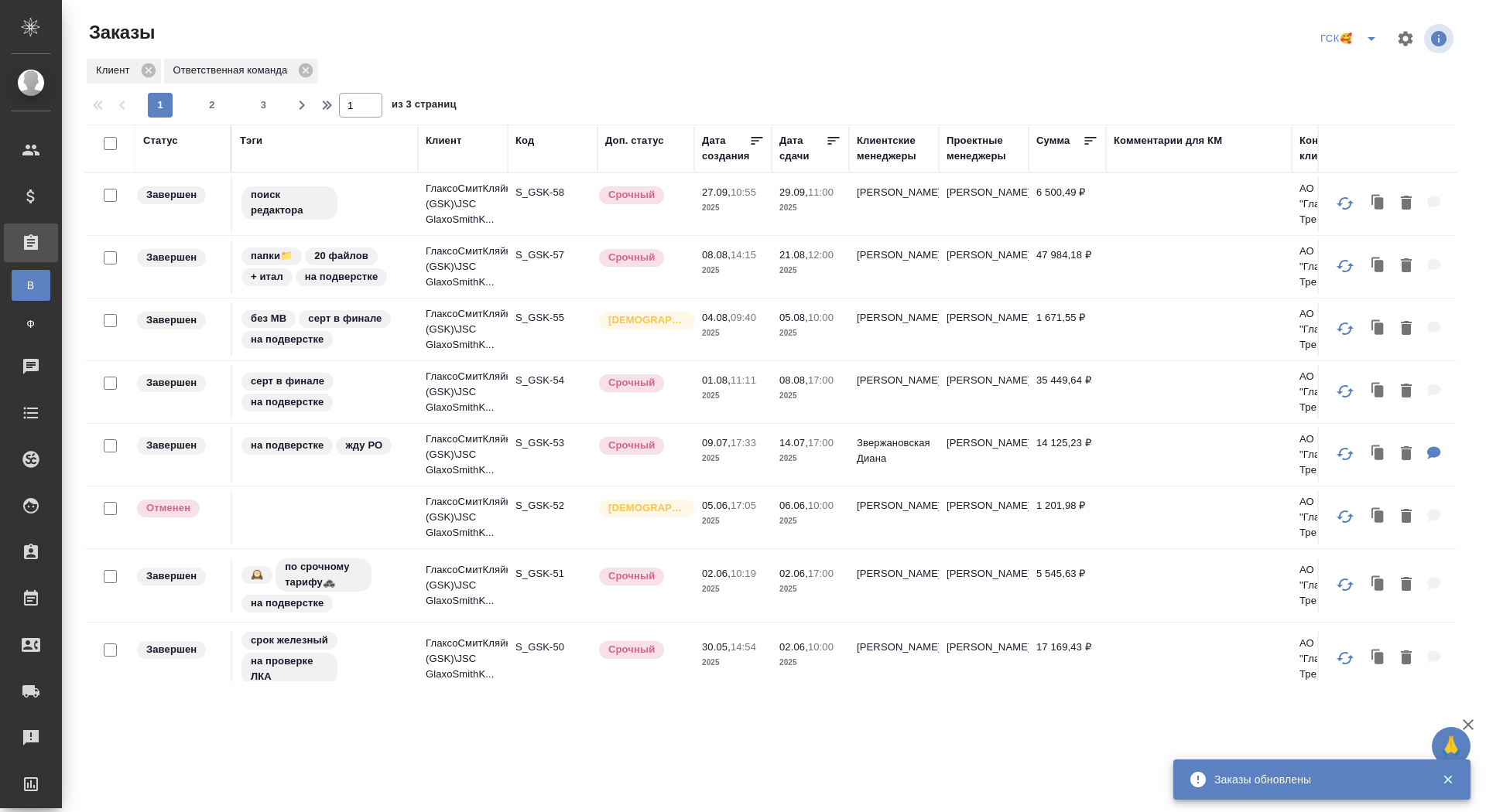
click at [535, 248] on p "S_GSK-57" at bounding box center [552, 255] width 74 height 16
click at [1371, 34] on icon "split button" at bounding box center [1372, 38] width 19 height 19
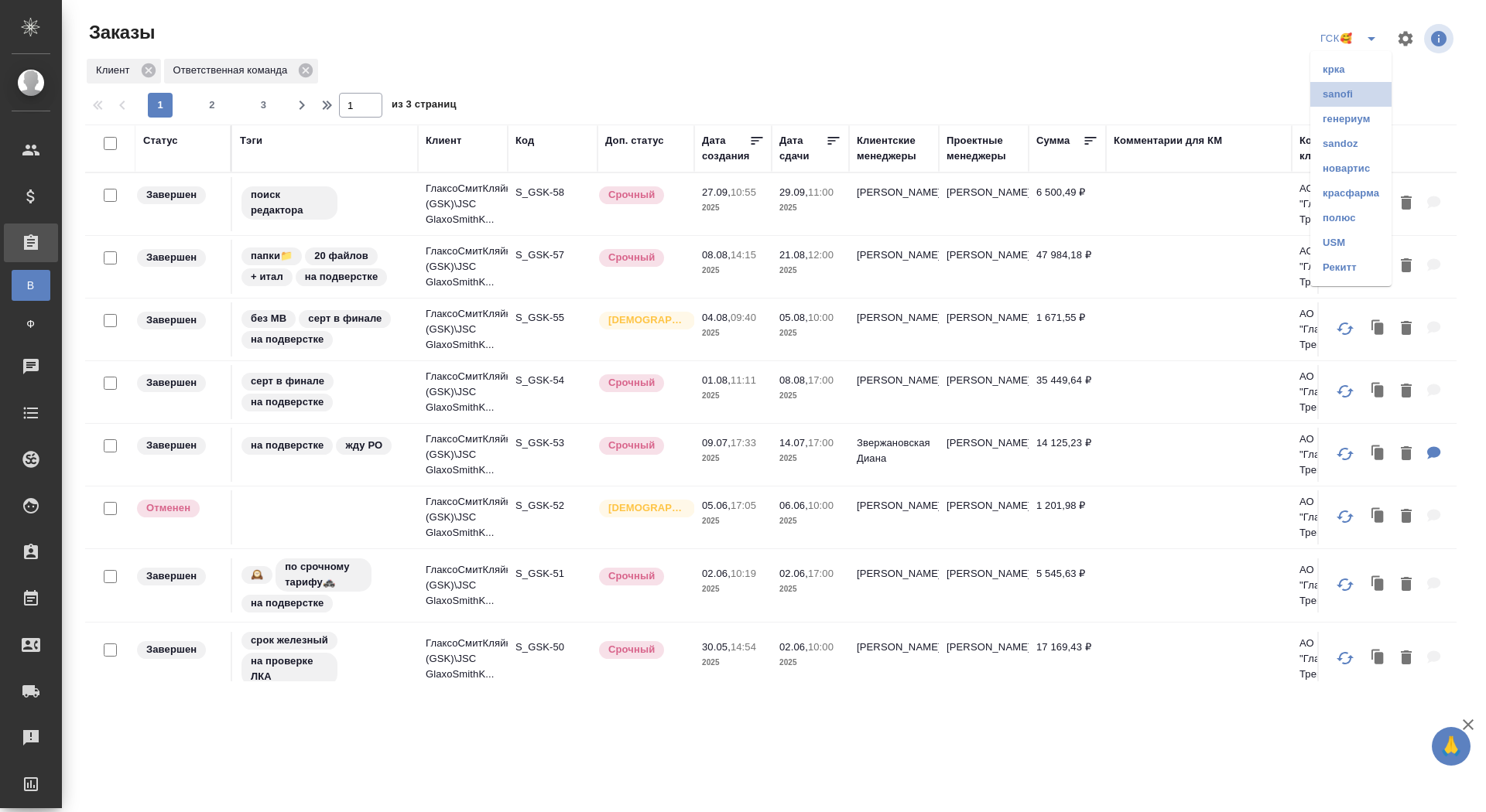
click at [1335, 89] on li "sanofi" at bounding box center [1351, 94] width 81 height 24
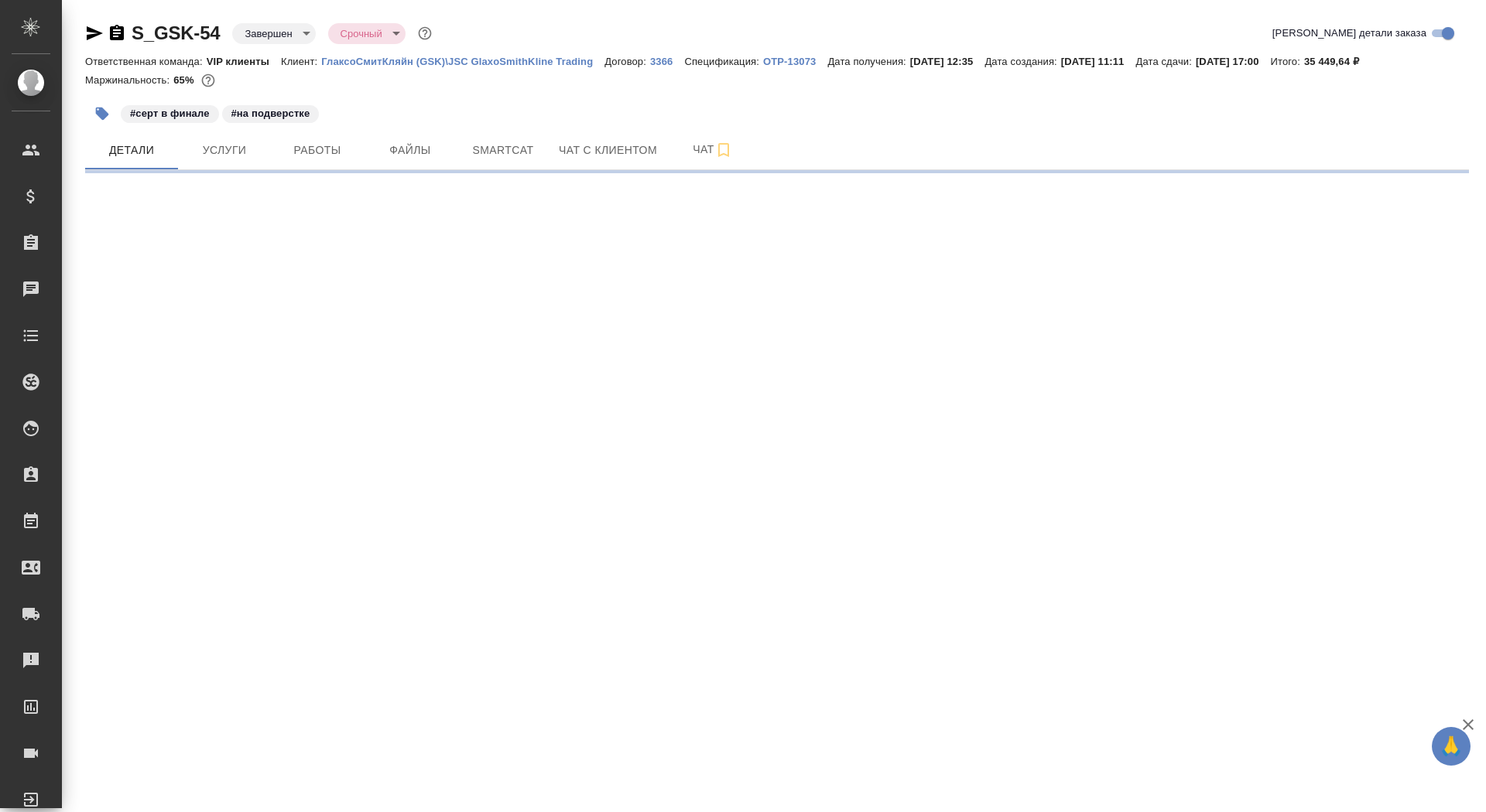
select select "RU"
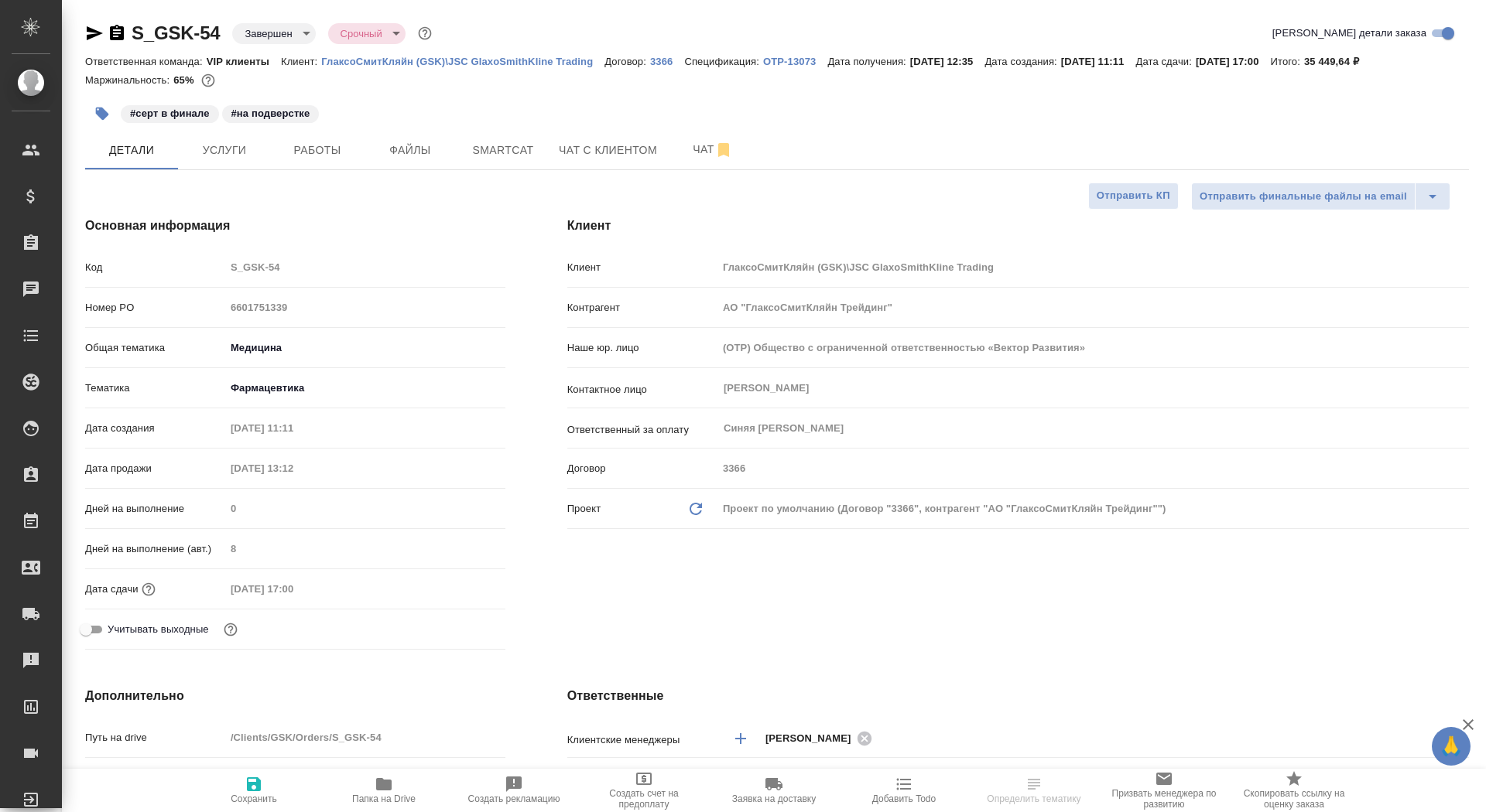
type textarea "x"
click at [805, 67] on link "OTP-13073" at bounding box center [796, 60] width 65 height 13
type textarea "x"
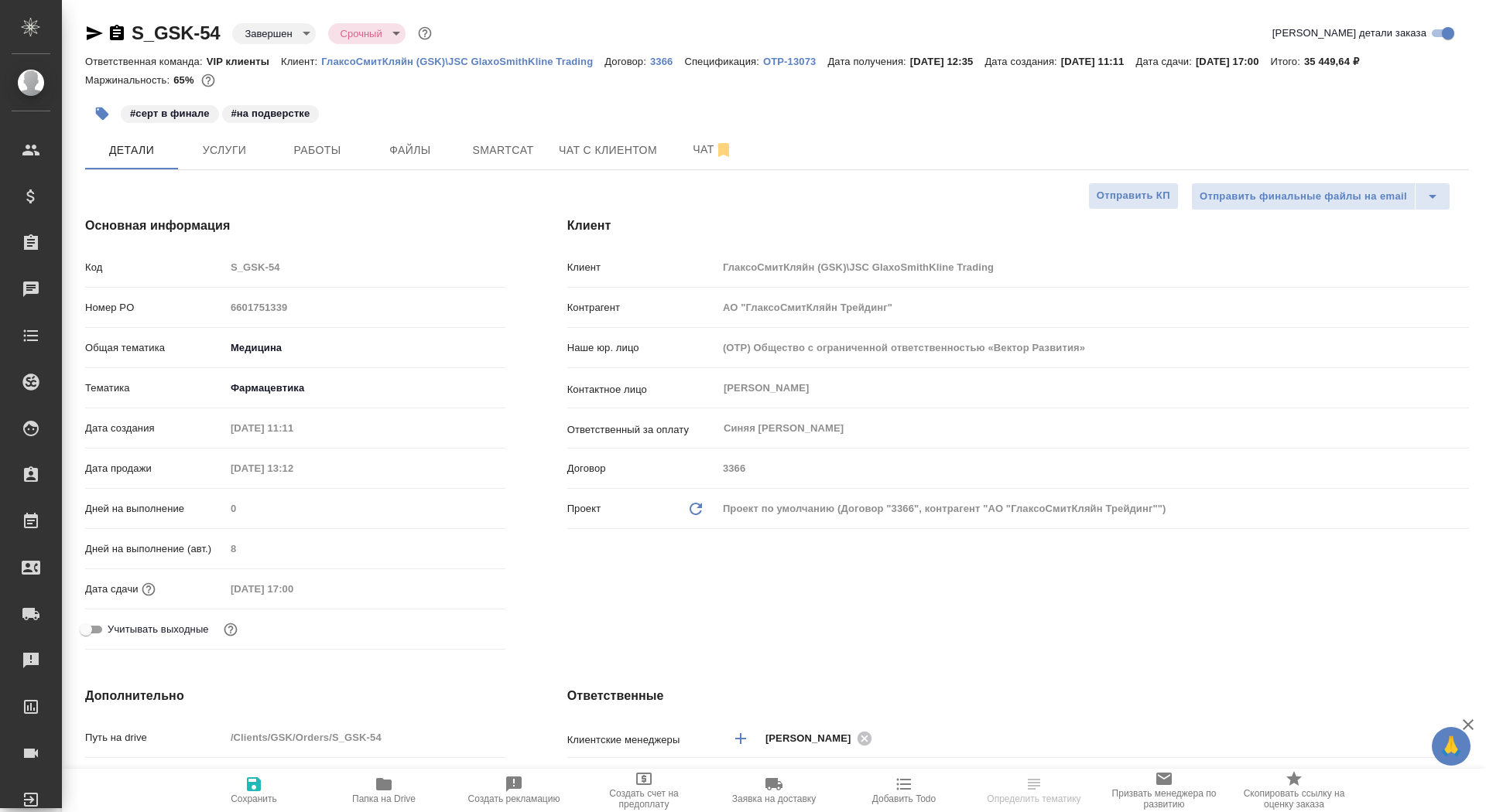
type textarea "x"
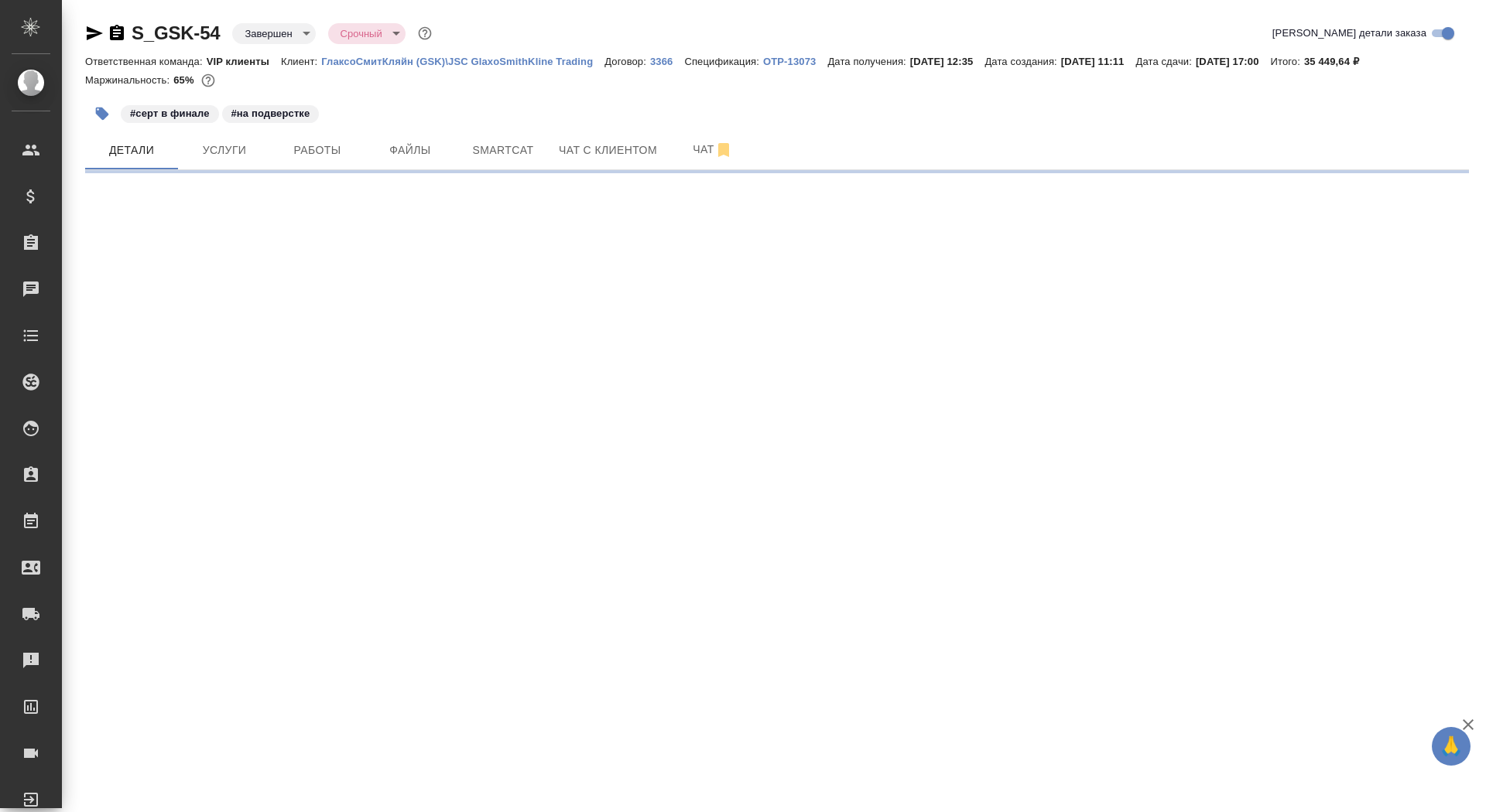
select select "RU"
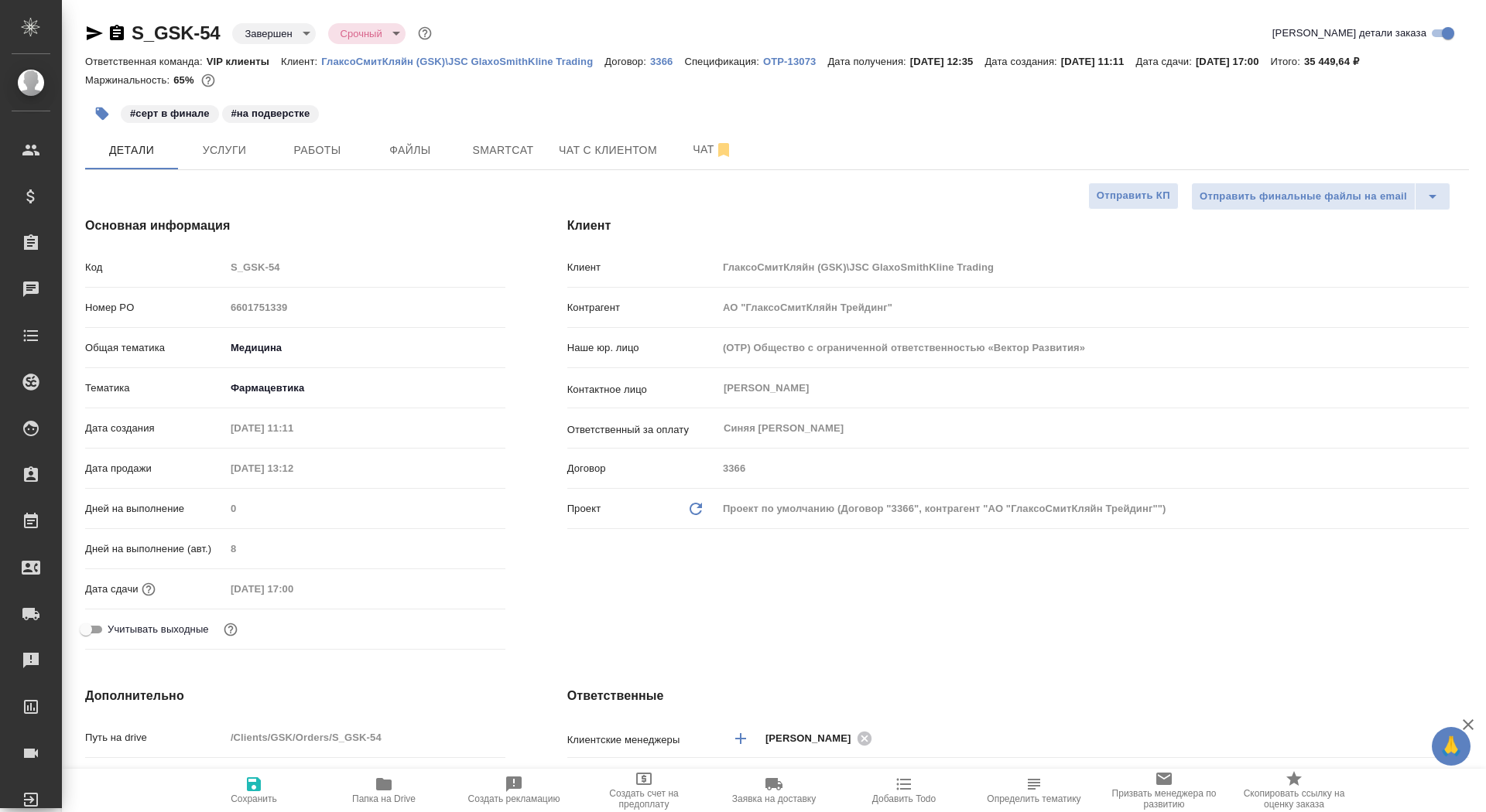
type textarea "x"
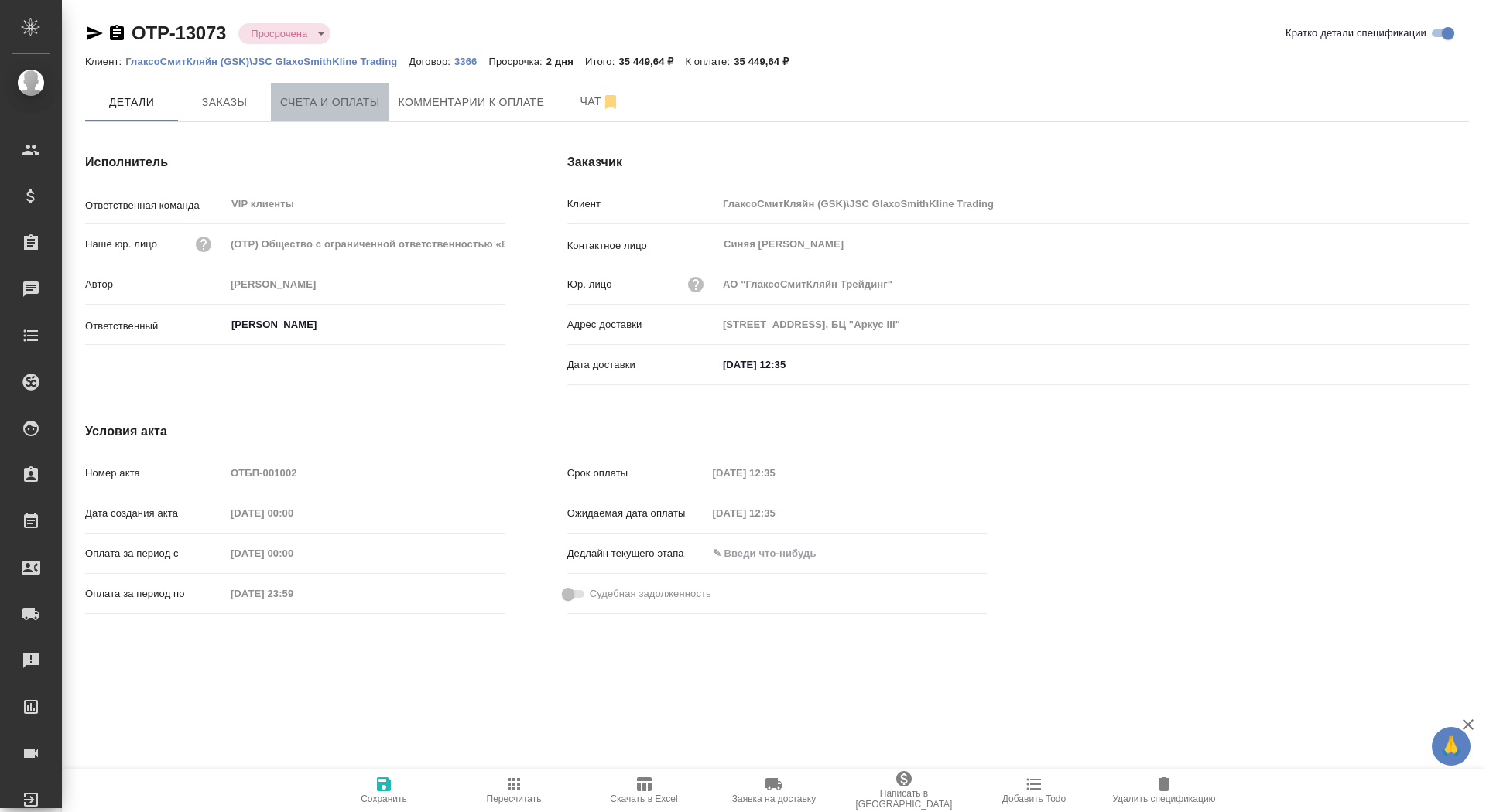
click at [285, 103] on span "Счета и оплаты" at bounding box center [330, 103] width 100 height 20
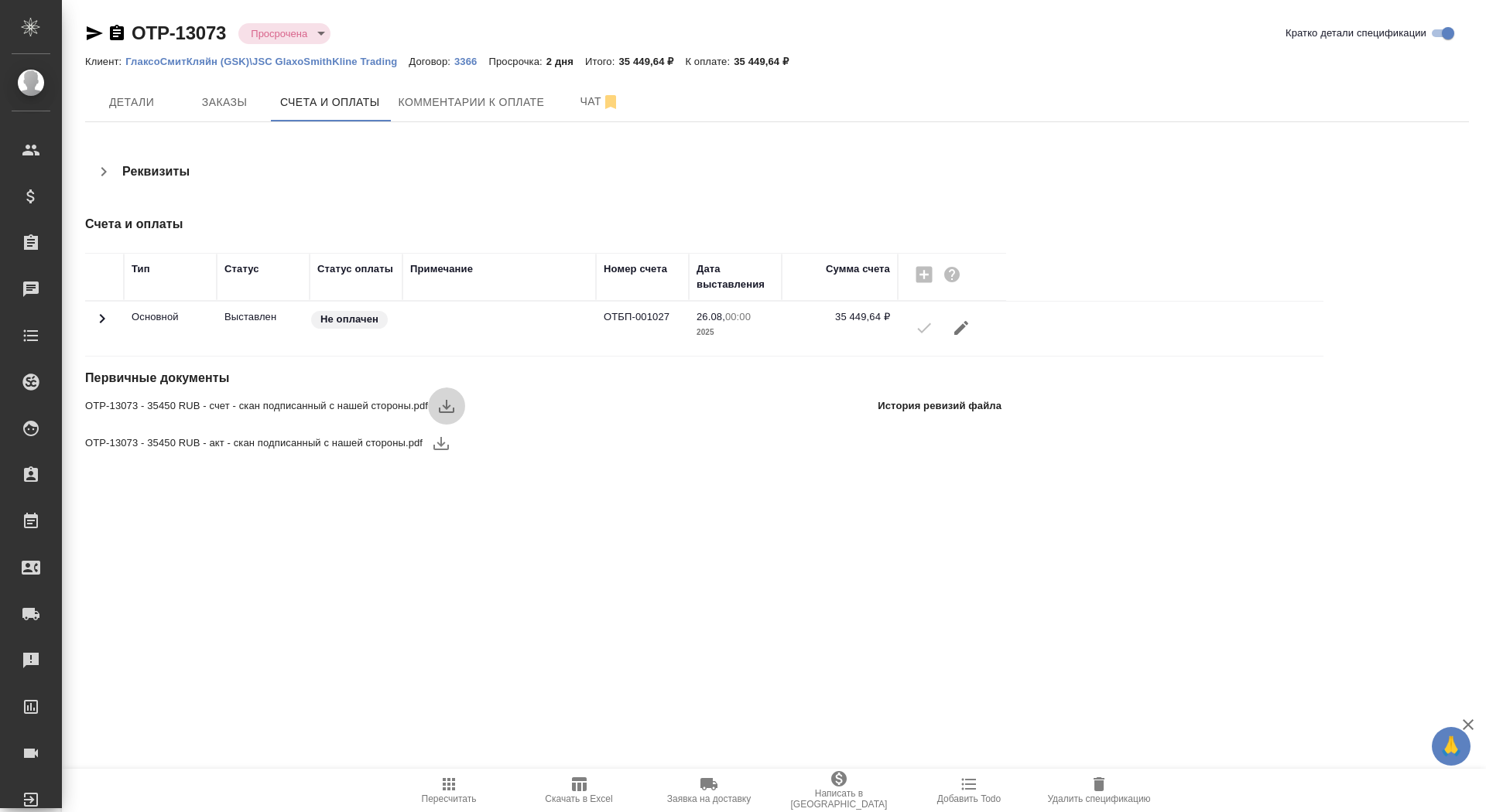
click at [450, 407] on icon "button" at bounding box center [447, 406] width 16 height 13
click at [225, 106] on span "Заказы" at bounding box center [225, 103] width 74 height 20
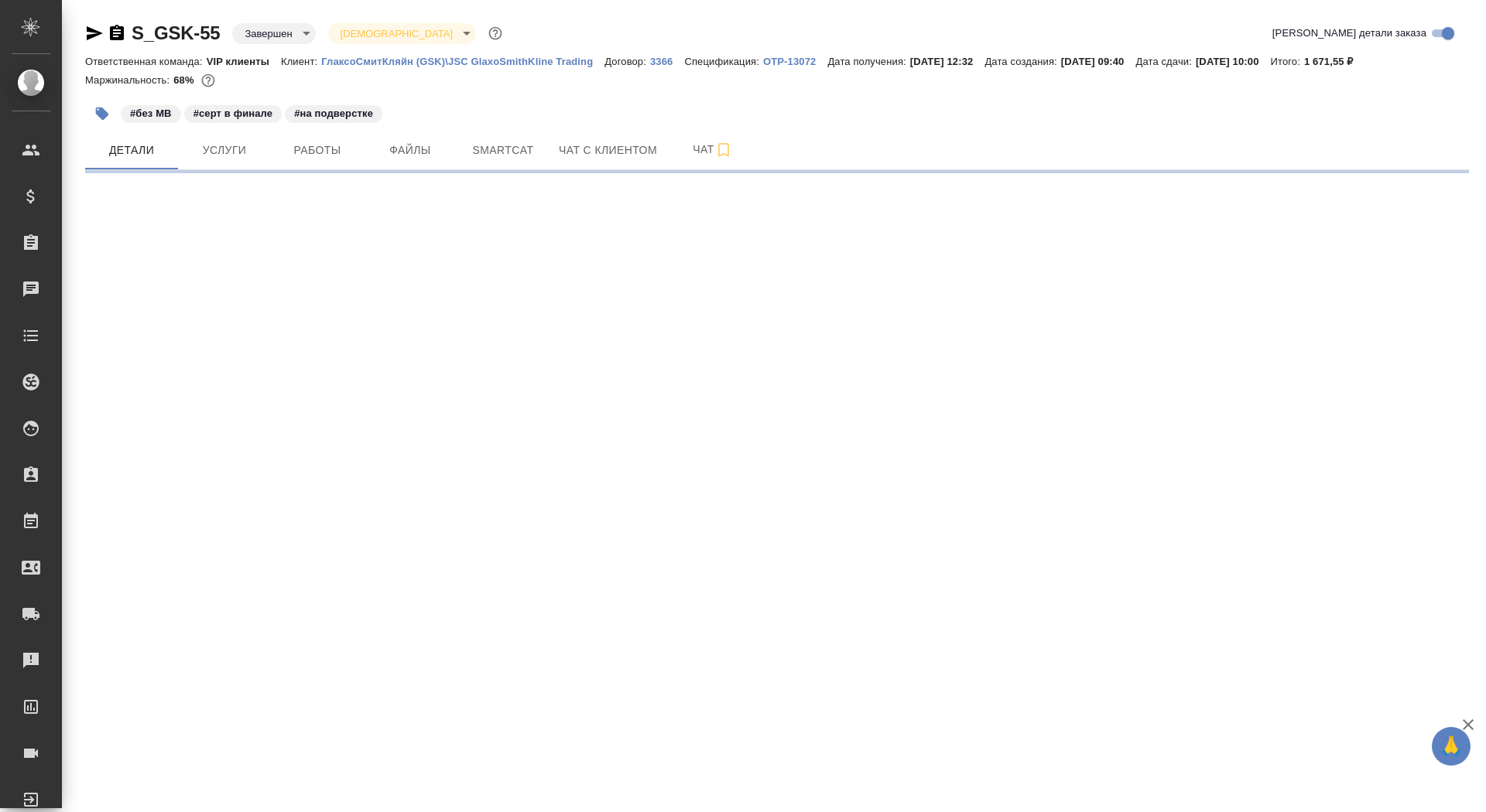
select select "RU"
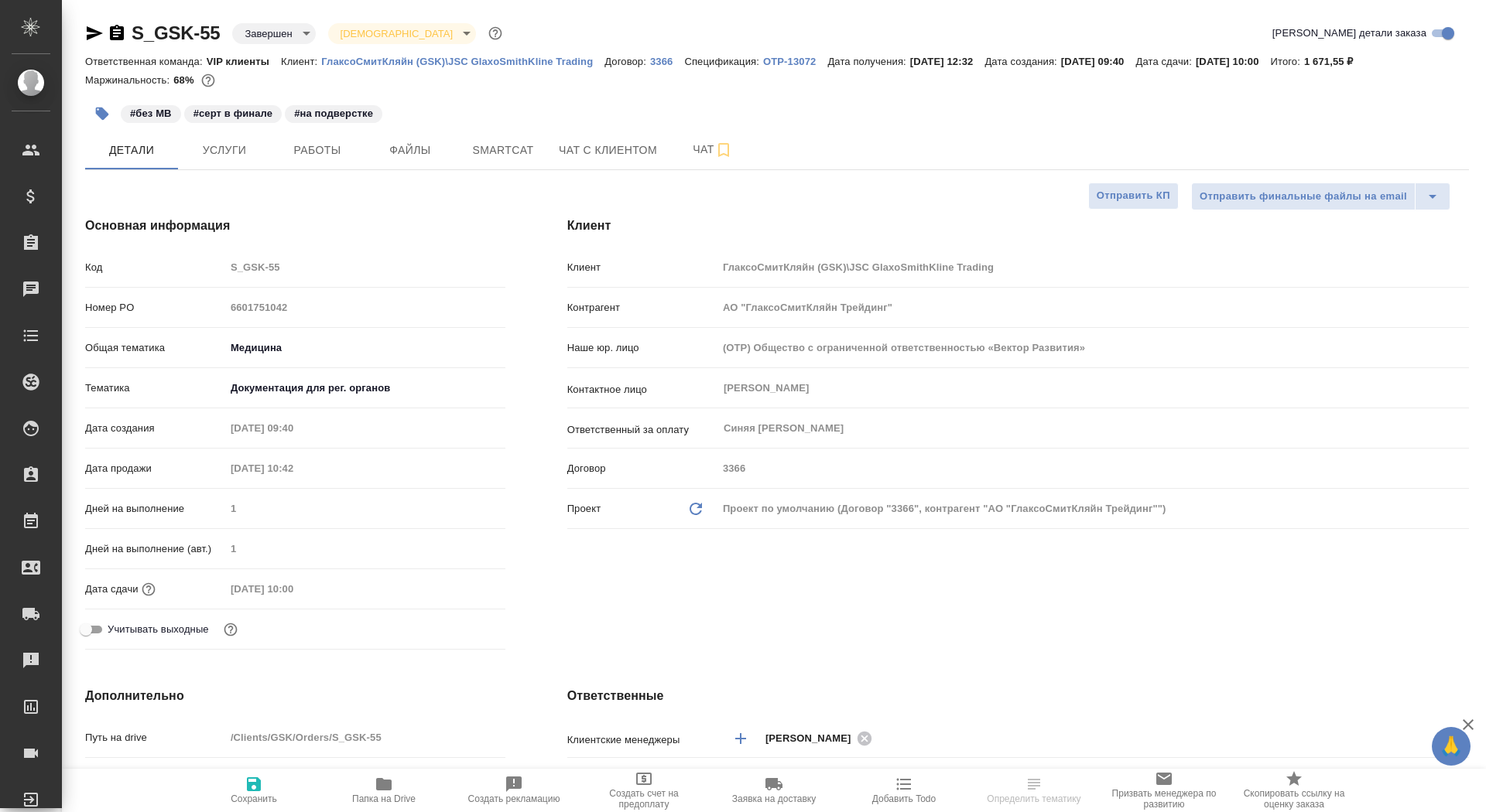
type textarea "x"
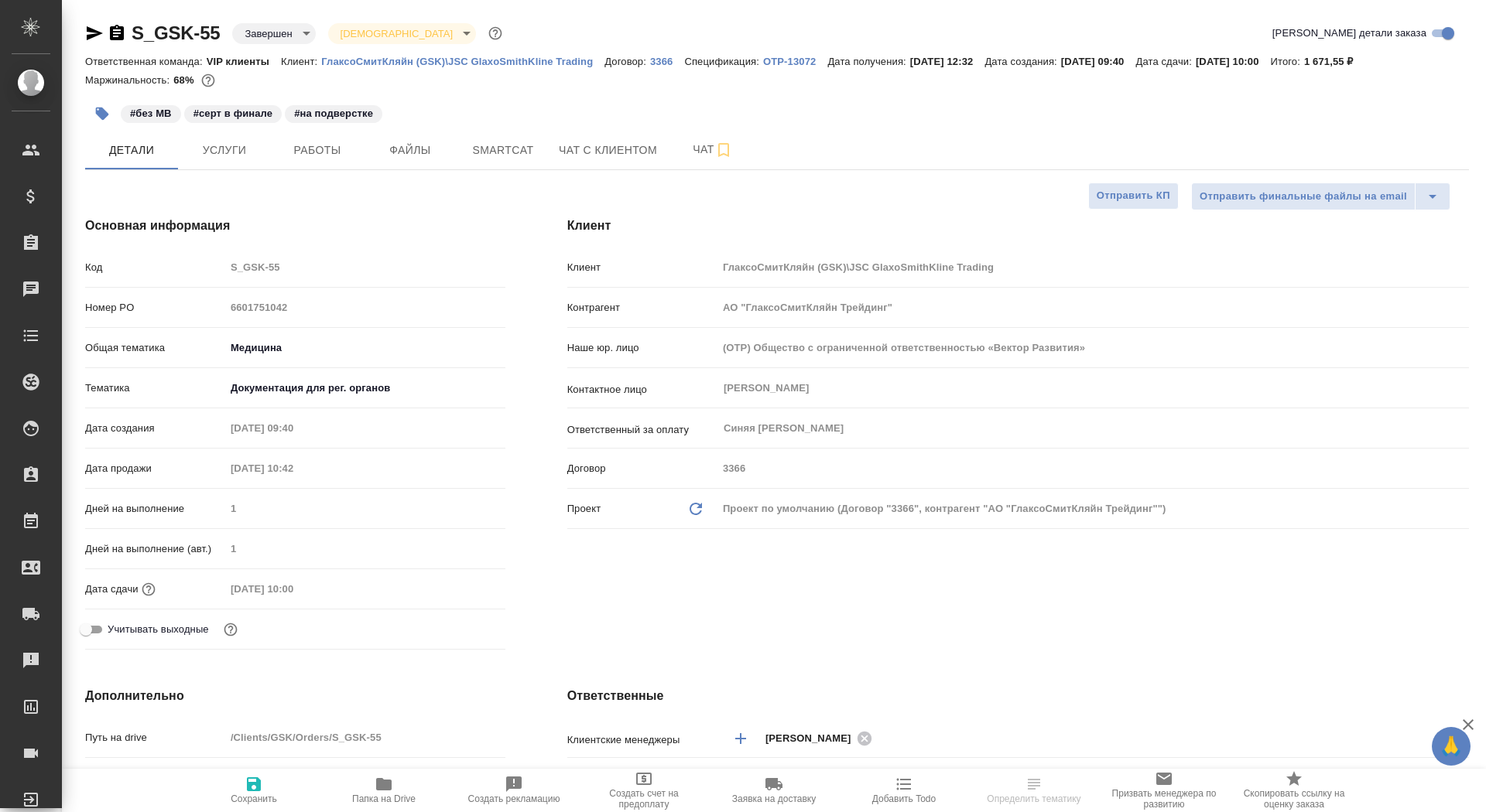
type textarea "x"
click at [809, 65] on p "OTP-13072" at bounding box center [796, 62] width 65 height 12
type textarea "x"
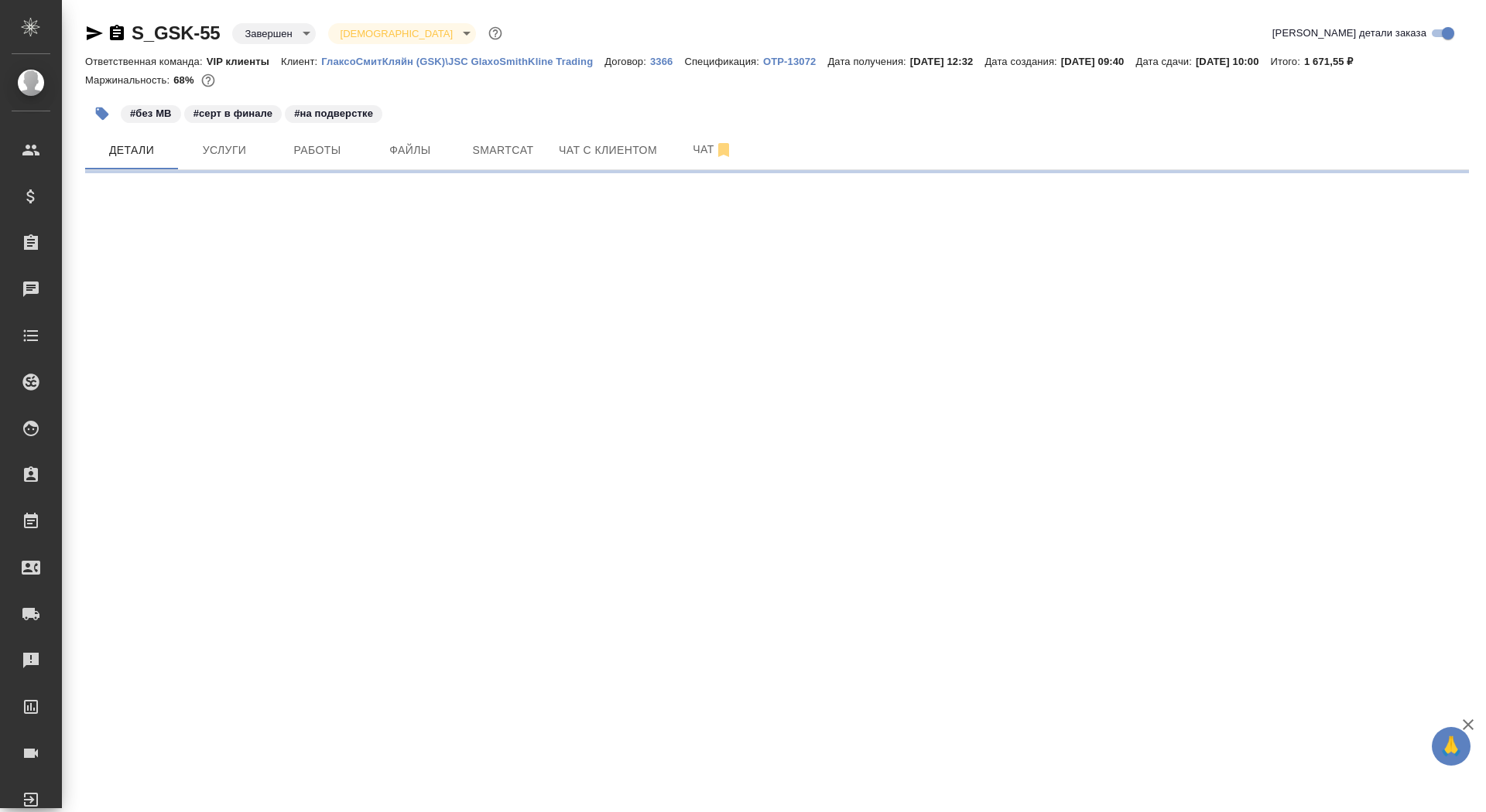
select select "RU"
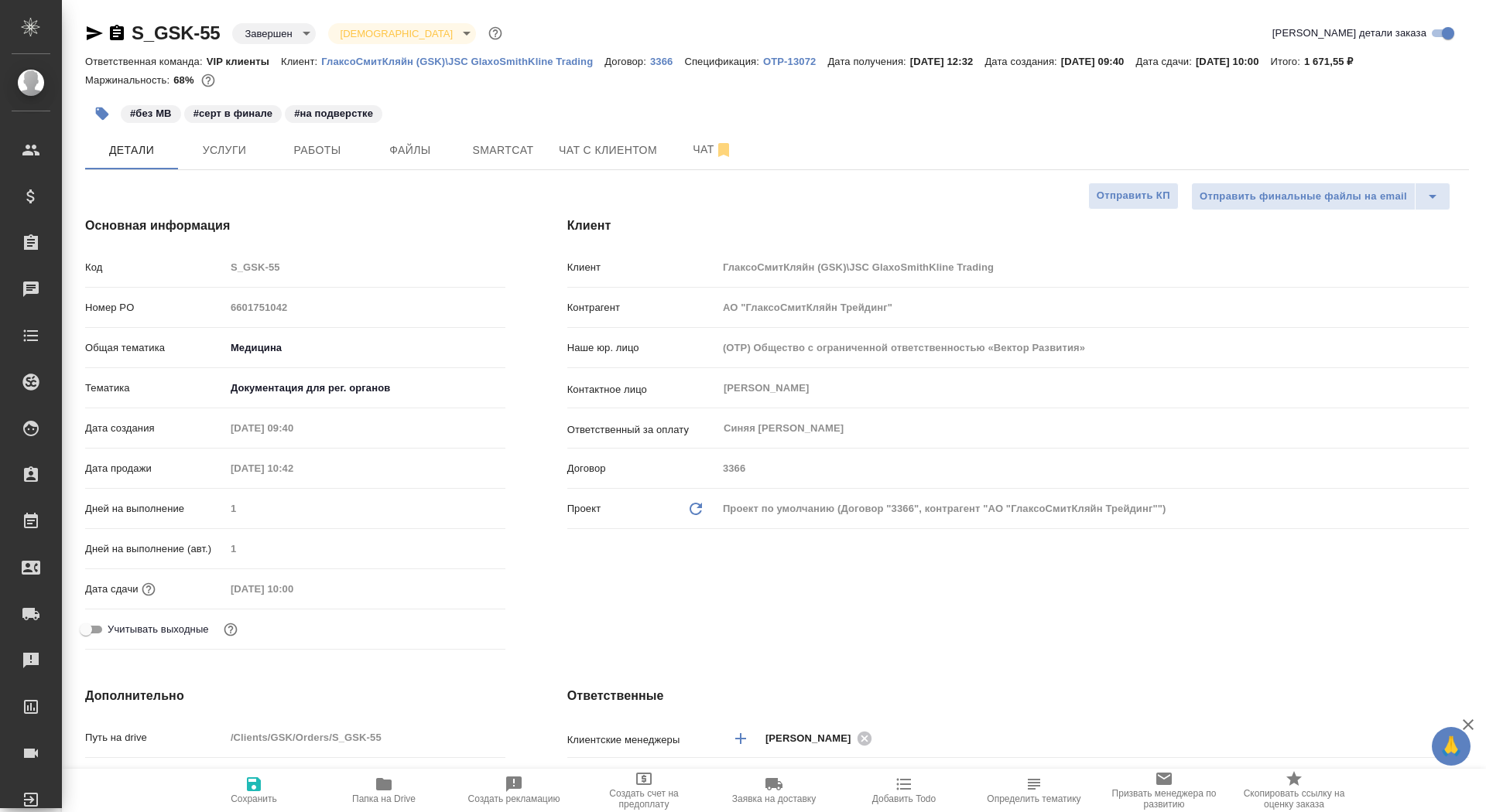
type textarea "x"
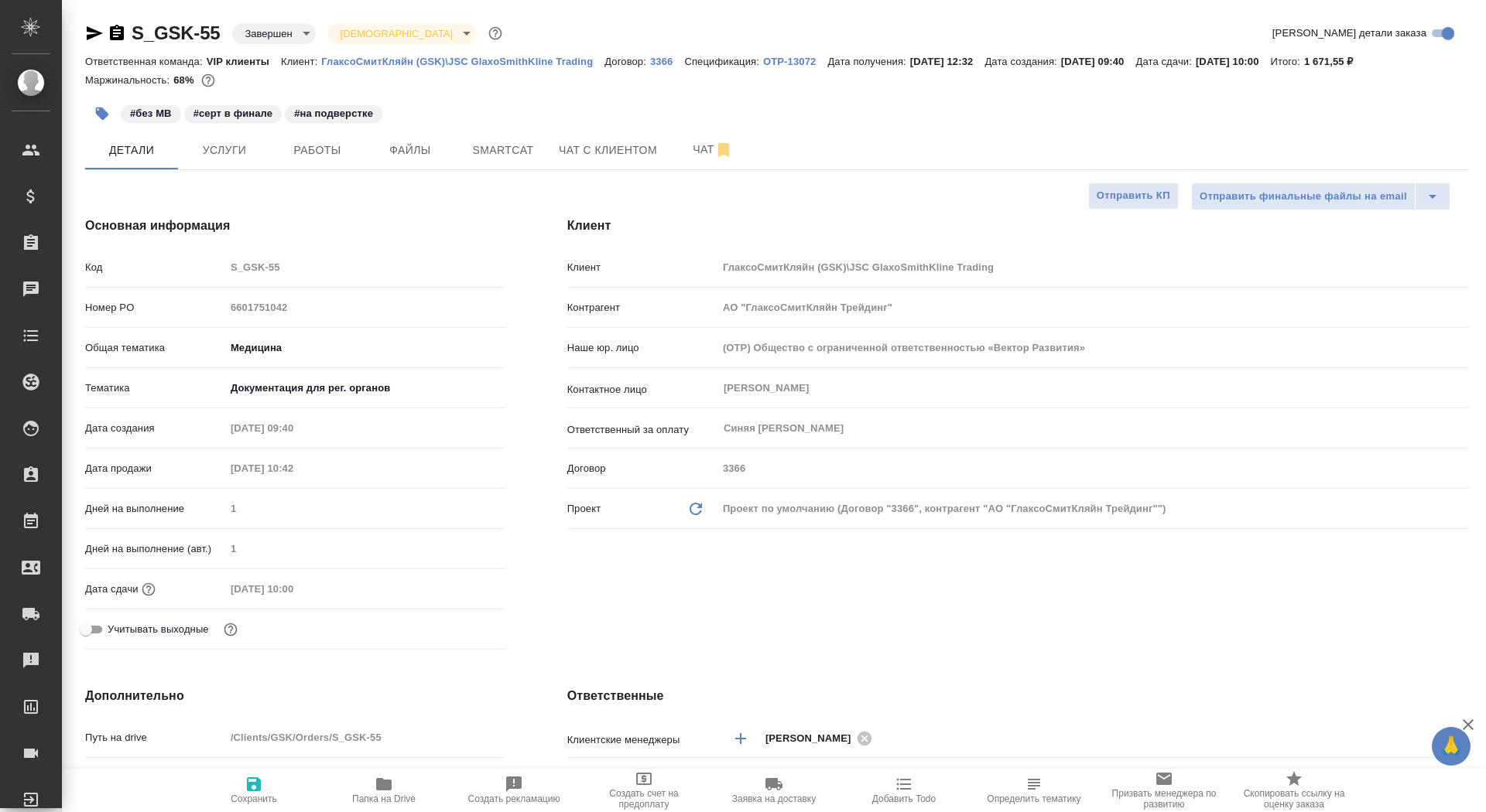
type textarea "x"
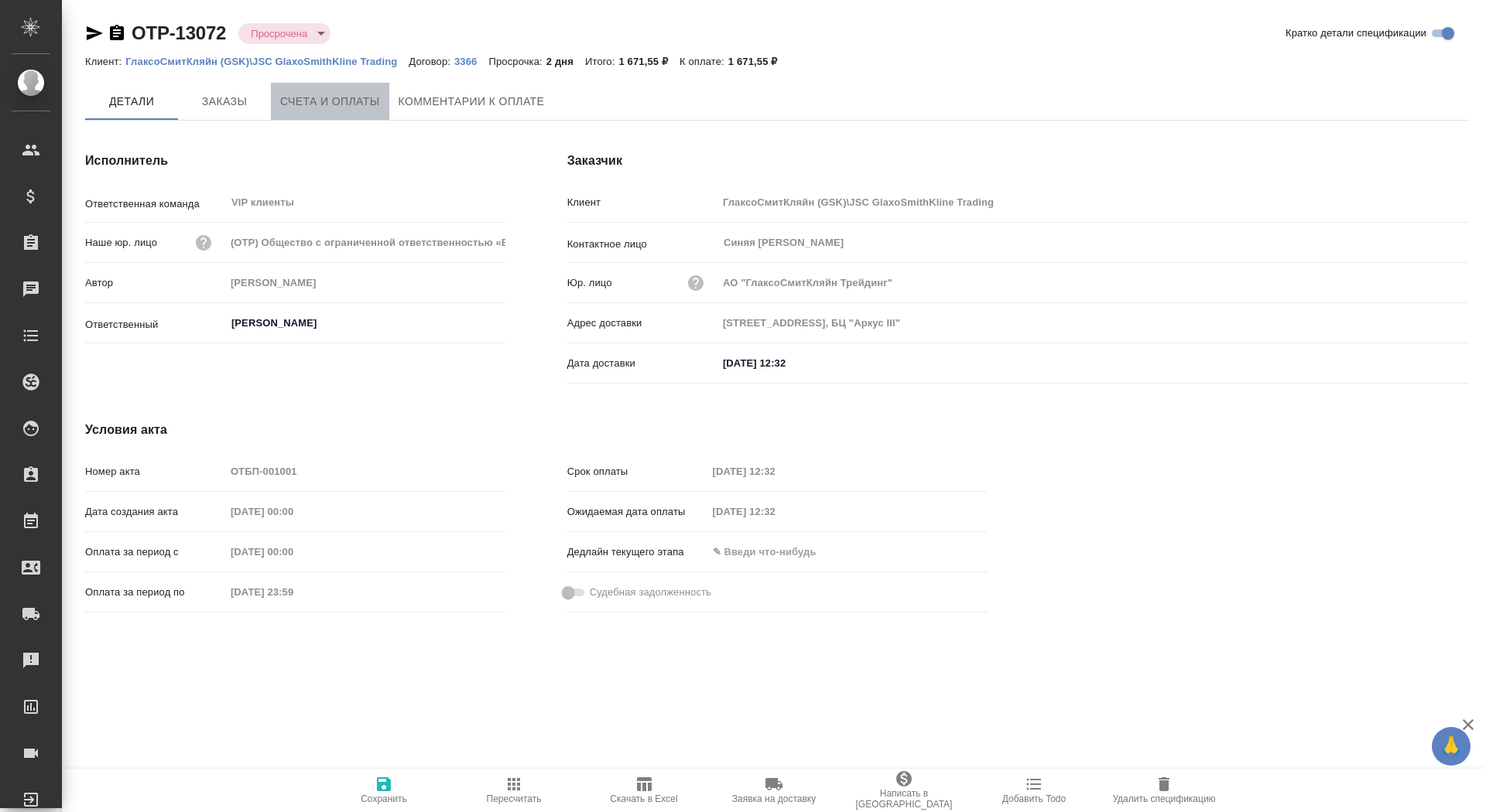
click at [326, 102] on span "Счета и оплаты" at bounding box center [330, 102] width 100 height 20
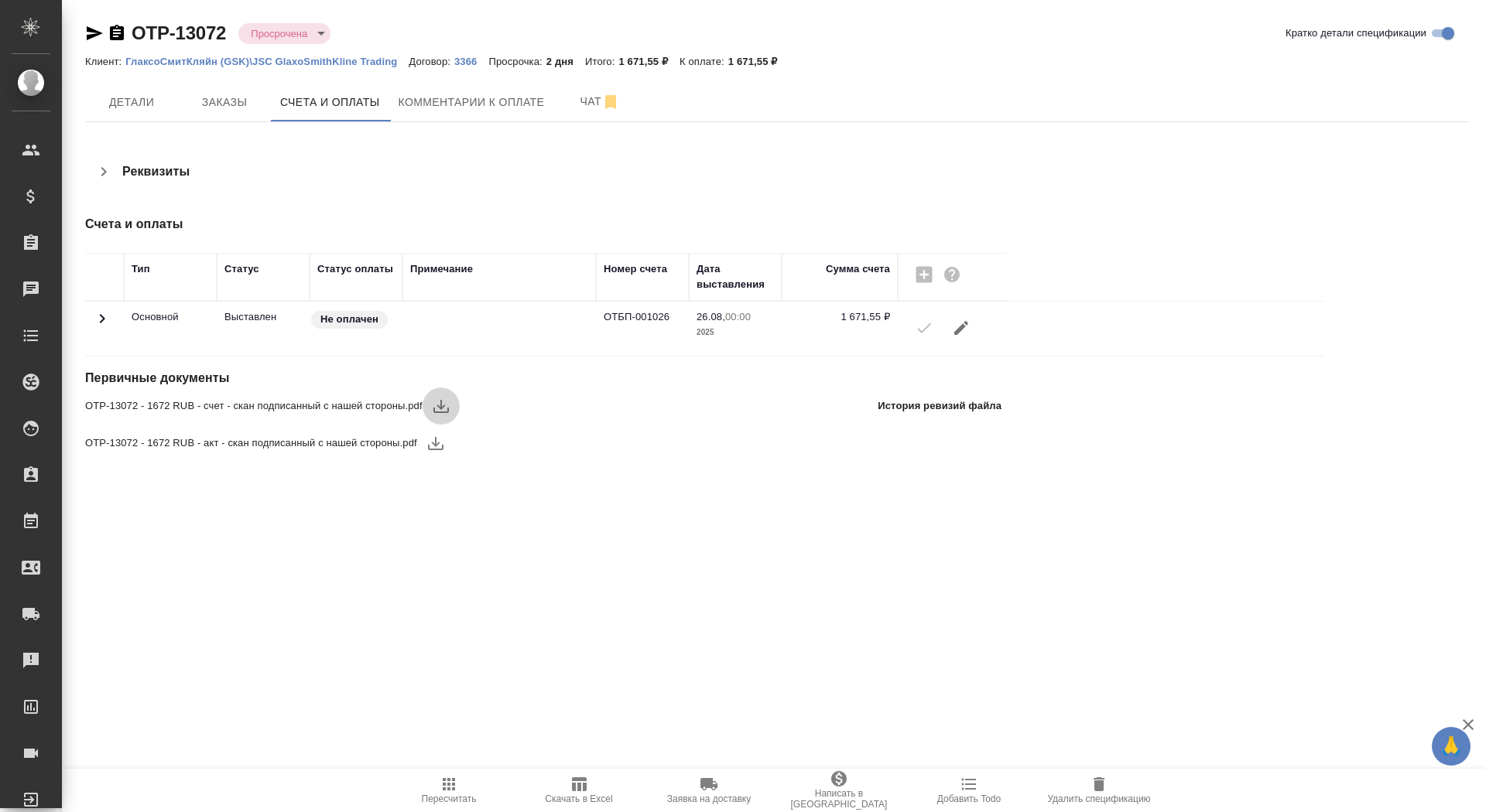
click at [445, 401] on icon "button" at bounding box center [441, 406] width 16 height 13
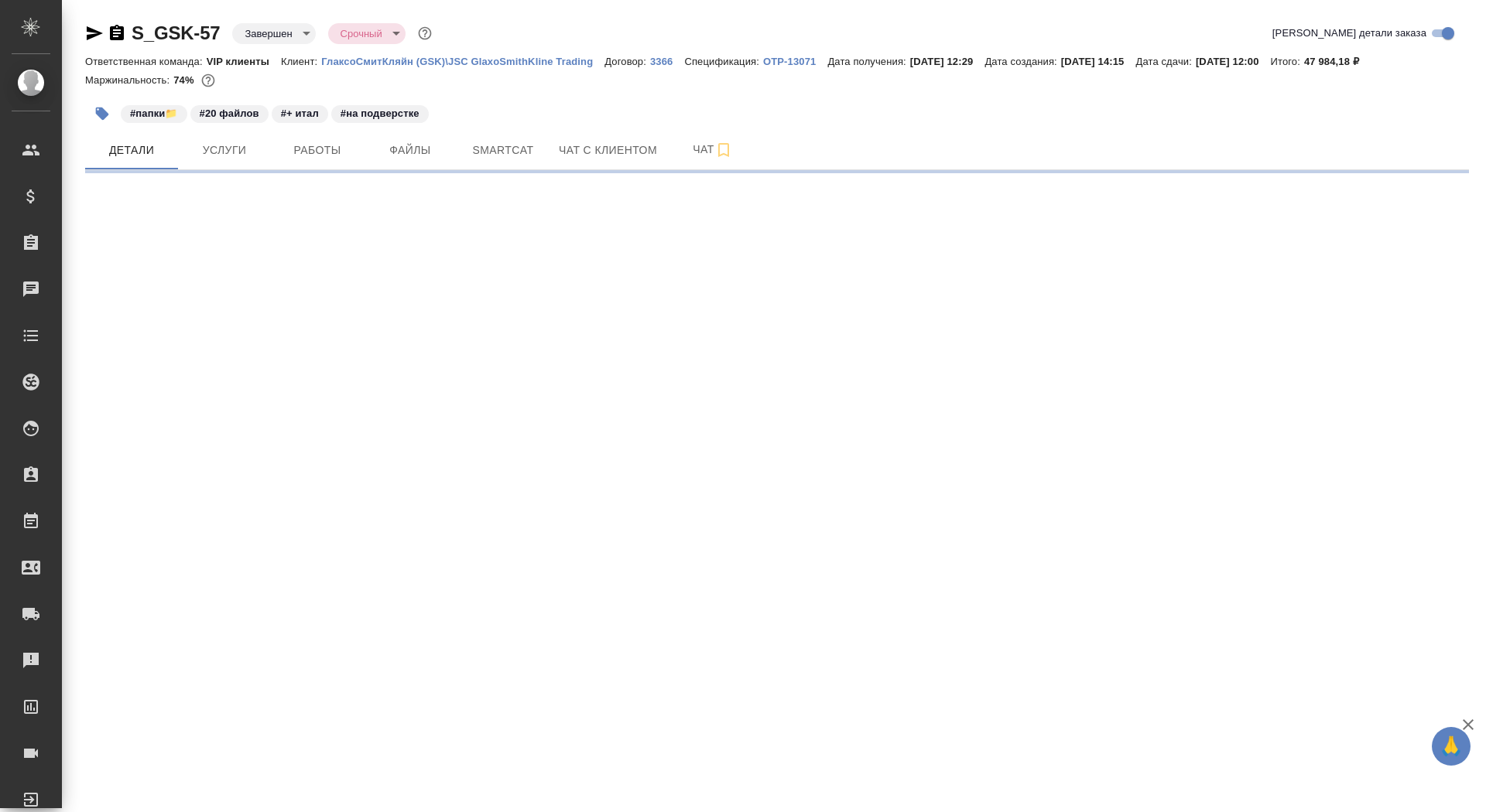
select select "RU"
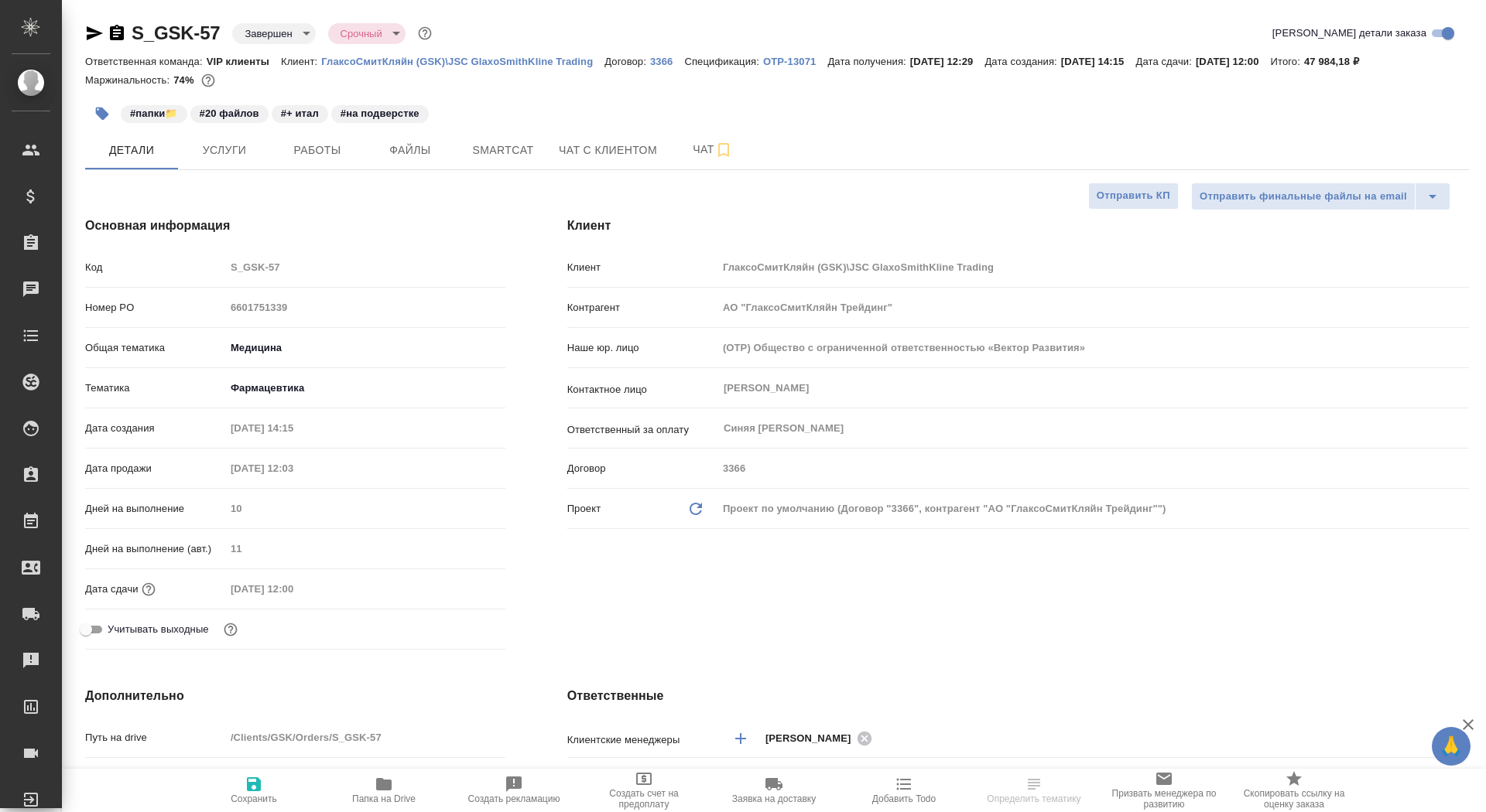
type textarea "x"
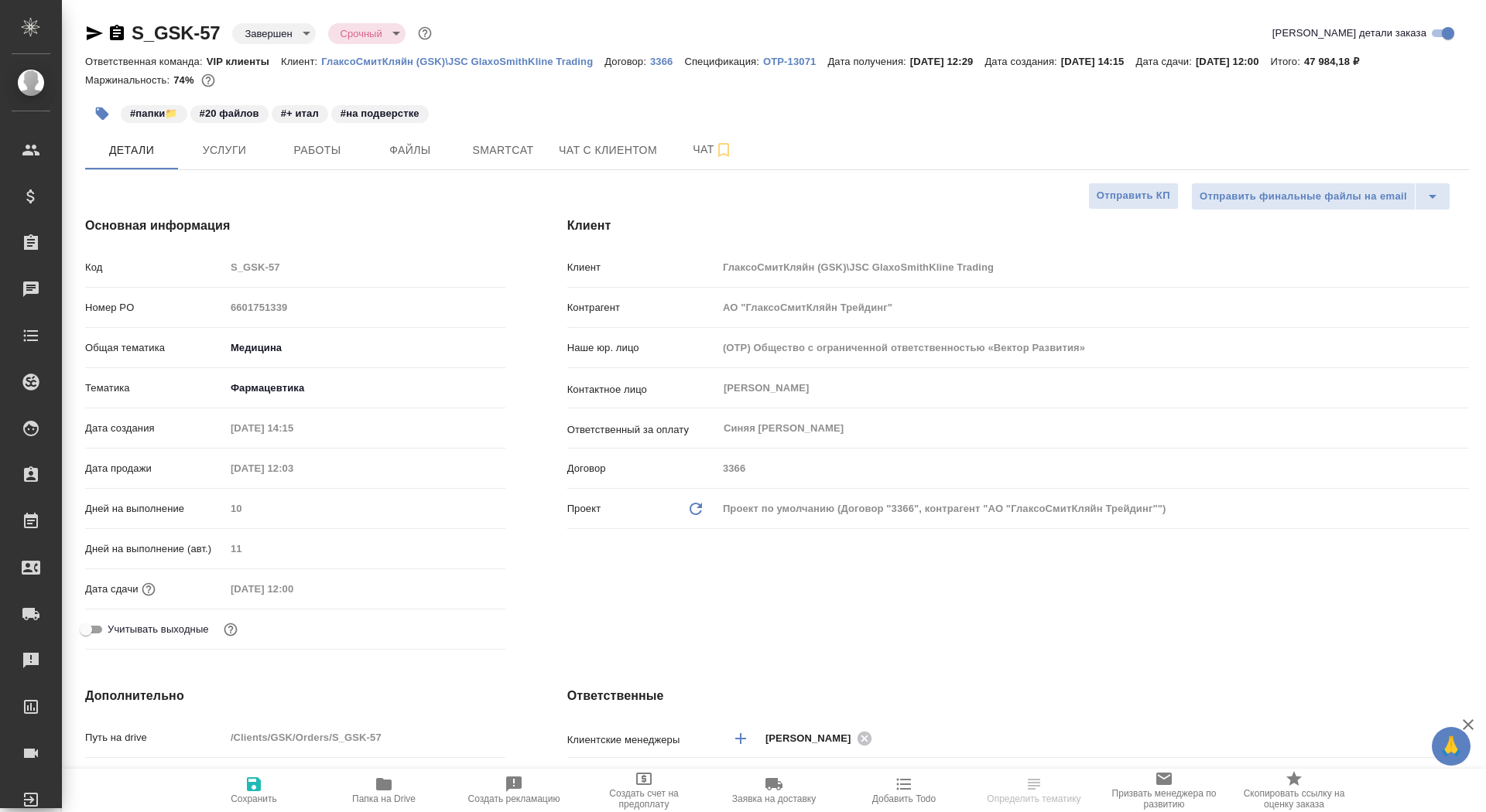
type textarea "x"
click at [802, 60] on p "OTP-13071" at bounding box center [796, 62] width 65 height 12
type textarea "x"
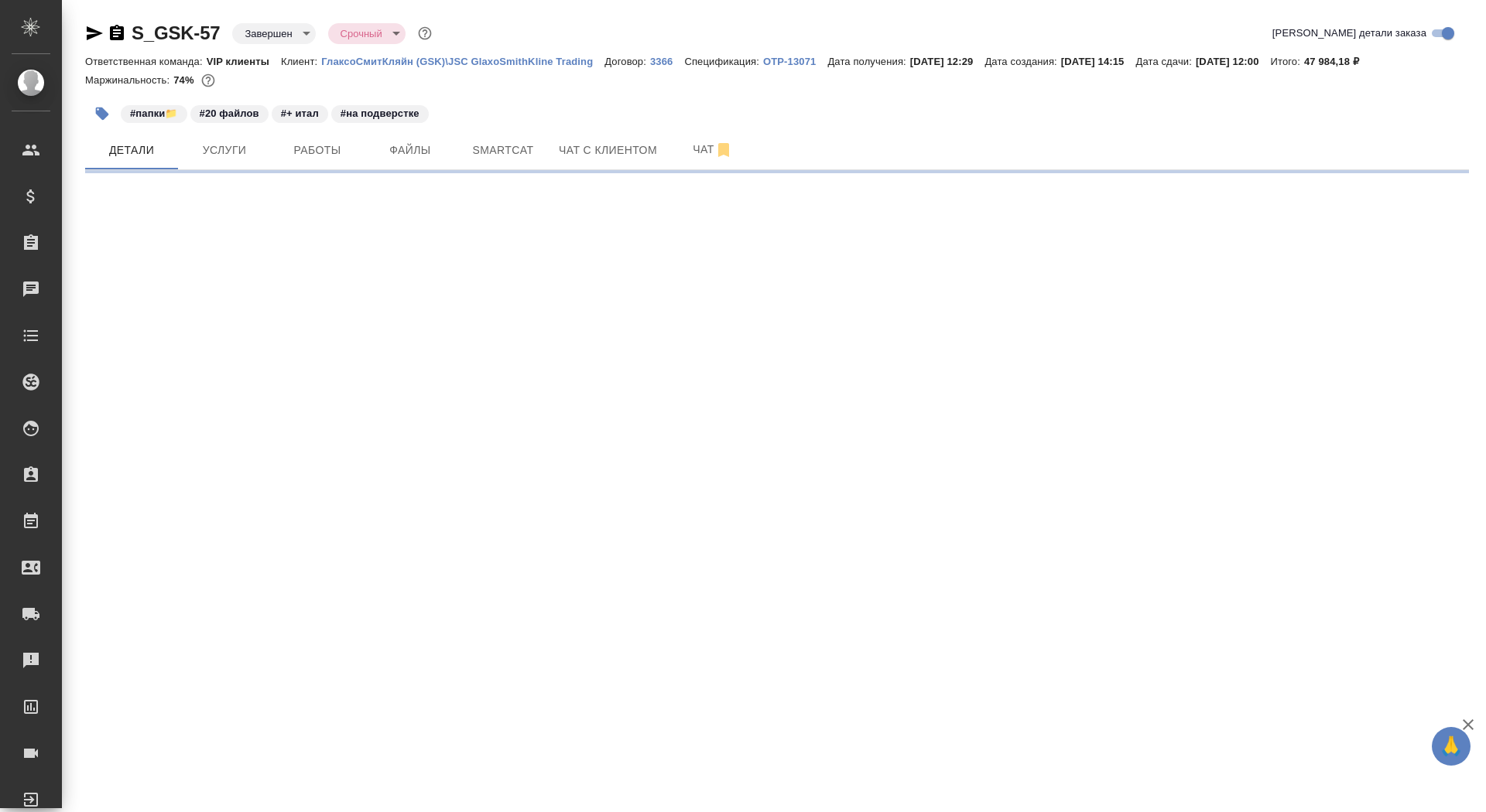
select select "RU"
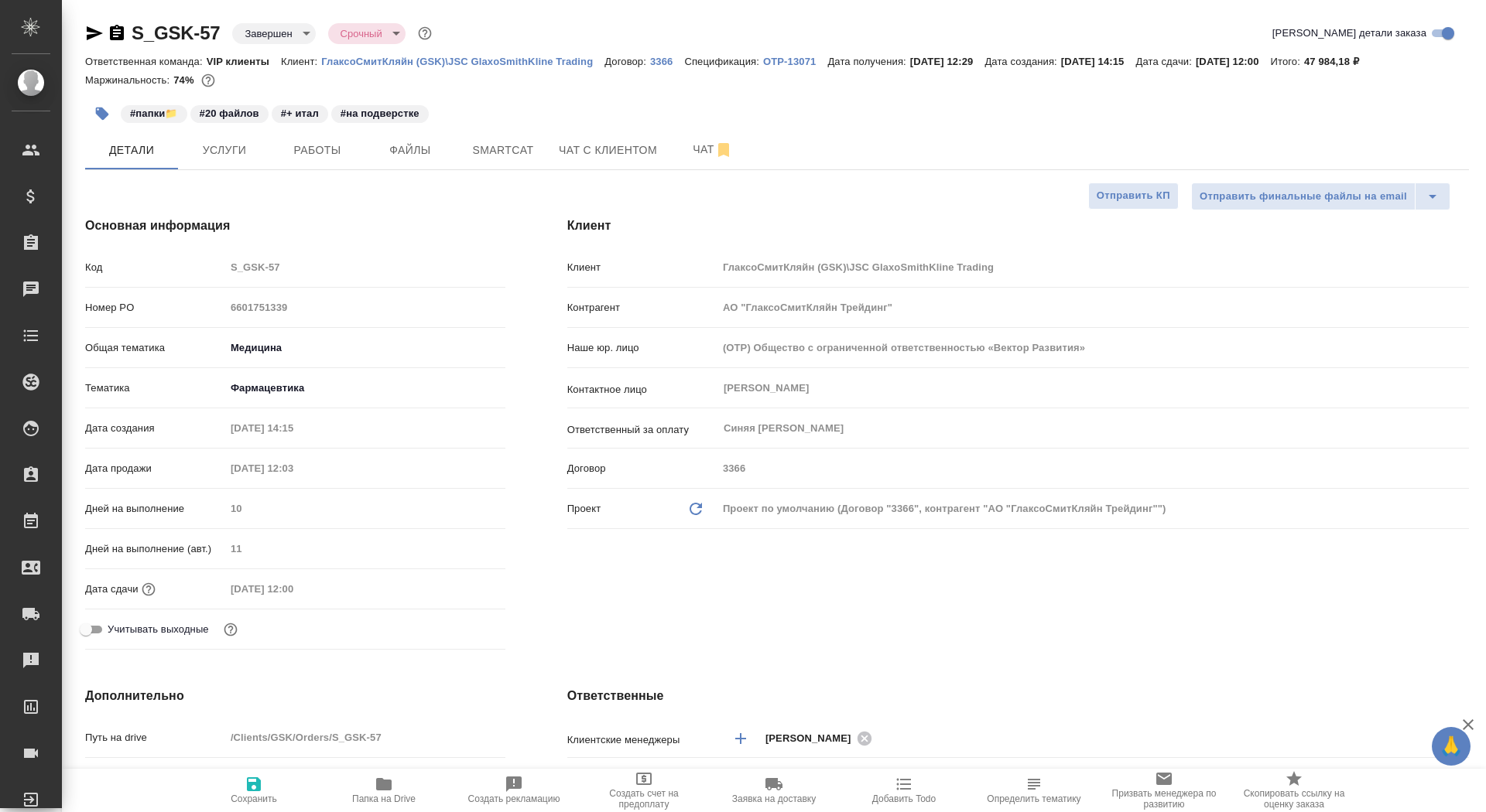
type textarea "x"
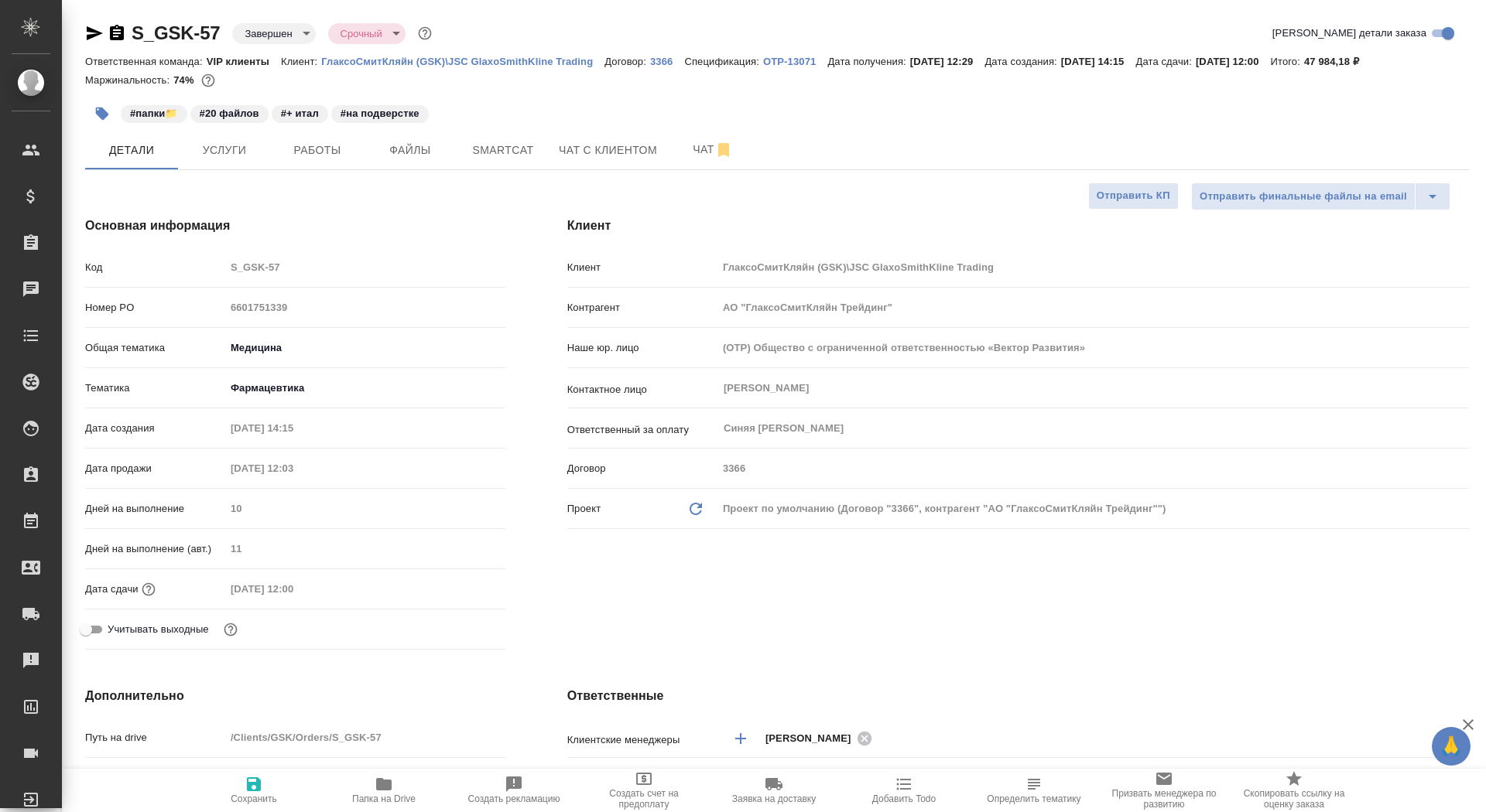
type textarea "x"
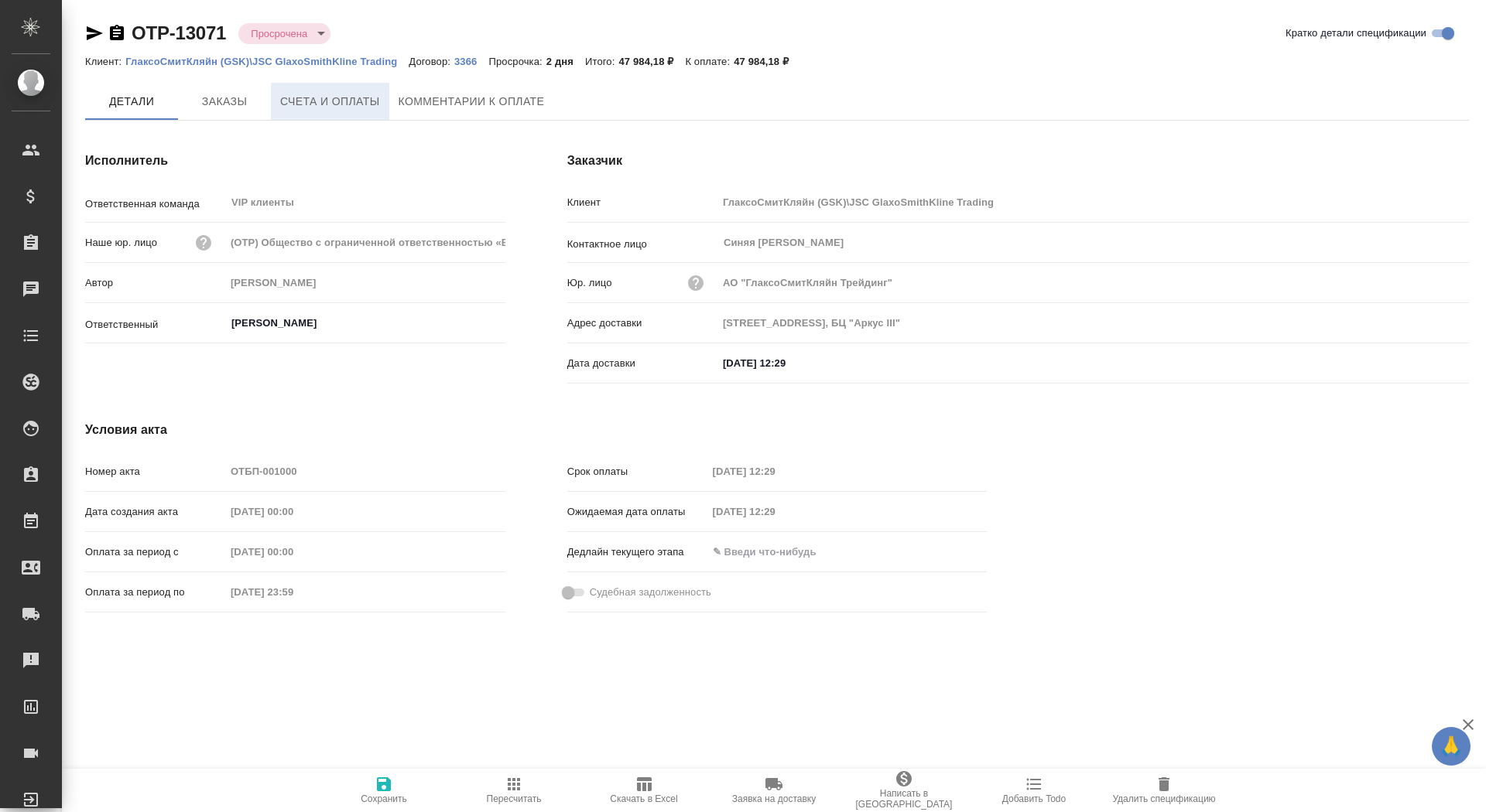
click at [354, 105] on span "Счета и оплаты" at bounding box center [330, 102] width 100 height 20
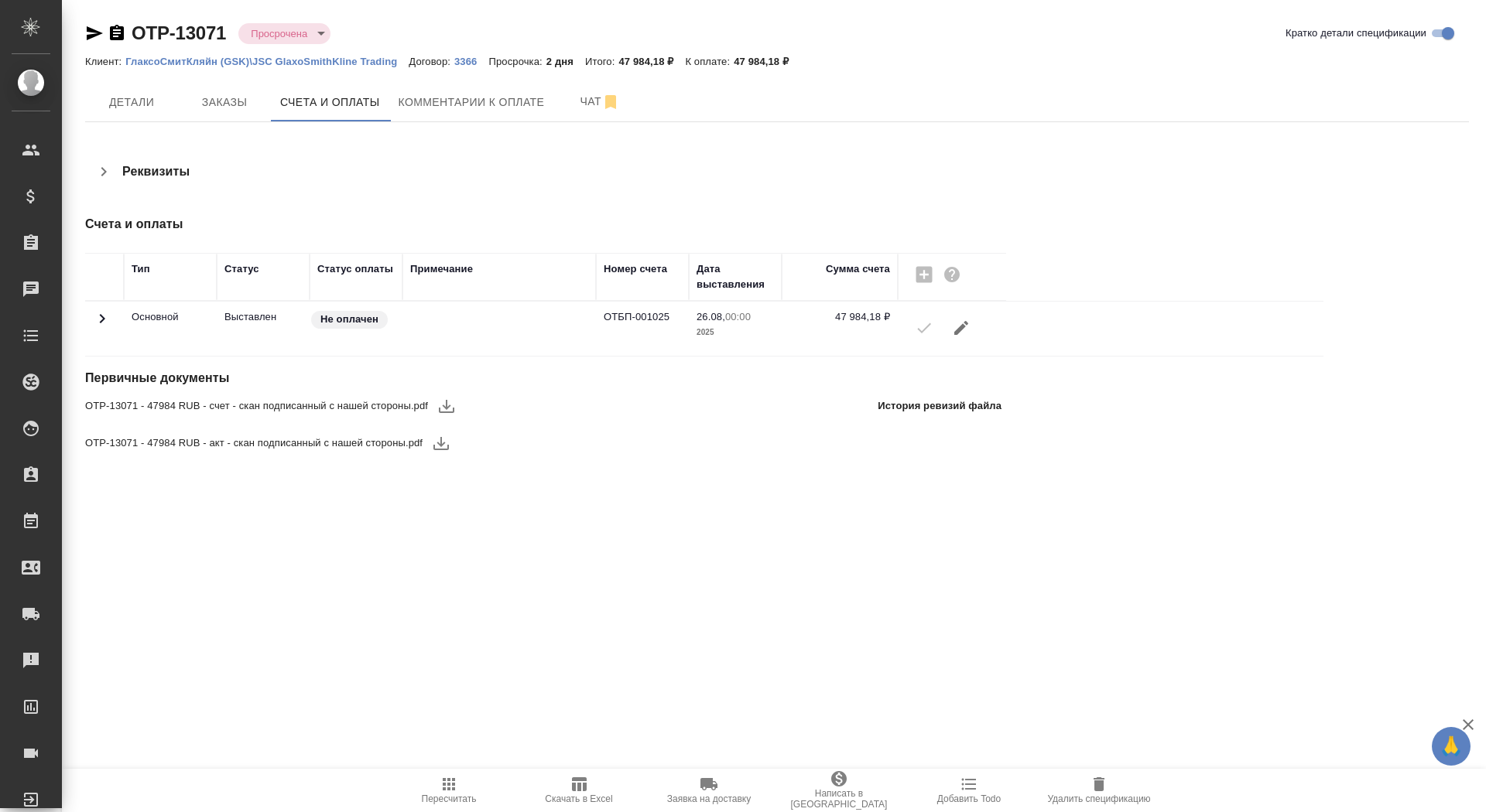
click at [448, 409] on icon "button" at bounding box center [446, 406] width 19 height 19
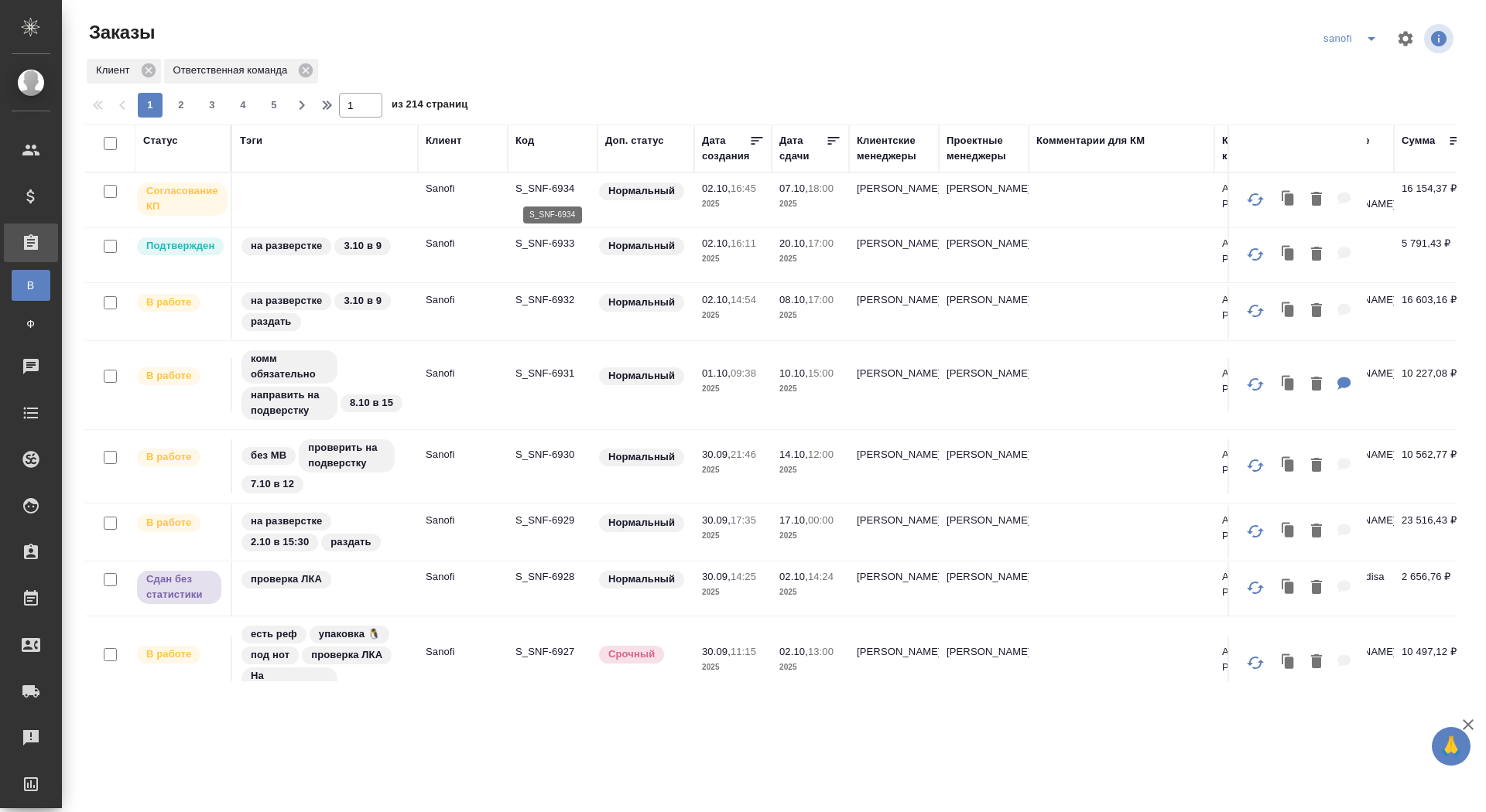
click at [542, 181] on p "S_SNF-6934" at bounding box center [552, 189] width 74 height 16
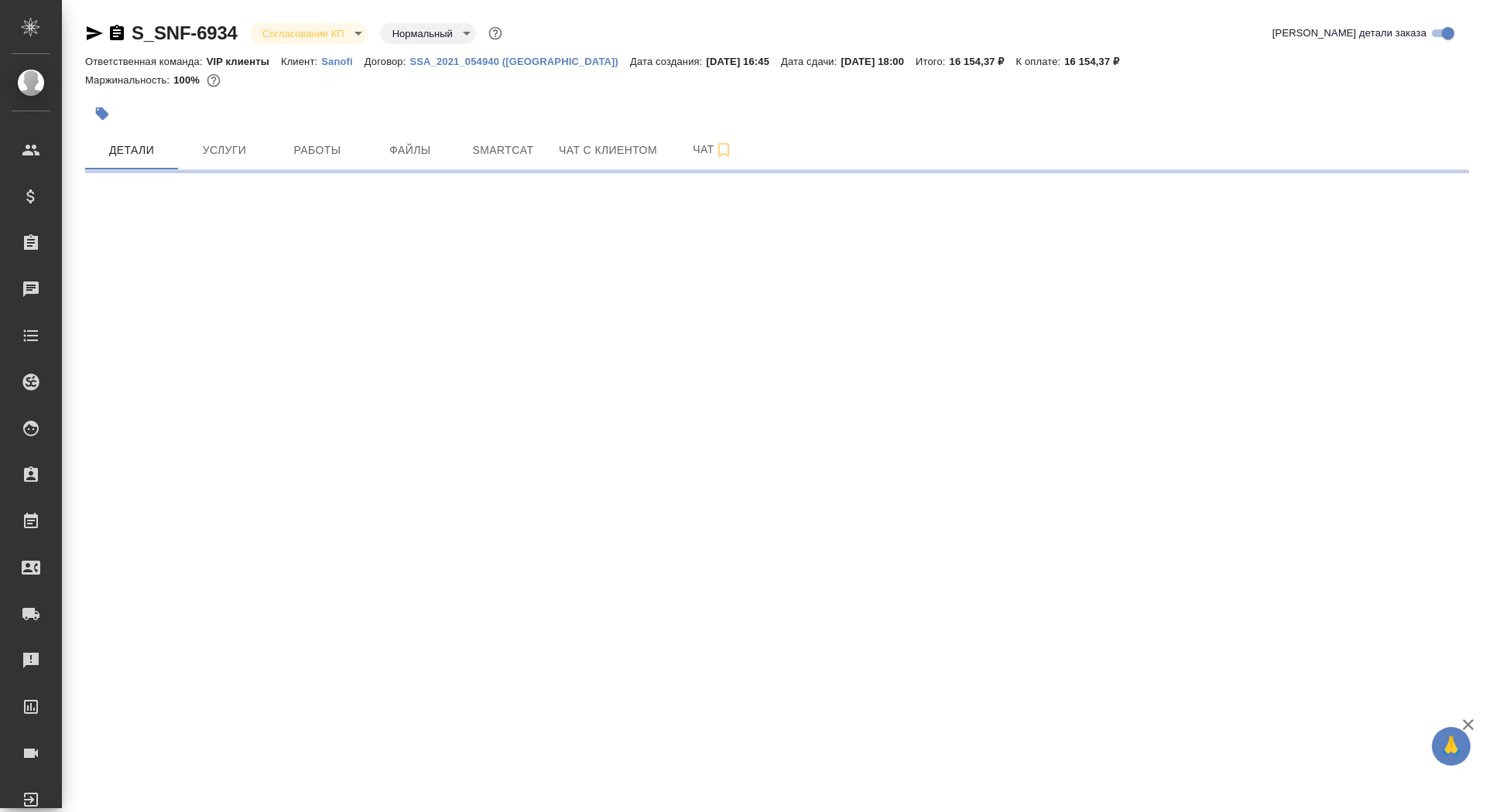
select select "RU"
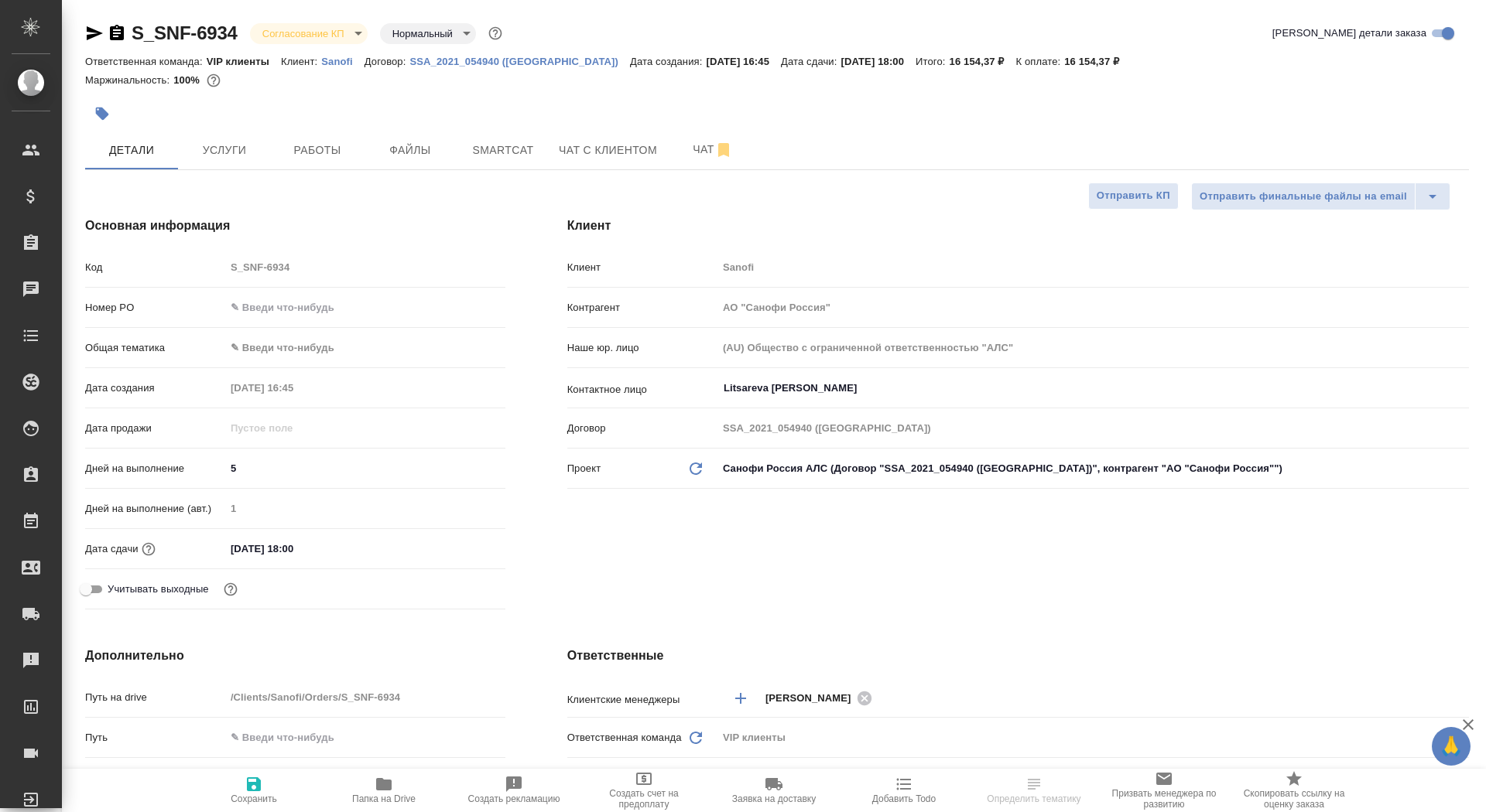
type textarea "x"
click at [276, 301] on input "text" at bounding box center [365, 307] width 281 height 22
paste input "E005884118"
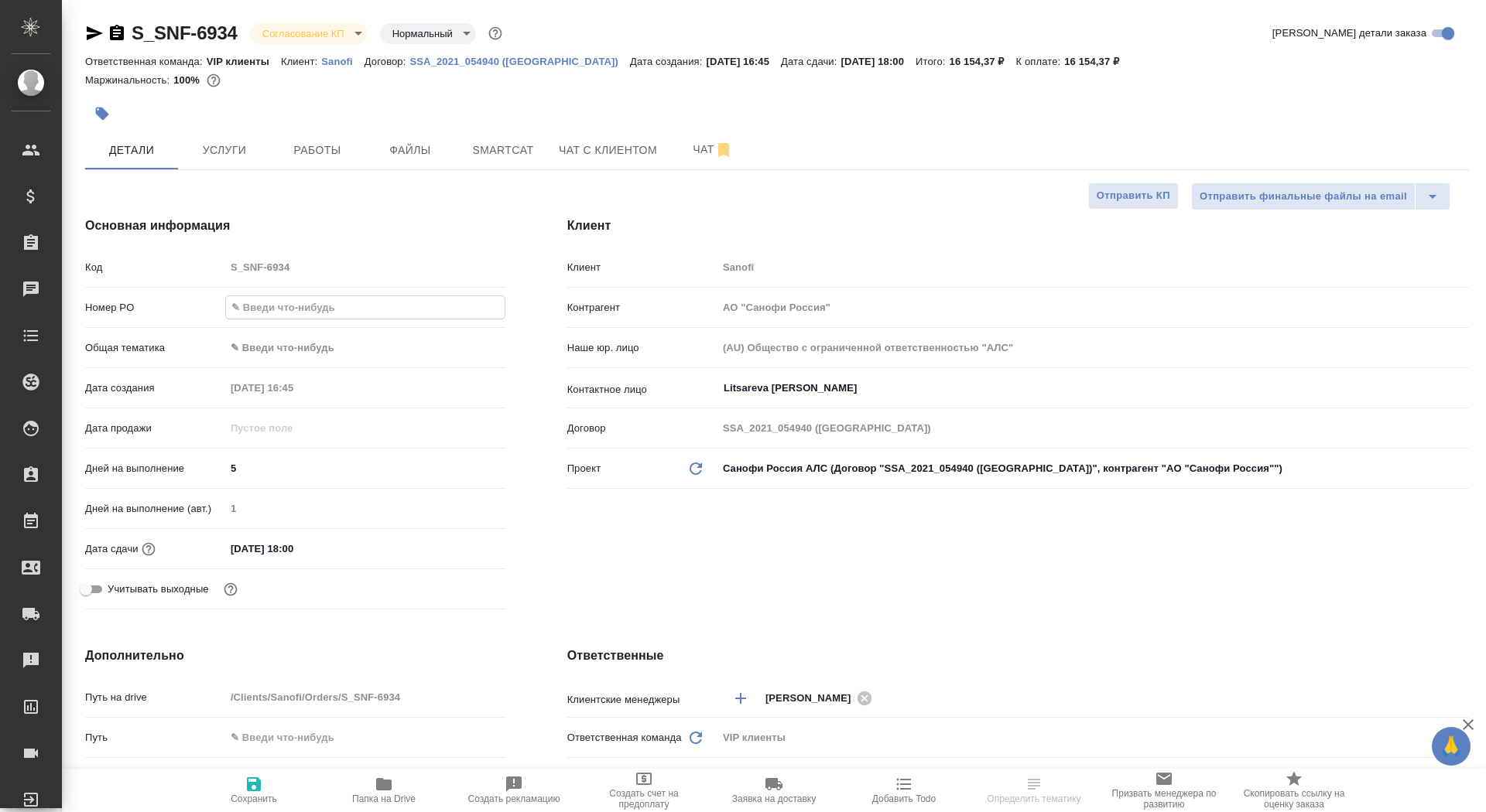
type input "E005884118"
type textarea "x"
type input "E005884118"
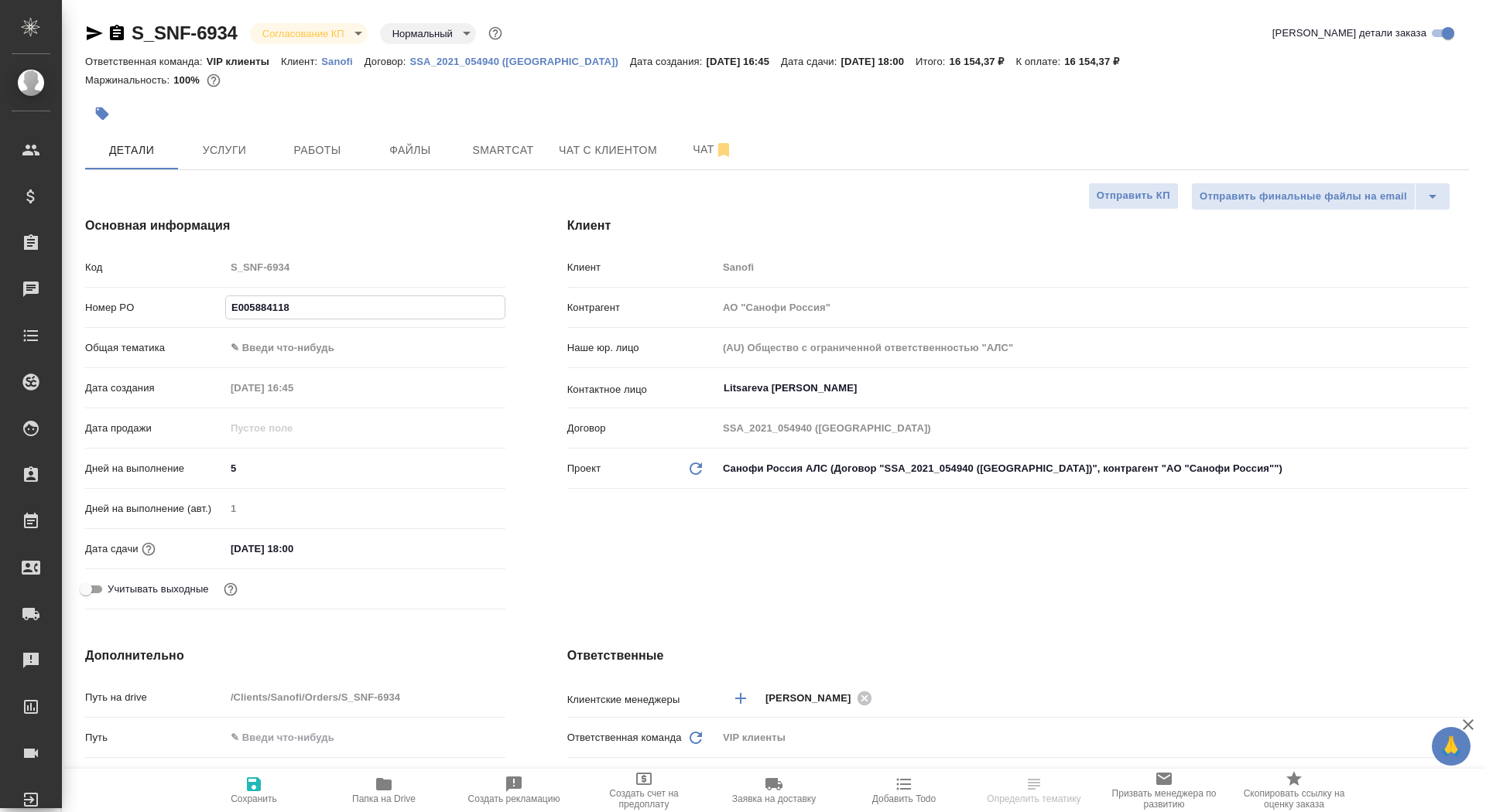
click at [240, 800] on span "Сохранить" at bounding box center [254, 798] width 47 height 11
type textarea "x"
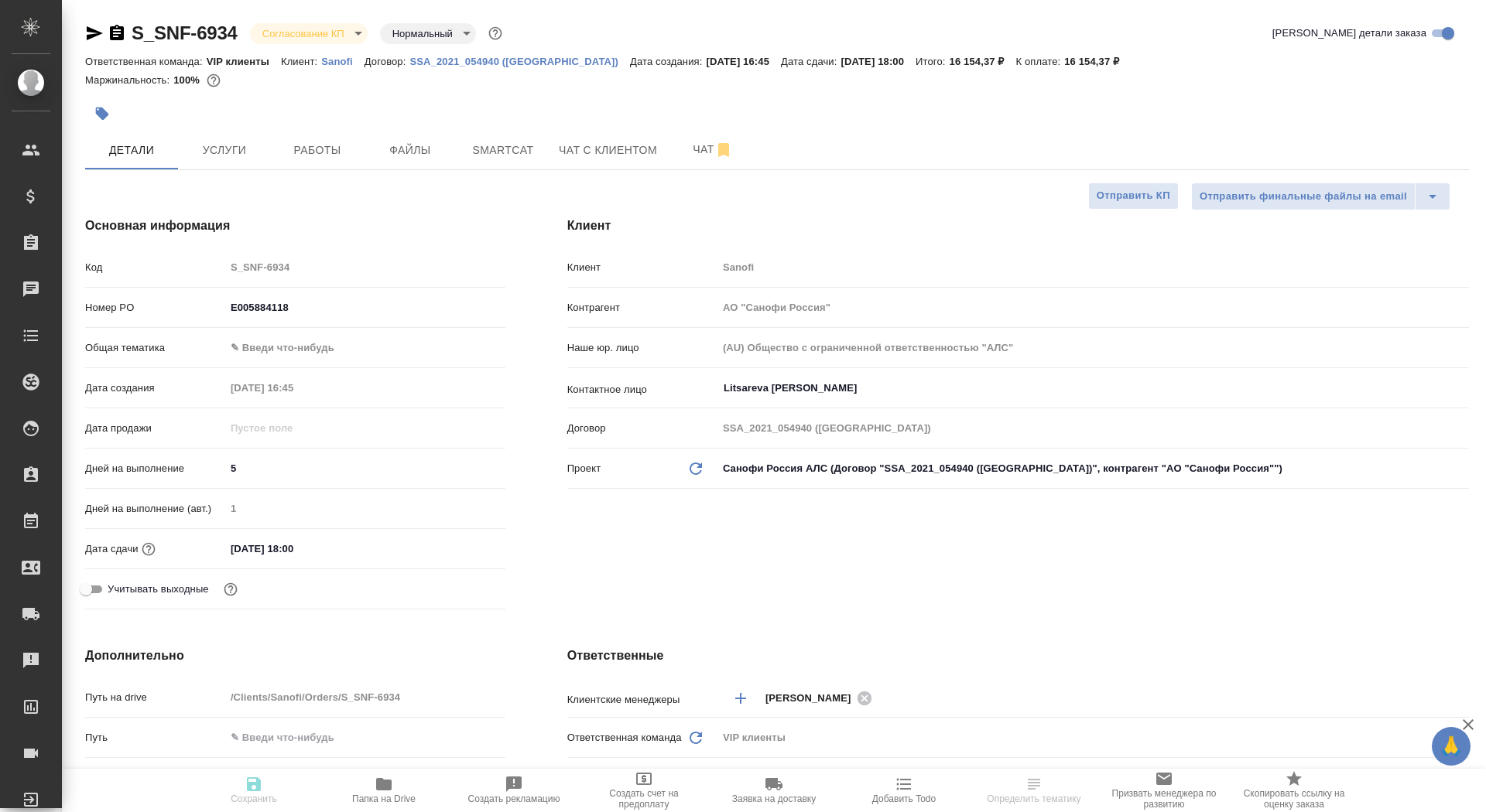
type textarea "x"
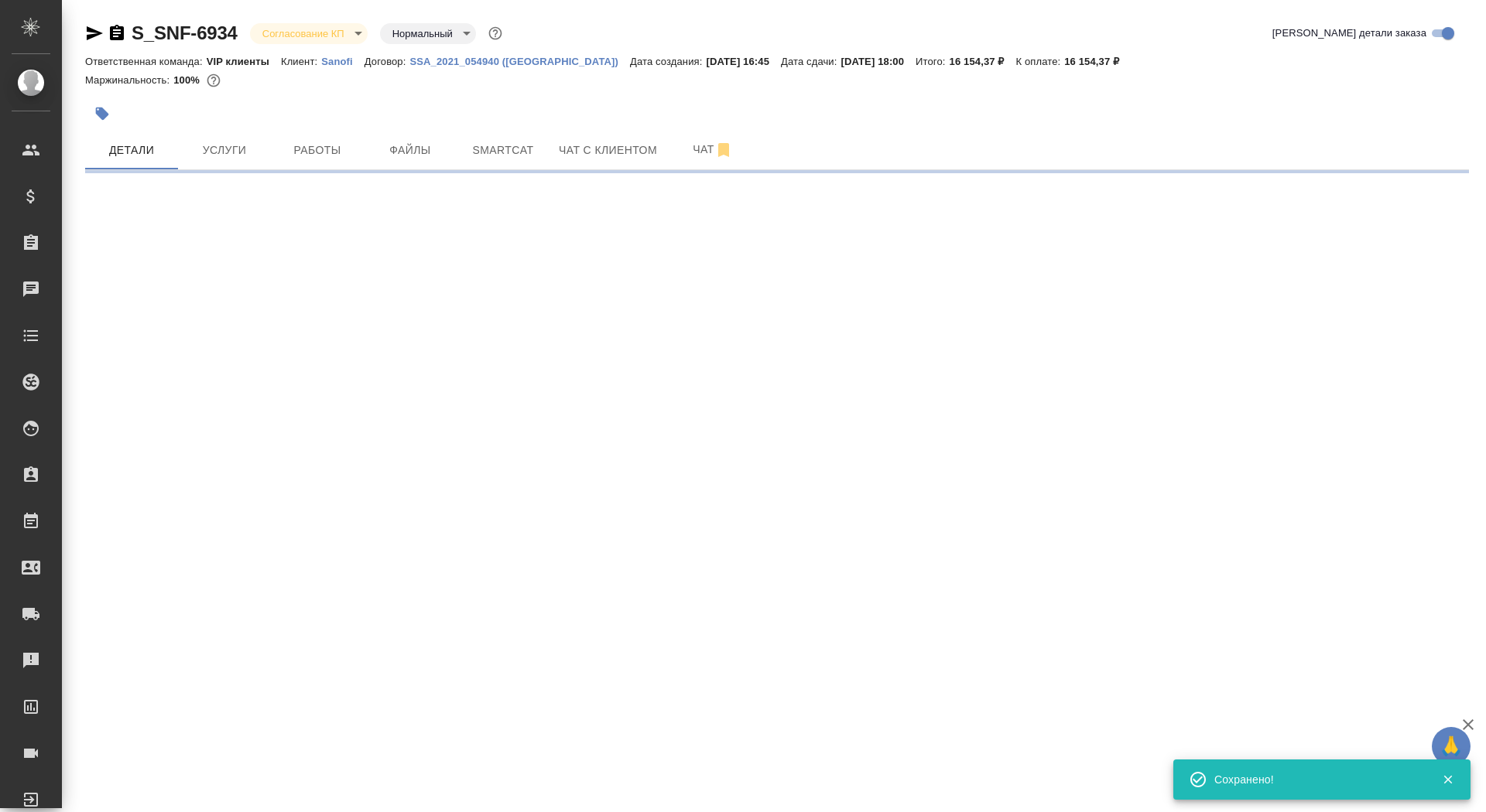
select select "RU"
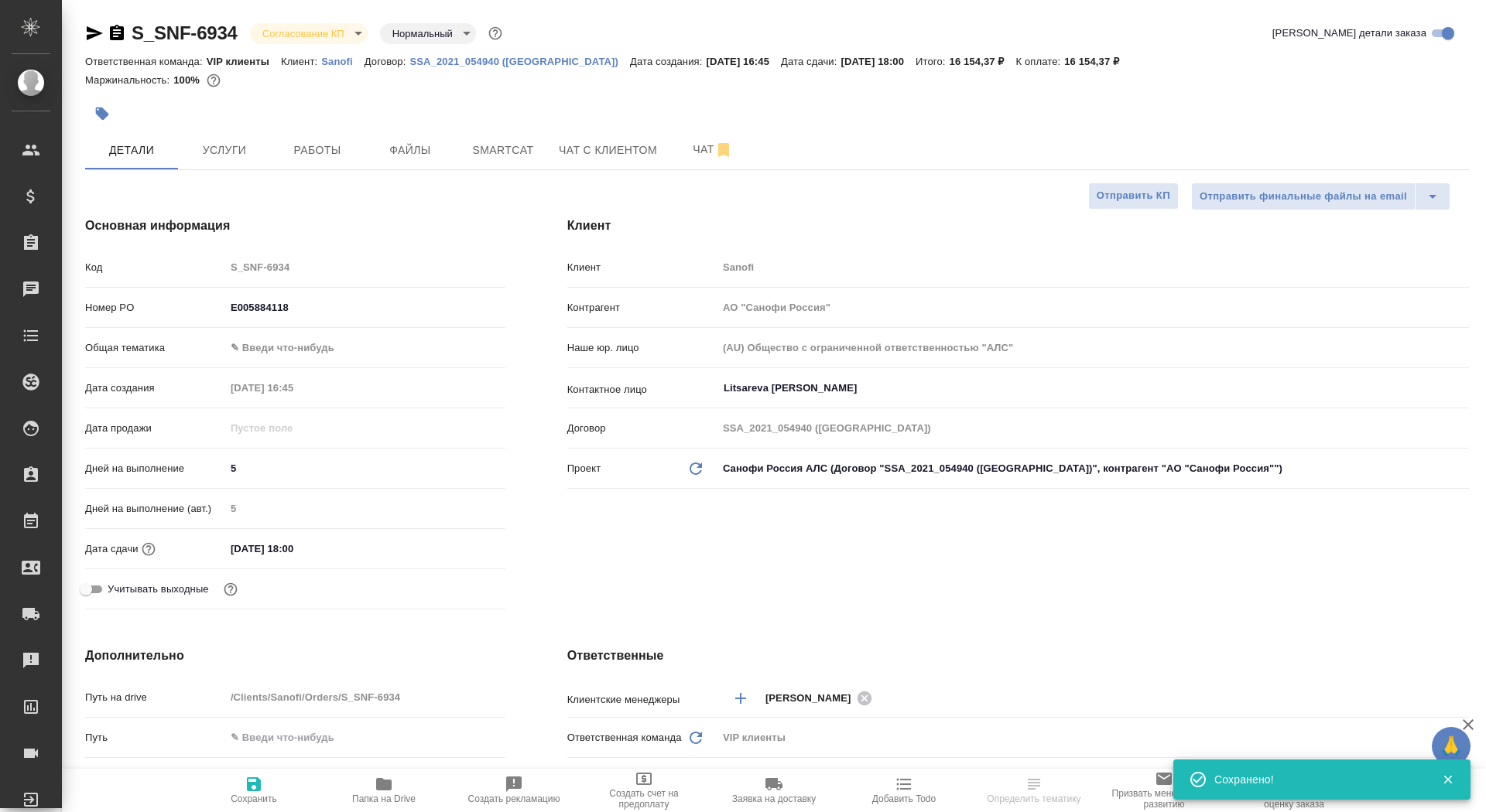
type textarea "x"
click at [308, 33] on body "🙏 .cls-1 fill:#fff; AWATERA Saydasheva Dilyara Клиенты Спецификации Заказы 0 Ча…" at bounding box center [743, 406] width 1486 height 812
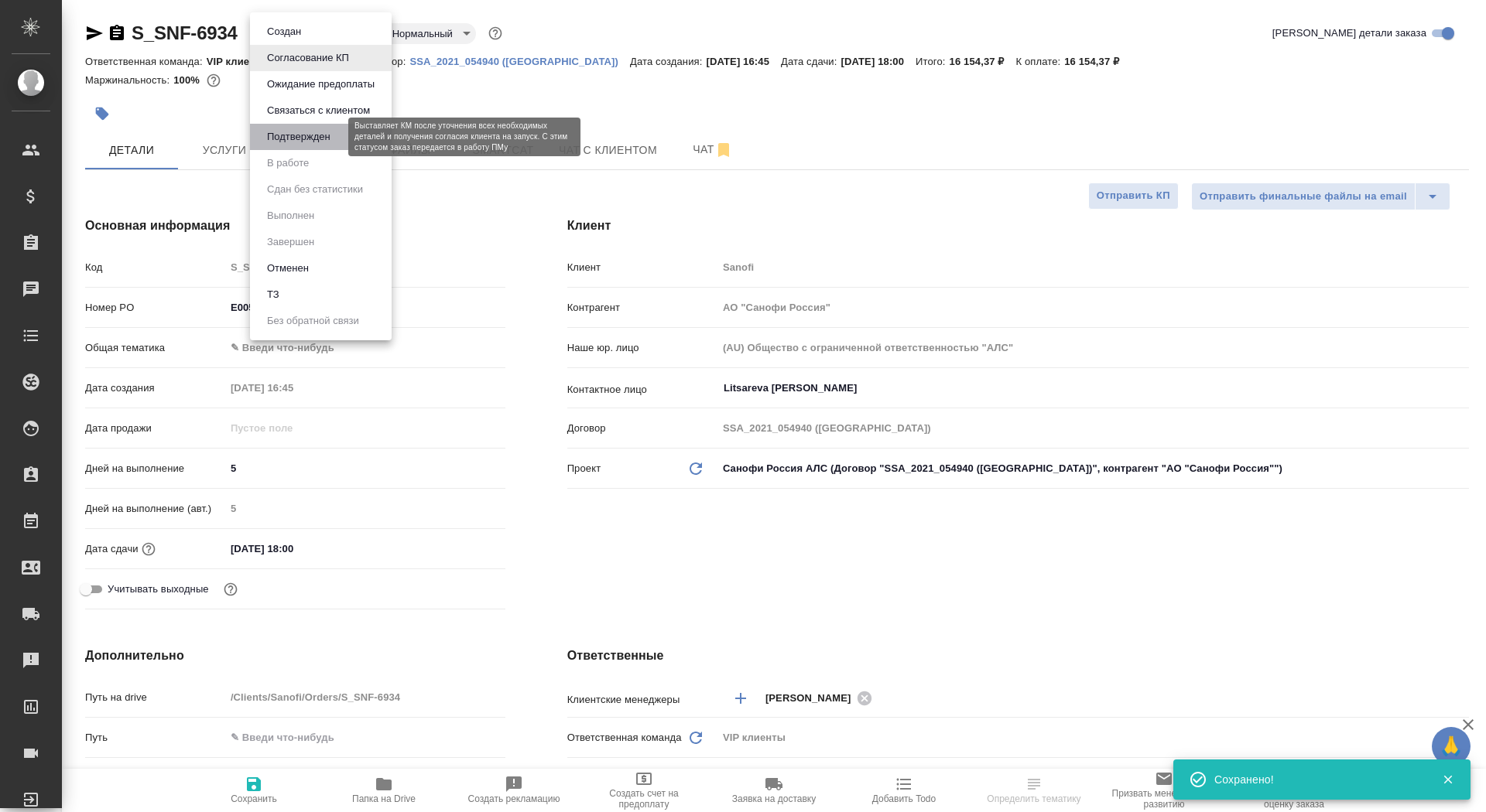
click at [330, 144] on button "Подтвержден" at bounding box center [298, 136] width 72 height 17
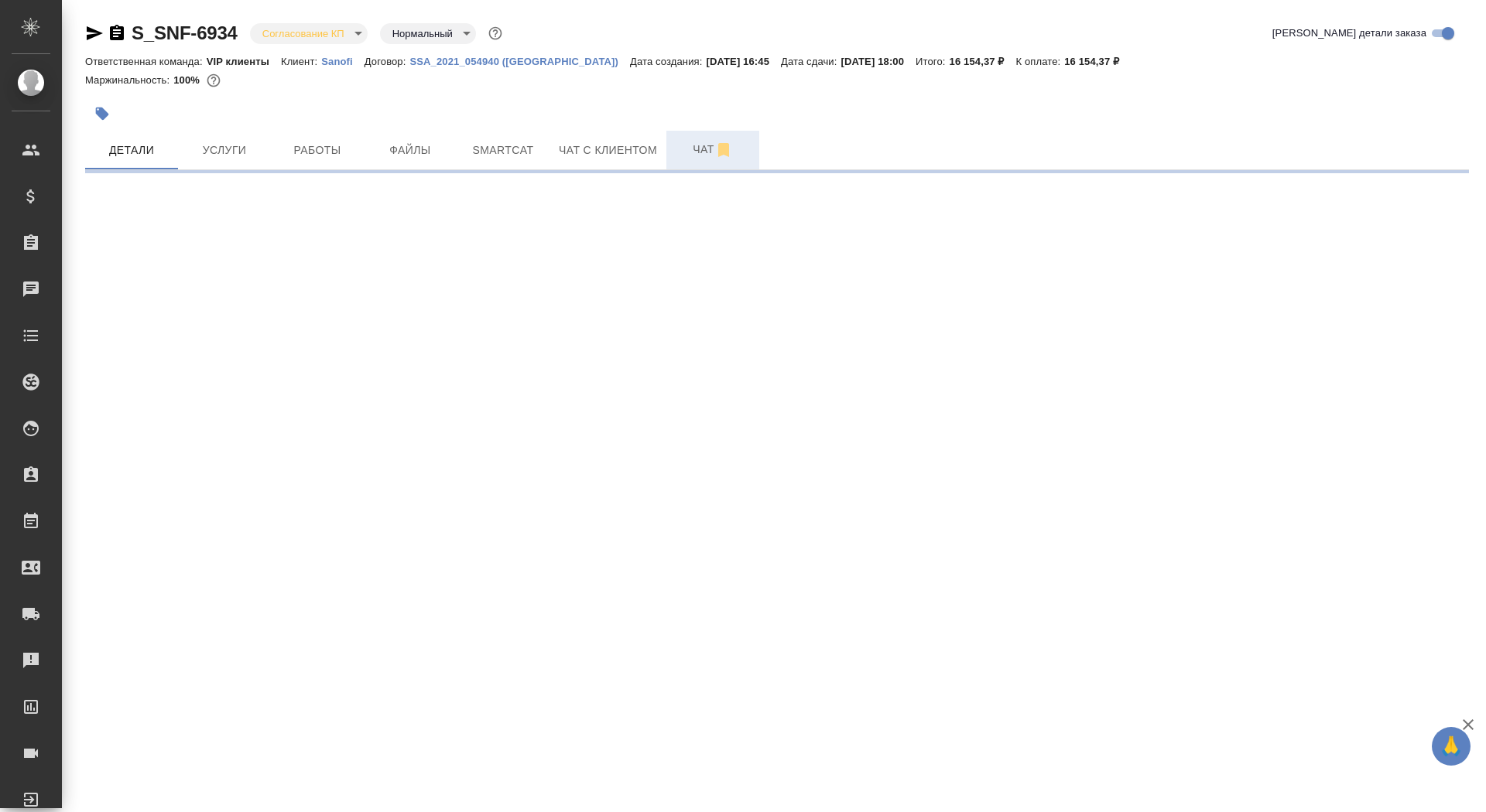
select select "RU"
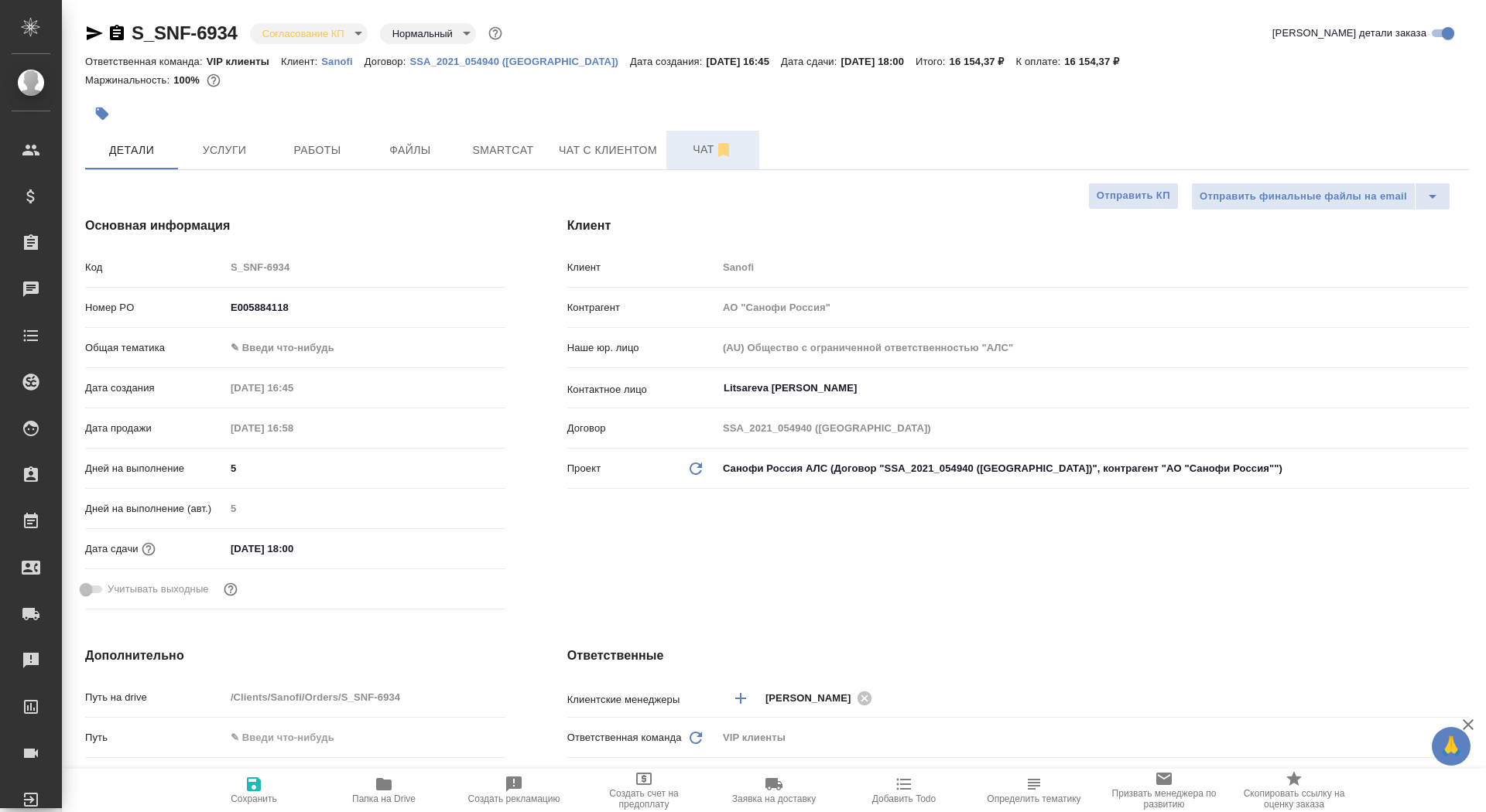
type textarea "x"
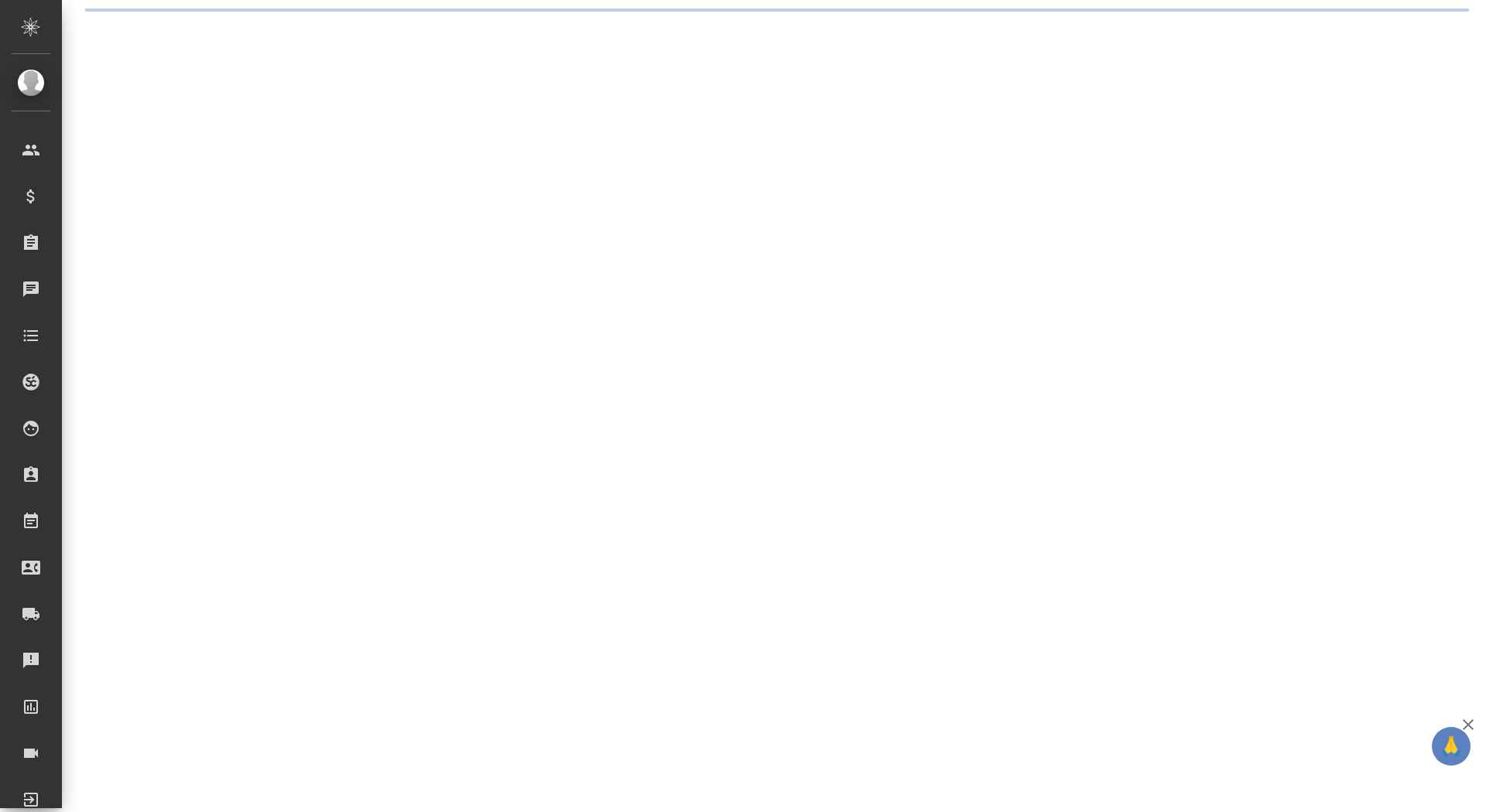
click at [314, 27] on div ".cls-1 fill:#fff; AWATERA Saydasheva Dilyara Клиенты Спецификации Заказы 0 Чаты…" at bounding box center [743, 406] width 1486 height 812
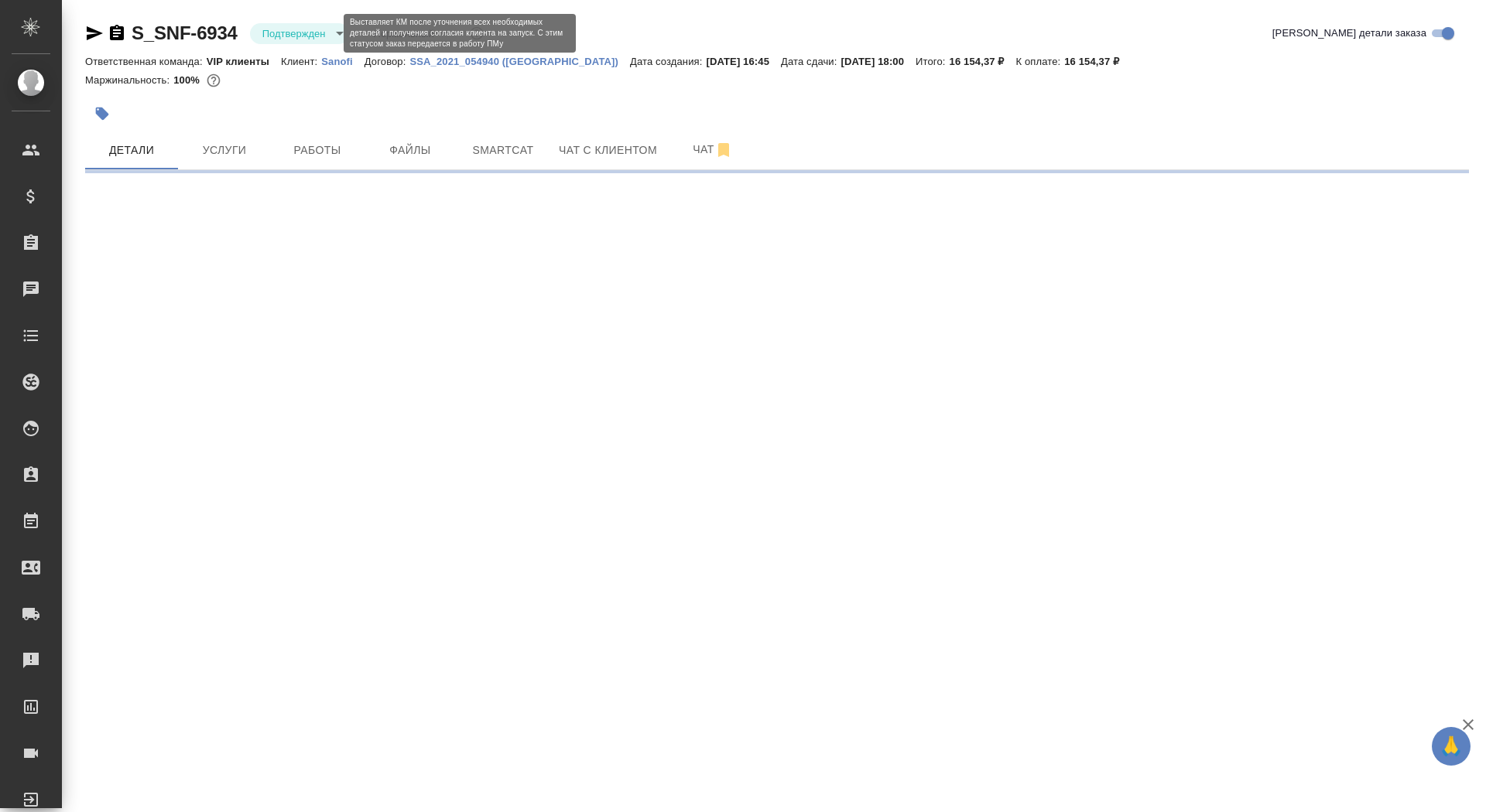
select select "RU"
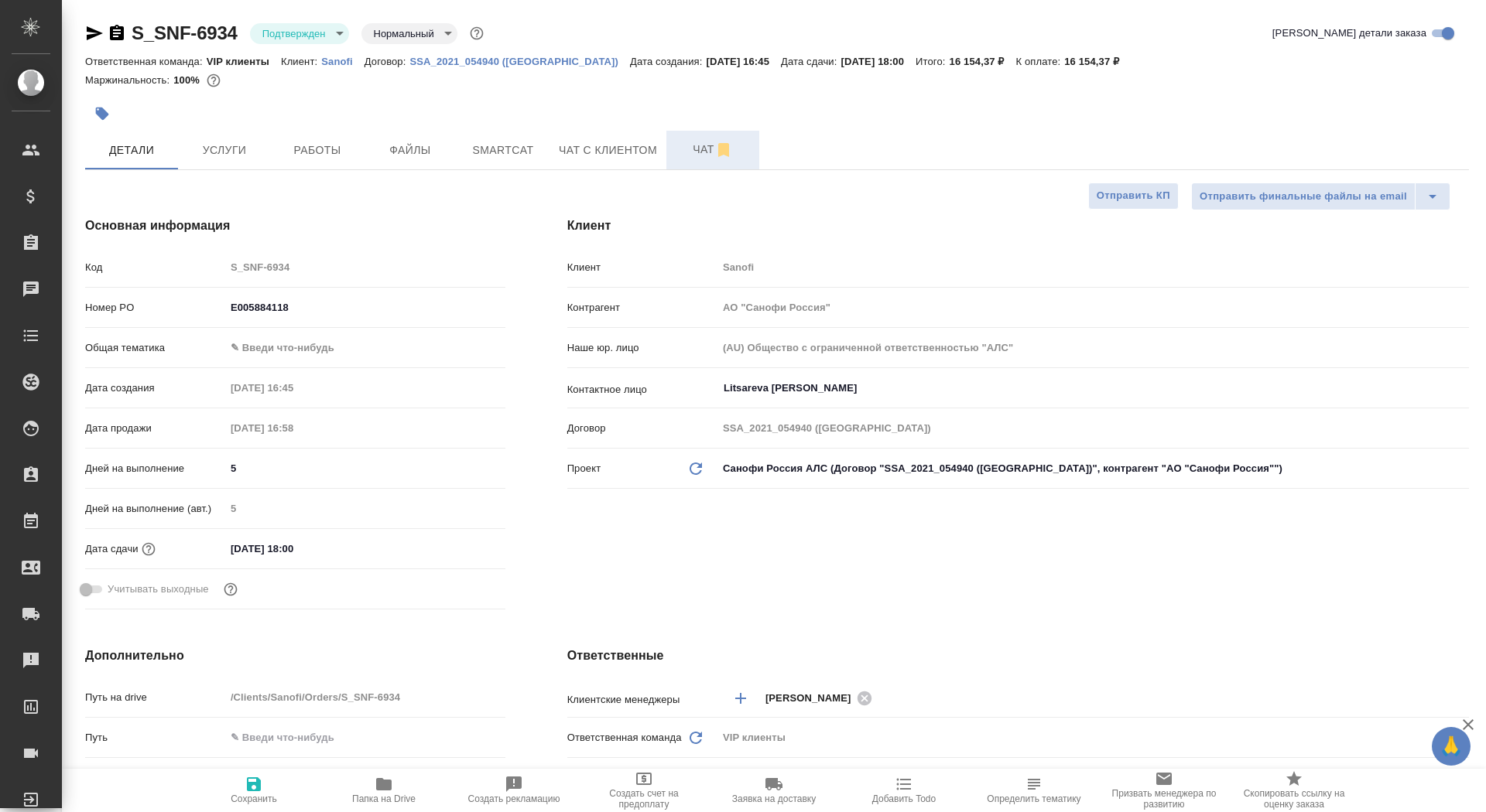
type textarea "x"
click at [692, 155] on span "Чат" at bounding box center [713, 150] width 74 height 20
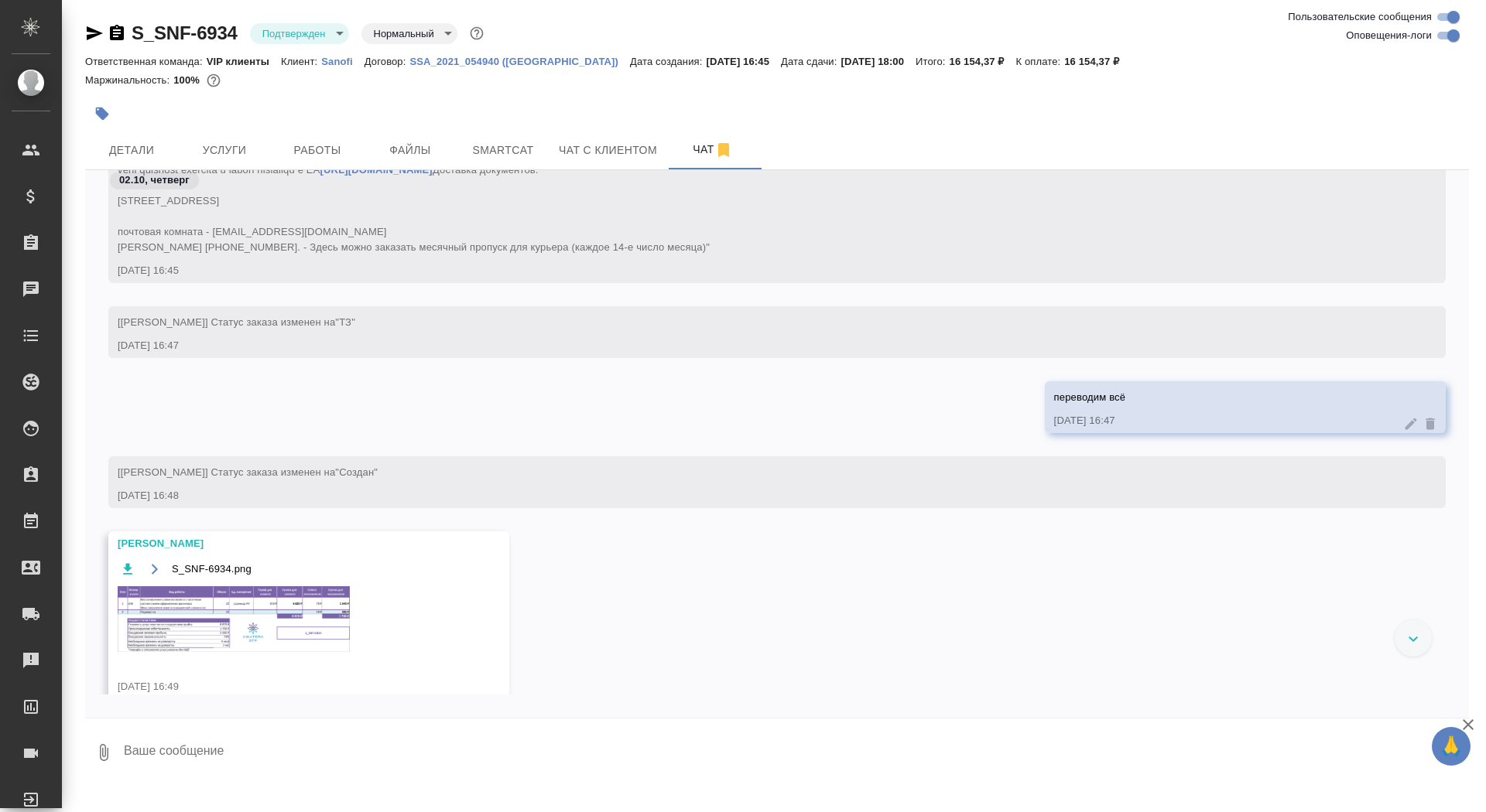
scroll to position [495, 0]
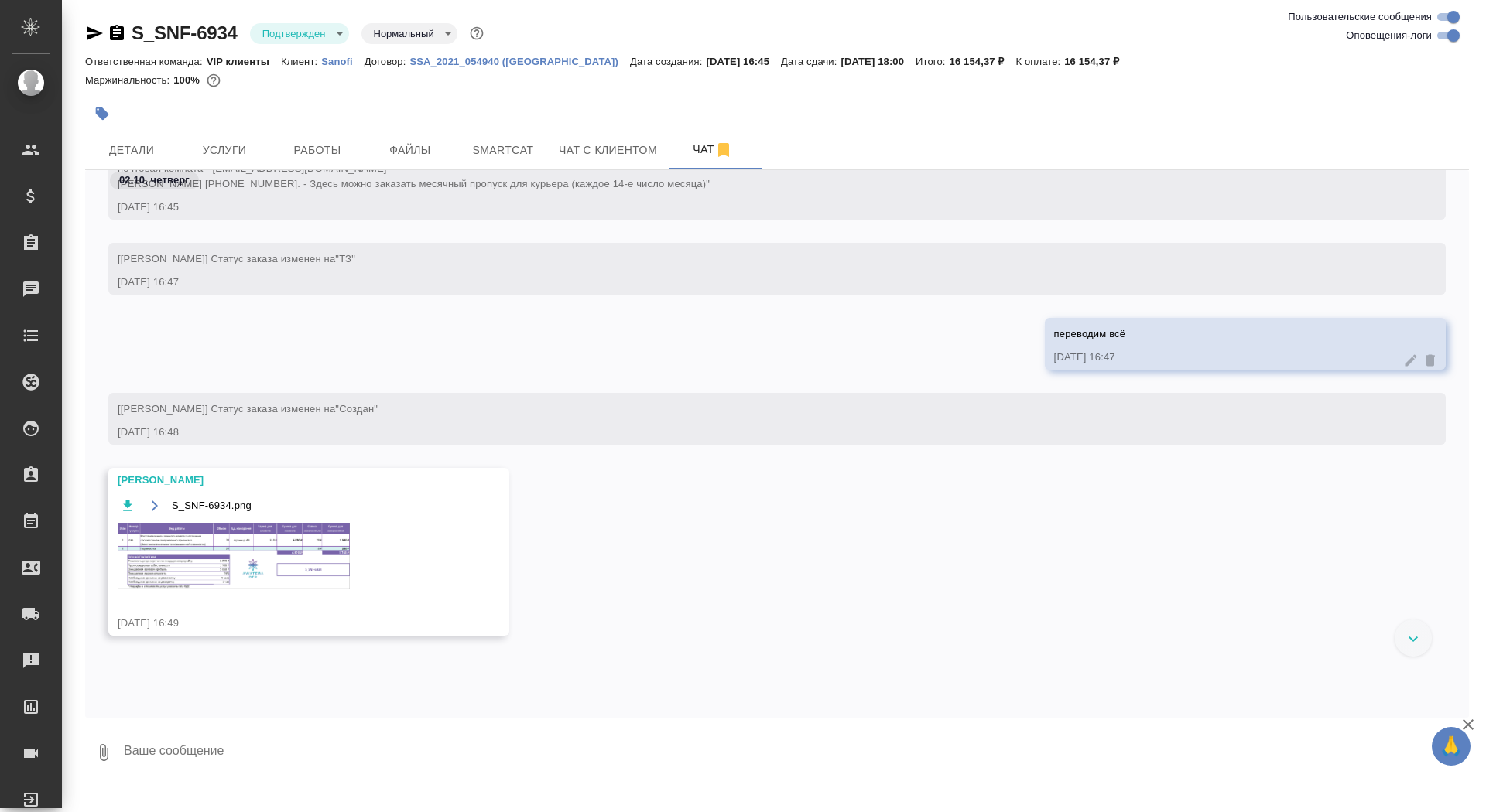
click at [247, 589] on img at bounding box center [234, 555] width 233 height 65
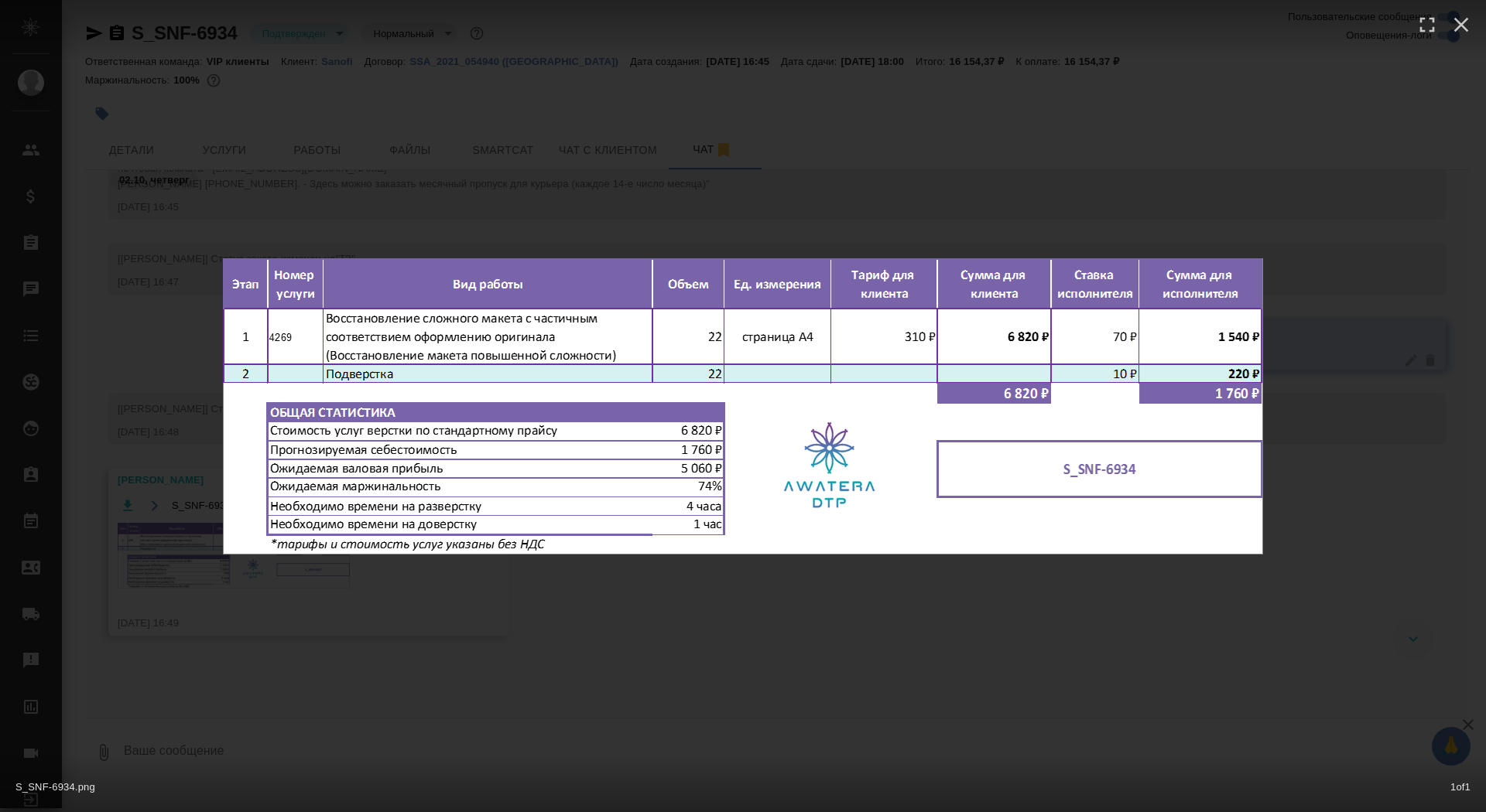
click at [250, 617] on div "S_SNF-6934.png 1 of 1" at bounding box center [743, 406] width 1486 height 812
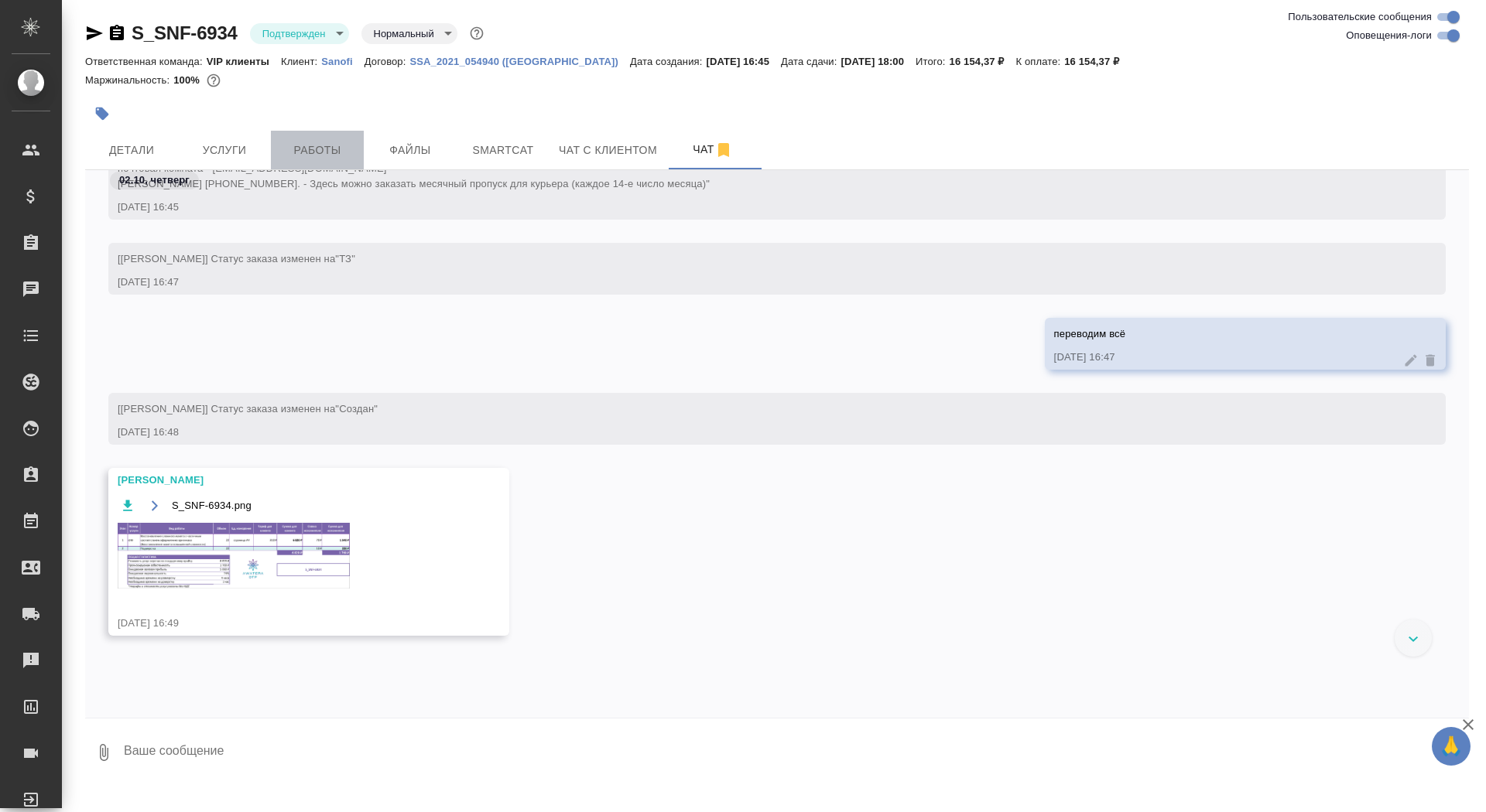
click at [331, 150] on span "Работы" at bounding box center [318, 150] width 74 height 20
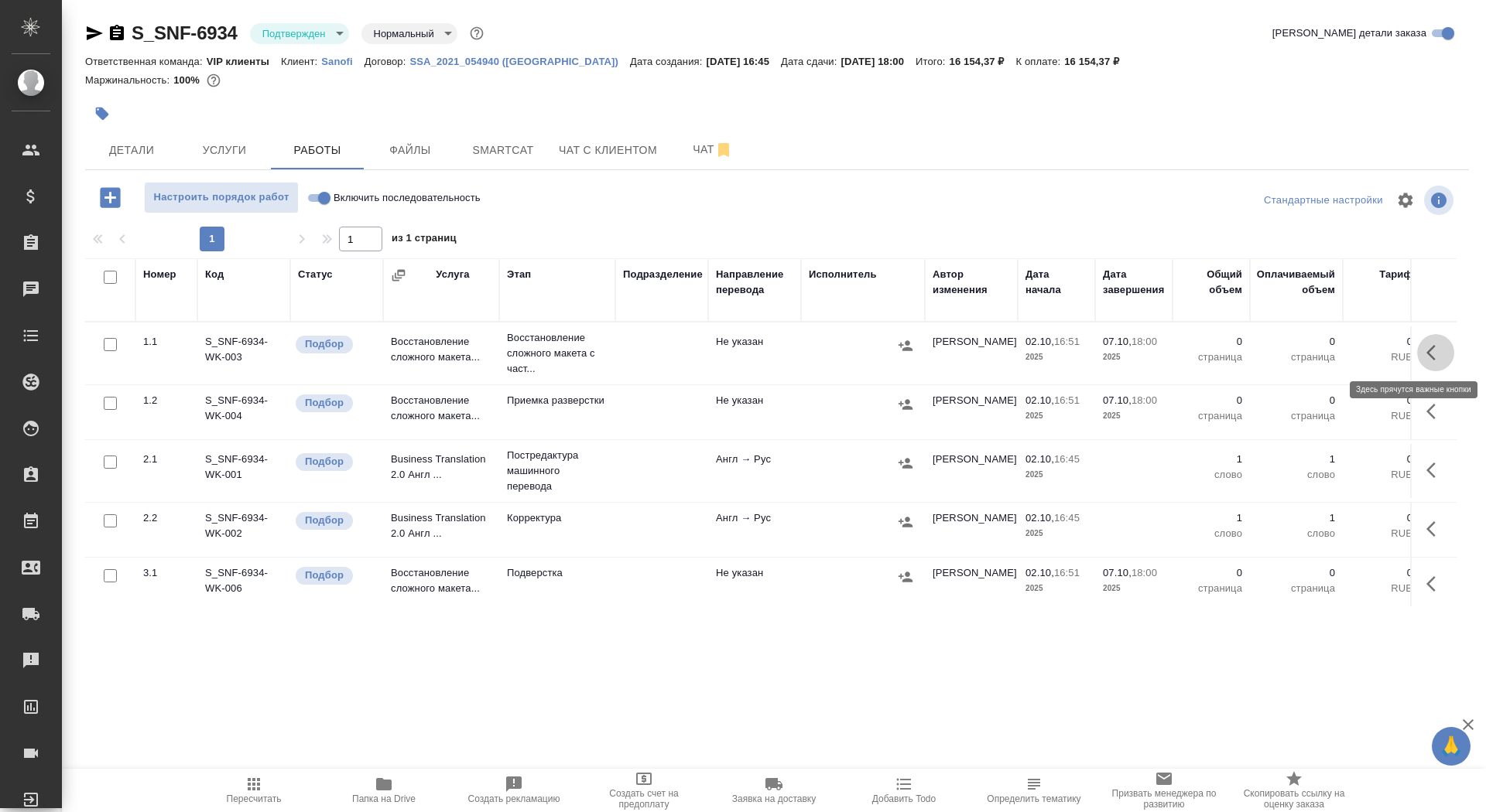
click at [1434, 344] on icon "button" at bounding box center [1435, 353] width 19 height 19
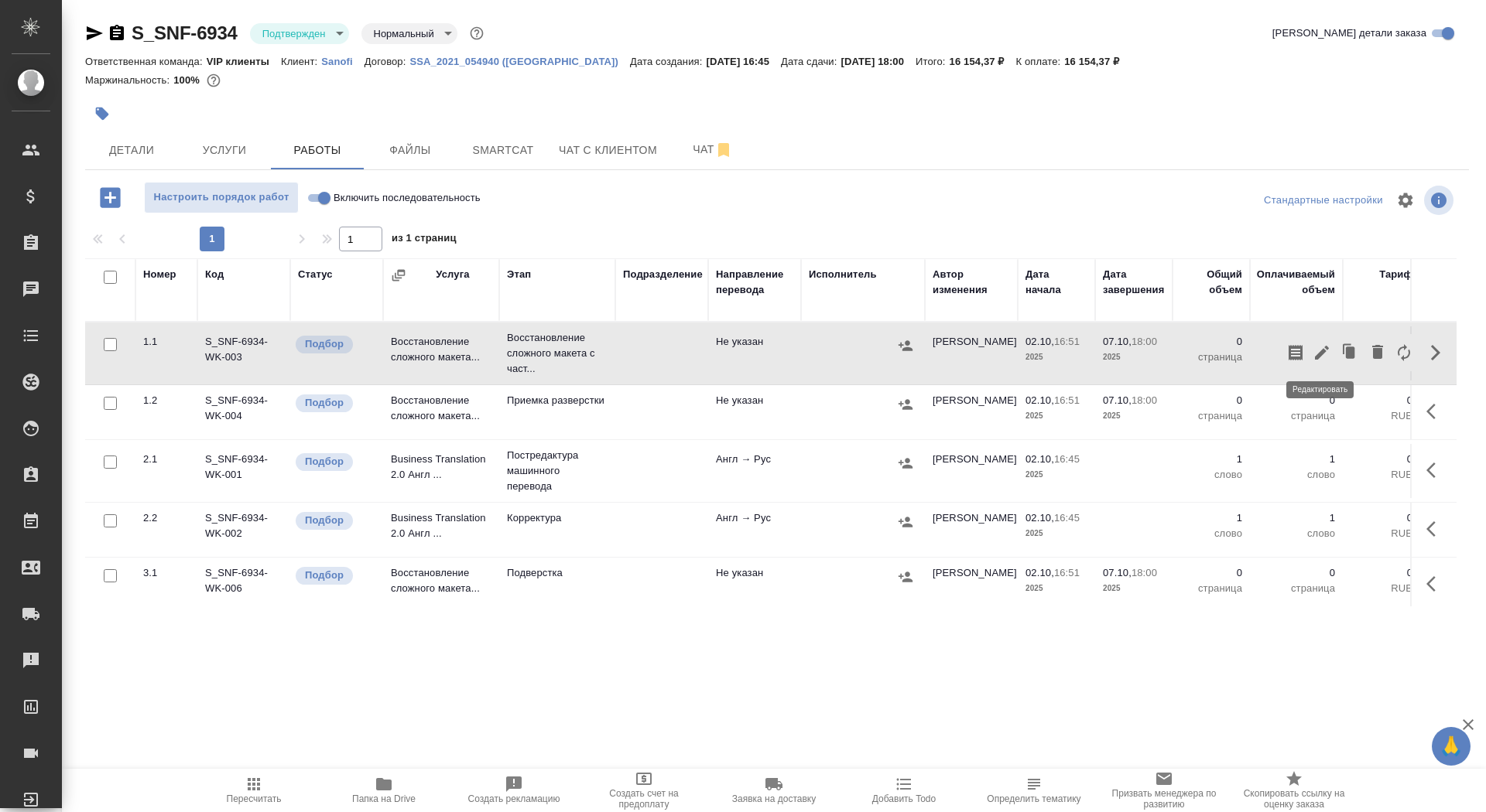
click at [1325, 354] on icon "button" at bounding box center [1322, 353] width 19 height 19
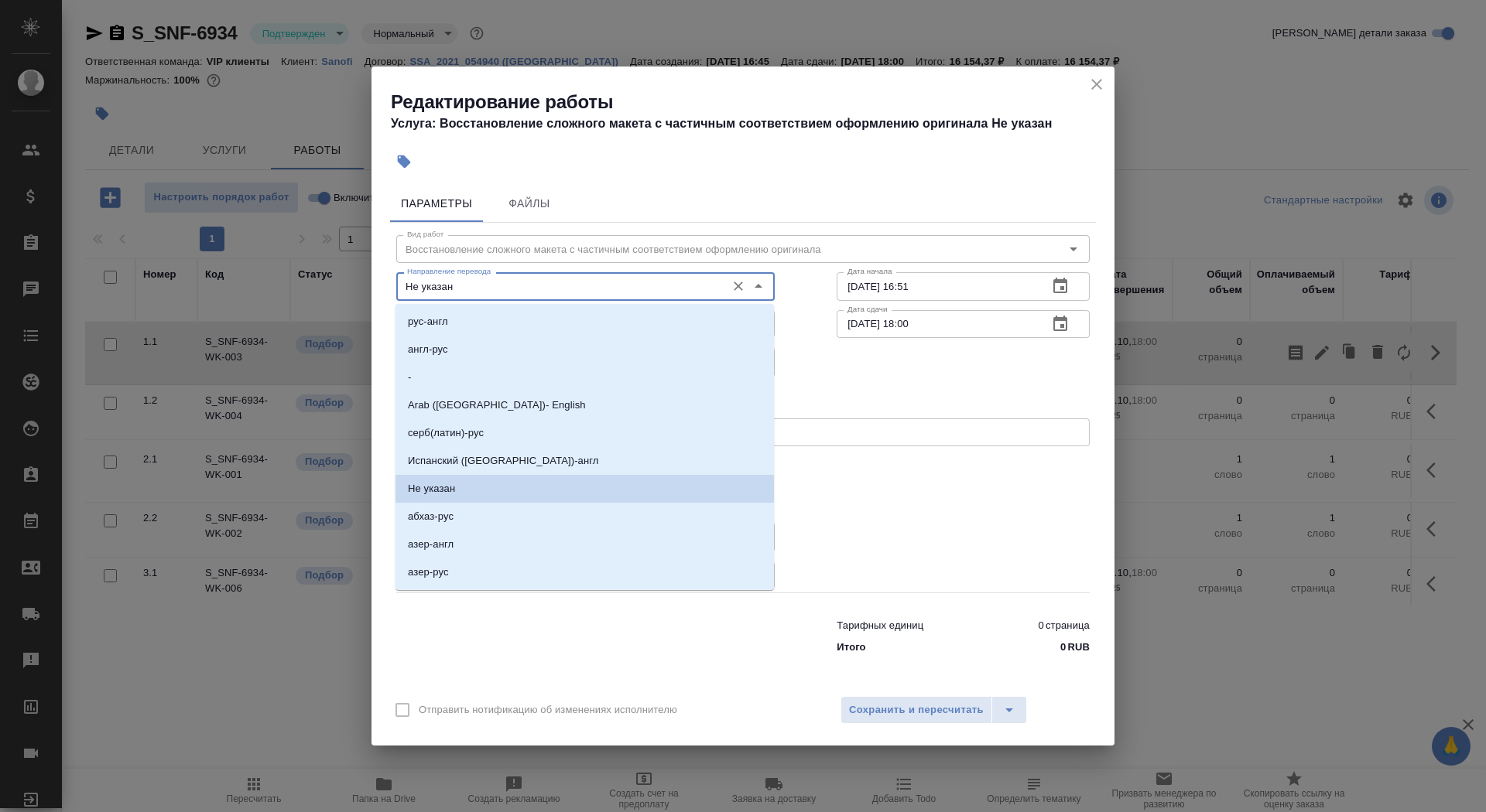
click at [487, 289] on input "Не указан" at bounding box center [559, 285] width 318 height 19
click at [487, 353] on li "англ-рус" at bounding box center [585, 350] width 378 height 28
type input "англ-рус"
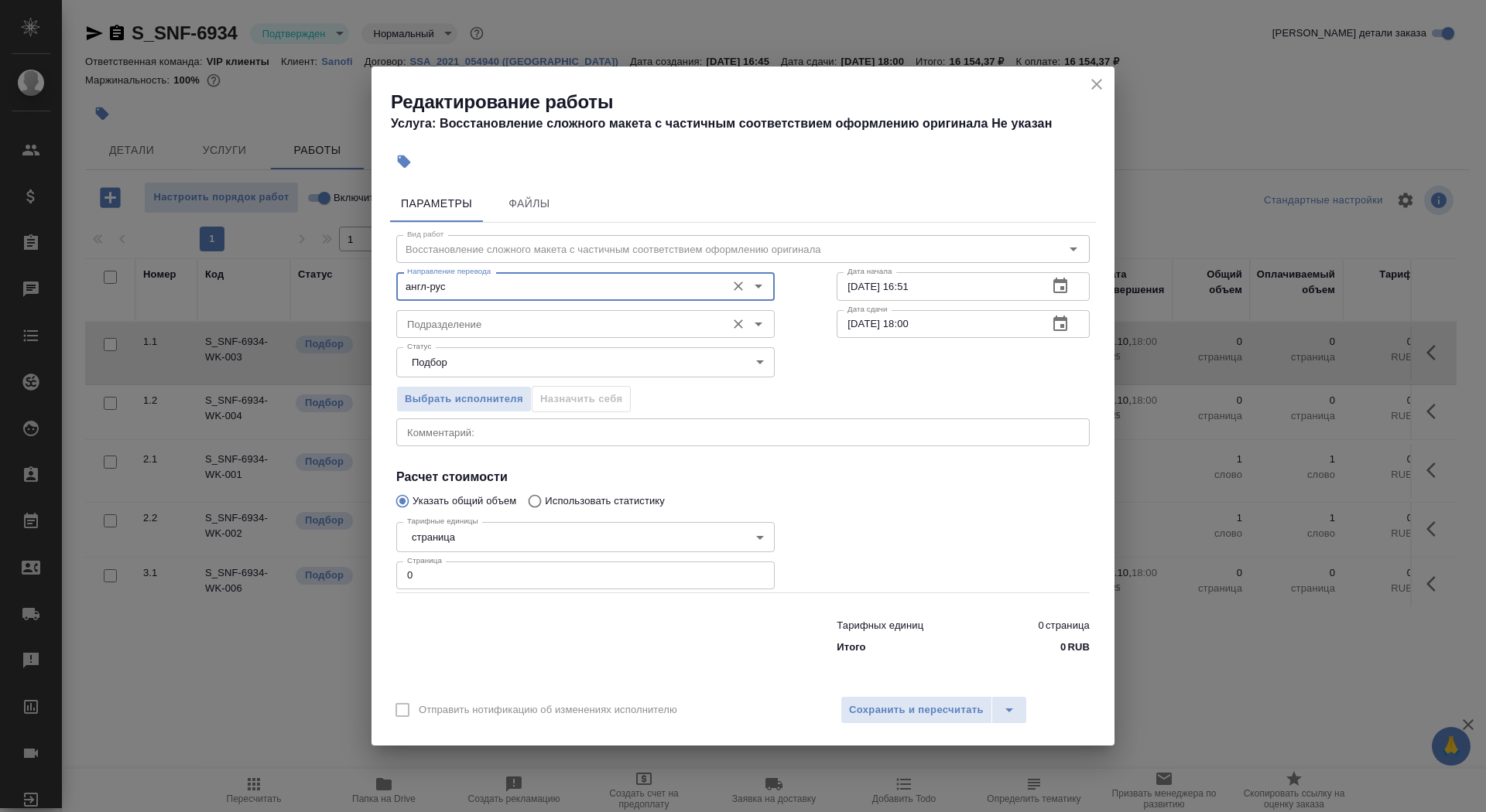
click at [479, 331] on input "Подразделение" at bounding box center [559, 323] width 318 height 19
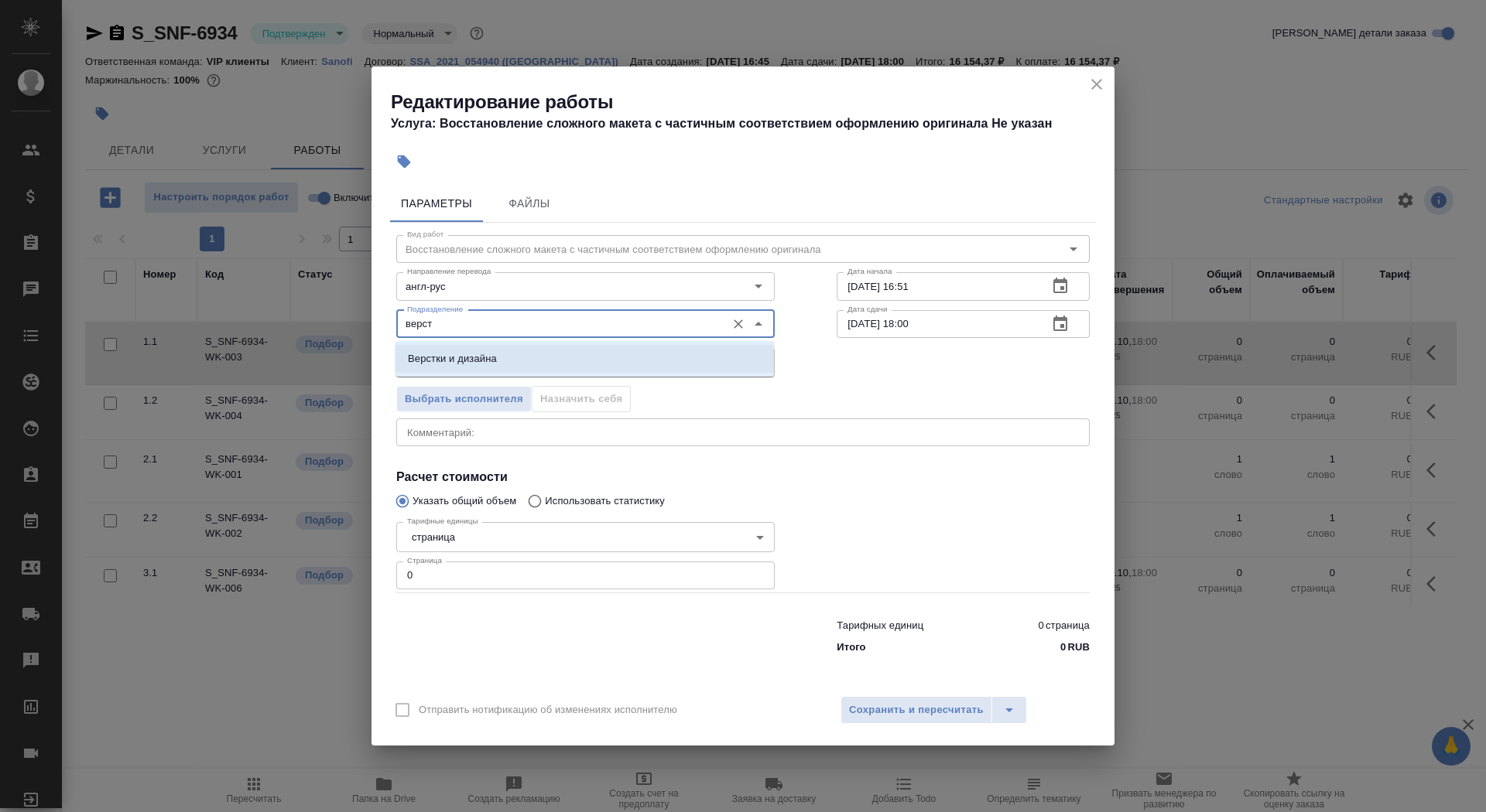
click at [498, 366] on li "Верстки и дизайна" at bounding box center [585, 359] width 378 height 28
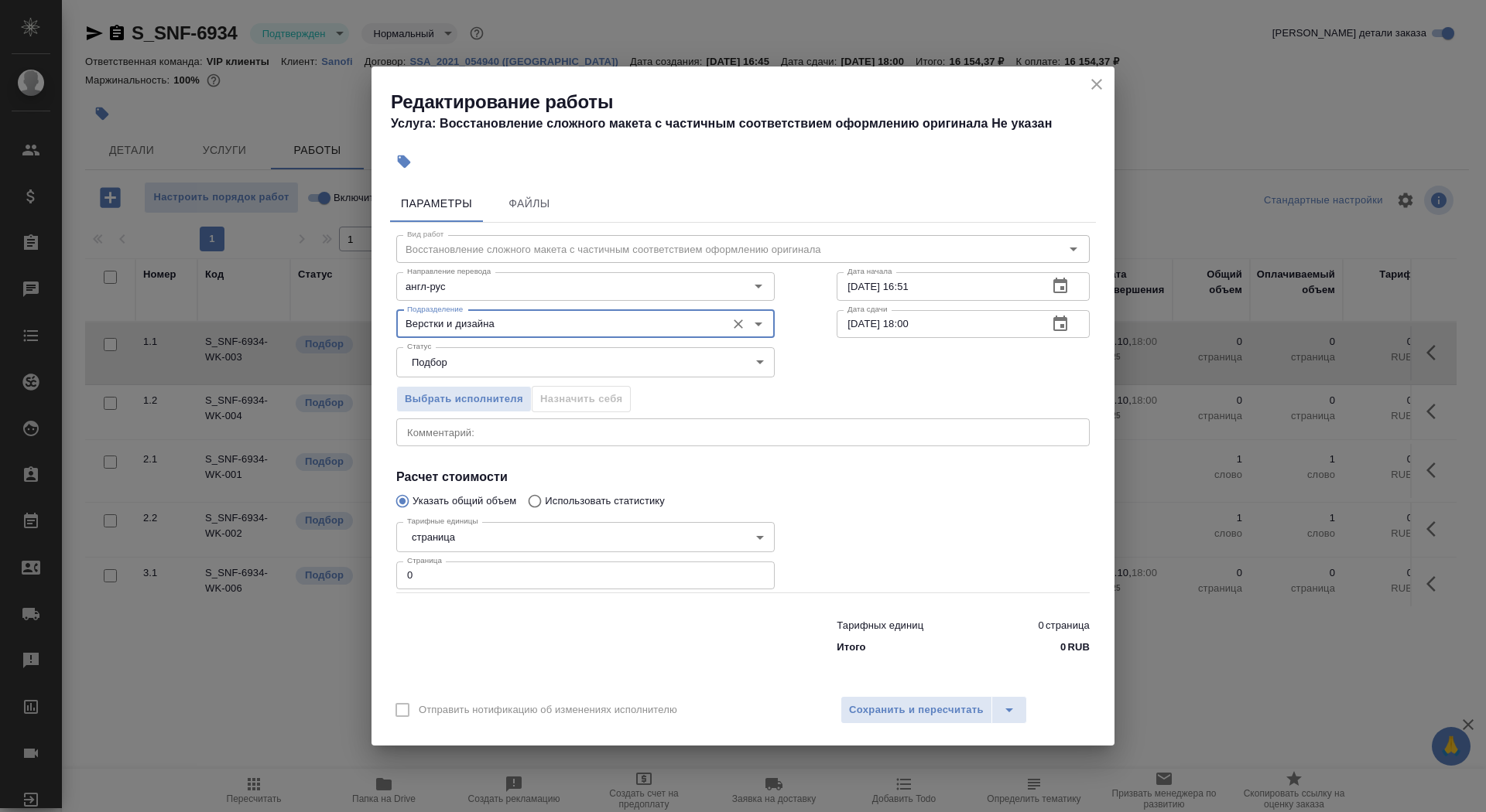
type input "Верстки и дизайна"
click at [506, 553] on div "Тарифные единицы страница 5a8b1489cc6b4906c91bfdb2 Тарифные единицы Страница 0 …" at bounding box center [585, 554] width 378 height 76
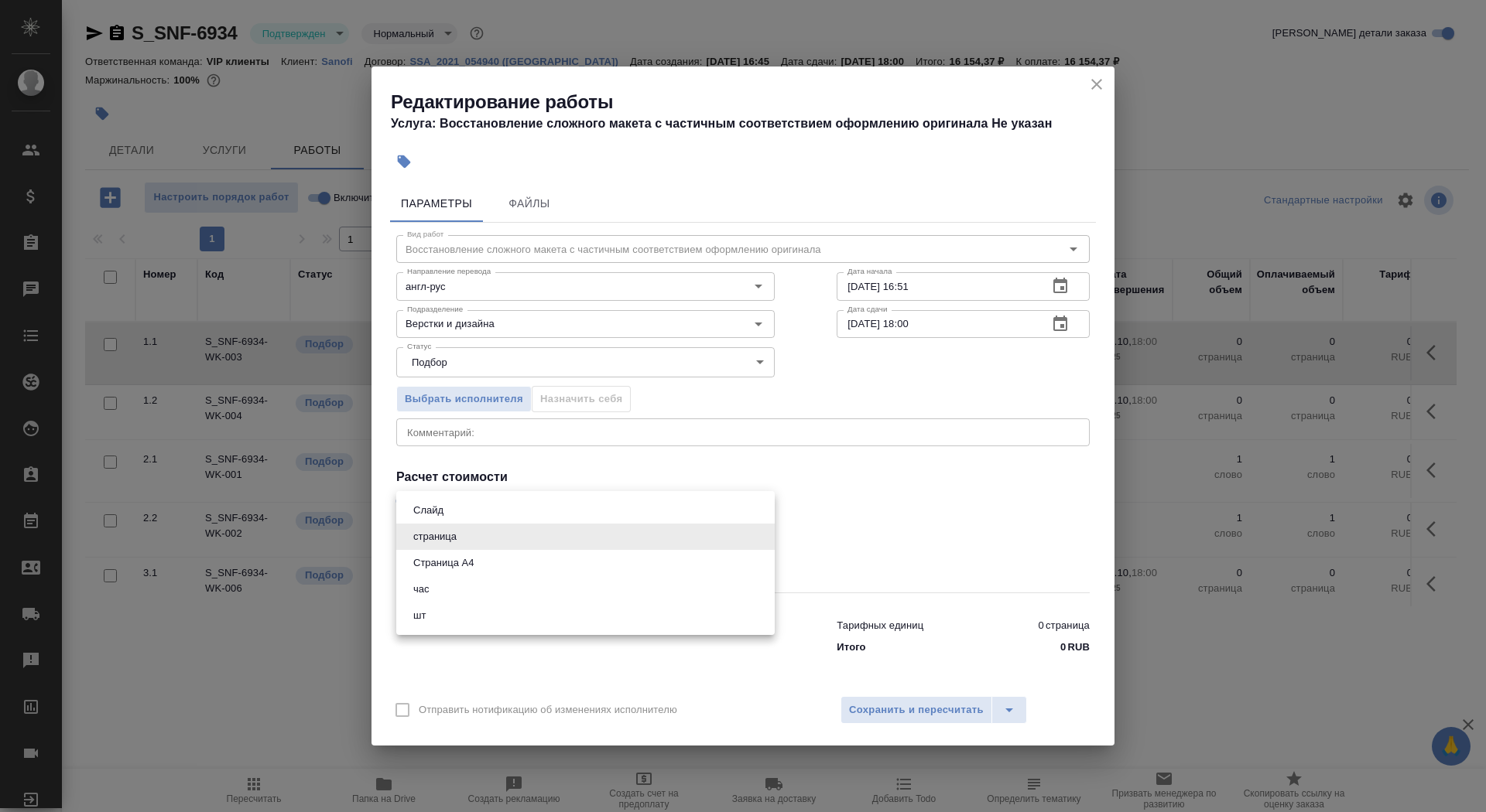
click at [506, 534] on body "🙏 .cls-1 fill:#fff; AWATERA Saydasheva Dilyara Клиенты Спецификации Заказы 0 Ча…" at bounding box center [743, 406] width 1486 height 812
click at [506, 559] on li "Страница А4" at bounding box center [585, 563] width 378 height 26
type input "5f036ec4e16dec2d6b59c8ff"
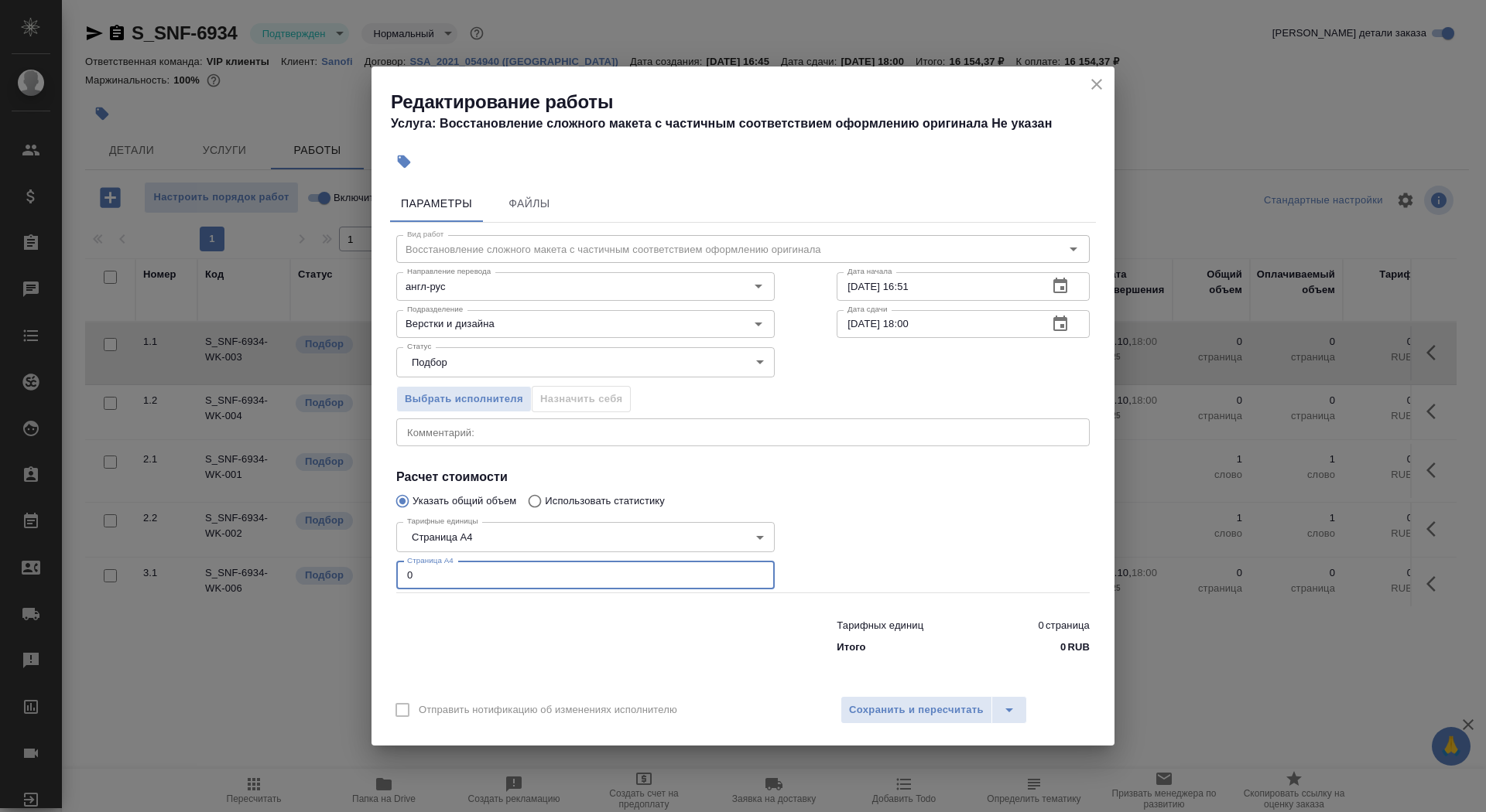
click at [511, 568] on input "0" at bounding box center [585, 576] width 378 height 28
type input "22"
click at [950, 297] on input "02.10.2025 16:51" at bounding box center [937, 286] width 199 height 28
type input "02.10.2025 17:00"
click at [1056, 325] on icon "button" at bounding box center [1060, 323] width 19 height 19
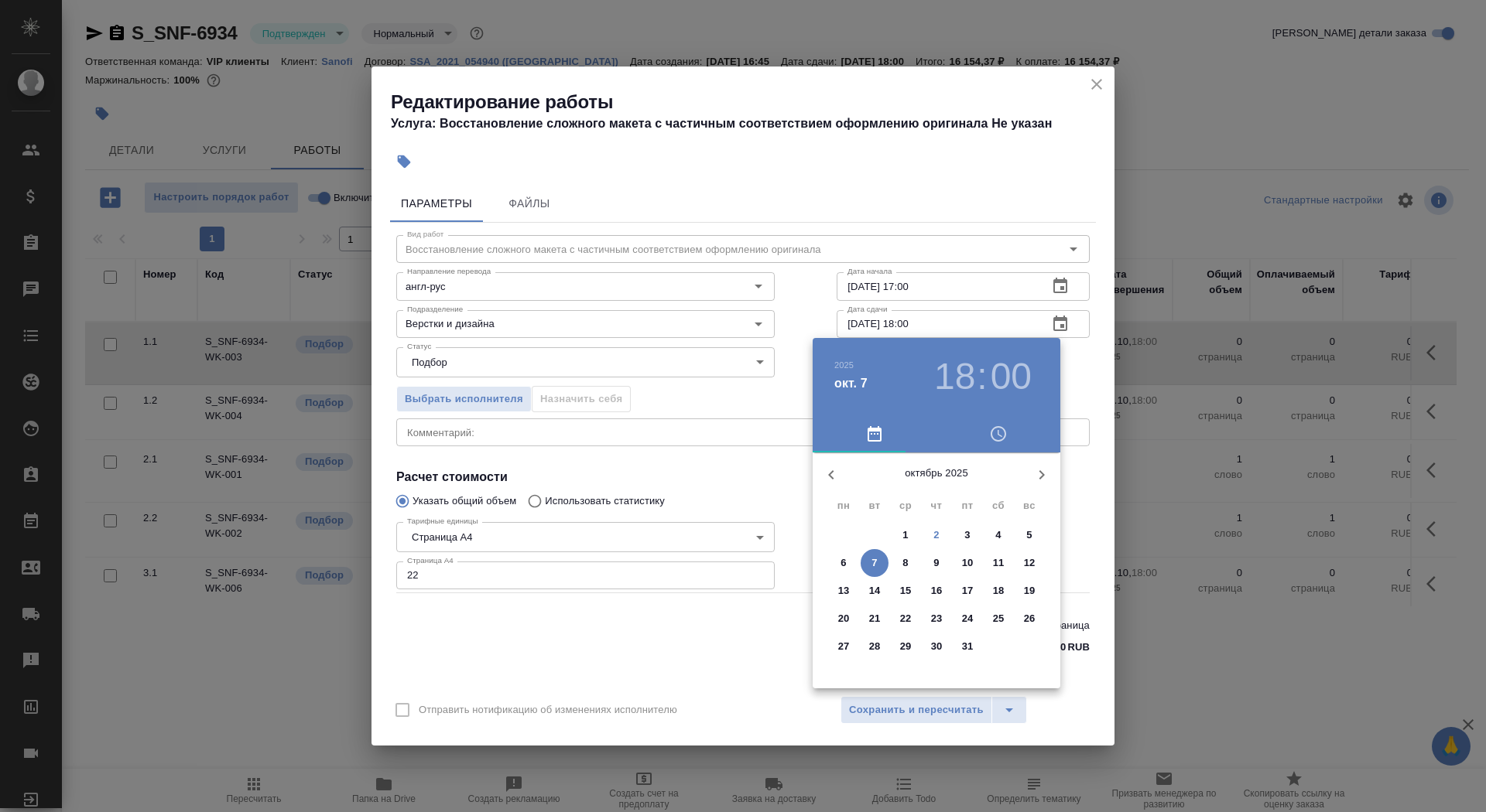
click at [966, 535] on p "3" at bounding box center [968, 535] width 6 height 16
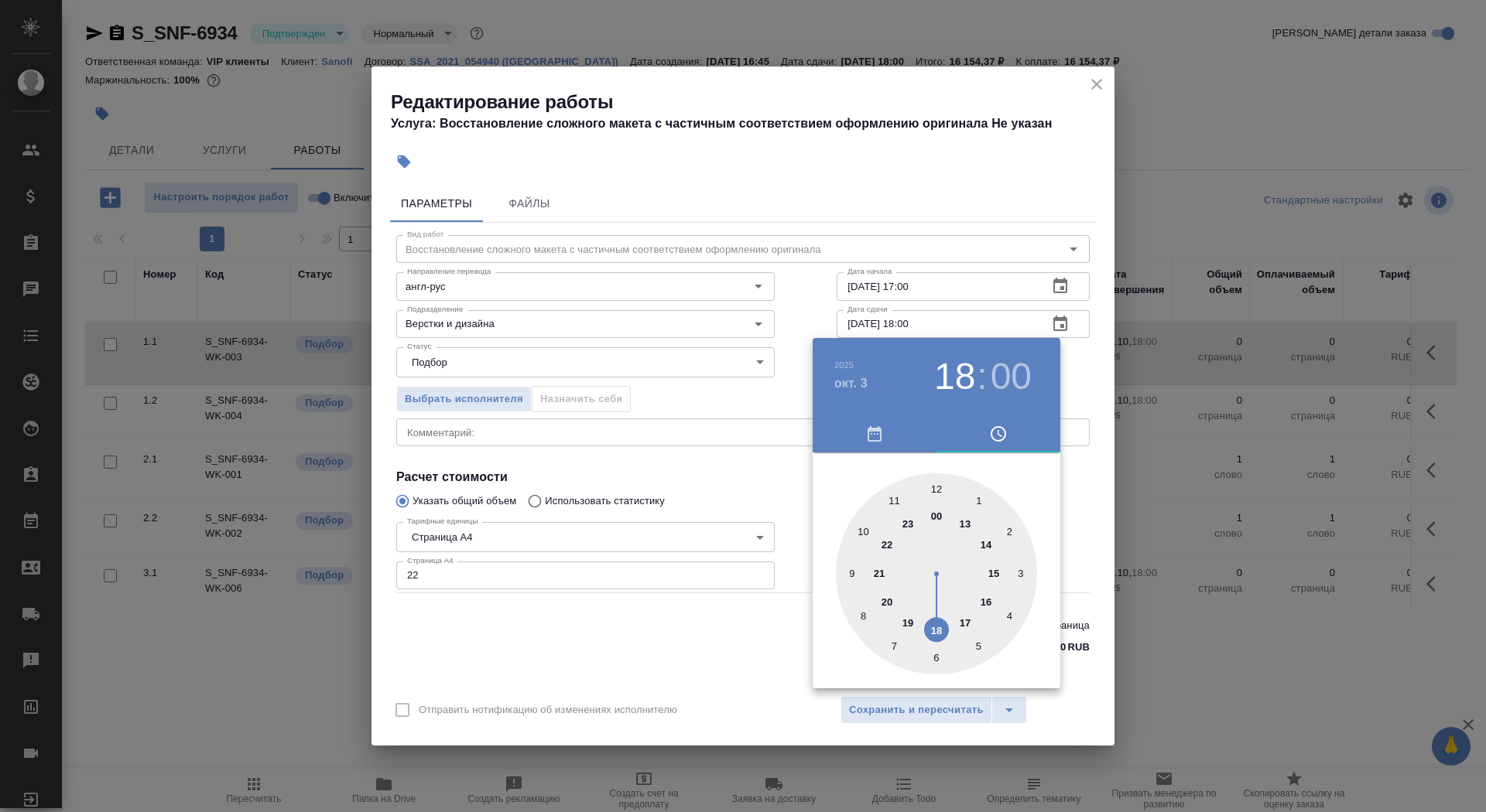
click at [865, 530] on div at bounding box center [937, 575] width 201 height 201
type input "03.10.2025 10:00"
click at [775, 496] on div at bounding box center [743, 406] width 1486 height 812
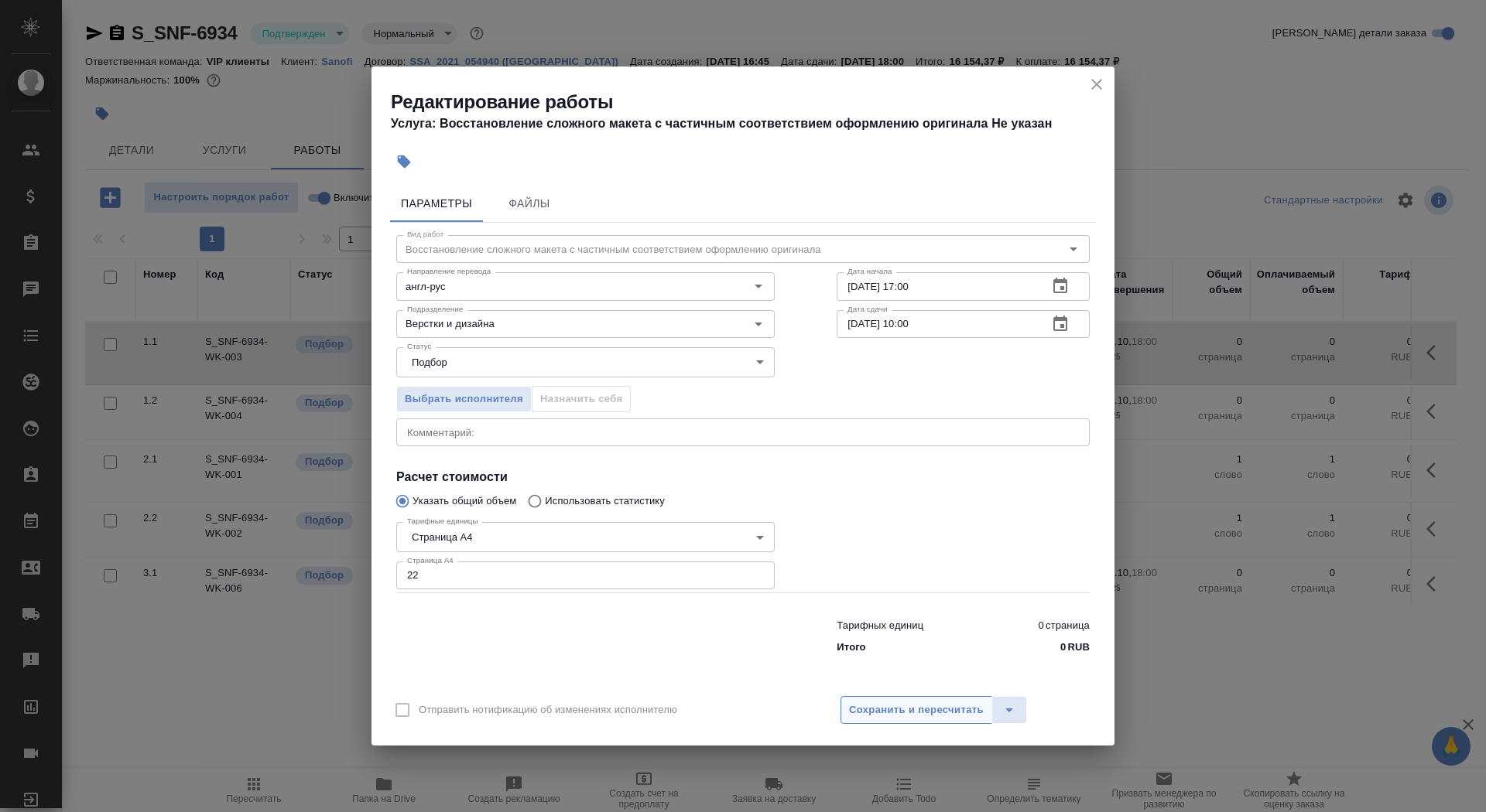
click at [902, 702] on span "Сохранить и пересчитать" at bounding box center [917, 710] width 135 height 18
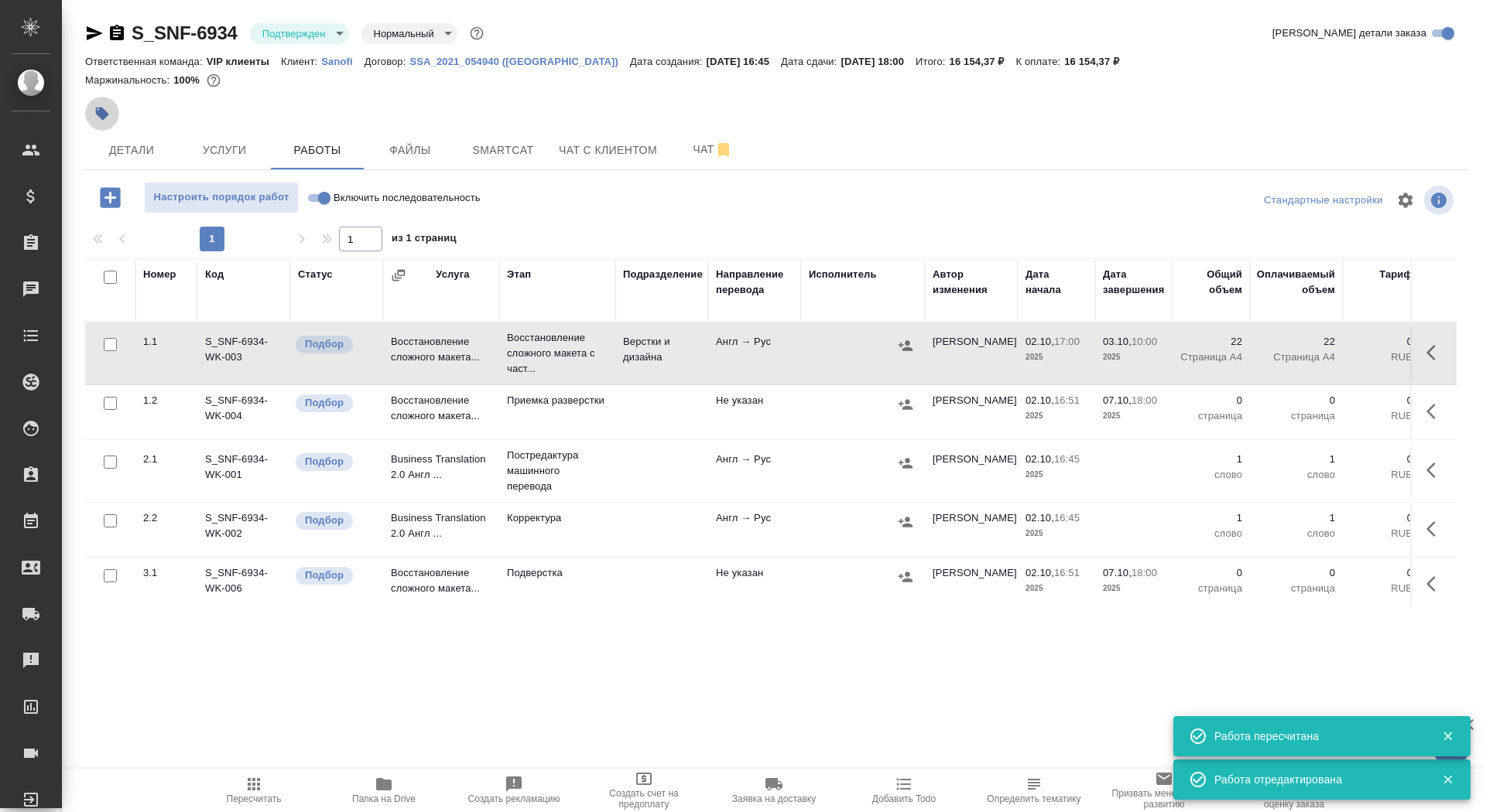
click at [103, 110] on icon "button" at bounding box center [102, 113] width 13 height 13
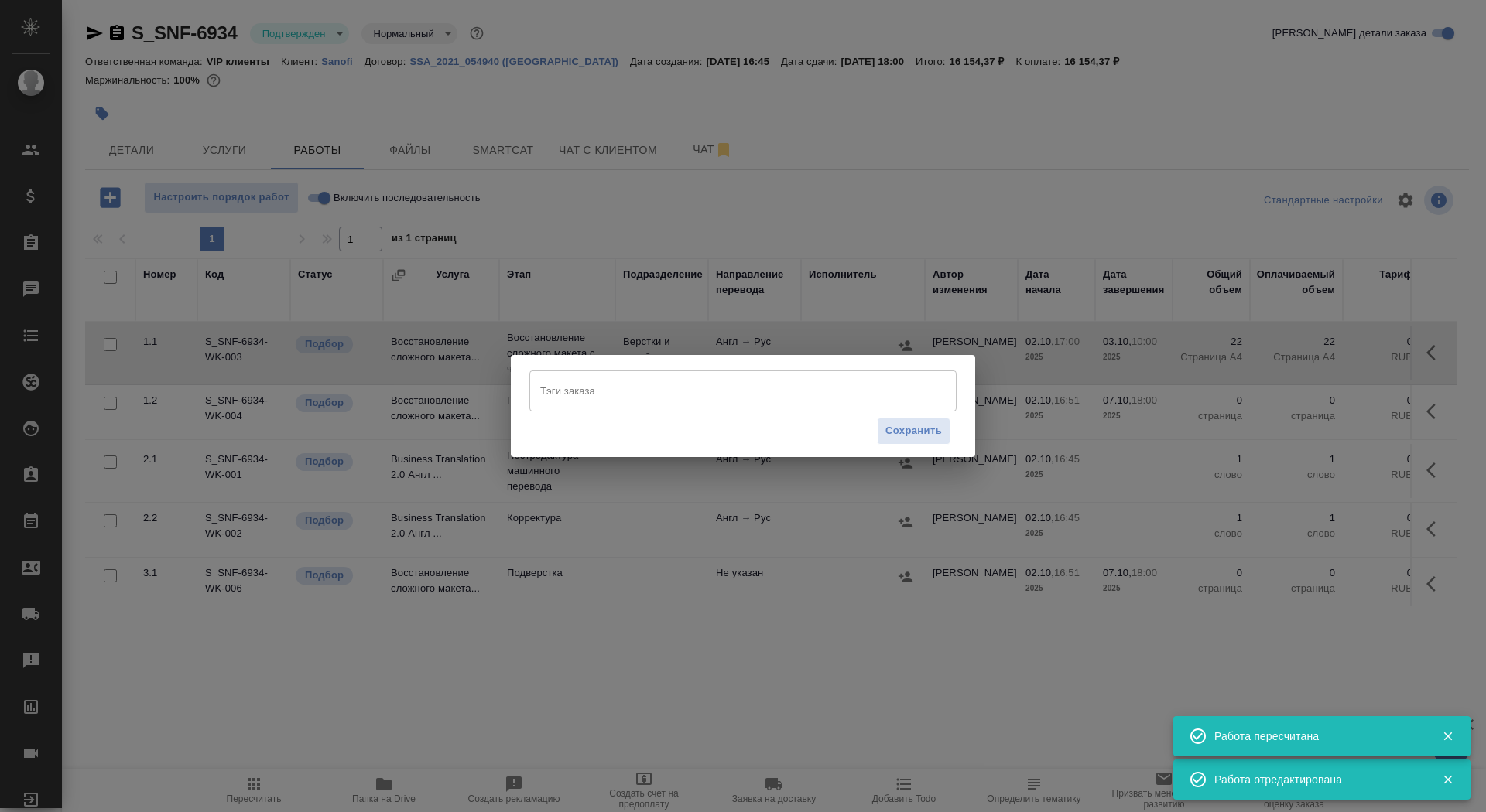
click at [727, 401] on input "Тэги заказа" at bounding box center [728, 390] width 384 height 26
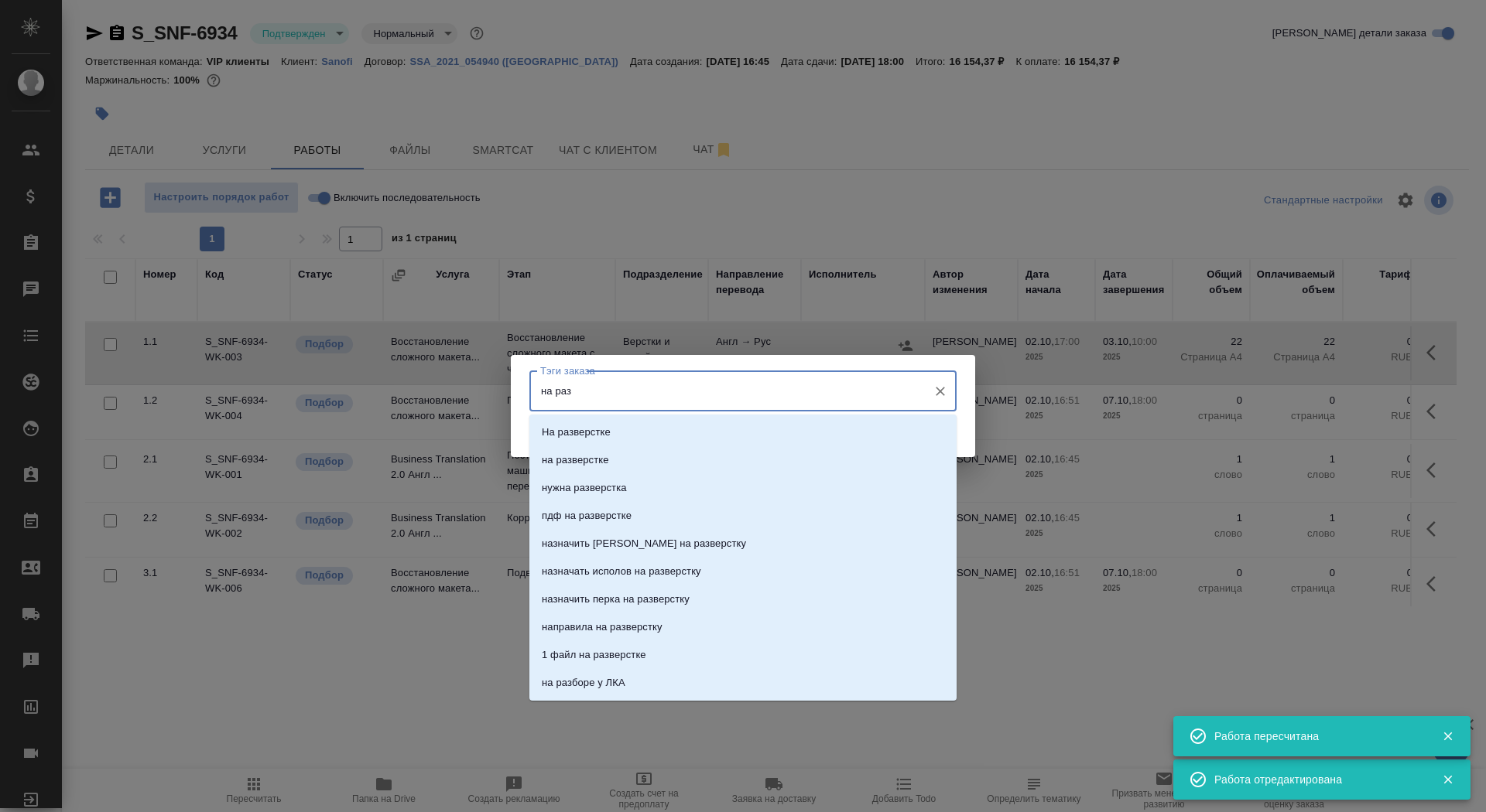
type input "на разв"
click at [753, 467] on li "на разверстке" at bounding box center [743, 460] width 427 height 28
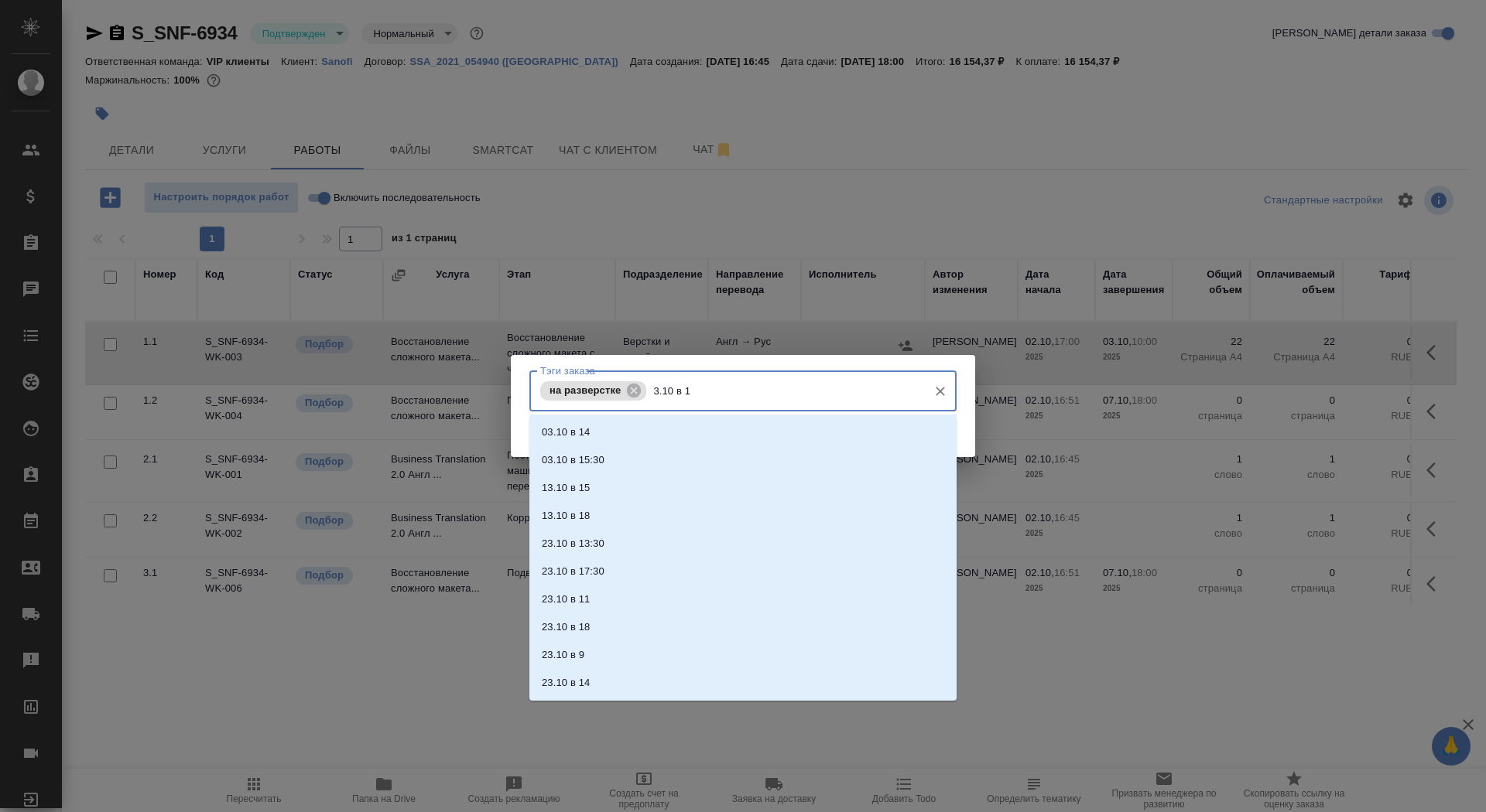
type input "3.10 в 10"
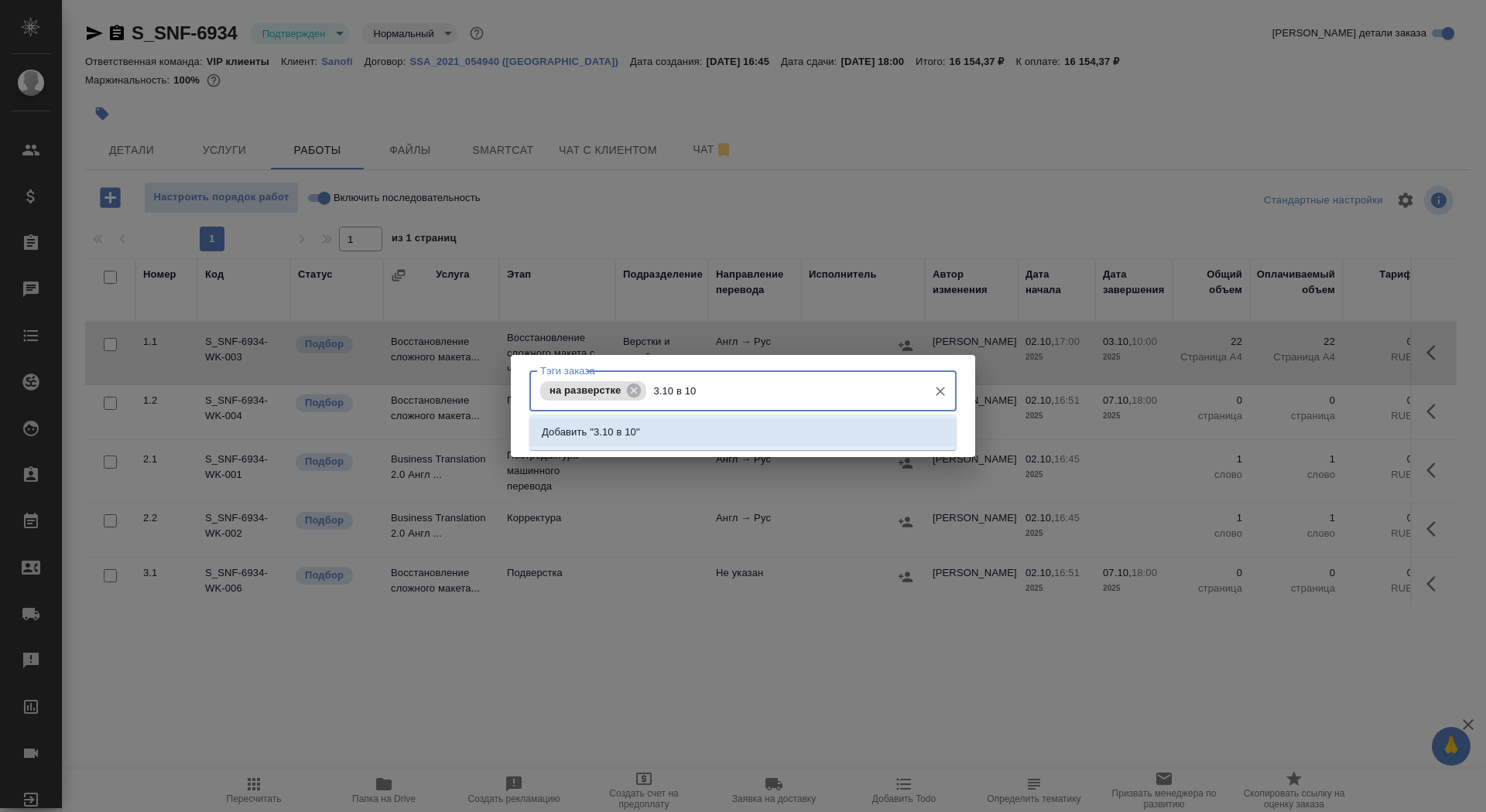
click at [753, 433] on li "Добавить "3.10 в 10"" at bounding box center [743, 432] width 427 height 28
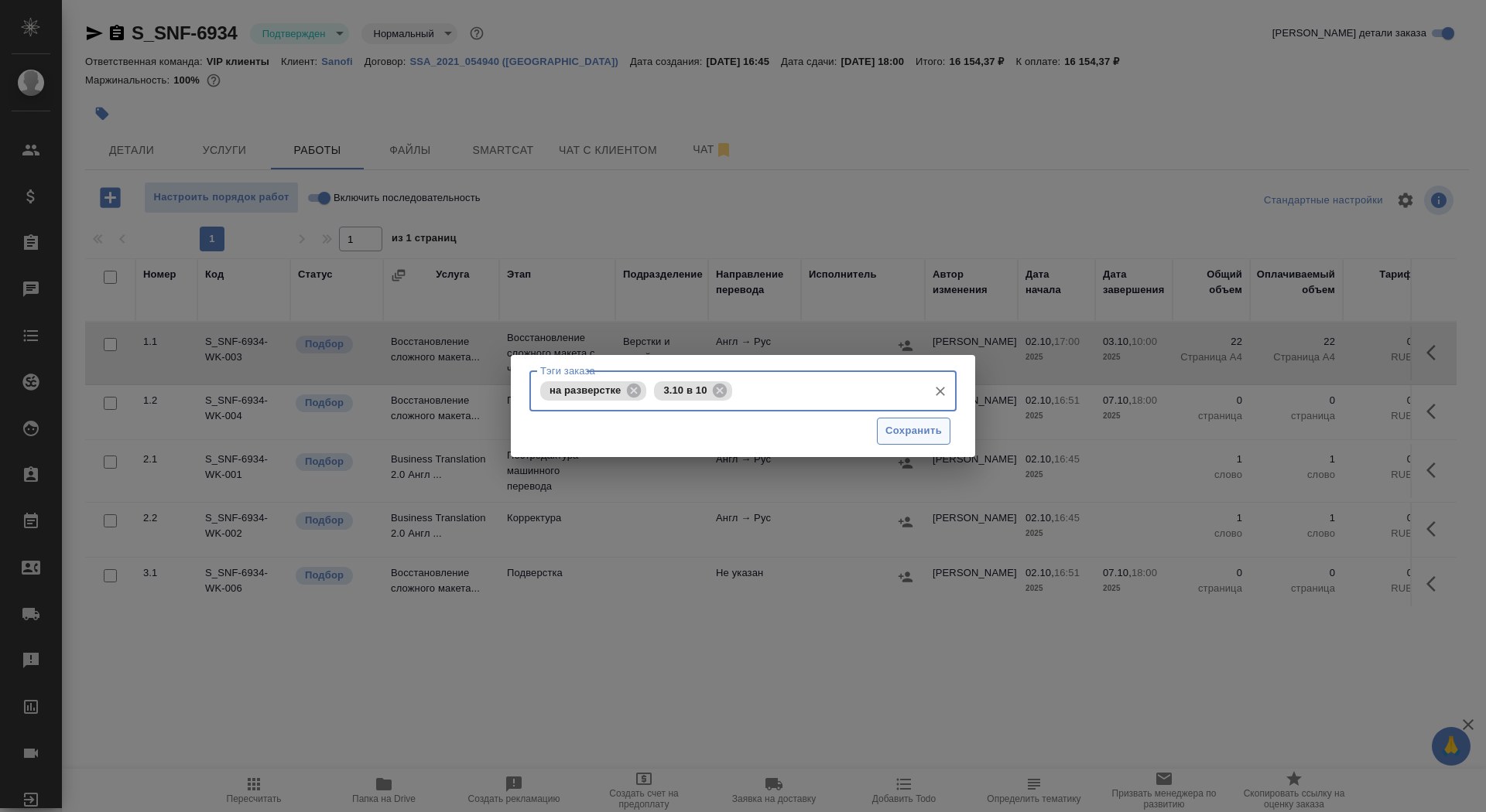
click at [917, 431] on span "Сохранить" at bounding box center [914, 431] width 57 height 18
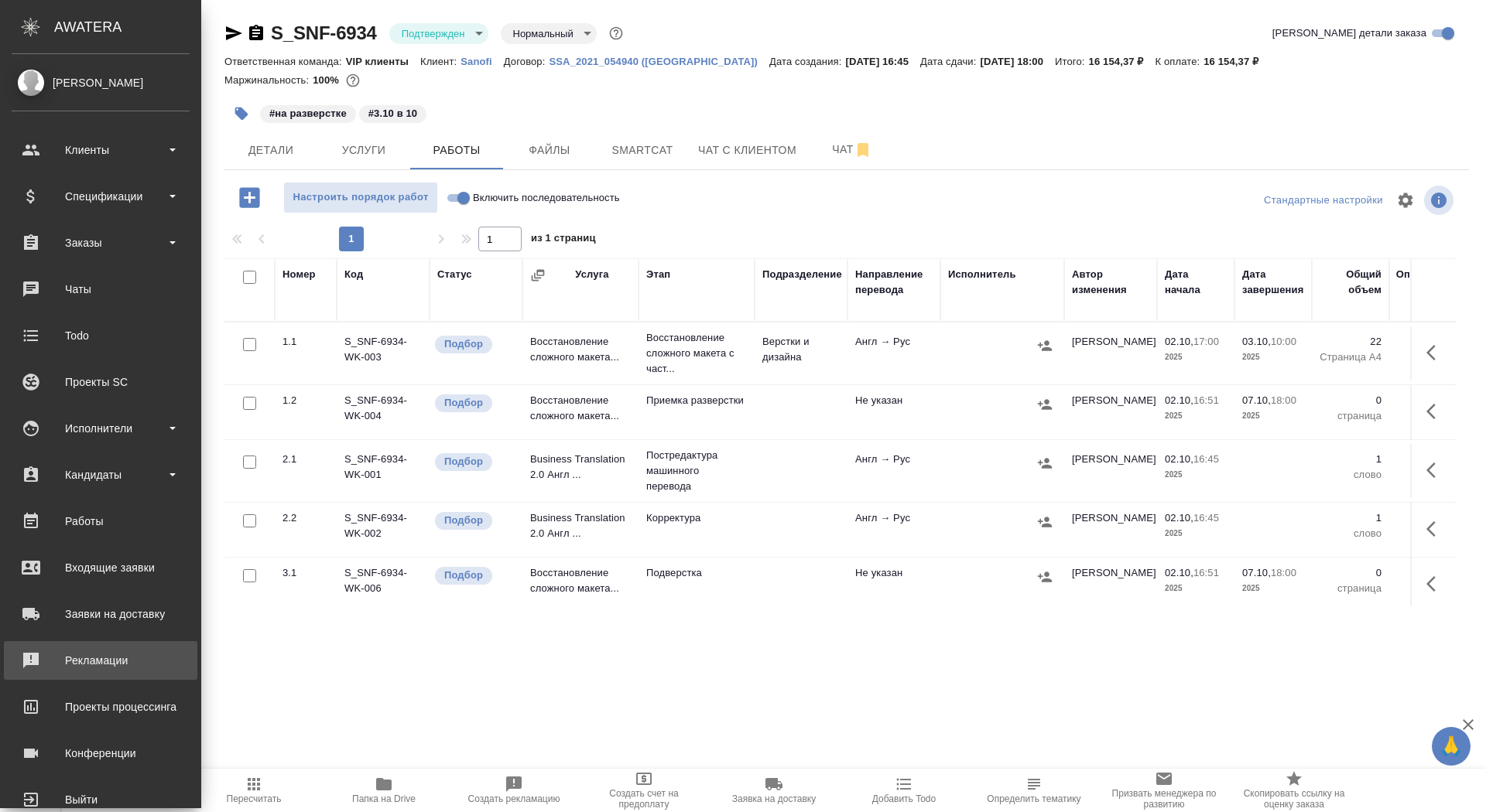
click at [110, 665] on div "Рекламации" at bounding box center [101, 661] width 178 height 23
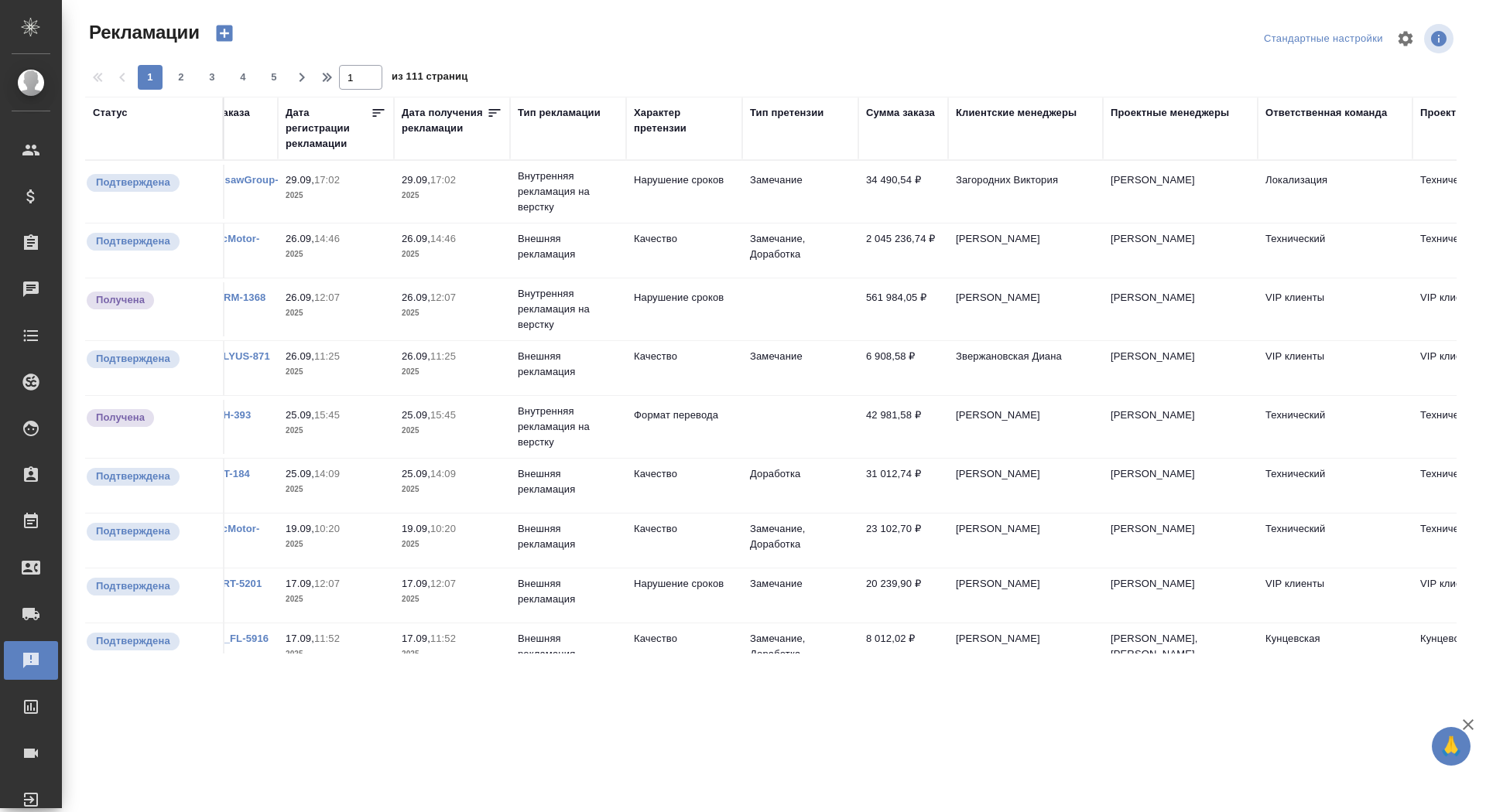
scroll to position [0, 376]
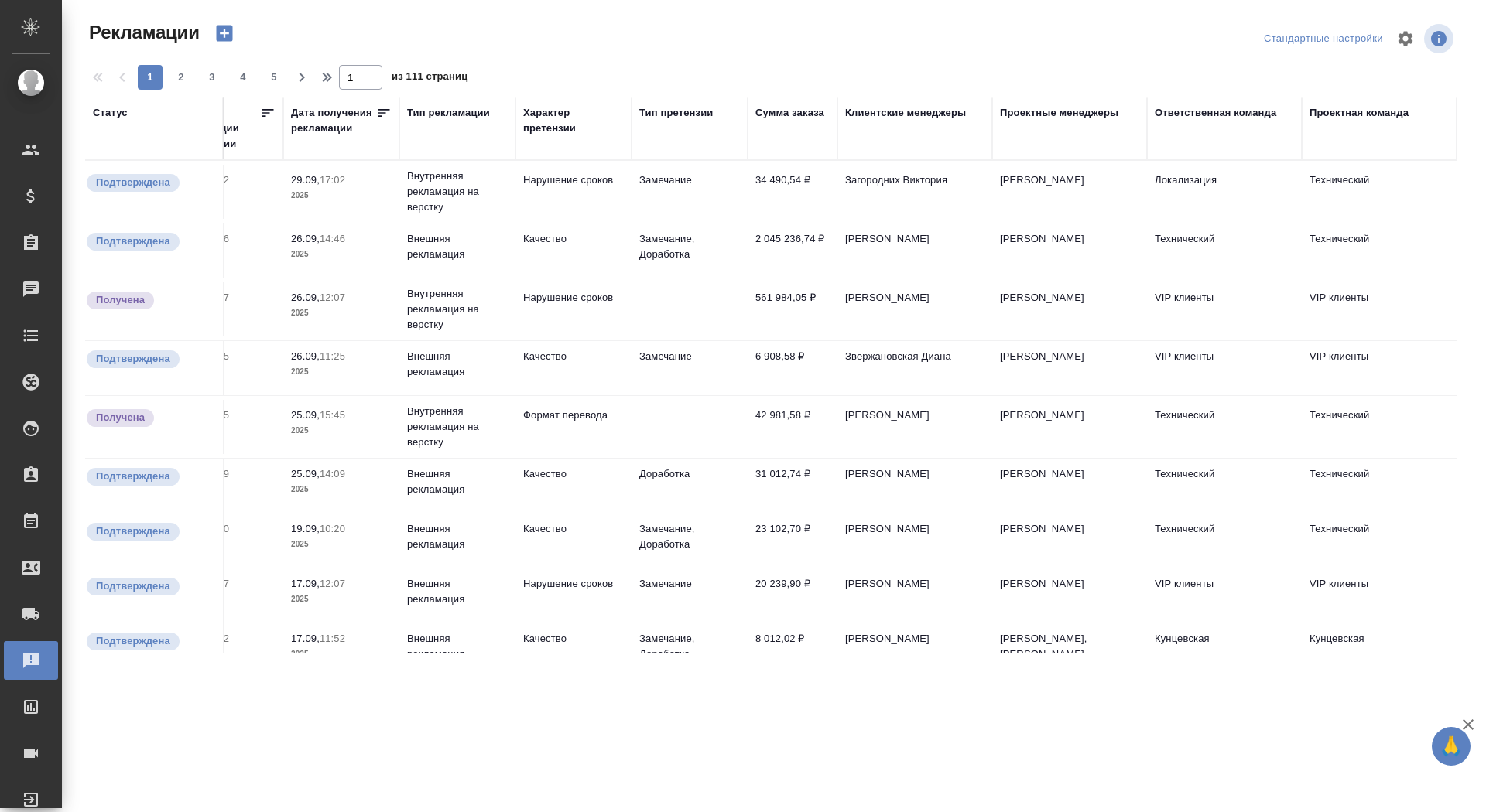
click at [1196, 108] on div "Ответственная команда" at bounding box center [1215, 113] width 121 height 16
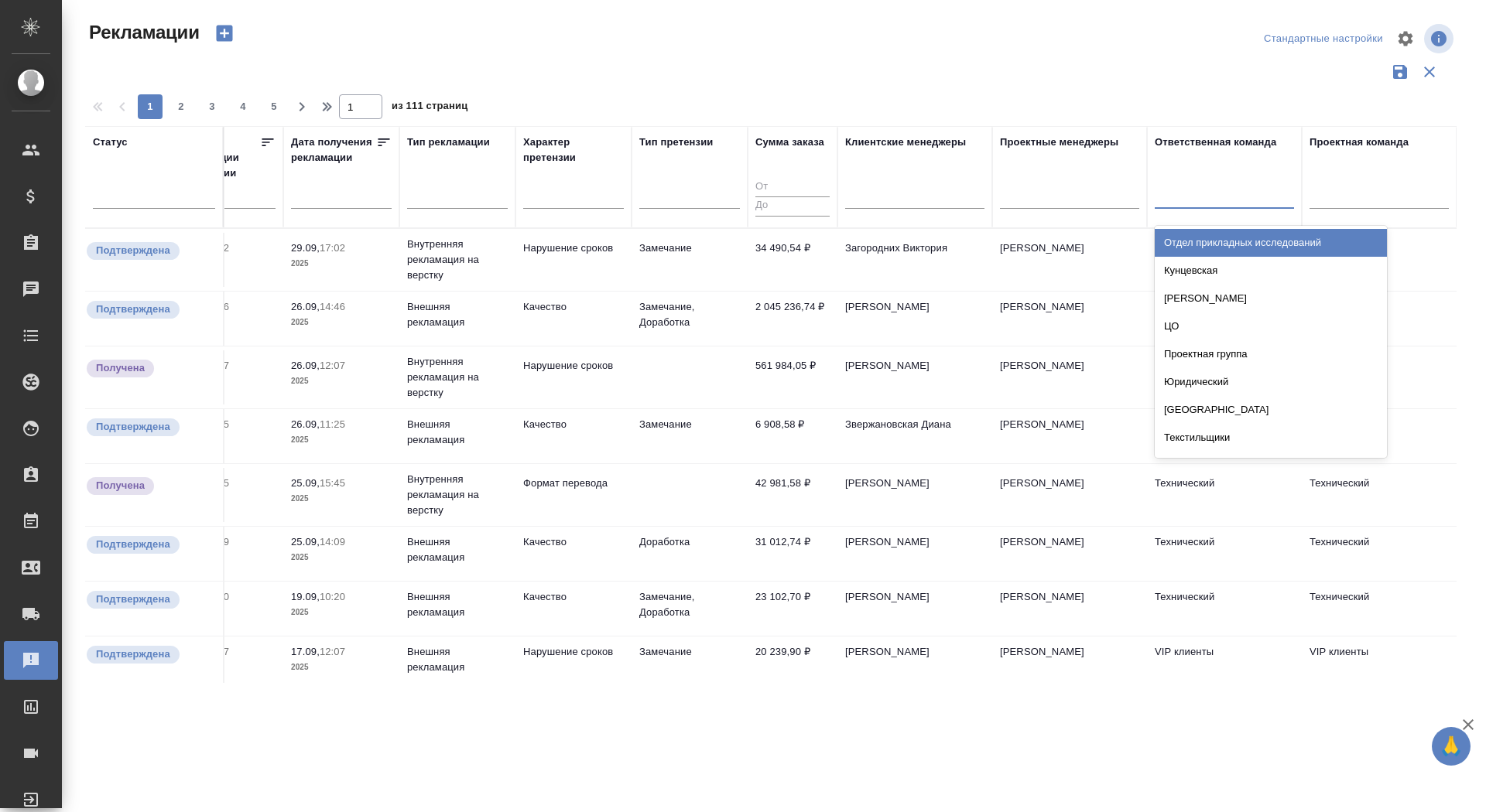
click at [1181, 197] on div at bounding box center [1224, 192] width 140 height 22
type input "vip"
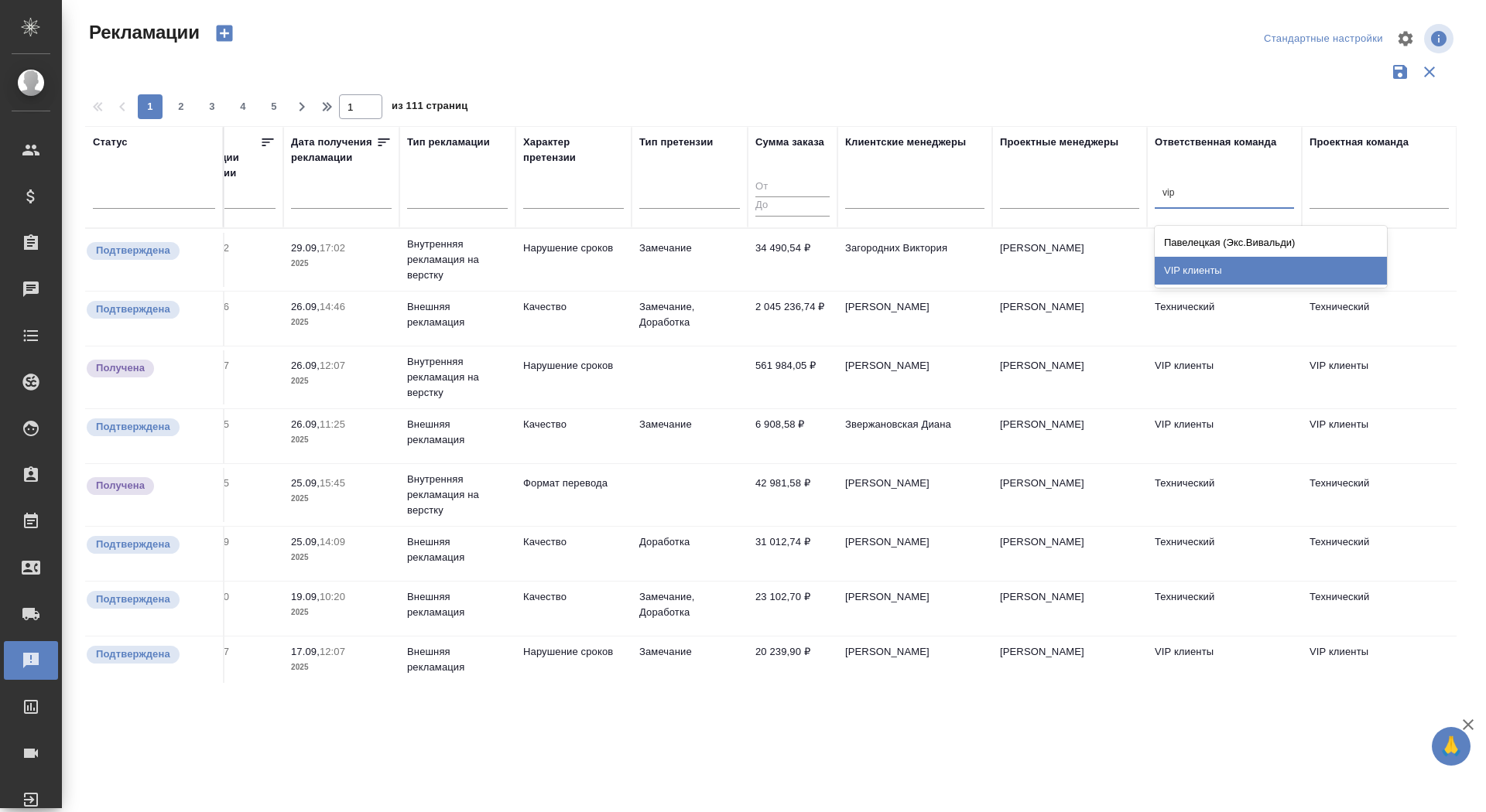
click at [1198, 268] on div "VIP клиенты" at bounding box center [1271, 271] width 233 height 28
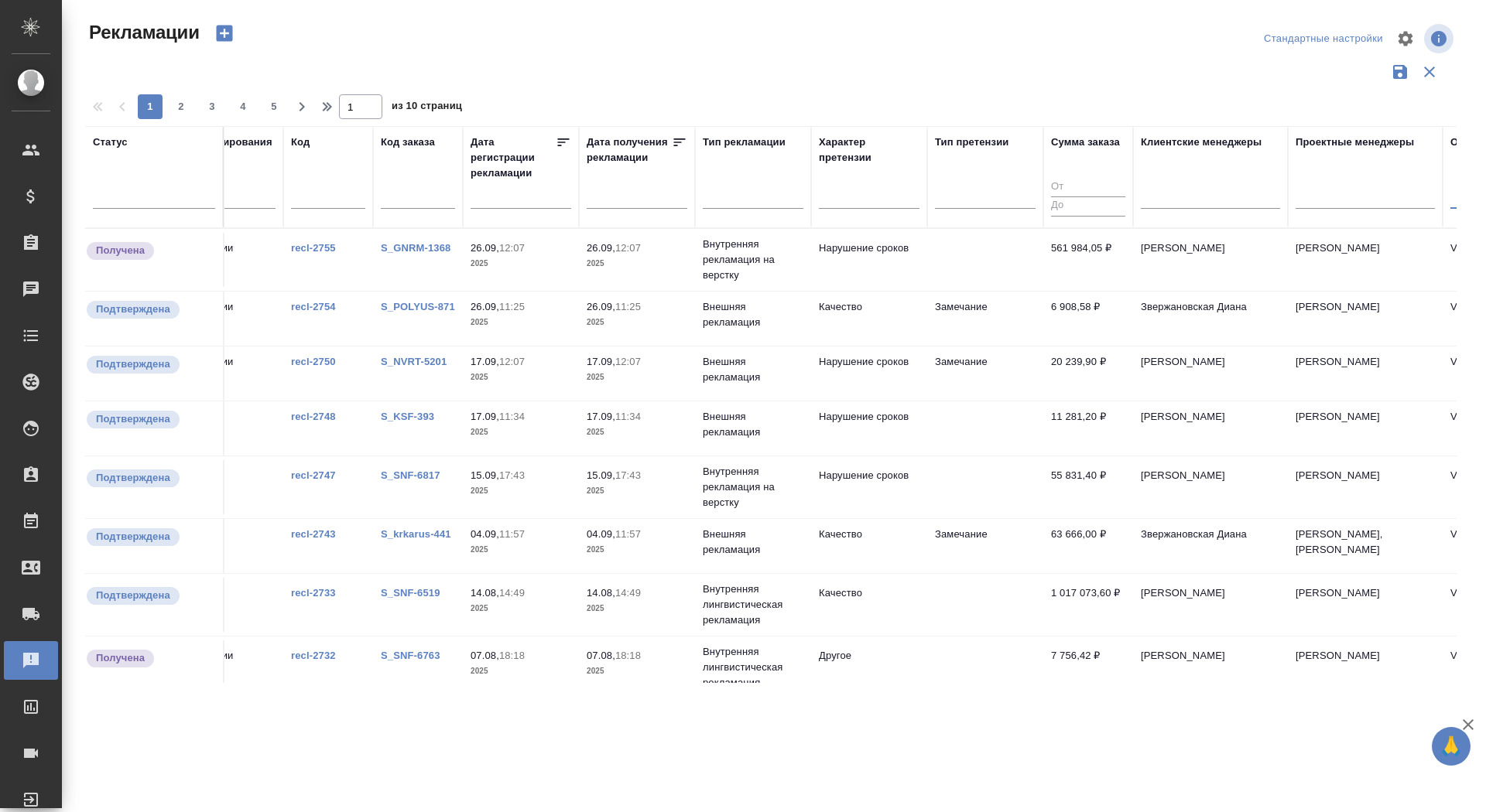
scroll to position [0, 0]
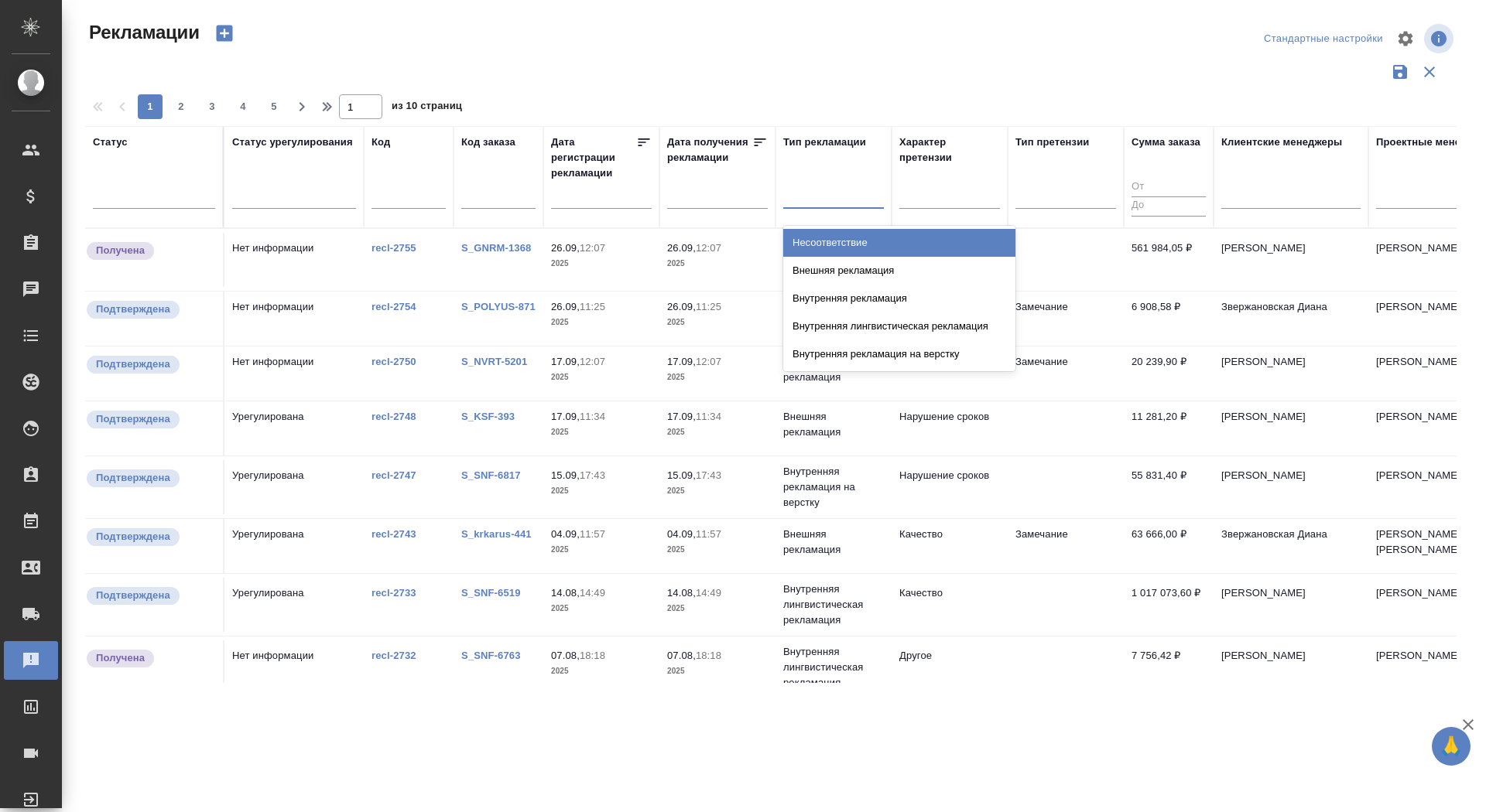
click at [812, 195] on div at bounding box center [833, 192] width 101 height 22
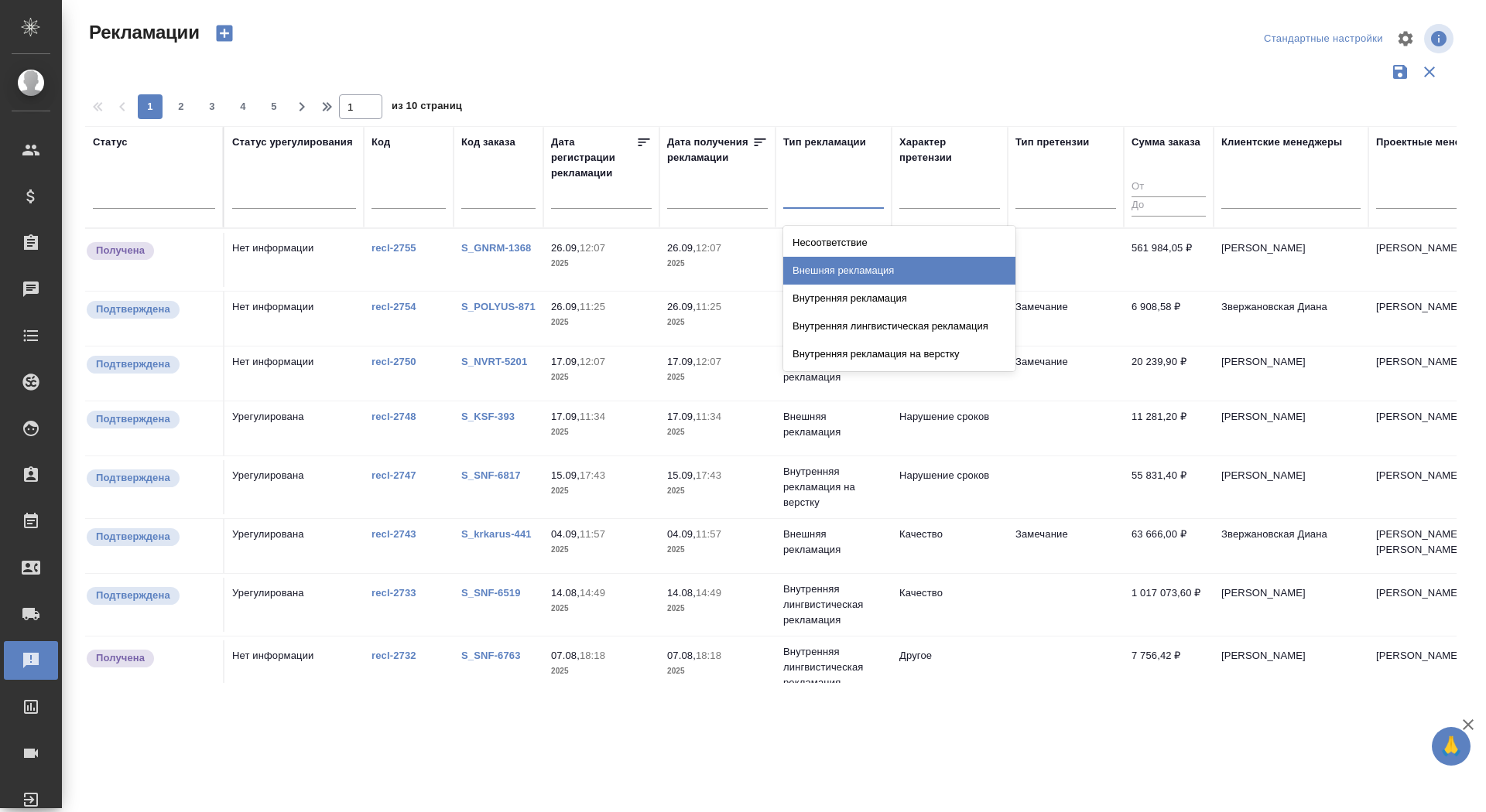
click at [831, 268] on div "Внешняя рекламация" at bounding box center [899, 271] width 233 height 28
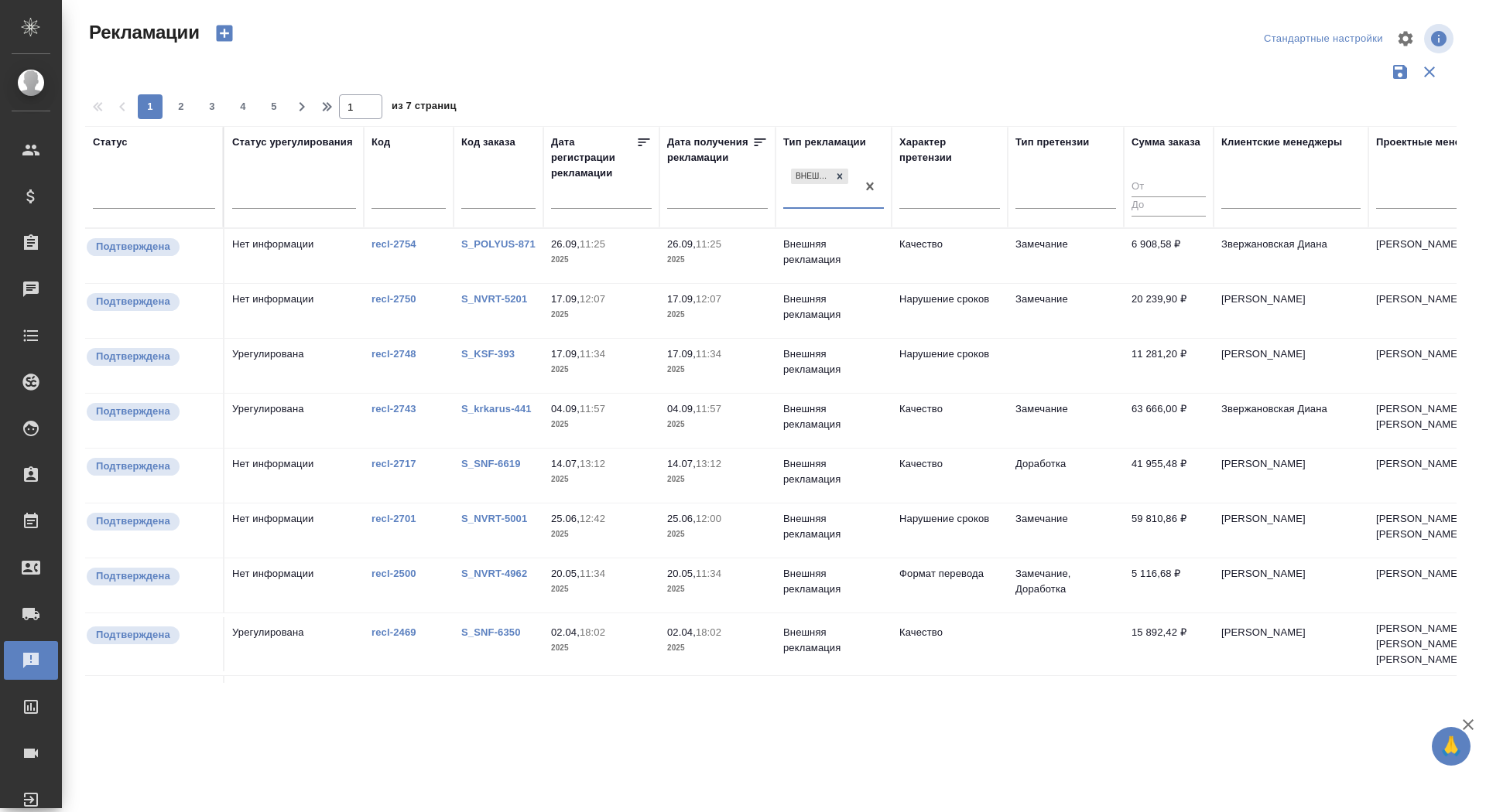
click at [514, 243] on link "S_POLYUS-871" at bounding box center [499, 244] width 74 height 12
click at [480, 352] on link "S_KSF-393" at bounding box center [488, 354] width 54 height 12
click at [501, 406] on link "S_krkarus-441" at bounding box center [497, 409] width 70 height 12
click at [516, 294] on link "S_NVRT-5201" at bounding box center [494, 299] width 66 height 12
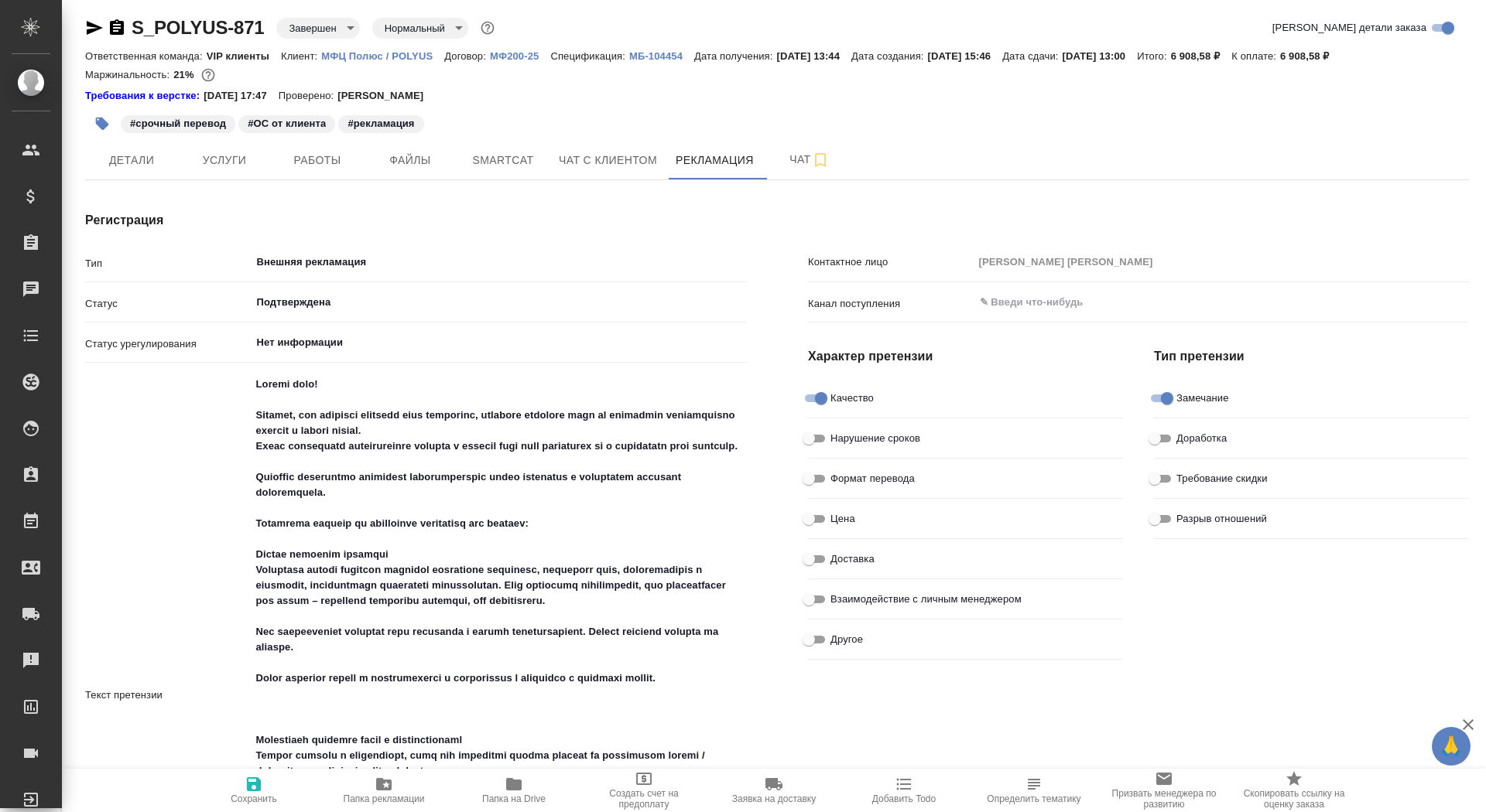
scroll to position [7, 0]
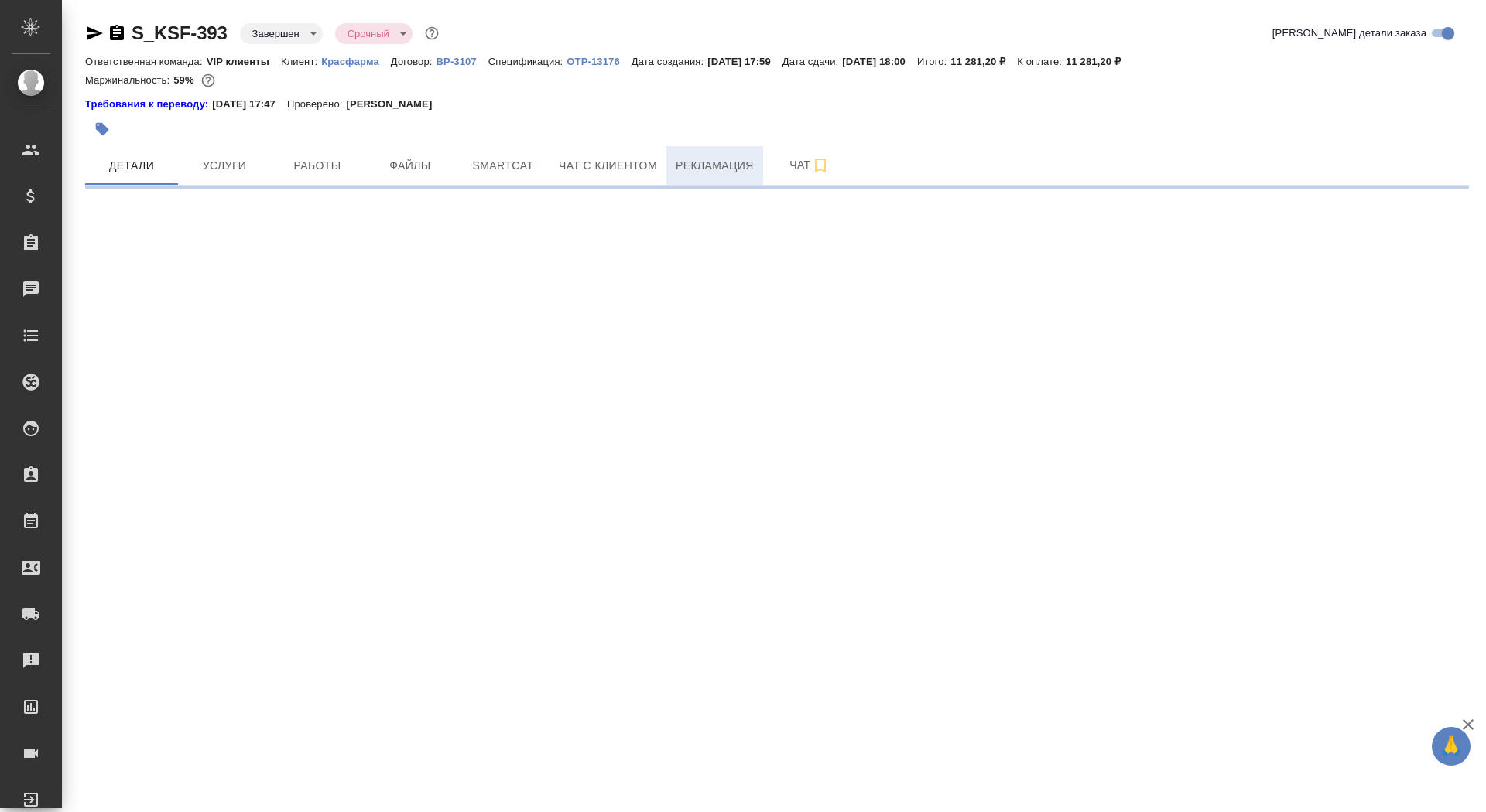
select select "RU"
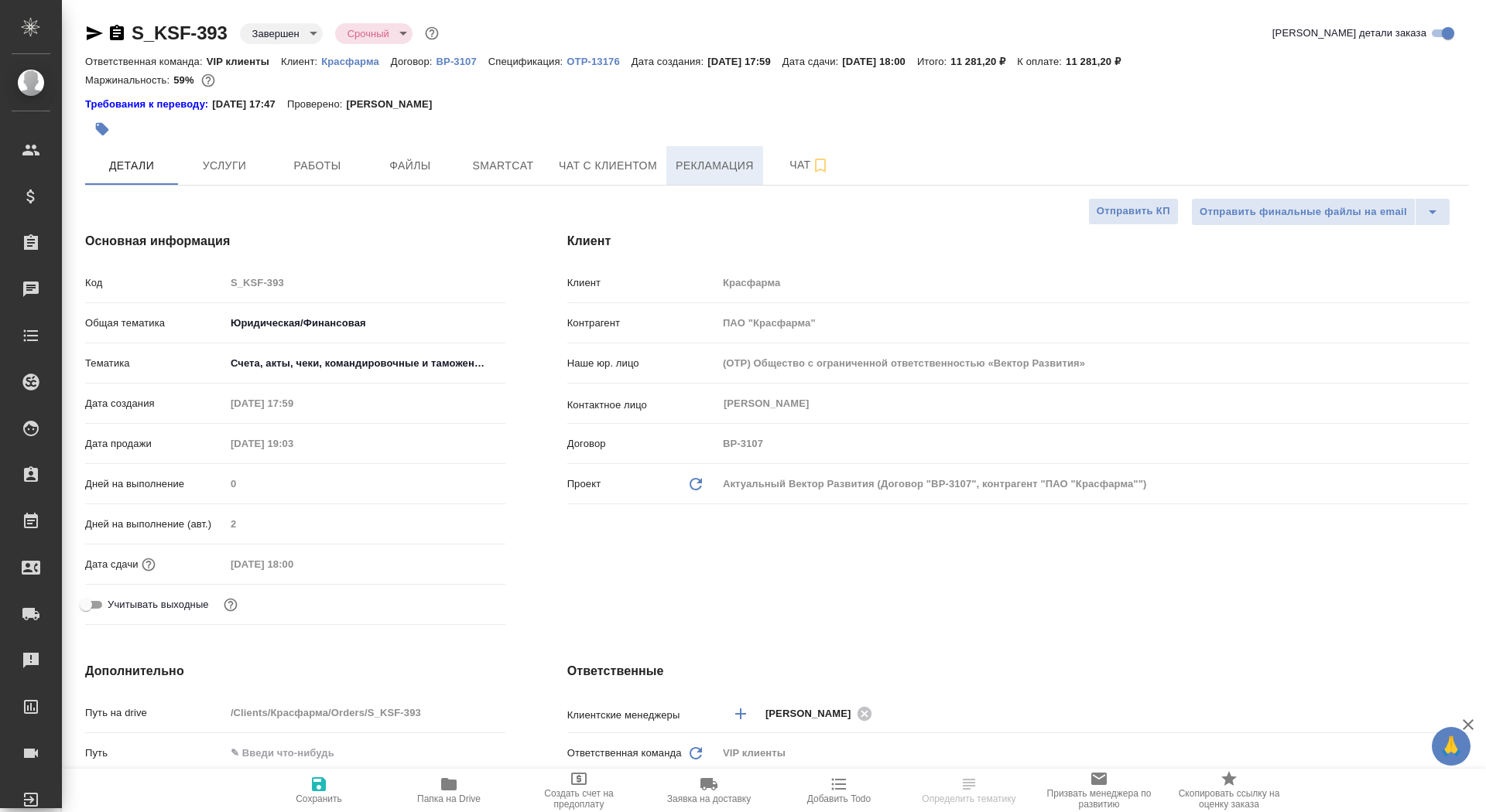
click at [687, 161] on span "Рекламация" at bounding box center [715, 166] width 78 height 20
type textarea "x"
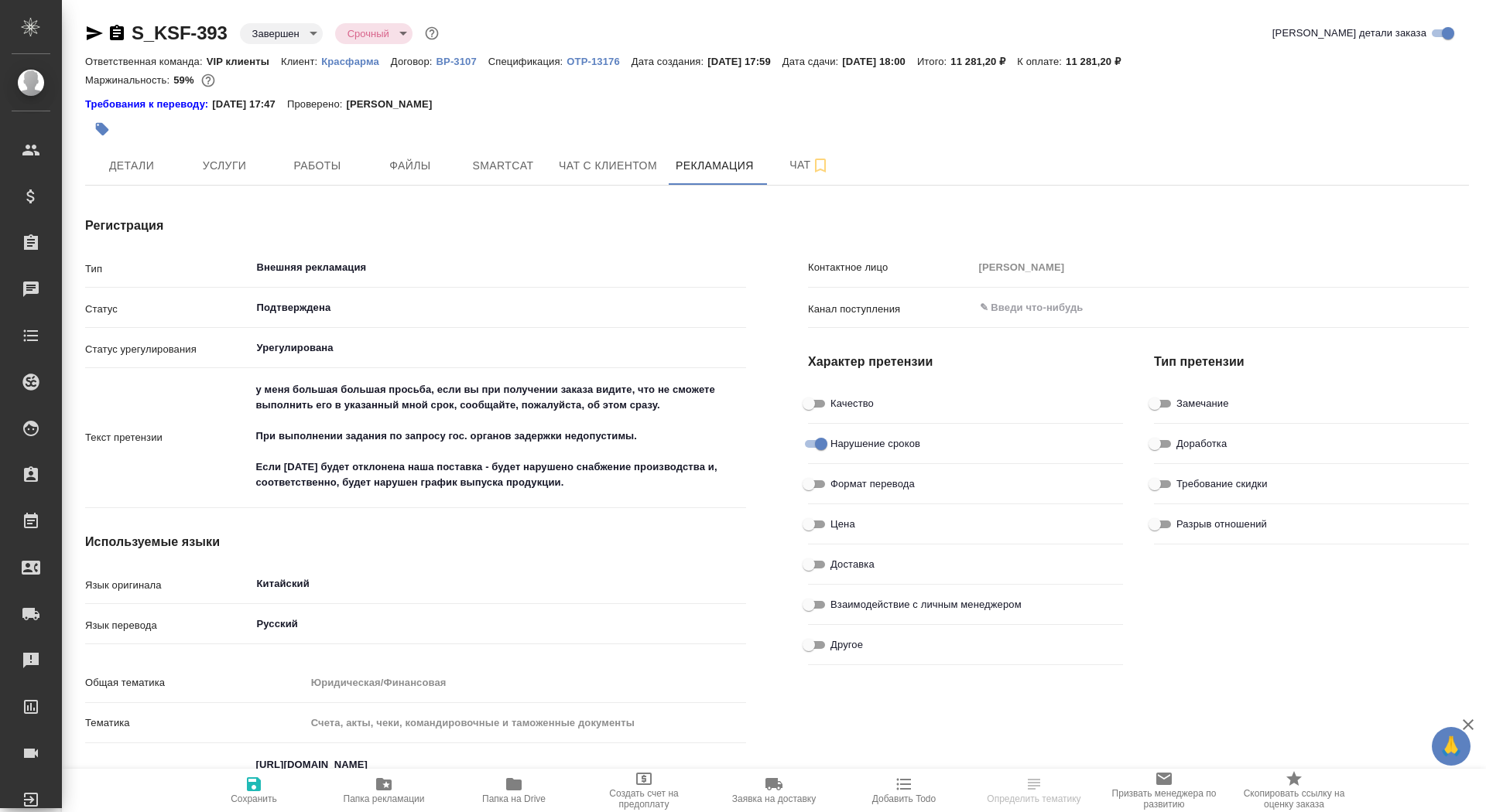
type textarea "x"
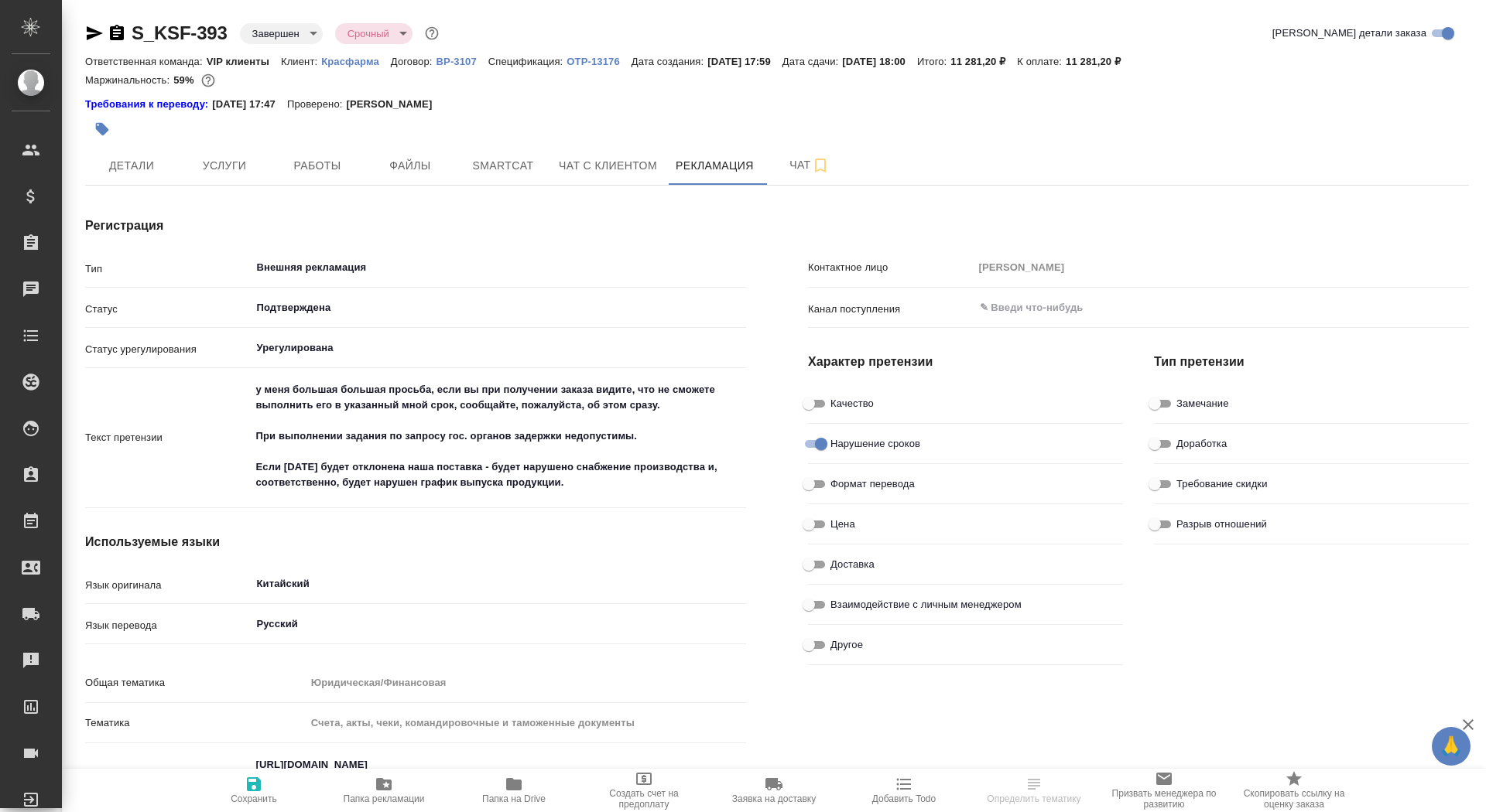
type input "[PERSON_NAME]"
type textarea "x"
type input "[PERSON_NAME]"
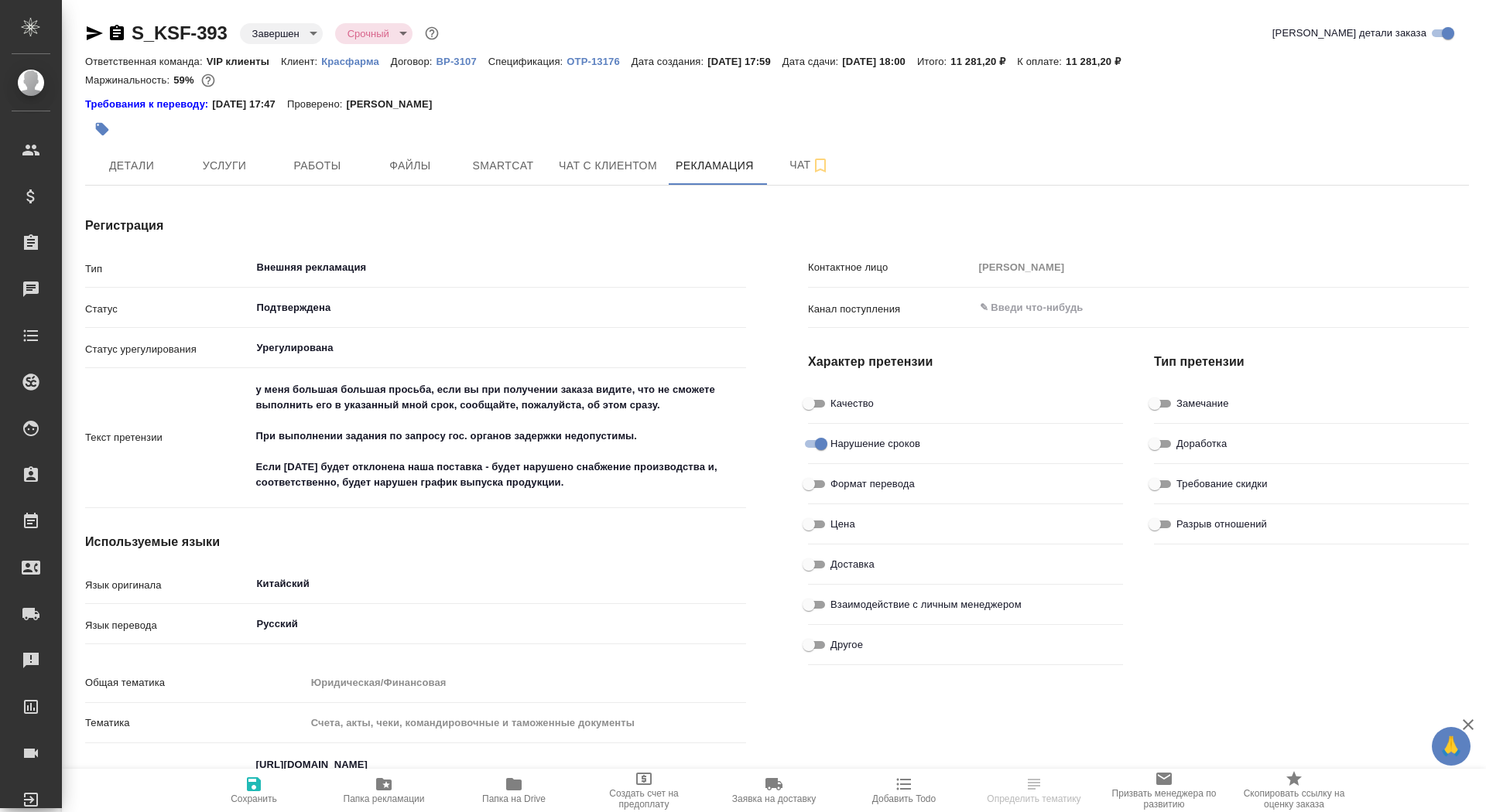
type textarea "x"
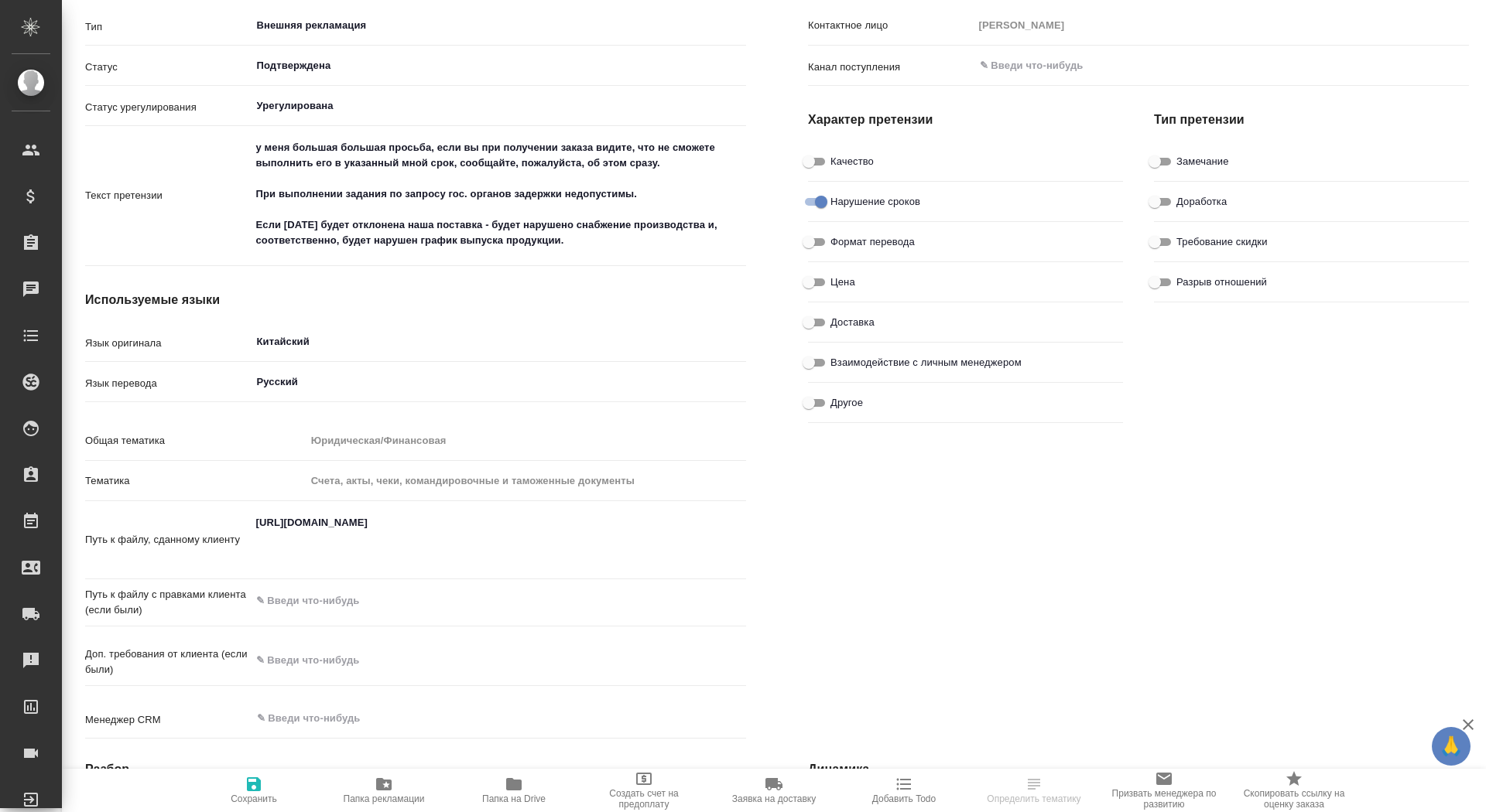
scroll to position [576, 0]
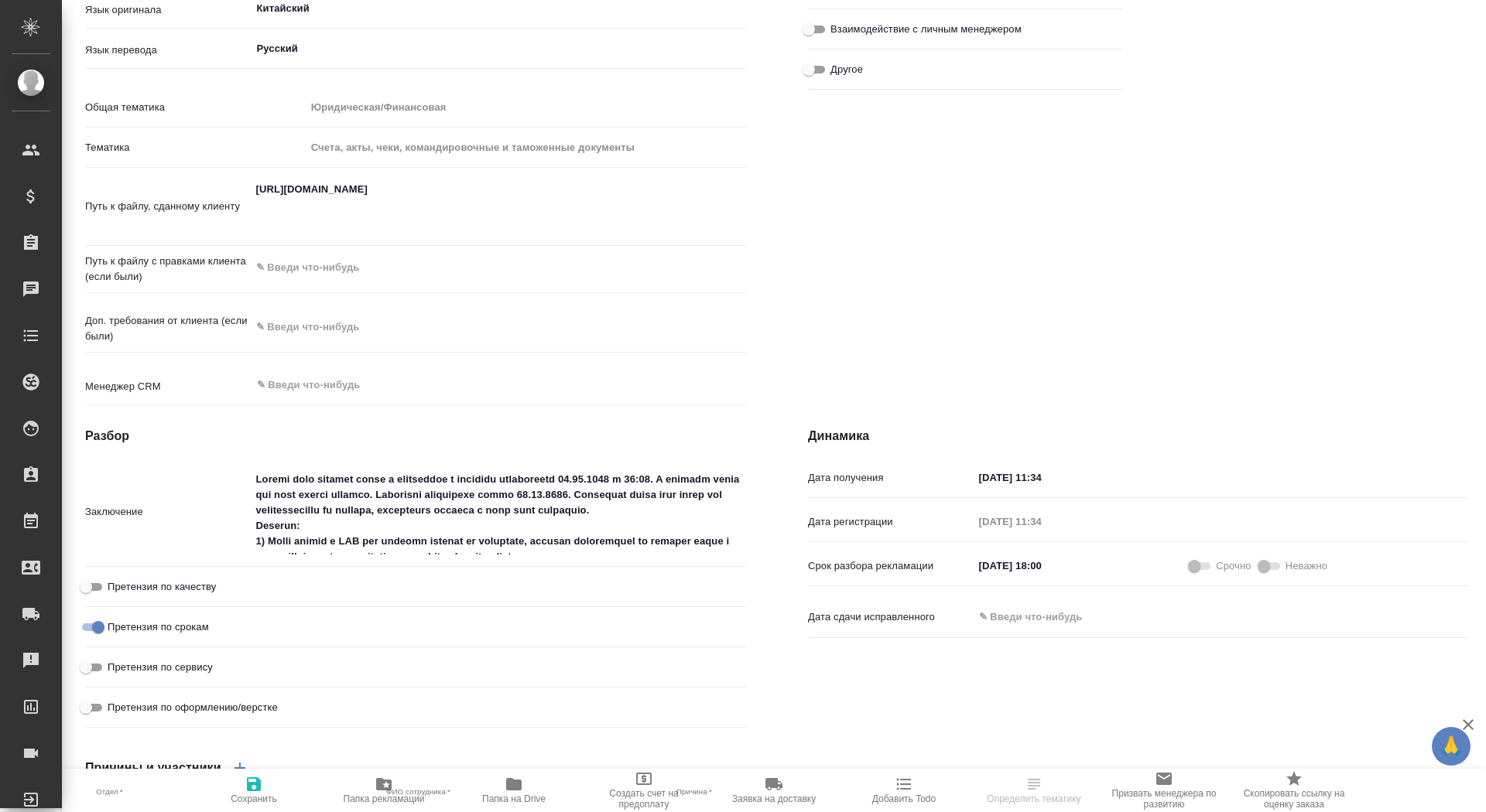
type textarea "x"
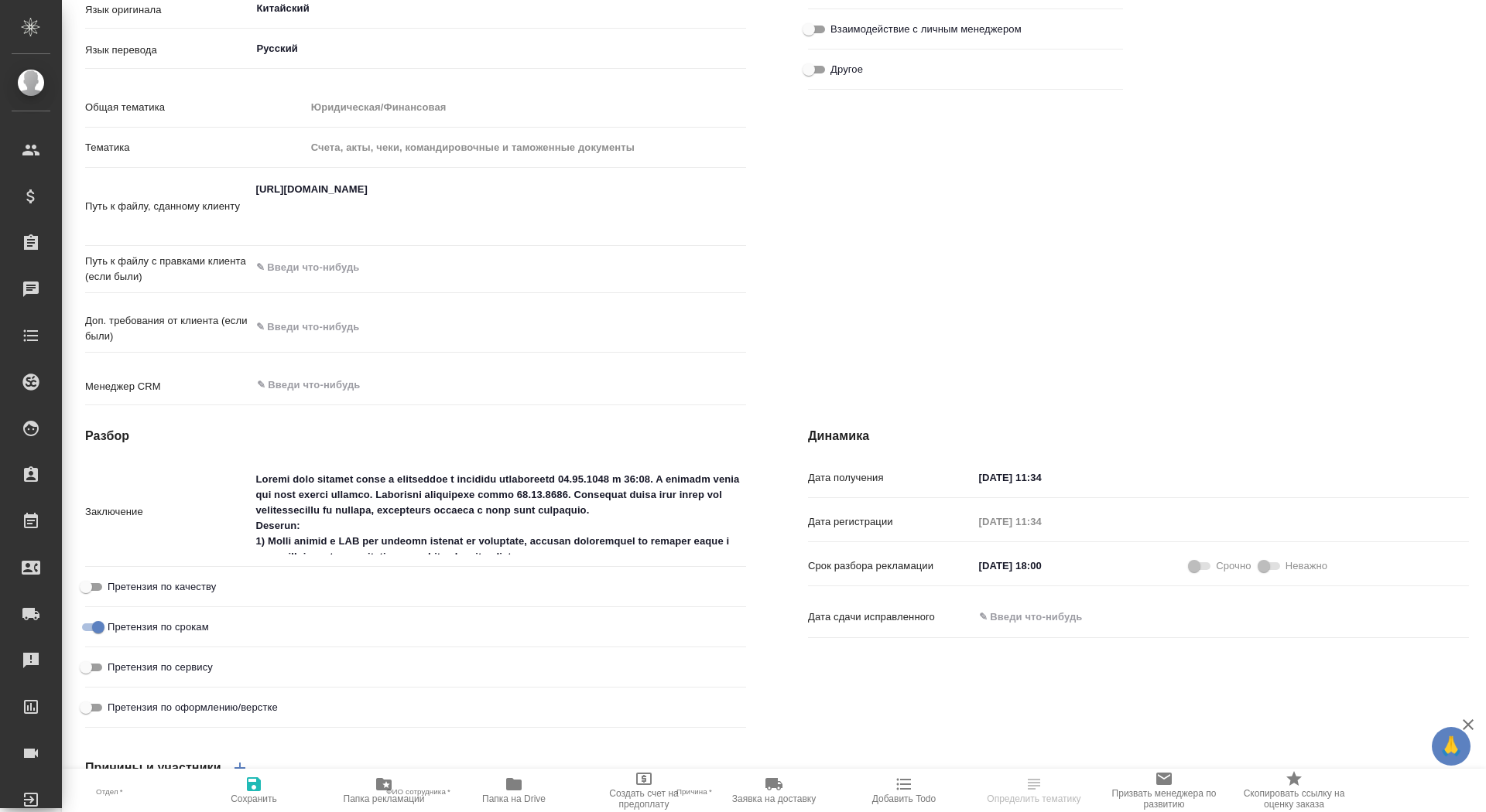
type textarea "x"
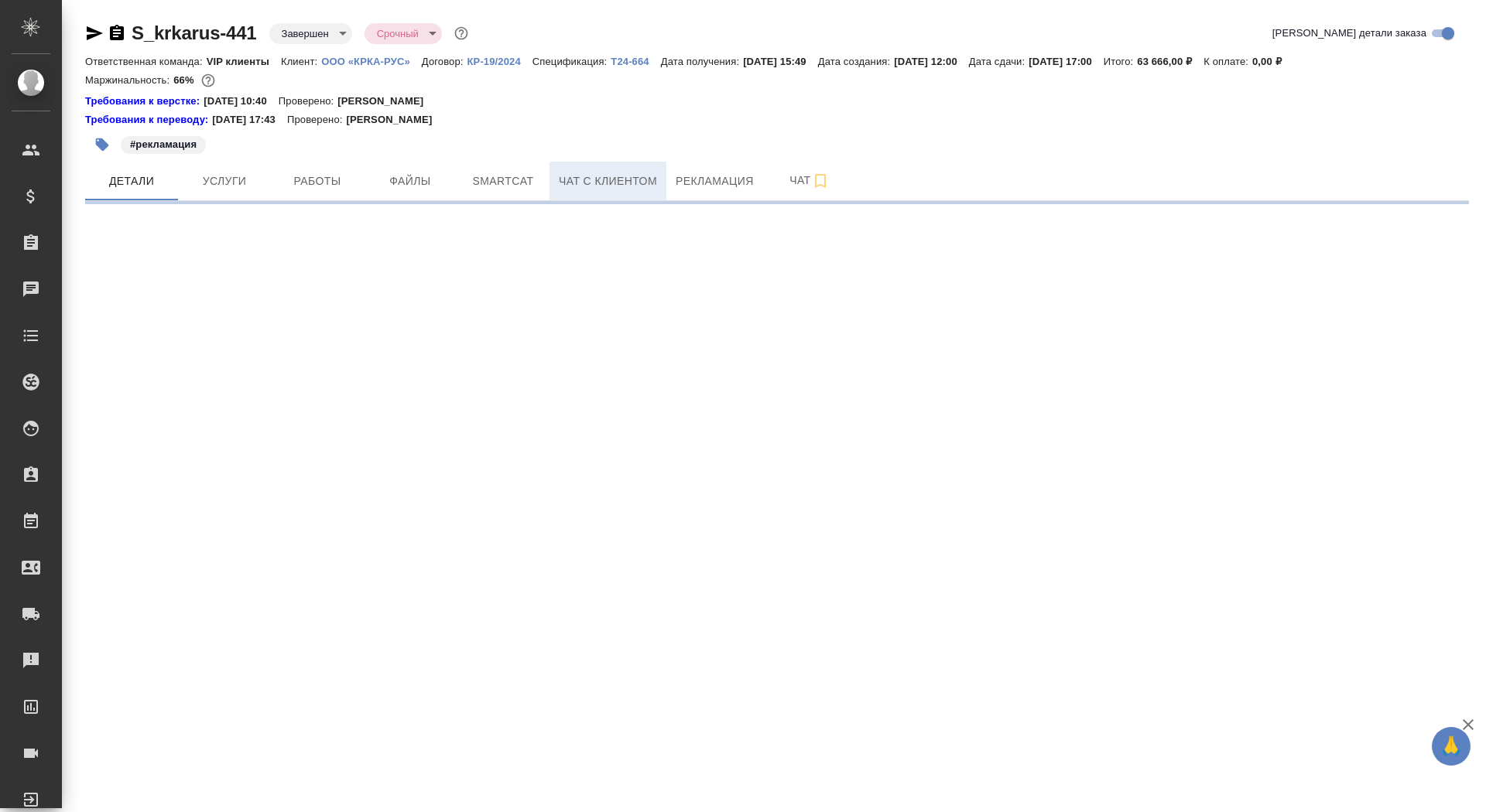
click at [622, 177] on span "Чат с клиентом" at bounding box center [608, 182] width 99 height 20
select select "RU"
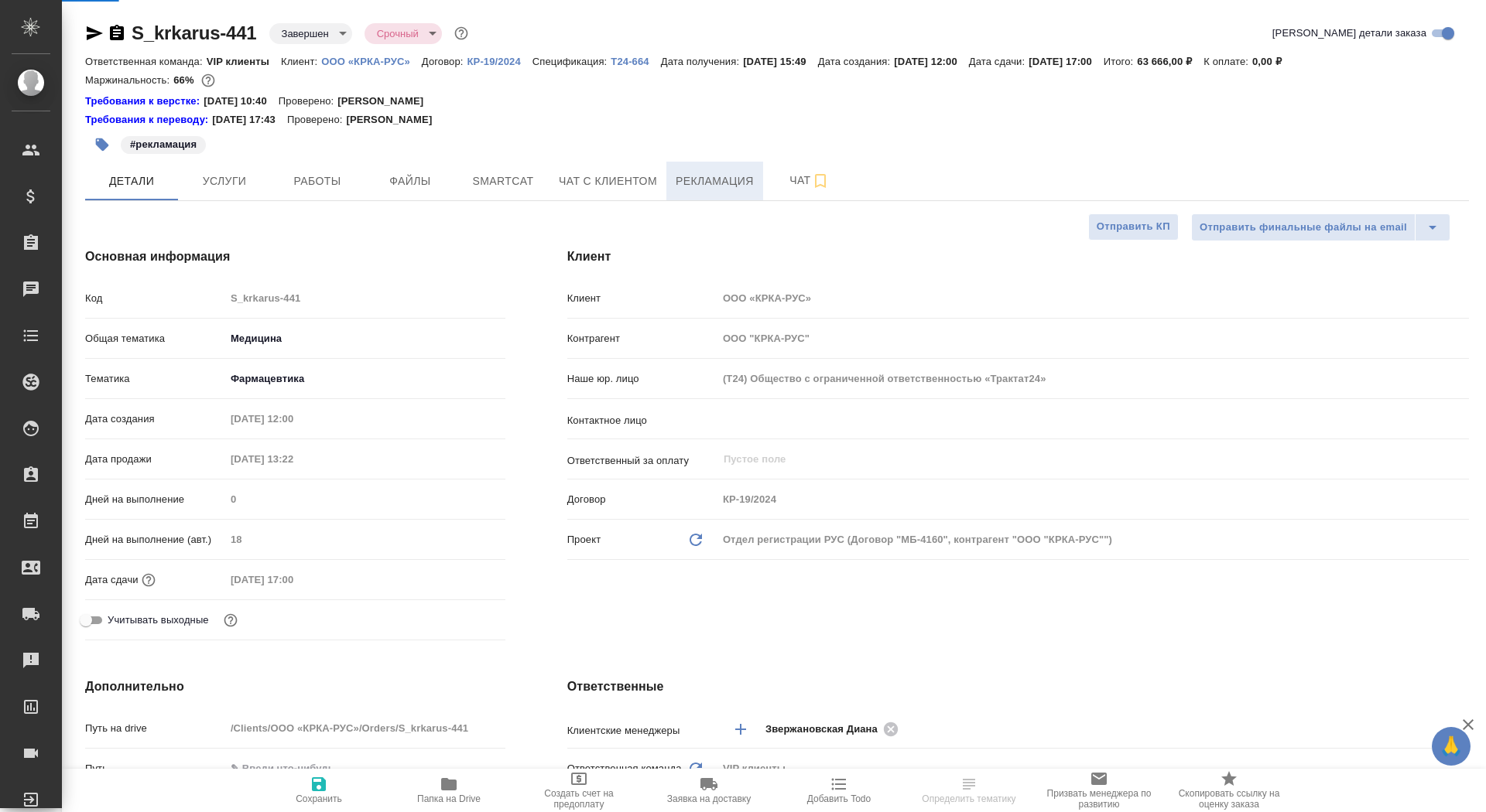
type textarea "x"
click at [723, 184] on span "Рекламация" at bounding box center [715, 182] width 78 height 20
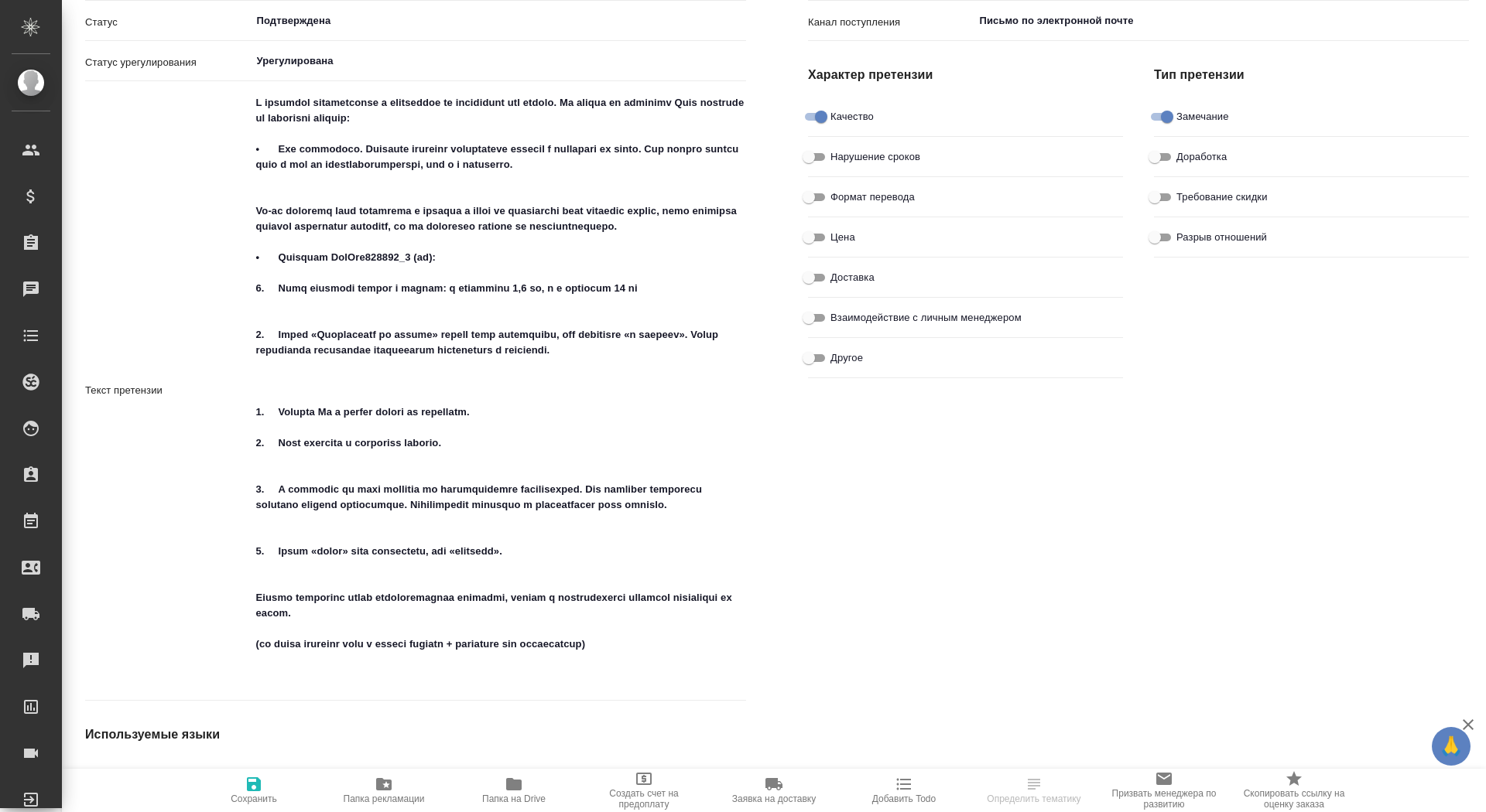
scroll to position [344, 0]
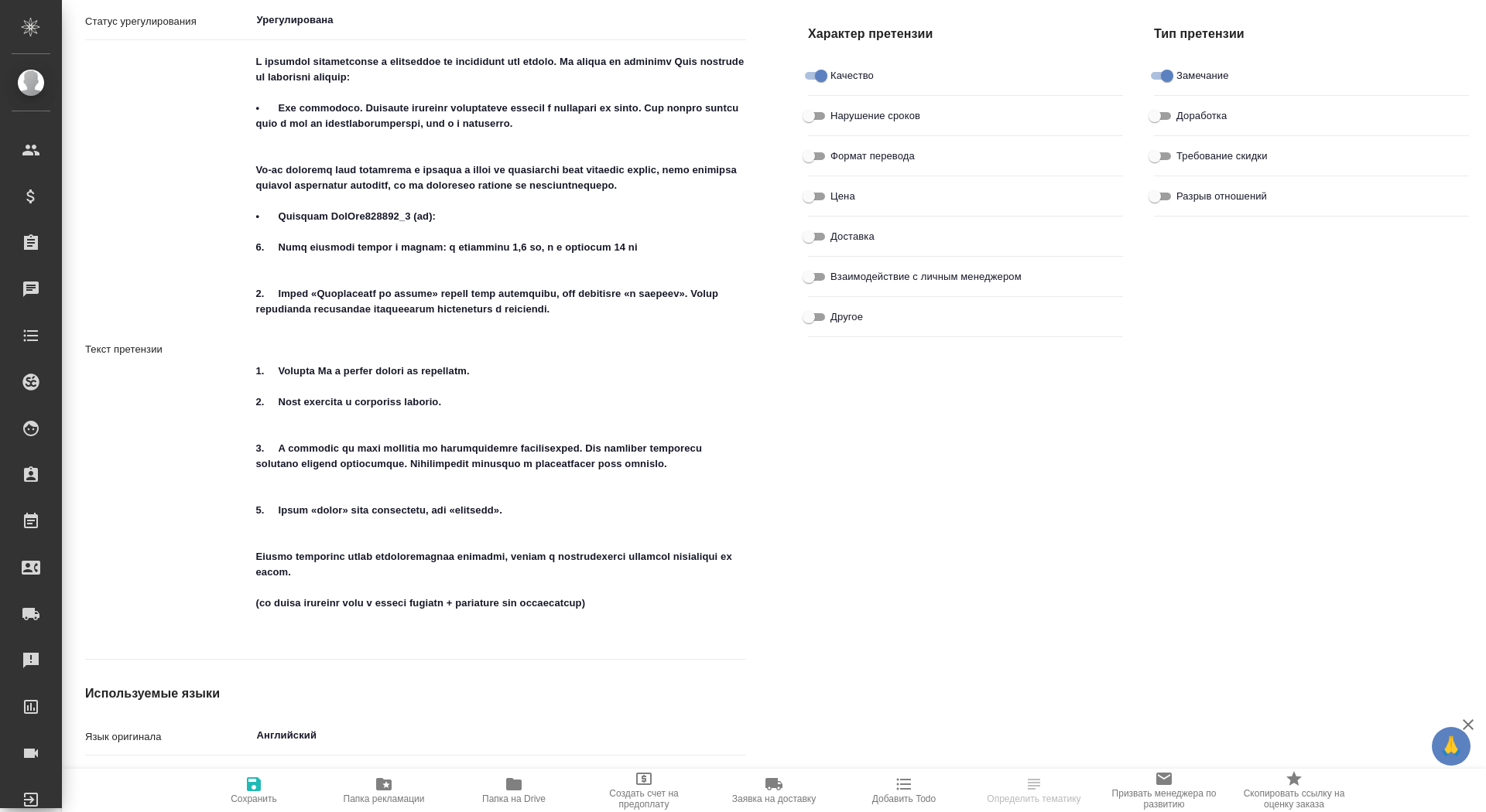
type textarea "x"
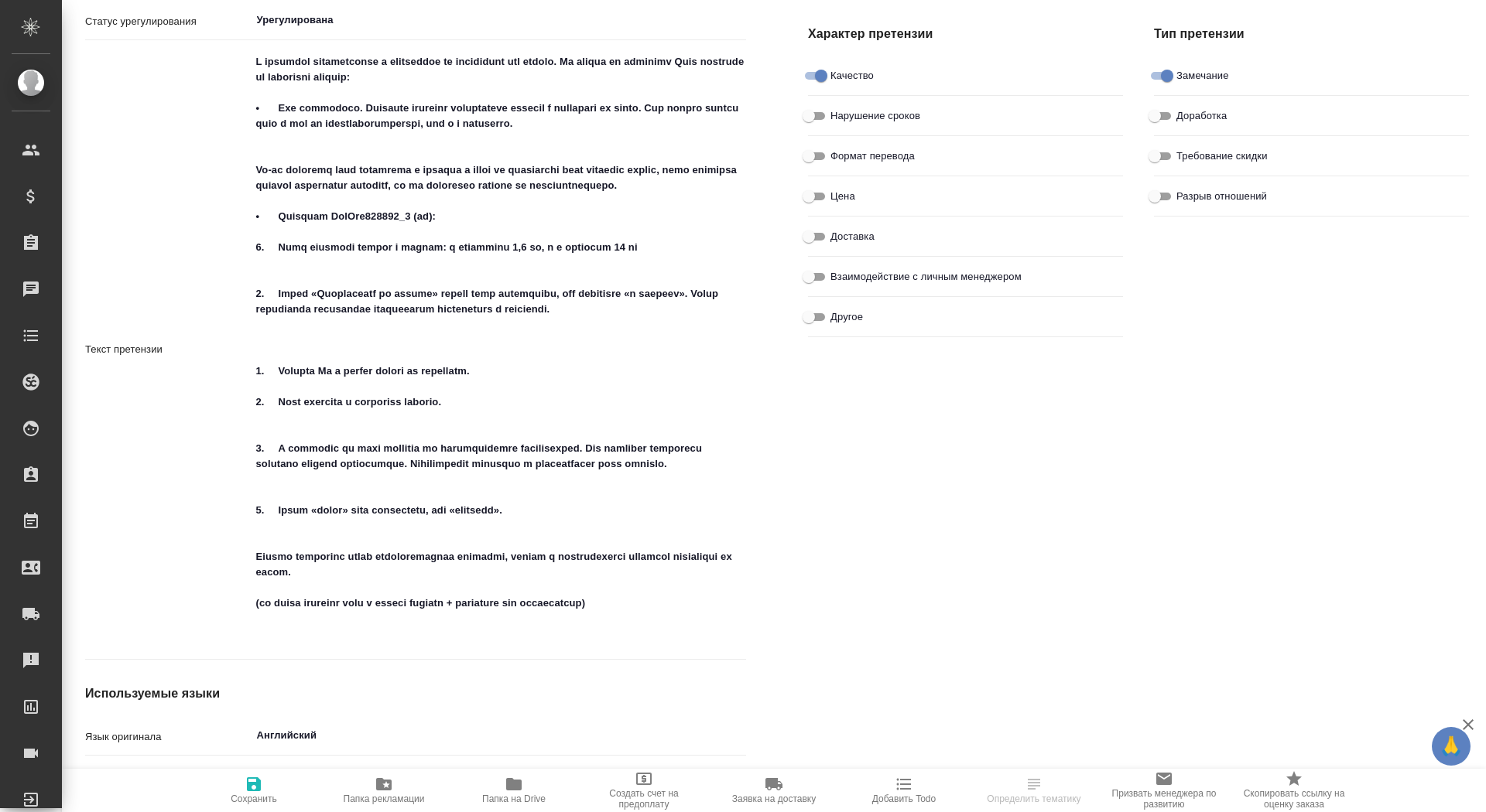
type textarea "x"
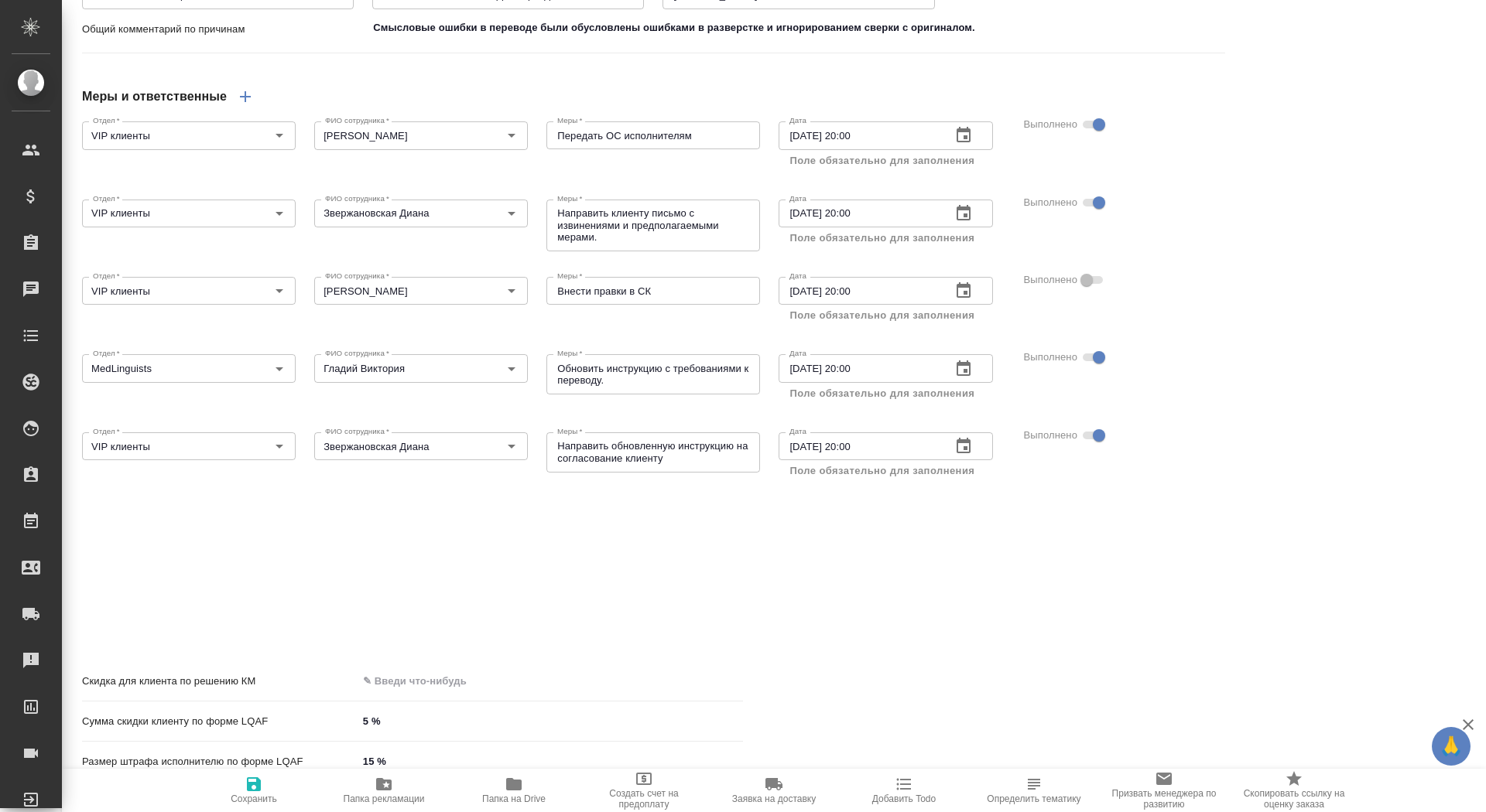
scroll to position [1945, 6]
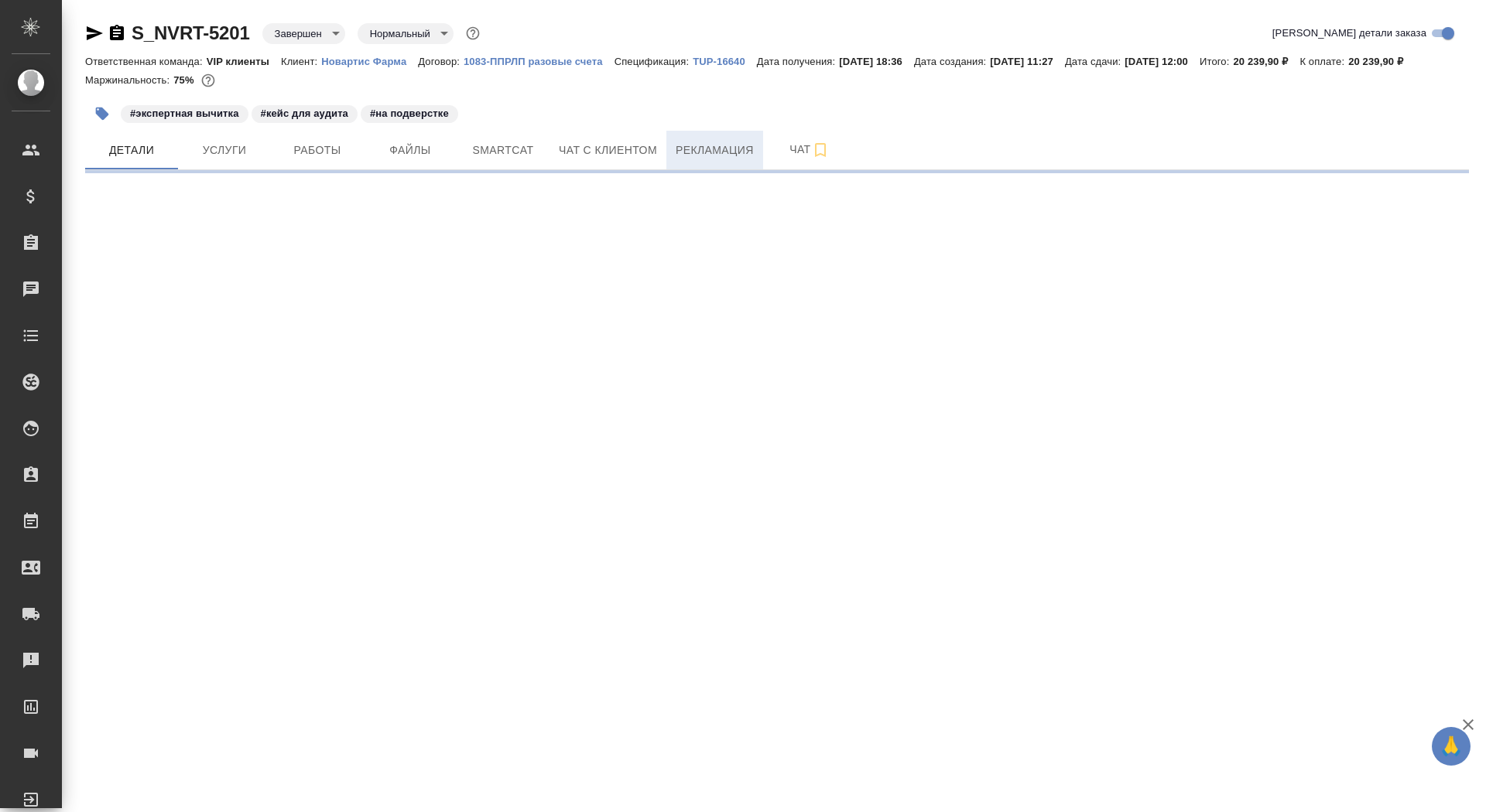
select select "RU"
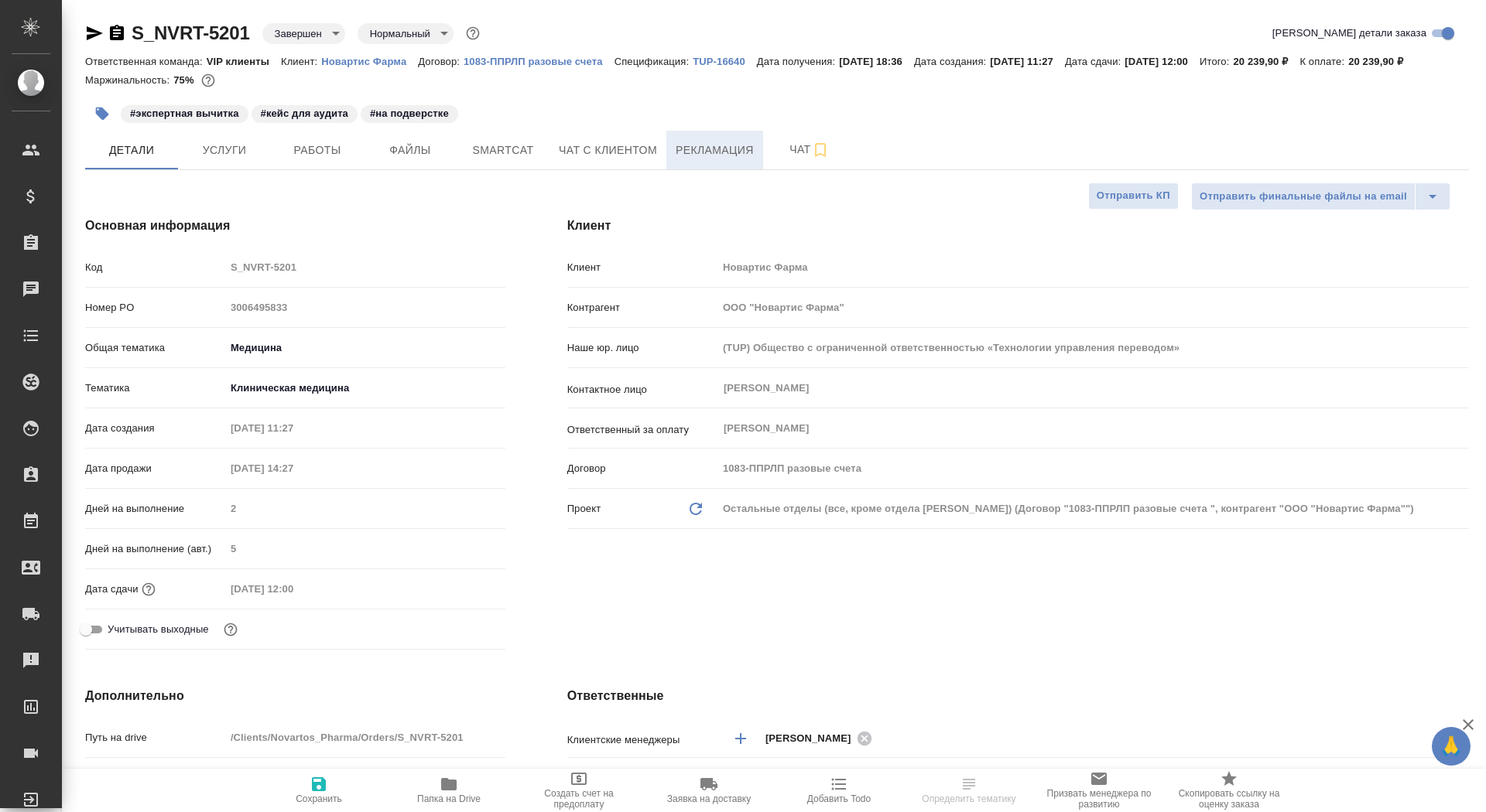
click at [721, 160] on span "Рекламация" at bounding box center [715, 150] width 78 height 20
type textarea "x"
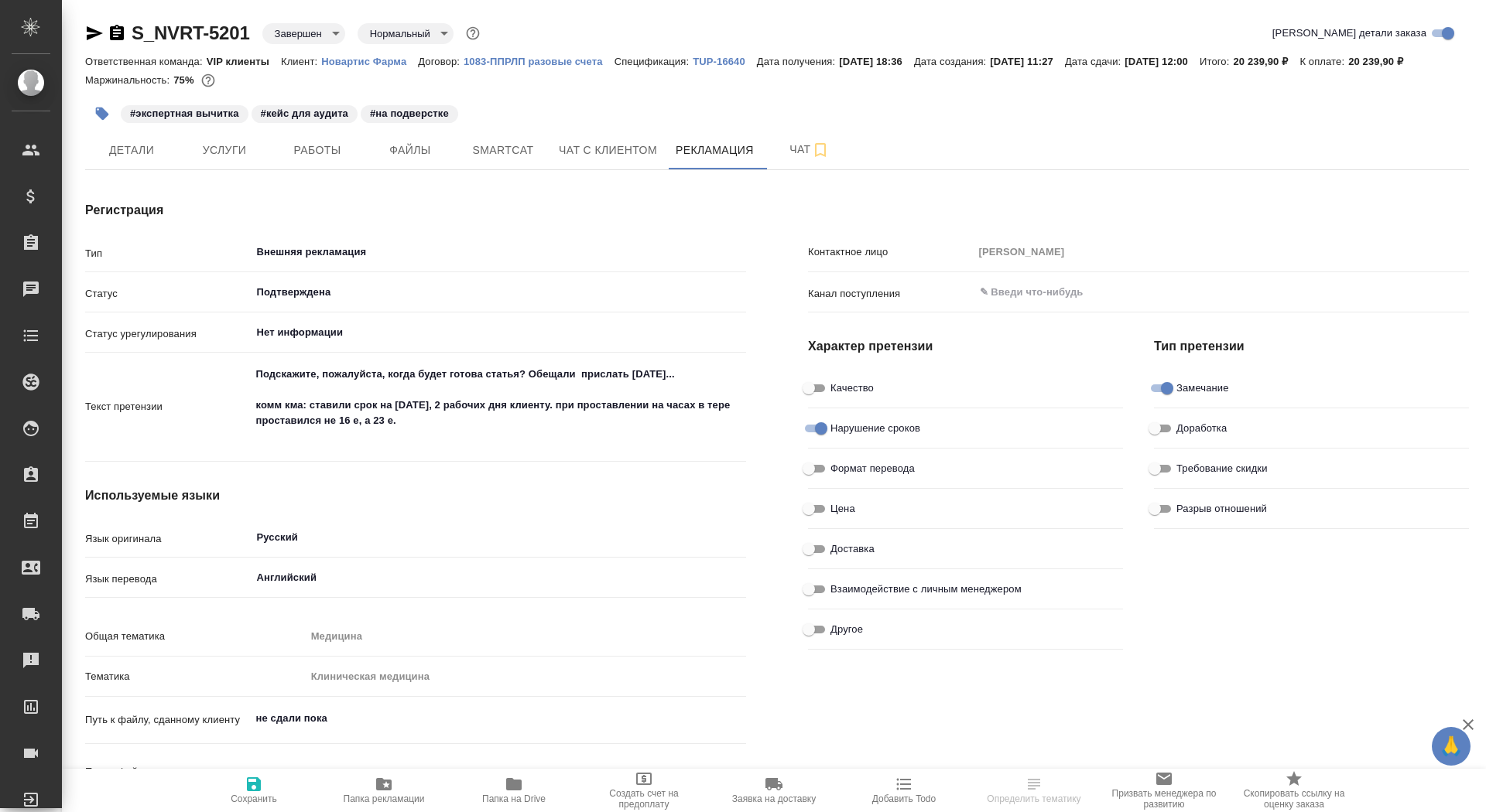
type textarea "x"
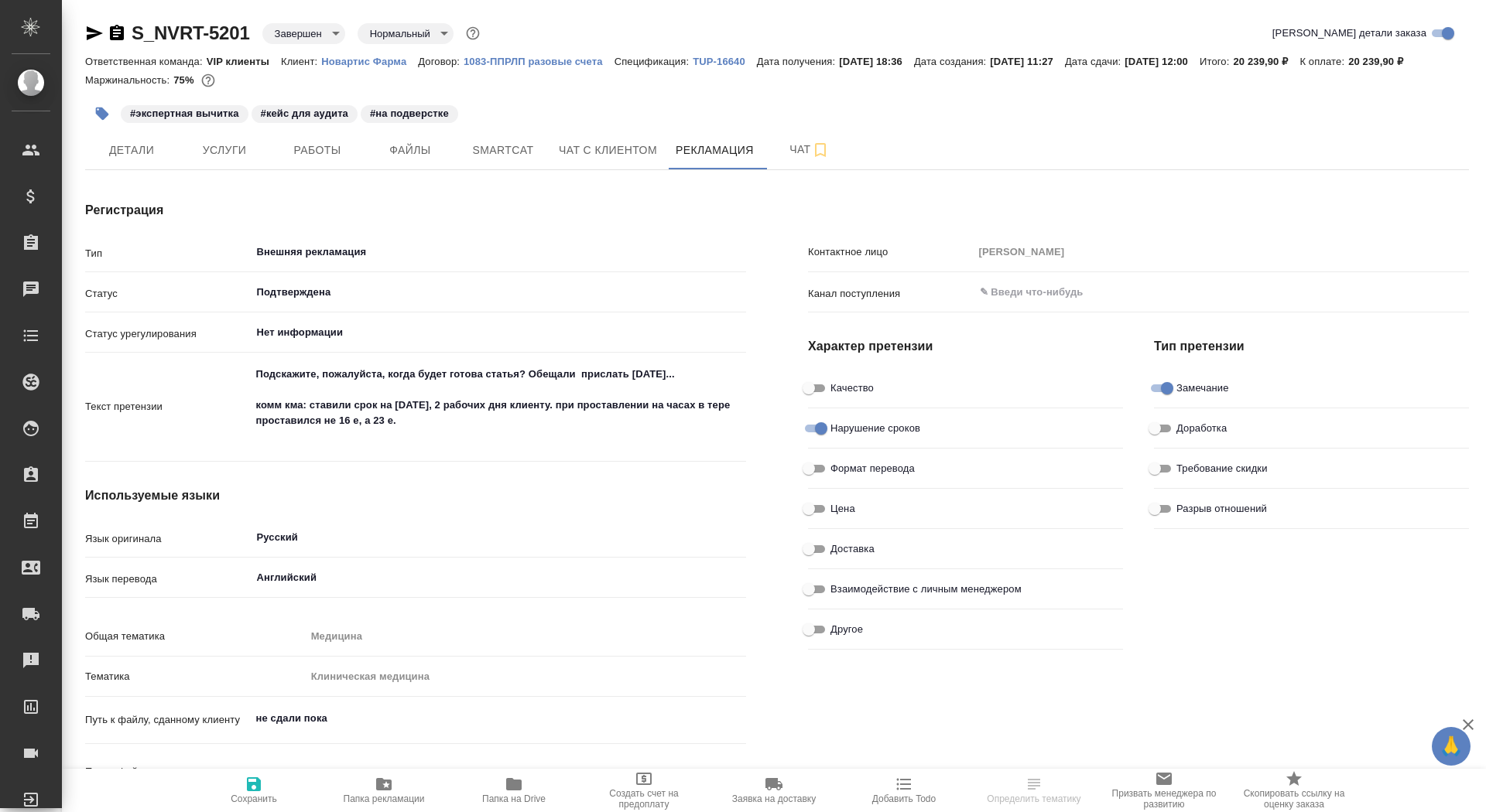
type input "[PERSON_NAME]"
type textarea "x"
type input "[PERSON_NAME]"
type textarea "x"
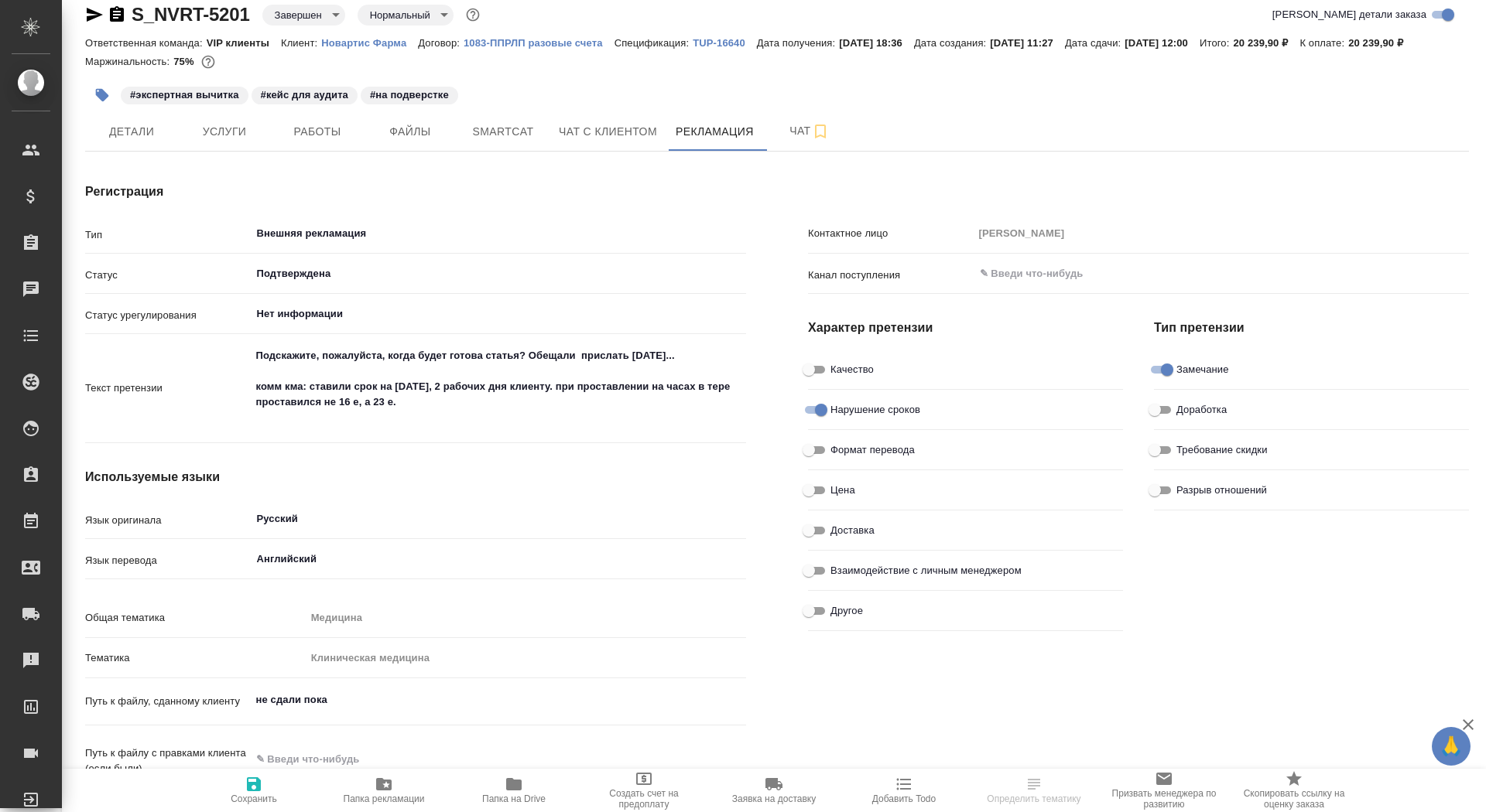
scroll to position [37, 0]
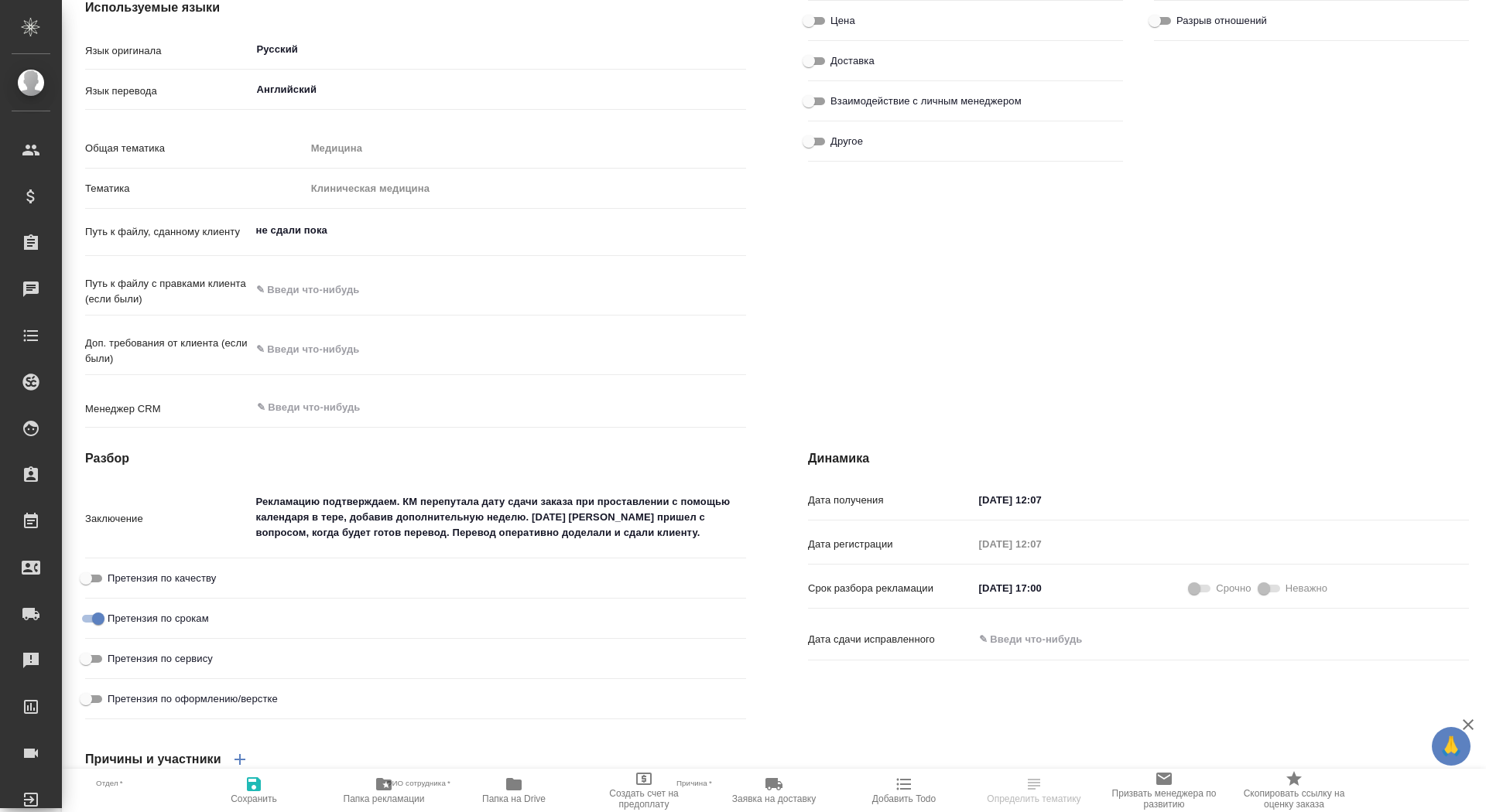
type textarea "x"
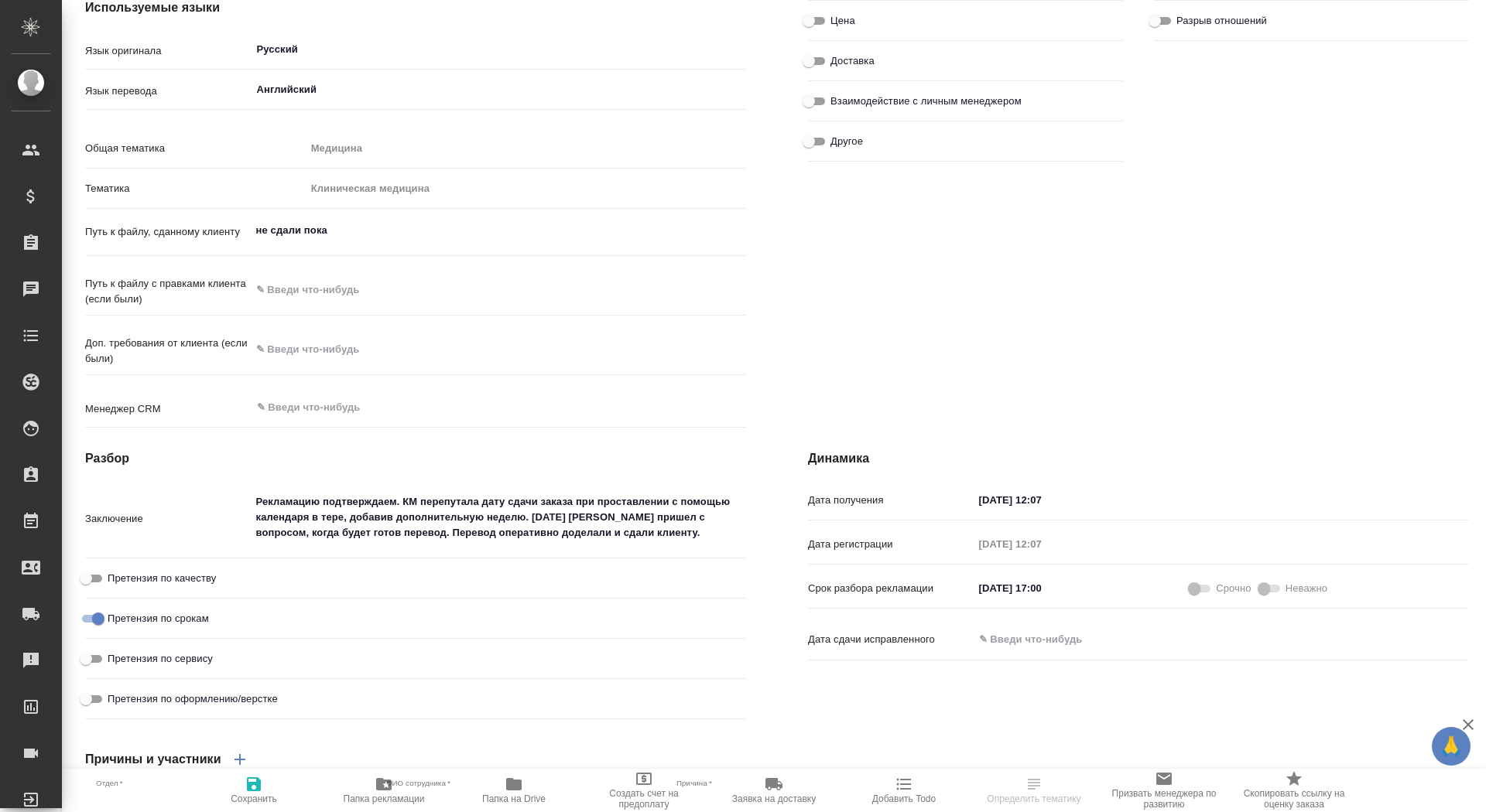
type textarea "x"
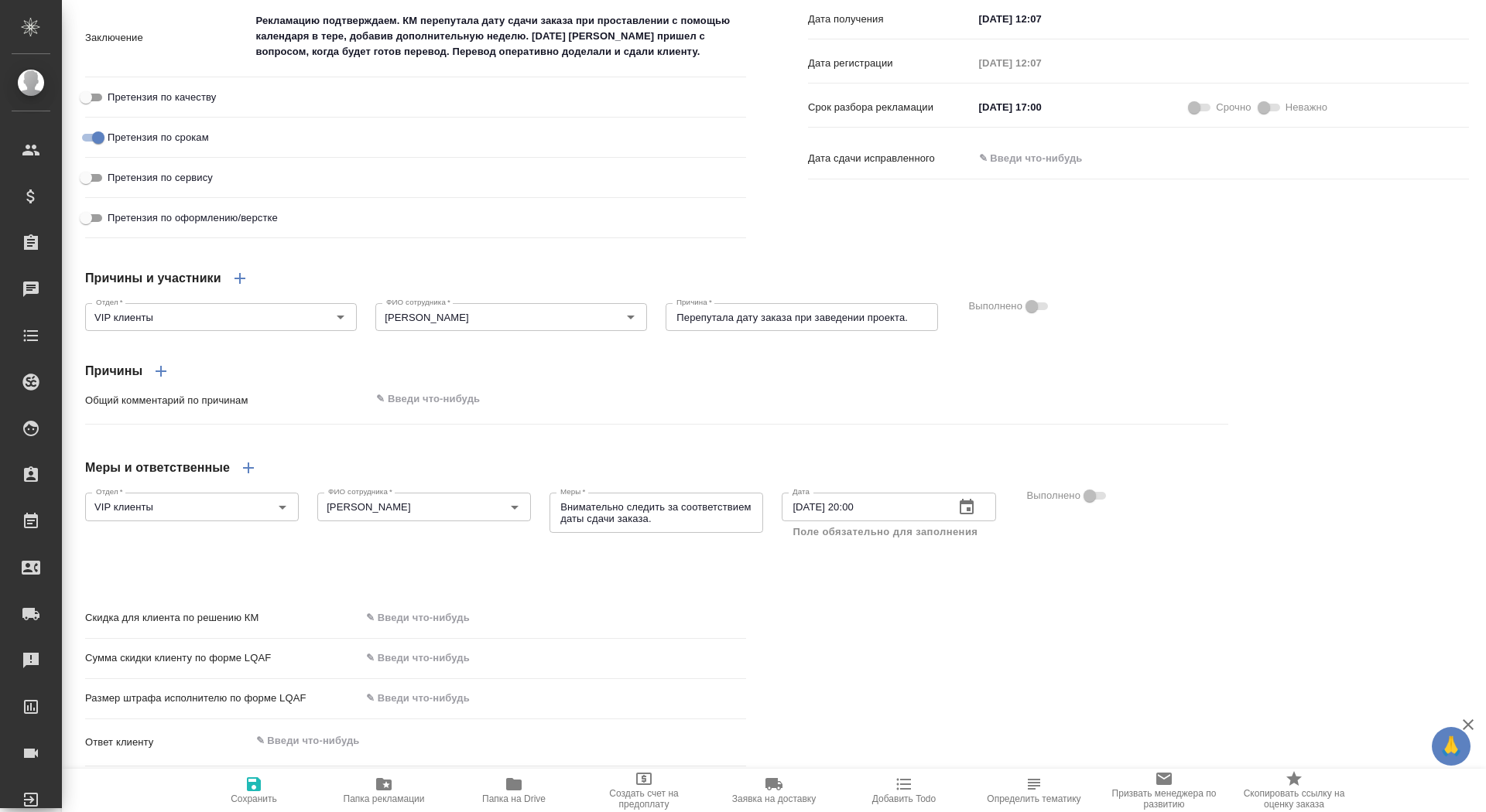
scroll to position [1018, 0]
